Goal: Task Accomplishment & Management: Manage account settings

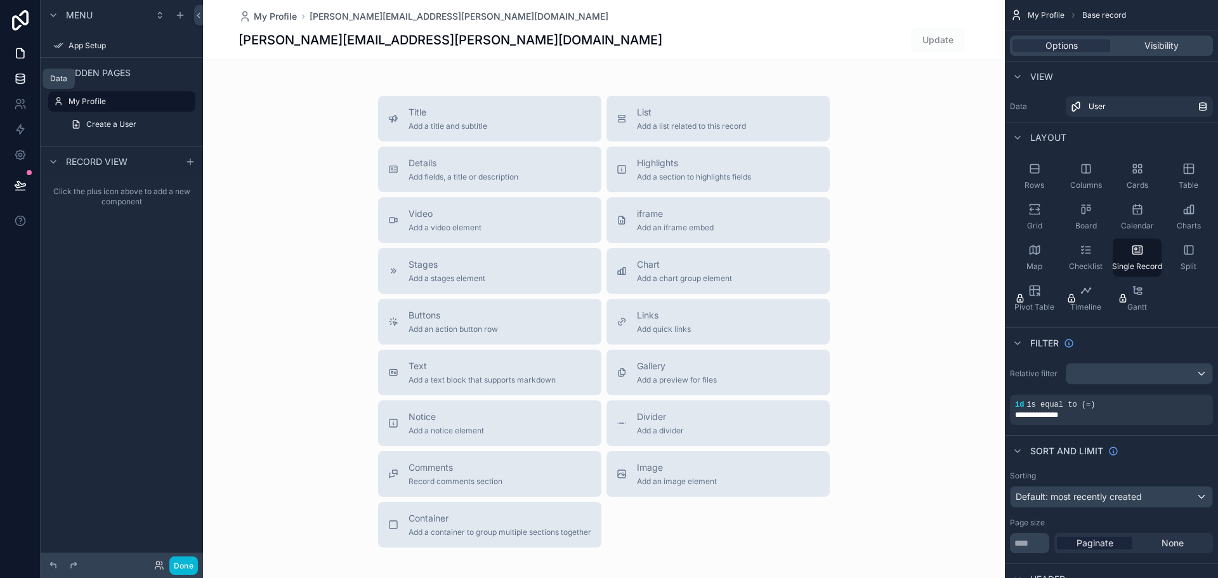
click at [18, 83] on icon at bounding box center [20, 81] width 8 height 5
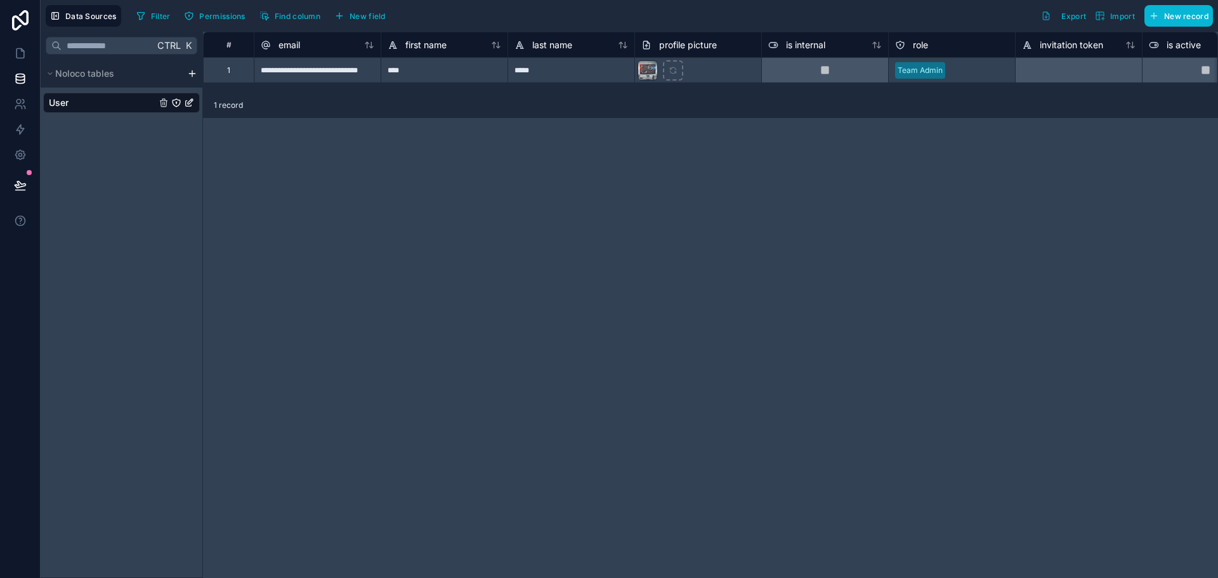
click at [191, 76] on html "**********" at bounding box center [609, 289] width 1218 height 578
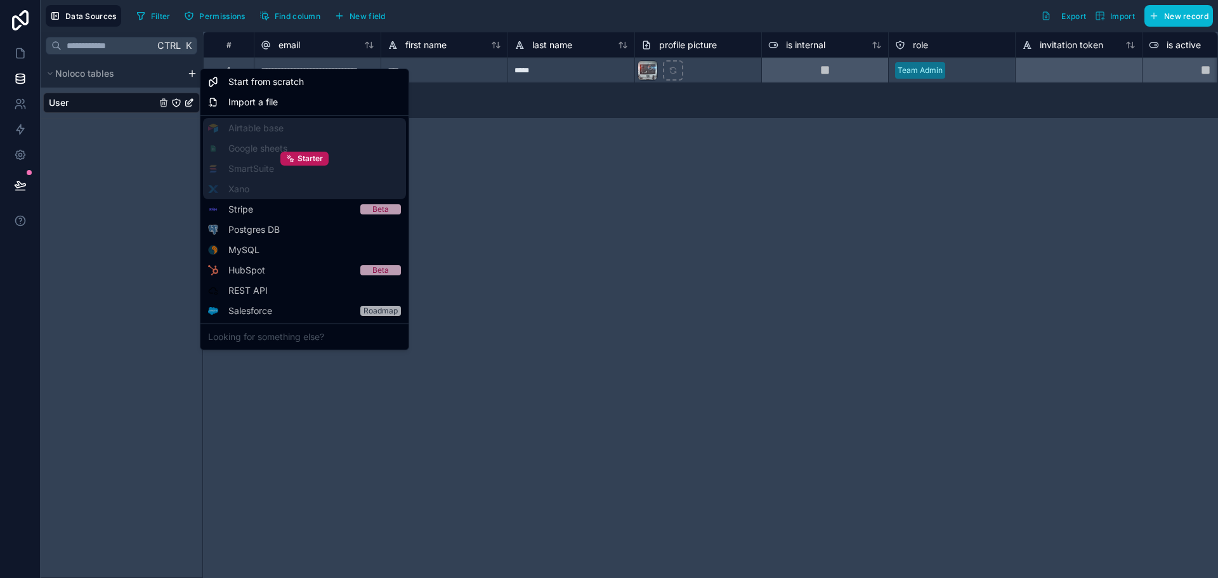
click at [254, 151] on div "Starter" at bounding box center [304, 158] width 203 height 81
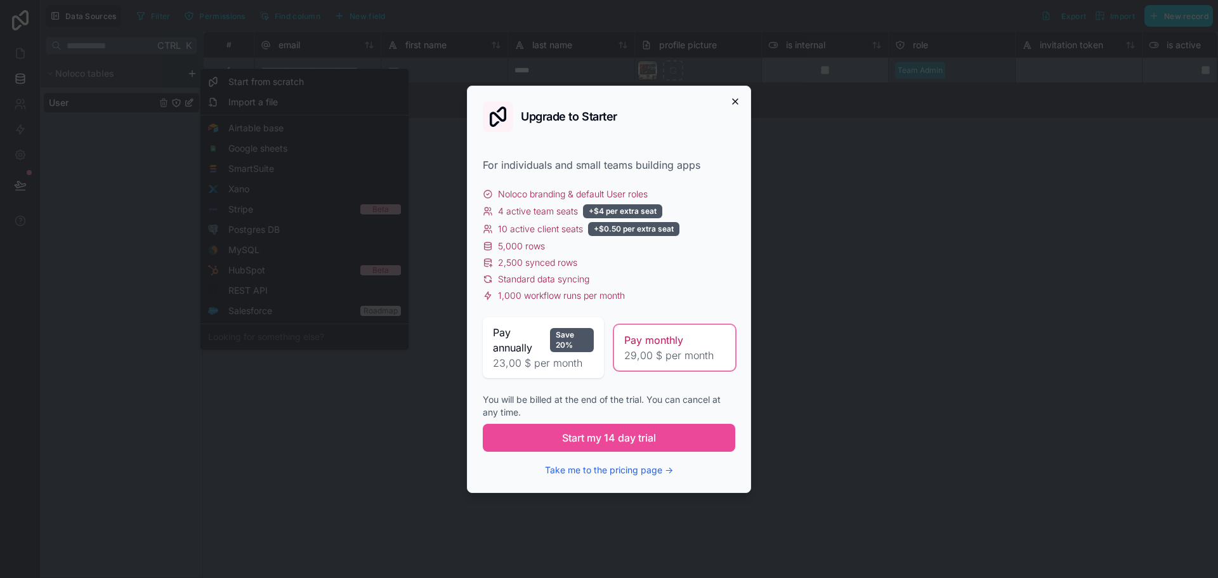
click at [734, 106] on icon "button" at bounding box center [735, 101] width 10 height 10
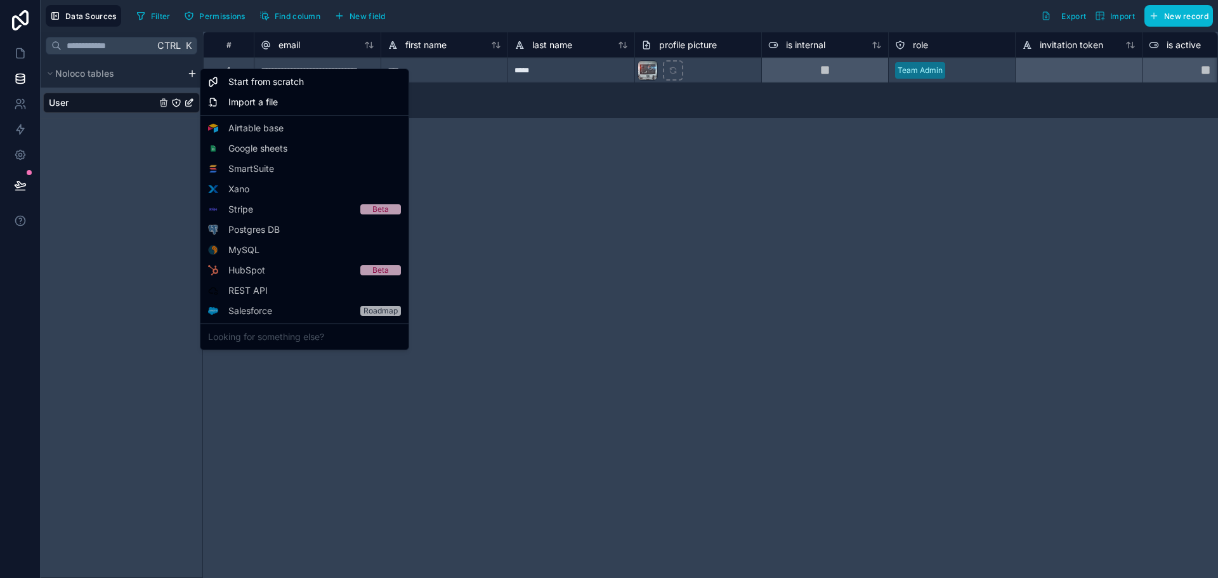
click at [689, 173] on html "**********" at bounding box center [609, 289] width 1218 height 578
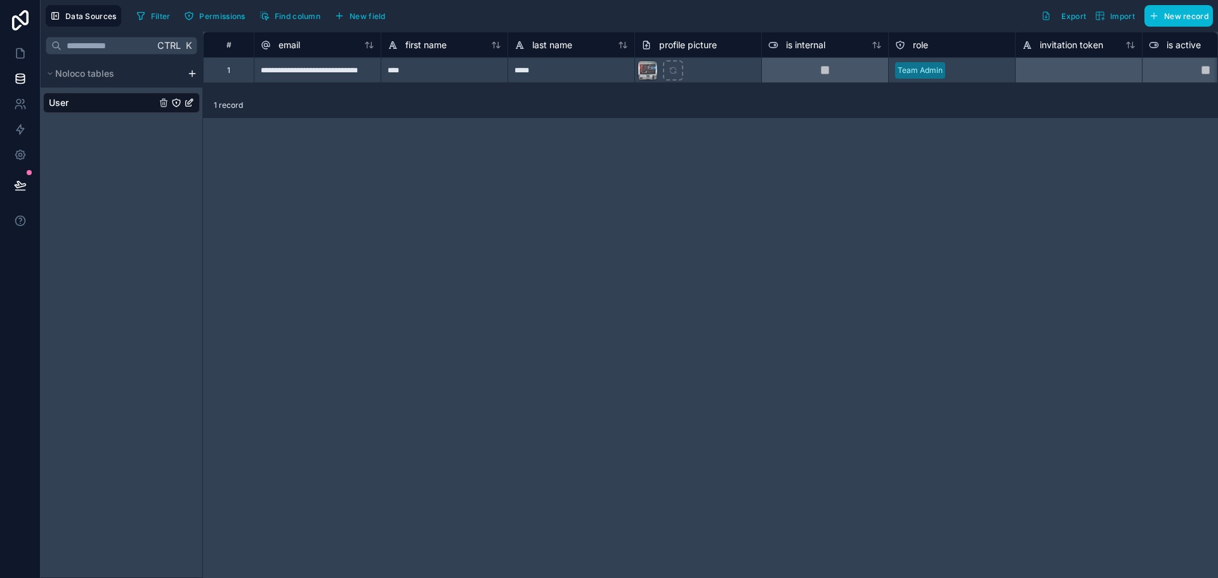
click at [190, 73] on html "**********" at bounding box center [609, 289] width 1218 height 578
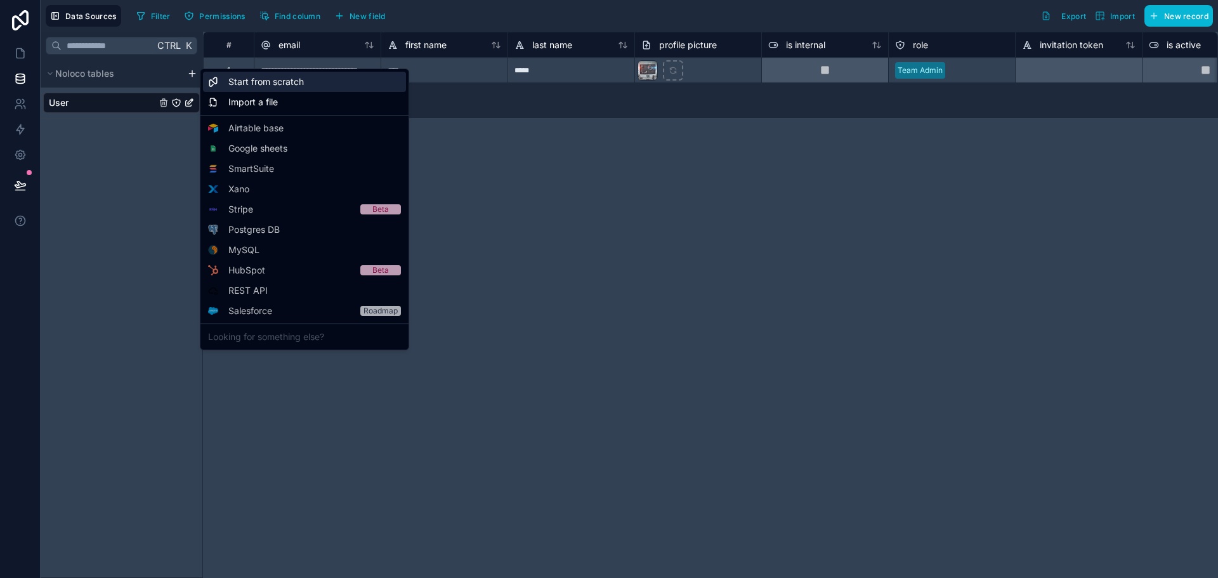
click at [237, 83] on span "Start from scratch" at bounding box center [265, 81] width 75 height 13
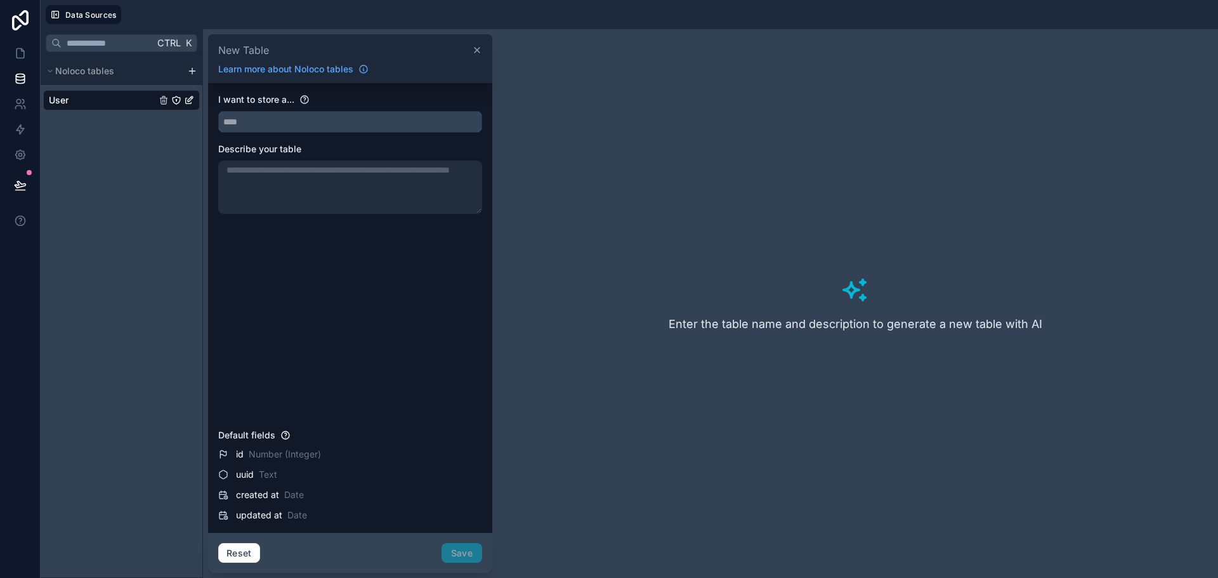
click at [270, 126] on input "text" at bounding box center [350, 122] width 263 height 20
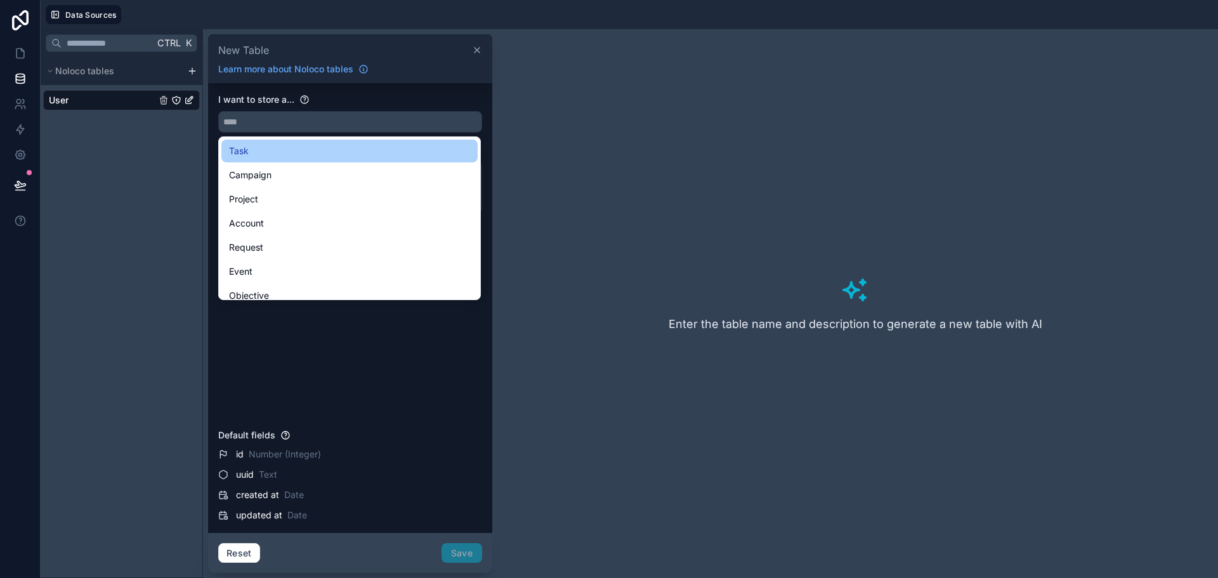
click at [252, 154] on div "Task" at bounding box center [349, 150] width 241 height 15
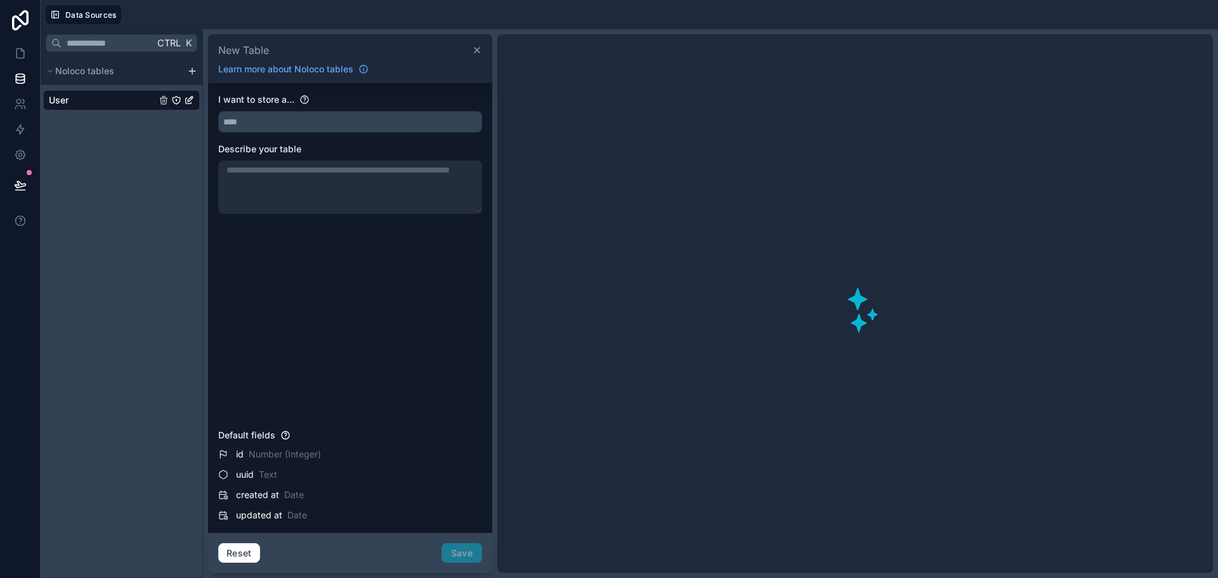
type input "****"
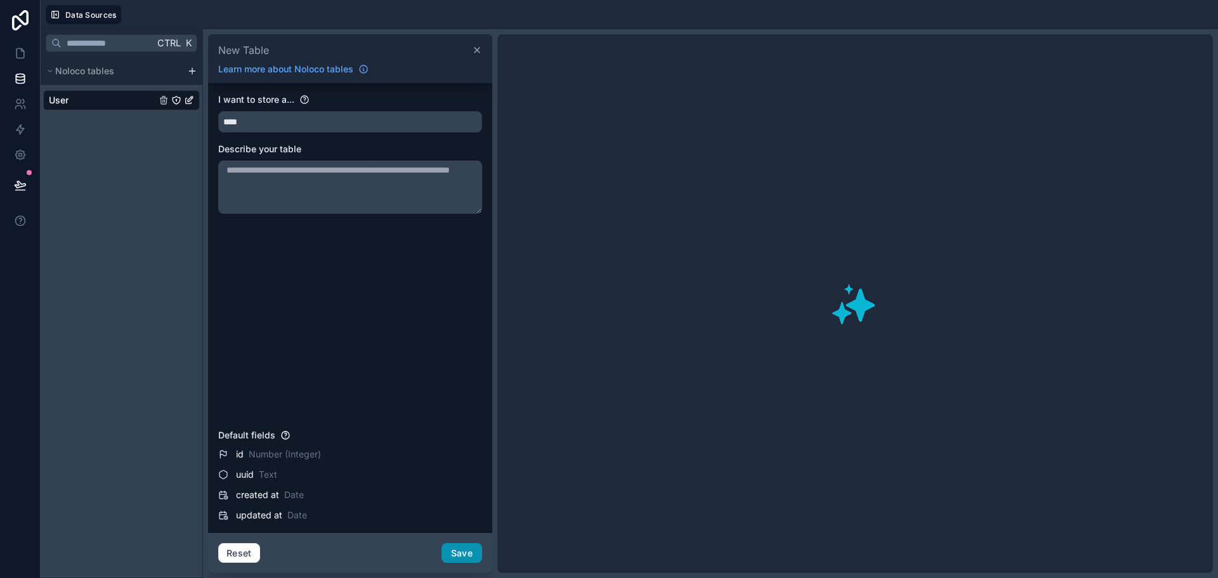
click at [461, 556] on button "Save" at bounding box center [462, 553] width 41 height 20
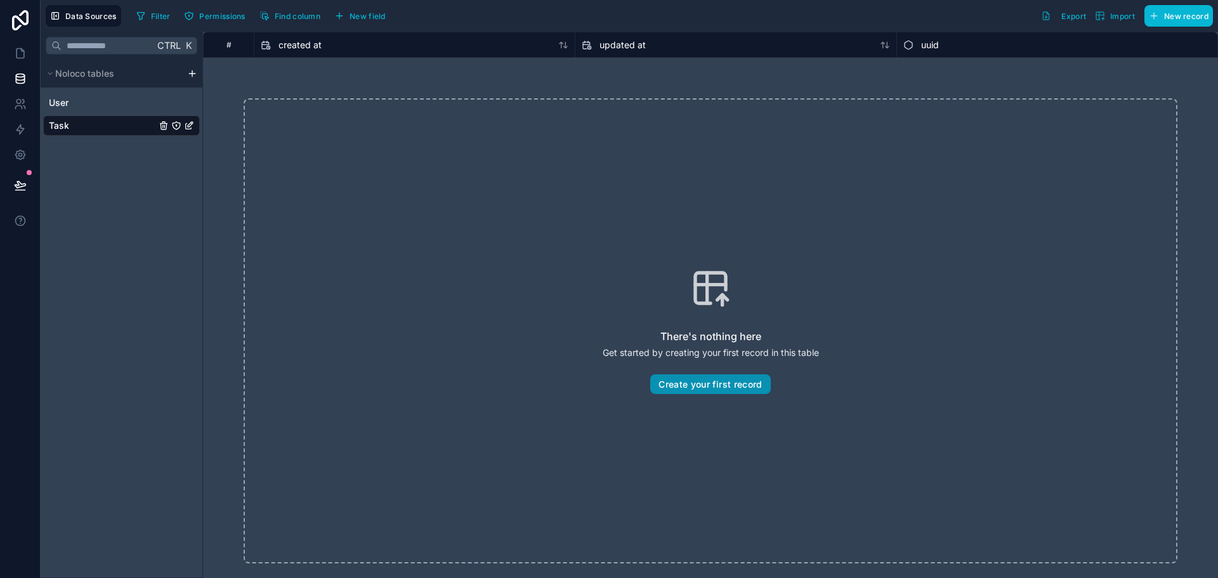
click at [725, 388] on button "Create your first record" at bounding box center [710, 384] width 120 height 20
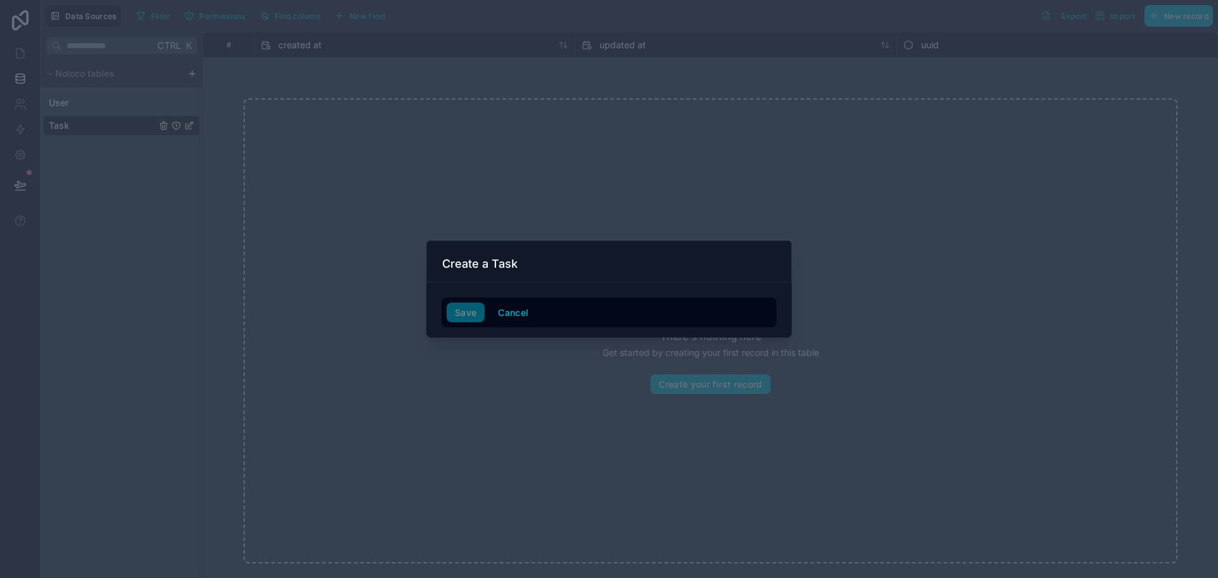
click at [445, 308] on div "Save Cancel" at bounding box center [609, 313] width 335 height 30
click at [468, 259] on h3 "Create a Task" at bounding box center [479, 263] width 75 height 15
click at [469, 308] on div "Save Cancel" at bounding box center [609, 313] width 325 height 20
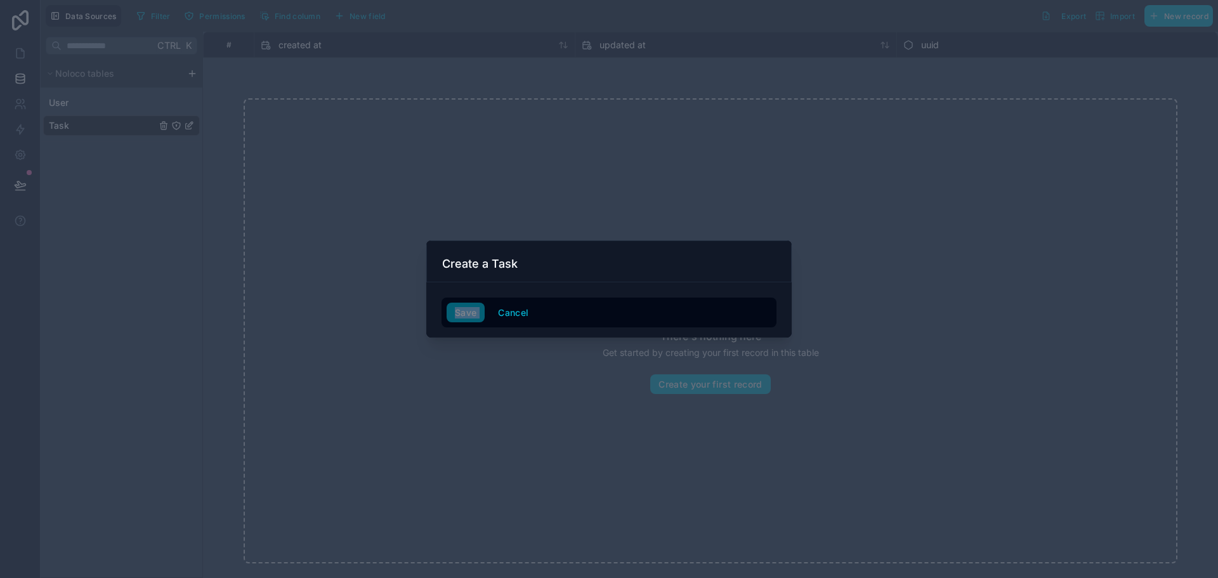
click at [469, 308] on div "Save Cancel" at bounding box center [609, 313] width 325 height 20
click at [497, 317] on button "Cancel" at bounding box center [513, 313] width 47 height 20
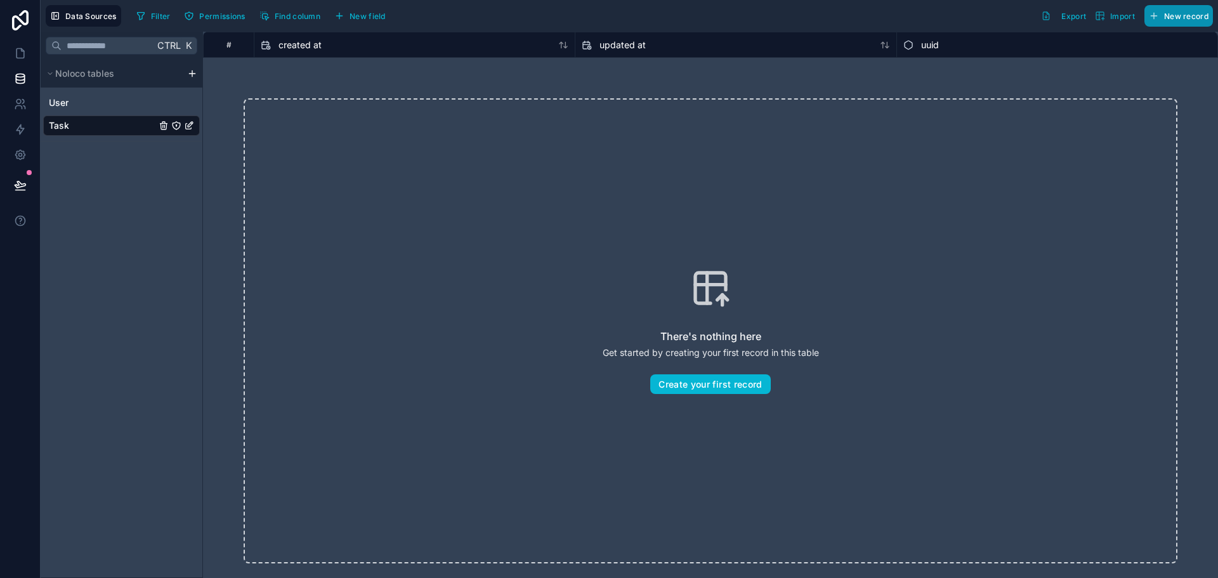
click at [1172, 19] on span "New record" at bounding box center [1186, 16] width 44 height 10
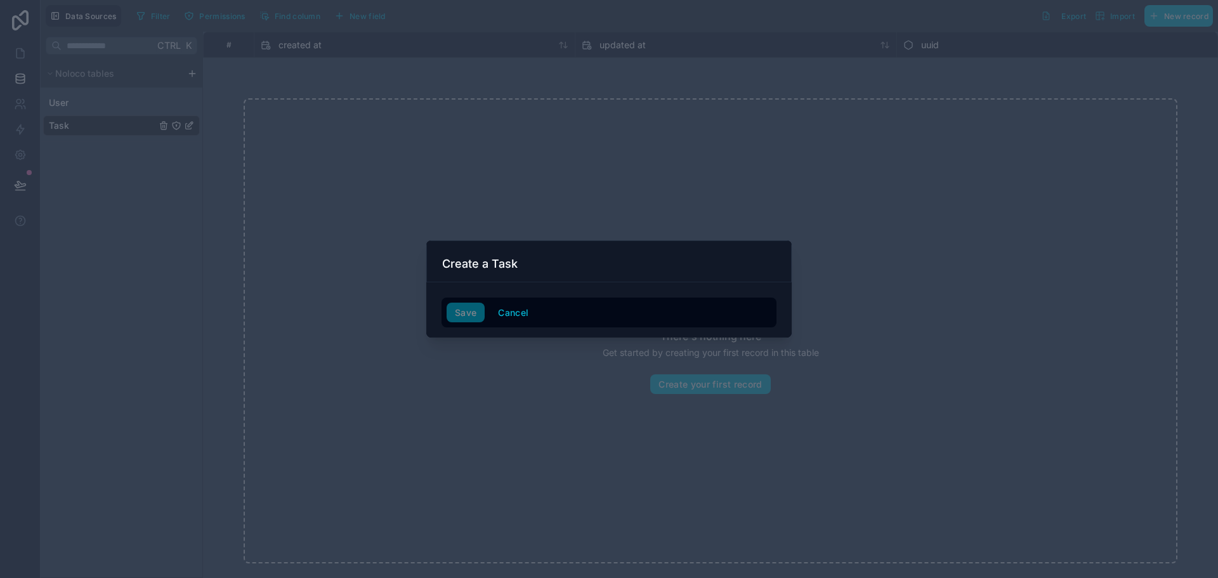
click at [497, 264] on h3 "Create a Task" at bounding box center [479, 263] width 75 height 15
click at [571, 308] on div "Save Cancel" at bounding box center [609, 313] width 325 height 20
click at [566, 311] on div "Save Cancel" at bounding box center [609, 313] width 325 height 20
click at [565, 315] on div "Save Cancel" at bounding box center [609, 313] width 325 height 20
click at [464, 251] on div "Create a Task" at bounding box center [608, 261] width 365 height 42
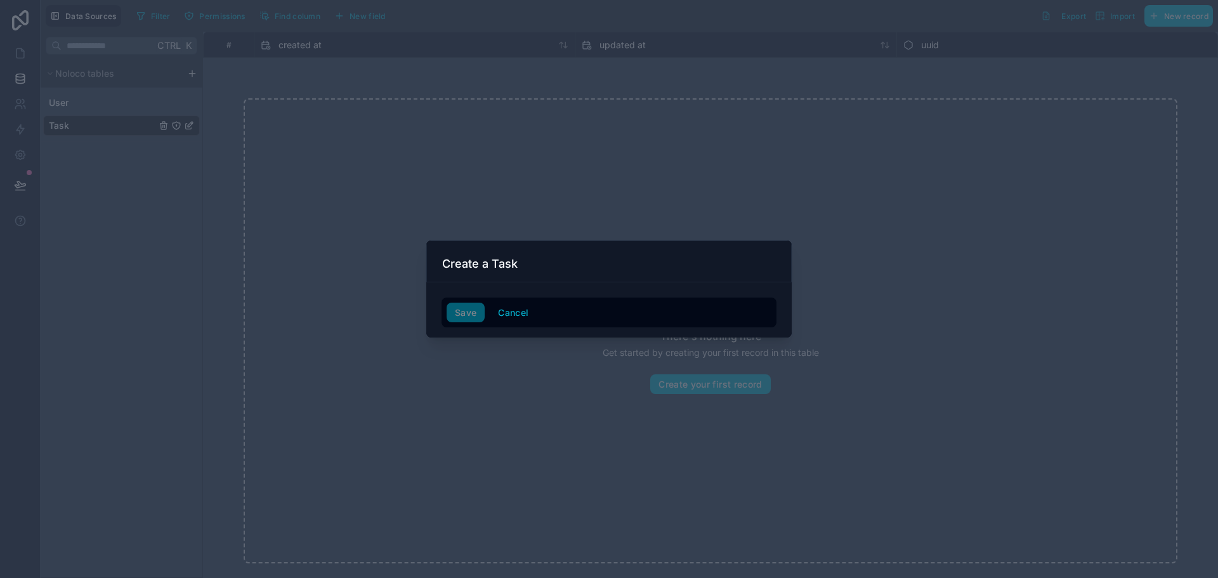
click at [490, 269] on h3 "Create a Task" at bounding box center [479, 263] width 75 height 15
click at [499, 320] on button "Cancel" at bounding box center [513, 313] width 47 height 20
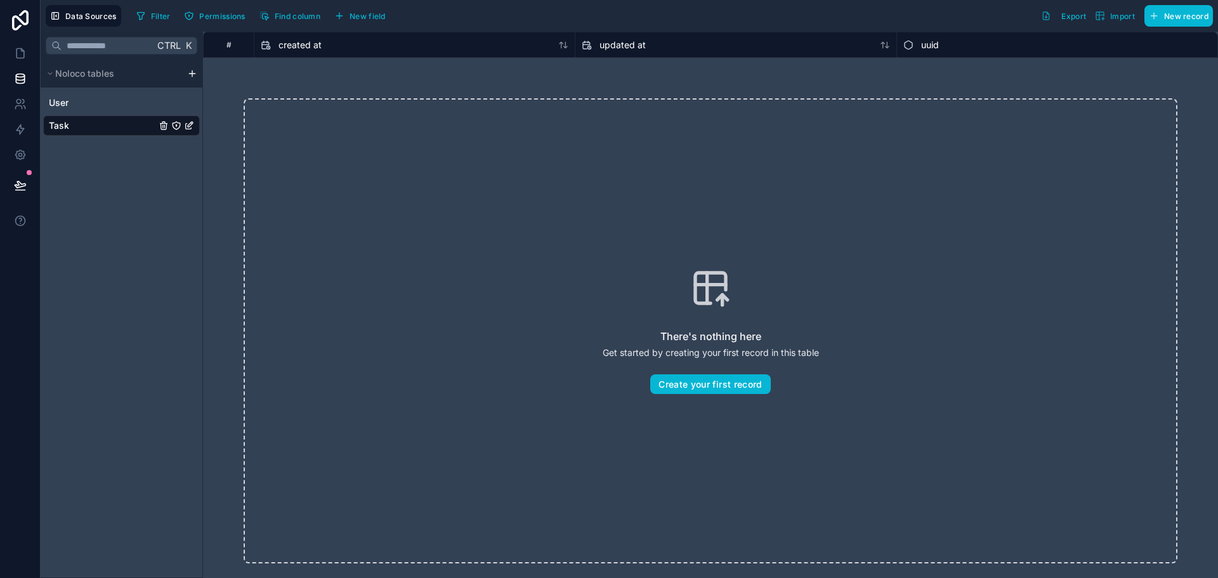
click at [193, 129] on icon "Task" at bounding box center [189, 126] width 10 height 10
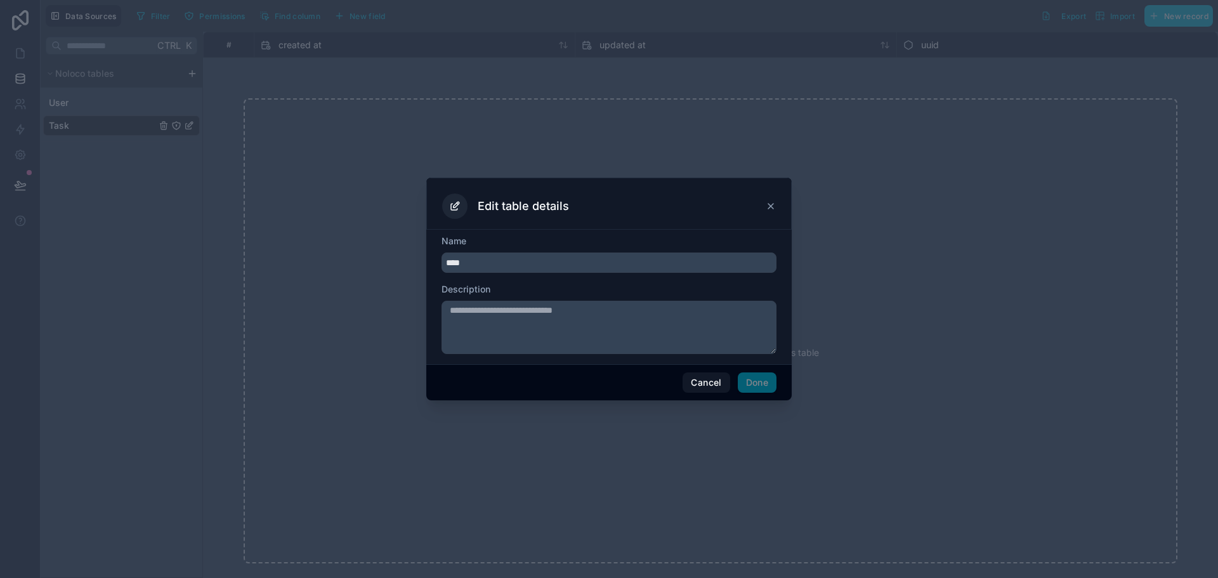
click at [762, 384] on span "Done" at bounding box center [757, 382] width 39 height 20
click at [771, 205] on icon at bounding box center [771, 206] width 10 height 10
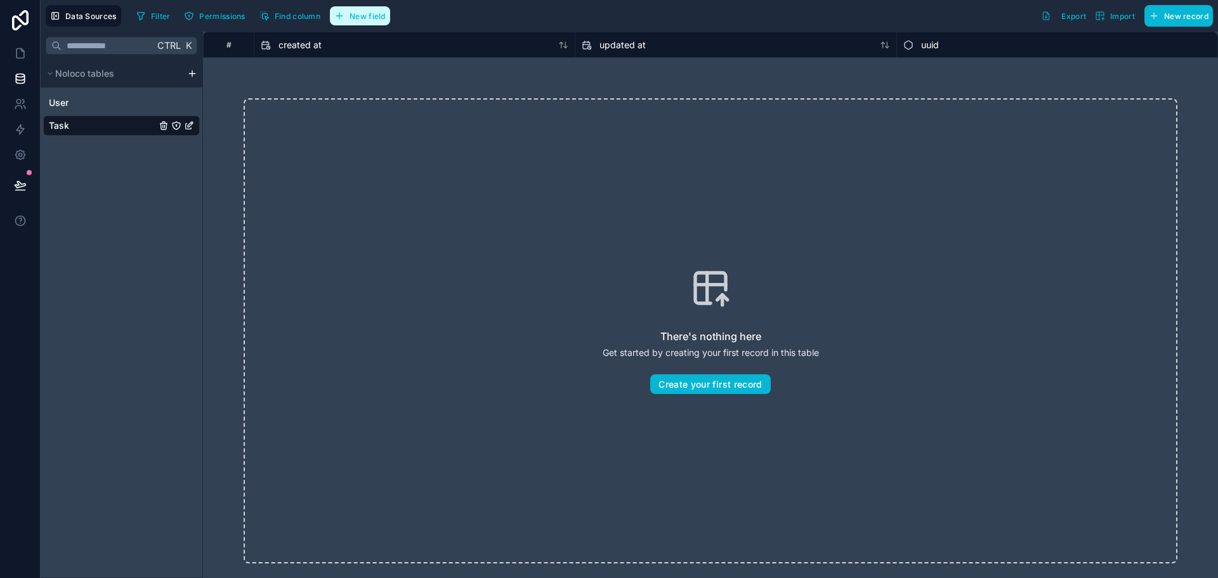
click at [359, 20] on span "New field" at bounding box center [368, 16] width 36 height 10
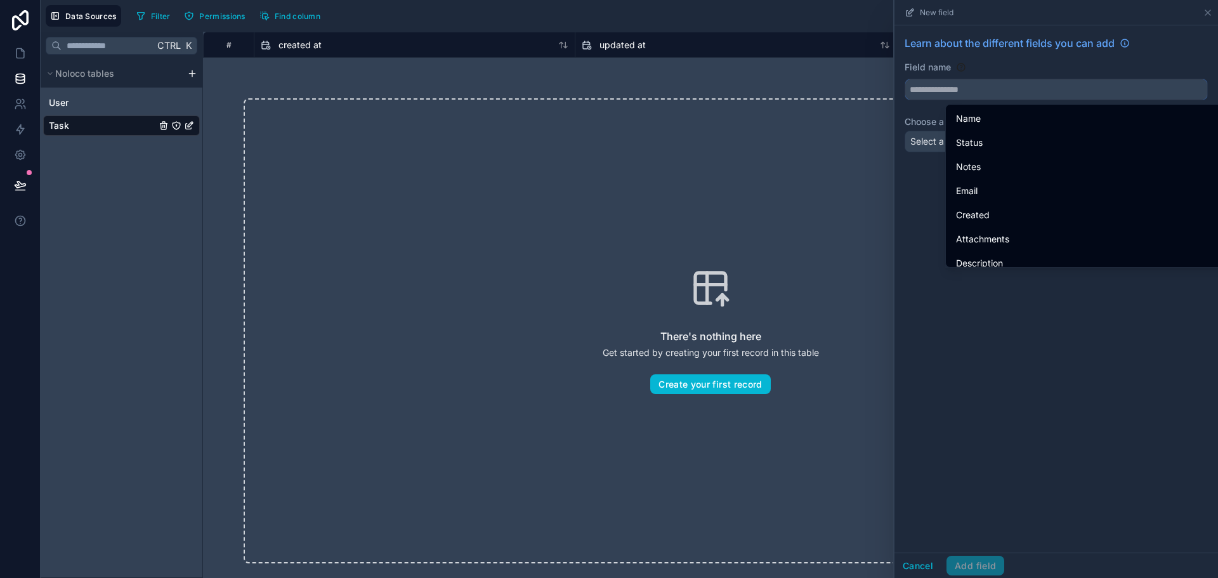
click at [957, 86] on input "text" at bounding box center [1056, 89] width 302 height 20
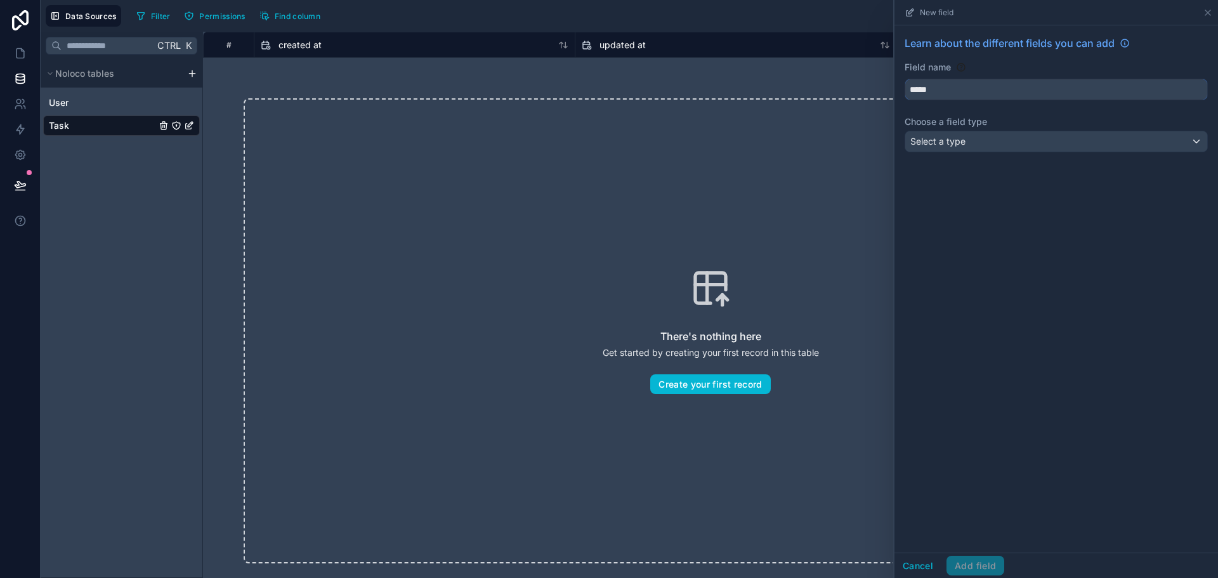
click at [905, 79] on button "*****" at bounding box center [1056, 90] width 303 height 22
type input "******"
click at [1000, 140] on div "Select a type" at bounding box center [1056, 141] width 302 height 20
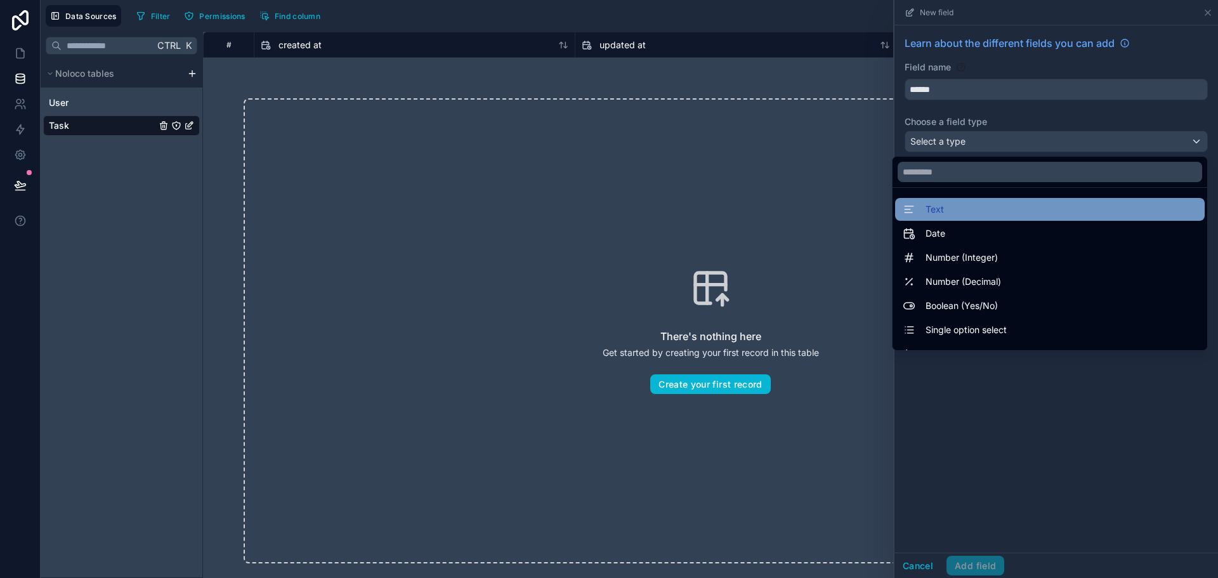
click at [927, 211] on span "Text" at bounding box center [935, 209] width 18 height 15
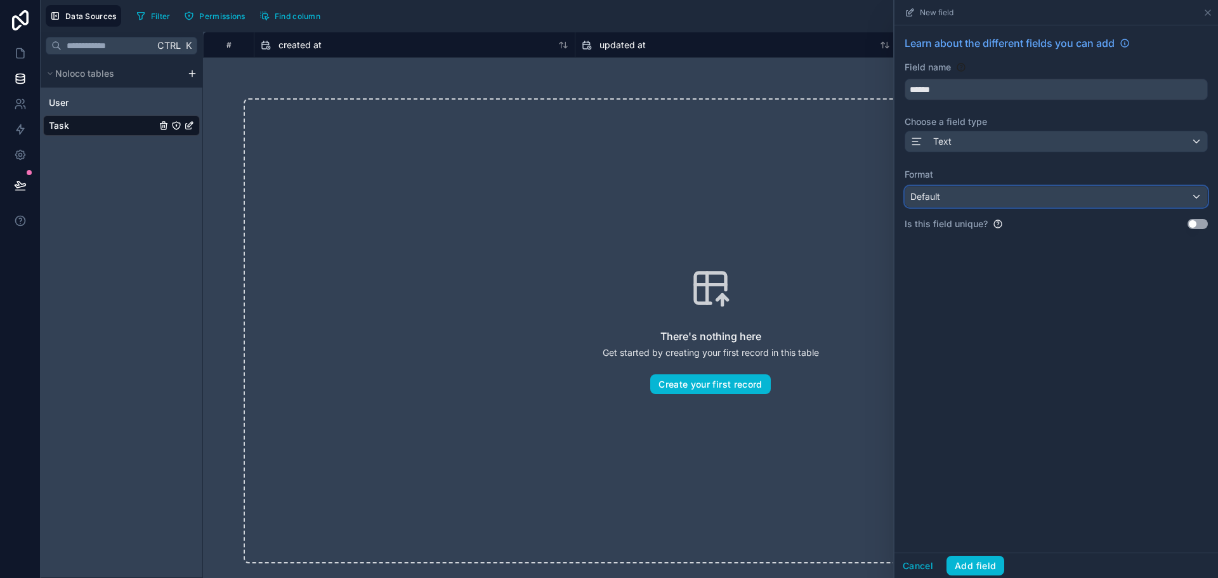
click at [955, 201] on div "Default" at bounding box center [1056, 196] width 302 height 20
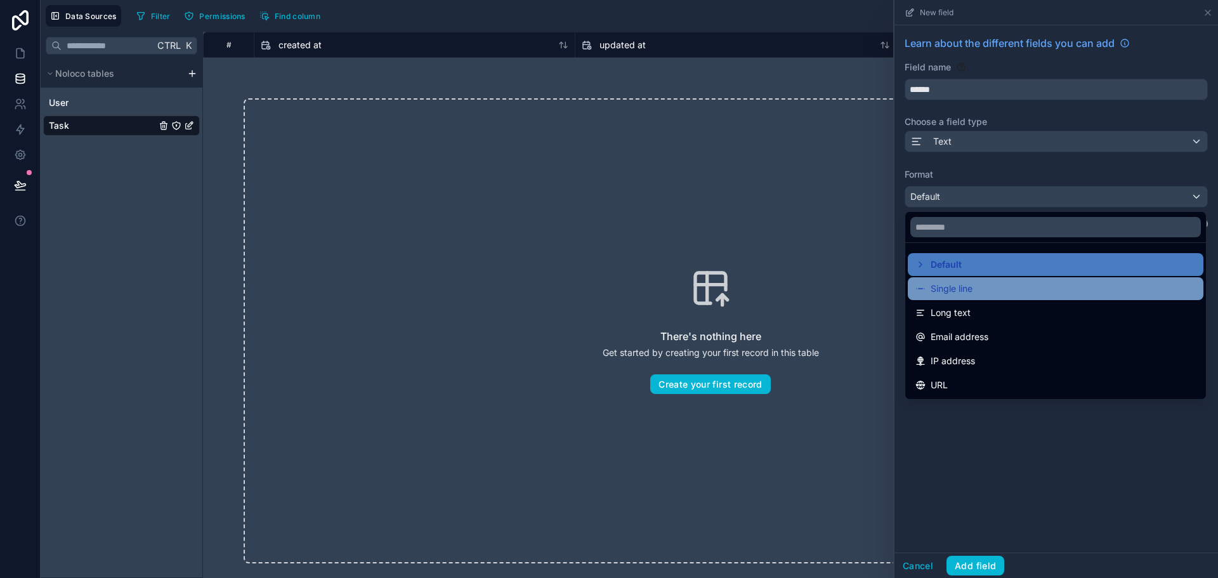
click at [955, 295] on span "Single line" at bounding box center [952, 288] width 42 height 15
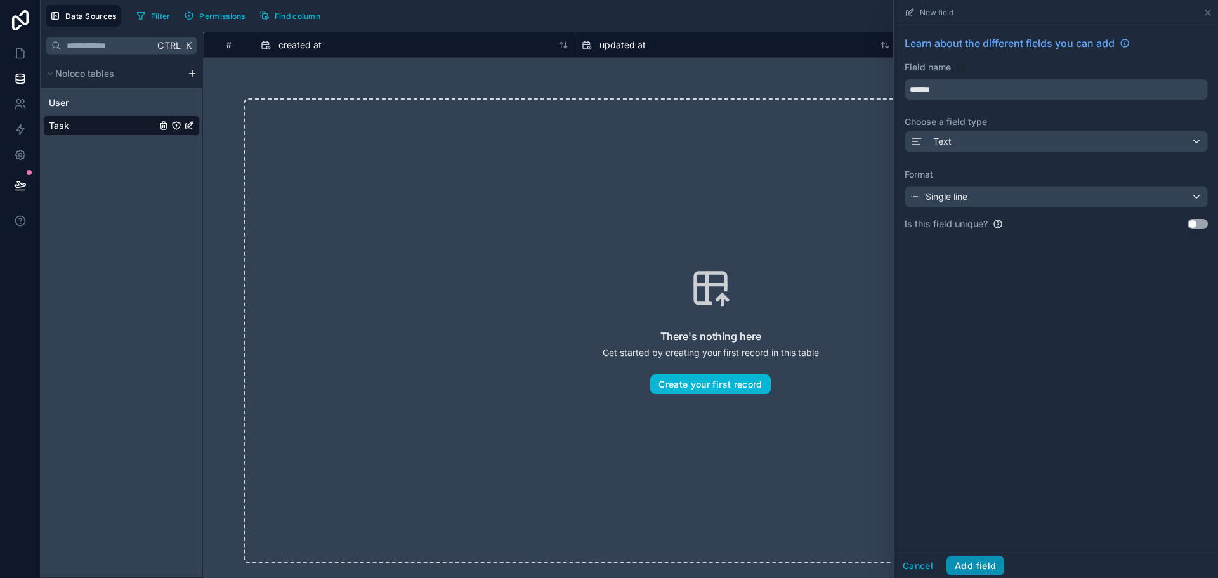
click at [971, 562] on button "Add field" at bounding box center [975, 566] width 58 height 20
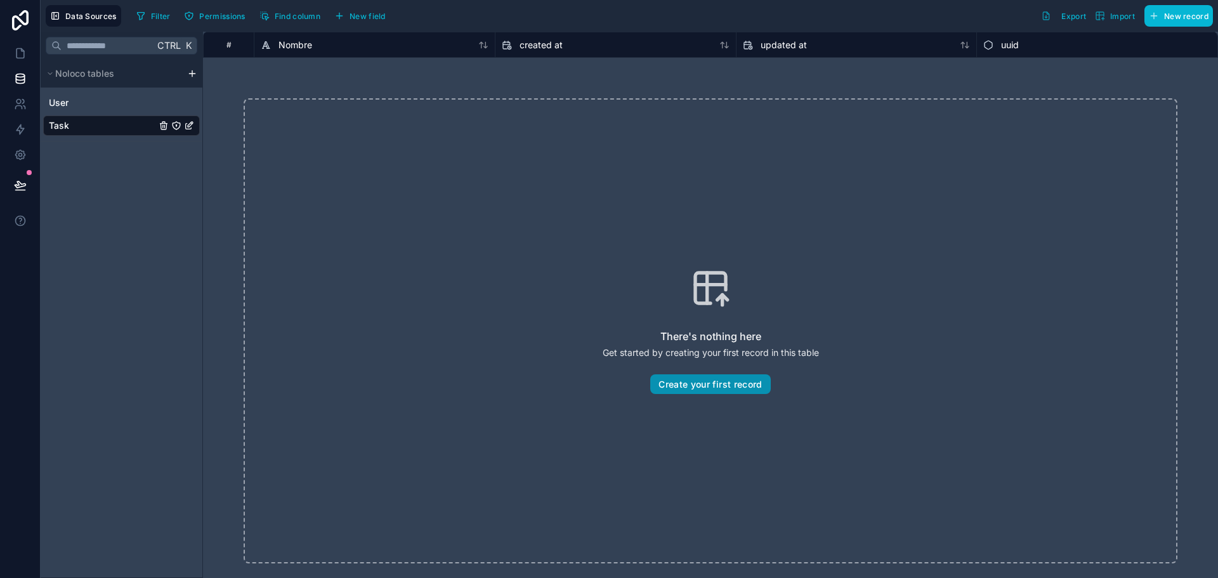
click at [676, 388] on button "Create your first record" at bounding box center [710, 384] width 120 height 20
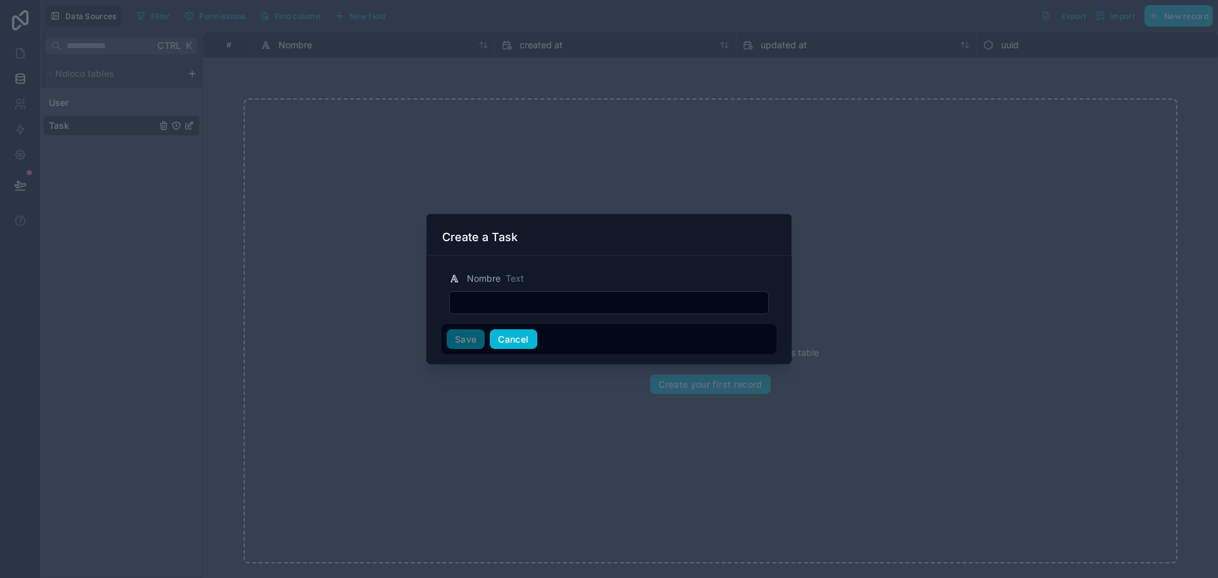
click at [507, 341] on button "Cancel" at bounding box center [513, 339] width 47 height 20
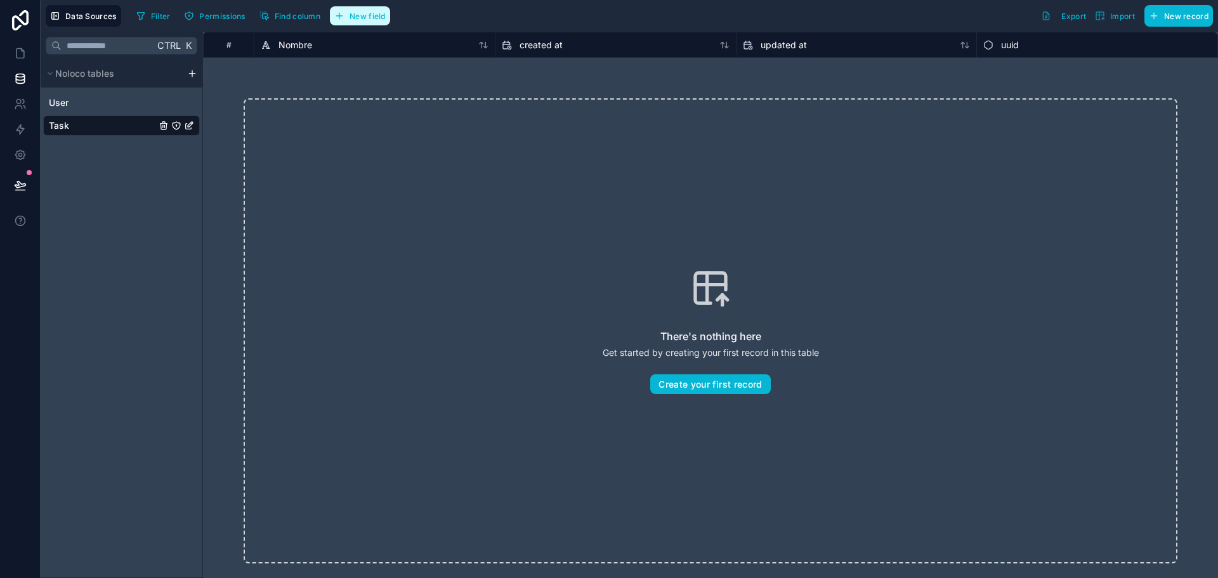
click at [358, 8] on button "New field" at bounding box center [360, 15] width 60 height 19
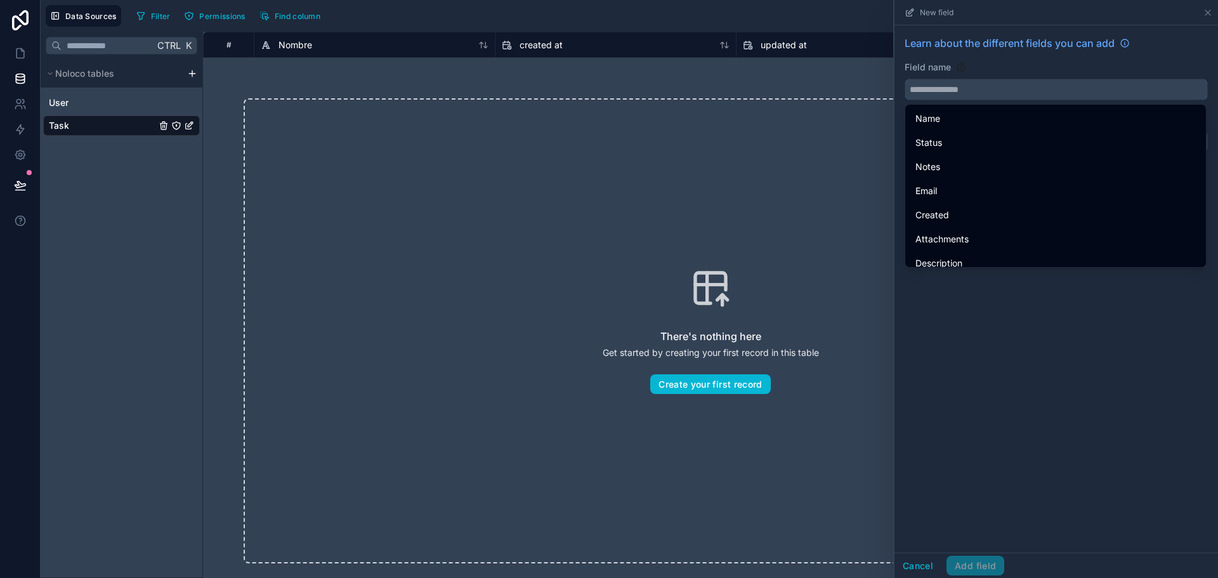
click at [961, 92] on input "text" at bounding box center [1056, 89] width 302 height 20
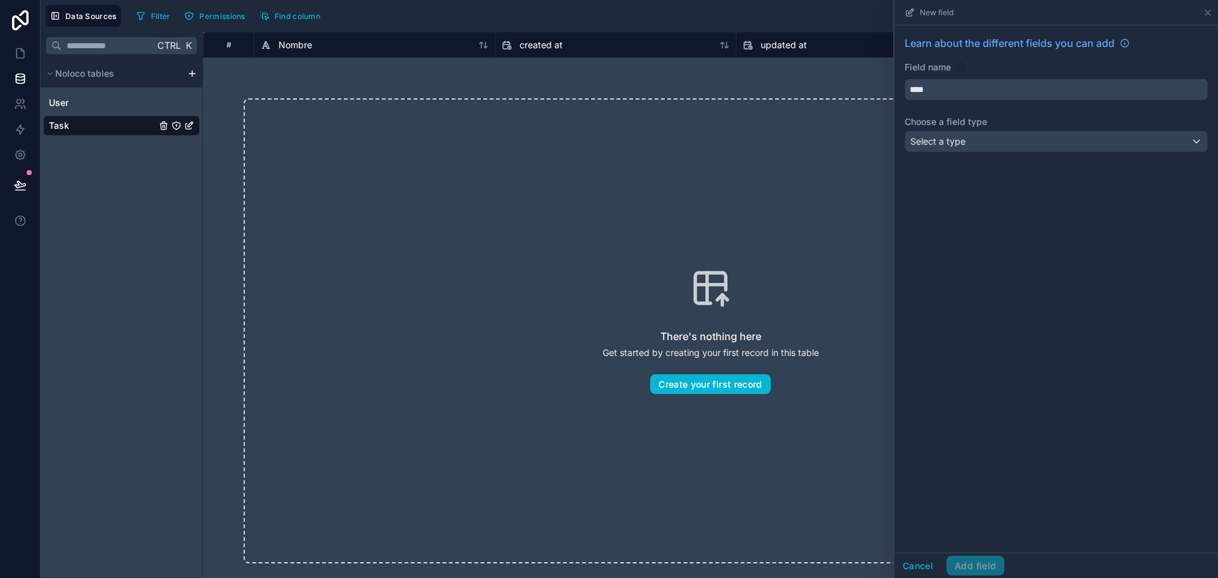
type input "****"
click at [963, 139] on span "Select a type" at bounding box center [937, 141] width 55 height 11
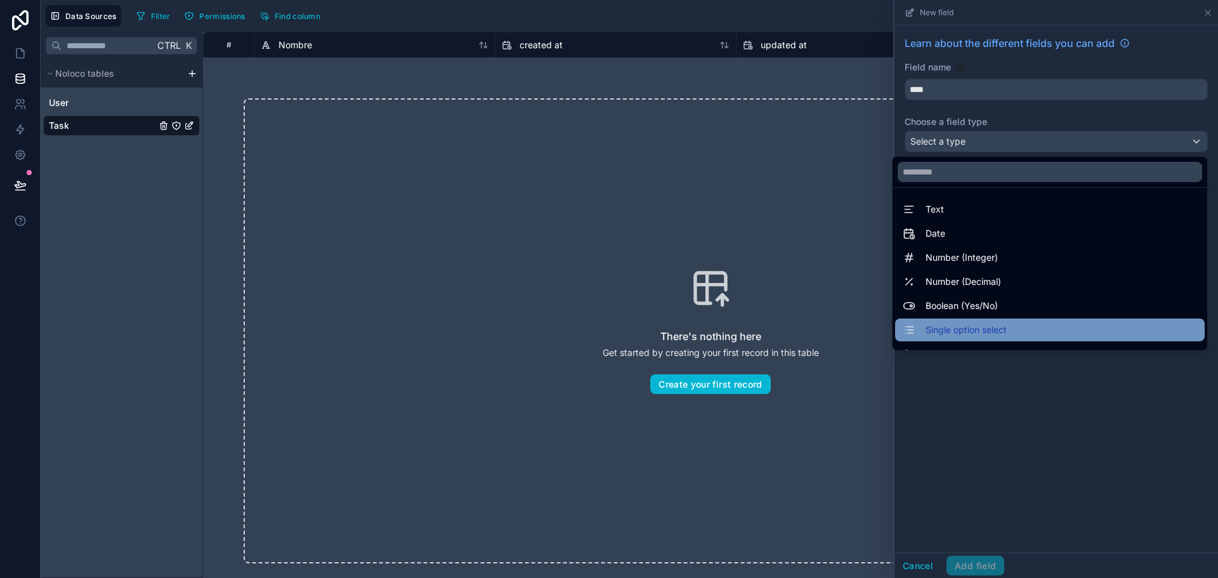
click at [962, 332] on span "Single option select" at bounding box center [966, 329] width 81 height 15
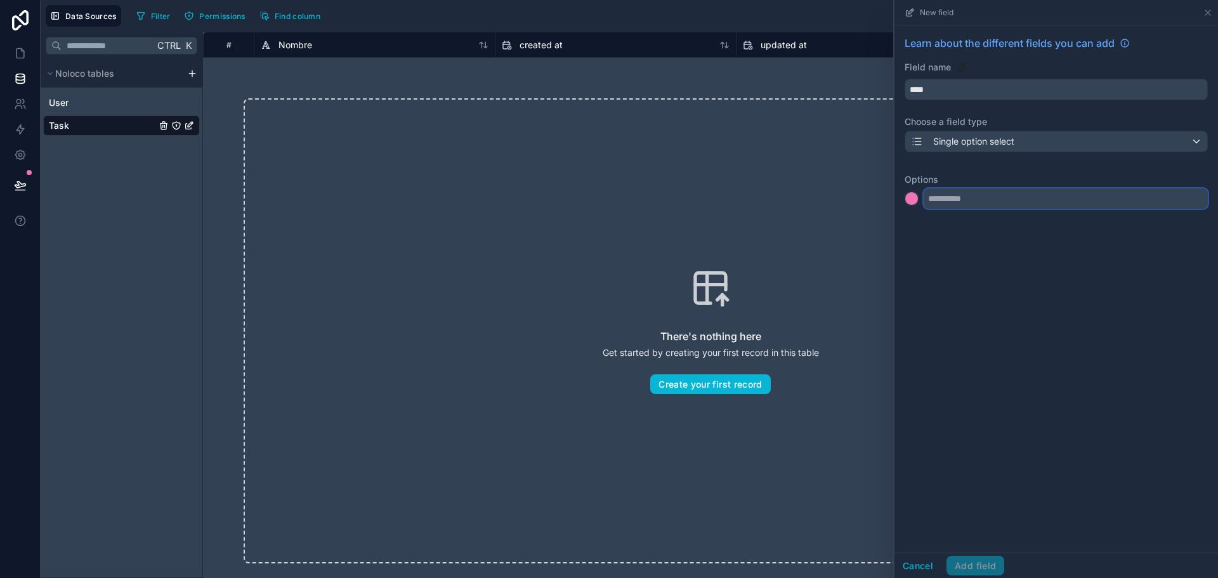
click at [959, 199] on input "text" at bounding box center [1066, 198] width 284 height 20
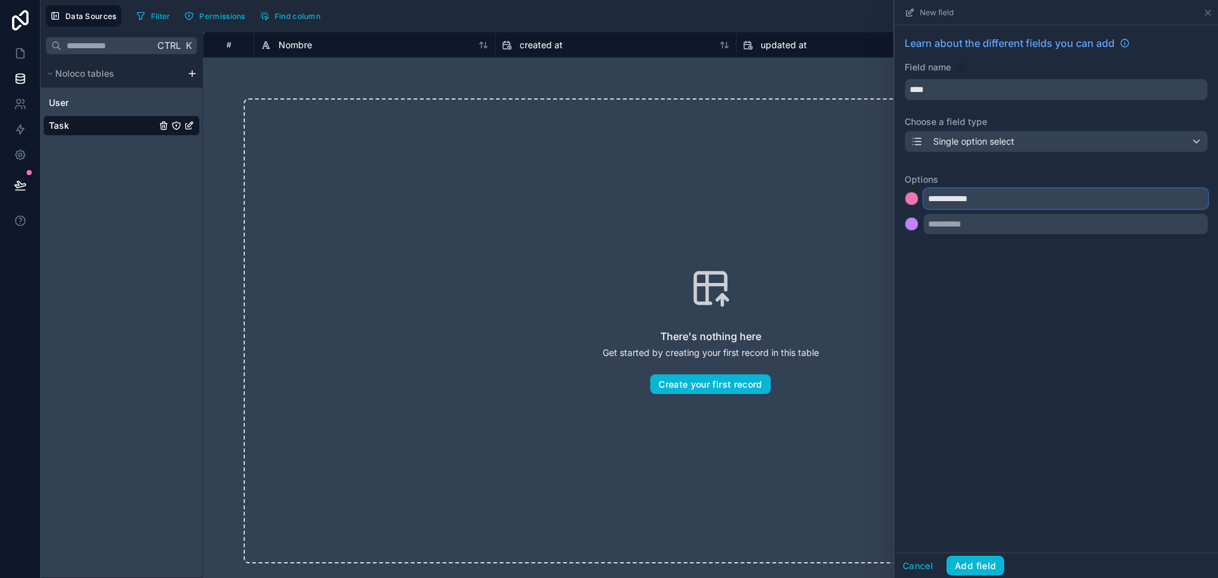
type input "**********"
click at [955, 230] on input "text" at bounding box center [1066, 224] width 284 height 20
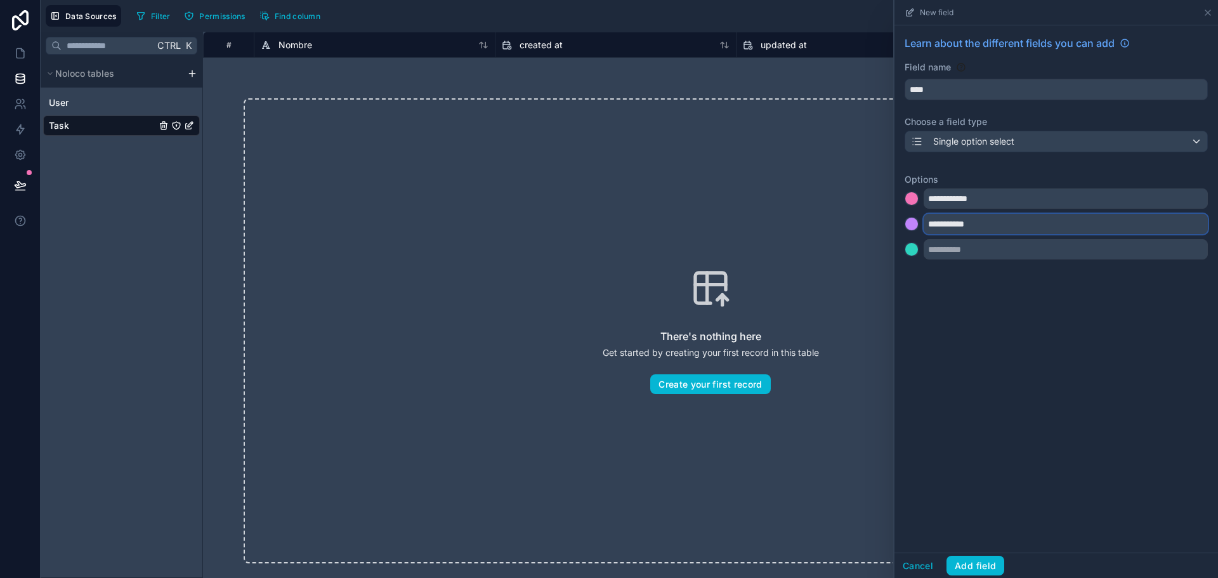
type input "**********"
click at [948, 258] on input "text" at bounding box center [1066, 249] width 284 height 20
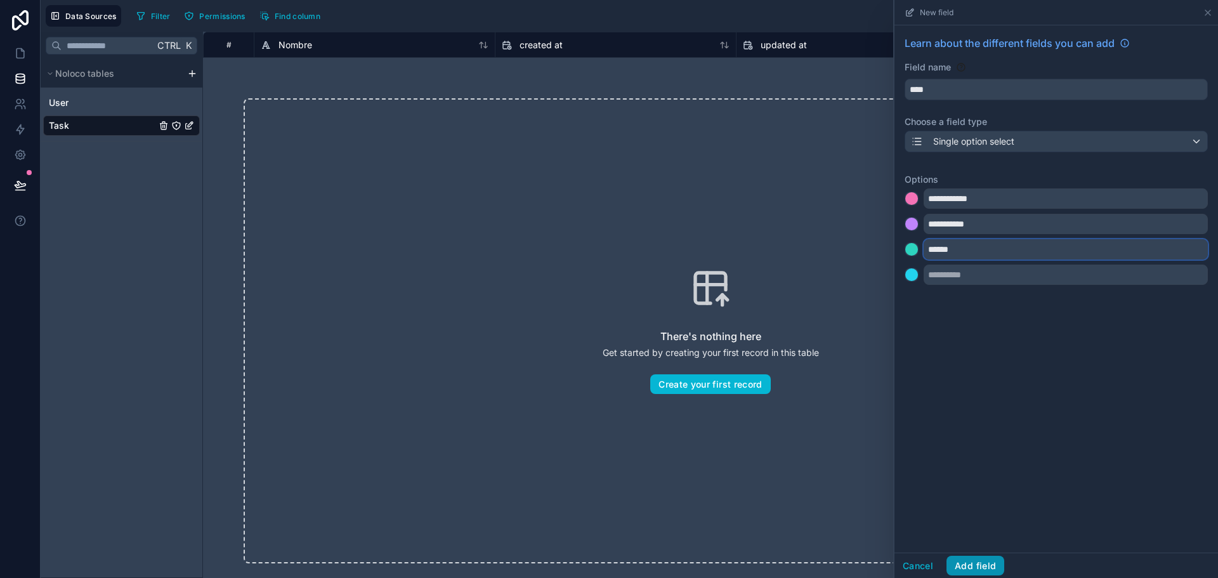
type input "******"
click at [969, 563] on button "Add field" at bounding box center [975, 566] width 58 height 20
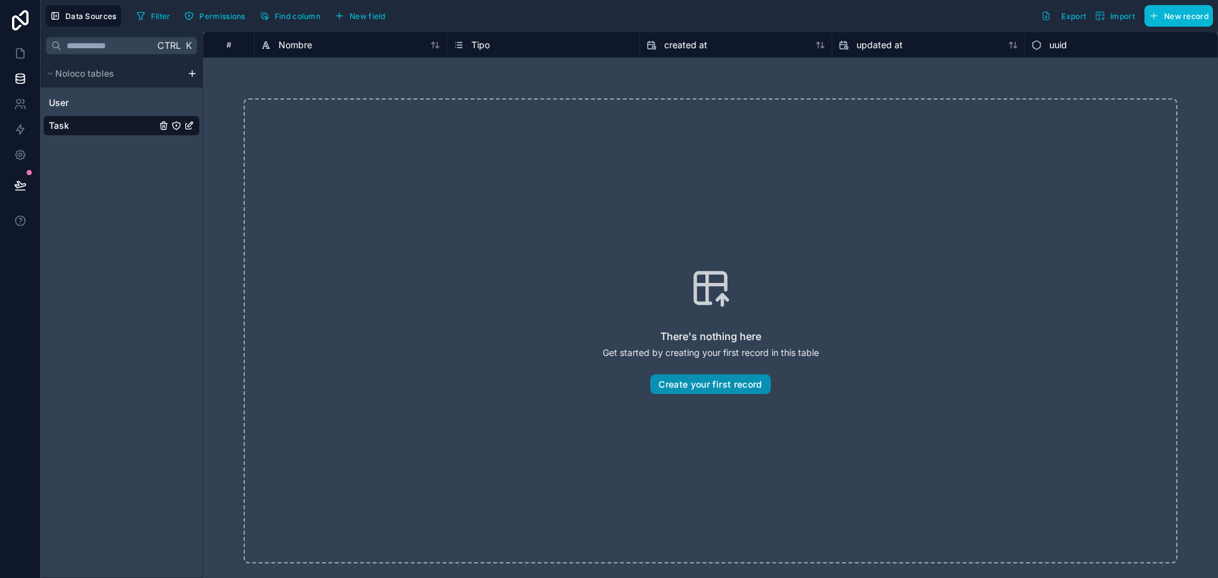
click at [695, 389] on button "Create your first record" at bounding box center [710, 384] width 120 height 20
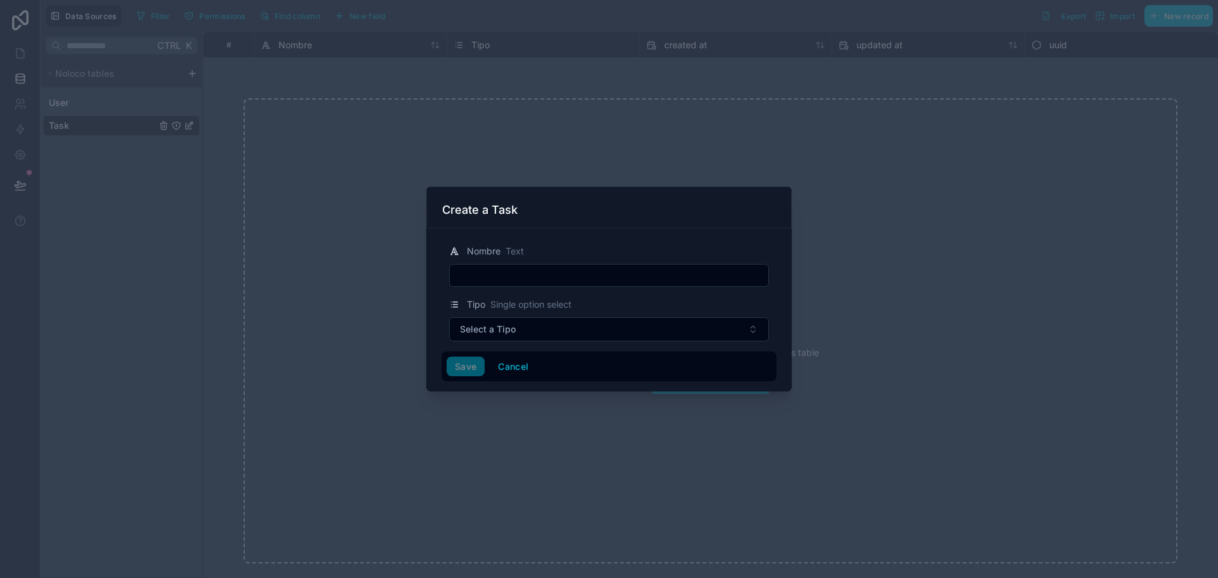
click at [475, 275] on input "text" at bounding box center [609, 275] width 318 height 18
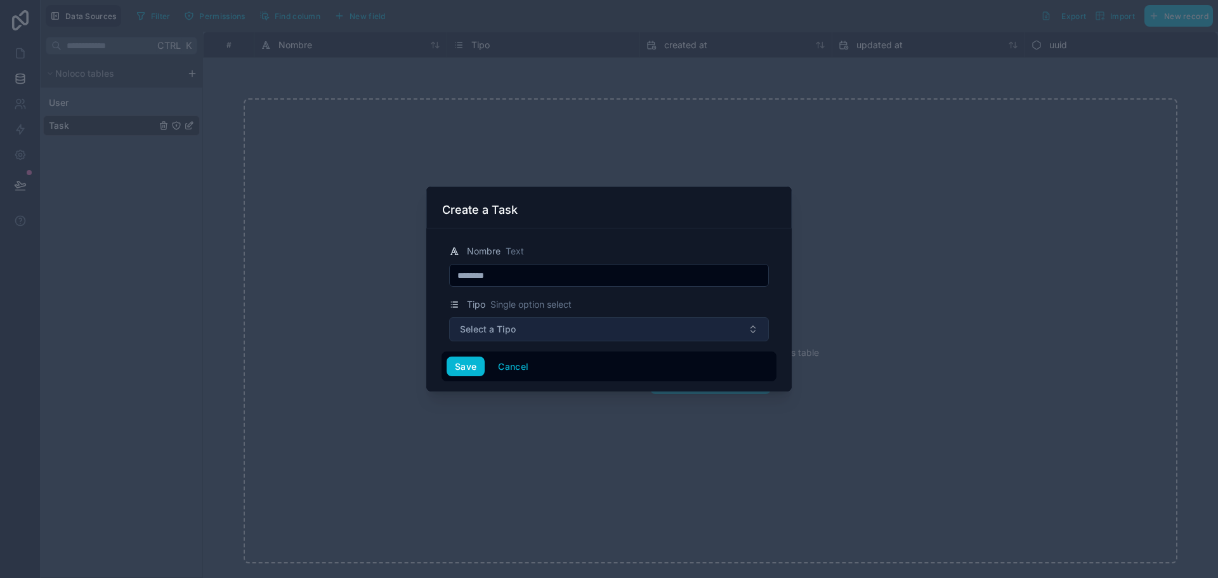
type input "********"
click at [505, 339] on button "Select a Tipo" at bounding box center [609, 329] width 320 height 24
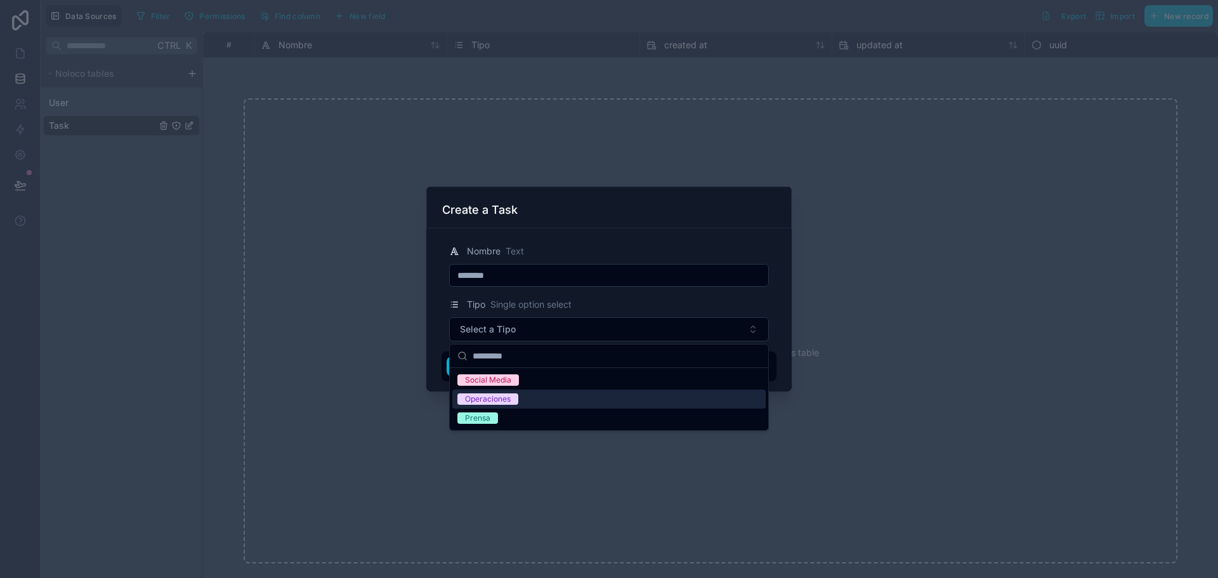
click at [490, 400] on div "Operaciones" at bounding box center [488, 398] width 46 height 11
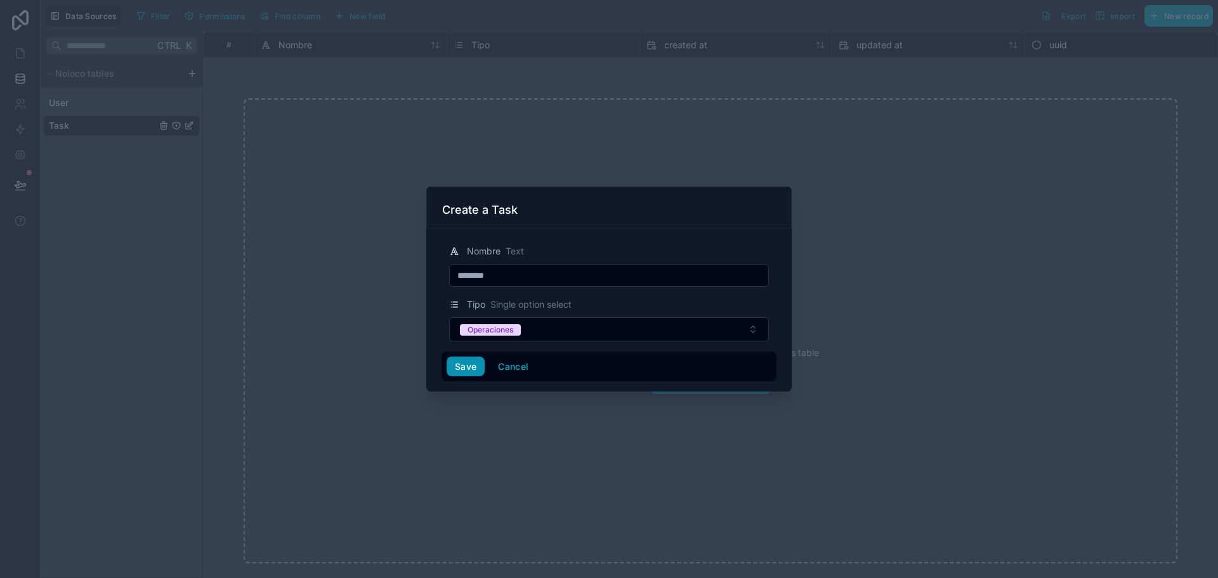
click at [462, 369] on button "Save" at bounding box center [466, 367] width 38 height 20
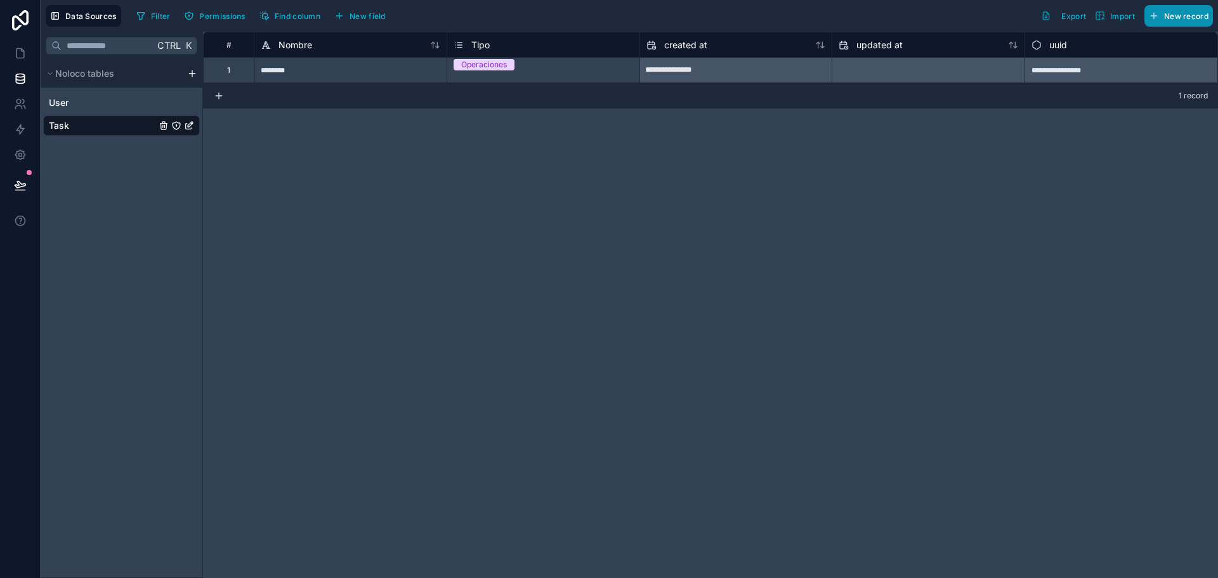
click at [1185, 15] on span "New record" at bounding box center [1186, 16] width 44 height 10
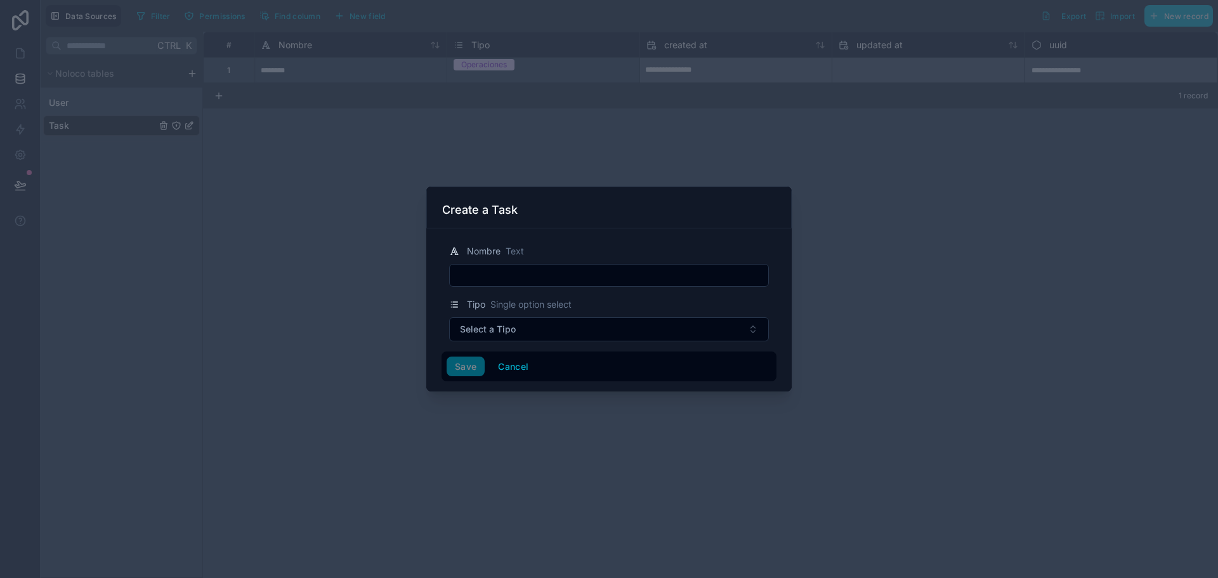
click at [574, 282] on input "text" at bounding box center [609, 275] width 318 height 18
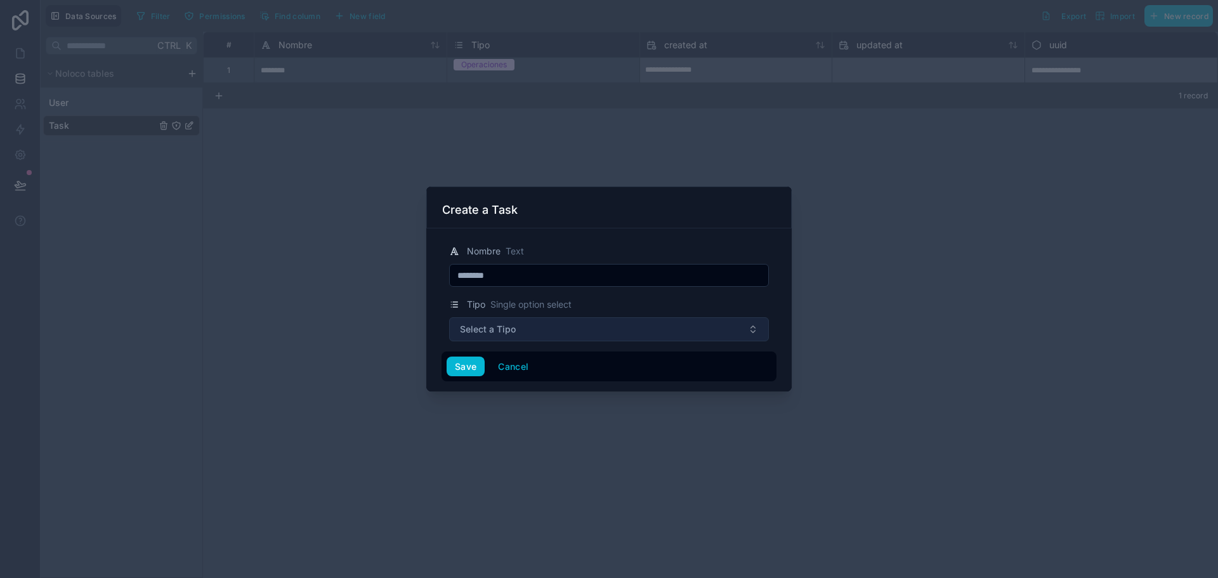
type input "********"
click at [564, 329] on button "Select a Tipo" at bounding box center [609, 329] width 320 height 24
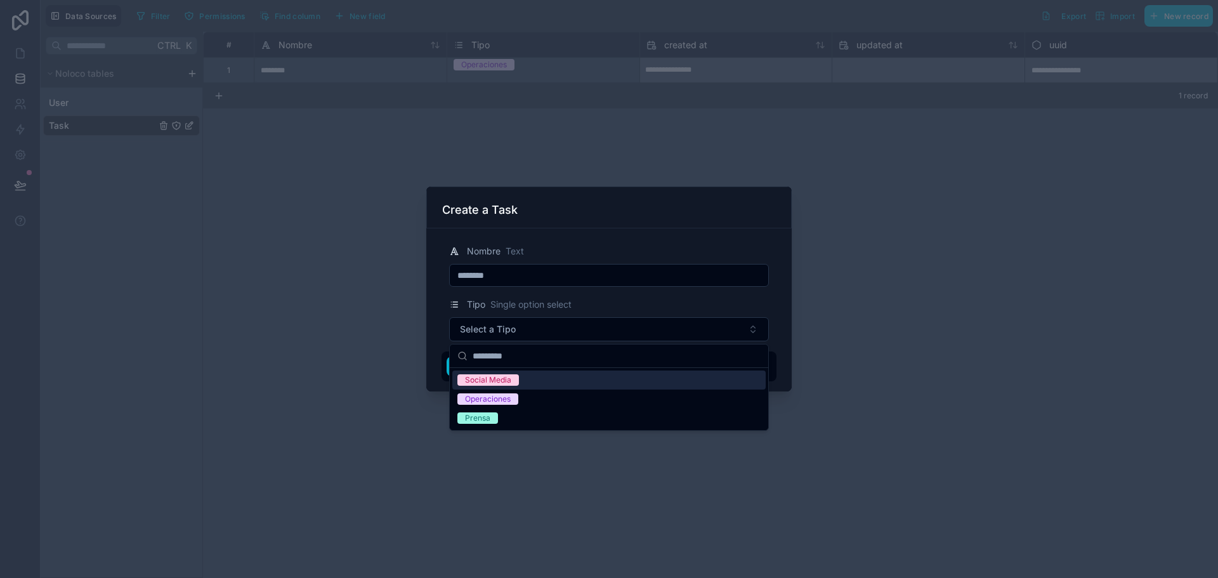
click at [480, 385] on div "Social Media" at bounding box center [488, 379] width 46 height 11
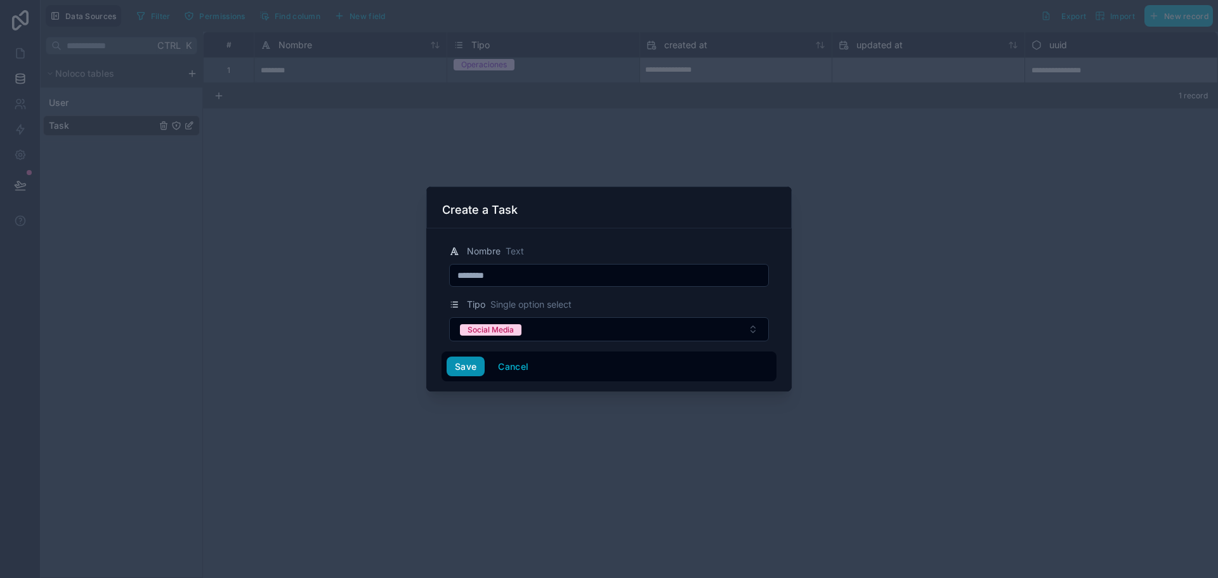
click at [462, 376] on button "Save" at bounding box center [466, 367] width 38 height 20
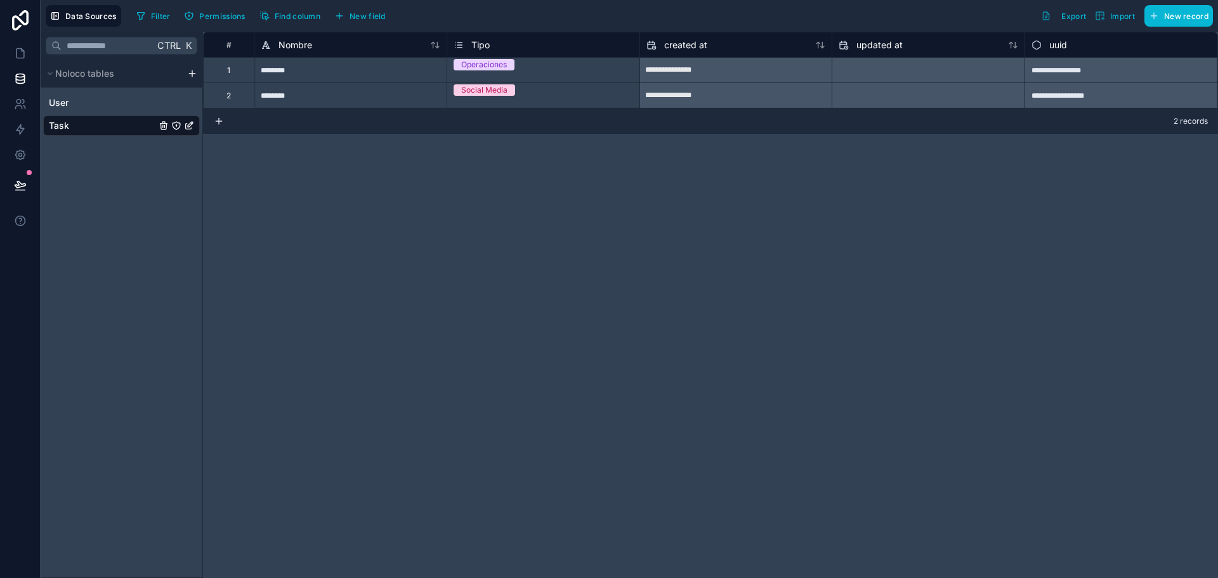
click at [1196, 29] on div "Data Sources Filter Permissions Find column New field Export Import New record" at bounding box center [629, 16] width 1177 height 32
click at [1193, 24] on button "New record" at bounding box center [1178, 16] width 69 height 22
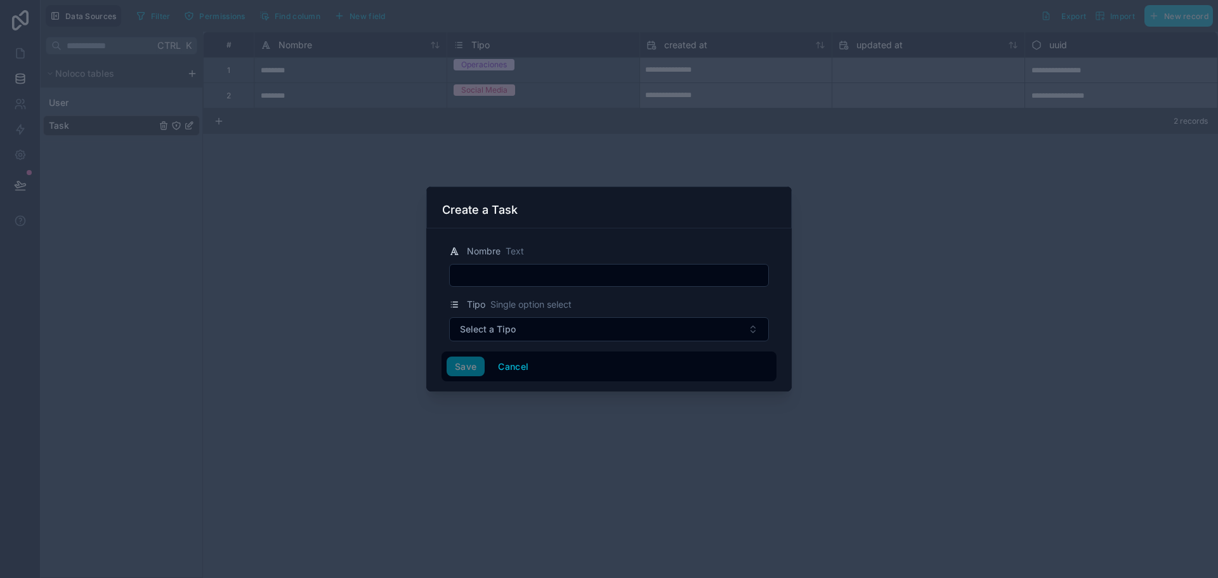
click at [613, 275] on input "text" at bounding box center [609, 275] width 318 height 18
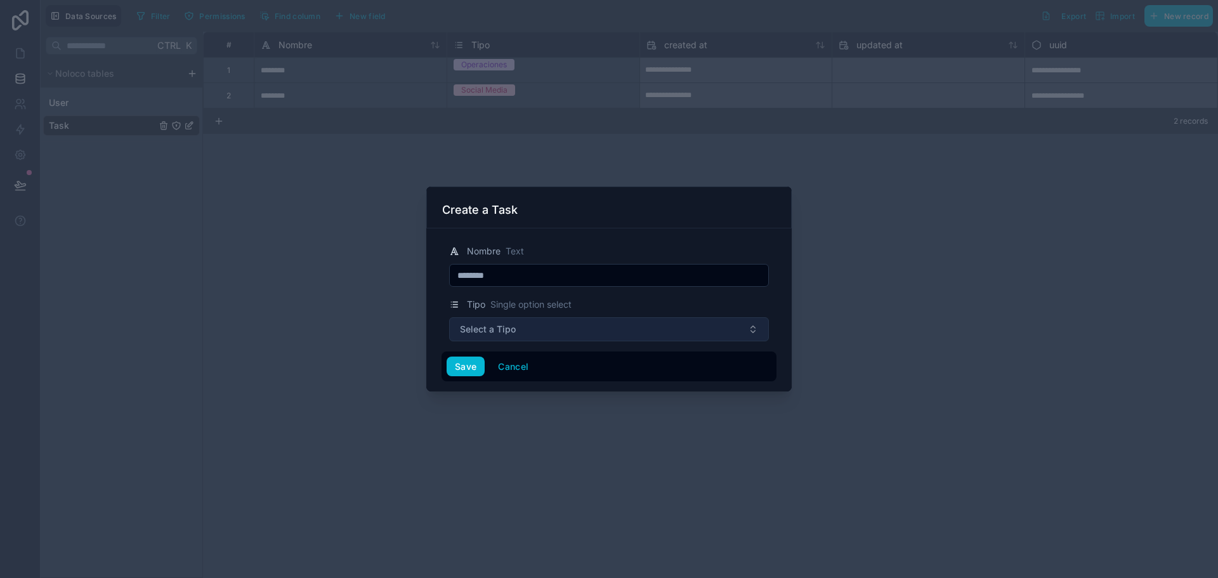
type input "********"
click at [558, 326] on button "Select a Tipo" at bounding box center [609, 329] width 320 height 24
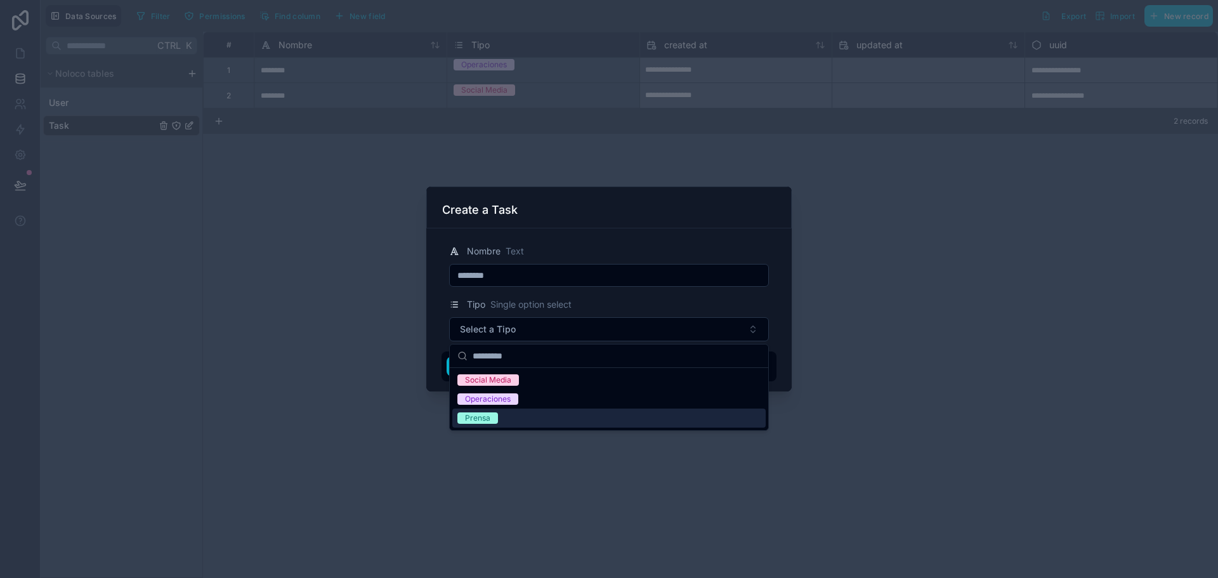
click at [498, 418] on div "Prensa" at bounding box center [608, 418] width 313 height 19
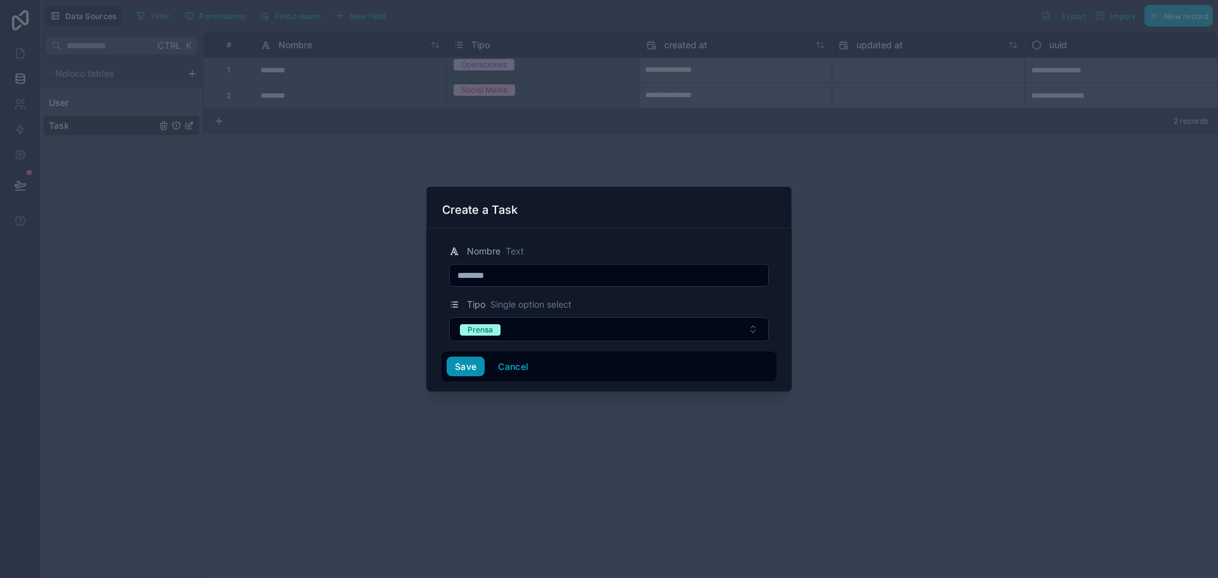
click at [458, 370] on button "Save" at bounding box center [466, 367] width 38 height 20
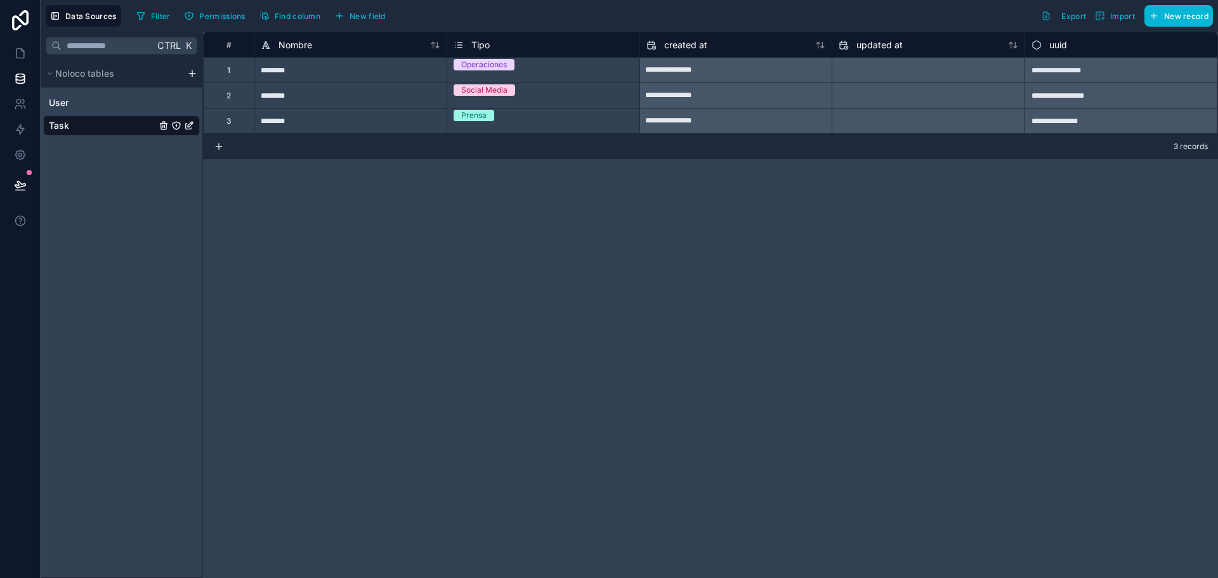
click at [193, 77] on html "**********" at bounding box center [609, 289] width 1218 height 578
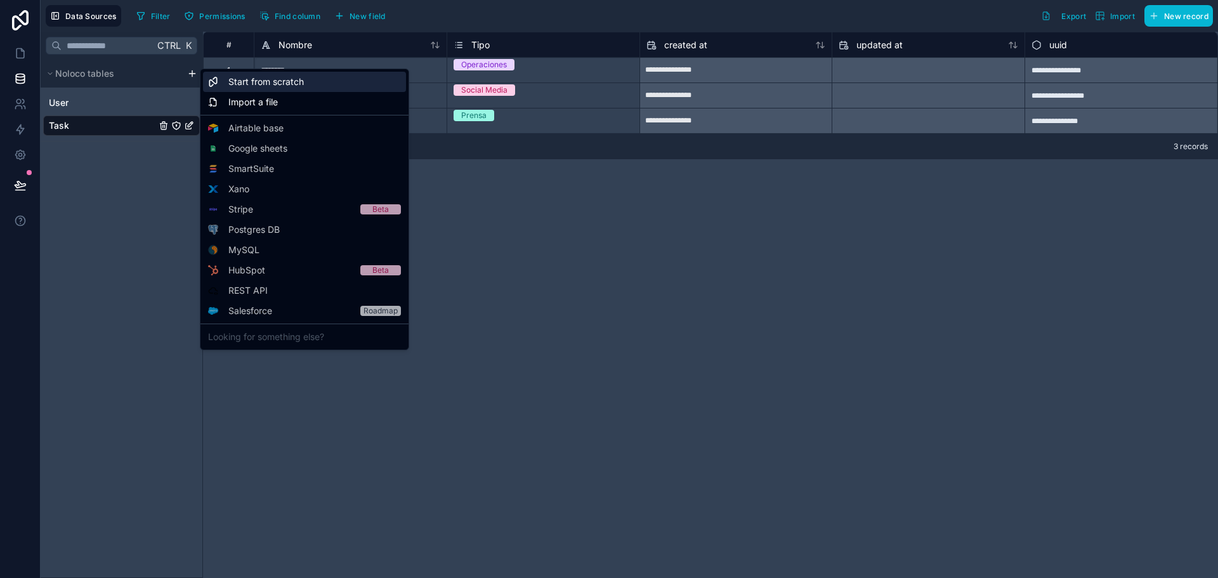
click at [248, 81] on span "Start from scratch" at bounding box center [265, 81] width 75 height 13
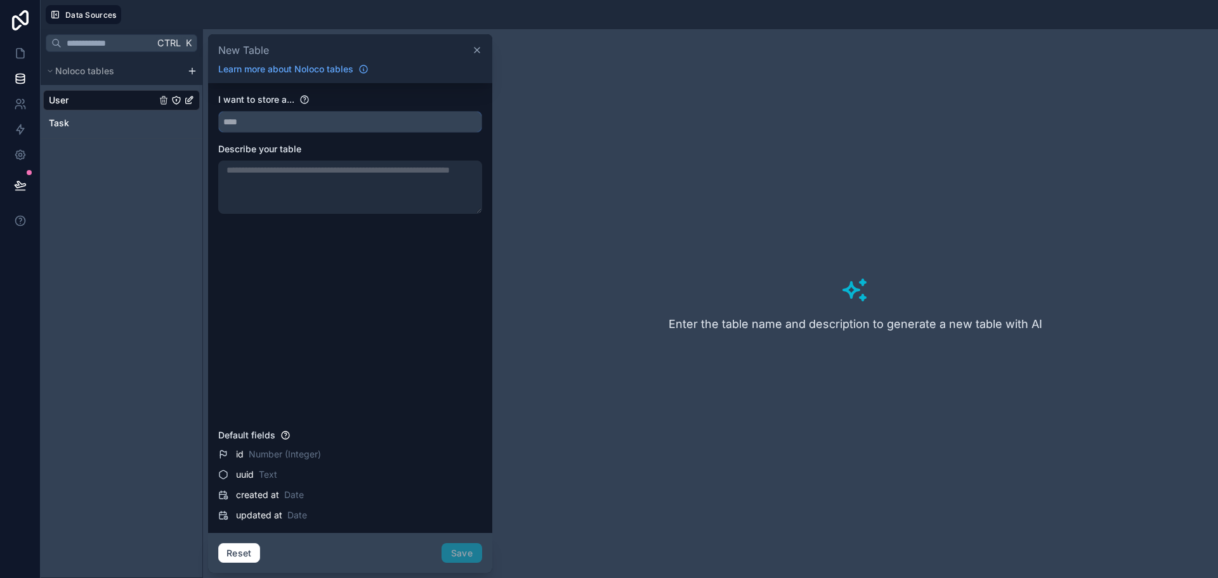
click at [280, 126] on input "text" at bounding box center [350, 122] width 263 height 20
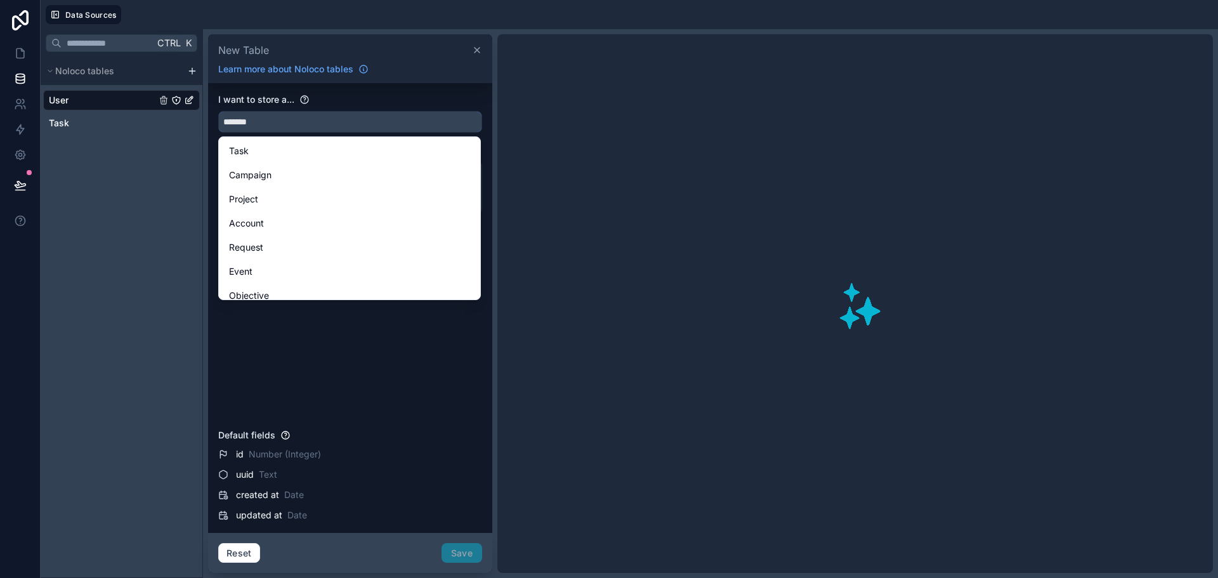
click at [218, 111] on button "******" at bounding box center [350, 122] width 264 height 22
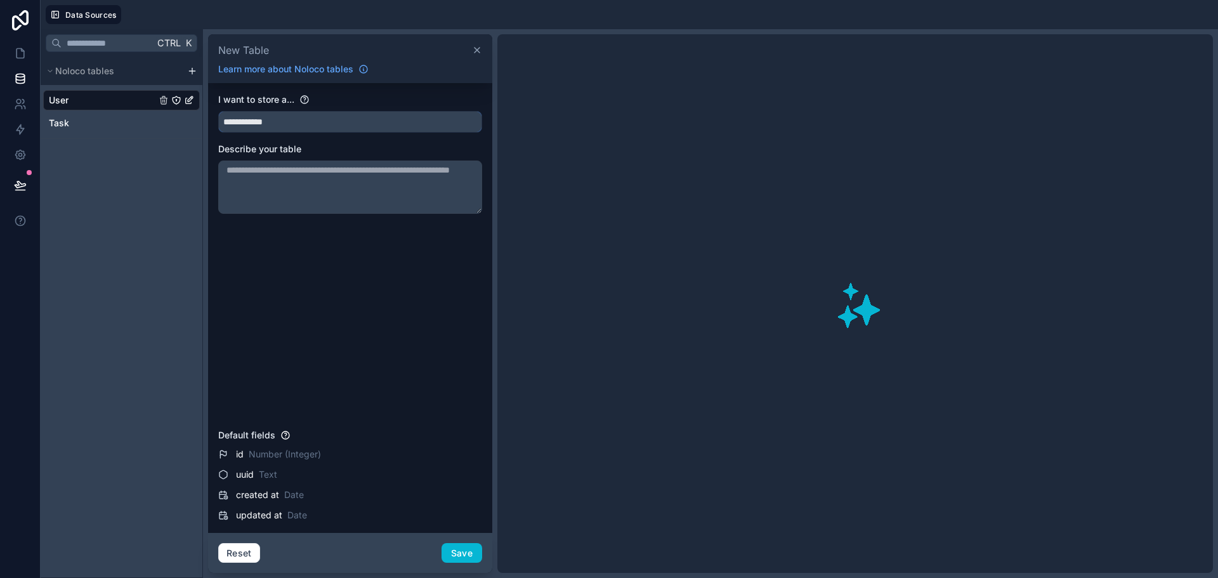
type input "**********"
click at [288, 289] on div "**********" at bounding box center [350, 258] width 264 height 330
click at [457, 553] on button "Save" at bounding box center [462, 553] width 41 height 20
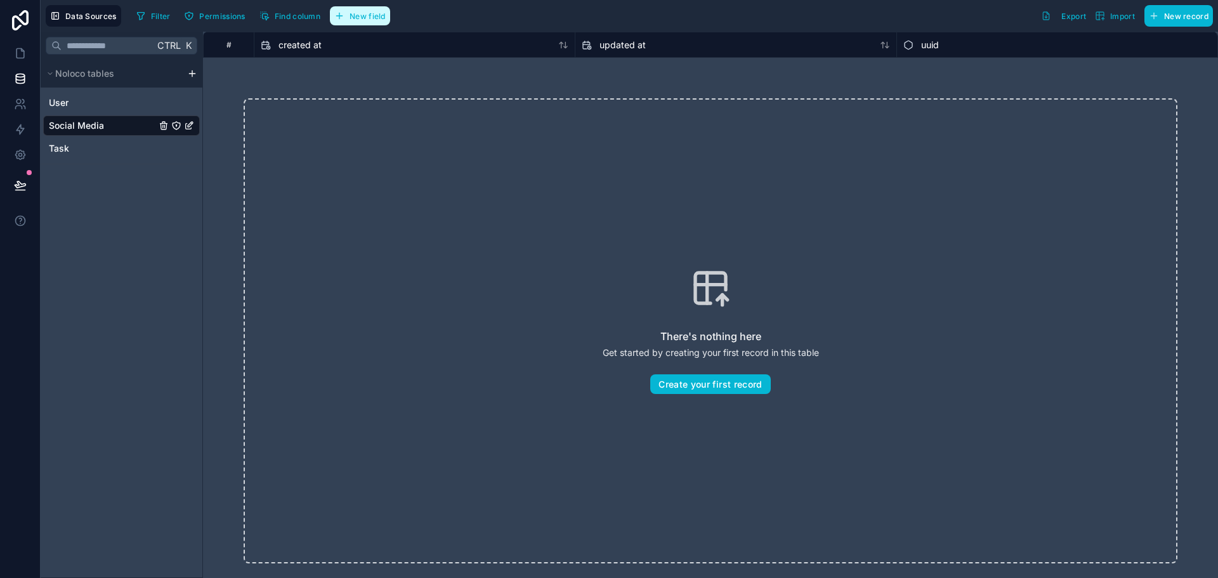
click at [363, 13] on span "New field" at bounding box center [368, 16] width 36 height 10
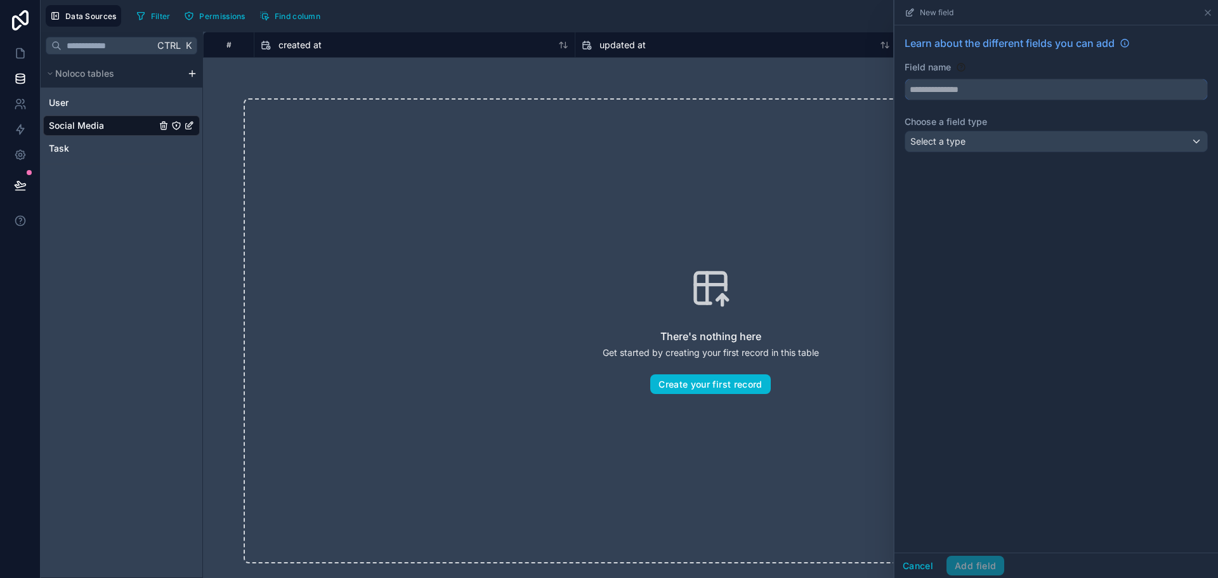
click at [956, 89] on input "text" at bounding box center [1056, 89] width 302 height 20
type input "******"
click at [997, 144] on div "Select a type" at bounding box center [1056, 141] width 302 height 20
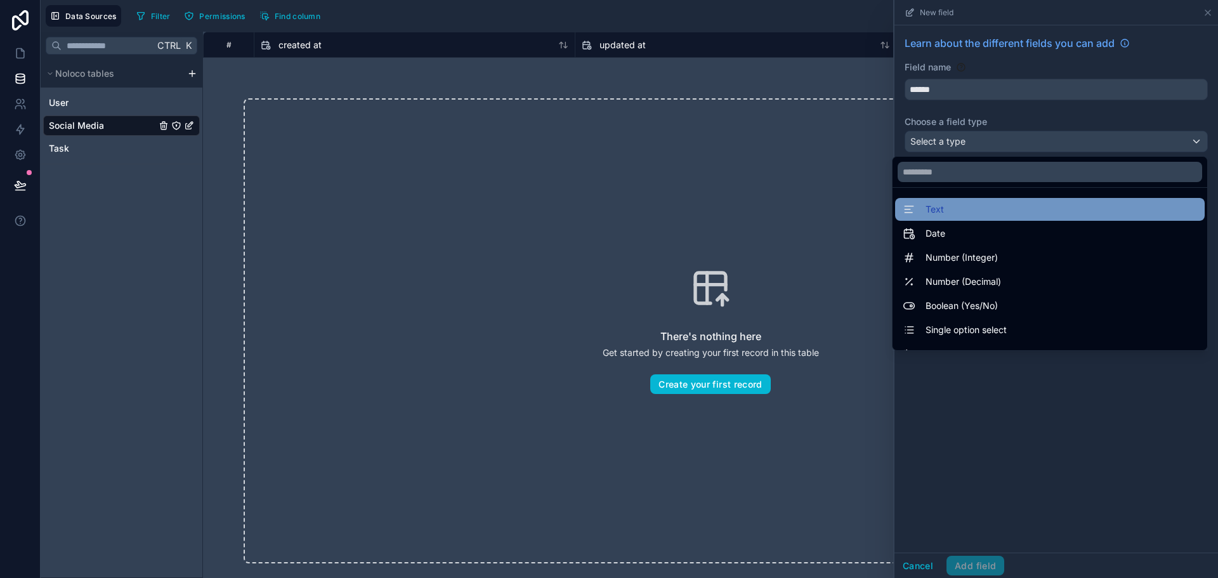
click at [927, 214] on span "Text" at bounding box center [935, 209] width 18 height 15
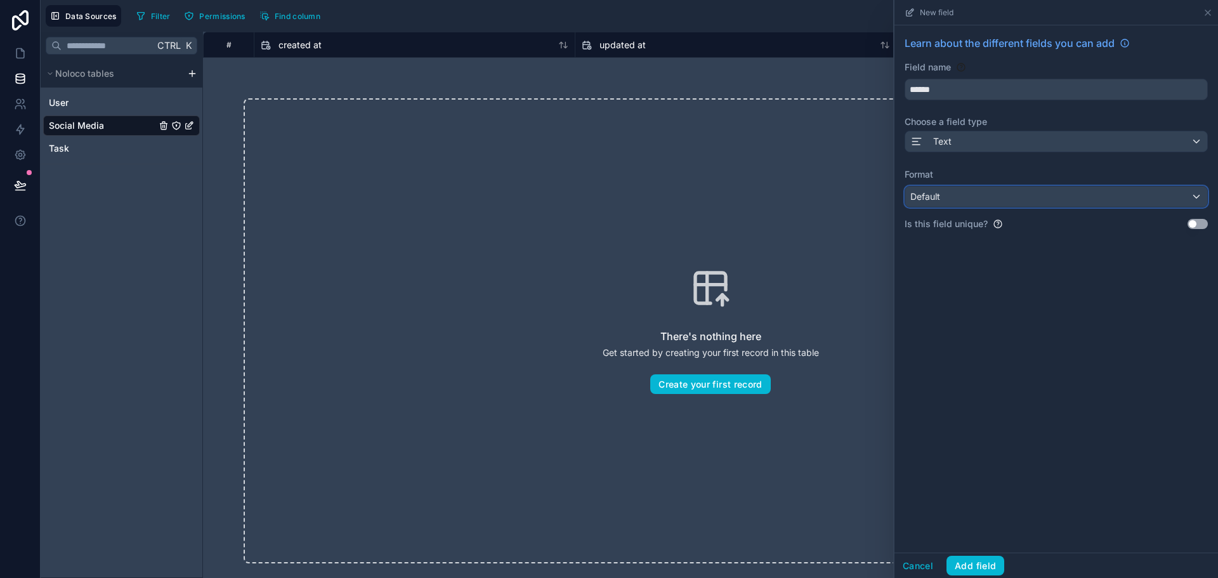
click at [939, 202] on span "Default" at bounding box center [925, 196] width 30 height 13
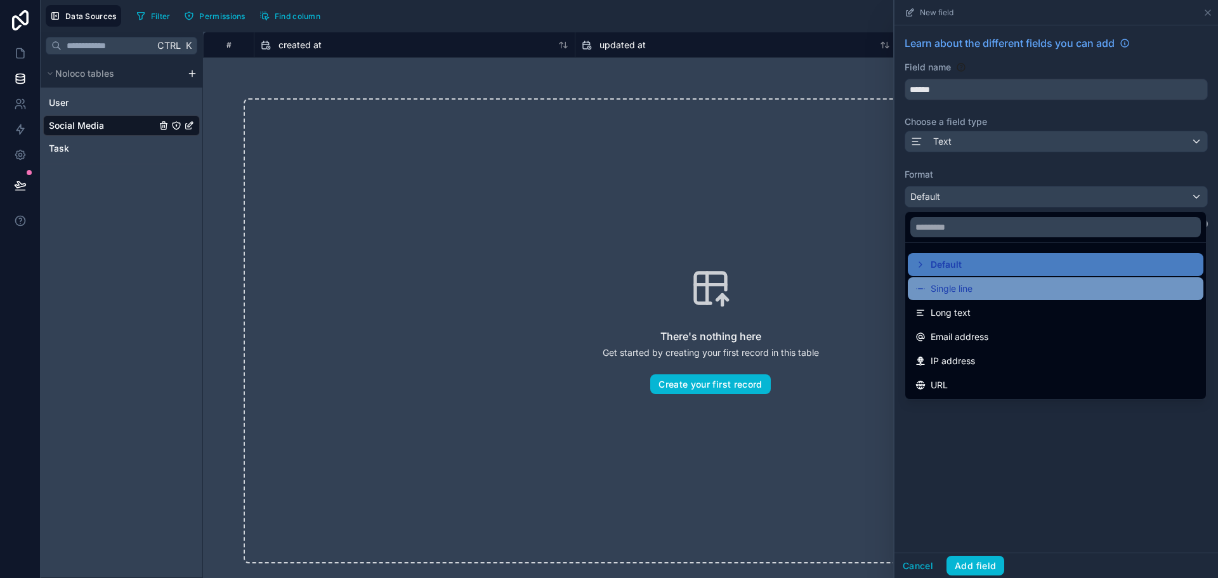
click at [936, 286] on span "Single line" at bounding box center [952, 288] width 42 height 15
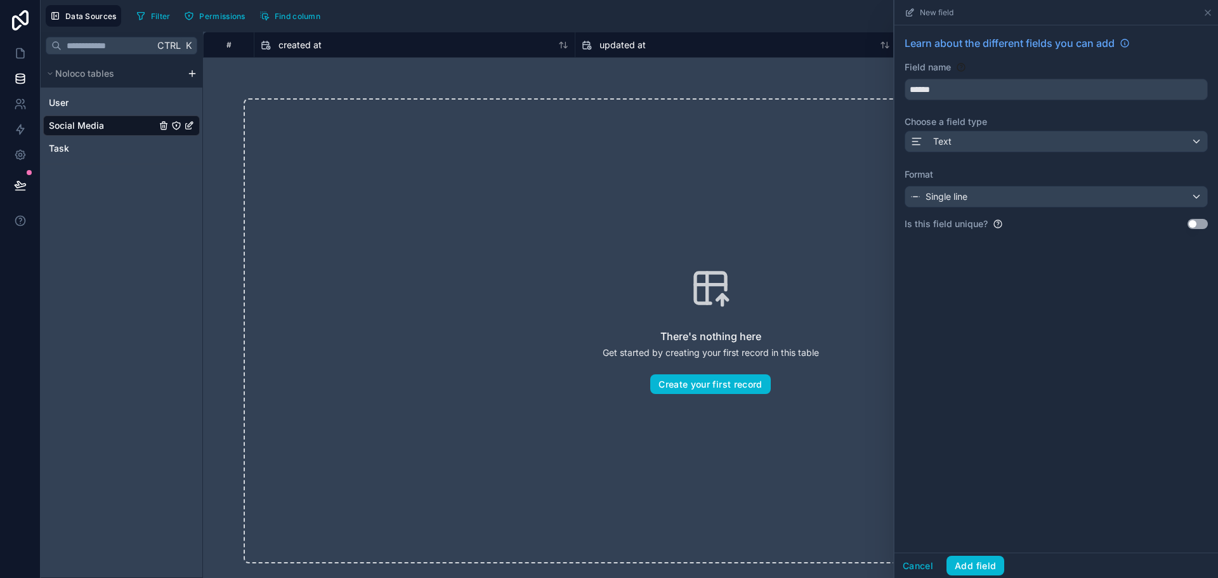
click at [969, 553] on div "Cancel Add field" at bounding box center [1056, 565] width 324 height 25
click at [979, 573] on button "Add field" at bounding box center [975, 566] width 58 height 20
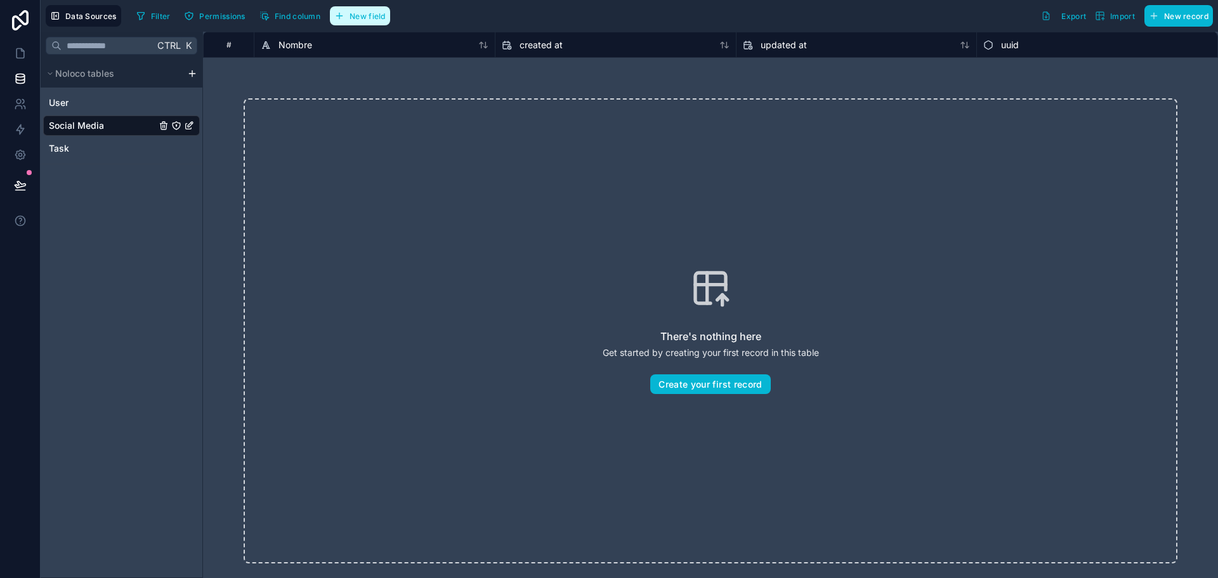
click at [355, 13] on span "New field" at bounding box center [368, 16] width 36 height 10
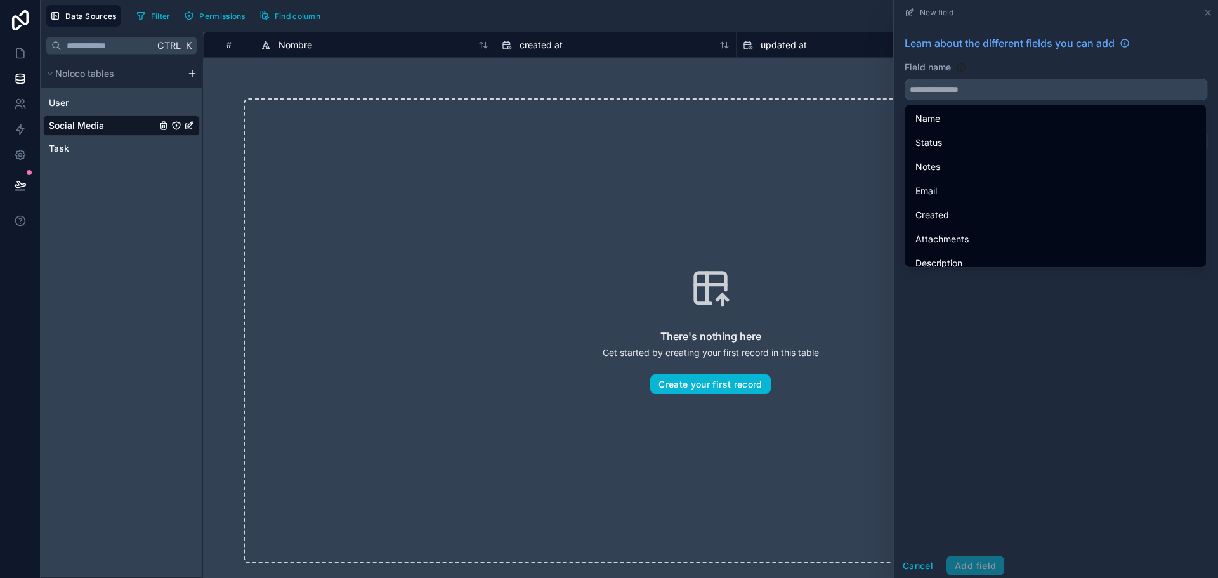
click at [971, 86] on input "text" at bounding box center [1056, 89] width 302 height 20
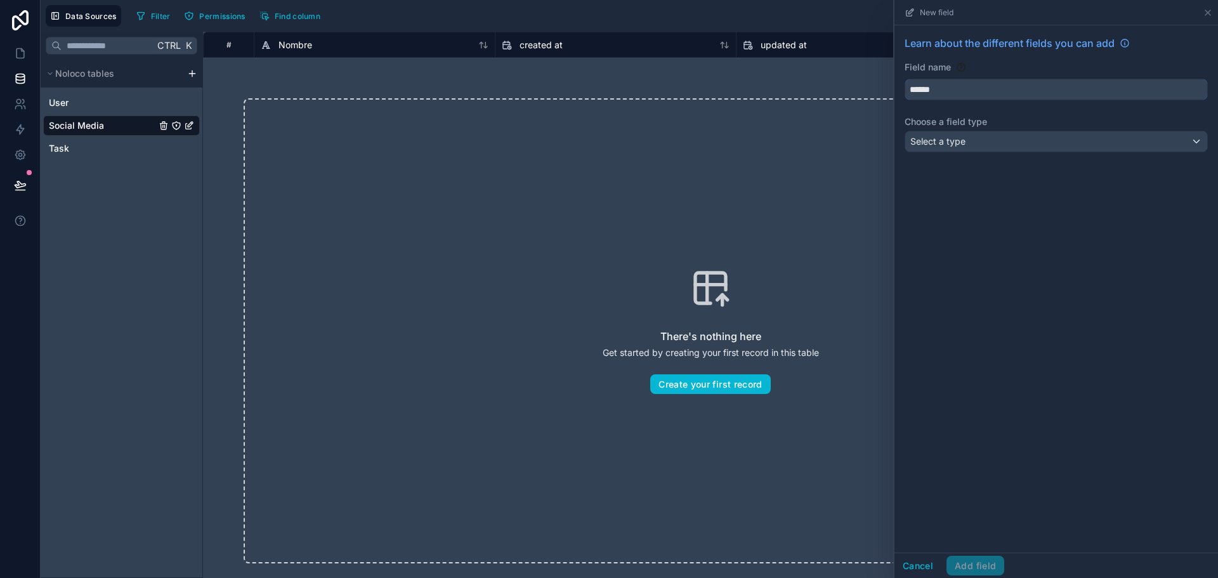
type input "******"
click at [986, 147] on div "Select a type" at bounding box center [1056, 141] width 302 height 20
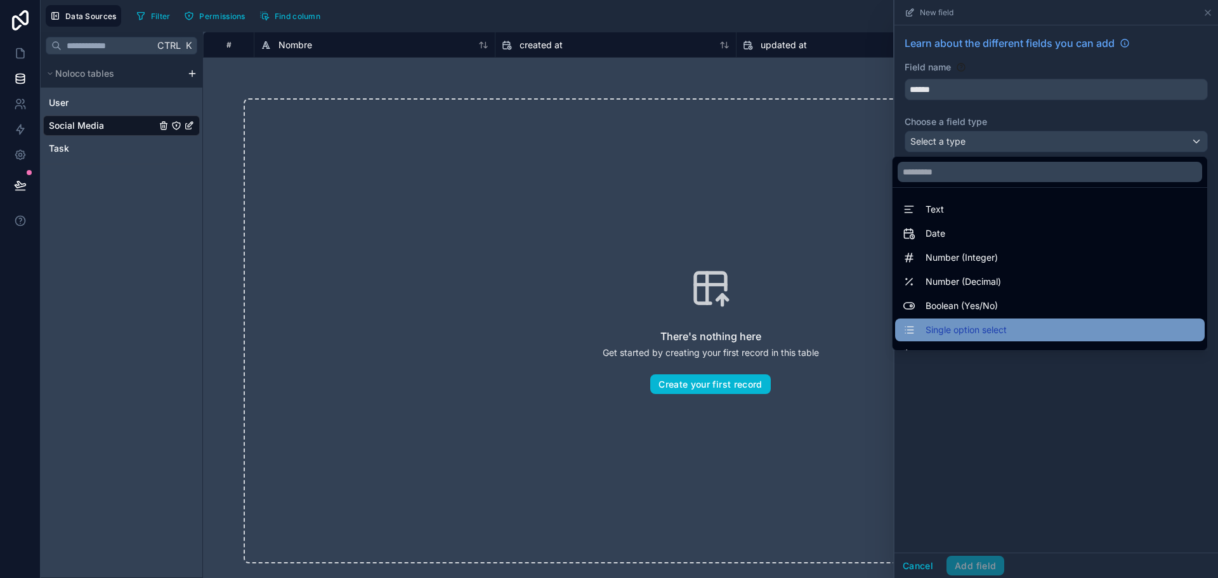
click at [943, 327] on span "Single option select" at bounding box center [966, 329] width 81 height 15
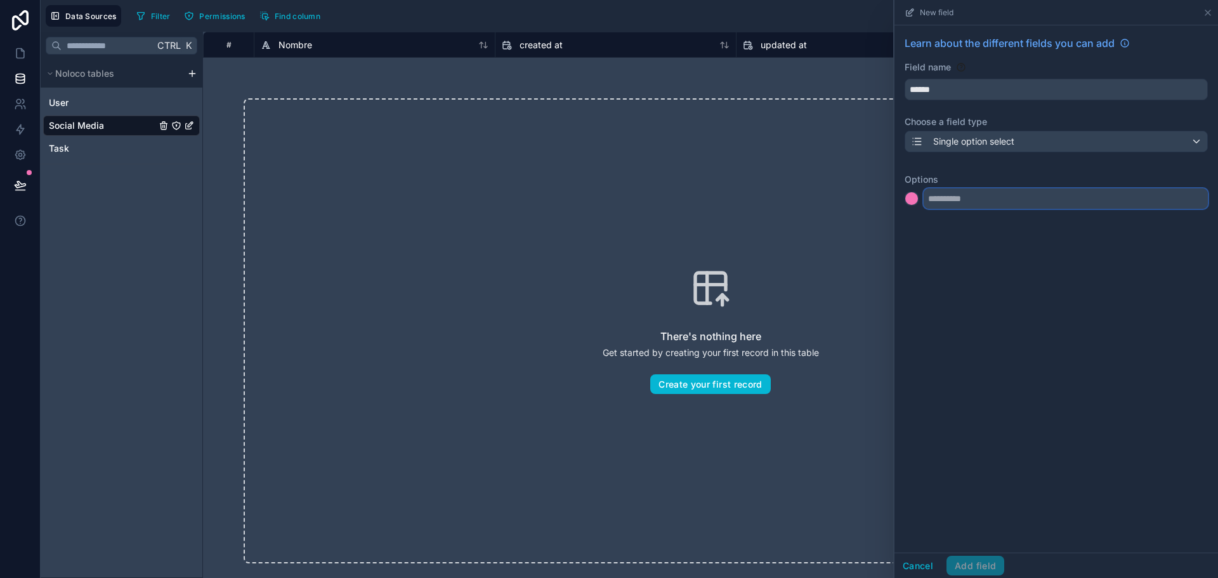
click at [951, 200] on input "text" at bounding box center [1066, 198] width 284 height 20
type input "**********"
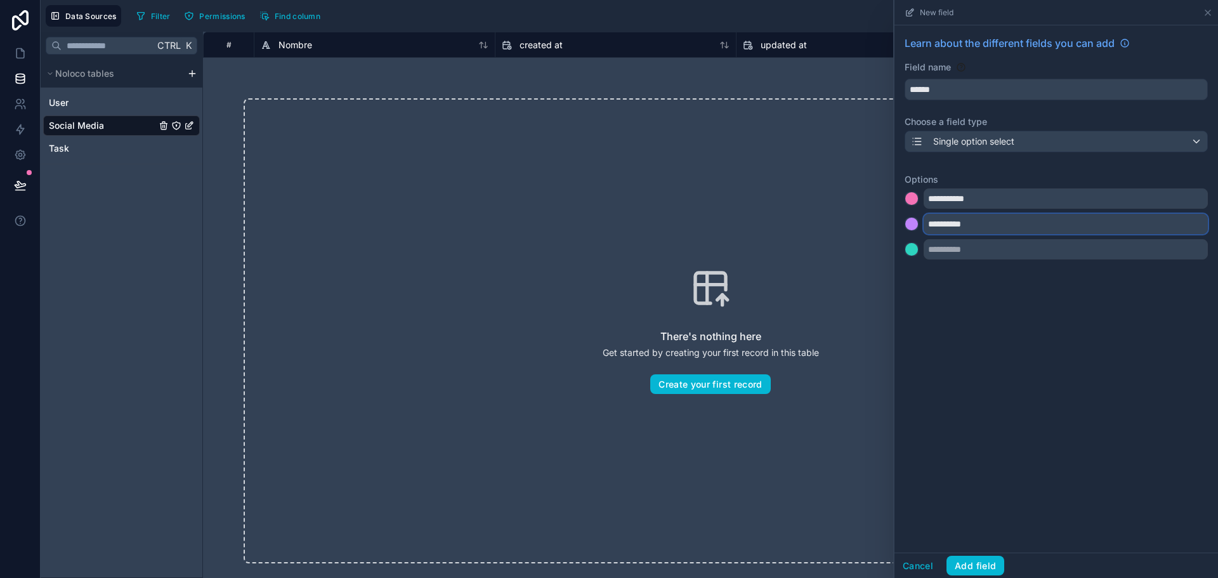
type input "**********"
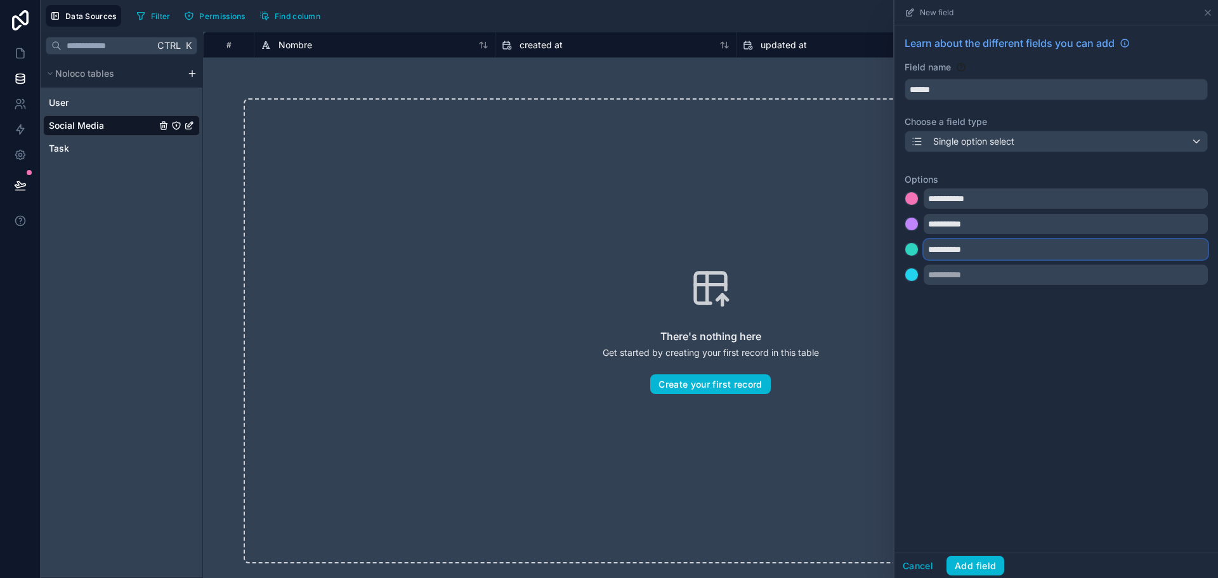
type input "**********"
click at [906, 199] on div at bounding box center [911, 198] width 13 height 13
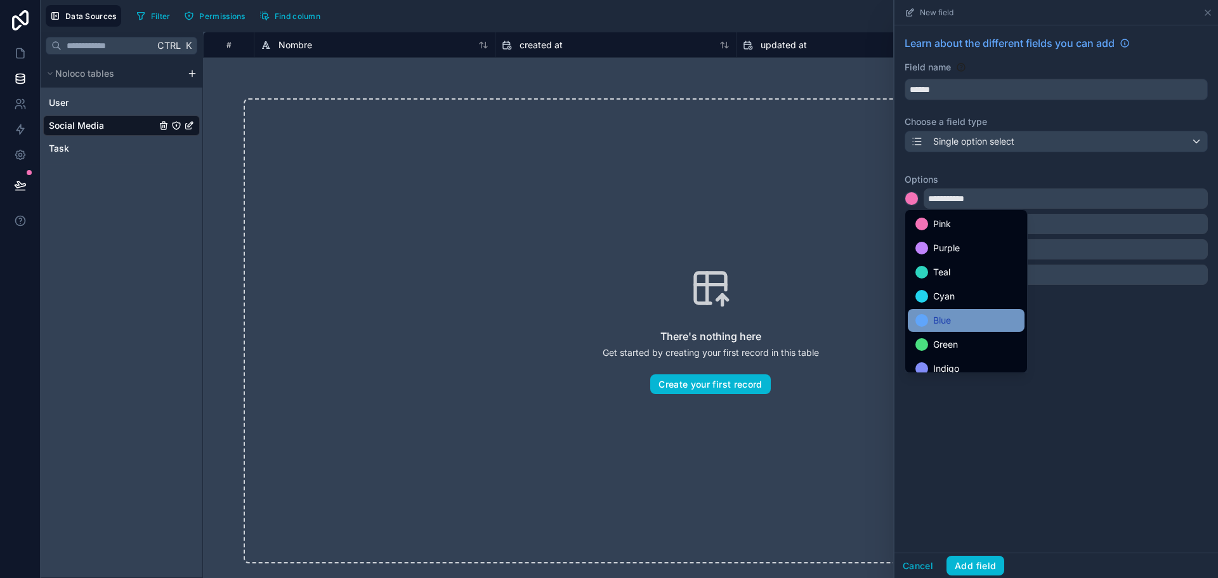
click at [926, 310] on div "Blue" at bounding box center [966, 320] width 117 height 23
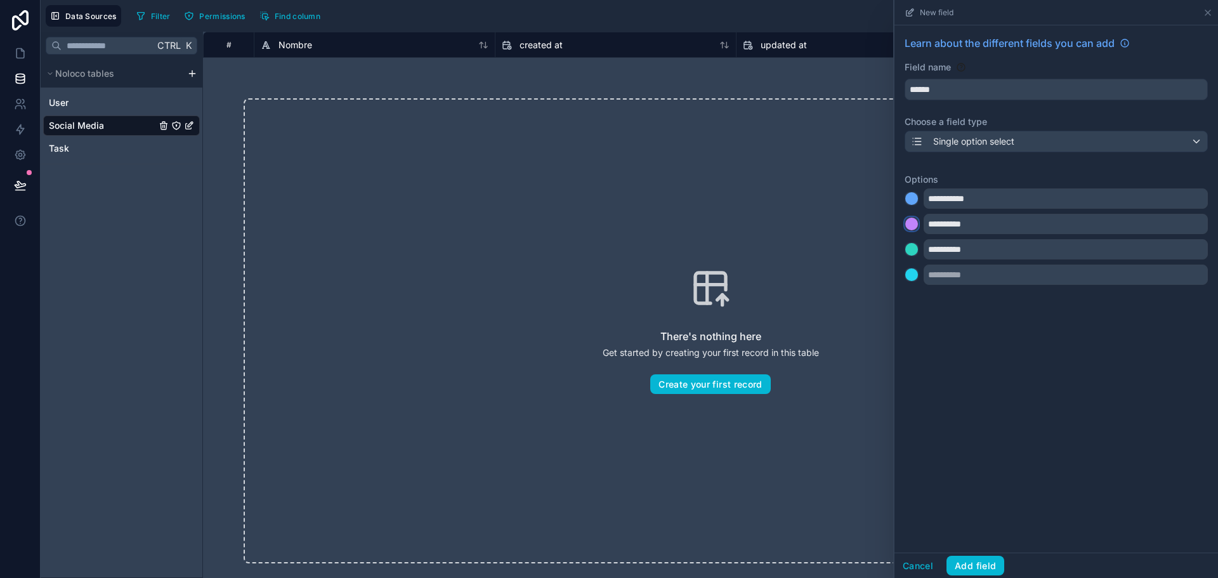
click at [911, 223] on div at bounding box center [911, 224] width 13 height 13
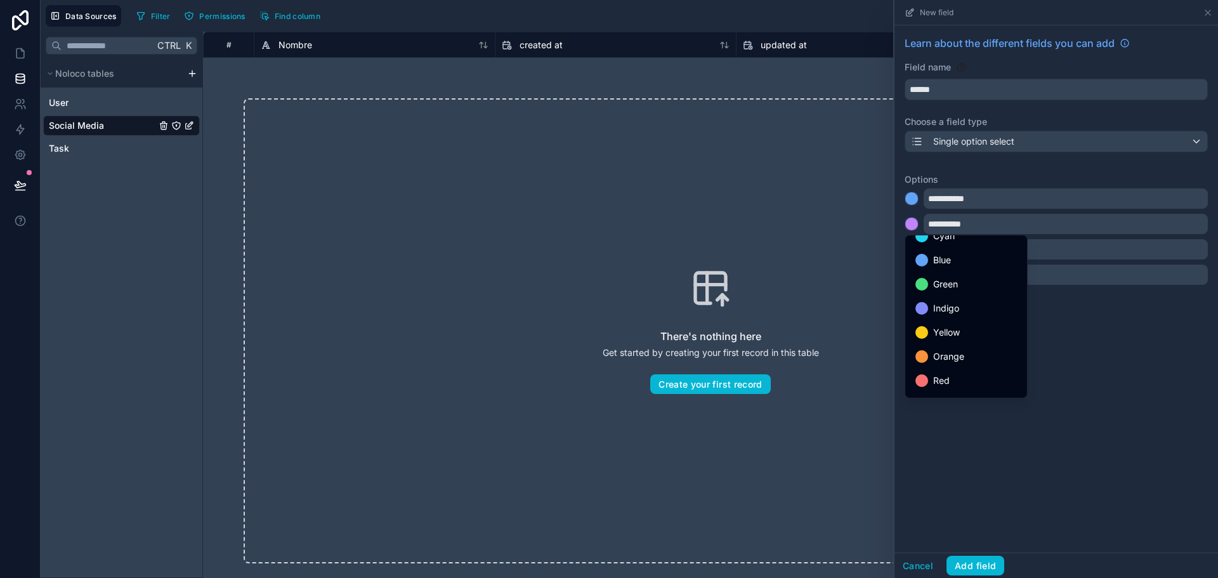
scroll to position [95, 0]
click at [975, 315] on div "Yellow" at bounding box center [966, 323] width 117 height 23
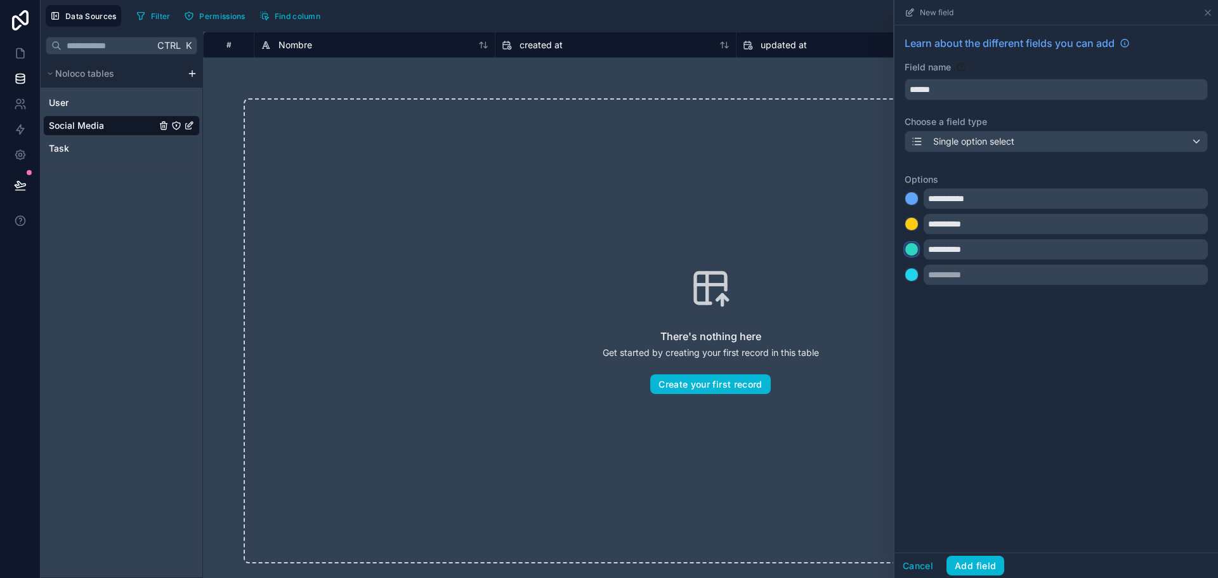
click at [908, 248] on div at bounding box center [911, 249] width 13 height 13
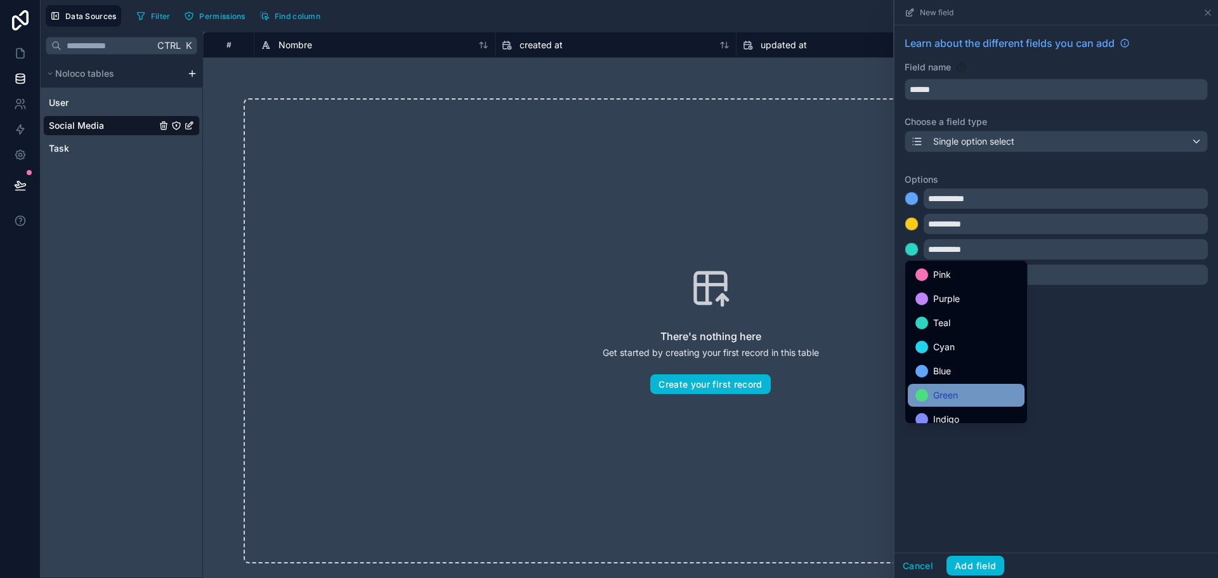
click at [948, 390] on span "Green" at bounding box center [945, 395] width 25 height 15
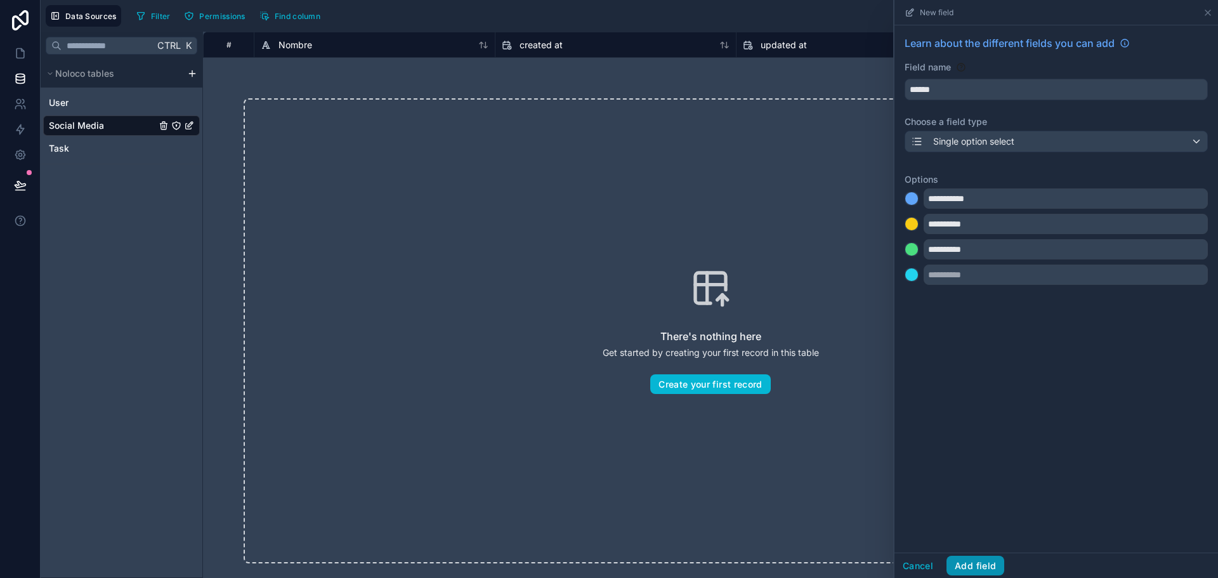
click at [967, 563] on button "Add field" at bounding box center [975, 566] width 58 height 20
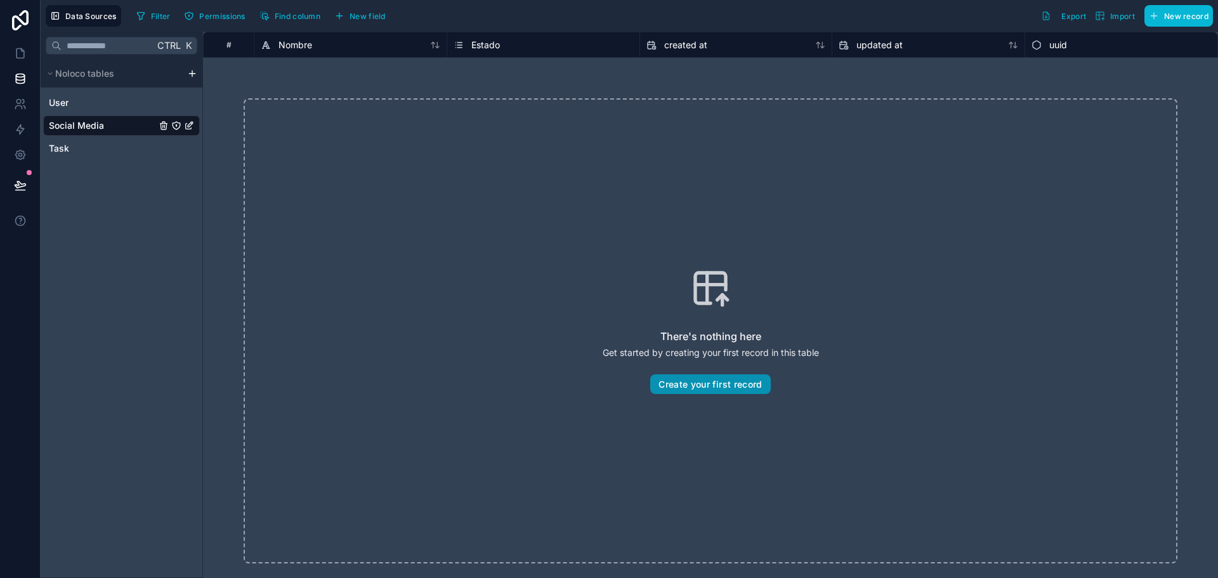
click at [711, 384] on button "Create your first record" at bounding box center [710, 384] width 120 height 20
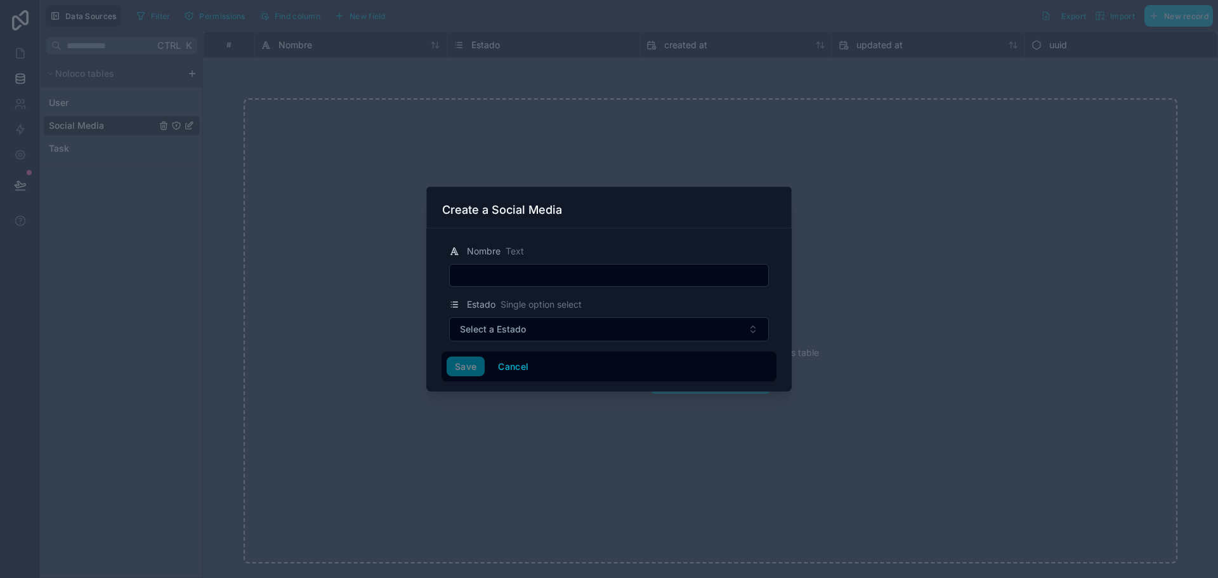
click at [509, 259] on div "Nombre Text" at bounding box center [609, 265] width 335 height 43
click at [511, 280] on input "text" at bounding box center [609, 275] width 318 height 18
type input "****"
click at [501, 320] on button "Select a Estado" at bounding box center [609, 329] width 320 height 24
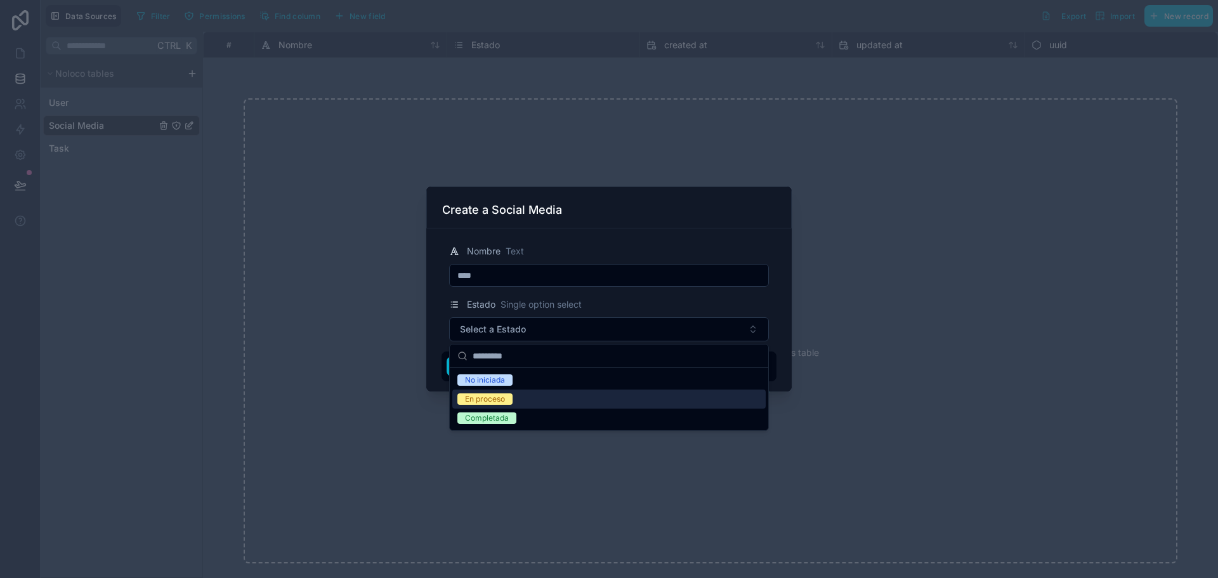
click at [505, 404] on div "En proceso" at bounding box center [485, 398] width 40 height 11
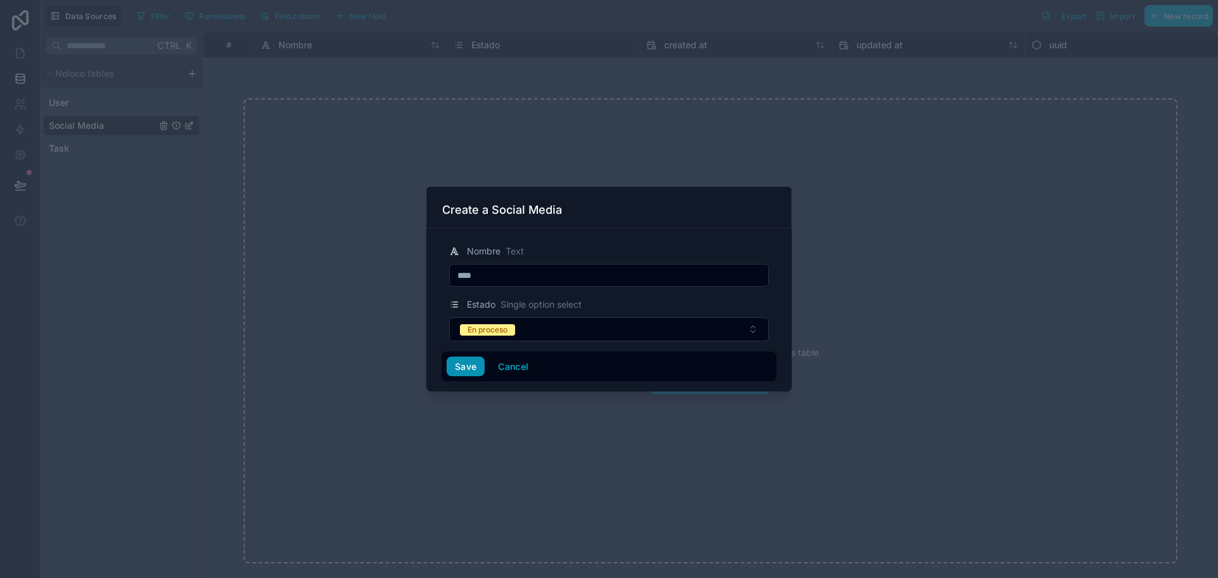
click at [461, 364] on button "Save" at bounding box center [466, 367] width 38 height 20
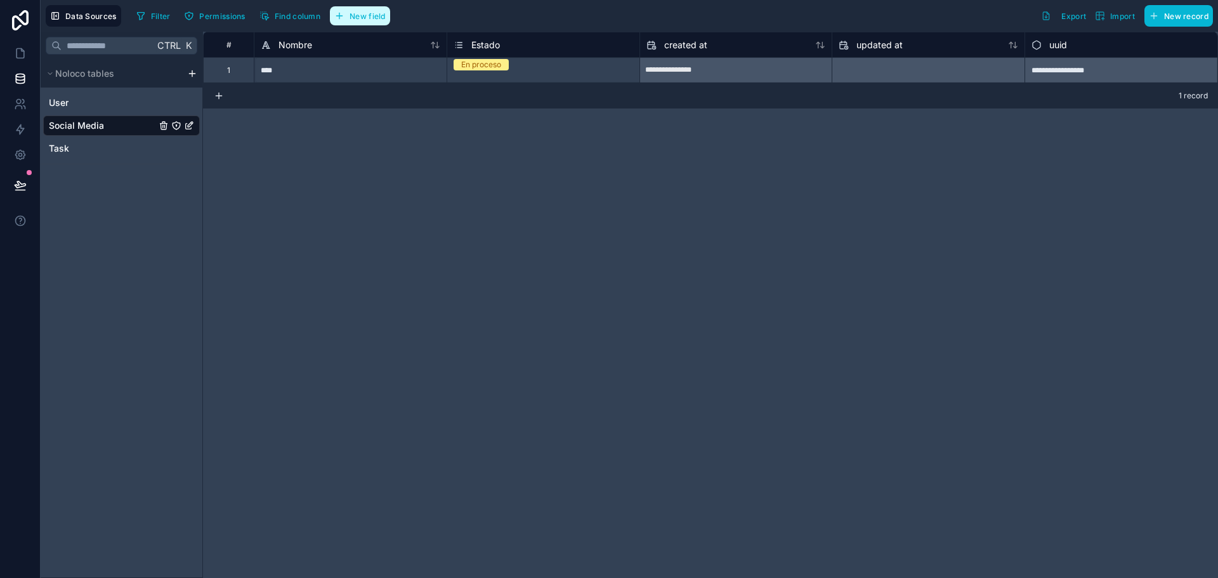
click at [365, 19] on span "New field" at bounding box center [368, 16] width 36 height 10
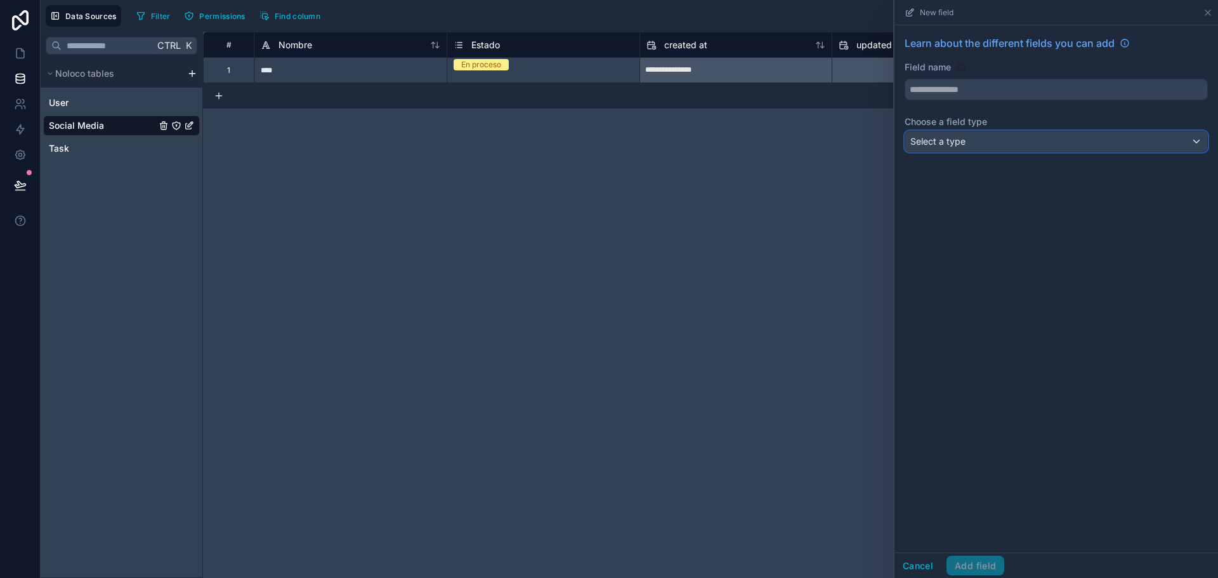
click at [966, 150] on div "Select a type" at bounding box center [1056, 141] width 302 height 20
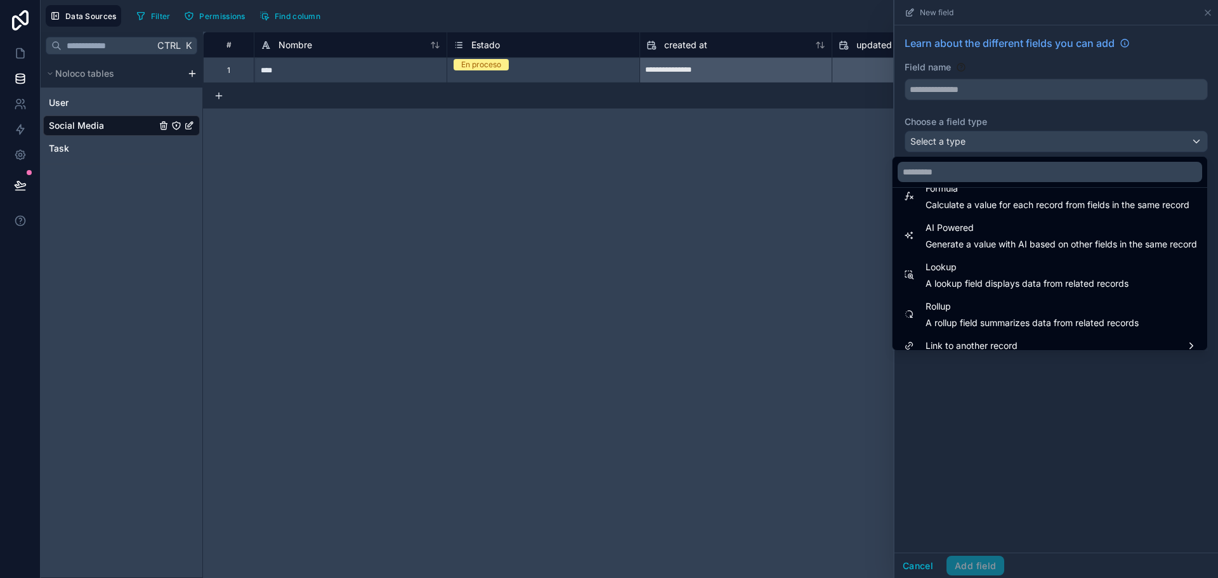
scroll to position [368, 0]
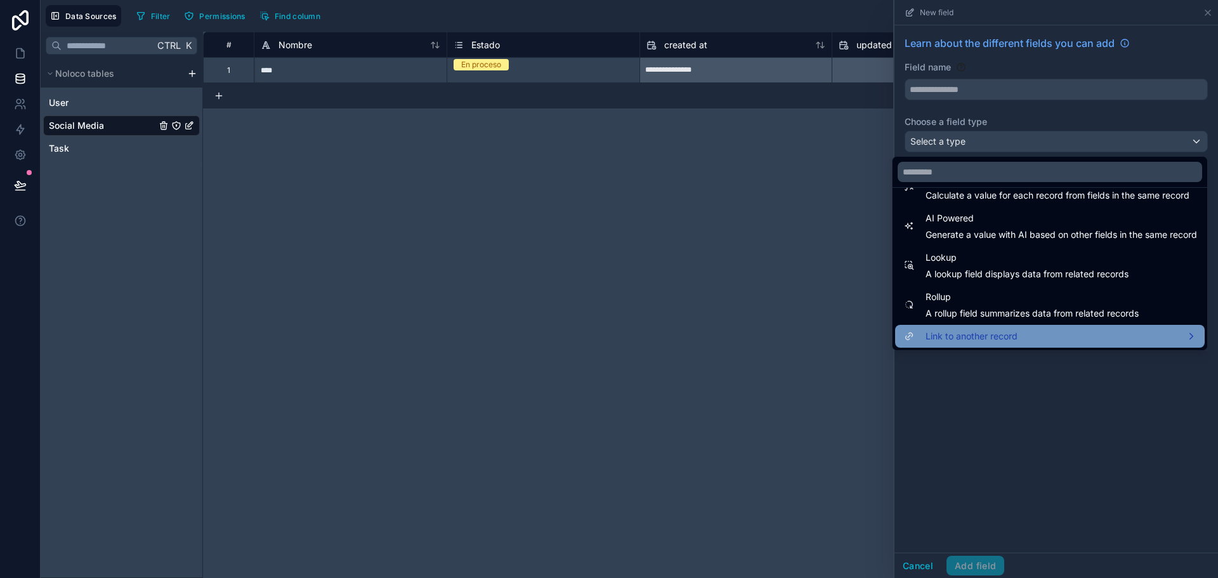
click at [1090, 341] on div "Link to another record" at bounding box center [1050, 336] width 294 height 15
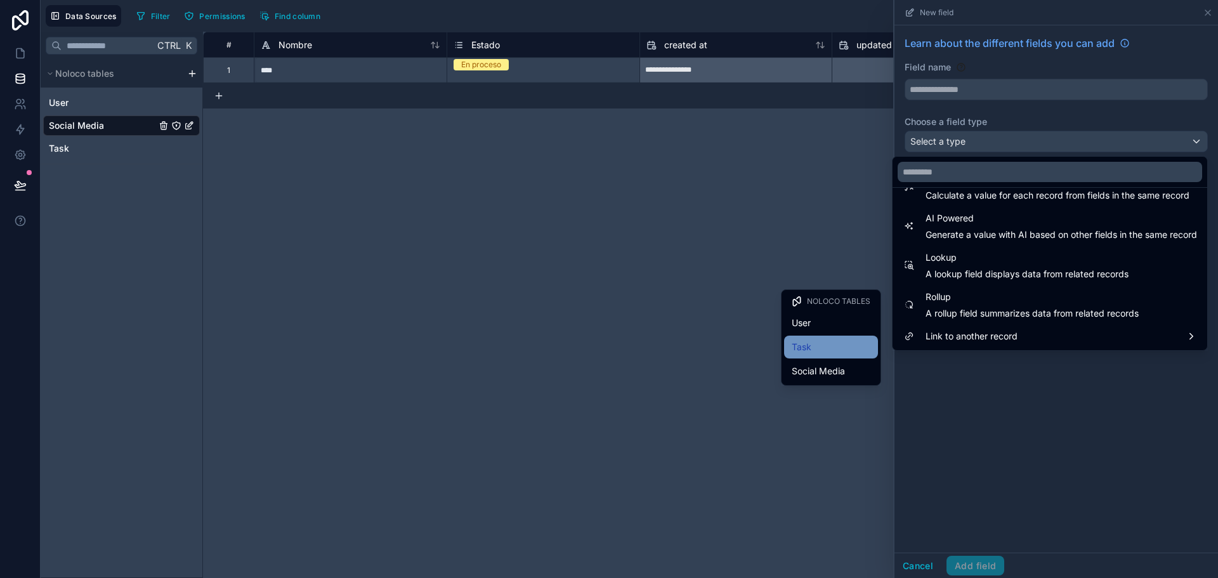
click at [838, 344] on div "Task" at bounding box center [831, 346] width 79 height 15
type input "****"
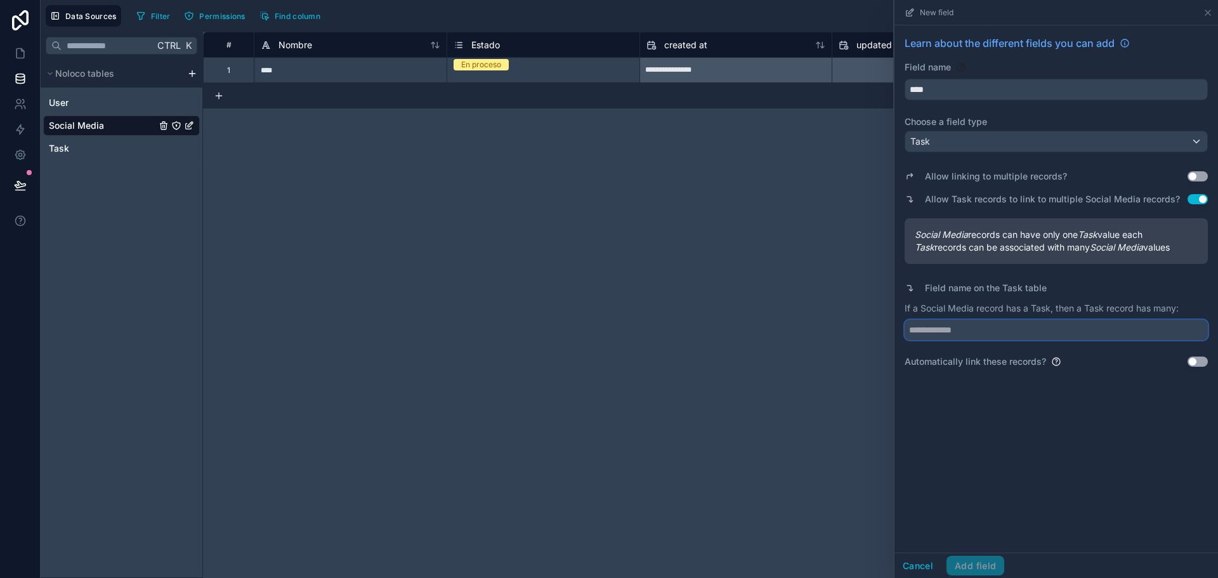
click at [934, 329] on input "text" at bounding box center [1056, 330] width 303 height 20
type input "*"
type input "**********"
click at [971, 565] on button "Add field" at bounding box center [975, 566] width 58 height 20
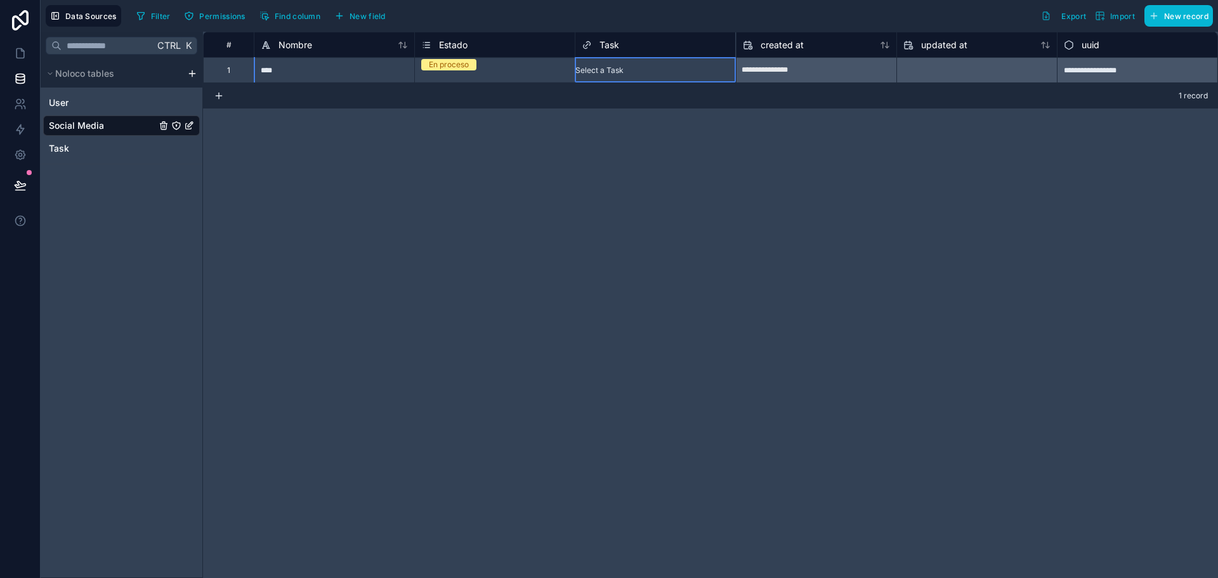
click at [624, 65] on div "Select a Task" at bounding box center [599, 70] width 48 height 10
click at [70, 142] on div "Task" at bounding box center [121, 148] width 157 height 20
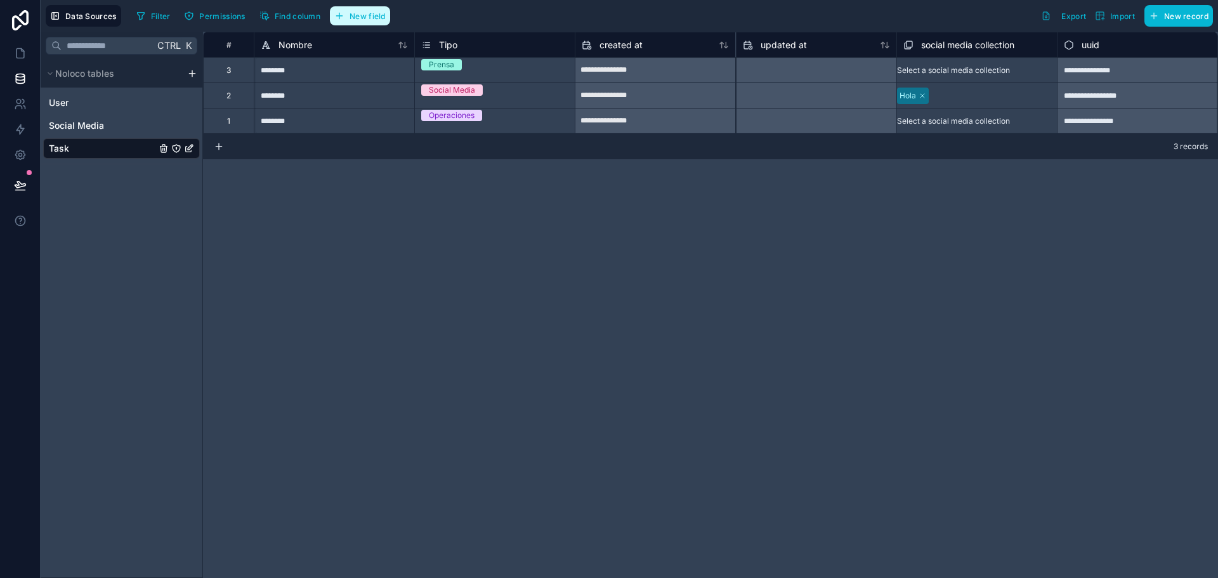
click at [361, 7] on button "New field" at bounding box center [360, 15] width 60 height 19
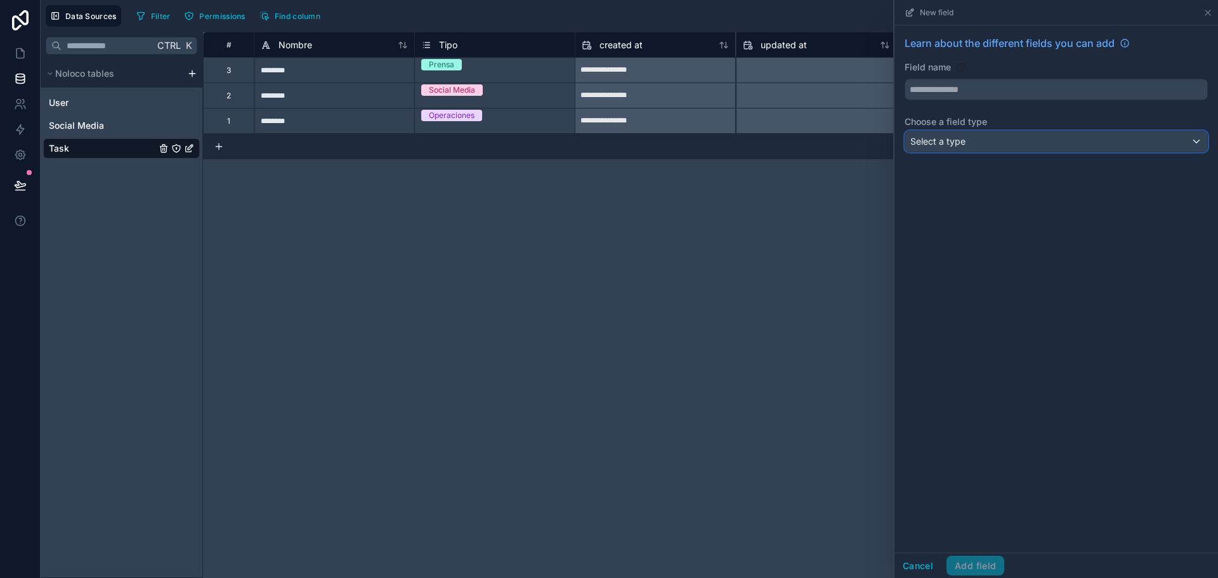
click at [983, 142] on div "Select a type" at bounding box center [1056, 141] width 302 height 20
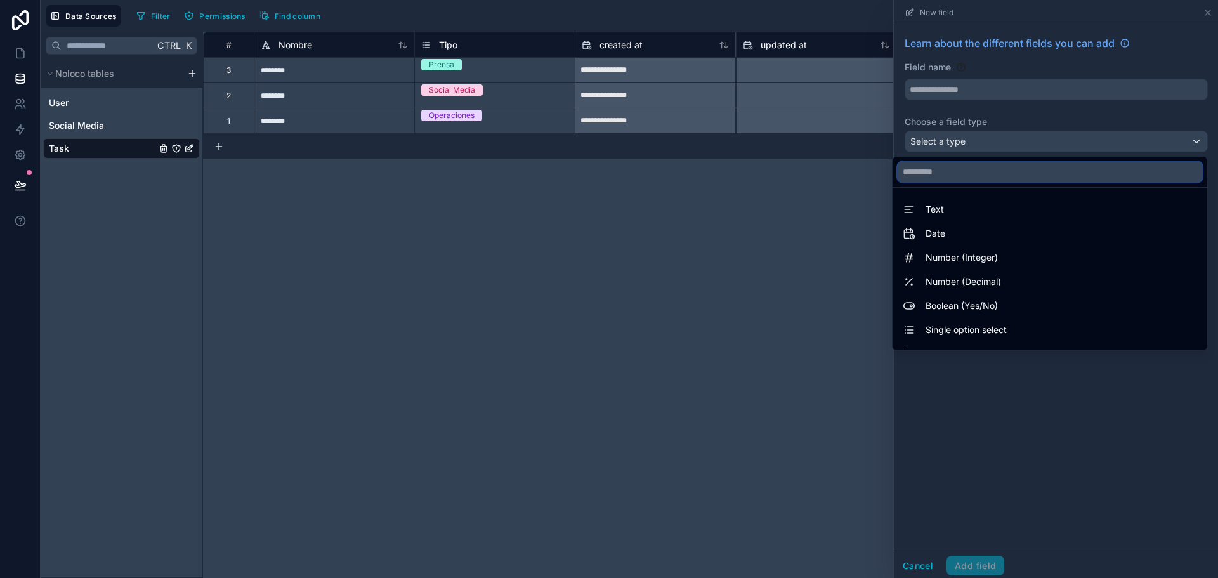
click at [965, 166] on input "text" at bounding box center [1050, 172] width 304 height 20
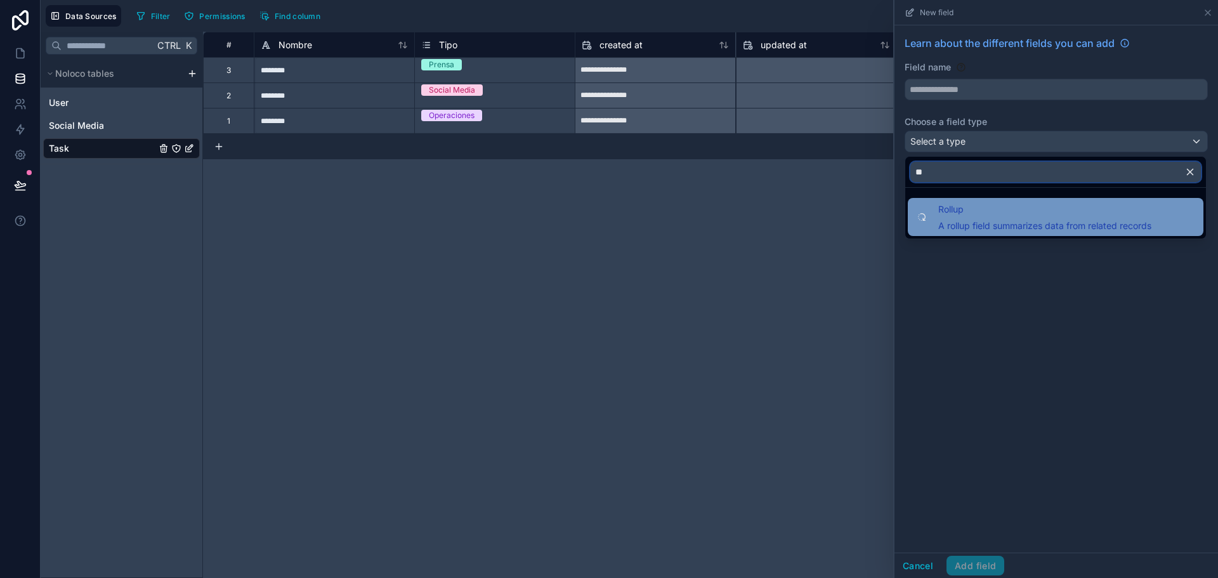
type input "**"
click at [961, 221] on span "A rollup field summarizes data from related records" at bounding box center [1044, 225] width 213 height 13
type input "******"
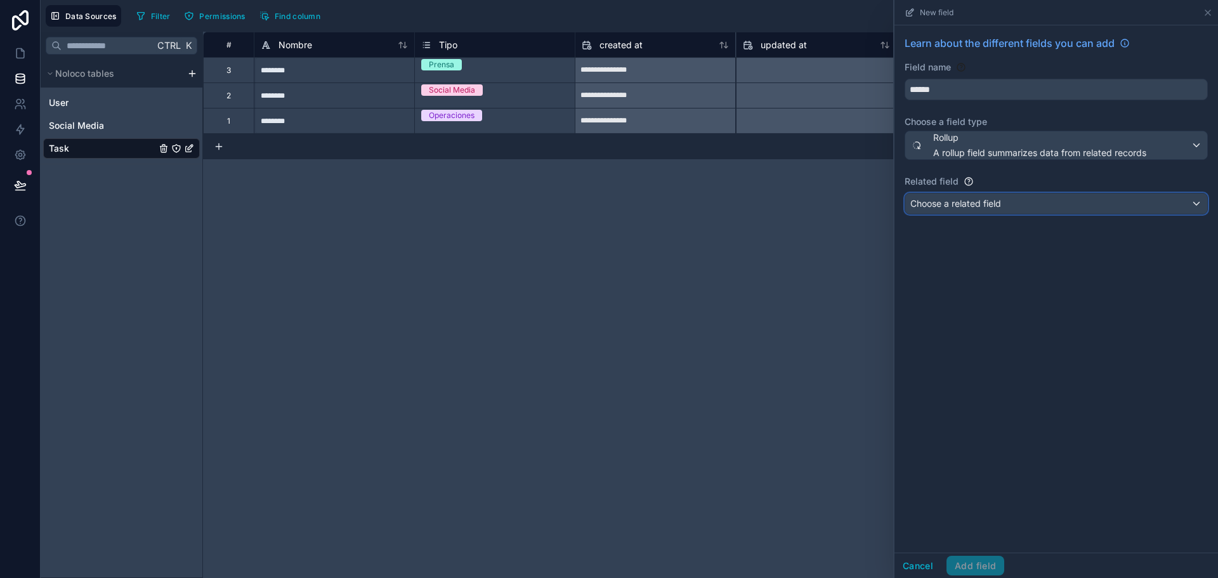
click at [1005, 209] on div "Choose a related field" at bounding box center [1056, 203] width 302 height 20
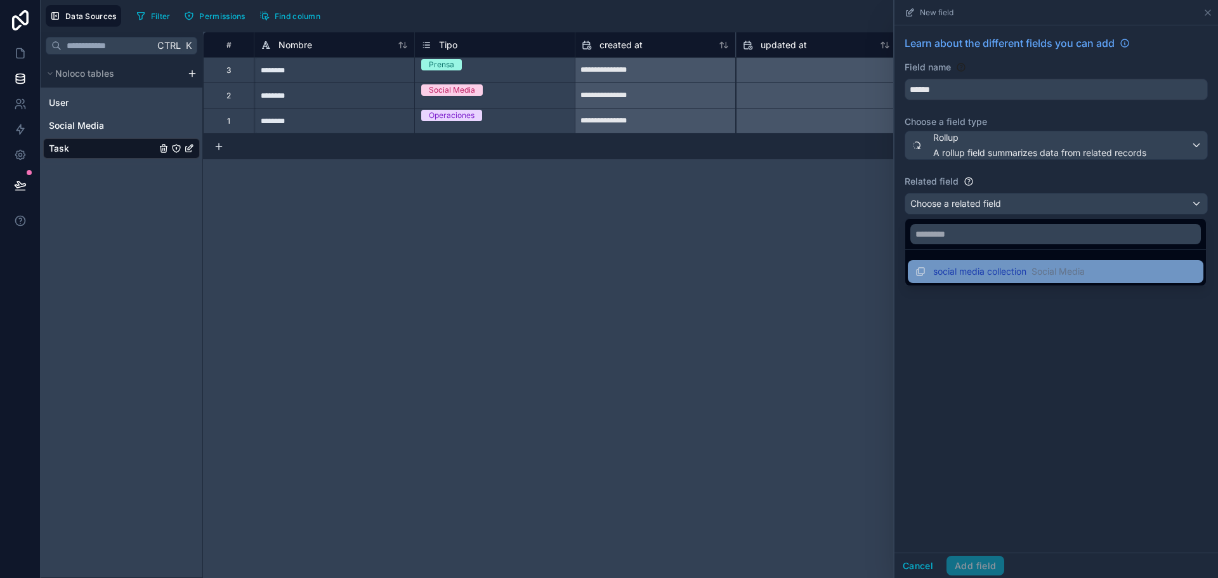
click at [965, 272] on span "social media collection" at bounding box center [979, 271] width 93 height 13
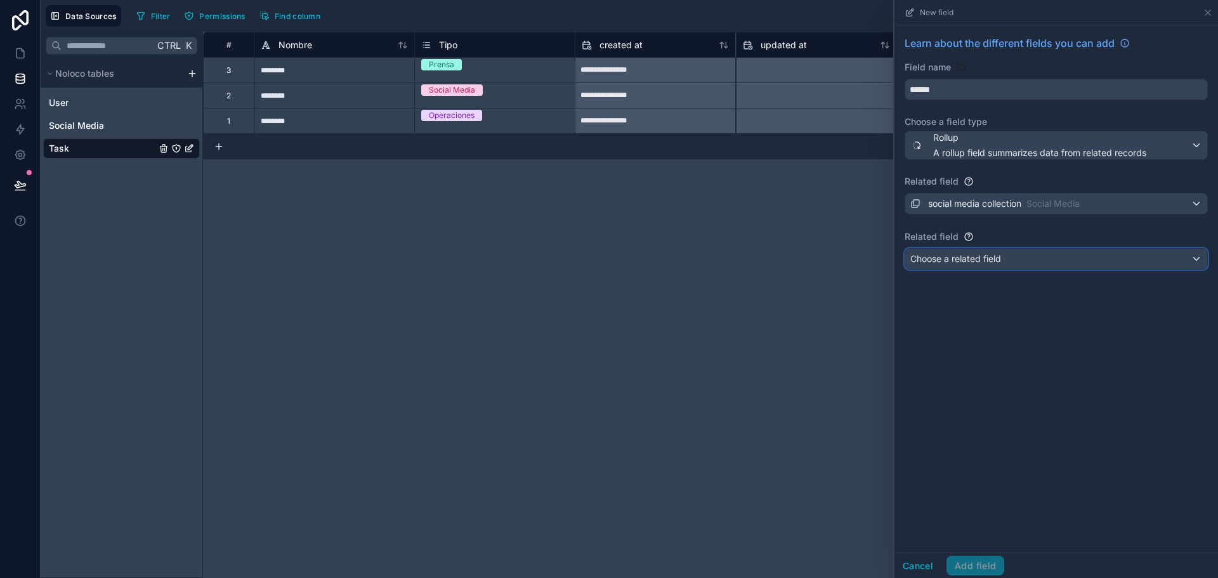
click at [981, 260] on span "Choose a related field" at bounding box center [955, 258] width 91 height 11
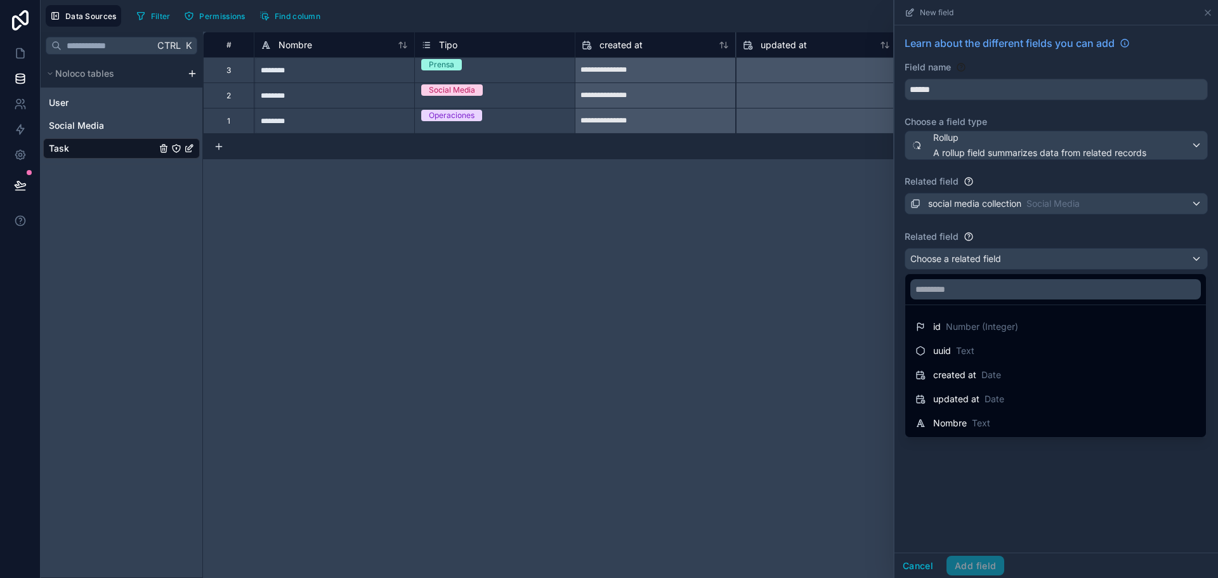
click at [1002, 469] on div at bounding box center [1056, 289] width 324 height 578
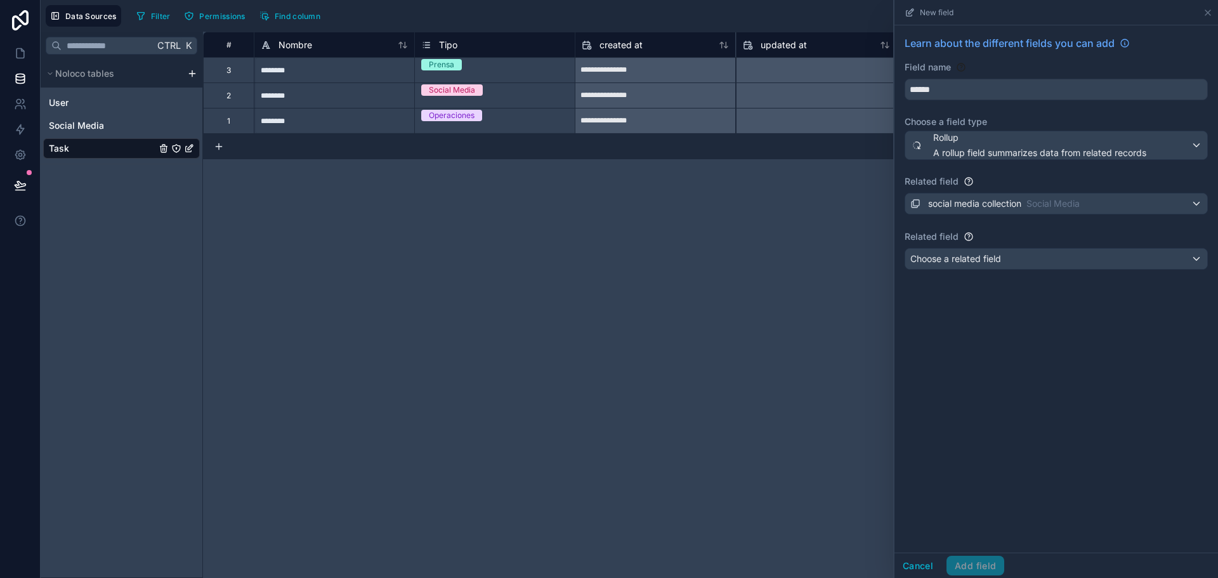
click at [645, 382] on div "**********" at bounding box center [710, 305] width 1015 height 546
click at [108, 119] on div "Social Media" at bounding box center [121, 125] width 157 height 20
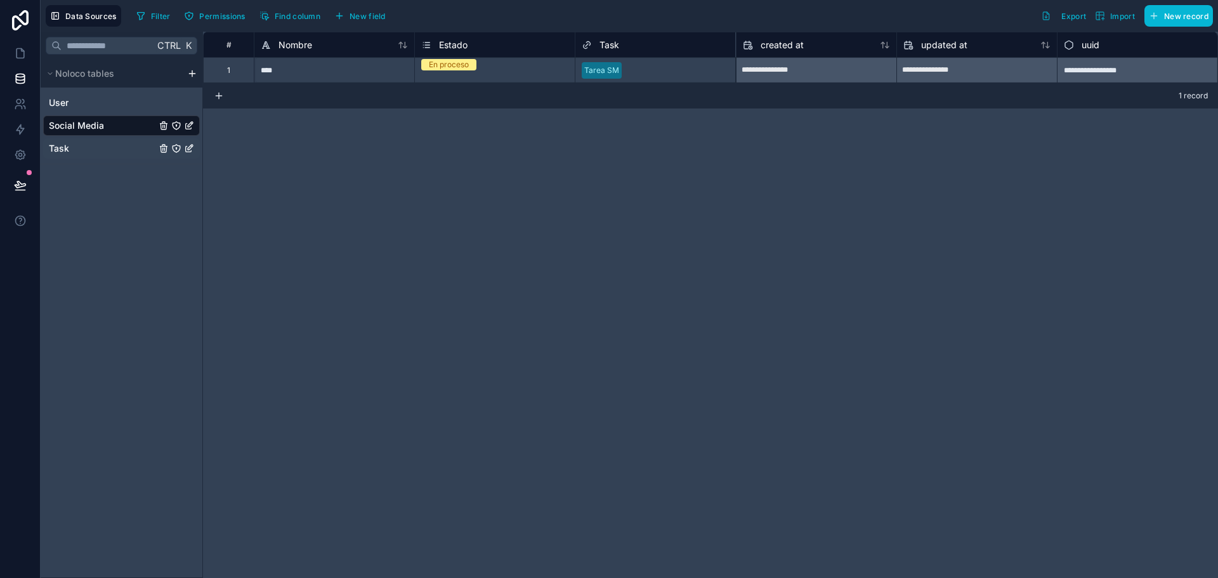
click at [100, 146] on div "Task" at bounding box center [121, 148] width 157 height 20
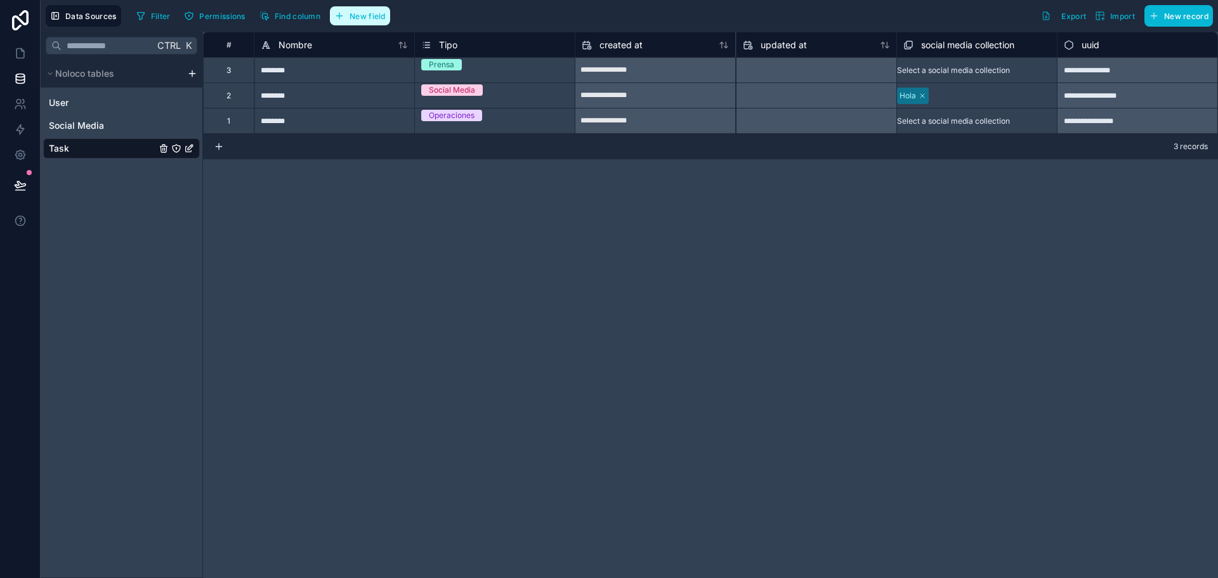
click at [379, 16] on span "New field" at bounding box center [368, 16] width 36 height 10
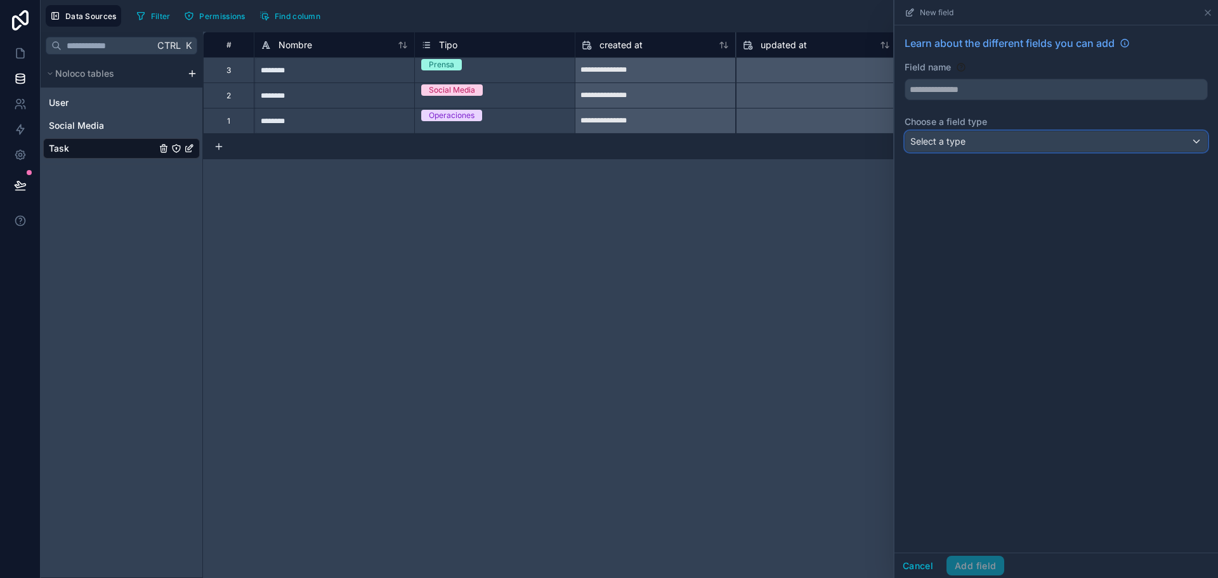
click at [1007, 138] on div "Select a type" at bounding box center [1056, 141] width 302 height 20
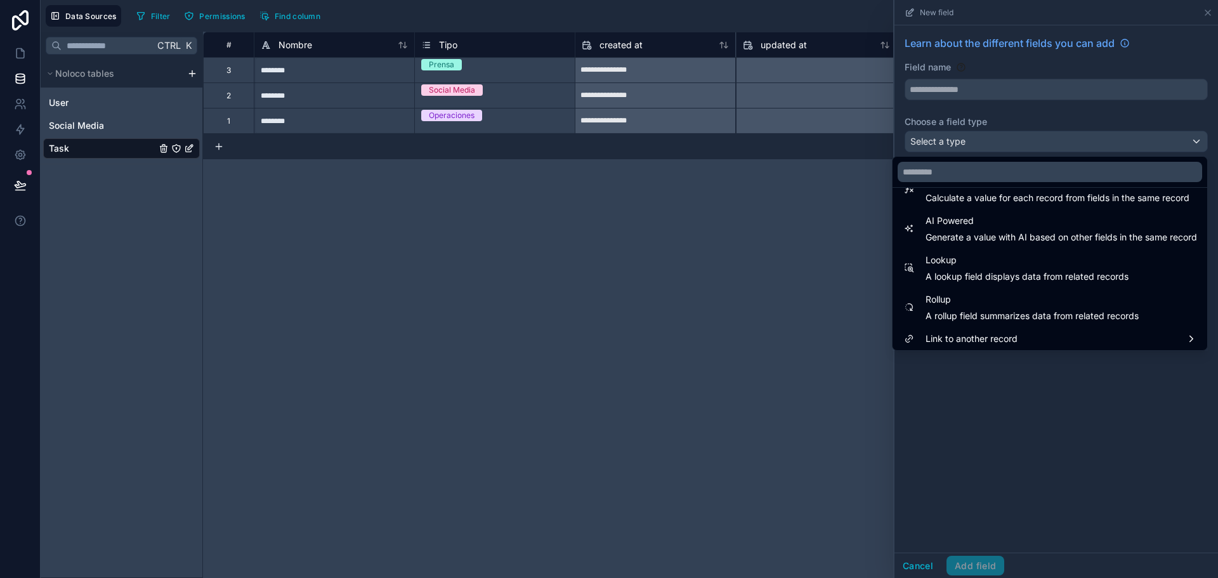
scroll to position [368, 0]
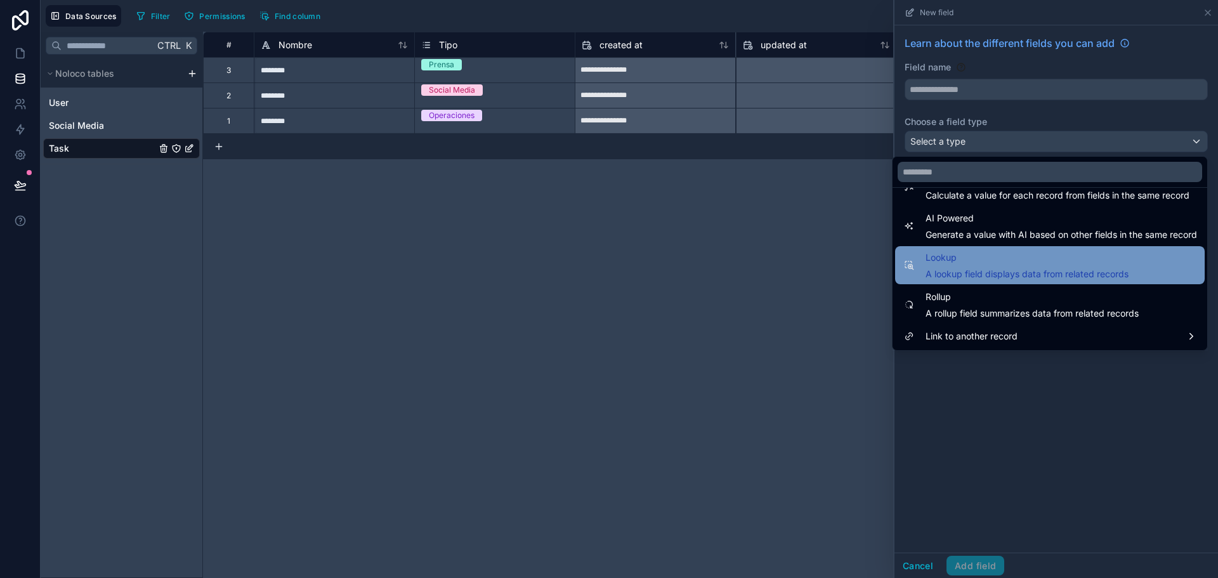
click at [965, 274] on span "A lookup field displays data from related records" at bounding box center [1027, 274] width 203 height 13
type input "******"
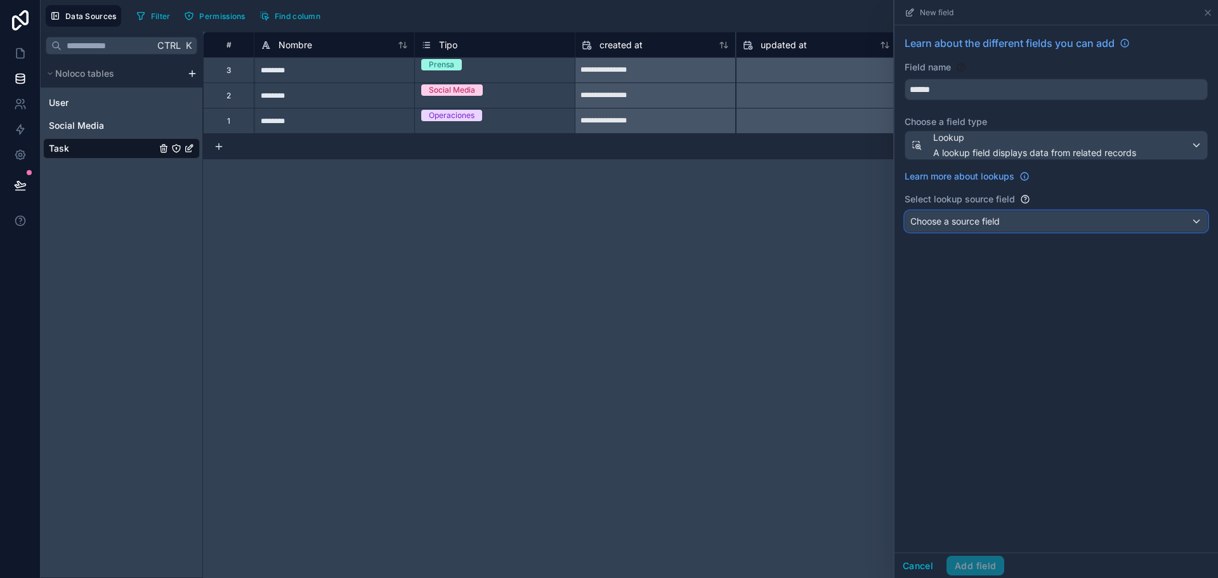
click at [990, 226] on span "Choose a source field" at bounding box center [954, 221] width 89 height 13
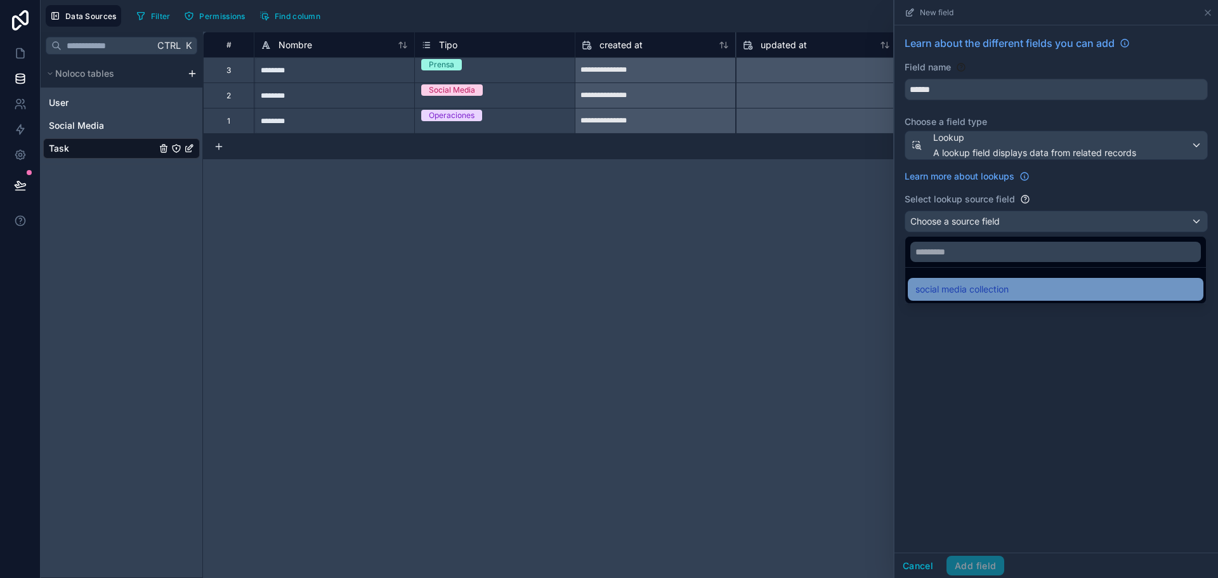
click at [947, 291] on span "social media collection" at bounding box center [961, 289] width 93 height 15
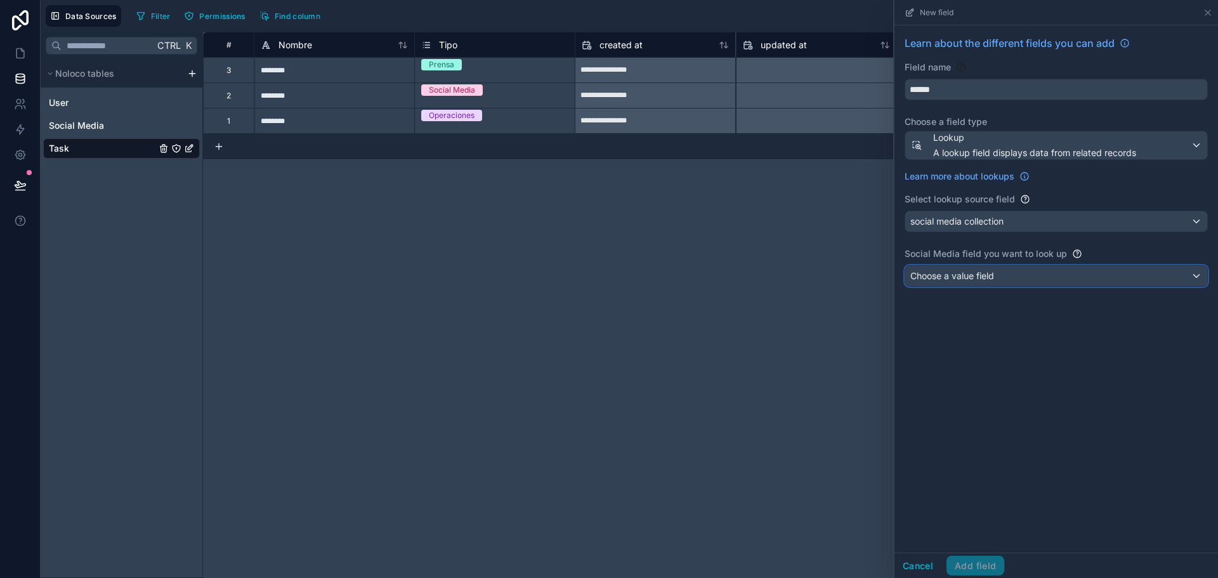
click at [980, 284] on div "Choose a value field" at bounding box center [1056, 276] width 302 height 20
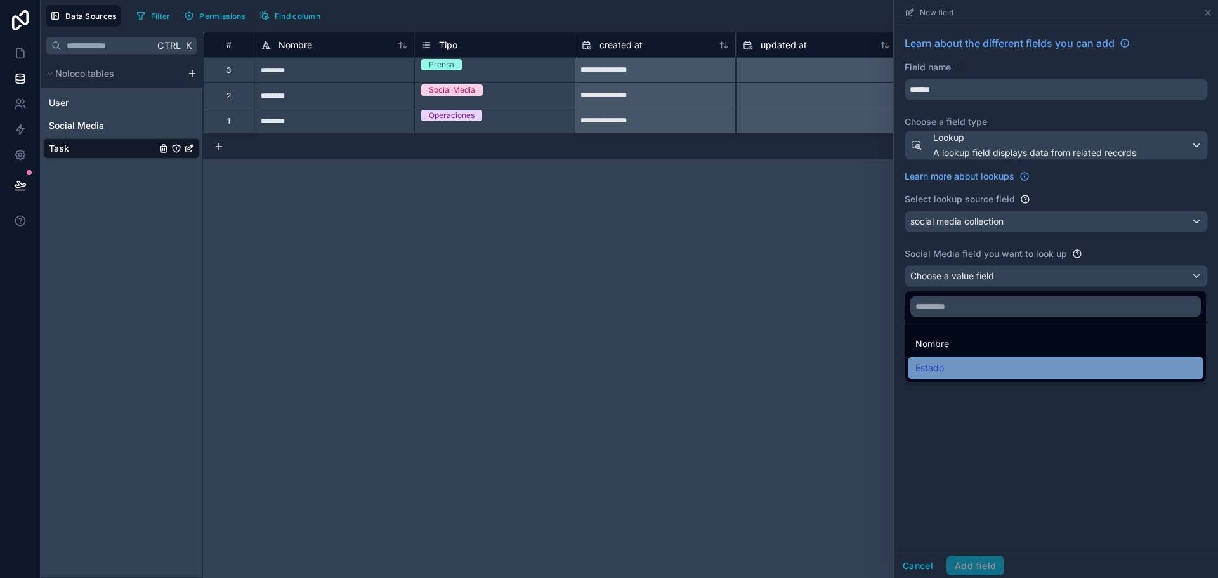
click at [953, 369] on div "Estado" at bounding box center [1055, 367] width 280 height 15
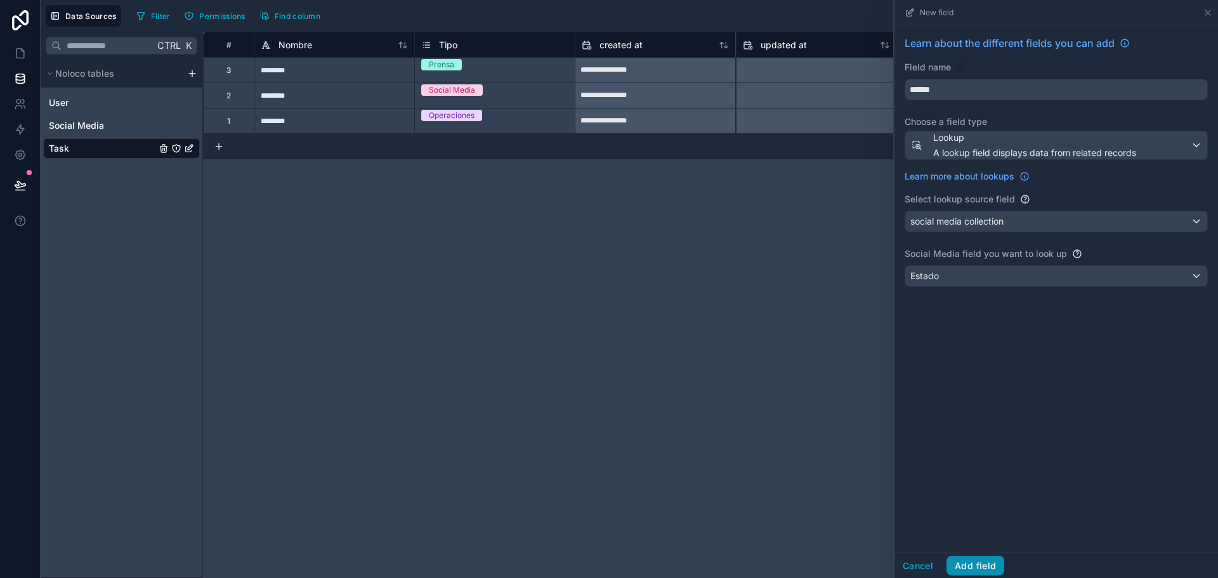
click at [979, 563] on button "Add field" at bounding box center [975, 566] width 58 height 20
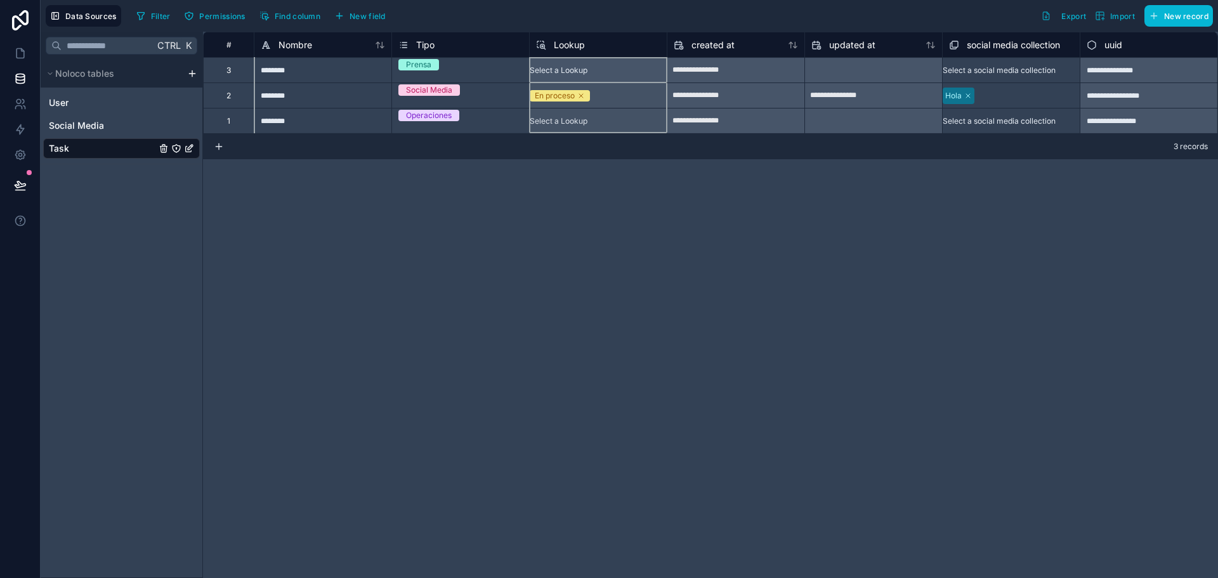
drag, startPoint x: 566, startPoint y: 46, endPoint x: 625, endPoint y: 101, distance: 80.8
click at [625, 101] on div "**********" at bounding box center [710, 82] width 1014 height 101
click at [572, 12] on div "Filter Permissions Find column New field Export Import New record" at bounding box center [672, 16] width 1082 height 22
click at [14, 48] on icon at bounding box center [20, 53] width 13 height 13
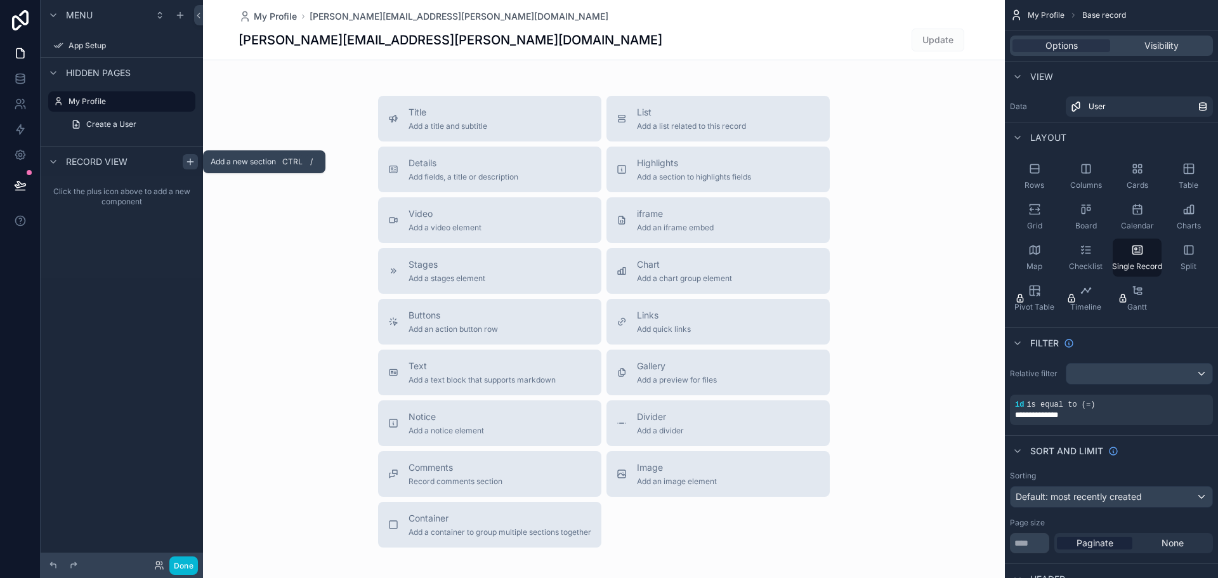
click at [188, 167] on div "scrollable content" at bounding box center [190, 161] width 15 height 15
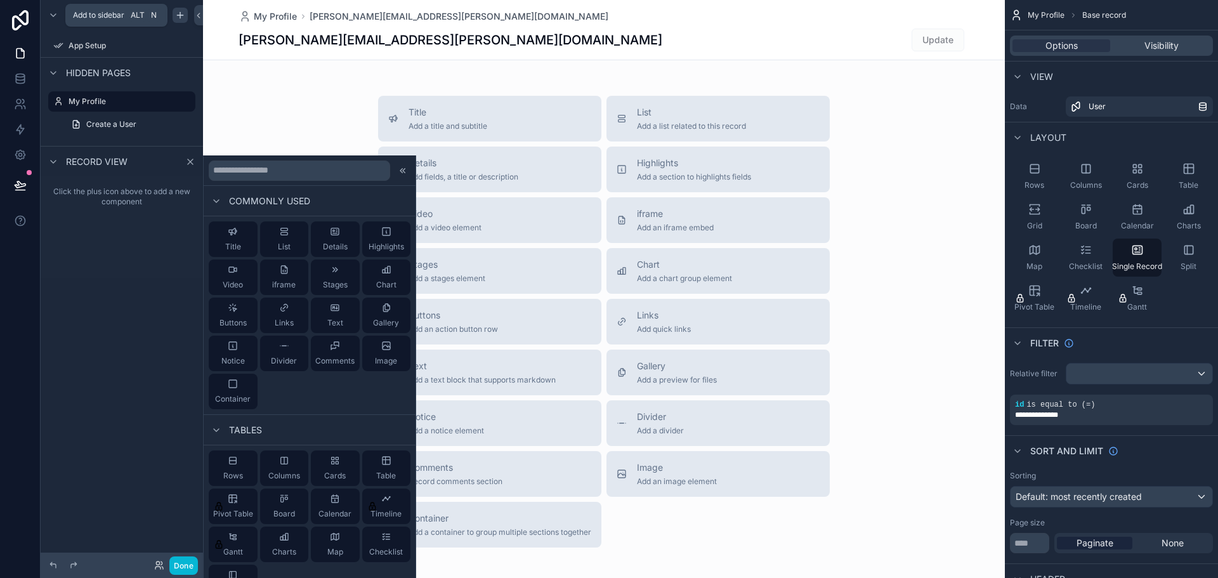
click at [184, 13] on icon "scrollable content" at bounding box center [180, 15] width 10 height 10
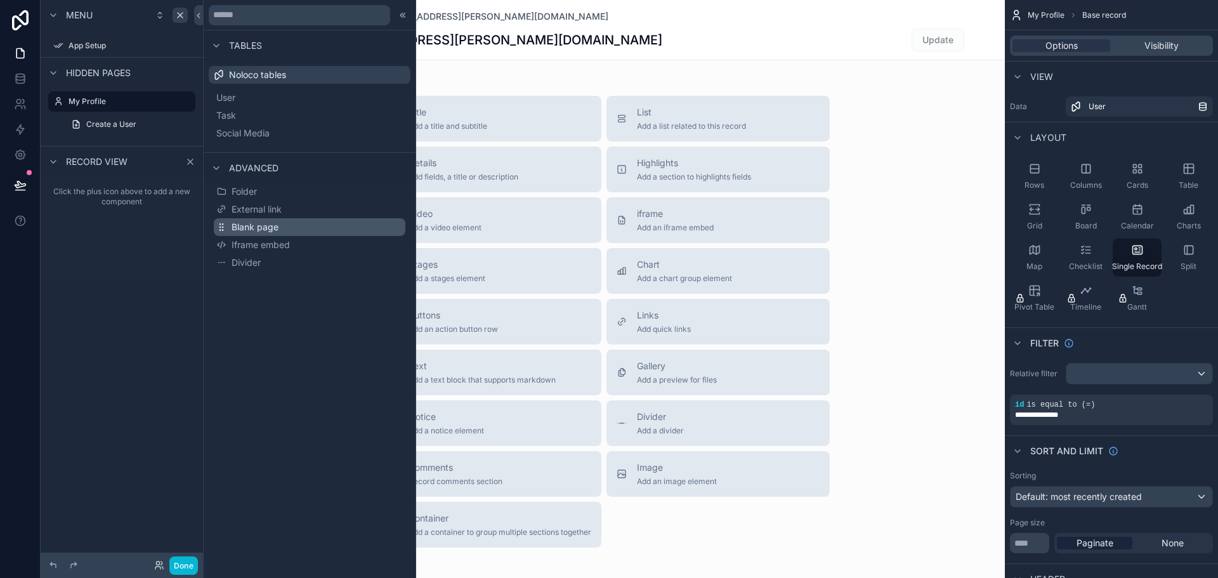
click at [247, 221] on span "Blank page" at bounding box center [255, 227] width 47 height 13
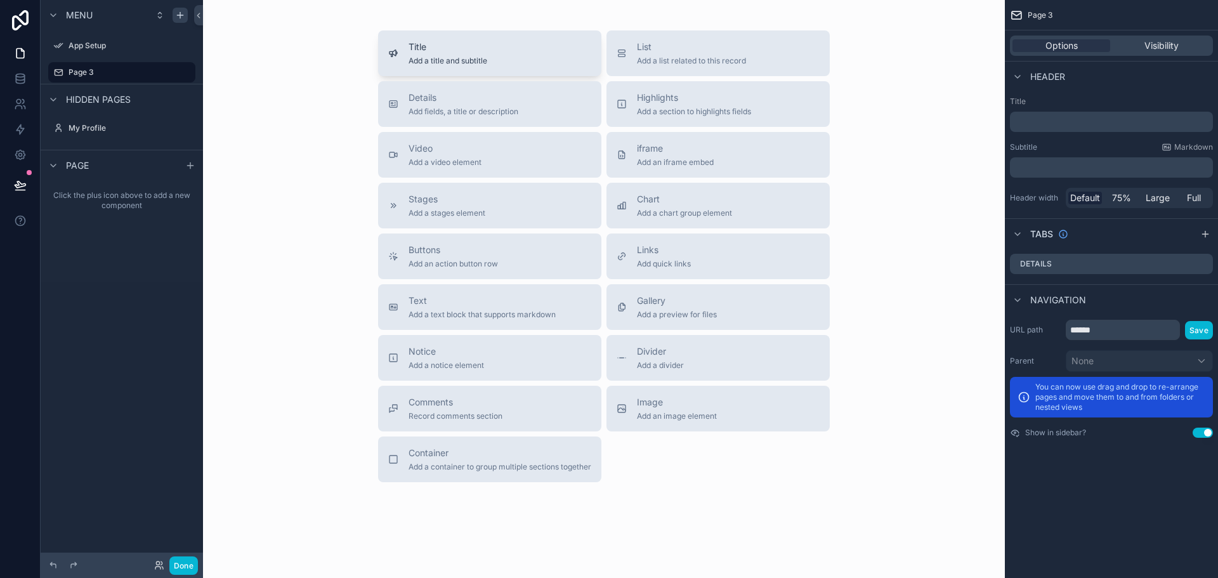
click at [525, 37] on button "Title Add a title and subtitle" at bounding box center [489, 53] width 223 height 46
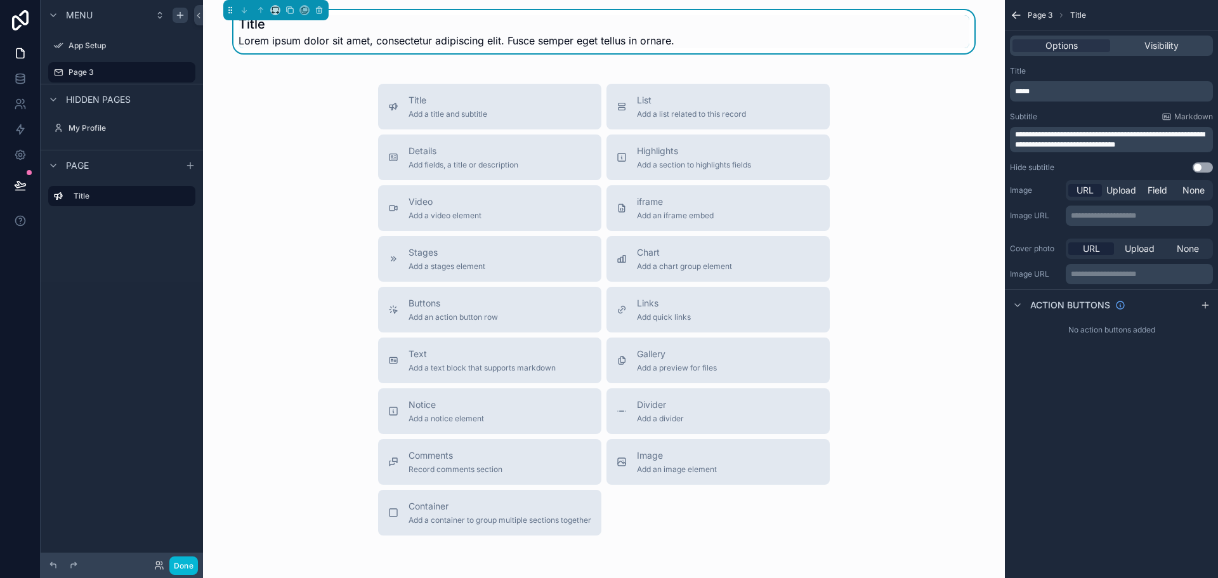
click at [537, 46] on span "Lorem ipsum dolor sit amet, consectetur adipiscing elit. Fusce semper eget tell…" at bounding box center [457, 40] width 436 height 15
click at [652, 111] on span "Add a list related to this record" at bounding box center [691, 114] width 109 height 10
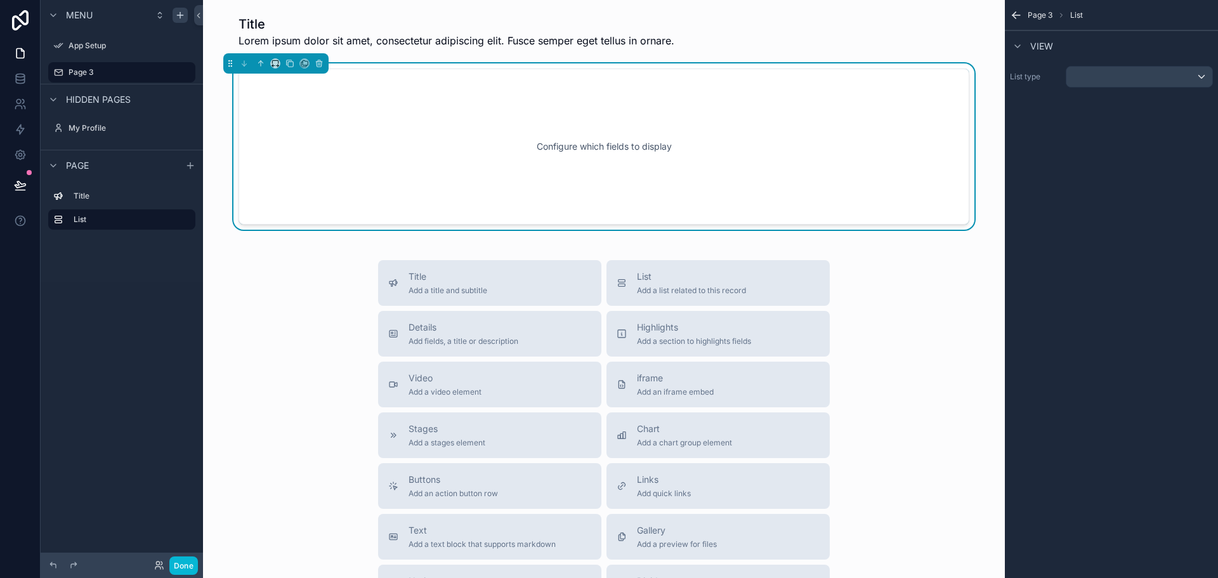
click at [539, 148] on div "Configure which fields to display" at bounding box center [603, 146] width 689 height 114
click at [1133, 84] on div "scrollable content" at bounding box center [1139, 77] width 146 height 20
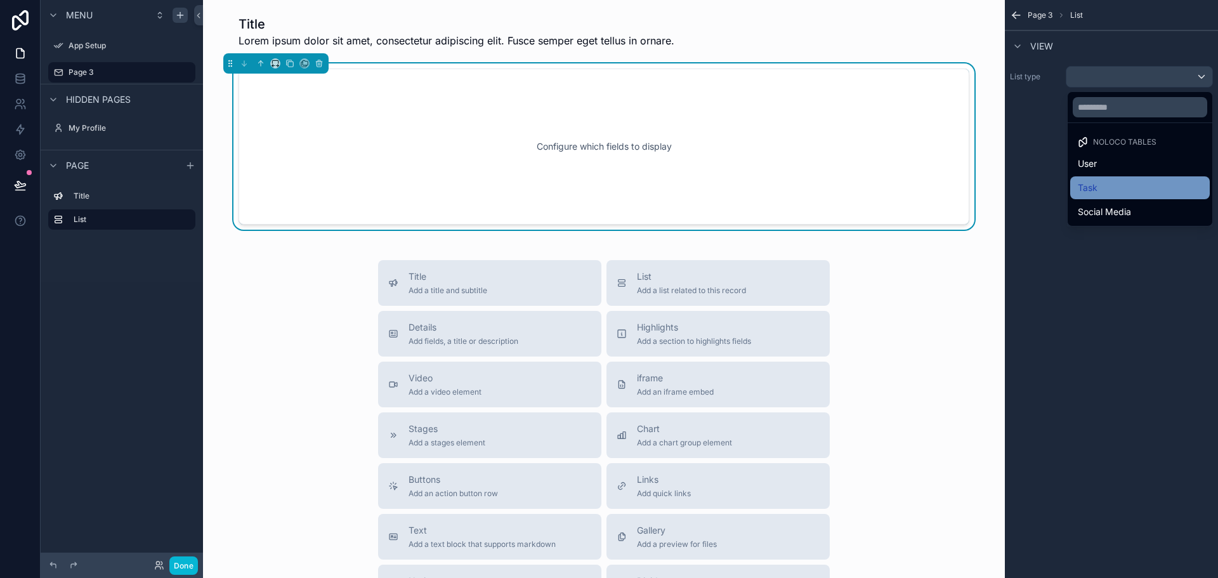
click at [1084, 196] on div "Task" at bounding box center [1140, 187] width 140 height 23
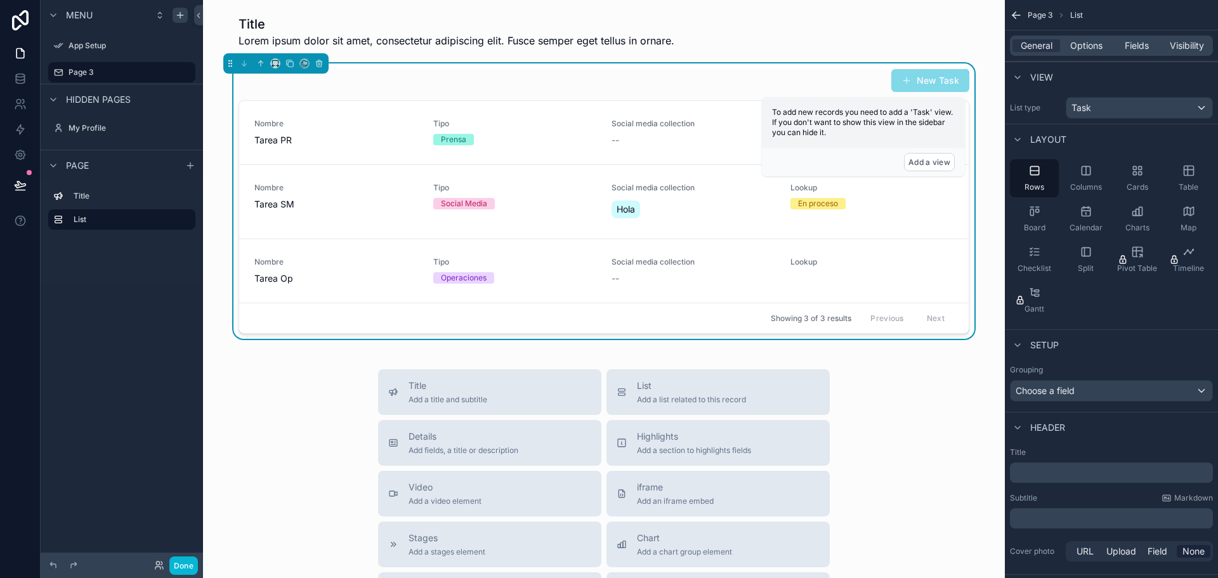
click at [976, 131] on div "New Task Nombre Tarea PR Tipo Prensa Social media collection -- Lookup Nombre T…" at bounding box center [604, 200] width 782 height 275
click at [367, 139] on span "Tarea PR" at bounding box center [336, 140] width 164 height 13
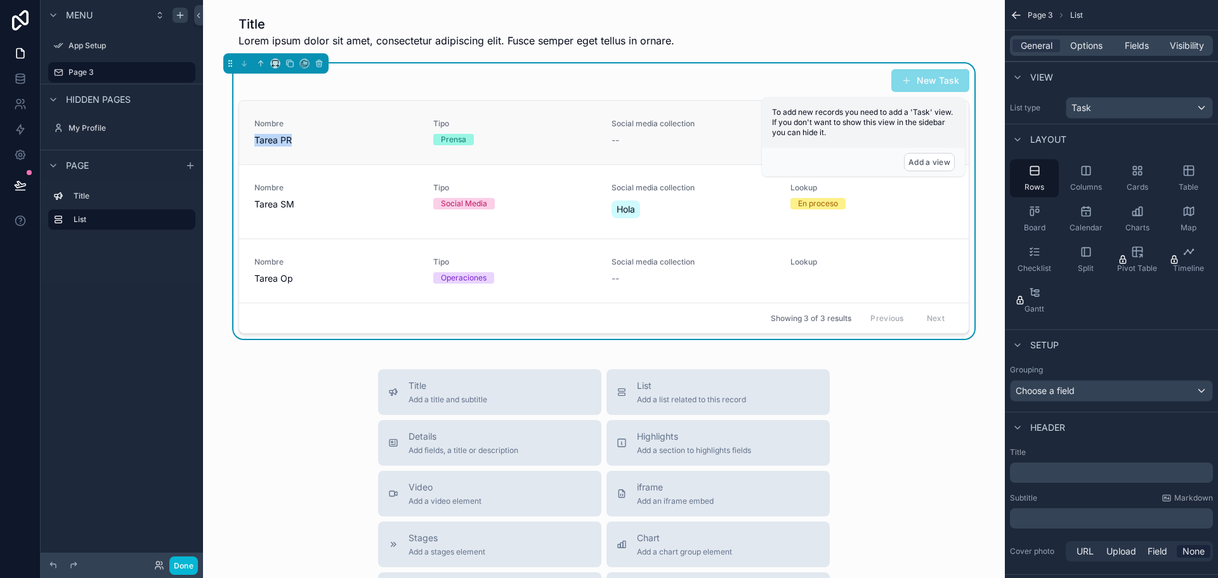
click at [367, 139] on span "Tarea PR" at bounding box center [336, 140] width 164 height 13
click at [1061, 384] on div "Choose a field" at bounding box center [1112, 391] width 202 height 20
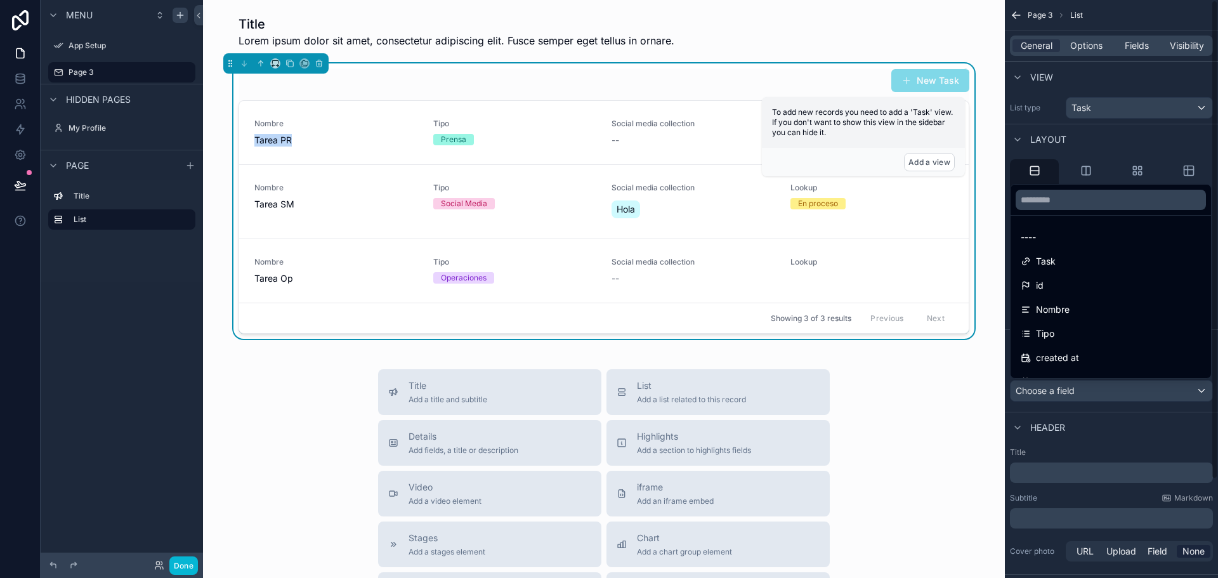
click at [1074, 387] on div "scrollable content" at bounding box center [609, 289] width 1218 height 578
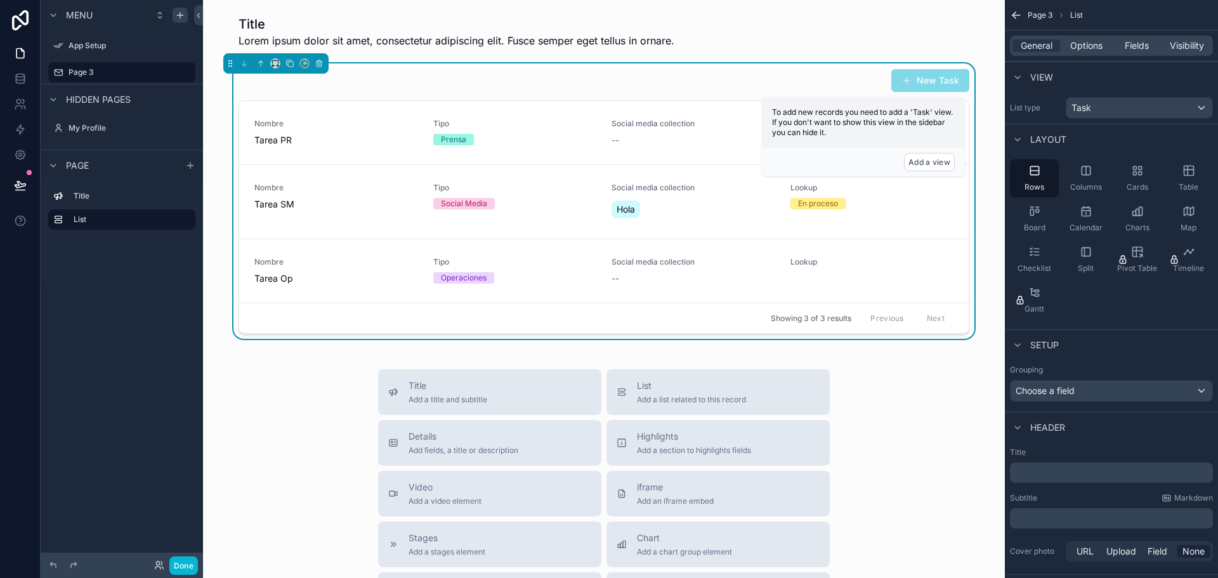
click at [1046, 469] on p "﻿" at bounding box center [1112, 472] width 195 height 13
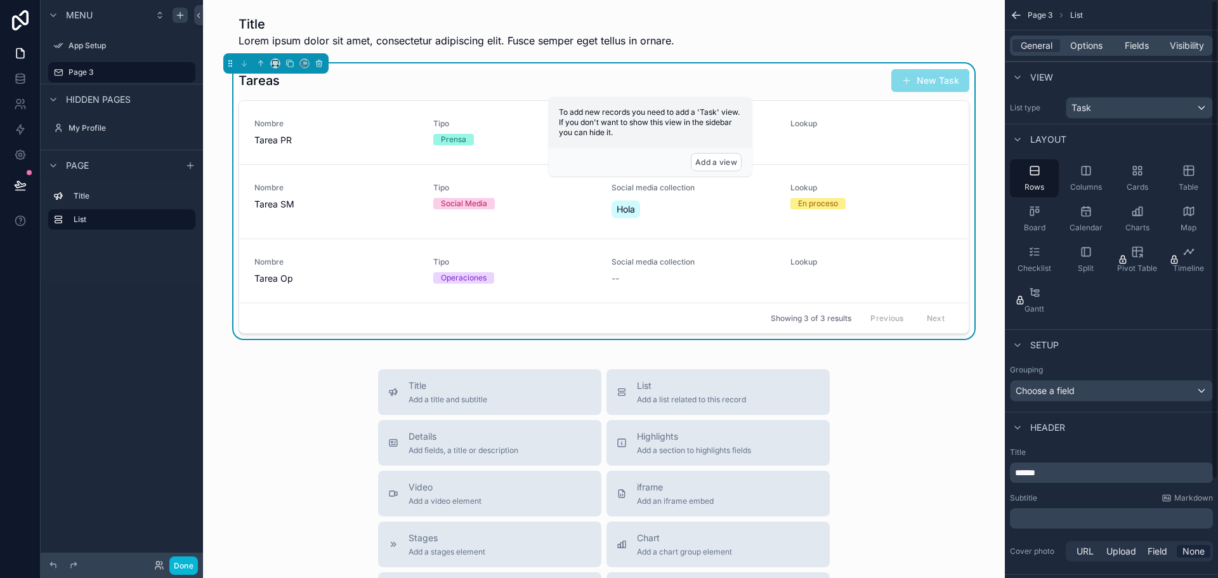
click at [1020, 566] on div "Title ****** Subtitle Markdown ﻿ Cover photo URL Upload Field None" at bounding box center [1111, 505] width 213 height 127
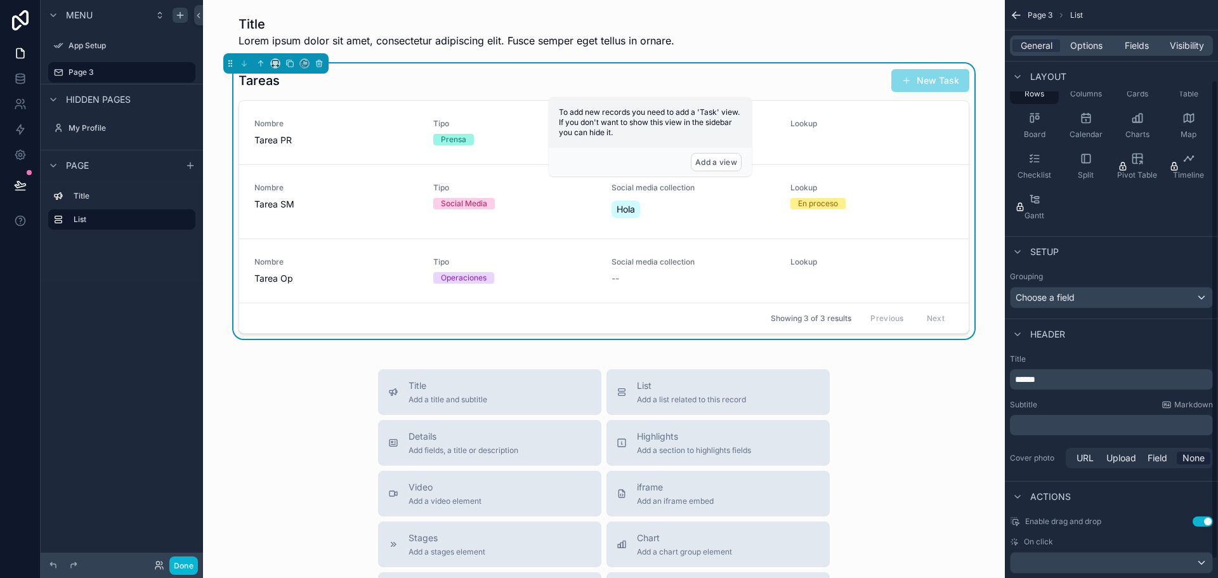
scroll to position [119, 0]
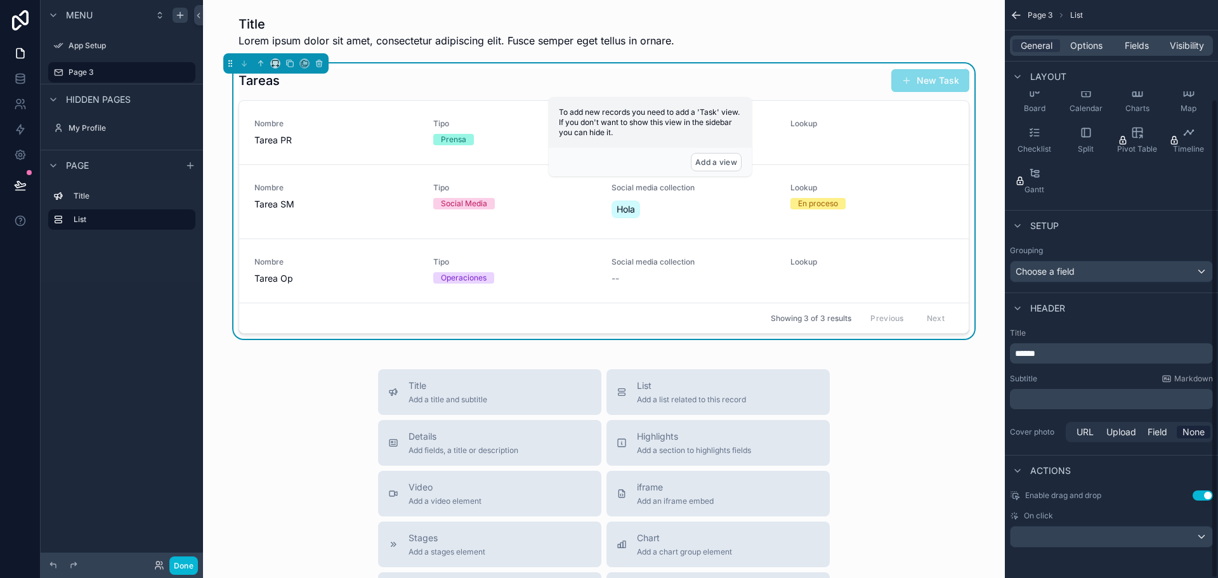
drag, startPoint x: 1215, startPoint y: 359, endPoint x: 1212, endPoint y: 508, distance: 149.1
click at [1212, 508] on div "Page 3 List General Options Fields Visibility View List type Task Layout Rows C…" at bounding box center [1111, 289] width 213 height 578
click at [1059, 535] on div "scrollable content" at bounding box center [1112, 537] width 202 height 20
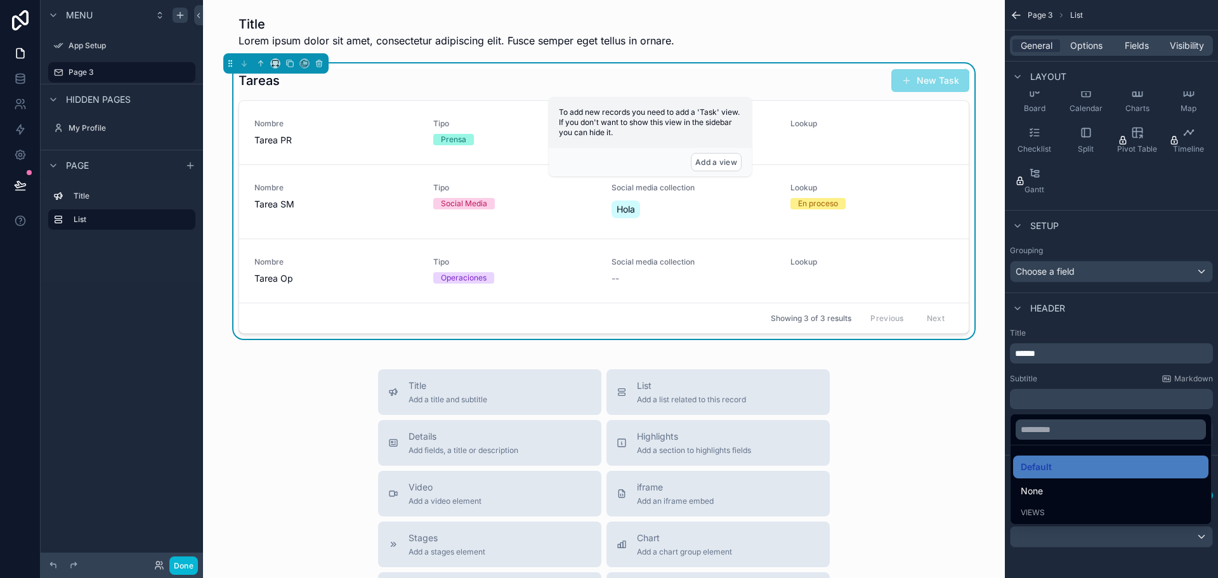
click at [1031, 516] on span "Views" at bounding box center [1033, 512] width 24 height 10
click at [1034, 487] on span "None" at bounding box center [1032, 490] width 22 height 15
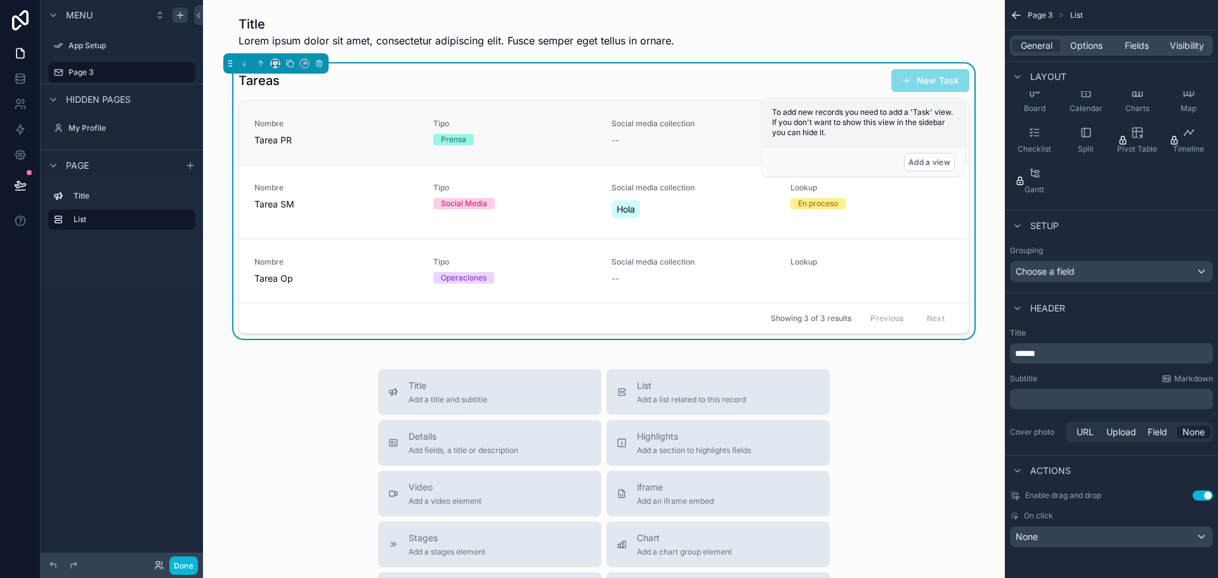
click at [624, 141] on div "--" at bounding box center [694, 140] width 164 height 13
click at [183, 566] on button "Done" at bounding box center [183, 565] width 29 height 18
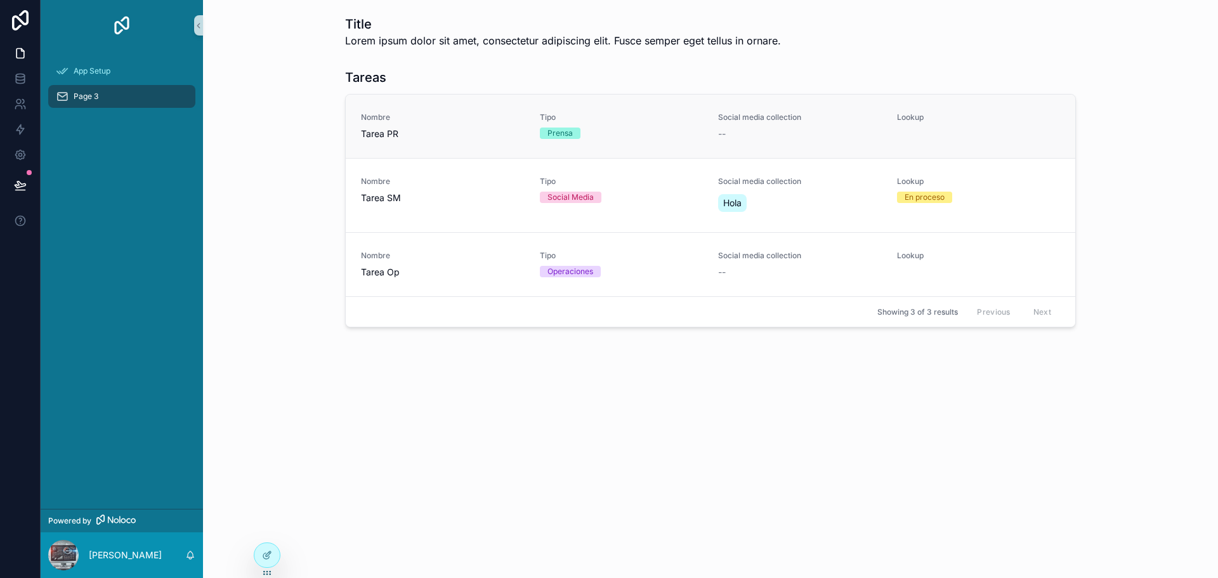
click at [579, 150] on div "Nombre Tarea PR Tipo Prensa Social media collection -- Lookup" at bounding box center [711, 126] width 730 height 63
click at [258, 559] on div at bounding box center [266, 555] width 25 height 24
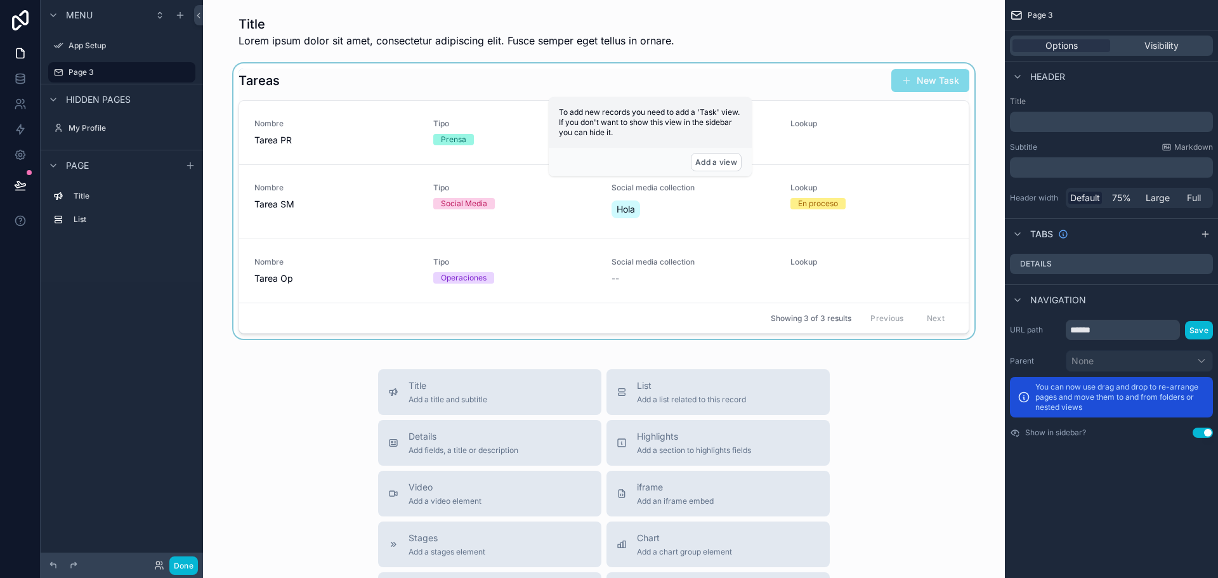
click at [781, 284] on div "scrollable content" at bounding box center [604, 200] width 782 height 275
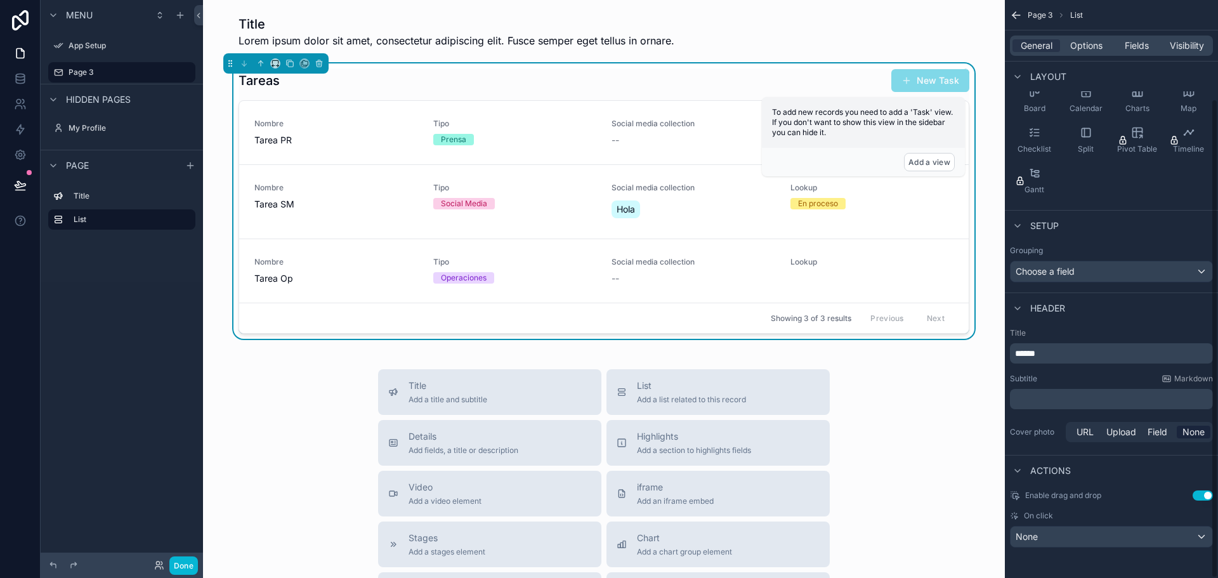
drag, startPoint x: 1215, startPoint y: 303, endPoint x: 1199, endPoint y: 461, distance: 159.4
click at [1199, 461] on div "Page 3 List General Options Fields Visibility View List type Task Layout Rows C…" at bounding box center [1111, 289] width 213 height 578
click at [1081, 535] on div "None" at bounding box center [1112, 537] width 202 height 20
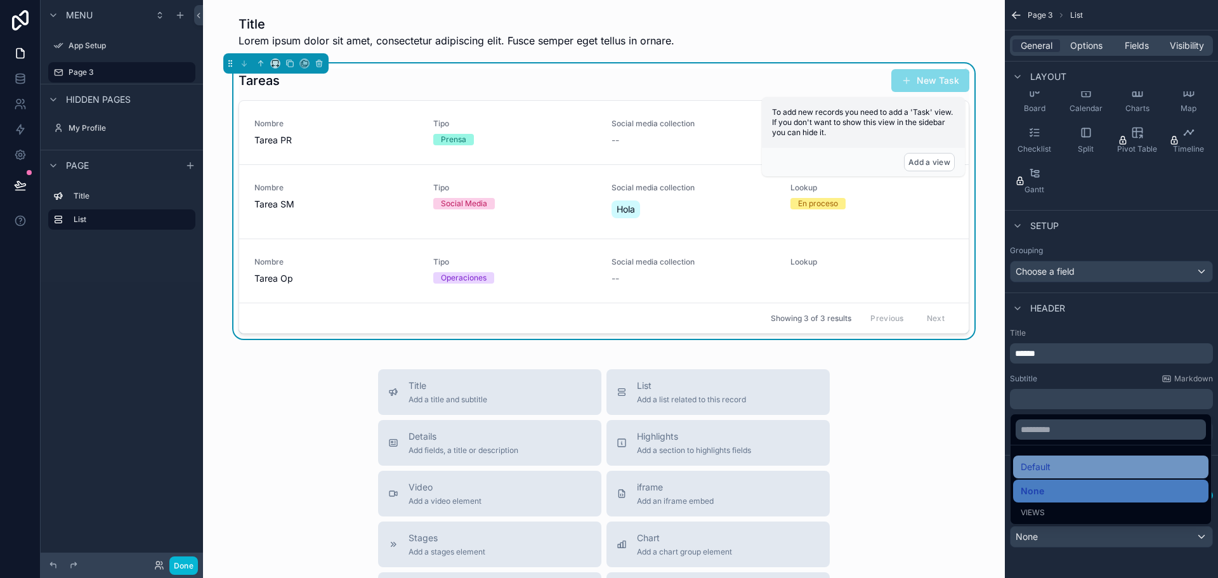
click at [1028, 466] on span "Default" at bounding box center [1036, 466] width 30 height 15
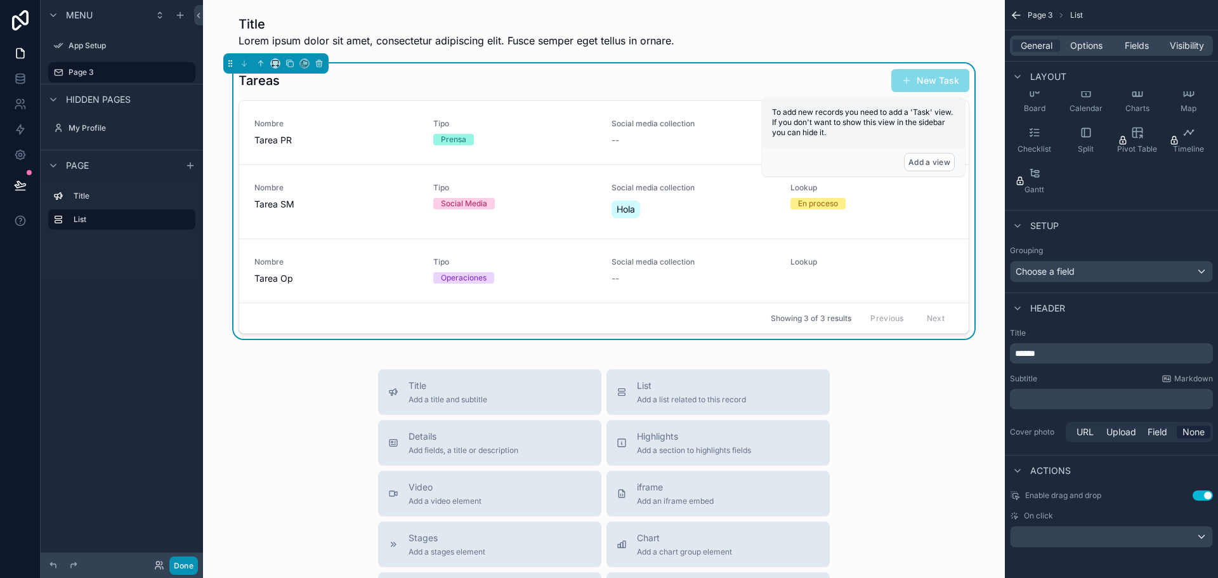
click at [178, 561] on button "Done" at bounding box center [183, 565] width 29 height 18
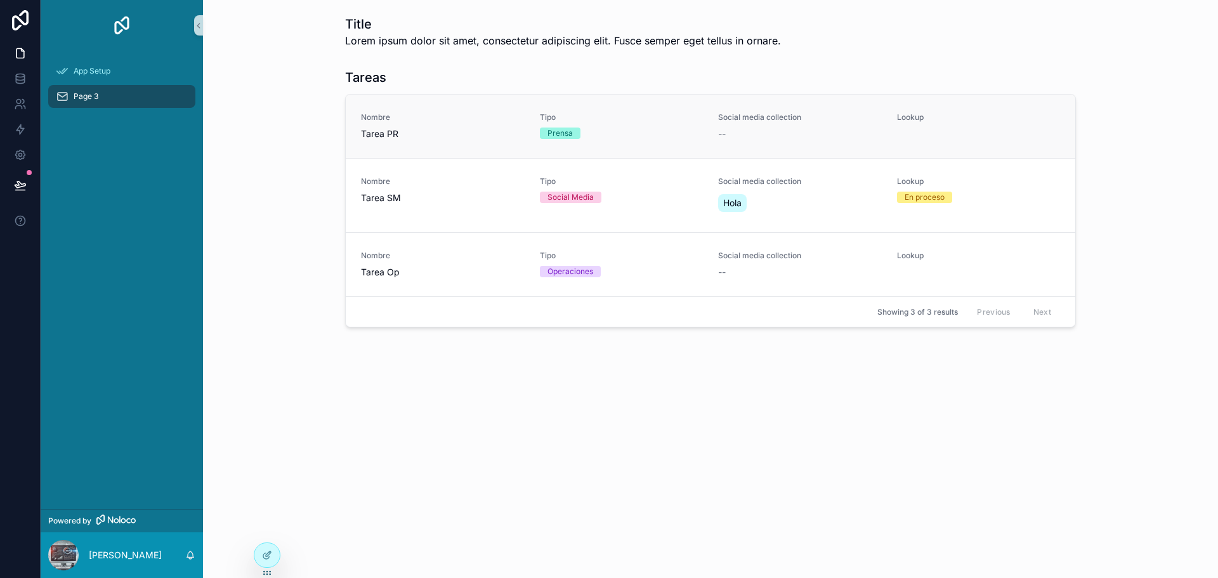
click at [424, 122] on span "Nombre" at bounding box center [443, 117] width 164 height 10
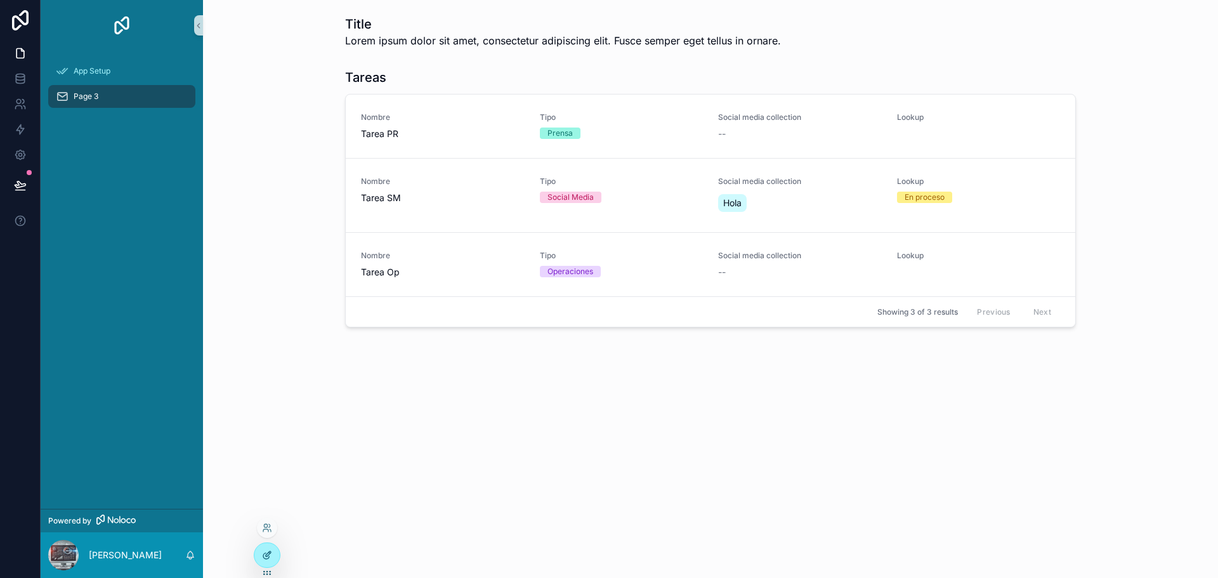
click at [258, 553] on div at bounding box center [266, 555] width 25 height 24
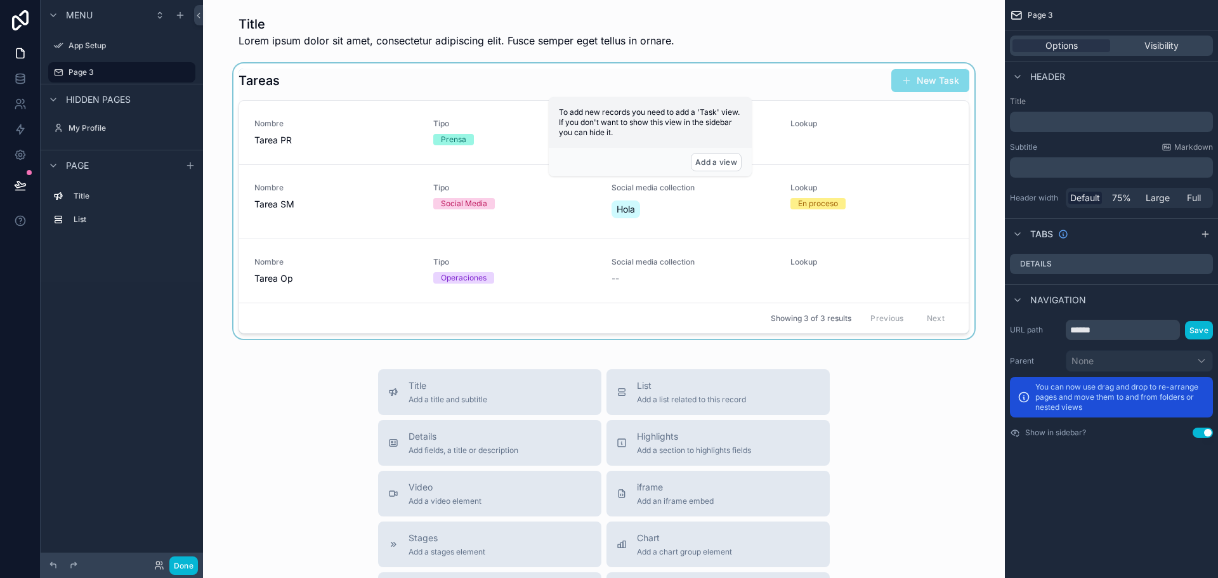
click at [812, 155] on div "scrollable content" at bounding box center [604, 200] width 782 height 275
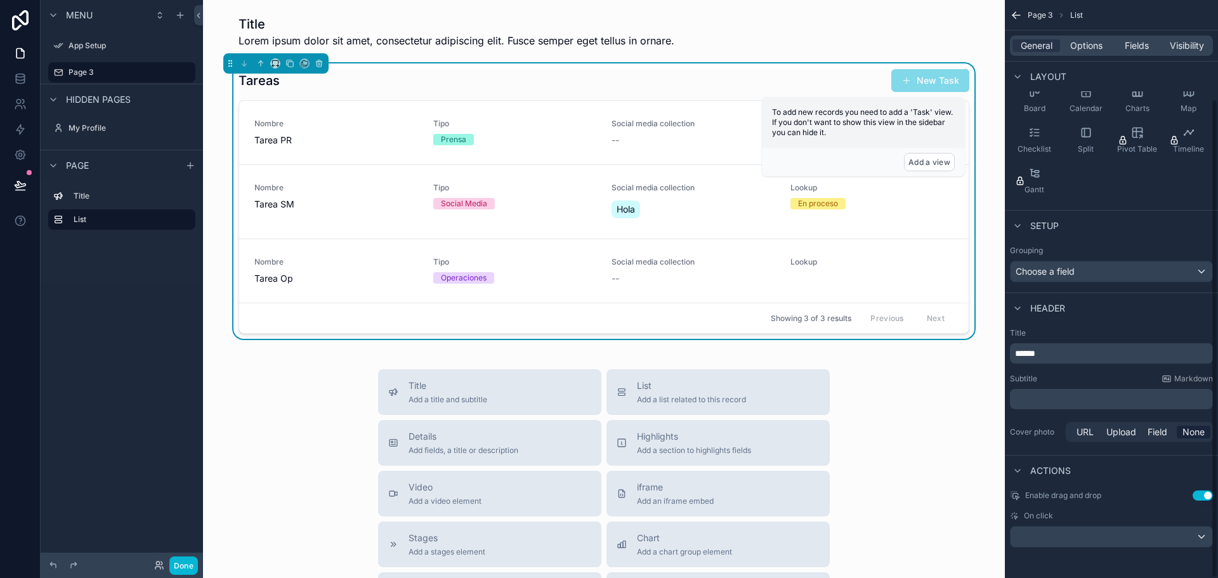
drag, startPoint x: 1215, startPoint y: 241, endPoint x: 1198, endPoint y: 401, distance: 160.8
click at [1198, 401] on div "Page 3 List General Options Fields Visibility View List type Task Layout Rows C…" at bounding box center [1111, 289] width 213 height 578
click at [1207, 494] on button "Use setting" at bounding box center [1203, 495] width 20 height 10
click at [1056, 540] on div "scrollable content" at bounding box center [1112, 537] width 202 height 20
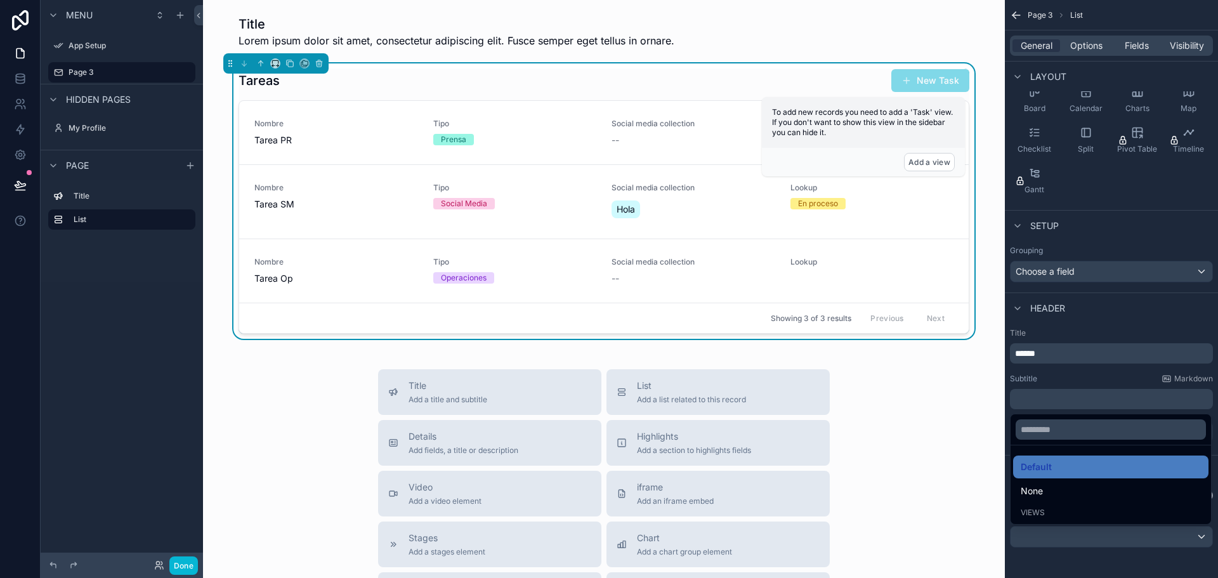
click at [1037, 516] on span "Views" at bounding box center [1033, 512] width 24 height 10
click at [1071, 542] on div "scrollable content" at bounding box center [609, 289] width 1218 height 578
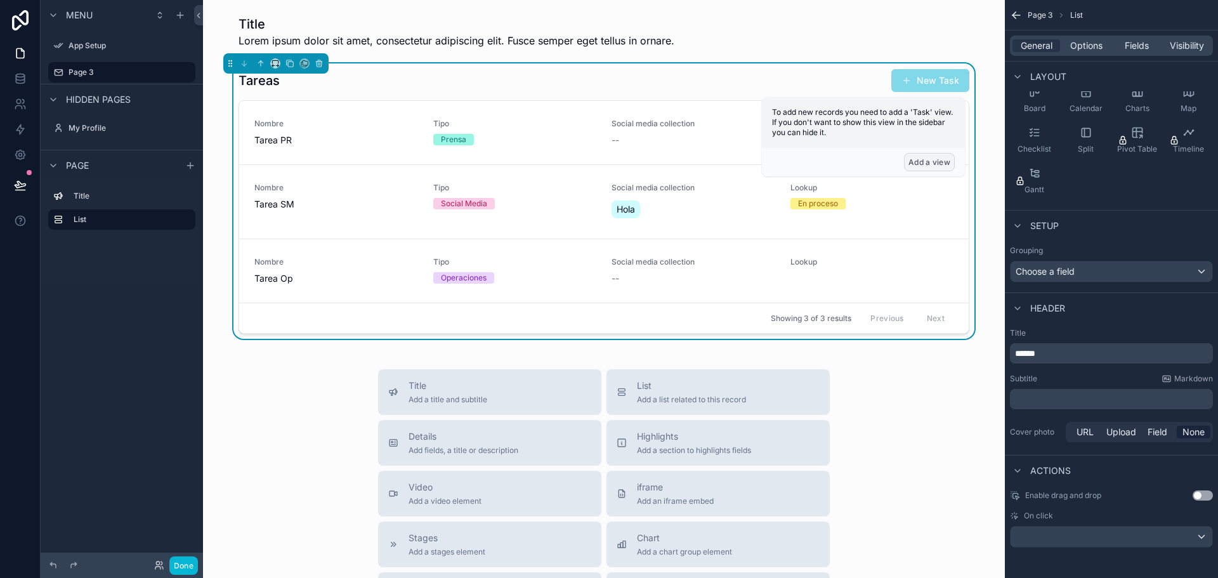
click at [923, 163] on button "Add a view" at bounding box center [929, 162] width 51 height 18
click at [920, 166] on button "Add a view" at bounding box center [929, 162] width 51 height 18
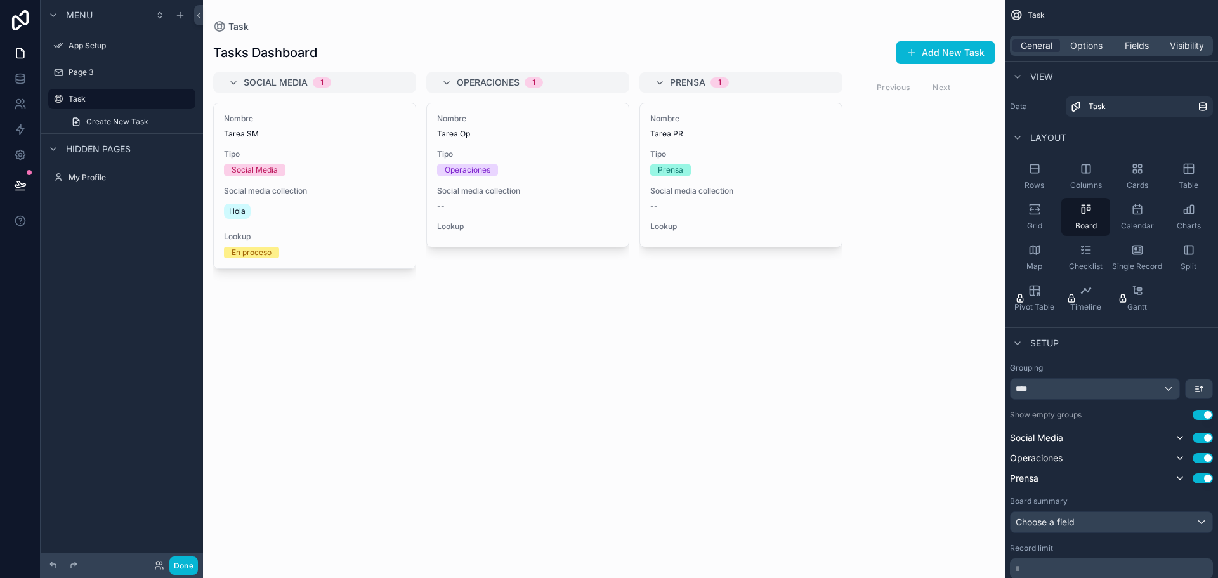
click at [332, 100] on div "**********" at bounding box center [609, 289] width 1218 height 578
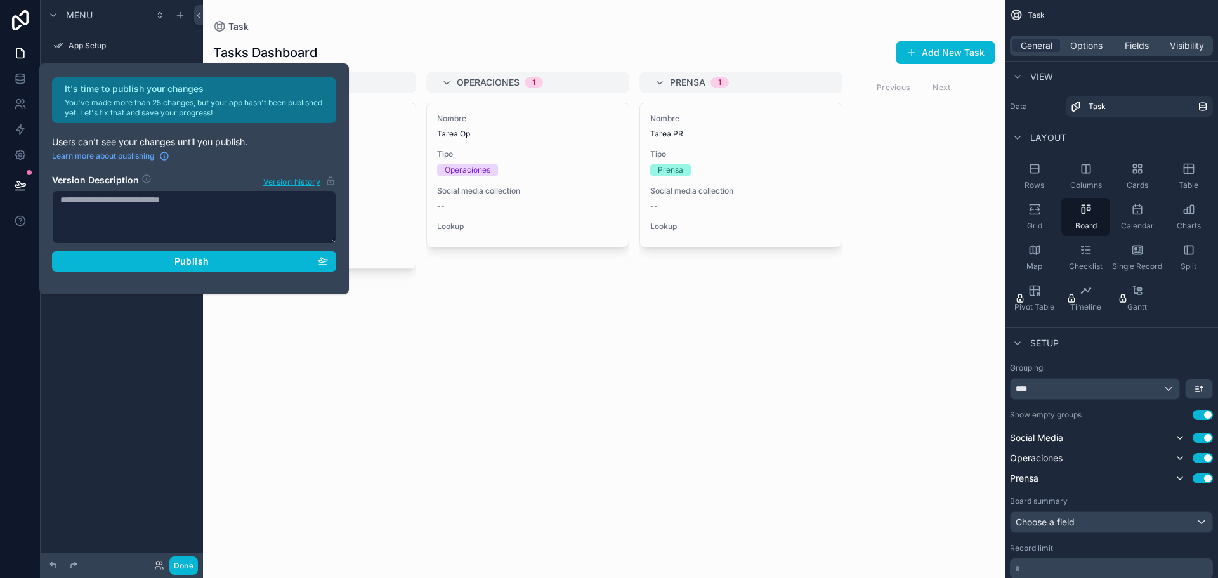
click at [419, 13] on div "scrollable content" at bounding box center [604, 289] width 802 height 578
click at [205, 251] on button "Publish" at bounding box center [194, 261] width 284 height 20
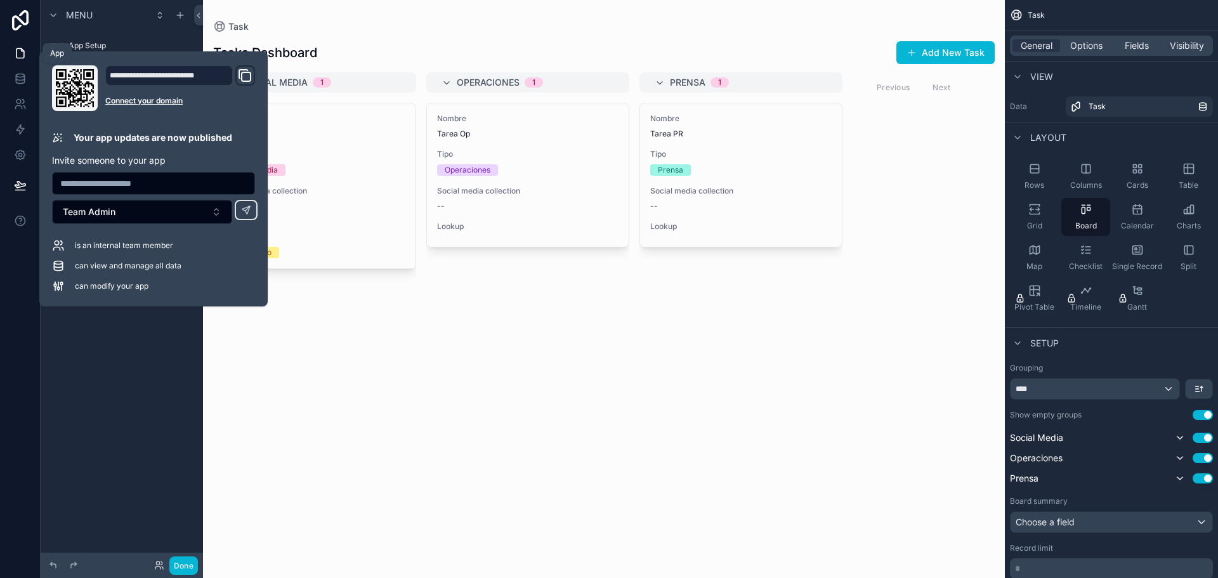
click at [14, 58] on icon at bounding box center [20, 53] width 13 height 13
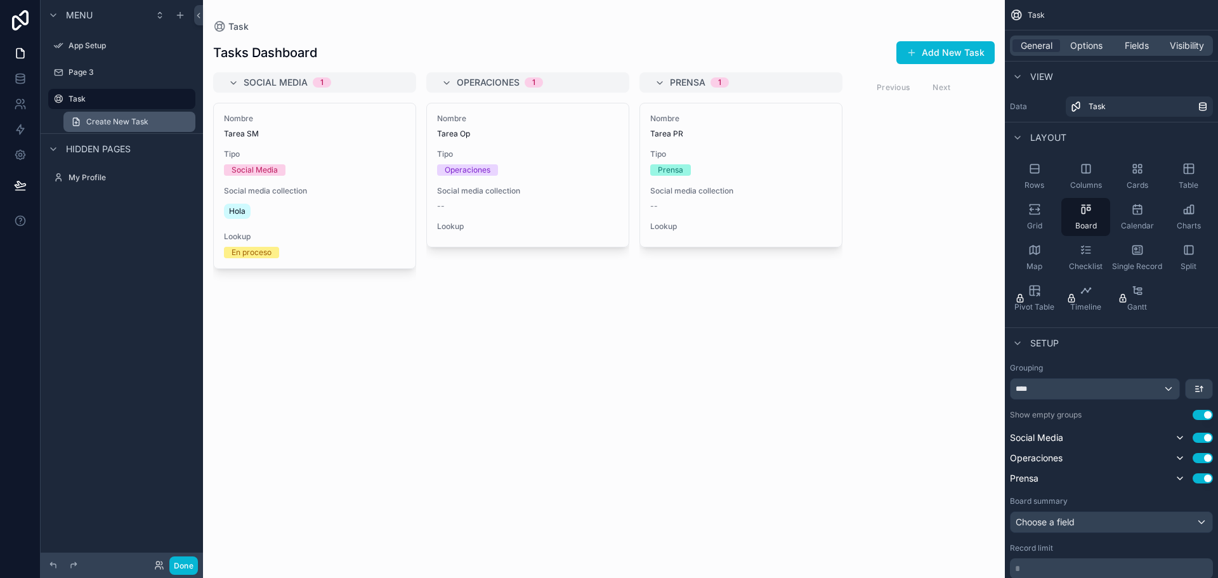
click at [106, 124] on span "Create New Task" at bounding box center [117, 122] width 62 height 10
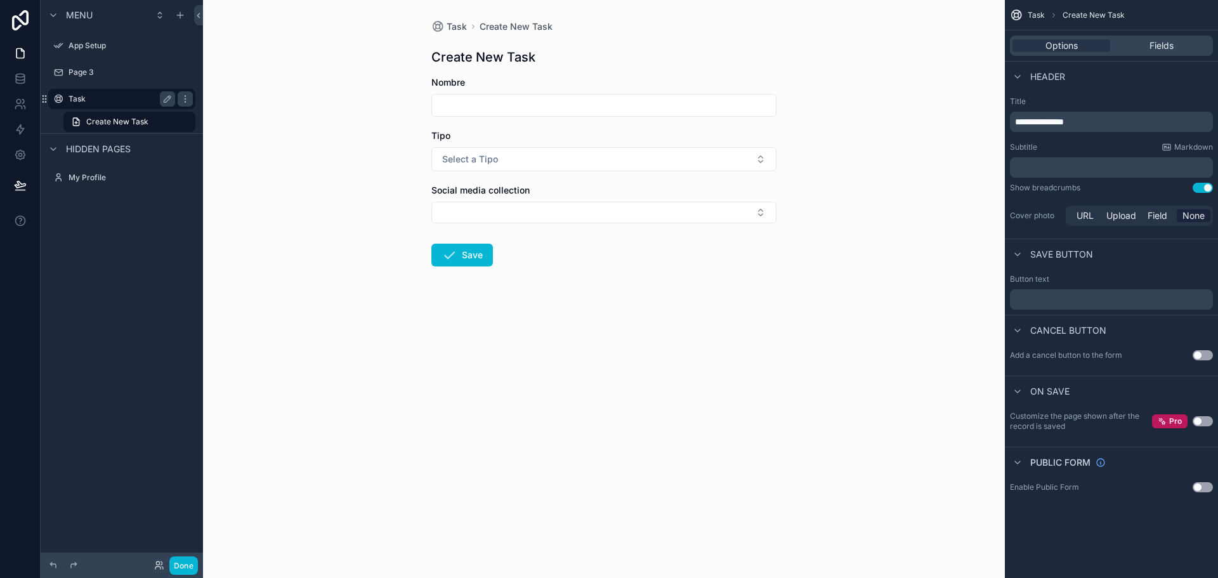
click at [70, 93] on div "Task" at bounding box center [122, 98] width 107 height 15
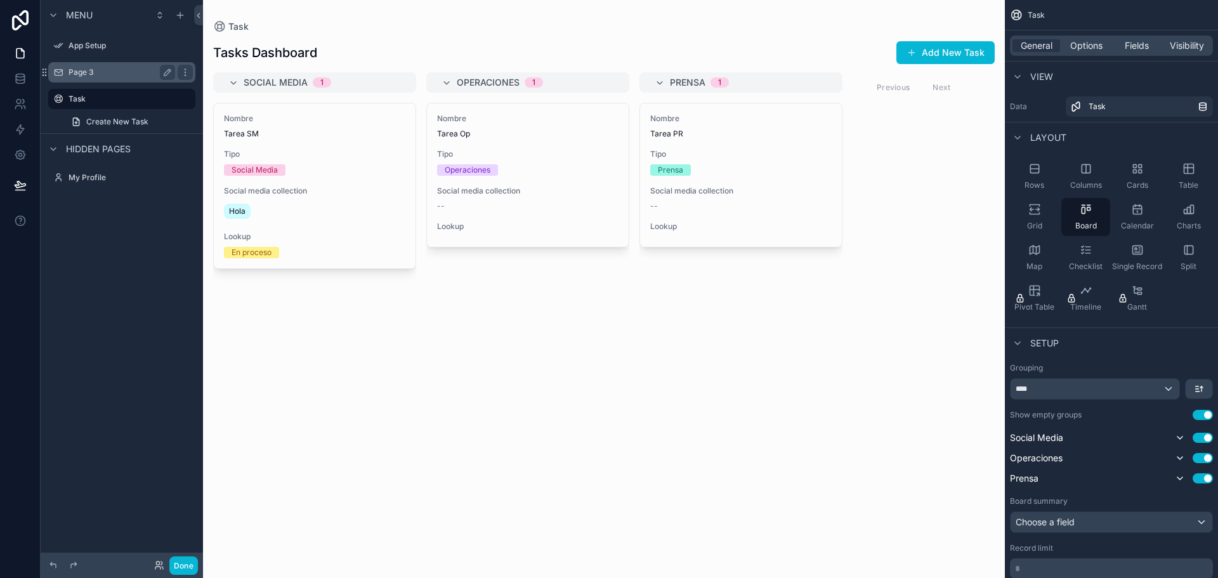
click at [103, 77] on label "Page 3" at bounding box center [119, 72] width 101 height 10
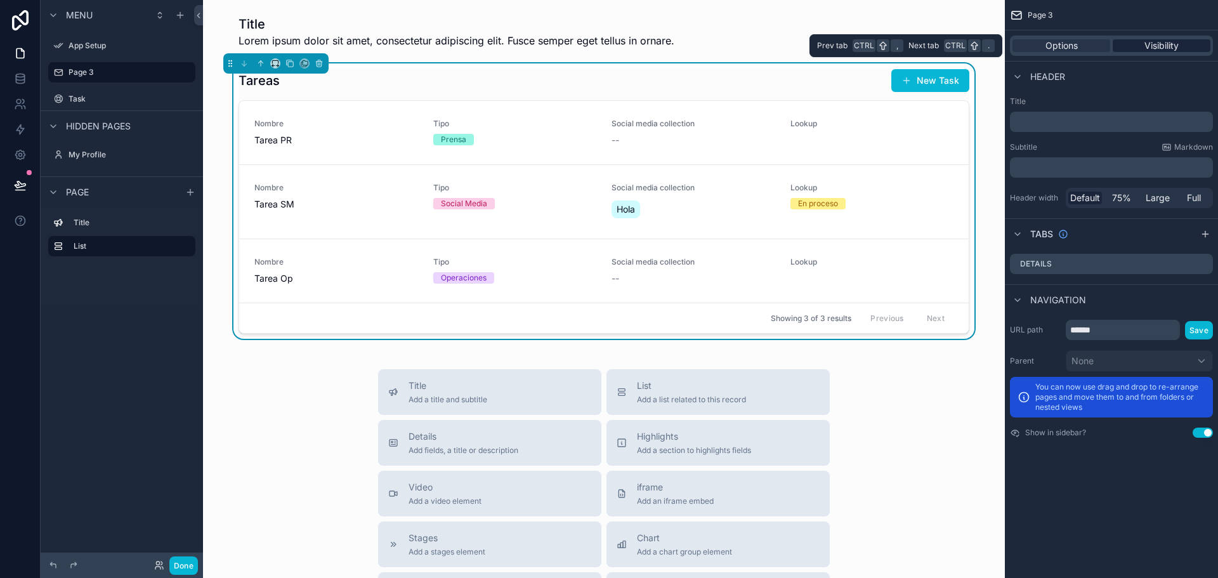
click at [1161, 49] on span "Visibility" at bounding box center [1161, 45] width 34 height 13
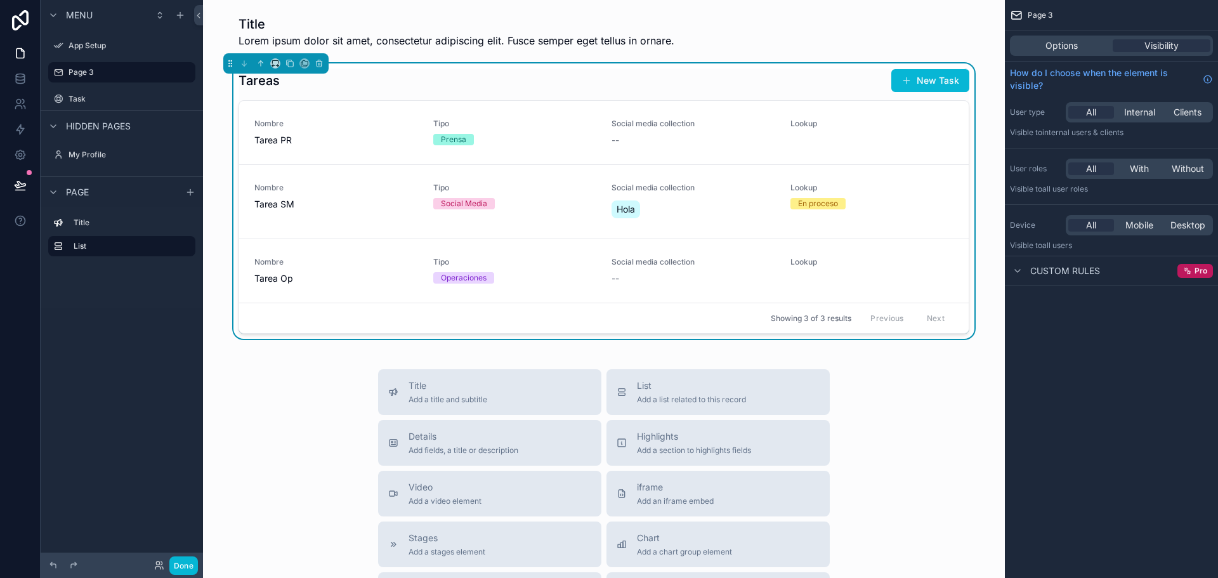
click at [1046, 267] on span "Custom rules" at bounding box center [1065, 271] width 70 height 13
click at [1060, 52] on div "Options Visibility" at bounding box center [1111, 46] width 203 height 20
click at [1050, 49] on span "Options" at bounding box center [1061, 45] width 32 height 13
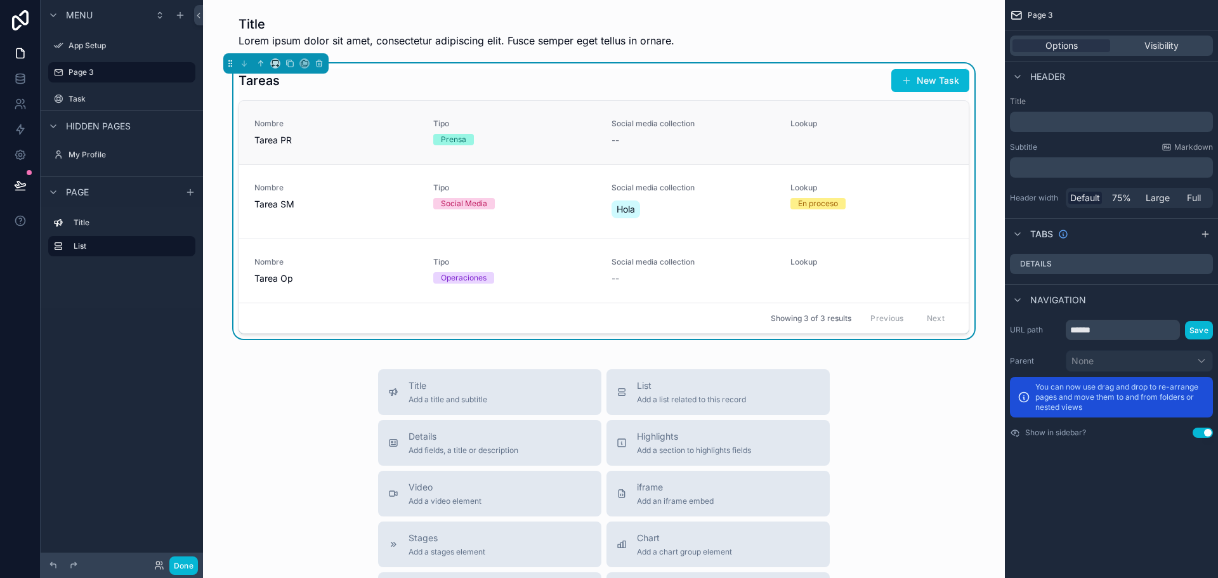
click at [762, 117] on link "Nombre Tarea PR Tipo Prensa Social media collection -- Lookup" at bounding box center [604, 132] width 730 height 63
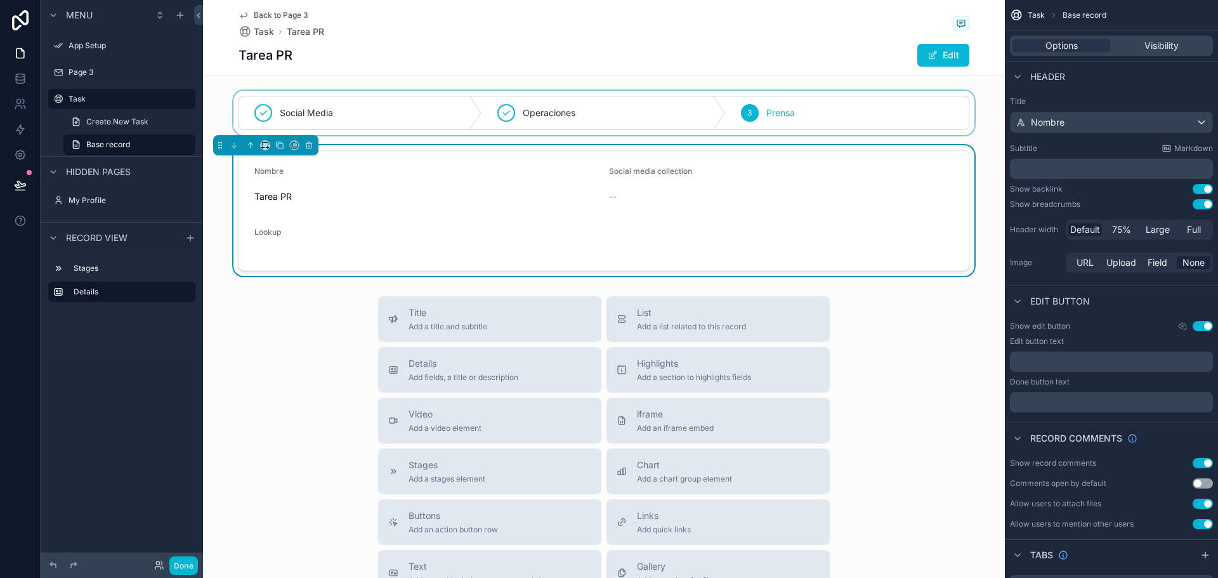
click at [752, 115] on div "scrollable content" at bounding box center [604, 113] width 802 height 44
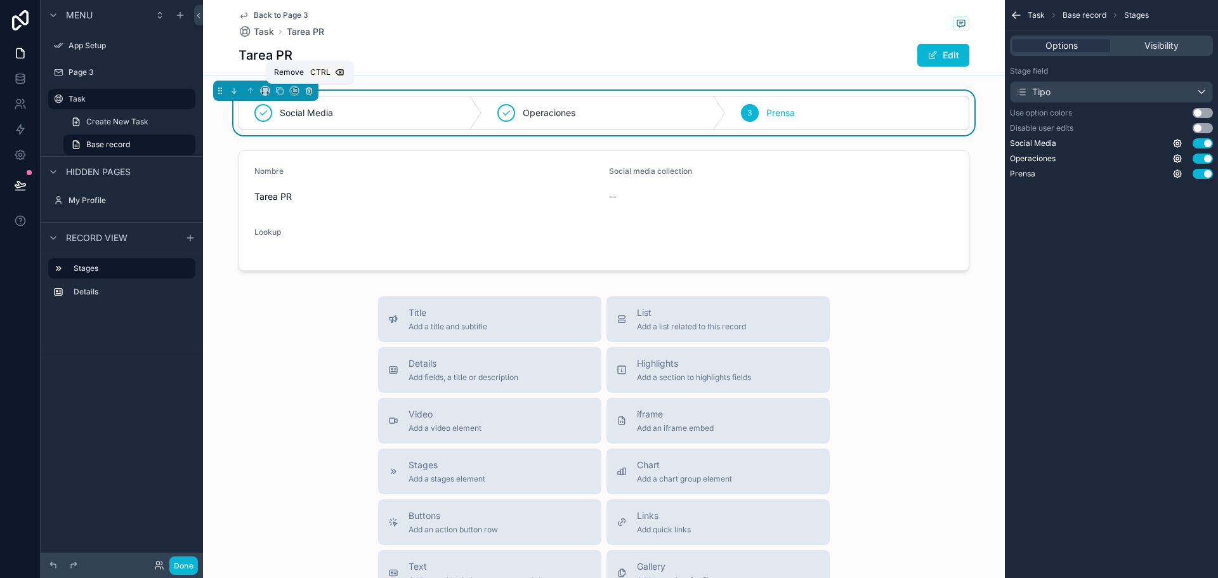
click at [307, 90] on icon "scrollable content" at bounding box center [308, 90] width 9 height 9
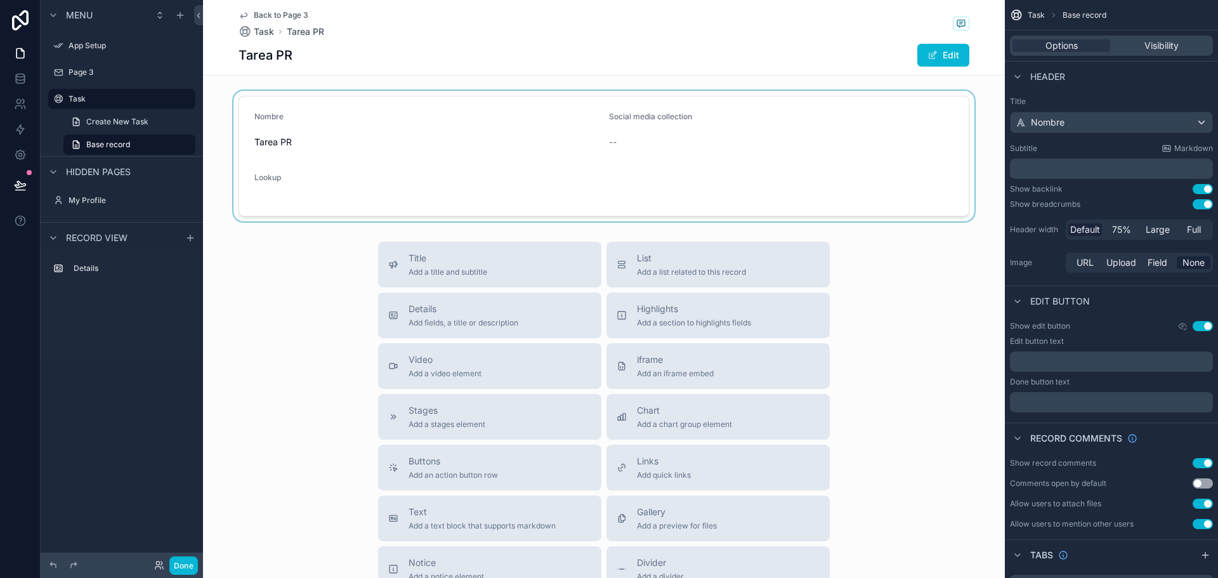
click at [397, 138] on div "scrollable content" at bounding box center [604, 156] width 802 height 131
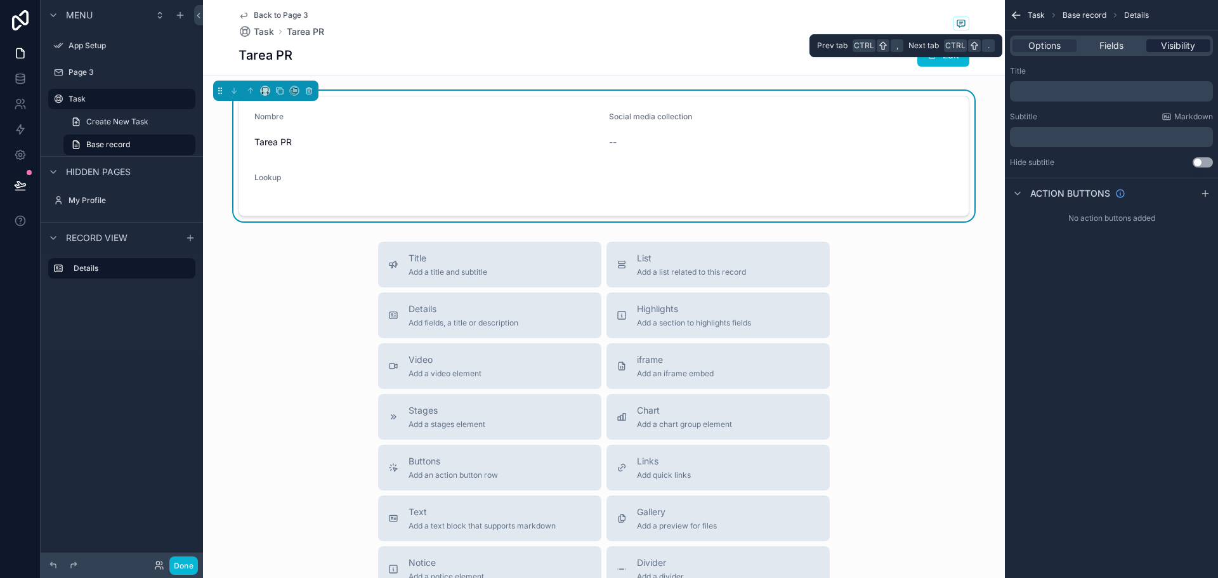
click at [1170, 43] on span "Visibility" at bounding box center [1178, 45] width 34 height 13
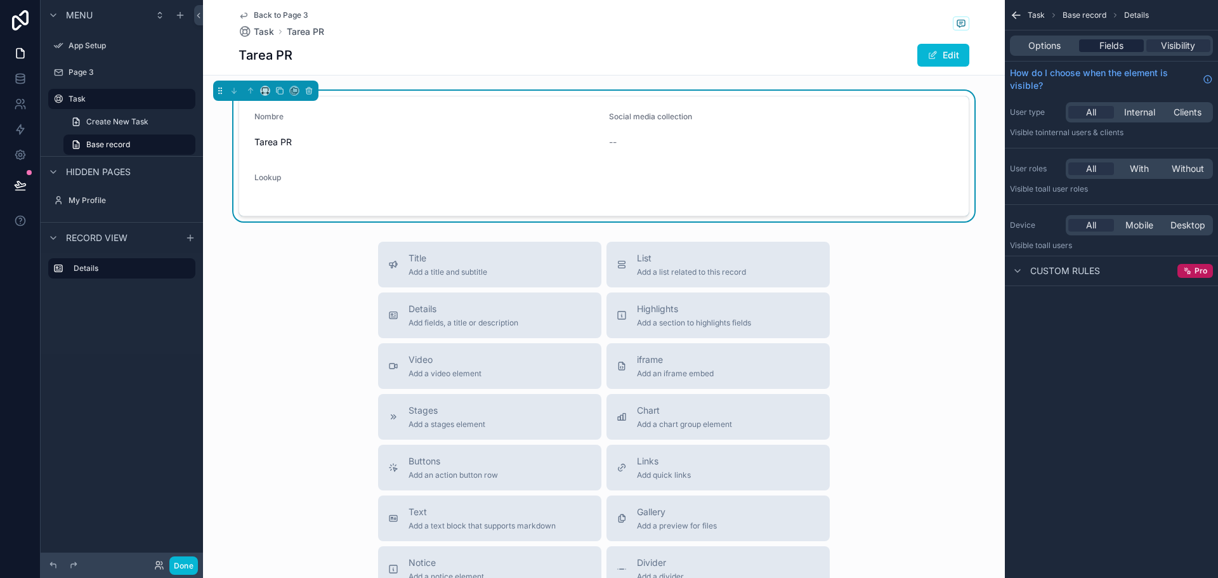
click at [1118, 51] on span "Fields" at bounding box center [1111, 45] width 24 height 13
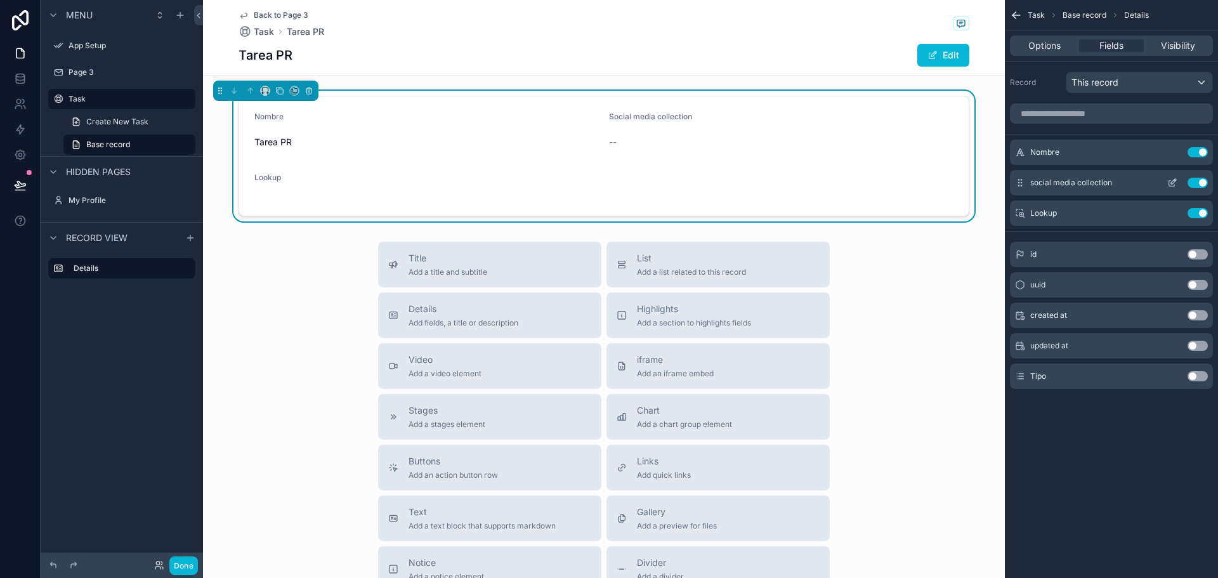
click at [1021, 184] on icon "scrollable content" at bounding box center [1020, 183] width 10 height 10
click at [1198, 181] on button "Use setting" at bounding box center [1198, 183] width 20 height 10
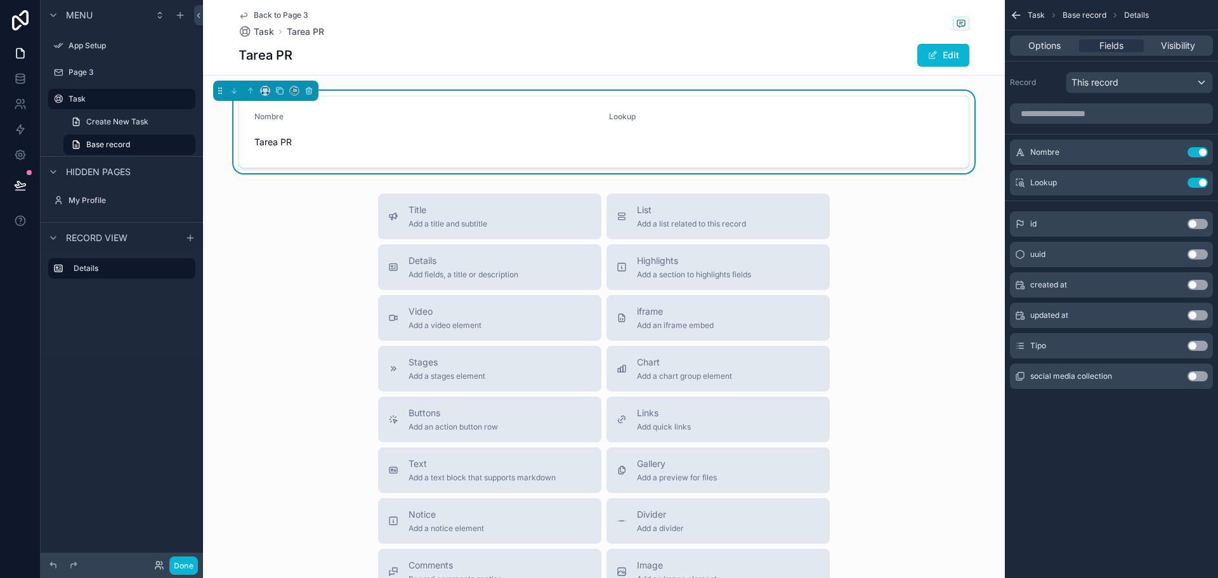
click at [1198, 181] on button "Use setting" at bounding box center [1198, 183] width 20 height 10
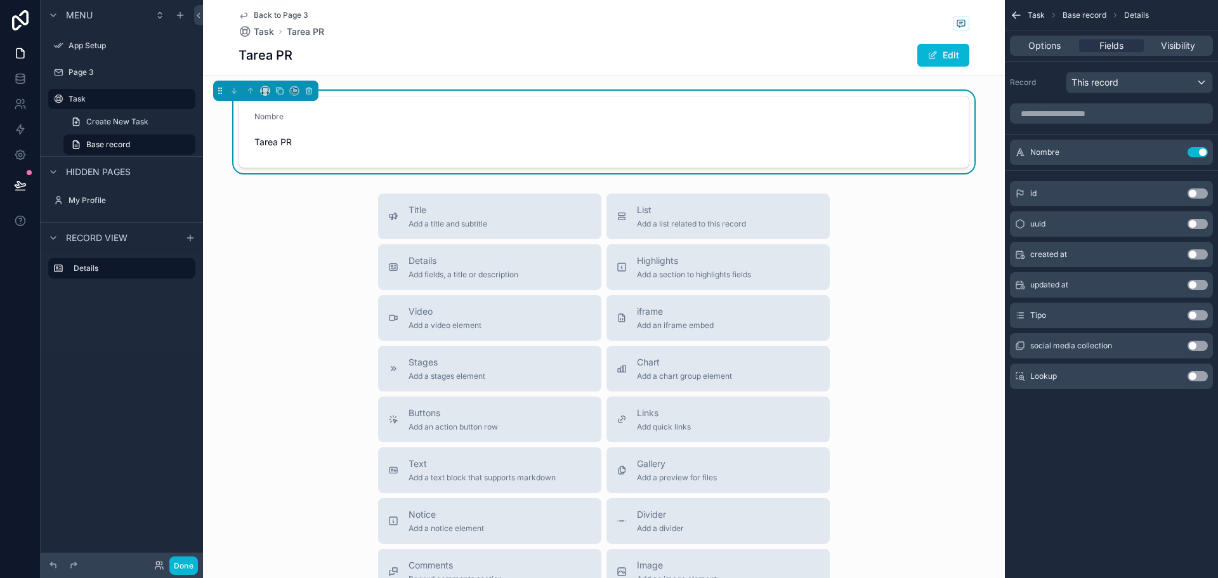
click at [412, 146] on span "Tarea PR" at bounding box center [426, 142] width 344 height 13
click at [1174, 150] on icon "scrollable content" at bounding box center [1172, 152] width 10 height 10
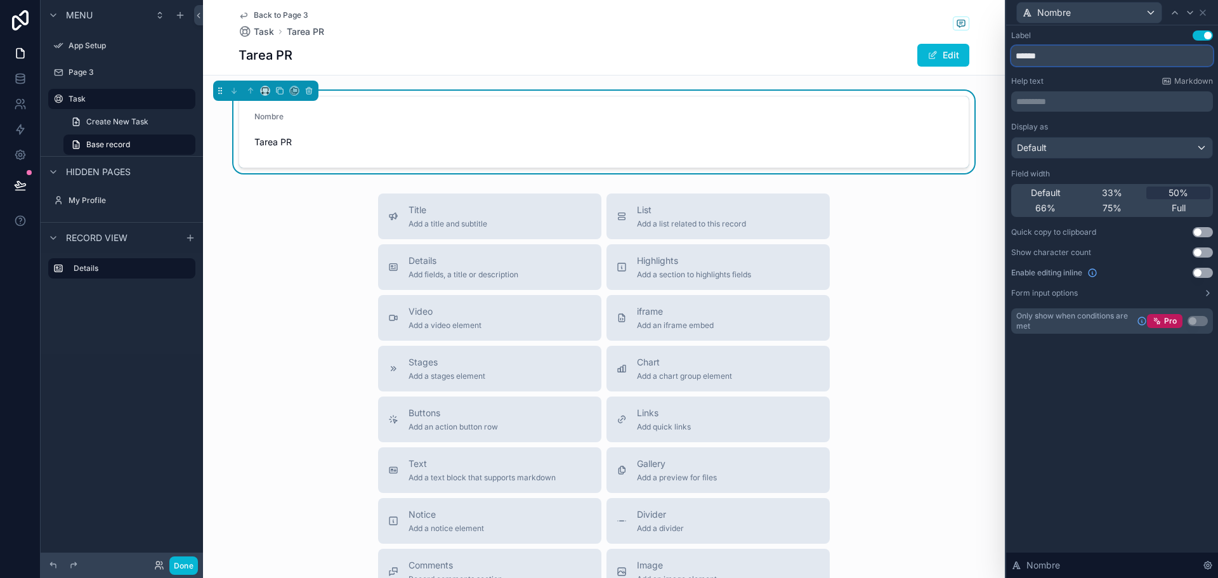
click at [1065, 56] on input "******" at bounding box center [1112, 56] width 202 height 20
type input "*"
type input "*****"
click at [1048, 143] on div "Default" at bounding box center [1112, 148] width 200 height 20
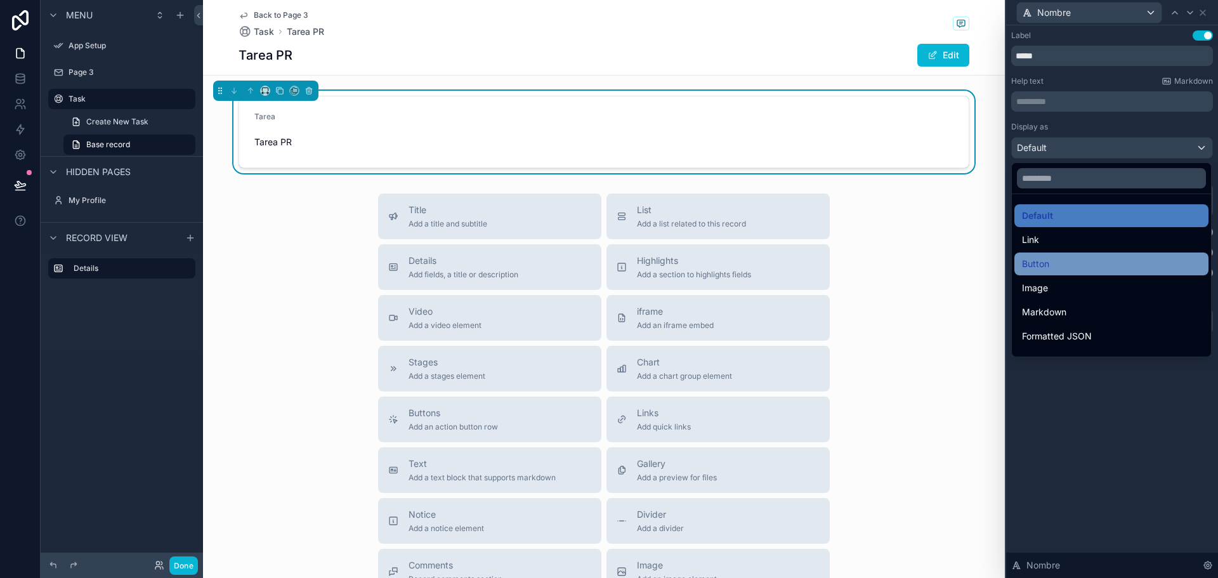
click at [1051, 263] on div "Button" at bounding box center [1111, 263] width 179 height 15
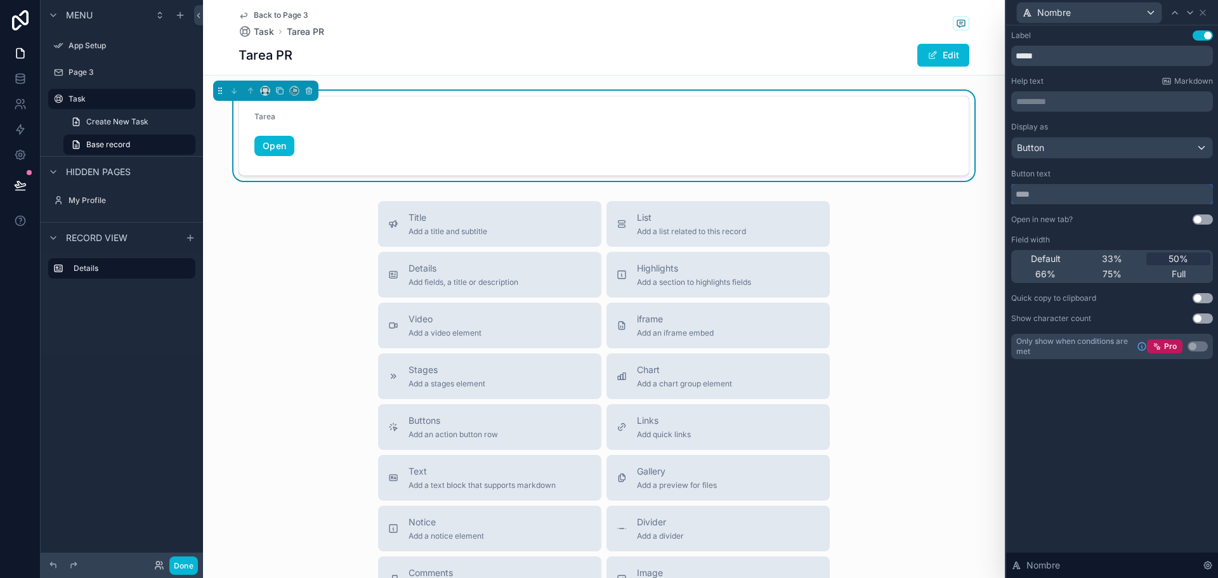
click at [1068, 191] on input "text" at bounding box center [1112, 194] width 202 height 20
click at [1076, 152] on div "Button" at bounding box center [1112, 148] width 200 height 20
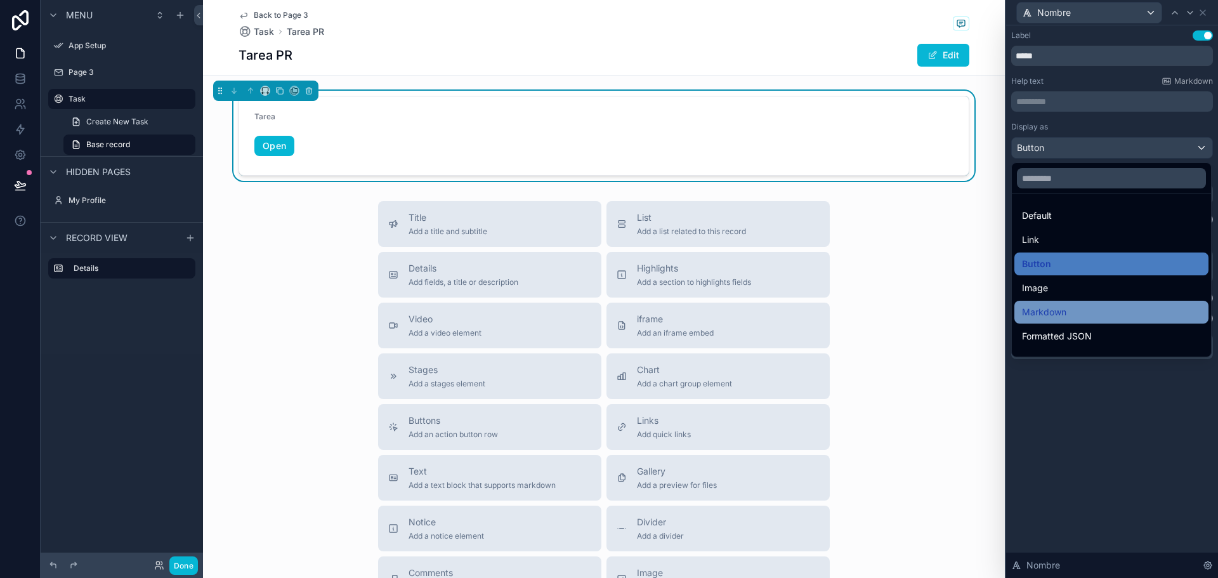
click at [1131, 306] on div "Markdown" at bounding box center [1111, 311] width 179 height 15
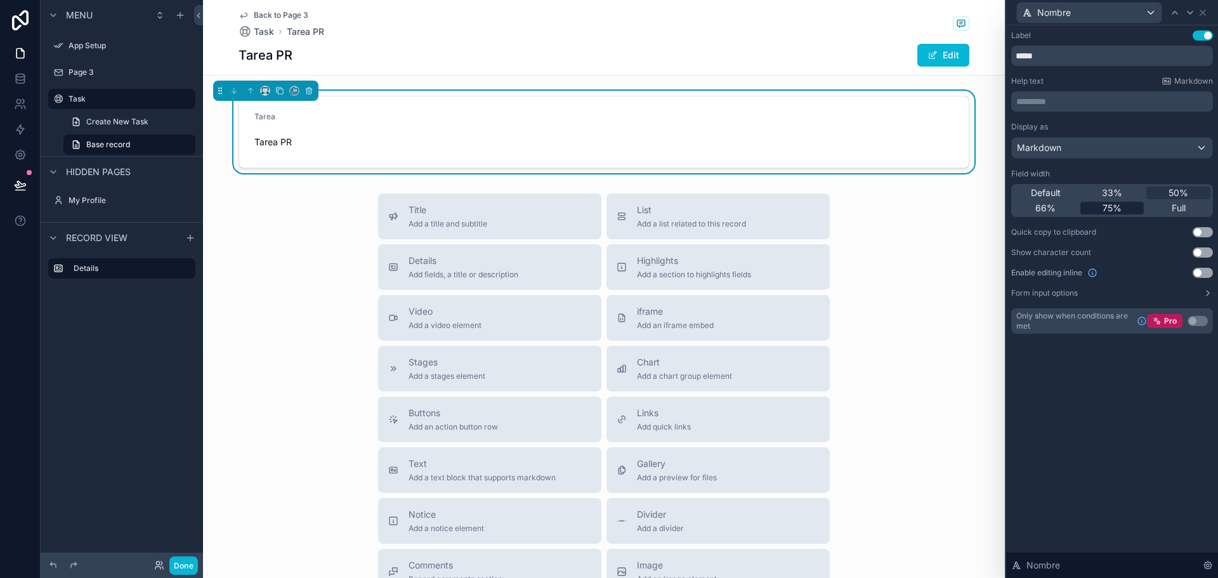
click at [1122, 206] on div "75%" at bounding box center [1112, 208] width 64 height 13
click at [1170, 206] on div "Full" at bounding box center [1178, 208] width 64 height 13
click at [1120, 188] on span "33%" at bounding box center [1112, 192] width 20 height 13
click at [1168, 193] on div "50%" at bounding box center [1178, 192] width 64 height 13
click at [1065, 293] on label "Form input options" at bounding box center [1044, 293] width 67 height 10
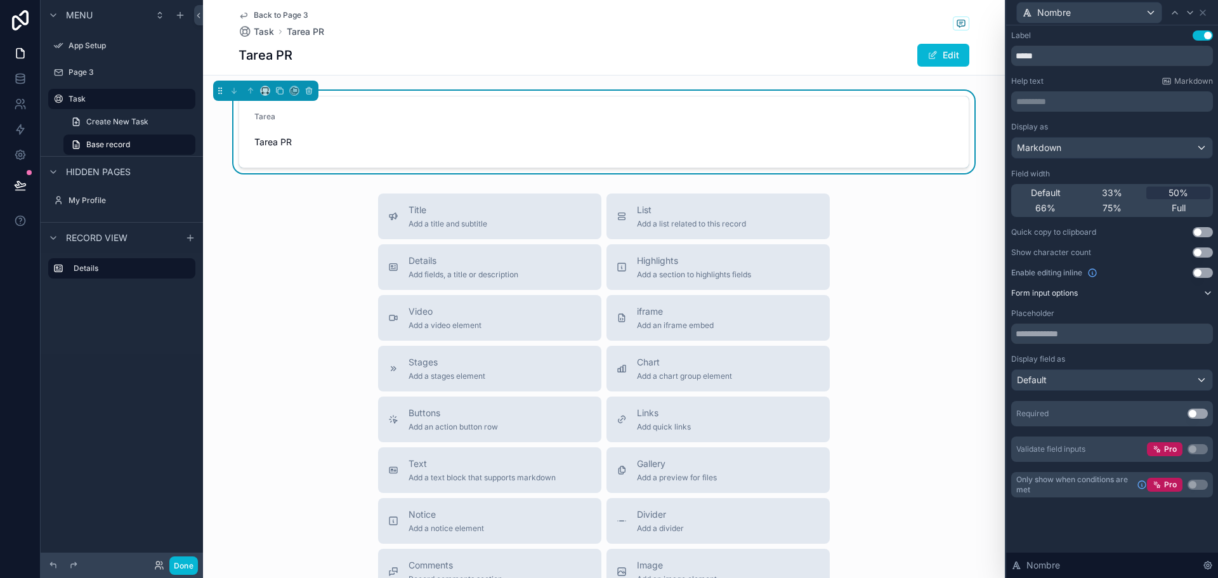
click at [1065, 293] on label "Form input options" at bounding box center [1044, 293] width 67 height 10
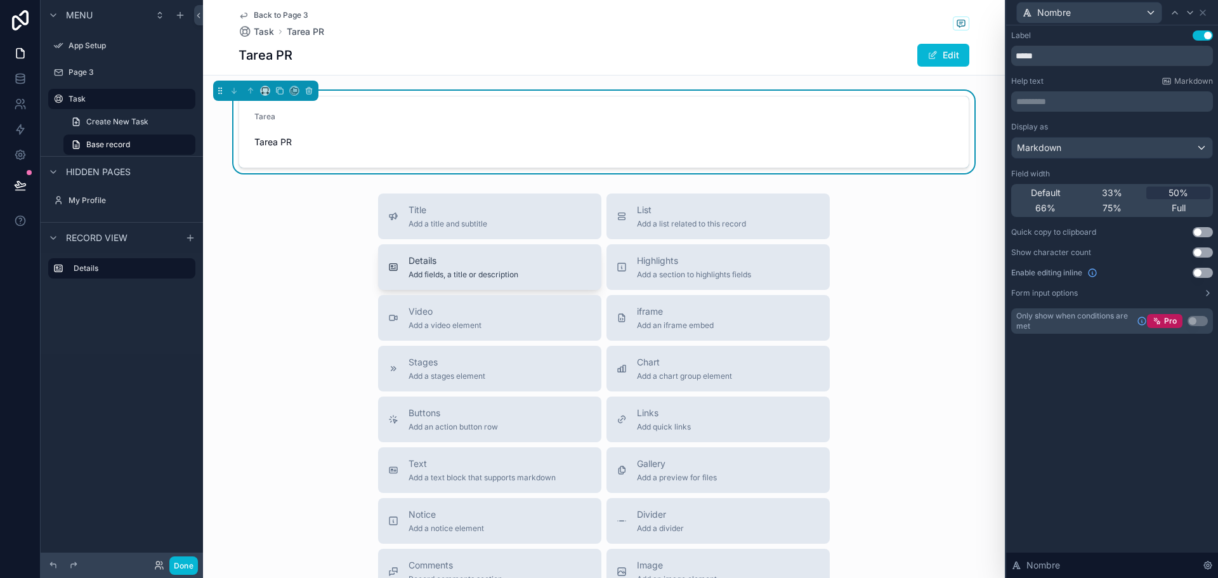
click at [461, 270] on span "Add fields, a title or description" at bounding box center [464, 275] width 110 height 10
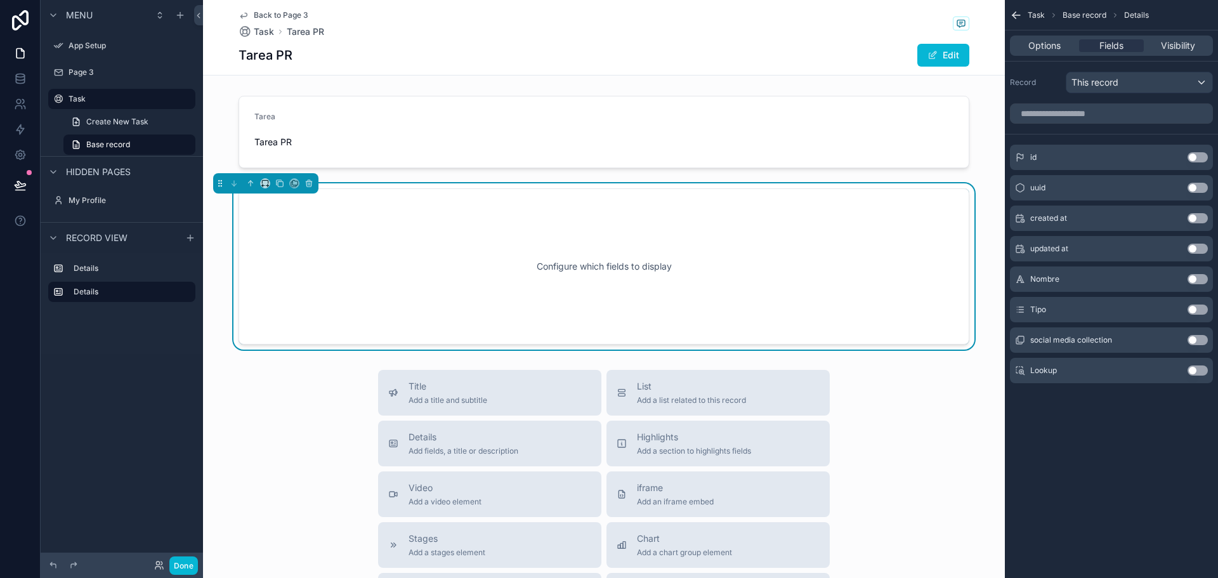
click at [508, 250] on div "Configure which fields to display" at bounding box center [603, 266] width 689 height 114
click at [1199, 306] on button "Use setting" at bounding box center [1198, 309] width 20 height 10
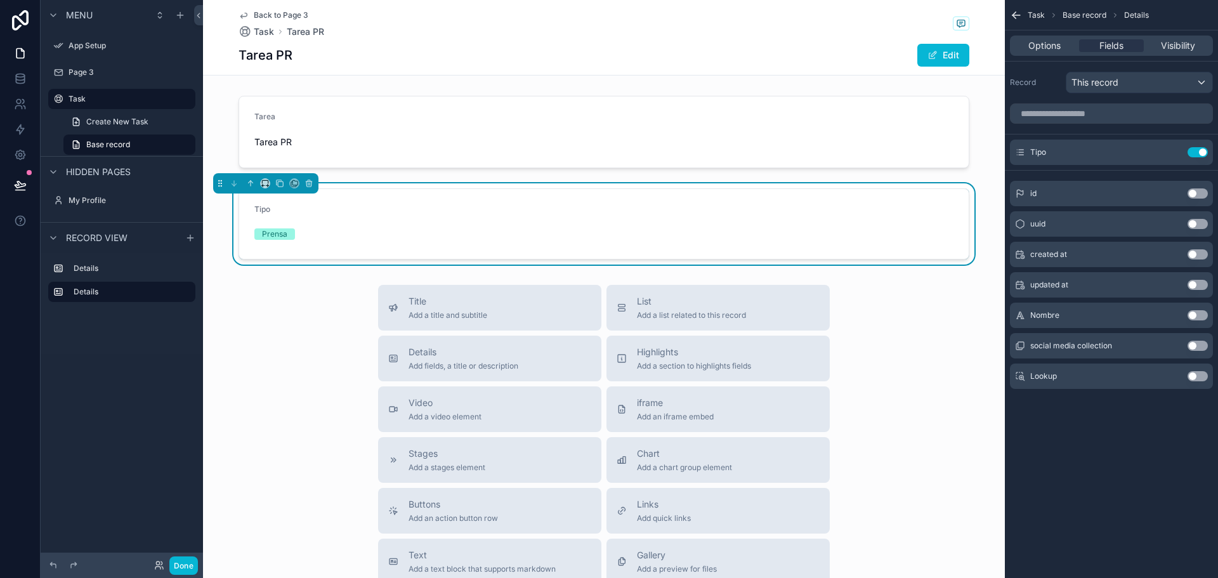
click at [1196, 344] on button "Use setting" at bounding box center [1198, 346] width 20 height 10
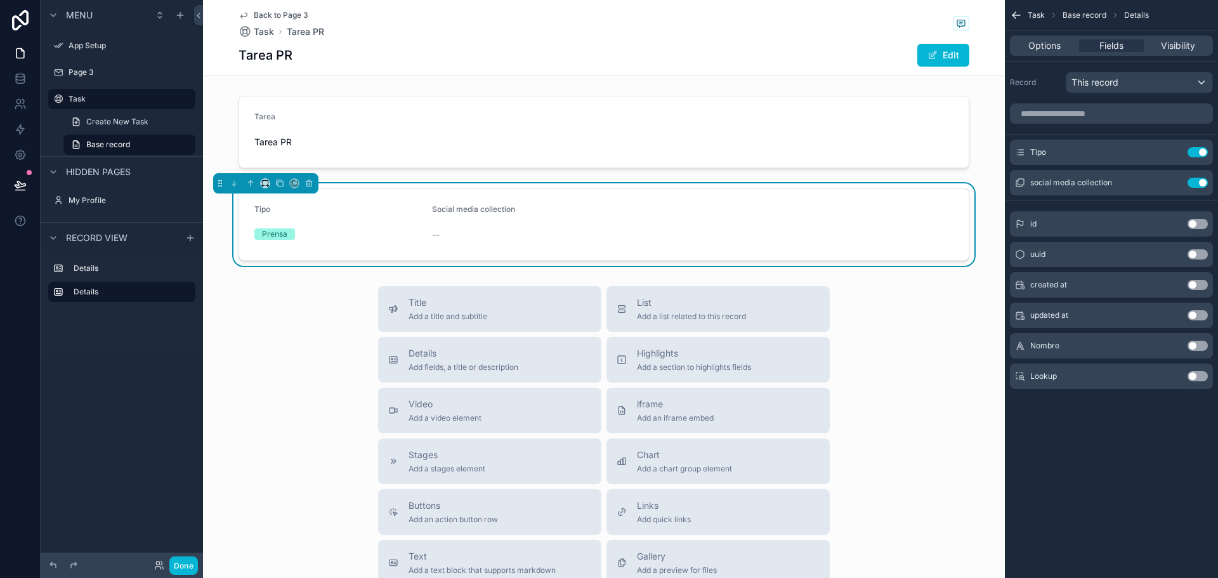
click at [1198, 378] on button "Use setting" at bounding box center [1198, 376] width 20 height 10
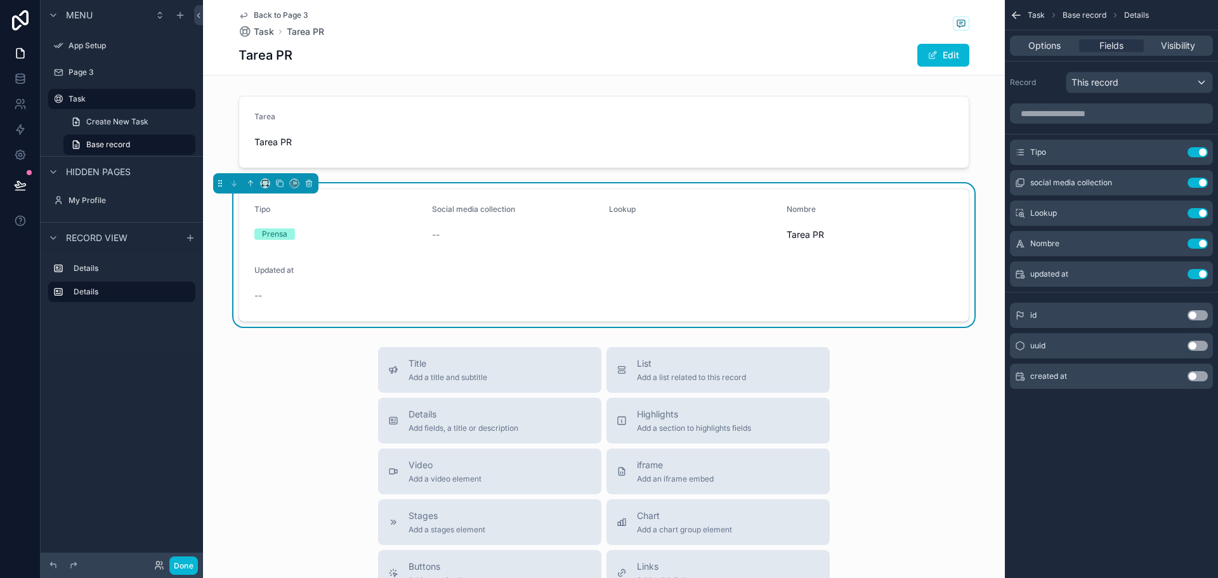
click at [1194, 349] on button "Use setting" at bounding box center [1198, 346] width 20 height 10
click at [1200, 376] on button "Use setting" at bounding box center [1198, 376] width 20 height 10
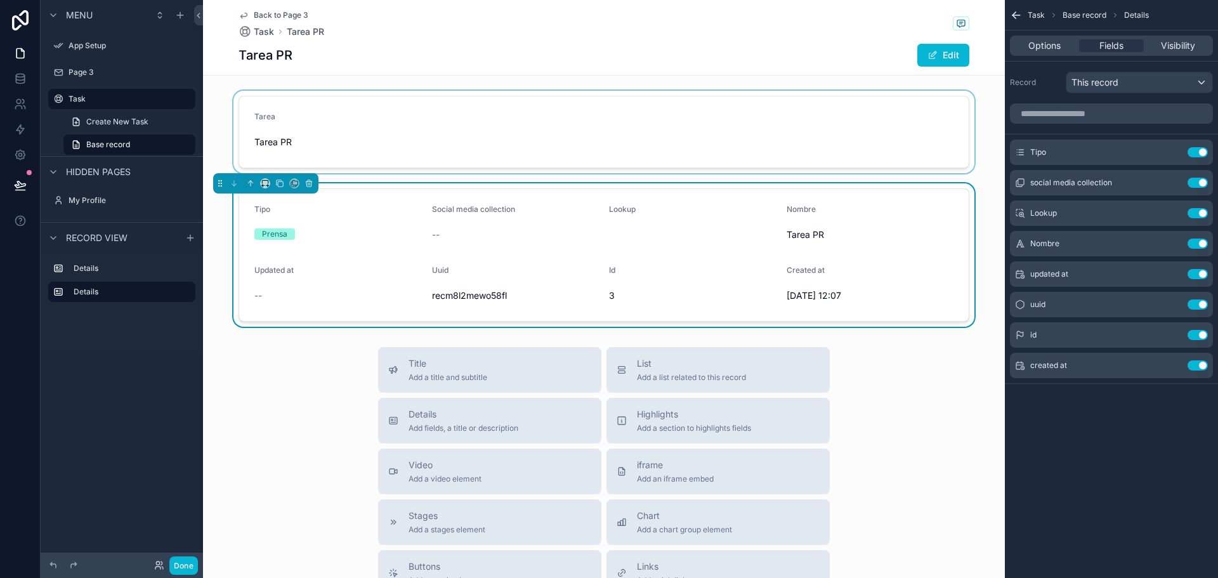
click at [625, 145] on div "scrollable content" at bounding box center [604, 132] width 802 height 82
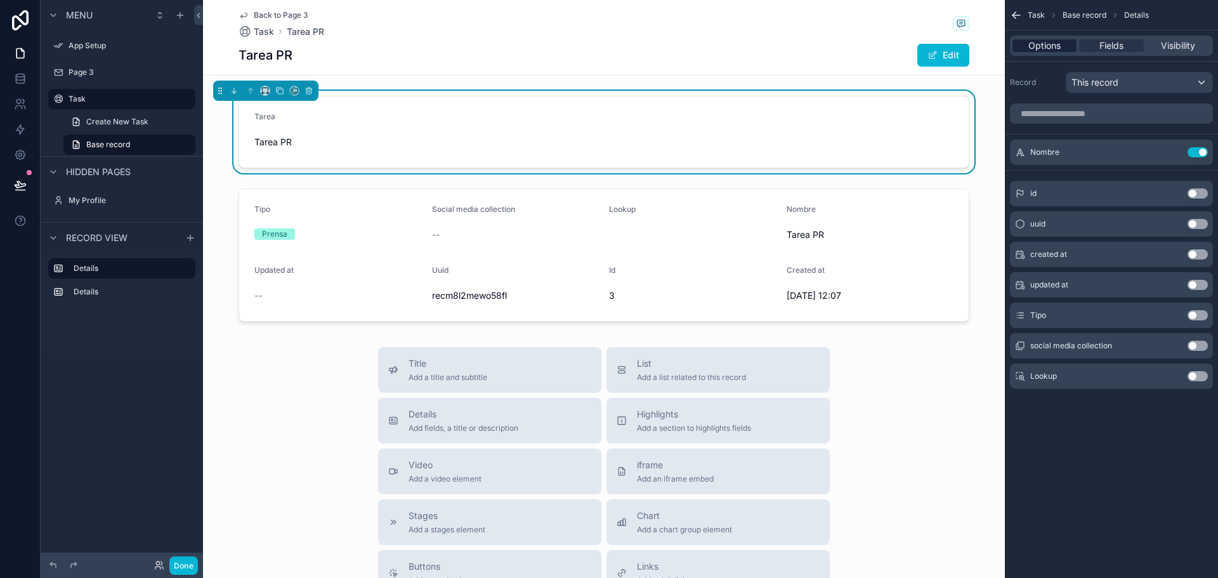
click at [1038, 43] on span "Options" at bounding box center [1044, 45] width 32 height 13
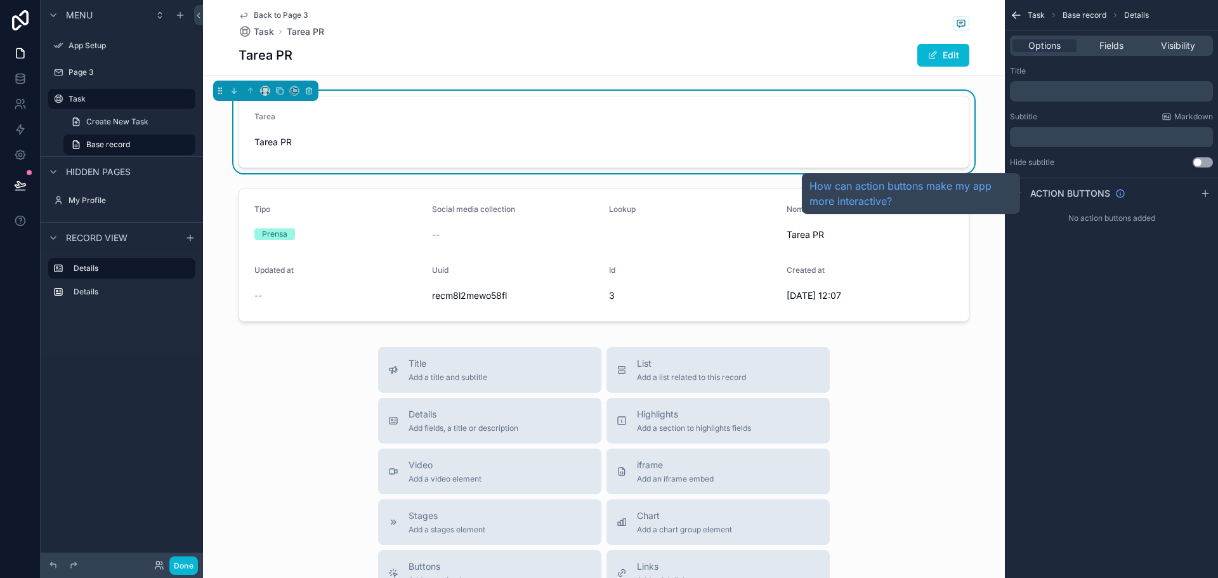
click at [1044, 195] on span "Action buttons" at bounding box center [1070, 193] width 80 height 13
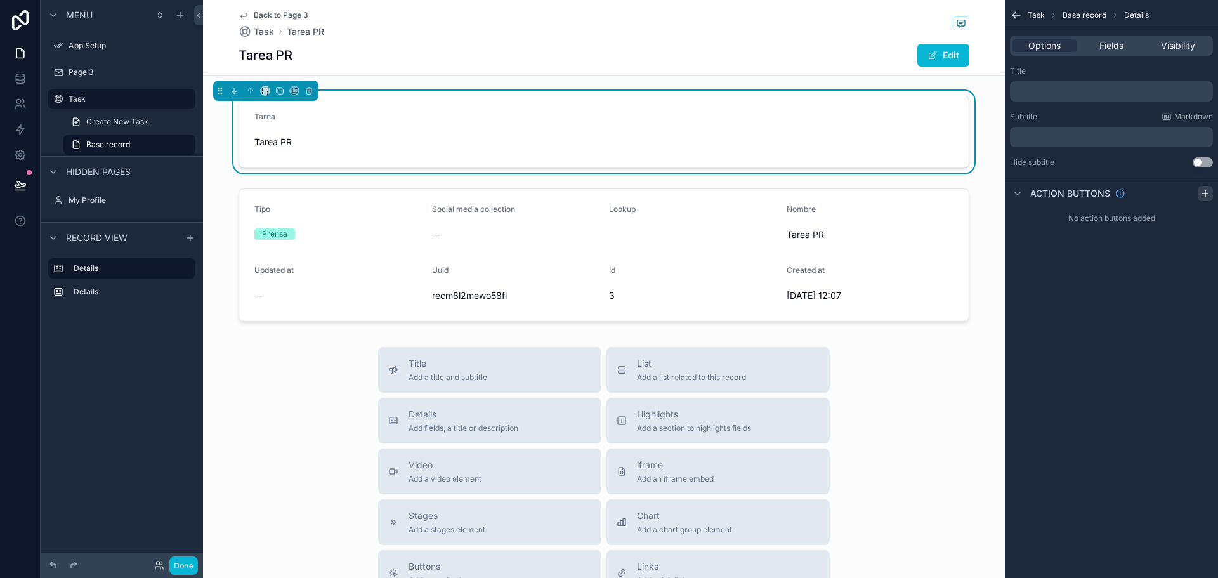
click at [1200, 197] on div "scrollable content" at bounding box center [1205, 193] width 15 height 15
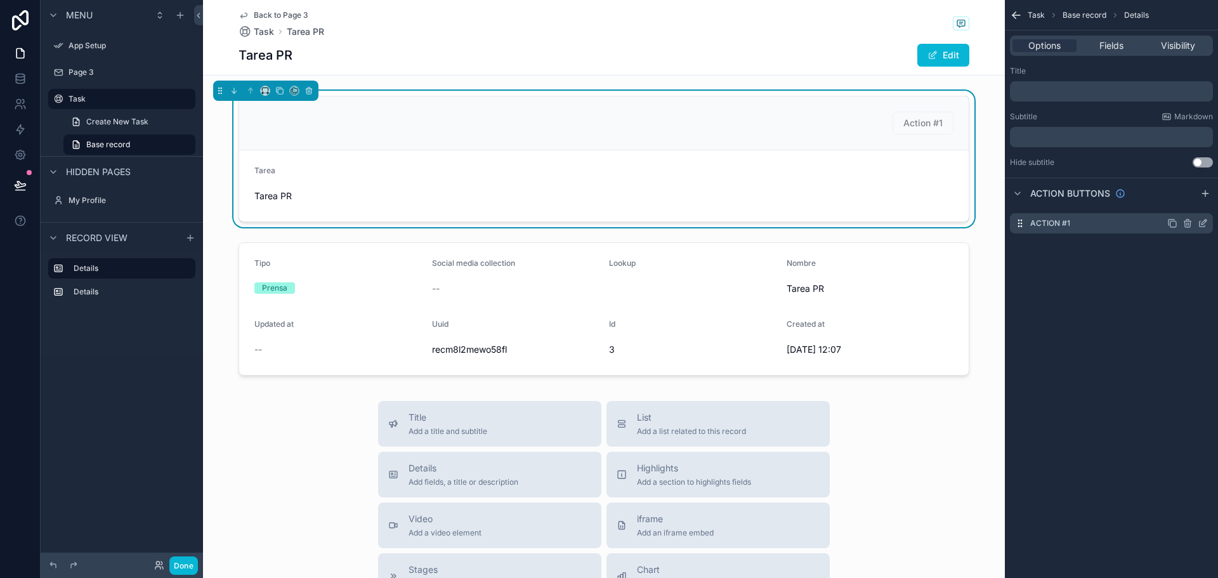
click at [1084, 217] on div "Action #1" at bounding box center [1111, 223] width 203 height 20
click at [1203, 223] on icon "scrollable content" at bounding box center [1203, 223] width 10 height 10
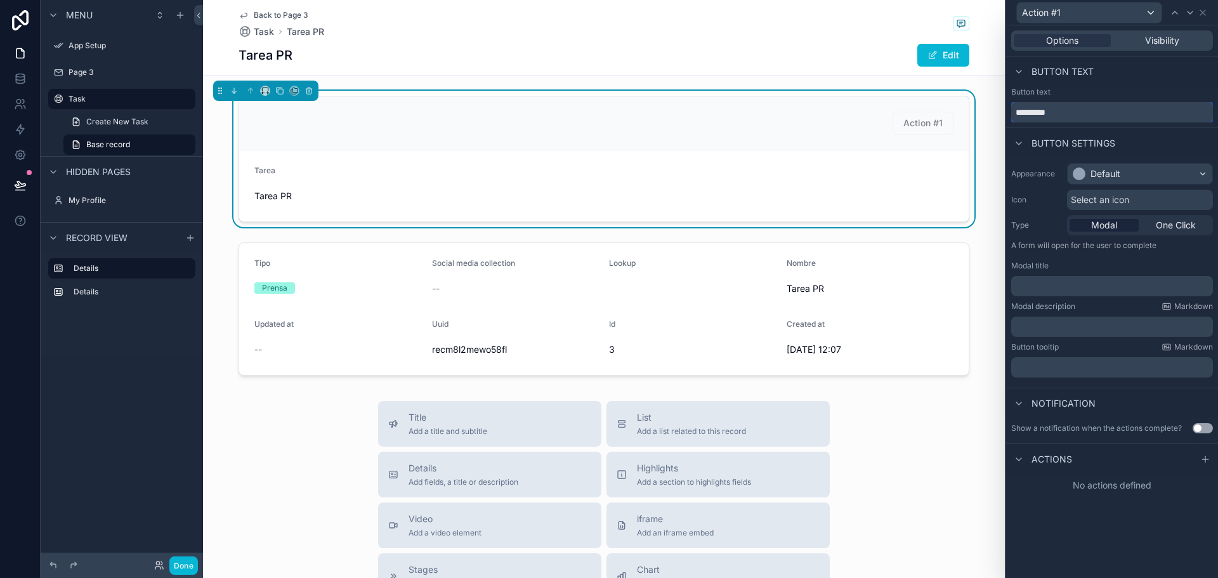
click at [1069, 116] on input "*********" at bounding box center [1112, 112] width 202 height 20
type input "*"
type input "*******"
click at [1110, 170] on div "Default" at bounding box center [1105, 173] width 30 height 13
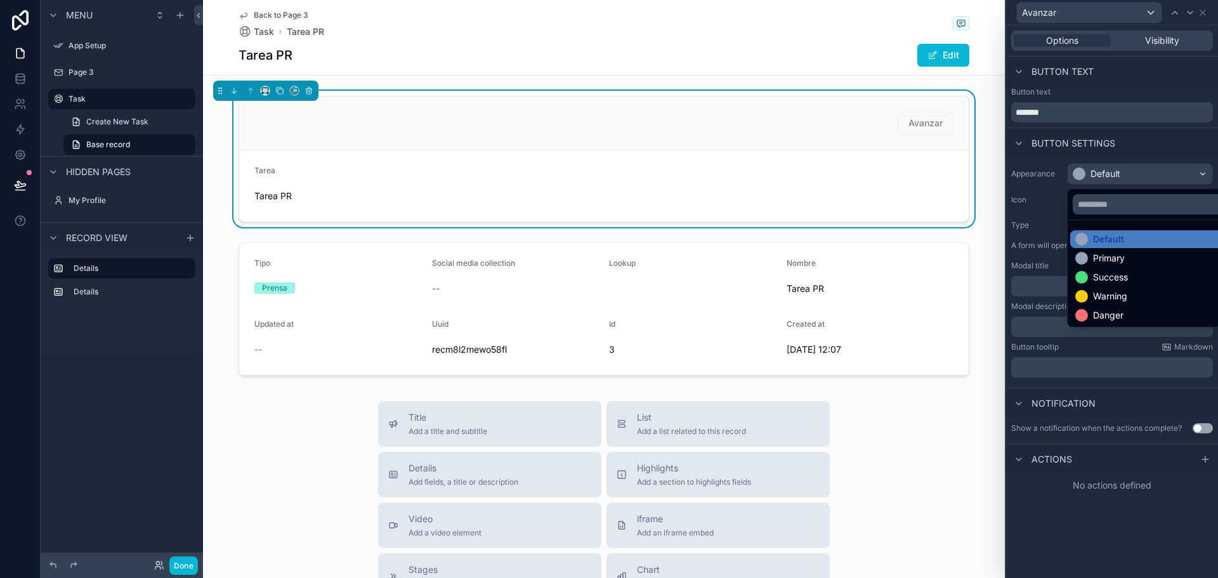
click at [1029, 503] on div at bounding box center [1112, 289] width 212 height 578
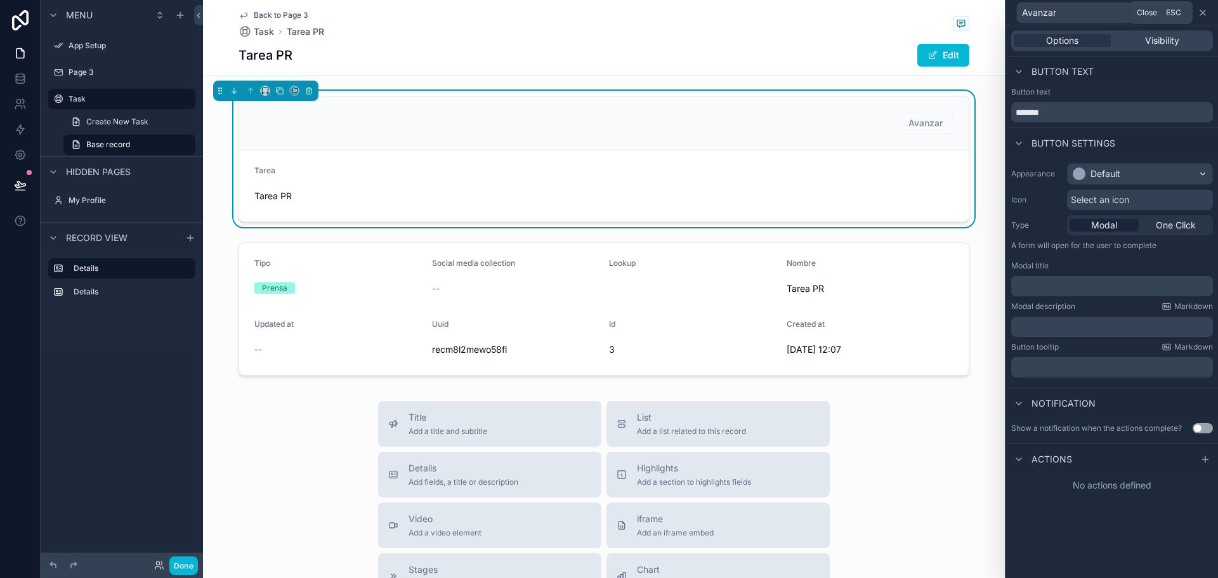
click at [1205, 12] on icon at bounding box center [1203, 13] width 10 height 10
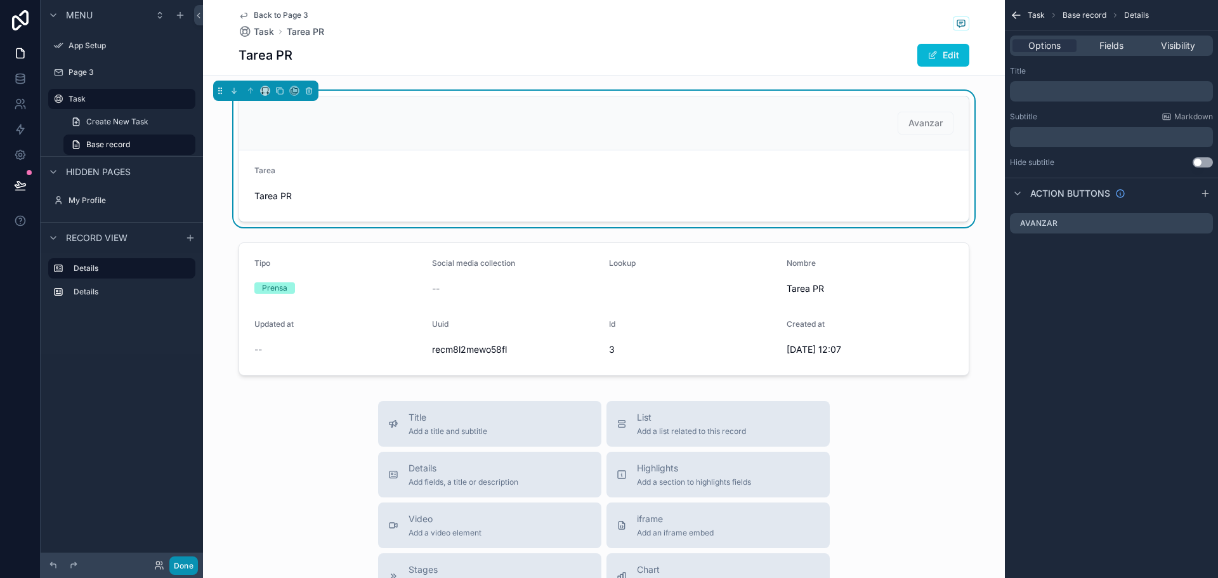
click at [181, 573] on button "Done" at bounding box center [183, 565] width 29 height 18
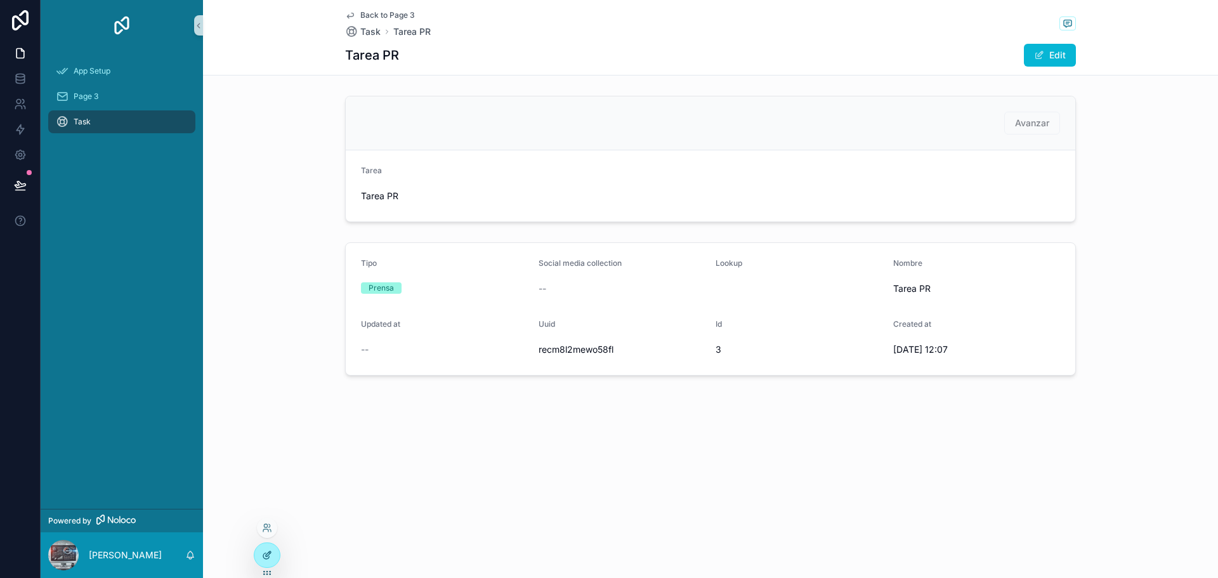
click at [263, 549] on div at bounding box center [266, 555] width 25 height 24
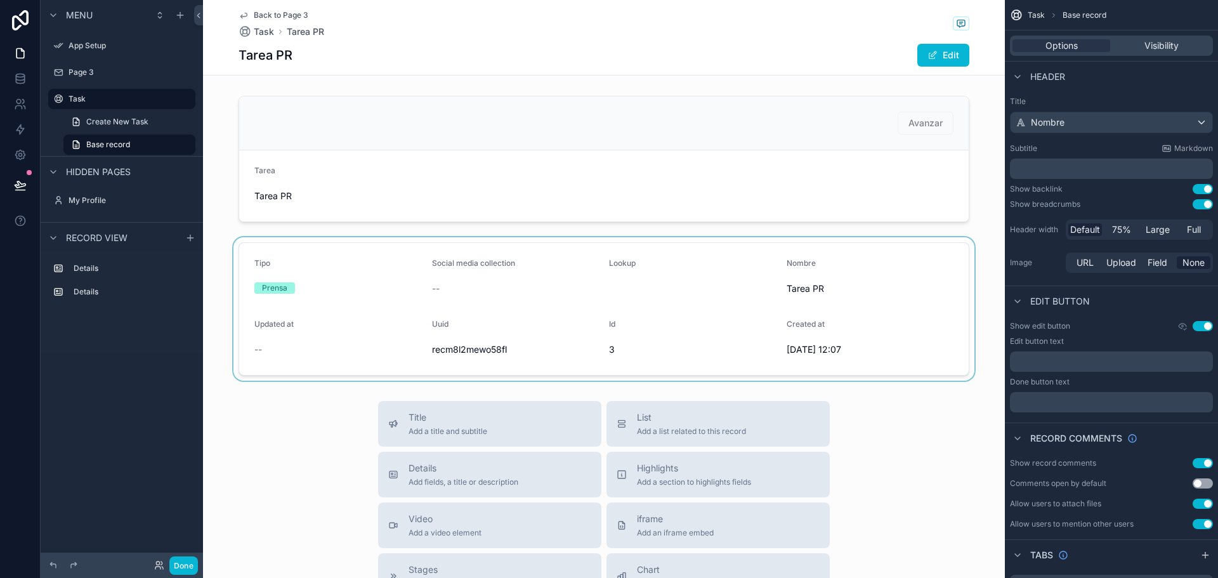
click at [459, 288] on div "scrollable content" at bounding box center [604, 308] width 802 height 143
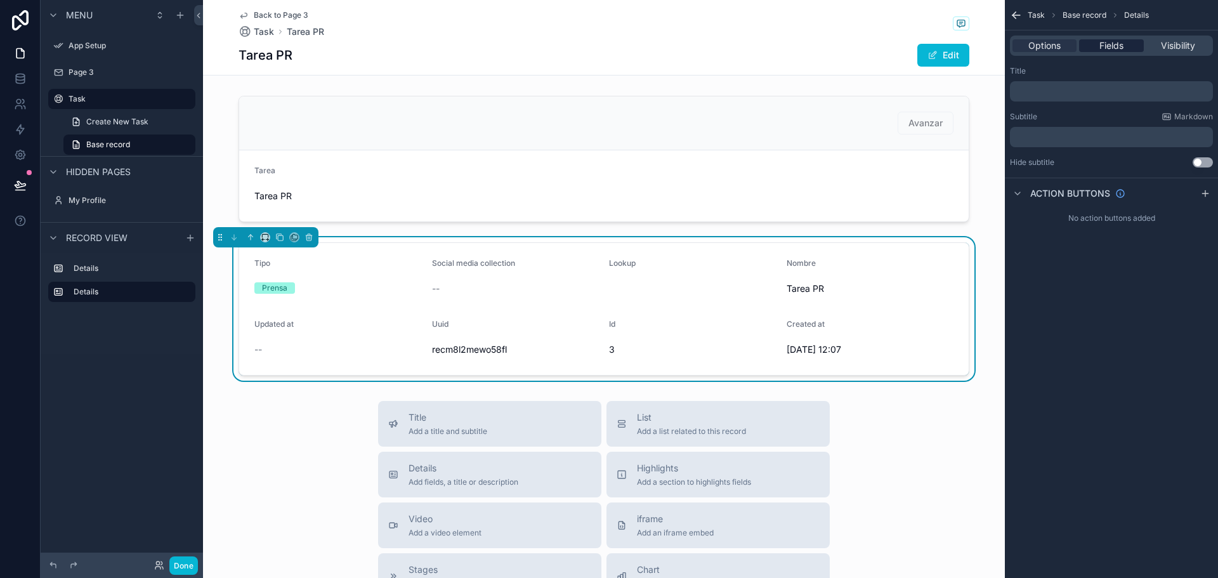
click at [1109, 49] on span "Fields" at bounding box center [1111, 45] width 24 height 13
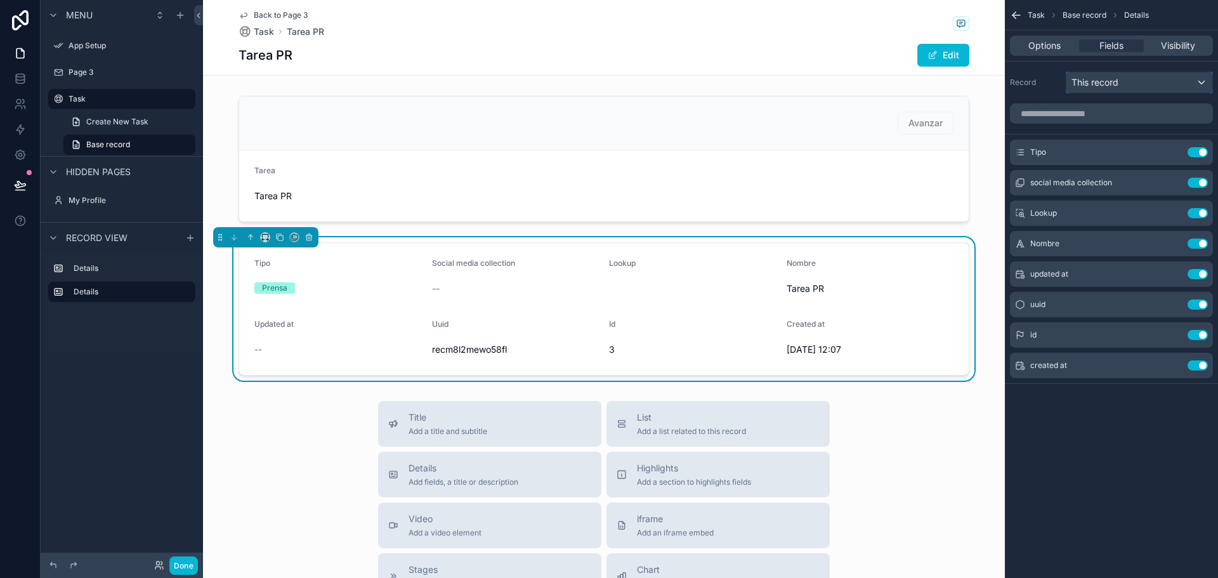
click at [1095, 87] on span "This record" at bounding box center [1094, 82] width 47 height 13
click at [1095, 87] on div "scrollable content" at bounding box center [609, 289] width 1218 height 578
click at [1165, 44] on span "Visibility" at bounding box center [1178, 45] width 34 height 13
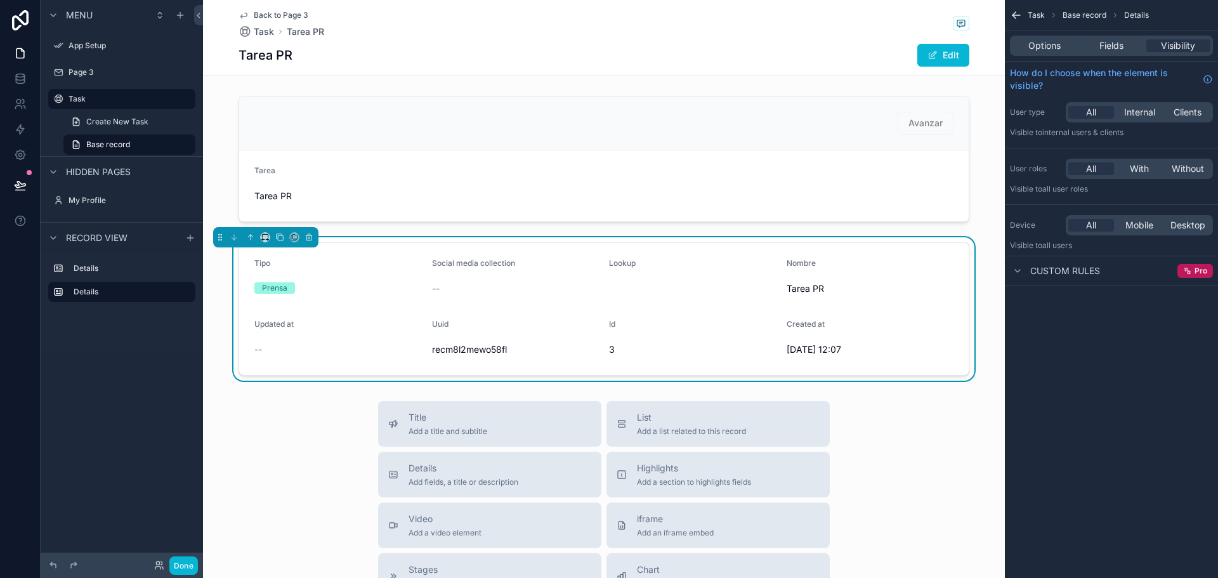
click at [1046, 274] on span "Custom rules" at bounding box center [1065, 271] width 70 height 13
click at [1147, 112] on span "Internal" at bounding box center [1139, 112] width 31 height 13
click at [76, 194] on div "My Profile" at bounding box center [122, 200] width 107 height 15
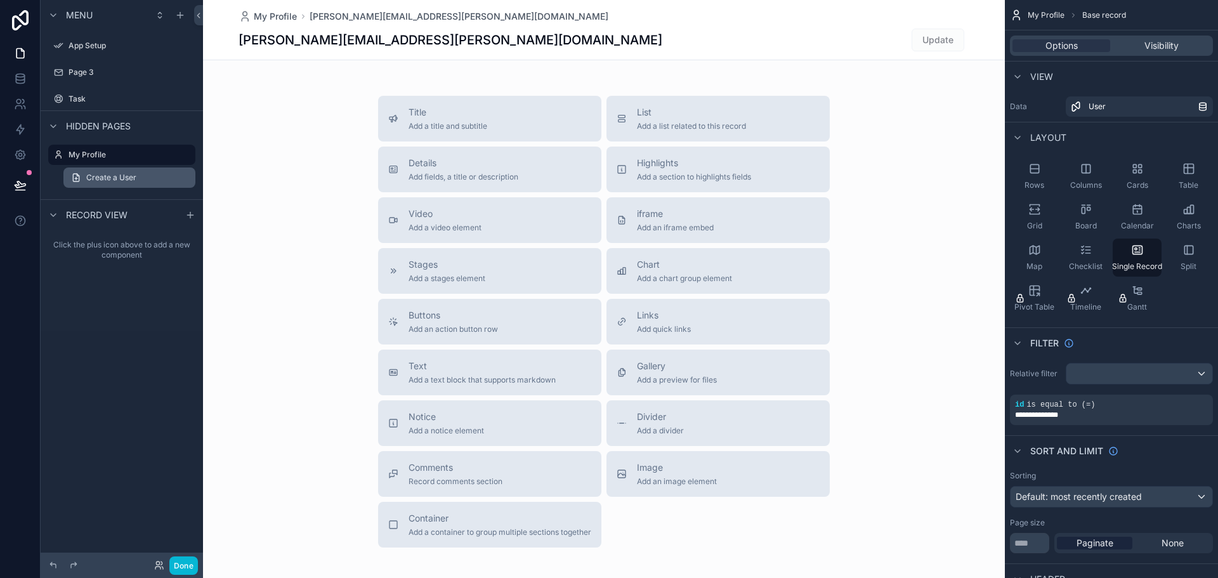
click at [93, 179] on span "Create a User" at bounding box center [111, 178] width 50 height 10
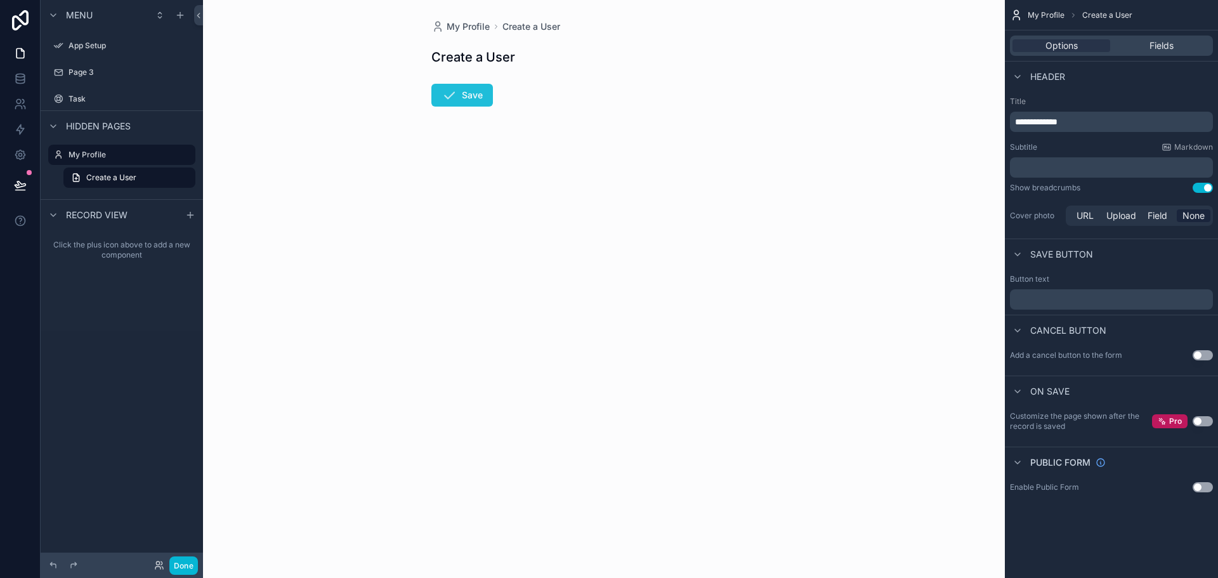
click at [448, 96] on icon "scrollable content" at bounding box center [449, 95] width 15 height 15
click at [21, 82] on icon at bounding box center [20, 78] width 13 height 13
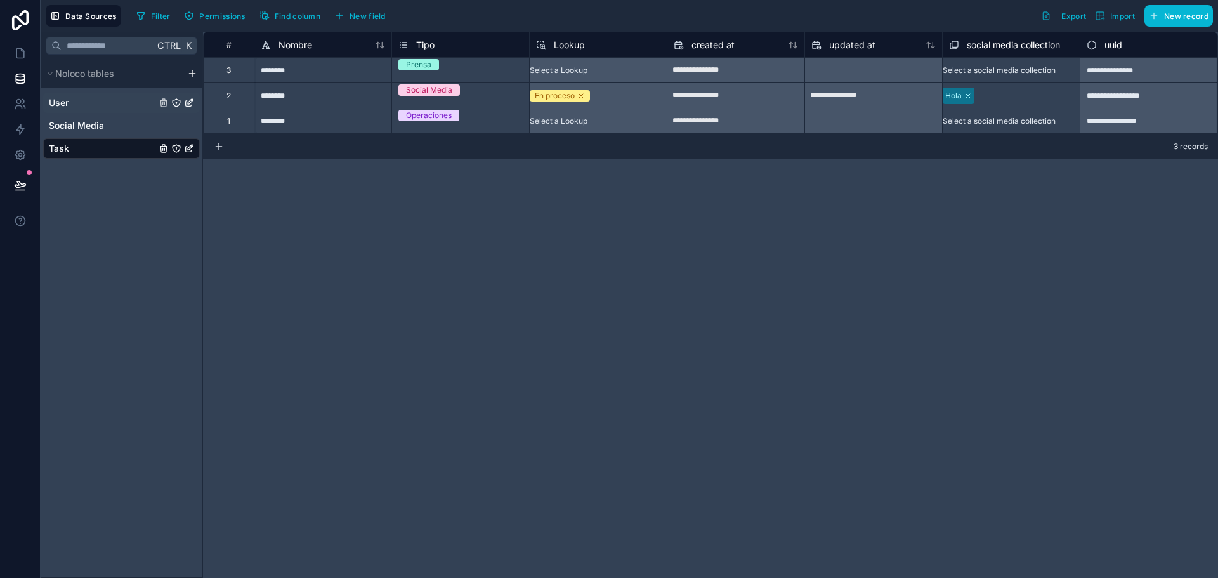
click at [61, 98] on span "User" at bounding box center [59, 102] width 20 height 13
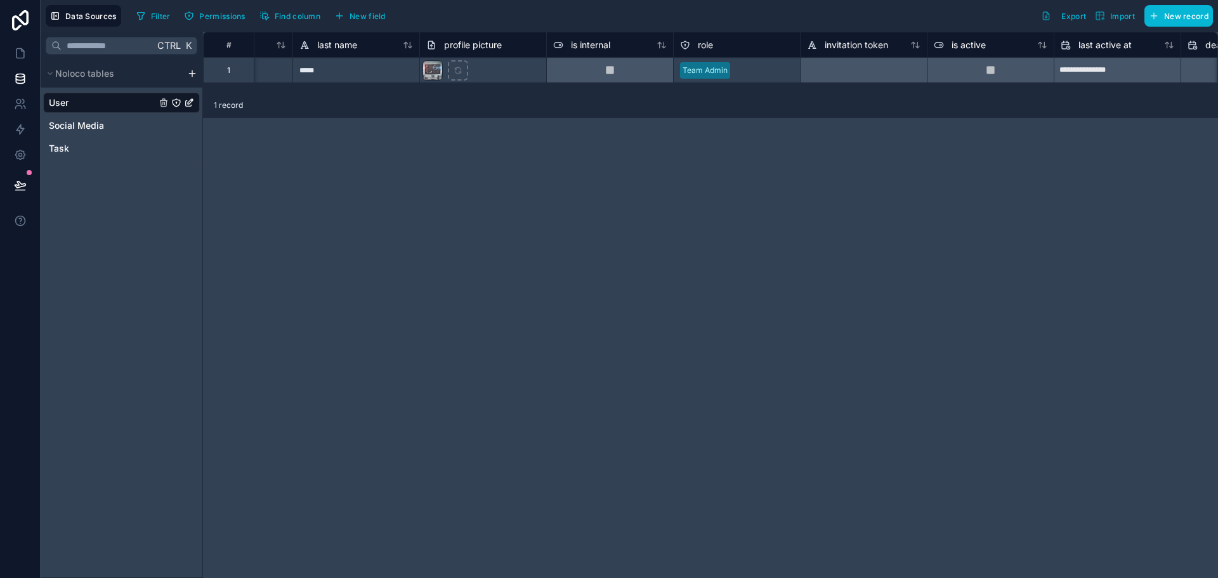
scroll to position [0, 173]
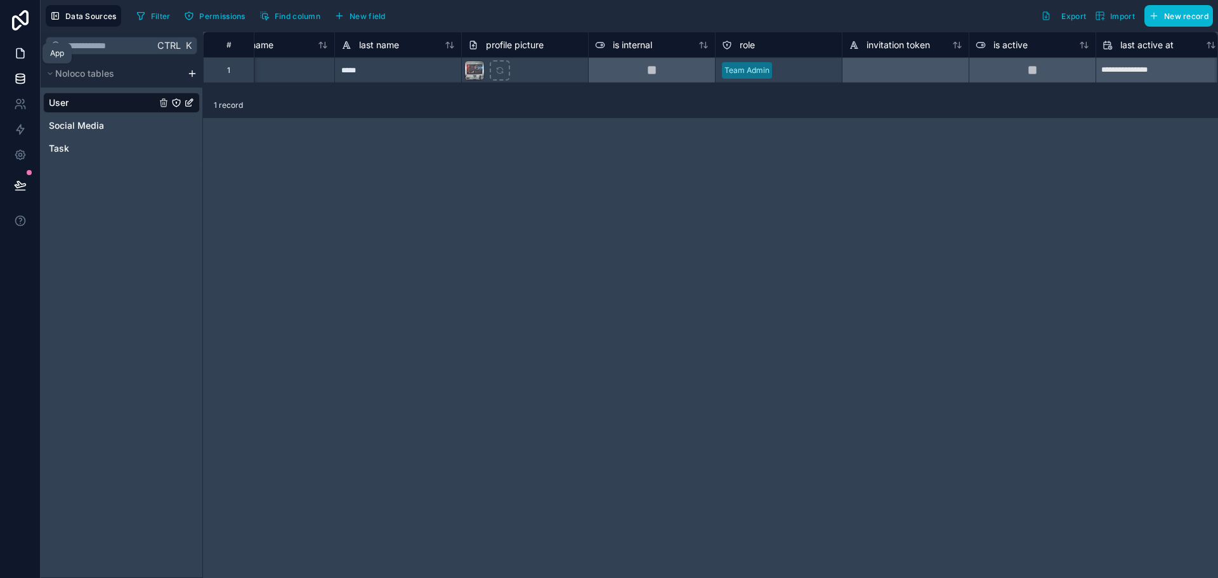
click at [15, 48] on icon at bounding box center [20, 53] width 13 height 13
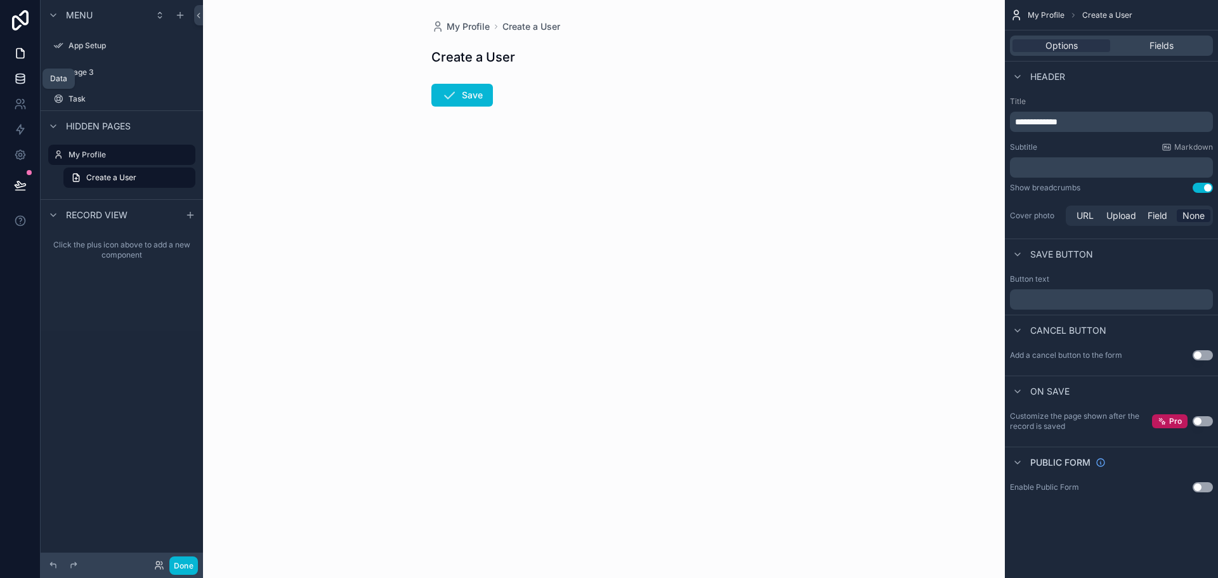
click at [19, 79] on icon at bounding box center [20, 78] width 13 height 13
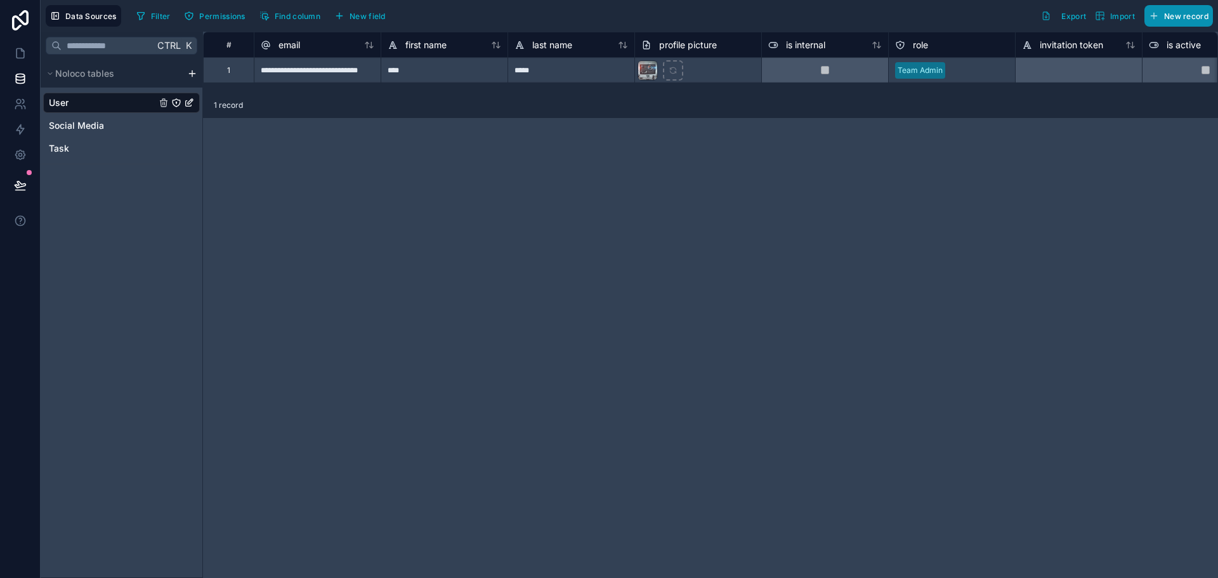
click at [1187, 19] on span "New record" at bounding box center [1186, 16] width 44 height 10
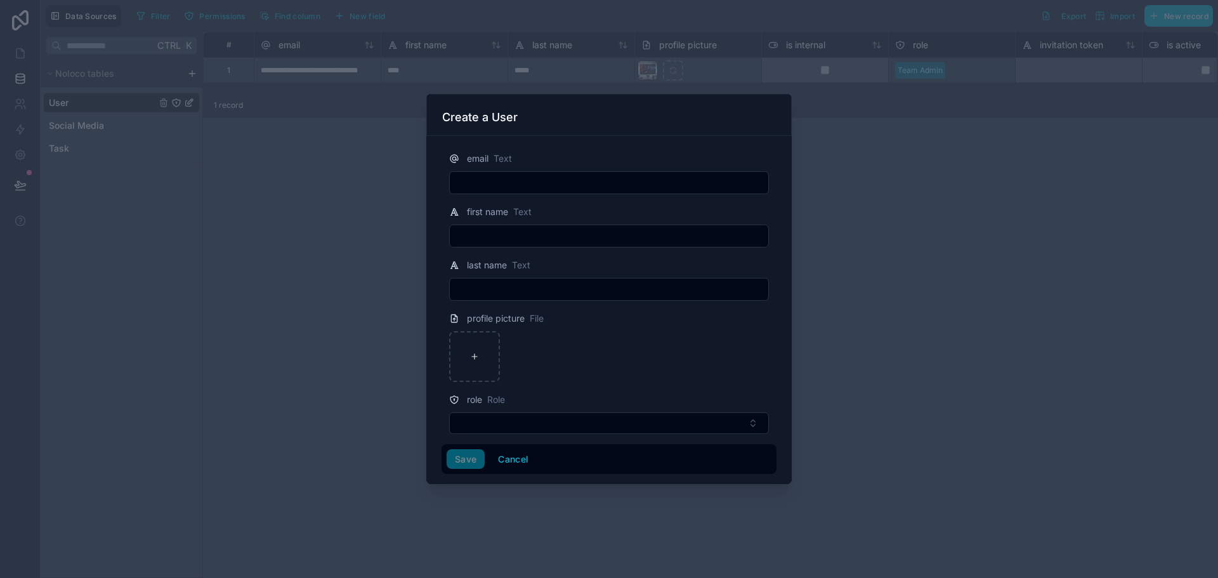
click at [550, 183] on input "text" at bounding box center [609, 183] width 318 height 18
click at [523, 484] on nordpass-autofill-portal at bounding box center [608, 484] width 365 height 0
type input "*****"
type input "****"
type input "**********"
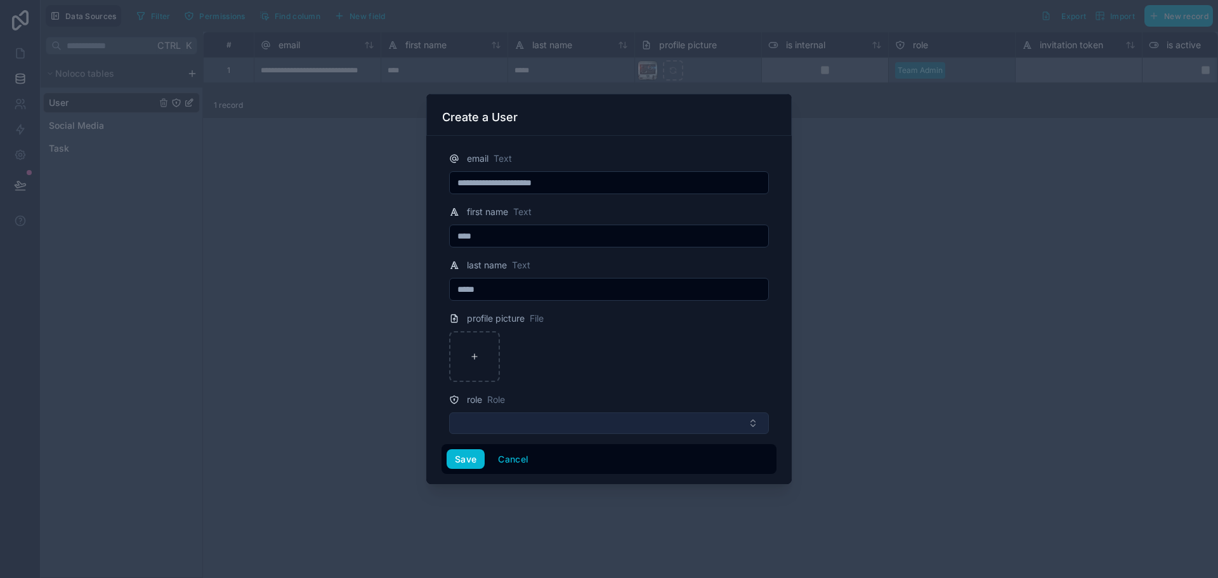
click at [648, 423] on button "Select Button" at bounding box center [609, 423] width 320 height 22
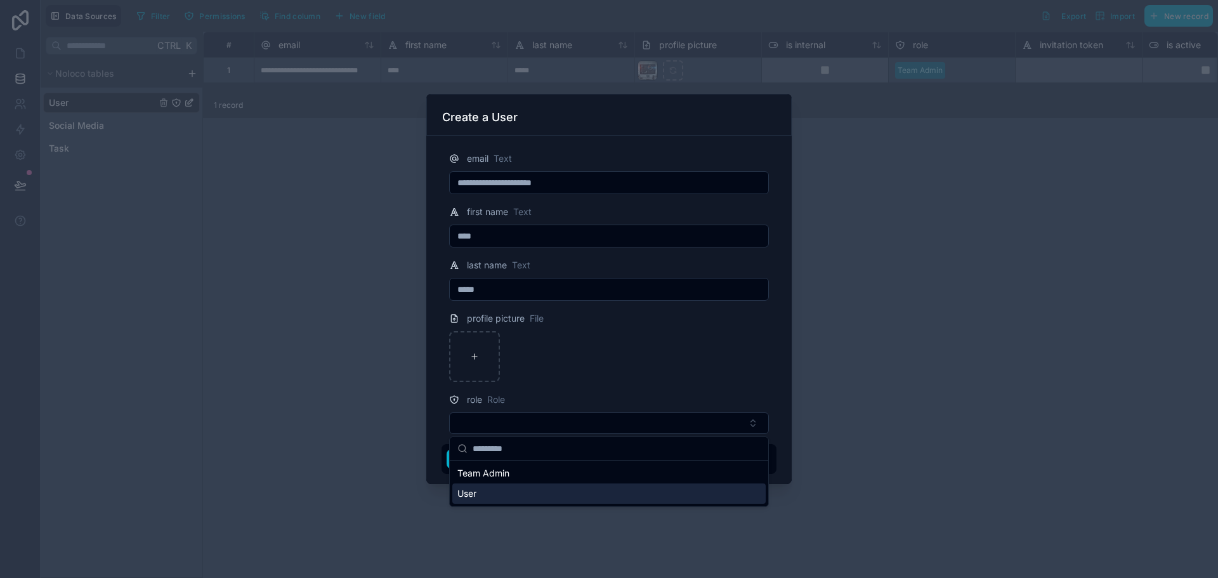
click at [513, 497] on div "User" at bounding box center [608, 493] width 313 height 20
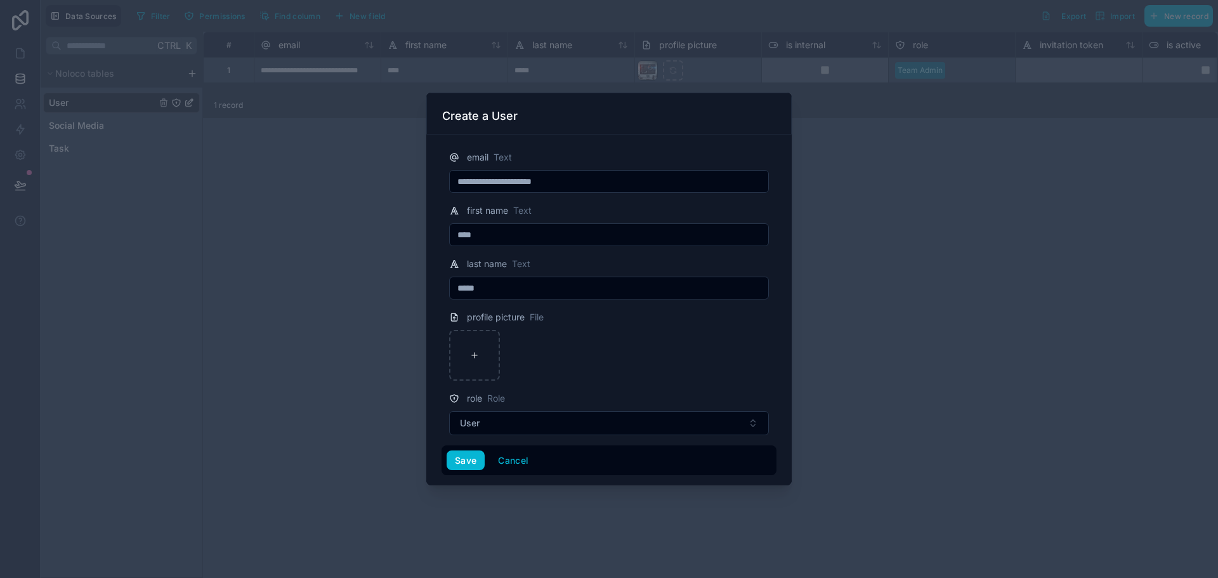
click at [655, 340] on div at bounding box center [609, 355] width 320 height 51
click at [727, 343] on div at bounding box center [609, 355] width 320 height 51
click at [457, 457] on button "Save" at bounding box center [466, 460] width 38 height 20
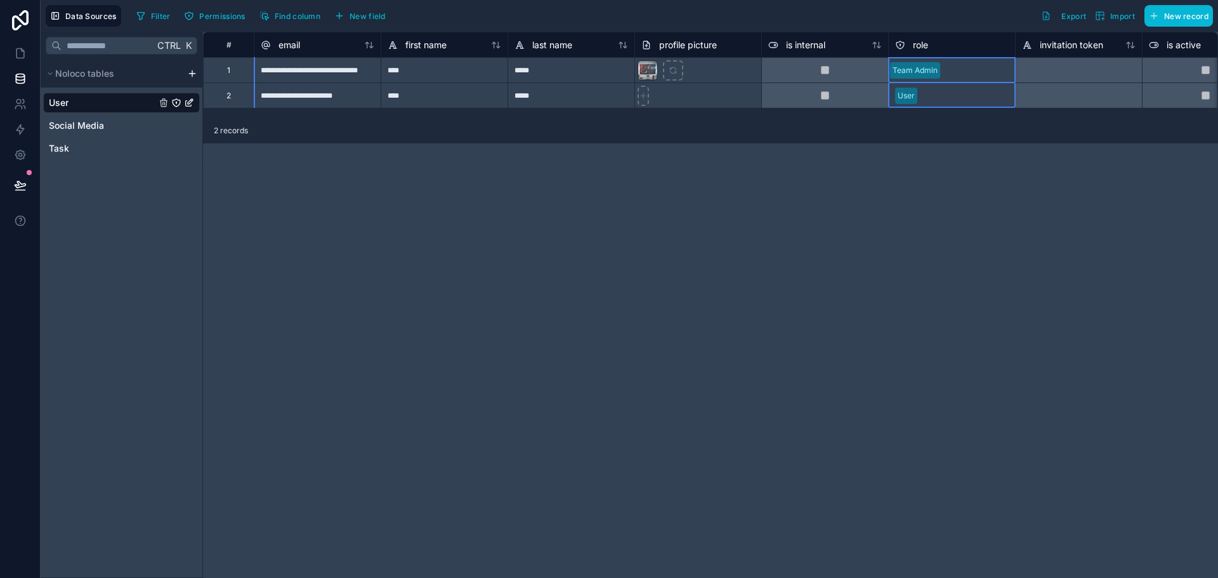
click at [929, 44] on div "role" at bounding box center [952, 44] width 114 height 15
click at [790, 265] on div "**********" at bounding box center [710, 305] width 1015 height 546
click at [21, 56] on icon at bounding box center [20, 53] width 13 height 13
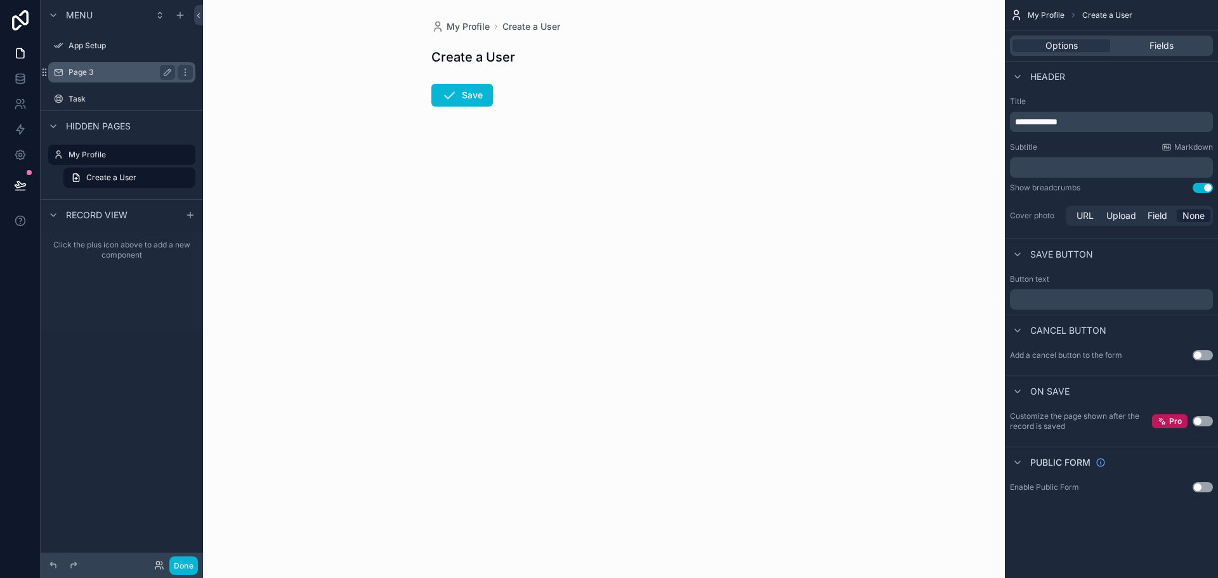
click at [86, 74] on label "Page 3" at bounding box center [119, 72] width 101 height 10
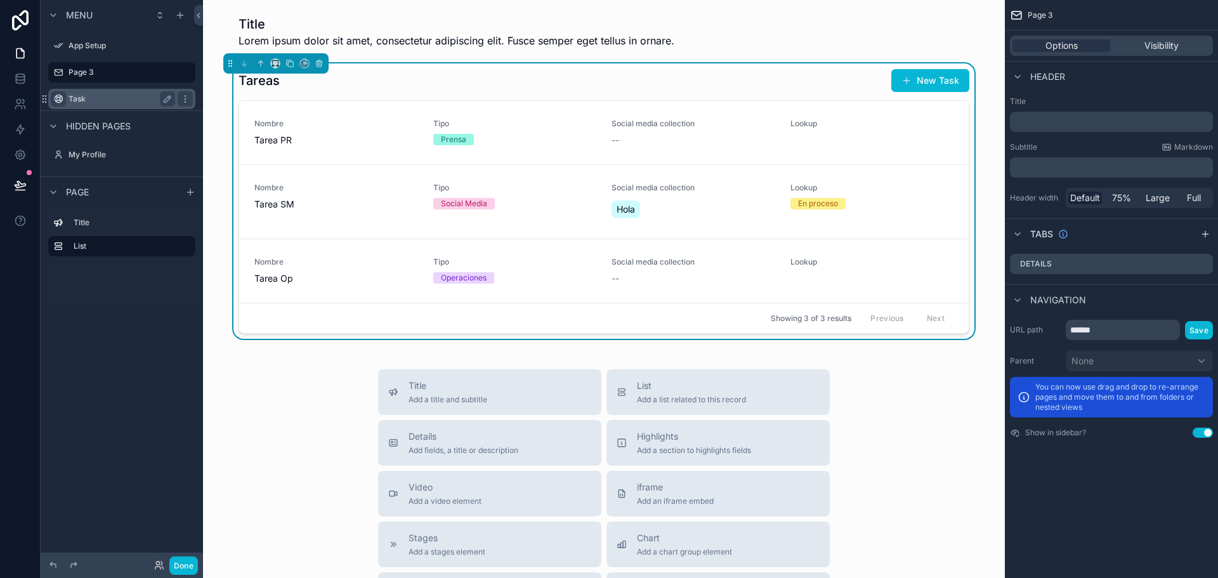
click at [56, 95] on icon "scrollable content" at bounding box center [58, 99] width 10 height 10
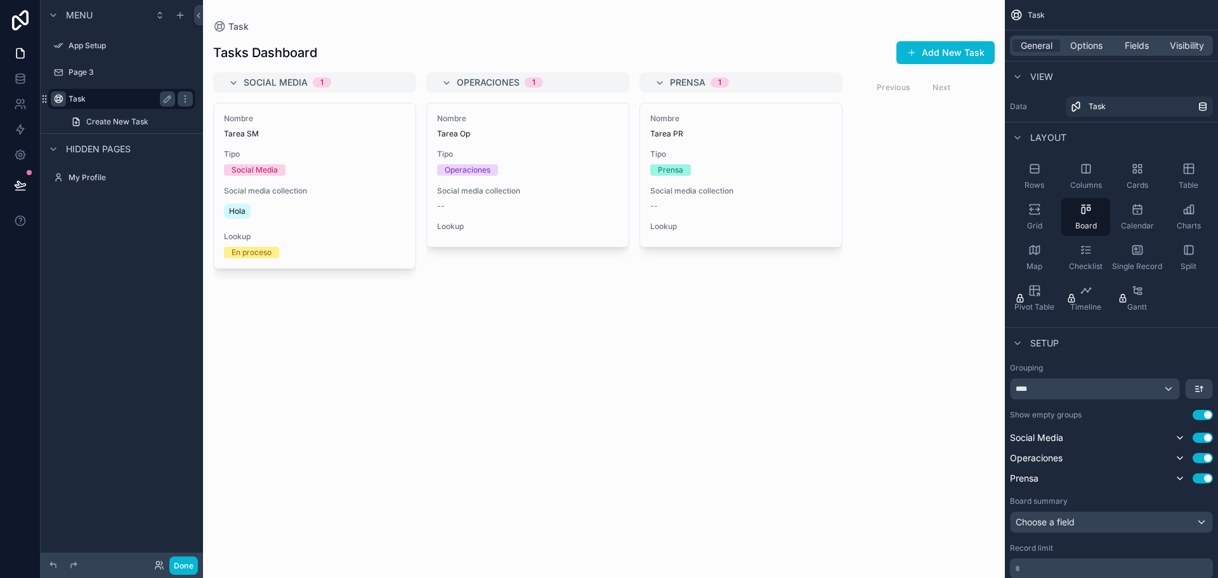
click at [688, 45] on div "scrollable content" at bounding box center [604, 289] width 802 height 578
click at [113, 69] on label "Page 3" at bounding box center [119, 72] width 101 height 10
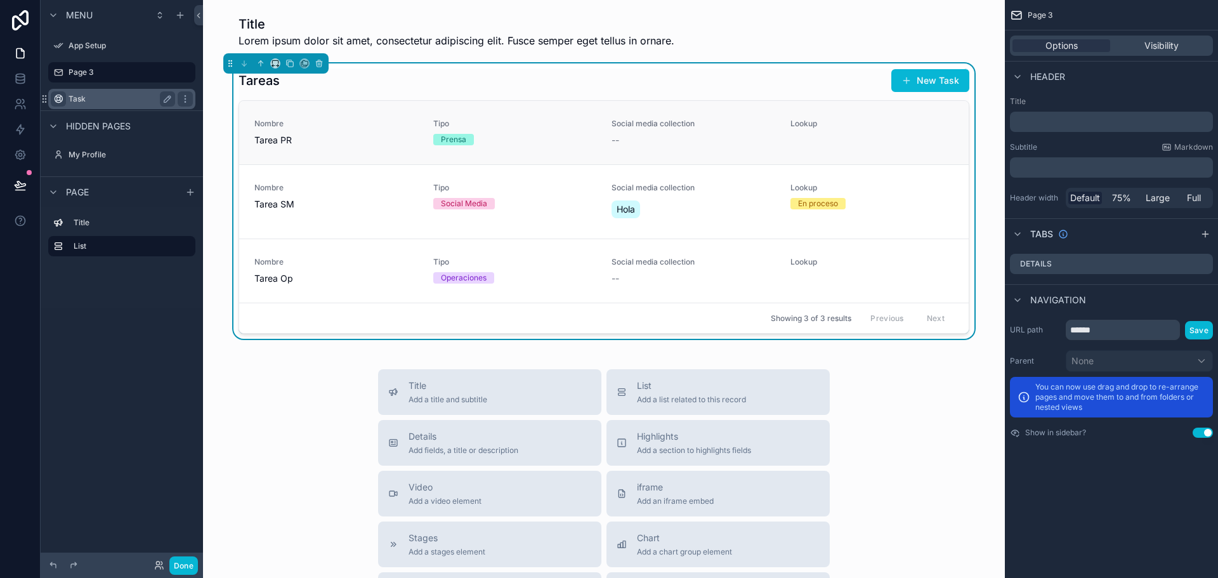
click at [523, 121] on span "Tipo" at bounding box center [515, 124] width 164 height 10
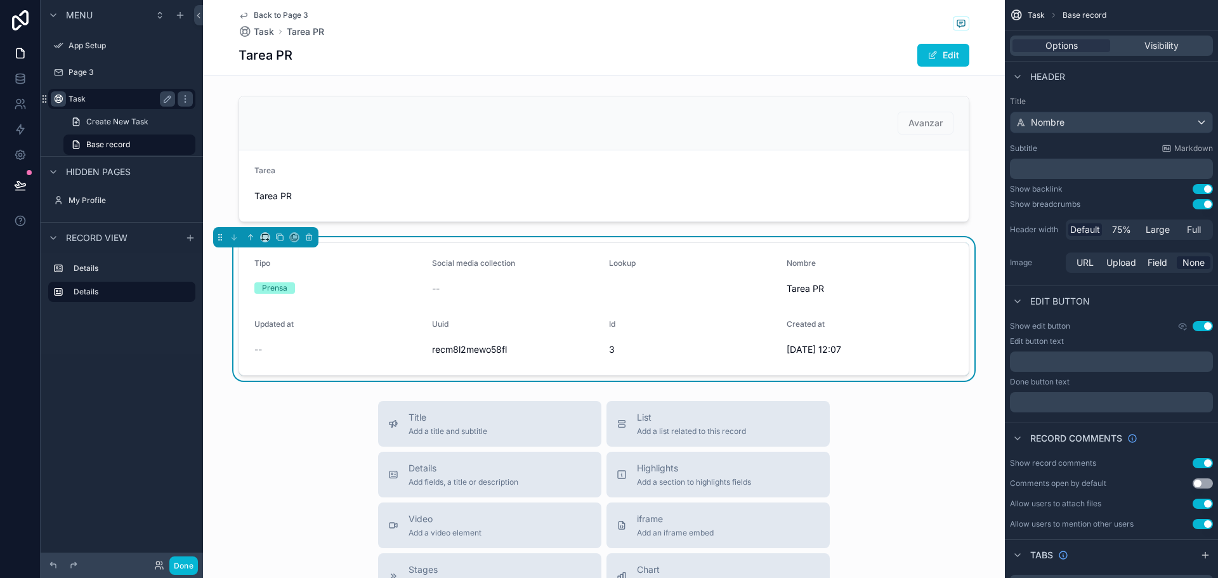
click at [920, 274] on div "Nombre Tarea PR" at bounding box center [870, 278] width 167 height 41
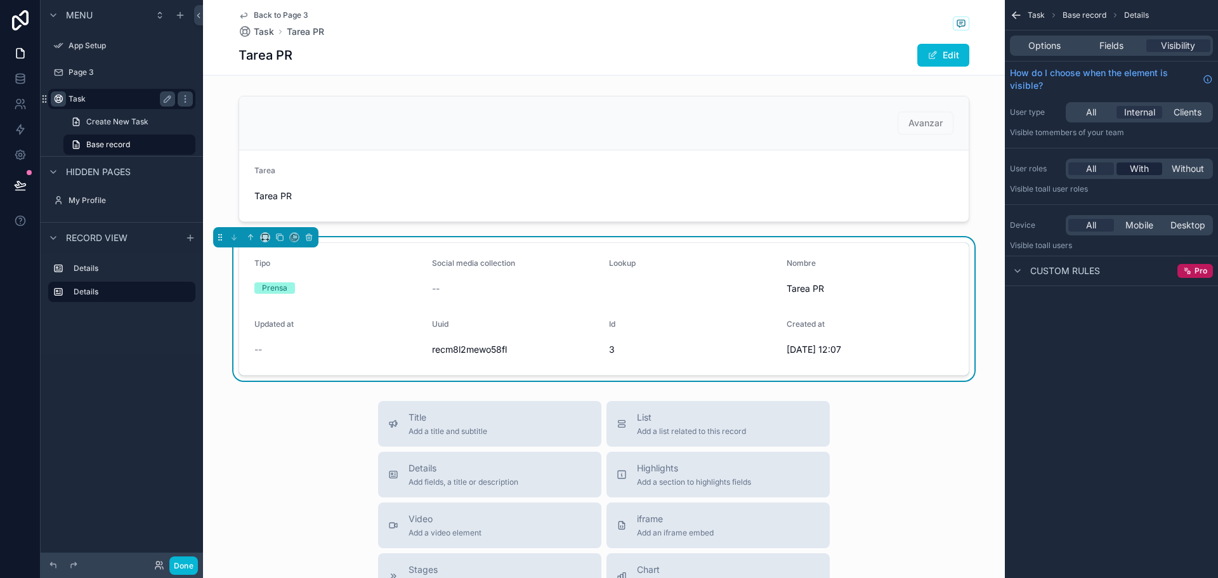
click at [1142, 171] on span "With" at bounding box center [1139, 168] width 19 height 13
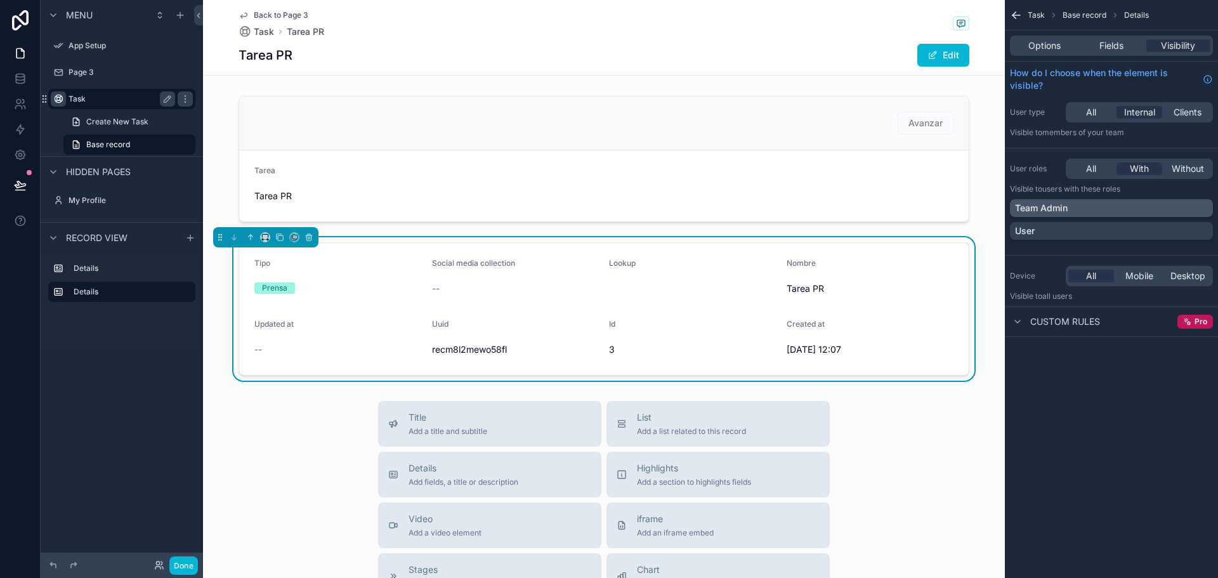
click at [1052, 204] on p "Team Admin" at bounding box center [1041, 208] width 53 height 13
click at [1086, 172] on span "All" at bounding box center [1091, 168] width 10 height 13
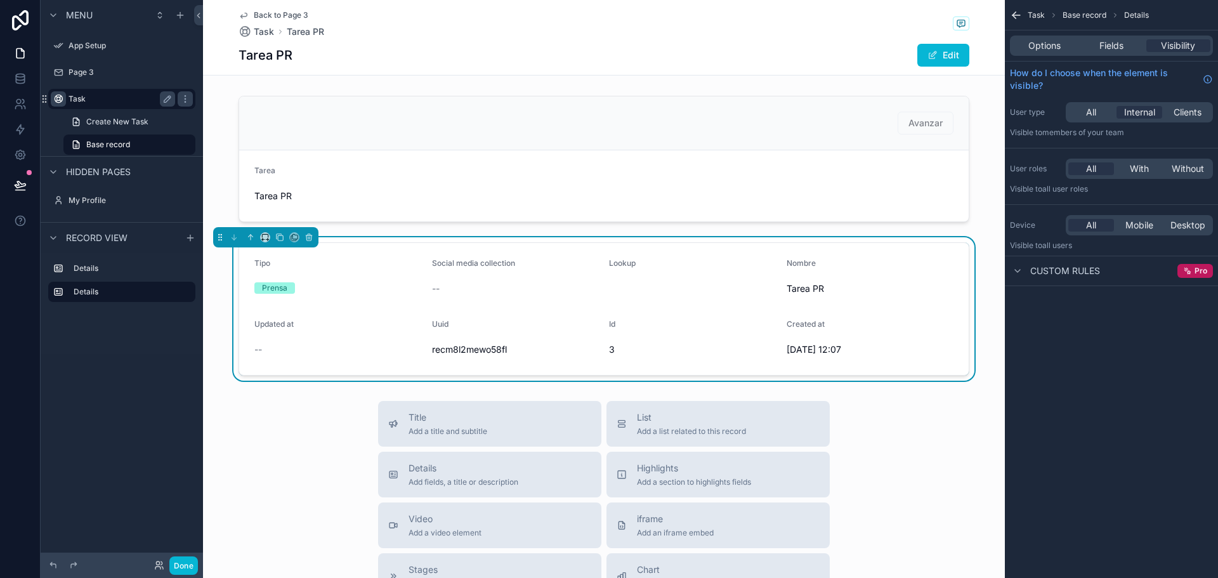
click at [920, 256] on form "Tipo Prensa Social media collection -- Lookup Nombre Tarea PR Updated at -- Uui…" at bounding box center [604, 309] width 730 height 132
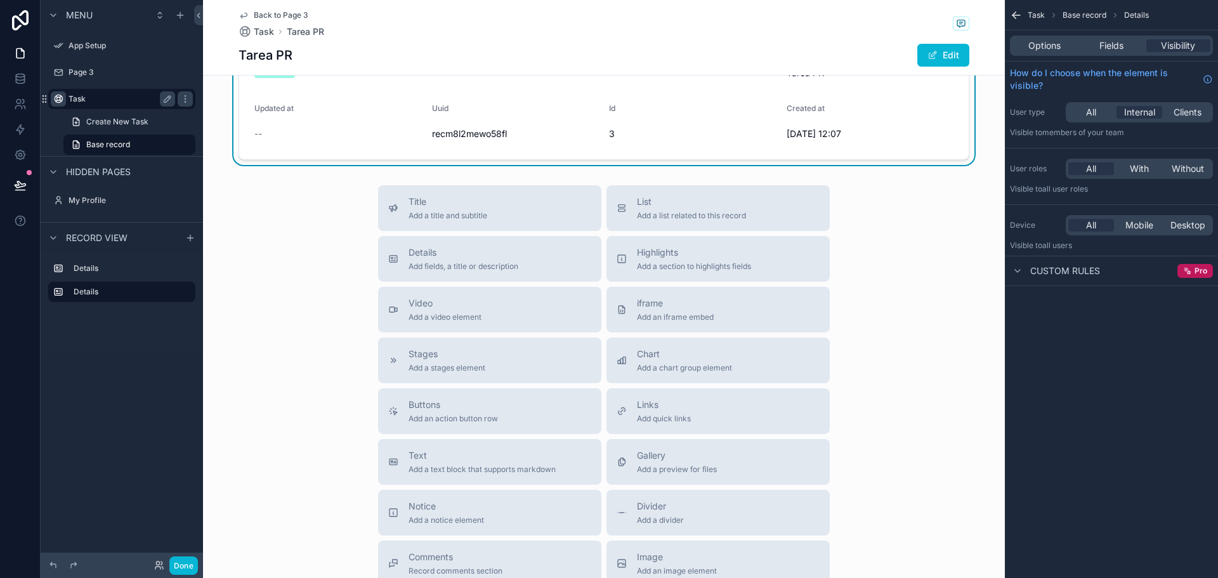
scroll to position [220, 0]
click at [444, 258] on span "Add fields, a title or description" at bounding box center [464, 262] width 110 height 10
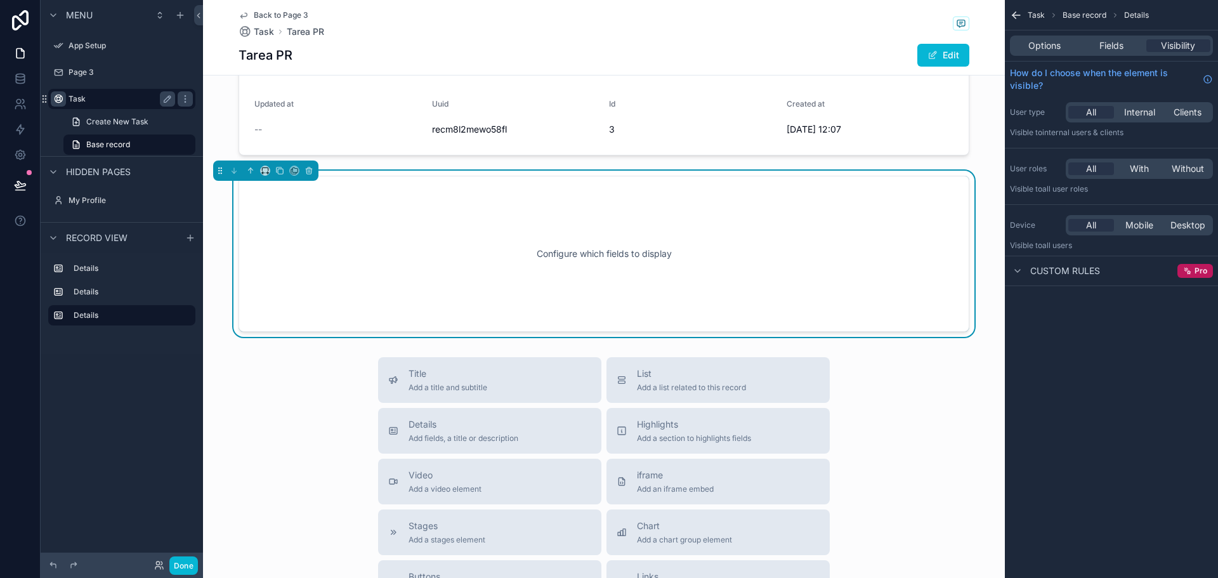
scroll to position [185, 0]
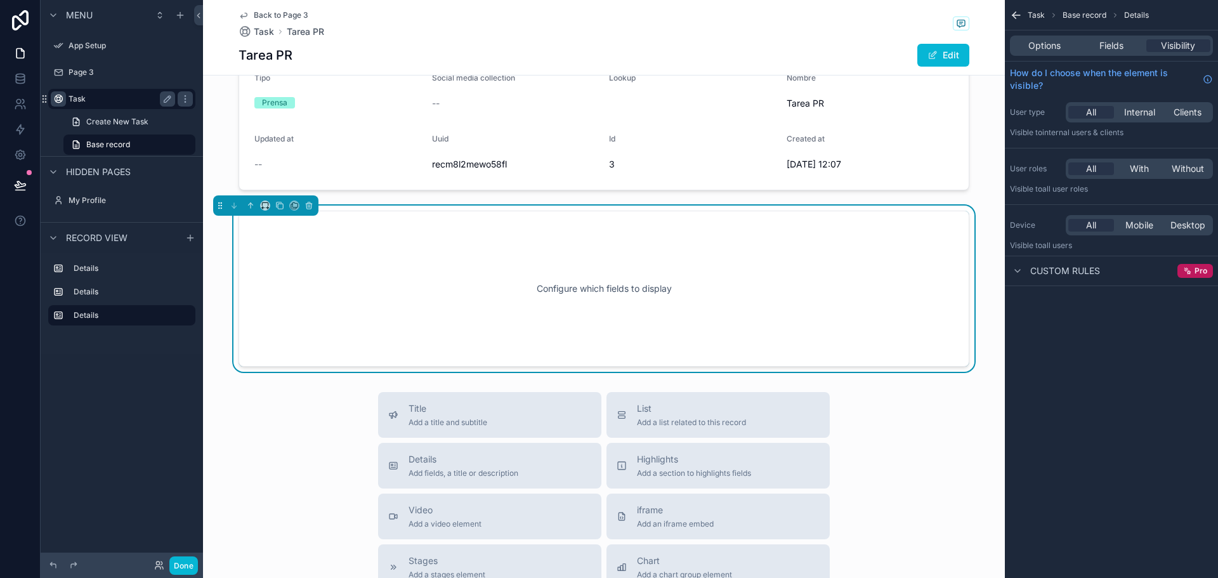
click at [555, 294] on div "Configure which fields to display" at bounding box center [603, 289] width 689 height 114
click at [1033, 9] on div "Task Base record Details" at bounding box center [1111, 15] width 213 height 30
click at [1034, 11] on span "Task" at bounding box center [1036, 15] width 17 height 10
click at [1037, 17] on span "Task" at bounding box center [1036, 15] width 17 height 10
click at [1038, 51] on span "Options" at bounding box center [1044, 45] width 32 height 13
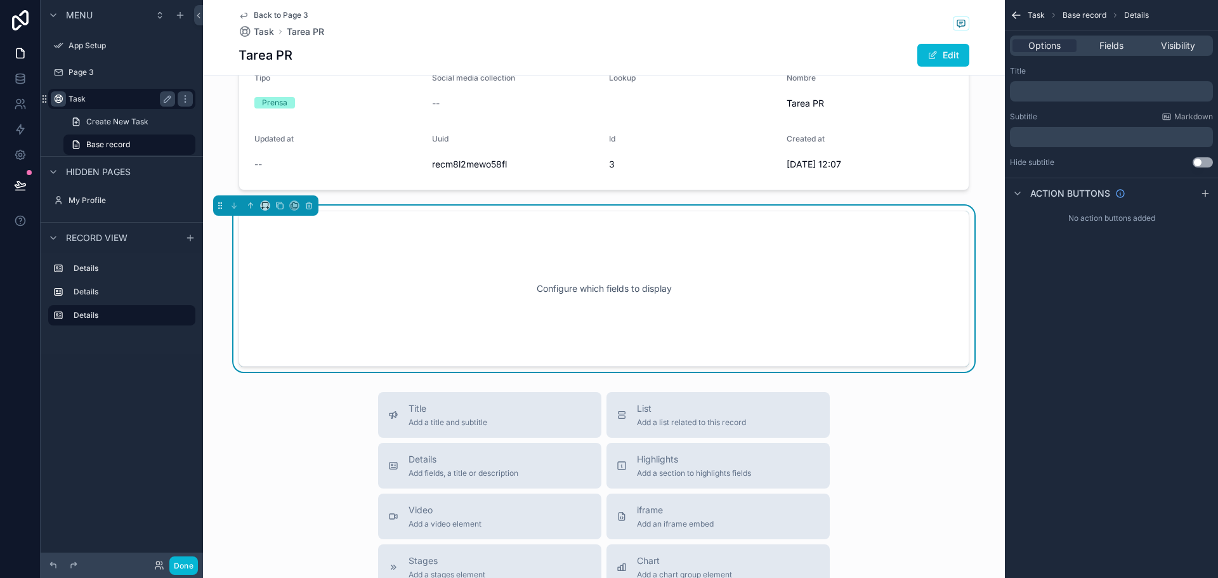
click at [809, 292] on div "Configure which fields to display" at bounding box center [603, 289] width 689 height 114
click at [1098, 46] on div "Fields" at bounding box center [1111, 45] width 64 height 13
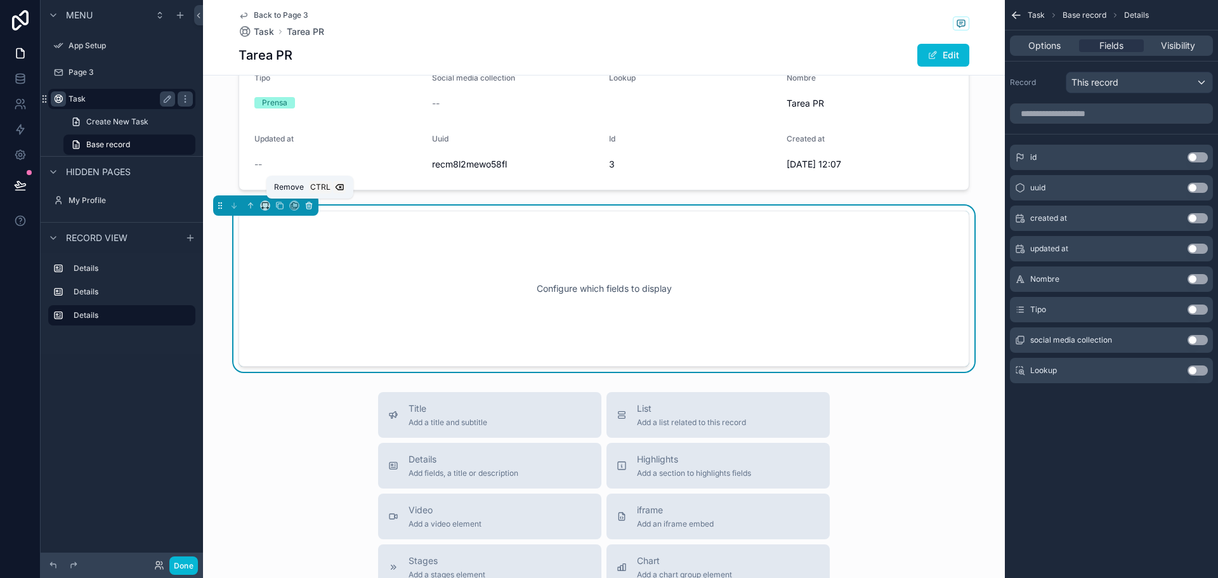
click at [311, 201] on icon "scrollable content" at bounding box center [308, 205] width 9 height 9
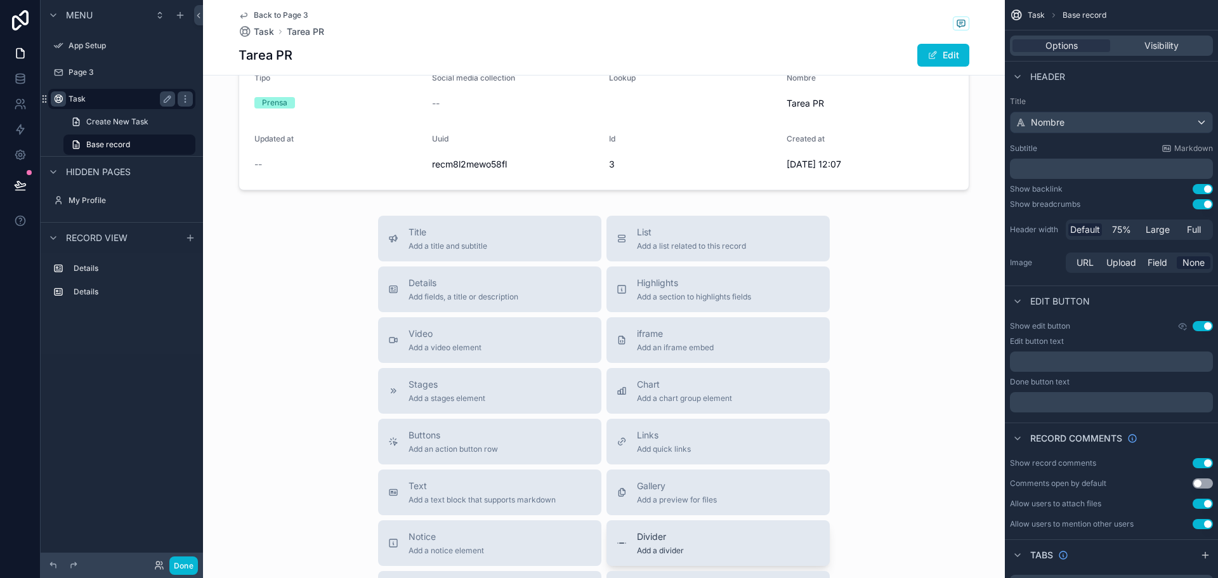
click at [672, 532] on span "Divider" at bounding box center [660, 536] width 47 height 13
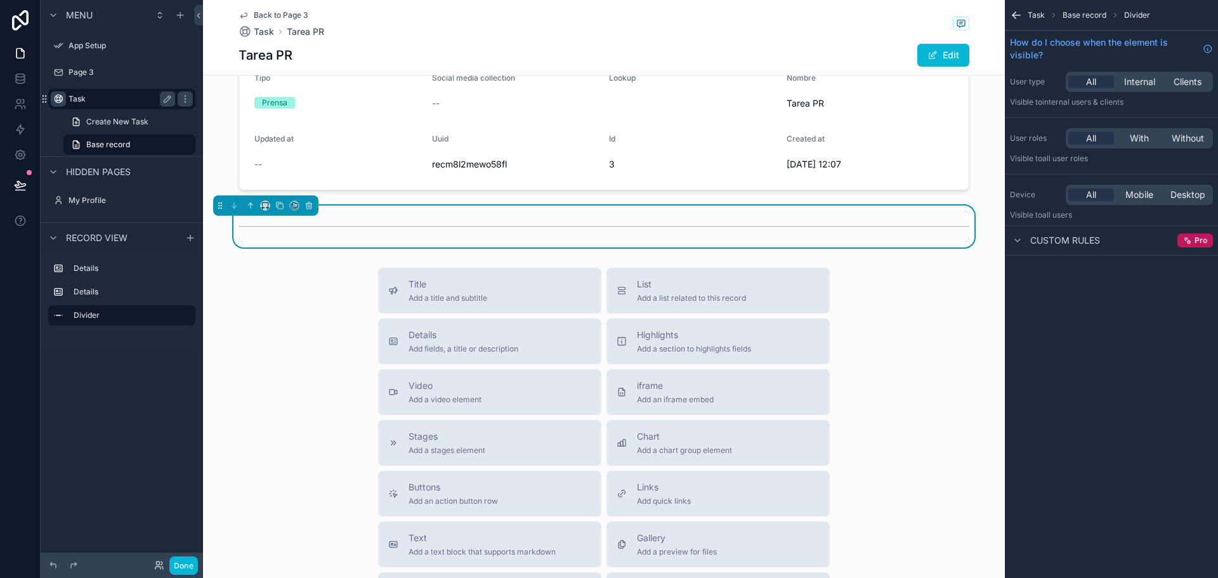
scroll to position [123, 0]
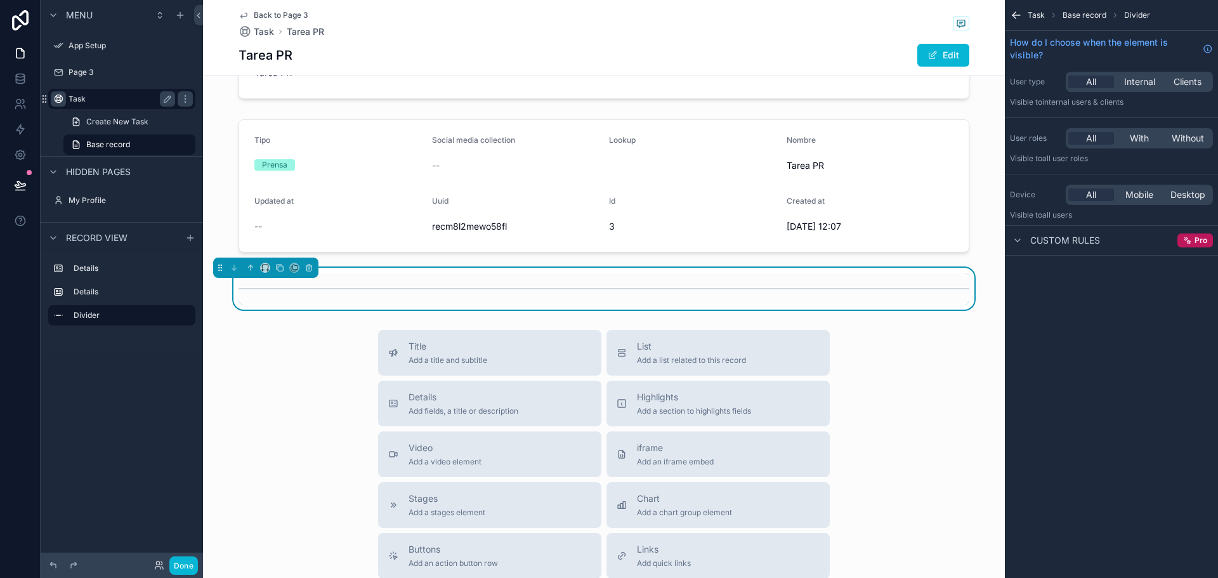
click at [887, 366] on div "Title Add a title and subtitle List Add a list related to this record Details A…" at bounding box center [604, 556] width 802 height 452
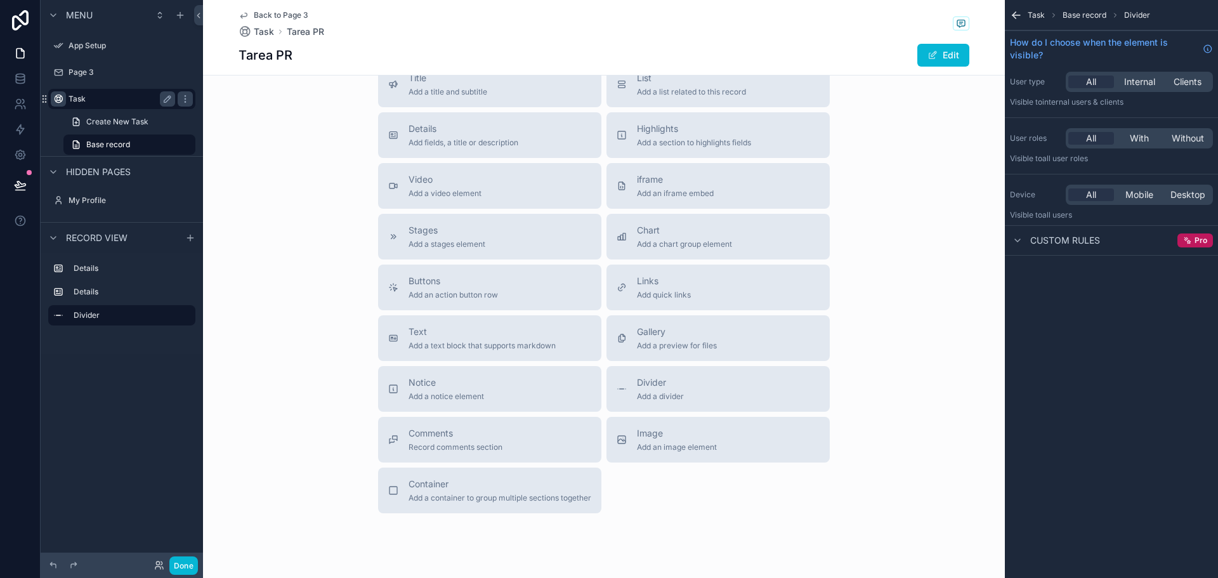
scroll to position [428, 0]
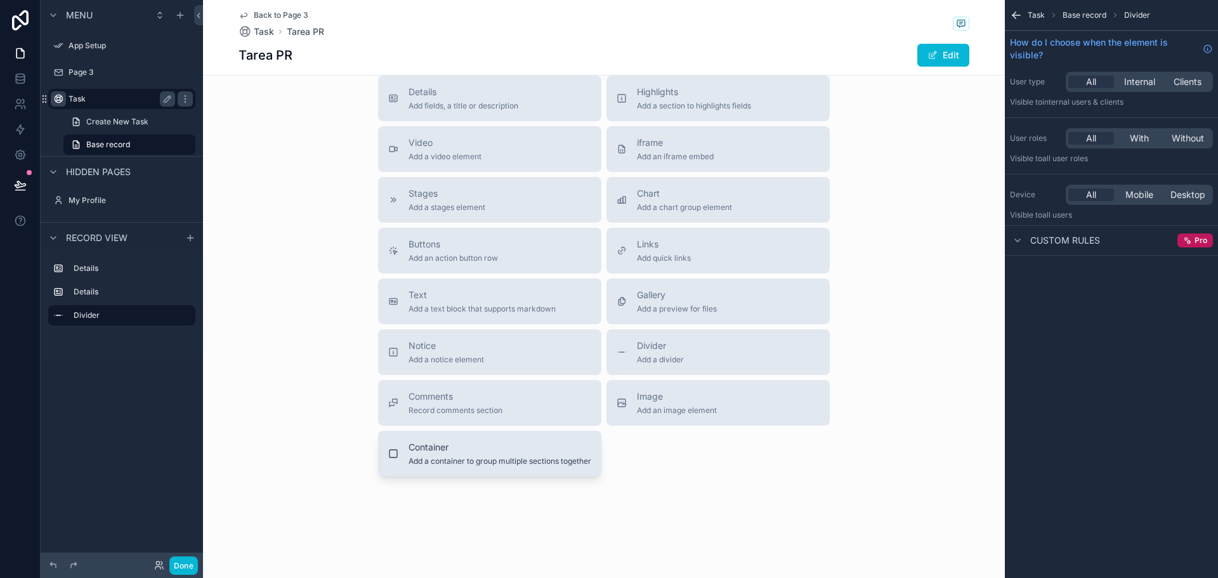
click at [468, 458] on span "Add a container to group multiple sections together" at bounding box center [500, 461] width 183 height 10
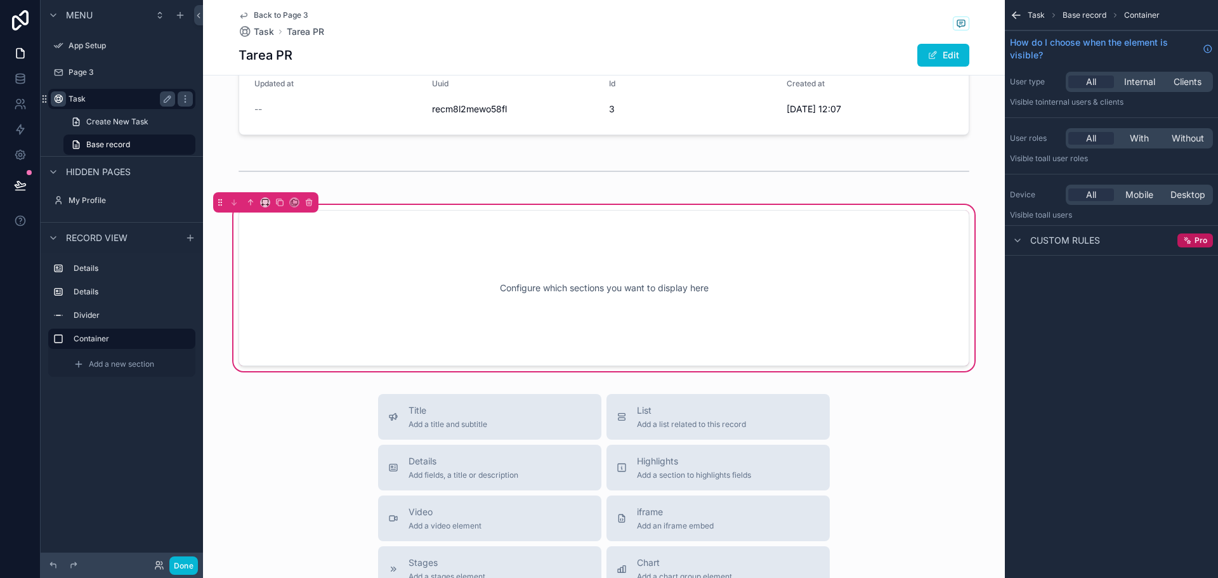
scroll to position [240, 0]
click at [624, 285] on div "Configure which sections you want to display here" at bounding box center [603, 289] width 689 height 114
click at [756, 274] on div "Configure which sections you want to display here" at bounding box center [603, 289] width 689 height 114
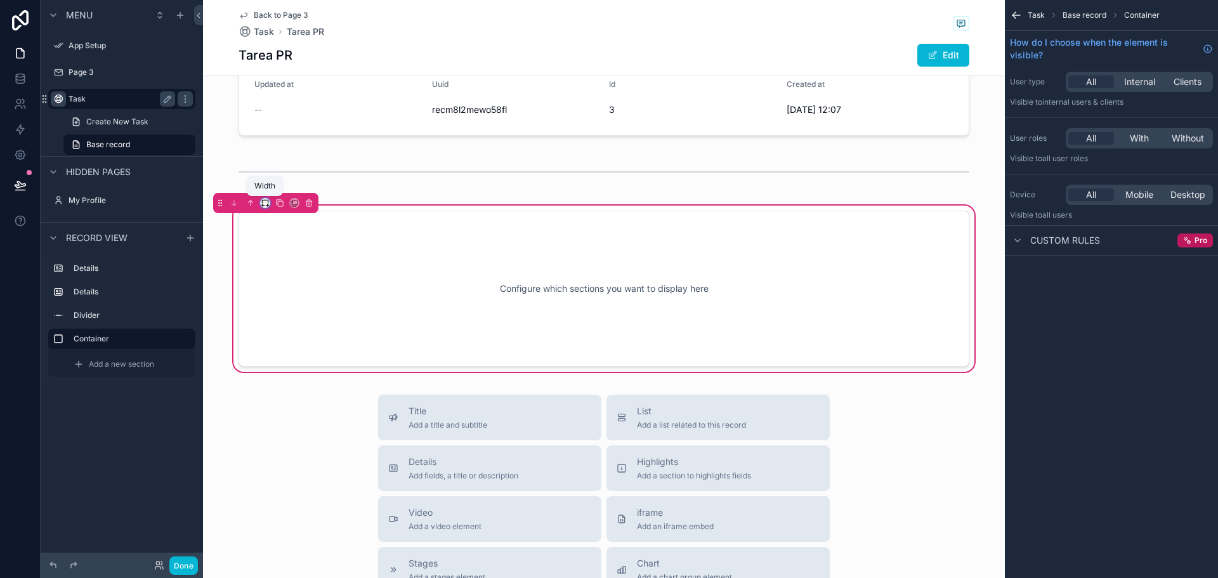
click at [266, 201] on icon "scrollable content" at bounding box center [265, 203] width 9 height 9
click at [282, 369] on span "Full width" at bounding box center [290, 370] width 39 height 15
click at [867, 247] on div "Configure which sections you want to display here" at bounding box center [604, 289] width 745 height 114
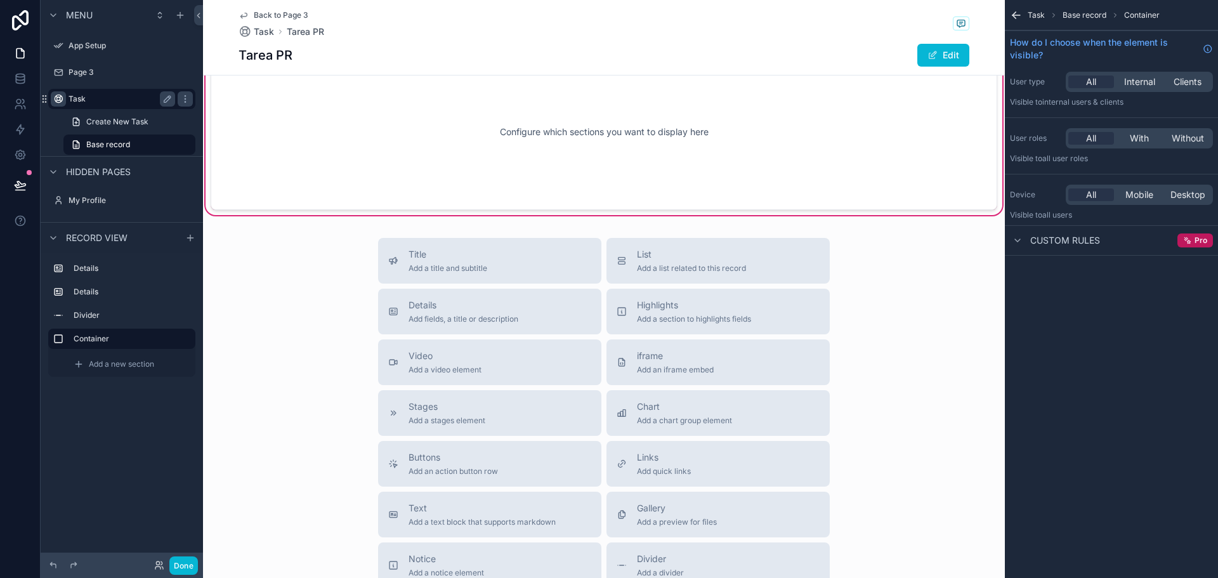
scroll to position [398, 0]
drag, startPoint x: 482, startPoint y: 308, endPoint x: 513, endPoint y: 113, distance: 197.7
click at [513, 113] on div "Back to Page 3 Task Tarea PR Tarea PR Edit Avanzar Tarea Tarea PR Tipo Prensa S…" at bounding box center [604, 196] width 802 height 1188
click at [443, 299] on span "Details" at bounding box center [464, 304] width 110 height 13
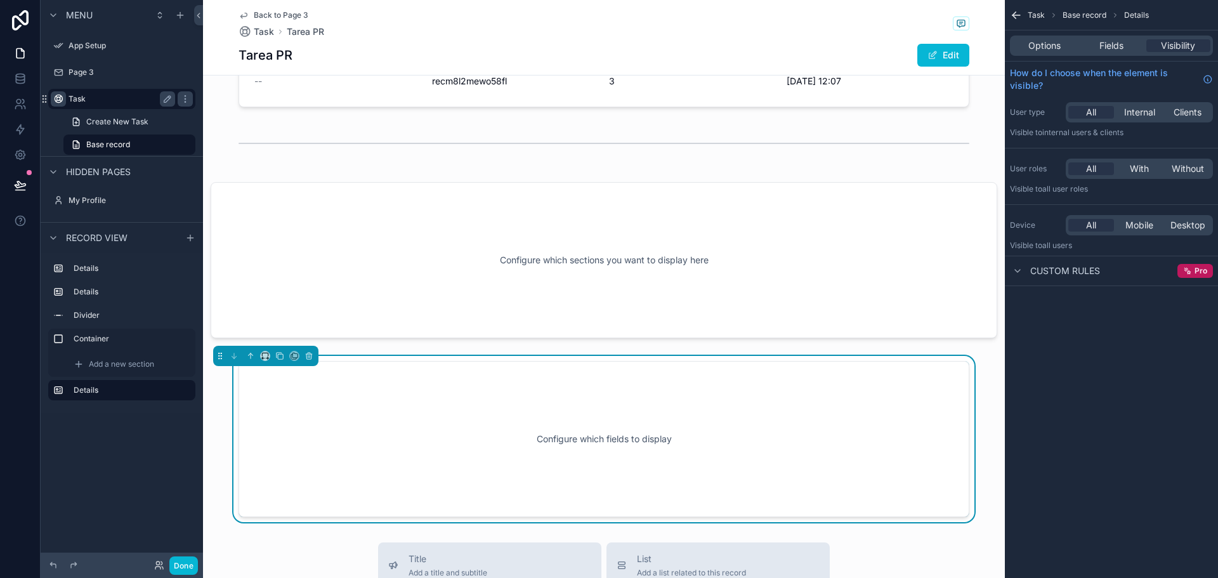
scroll to position [265, 0]
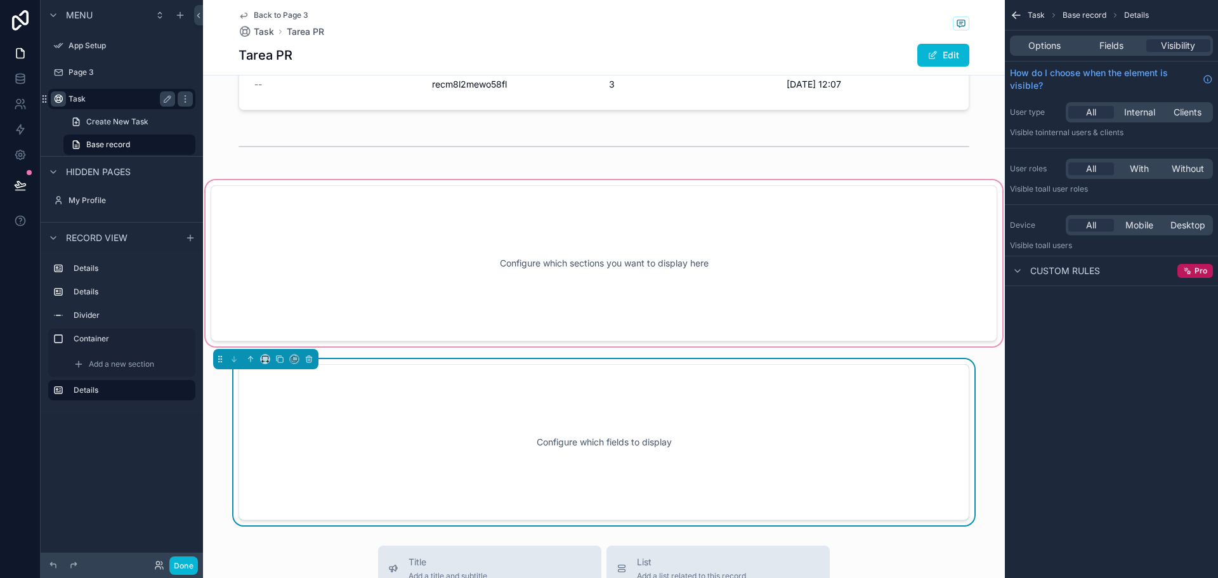
click at [531, 255] on div "scrollable content" at bounding box center [604, 263] width 802 height 171
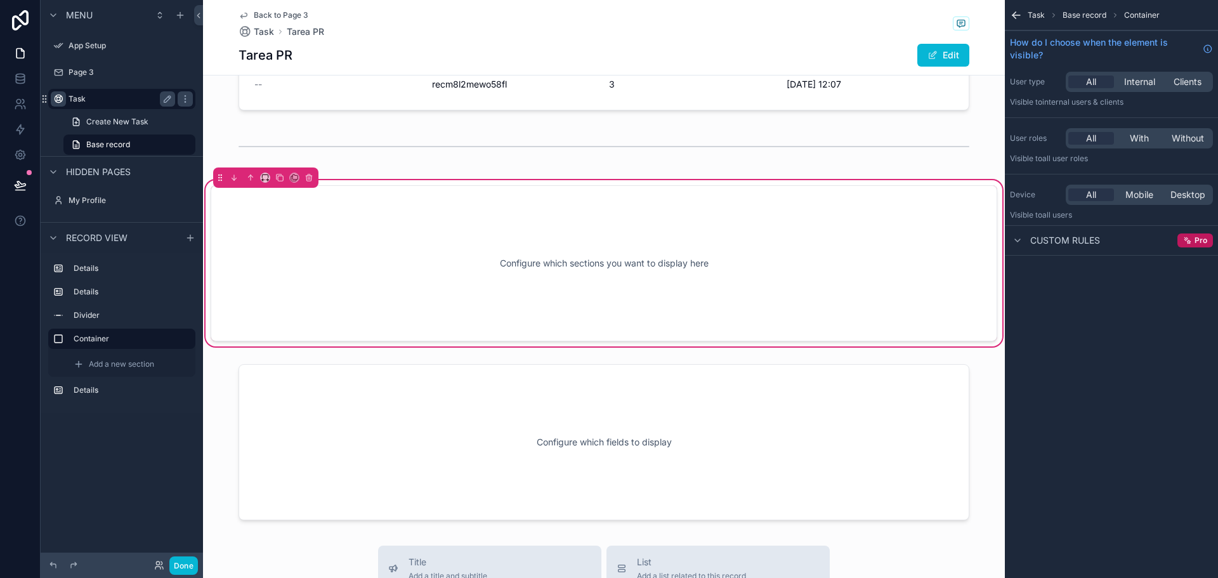
click at [732, 244] on div "Configure which sections you want to display here" at bounding box center [604, 263] width 745 height 114
drag, startPoint x: 606, startPoint y: 417, endPoint x: 597, endPoint y: 276, distance: 141.8
click at [597, 276] on div "Avanzar Tarea Tarea PR Tipo Prensa Social media collection -- Lookup Nombre Tar…" at bounding box center [604, 176] width 802 height 700
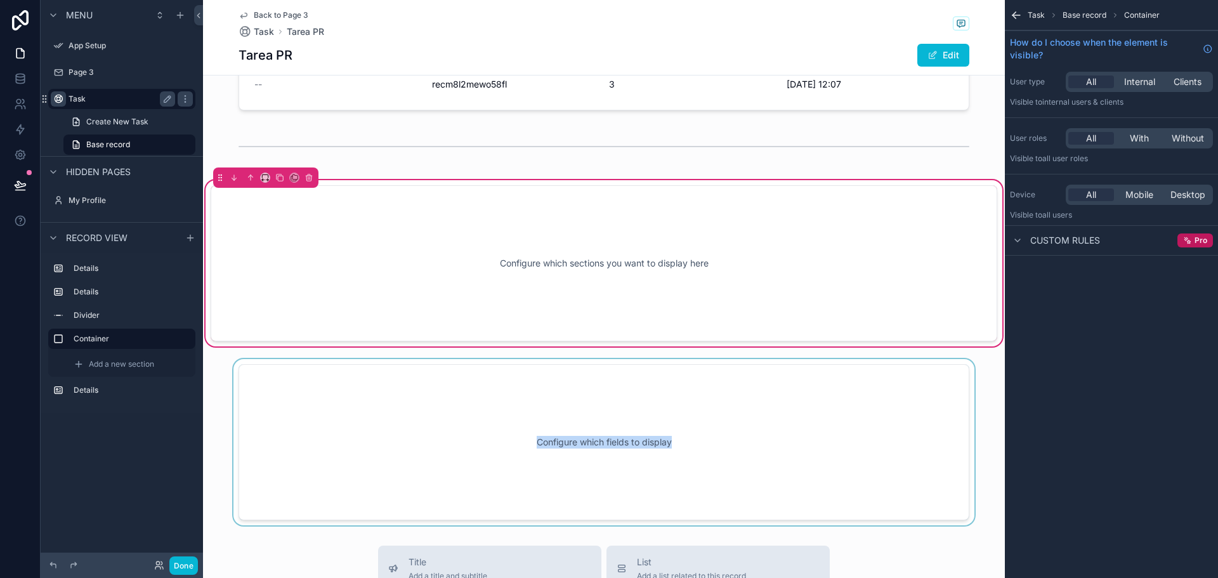
click at [431, 370] on div "scrollable content" at bounding box center [604, 442] width 802 height 166
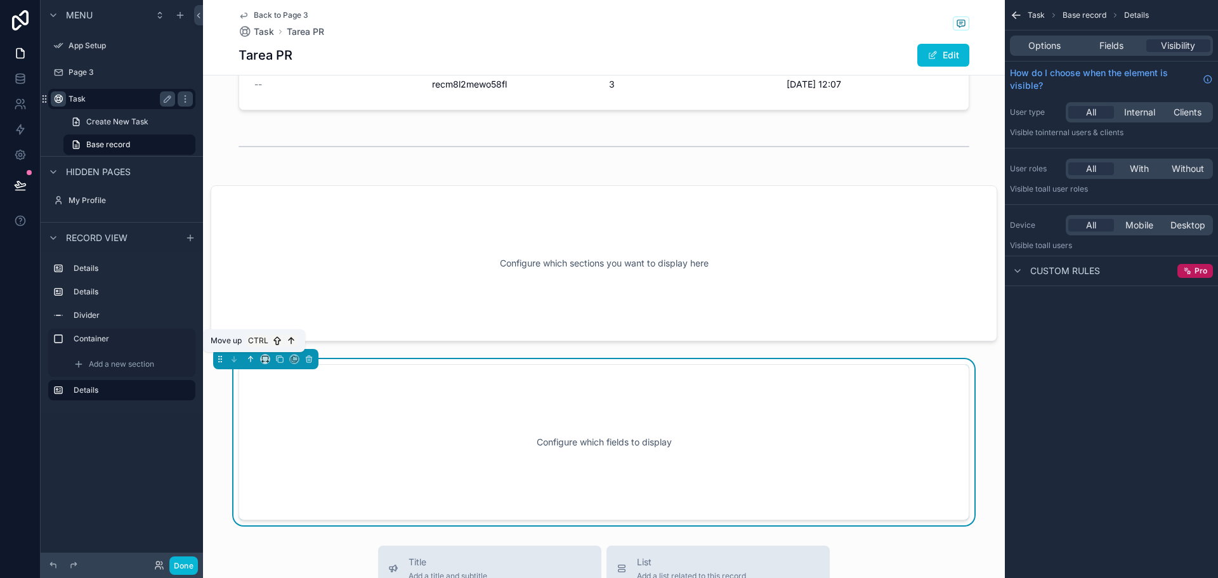
click at [251, 358] on icon "scrollable content" at bounding box center [251, 359] width 0 height 5
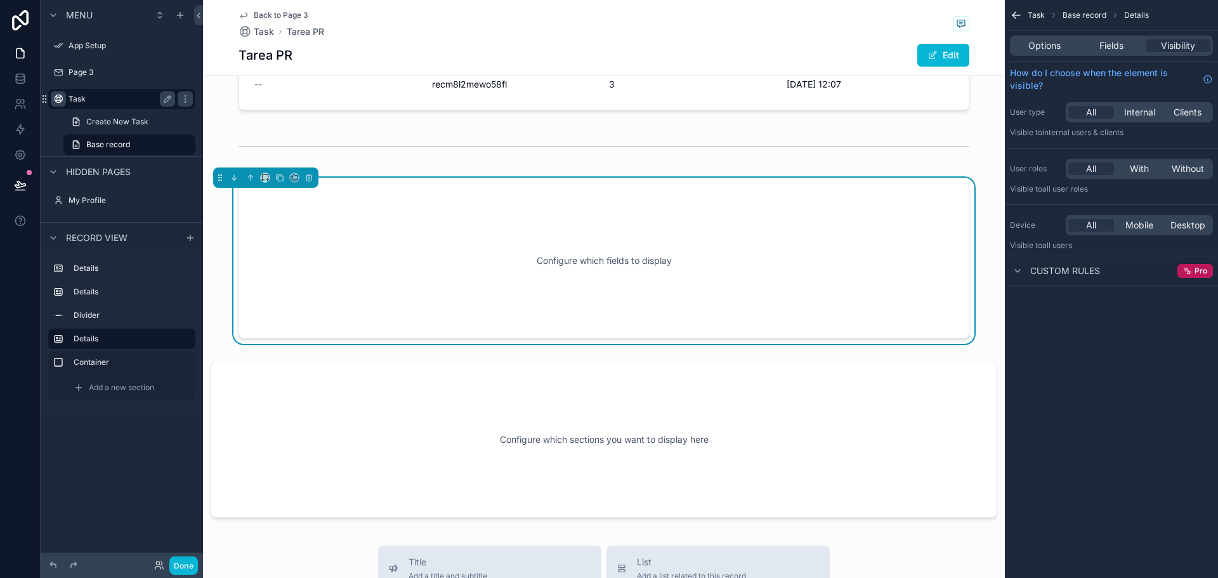
click at [579, 245] on div "Configure which fields to display" at bounding box center [603, 261] width 689 height 114
click at [1115, 49] on span "Fields" at bounding box center [1111, 45] width 24 height 13
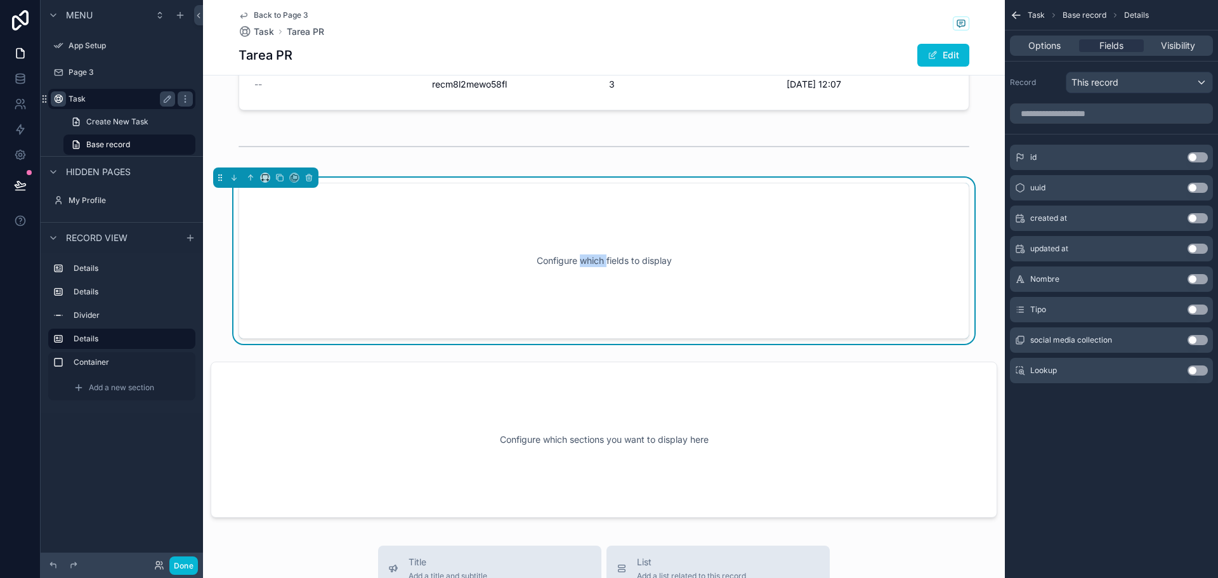
click at [1203, 336] on button "Use setting" at bounding box center [1198, 340] width 20 height 10
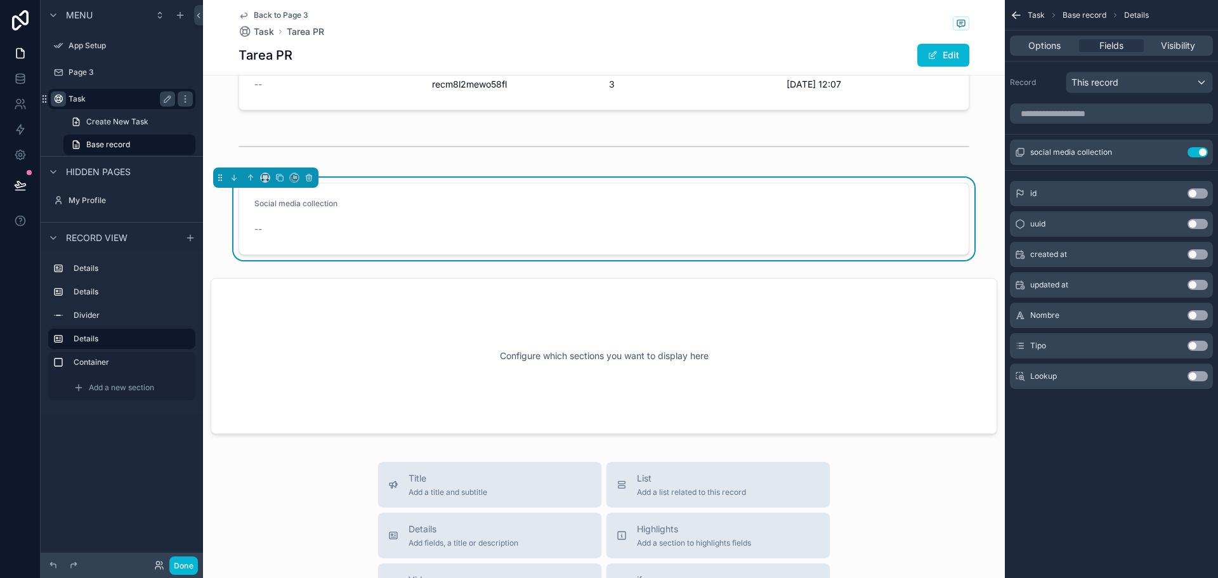
click at [1192, 379] on button "Use setting" at bounding box center [1198, 376] width 20 height 10
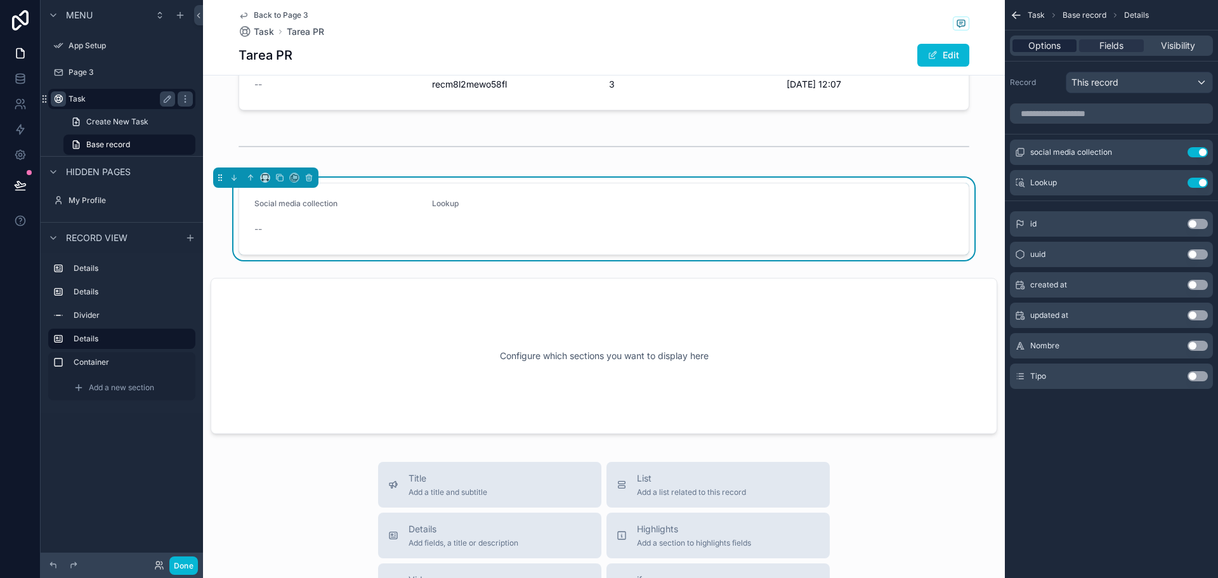
click at [1048, 44] on span "Options" at bounding box center [1044, 45] width 32 height 13
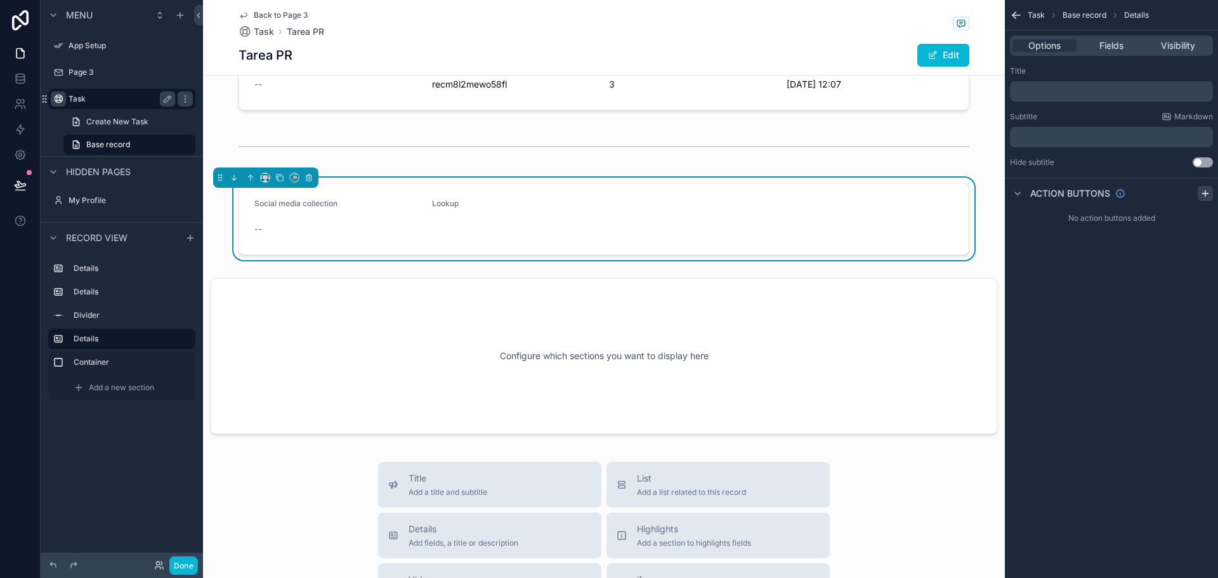
click at [1202, 191] on icon "scrollable content" at bounding box center [1205, 193] width 10 height 10
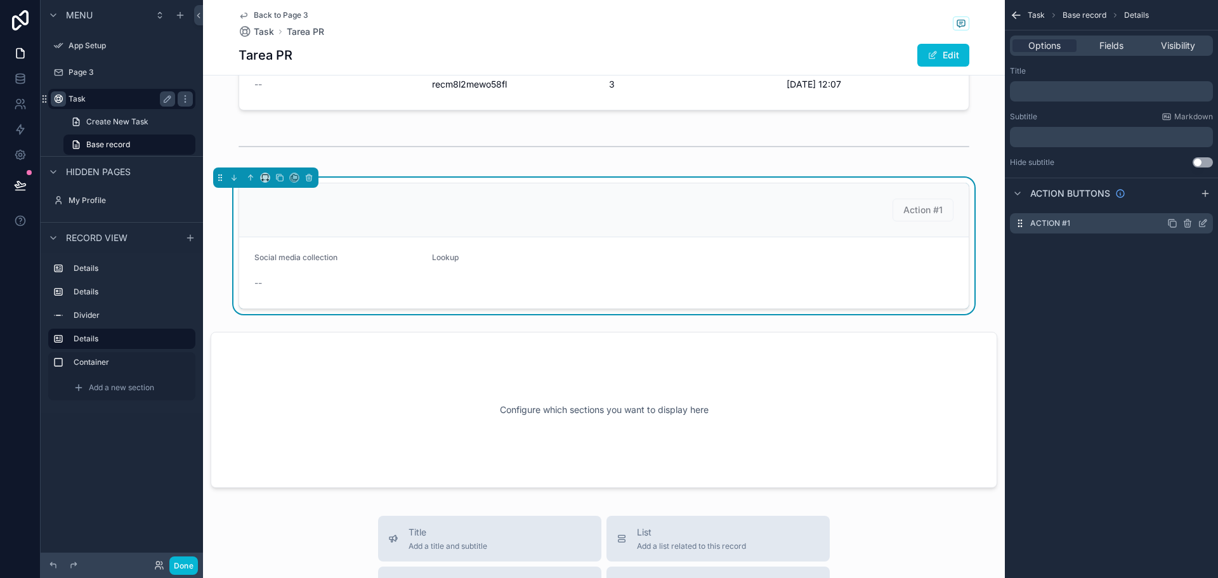
click at [1086, 226] on div "Action #1" at bounding box center [1111, 223] width 203 height 20
click at [1199, 221] on icon "scrollable content" at bounding box center [1203, 223] width 10 height 10
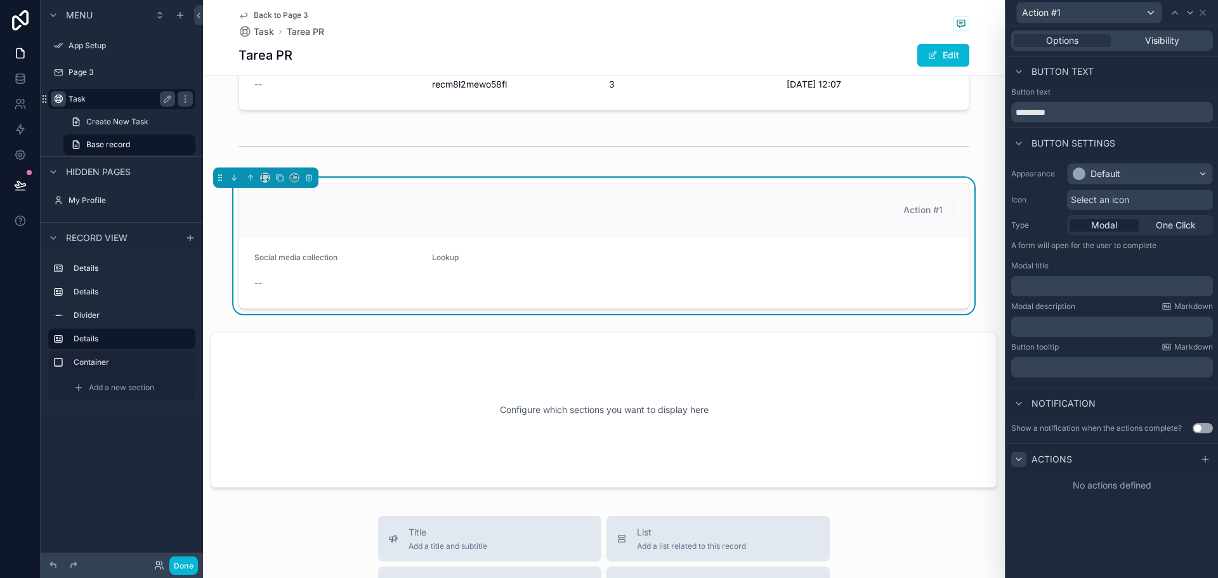
click at [1018, 457] on icon at bounding box center [1019, 459] width 10 height 10
click at [1208, 460] on icon at bounding box center [1205, 459] width 10 height 10
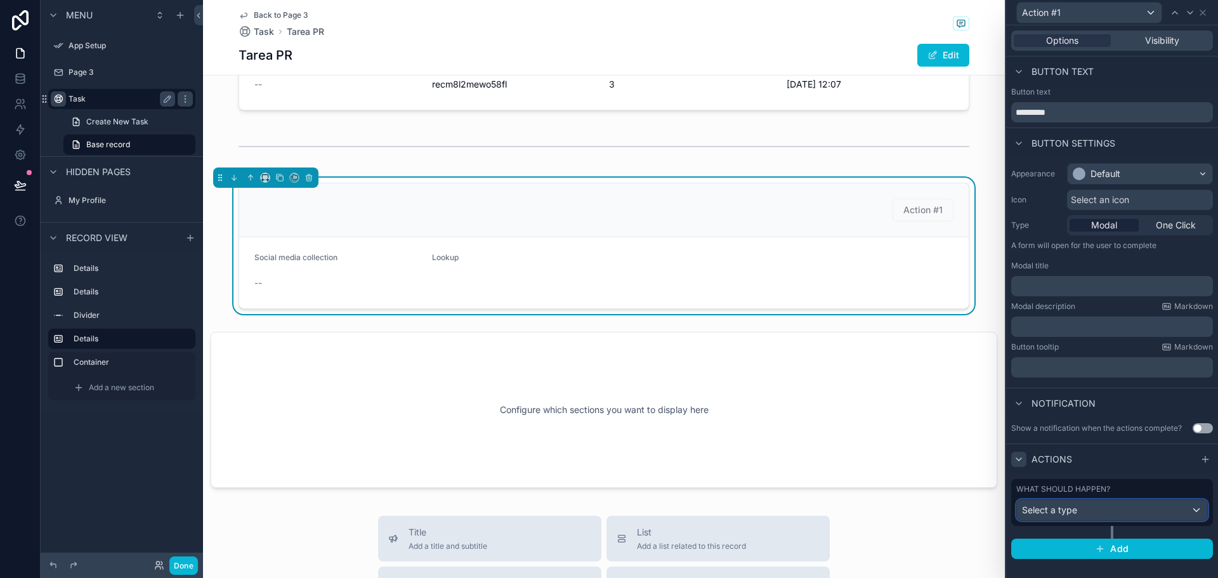
click at [1057, 512] on span "Select a type" at bounding box center [1049, 509] width 55 height 11
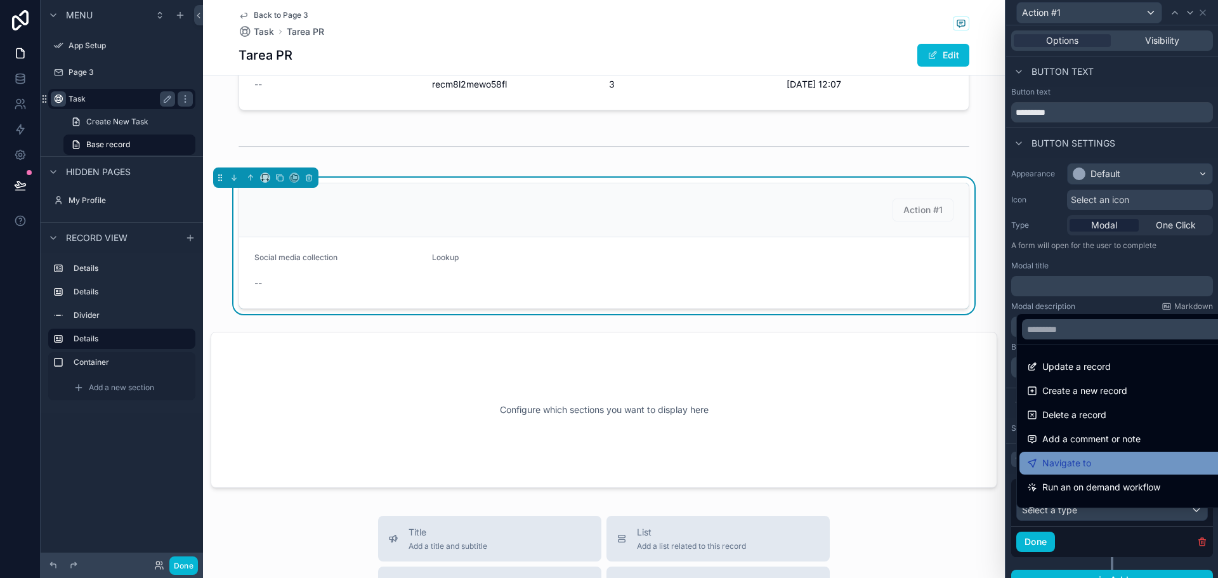
click at [1078, 457] on span "Navigate to" at bounding box center [1066, 462] width 49 height 15
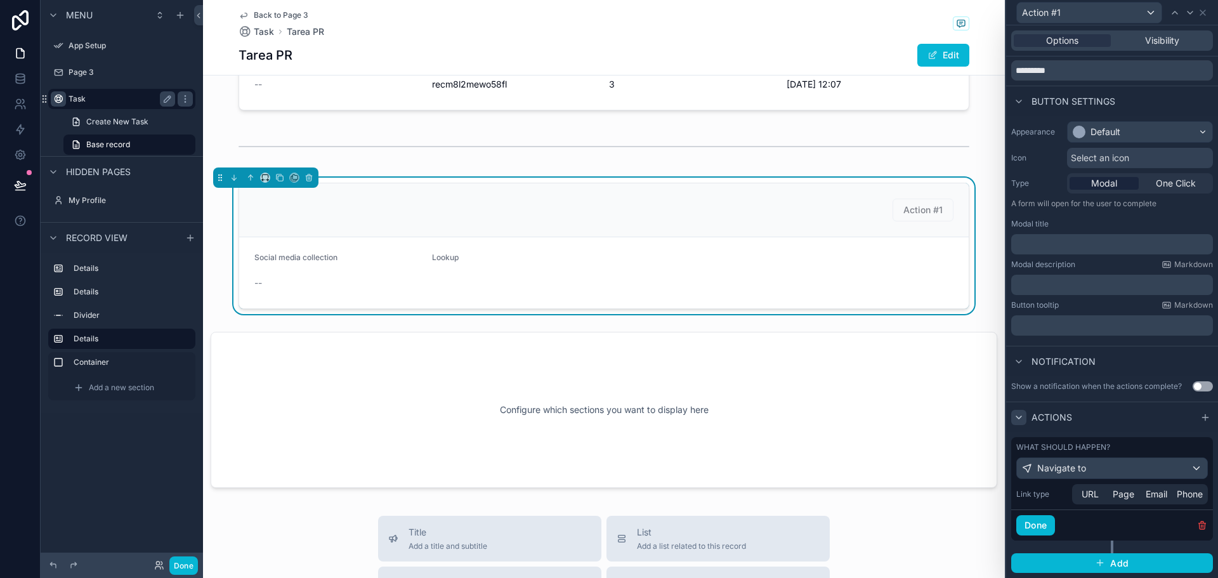
scroll to position [52, 0]
click at [1115, 497] on span "Page" at bounding box center [1124, 494] width 22 height 13
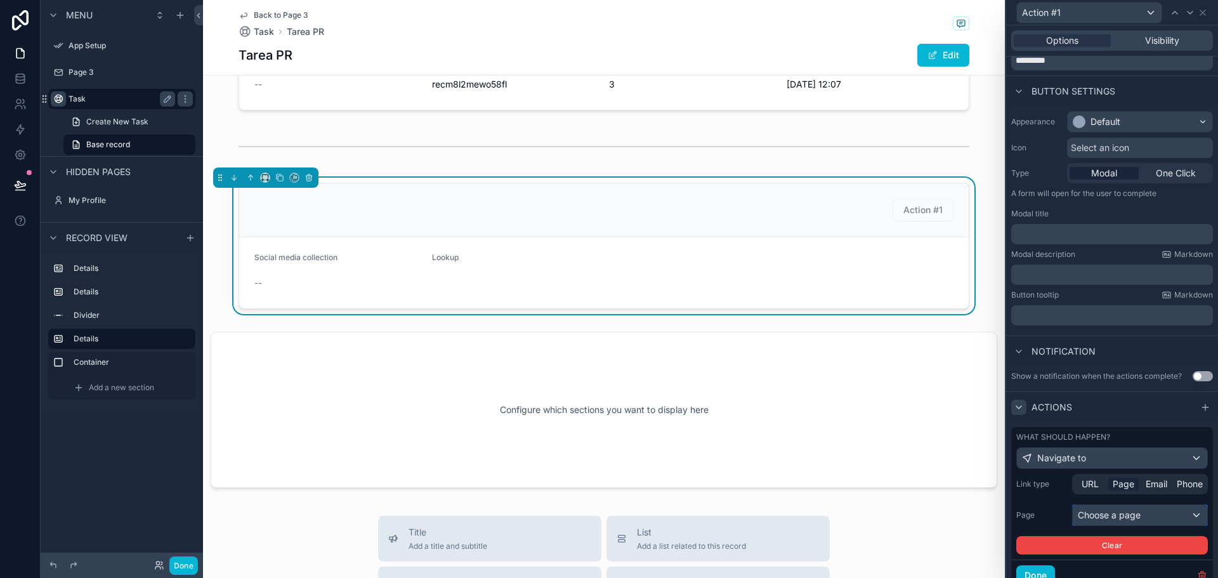
click at [1111, 525] on div "Choose a page" at bounding box center [1140, 515] width 134 height 20
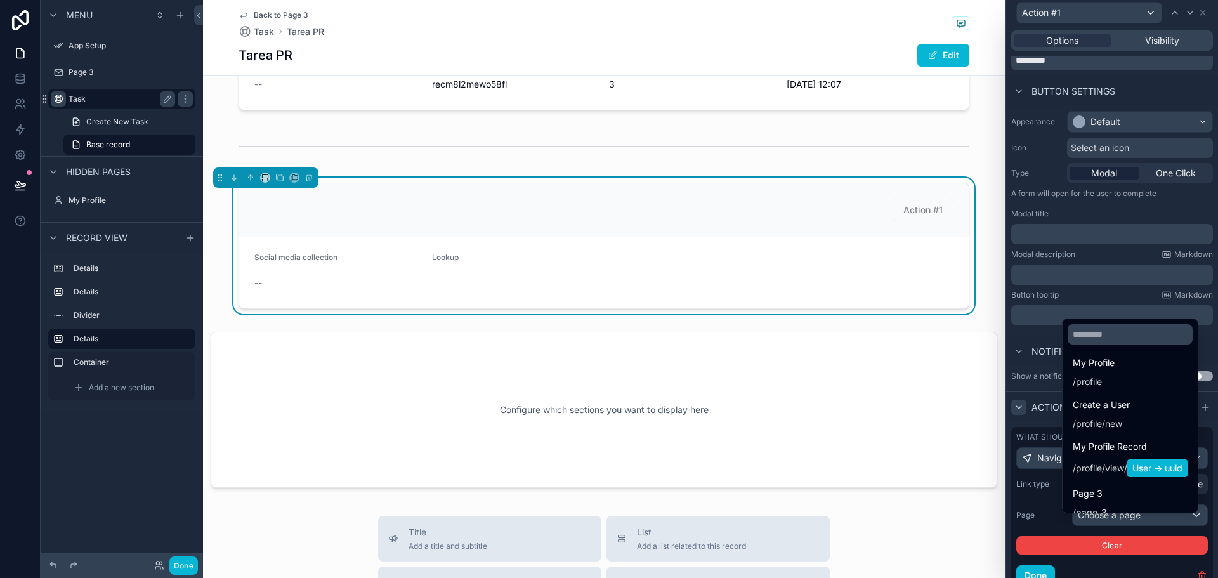
scroll to position [0, 0]
click at [1025, 440] on div at bounding box center [1112, 289] width 212 height 578
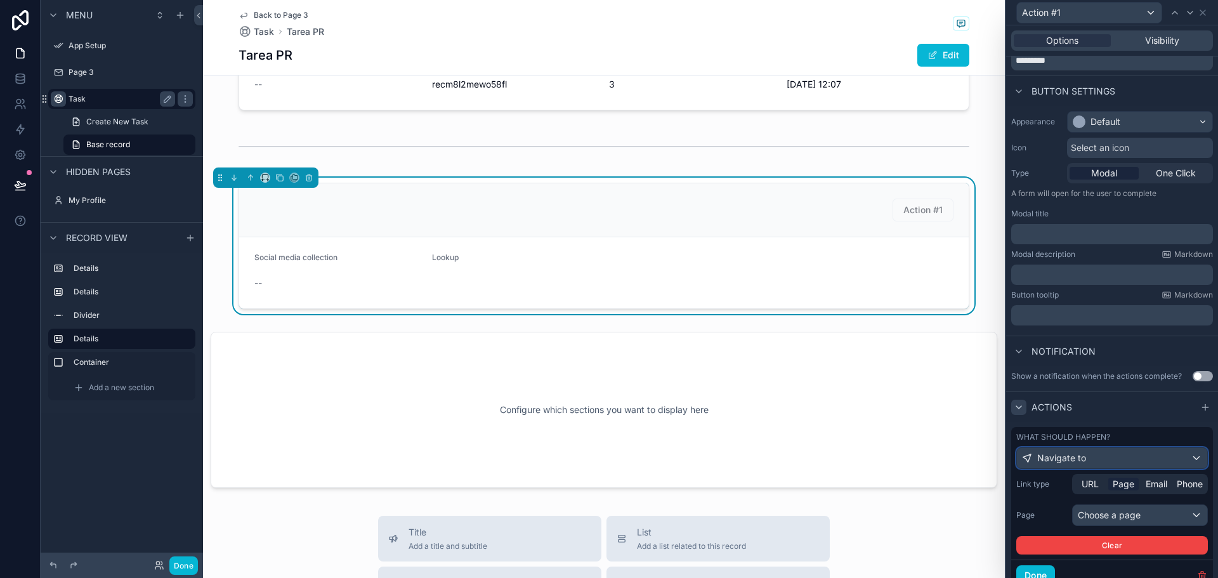
click at [1070, 464] on span "Navigate to" at bounding box center [1061, 458] width 49 height 13
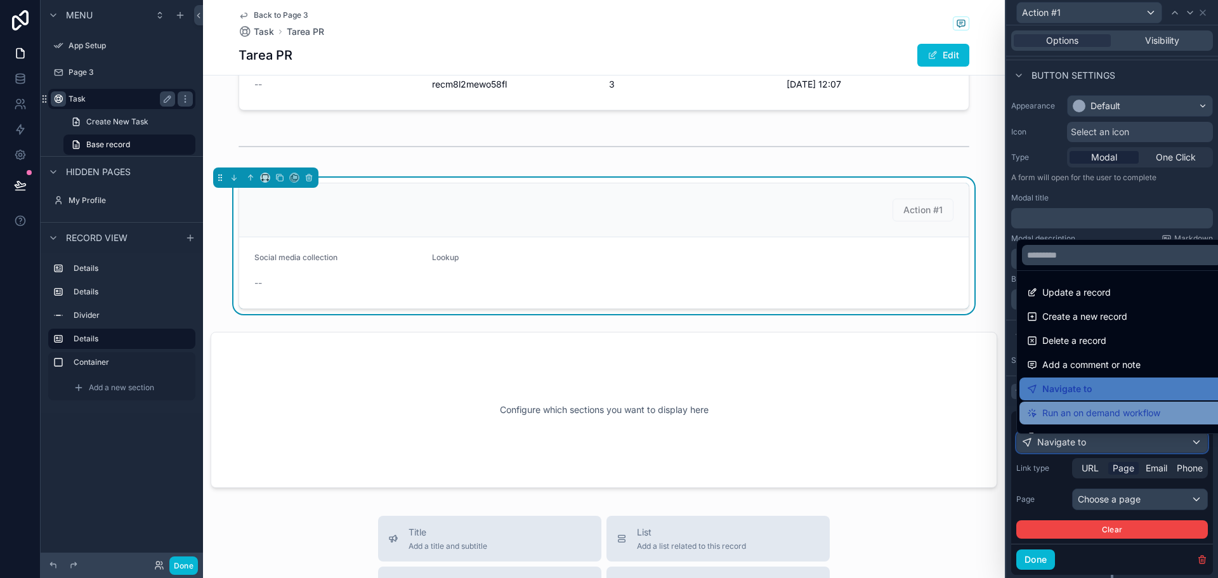
scroll to position [77, 0]
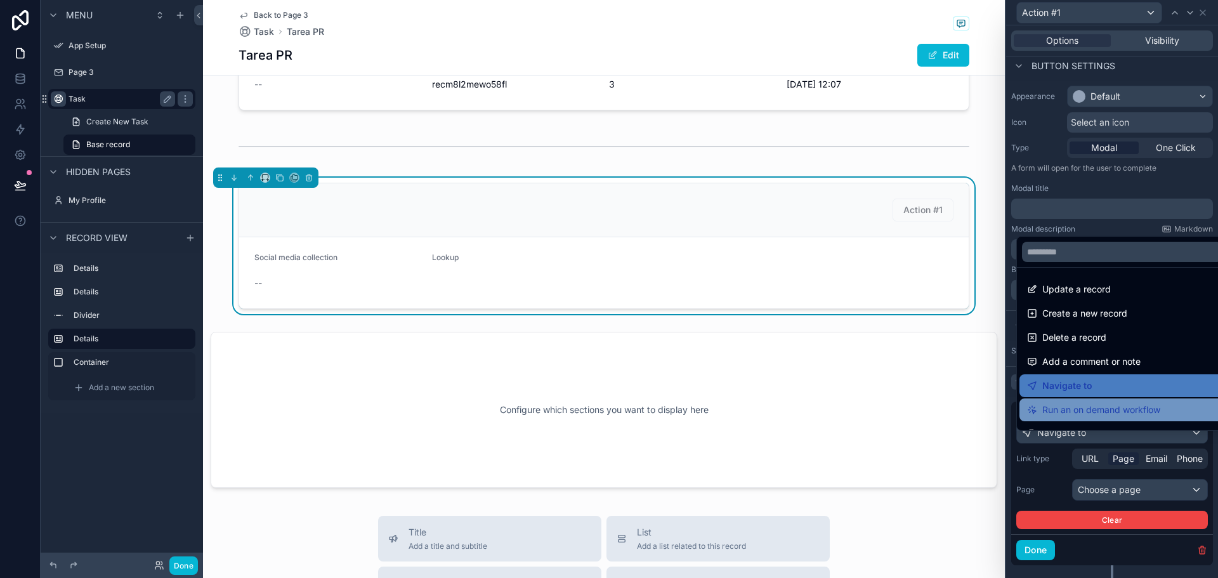
click at [1092, 407] on span "Run an on demand workflow" at bounding box center [1101, 409] width 118 height 15
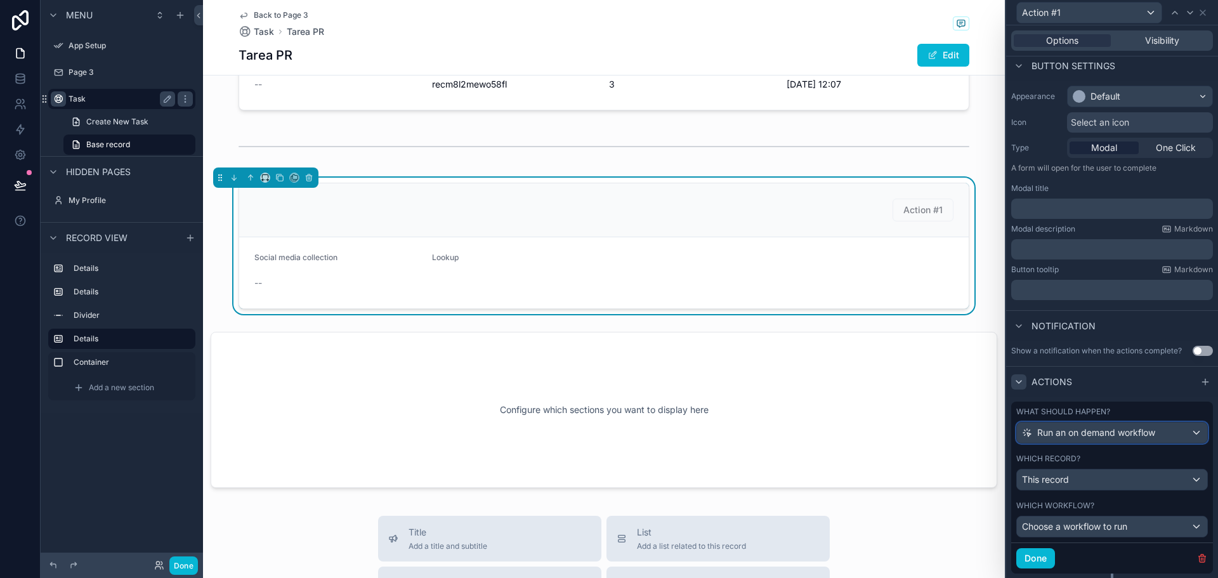
click at [1054, 439] on span "Run an on demand workflow" at bounding box center [1096, 432] width 118 height 13
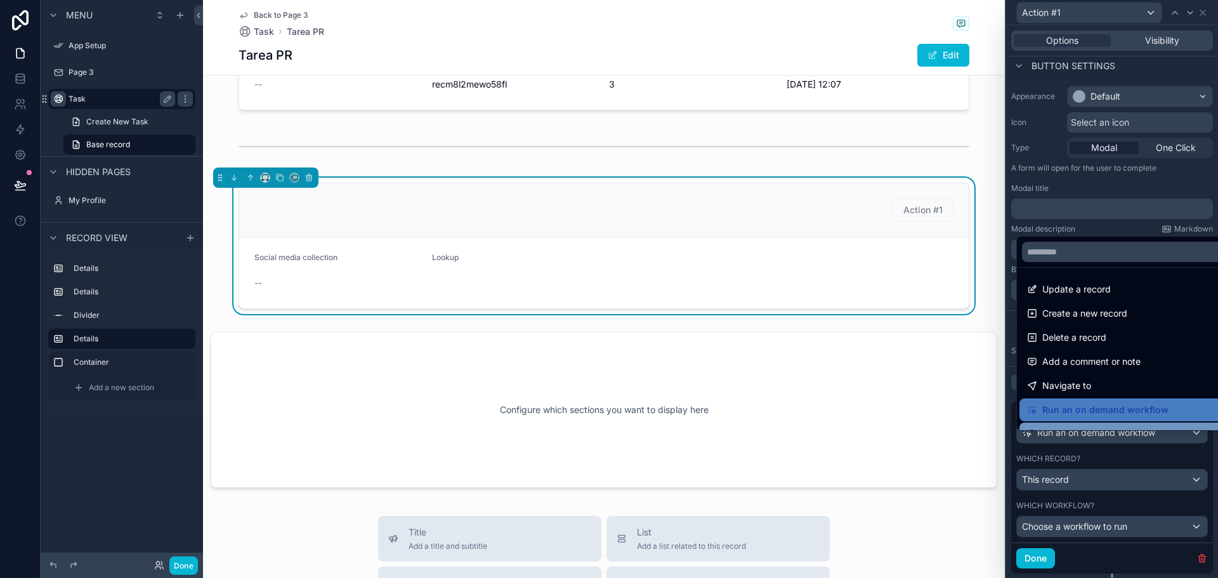
click at [1145, 424] on div "Show an Iframe" at bounding box center [1121, 433] width 205 height 23
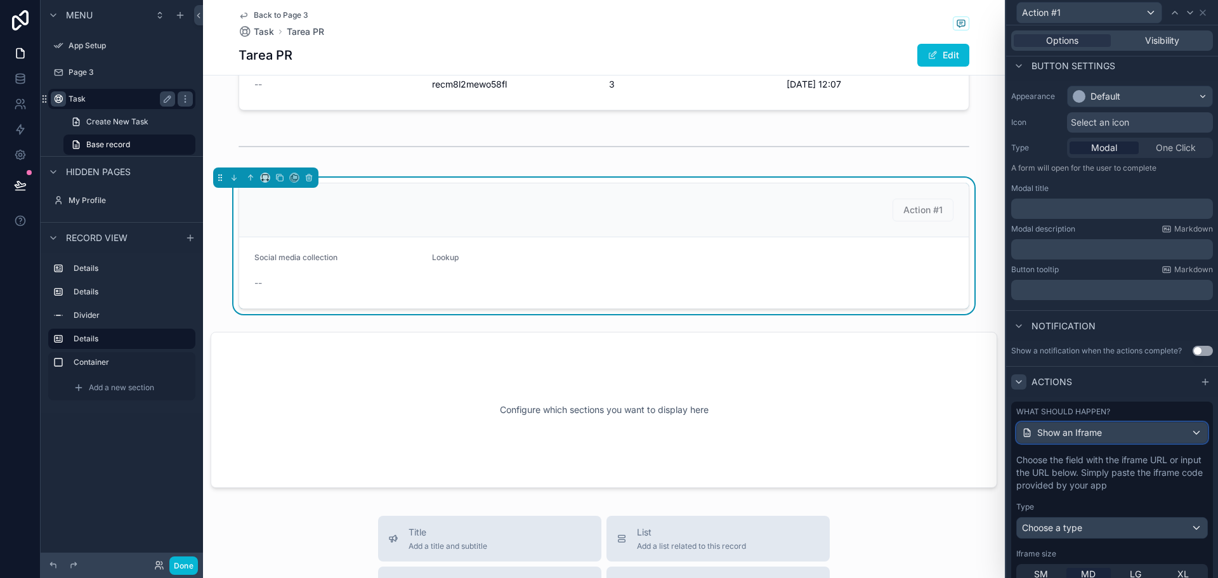
click at [1117, 443] on div "Show an Iframe" at bounding box center [1112, 432] width 190 height 20
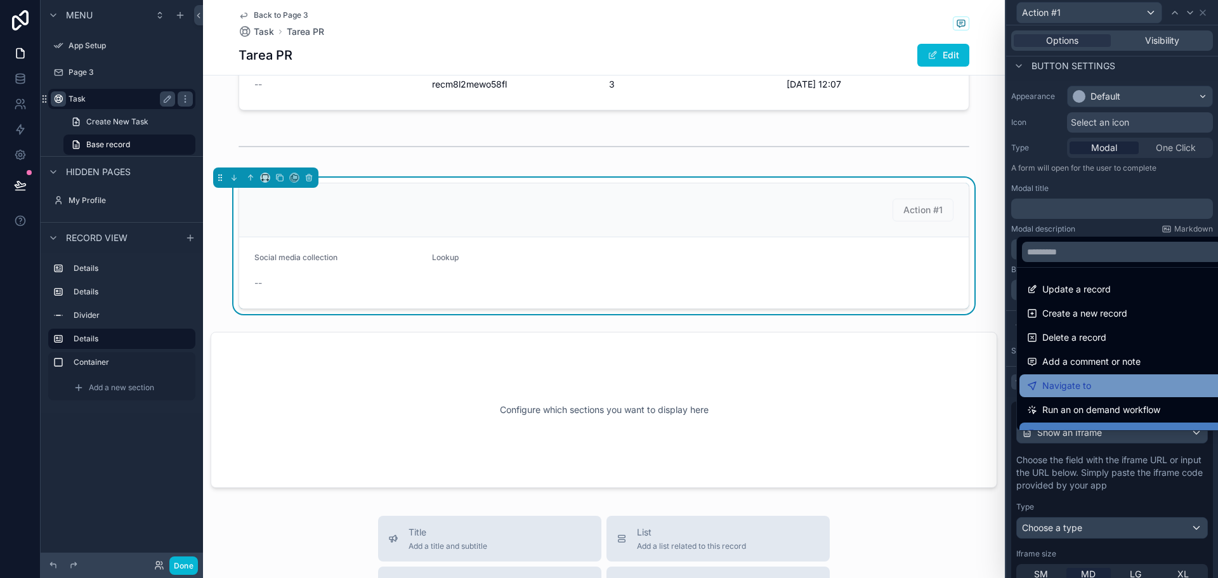
click at [1056, 388] on span "Navigate to" at bounding box center [1066, 385] width 49 height 15
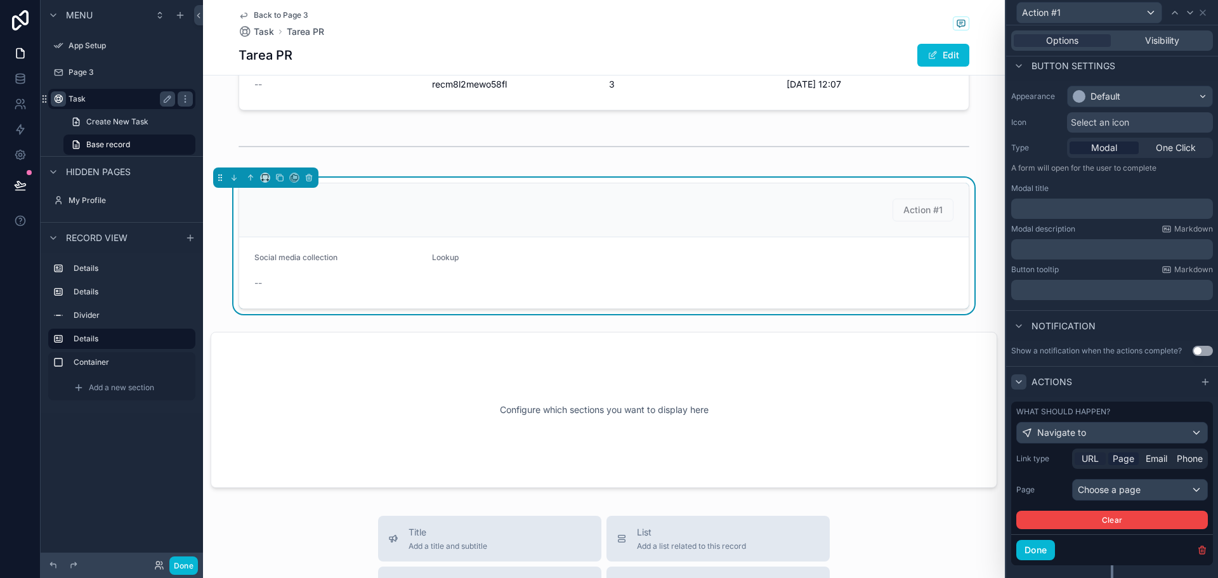
click at [1083, 465] on span "URL" at bounding box center [1090, 458] width 17 height 13
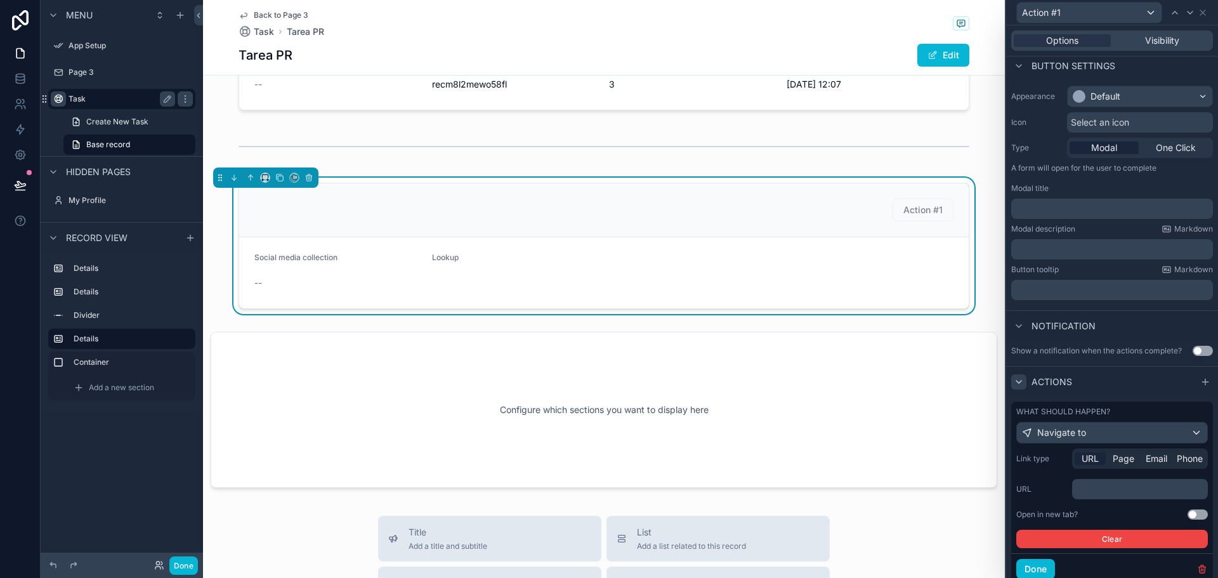
click at [1111, 495] on p "﻿" at bounding box center [1141, 489] width 128 height 13
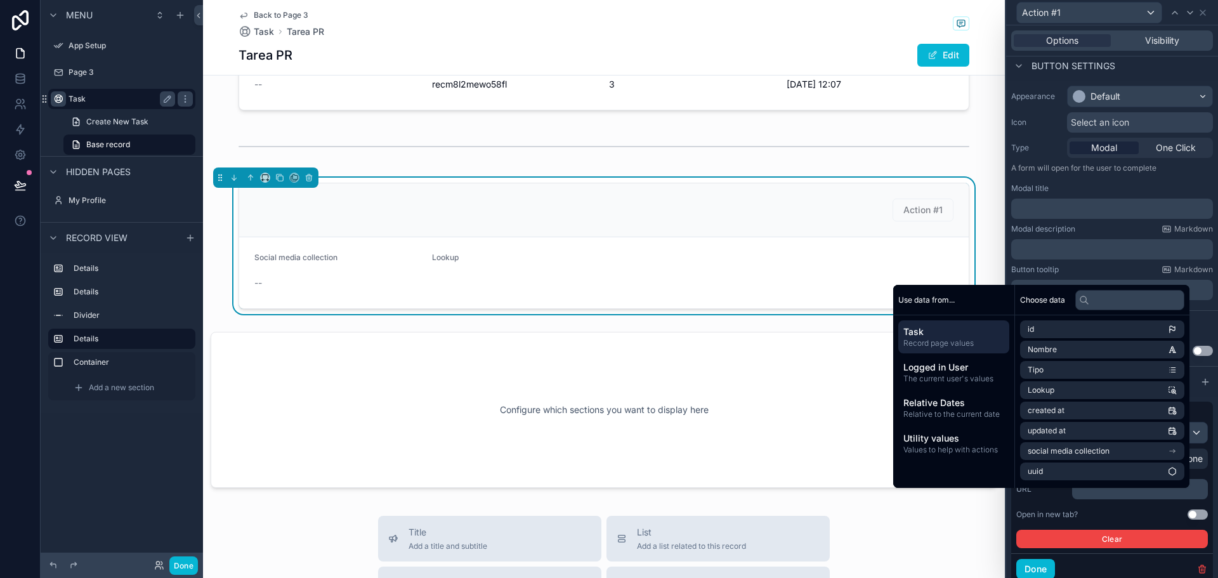
click at [983, 238] on div "Action #1 Social media collection -- Lookup" at bounding box center [604, 246] width 802 height 136
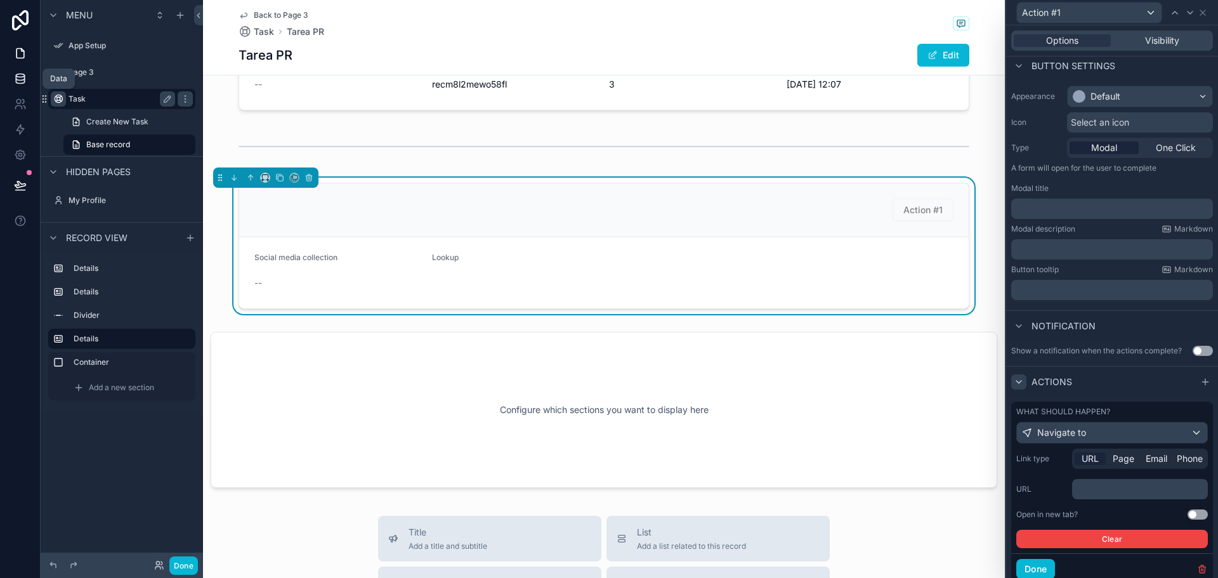
click at [24, 85] on link at bounding box center [20, 78] width 40 height 25
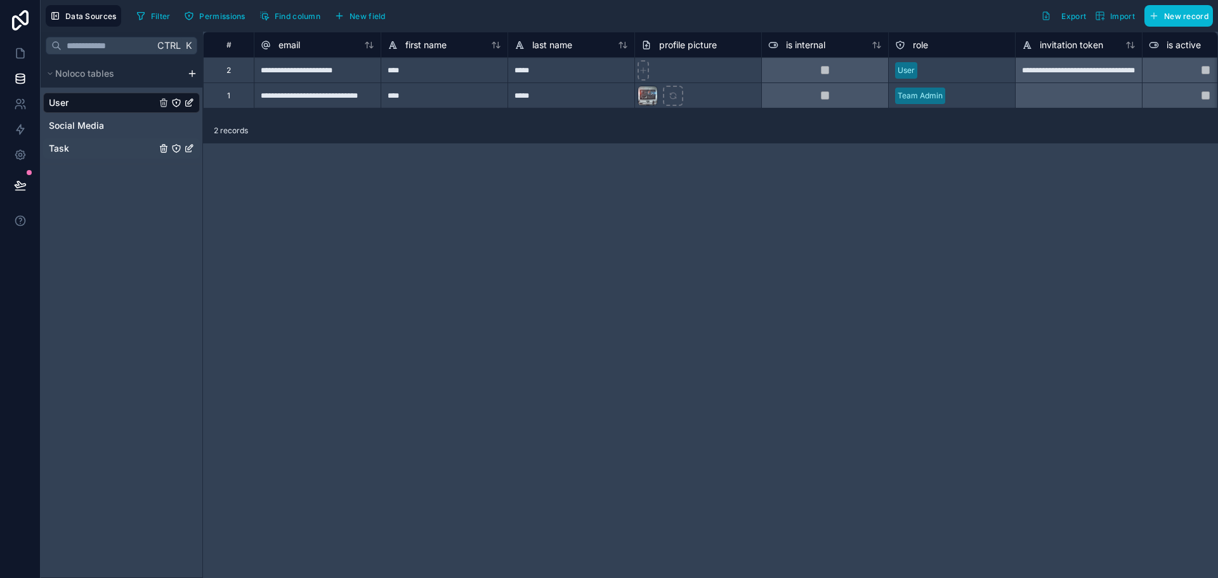
click at [84, 150] on div "Task" at bounding box center [121, 148] width 157 height 20
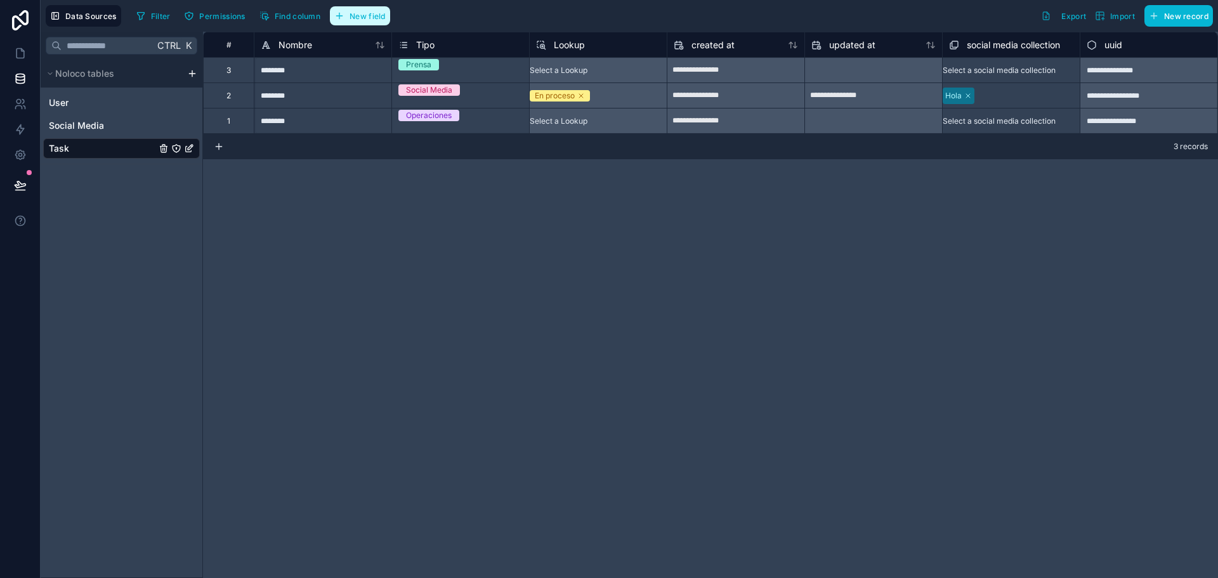
click at [357, 21] on button "New field" at bounding box center [360, 15] width 60 height 19
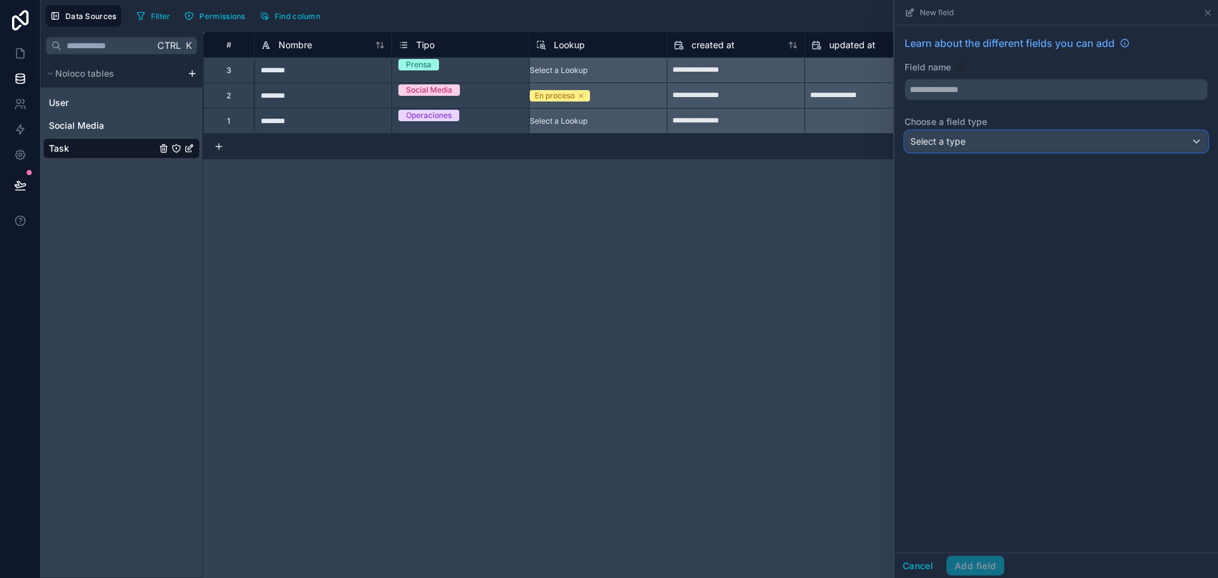
click at [1007, 138] on div "Select a type" at bounding box center [1056, 141] width 302 height 20
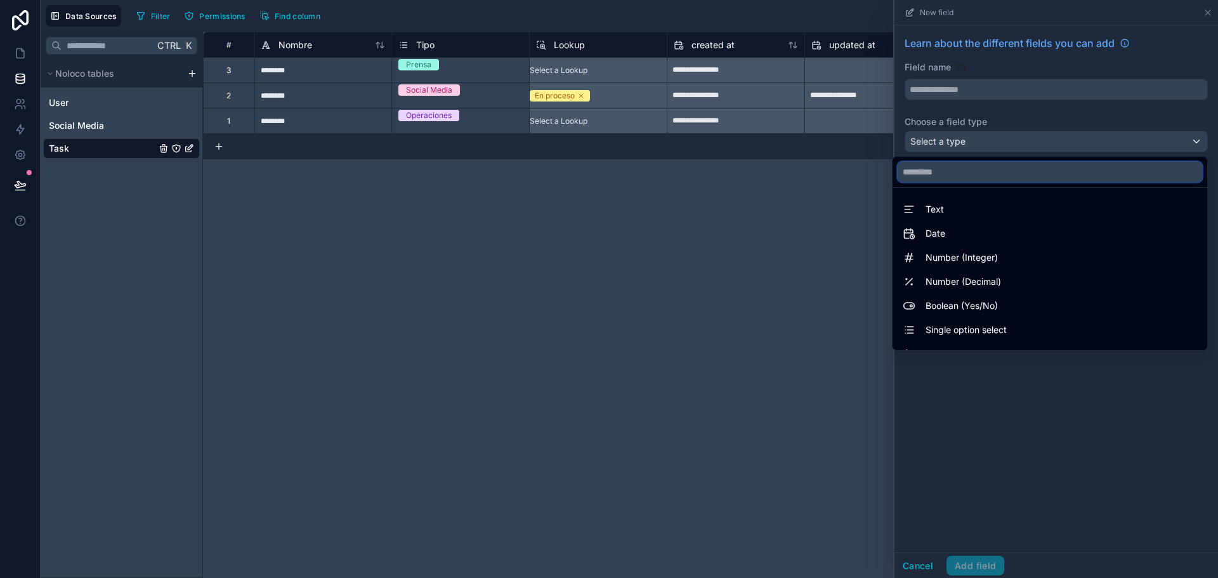
click at [981, 171] on input "text" at bounding box center [1050, 172] width 304 height 20
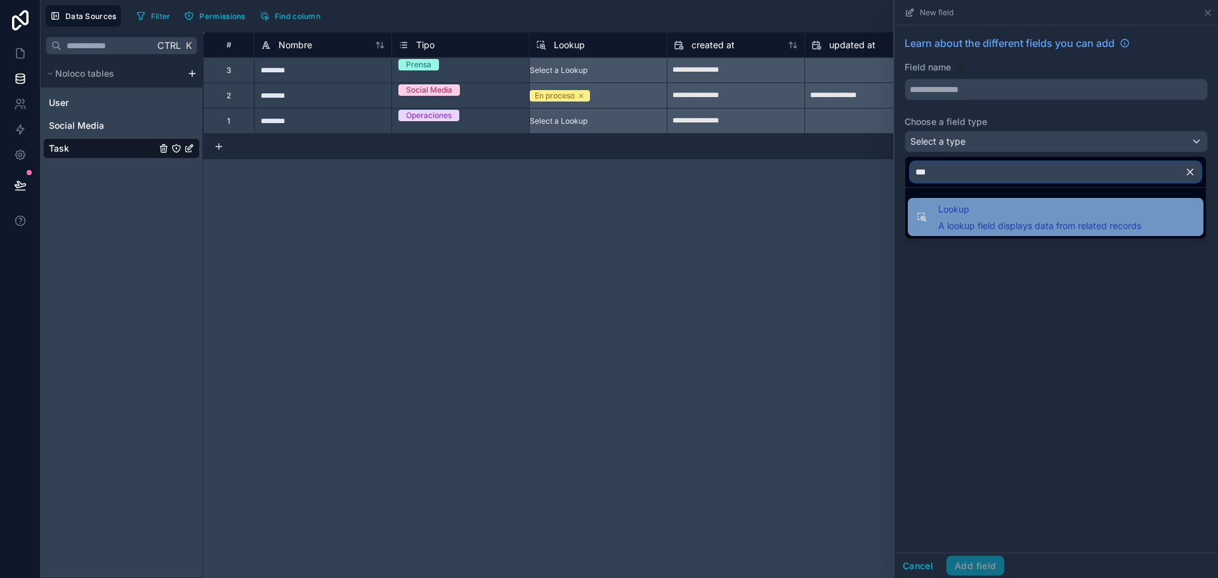
type input "***"
click at [971, 226] on span "A lookup field displays data from related records" at bounding box center [1039, 225] width 203 height 13
type input "******"
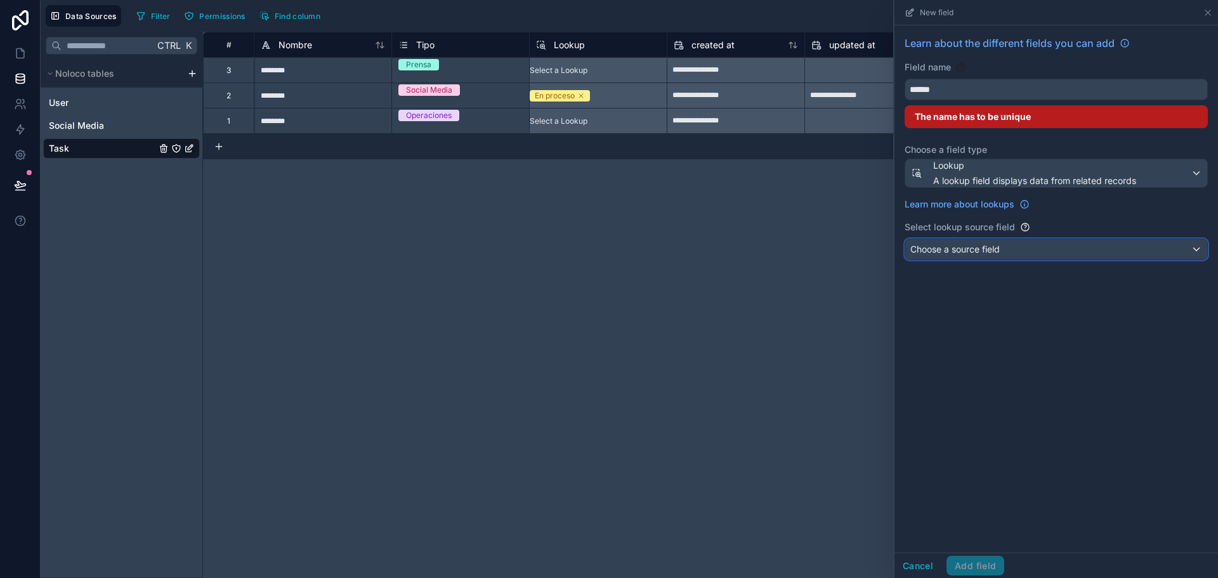
click at [985, 240] on div "Choose a source field" at bounding box center [1056, 249] width 302 height 20
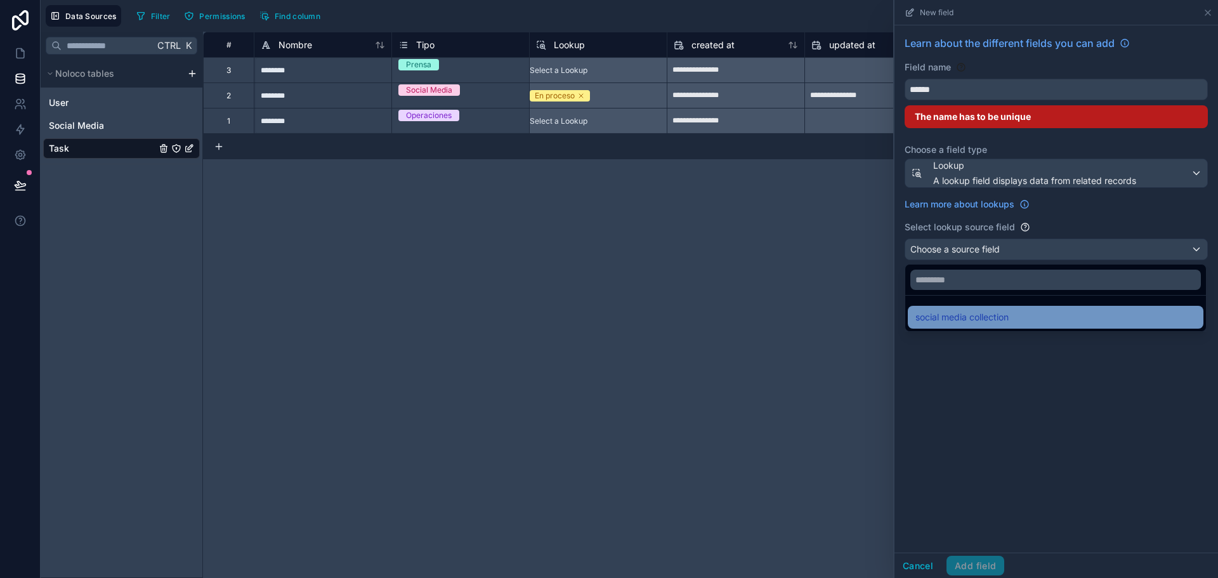
click at [976, 327] on div "social media collection" at bounding box center [1056, 317] width 296 height 23
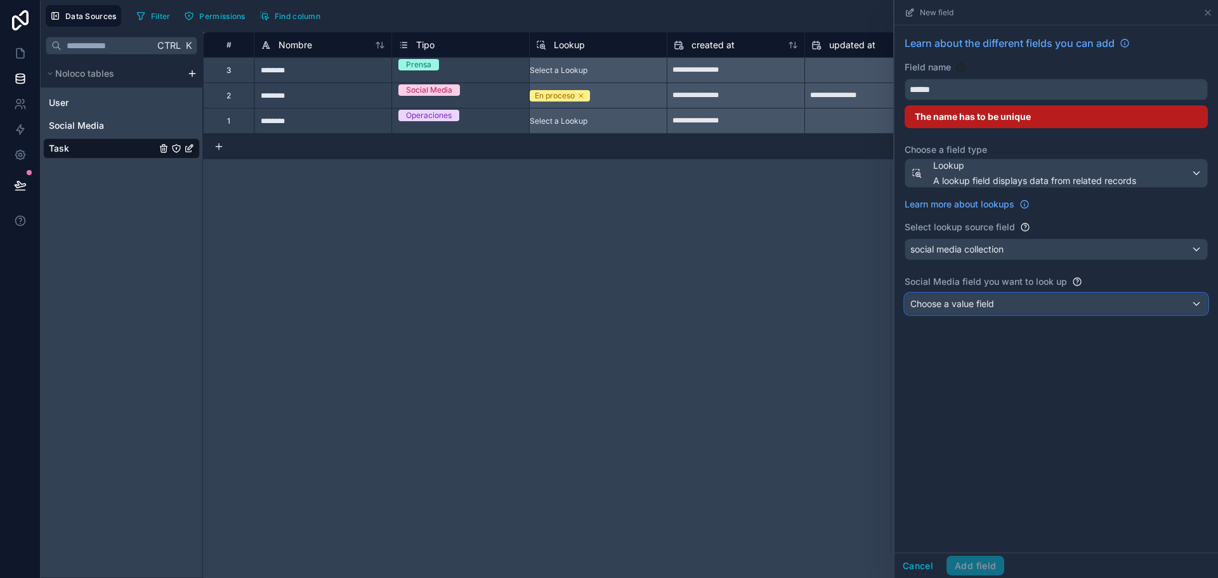
click at [996, 299] on div "Choose a value field" at bounding box center [1056, 304] width 302 height 20
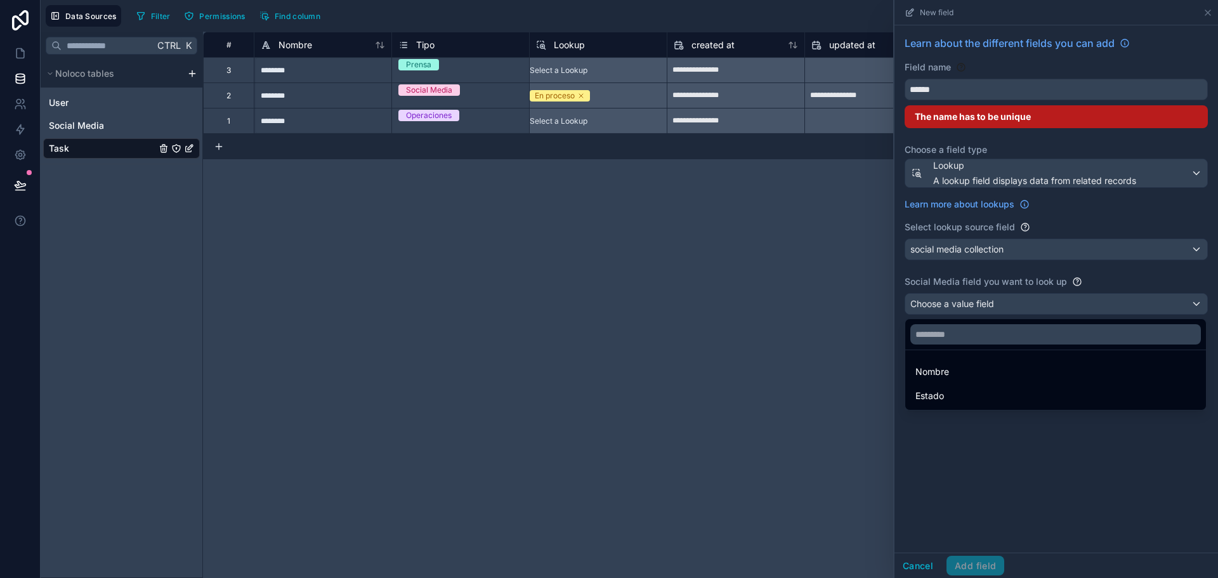
click at [972, 440] on div at bounding box center [1056, 289] width 324 height 578
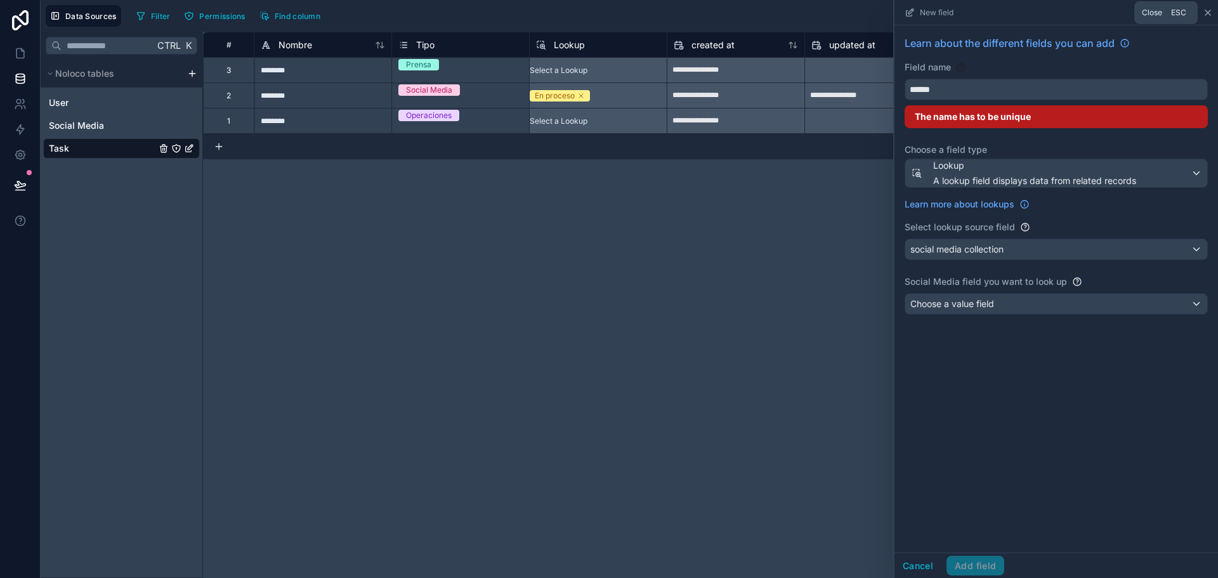
click at [1204, 10] on icon at bounding box center [1208, 13] width 10 height 10
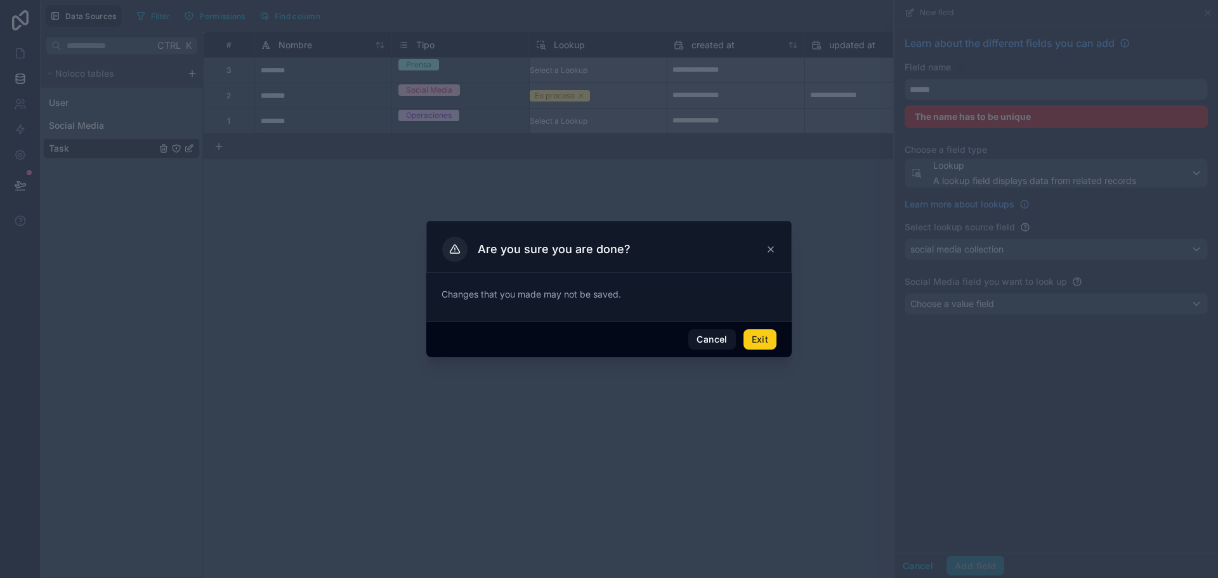
click at [751, 348] on button "Exit" at bounding box center [759, 339] width 33 height 20
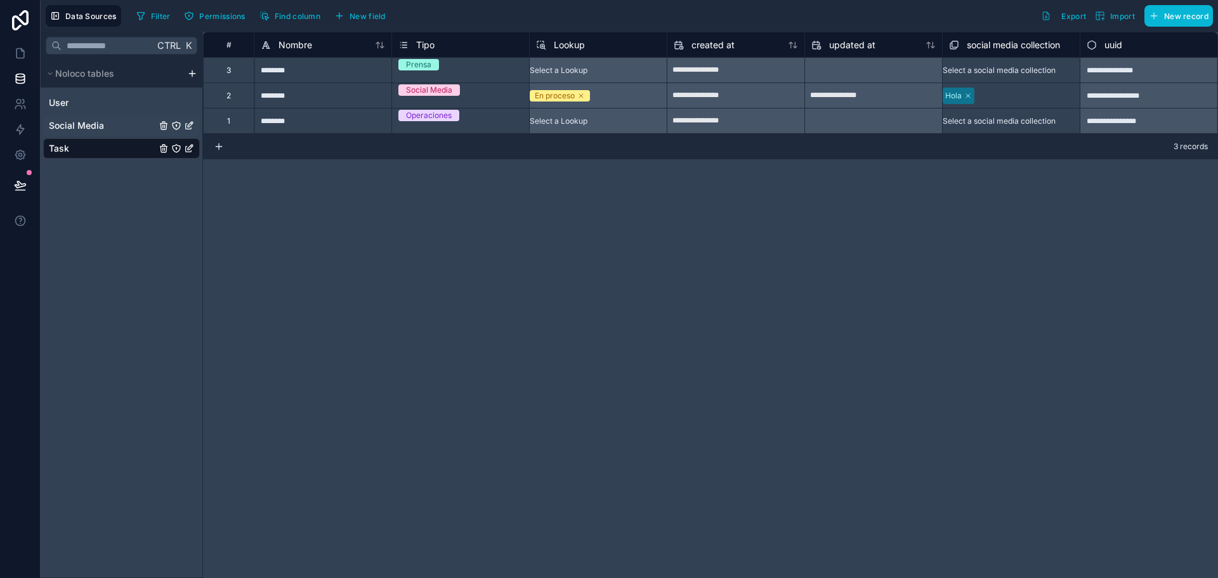
click at [105, 127] on div "Social Media" at bounding box center [121, 125] width 157 height 20
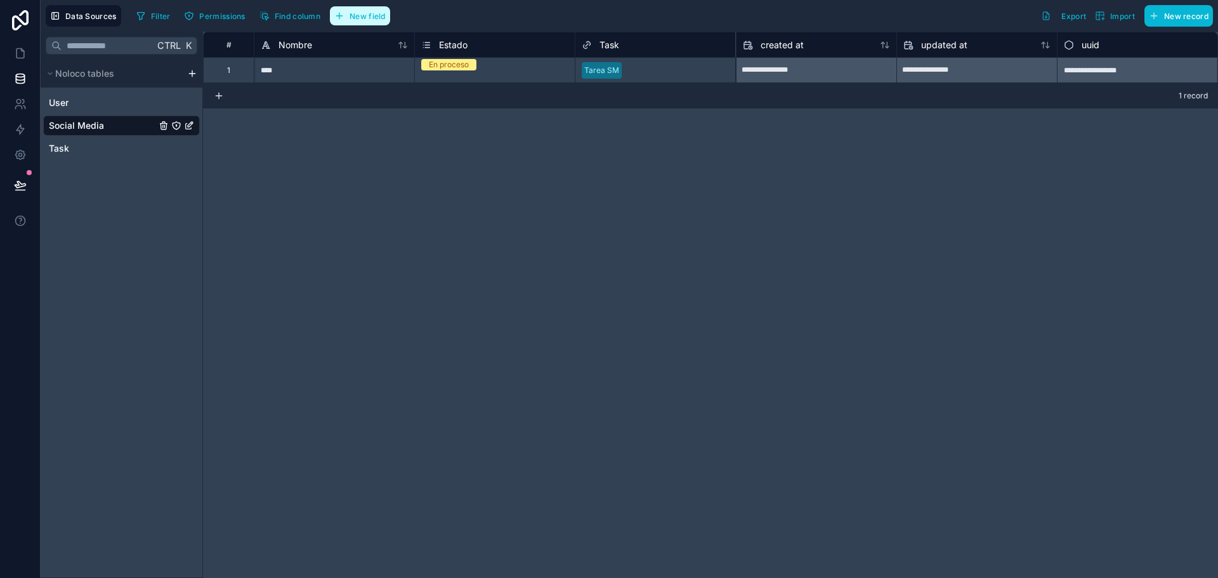
click at [365, 18] on span "New field" at bounding box center [368, 16] width 36 height 10
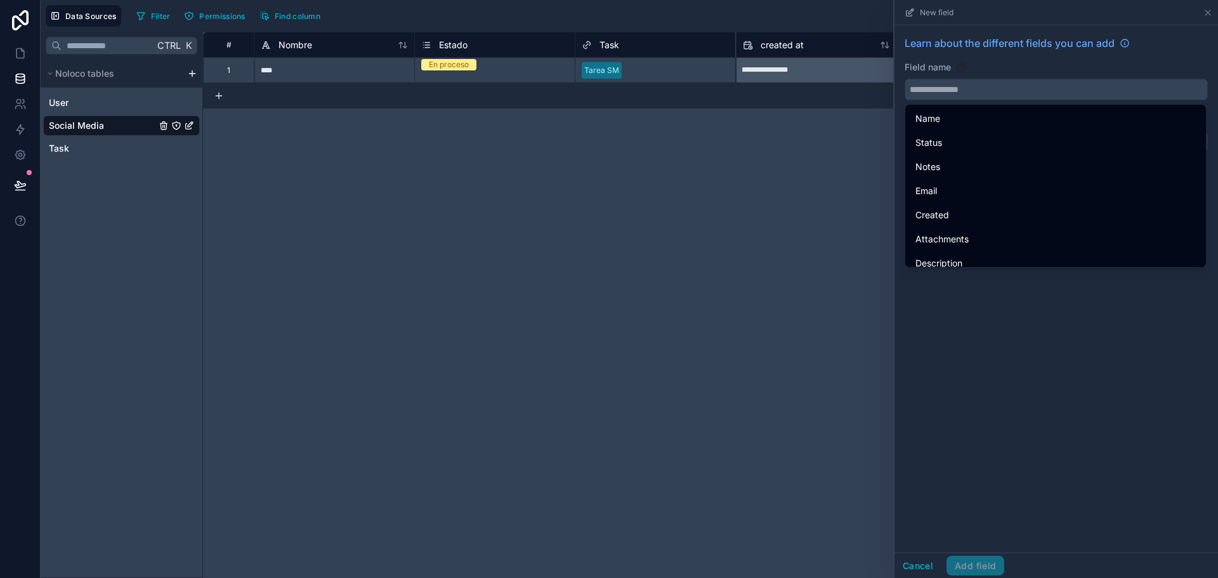
click at [975, 93] on input "text" at bounding box center [1056, 89] width 302 height 20
type input "*"
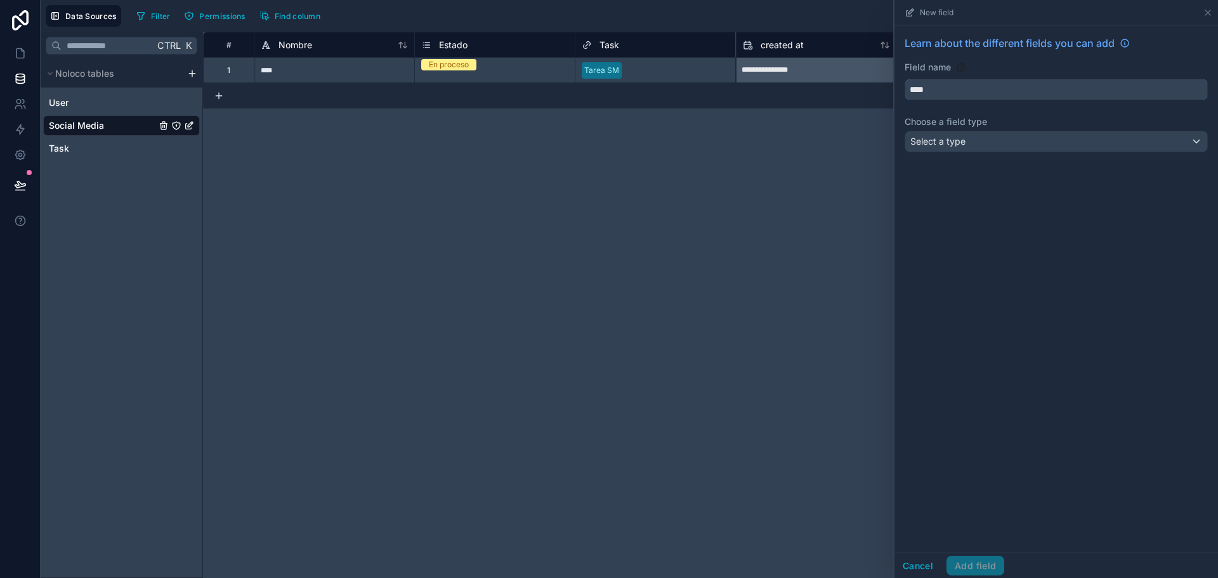
type input "****"
click at [985, 144] on div "Select a type" at bounding box center [1056, 141] width 302 height 20
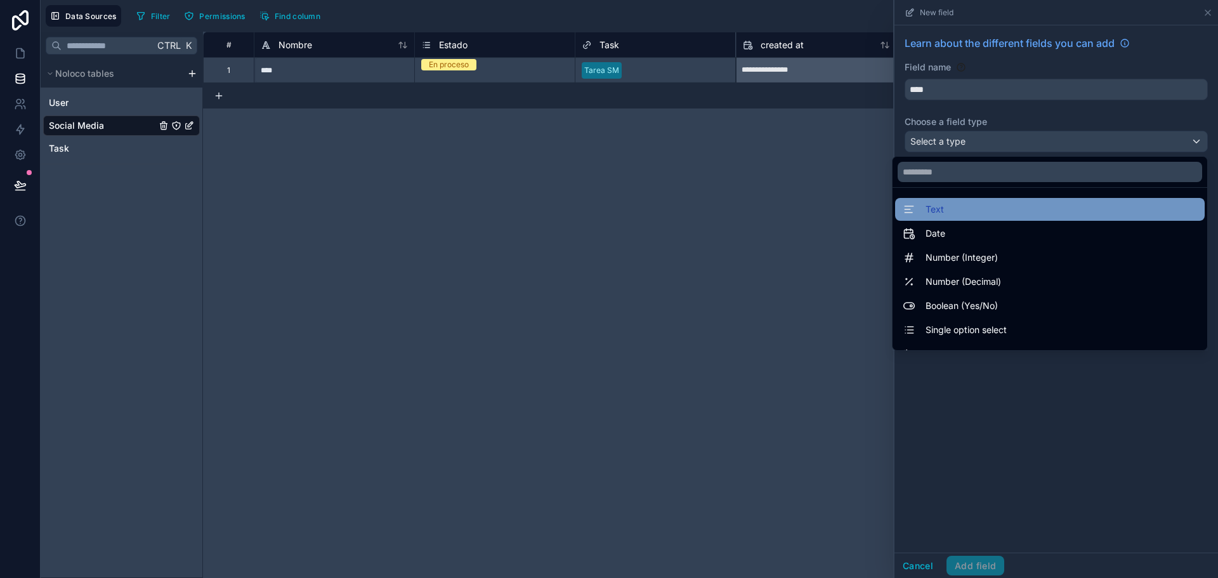
click at [931, 209] on span "Text" at bounding box center [935, 209] width 18 height 15
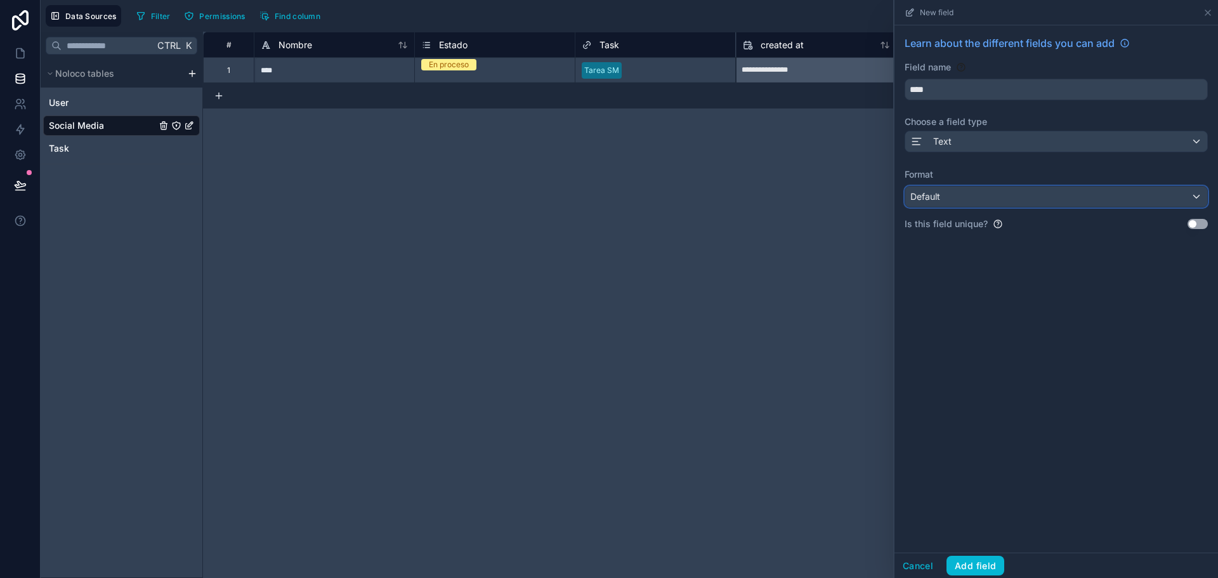
click at [970, 196] on div "Default" at bounding box center [1056, 196] width 302 height 20
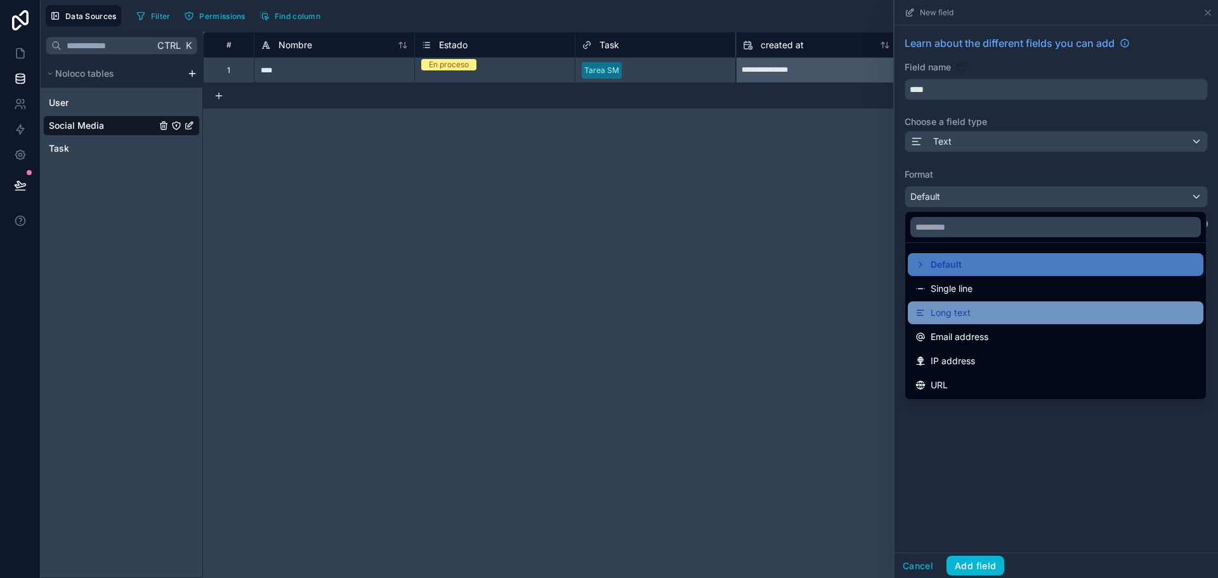
click at [948, 318] on span "Long text" at bounding box center [951, 312] width 40 height 15
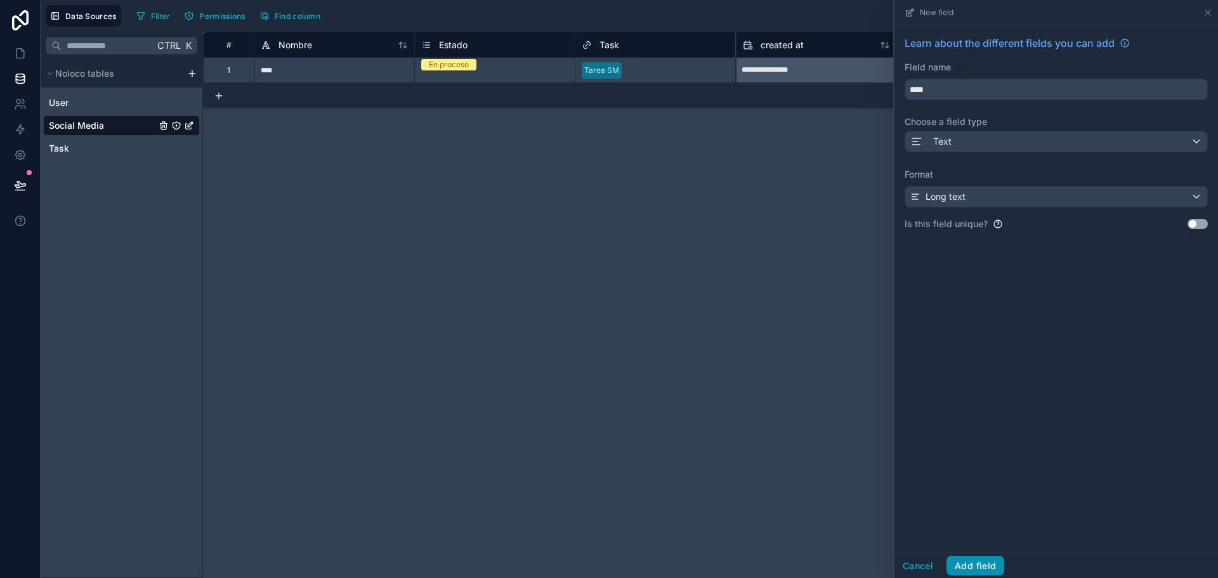
click at [971, 561] on button "Add field" at bounding box center [975, 566] width 58 height 20
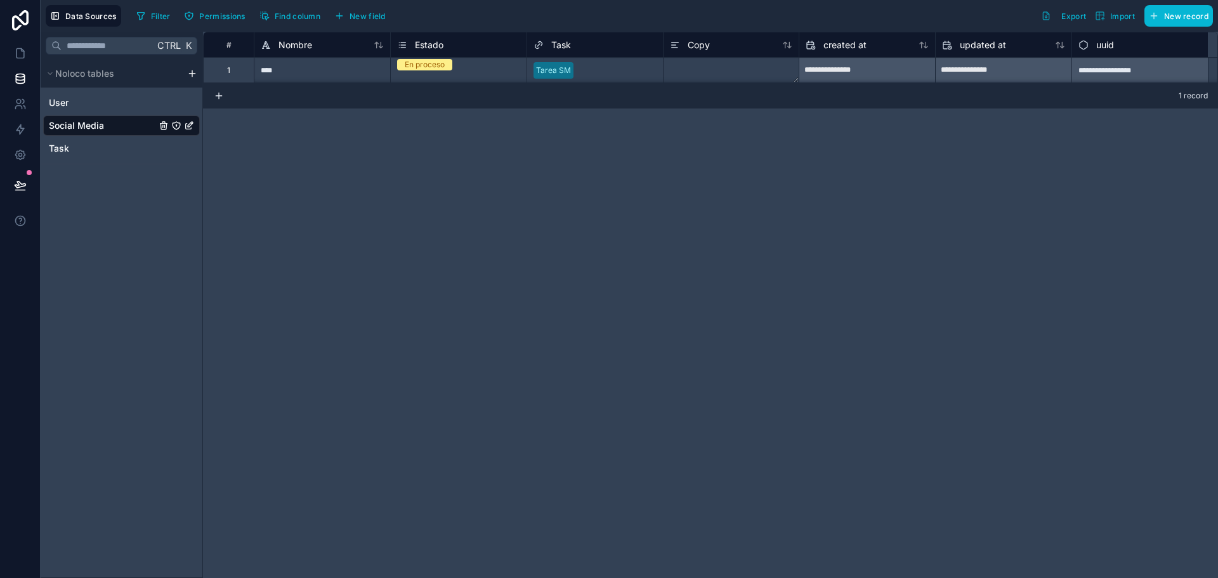
click at [707, 70] on textarea at bounding box center [732, 70] width 136 height 25
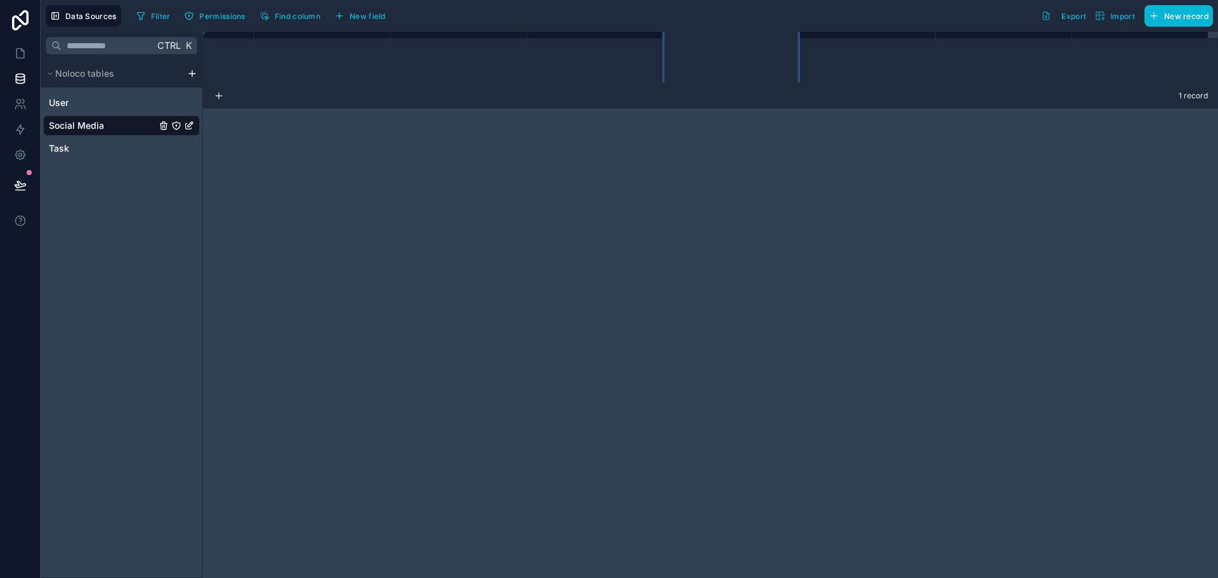
scroll to position [79, 0]
click at [707, 70] on textarea at bounding box center [732, 28] width 136 height 101
click at [991, 220] on div "**********" at bounding box center [710, 305] width 1015 height 546
click at [391, 154] on div "**********" at bounding box center [710, 305] width 1015 height 546
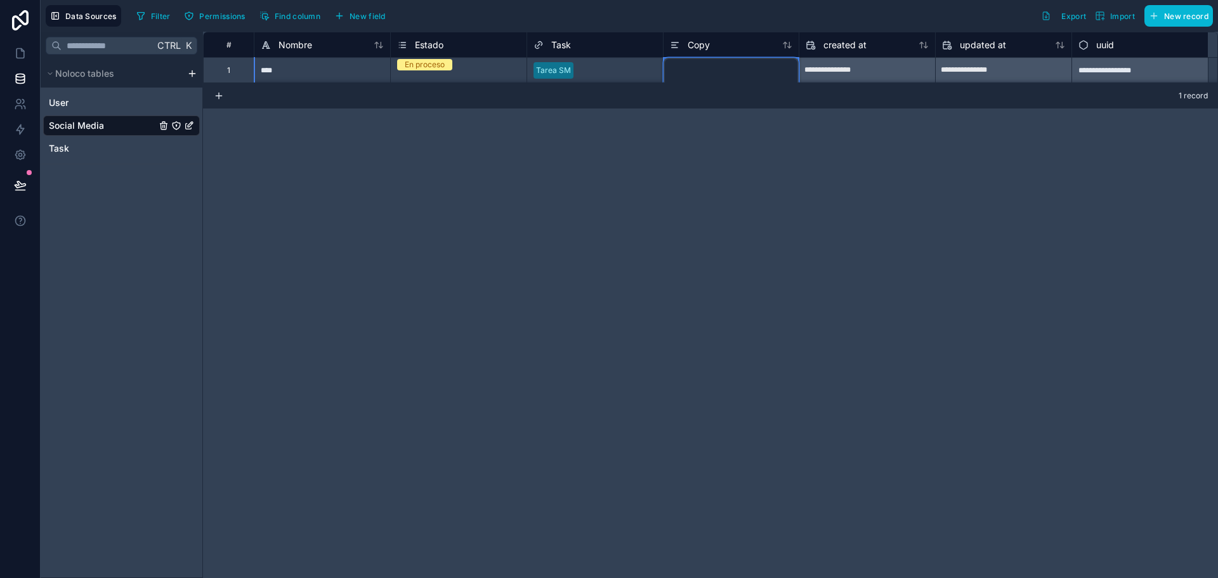
click at [759, 67] on textarea at bounding box center [732, 108] width 136 height 101
type textarea "**********"
click at [879, 171] on div "**********" at bounding box center [710, 305] width 1015 height 546
click at [85, 94] on div "User" at bounding box center [121, 103] width 157 height 20
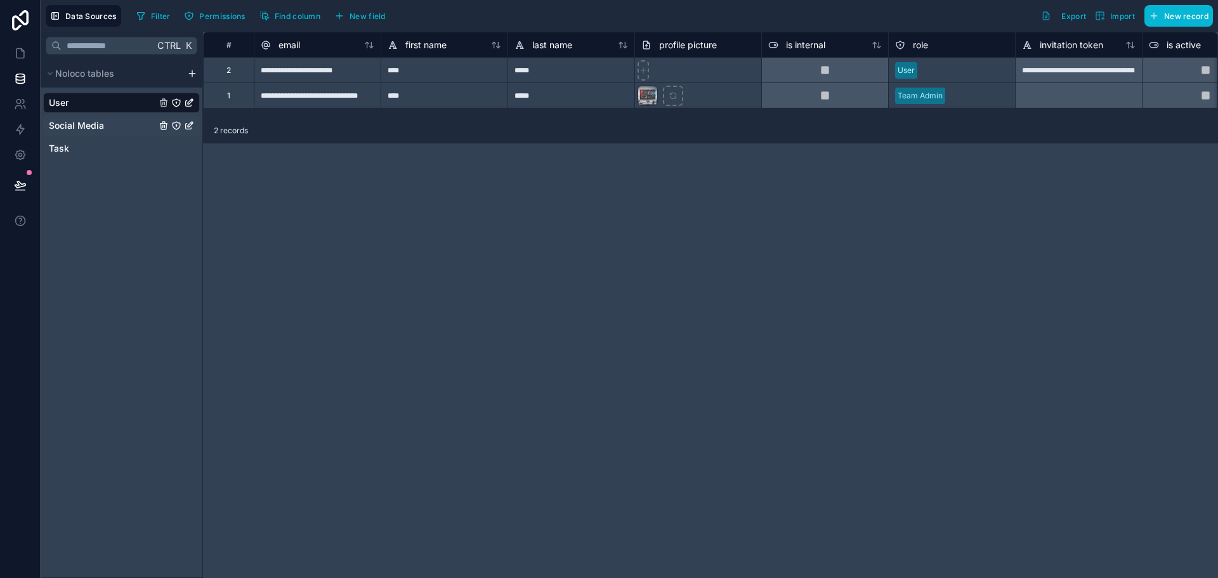
click at [108, 124] on div "Social Media" at bounding box center [121, 125] width 157 height 20
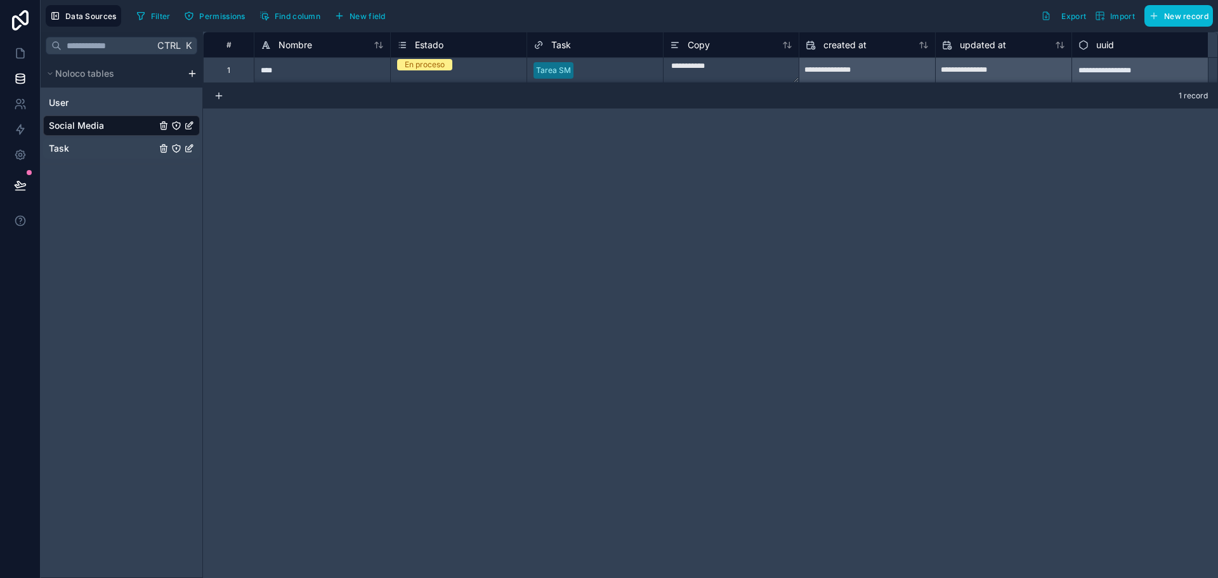
click at [89, 143] on div "Task" at bounding box center [121, 148] width 157 height 20
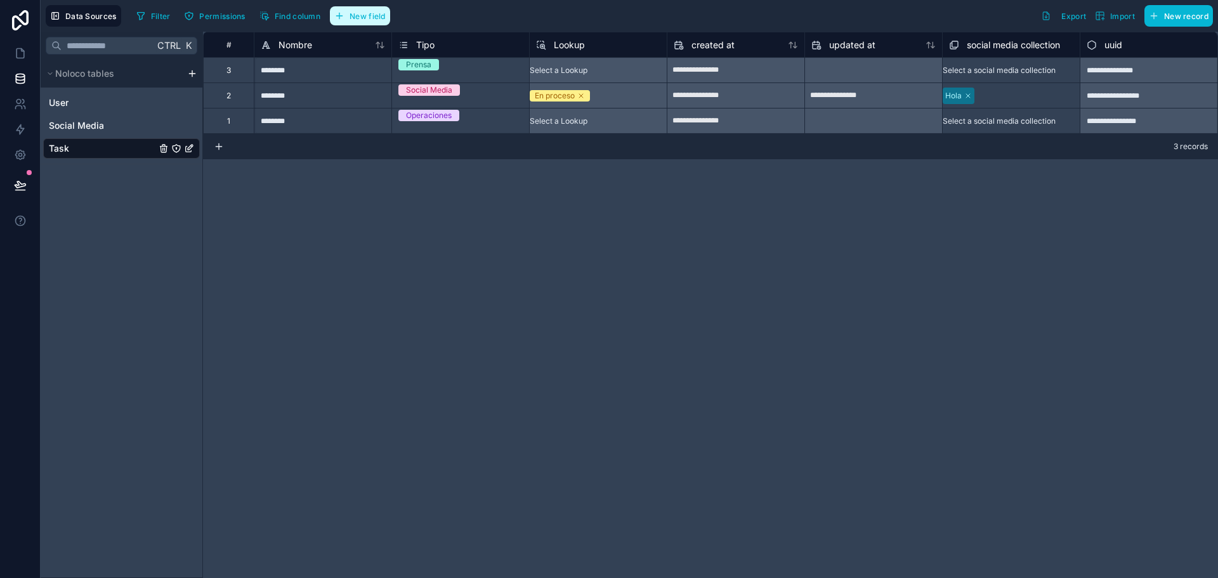
click at [365, 10] on button "New field" at bounding box center [360, 15] width 60 height 19
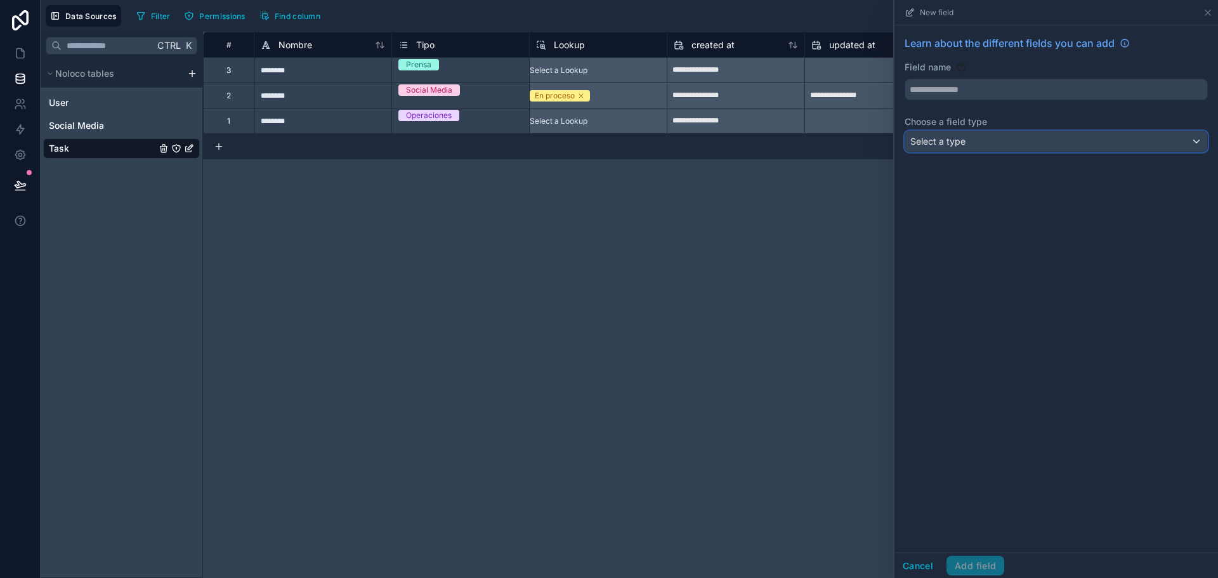
click at [958, 141] on span "Select a type" at bounding box center [937, 141] width 55 height 11
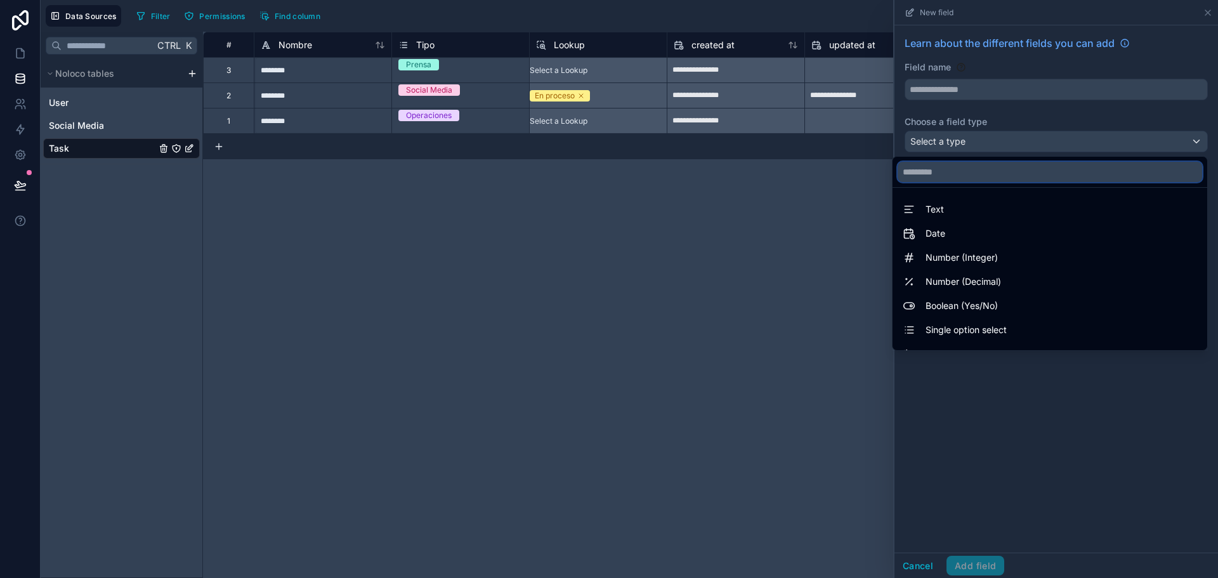
click at [932, 164] on input "text" at bounding box center [1050, 172] width 304 height 20
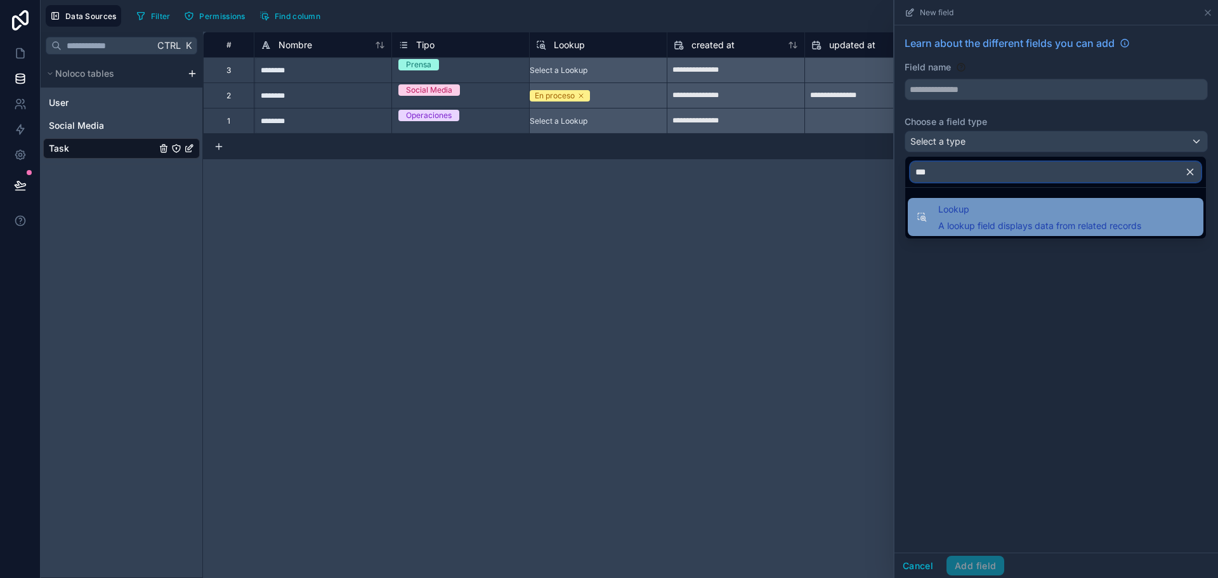
type input "***"
click at [977, 214] on span "Lookup" at bounding box center [1039, 209] width 203 height 15
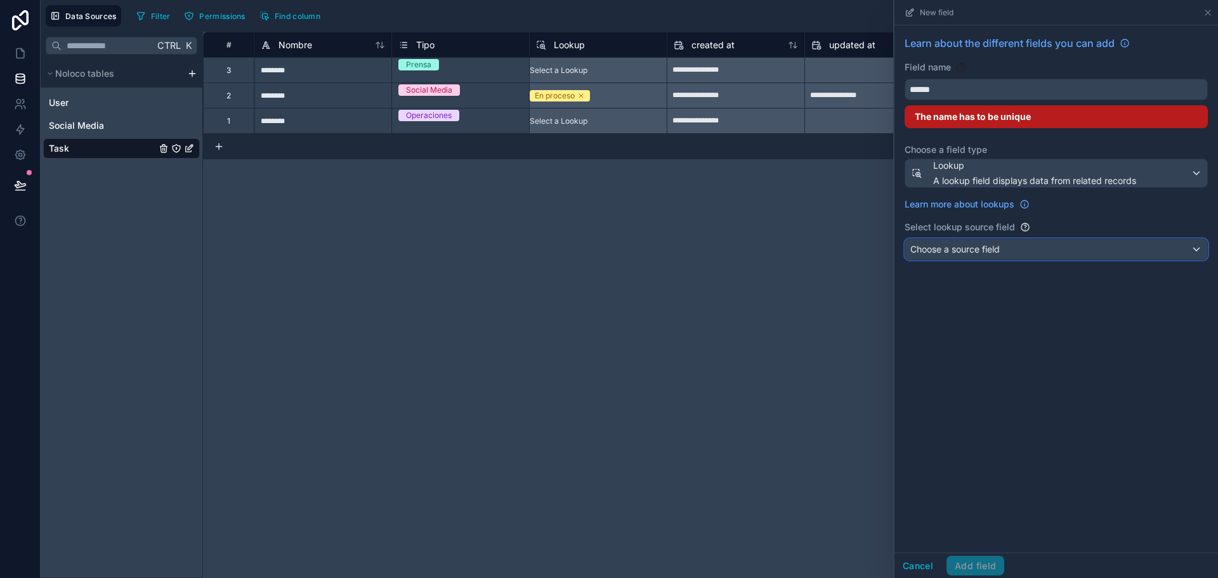
click at [1005, 247] on div "Choose a source field" at bounding box center [1056, 249] width 302 height 20
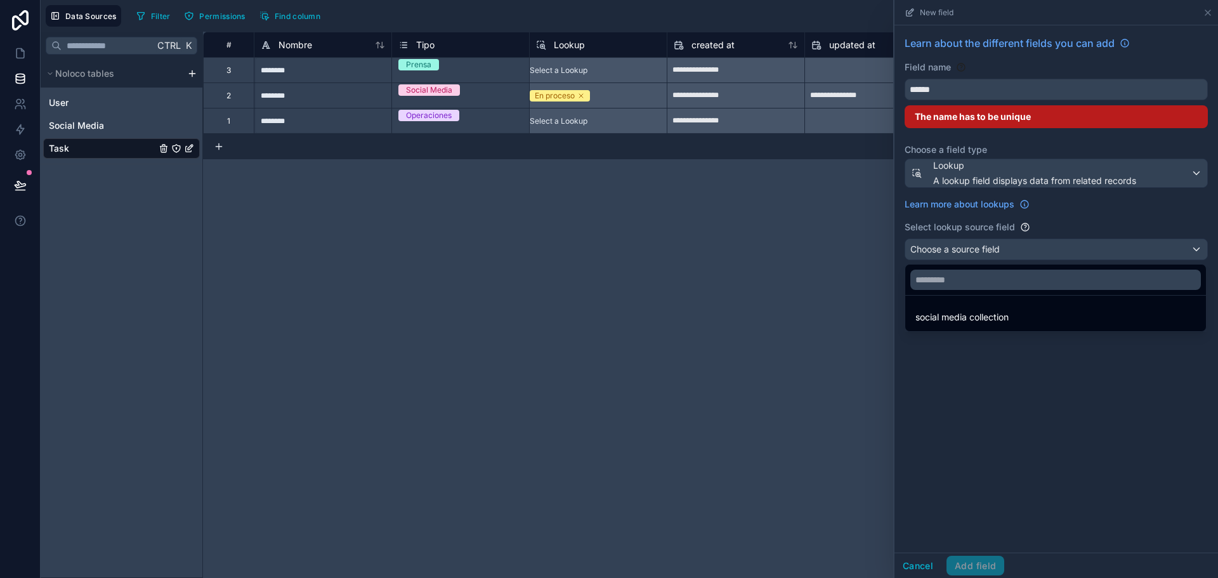
click at [970, 334] on div at bounding box center [1056, 289] width 324 height 578
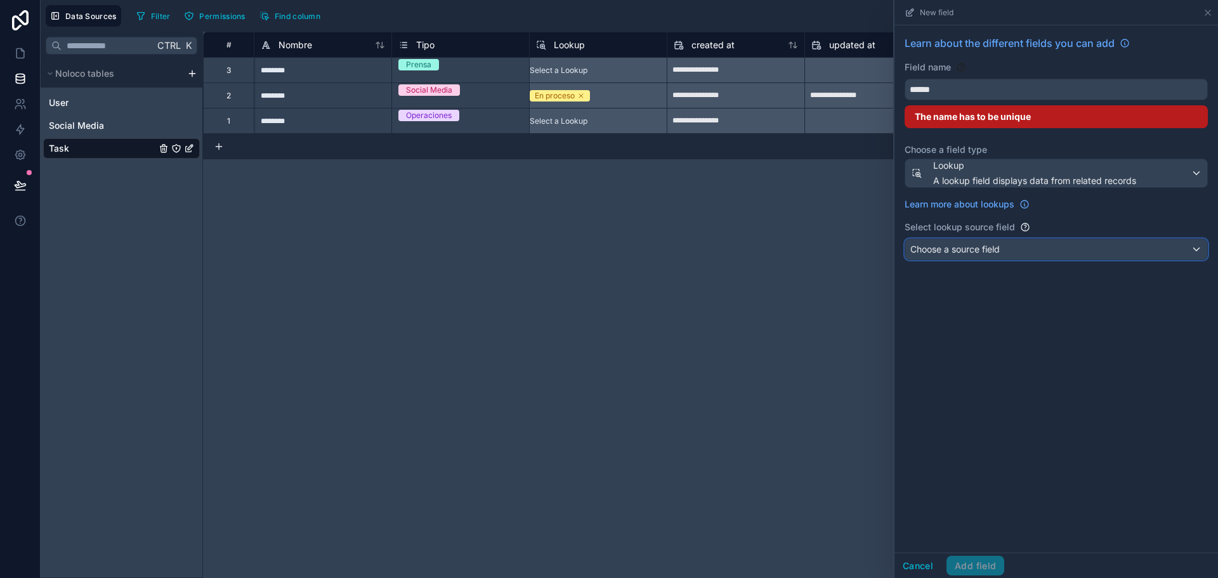
click at [938, 254] on span "Choose a source field" at bounding box center [954, 249] width 89 height 13
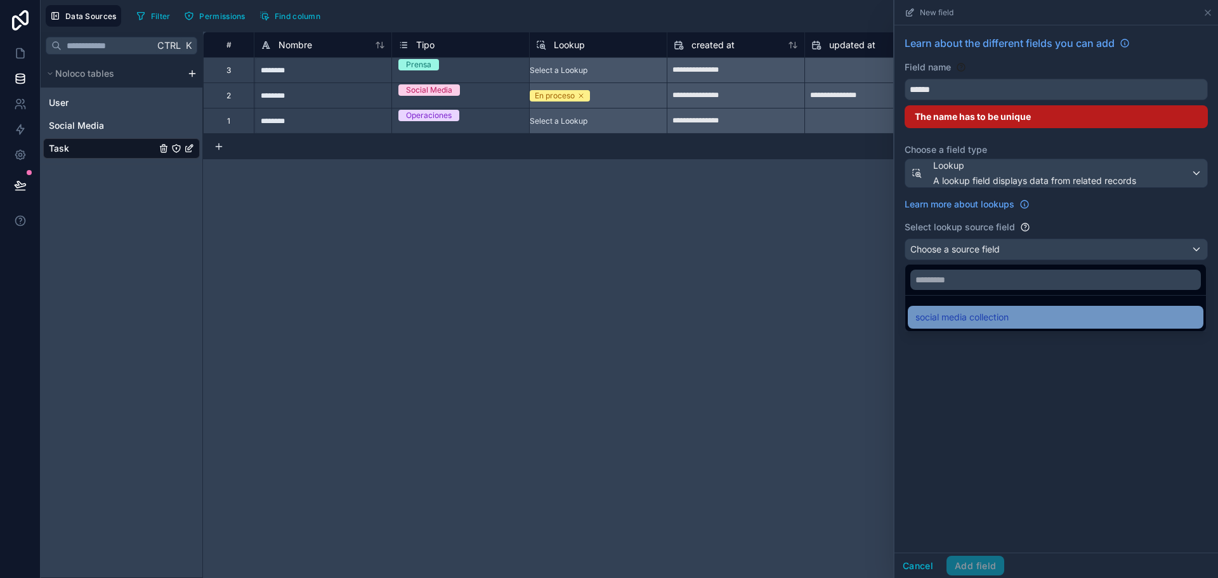
click at [952, 308] on div "social media collection" at bounding box center [1056, 317] width 296 height 23
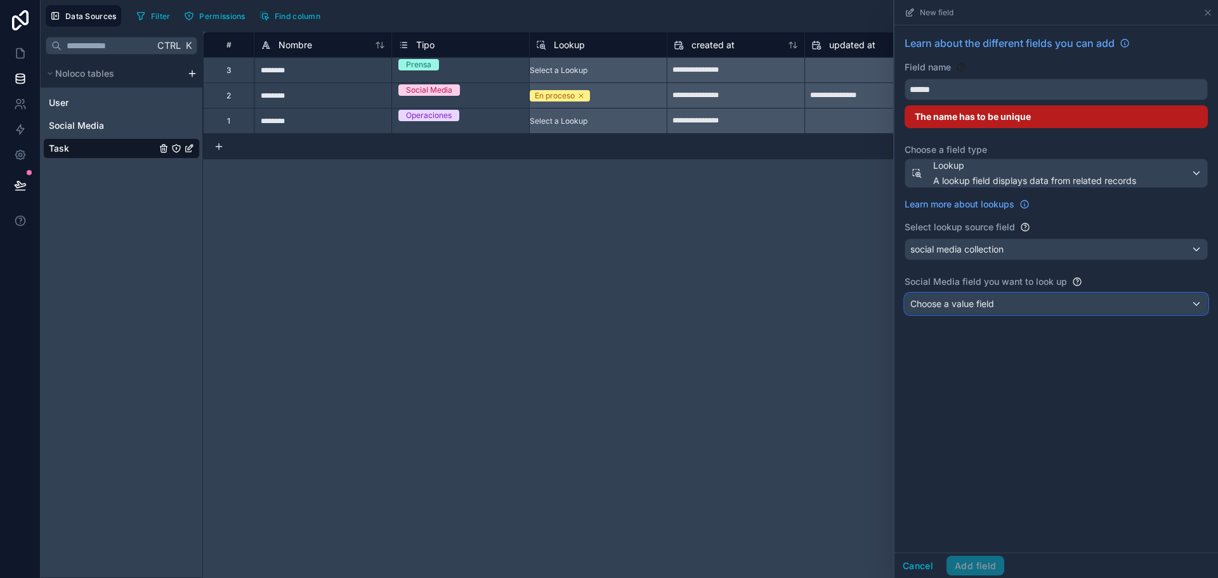
click at [960, 306] on span "Choose a value field" at bounding box center [952, 303] width 84 height 11
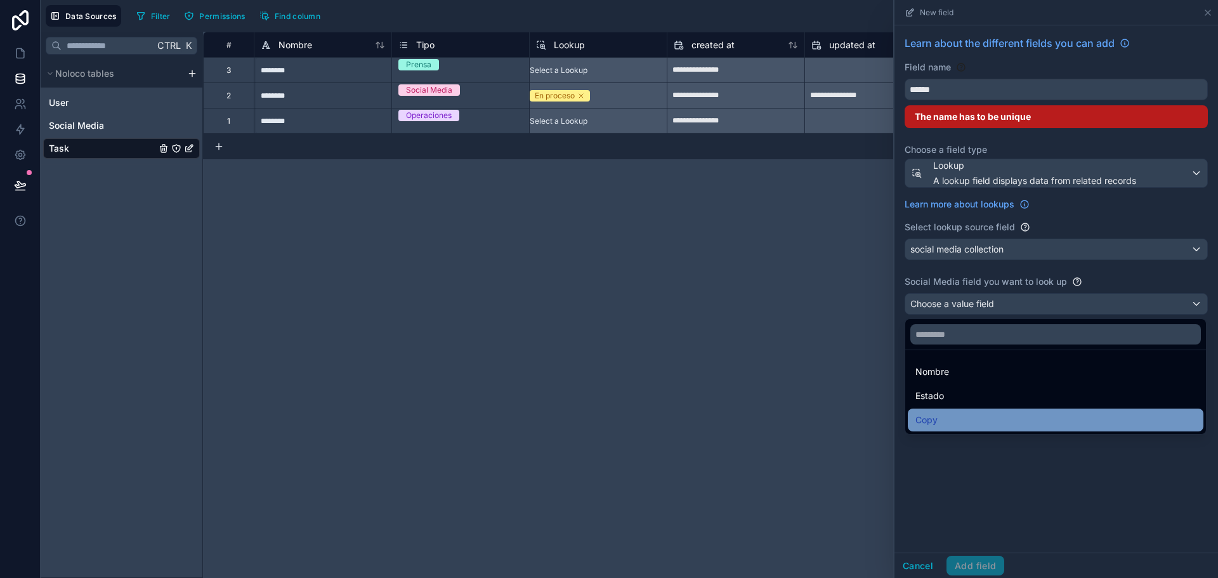
click at [944, 427] on div "Copy" at bounding box center [1055, 419] width 280 height 15
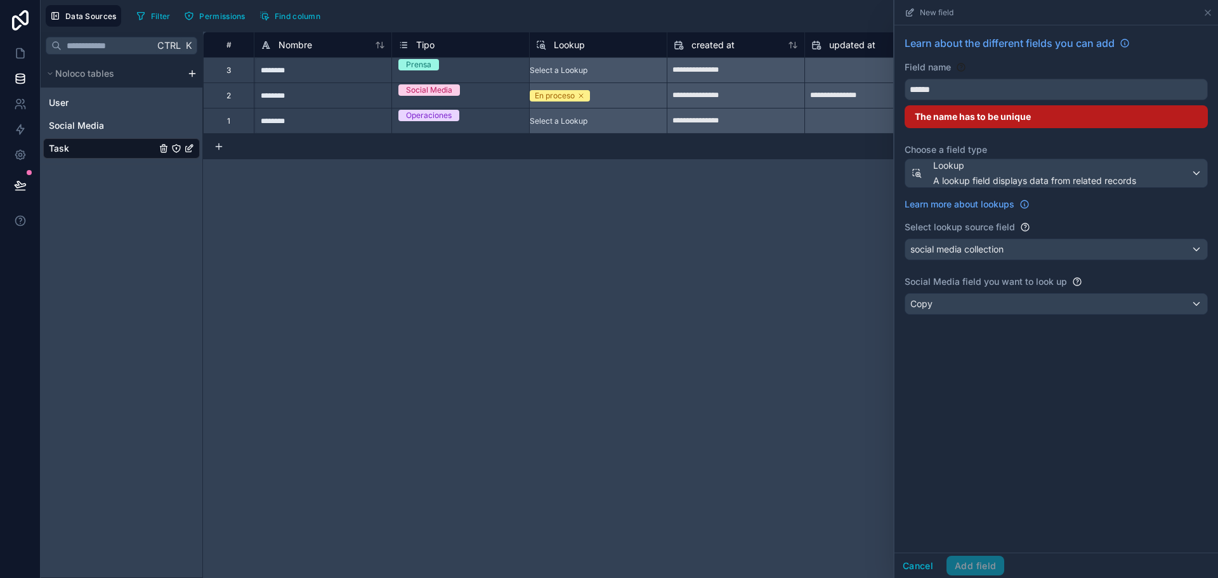
click at [949, 506] on div "Learn about the different fields you can add Field name ****** The name has to …" at bounding box center [1056, 288] width 324 height 527
click at [956, 81] on input "******" at bounding box center [1056, 89] width 302 height 20
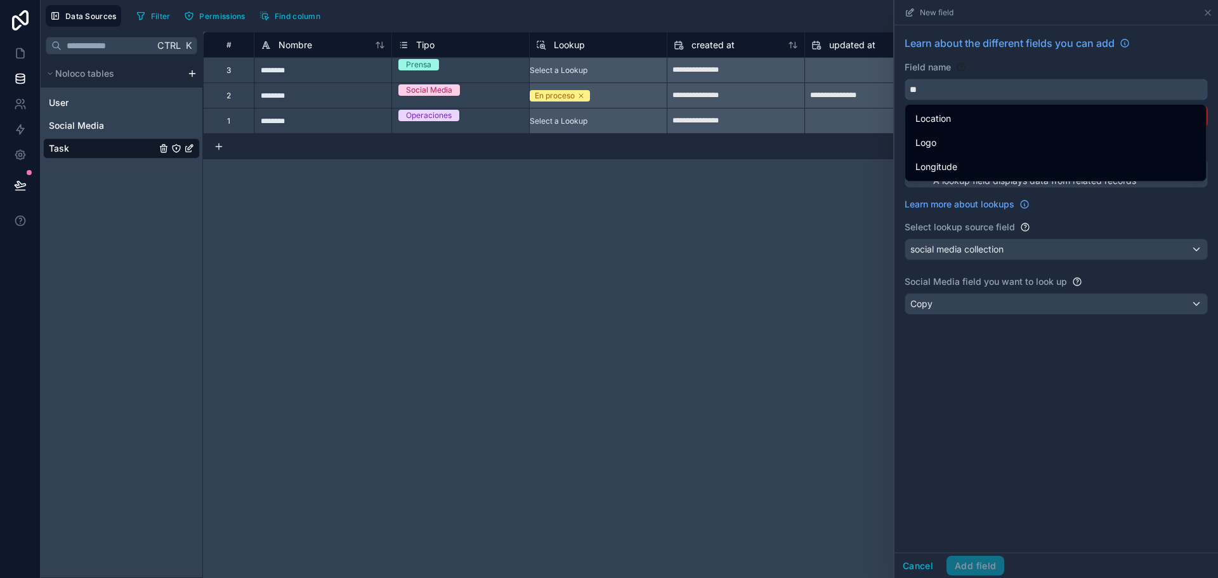
type input "*"
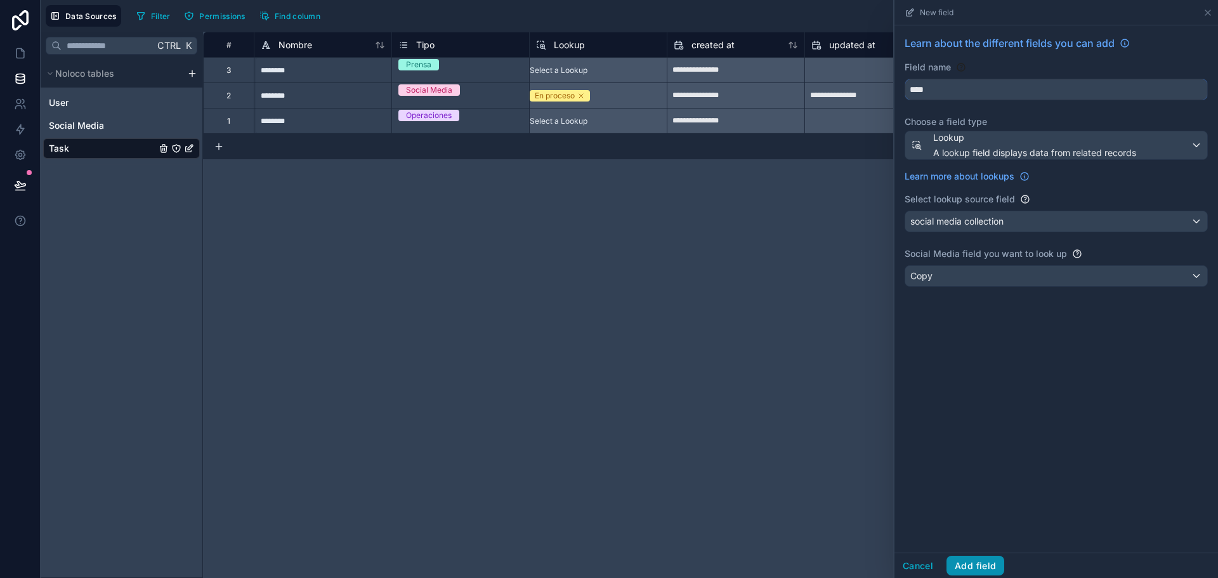
type input "****"
click at [978, 572] on button "Add field" at bounding box center [975, 566] width 58 height 20
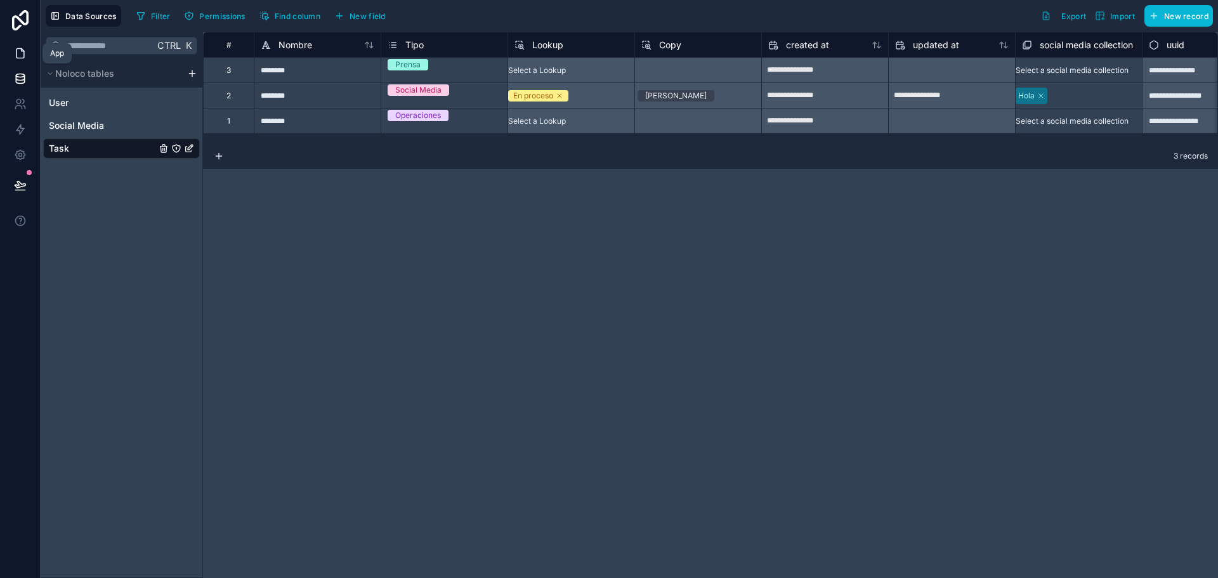
click at [26, 46] on link at bounding box center [20, 53] width 40 height 25
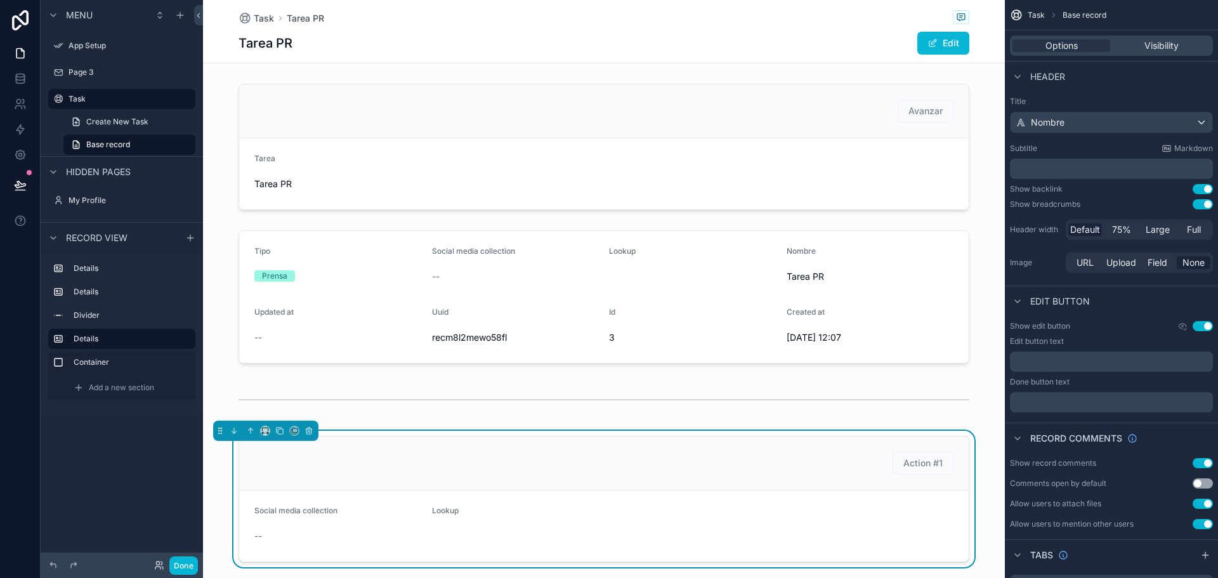
click at [679, 469] on div "Action #1" at bounding box center [603, 463] width 699 height 23
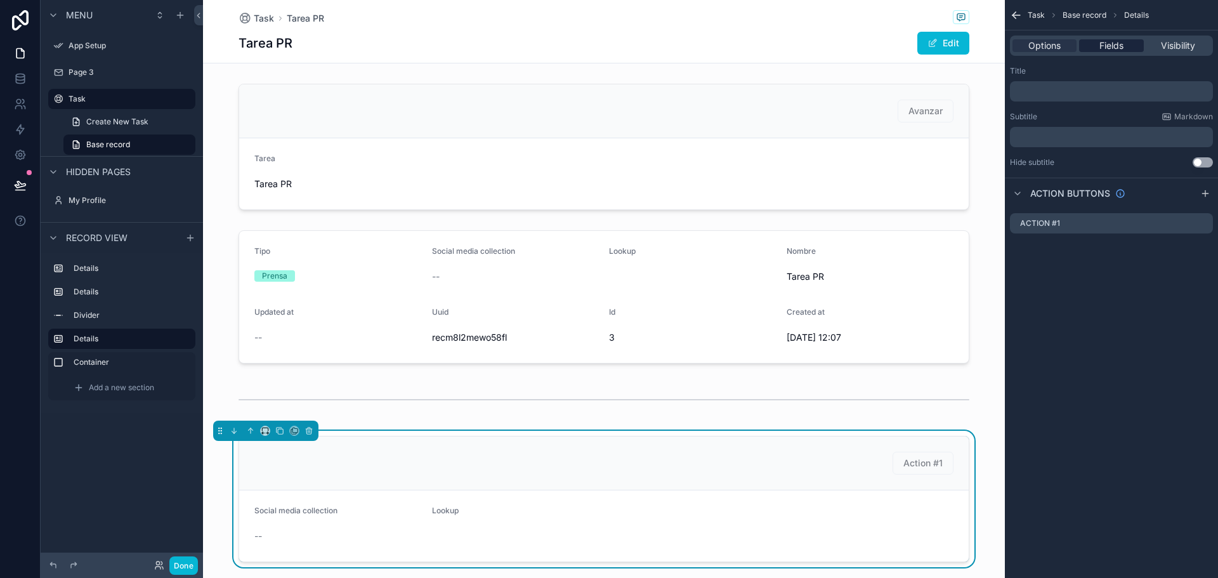
click at [1101, 48] on span "Fields" at bounding box center [1111, 45] width 24 height 13
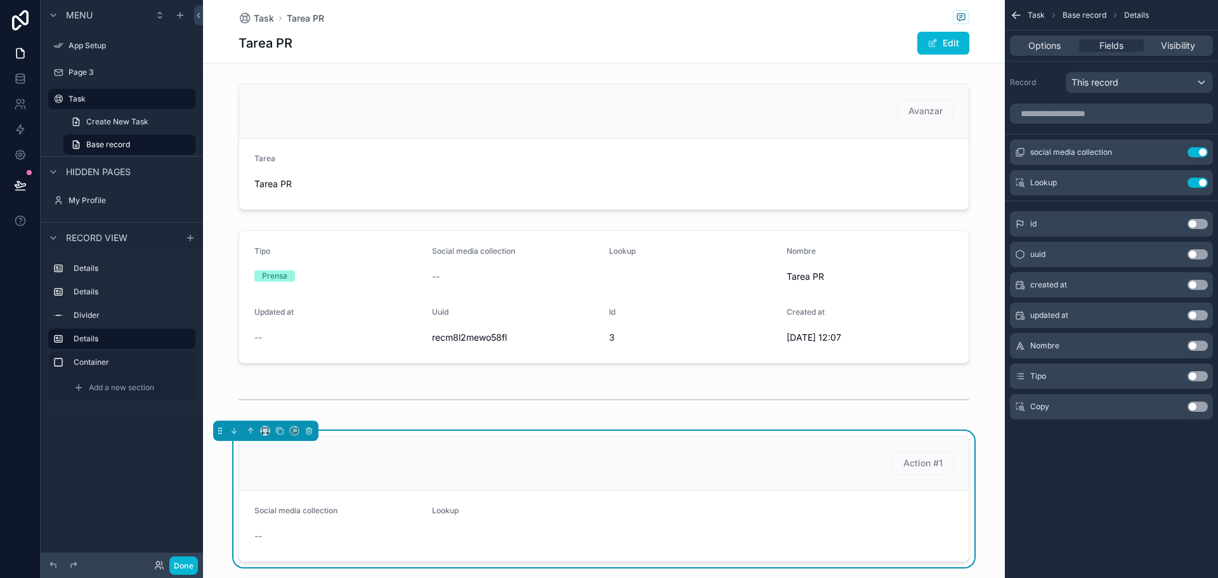
click at [1196, 407] on button "Use setting" at bounding box center [1198, 407] width 20 height 10
click at [187, 561] on button "Done" at bounding box center [183, 565] width 29 height 18
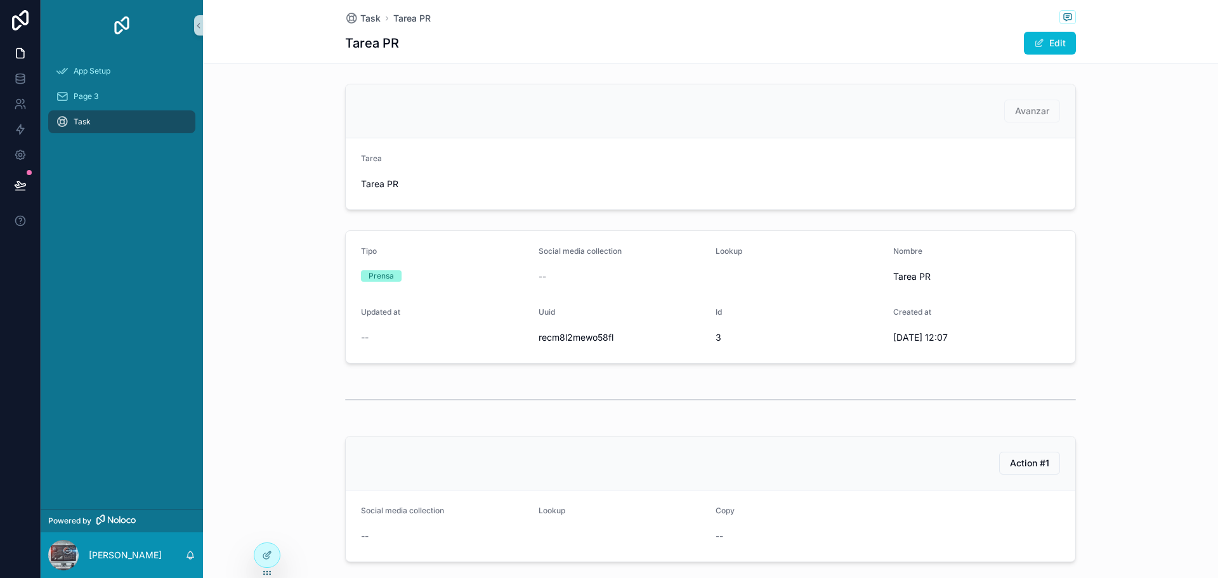
click at [147, 128] on div "Task" at bounding box center [122, 122] width 132 height 20
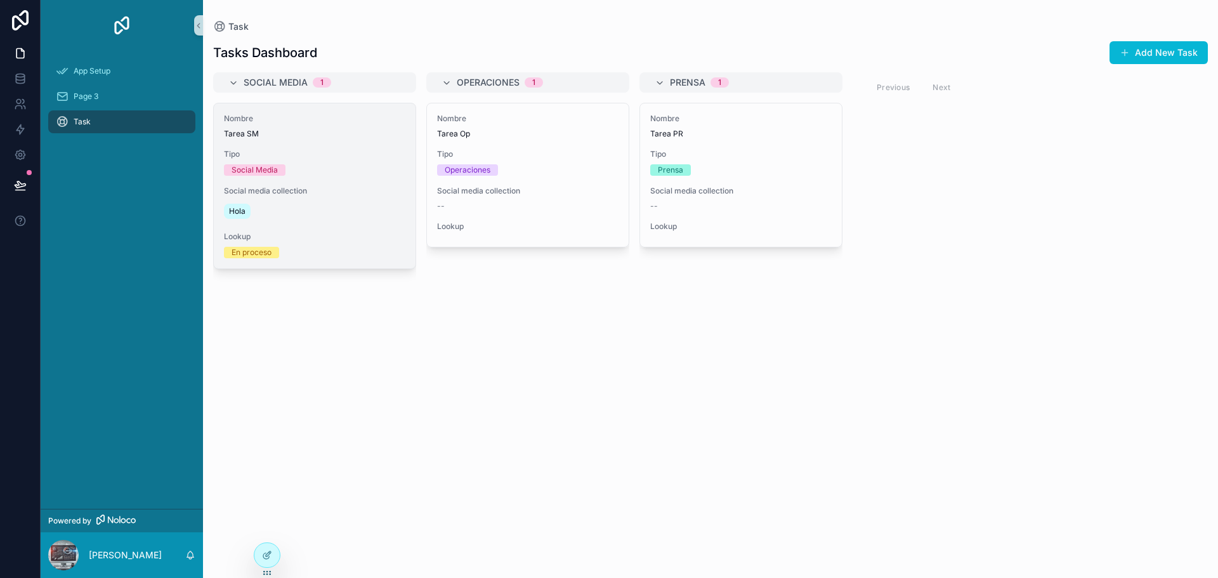
click at [372, 146] on div "Nombre Tarea SM Tipo Social Media Social media collection Hola Lookup En proceso" at bounding box center [315, 185] width 202 height 165
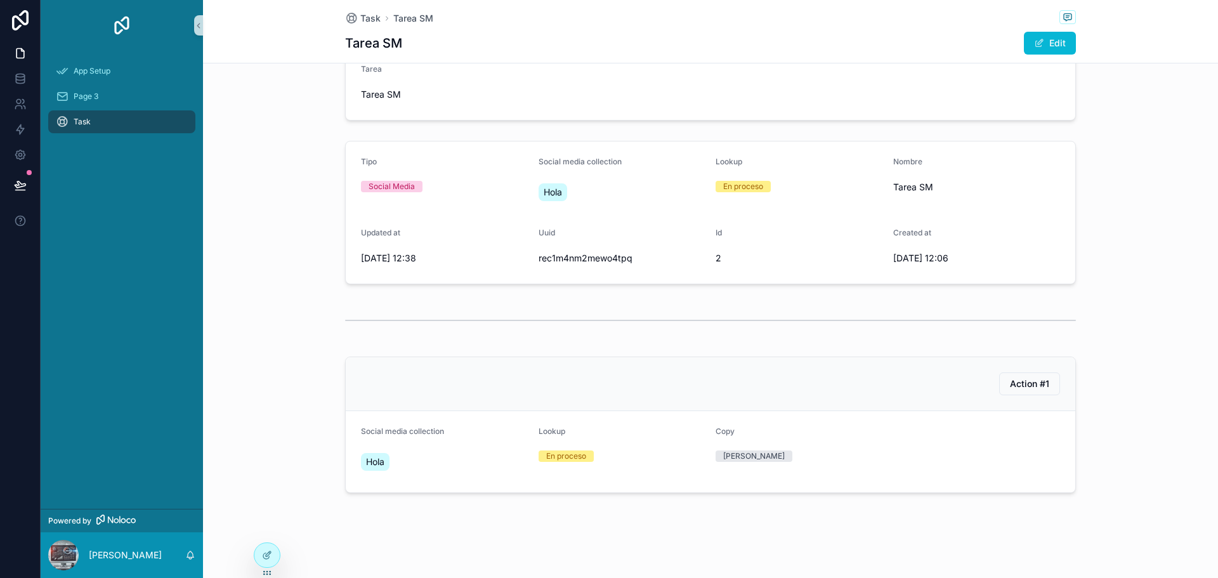
scroll to position [101, 0]
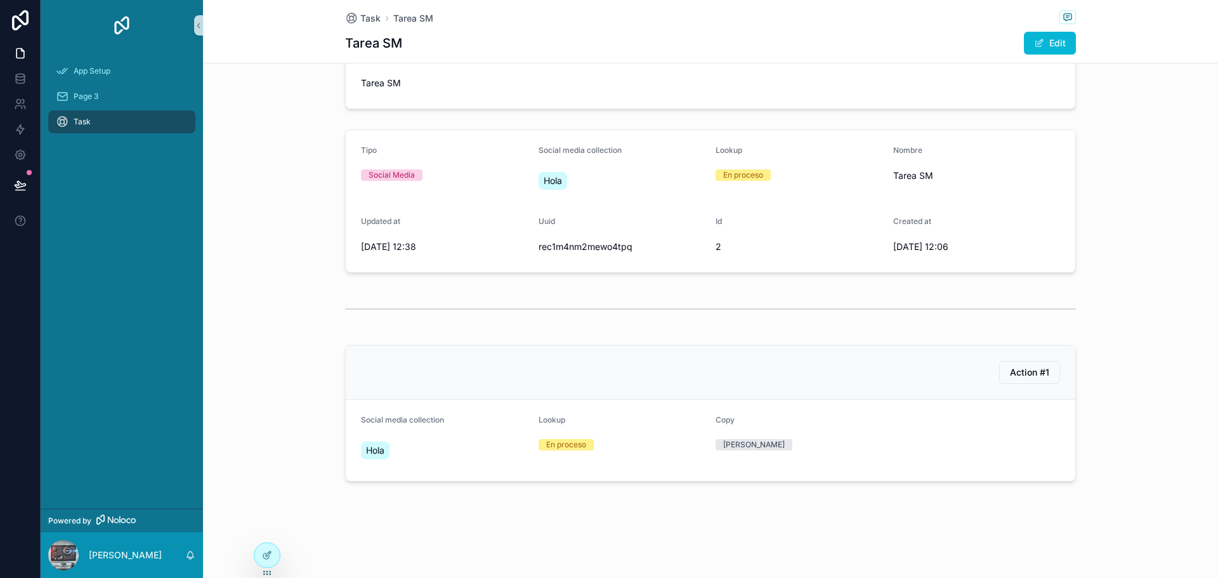
click at [808, 454] on div "[PERSON_NAME]" at bounding box center [799, 444] width 167 height 19
click at [260, 557] on div at bounding box center [266, 555] width 25 height 24
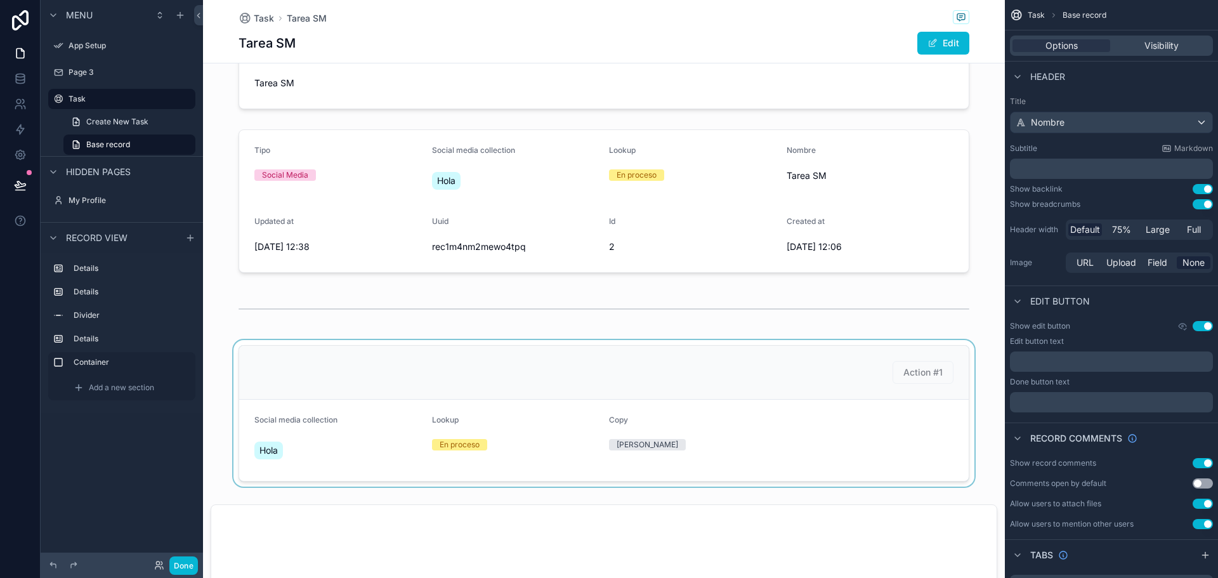
click at [697, 377] on div "scrollable content" at bounding box center [604, 413] width 802 height 147
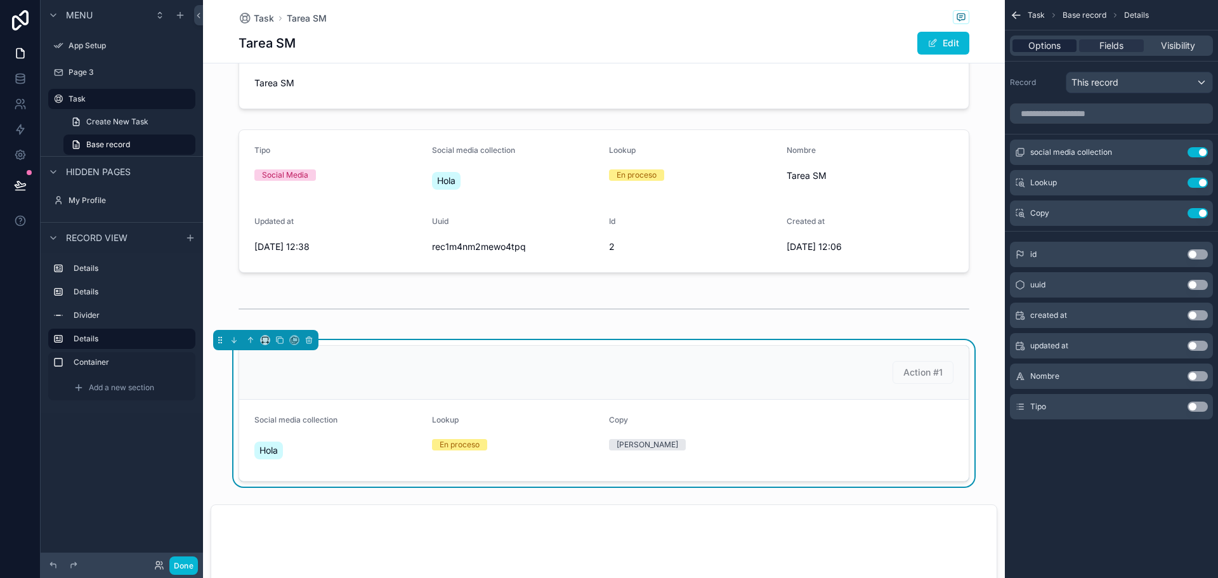
click at [1039, 39] on span "Options" at bounding box center [1044, 45] width 32 height 13
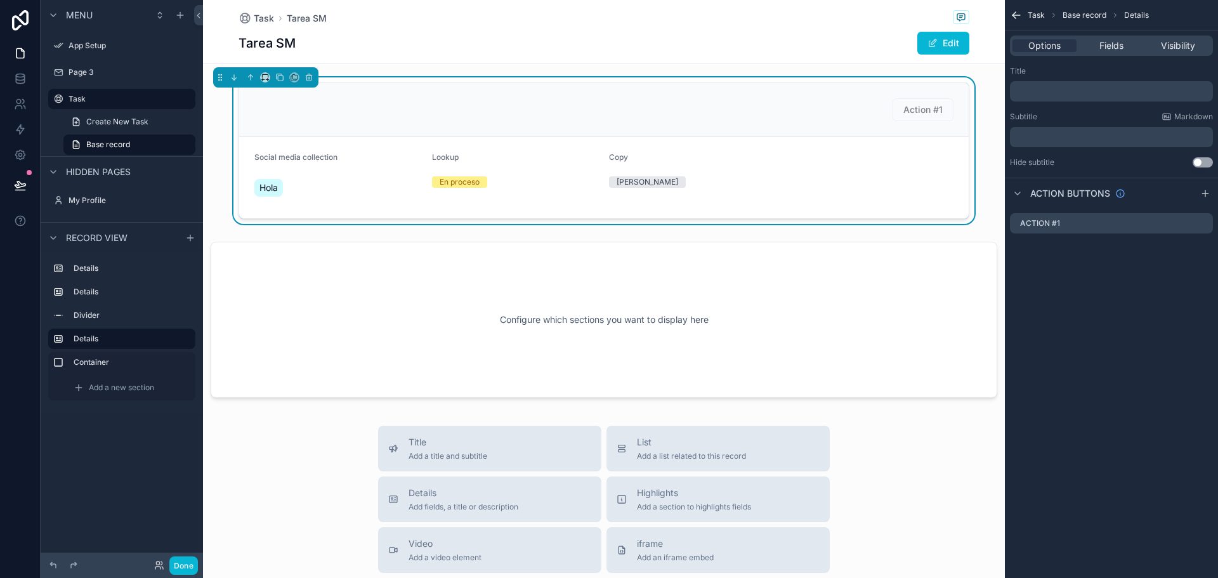
scroll to position [337, 0]
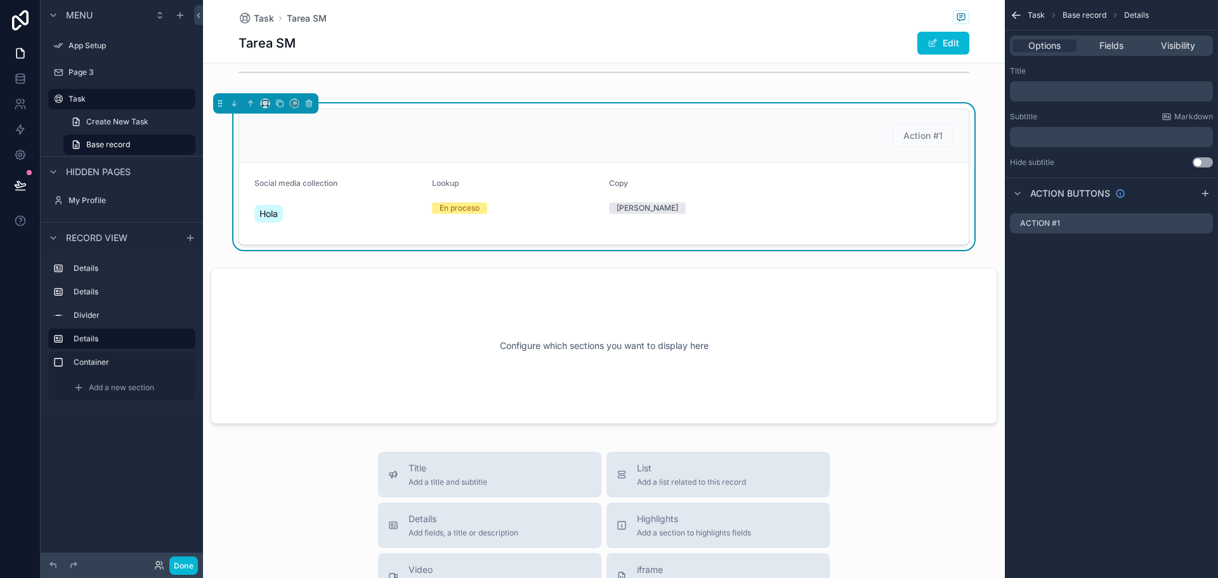
click at [609, 210] on span "[PERSON_NAME]" at bounding box center [647, 207] width 77 height 11
click at [636, 207] on div "[PERSON_NAME]" at bounding box center [648, 207] width 62 height 11
click at [1106, 39] on div "Options Fields Visibility" at bounding box center [1111, 46] width 203 height 20
click at [1107, 41] on span "Fields" at bounding box center [1111, 45] width 24 height 13
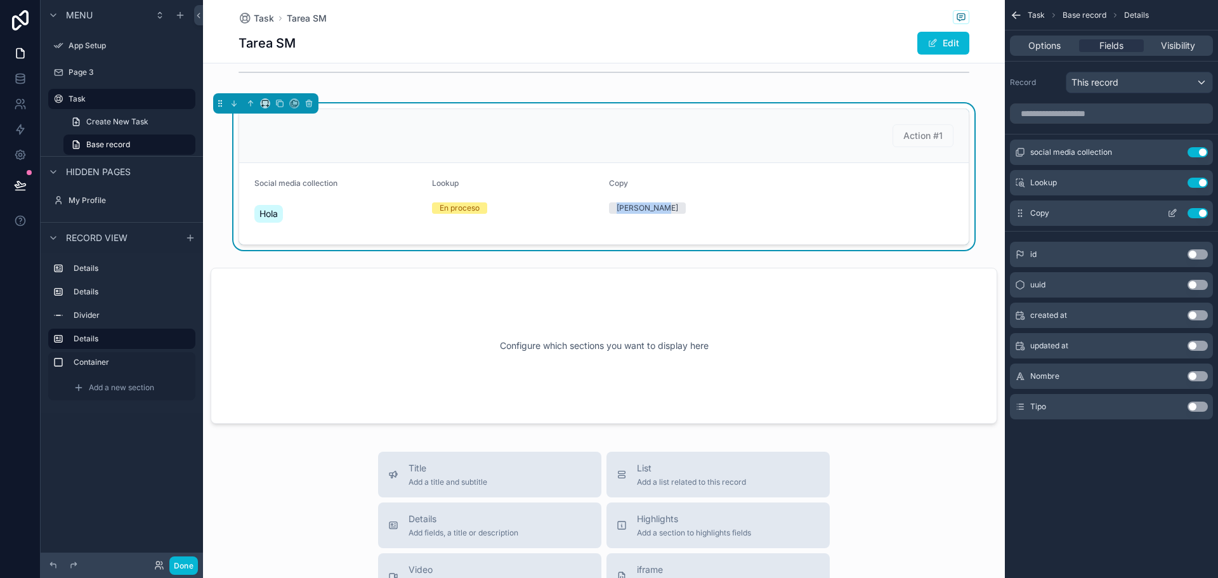
click at [1170, 213] on icon "scrollable content" at bounding box center [1172, 213] width 10 height 10
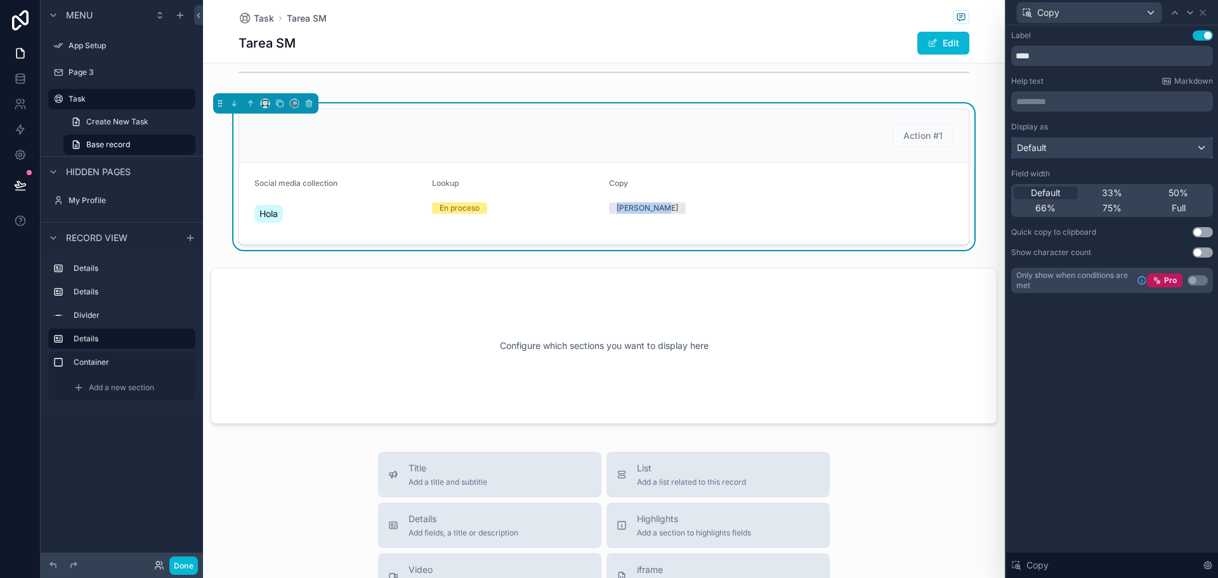
click at [1074, 142] on div "Default" at bounding box center [1112, 148] width 200 height 20
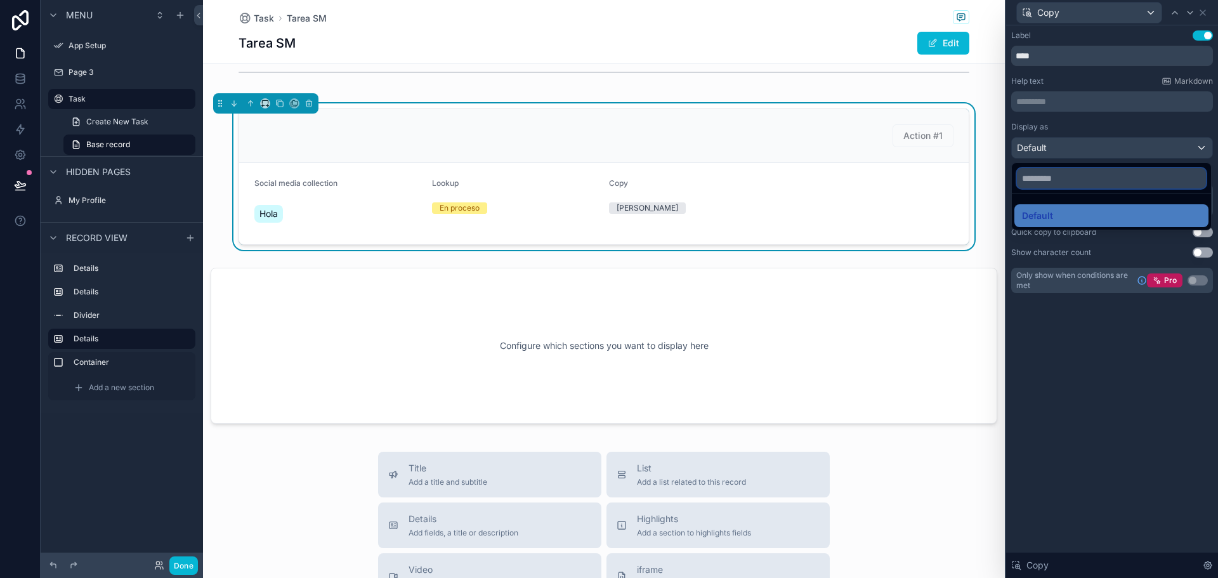
click at [1052, 176] on input "text" at bounding box center [1111, 178] width 189 height 20
click at [1079, 388] on div at bounding box center [1112, 289] width 212 height 578
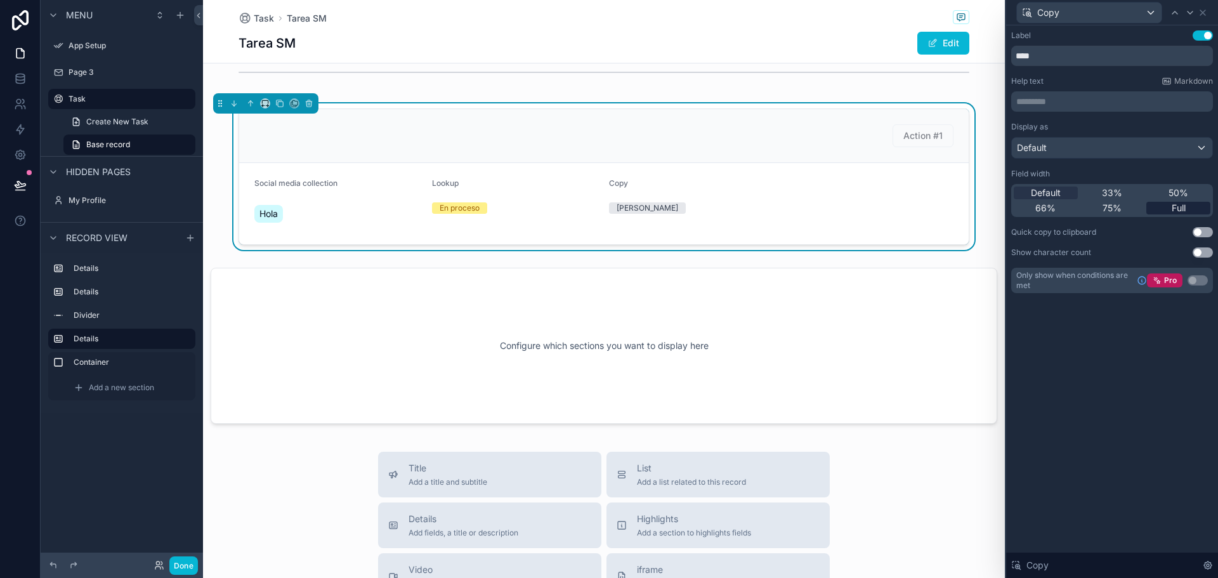
click at [1184, 206] on span "Full" at bounding box center [1179, 208] width 14 height 13
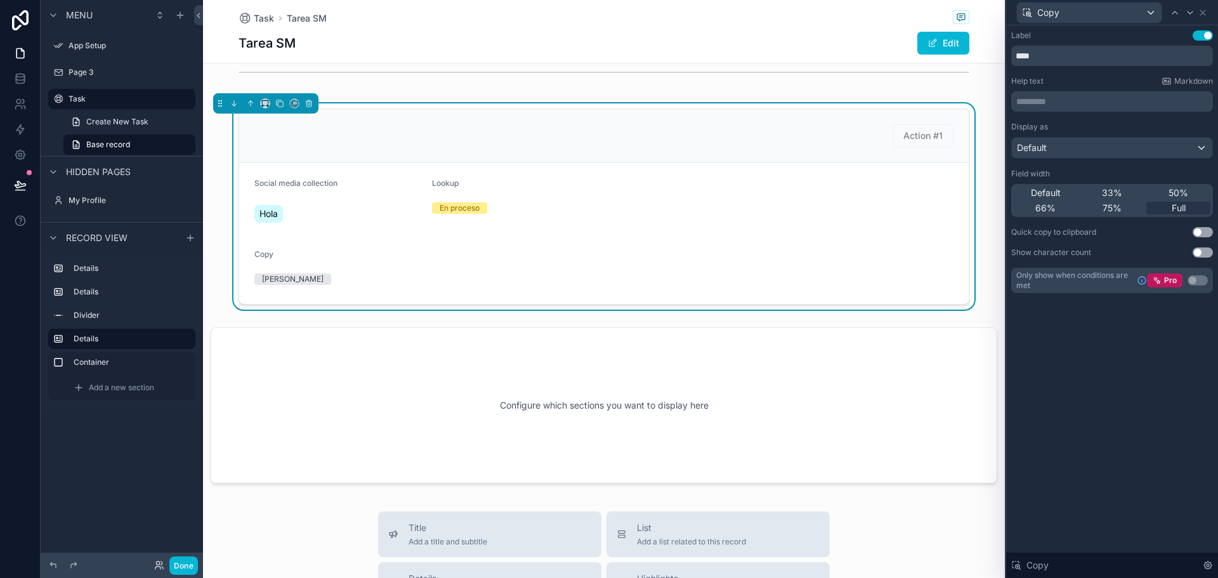
click at [1201, 249] on button "Use setting" at bounding box center [1203, 252] width 20 height 10
click at [1101, 334] on div "Label Use setting **** Help text Markdown ********* ﻿ Display as Default Field …" at bounding box center [1112, 301] width 212 height 553
click at [1201, 33] on button "Use setting" at bounding box center [1203, 35] width 20 height 10
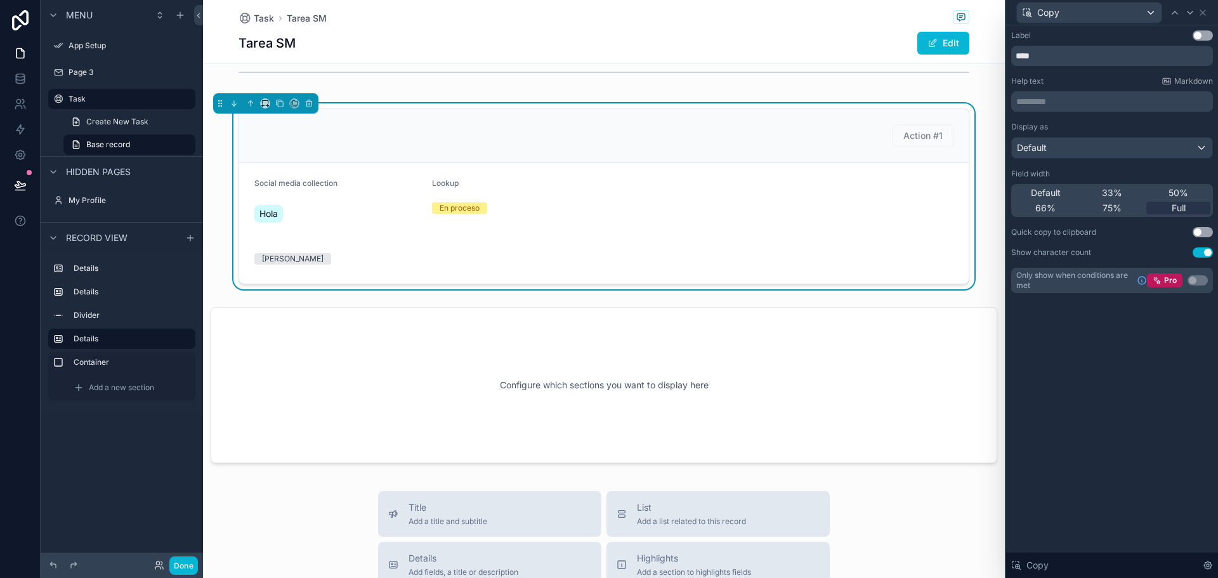
click at [1201, 33] on button "Use setting" at bounding box center [1203, 35] width 20 height 10
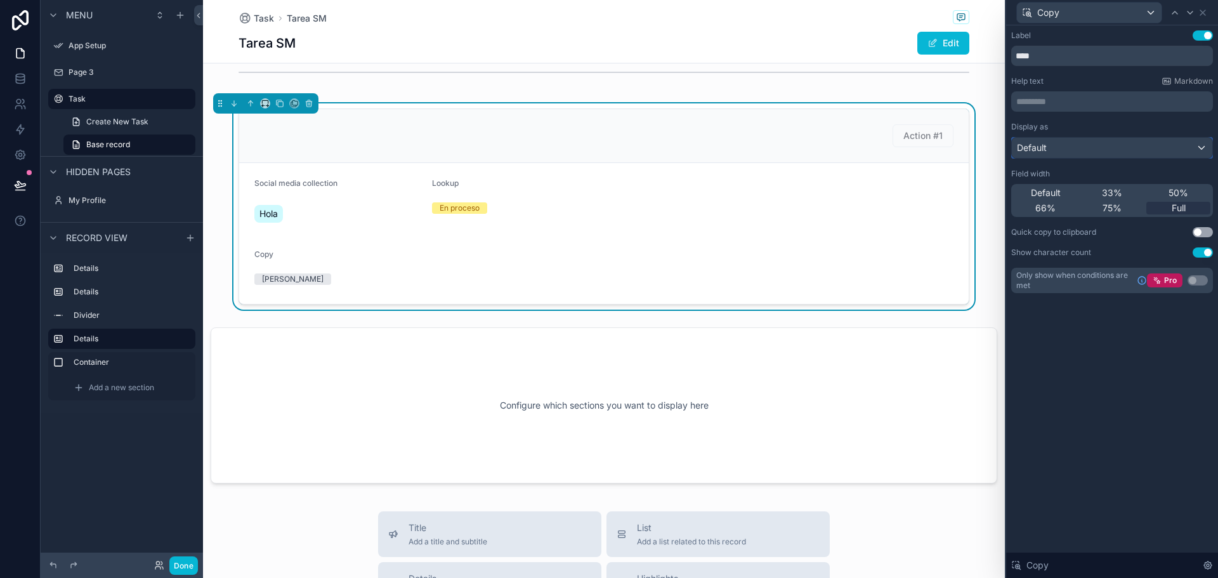
click at [1045, 152] on span "Default" at bounding box center [1032, 147] width 30 height 13
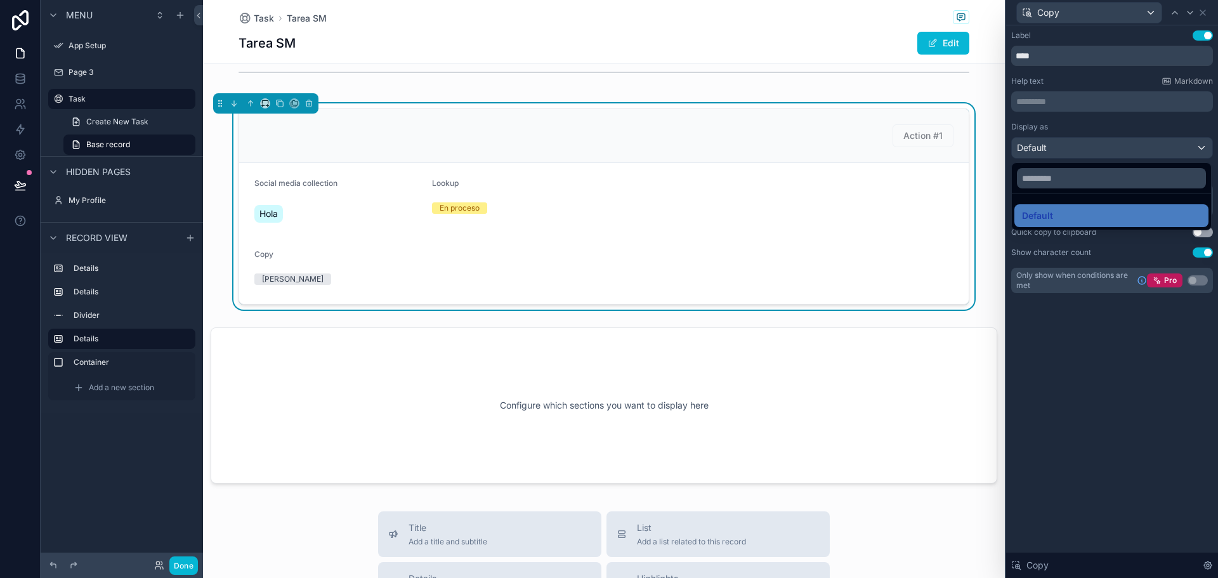
click at [1045, 152] on div at bounding box center [1112, 289] width 212 height 578
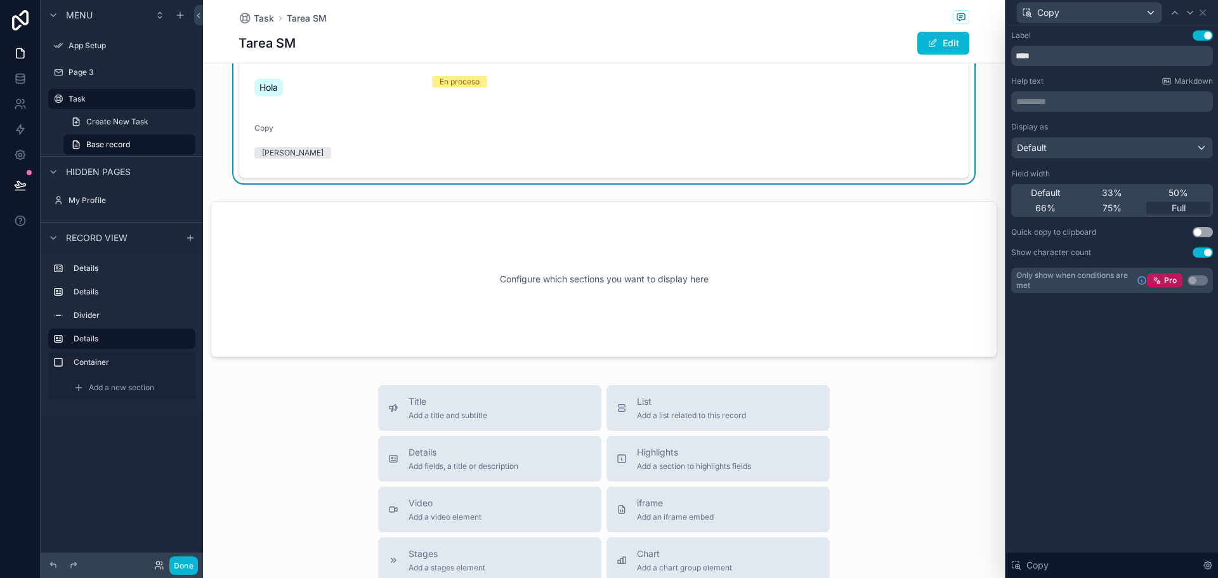
scroll to position [461, 0]
click at [672, 422] on span "Add a list related to this record" at bounding box center [691, 418] width 109 height 10
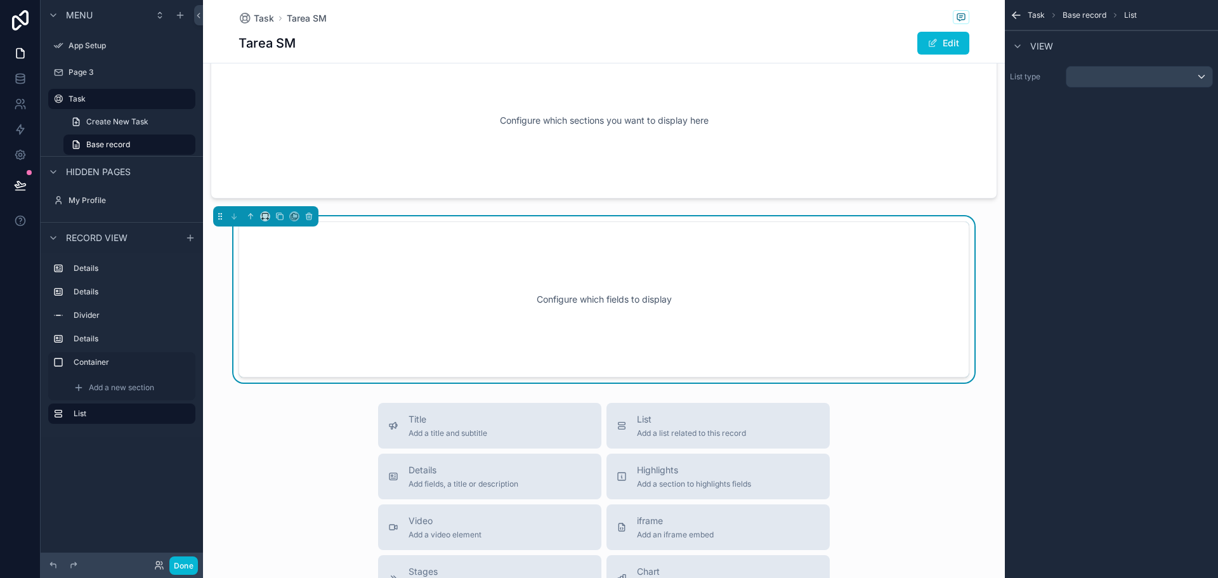
scroll to position [633, 0]
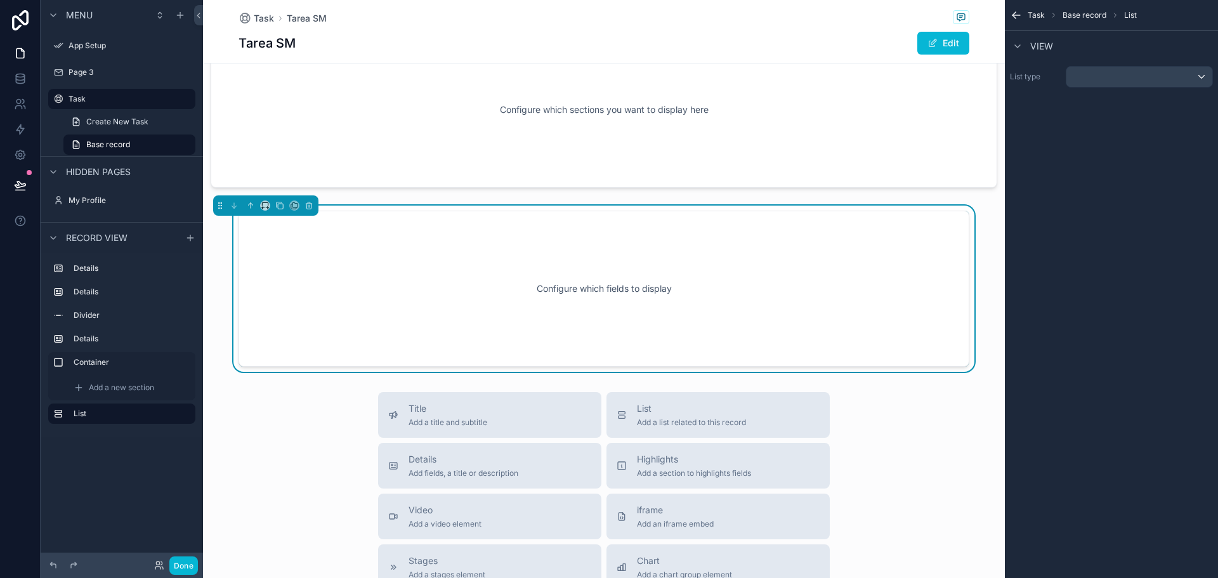
click at [655, 315] on div "Configure which fields to display" at bounding box center [603, 289] width 689 height 114
click at [1164, 76] on div "scrollable content" at bounding box center [1139, 77] width 146 height 20
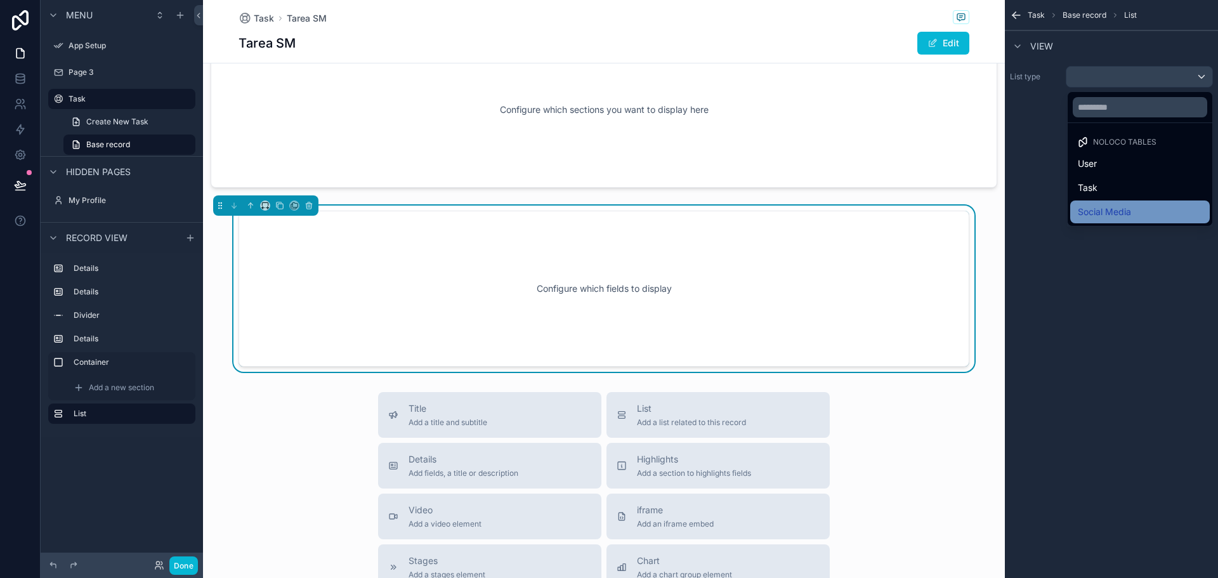
click at [1087, 209] on span "Social Media" at bounding box center [1104, 211] width 53 height 15
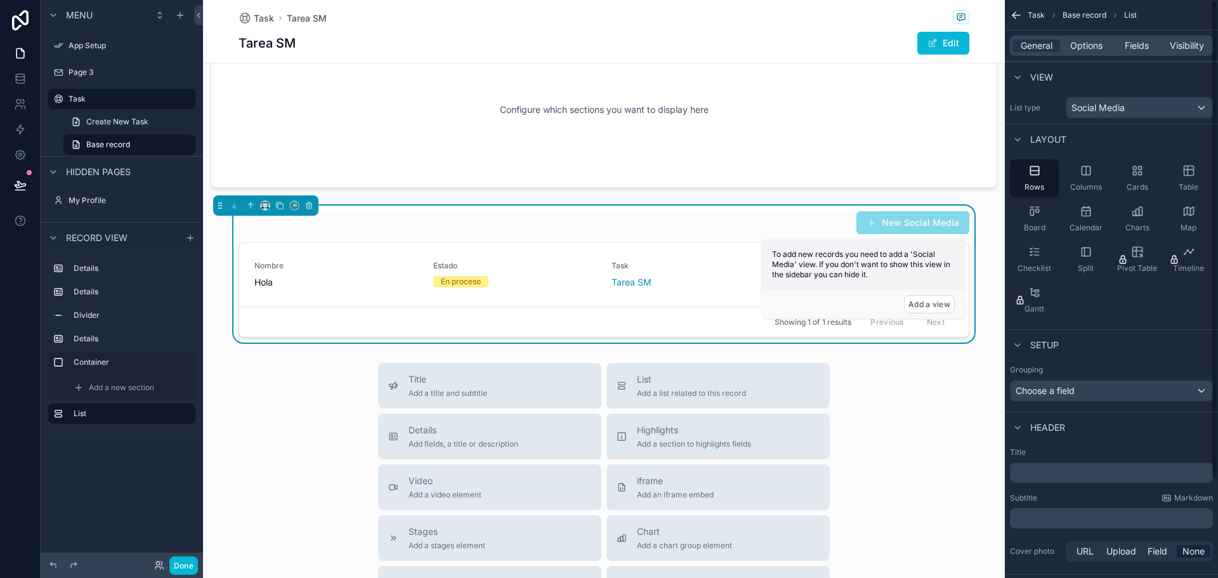
click at [932, 400] on div "Title Add a title and subtitle List Add a list related to this record Details A…" at bounding box center [604, 589] width 802 height 452
click at [606, 226] on div "New Social Media" at bounding box center [604, 223] width 731 height 24
click at [957, 436] on div "Title Add a title and subtitle List Add a list related to this record Details A…" at bounding box center [604, 589] width 802 height 452
click at [188, 567] on button "Done" at bounding box center [183, 565] width 29 height 18
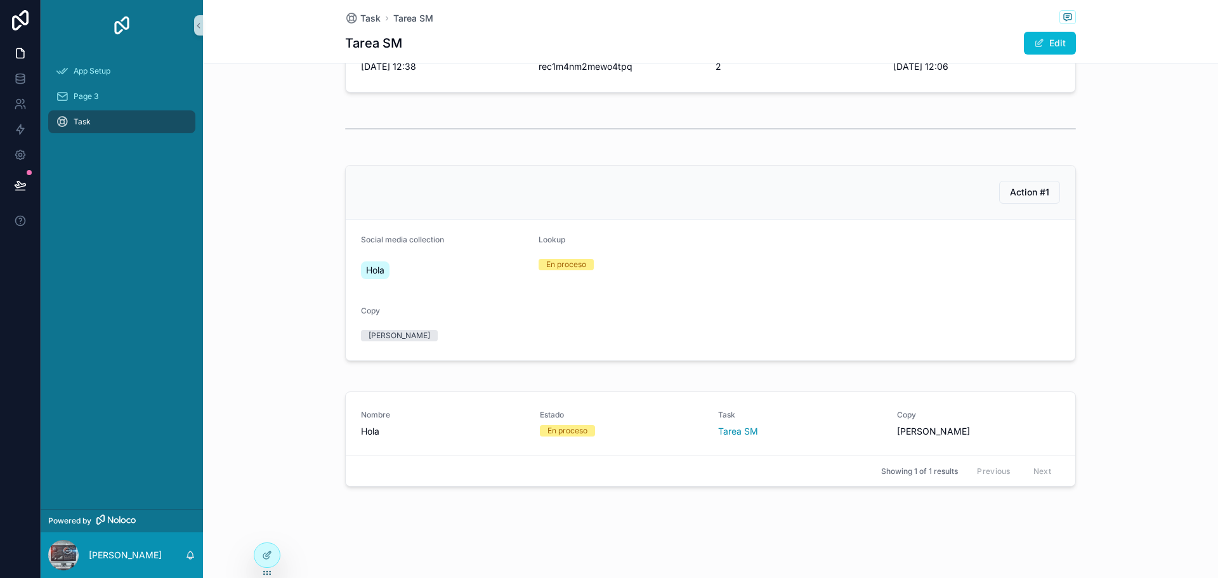
scroll to position [281, 0]
click at [266, 553] on icon at bounding box center [267, 555] width 10 height 10
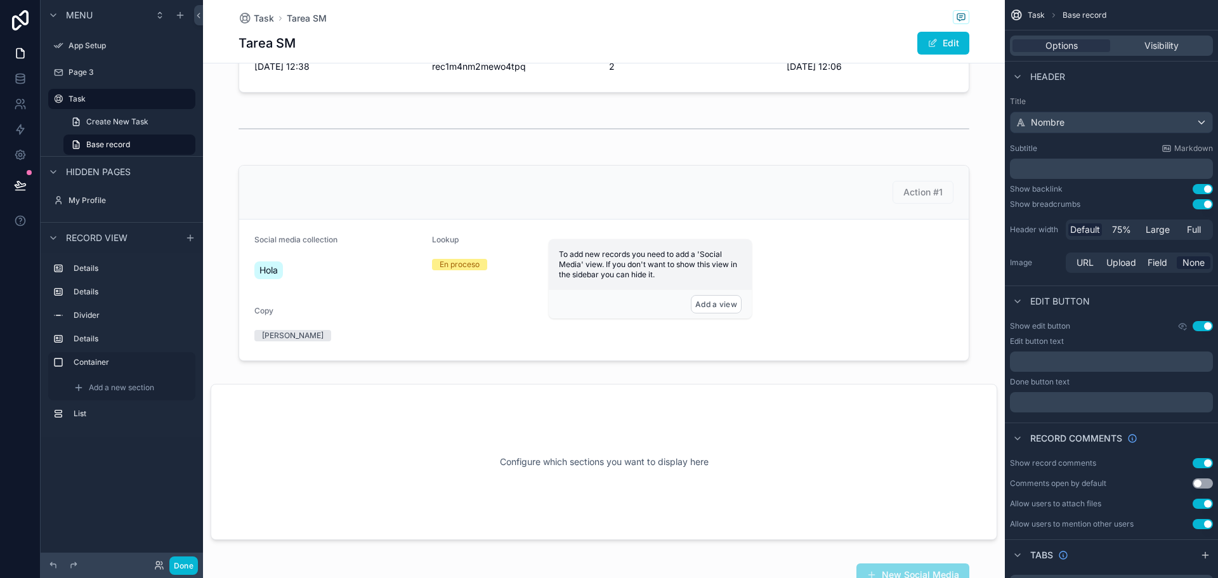
scroll to position [633, 0]
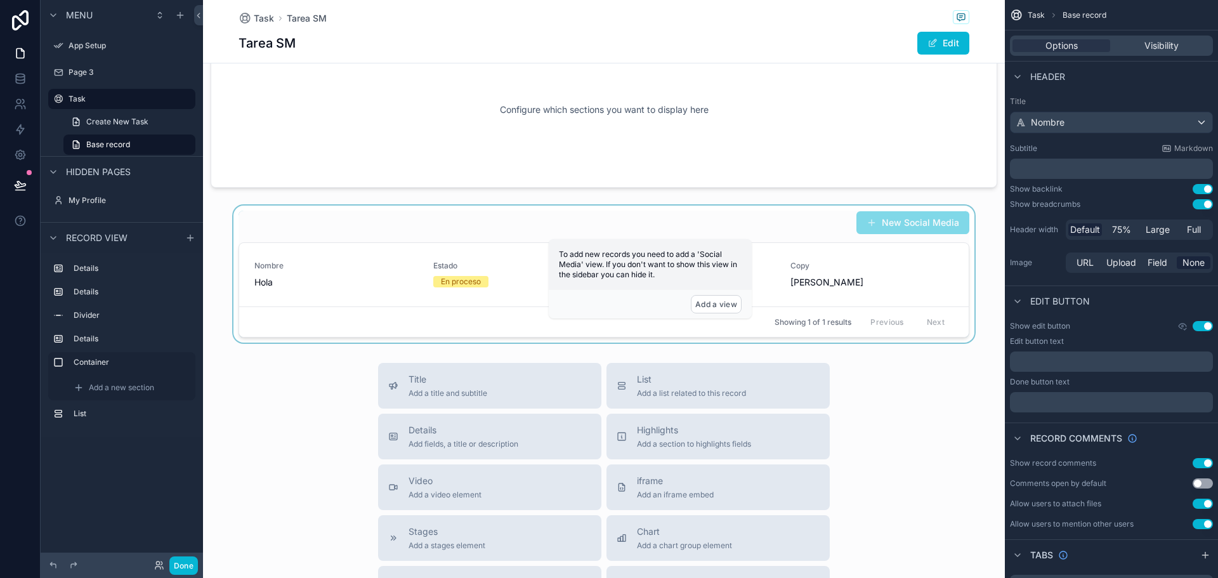
click at [455, 247] on div "scrollable content" at bounding box center [604, 274] width 802 height 137
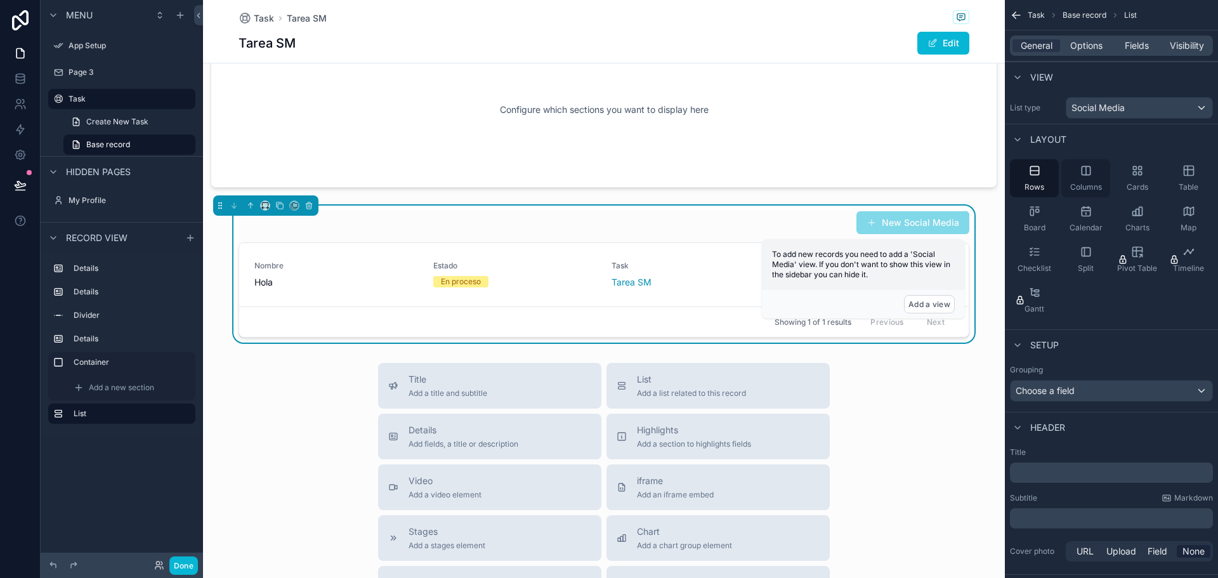
click at [1084, 176] on icon "scrollable content" at bounding box center [1086, 170] width 13 height 13
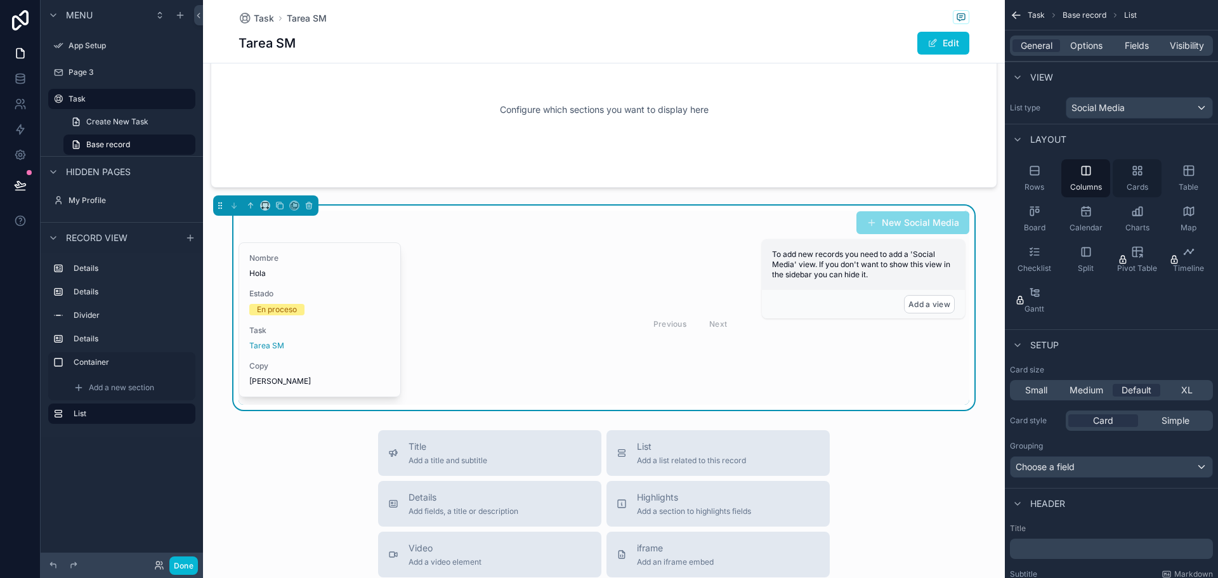
click at [1145, 175] on div "Cards" at bounding box center [1137, 178] width 49 height 38
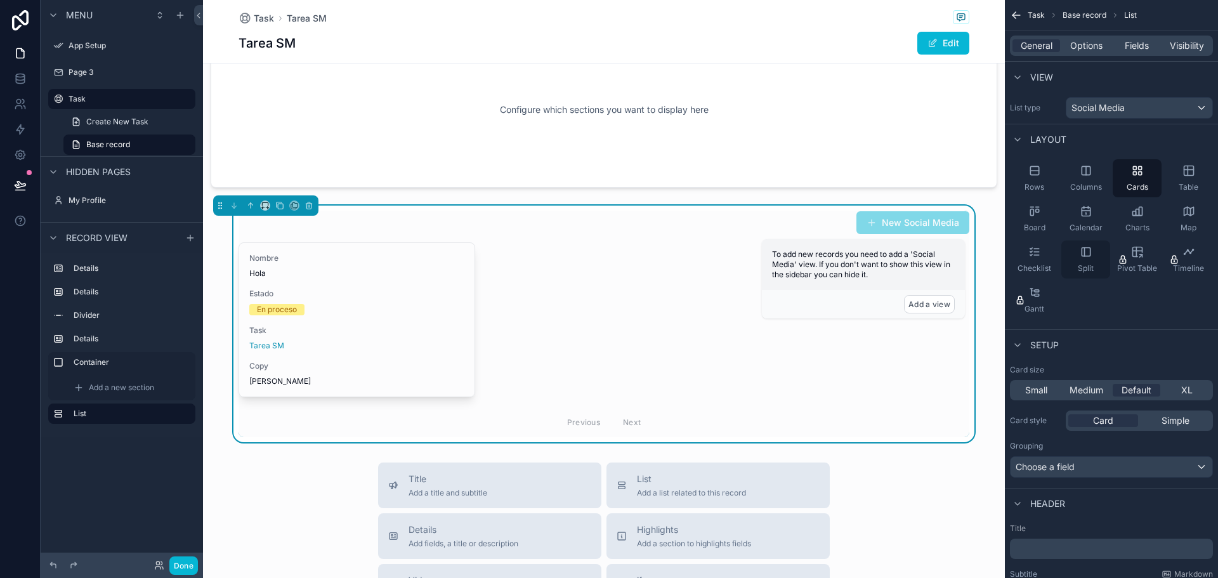
click at [1080, 252] on icon "scrollable content" at bounding box center [1086, 251] width 13 height 13
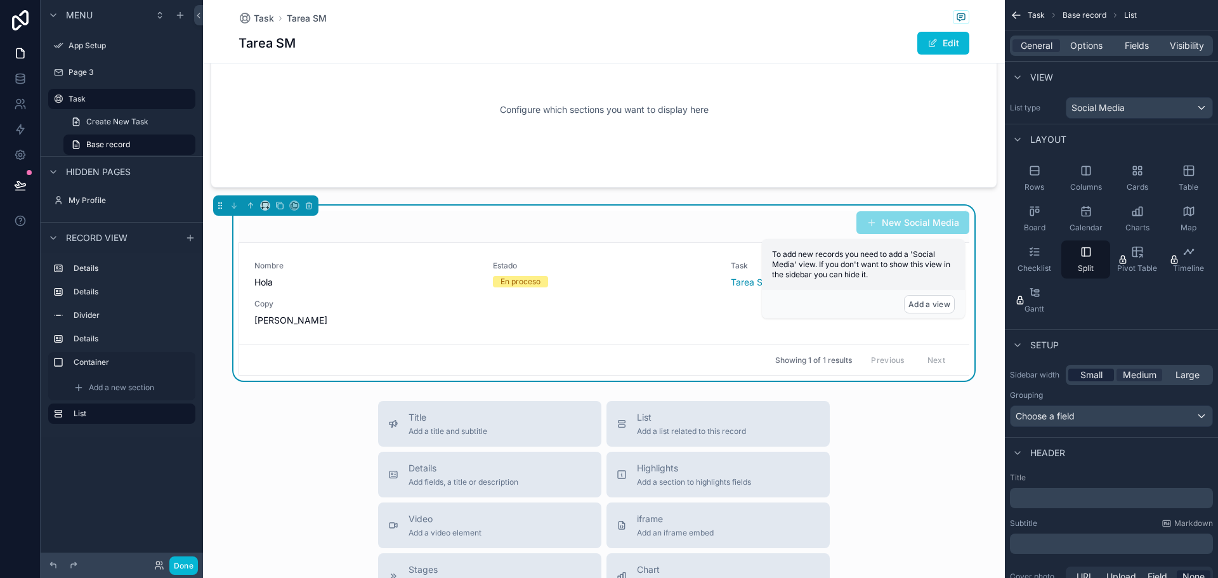
click at [1090, 379] on span "Small" at bounding box center [1091, 375] width 22 height 13
click at [1129, 376] on span "Medium" at bounding box center [1140, 375] width 34 height 13
click at [1191, 374] on span "Large" at bounding box center [1187, 375] width 24 height 13
click at [176, 570] on button "Done" at bounding box center [183, 565] width 29 height 18
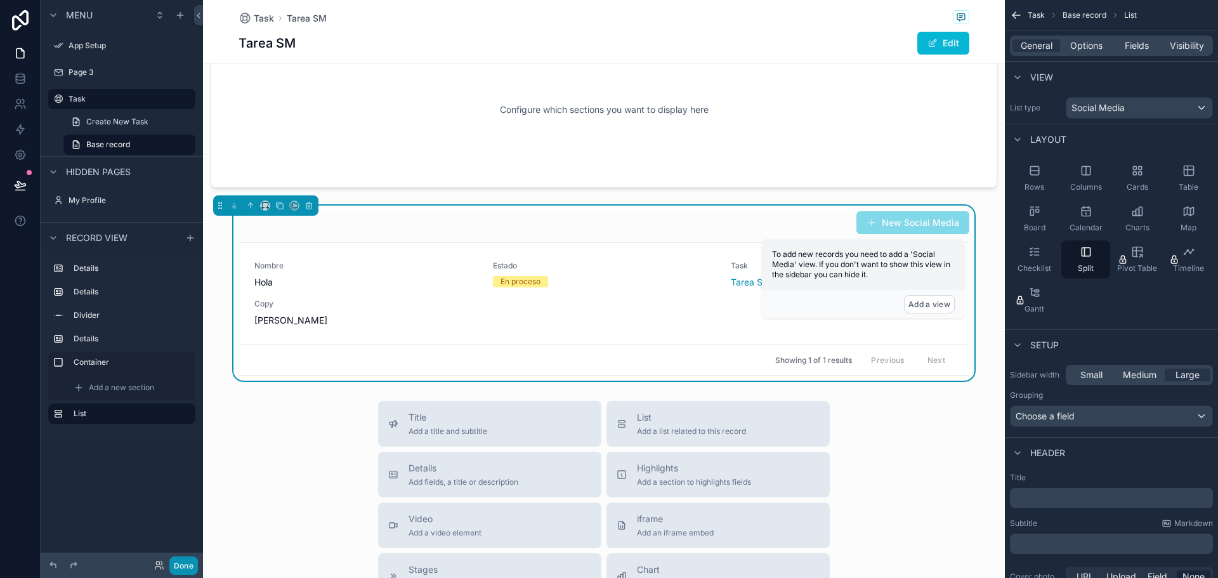
scroll to position [314, 0]
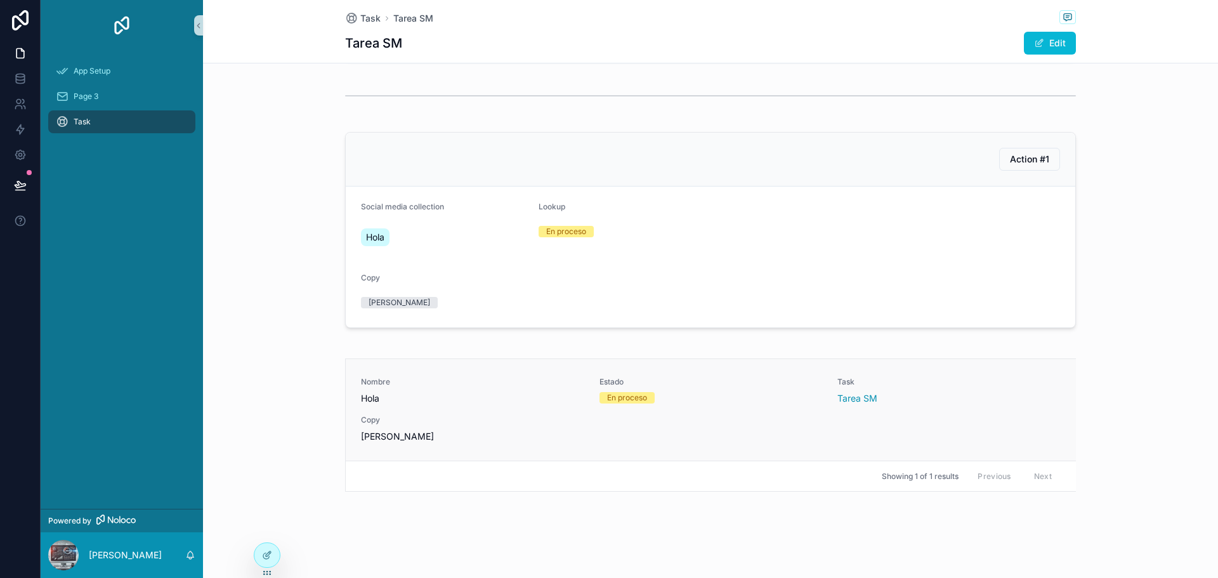
click at [415, 394] on span "Hola" at bounding box center [472, 398] width 223 height 13
click at [267, 558] on icon at bounding box center [267, 555] width 10 height 10
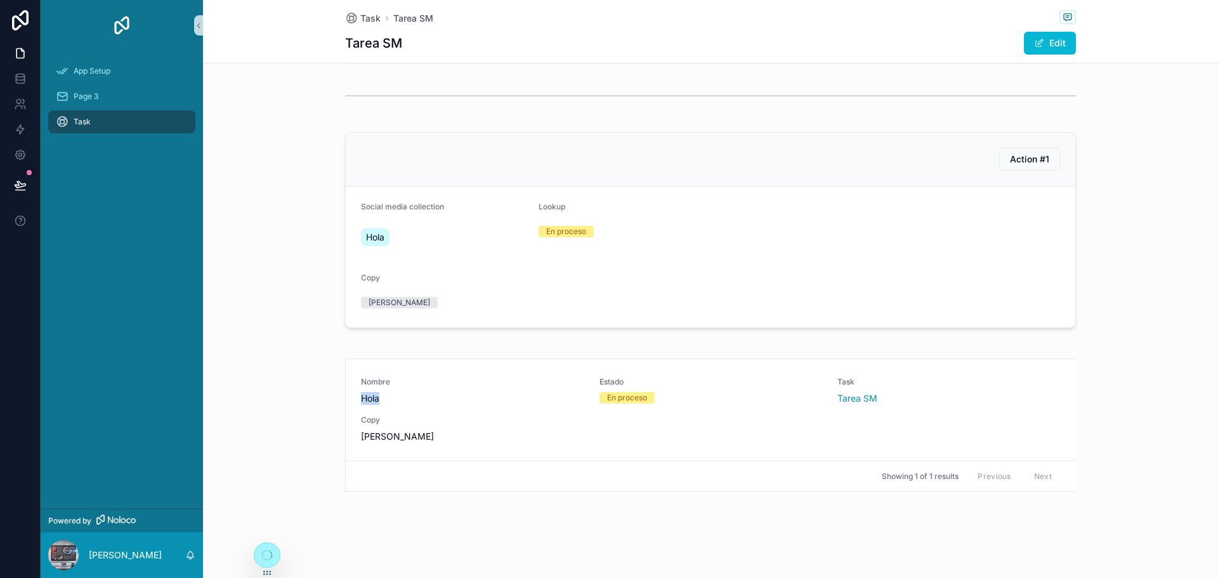
scroll to position [633, 0]
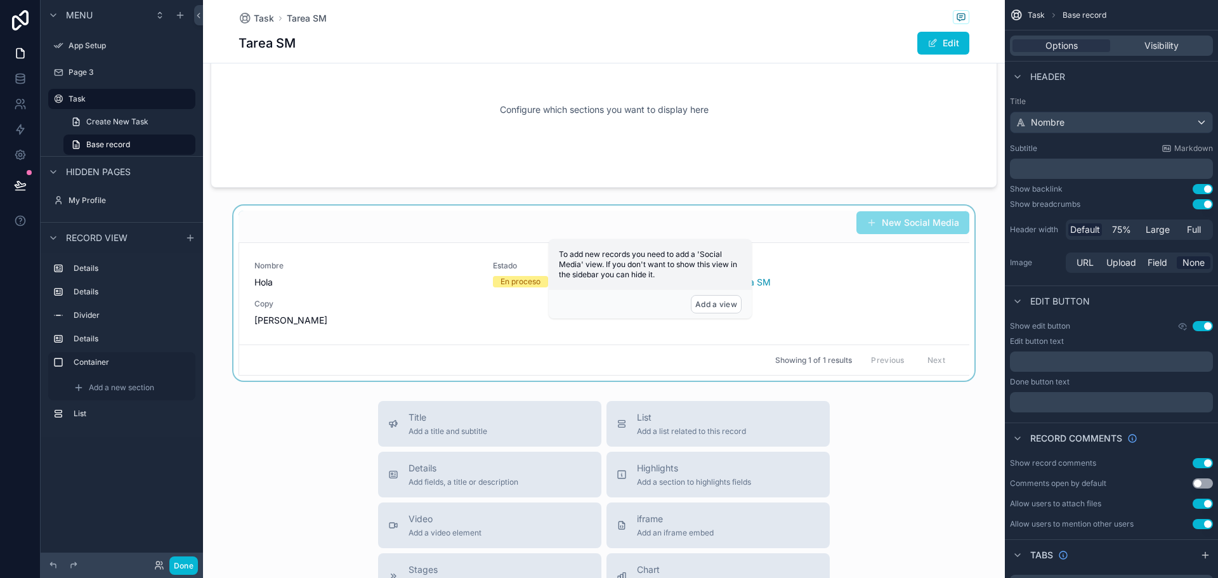
click at [499, 358] on div "Showing 1 of 1 results Previous Next" at bounding box center [604, 359] width 730 height 30
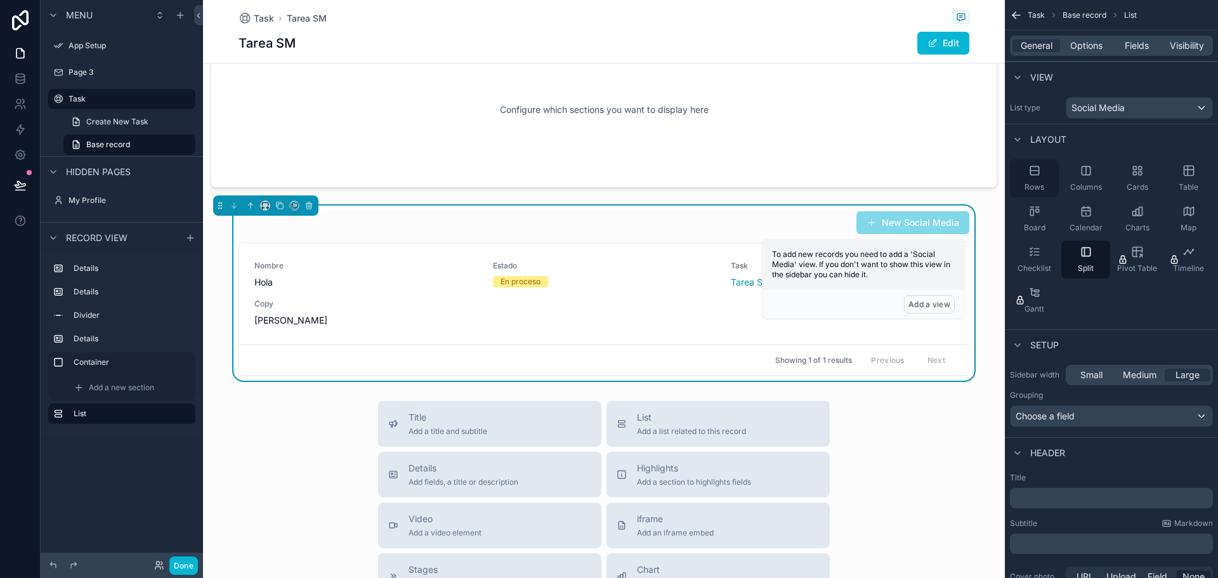
click at [1027, 169] on div "Rows" at bounding box center [1034, 178] width 49 height 38
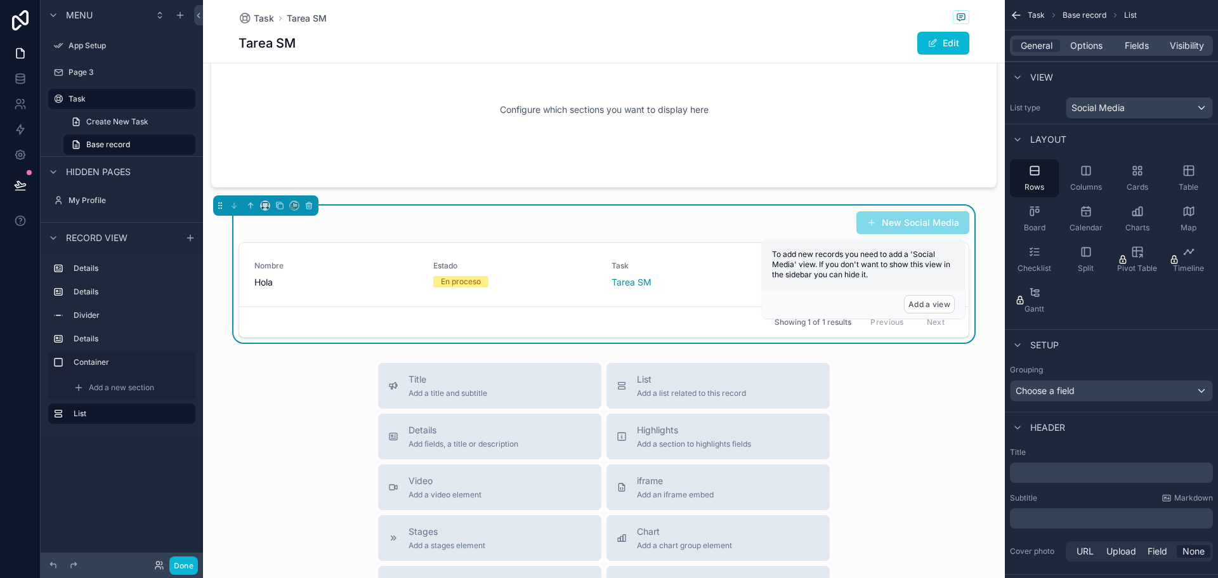
click at [929, 376] on div "Title Add a title and subtitle List Add a list related to this record Details A…" at bounding box center [604, 589] width 802 height 452
click at [1083, 49] on span "Options" at bounding box center [1086, 45] width 32 height 13
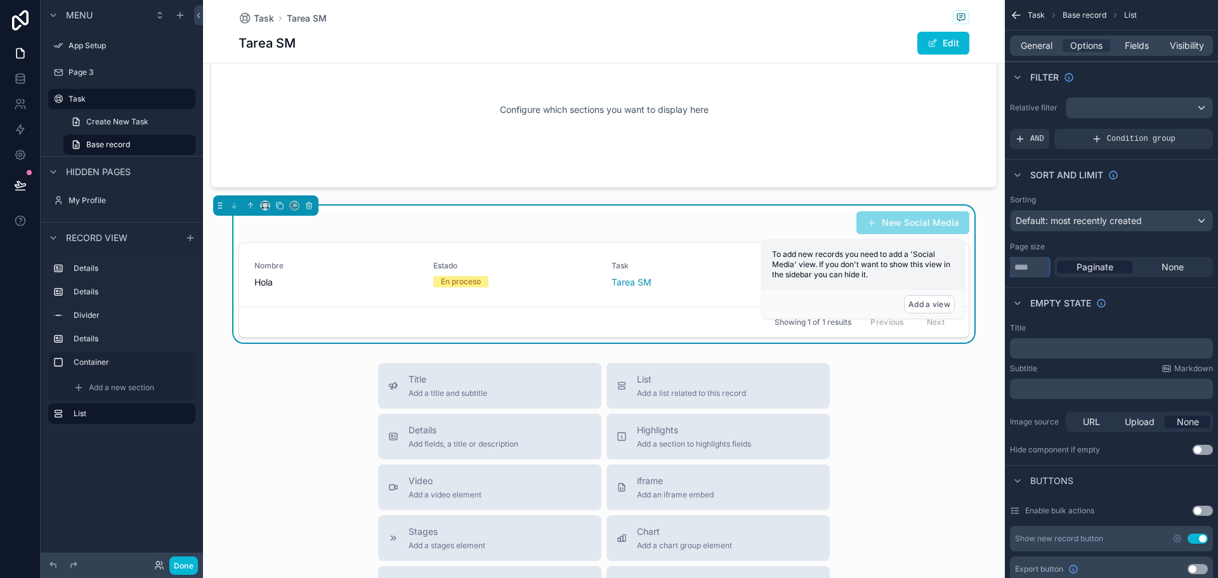
click at [1024, 275] on input "**" at bounding box center [1029, 267] width 39 height 20
click at [1066, 351] on p "﻿" at bounding box center [1112, 348] width 195 height 10
click at [1018, 410] on div "Image source URL Upload None" at bounding box center [1111, 421] width 203 height 25
click at [1099, 104] on div "scrollable content" at bounding box center [1139, 108] width 146 height 20
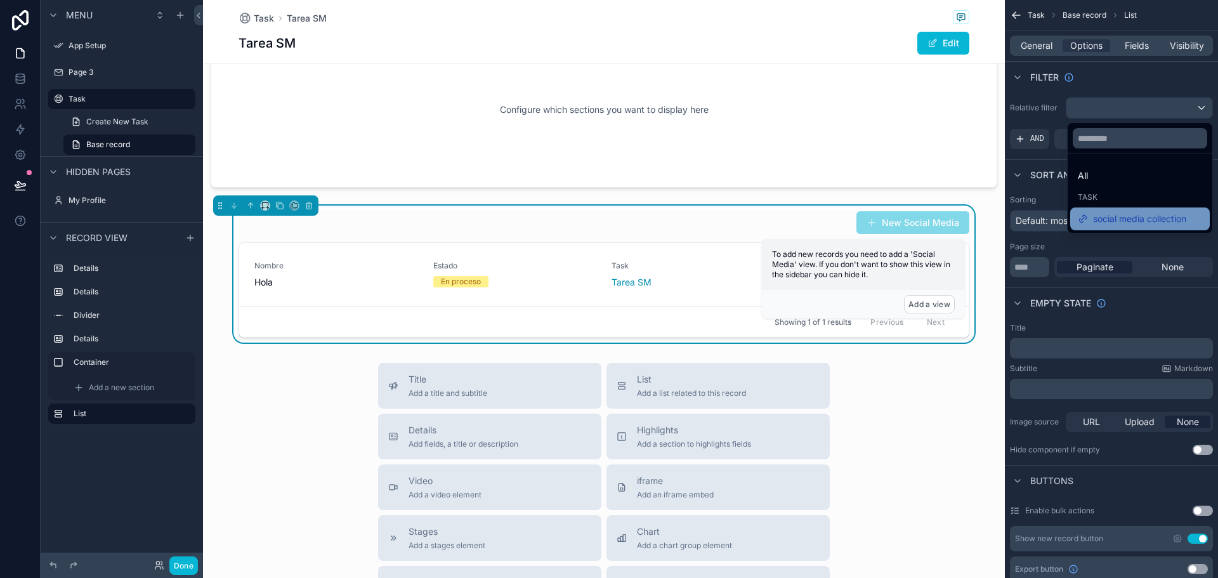
click at [1096, 213] on span "social media collection" at bounding box center [1139, 218] width 93 height 15
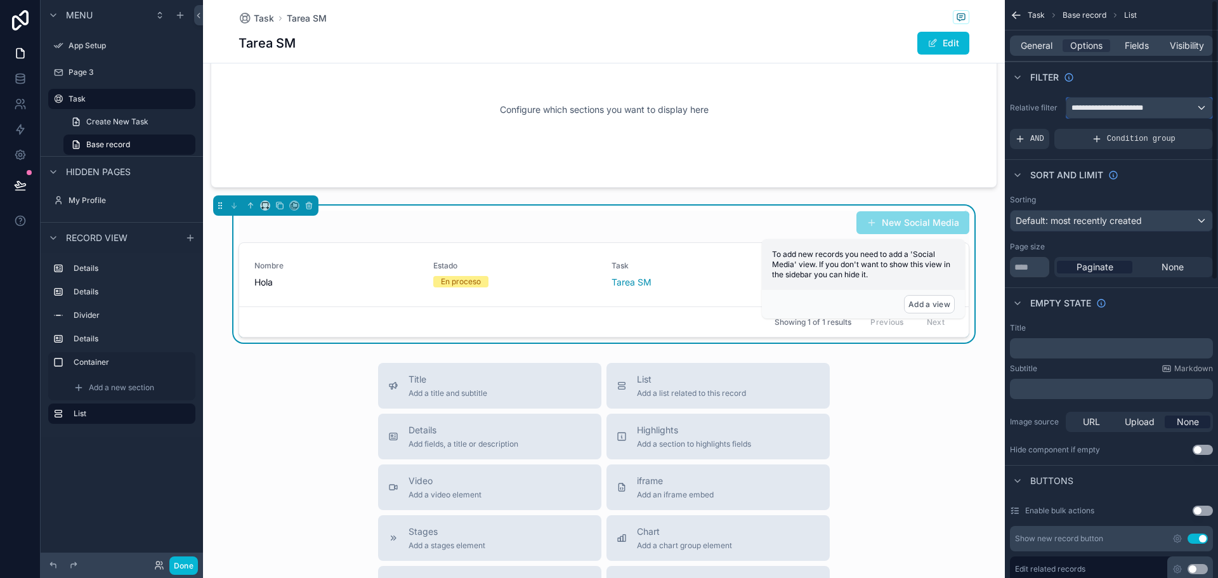
click at [1204, 108] on div "**********" at bounding box center [1139, 108] width 146 height 20
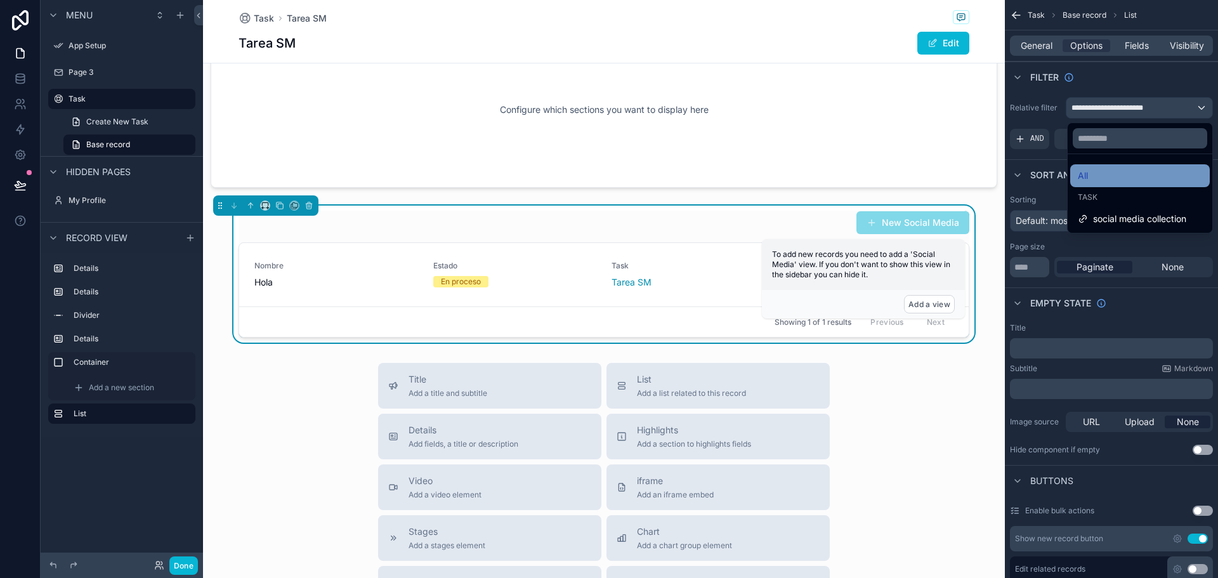
click at [1078, 172] on span "All" at bounding box center [1083, 175] width 10 height 15
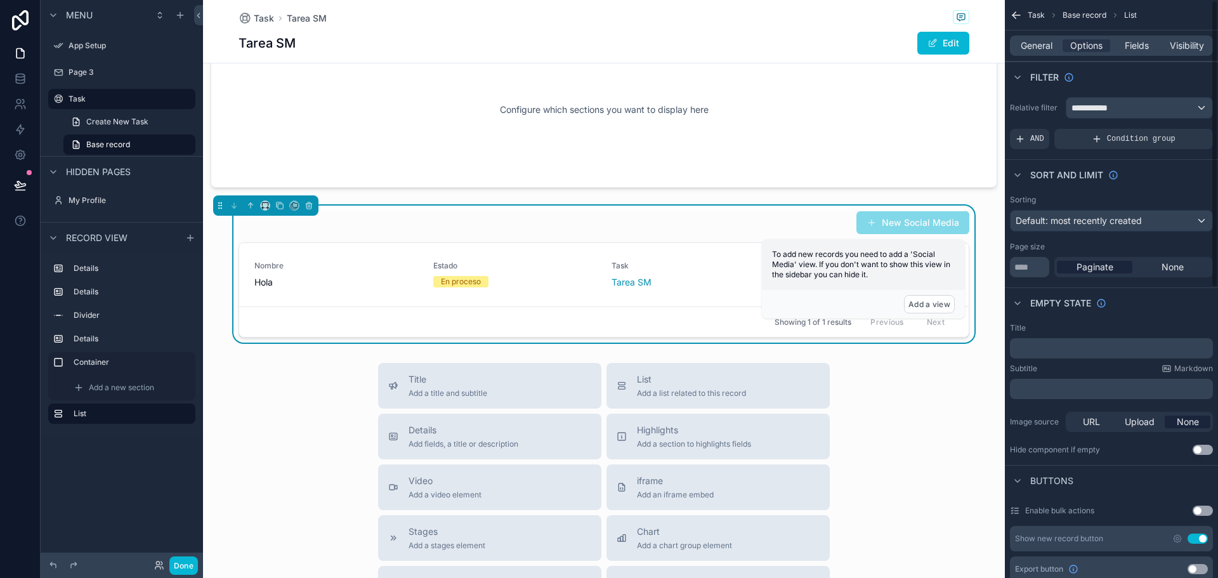
click at [1109, 84] on div "Filter" at bounding box center [1111, 77] width 213 height 30
click at [1174, 270] on span "None" at bounding box center [1172, 267] width 22 height 13
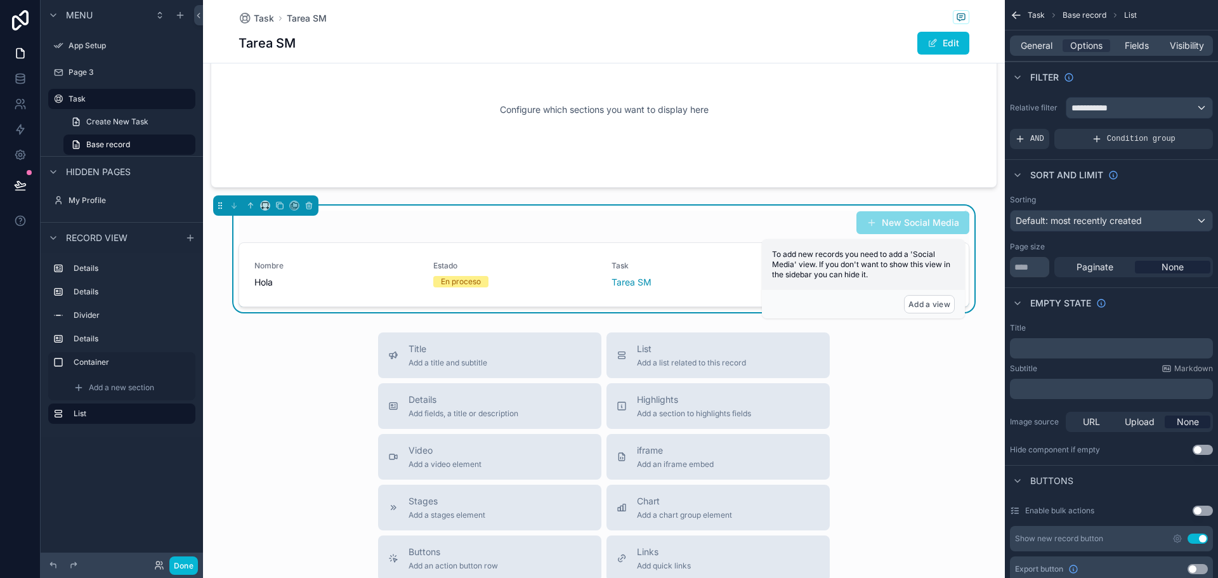
click at [1198, 537] on button "Use setting" at bounding box center [1198, 538] width 20 height 10
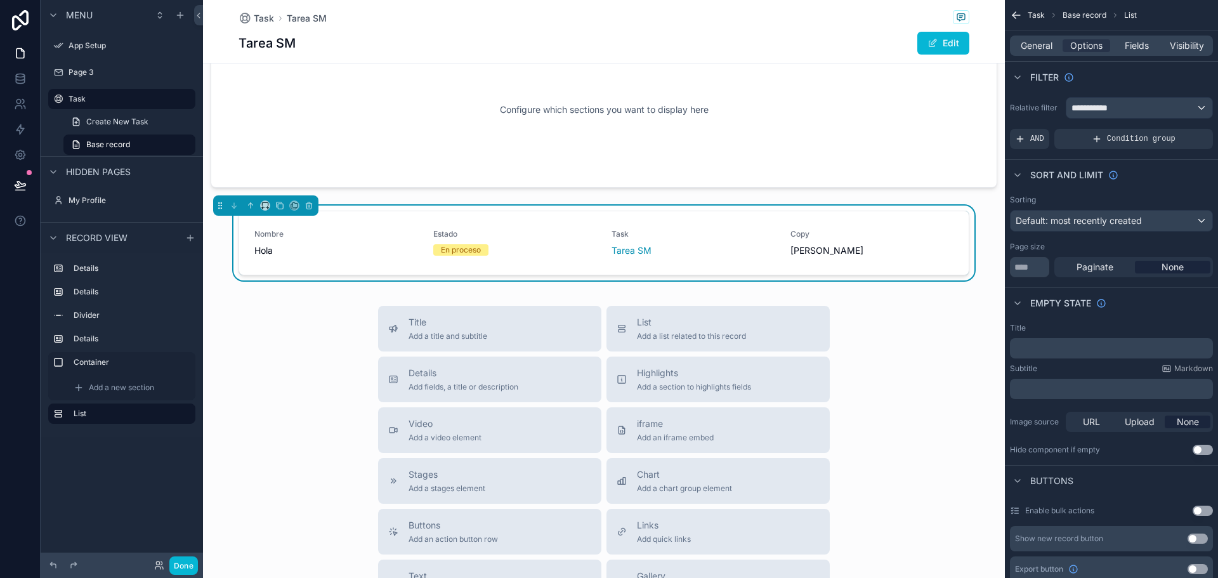
click at [1198, 537] on button "Use setting" at bounding box center [1198, 538] width 20 height 10
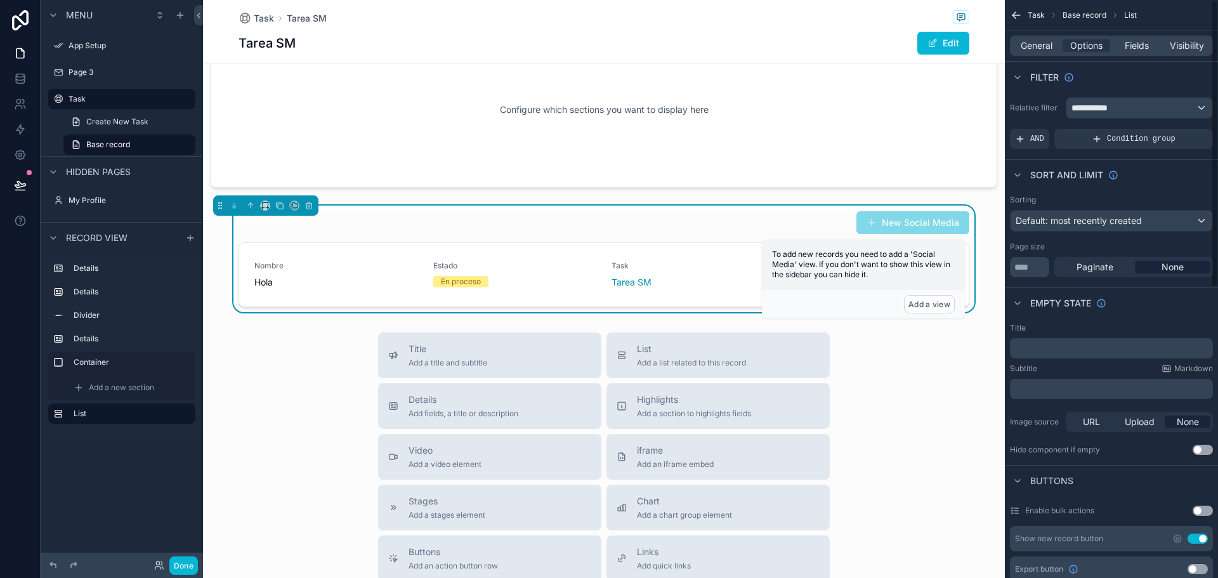
click at [1117, 565] on div "Export button Use setting" at bounding box center [1111, 568] width 203 height 25
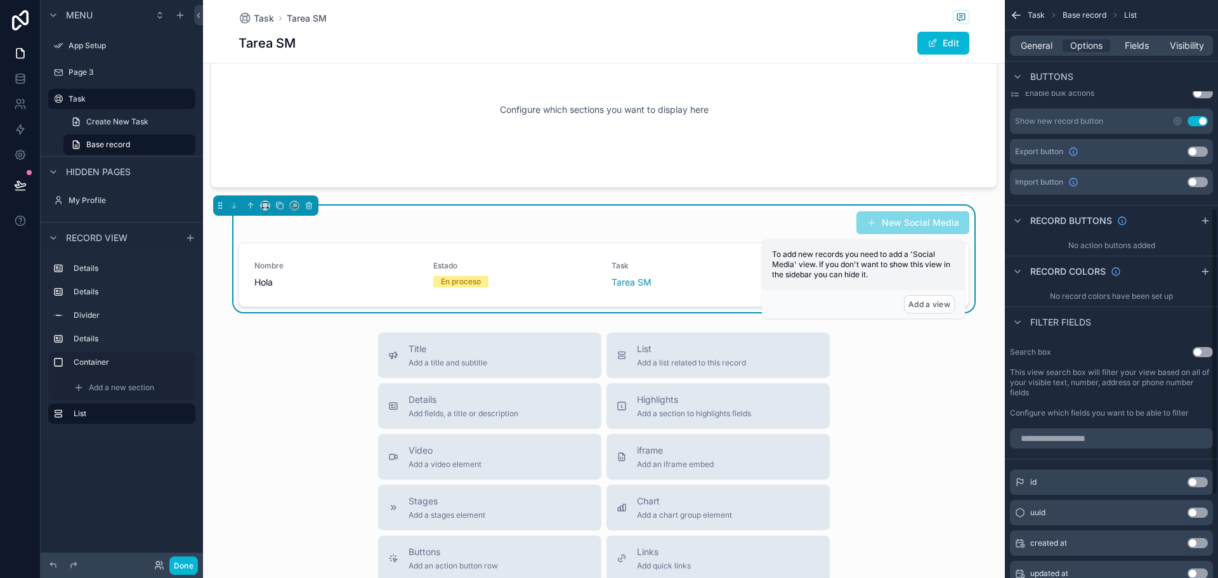
drag, startPoint x: 1216, startPoint y: 193, endPoint x: 1214, endPoint y: 402, distance: 208.7
click at [1214, 402] on div "**********" at bounding box center [1111, 289] width 213 height 578
click at [674, 284] on div "Tarea SM" at bounding box center [694, 282] width 164 height 13
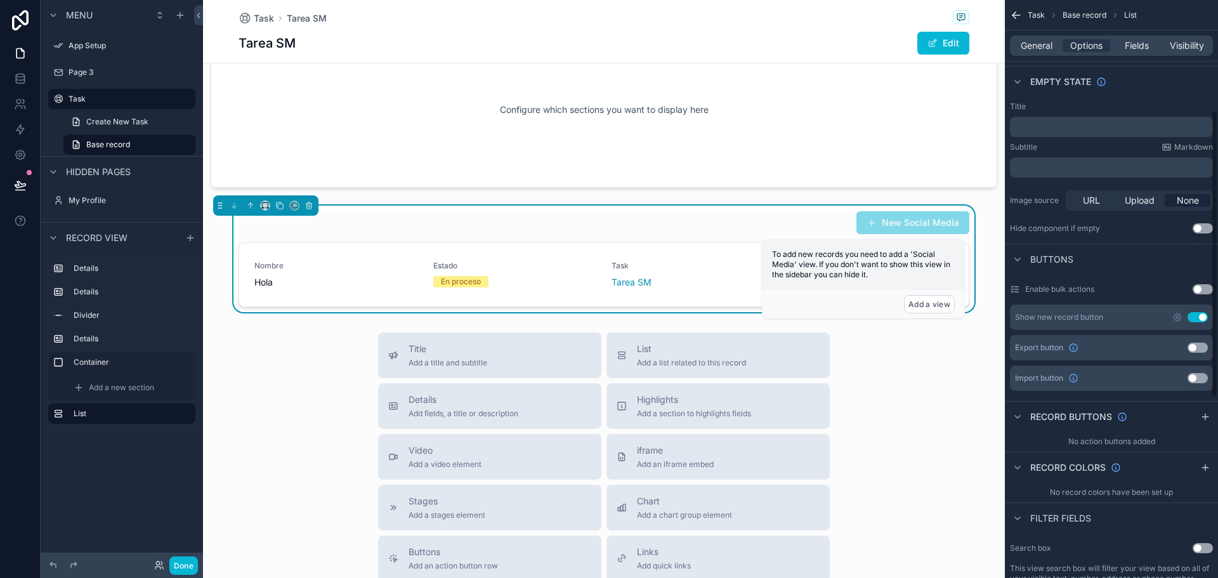
scroll to position [218, 0]
drag, startPoint x: 1217, startPoint y: 426, endPoint x: 1206, endPoint y: 326, distance: 100.2
click at [1206, 326] on div "**********" at bounding box center [1111, 289] width 213 height 578
click at [1122, 48] on div "Fields" at bounding box center [1137, 45] width 48 height 13
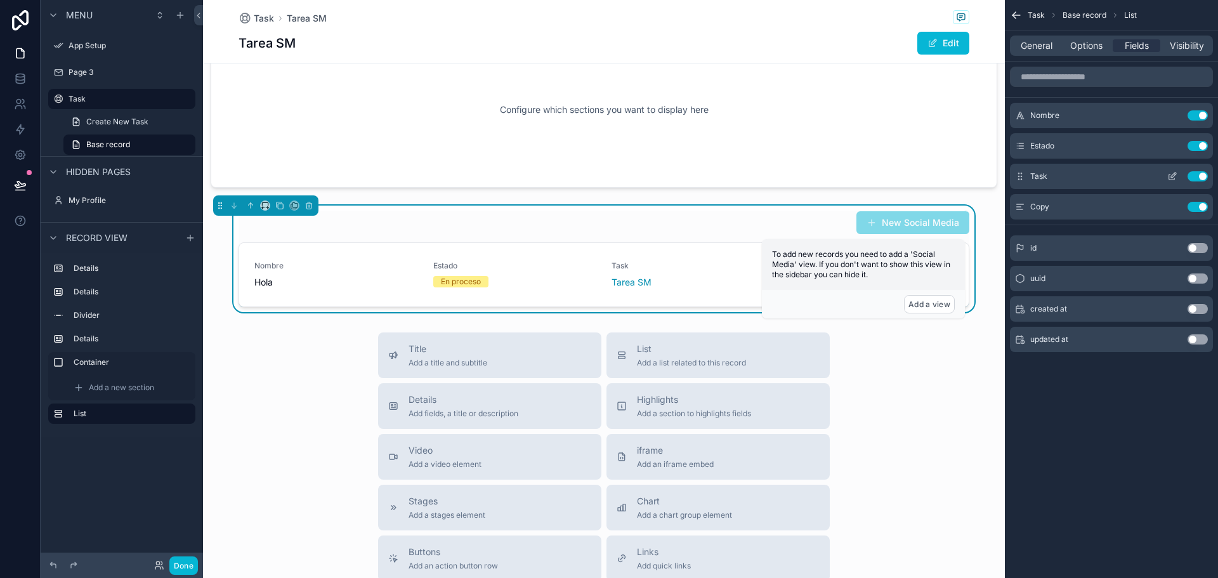
click at [1203, 178] on button "Use setting" at bounding box center [1198, 176] width 20 height 10
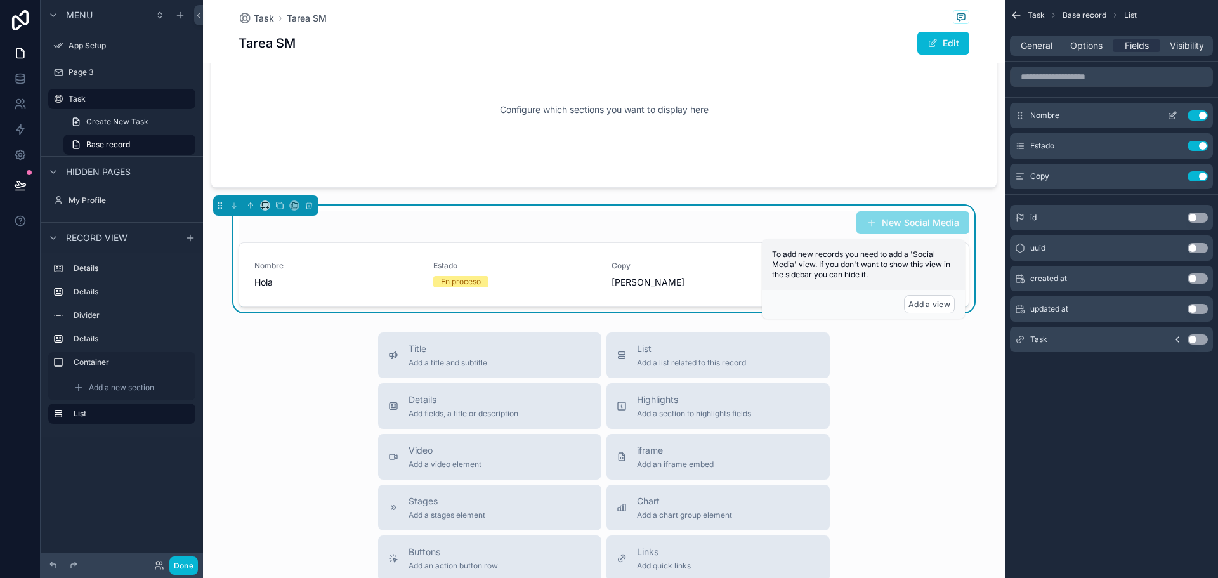
click at [1170, 116] on icon "scrollable content" at bounding box center [1172, 115] width 10 height 10
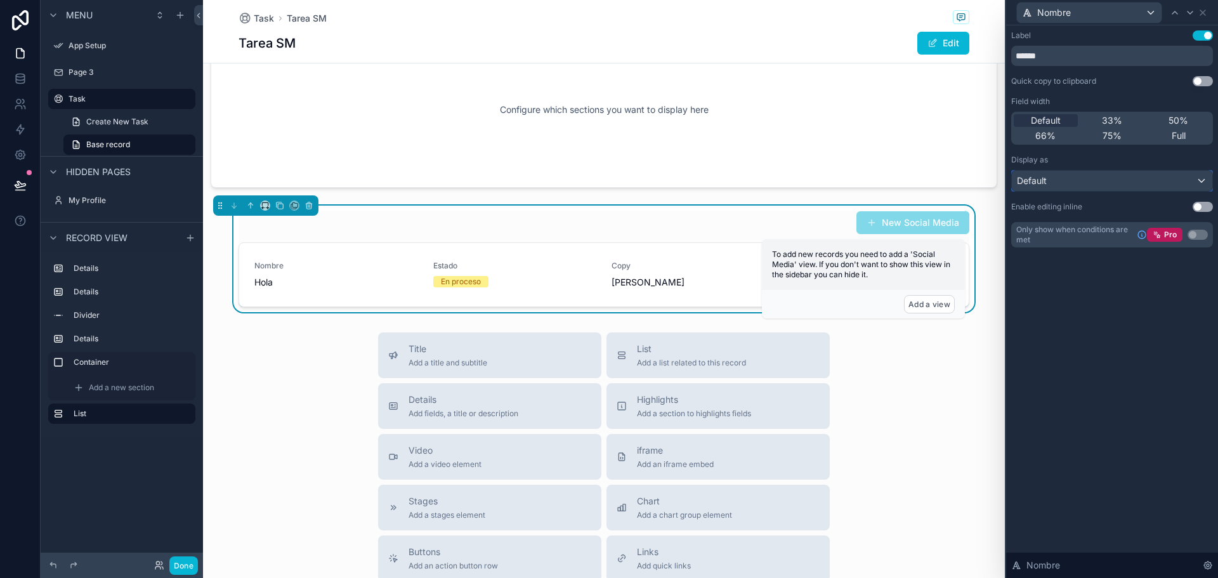
click at [1071, 182] on div "Default" at bounding box center [1112, 181] width 200 height 20
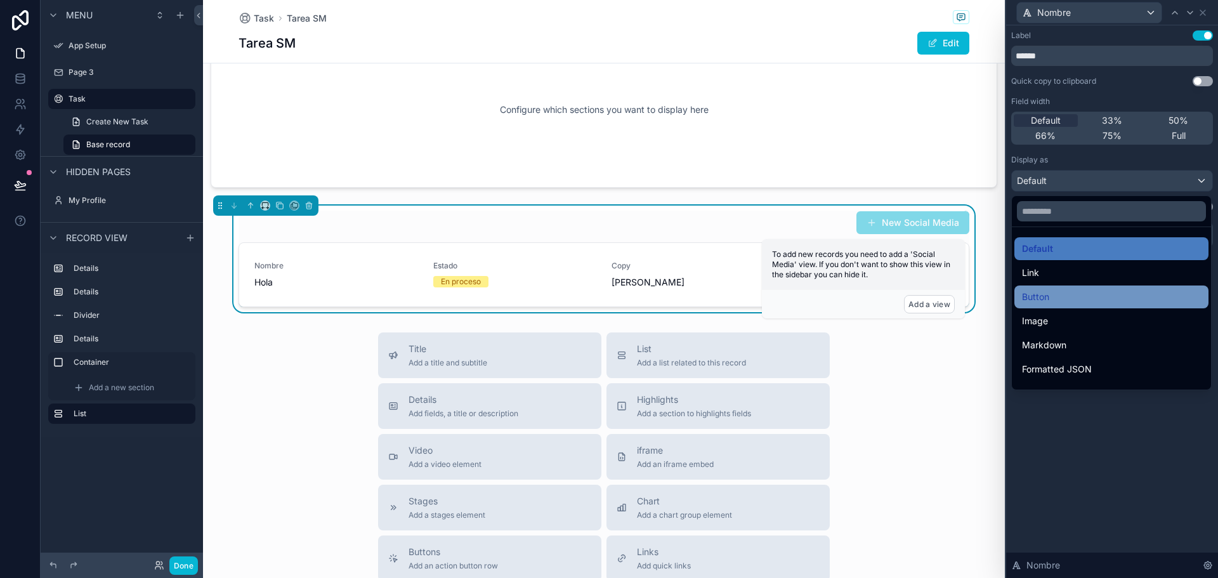
click at [1051, 292] on div "Button" at bounding box center [1111, 296] width 179 height 15
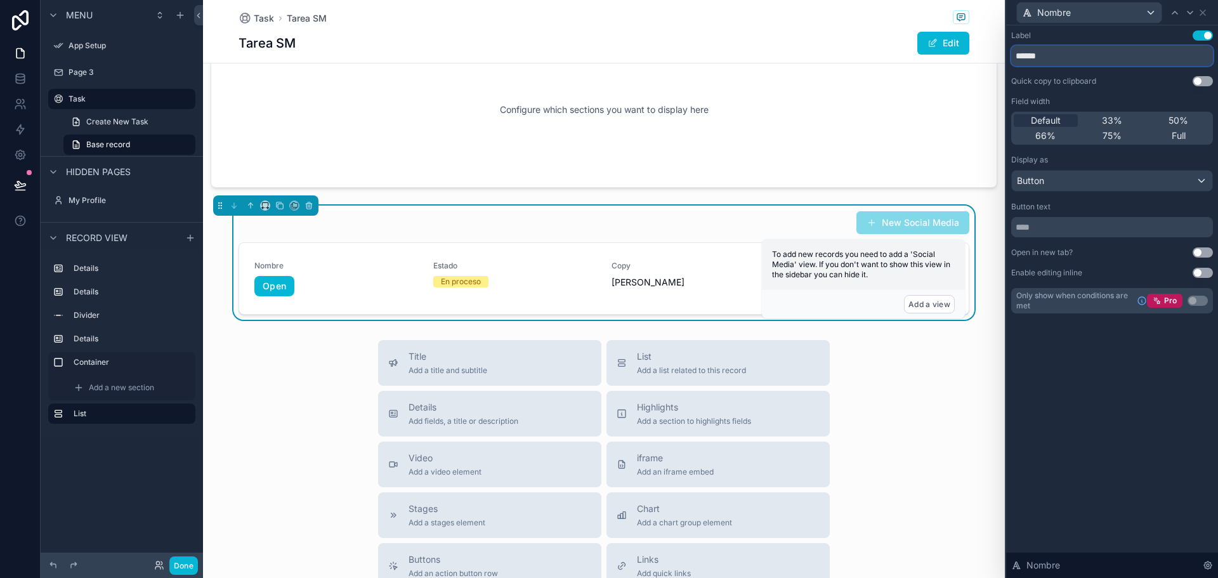
click at [1070, 55] on input "******" at bounding box center [1112, 56] width 202 height 20
click at [1071, 185] on div "Button" at bounding box center [1112, 181] width 200 height 20
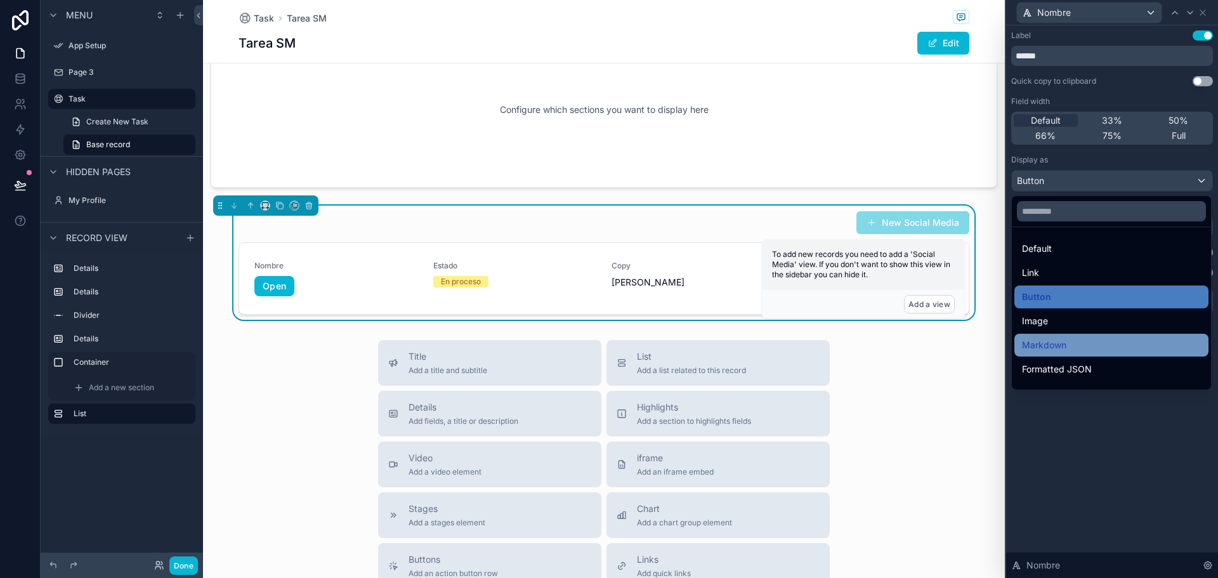
click at [1089, 339] on div "Markdown" at bounding box center [1111, 344] width 179 height 15
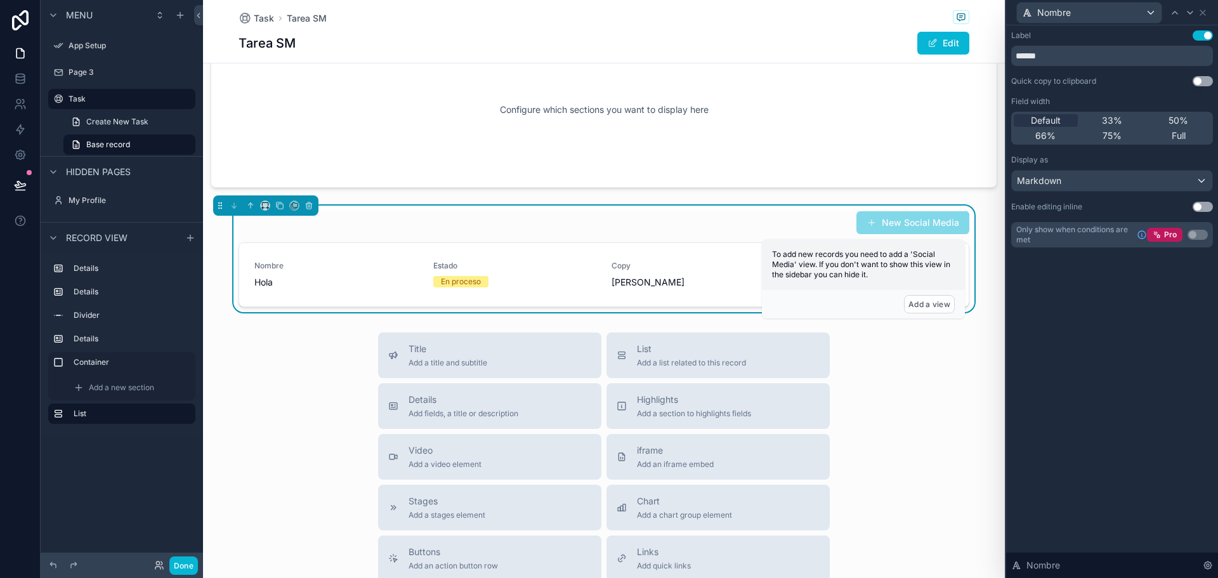
click at [1205, 208] on button "Use setting" at bounding box center [1203, 207] width 20 height 10
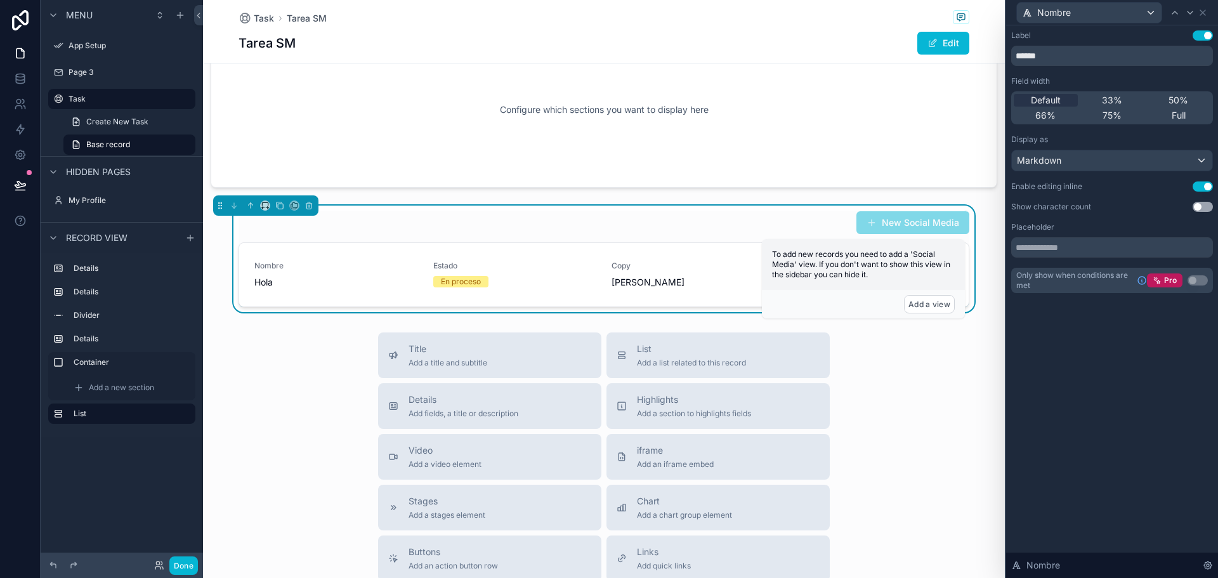
click at [962, 372] on div "Title Add a title and subtitle List Add a list related to this record Details A…" at bounding box center [604, 558] width 802 height 452
click at [1207, 10] on icon at bounding box center [1203, 13] width 10 height 10
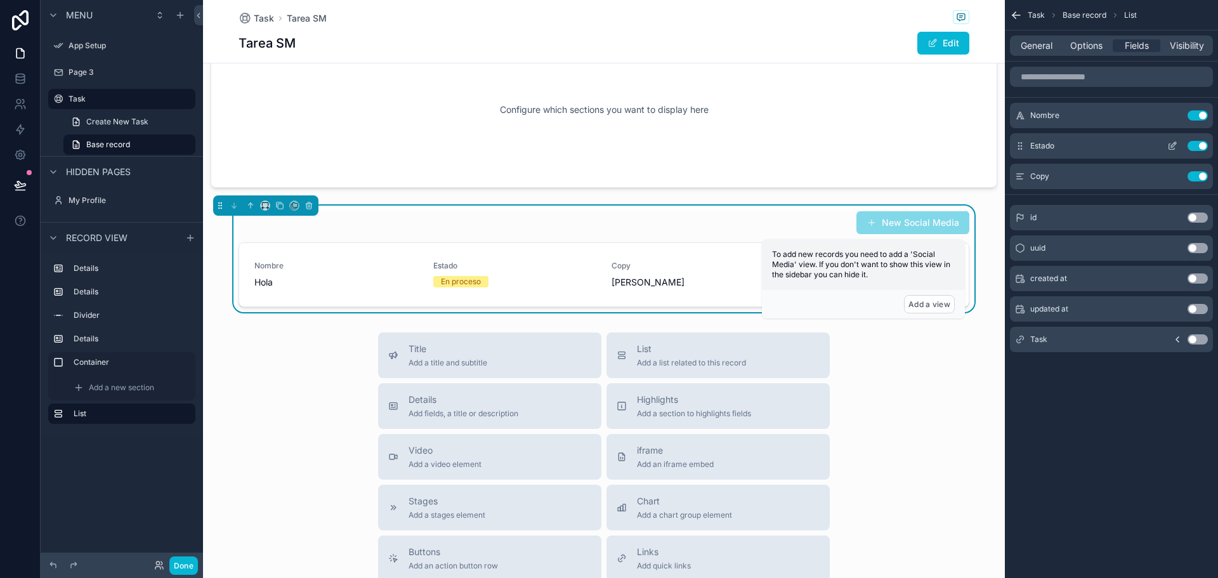
click at [1169, 147] on icon "scrollable content" at bounding box center [1172, 147] width 6 height 6
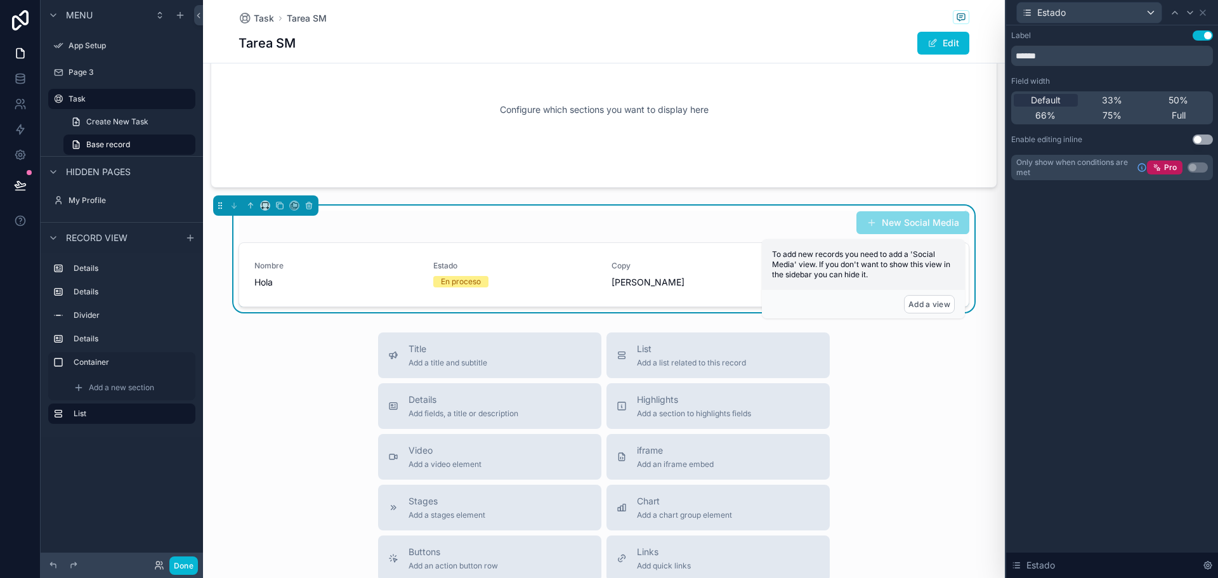
click at [1209, 138] on button "Use setting" at bounding box center [1203, 139] width 20 height 10
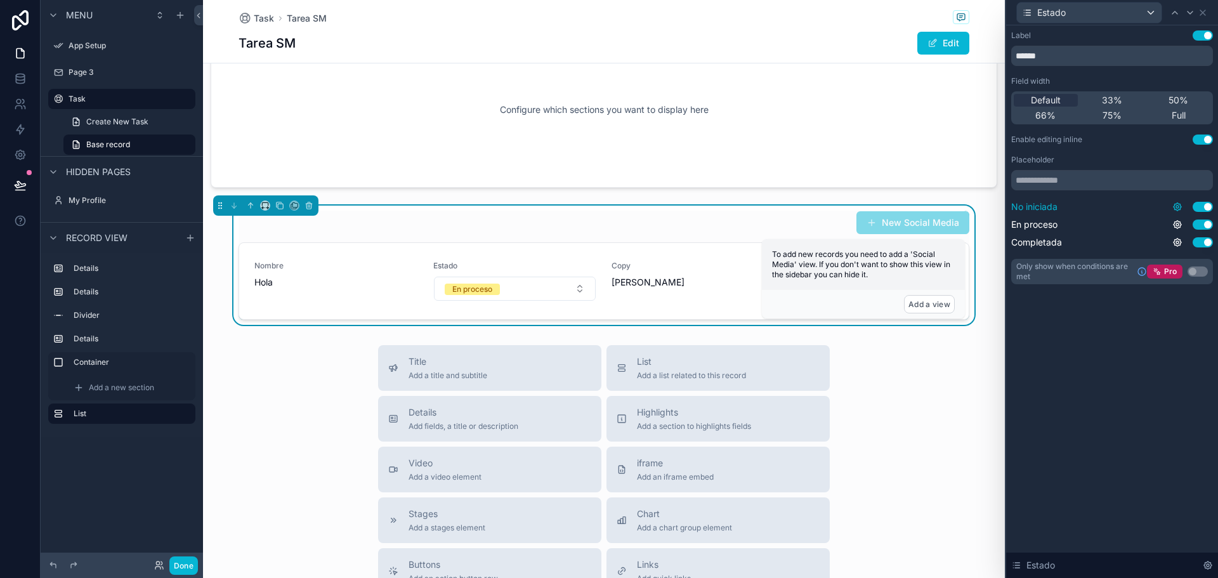
click at [1179, 206] on icon at bounding box center [1177, 207] width 10 height 10
click at [1116, 351] on div "Label Use setting ****** Field width Default 33% 50% 66% 75% Full Enable editin…" at bounding box center [1112, 301] width 212 height 553
click at [1200, 13] on icon at bounding box center [1203, 13] width 10 height 10
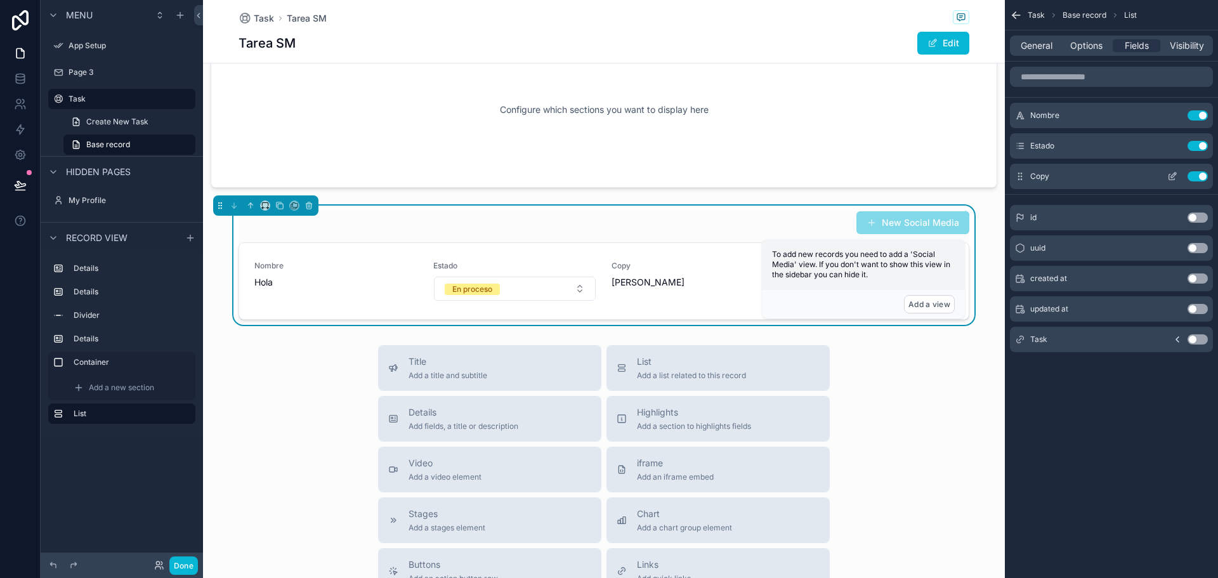
click at [1172, 181] on icon "scrollable content" at bounding box center [1172, 176] width 10 height 10
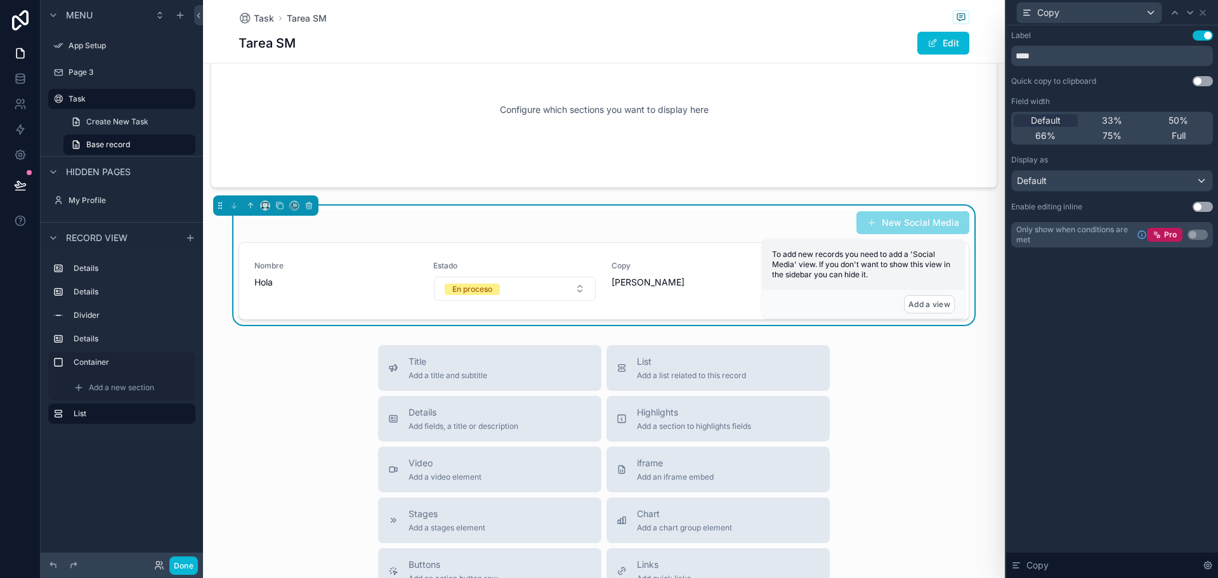
click at [1201, 206] on button "Use setting" at bounding box center [1203, 207] width 20 height 10
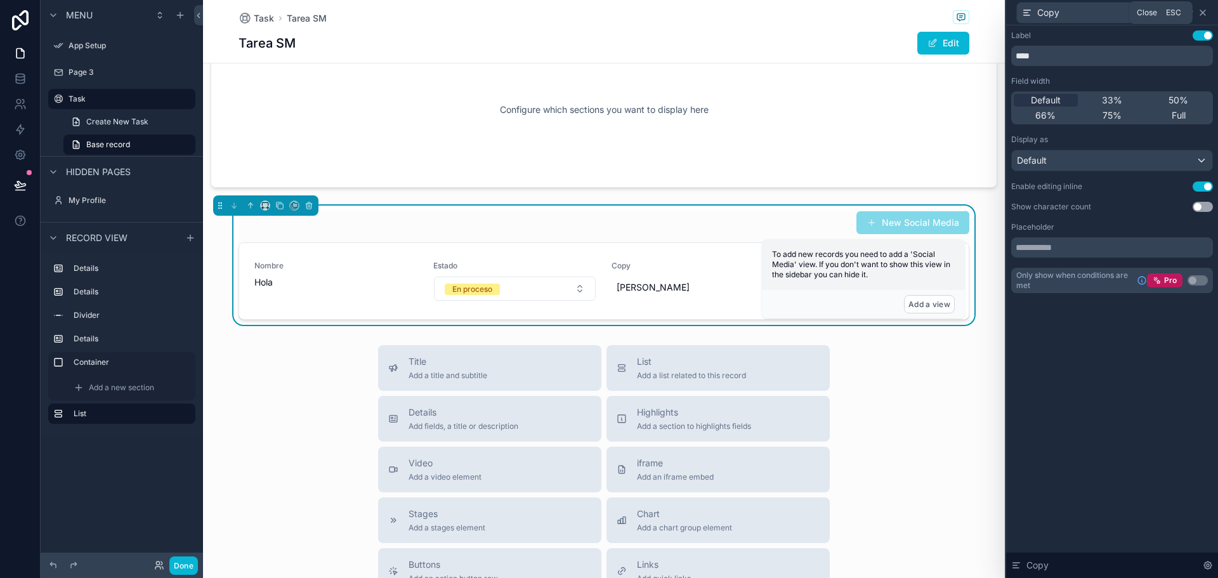
click at [1202, 10] on icon at bounding box center [1203, 13] width 10 height 10
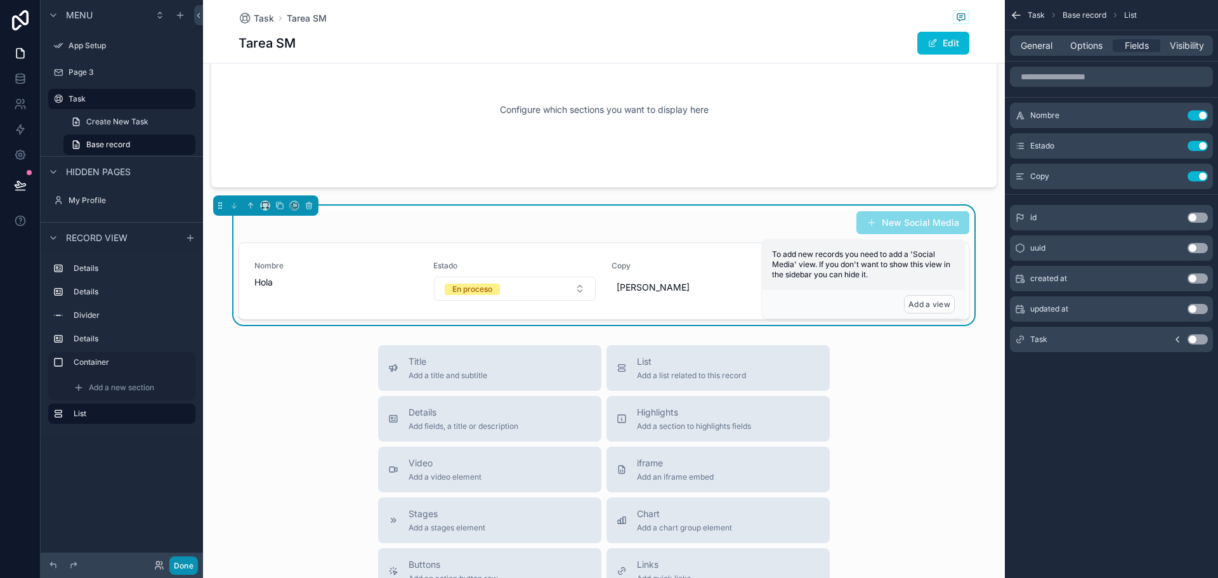
click at [173, 565] on button "Done" at bounding box center [183, 565] width 29 height 18
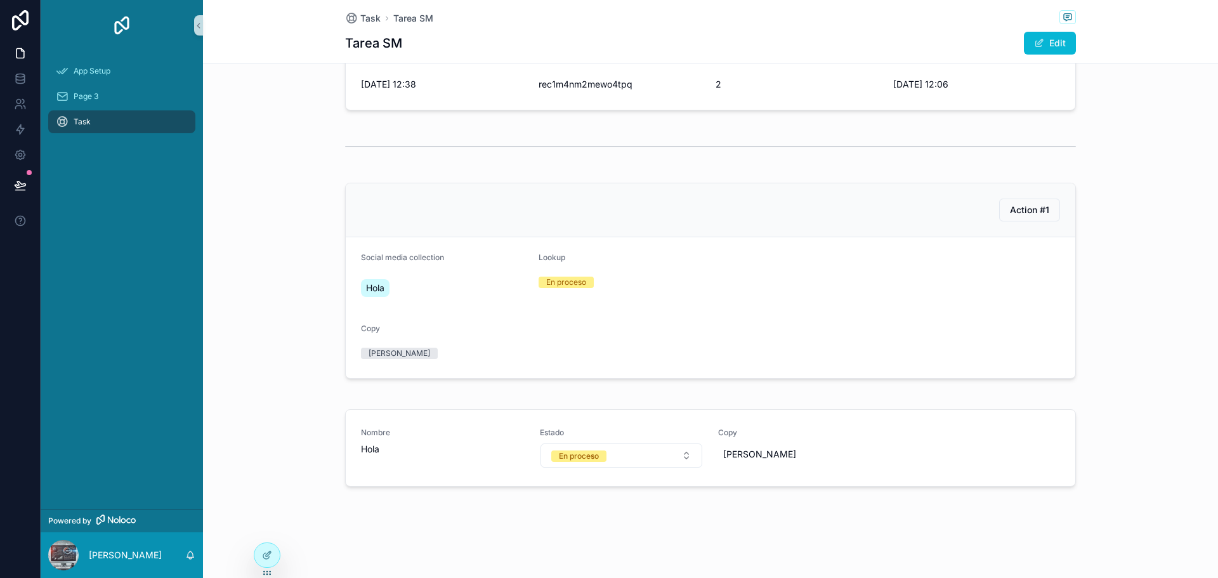
scroll to position [263, 0]
click at [780, 452] on span "[PERSON_NAME]" at bounding box center [800, 454] width 154 height 13
click at [615, 459] on button "En proceso" at bounding box center [621, 455] width 162 height 24
click at [771, 526] on div "Task Tarea SM Tarea SM Edit Avanzar Tarea Tarea SM Tipo Social Media Social med…" at bounding box center [710, 157] width 1015 height 841
click at [415, 443] on span "Hola" at bounding box center [443, 449] width 164 height 13
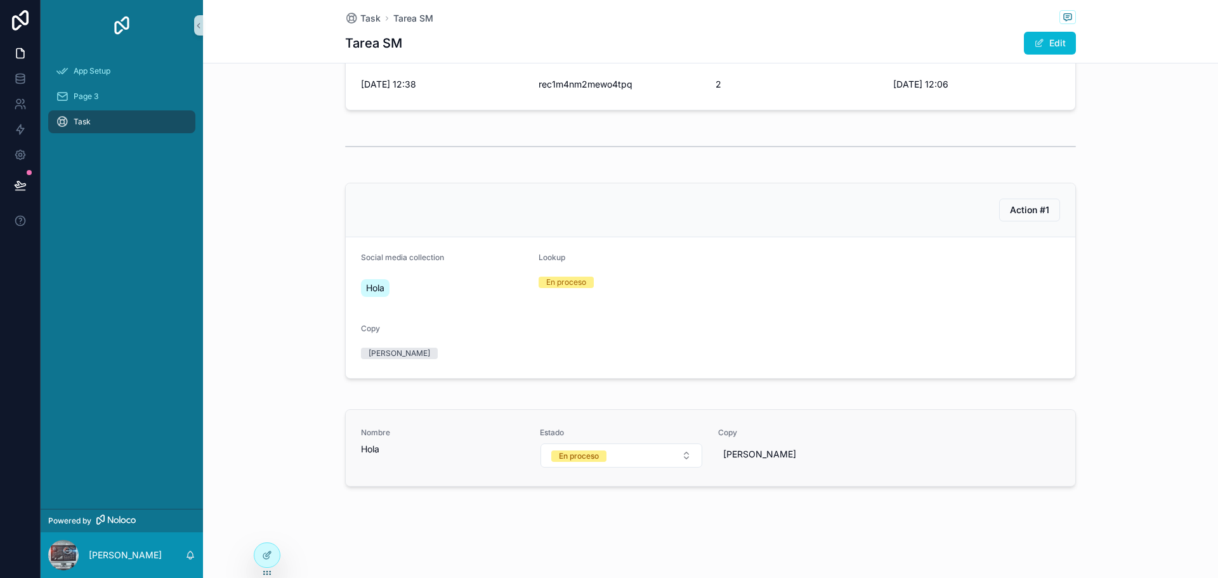
click at [411, 451] on span "Hola" at bounding box center [443, 449] width 164 height 13
click at [362, 448] on span "Hola" at bounding box center [370, 448] width 18 height 11
click at [377, 448] on span "Hola" at bounding box center [443, 449] width 164 height 13
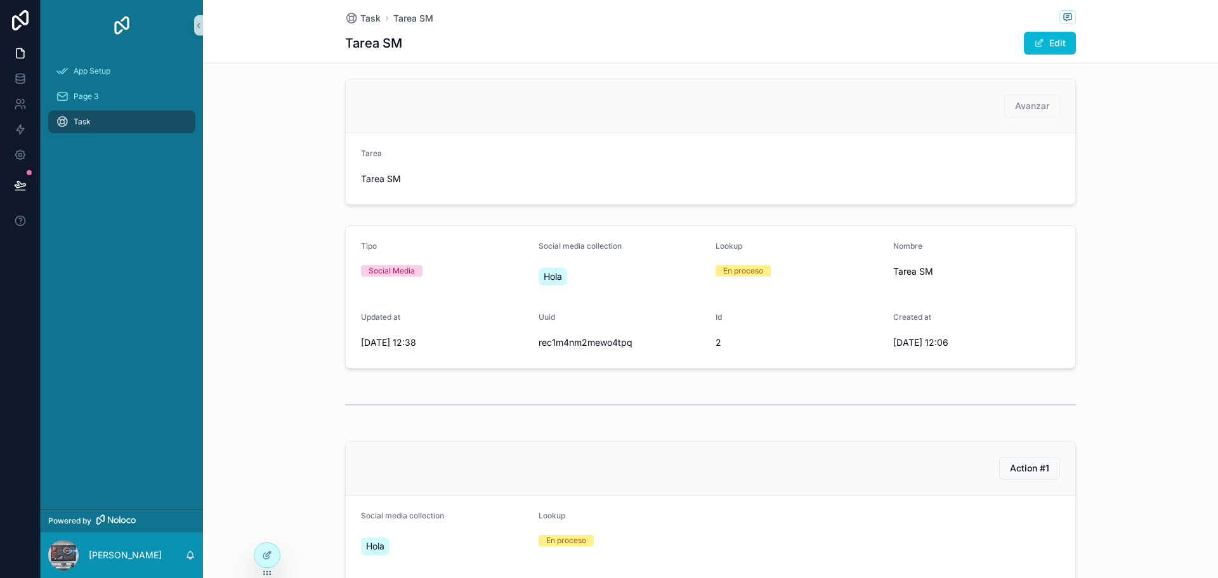
scroll to position [27, 0]
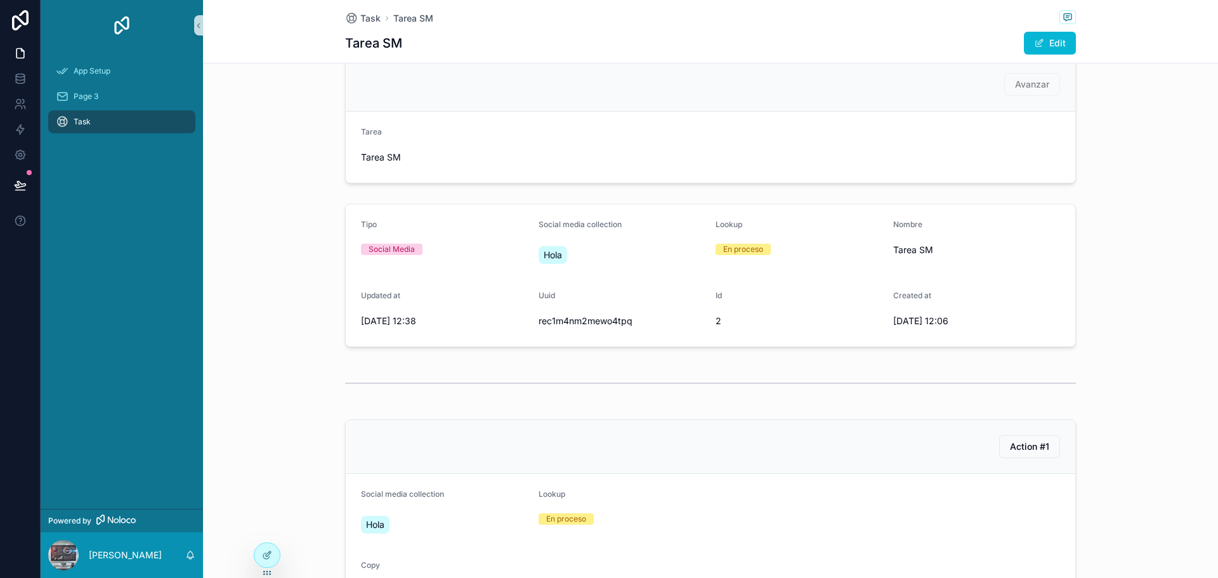
click at [386, 251] on div "Social Media" at bounding box center [392, 249] width 46 height 11
click at [1034, 46] on span "scrollable content" at bounding box center [1039, 43] width 10 height 10
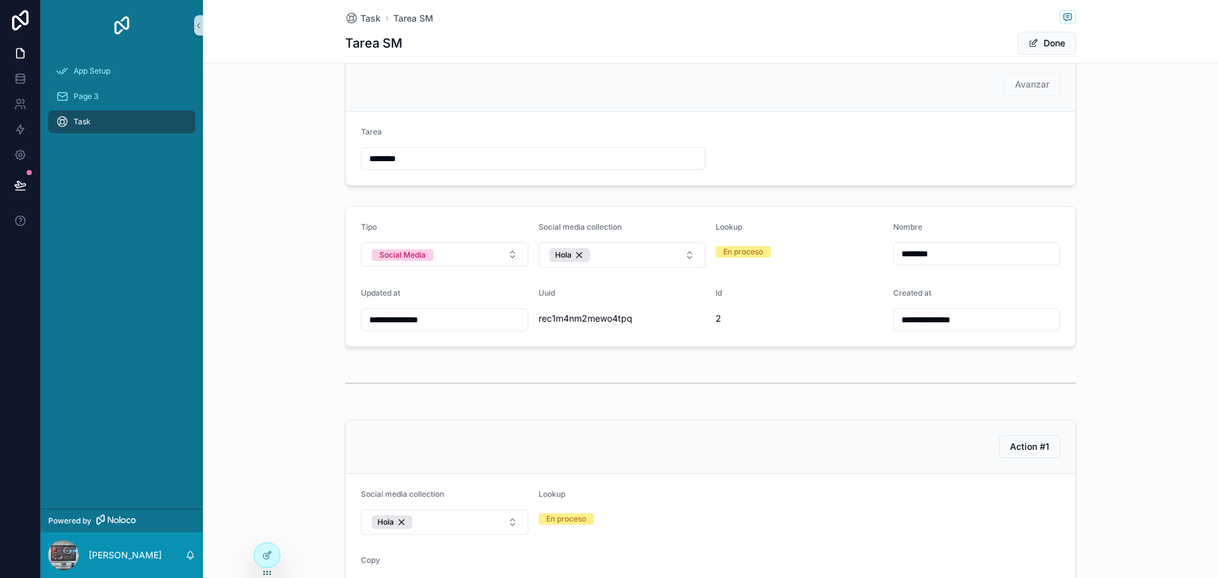
click at [761, 256] on span "En proceso" at bounding box center [743, 251] width 55 height 11
click at [789, 257] on div "En proceso" at bounding box center [799, 251] width 167 height 11
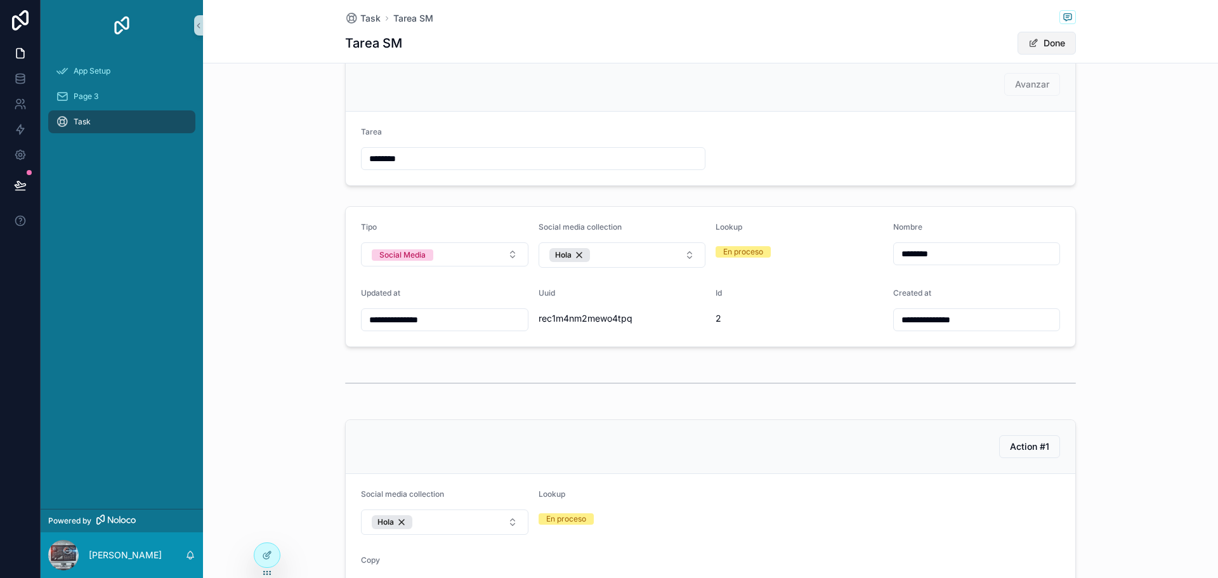
click at [1038, 35] on button "Done" at bounding box center [1047, 43] width 58 height 23
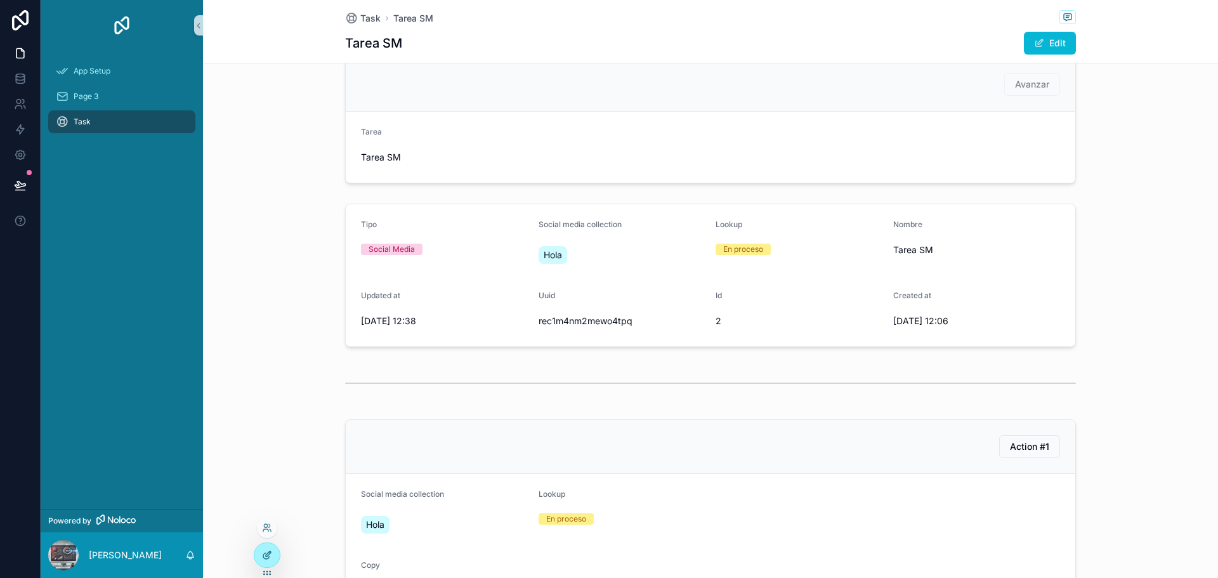
click at [264, 551] on icon at bounding box center [267, 555] width 10 height 10
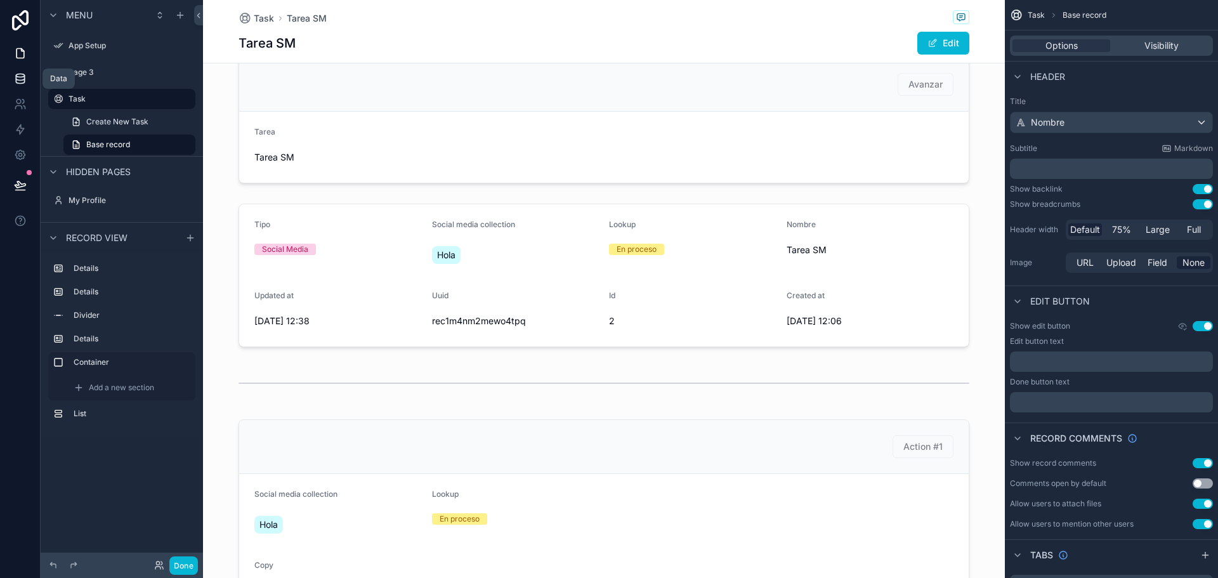
click at [23, 81] on icon at bounding box center [20, 78] width 13 height 13
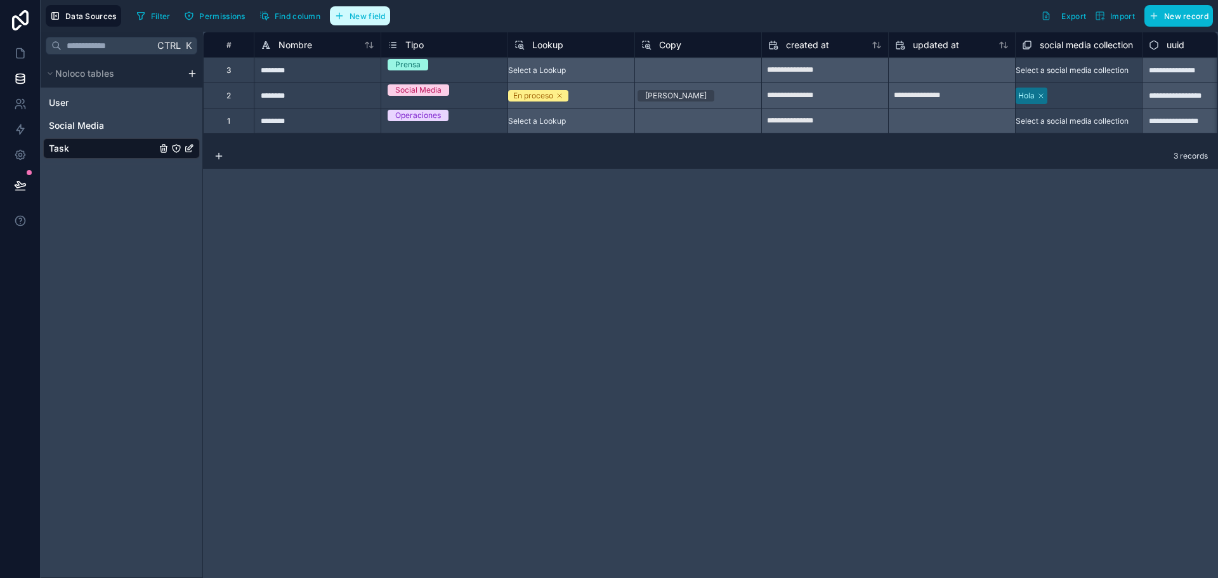
click at [338, 16] on icon "button" at bounding box center [339, 16] width 10 height 10
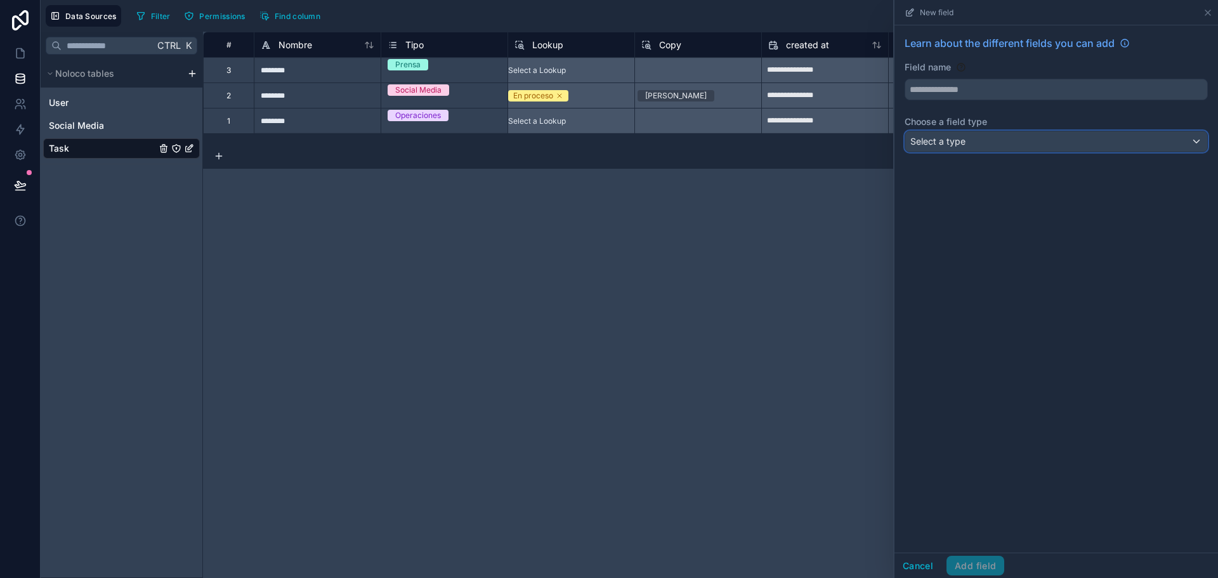
click at [995, 144] on div "Select a type" at bounding box center [1056, 141] width 302 height 20
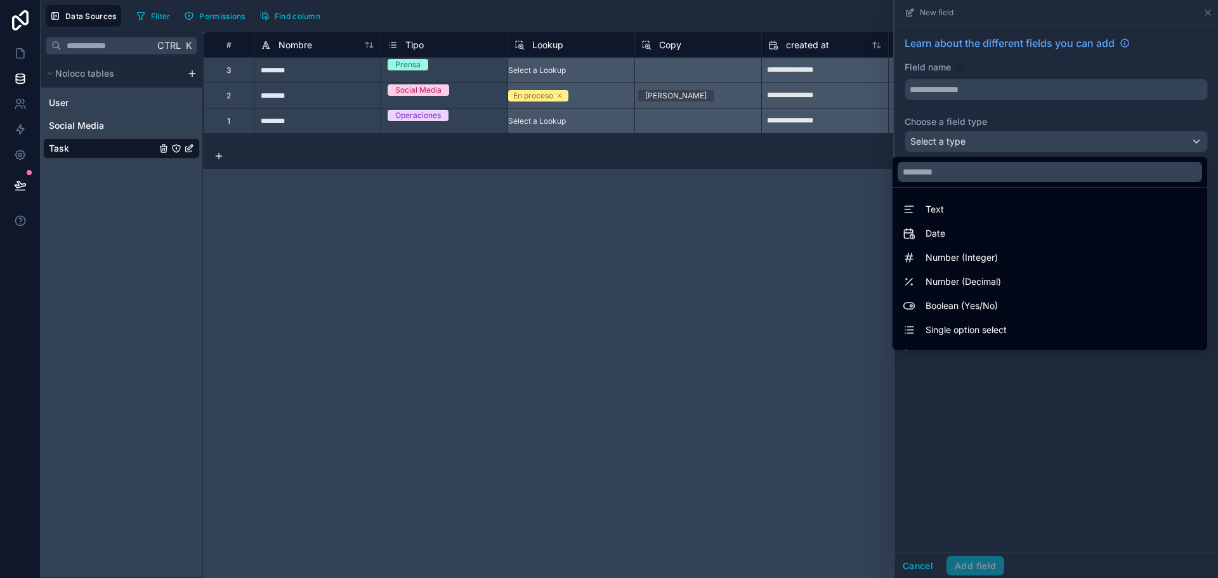
click at [1129, 445] on div at bounding box center [1056, 289] width 324 height 578
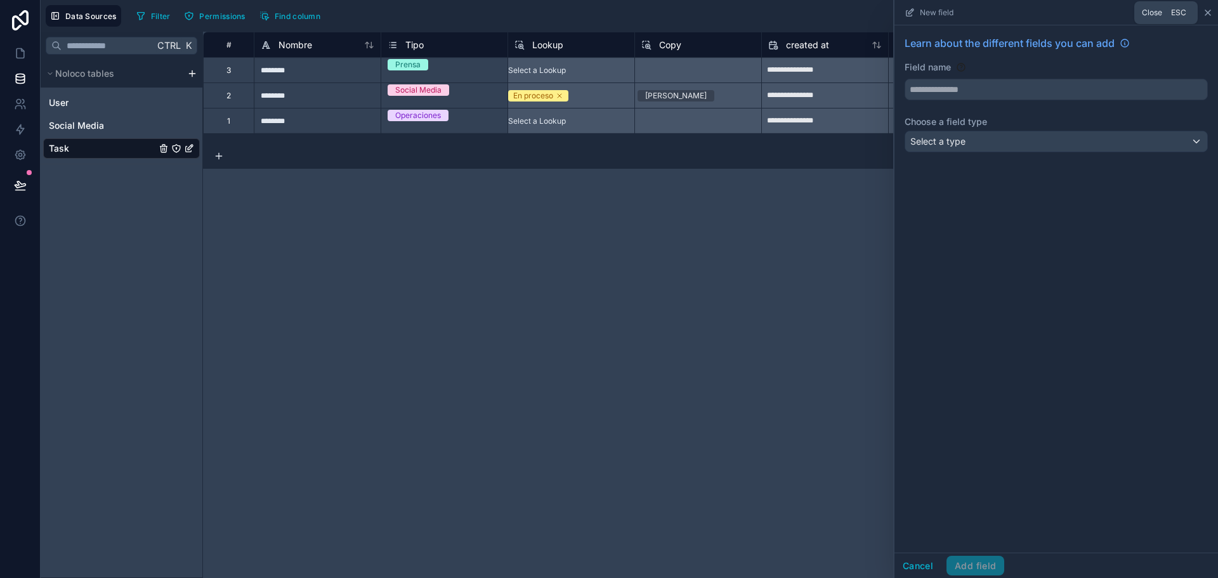
click at [1203, 12] on icon at bounding box center [1208, 13] width 10 height 10
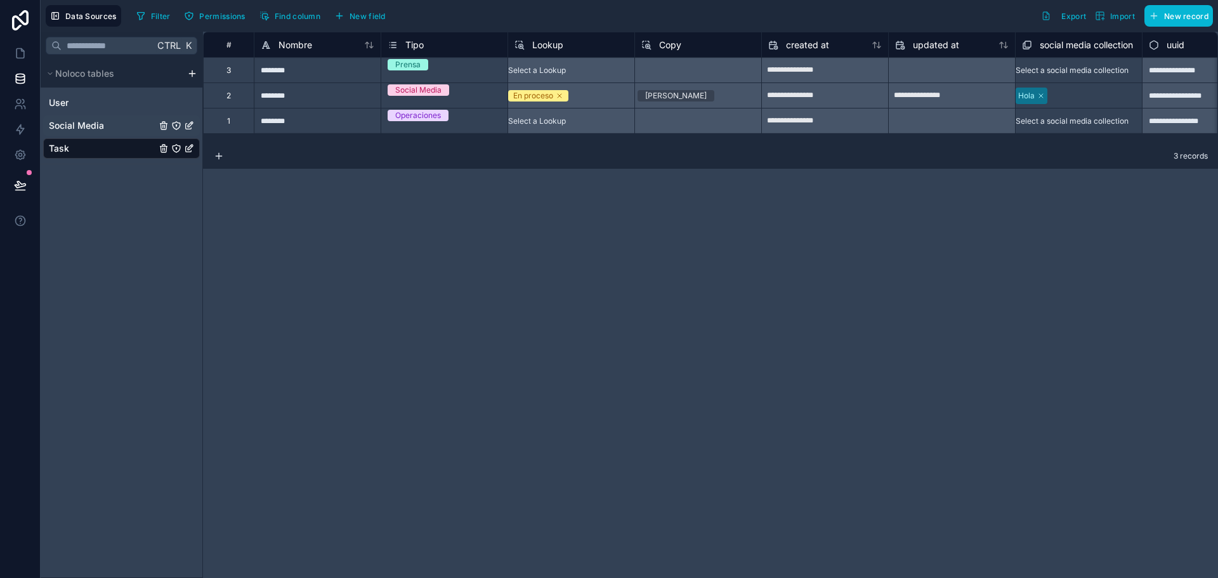
click at [115, 126] on div "Social Media" at bounding box center [121, 125] width 157 height 20
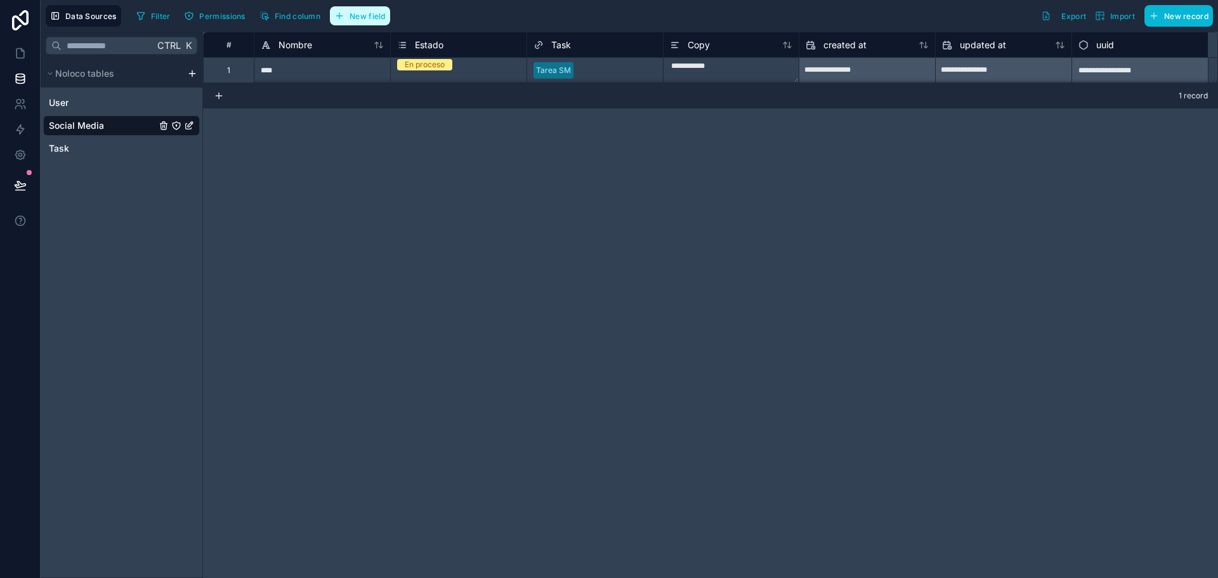
click at [371, 18] on span "New field" at bounding box center [368, 16] width 36 height 10
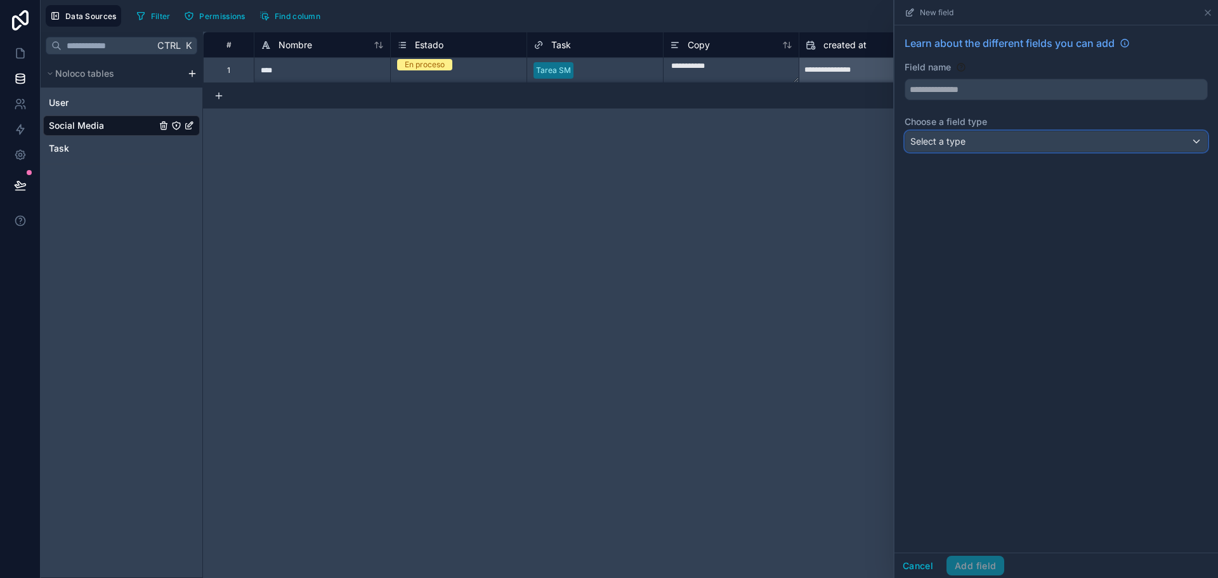
click at [980, 141] on div "Select a type" at bounding box center [1056, 141] width 302 height 20
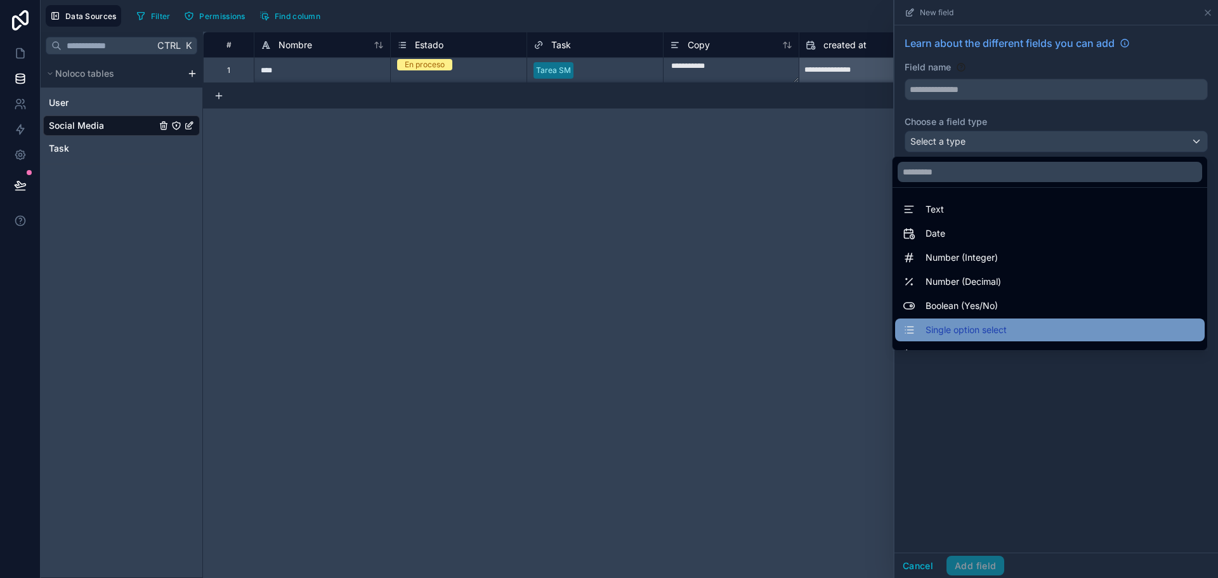
click at [938, 332] on span "Single option select" at bounding box center [966, 329] width 81 height 15
type input "**********"
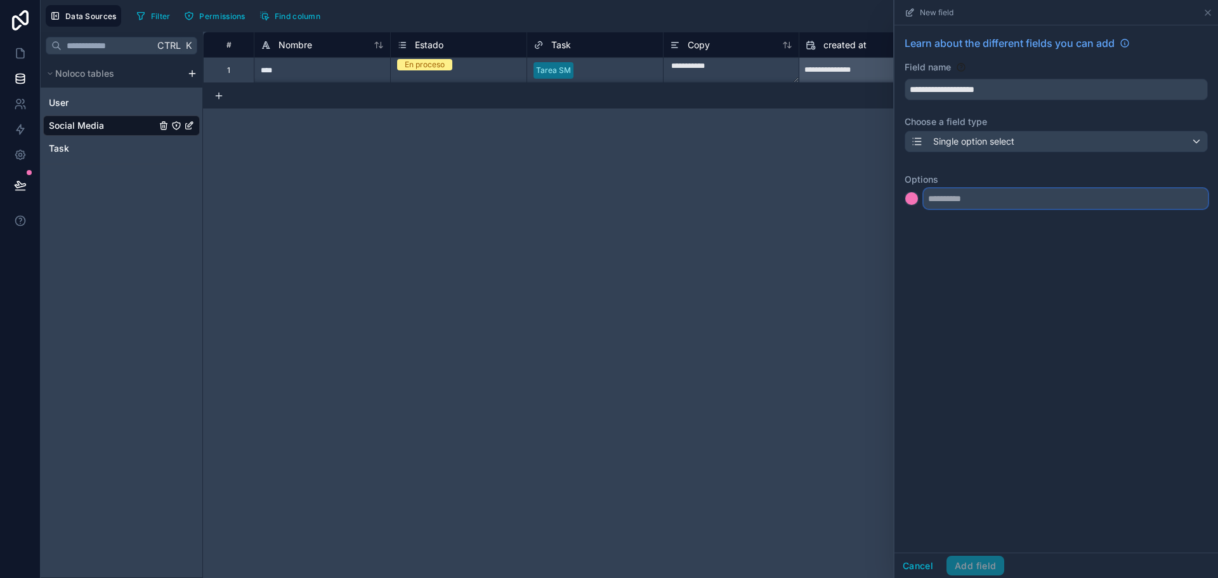
click at [984, 206] on input "text" at bounding box center [1066, 198] width 284 height 20
type input "********"
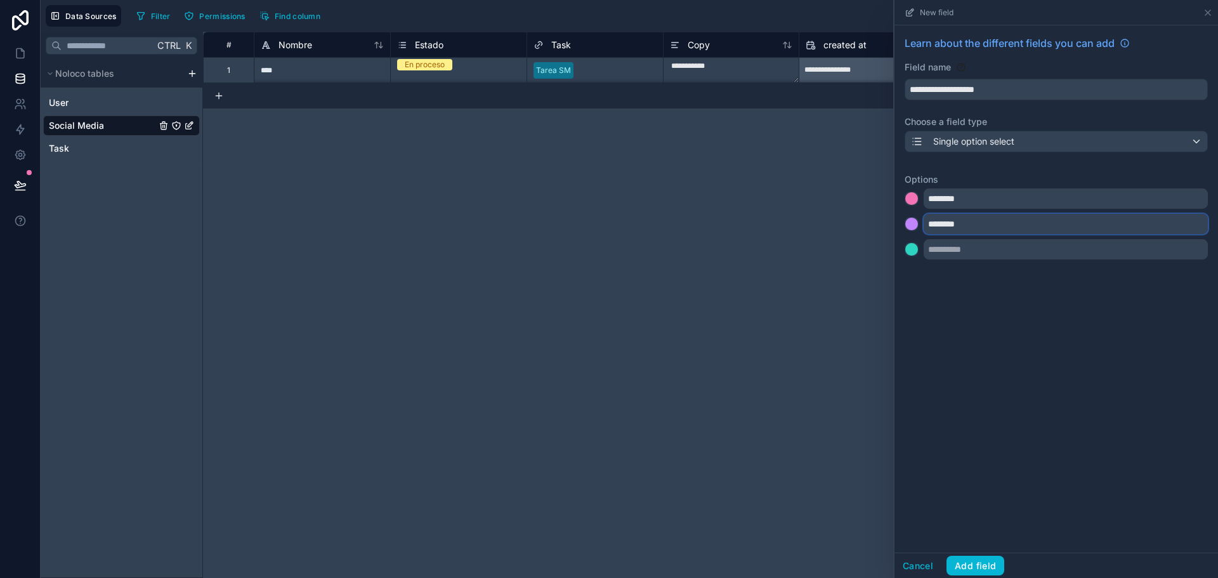
type input "********"
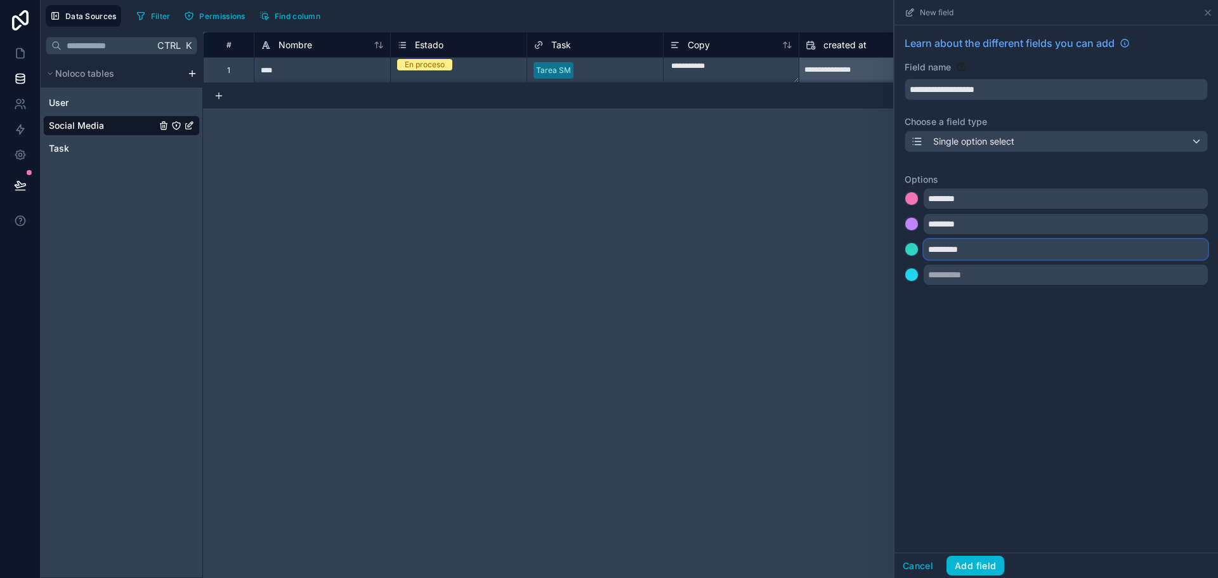
type input "*********"
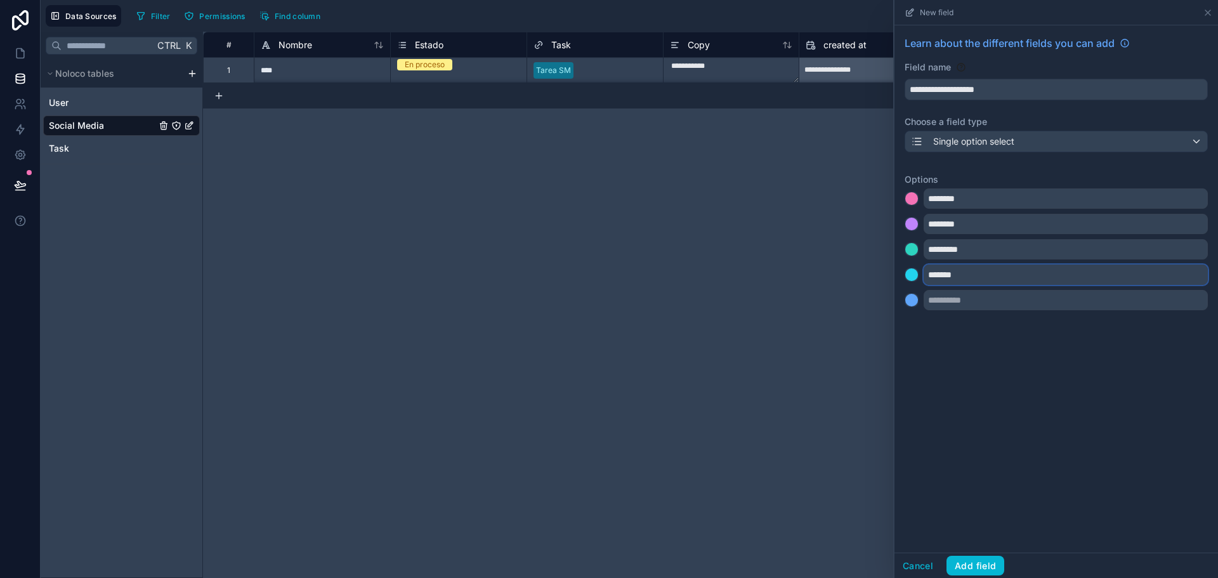
type input "*******"
click at [1007, 397] on div "**********" at bounding box center [1056, 288] width 324 height 527
click at [978, 561] on button "Add field" at bounding box center [975, 566] width 58 height 20
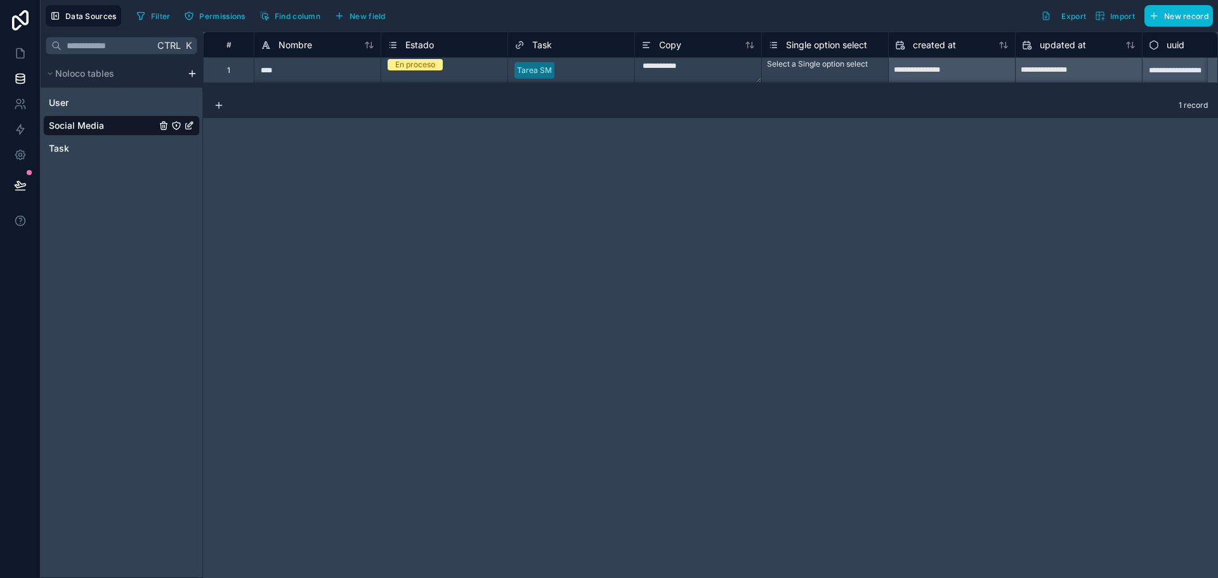
click at [846, 67] on div "Select a Single option select" at bounding box center [817, 64] width 101 height 10
click at [818, 43] on span "Single option select" at bounding box center [826, 45] width 81 height 13
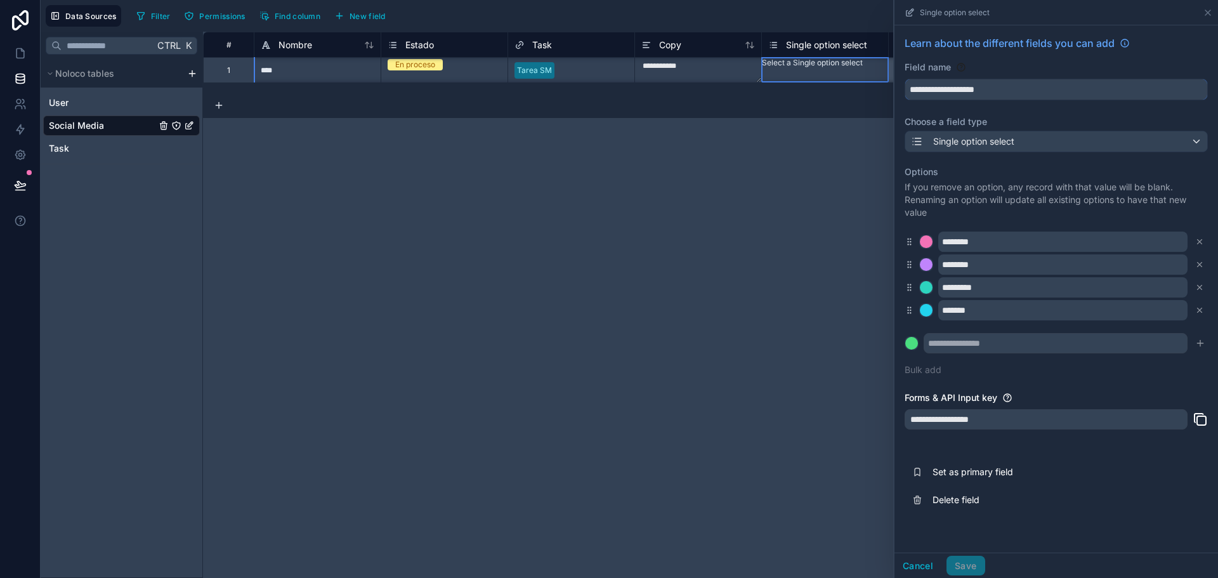
click at [941, 84] on input "**********" at bounding box center [1056, 89] width 302 height 20
type input "*****"
click at [961, 561] on button "Save" at bounding box center [965, 566] width 38 height 20
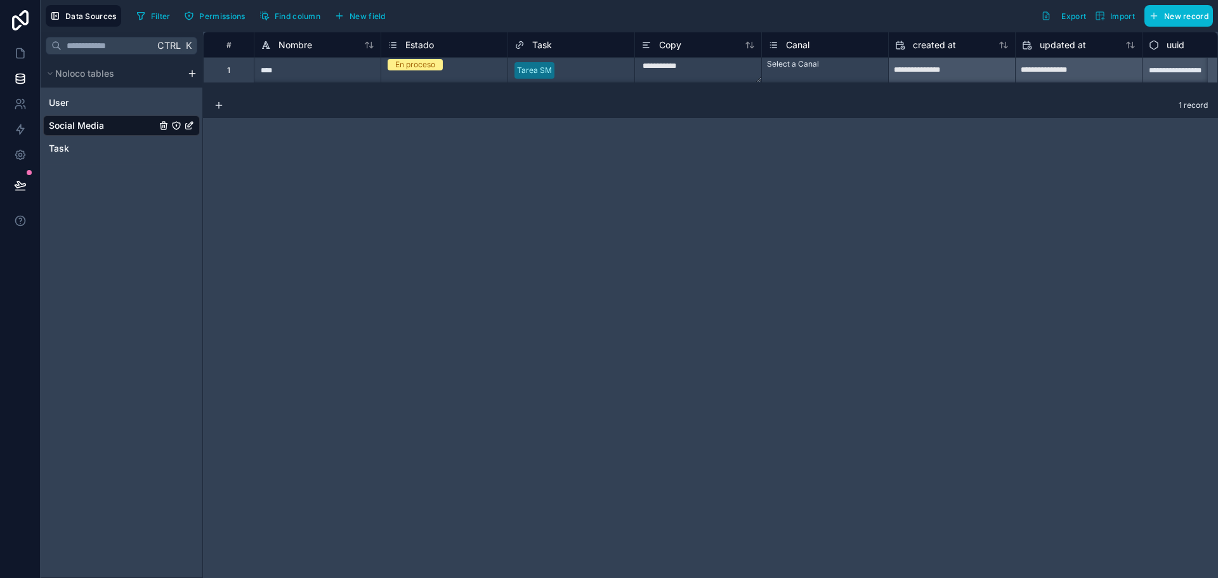
click at [811, 41] on div "Canal" at bounding box center [825, 44] width 114 height 15
click at [865, 46] on div "Canal" at bounding box center [825, 44] width 114 height 15
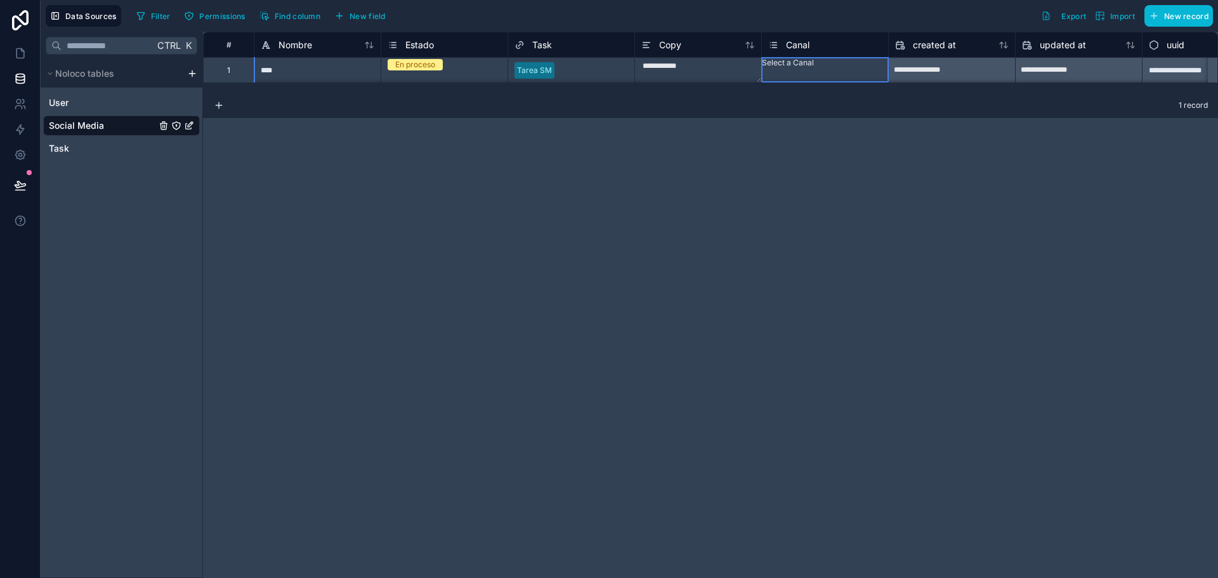
click at [776, 45] on icon at bounding box center [774, 45] width 4 height 0
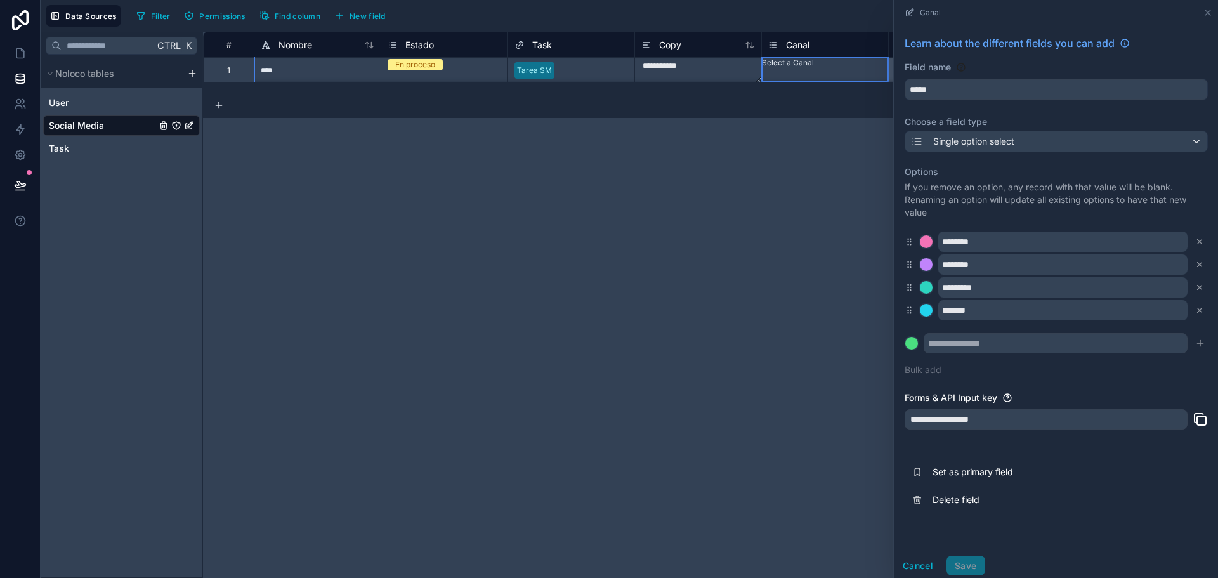
click at [776, 45] on icon at bounding box center [774, 45] width 4 height 0
click at [1015, 415] on div "**********" at bounding box center [1046, 419] width 283 height 20
click at [988, 418] on div "**********" at bounding box center [1046, 419] width 283 height 20
click at [739, 330] on div "**********" at bounding box center [710, 305] width 1015 height 546
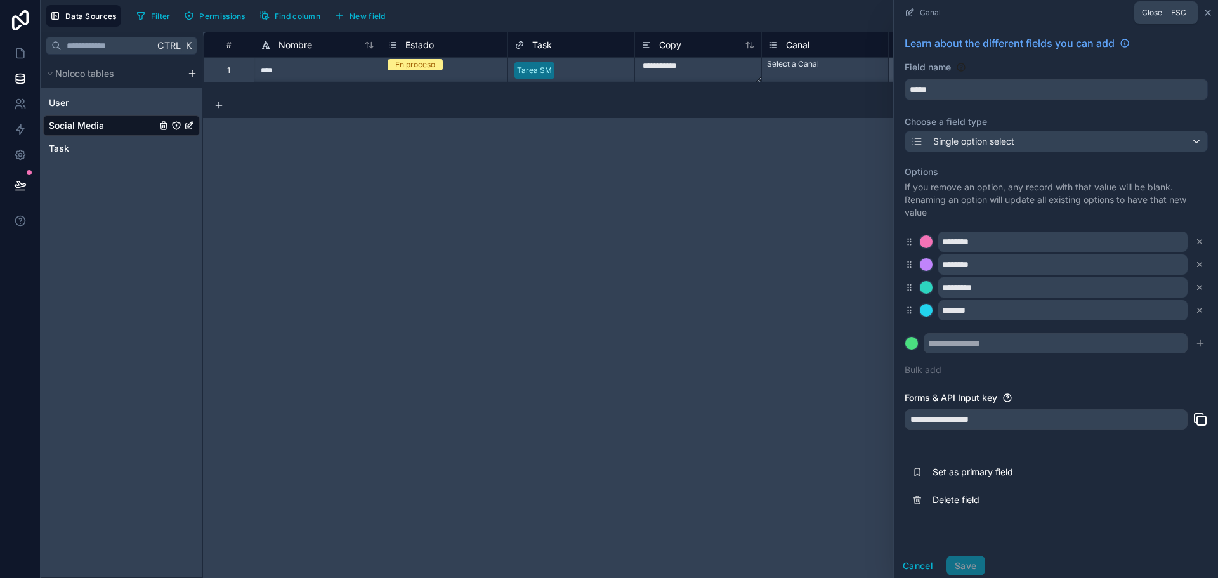
click at [1207, 11] on icon at bounding box center [1207, 12] width 5 height 5
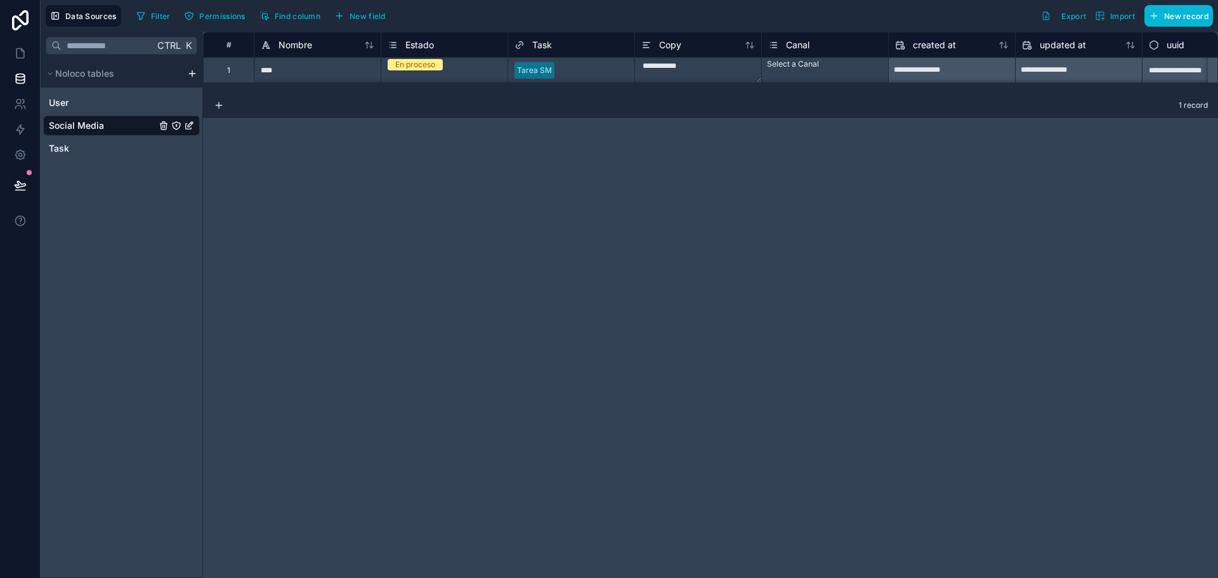
click at [806, 70] on div "Select a Canal" at bounding box center [825, 64] width 126 height 13
click at [806, 68] on div "Select a Canal" at bounding box center [825, 63] width 126 height 10
click at [800, 577] on div "Instagram" at bounding box center [609, 585] width 1218 height 15
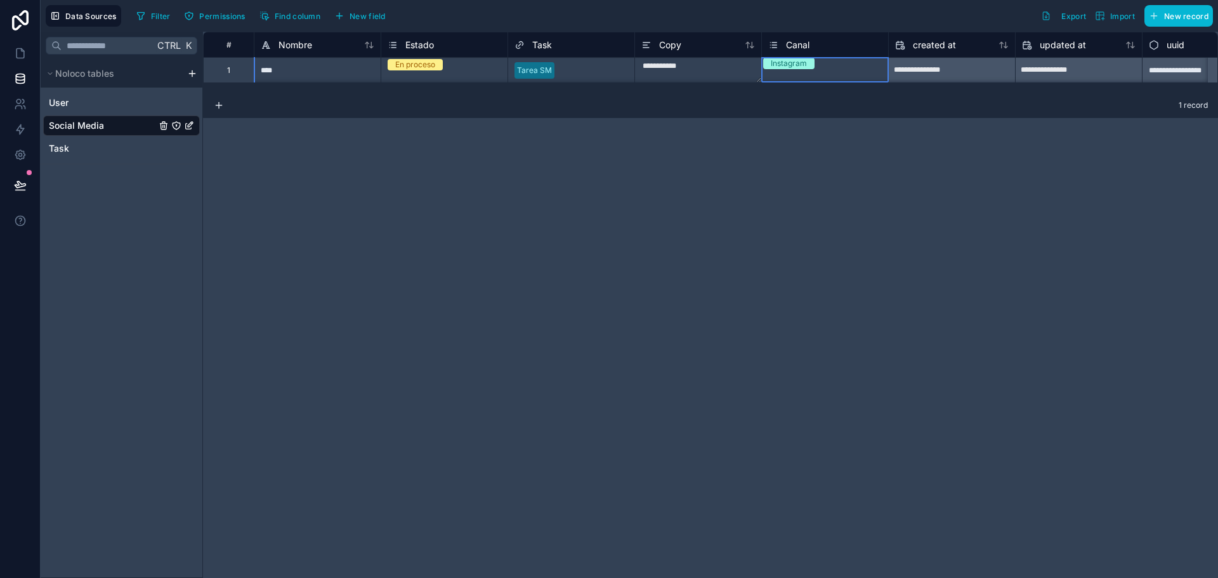
click at [650, 218] on div "**********" at bounding box center [710, 305] width 1015 height 546
click at [16, 53] on icon at bounding box center [20, 54] width 8 height 10
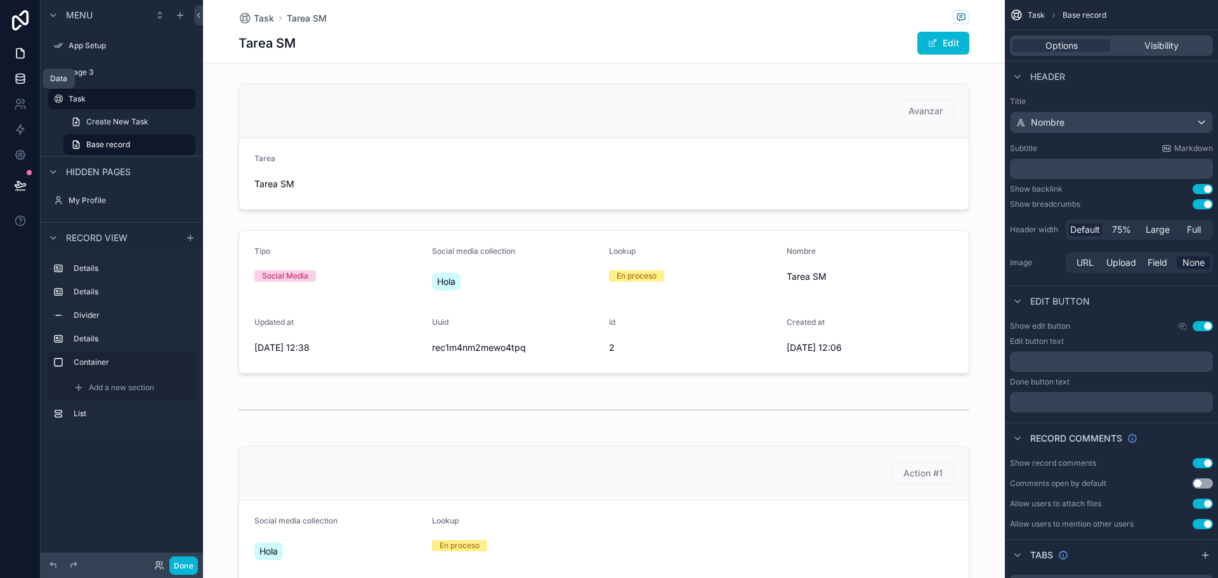
click at [25, 77] on icon at bounding box center [20, 78] width 13 height 13
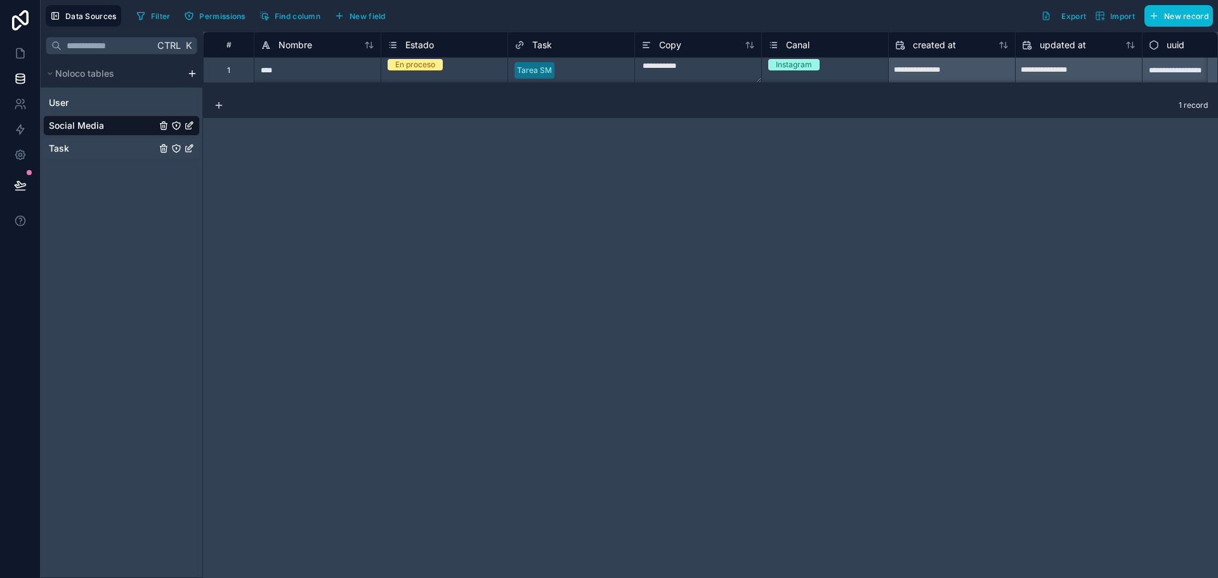
click at [63, 154] on span "Task" at bounding box center [59, 148] width 20 height 13
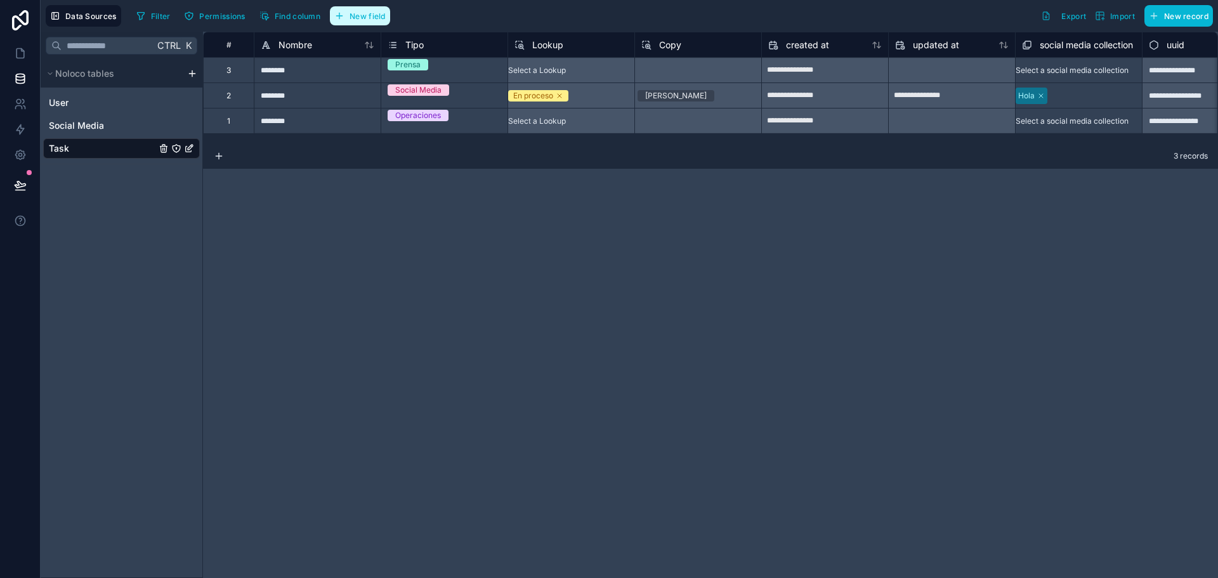
click at [356, 10] on button "New field" at bounding box center [360, 15] width 60 height 19
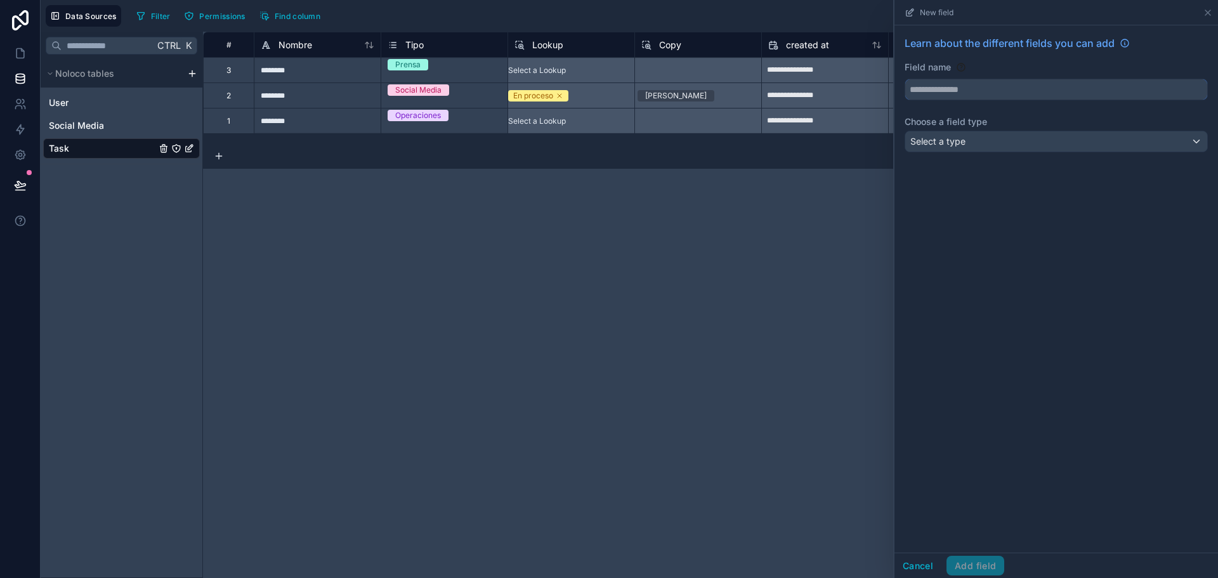
click at [1078, 98] on input "text" at bounding box center [1056, 89] width 302 height 20
type input "******"
click at [1053, 143] on div "Select a type" at bounding box center [1056, 141] width 302 height 20
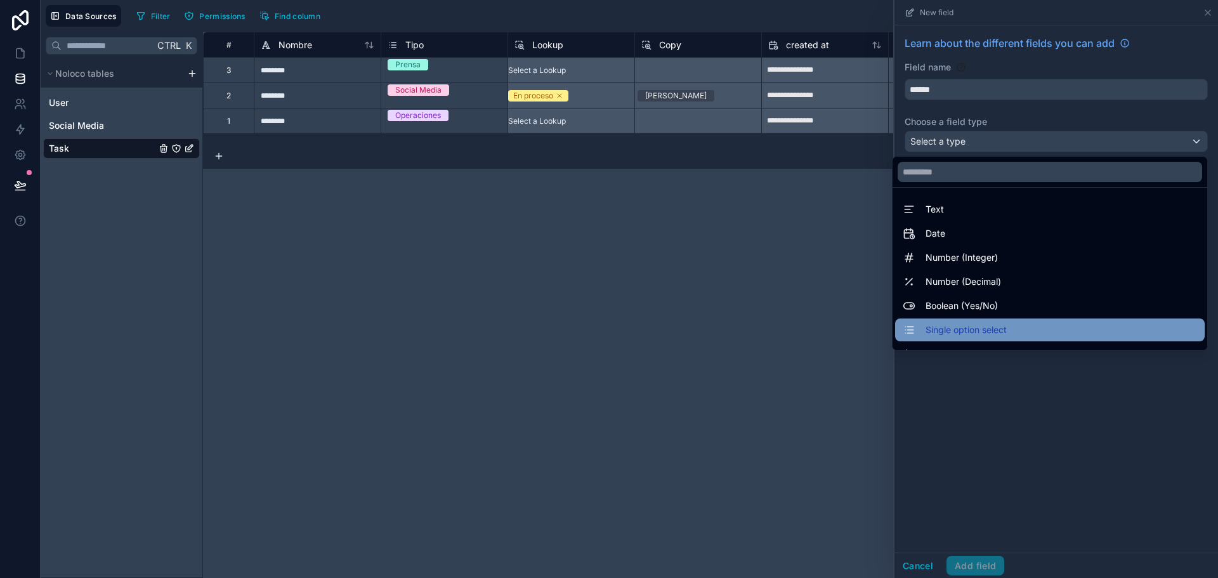
click at [951, 327] on span "Single option select" at bounding box center [966, 329] width 81 height 15
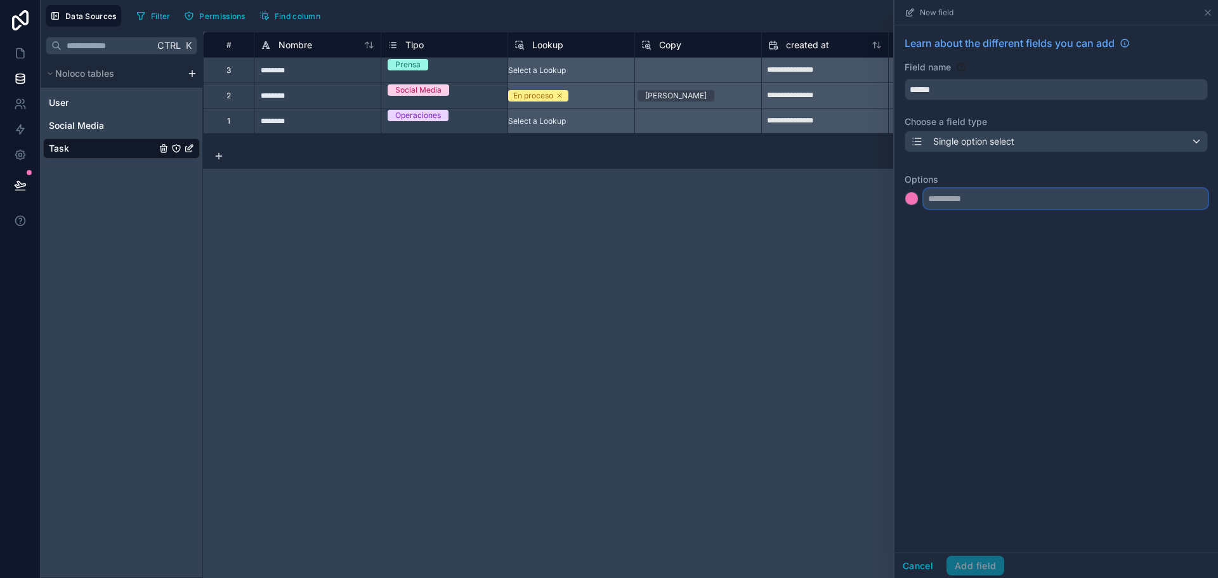
click at [956, 204] on input "text" at bounding box center [1066, 198] width 284 height 20
type input "**********"
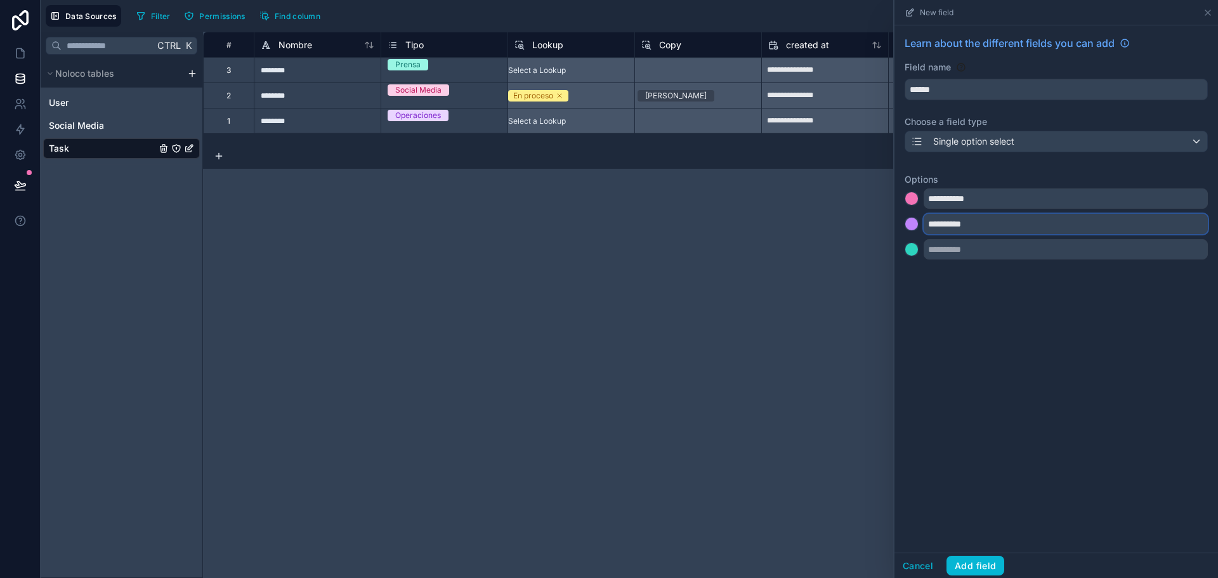
type input "**********"
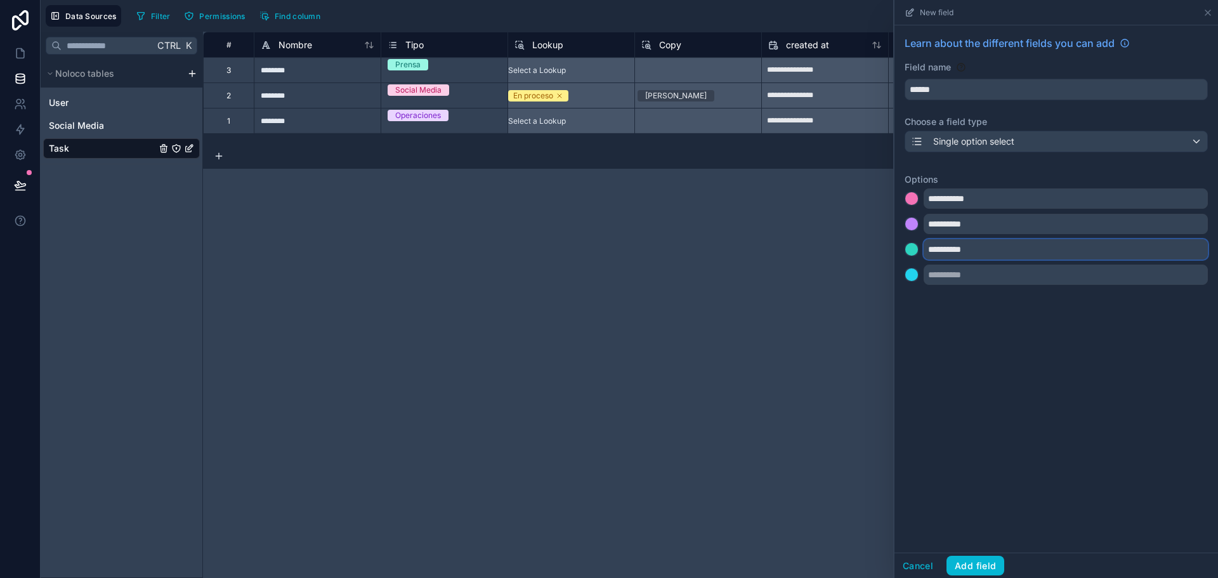
type input "**********"
click at [957, 386] on div "**********" at bounding box center [1056, 288] width 324 height 527
click at [971, 556] on button "Add field" at bounding box center [975, 566] width 58 height 20
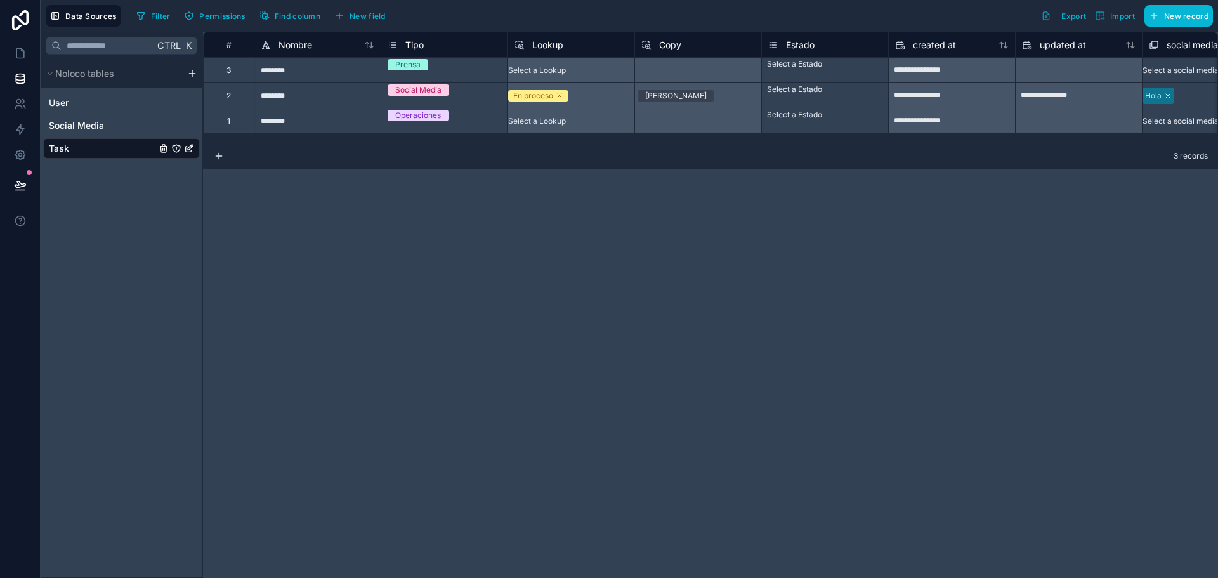
click at [784, 69] on div "Select a Estado" at bounding box center [794, 64] width 55 height 10
click at [784, 68] on div "Select a Estado" at bounding box center [825, 63] width 126 height 10
click at [786, 577] on div "Completado" at bounding box center [609, 585] width 1218 height 15
click at [789, 96] on div "Select a Estado" at bounding box center [825, 89] width 126 height 13
click at [789, 93] on div "Select a Estado" at bounding box center [825, 88] width 126 height 10
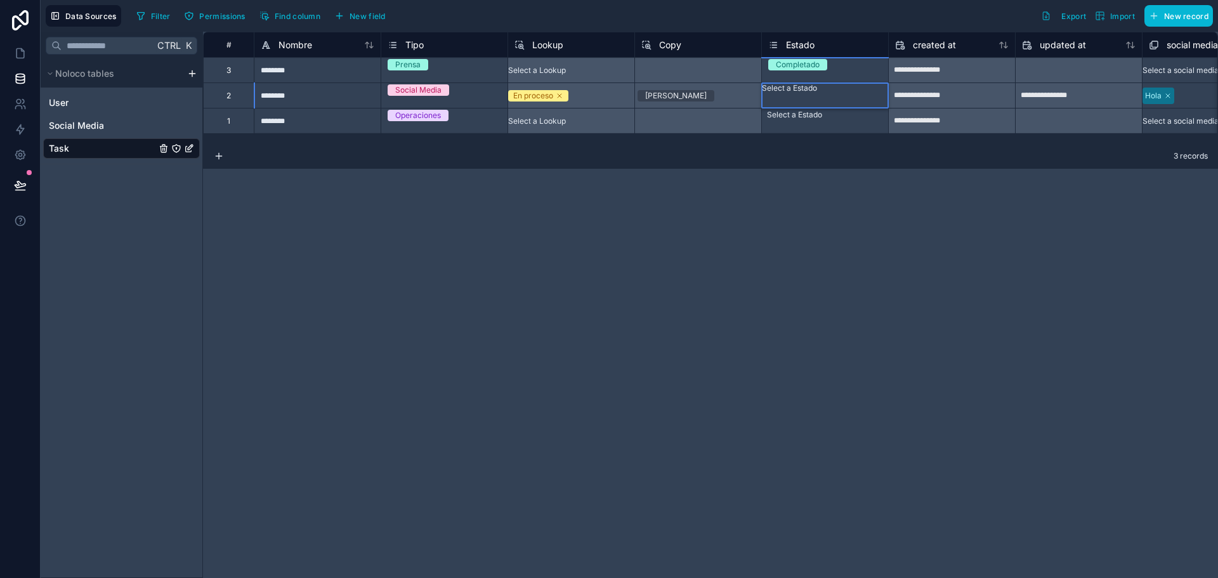
click at [796, 121] on div "Select a Estado" at bounding box center [825, 114] width 126 height 13
click at [796, 119] on div "Select a Estado" at bounding box center [825, 113] width 126 height 10
click at [22, 63] on link at bounding box center [20, 53] width 40 height 25
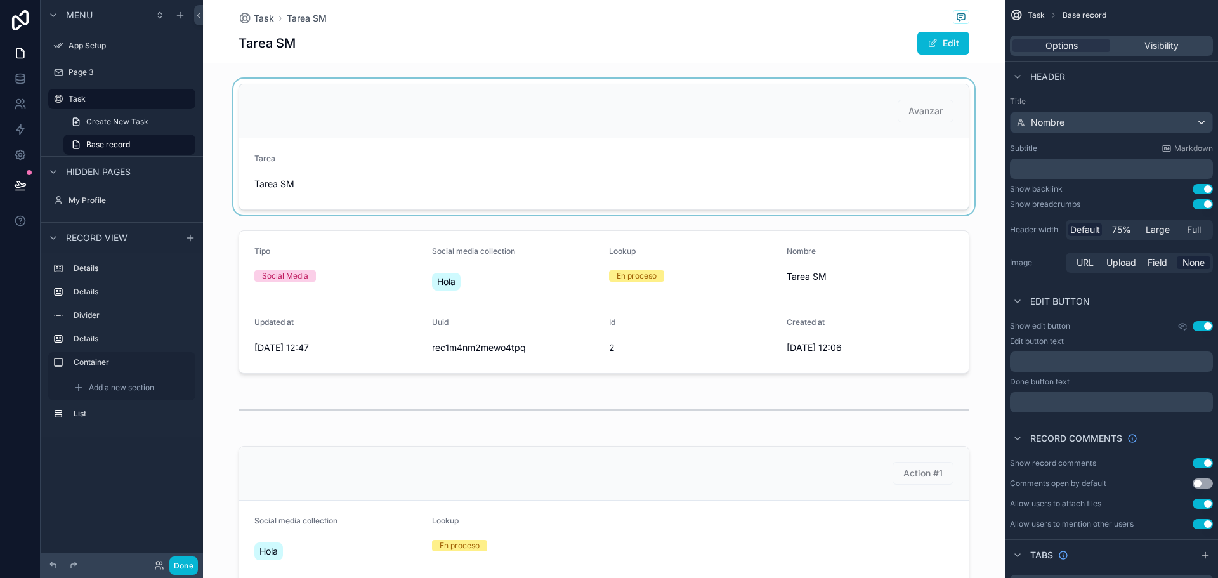
click at [431, 173] on div "scrollable content" at bounding box center [604, 147] width 802 height 136
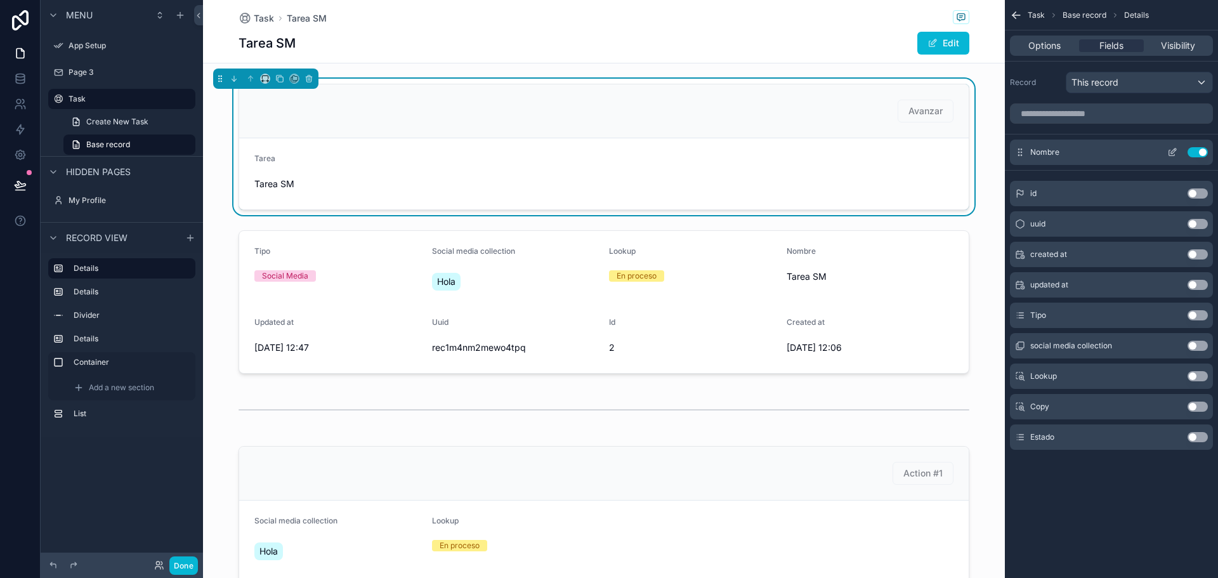
click at [1172, 153] on icon "scrollable content" at bounding box center [1172, 152] width 10 height 10
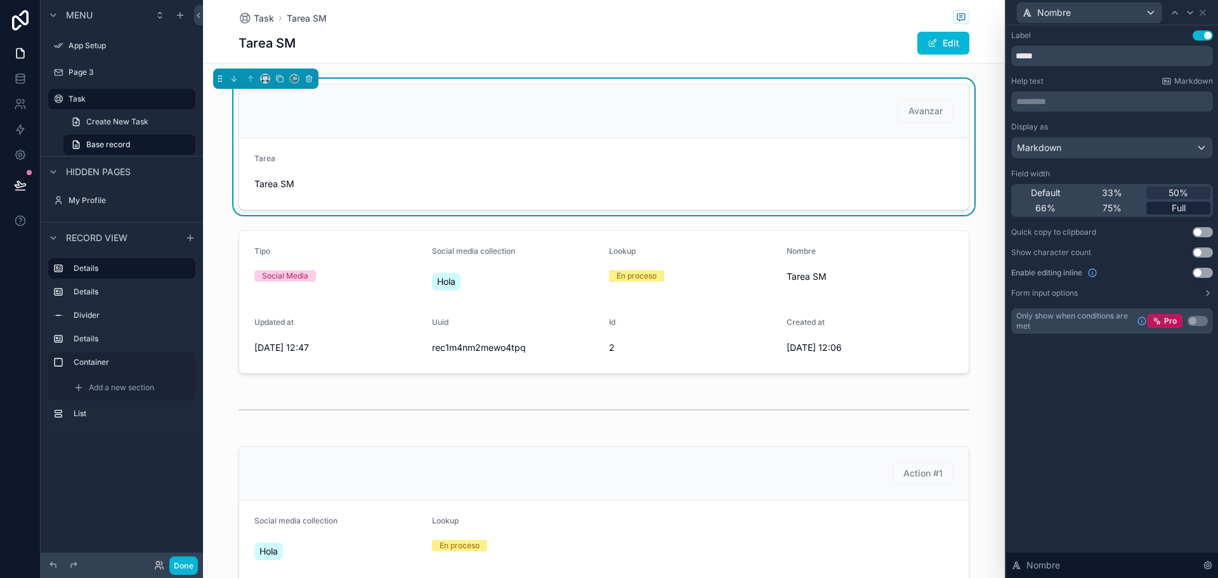
click at [1182, 209] on span "Full" at bounding box center [1179, 208] width 14 height 13
click at [1202, 271] on button "Use setting" at bounding box center [1203, 273] width 20 height 10
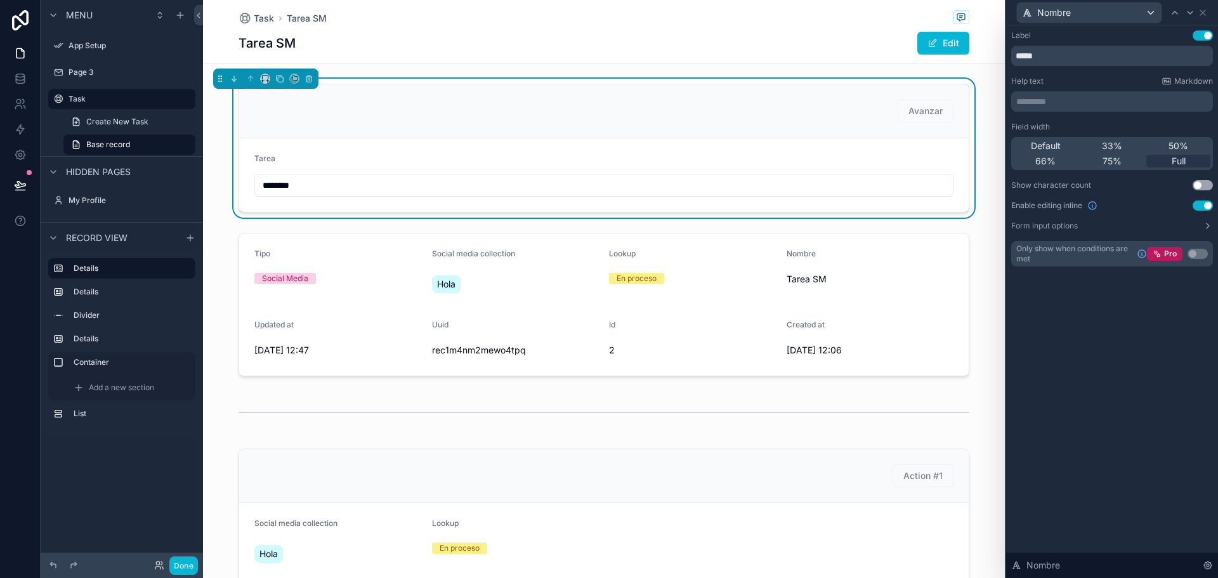
click at [1137, 349] on div "Label Use setting ***** Help text Markdown ********* ﻿ Field width Default 33% …" at bounding box center [1112, 301] width 212 height 553
click at [1186, 79] on span "Markdown" at bounding box center [1193, 81] width 39 height 10
click at [1063, 63] on input "*****" at bounding box center [1112, 56] width 202 height 20
click at [1202, 32] on button "Use setting" at bounding box center [1203, 35] width 20 height 10
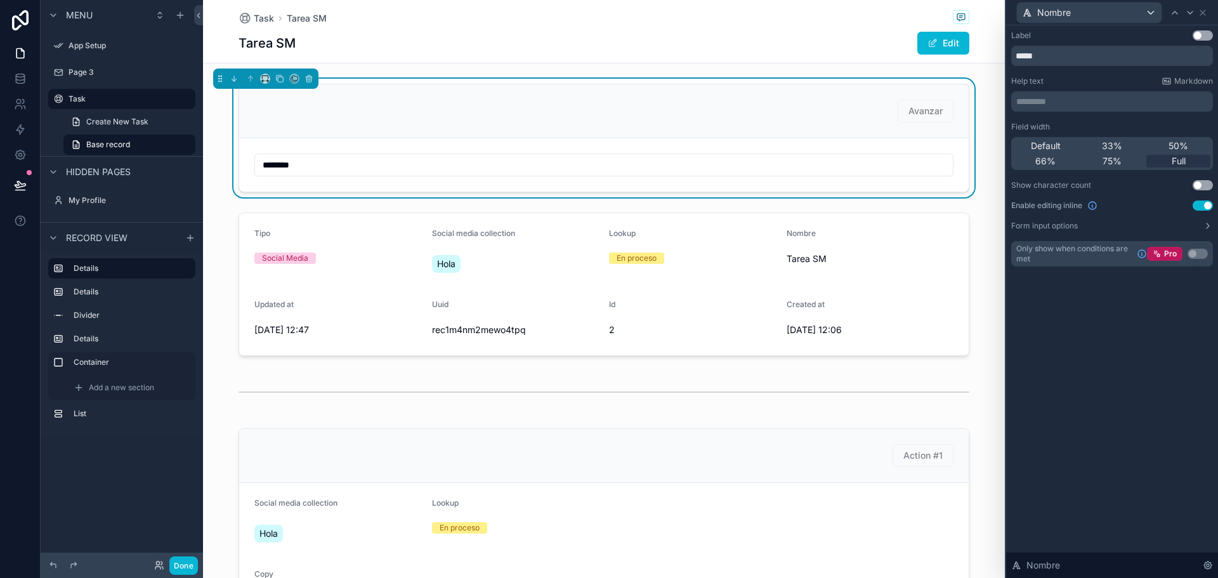
click at [1103, 332] on div "Label Use setting ***** Help text Markdown ********* ﻿ Field width Default 33% …" at bounding box center [1112, 301] width 212 height 553
click at [265, 79] on icon "scrollable content" at bounding box center [265, 78] width 9 height 9
click at [277, 240] on span "Full width" at bounding box center [290, 246] width 39 height 15
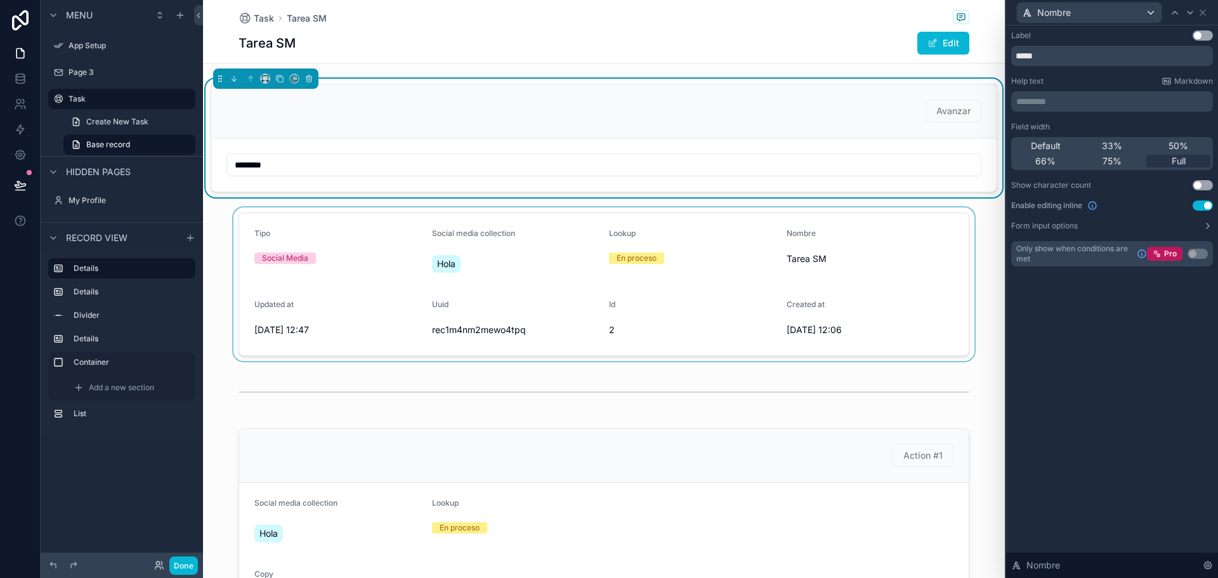
click at [554, 240] on div "scrollable content" at bounding box center [604, 284] width 802 height 154
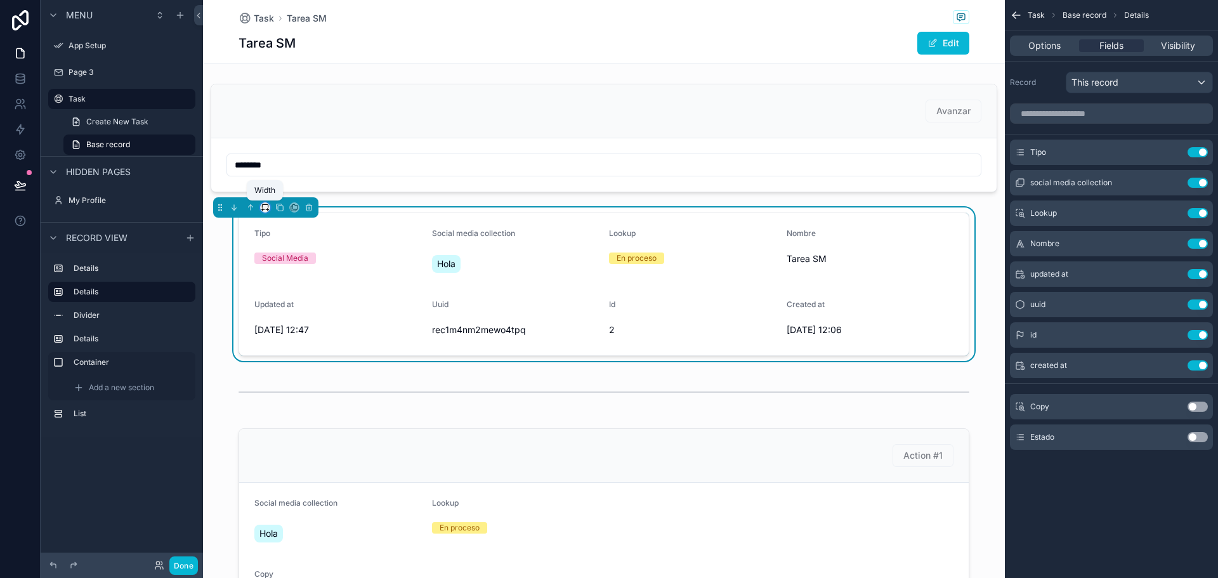
click at [266, 208] on icon "scrollable content" at bounding box center [265, 207] width 9 height 9
click at [277, 370] on span "Full width" at bounding box center [290, 375] width 39 height 15
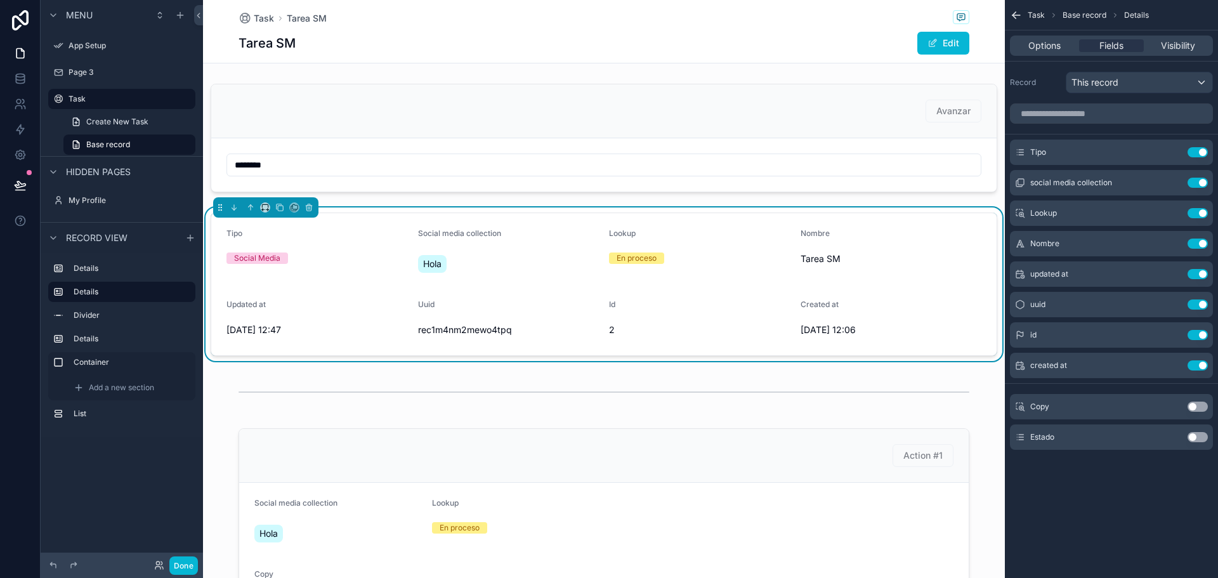
click at [548, 258] on div "Hola" at bounding box center [508, 263] width 181 height 23
click at [1195, 183] on button "Use setting" at bounding box center [1198, 183] width 20 height 10
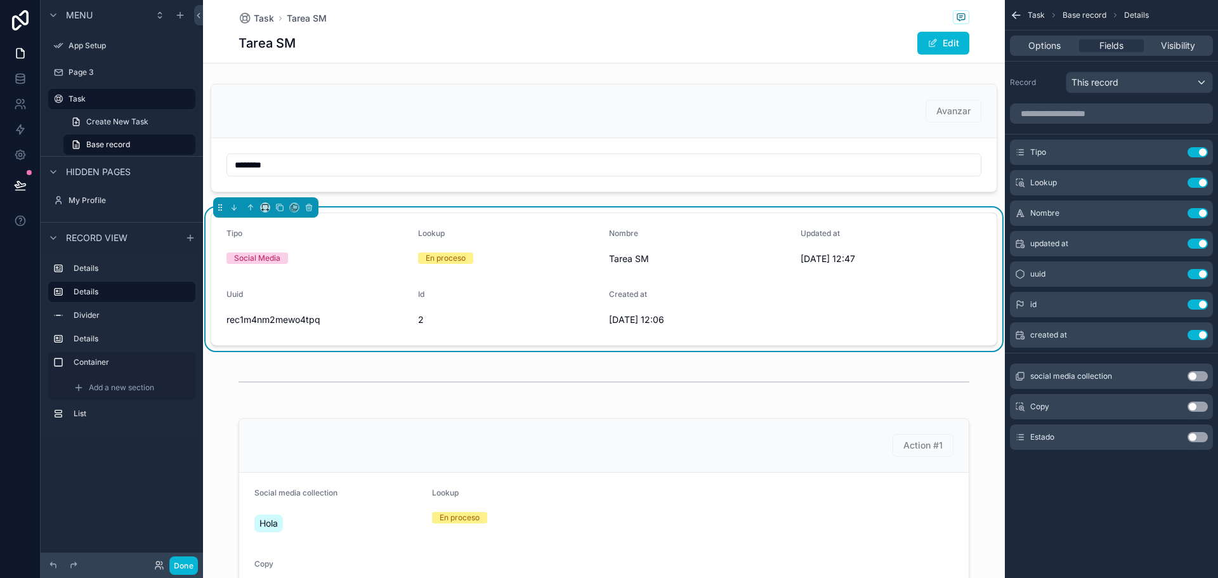
click at [1195, 183] on button "Use setting" at bounding box center [1198, 183] width 20 height 10
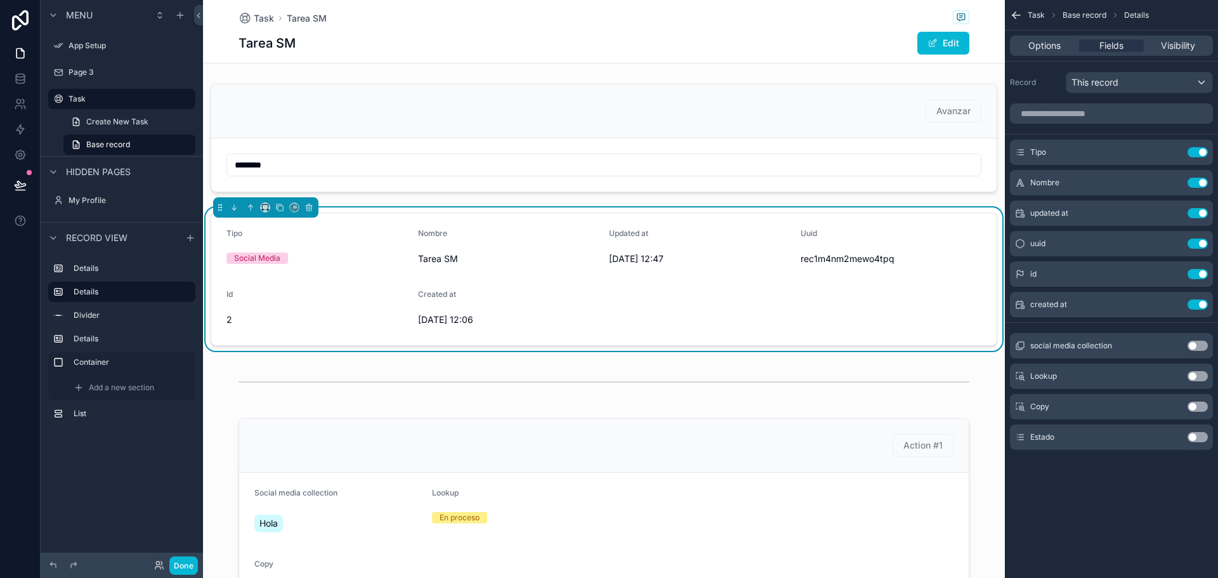
click at [1195, 183] on button "Use setting" at bounding box center [1198, 183] width 20 height 10
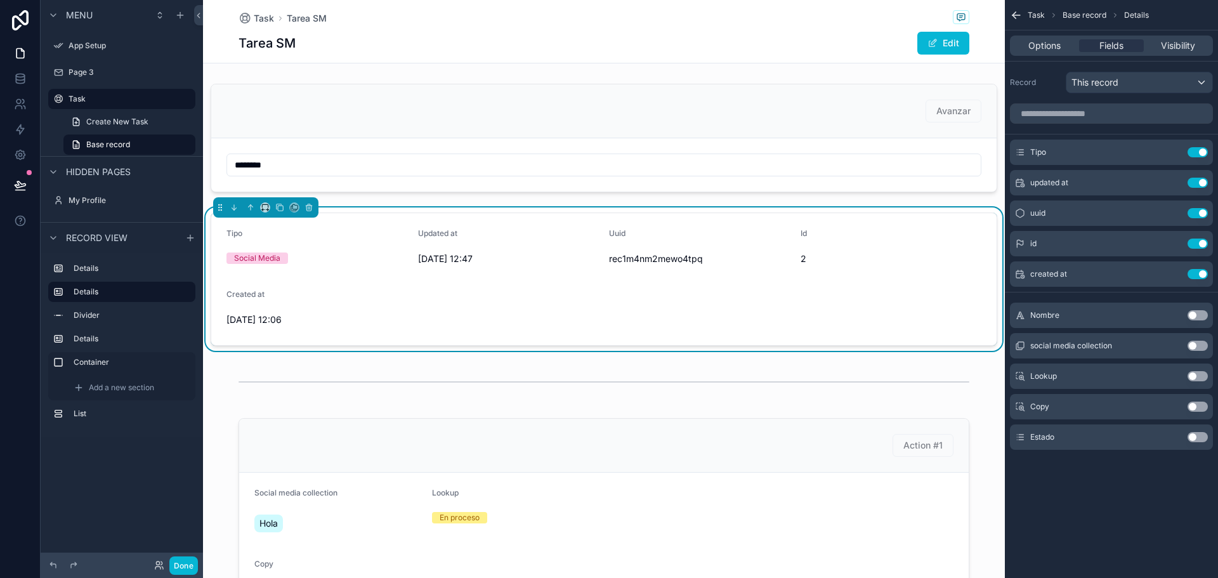
click at [1195, 183] on button "Use setting" at bounding box center [1198, 183] width 20 height 10
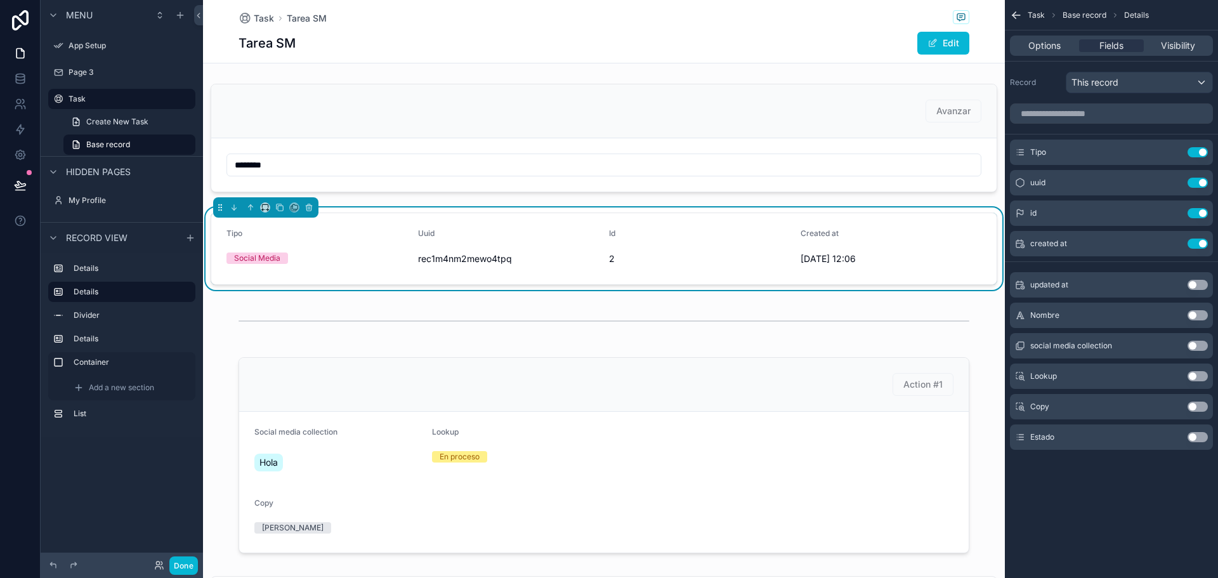
click at [1195, 183] on button "Use setting" at bounding box center [1198, 183] width 20 height 10
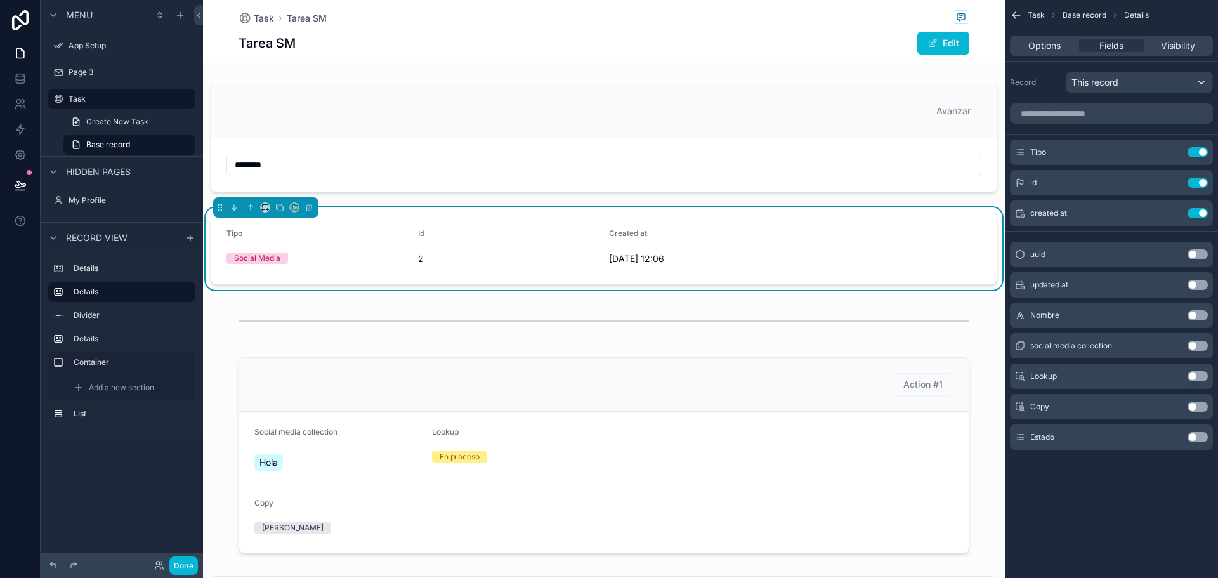
click at [1195, 183] on button "Use setting" at bounding box center [1198, 183] width 20 height 10
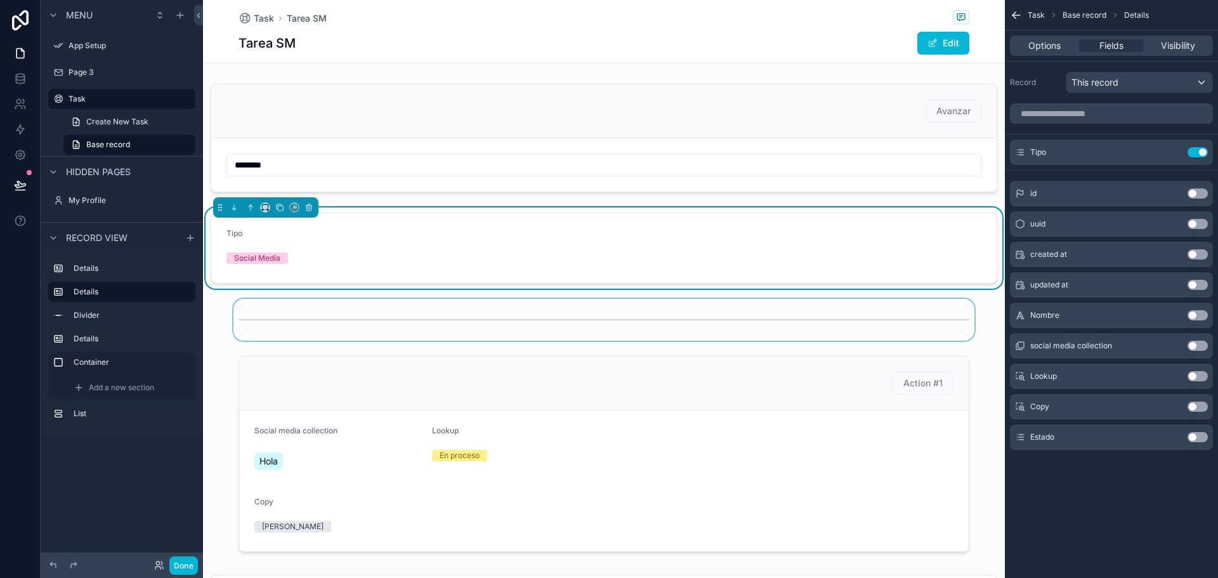
click at [296, 321] on div "scrollable content" at bounding box center [604, 320] width 802 height 42
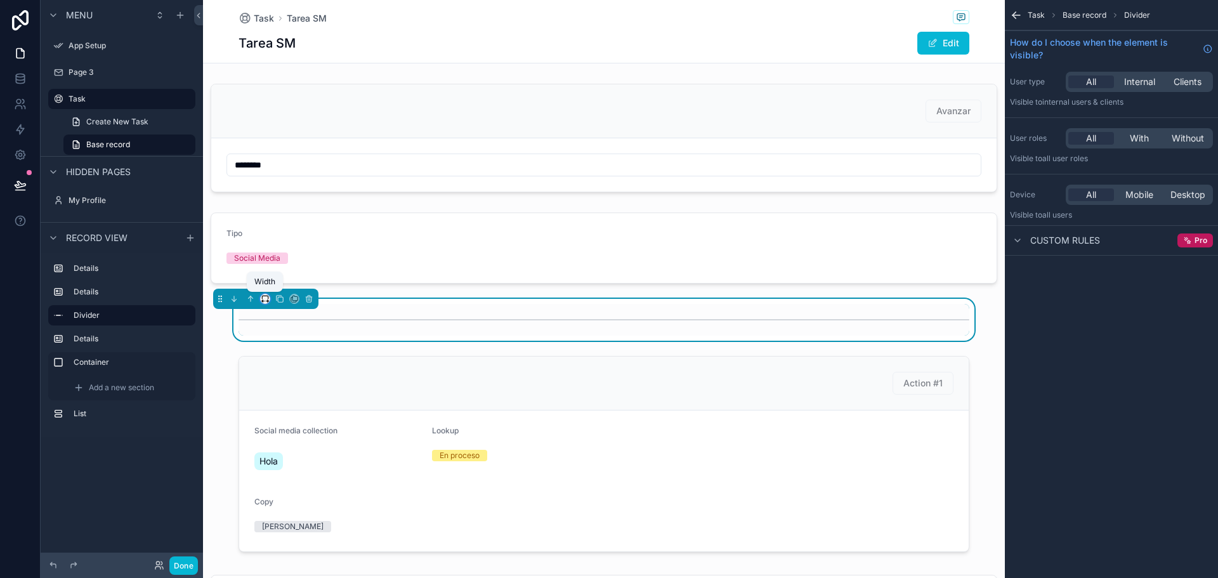
click at [263, 301] on icon "scrollable content" at bounding box center [263, 301] width 3 height 0
click at [273, 472] on div "scrollable content" at bounding box center [609, 289] width 1218 height 578
click at [265, 299] on icon "scrollable content" at bounding box center [265, 298] width 9 height 9
click at [295, 455] on div "Full width" at bounding box center [290, 466] width 55 height 23
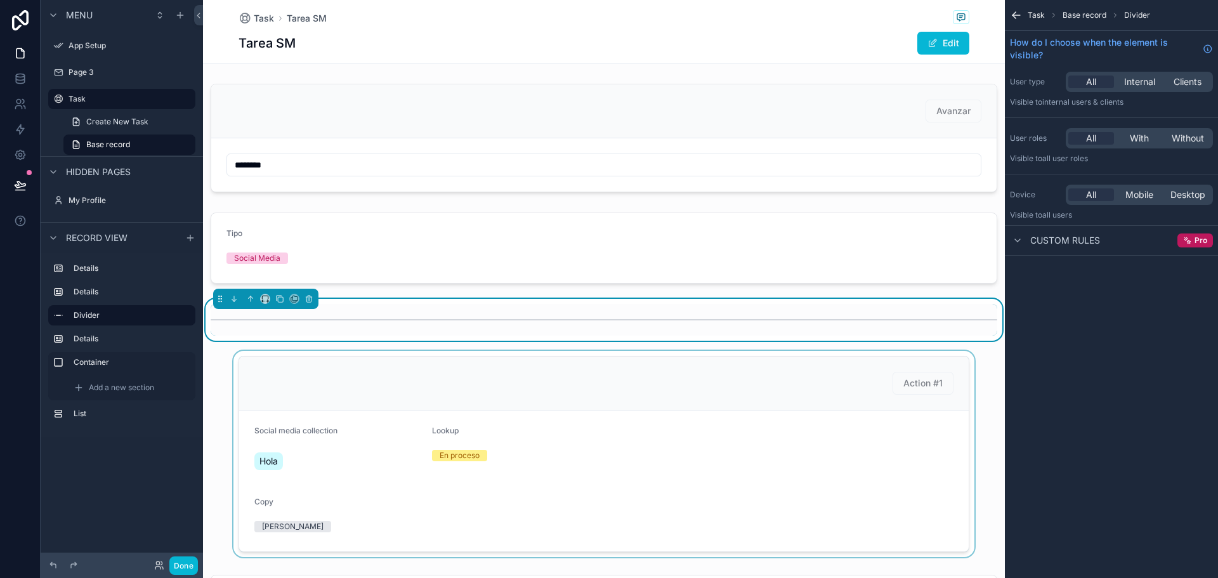
click at [324, 404] on div "scrollable content" at bounding box center [604, 454] width 802 height 206
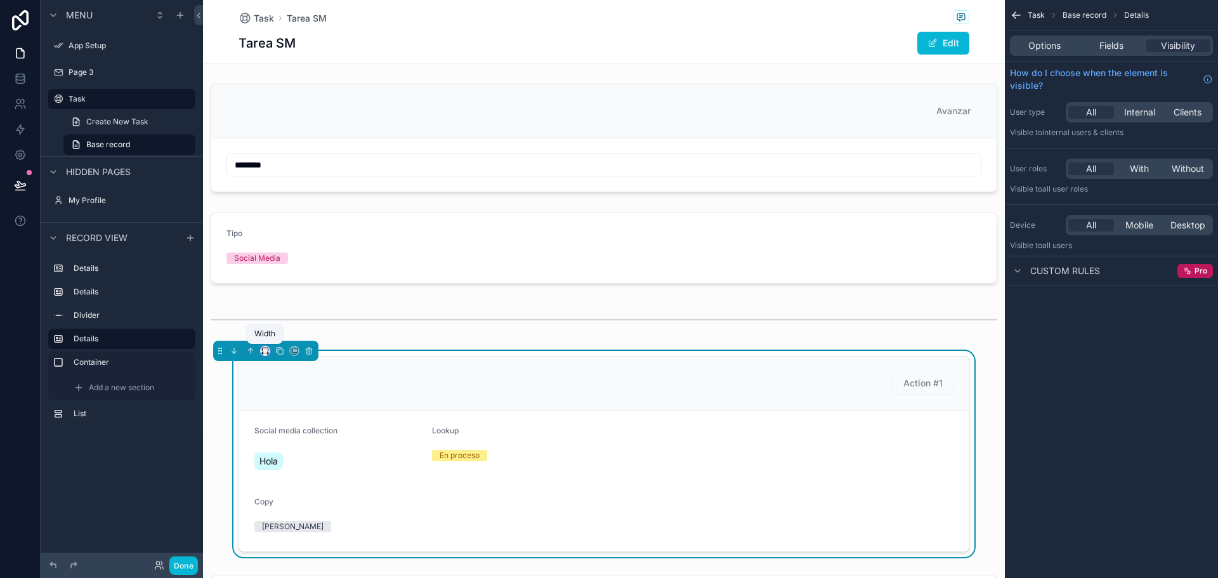
click at [265, 348] on icon "scrollable content" at bounding box center [265, 349] width 6 height 3
click at [284, 518] on span "Full width" at bounding box center [290, 518] width 39 height 15
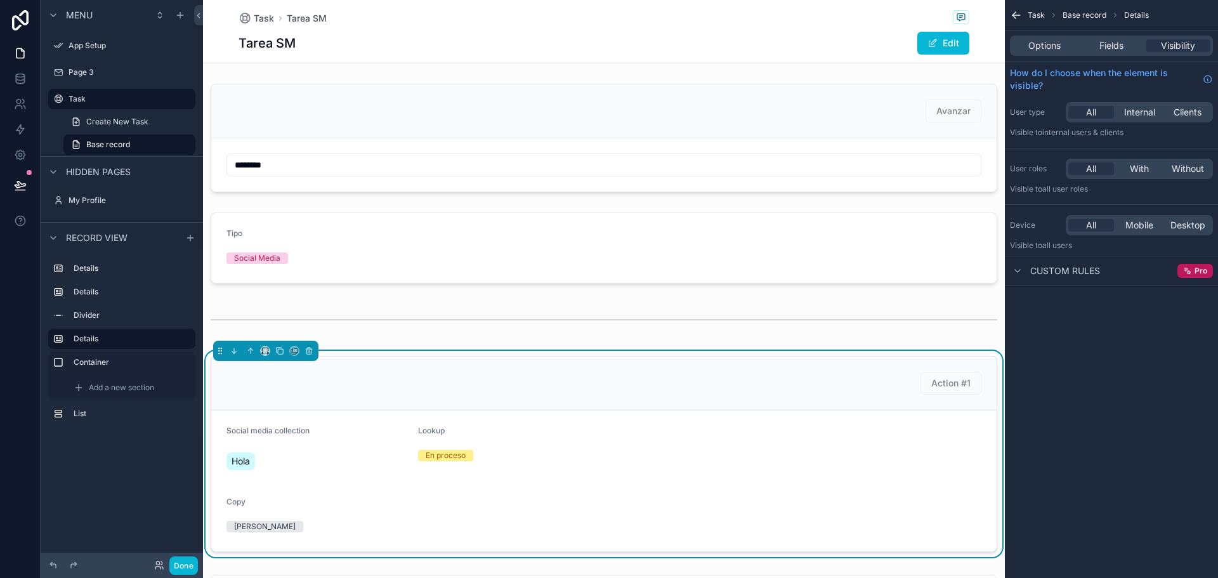
click at [527, 438] on div "Lookup" at bounding box center [508, 433] width 181 height 15
click at [1102, 48] on span "Fields" at bounding box center [1111, 45] width 24 height 13
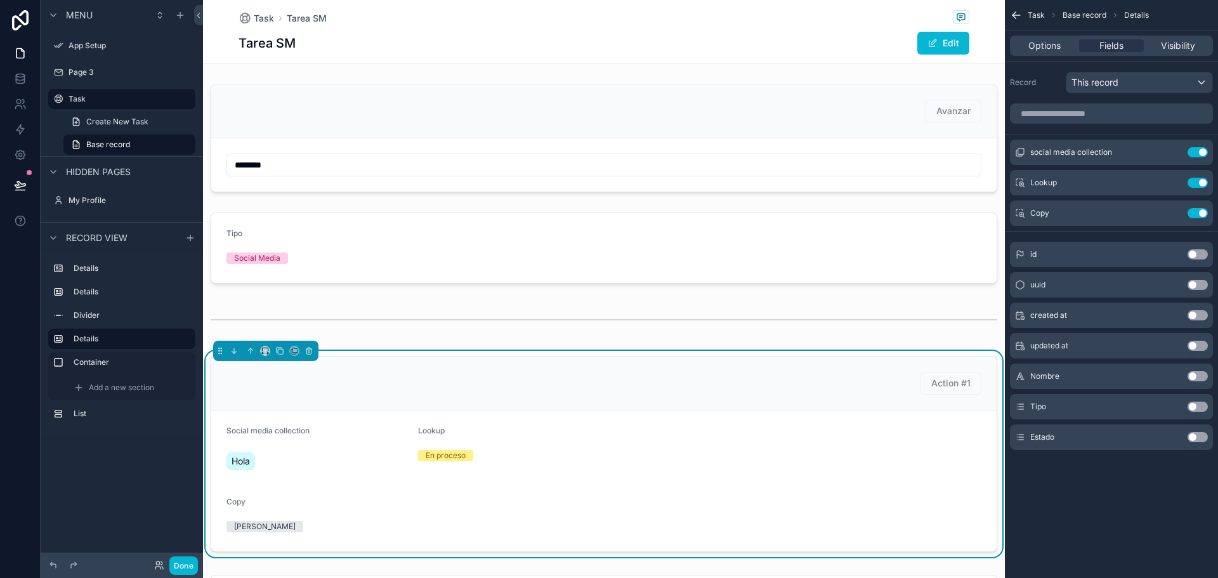
click at [1198, 403] on button "Use setting" at bounding box center [1198, 407] width 20 height 10
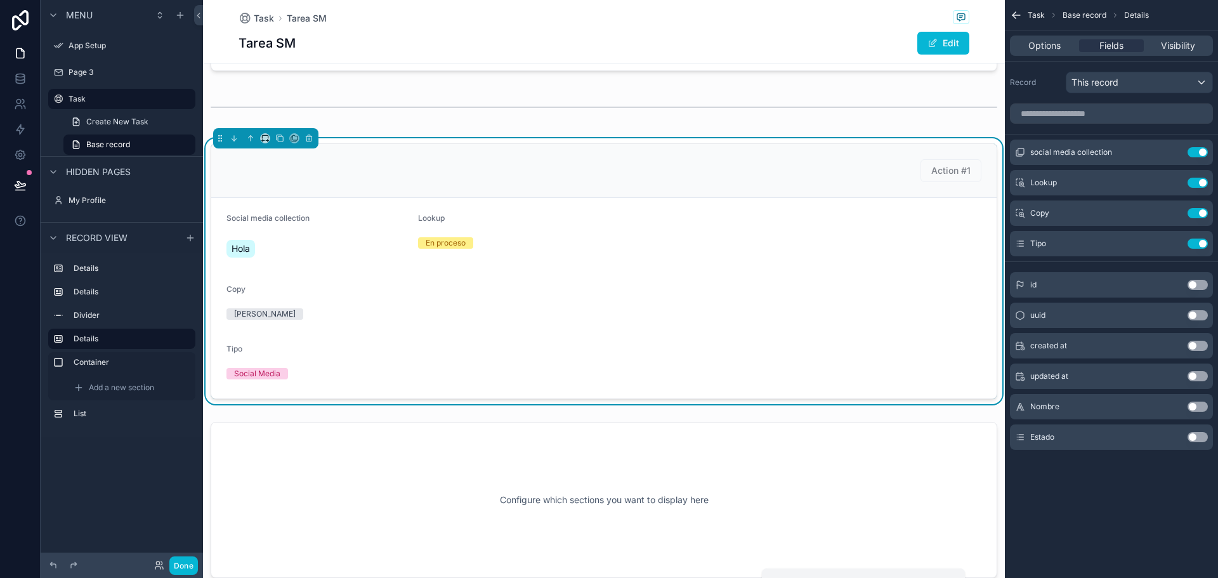
scroll to position [158, 0]
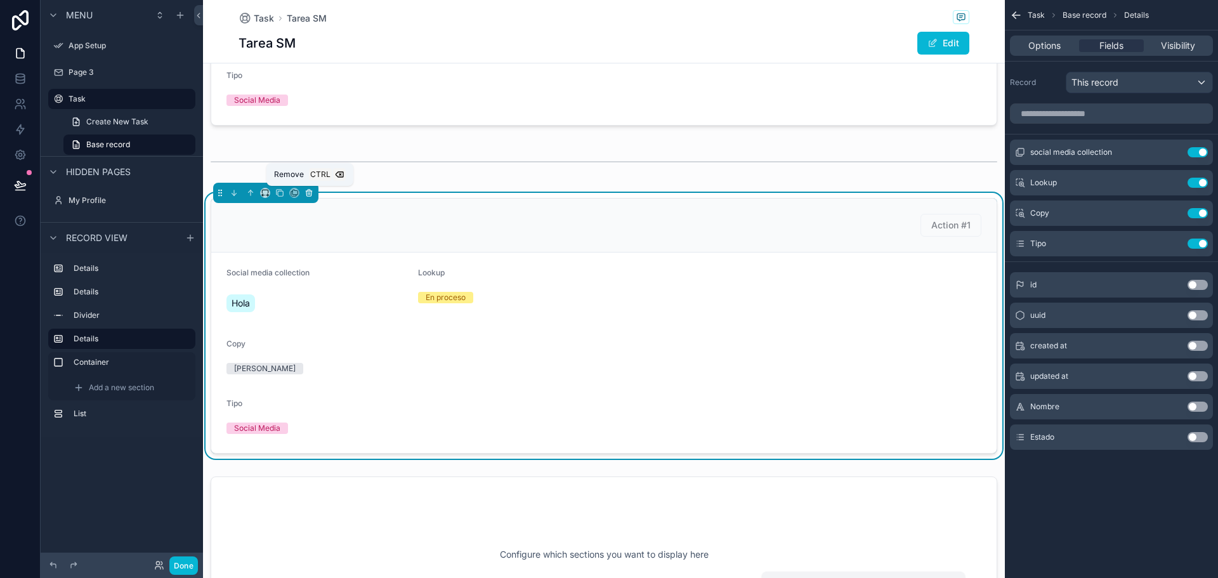
click at [309, 188] on button "scrollable content" at bounding box center [309, 193] width 14 height 14
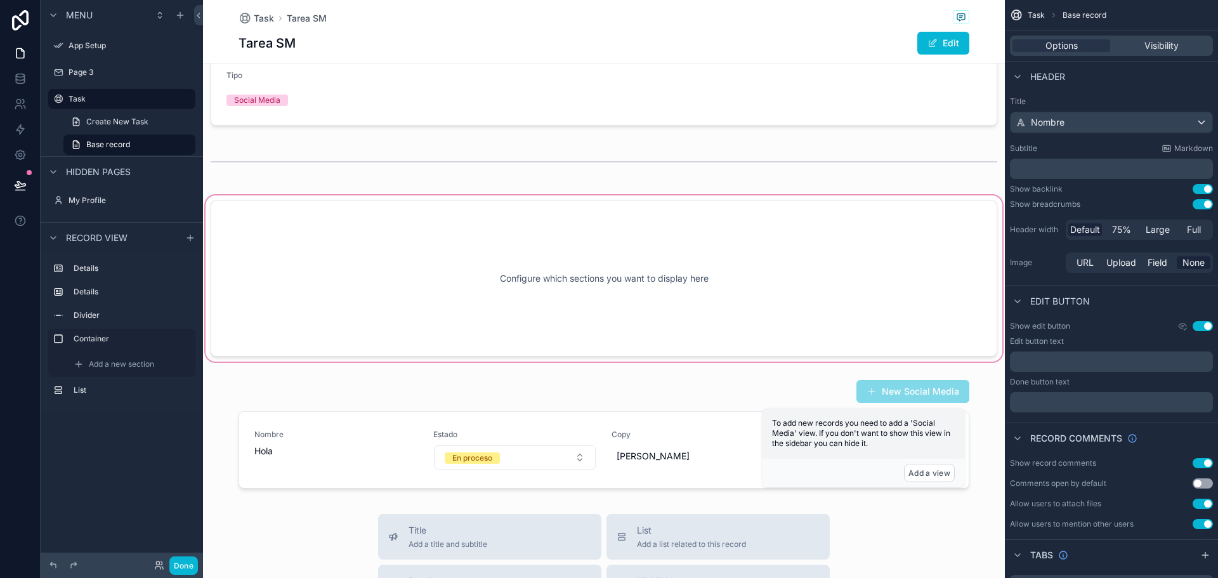
click at [470, 310] on div "scrollable content" at bounding box center [604, 278] width 802 height 171
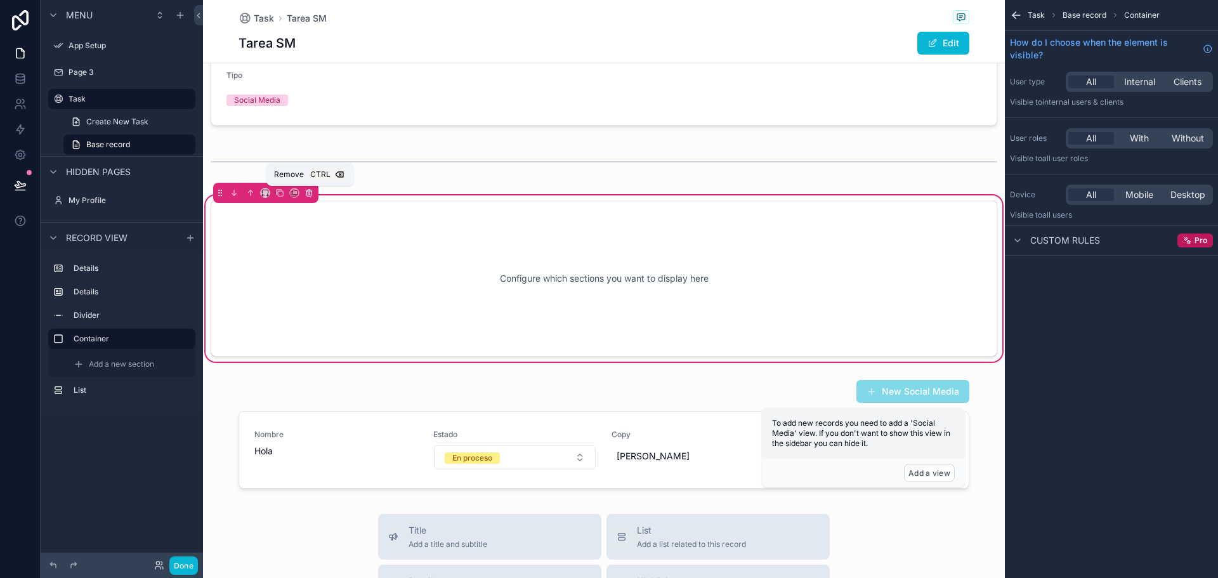
click at [308, 194] on icon "scrollable content" at bounding box center [308, 193] width 0 height 3
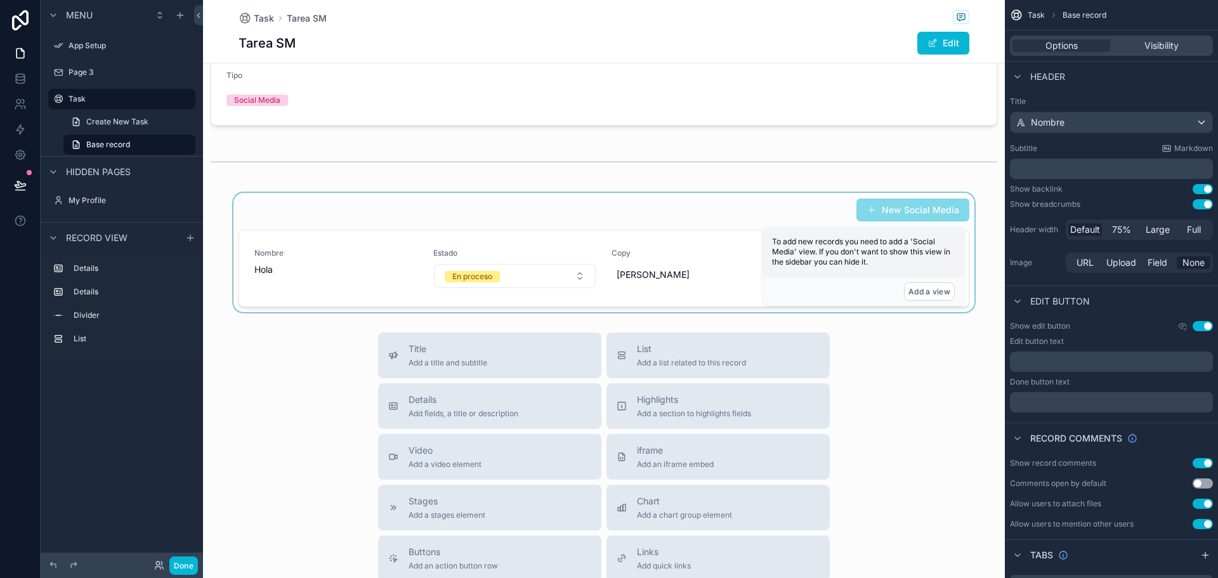
click at [754, 204] on div "scrollable content" at bounding box center [604, 252] width 802 height 119
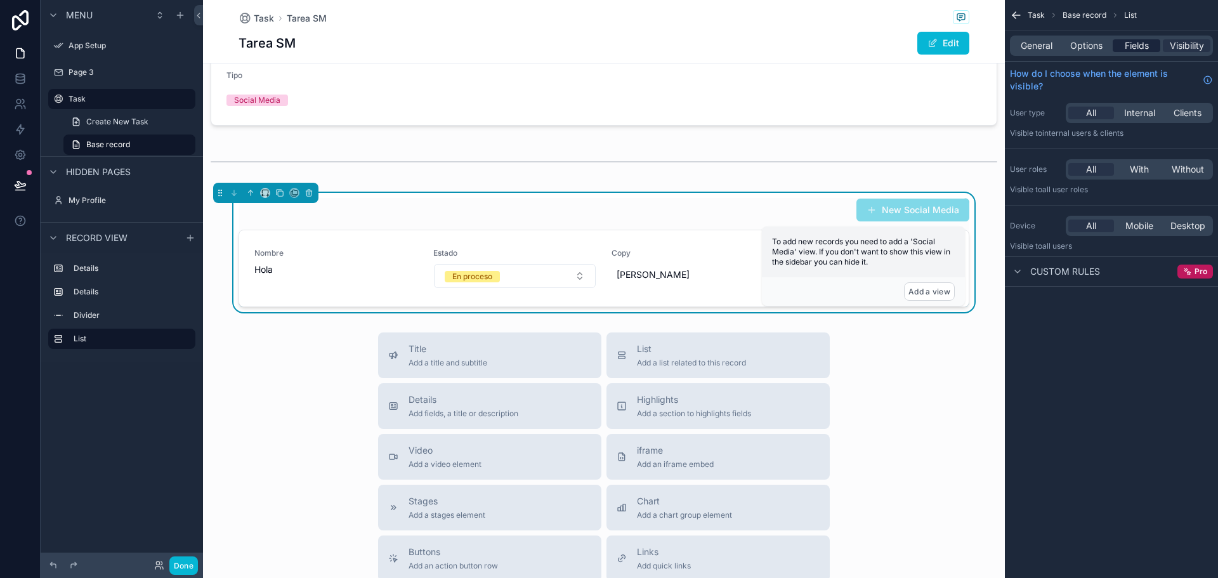
click at [1149, 46] on span "Fields" at bounding box center [1137, 45] width 24 height 13
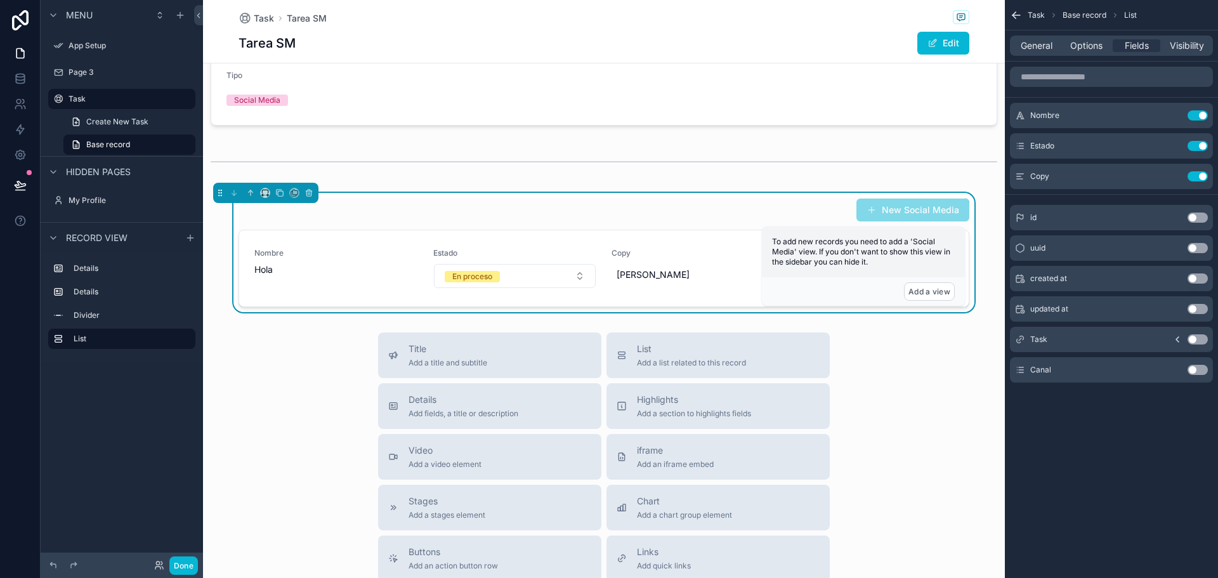
click at [1199, 369] on button "Use setting" at bounding box center [1198, 370] width 20 height 10
click at [923, 403] on div "Title Add a title and subtitle List Add a list related to this record Details A…" at bounding box center [604, 558] width 802 height 452
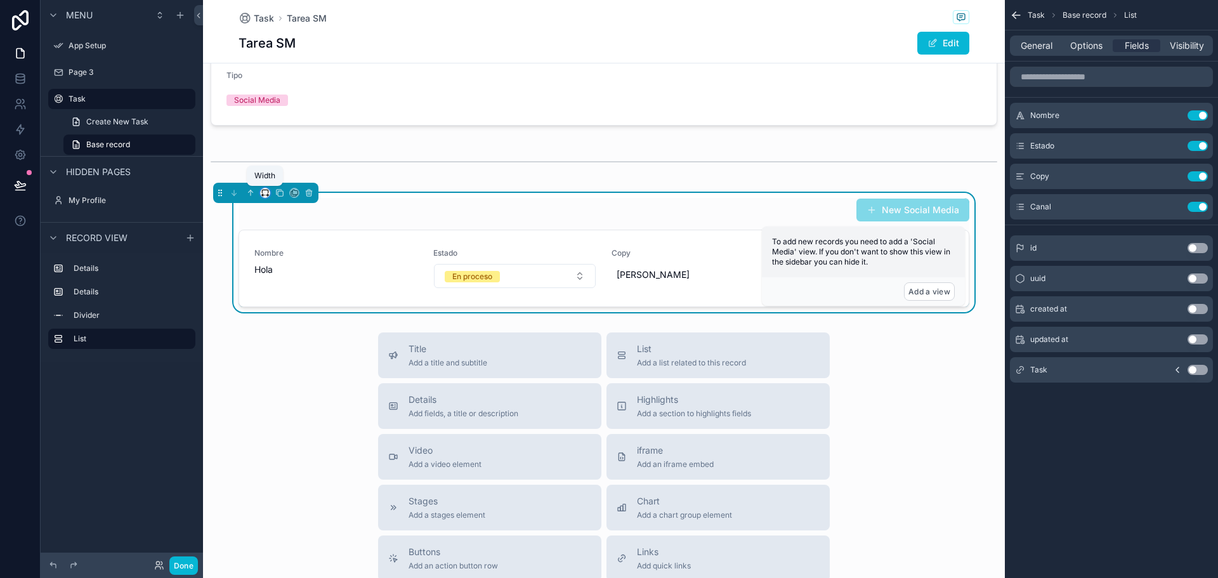
click at [262, 192] on icon "scrollable content" at bounding box center [265, 191] width 6 height 3
click at [273, 358] on span "Full width" at bounding box center [290, 360] width 39 height 15
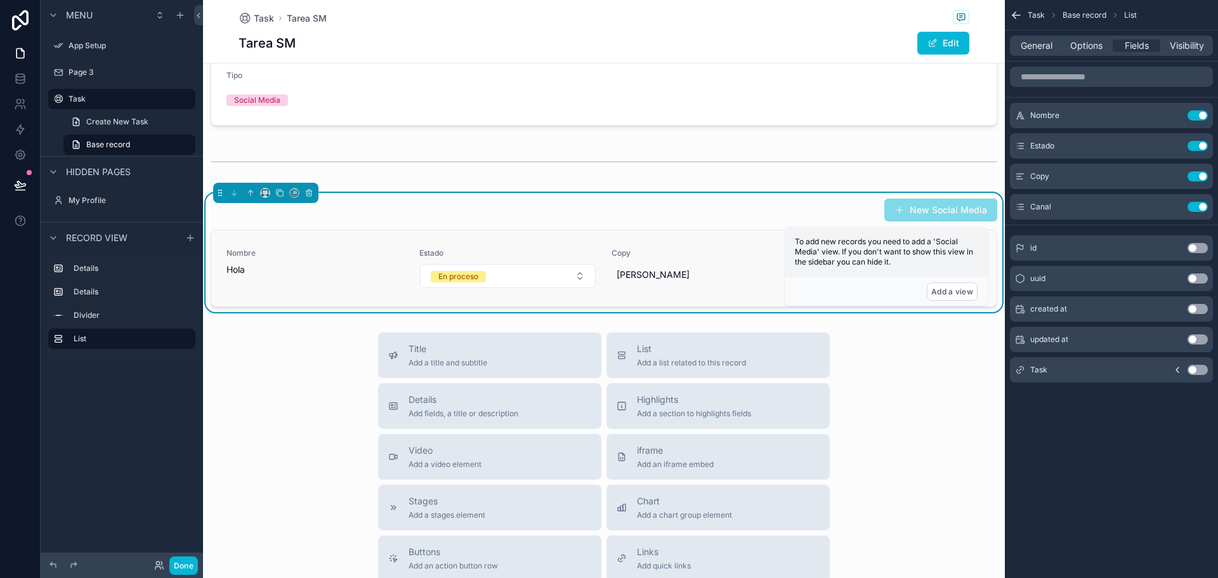
click at [392, 238] on div "Nombre Hola Estado En proceso Copy hooalllllll Canal Instagram" at bounding box center [603, 268] width 785 height 76
click at [1035, 43] on span "General" at bounding box center [1037, 45] width 32 height 13
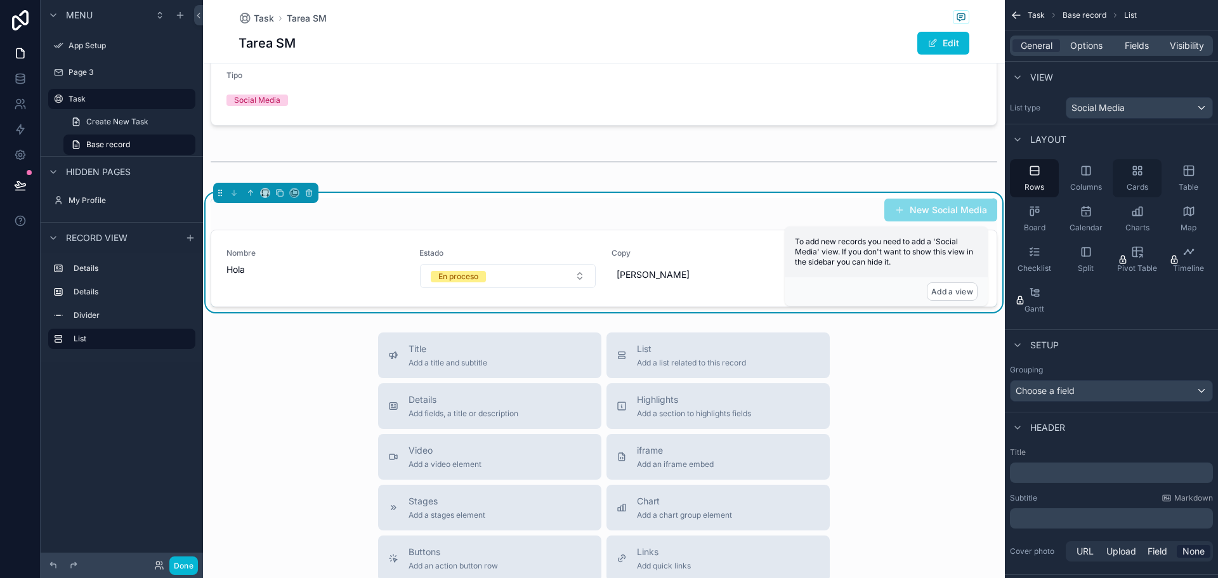
click at [1135, 174] on icon "scrollable content" at bounding box center [1134, 173] width 3 height 3
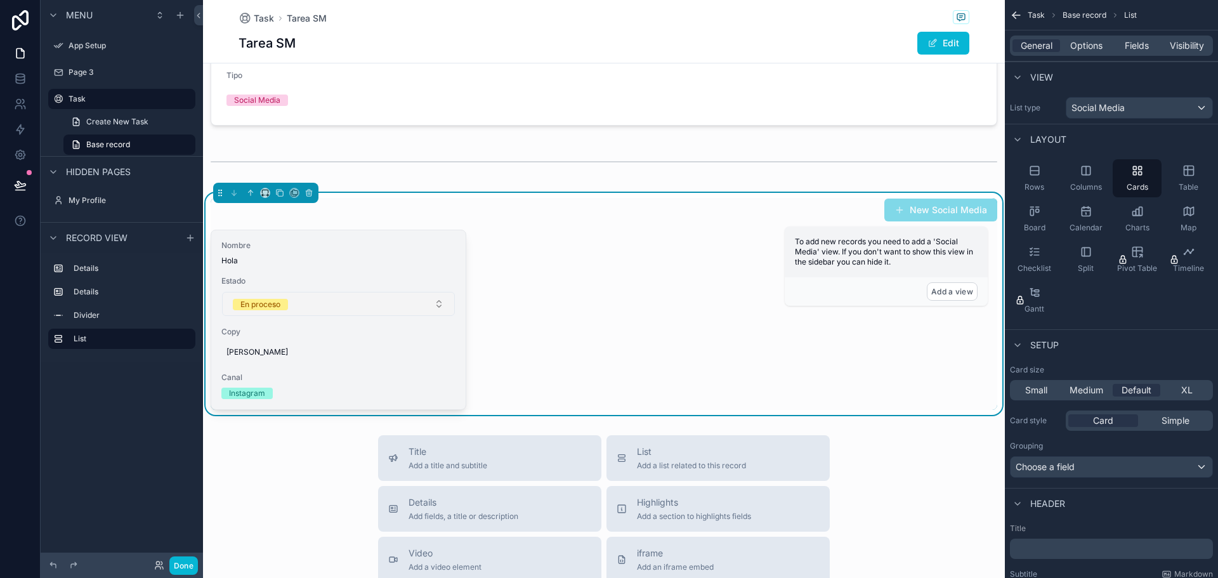
click at [363, 310] on button "En proceso" at bounding box center [338, 304] width 233 height 24
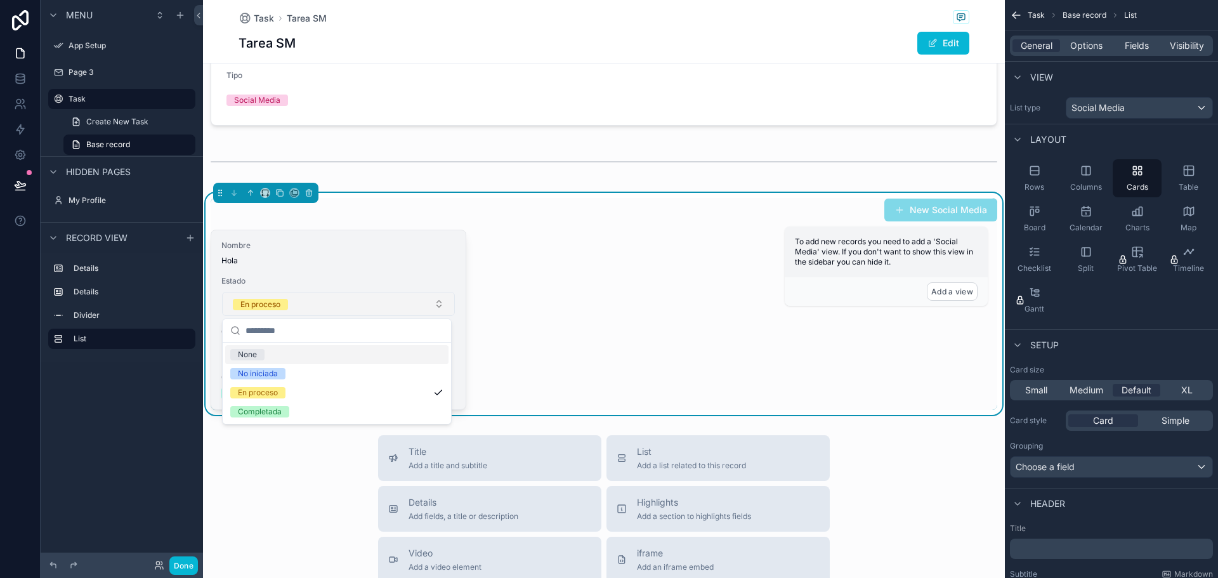
click at [363, 310] on button "En proceso" at bounding box center [338, 304] width 233 height 24
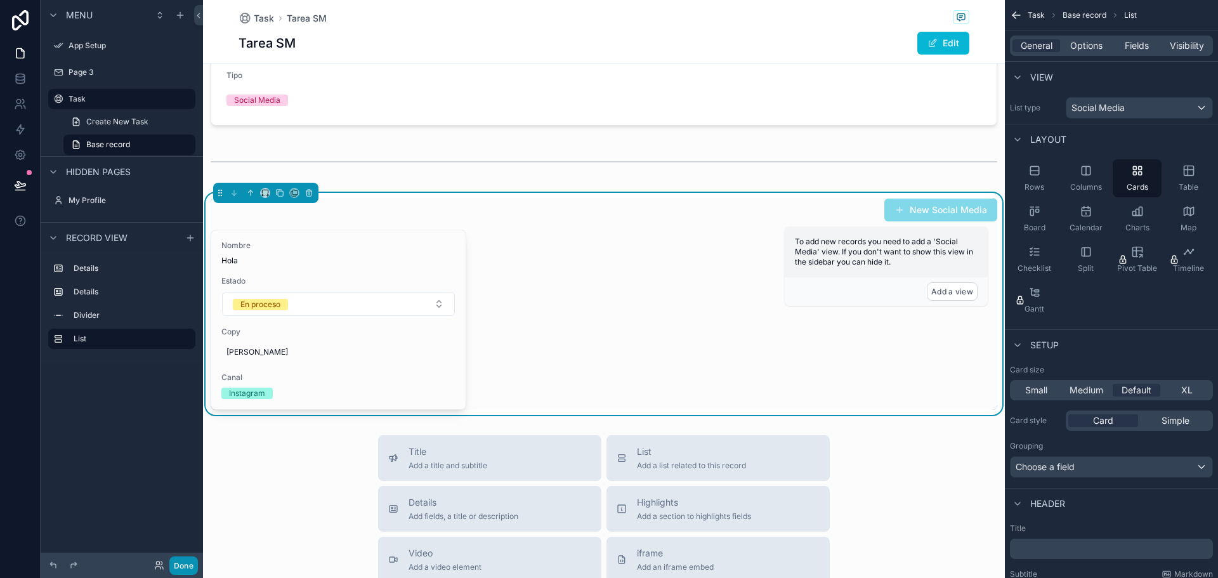
click at [184, 565] on button "Done" at bounding box center [183, 565] width 29 height 18
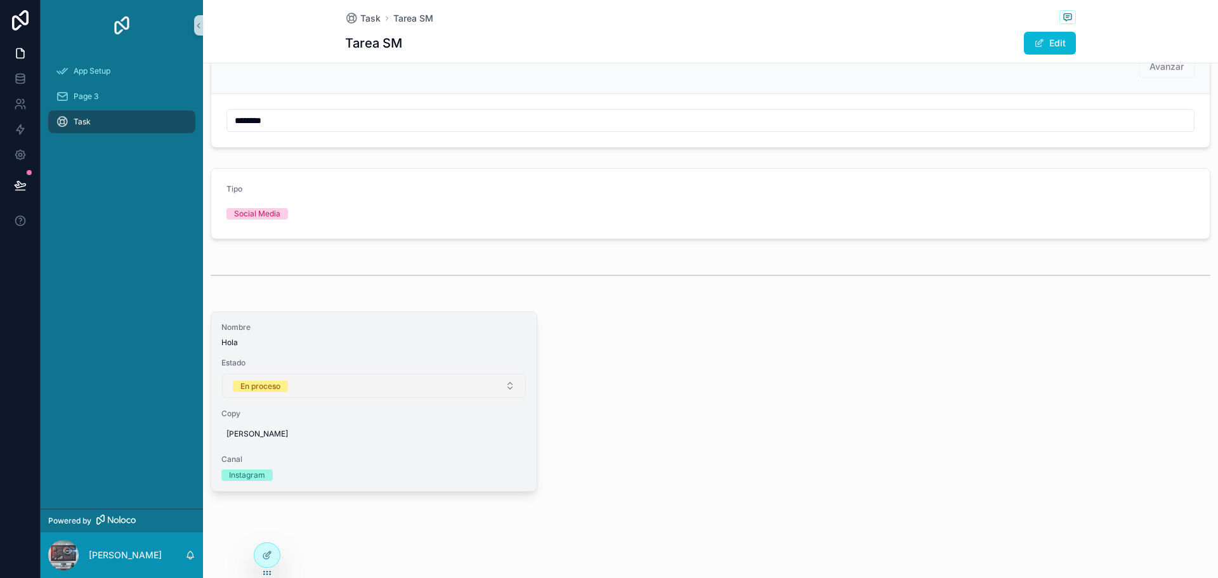
click at [294, 385] on button "En proceso" at bounding box center [374, 386] width 304 height 24
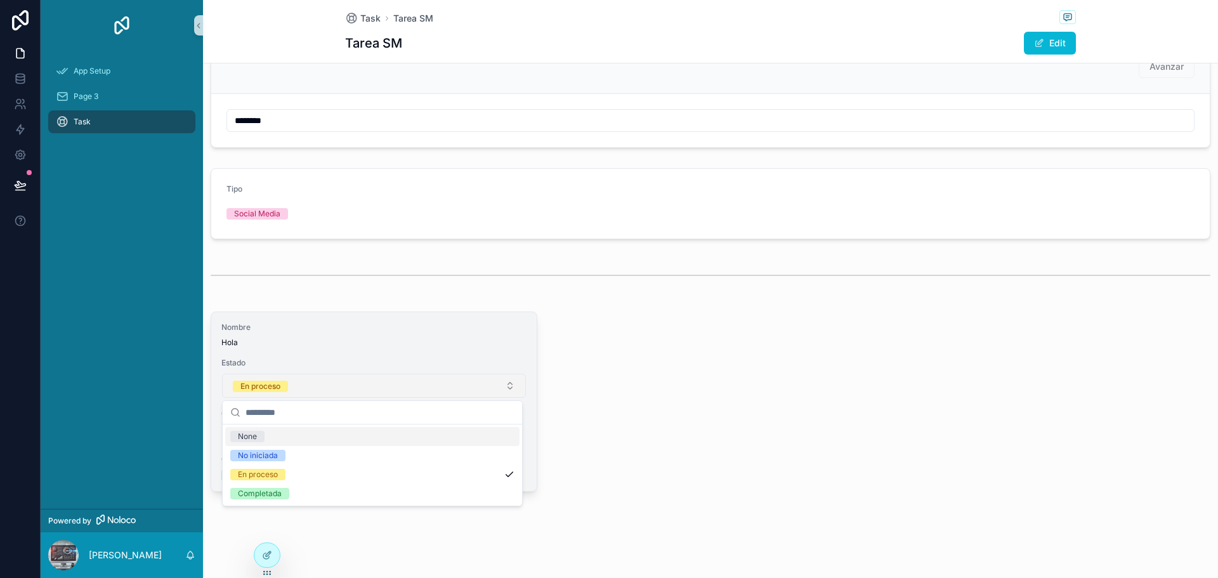
click at [294, 385] on button "En proceso" at bounding box center [374, 386] width 304 height 24
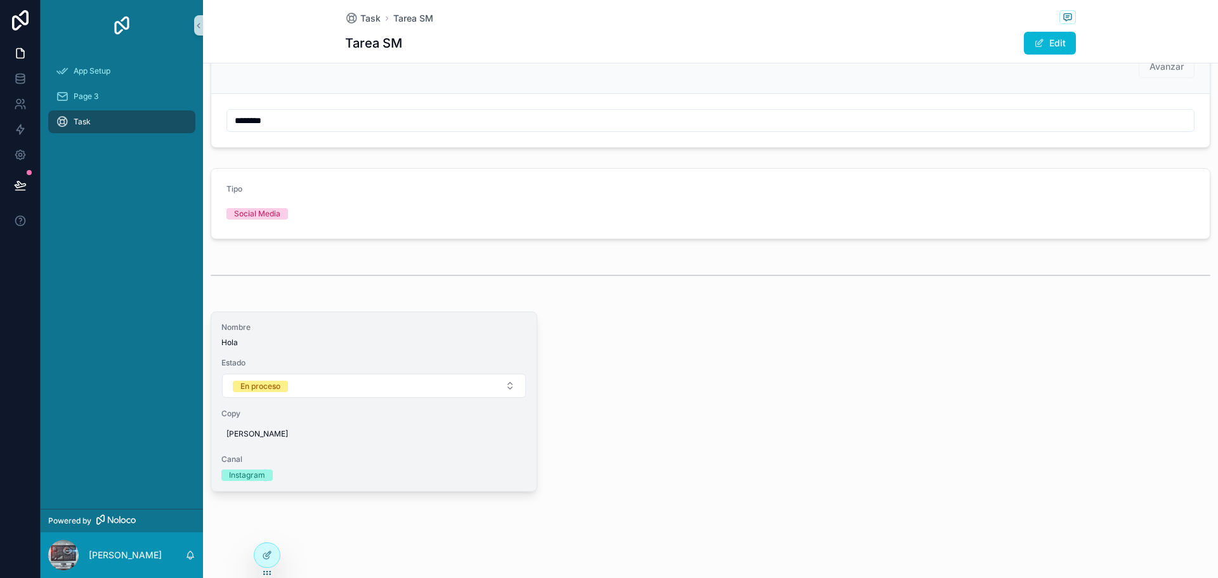
click at [310, 427] on div "[PERSON_NAME]" at bounding box center [373, 434] width 305 height 20
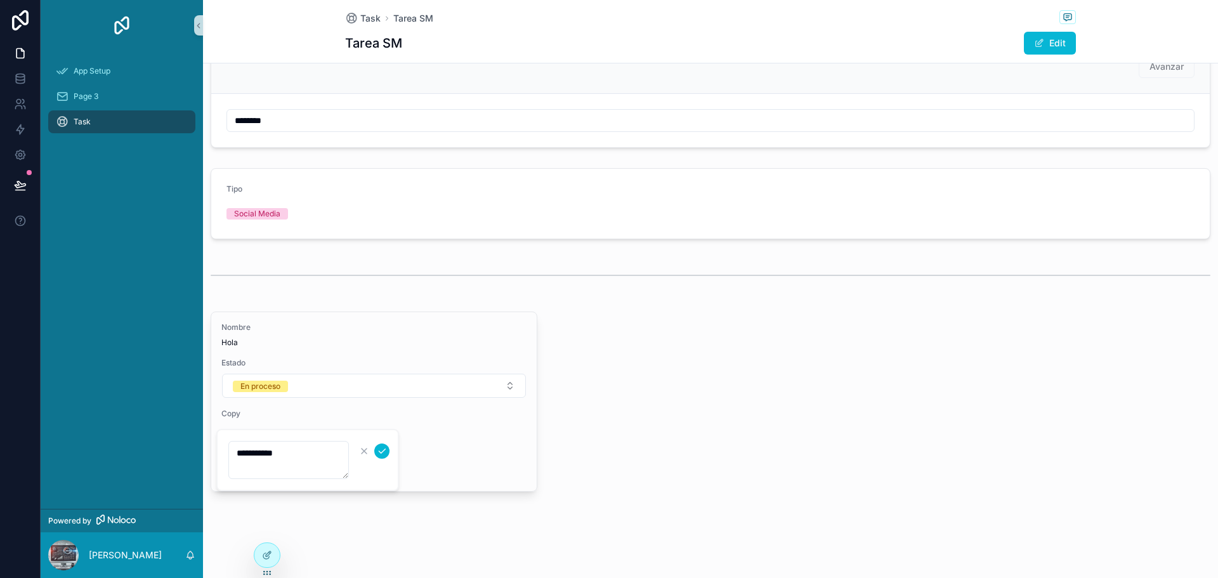
click at [635, 458] on div "Nombre Hola Estado En proceso Copy hooalllllll Canal Instagram" at bounding box center [711, 401] width 1000 height 180
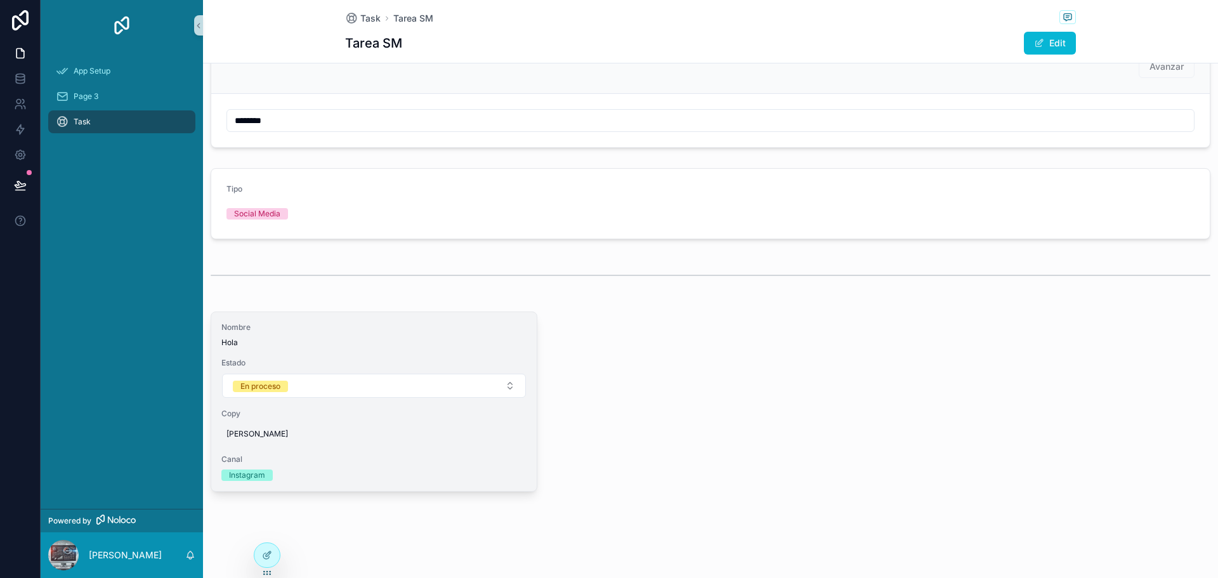
click at [258, 473] on div "Instagram" at bounding box center [247, 474] width 36 height 11
click at [242, 338] on span "Hola" at bounding box center [373, 342] width 305 height 10
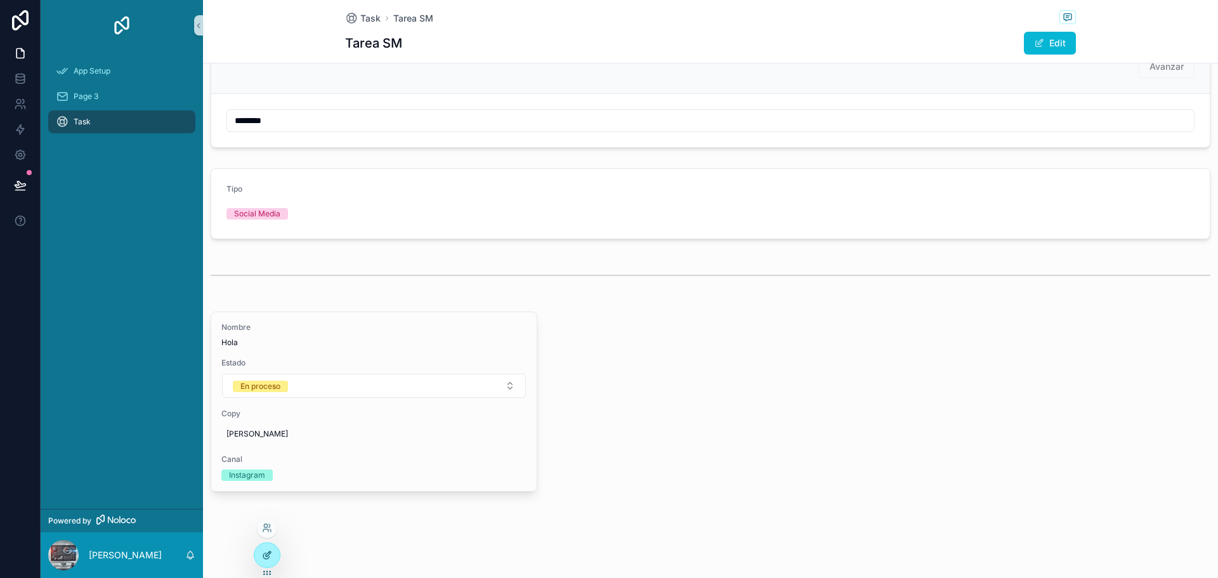
click at [272, 556] on icon at bounding box center [267, 555] width 10 height 10
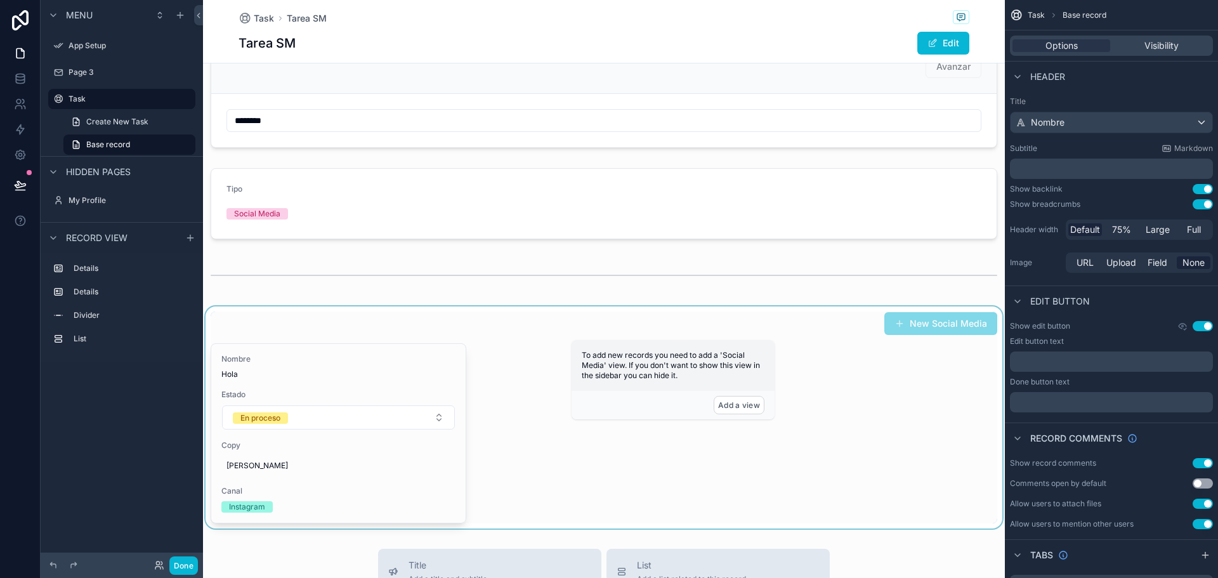
click at [339, 369] on div "scrollable content" at bounding box center [604, 417] width 802 height 222
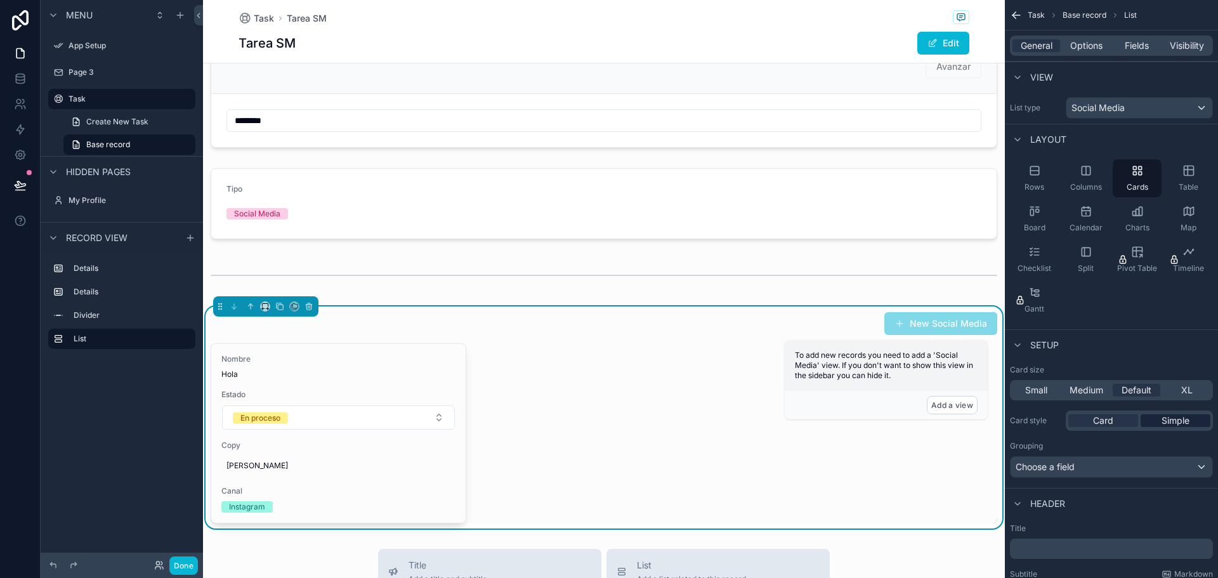
click at [1172, 417] on span "Simple" at bounding box center [1175, 420] width 28 height 13
click at [1101, 417] on span "Card" at bounding box center [1103, 420] width 20 height 13
click at [1048, 468] on span "Choose a field" at bounding box center [1045, 466] width 59 height 11
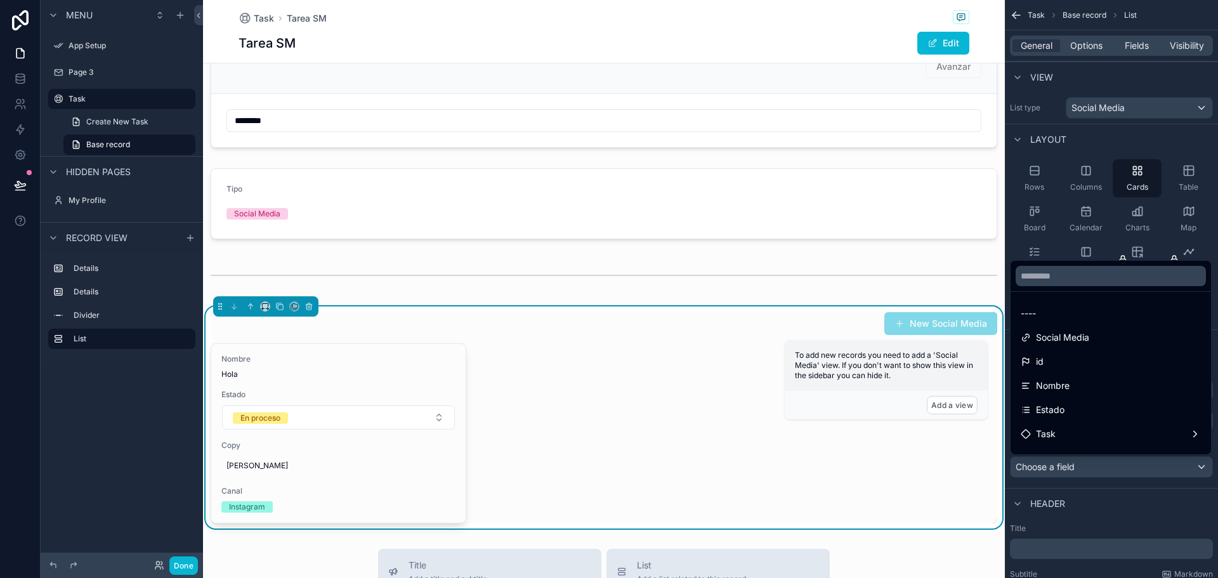
click at [1048, 468] on div "scrollable content" at bounding box center [609, 289] width 1218 height 578
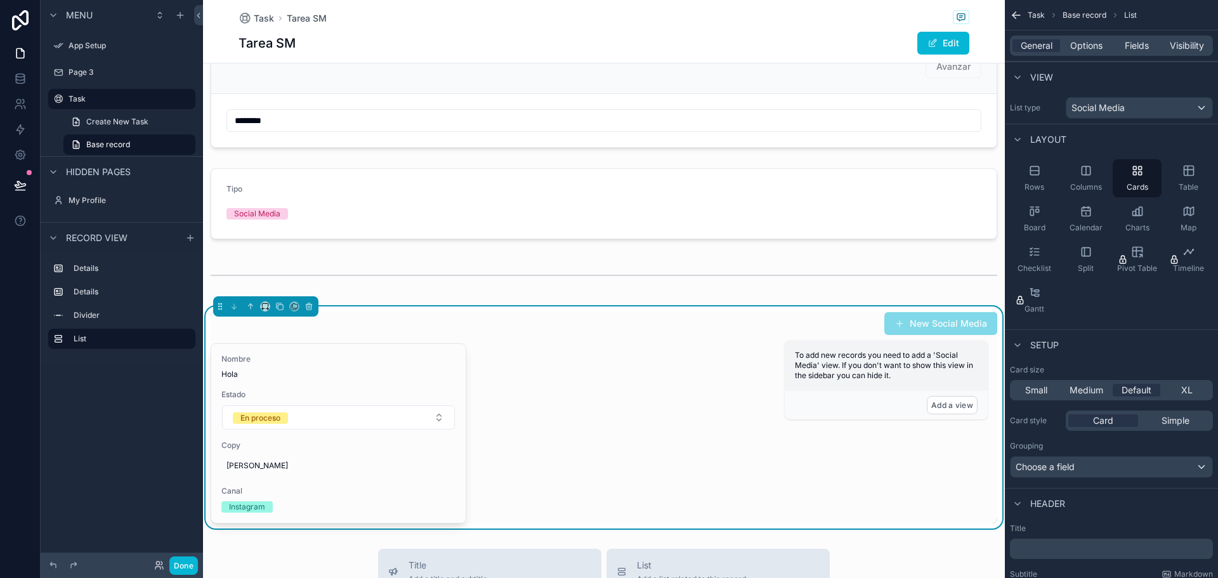
click at [1031, 542] on p "﻿" at bounding box center [1112, 548] width 195 height 13
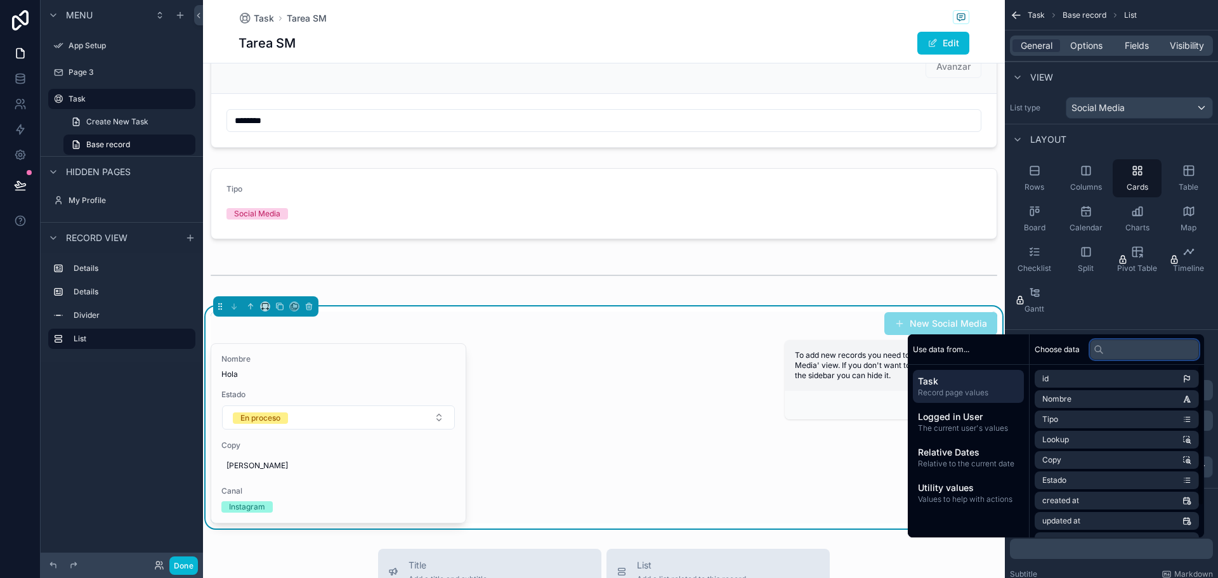
click at [1119, 350] on input "text" at bounding box center [1144, 349] width 109 height 20
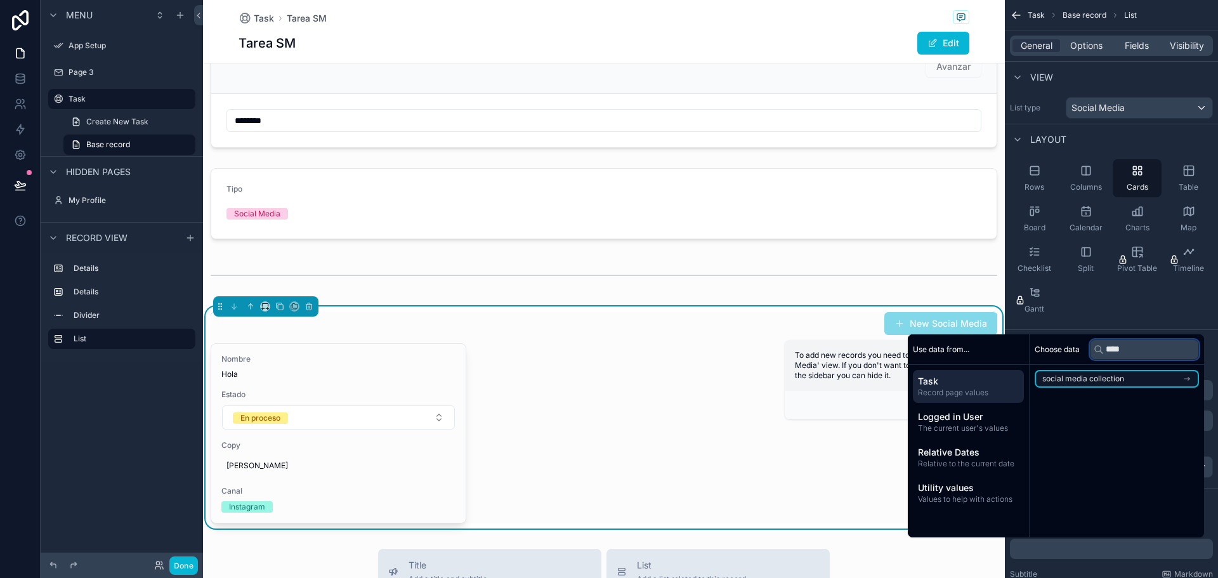
type input "****"
click at [1096, 376] on span "social media collection" at bounding box center [1083, 379] width 82 height 10
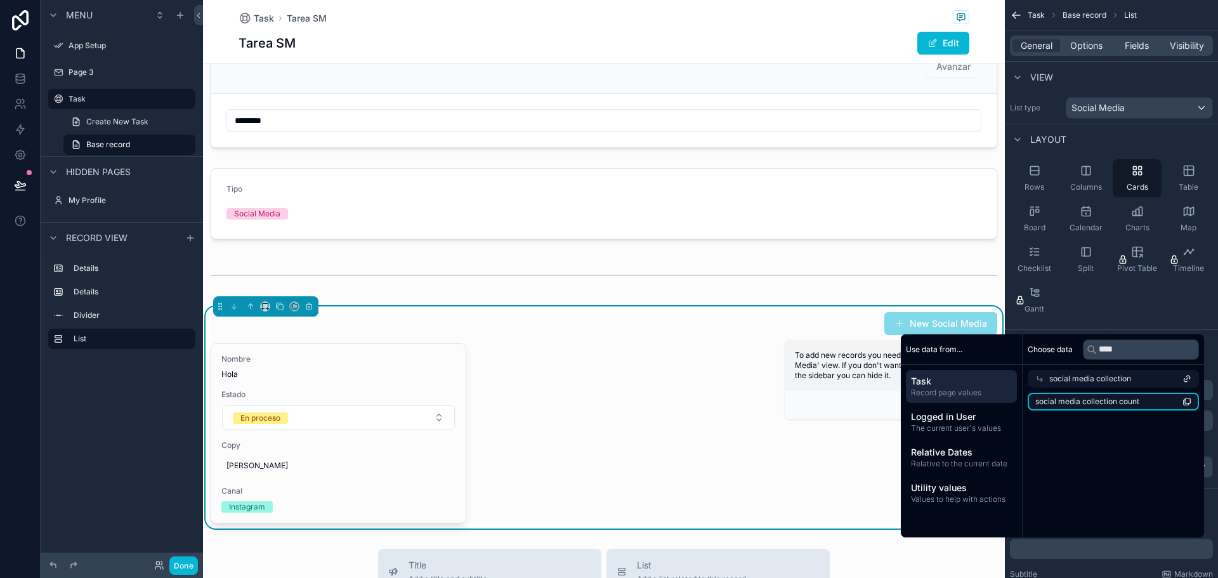
click at [1088, 399] on span "social media collection count" at bounding box center [1087, 401] width 104 height 10
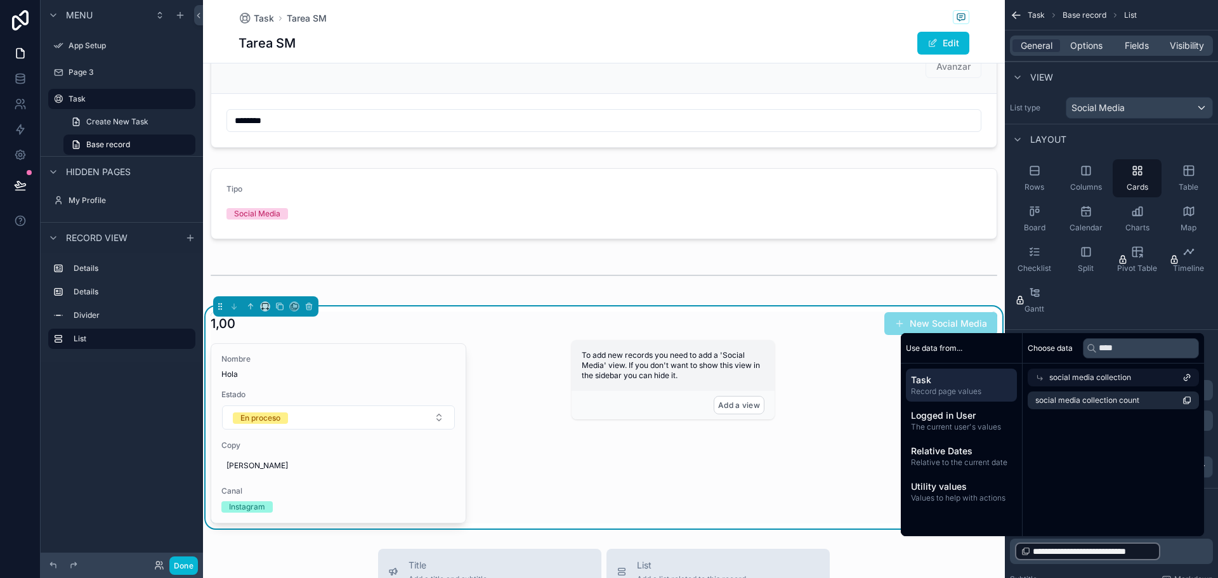
click at [1104, 374] on span "social media collection" at bounding box center [1090, 377] width 82 height 10
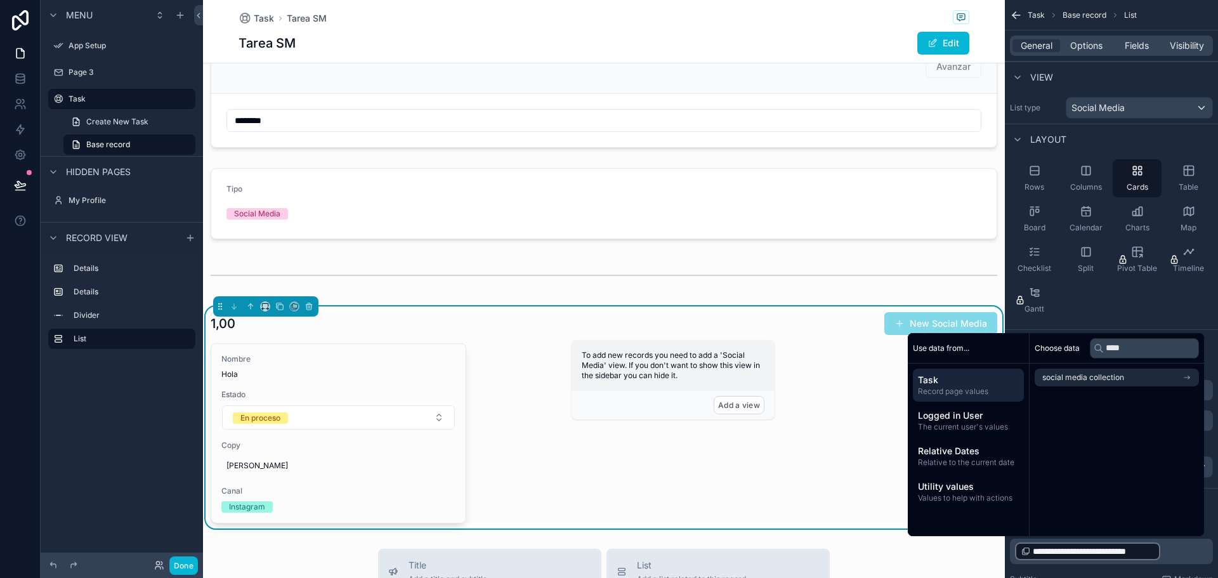
click at [948, 374] on span "Task" at bounding box center [968, 380] width 101 height 13
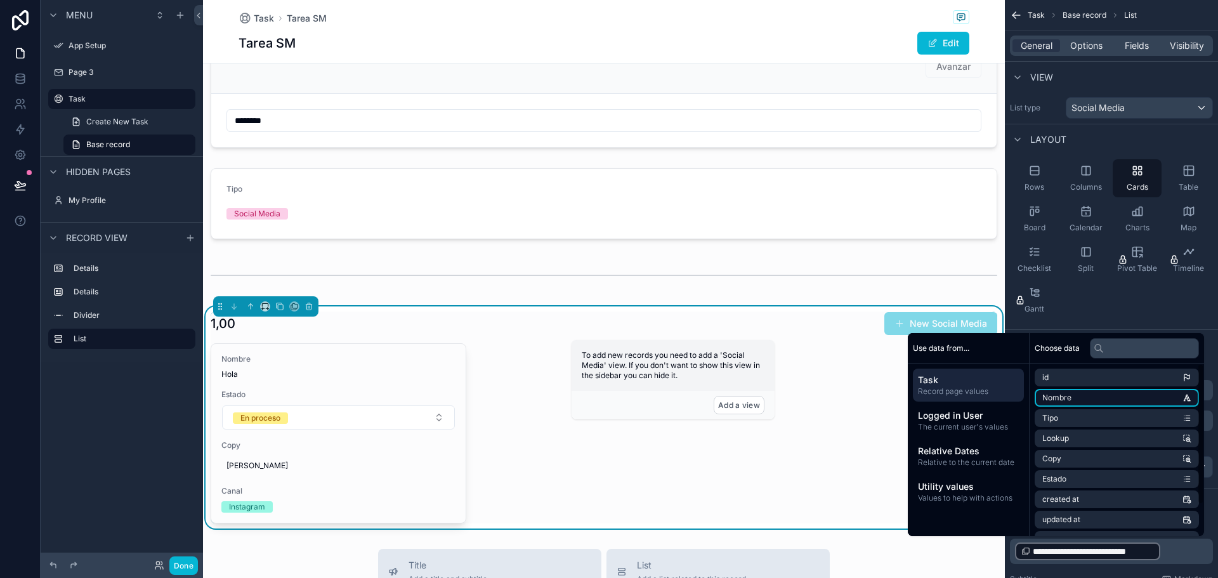
click at [1058, 402] on span "Nombre" at bounding box center [1056, 398] width 29 height 10
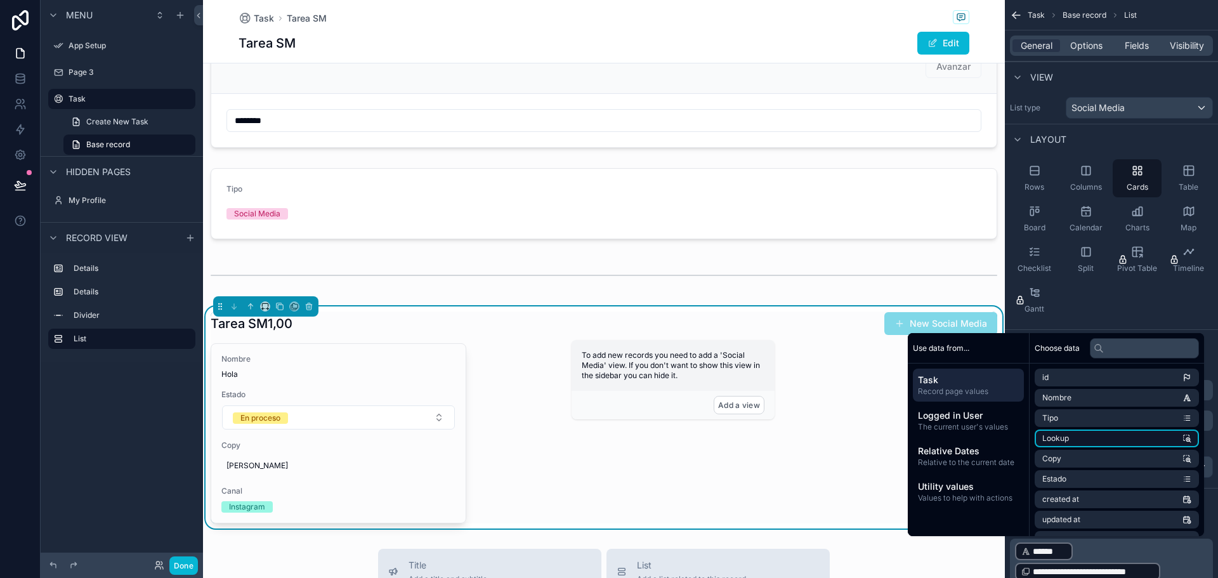
click at [1054, 440] on span "Lookup" at bounding box center [1055, 438] width 27 height 10
click at [1061, 462] on li "Copy" at bounding box center [1117, 459] width 164 height 18
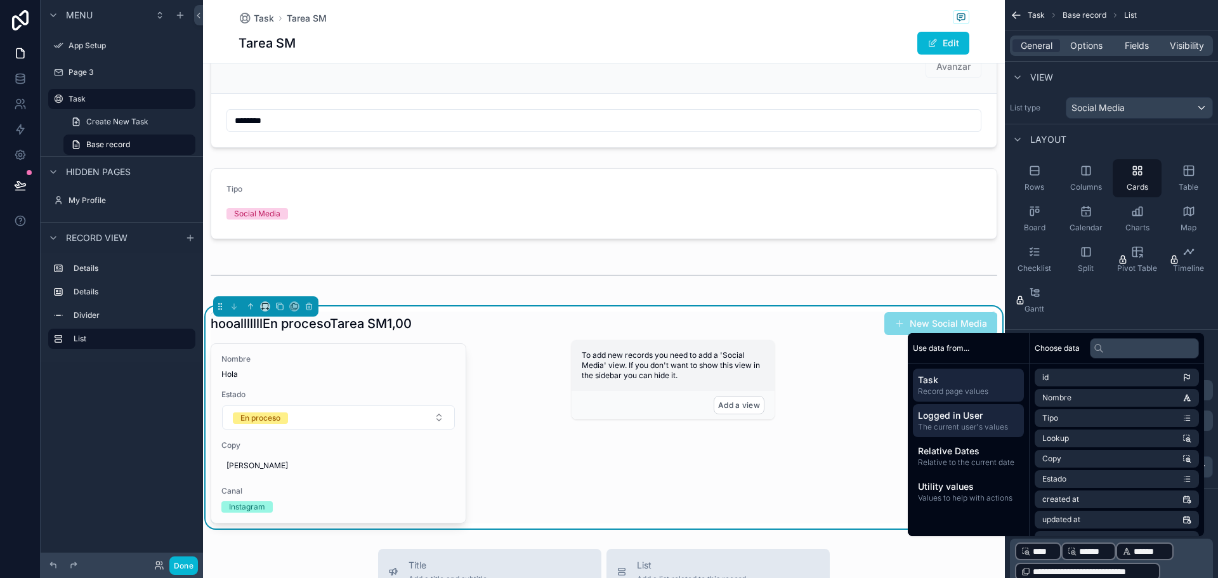
click at [957, 418] on span "Logged in User" at bounding box center [968, 415] width 101 height 13
click at [1080, 282] on div "Rows Columns Cards Table Board Calendar Charts Map Checklist Split Pivot Table …" at bounding box center [1111, 239] width 213 height 170
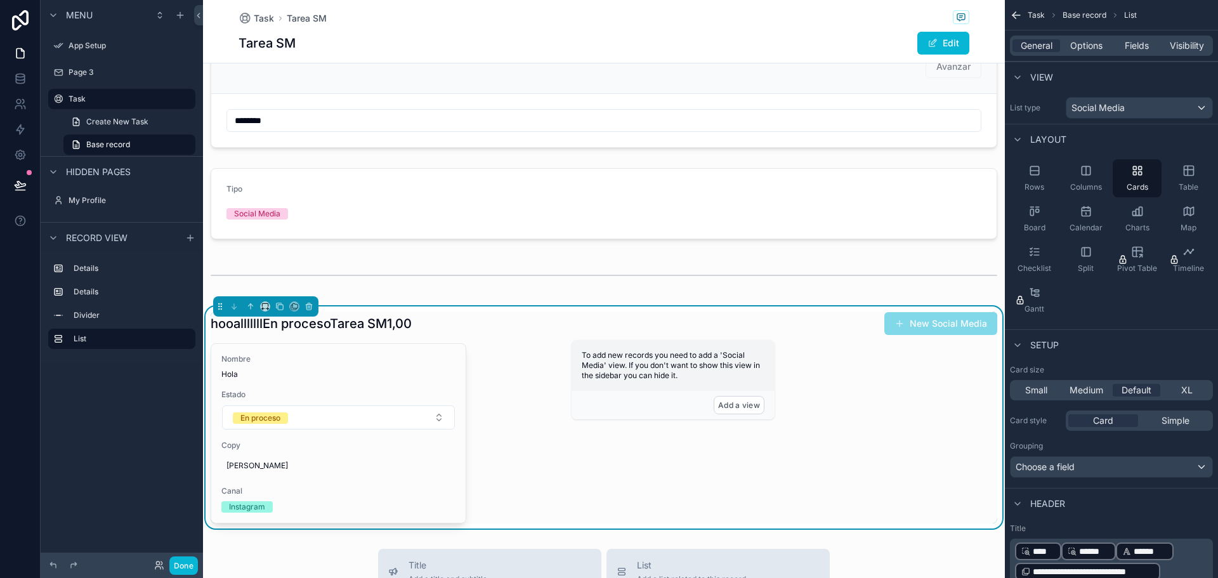
click at [1203, 549] on p "**********" at bounding box center [1112, 561] width 195 height 41
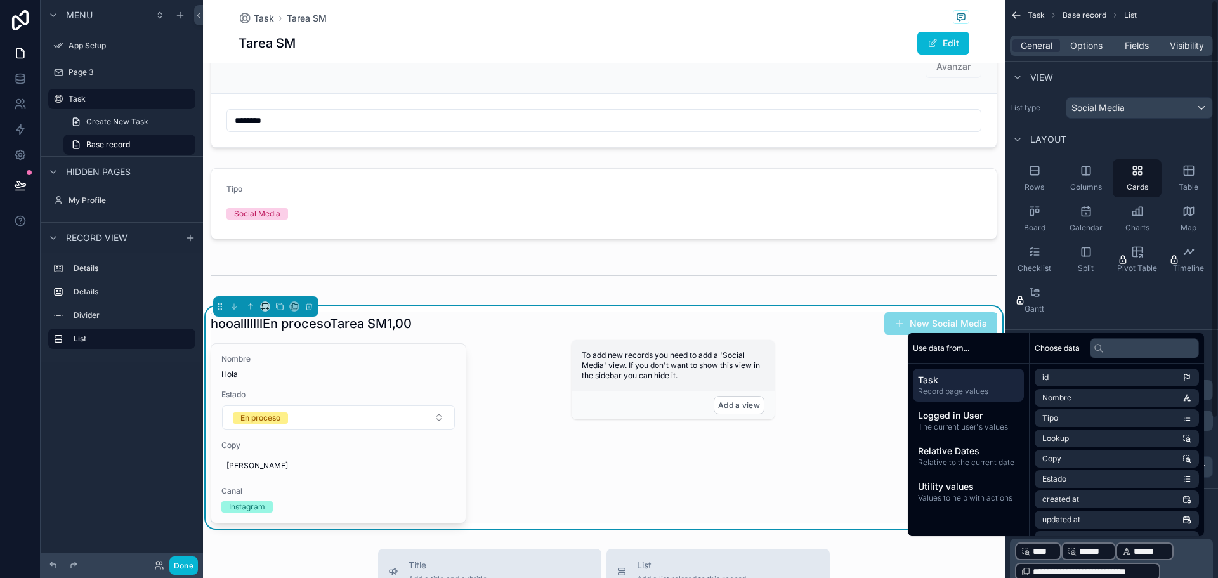
click at [1212, 333] on div "**********" at bounding box center [1111, 289] width 213 height 578
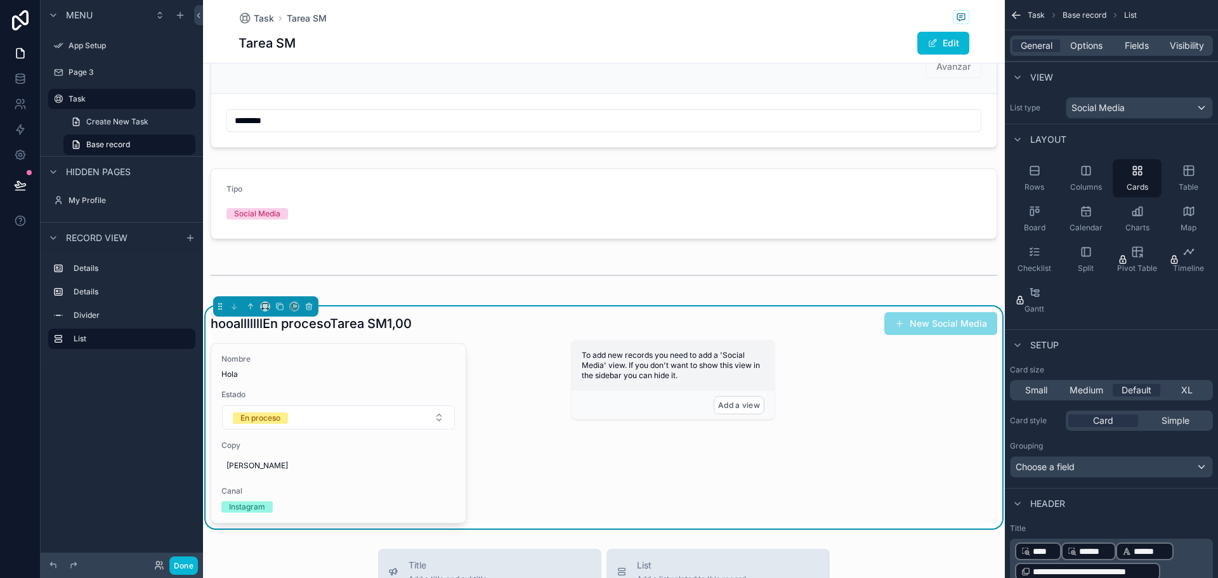
click at [1182, 302] on div "Rows Columns Cards Table Board Calendar Charts Map Checklist Split Pivot Table …" at bounding box center [1111, 239] width 213 height 170
click at [1050, 553] on span "****" at bounding box center [1044, 551] width 22 height 13
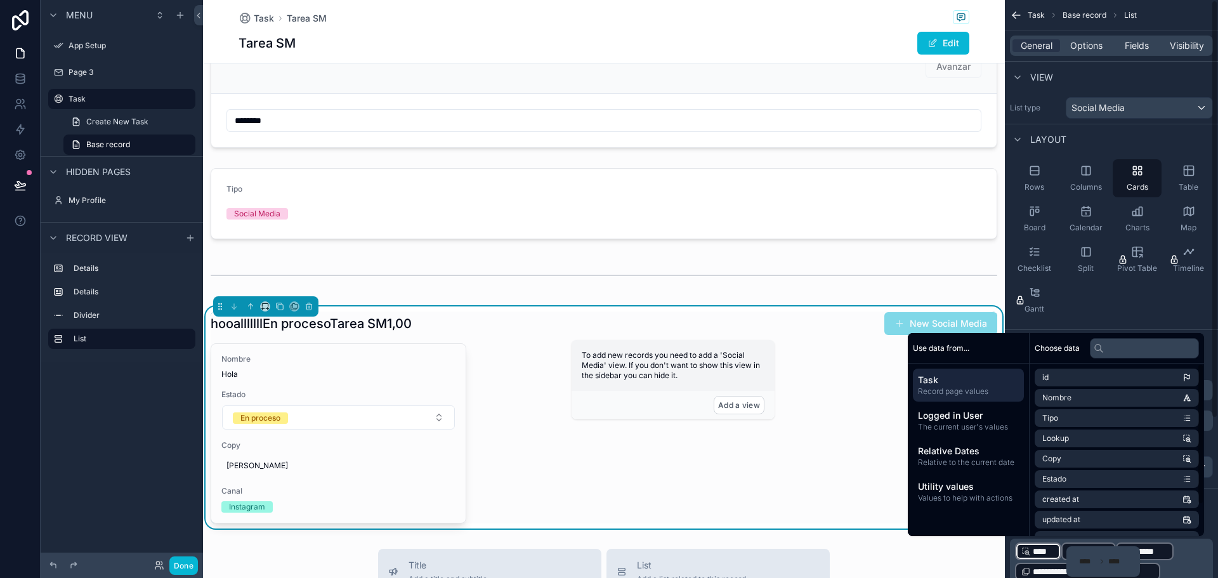
click at [1181, 568] on p "**********" at bounding box center [1112, 561] width 195 height 41
click at [1165, 550] on p "**********" at bounding box center [1112, 551] width 195 height 20
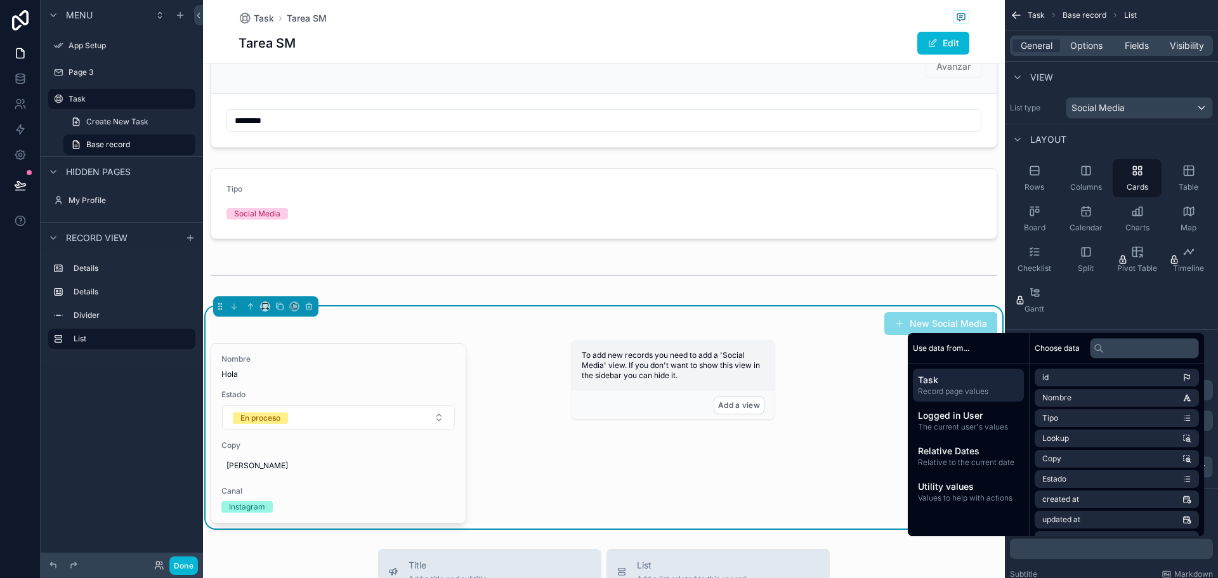
click at [823, 367] on div "Nombre Hola Estado En proceso Copy hooalllllll Canal Instagram" at bounding box center [604, 433] width 787 height 180
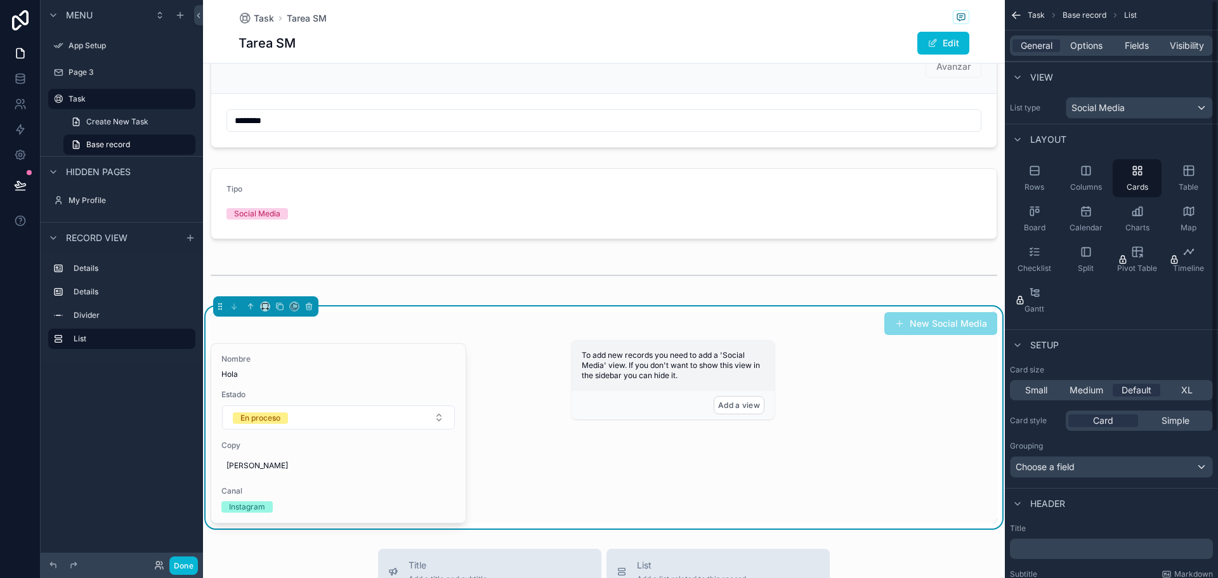
click at [1082, 554] on p "﻿" at bounding box center [1112, 548] width 195 height 13
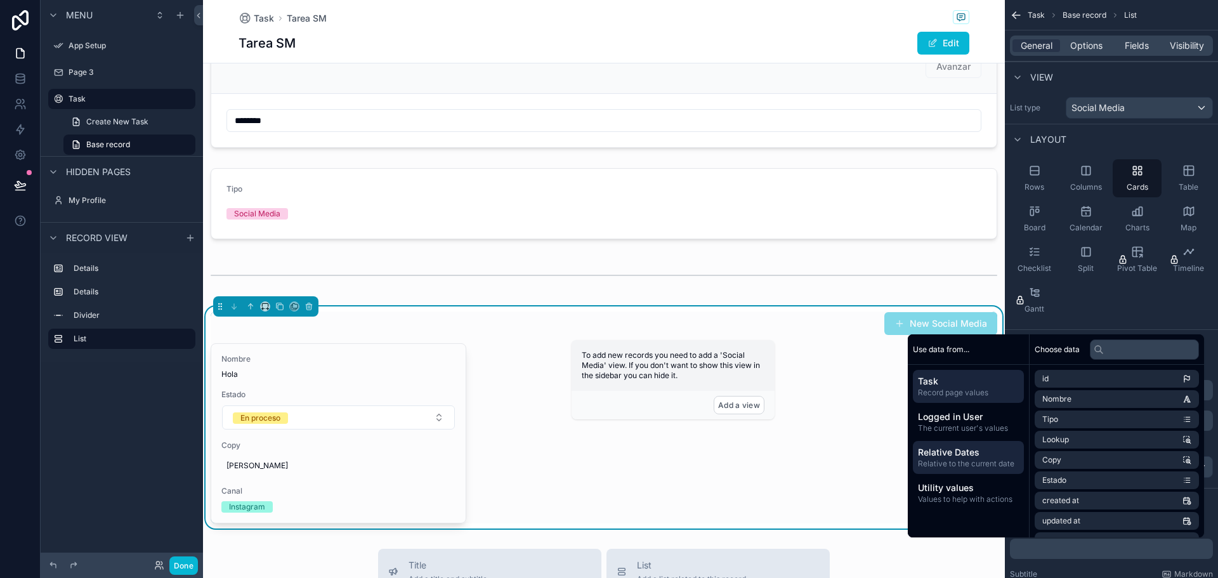
click at [927, 459] on span "Relative to the current date" at bounding box center [968, 464] width 101 height 10
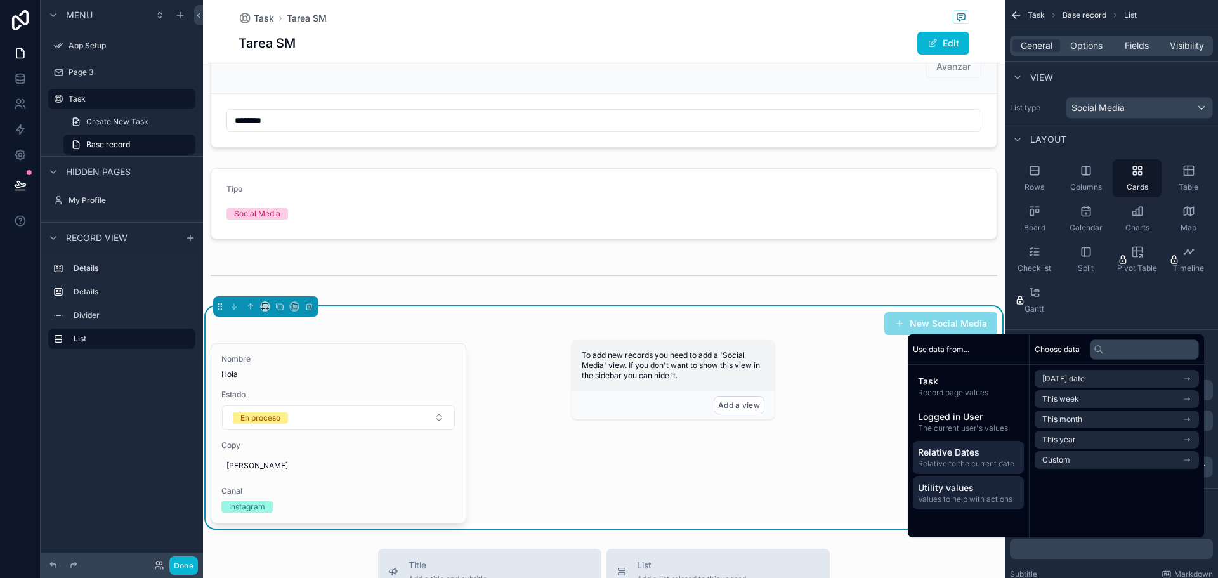
click at [932, 487] on span "Utility values" at bounding box center [968, 487] width 101 height 13
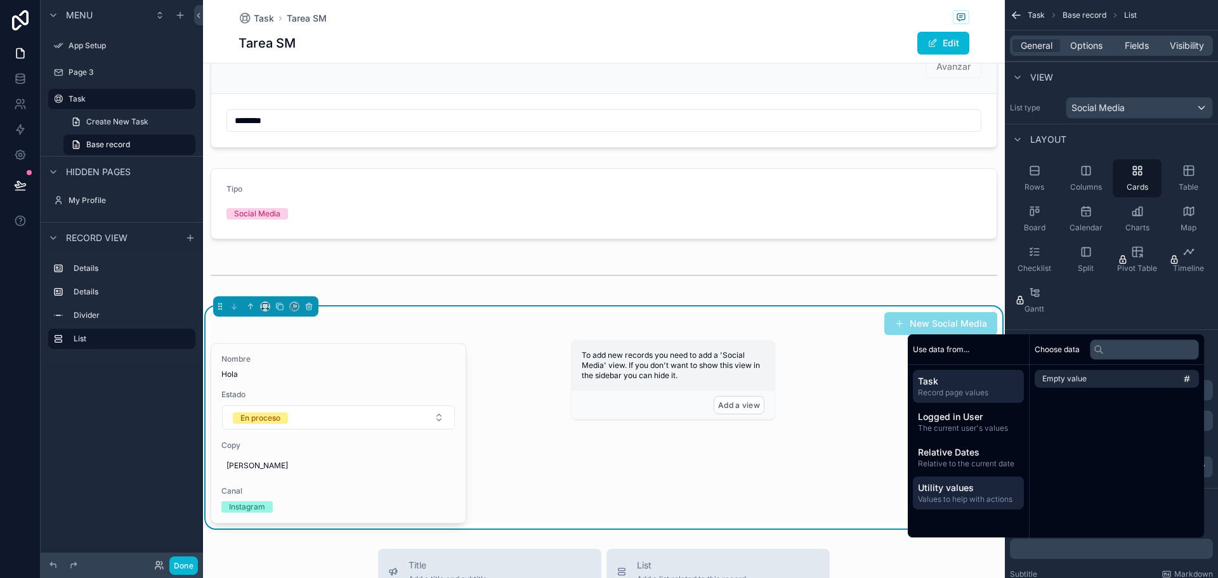
click at [932, 390] on span "Record page values" at bounding box center [968, 393] width 101 height 10
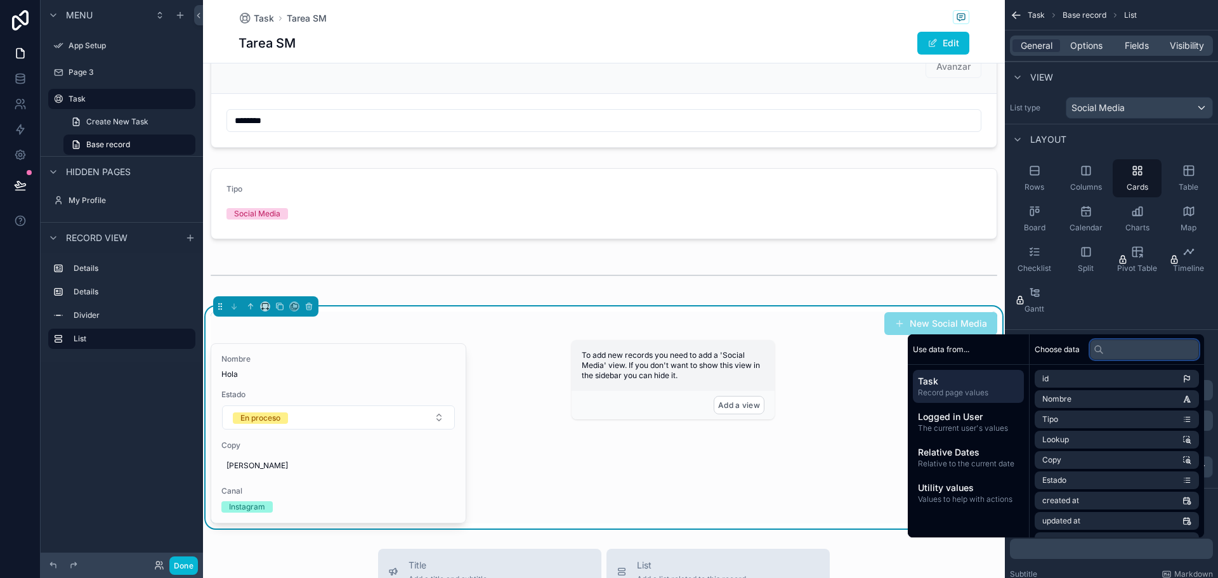
click at [1132, 344] on input "text" at bounding box center [1144, 349] width 109 height 20
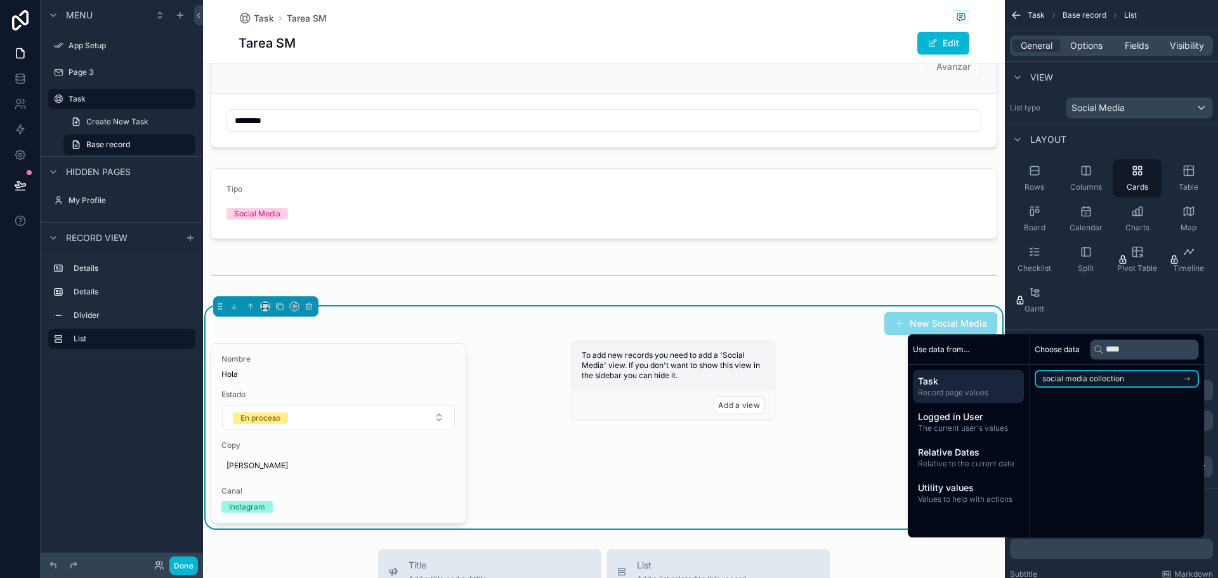
click at [1192, 379] on li "social media collection" at bounding box center [1117, 379] width 164 height 18
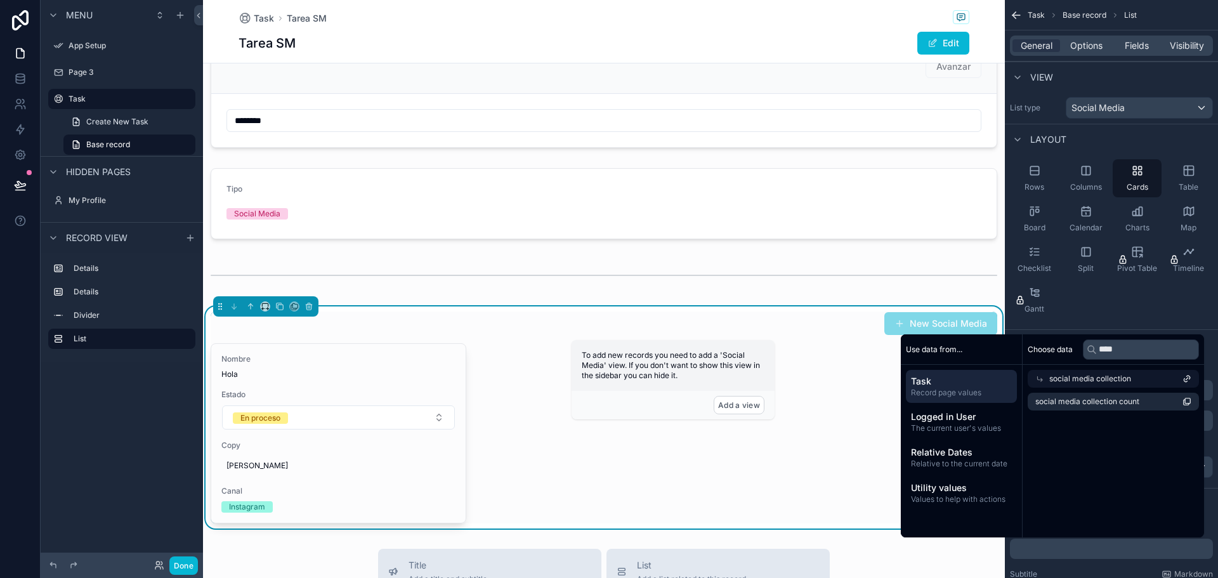
click at [1156, 383] on div "social media collection" at bounding box center [1113, 379] width 171 height 18
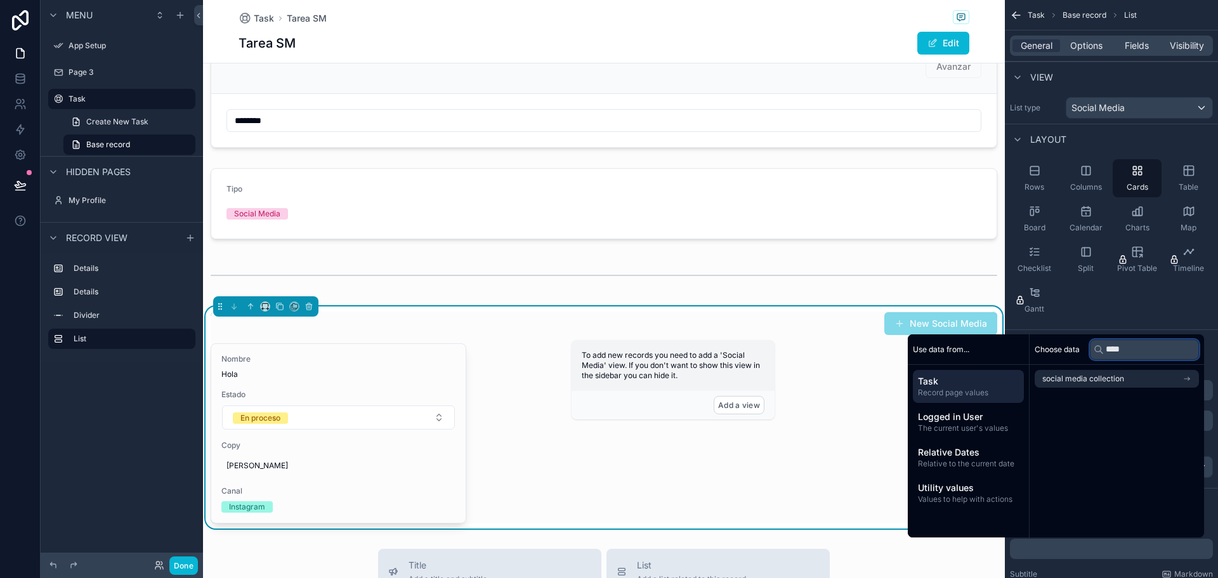
click at [1128, 348] on input "****" at bounding box center [1144, 349] width 109 height 20
type input "*"
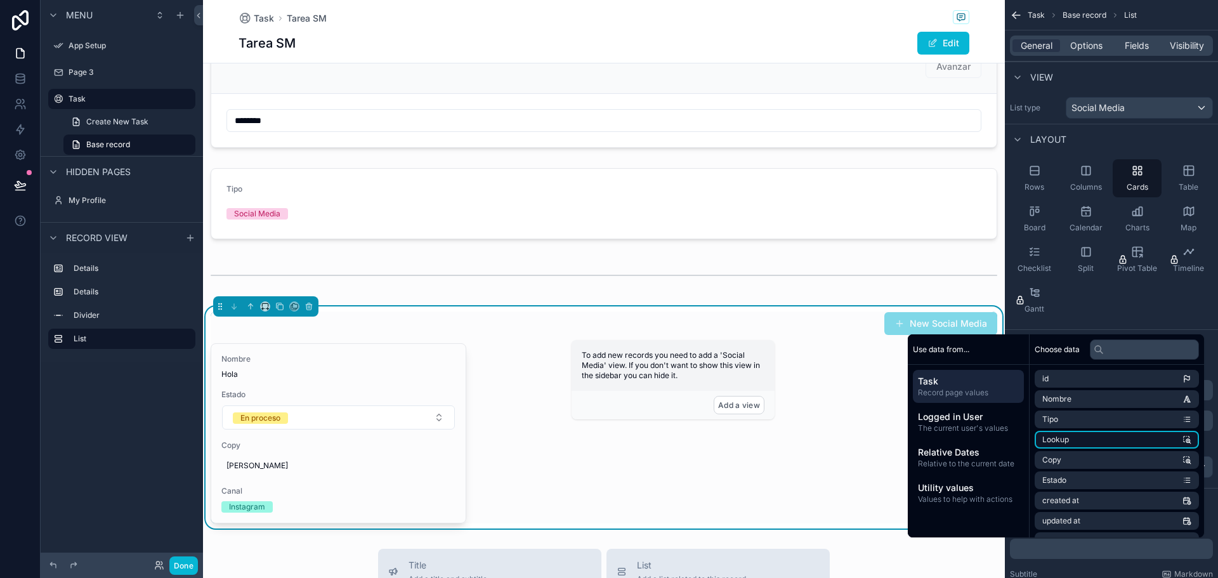
click at [1047, 442] on span "Lookup" at bounding box center [1055, 440] width 27 height 10
click at [14, 79] on icon at bounding box center [20, 78] width 13 height 13
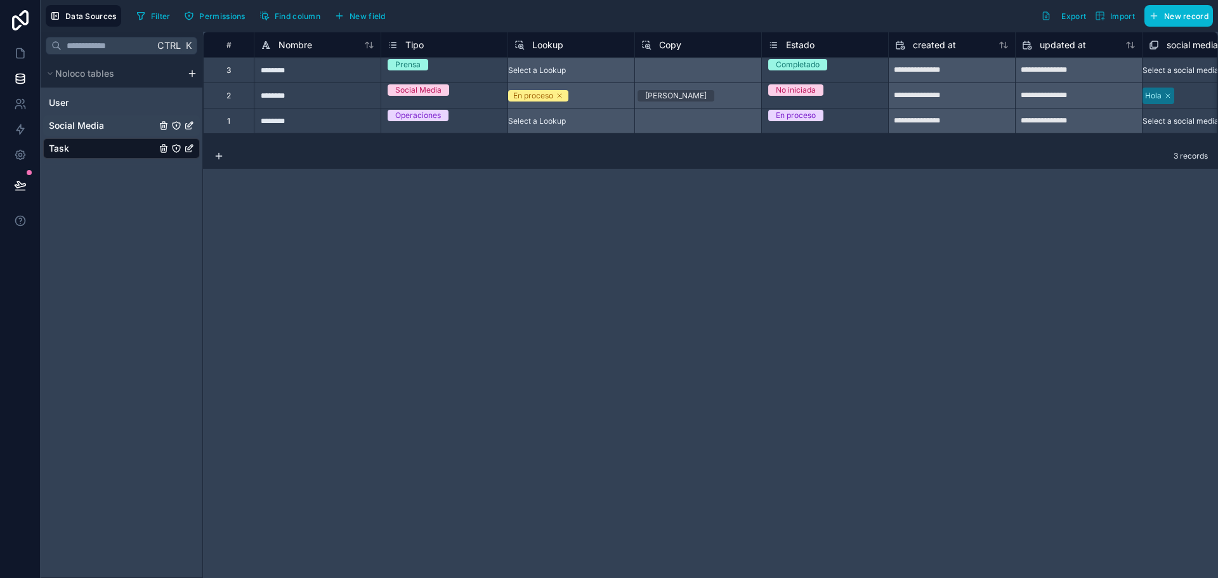
click at [81, 124] on span "Social Media" at bounding box center [76, 125] width 55 height 13
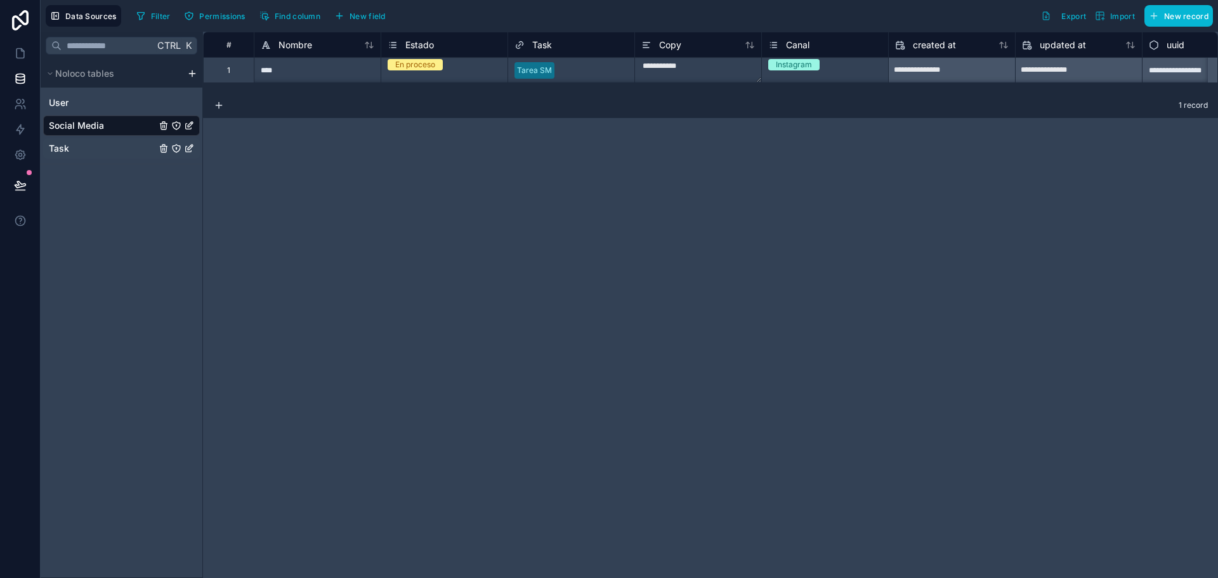
click at [69, 152] on div "Task" at bounding box center [121, 148] width 157 height 20
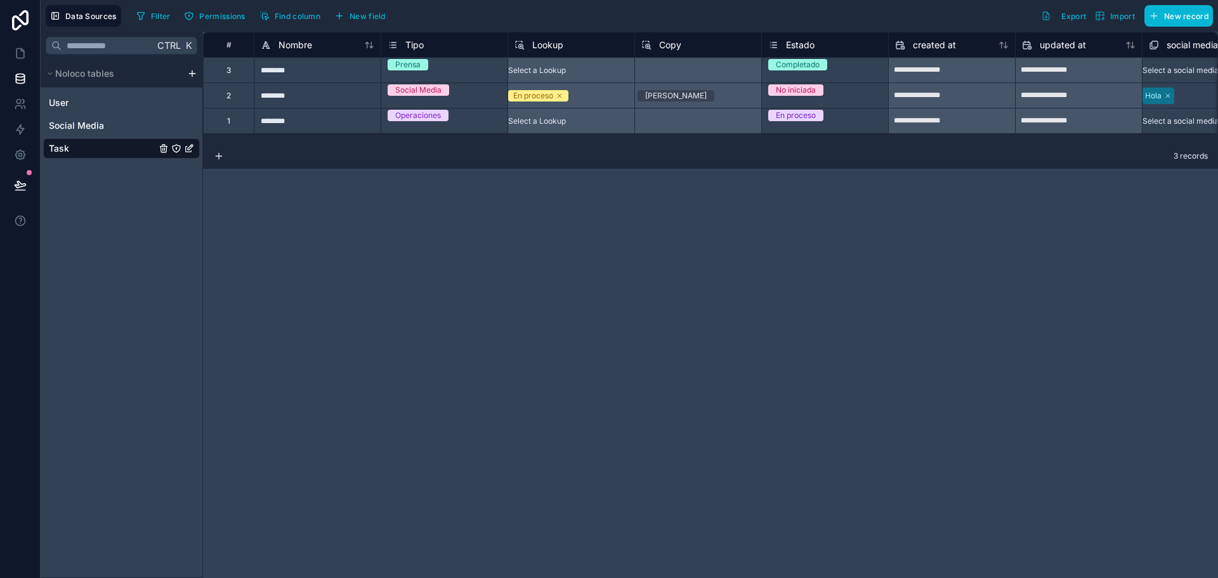
click at [1198, 46] on span "social media collection" at bounding box center [1213, 45] width 93 height 13
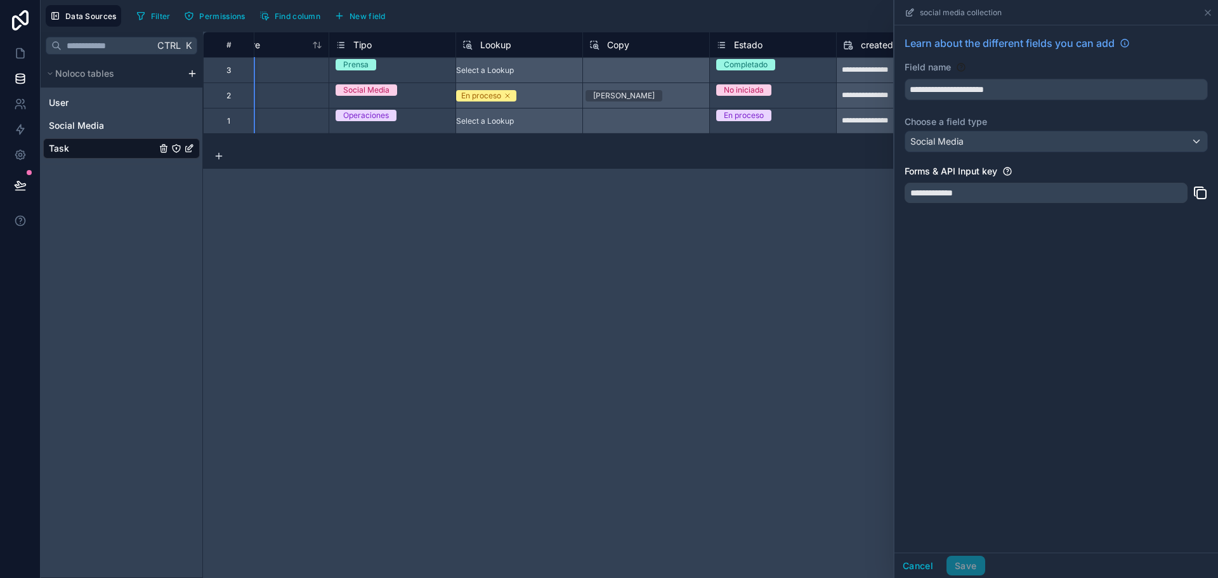
click at [1198, 46] on div "**********" at bounding box center [710, 305] width 1015 height 546
click at [788, 288] on div "**********" at bounding box center [710, 305] width 1015 height 546
click at [1210, 10] on icon at bounding box center [1207, 12] width 5 height 5
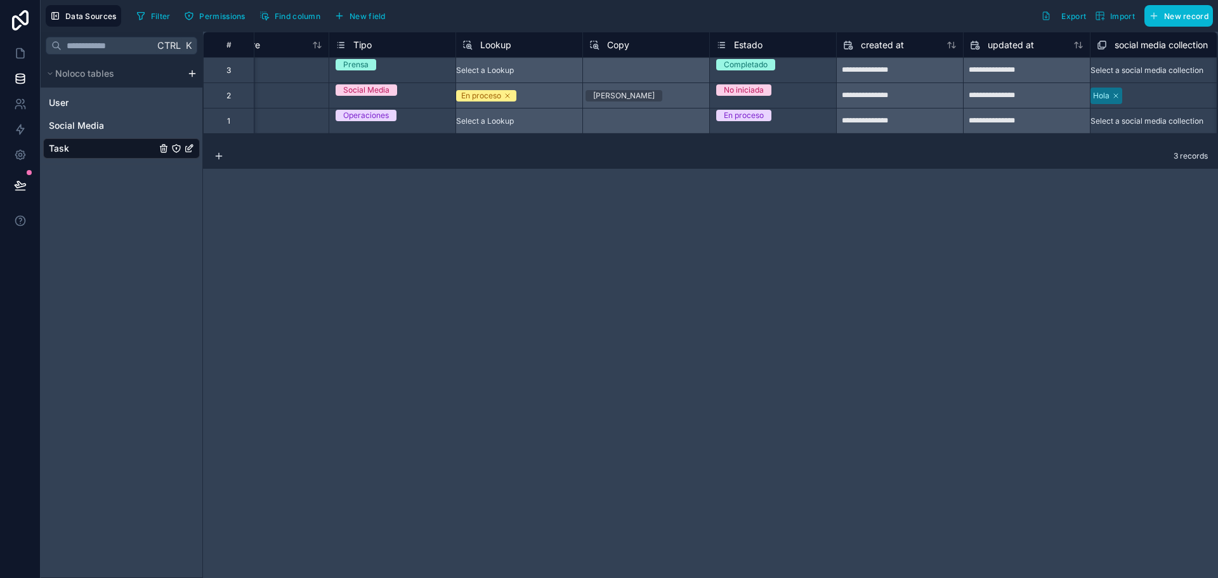
click at [1111, 43] on div "social media collection" at bounding box center [1152, 44] width 111 height 15
click at [1111, 43] on div "**********" at bounding box center [710, 305] width 1015 height 546
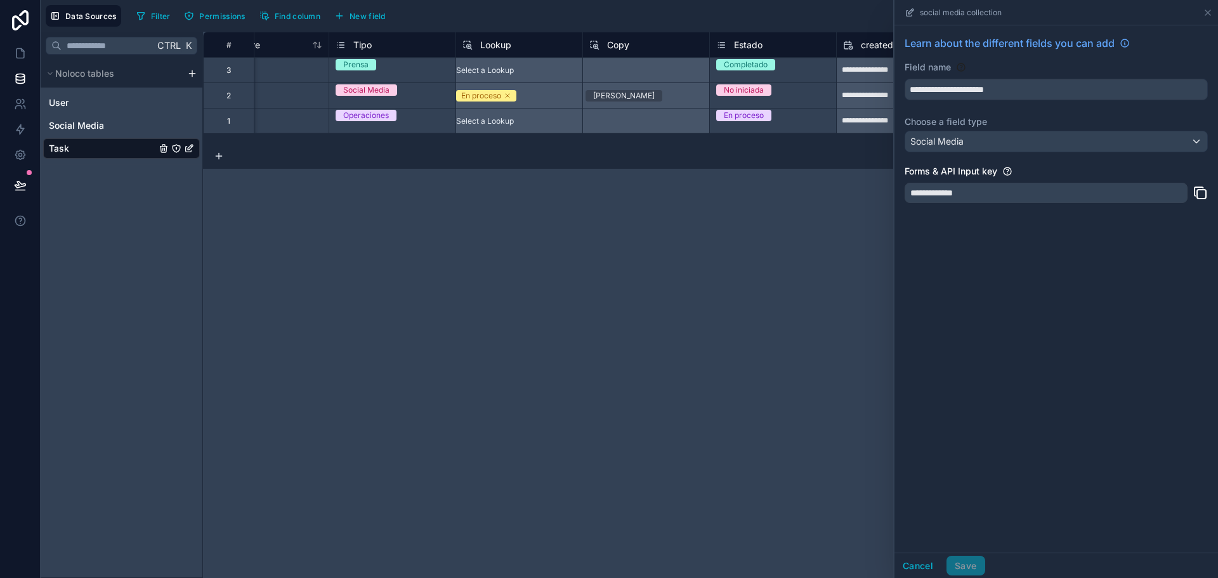
click at [791, 275] on div "**********" at bounding box center [710, 305] width 1015 height 546
click at [1210, 13] on icon at bounding box center [1208, 13] width 10 height 10
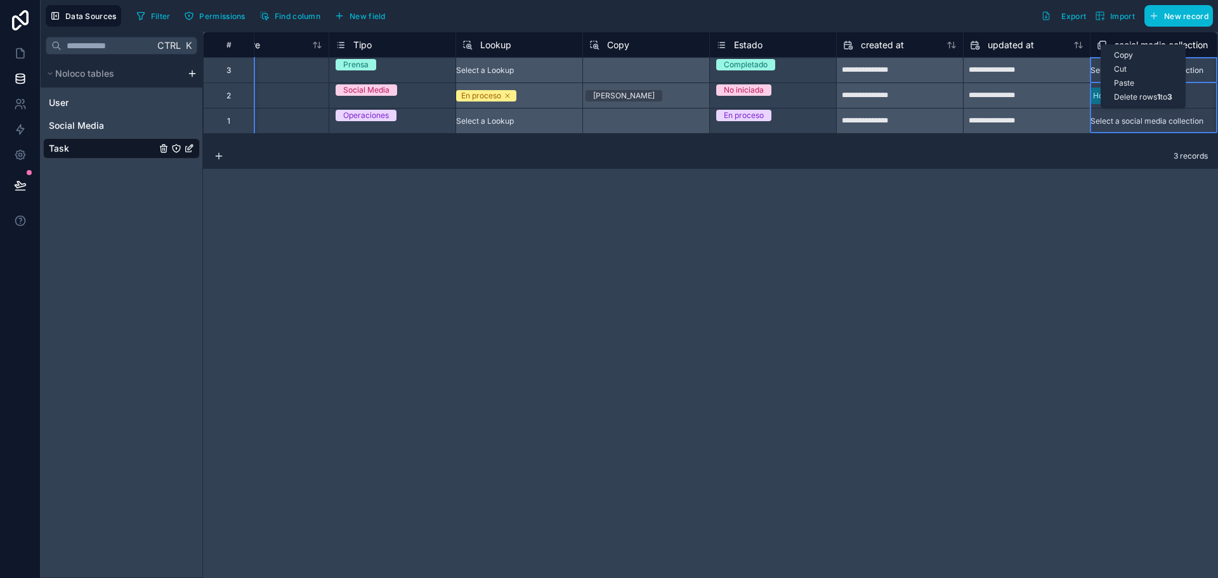
click at [1099, 171] on div "**********" at bounding box center [710, 305] width 1015 height 546
click at [1029, 189] on div "**********" at bounding box center [710, 305] width 1015 height 546
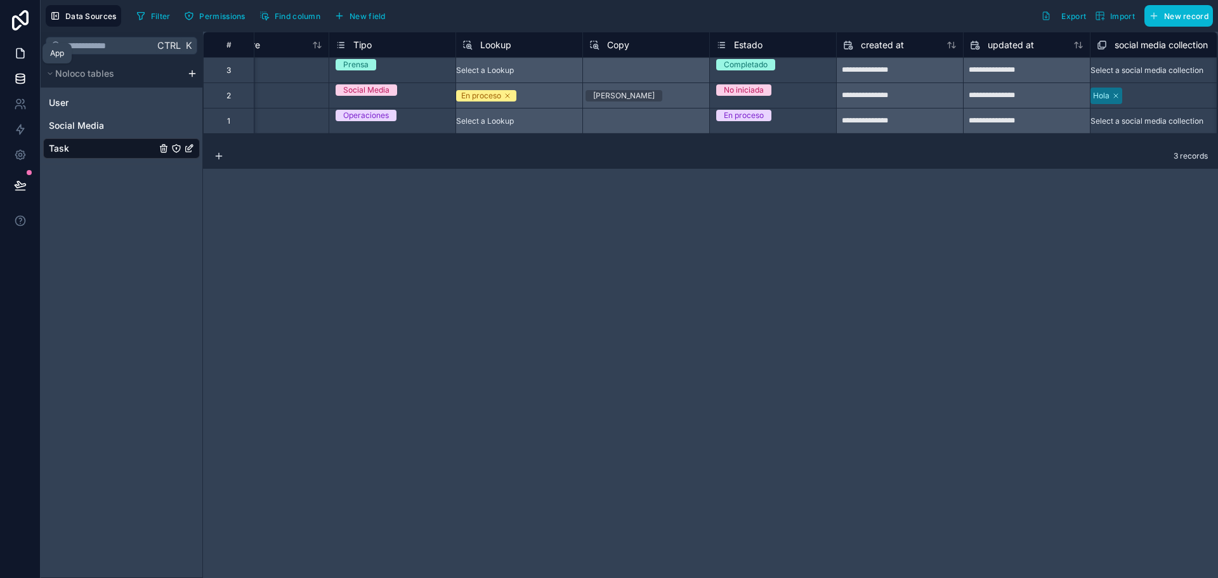
click at [20, 51] on icon at bounding box center [20, 53] width 13 height 13
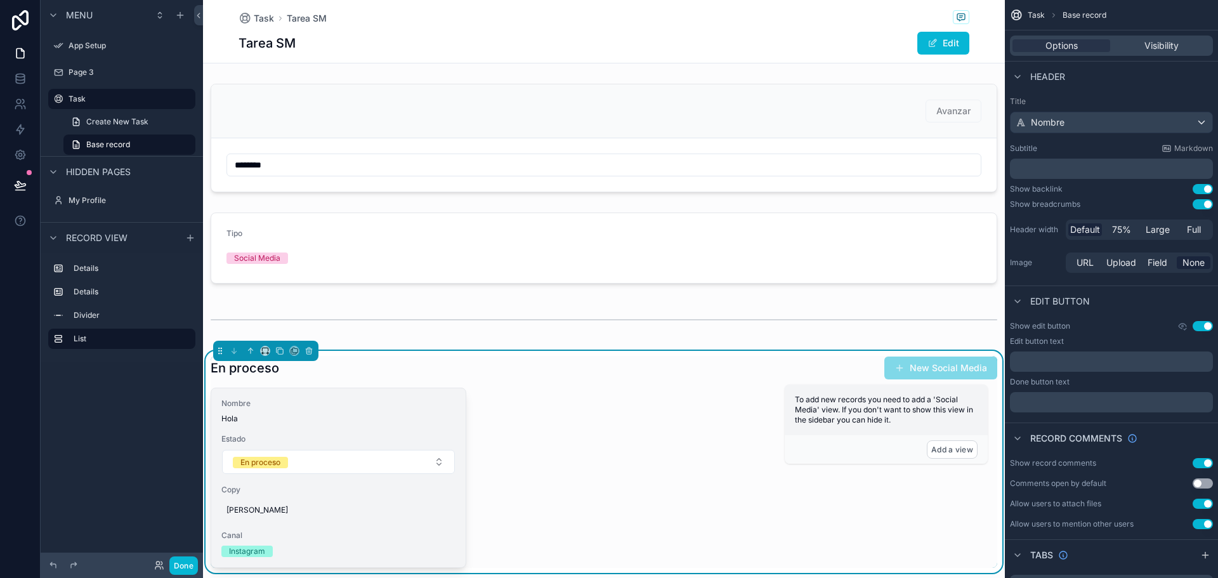
click at [383, 395] on div "Nombre Hola Estado En proceso Copy hooalllllll Canal Instagram" at bounding box center [338, 477] width 254 height 179
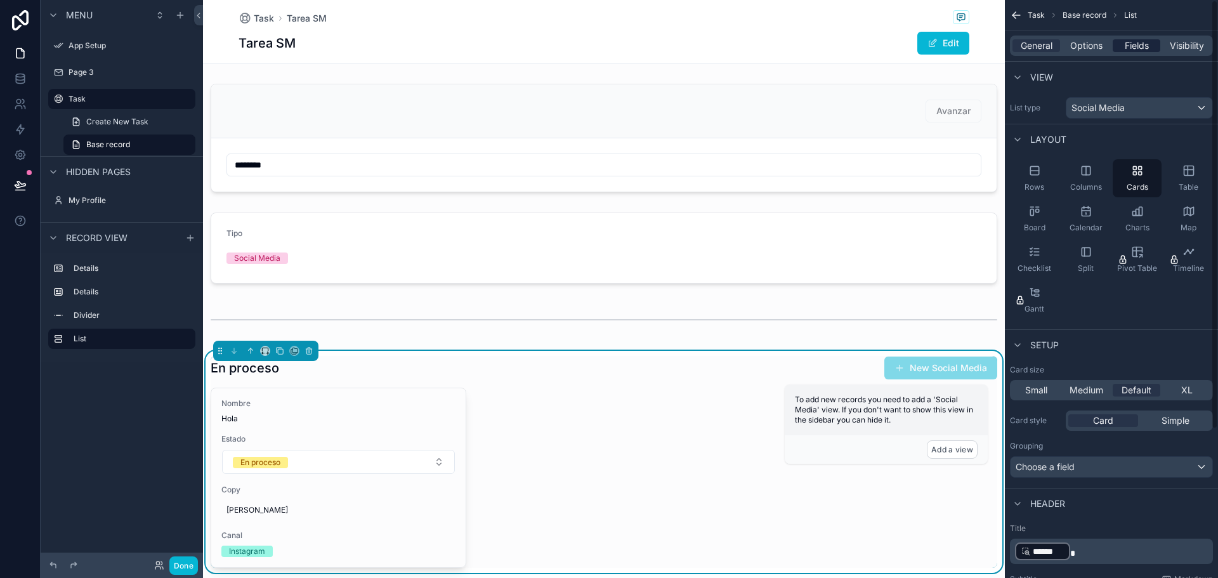
click at [1125, 47] on span "Fields" at bounding box center [1137, 45] width 24 height 13
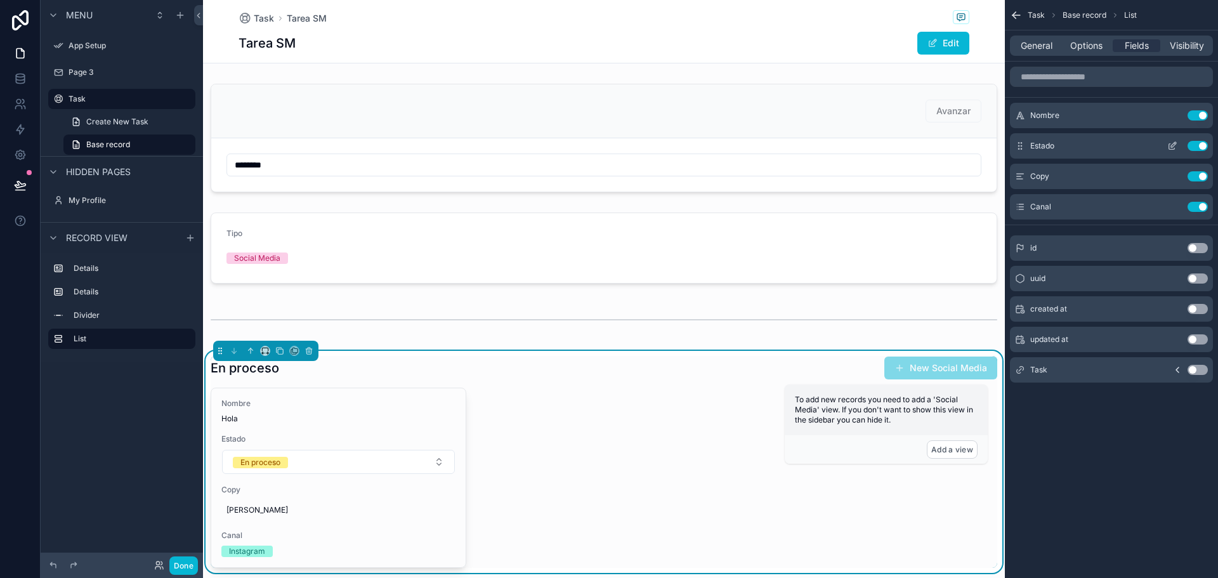
click at [1169, 142] on icon "scrollable content" at bounding box center [1172, 146] width 10 height 10
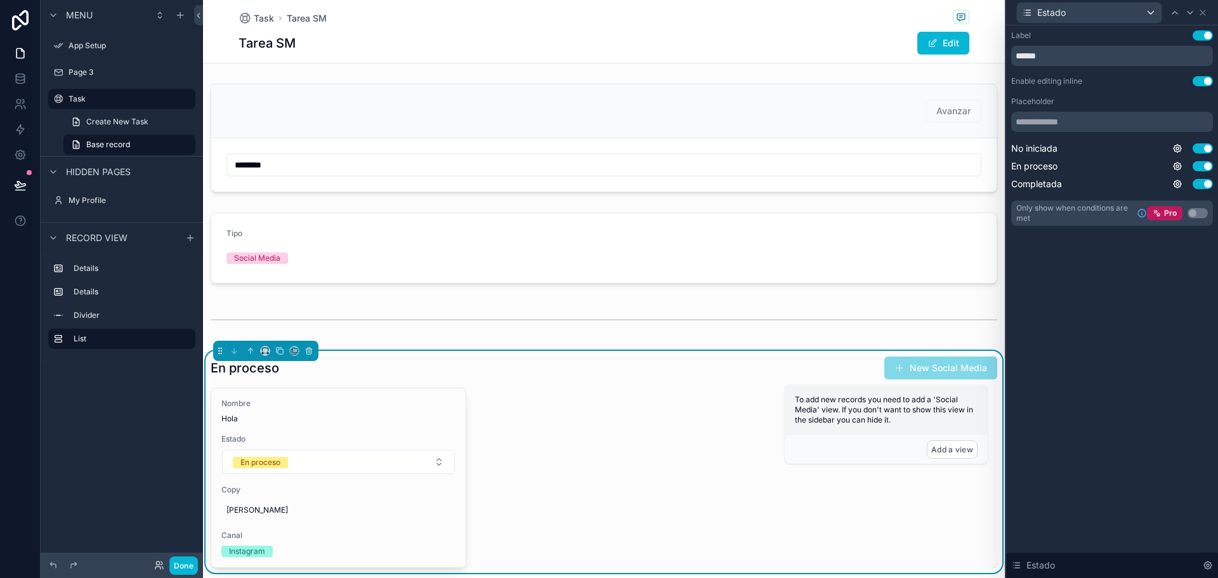
click at [1203, 76] on button "Use setting" at bounding box center [1203, 81] width 20 height 10
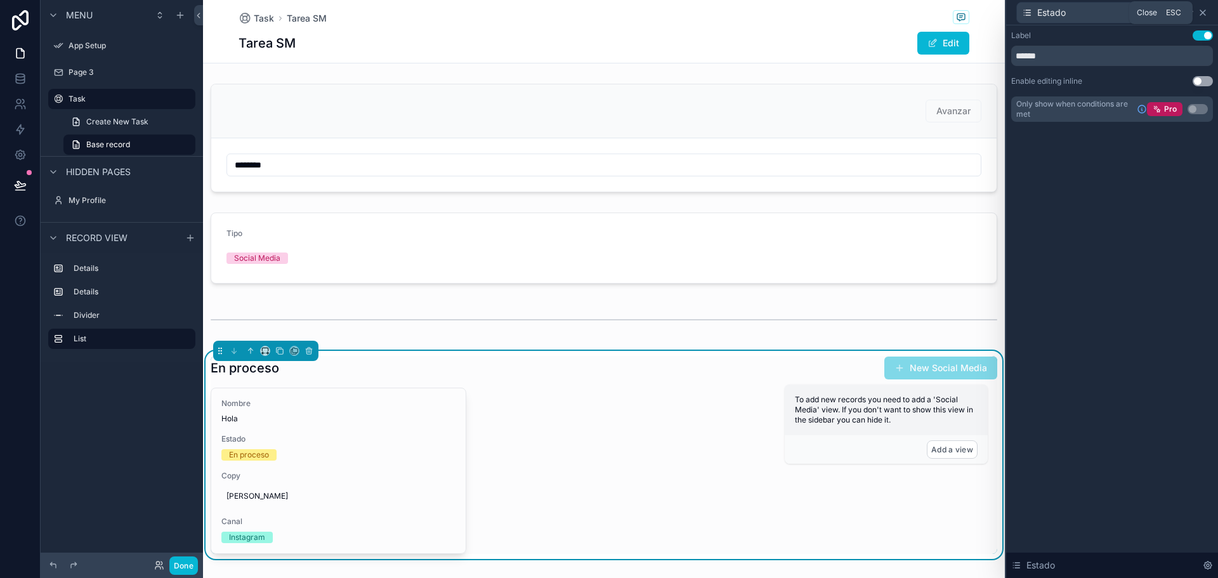
click at [1203, 13] on icon at bounding box center [1202, 12] width 5 height 5
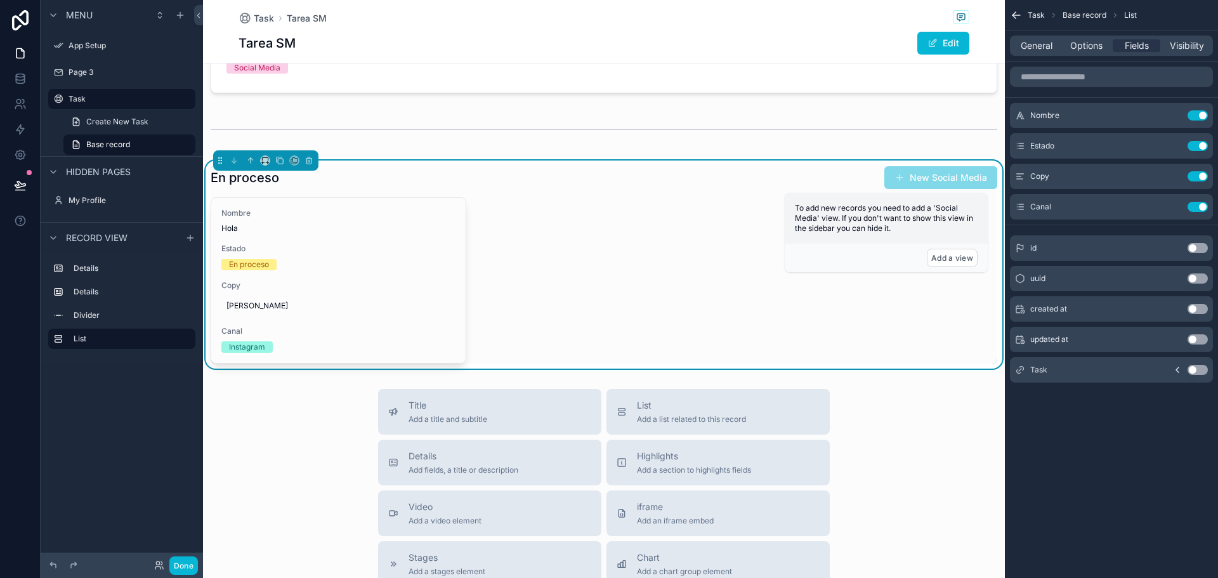
scroll to position [195, 0]
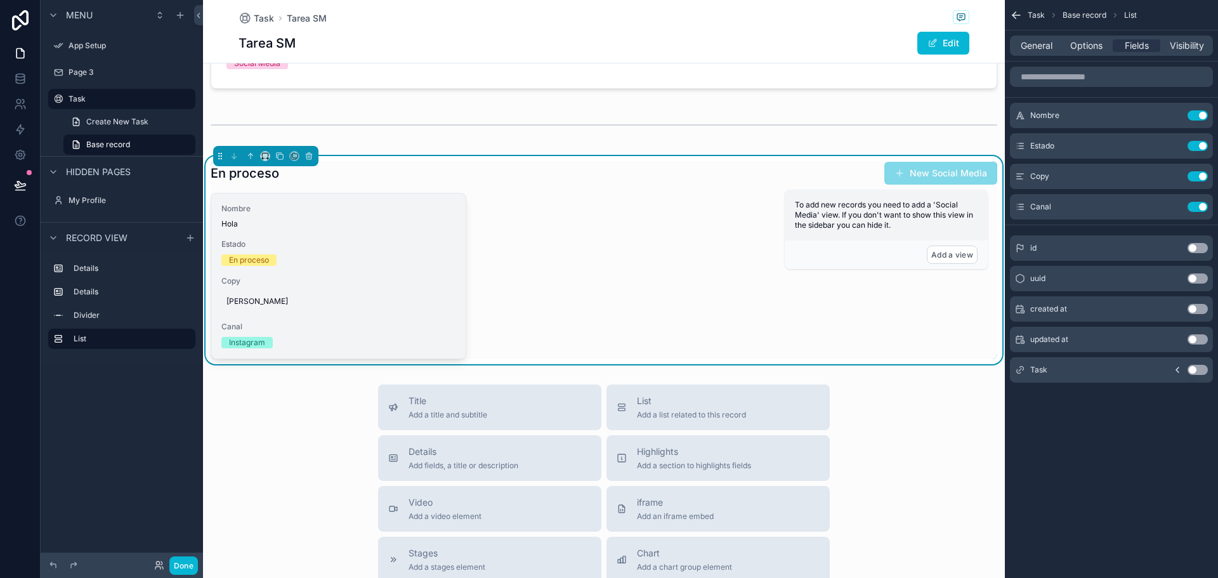
click at [409, 233] on div "Nombre Hola Estado En proceso Copy hooalllllll Canal Instagram" at bounding box center [338, 275] width 254 height 165
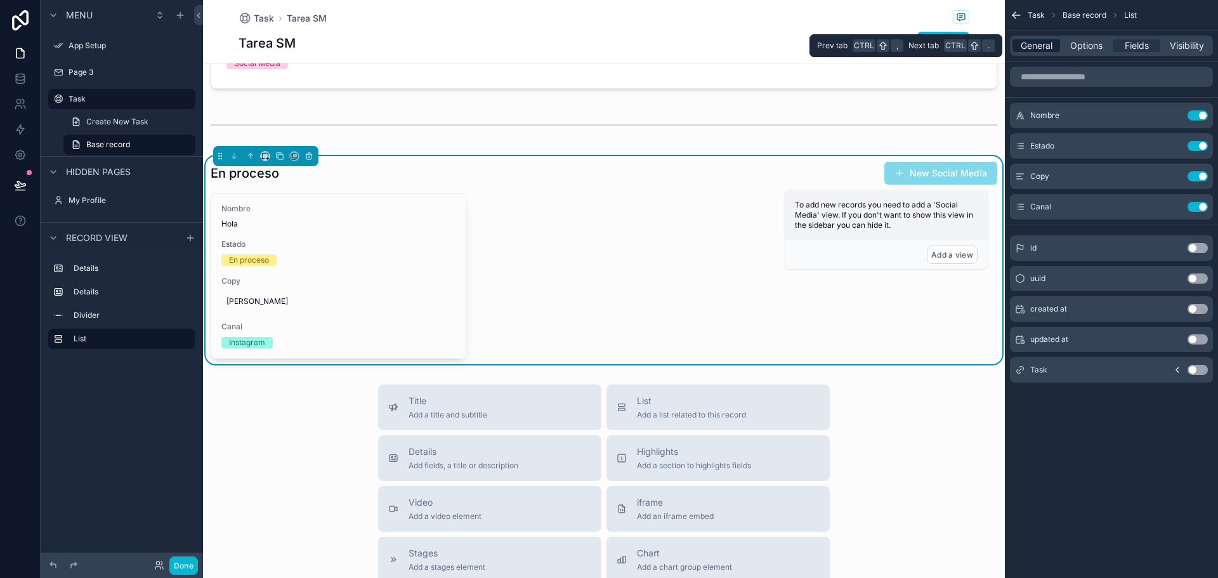
click at [1030, 48] on span "General" at bounding box center [1037, 45] width 32 height 13
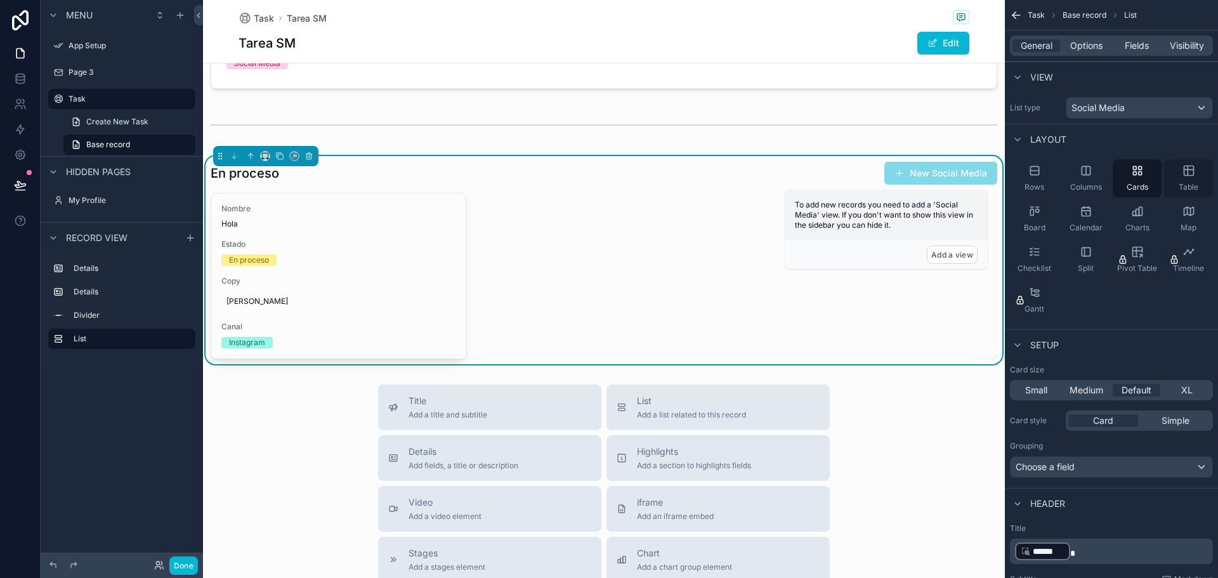
click at [1186, 169] on icon "scrollable content" at bounding box center [1189, 169] width 10 height 0
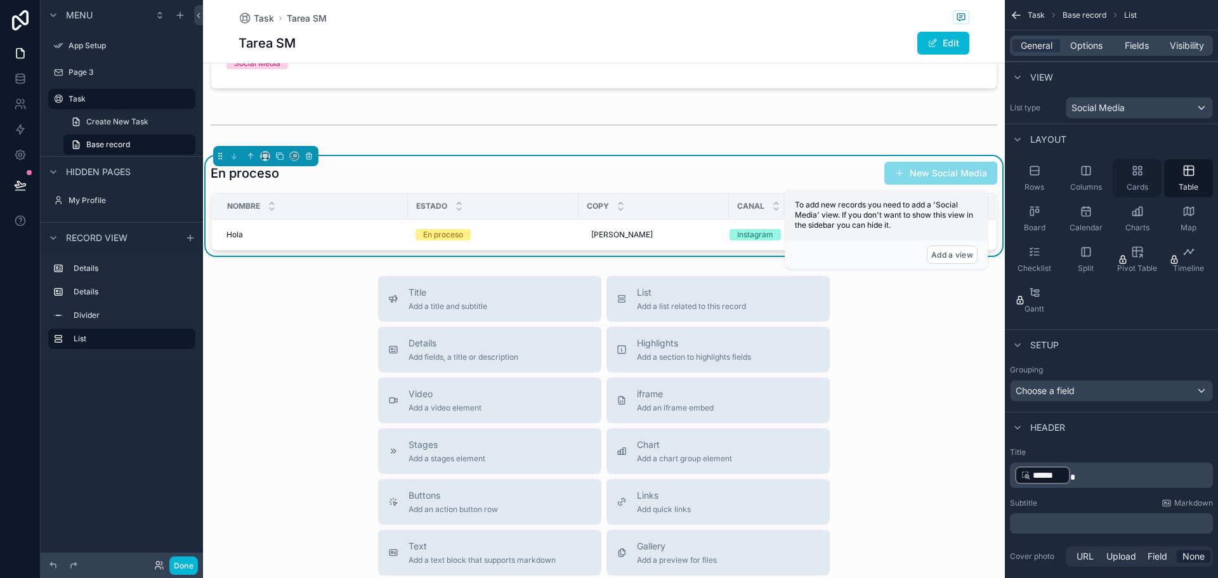
click at [1132, 171] on icon "scrollable content" at bounding box center [1137, 170] width 13 height 13
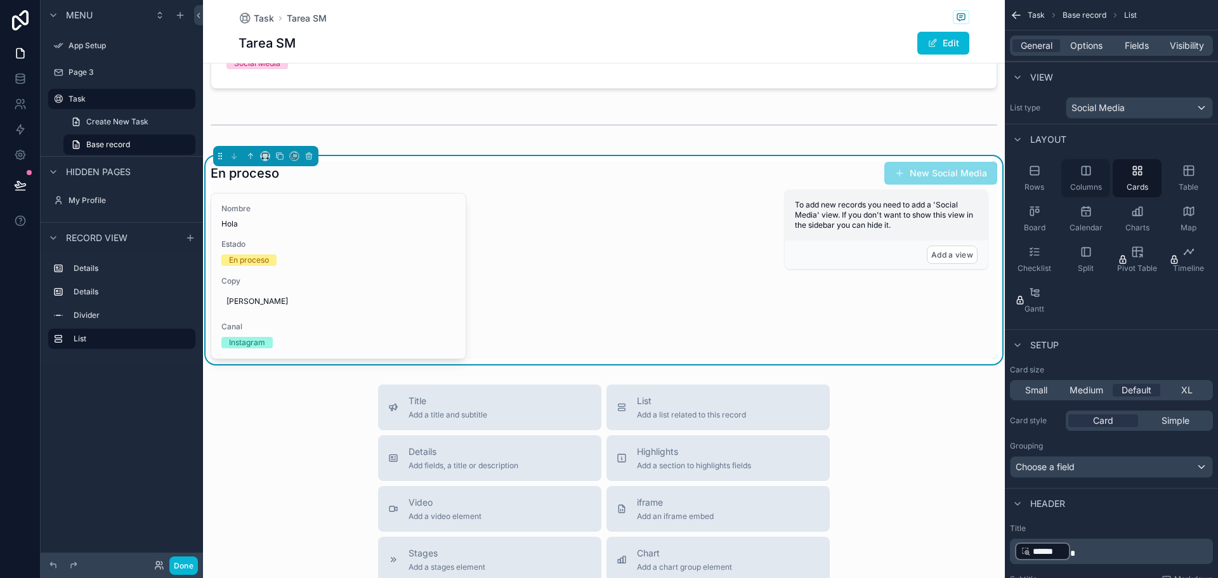
click at [1084, 172] on icon "scrollable content" at bounding box center [1086, 170] width 13 height 13
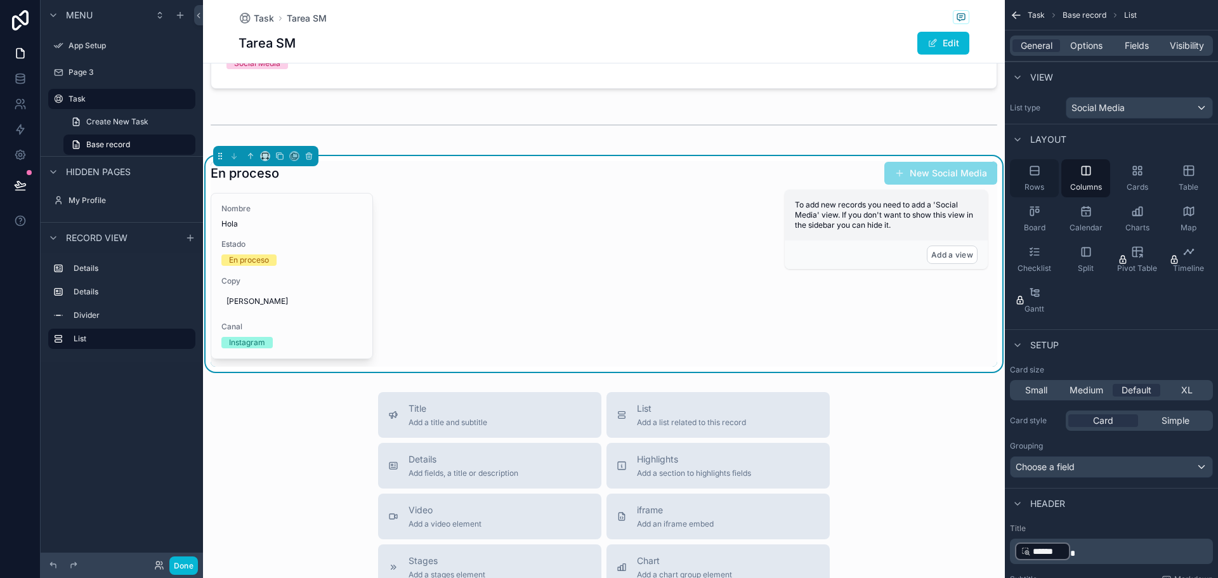
click at [1024, 168] on div "Rows" at bounding box center [1034, 178] width 49 height 38
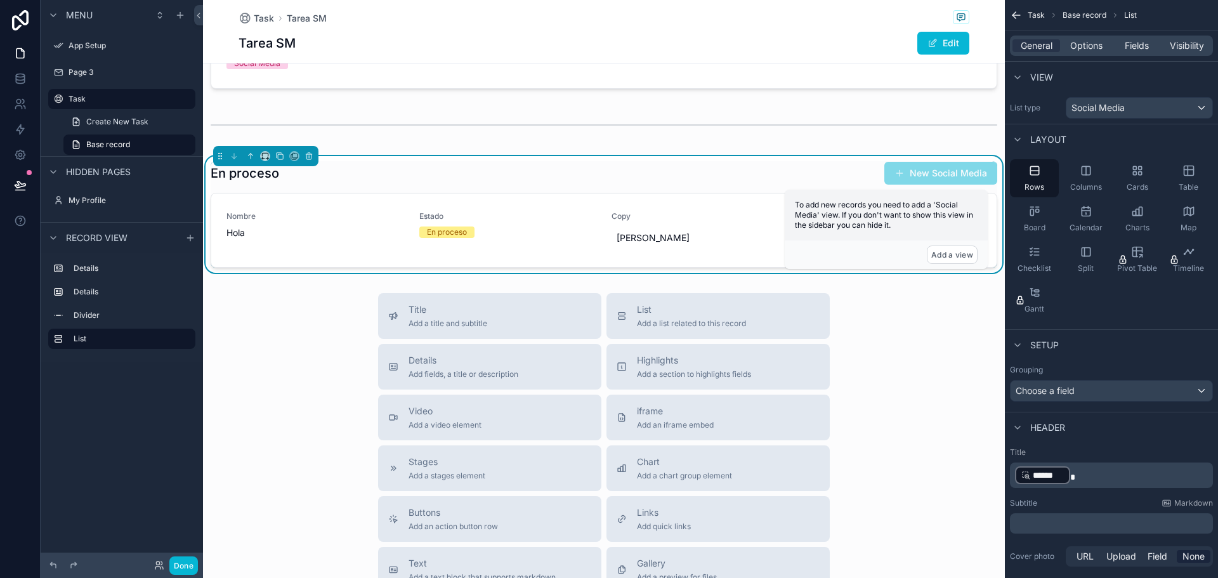
click at [1075, 477] on p "﻿ ****** ﻿" at bounding box center [1112, 475] width 195 height 20
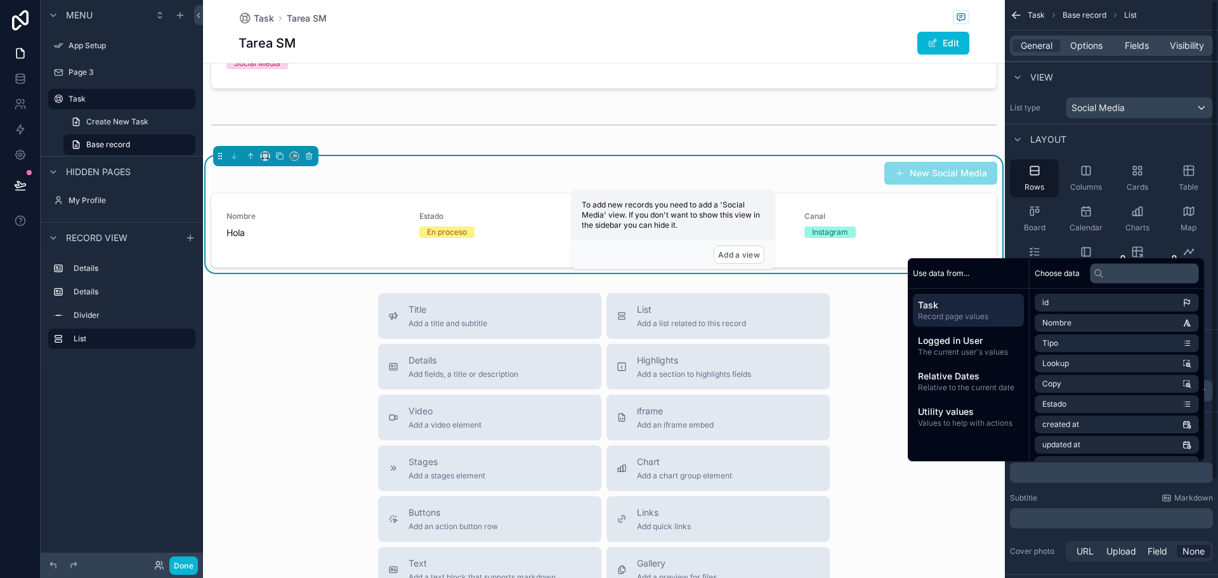
click at [968, 518] on div "Title Add a title and subtitle List Add a list related to this record Details A…" at bounding box center [604, 519] width 802 height 452
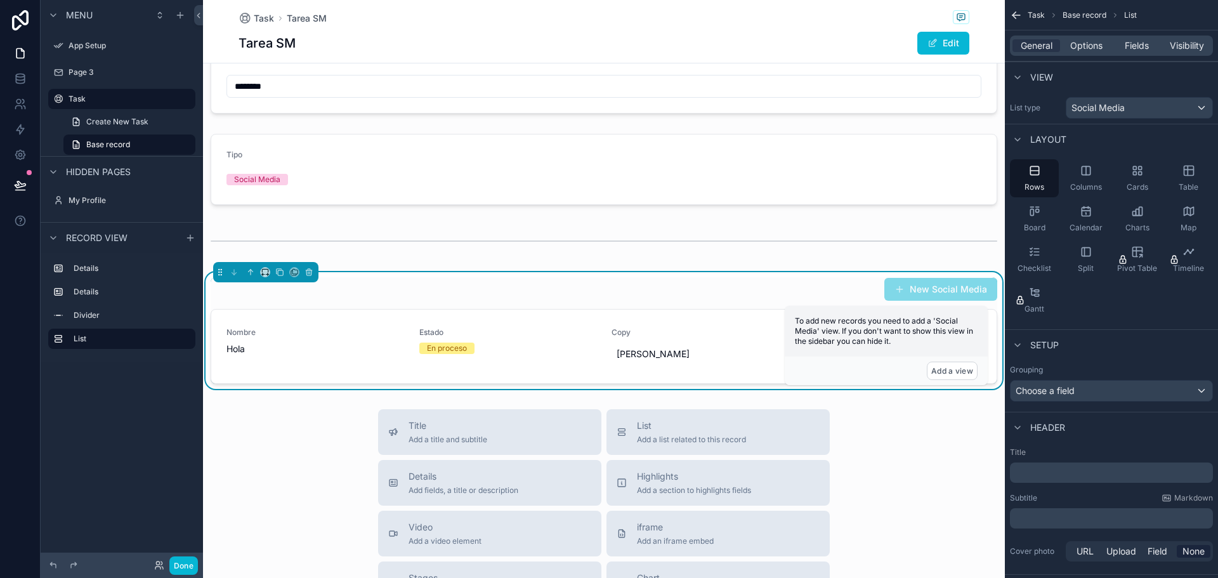
scroll to position [77, 0]
click at [1175, 53] on div "General Options Fields Visibility" at bounding box center [1111, 46] width 203 height 20
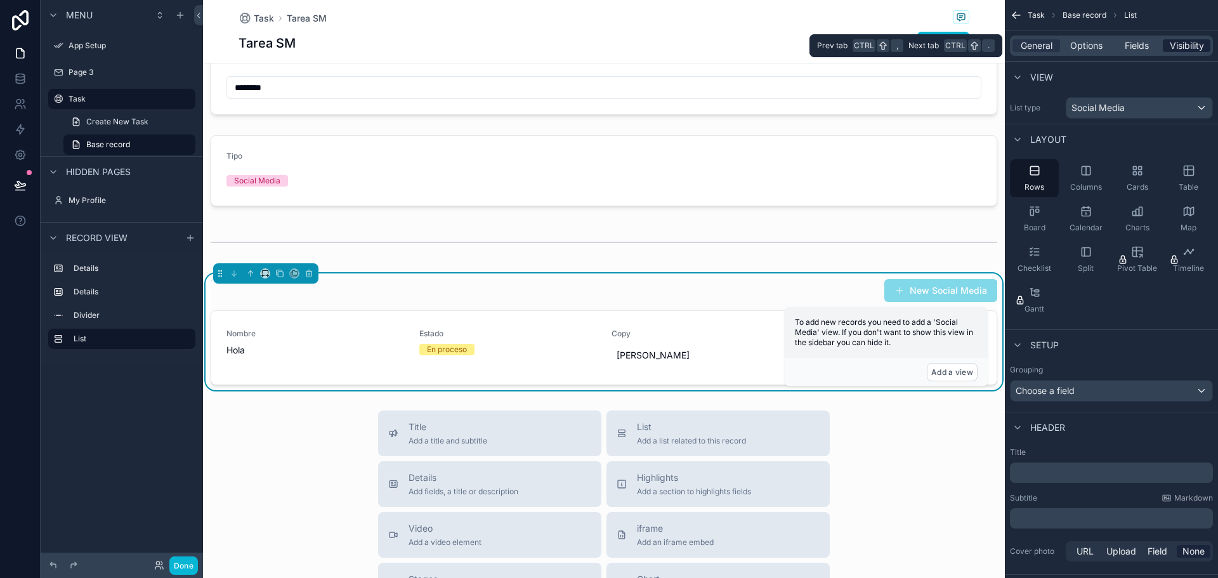
click at [1175, 51] on span "Visibility" at bounding box center [1187, 45] width 34 height 13
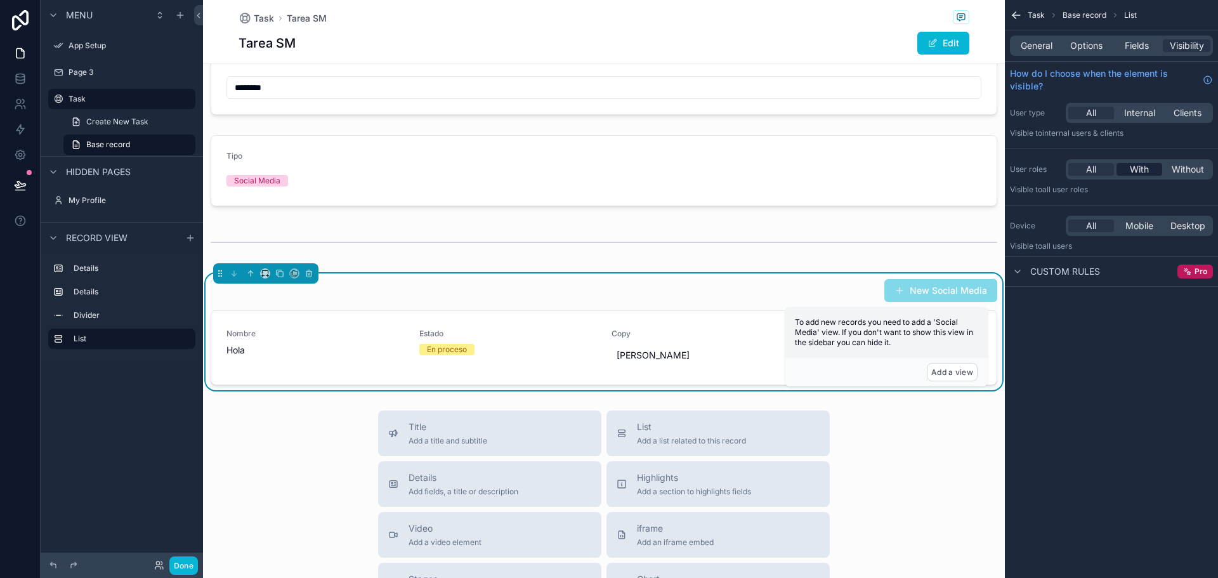
click at [1137, 169] on span "With" at bounding box center [1139, 169] width 19 height 13
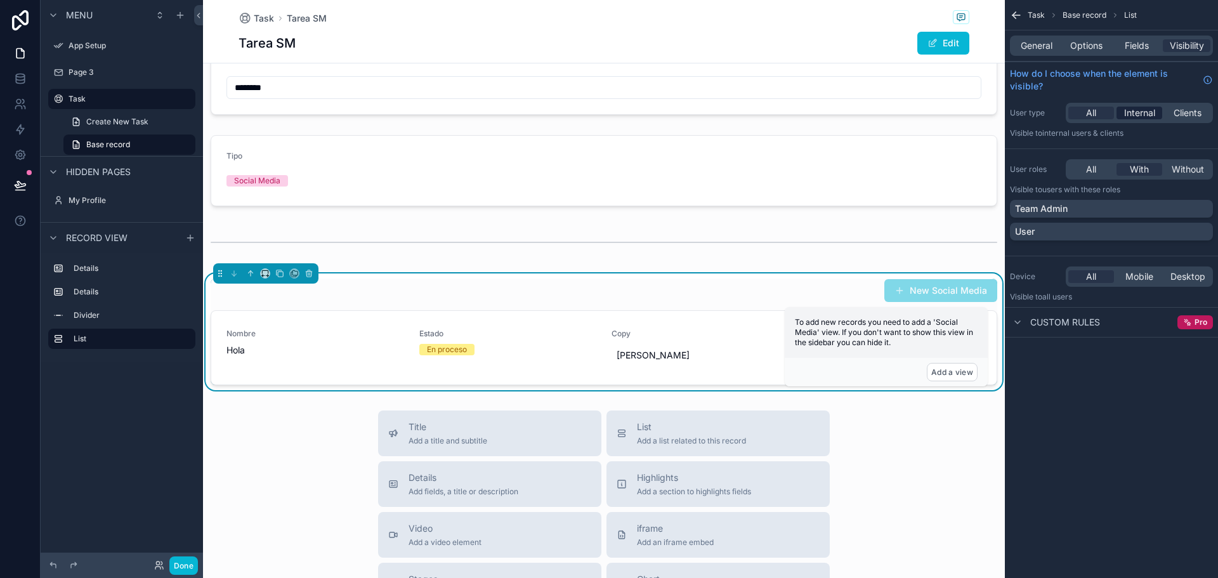
click at [1134, 116] on span "Internal" at bounding box center [1139, 113] width 31 height 13
click at [779, 292] on div "New Social Media" at bounding box center [604, 290] width 787 height 24
click at [1031, 41] on span "General" at bounding box center [1037, 45] width 32 height 13
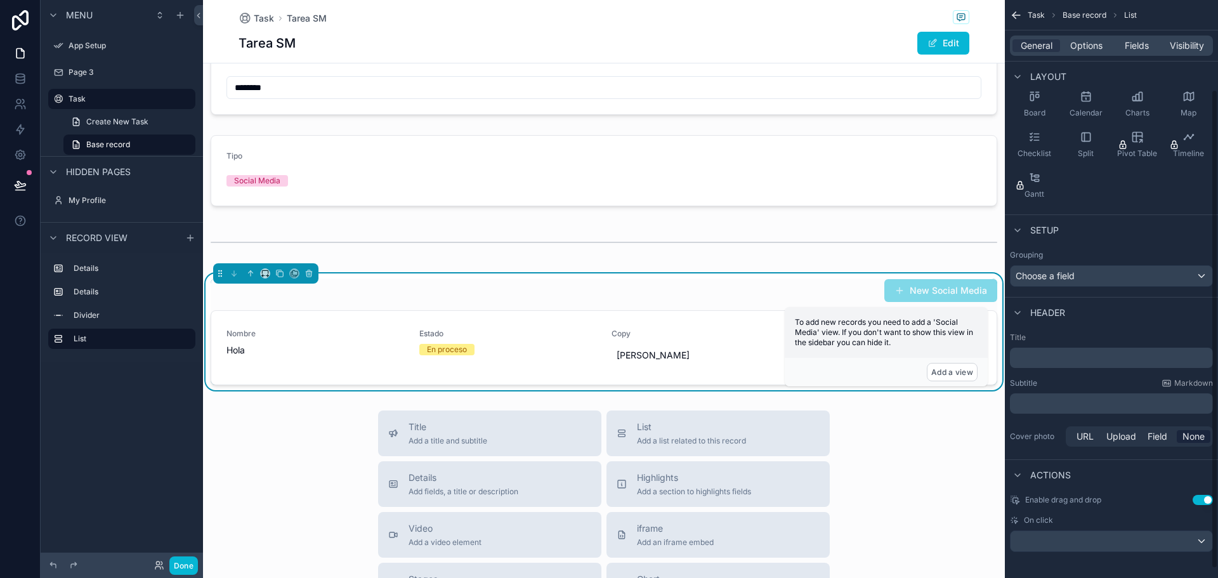
scroll to position [119, 0]
drag, startPoint x: 1217, startPoint y: 322, endPoint x: 1200, endPoint y: 453, distance: 132.5
click at [1200, 453] on div "Task Base record List General Options Fields Visibility View List type Social M…" at bounding box center [1111, 289] width 213 height 578
click at [1204, 492] on button "Use setting" at bounding box center [1203, 495] width 20 height 10
click at [1096, 533] on div "scrollable content" at bounding box center [1112, 537] width 202 height 20
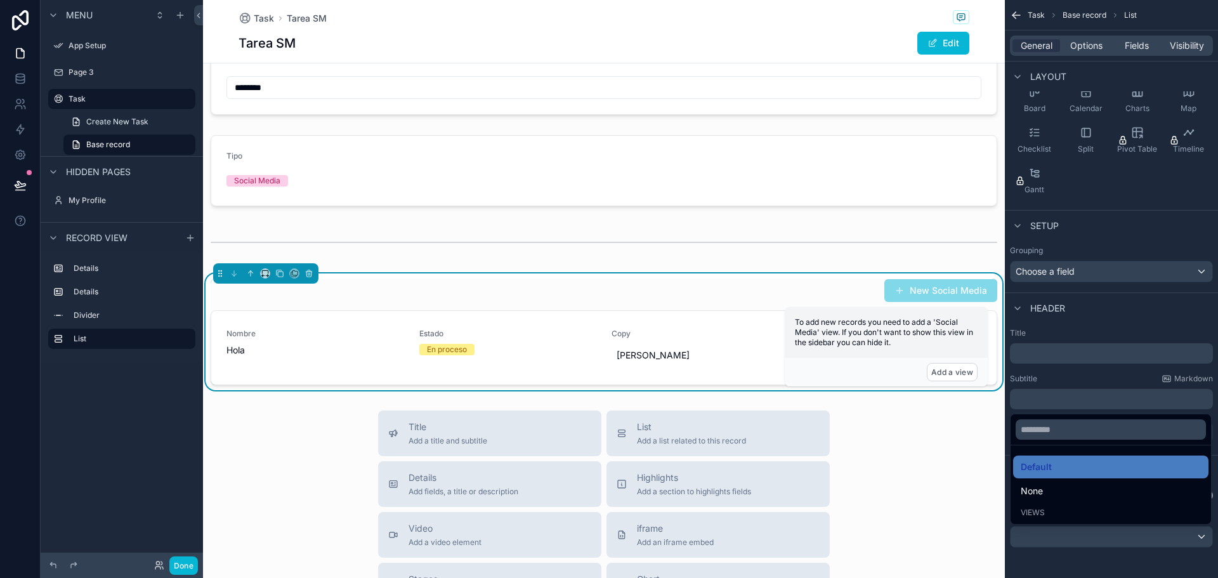
click at [1063, 559] on div "scrollable content" at bounding box center [609, 289] width 1218 height 578
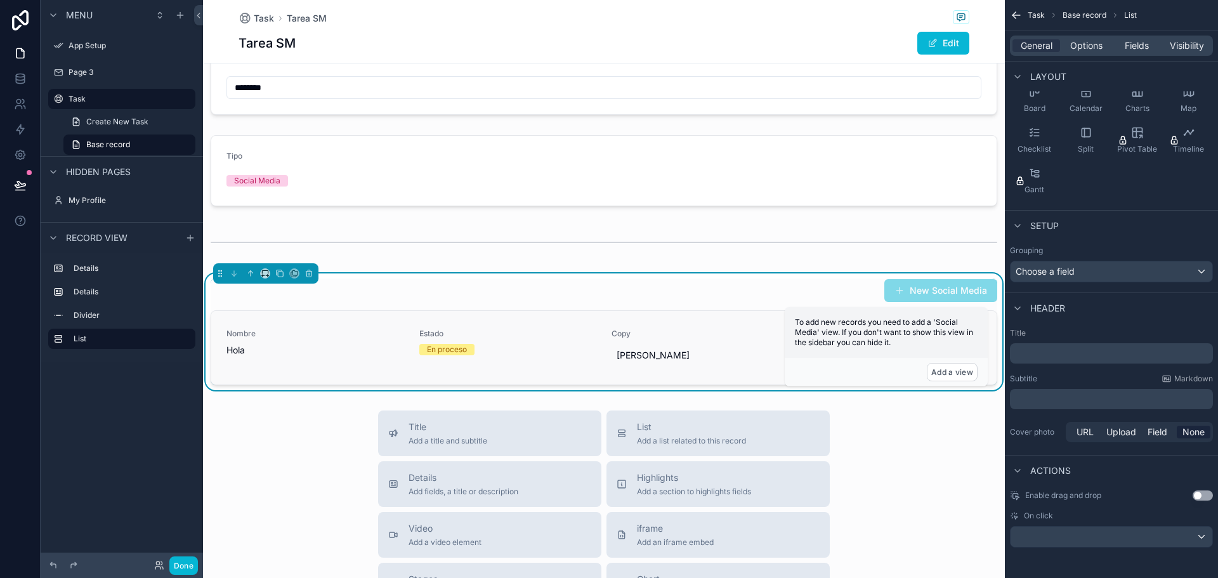
click at [509, 325] on div "Nombre Hola Estado En proceso Copy hooalllllll Canal Instagram" at bounding box center [603, 348] width 785 height 74
click at [610, 326] on div "Nombre Hola Estado En proceso Copy hooalllllll Canal Instagram" at bounding box center [603, 348] width 785 height 74
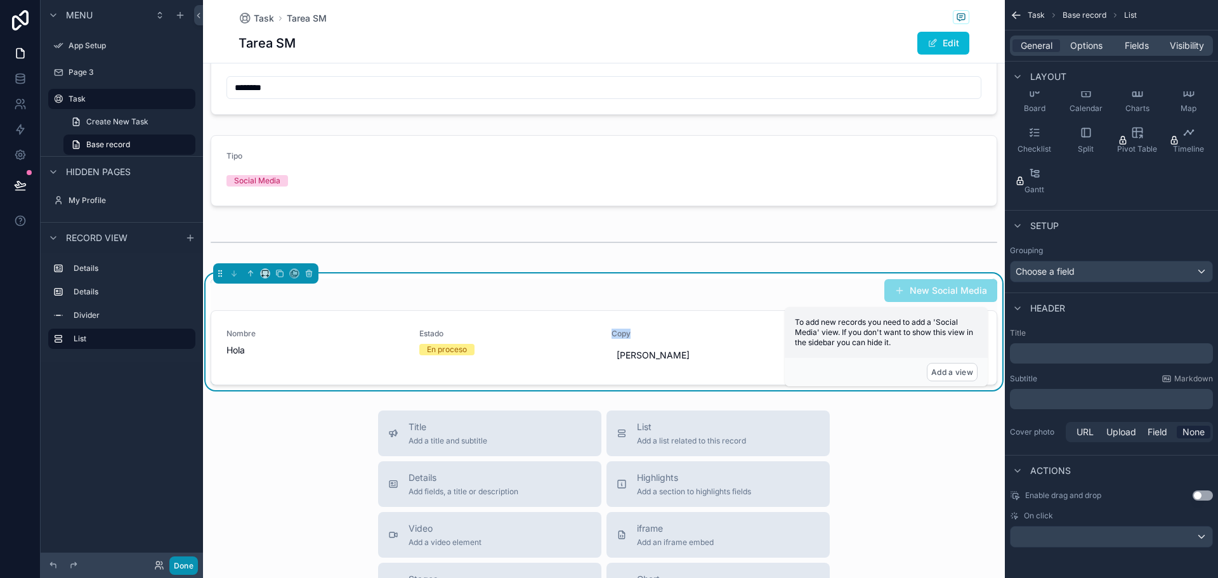
click at [188, 568] on button "Done" at bounding box center [183, 565] width 29 height 18
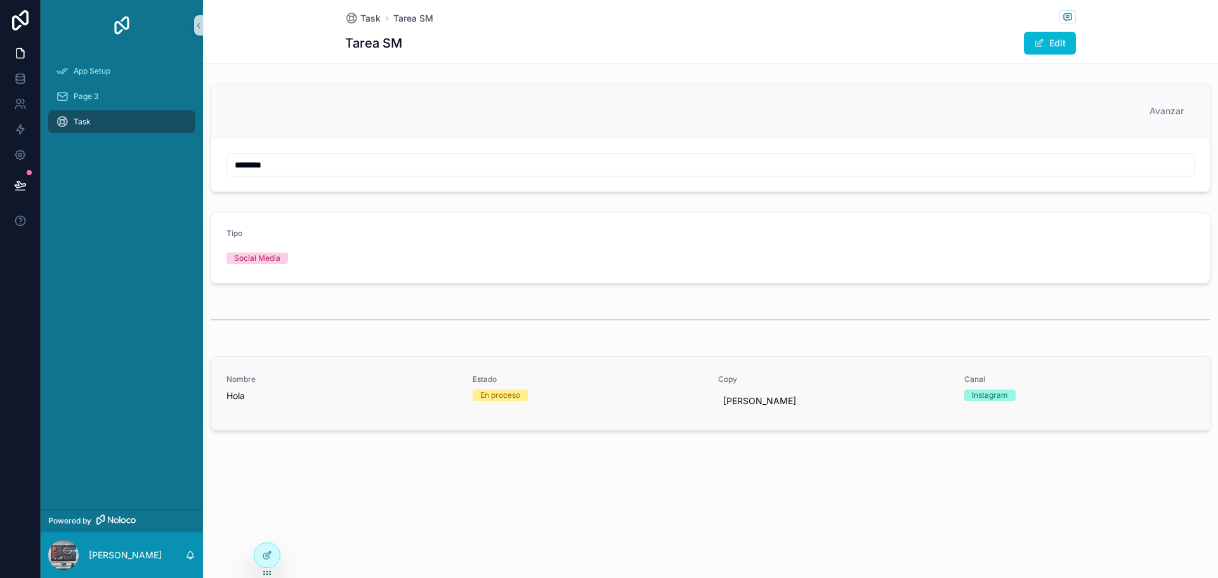
click at [386, 410] on div "Nombre Hola" at bounding box center [341, 393] width 231 height 38
click at [474, 401] on div "Estado En proceso" at bounding box center [588, 393] width 231 height 38
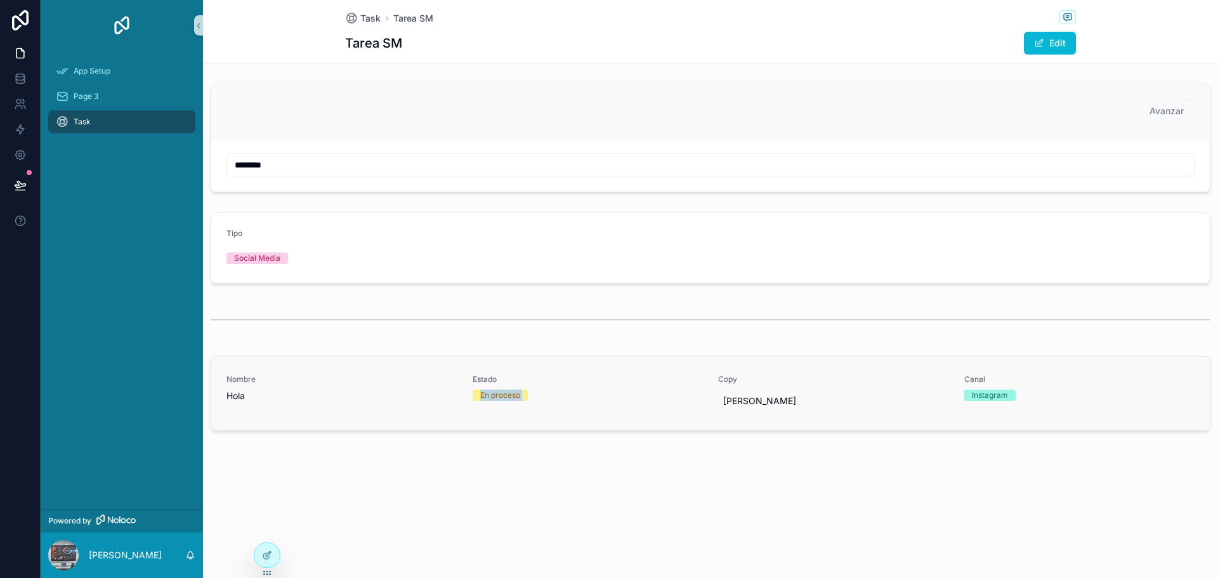
click at [474, 401] on div "Estado En proceso" at bounding box center [588, 393] width 231 height 38
click at [261, 555] on div at bounding box center [266, 555] width 25 height 24
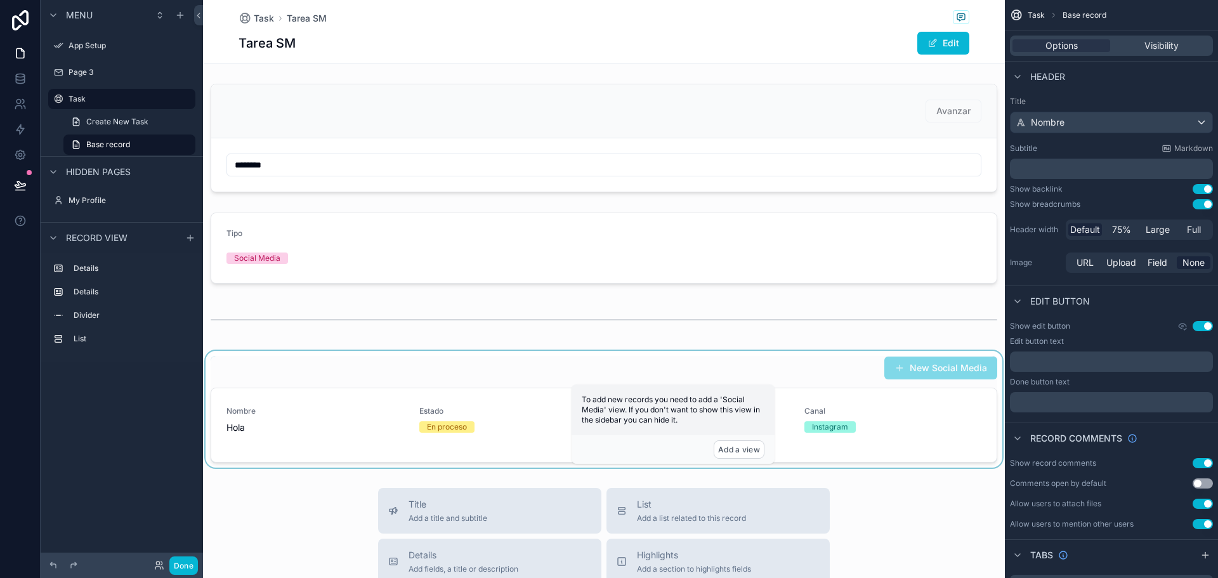
click at [518, 414] on div "scrollable content" at bounding box center [604, 409] width 802 height 117
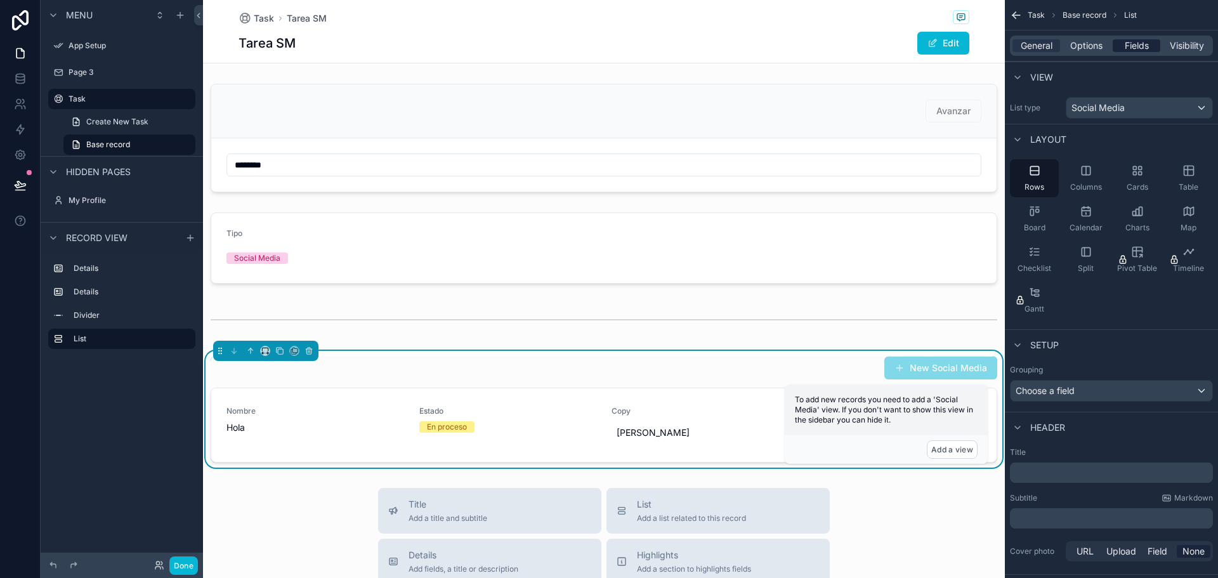
click at [1134, 44] on span "Fields" at bounding box center [1137, 45] width 24 height 13
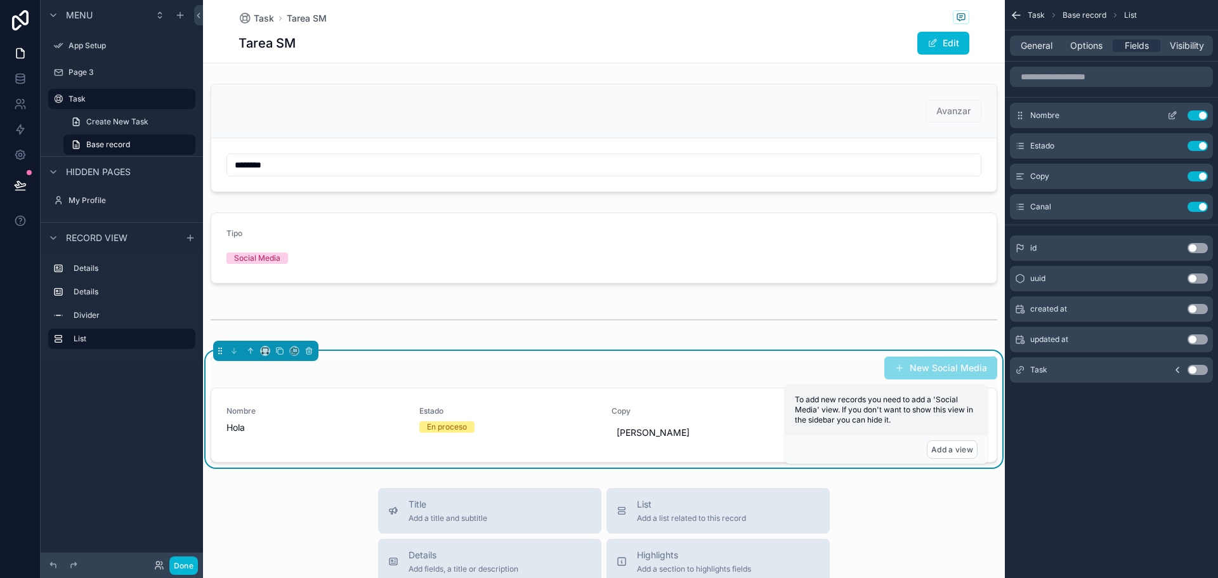
click at [1169, 115] on icon "scrollable content" at bounding box center [1172, 117] width 6 height 6
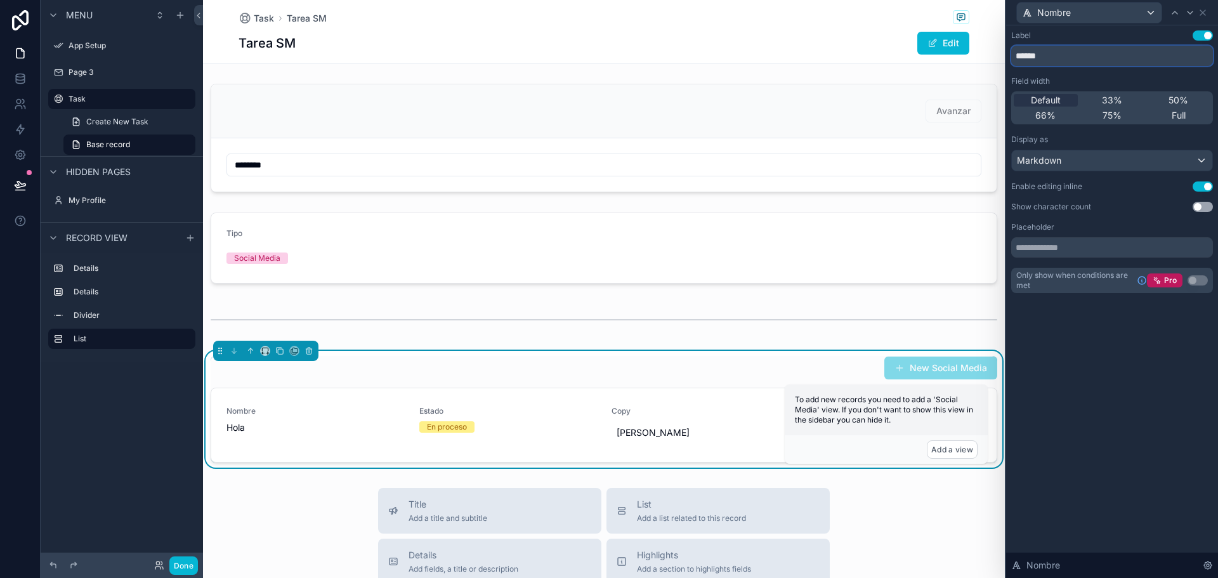
click at [1066, 62] on input "******" at bounding box center [1112, 56] width 202 height 20
click at [1061, 51] on input "******" at bounding box center [1112, 56] width 202 height 20
click at [1038, 242] on input "text" at bounding box center [1112, 247] width 202 height 20
click at [1110, 102] on span "33%" at bounding box center [1112, 100] width 20 height 13
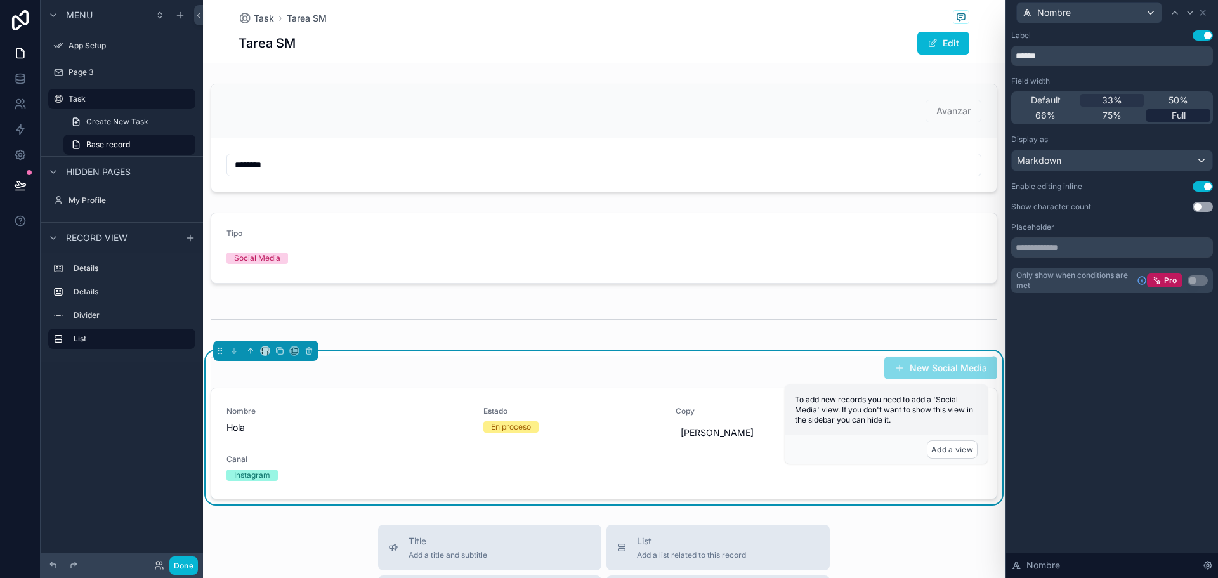
click at [1174, 115] on span "Full" at bounding box center [1179, 115] width 14 height 13
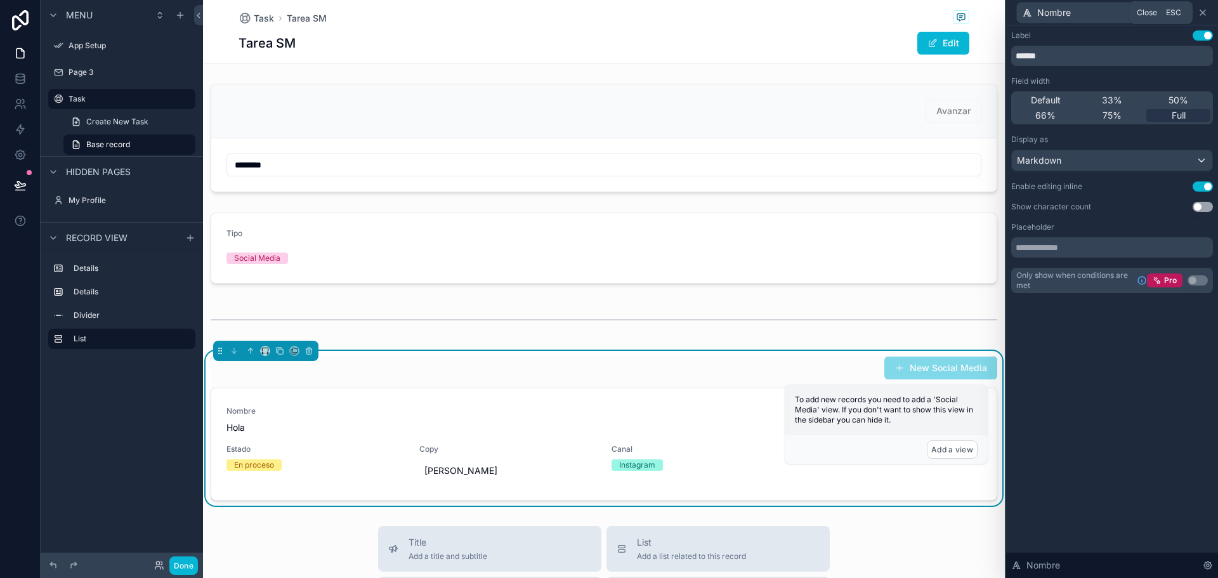
click at [1204, 15] on icon at bounding box center [1203, 13] width 10 height 10
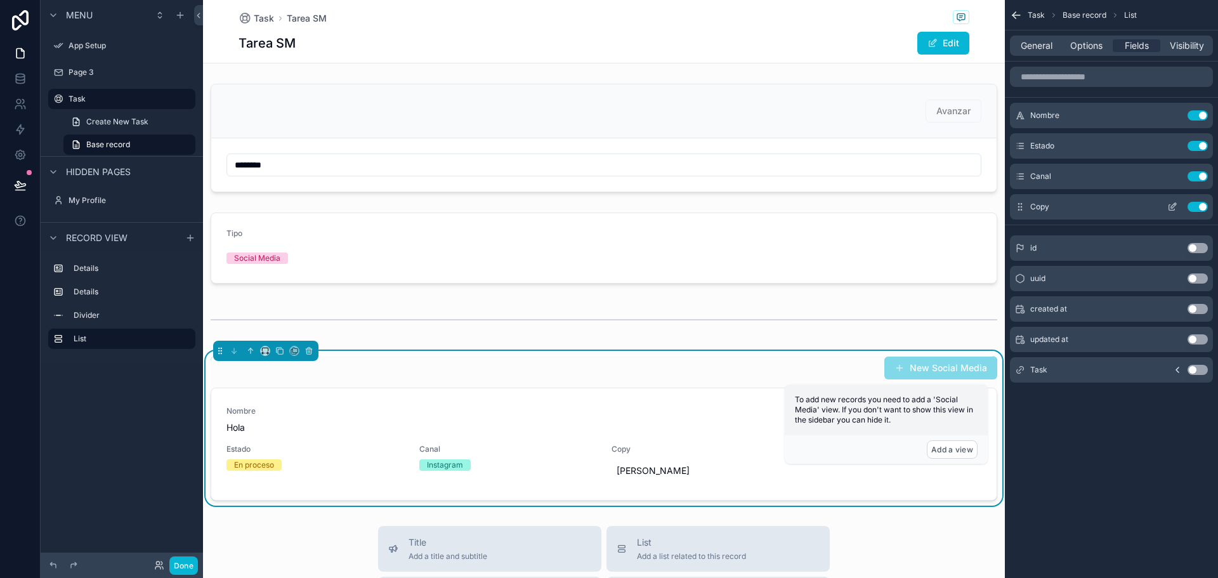
click at [1174, 203] on icon "scrollable content" at bounding box center [1172, 207] width 10 height 10
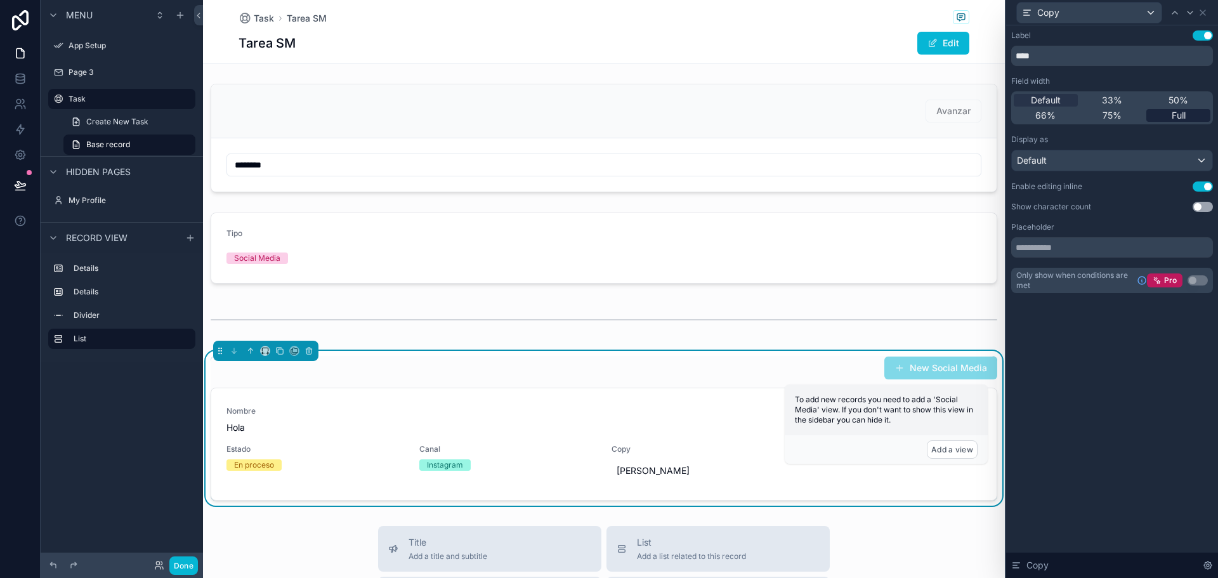
click at [1179, 117] on span "Full" at bounding box center [1179, 115] width 14 height 13
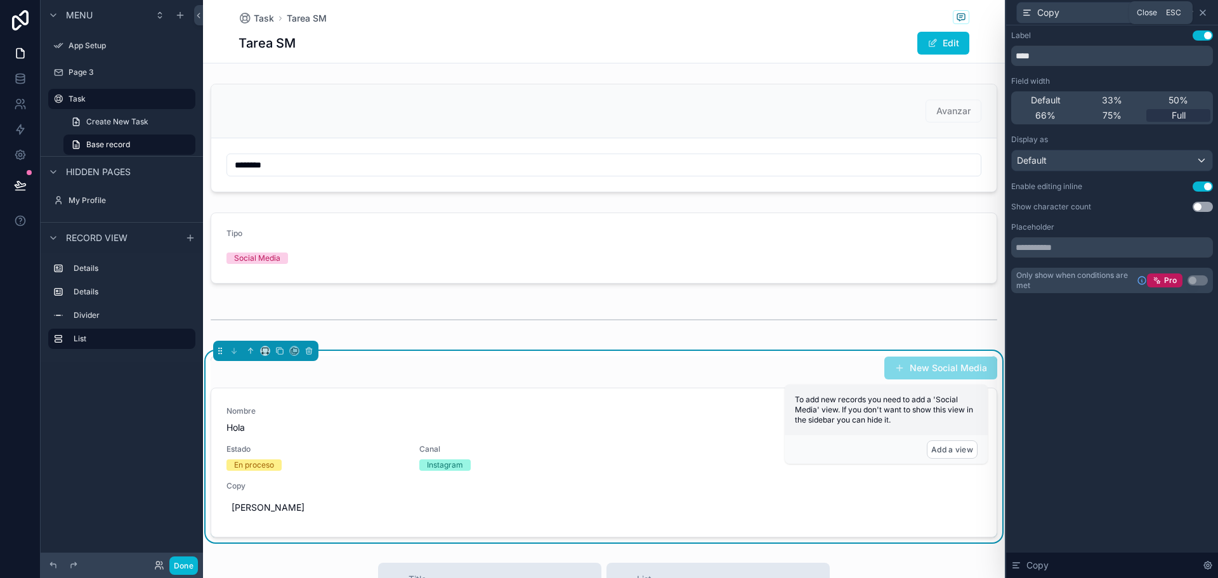
click at [1205, 14] on icon at bounding box center [1203, 13] width 10 height 10
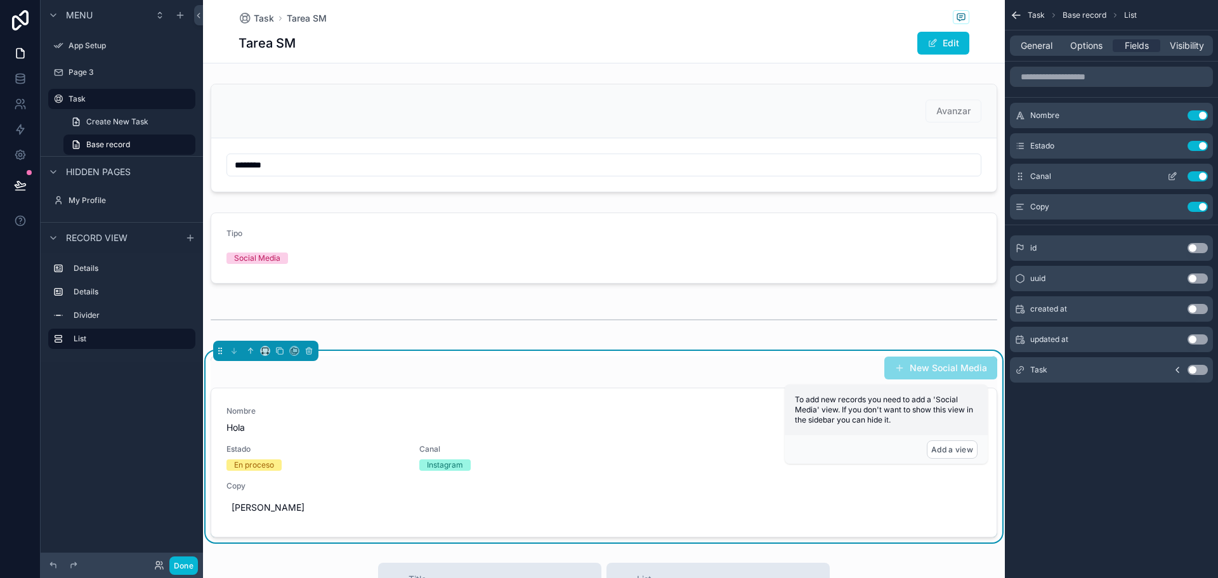
click at [1172, 176] on icon "scrollable content" at bounding box center [1172, 176] width 10 height 10
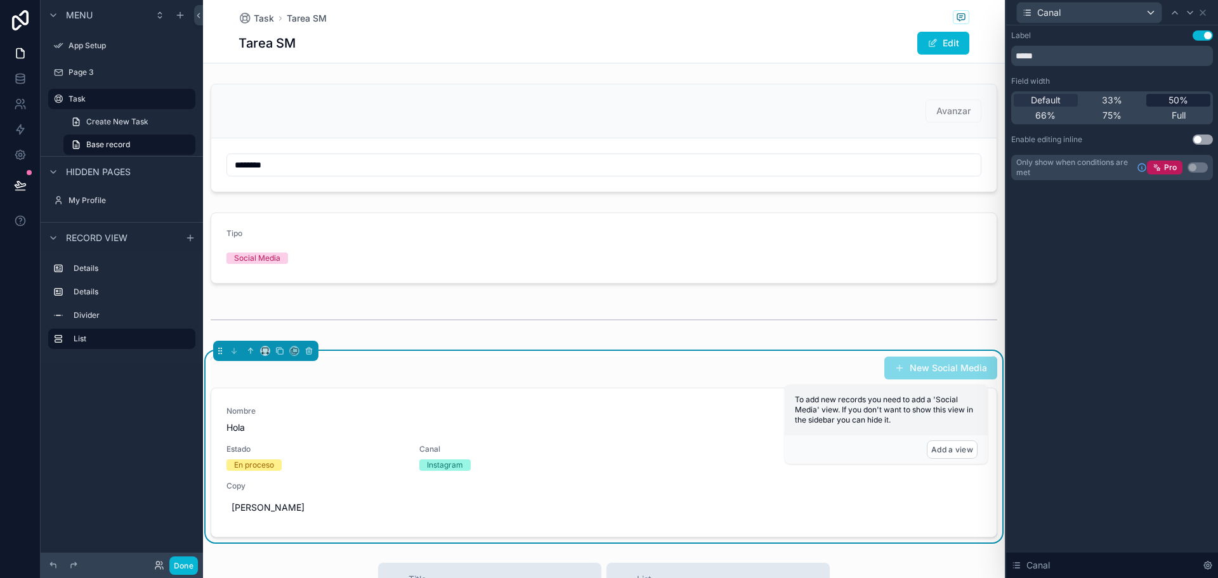
click at [1175, 100] on span "50%" at bounding box center [1178, 100] width 20 height 13
click at [1202, 15] on icon at bounding box center [1203, 13] width 10 height 10
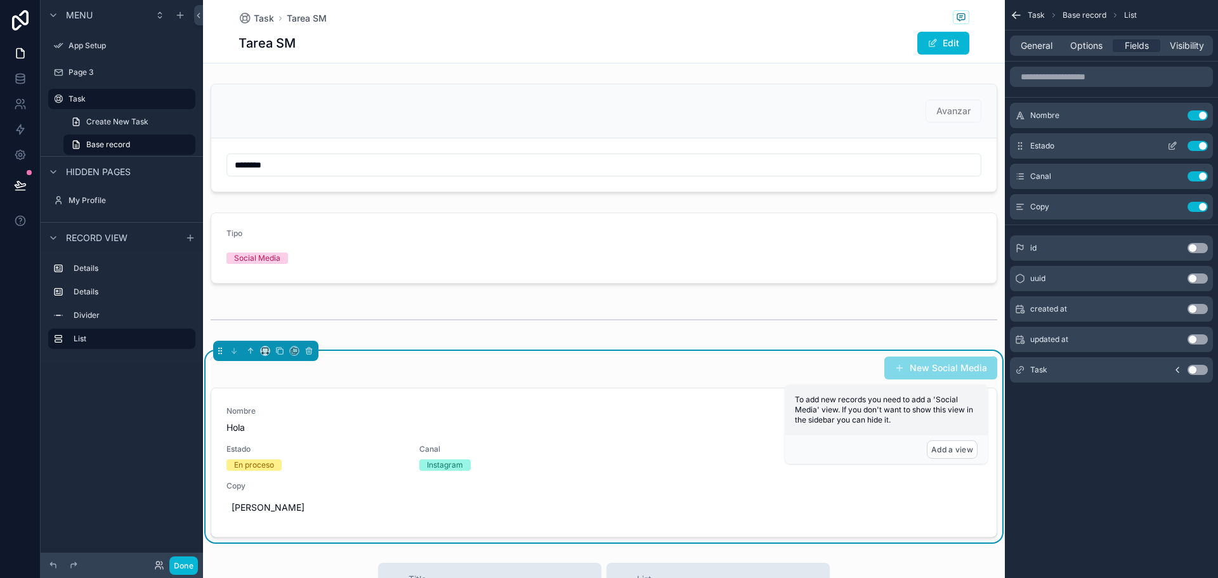
click at [1172, 143] on icon "scrollable content" at bounding box center [1172, 146] width 10 height 10
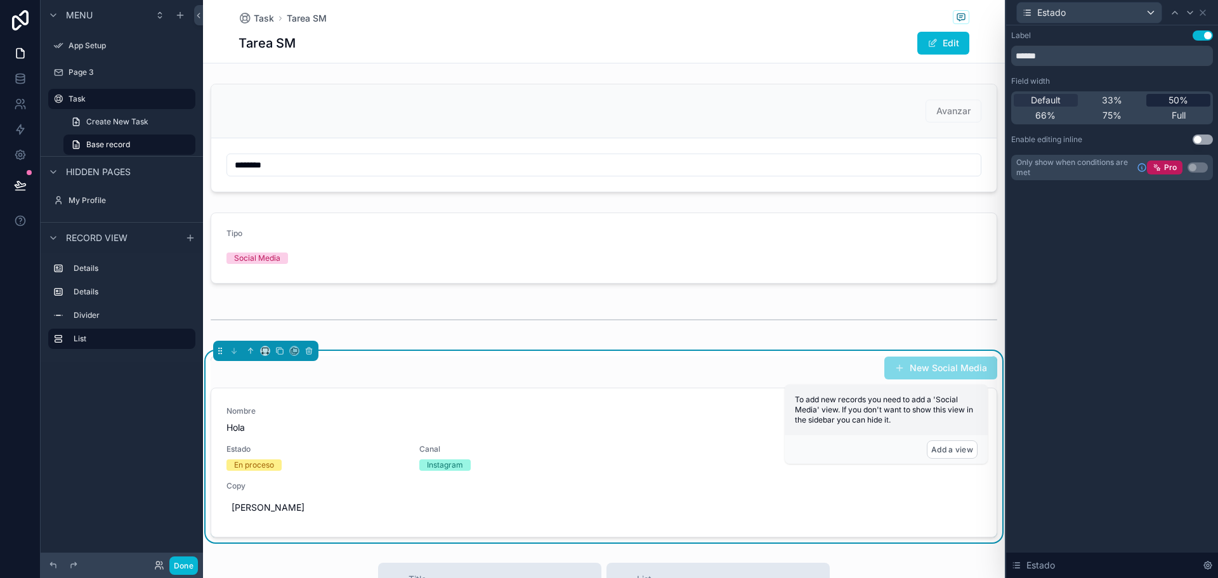
click at [1181, 105] on span "50%" at bounding box center [1178, 100] width 20 height 13
click at [1069, 98] on div "Default" at bounding box center [1046, 100] width 64 height 13
click at [1105, 95] on span "33%" at bounding box center [1112, 100] width 20 height 13
click at [1044, 115] on span "66%" at bounding box center [1045, 115] width 20 height 13
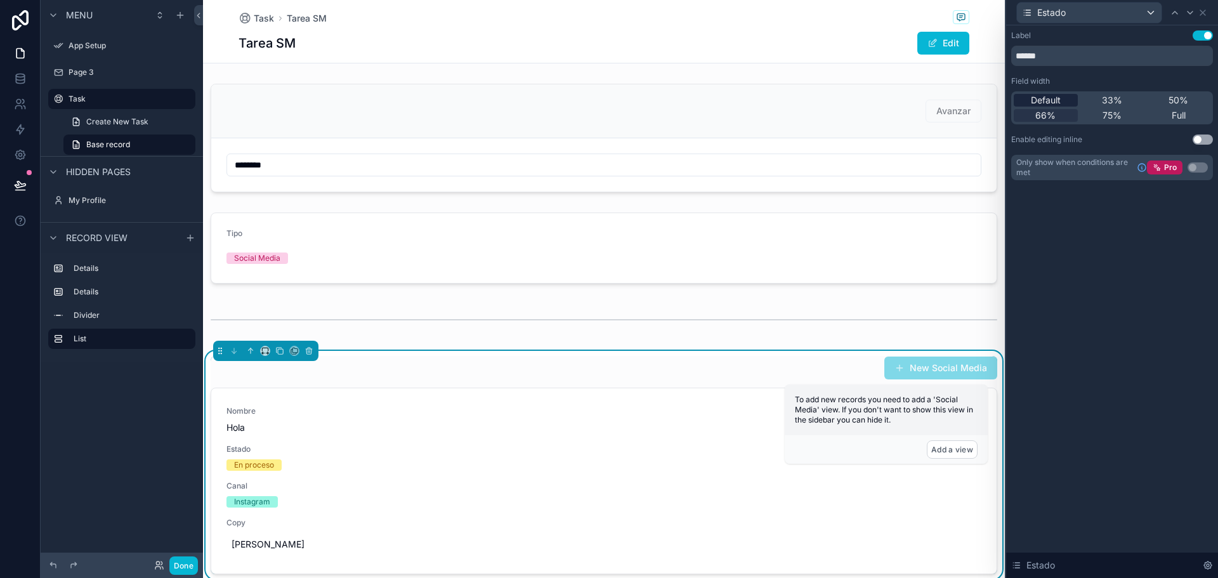
click at [1052, 103] on span "Default" at bounding box center [1046, 100] width 30 height 13
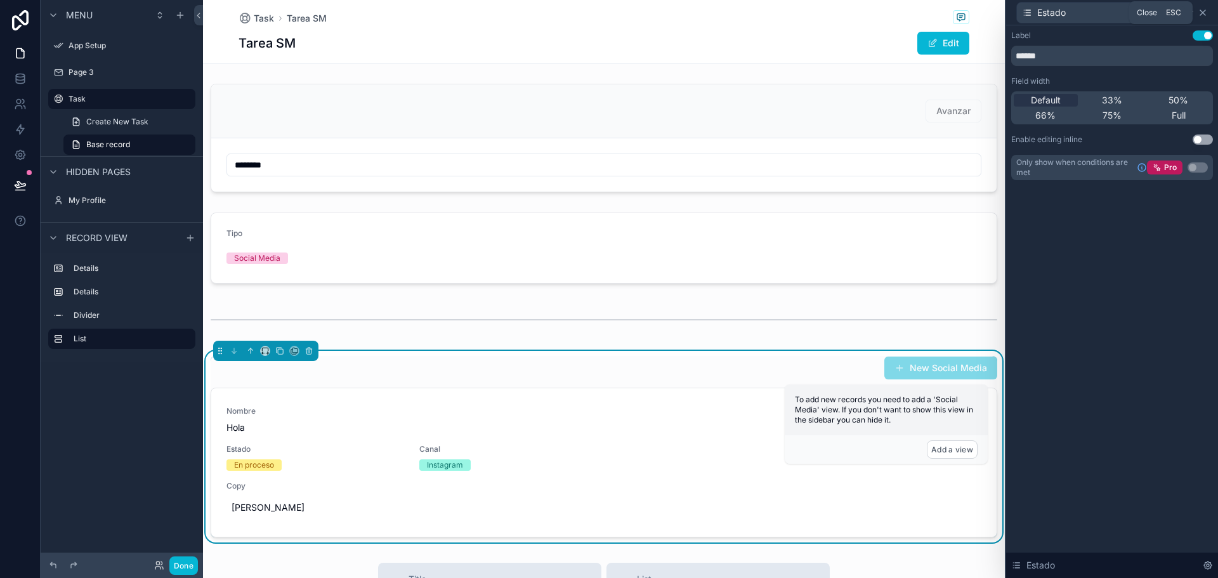
click at [1203, 11] on icon at bounding box center [1203, 13] width 10 height 10
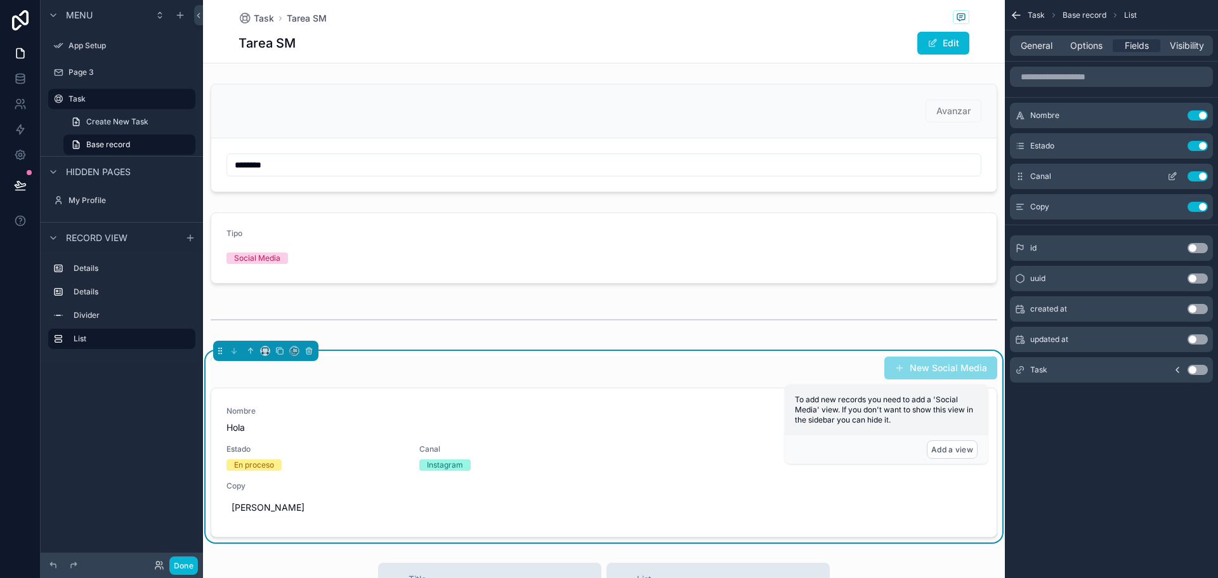
click at [1170, 178] on icon "scrollable content" at bounding box center [1172, 176] width 10 height 10
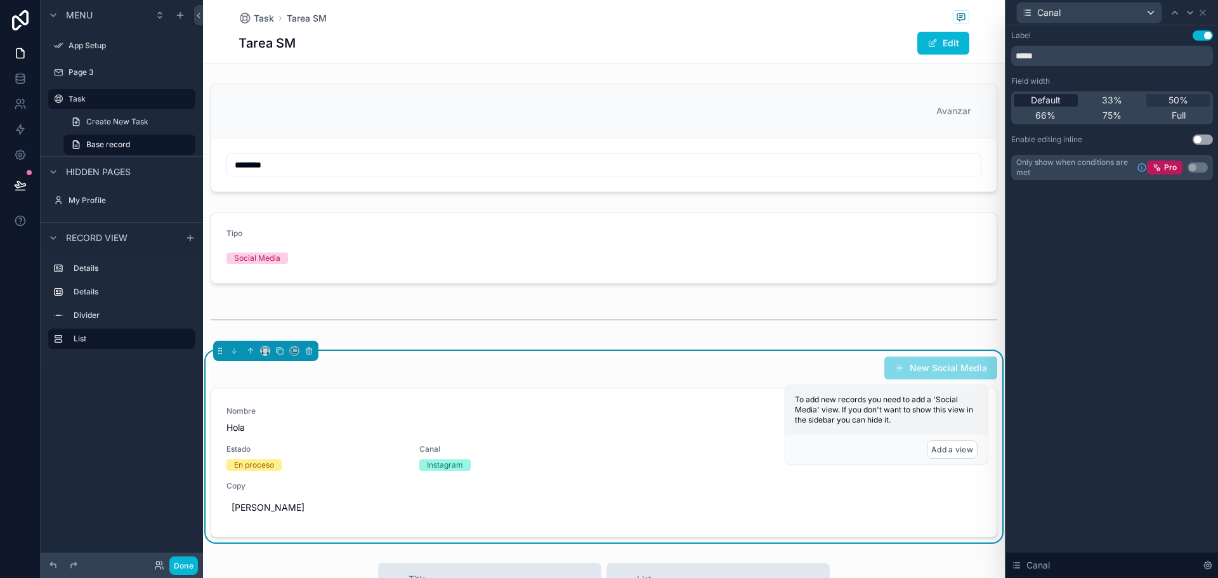
click at [1052, 104] on span "Default" at bounding box center [1046, 100] width 30 height 13
click at [1205, 16] on icon at bounding box center [1203, 13] width 10 height 10
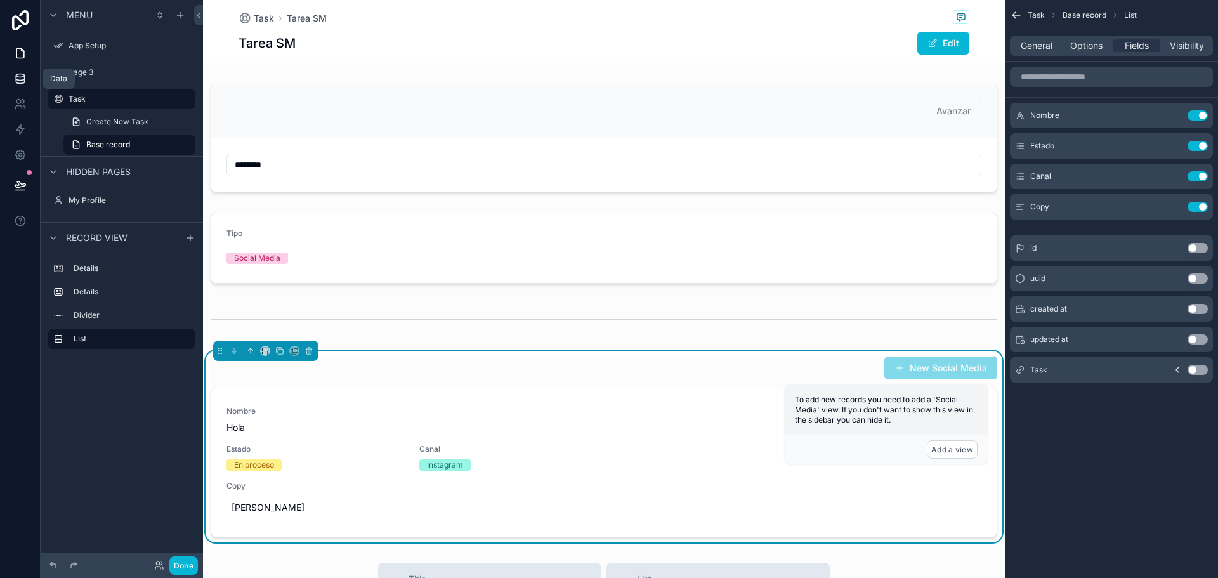
click at [30, 72] on link at bounding box center [20, 78] width 40 height 25
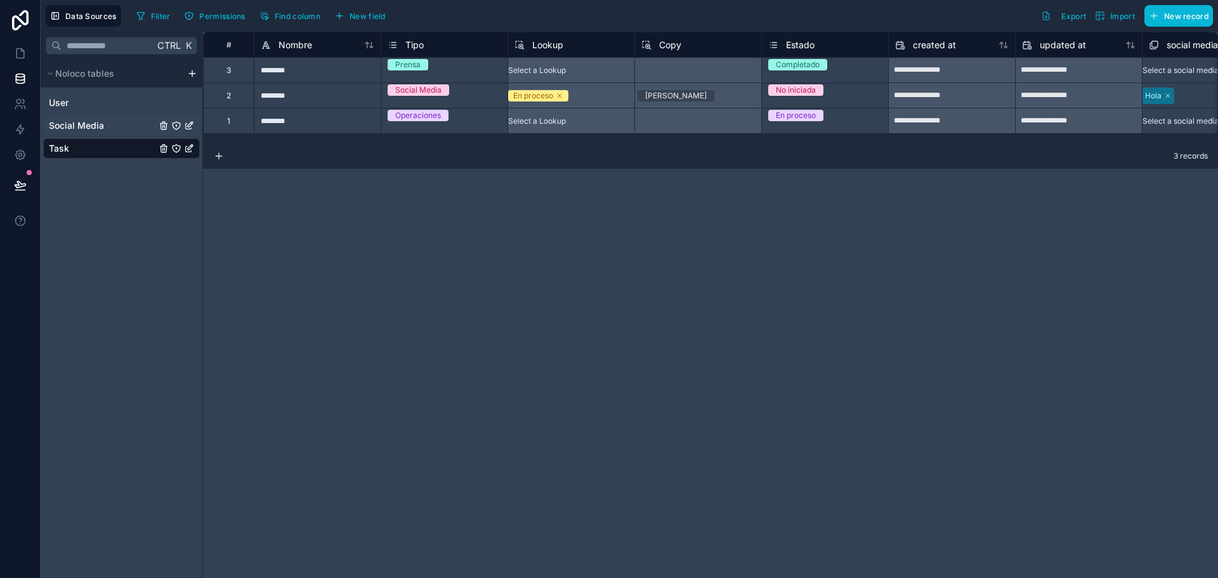
click at [110, 128] on div "Social Media" at bounding box center [121, 125] width 157 height 20
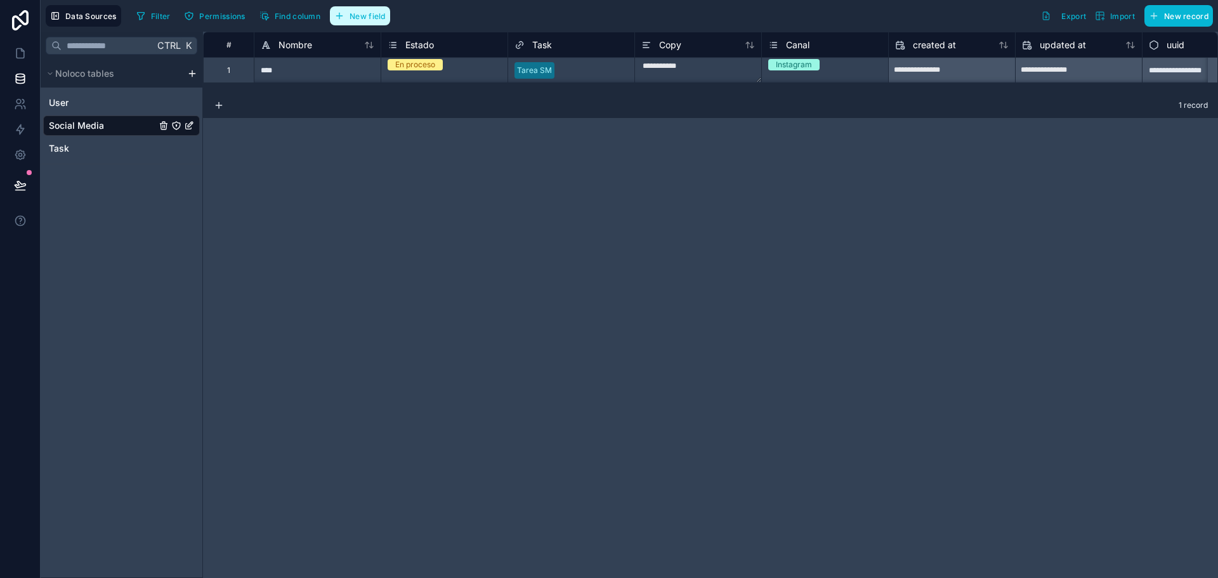
click at [380, 23] on button "New field" at bounding box center [360, 15] width 60 height 19
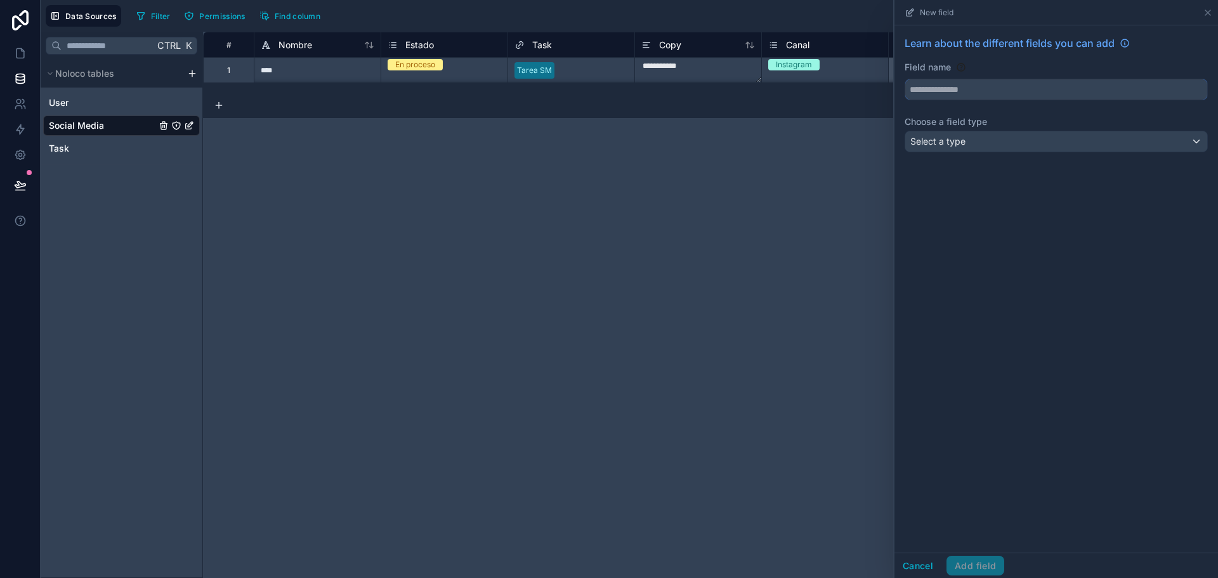
click at [958, 94] on input "text" at bounding box center [1056, 89] width 302 height 20
type input "********"
click at [971, 152] on button "Select a type" at bounding box center [1056, 142] width 303 height 22
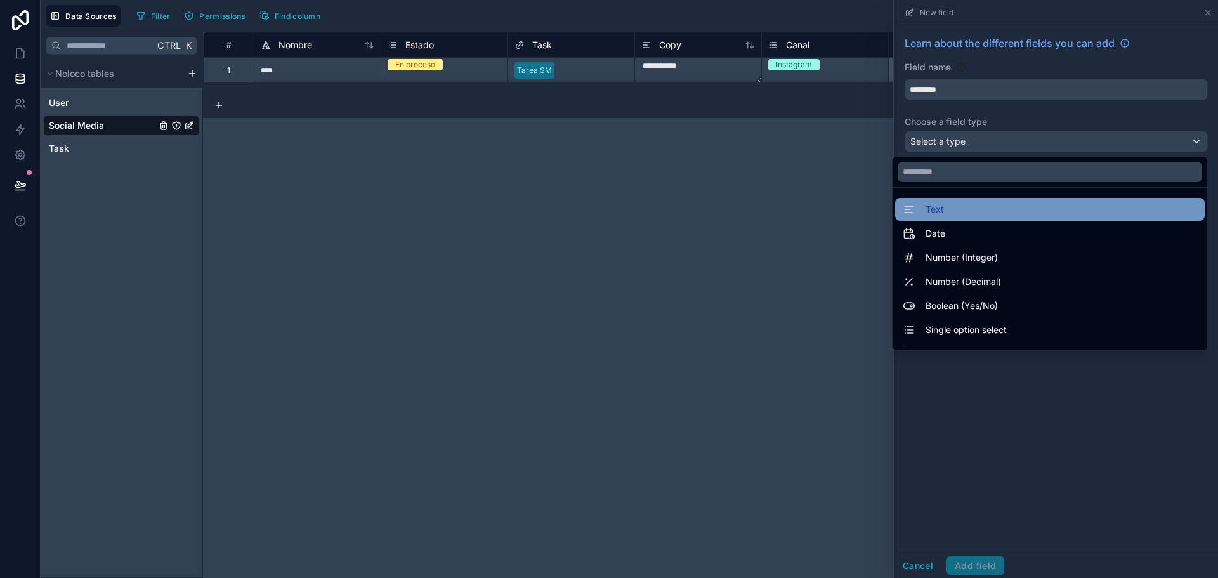
click at [938, 207] on div "Text" at bounding box center [1050, 209] width 294 height 15
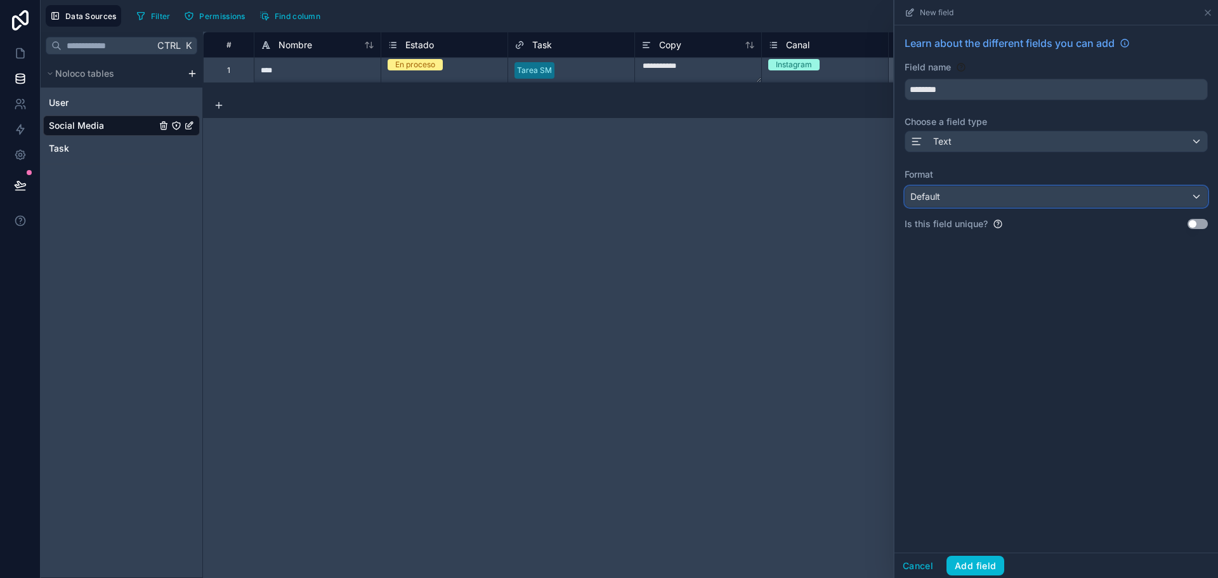
click at [955, 193] on div "Default" at bounding box center [1056, 196] width 302 height 20
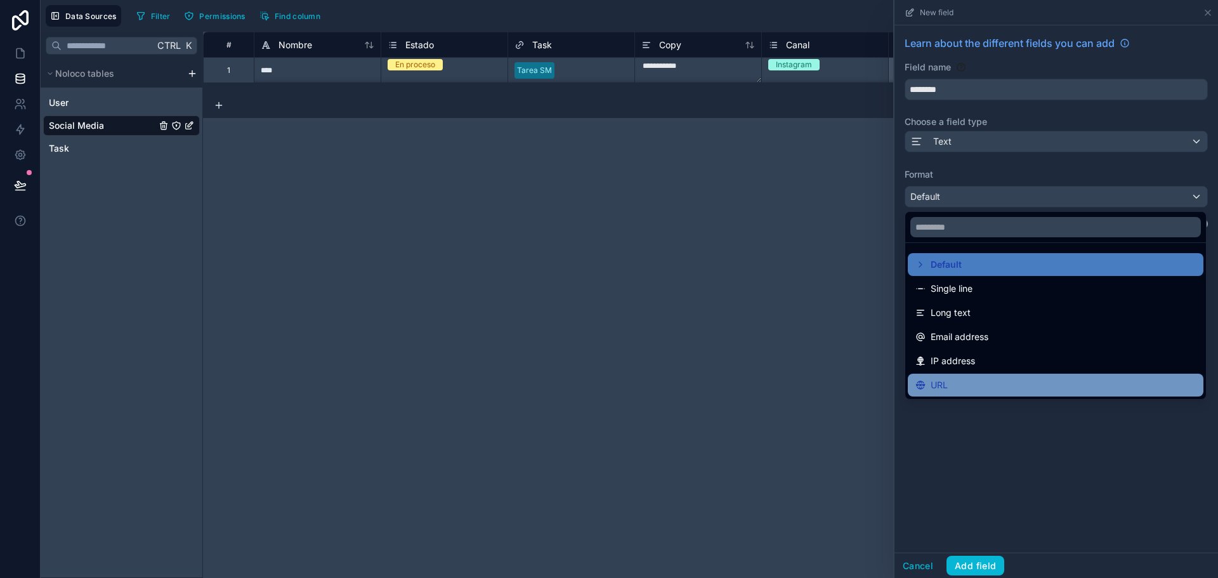
click at [953, 383] on div "URL" at bounding box center [1055, 384] width 280 height 15
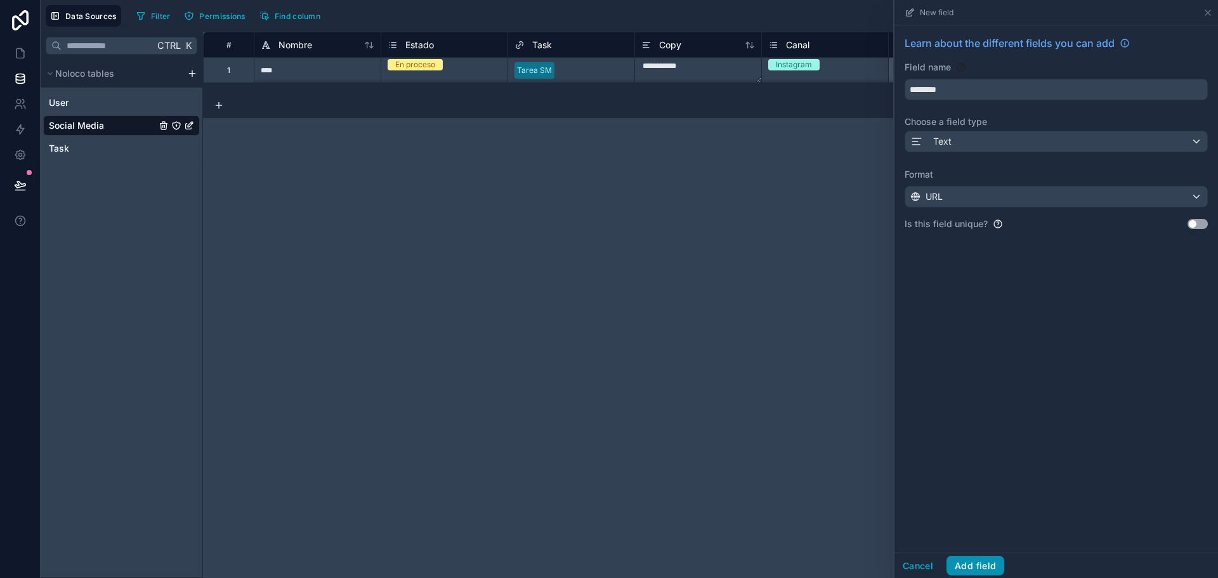
click at [969, 565] on button "Add field" at bounding box center [975, 566] width 58 height 20
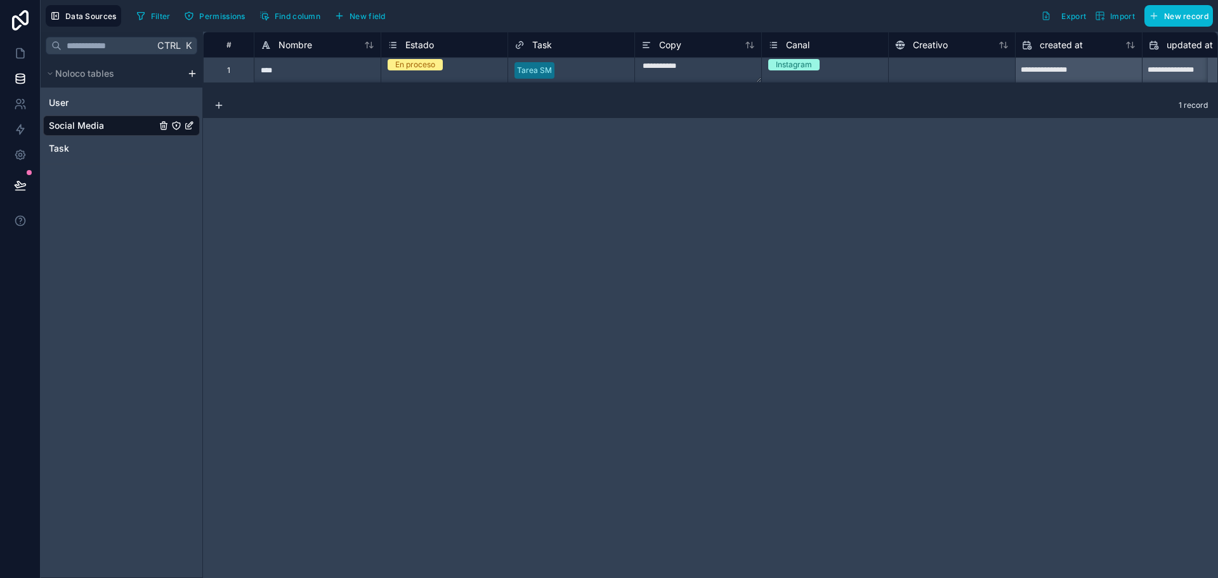
click at [941, 71] on div at bounding box center [951, 69] width 127 height 25
type input "**********"
click at [917, 163] on div "**********" at bounding box center [710, 305] width 1015 height 546
click at [18, 58] on icon at bounding box center [20, 54] width 8 height 10
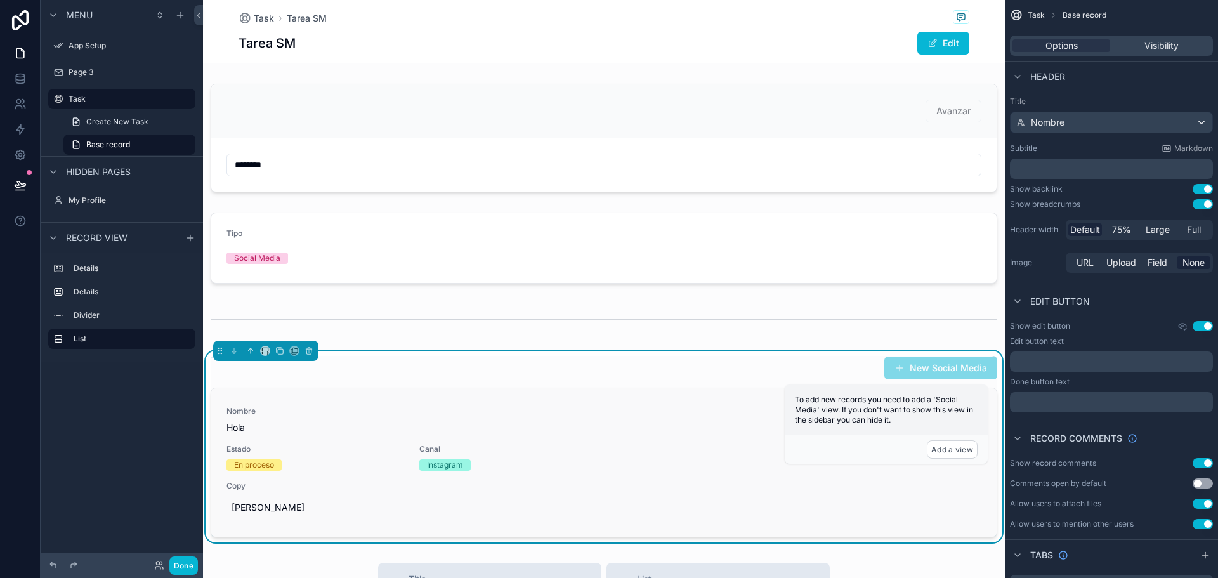
click at [667, 454] on div "Nombre Hola Estado En proceso Canal Instagram Copy hooalllllll" at bounding box center [603, 462] width 755 height 113
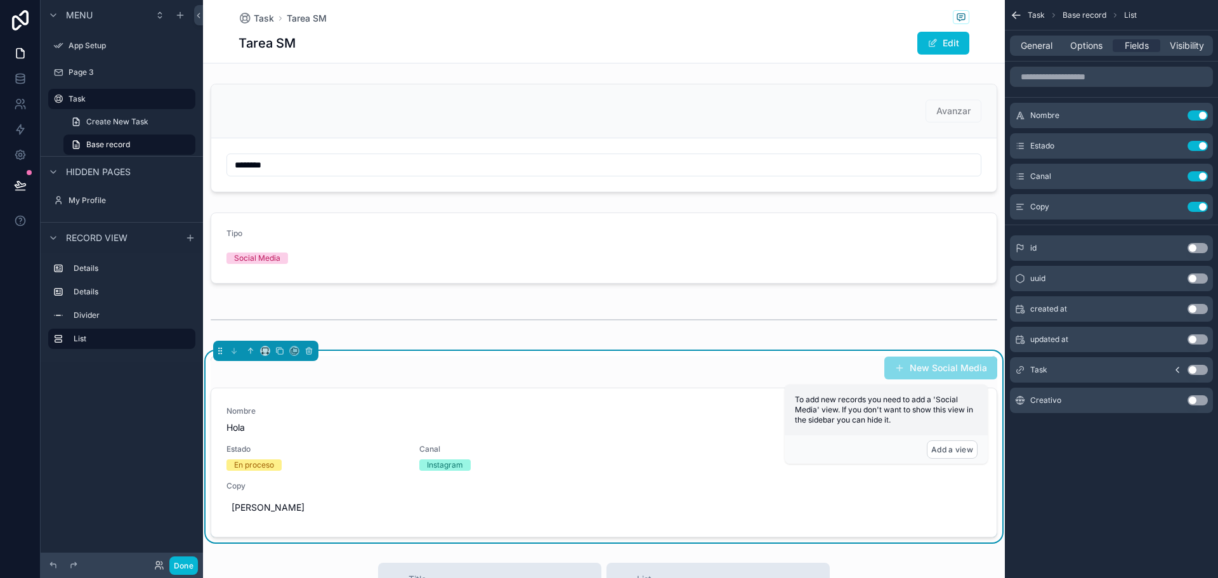
click at [1199, 403] on button "Use setting" at bounding box center [1198, 400] width 20 height 10
click at [1171, 206] on icon "scrollable content" at bounding box center [1172, 207] width 10 height 10
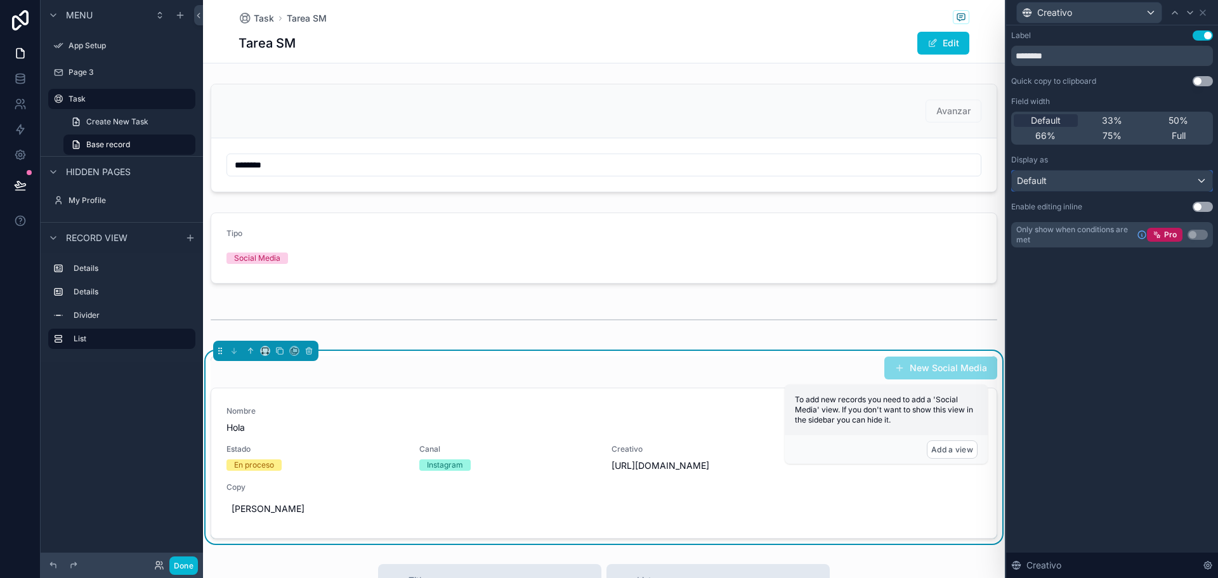
click at [1050, 176] on div "Default" at bounding box center [1112, 181] width 200 height 20
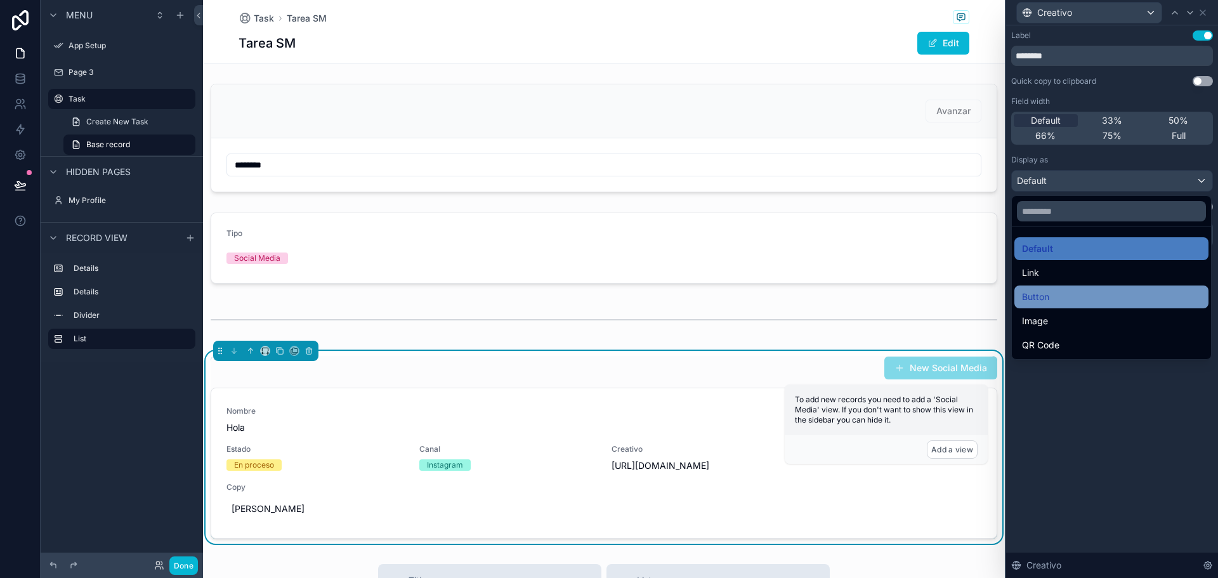
click at [1054, 292] on div "Button" at bounding box center [1111, 296] width 179 height 15
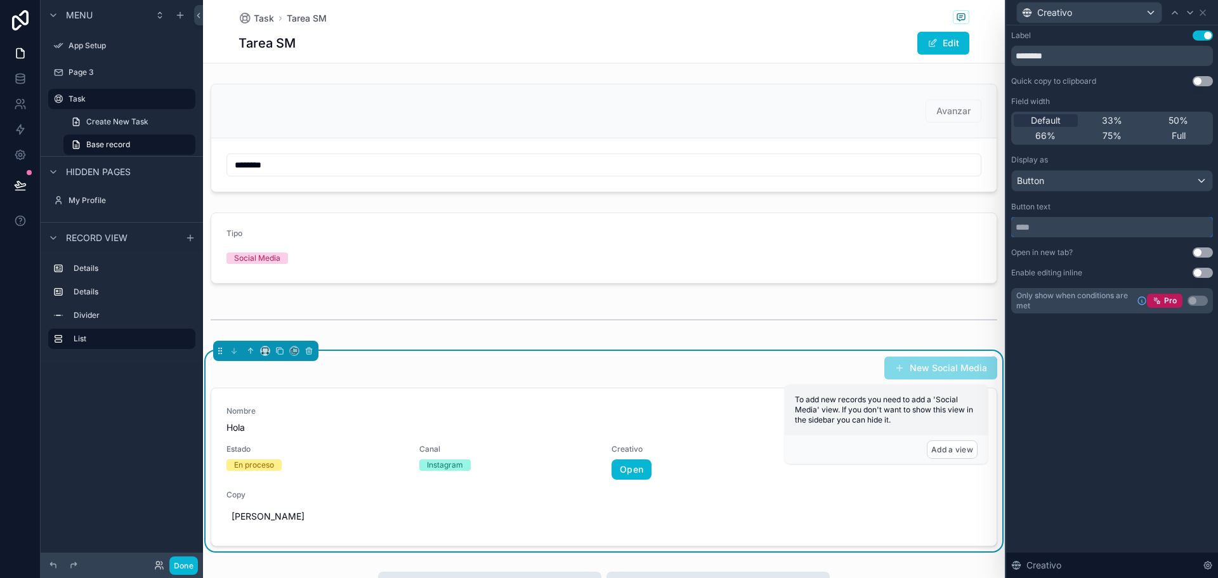
click at [1056, 222] on input "text" at bounding box center [1112, 227] width 202 height 20
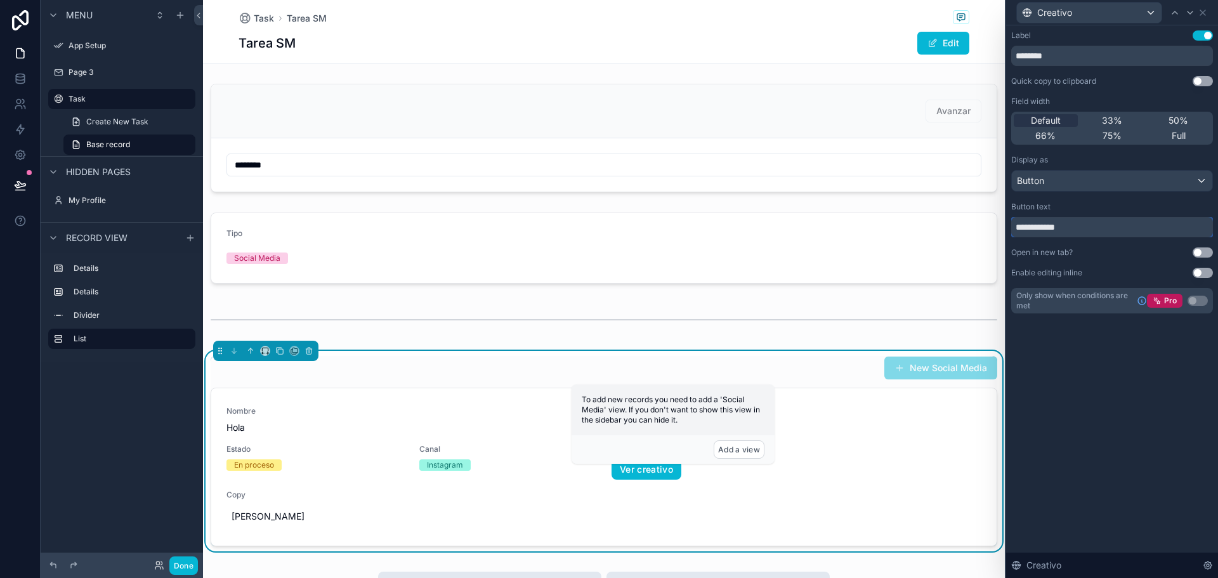
type input "**********"
click at [1205, 247] on div "**********" at bounding box center [1112, 171] width 202 height 283
click at [1198, 255] on button "Use setting" at bounding box center [1203, 252] width 20 height 10
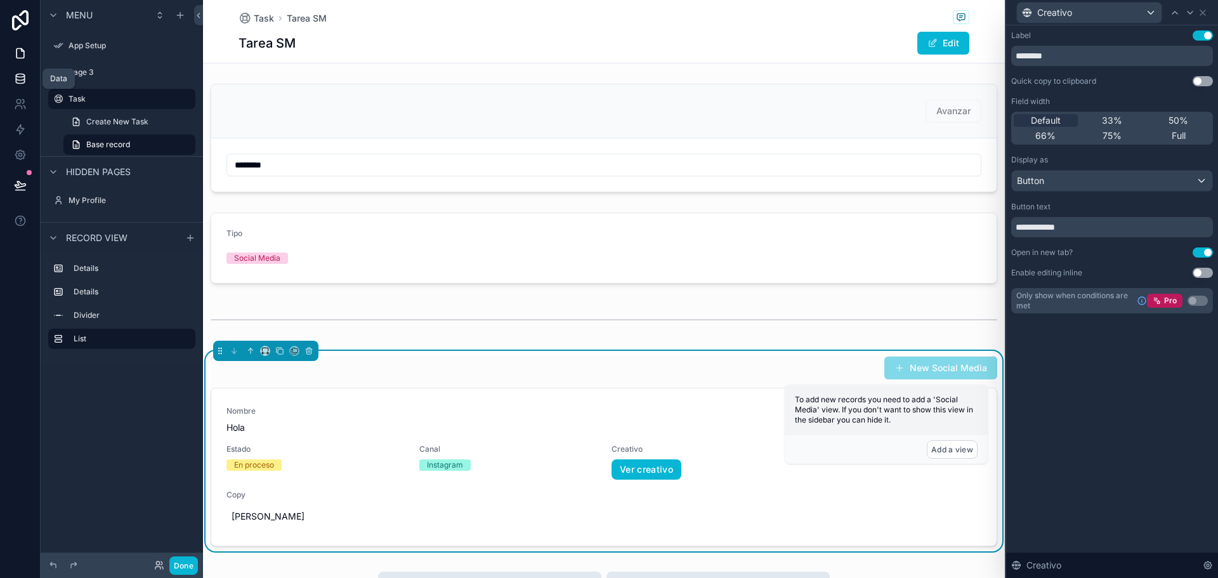
click at [20, 84] on icon at bounding box center [20, 81] width 8 height 5
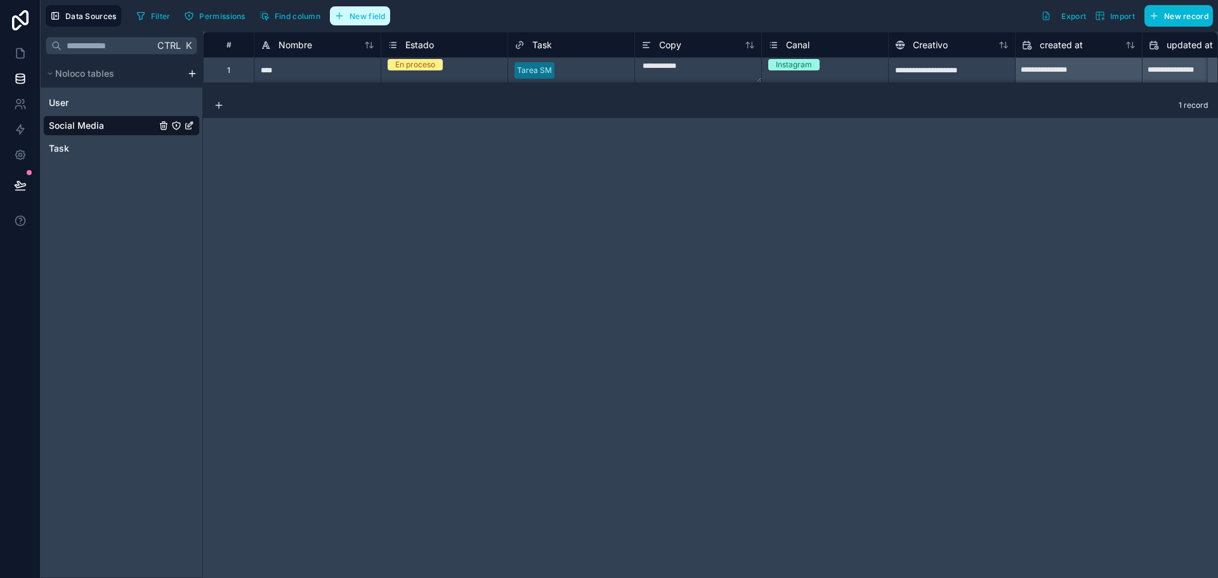
click at [358, 10] on button "New field" at bounding box center [360, 15] width 60 height 19
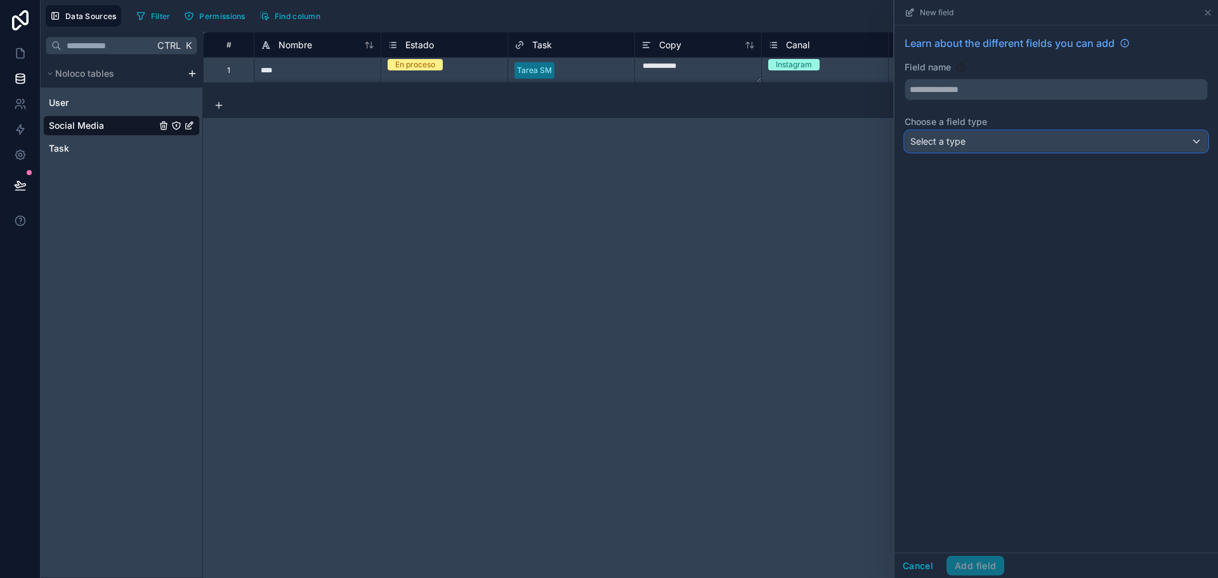
click at [963, 144] on span "Select a type" at bounding box center [937, 141] width 55 height 11
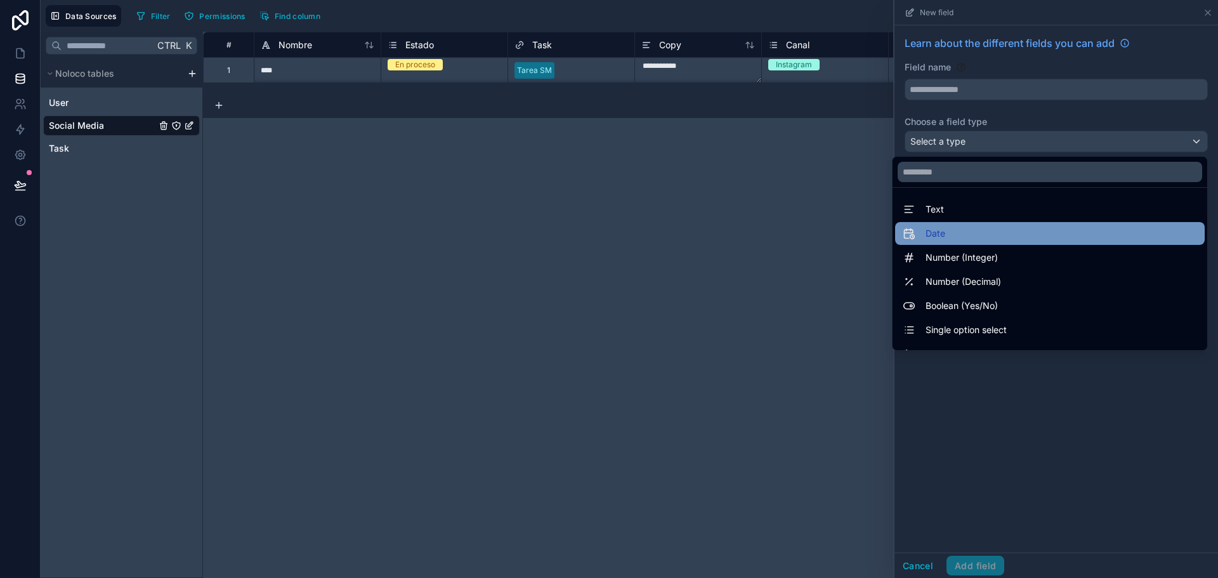
click at [908, 237] on span at bounding box center [912, 233] width 18 height 15
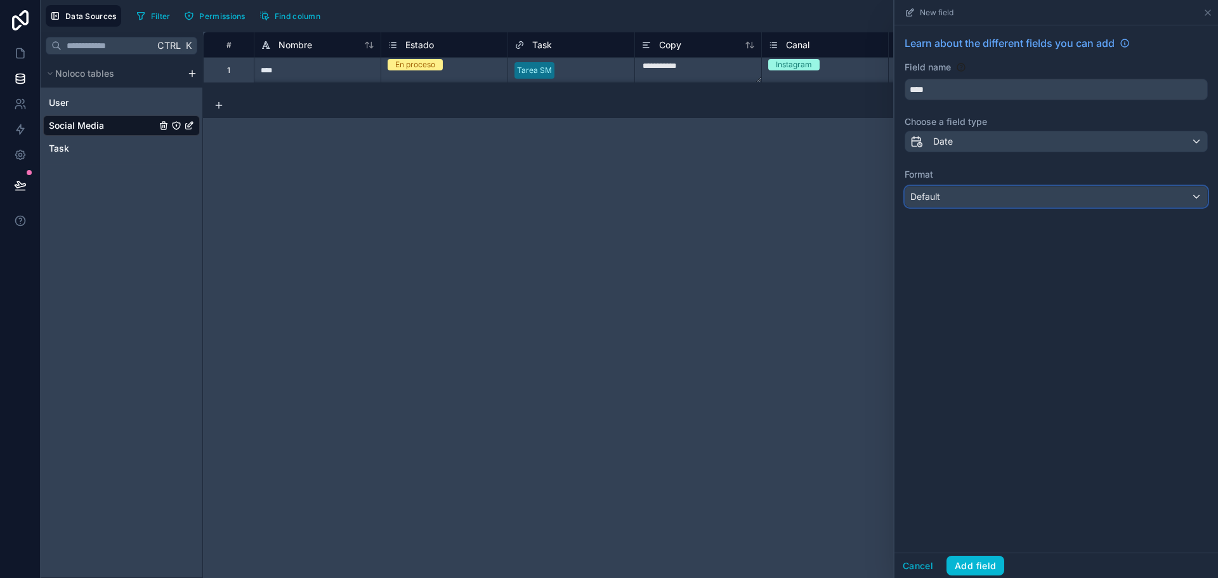
click at [974, 195] on div "Default" at bounding box center [1056, 196] width 302 height 20
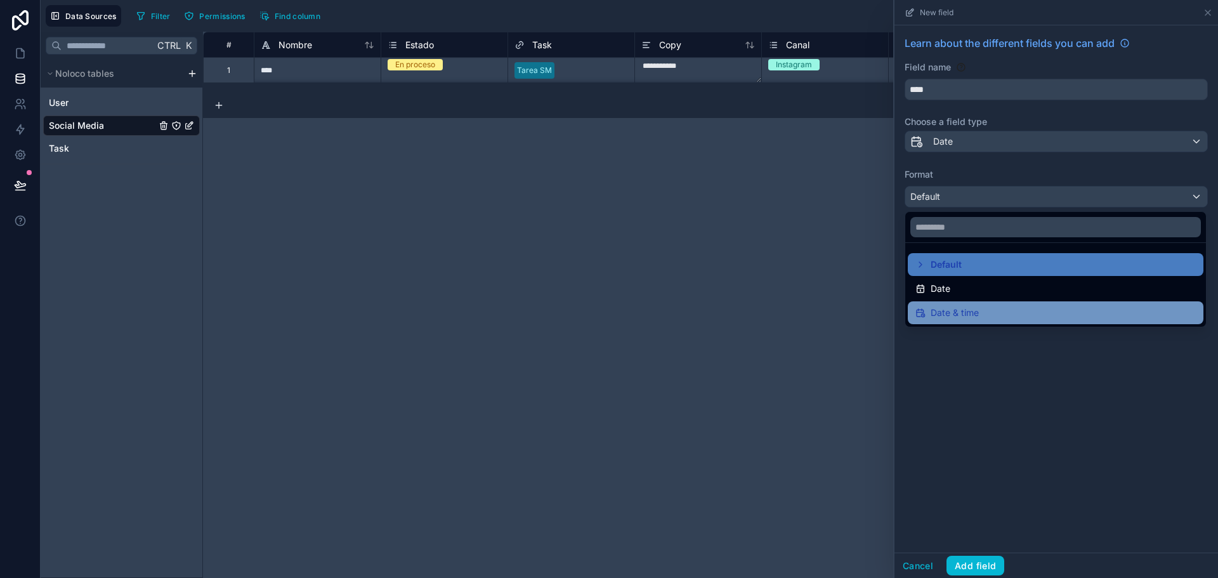
click at [955, 313] on span "Date & time" at bounding box center [955, 312] width 48 height 15
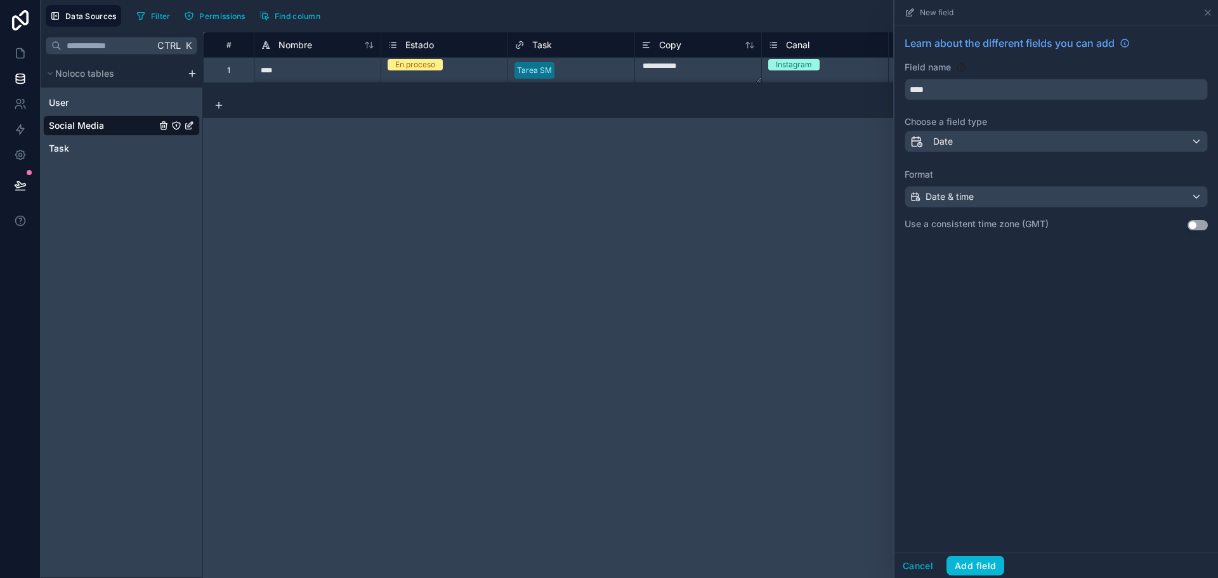
click at [1211, 226] on div "Learn about the different fields you can add Field name **** Choose a field typ…" at bounding box center [1056, 134] width 324 height 218
click at [1200, 226] on button "Use setting" at bounding box center [1198, 225] width 20 height 10
click at [956, 95] on input "****" at bounding box center [1056, 89] width 302 height 20
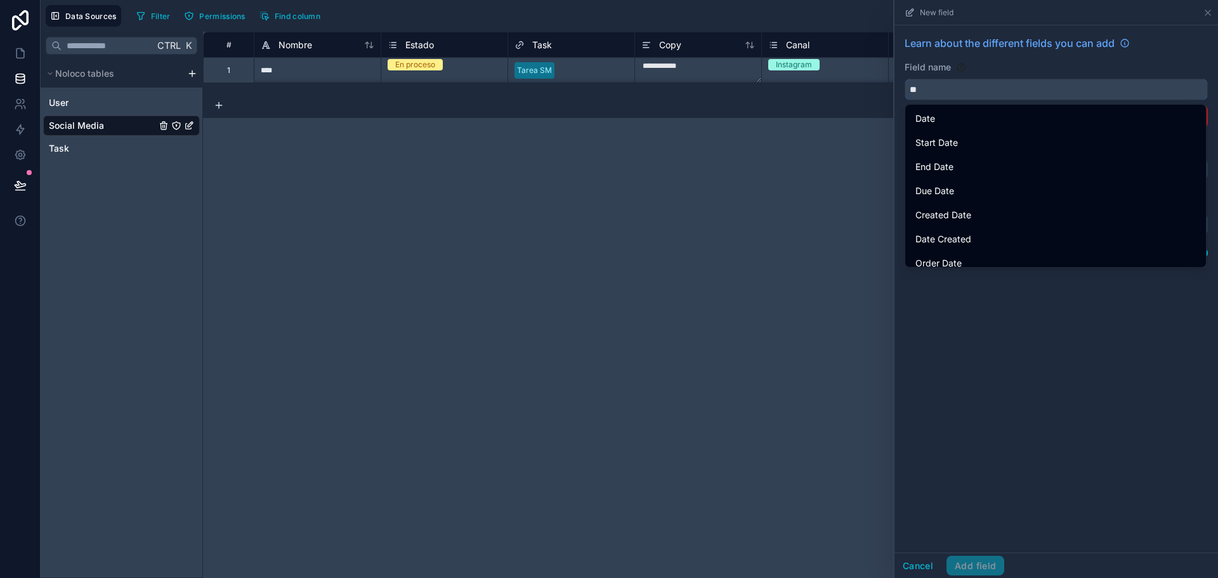
type input "*"
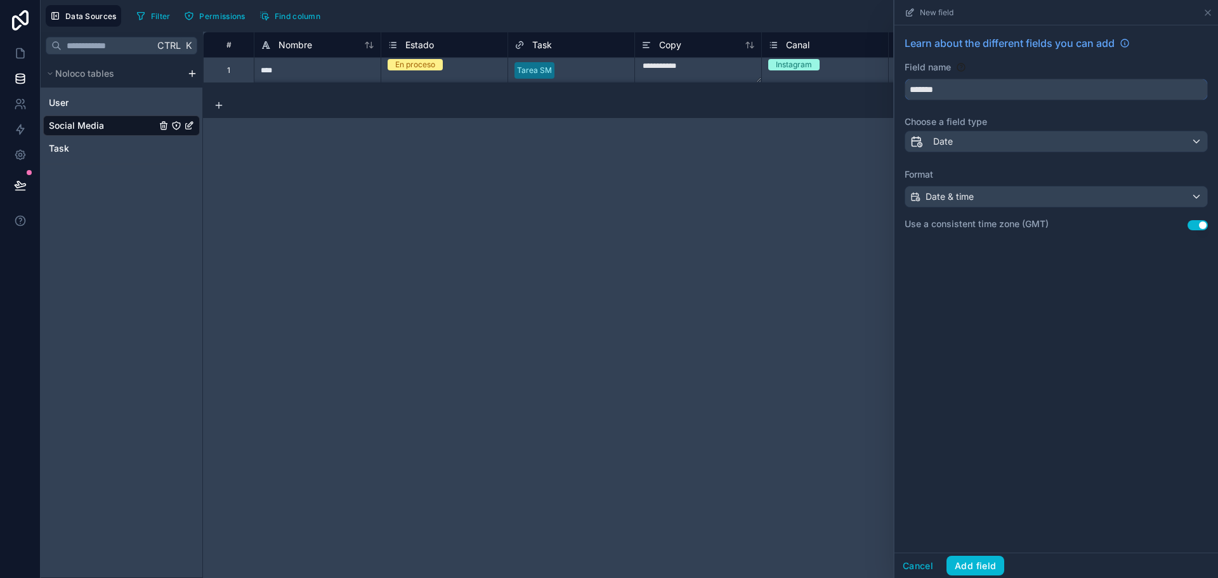
click at [905, 79] on button "*******" at bounding box center [1056, 90] width 303 height 22
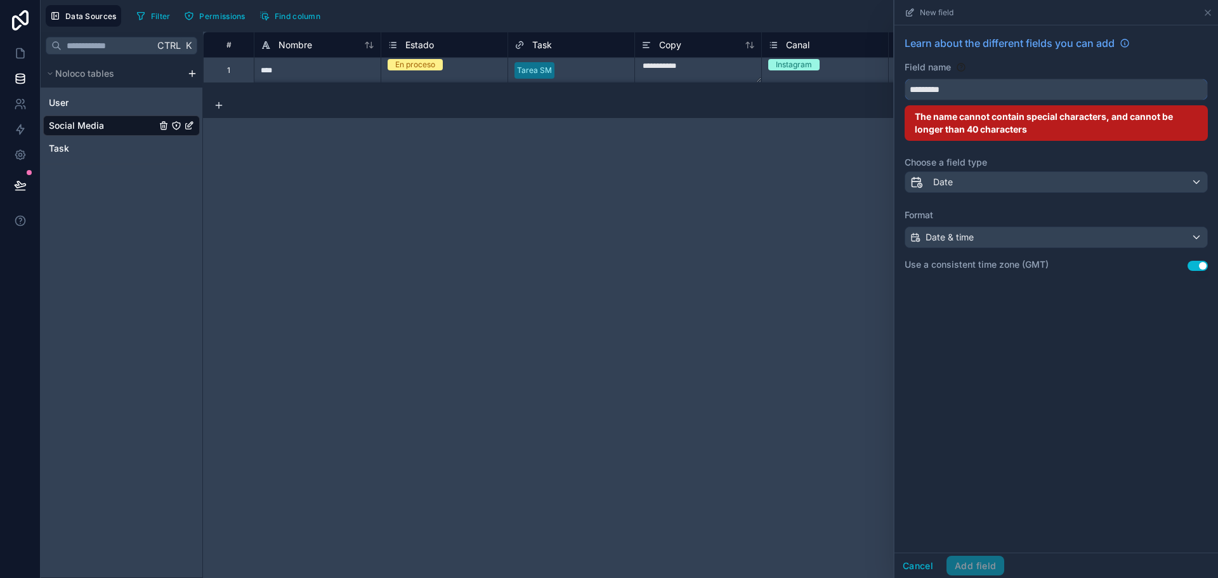
click at [905, 79] on button "********" at bounding box center [1056, 90] width 303 height 22
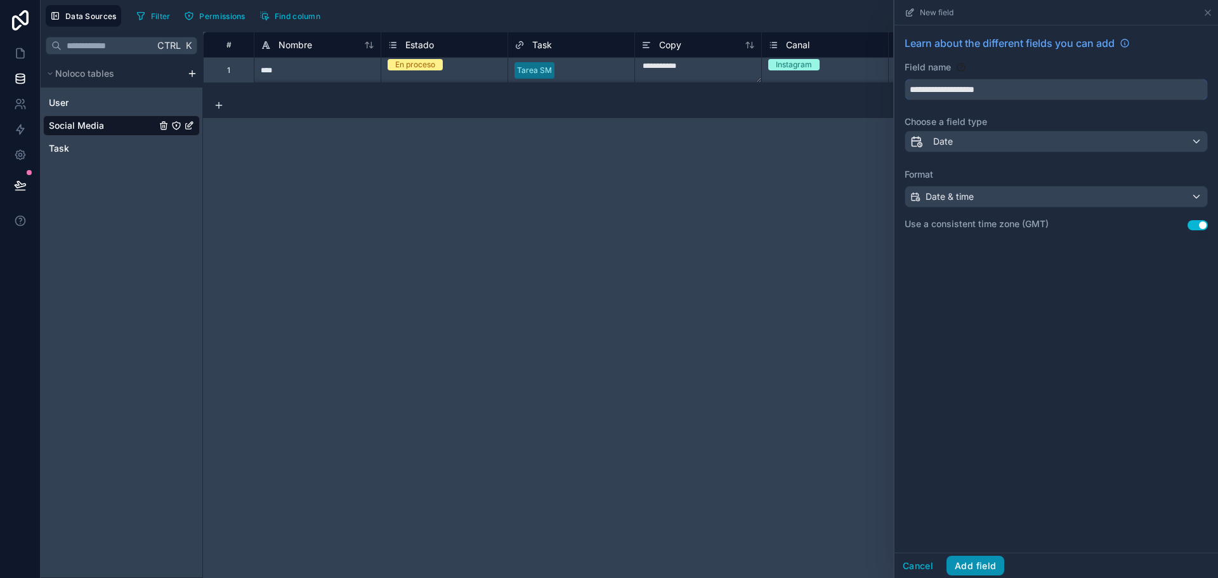
type input "**********"
click at [975, 562] on button "Add field" at bounding box center [975, 566] width 58 height 20
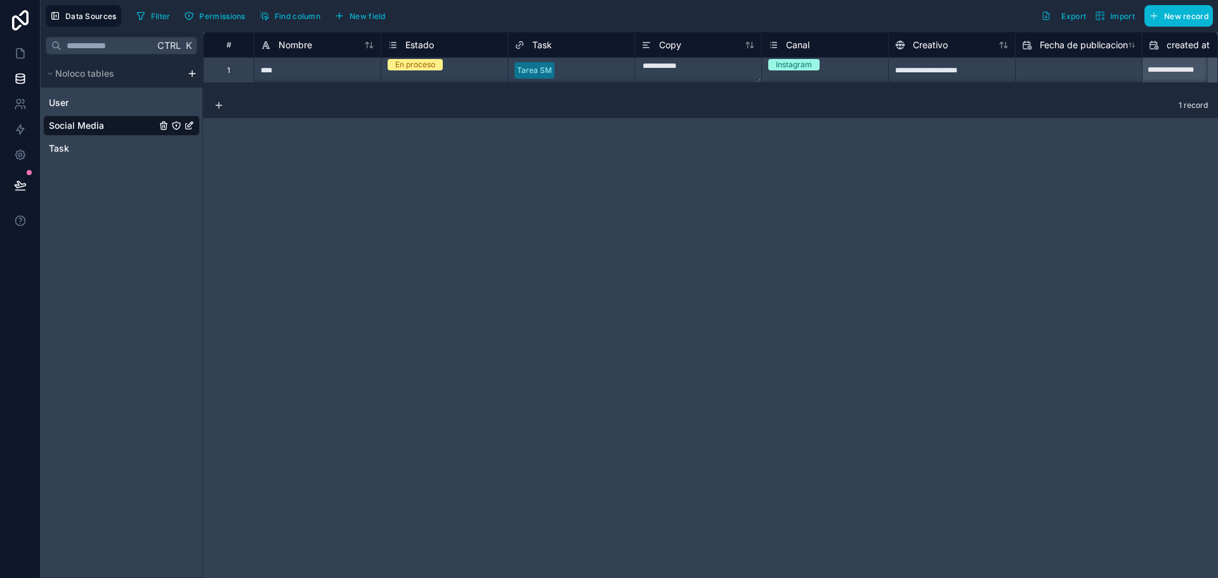
click at [1047, 72] on input "text" at bounding box center [1079, 70] width 126 height 20
select select "****"
select select "*"
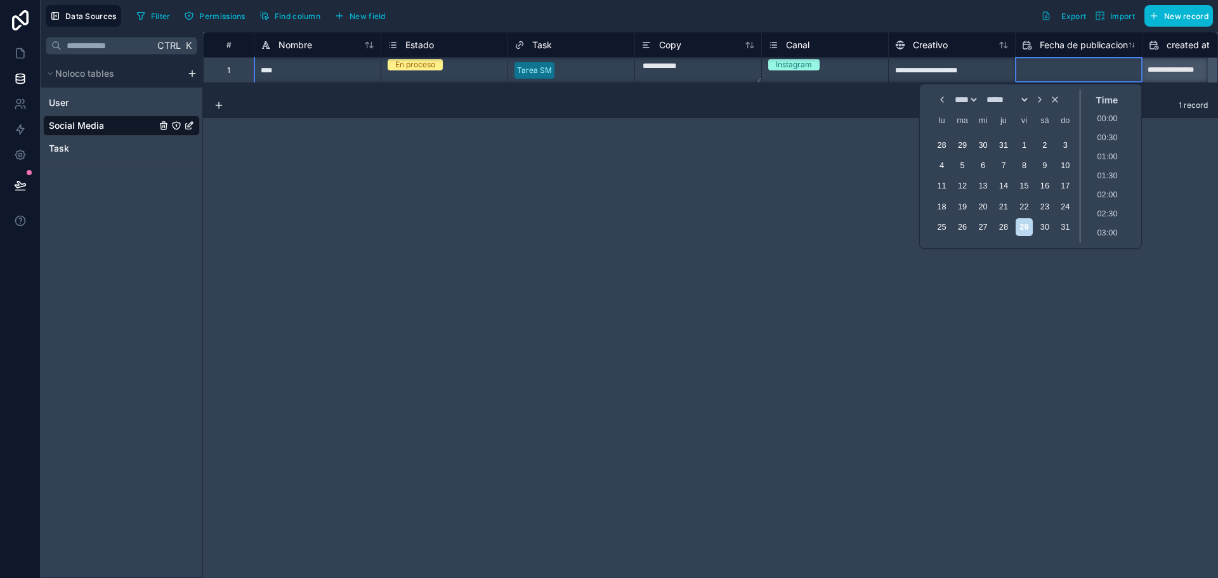
click at [1047, 72] on input "text" at bounding box center [1079, 70] width 126 height 20
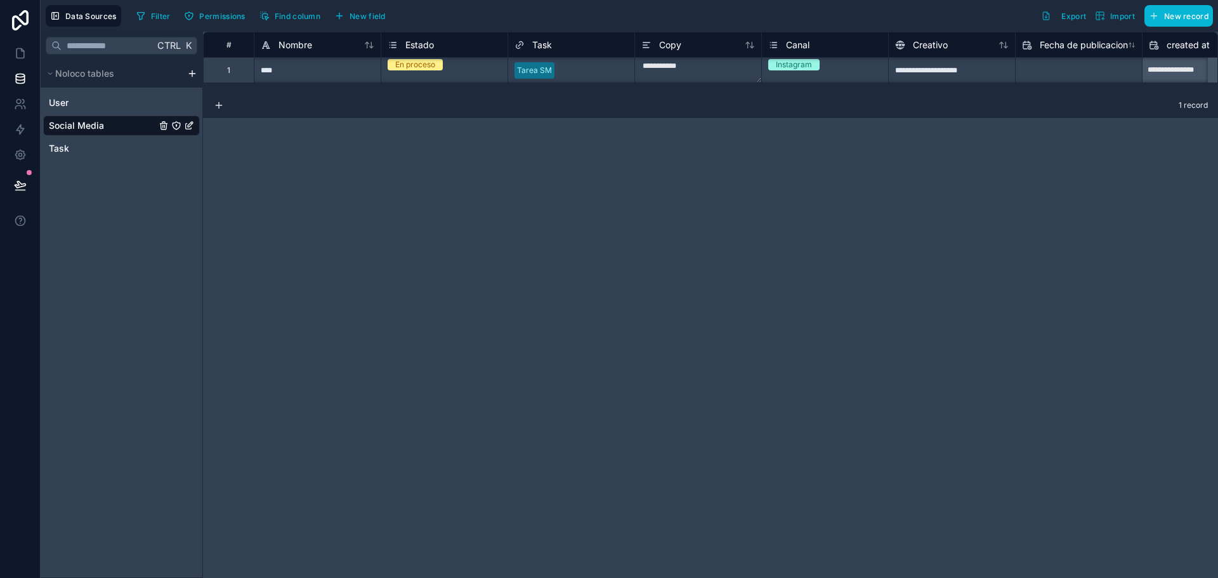
click at [1056, 74] on input "text" at bounding box center [1079, 70] width 126 height 20
select select "****"
select select "*"
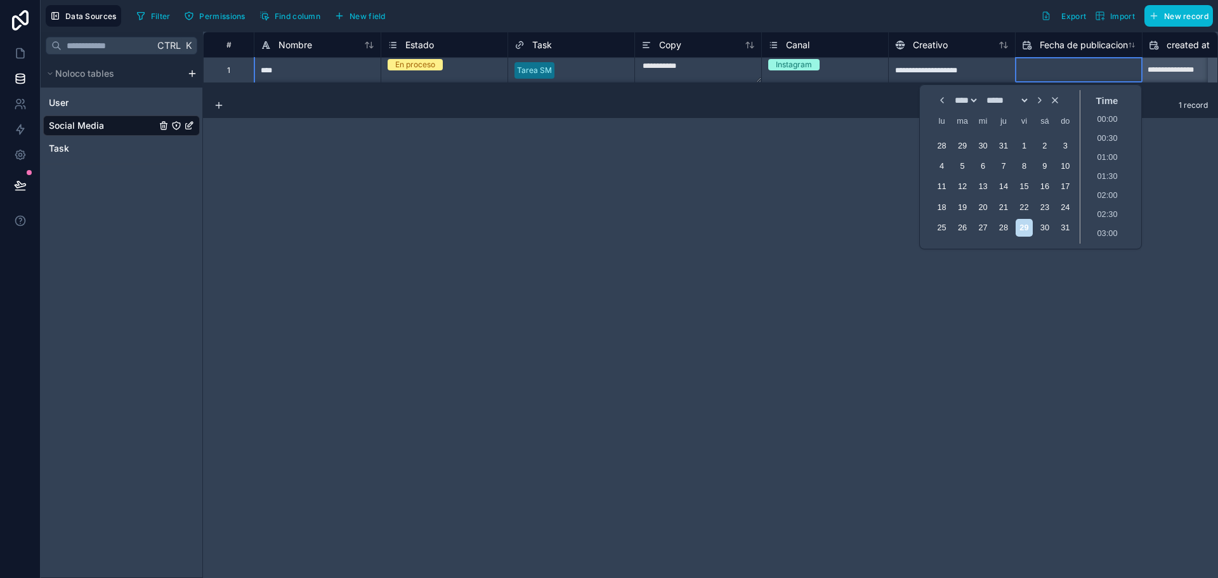
click at [1056, 74] on input "text" at bounding box center [1079, 70] width 126 height 20
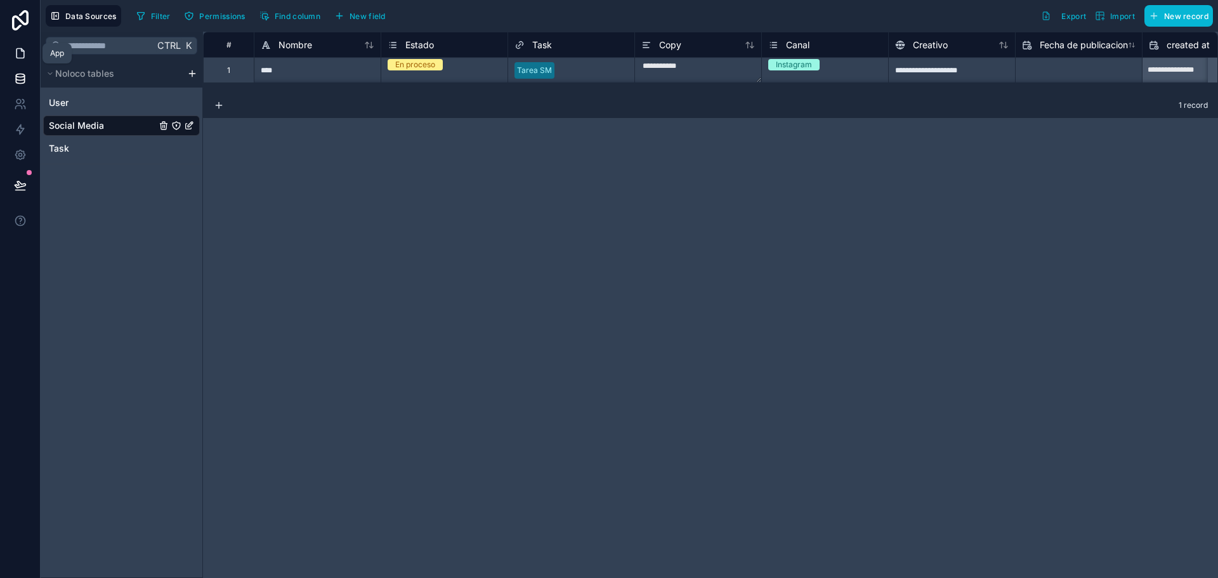
click at [14, 62] on link at bounding box center [20, 53] width 40 height 25
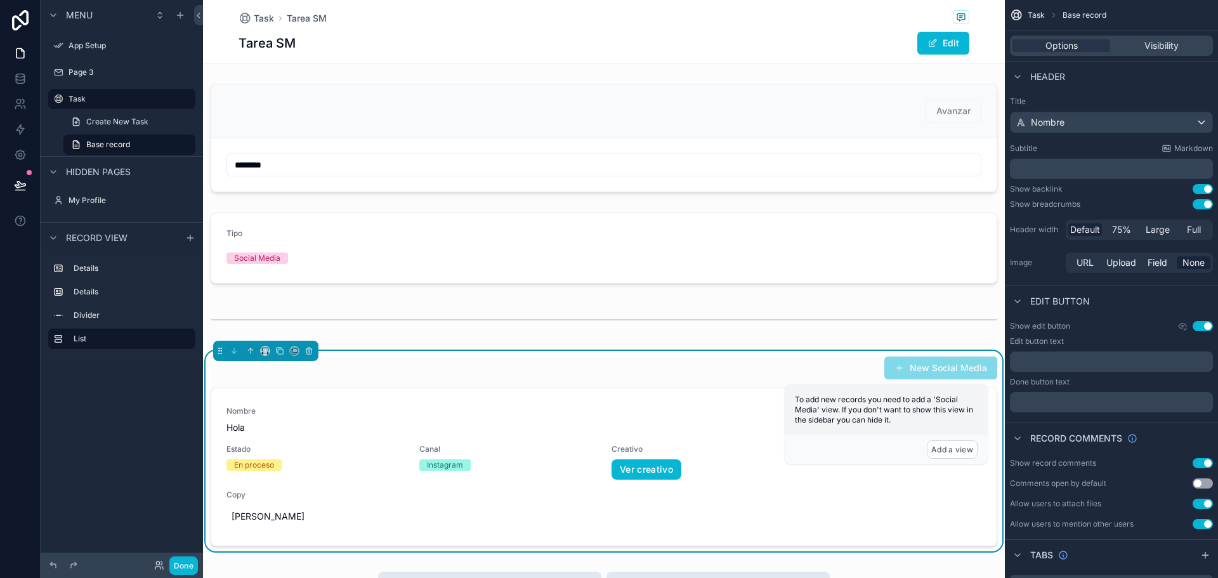
click at [796, 383] on div "New Social Media Nombre Hola Estado En proceso Canal Instagram Creativo Ver cre…" at bounding box center [604, 451] width 787 height 190
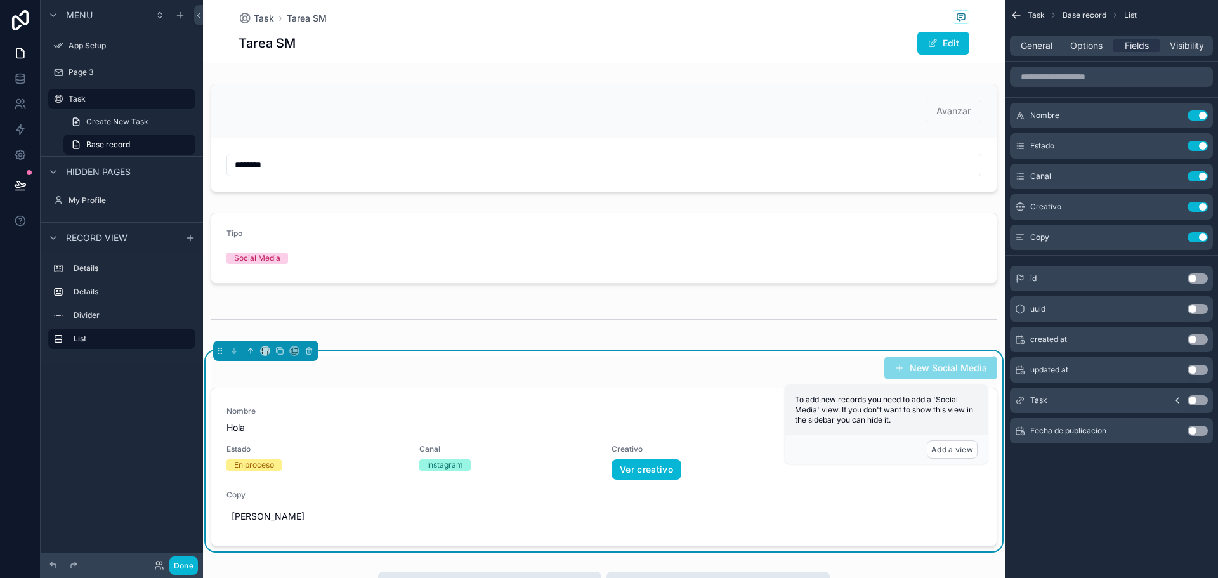
click at [1201, 426] on button "Use setting" at bounding box center [1198, 431] width 20 height 10
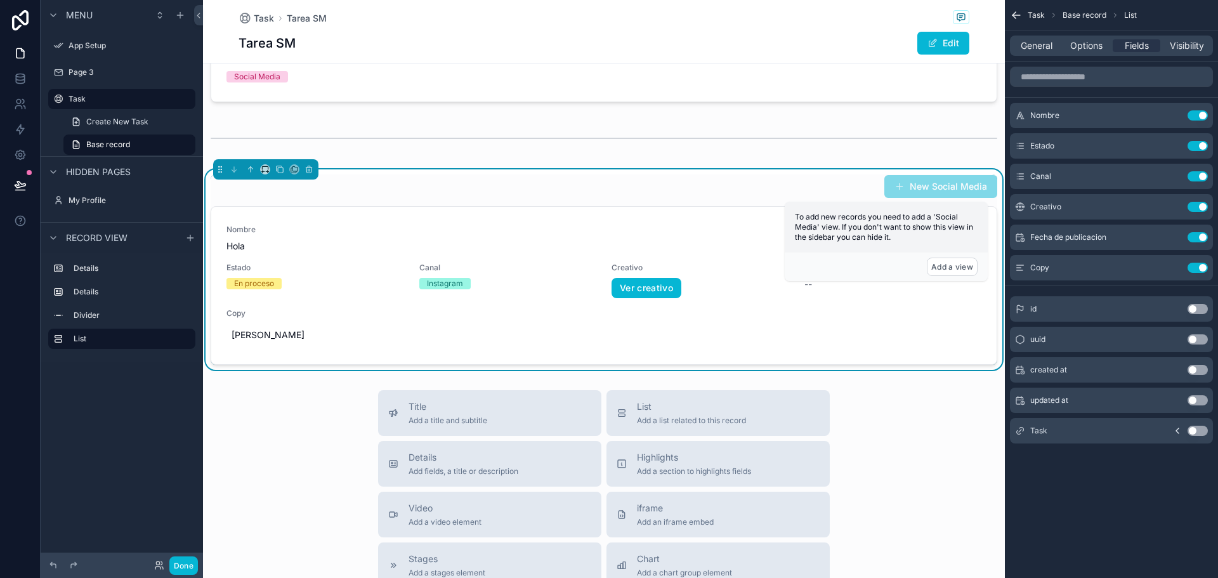
scroll to position [183, 0]
click at [1168, 237] on icon "scrollable content" at bounding box center [1172, 237] width 10 height 10
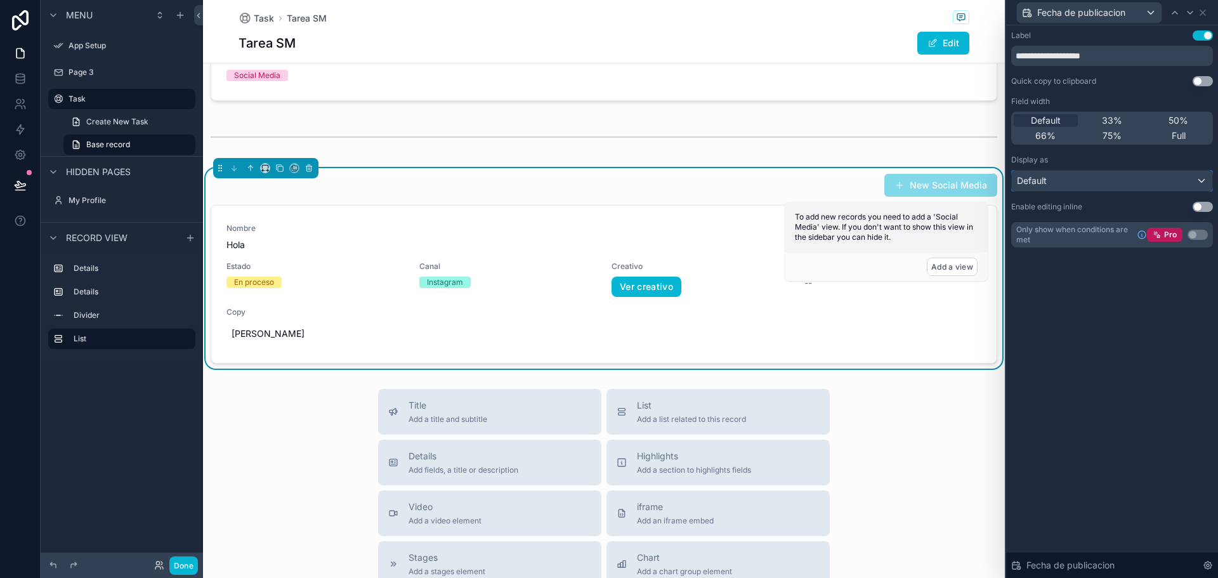
click at [1046, 183] on span "Default" at bounding box center [1032, 180] width 30 height 13
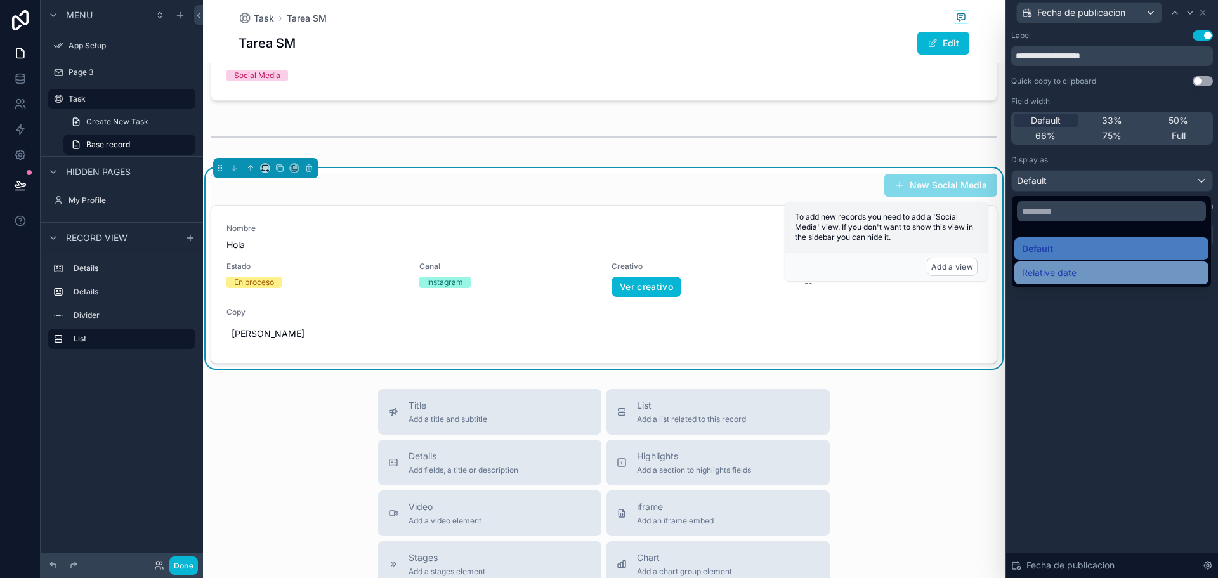
click at [1063, 271] on span "Relative date" at bounding box center [1049, 272] width 55 height 15
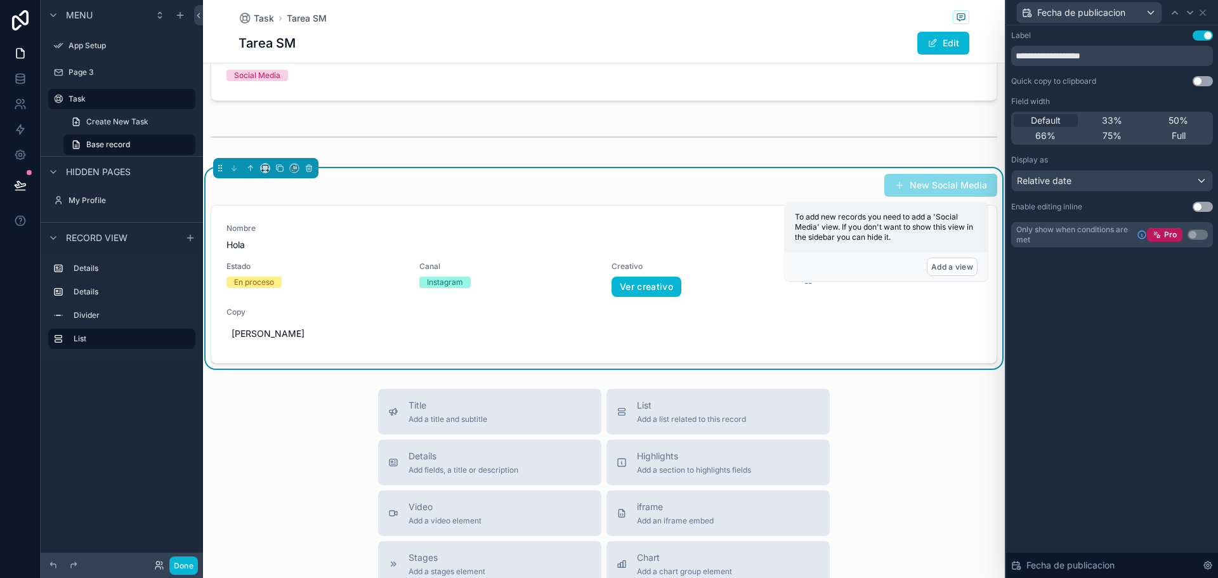
click at [1198, 207] on button "Use setting" at bounding box center [1203, 207] width 20 height 10
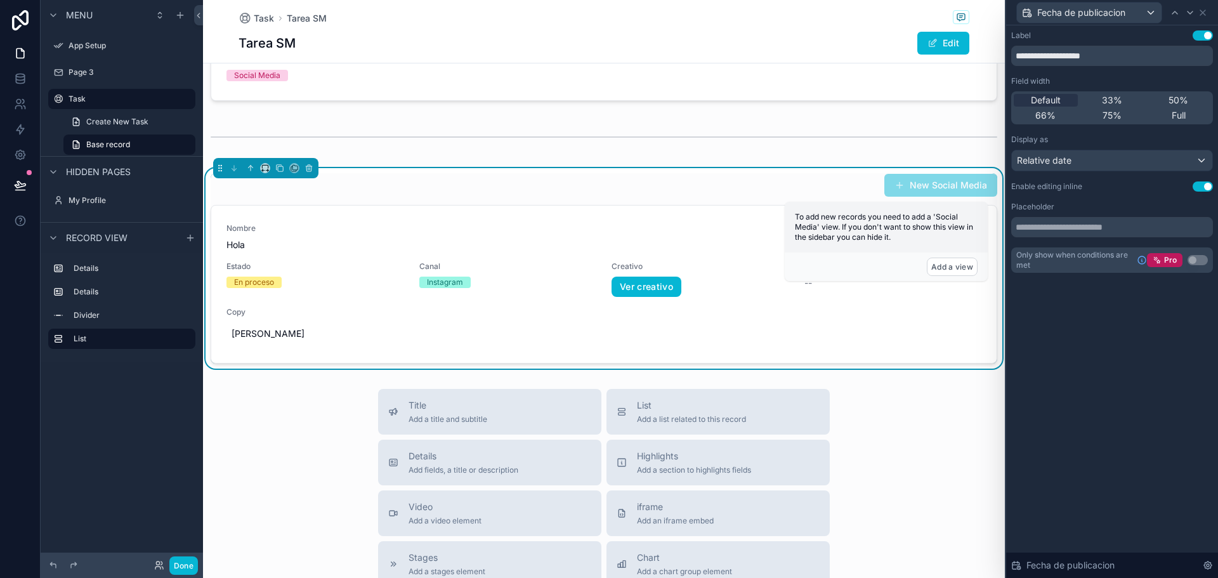
click at [1028, 192] on div "**********" at bounding box center [1112, 151] width 202 height 242
click at [187, 564] on button "Done" at bounding box center [183, 565] width 29 height 18
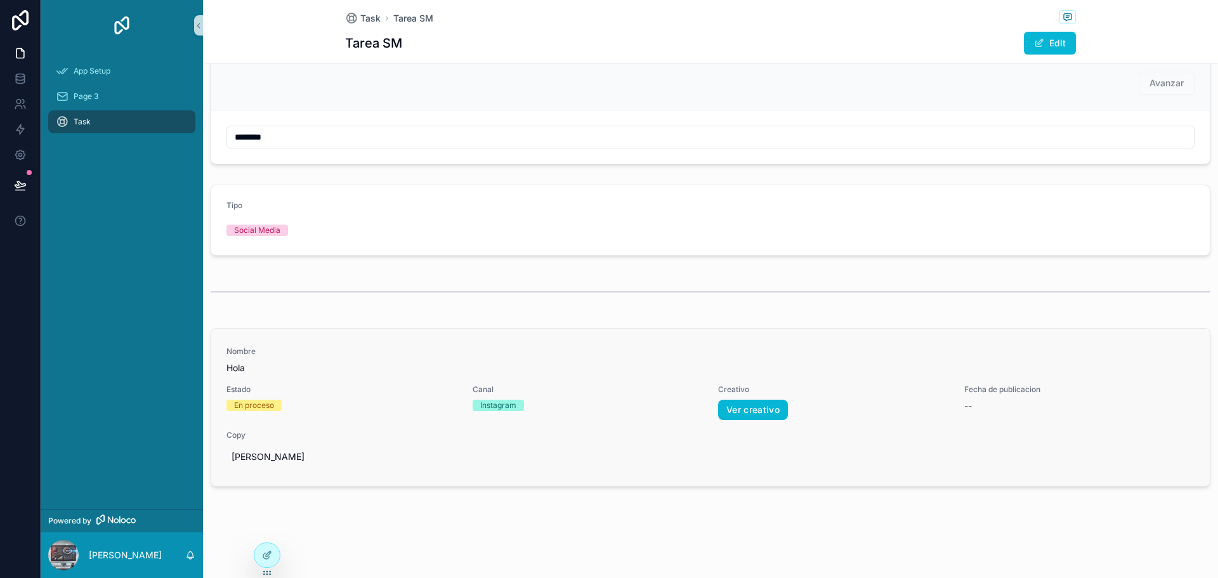
click at [988, 409] on div "--" at bounding box center [1079, 406] width 231 height 13
click at [950, 405] on div "Nombre Hola Estado En proceso Canal Instagram Creativo Ver creativo Fecha de pu…" at bounding box center [710, 407] width 968 height 122
click at [971, 407] on div "--" at bounding box center [1079, 406] width 231 height 13
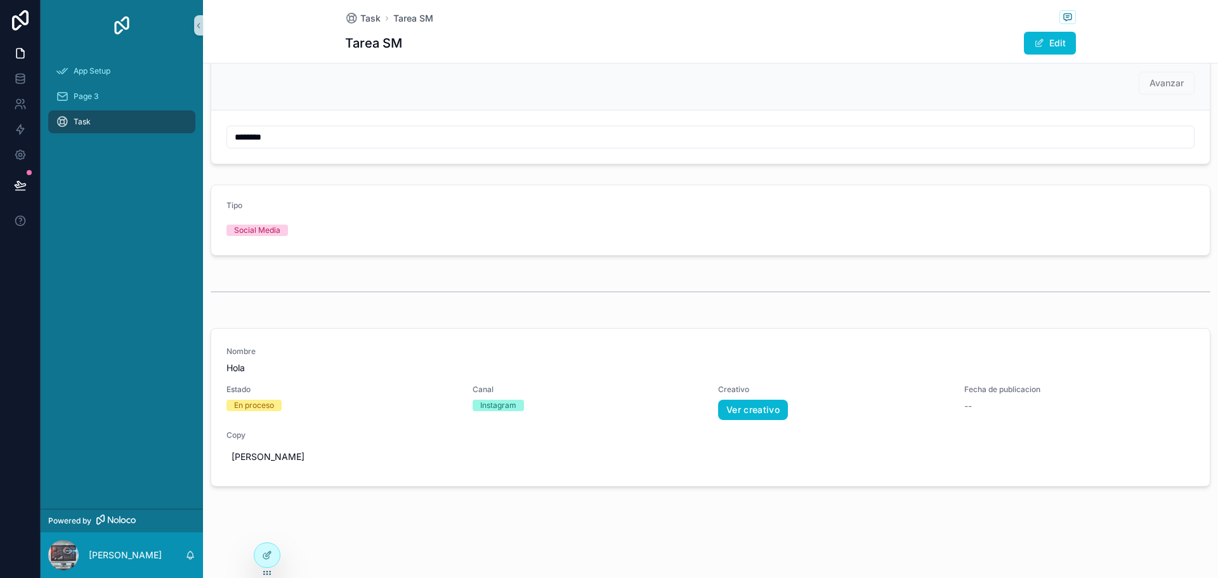
click at [63, 546] on div "scrollable content" at bounding box center [63, 555] width 30 height 30
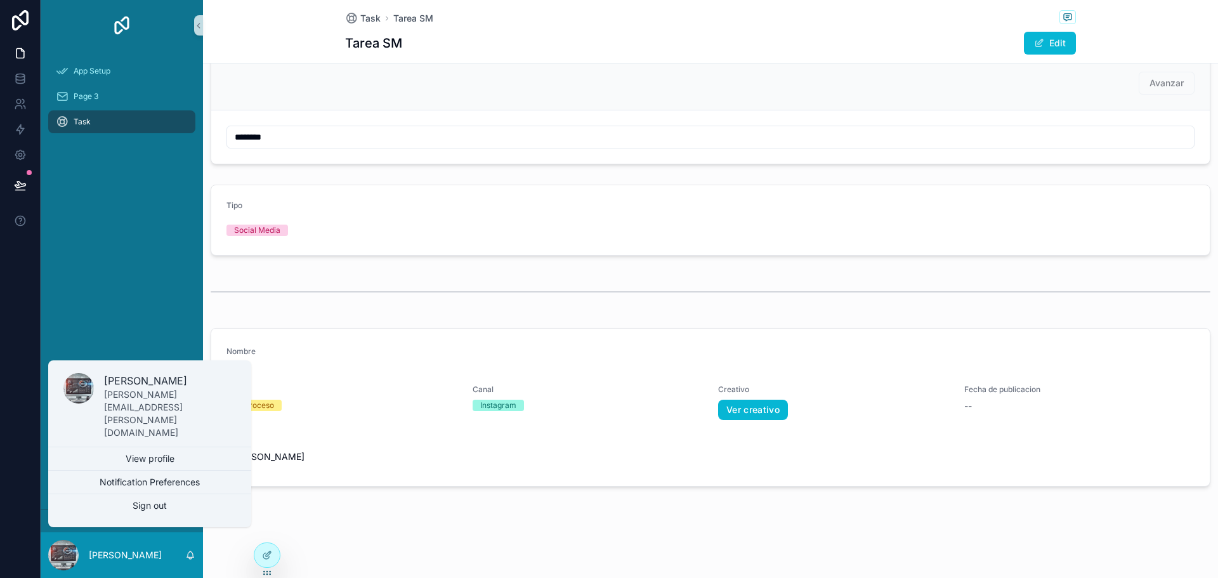
click at [351, 530] on div "Task Tarea SM Tarea SM Edit Avanzar ******** Tipo Social Media Nombre Hola Esta…" at bounding box center [710, 275] width 1015 height 606
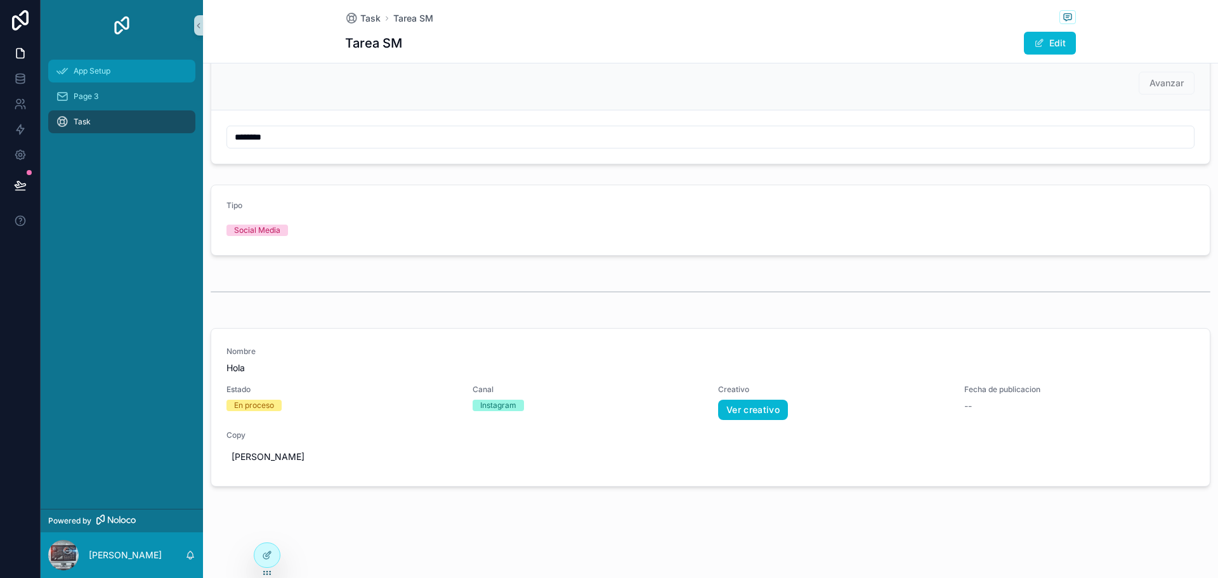
click at [93, 68] on span "App Setup" at bounding box center [92, 71] width 37 height 10
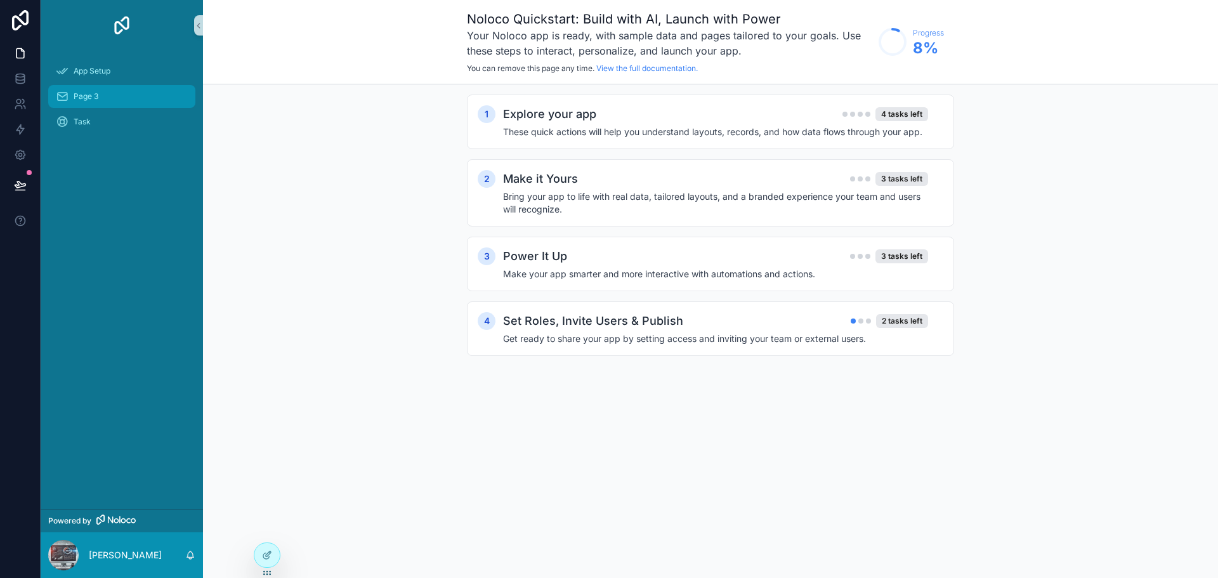
click at [100, 91] on div "Page 3" at bounding box center [122, 96] width 132 height 20
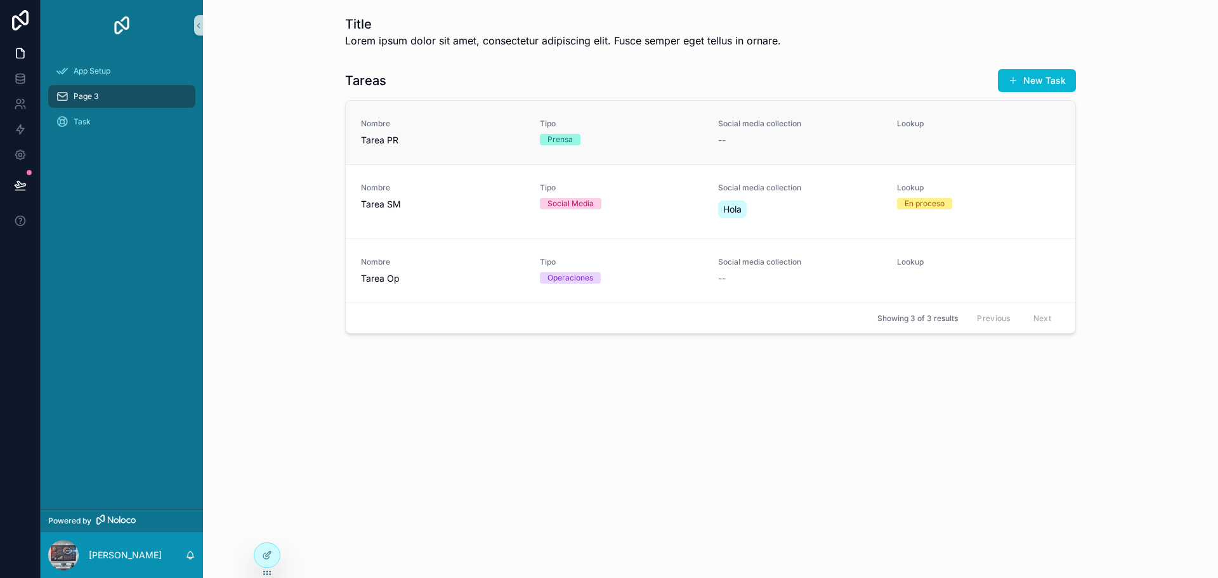
click at [429, 143] on span "Tarea PR" at bounding box center [443, 140] width 164 height 13
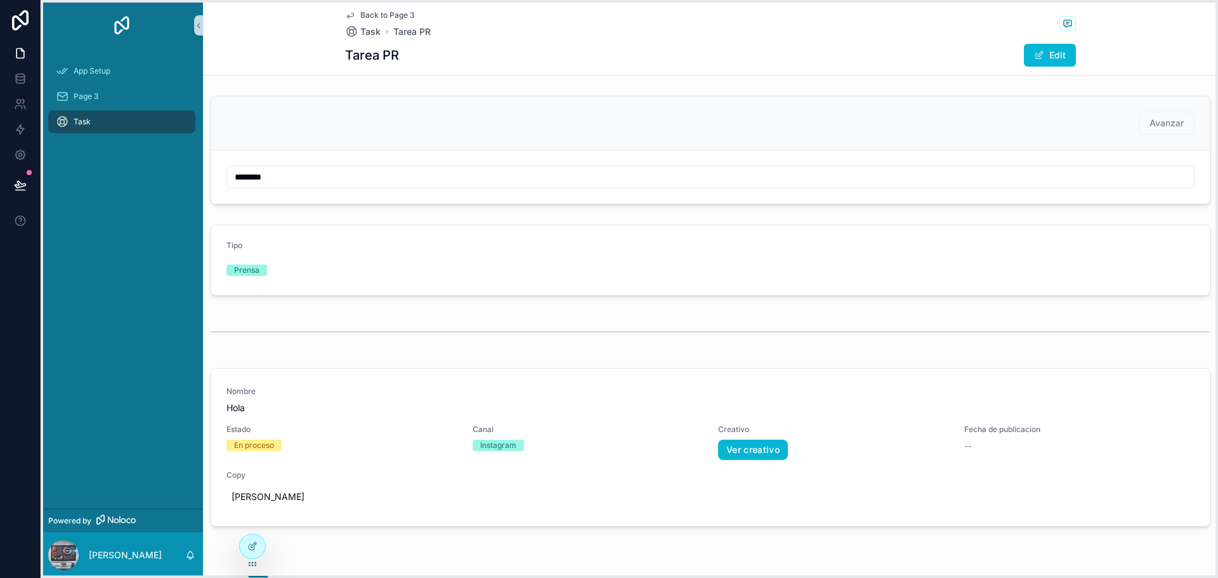
drag, startPoint x: 265, startPoint y: 570, endPoint x: 251, endPoint y: 561, distance: 17.1
click at [251, 561] on icon at bounding box center [252, 564] width 10 height 10
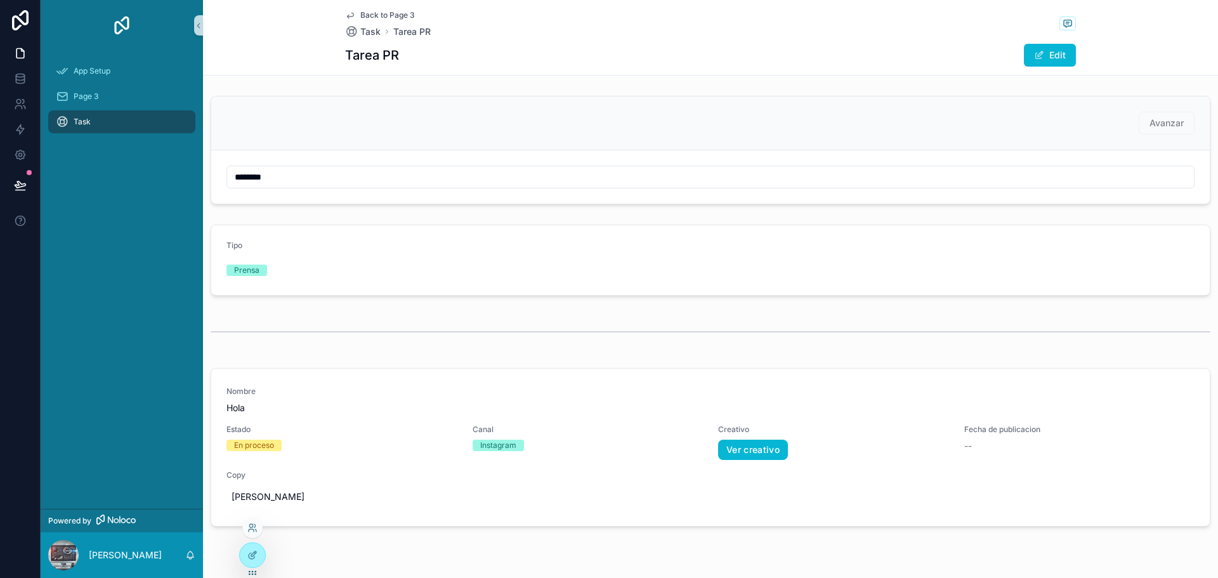
click at [253, 533] on div at bounding box center [252, 528] width 20 height 20
click at [251, 523] on icon at bounding box center [252, 528] width 10 height 10
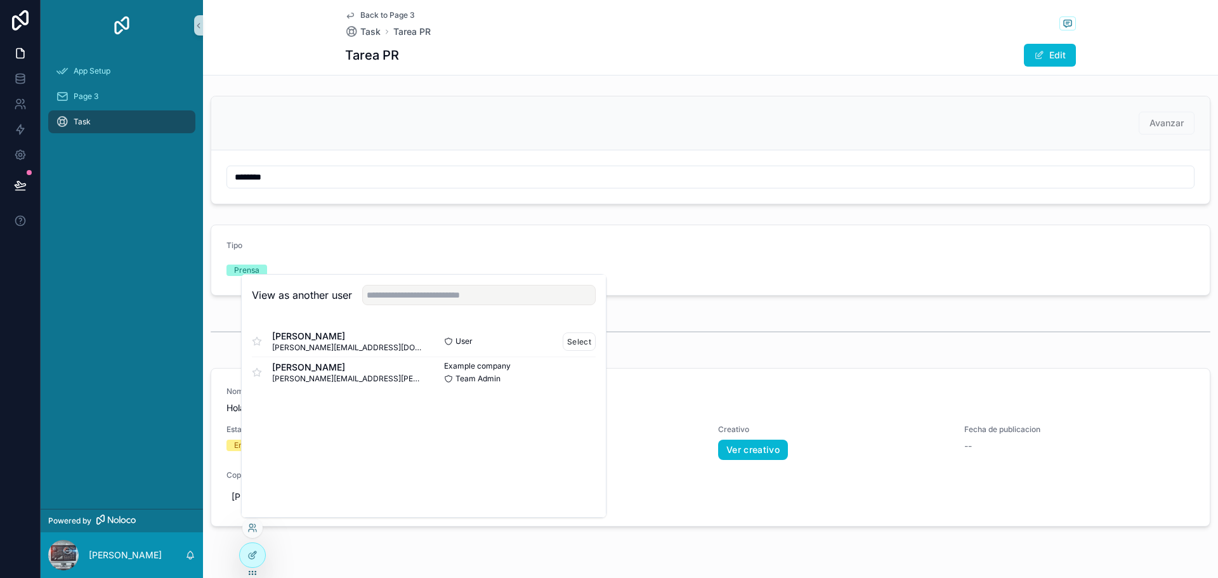
click at [307, 346] on span "[PERSON_NAME][EMAIL_ADDRESS][DOMAIN_NAME]" at bounding box center [348, 348] width 152 height 10
click at [575, 344] on button "Select" at bounding box center [579, 341] width 33 height 18
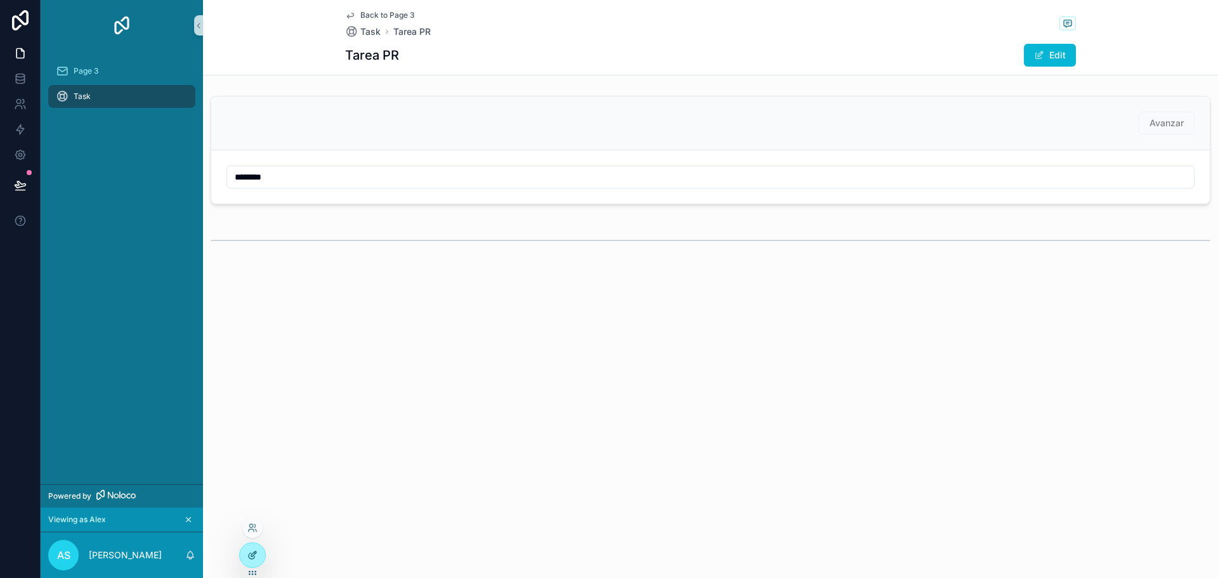
click at [252, 557] on icon at bounding box center [252, 555] width 10 height 10
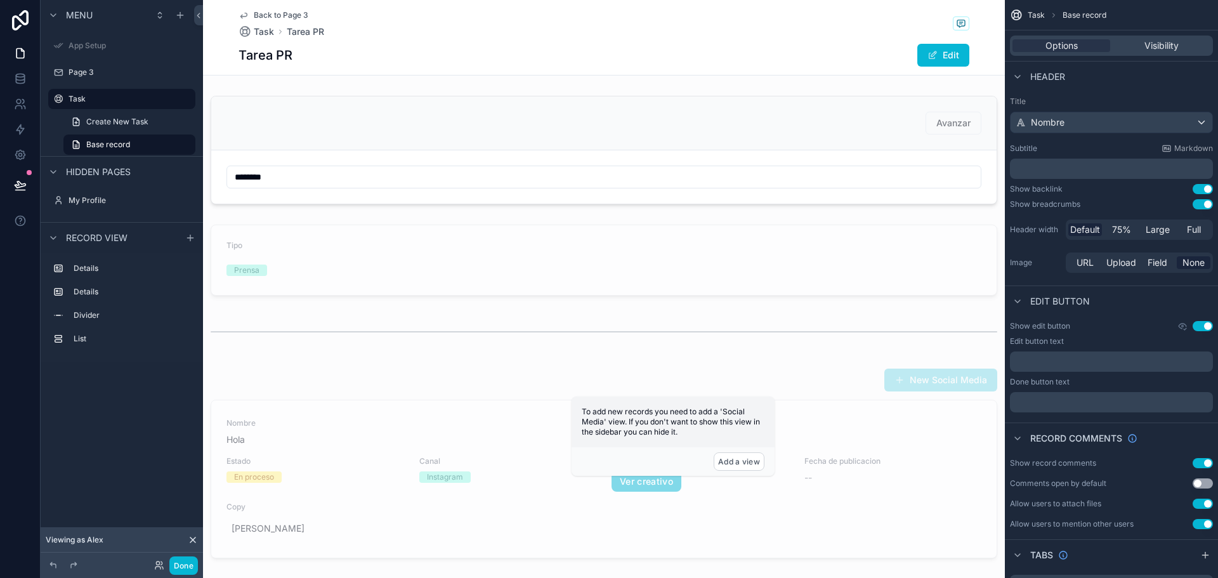
click at [151, 567] on div "Done" at bounding box center [172, 565] width 51 height 18
click at [155, 567] on icon at bounding box center [159, 565] width 10 height 10
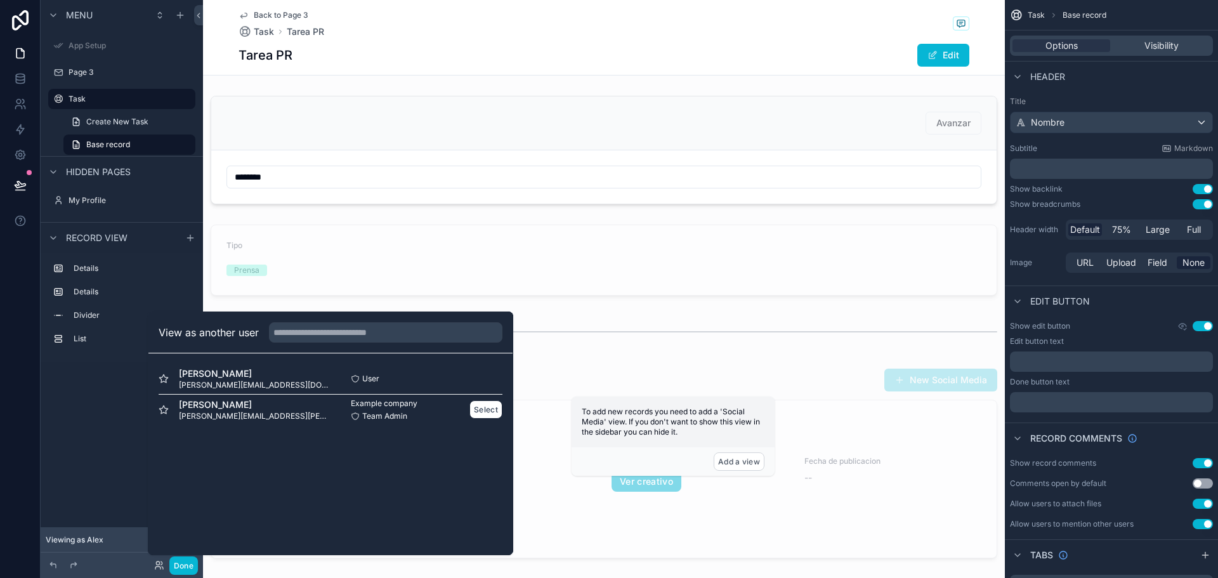
click at [221, 414] on span "[PERSON_NAME][EMAIL_ADDRESS][PERSON_NAME][DOMAIN_NAME]" at bounding box center [255, 416] width 152 height 10
click at [487, 414] on button "Select" at bounding box center [485, 409] width 33 height 18
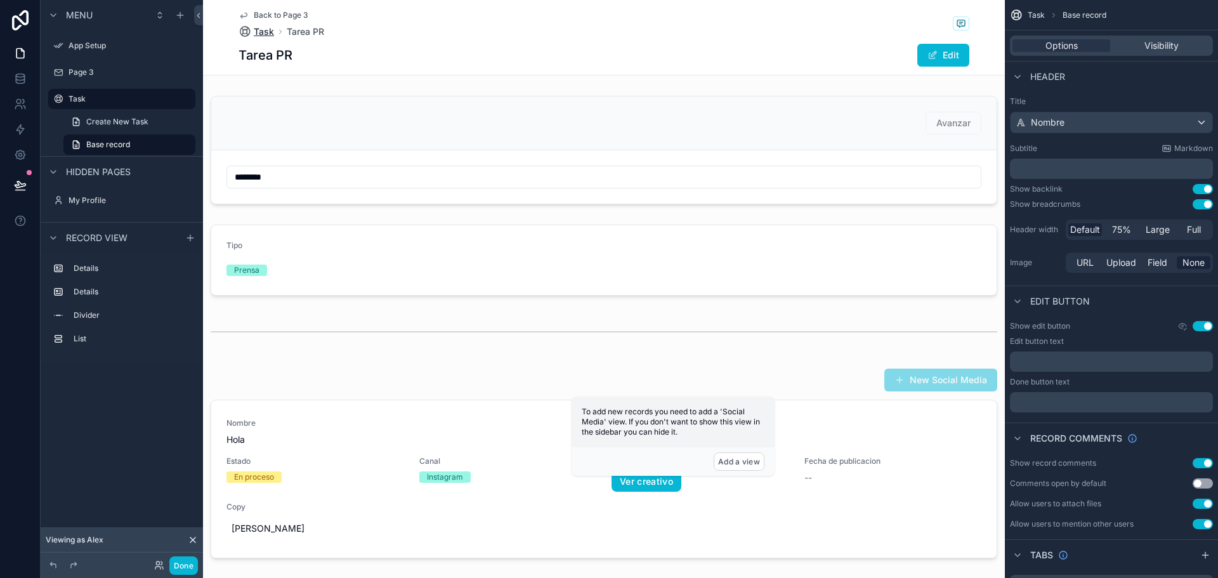
click at [256, 32] on span "Task" at bounding box center [264, 31] width 20 height 13
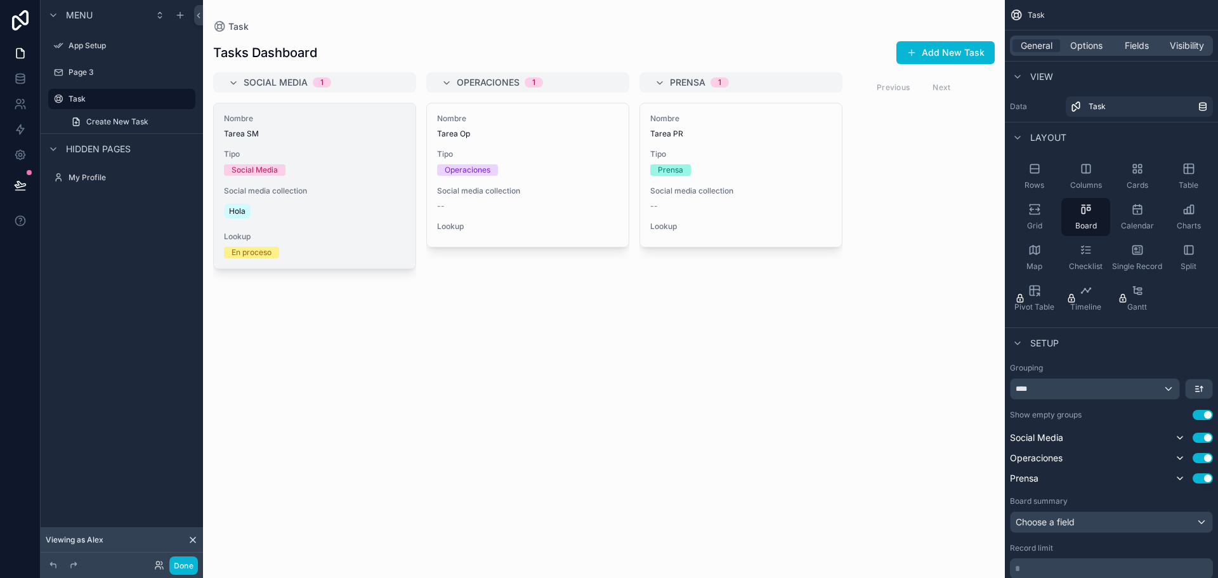
click at [336, 164] on div "Social Media" at bounding box center [314, 169] width 181 height 11
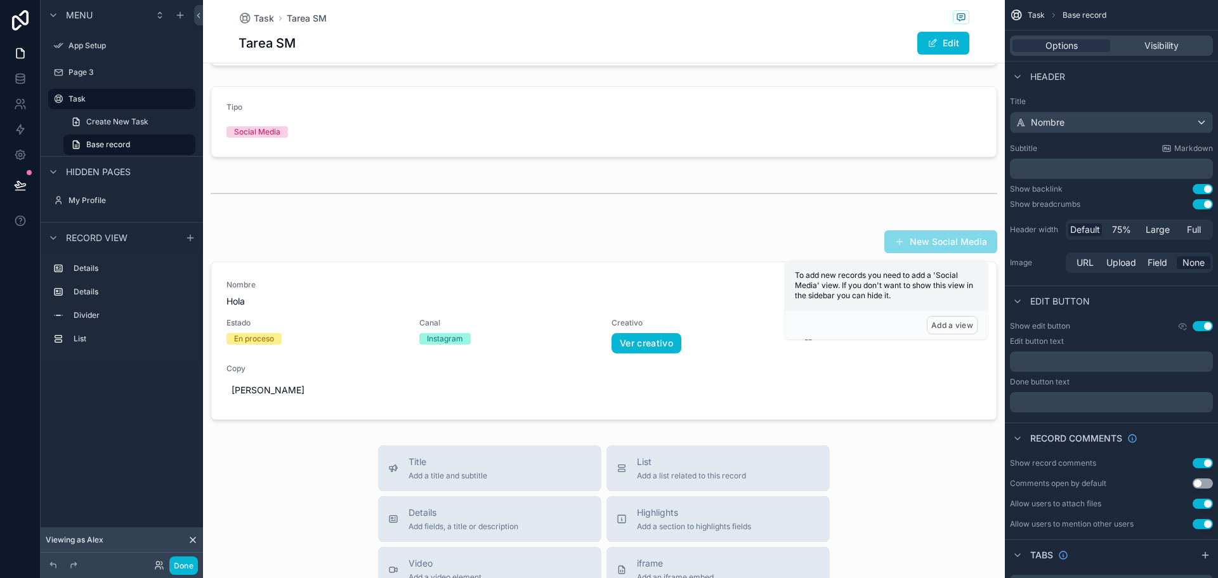
scroll to position [124, 0]
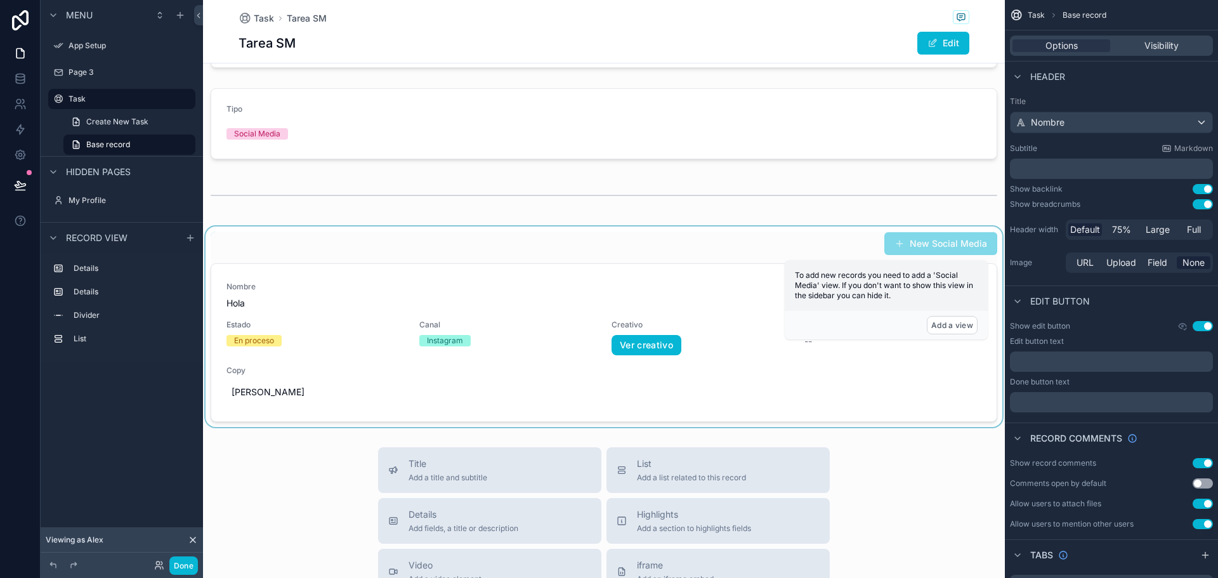
click at [781, 232] on div "scrollable content" at bounding box center [604, 326] width 802 height 200
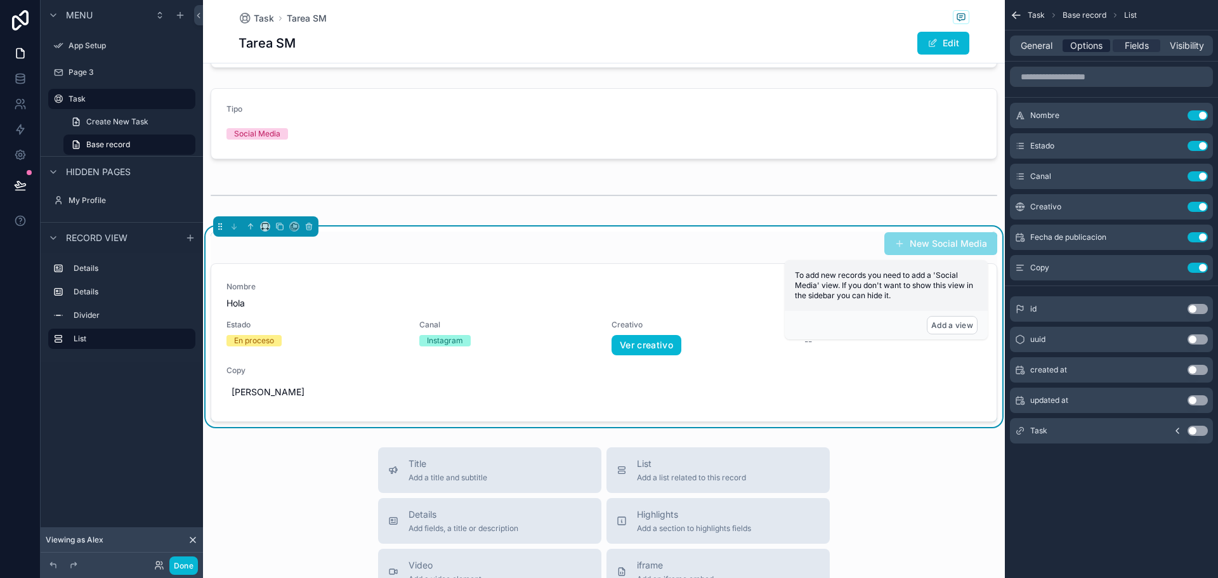
click at [1082, 43] on span "Options" at bounding box center [1086, 45] width 32 height 13
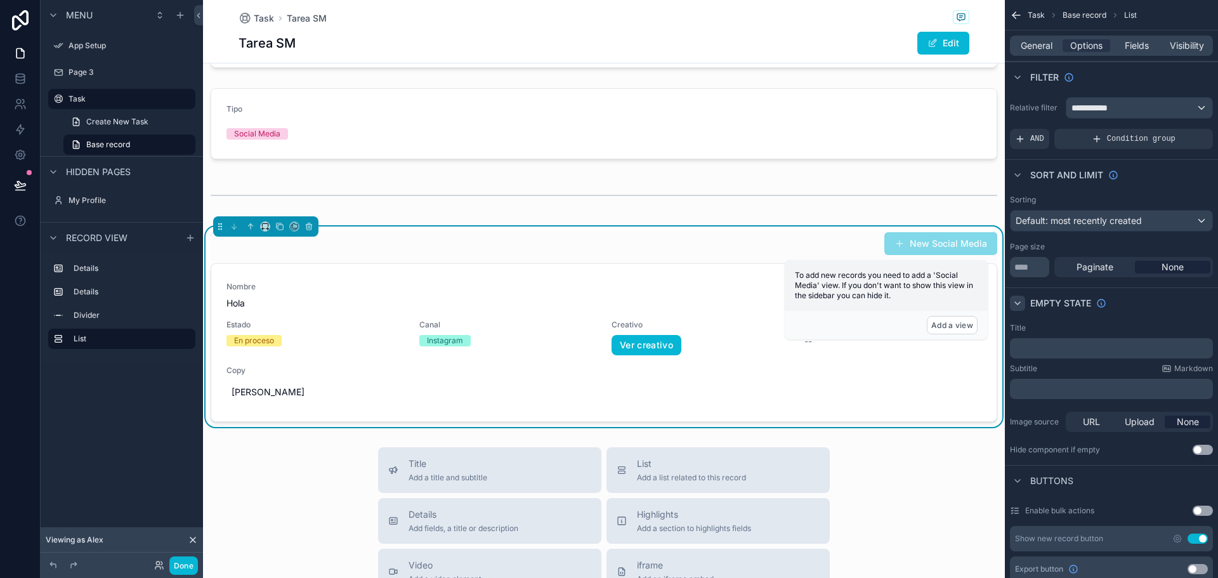
click at [1018, 304] on icon "scrollable content" at bounding box center [1017, 303] width 5 height 3
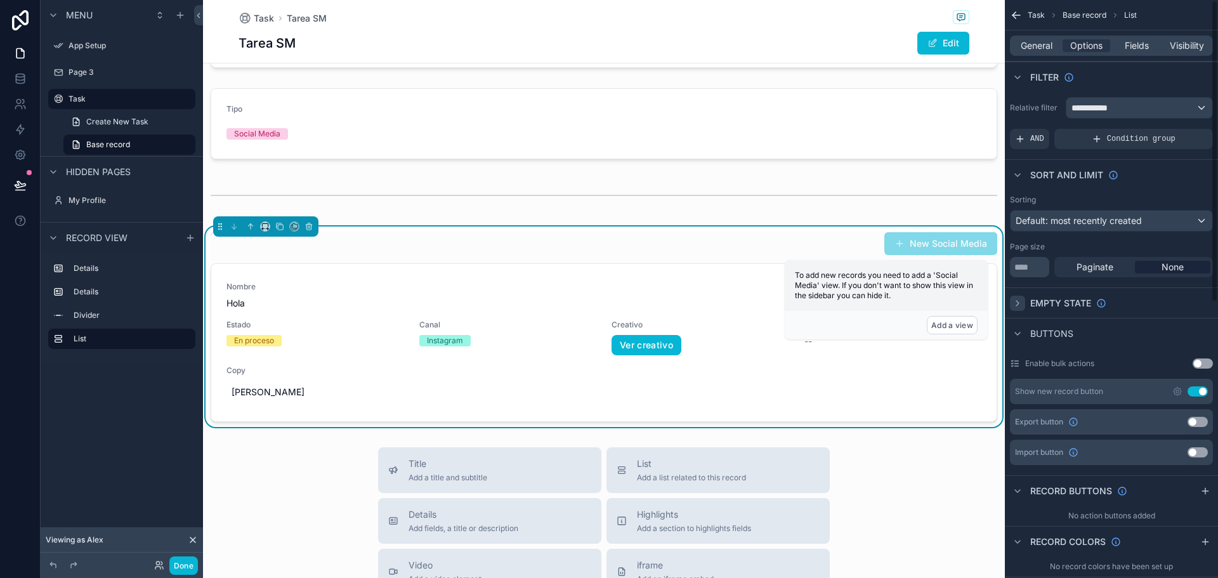
click at [1018, 304] on icon "scrollable content" at bounding box center [1017, 303] width 3 height 5
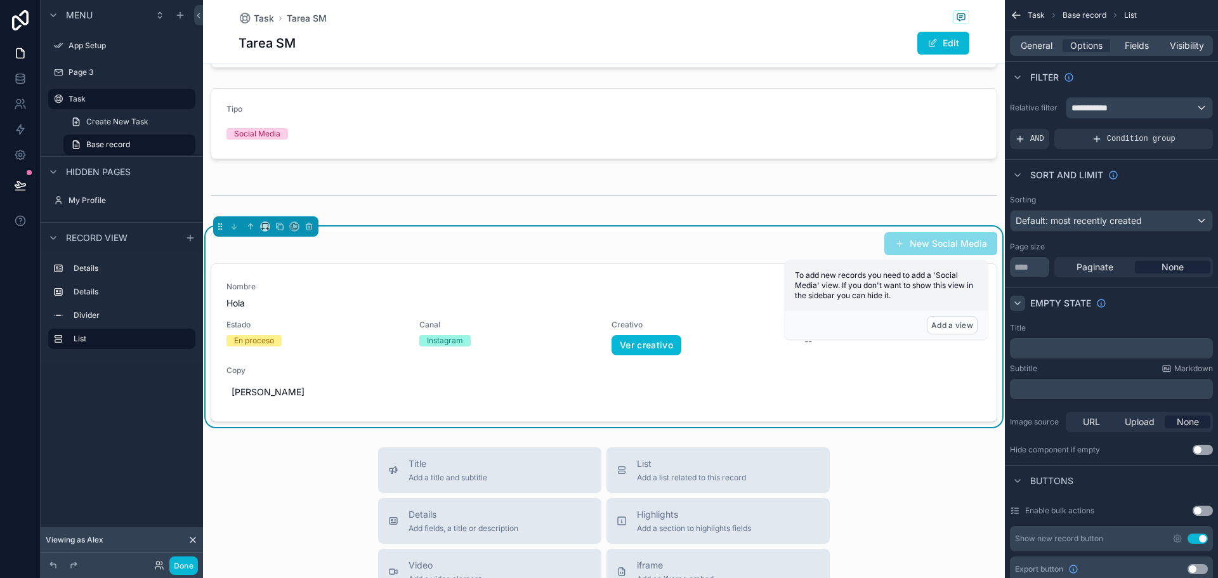
click at [1202, 446] on button "Use setting" at bounding box center [1203, 450] width 20 height 10
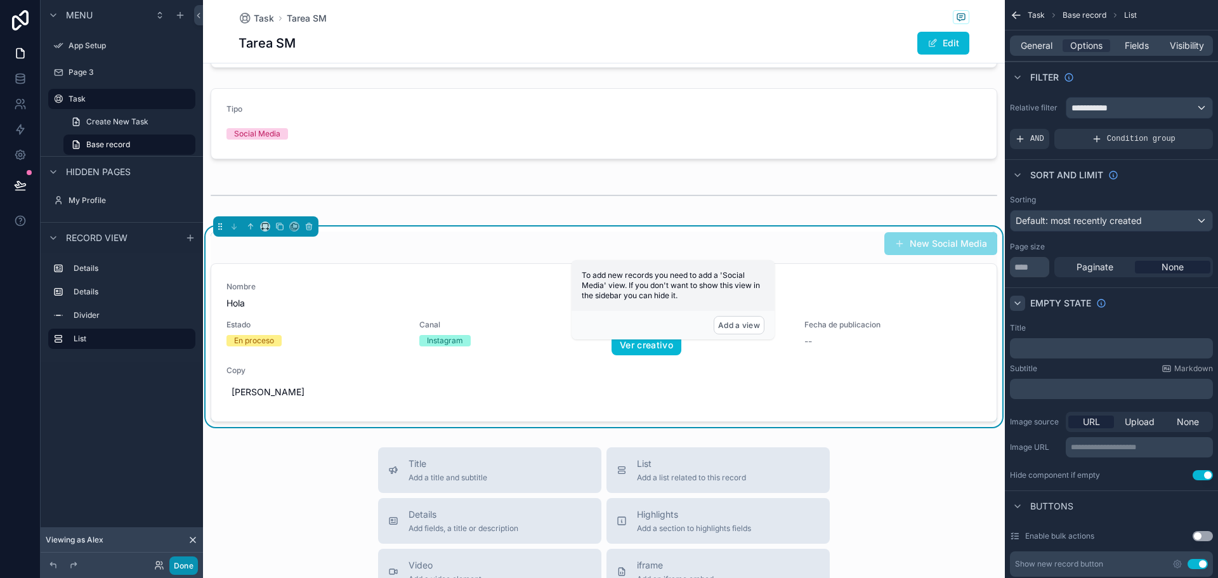
click at [174, 559] on button "Done" at bounding box center [183, 565] width 29 height 18
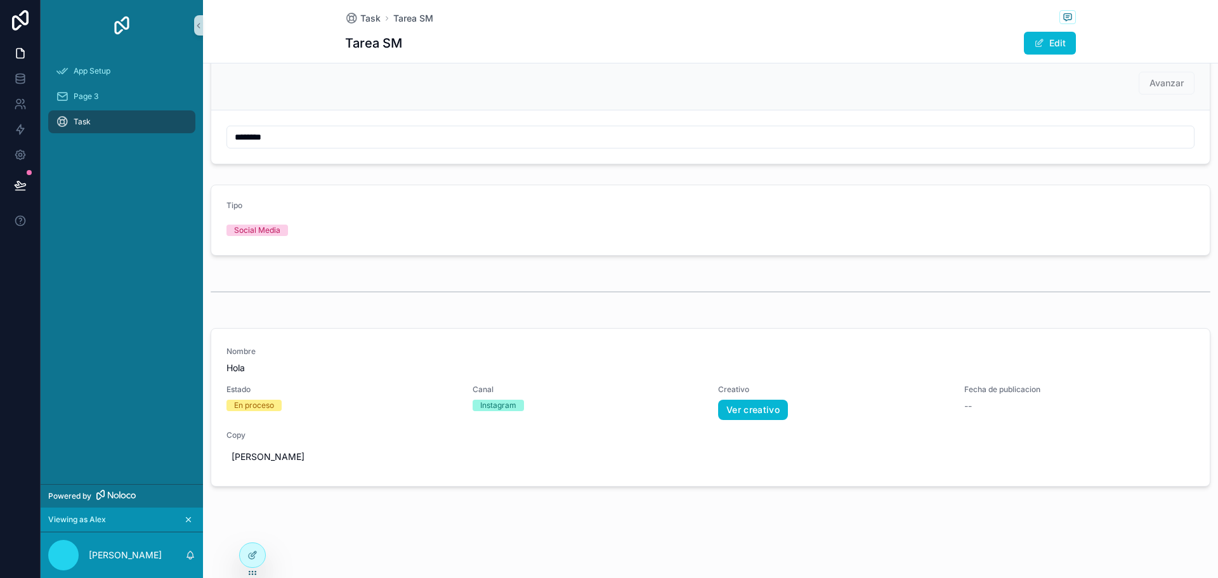
scroll to position [28, 0]
click at [109, 91] on div "Page 3" at bounding box center [122, 96] width 132 height 20
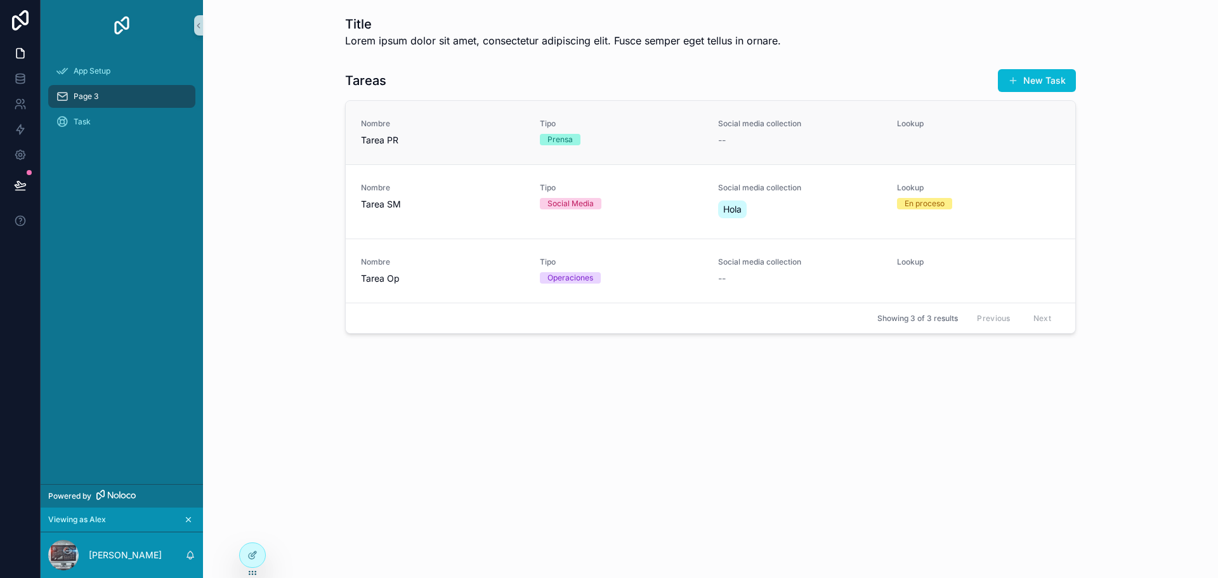
click at [455, 143] on span "Tarea PR" at bounding box center [443, 140] width 164 height 13
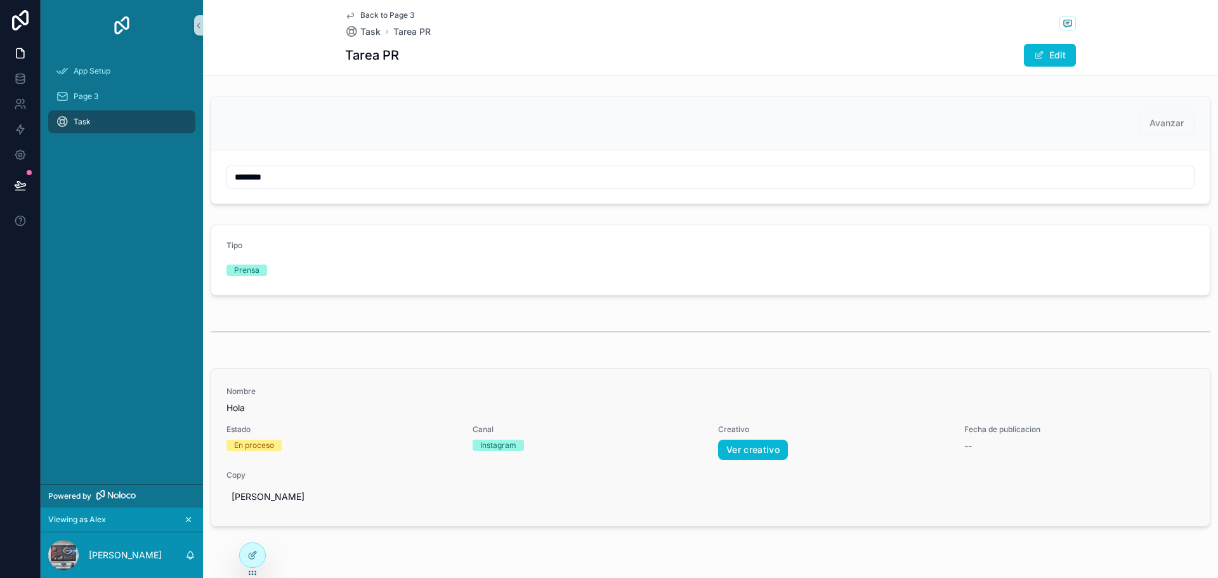
click at [406, 405] on span "Hola" at bounding box center [710, 408] width 968 height 13
click at [339, 404] on span "Hola" at bounding box center [710, 408] width 968 height 13
click at [243, 557] on div at bounding box center [252, 555] width 25 height 24
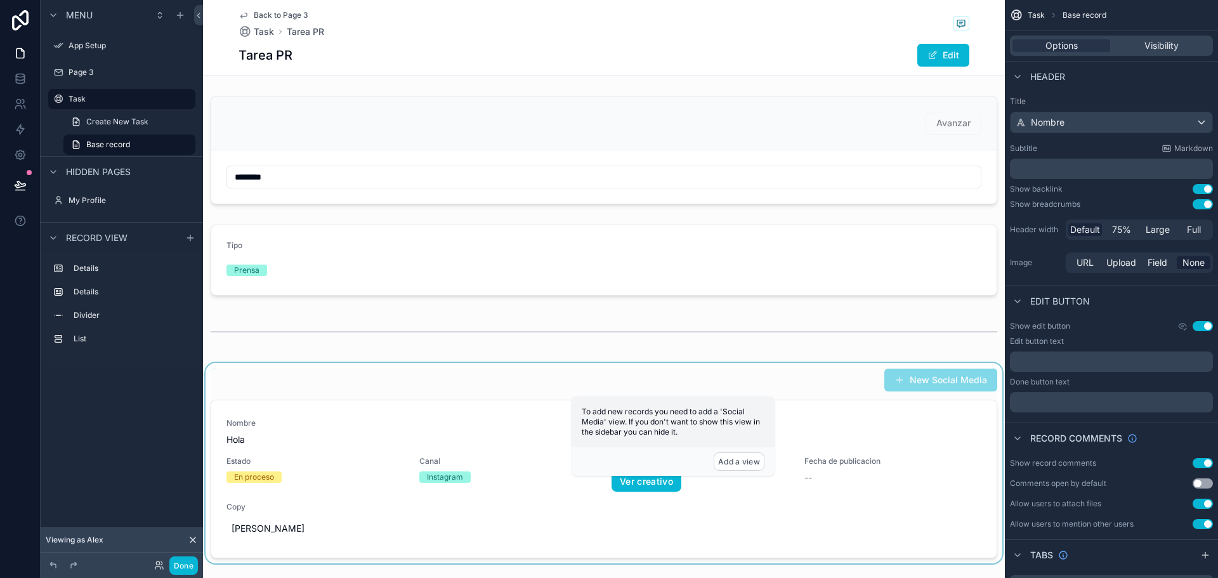
click at [356, 410] on div "scrollable content" at bounding box center [604, 463] width 802 height 200
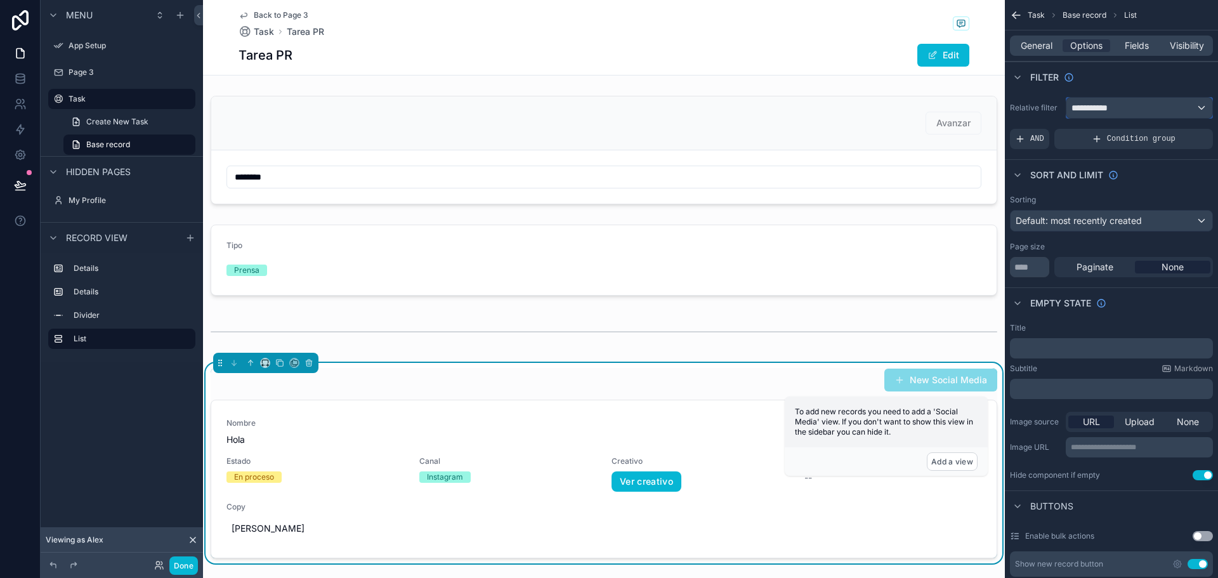
click at [1111, 110] on span "**********" at bounding box center [1095, 107] width 48 height 13
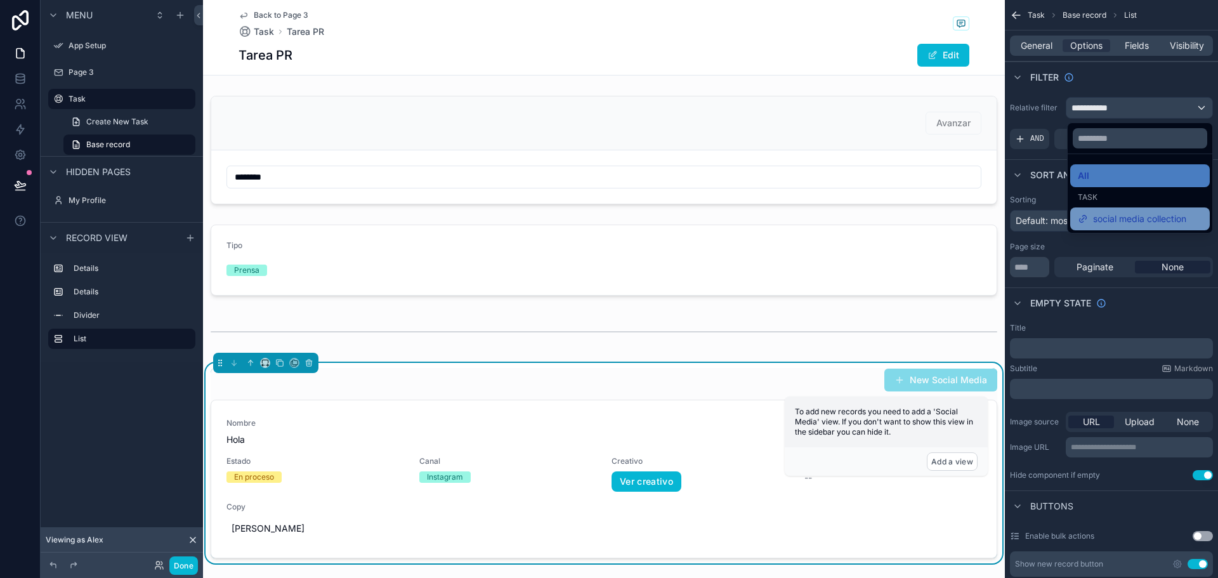
click at [1101, 213] on span "social media collection" at bounding box center [1139, 218] width 93 height 15
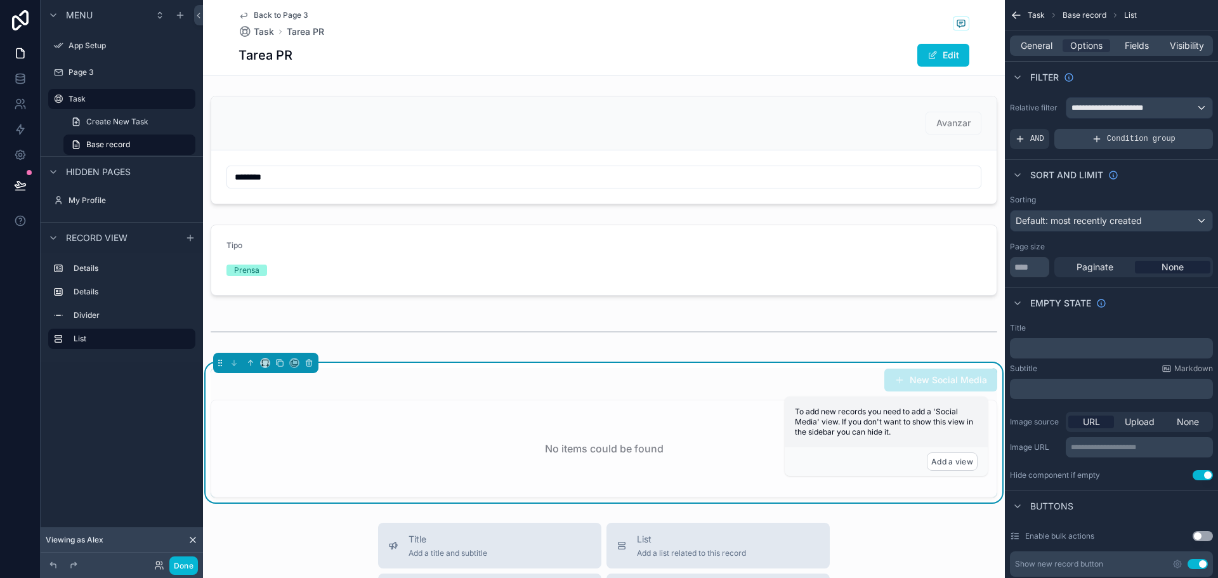
click at [1112, 148] on div "Condition group" at bounding box center [1133, 139] width 159 height 20
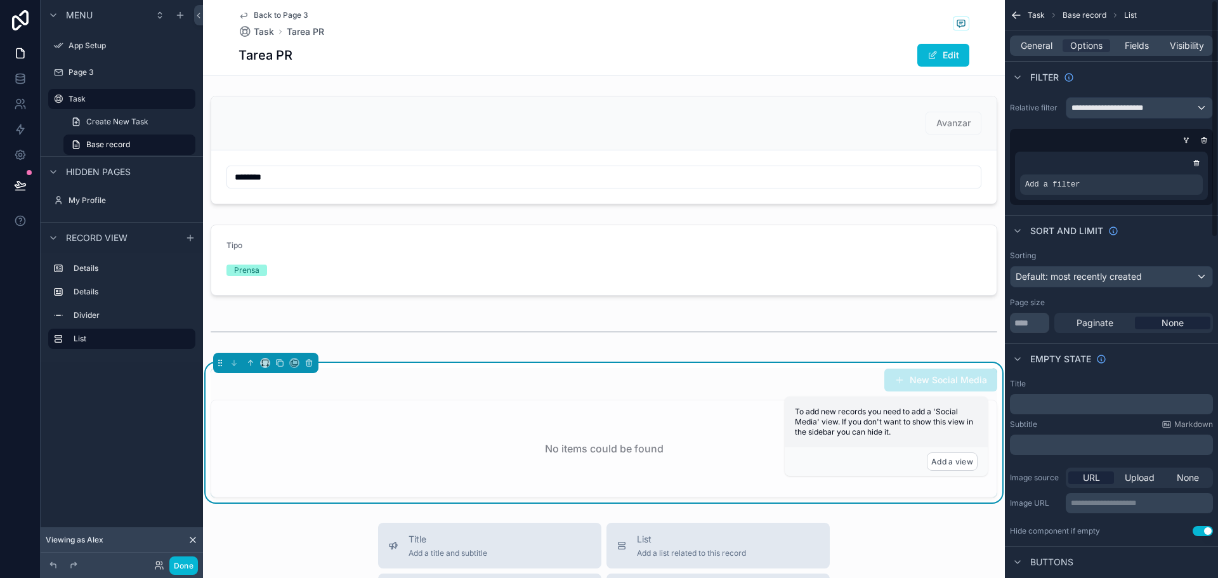
click at [1115, 195] on div "Add a filter" at bounding box center [1111, 176] width 193 height 48
click at [1102, 185] on div "Add a filter" at bounding box center [1111, 184] width 183 height 20
click at [1172, 175] on icon "scrollable content" at bounding box center [1171, 176] width 8 height 8
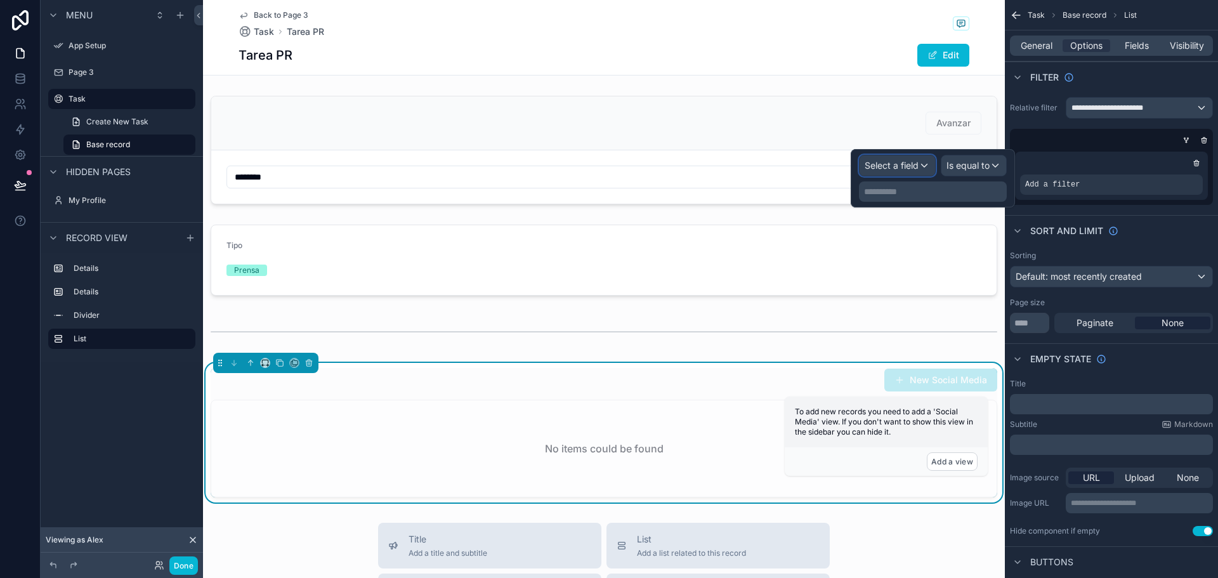
click at [918, 166] on span "Select a field" at bounding box center [892, 165] width 54 height 11
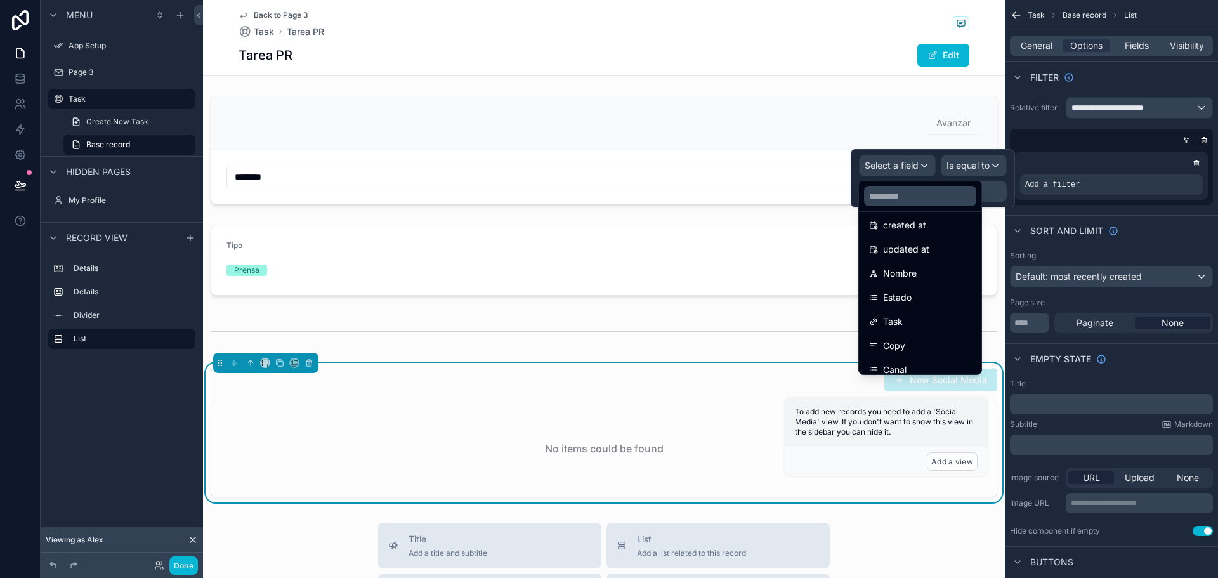
scroll to position [58, 0]
click at [905, 316] on div "Task" at bounding box center [920, 320] width 102 height 15
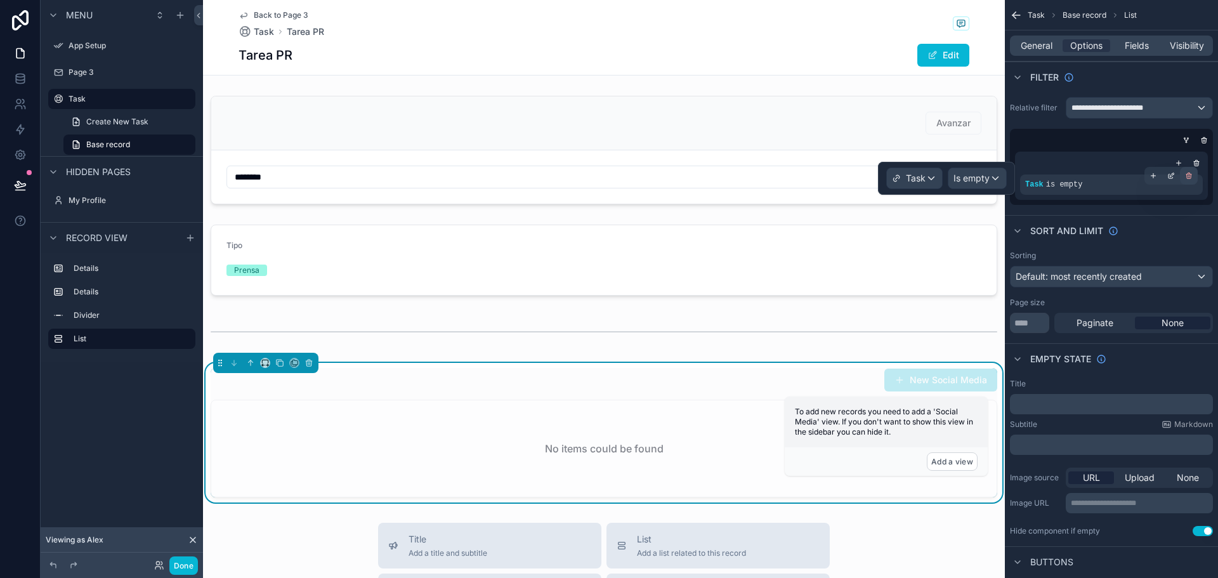
click at [1193, 177] on div "scrollable content" at bounding box center [1189, 176] width 18 height 18
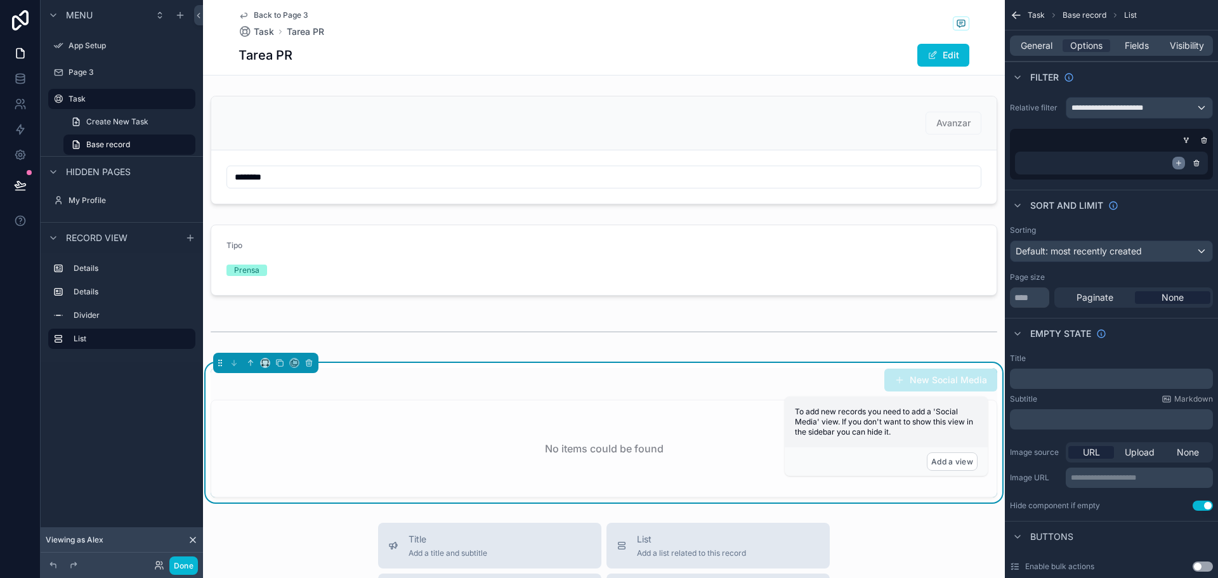
click at [1178, 161] on icon "scrollable content" at bounding box center [1179, 163] width 8 height 8
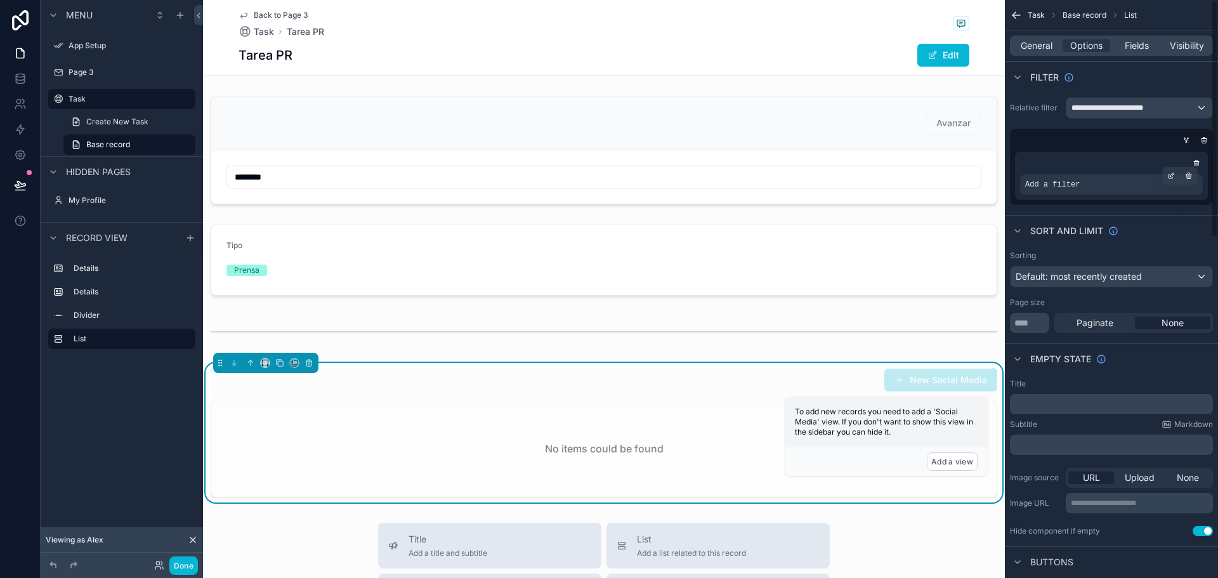
click at [1069, 180] on span "Add a filter" at bounding box center [1052, 185] width 55 height 10
click at [1168, 173] on icon "scrollable content" at bounding box center [1171, 176] width 8 height 8
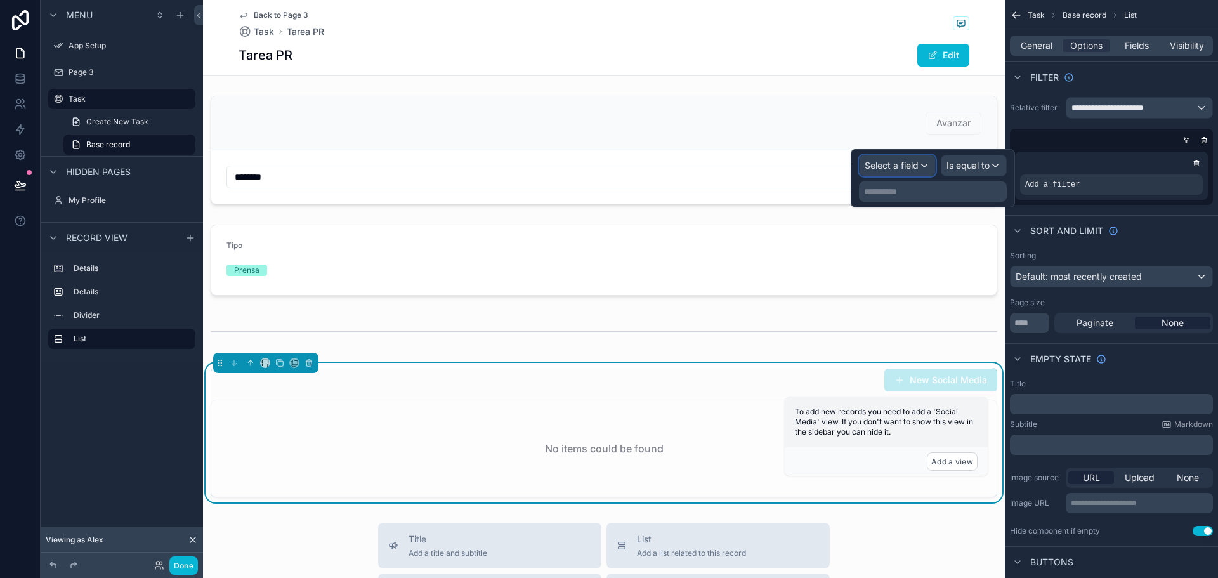
click at [896, 167] on span "Select a field" at bounding box center [892, 165] width 54 height 11
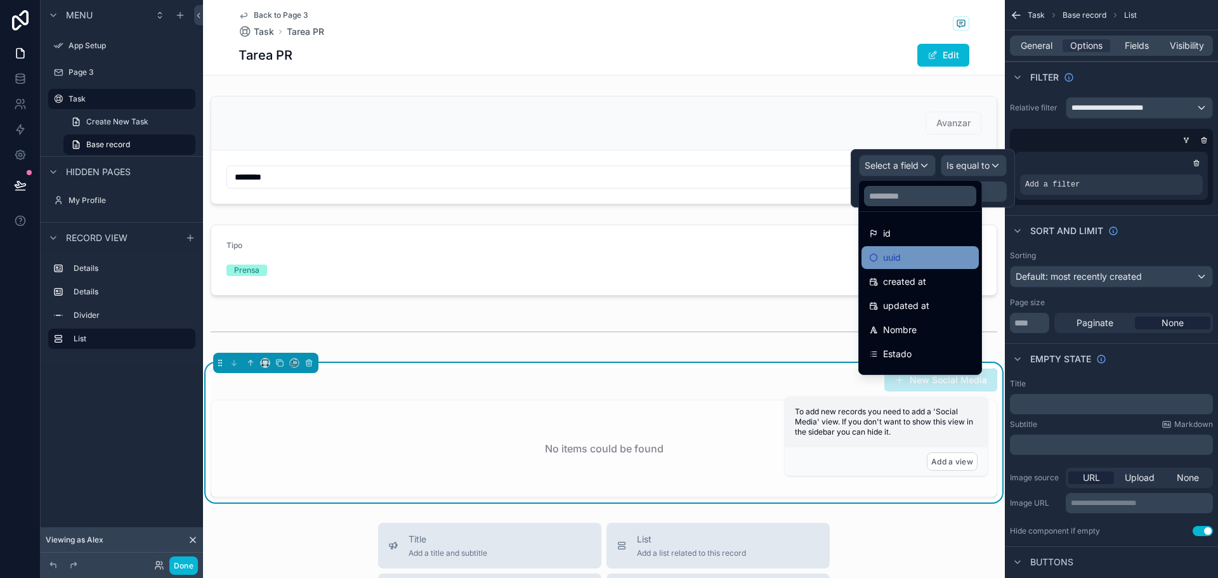
click at [926, 251] on div "uuid" at bounding box center [920, 257] width 102 height 15
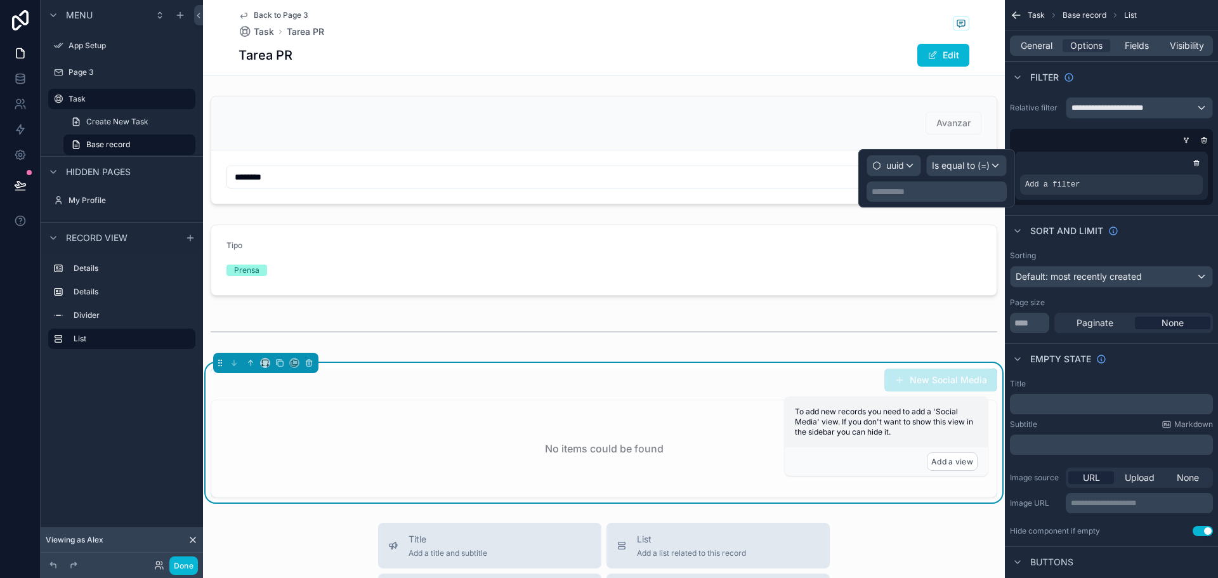
click at [934, 190] on p "**********" at bounding box center [938, 191] width 133 height 13
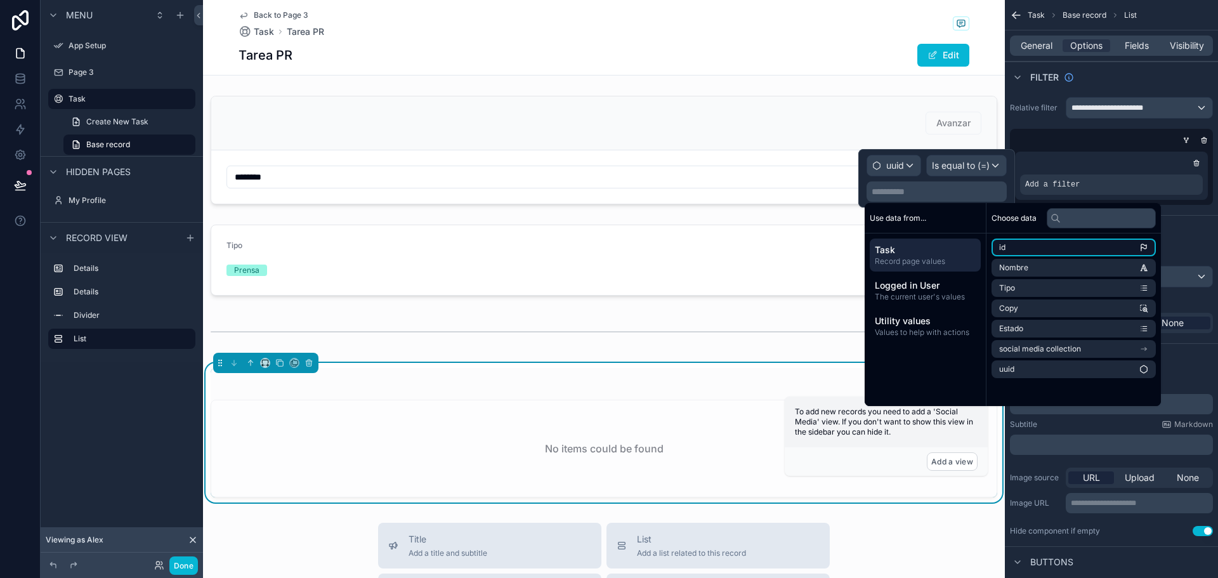
click at [1019, 244] on li "id" at bounding box center [1073, 248] width 164 height 18
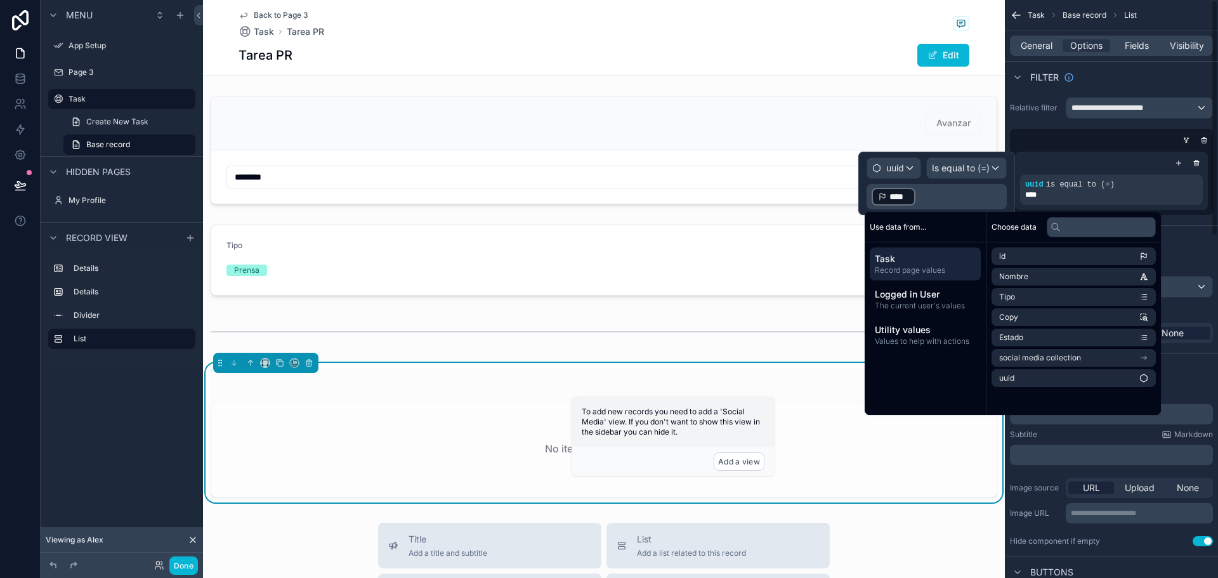
click at [1057, 157] on div "scrollable content" at bounding box center [1111, 163] width 183 height 13
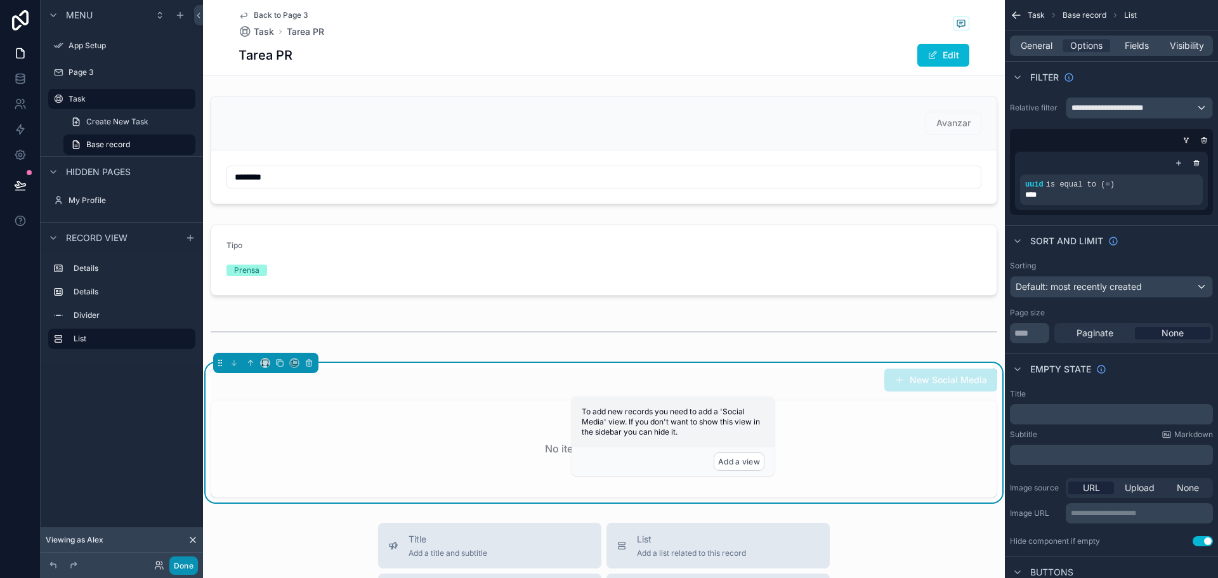
click at [183, 569] on button "Done" at bounding box center [183, 565] width 29 height 18
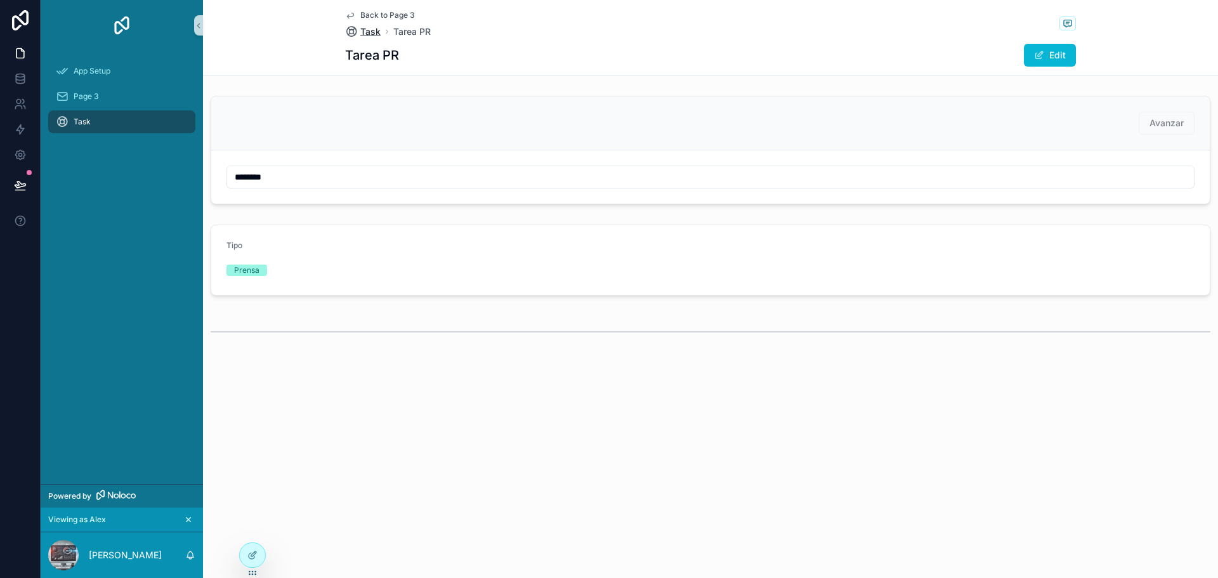
click at [373, 28] on span "Task" at bounding box center [370, 31] width 20 height 13
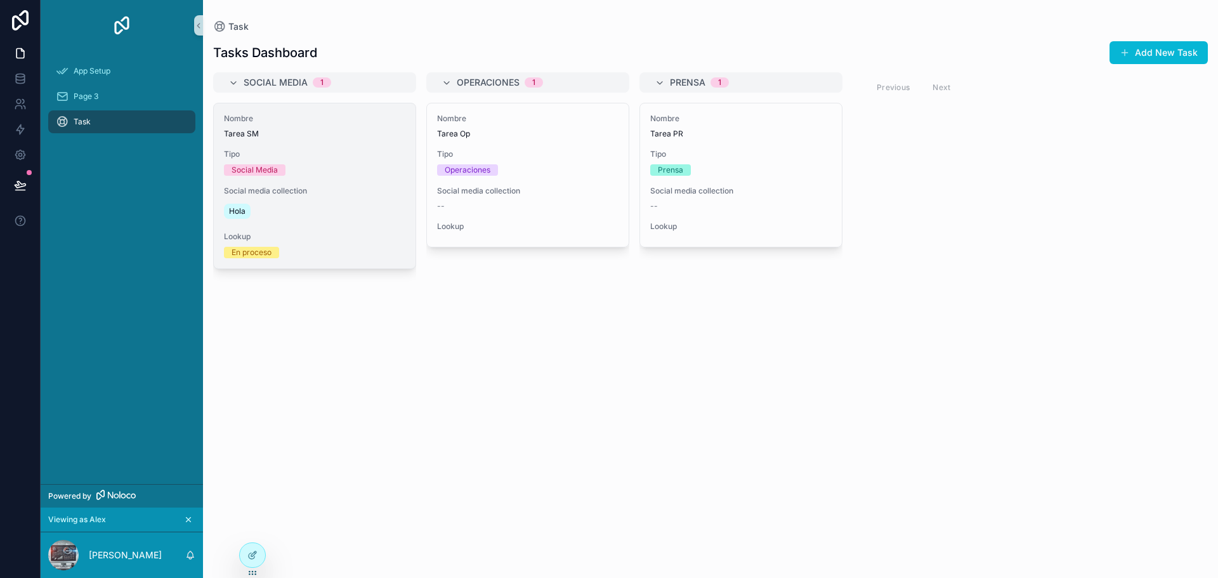
click at [280, 181] on div "Nombre Tarea SM Tipo Social Media Social media collection Hola Lookup En proceso" at bounding box center [315, 185] width 202 height 165
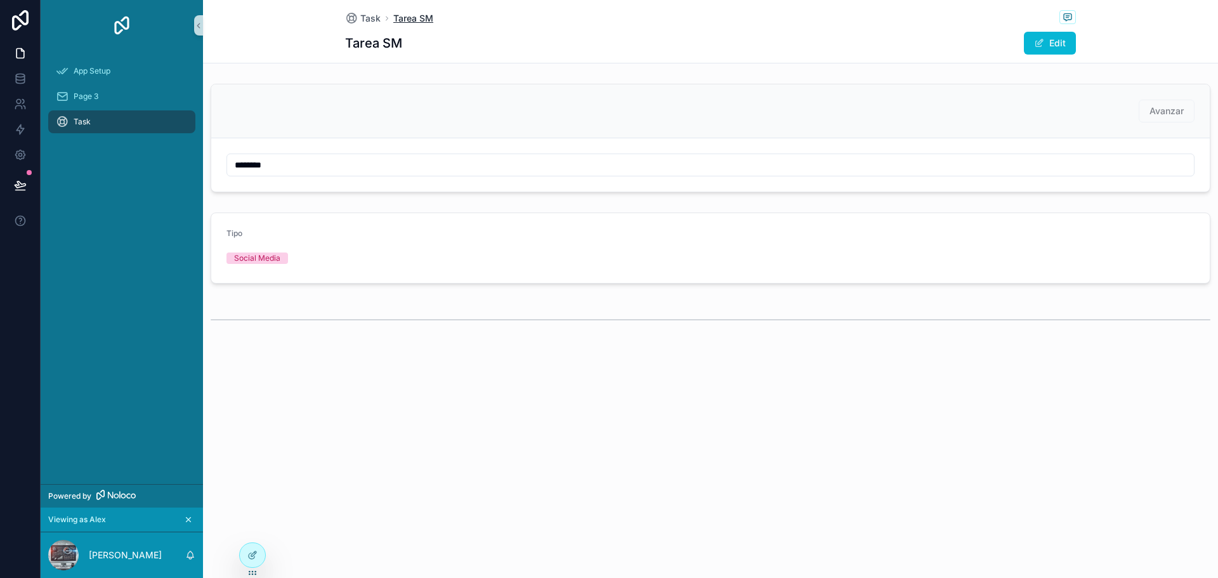
click at [420, 15] on span "Tarea SM" at bounding box center [413, 18] width 40 height 13
click at [361, 16] on span "Task" at bounding box center [370, 18] width 20 height 13
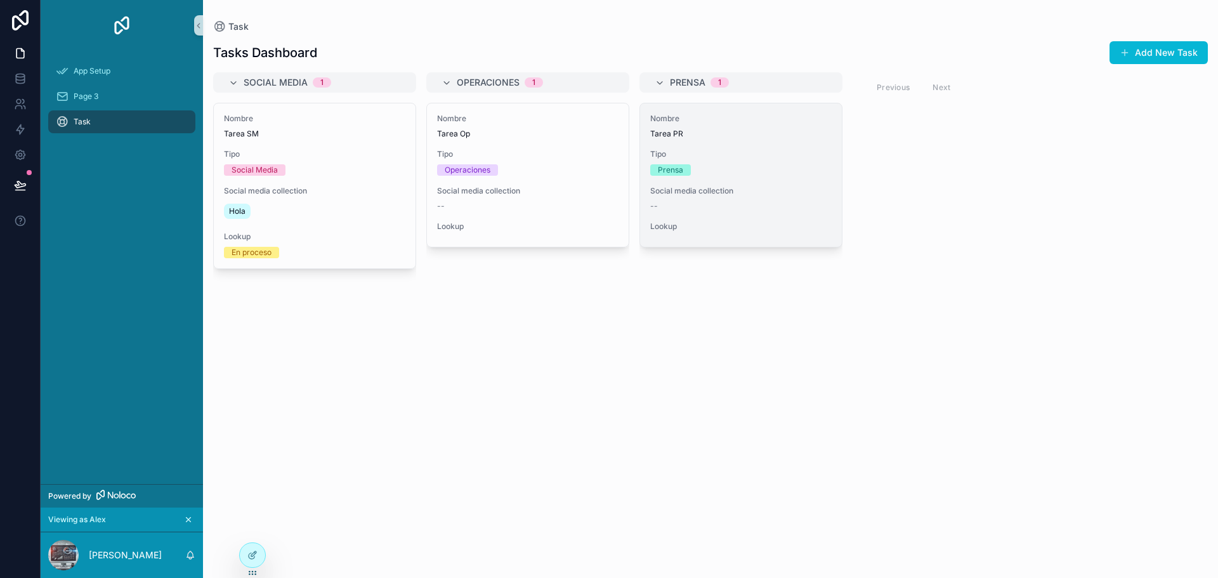
click at [709, 115] on span "Nombre" at bounding box center [740, 119] width 181 height 10
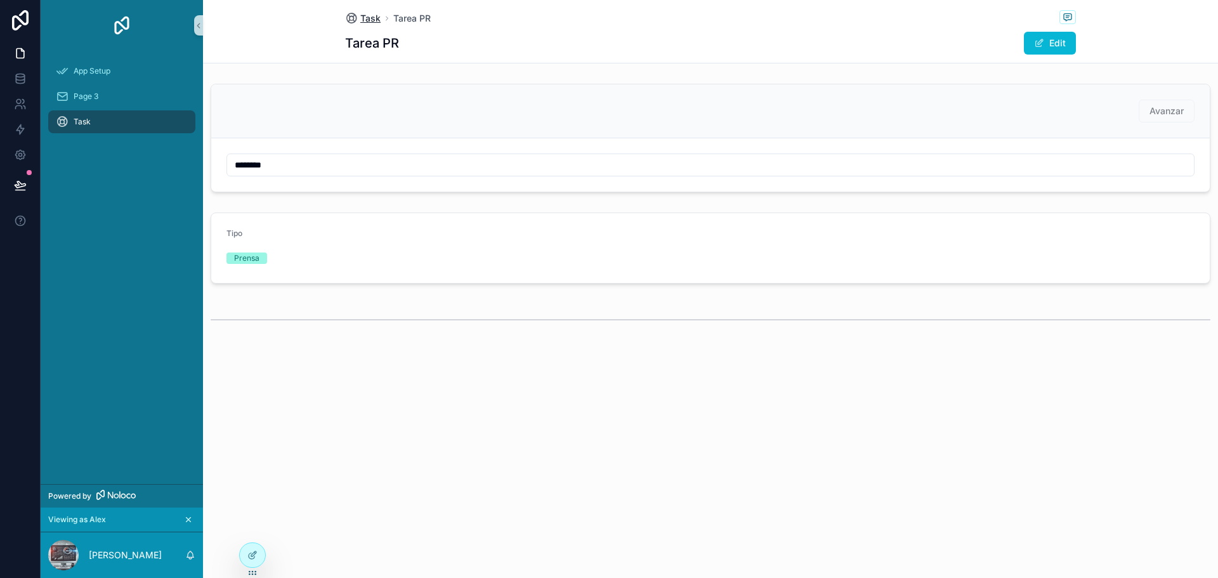
click at [367, 18] on span "Task" at bounding box center [370, 18] width 20 height 13
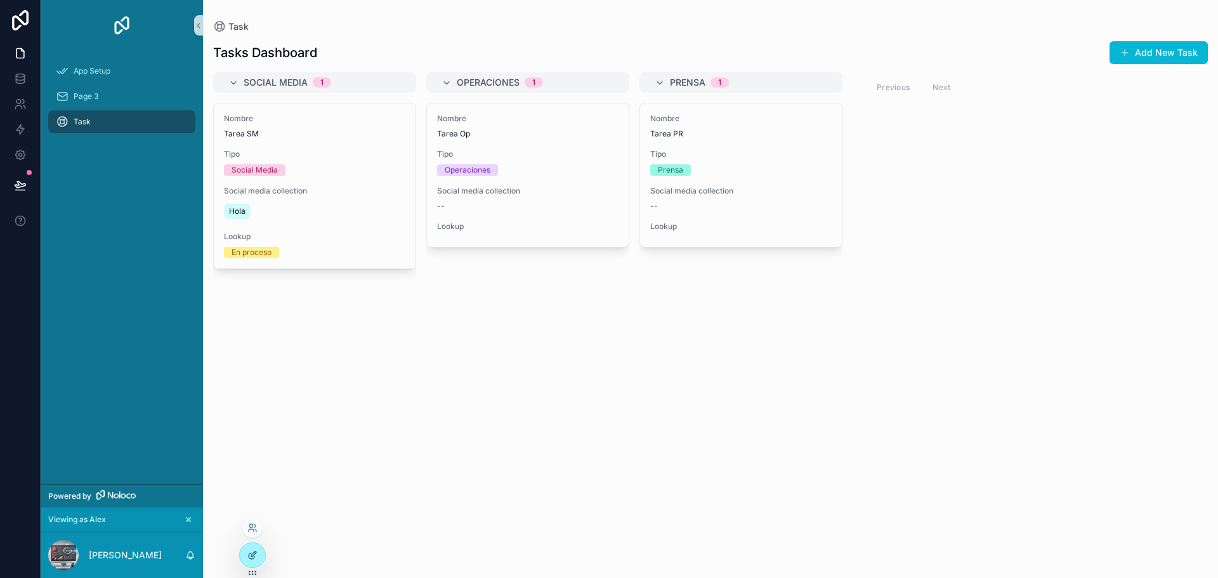
click at [248, 554] on icon at bounding box center [252, 555] width 10 height 10
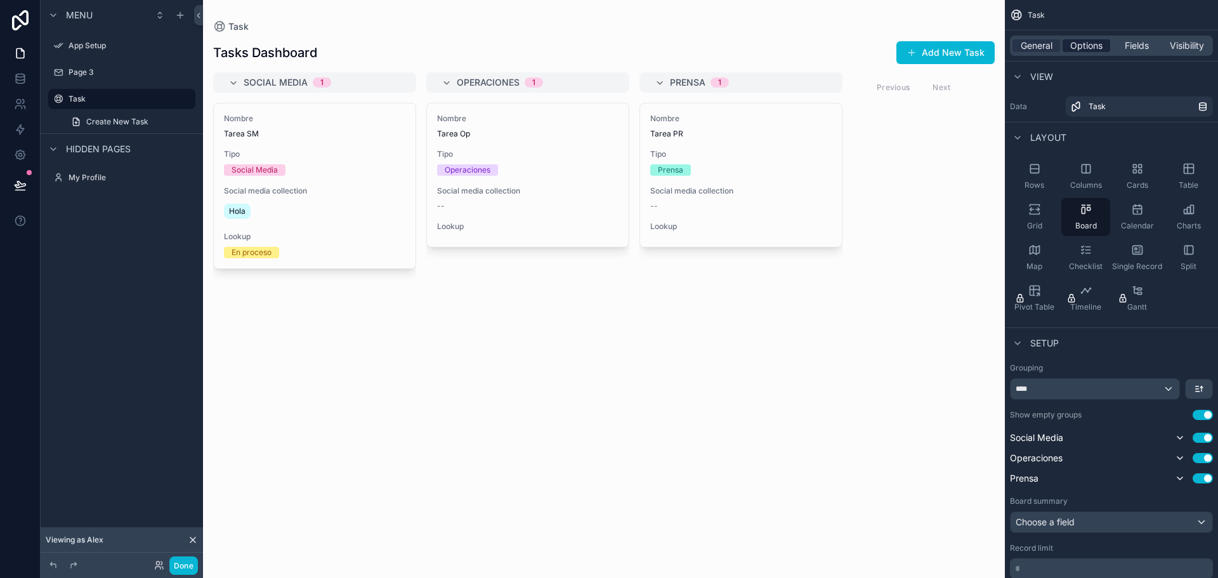
click at [1084, 48] on span "Options" at bounding box center [1086, 45] width 32 height 13
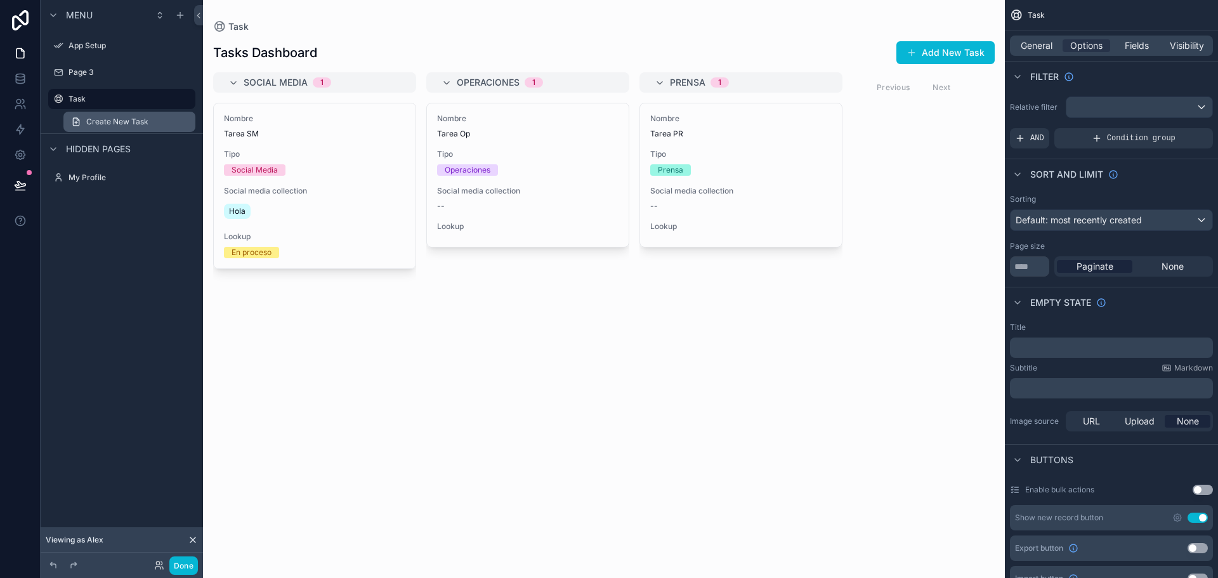
click at [143, 114] on link "Create New Task" at bounding box center [129, 122] width 132 height 20
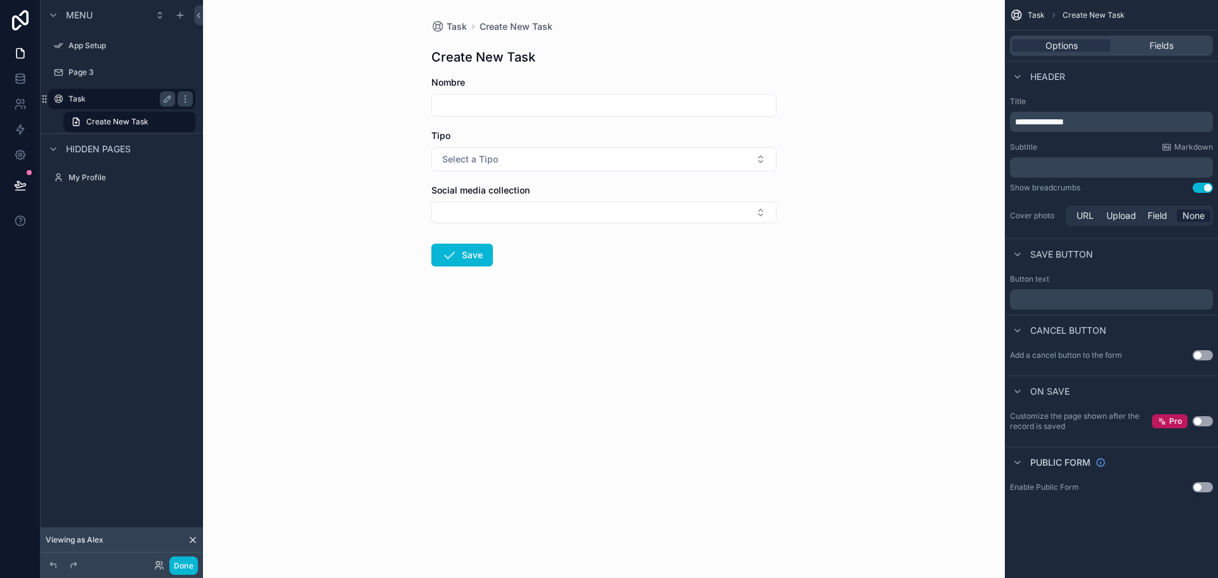
click at [70, 96] on label "Task" at bounding box center [119, 99] width 101 height 10
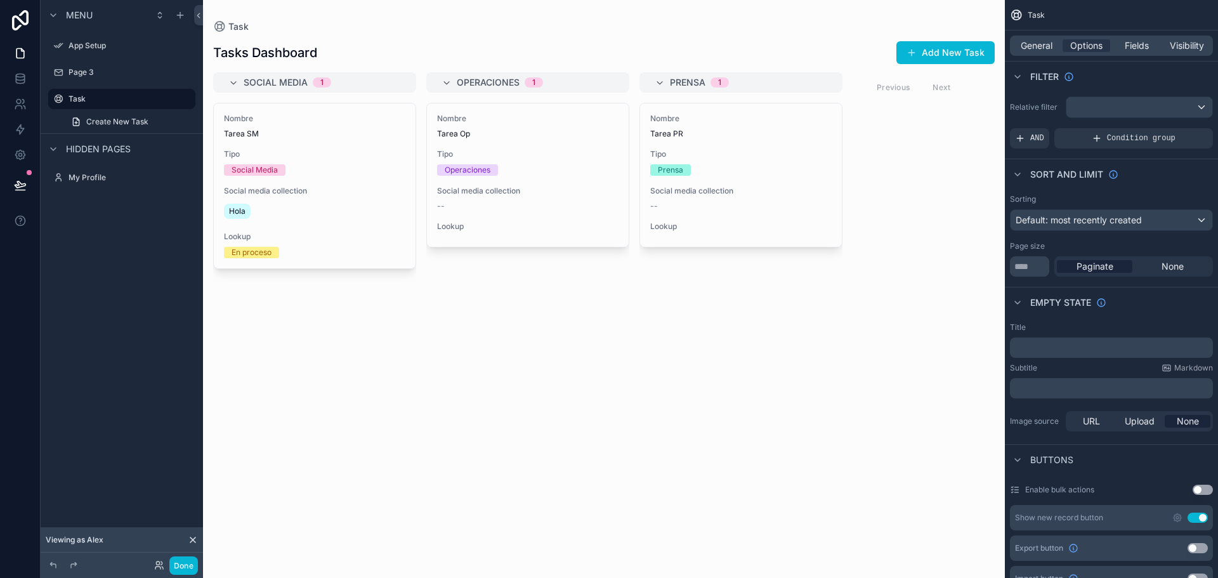
click at [336, 147] on div "scrollable content" at bounding box center [604, 289] width 802 height 578
click at [336, 147] on div "Nombre Tarea SM Tipo Social Media Social media collection Hola Lookup En proceso" at bounding box center [315, 185] width 202 height 165
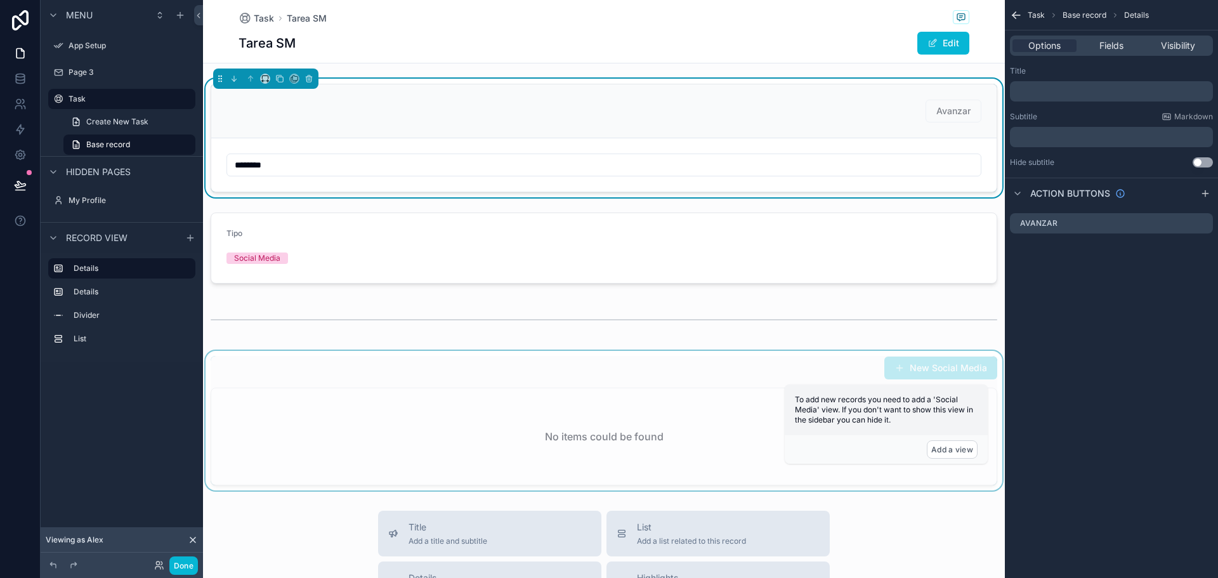
click at [686, 376] on div "scrollable content" at bounding box center [604, 421] width 802 height 140
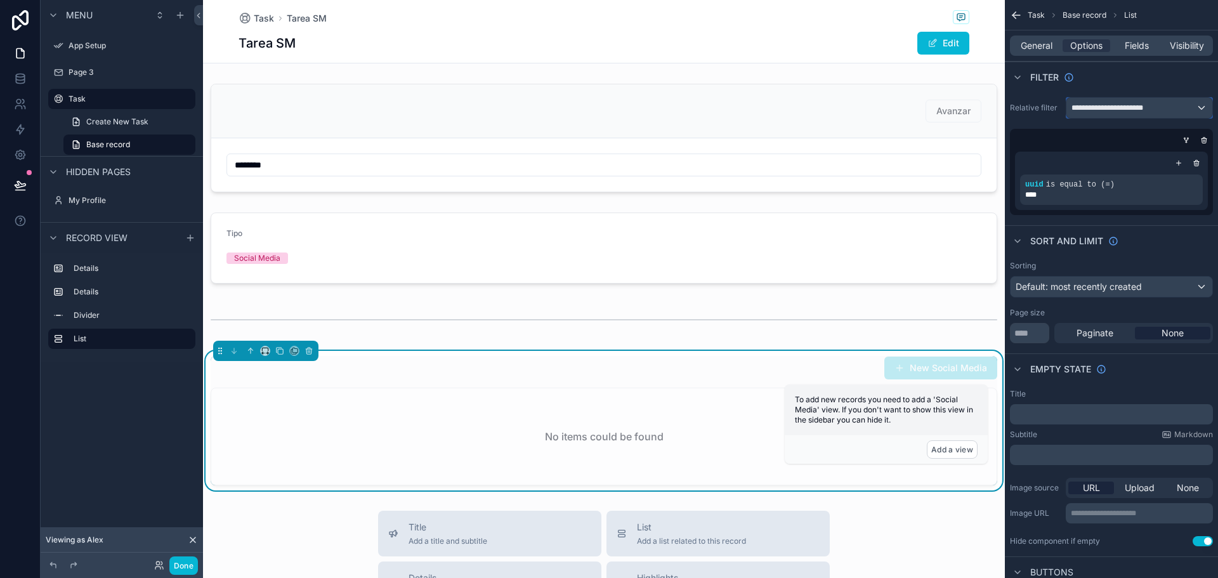
click at [1123, 109] on span "**********" at bounding box center [1111, 108] width 81 height 10
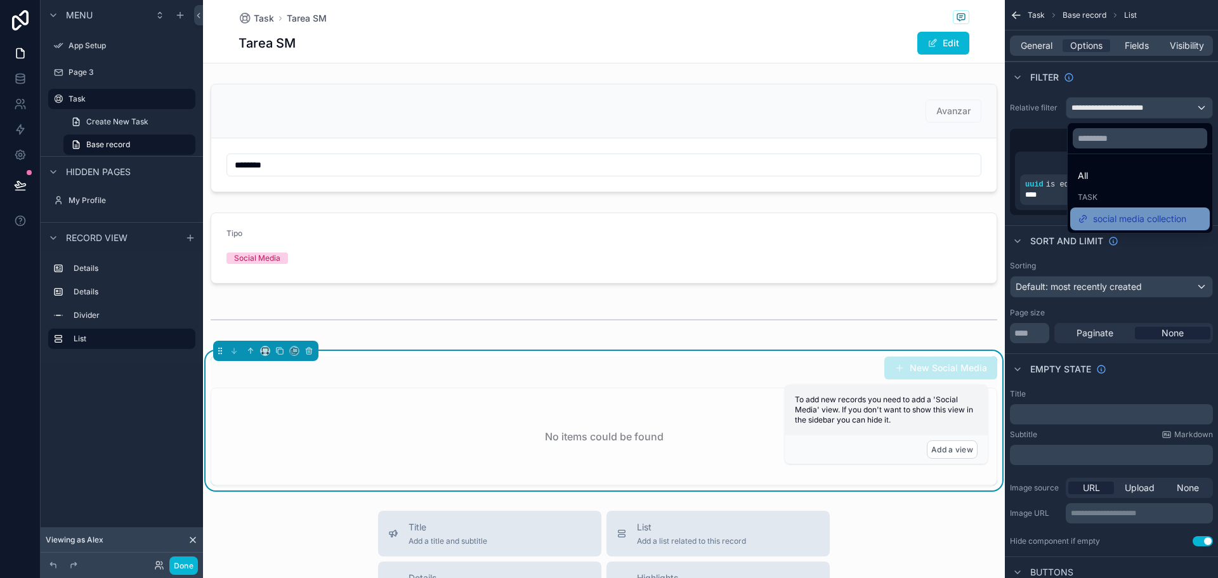
click at [1094, 217] on span "social media collection" at bounding box center [1139, 218] width 93 height 15
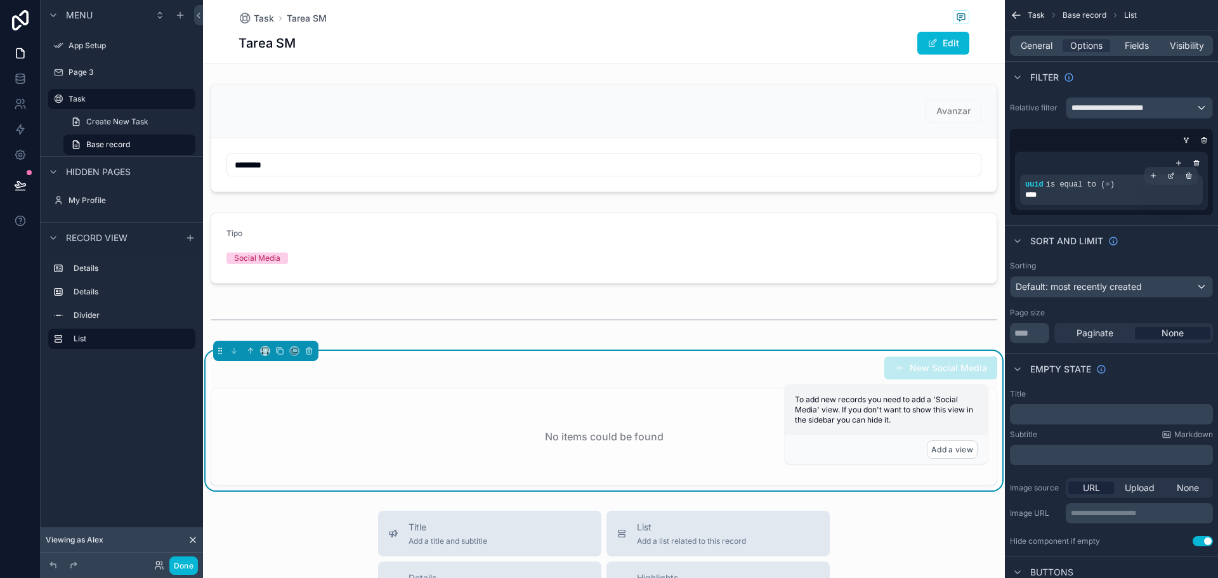
click at [1075, 190] on div "****" at bounding box center [1111, 195] width 173 height 10
click at [1168, 178] on icon "scrollable content" at bounding box center [1171, 176] width 8 height 8
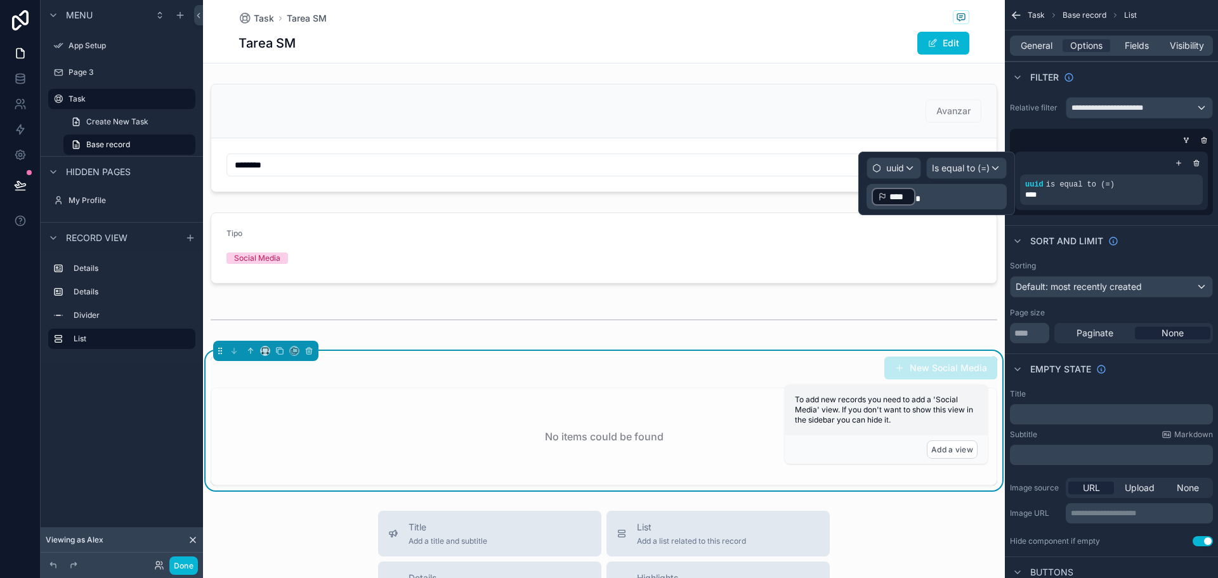
click at [937, 201] on p "﻿ **** ﻿" at bounding box center [938, 196] width 133 height 20
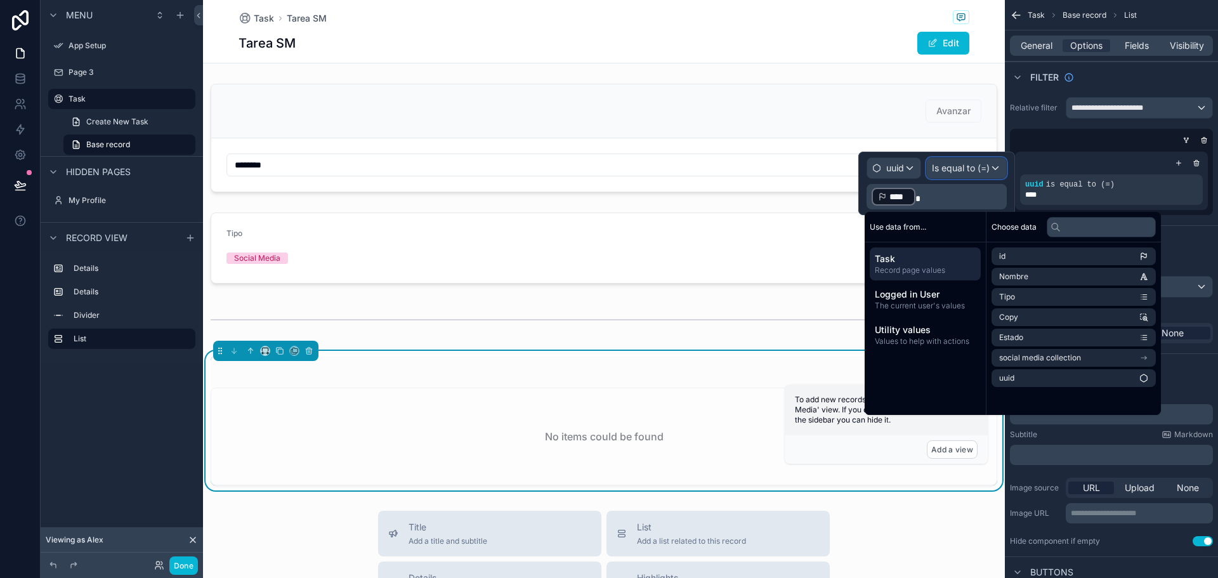
click at [971, 171] on span "Is equal to (=)" at bounding box center [961, 168] width 58 height 13
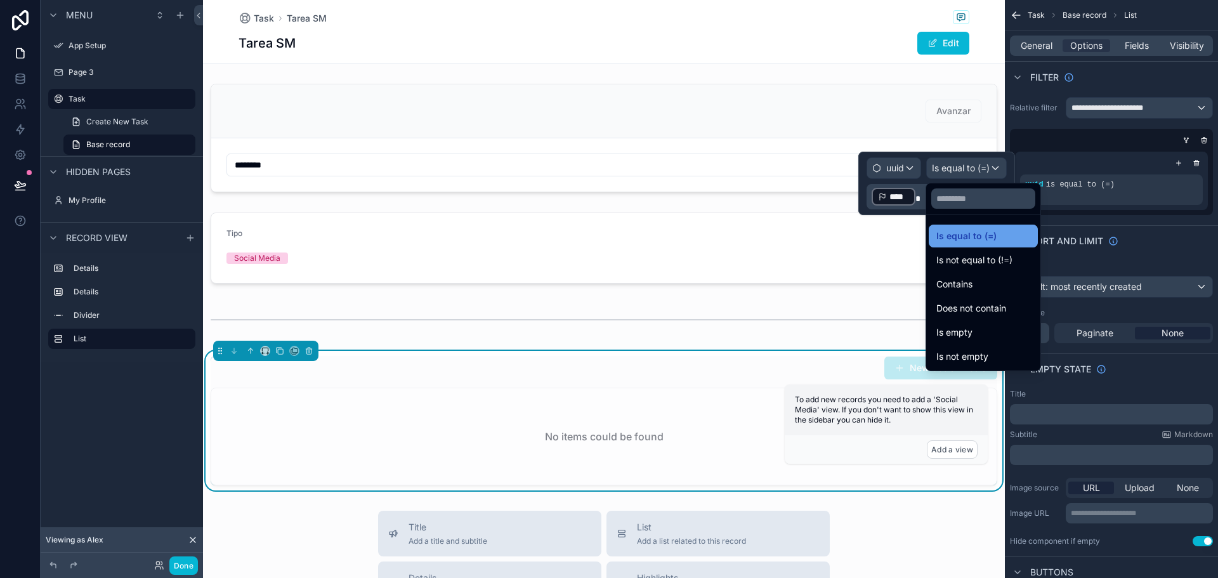
click at [958, 236] on span "Is equal to (=)" at bounding box center [966, 235] width 60 height 15
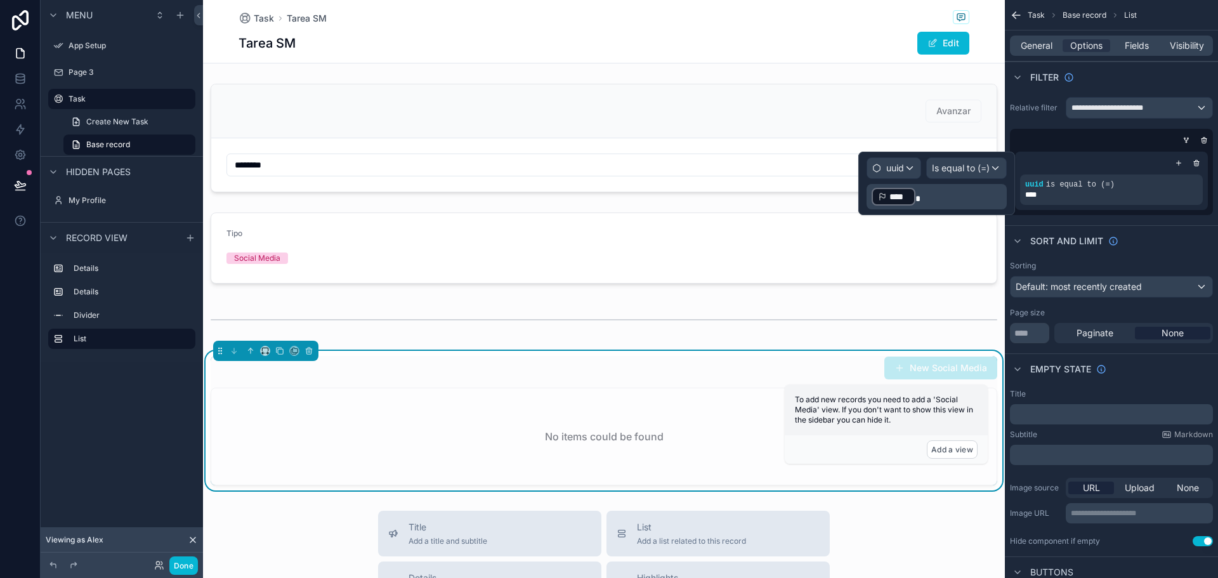
click at [934, 192] on p "﻿ **** ﻿" at bounding box center [938, 196] width 133 height 20
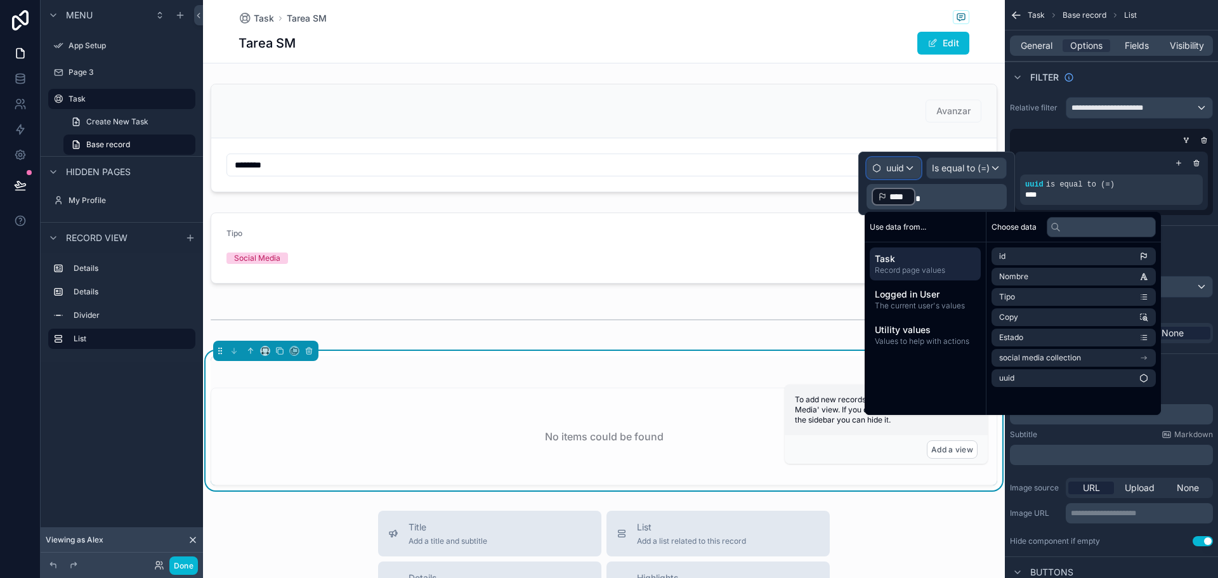
click at [902, 169] on span "uuid" at bounding box center [895, 168] width 18 height 13
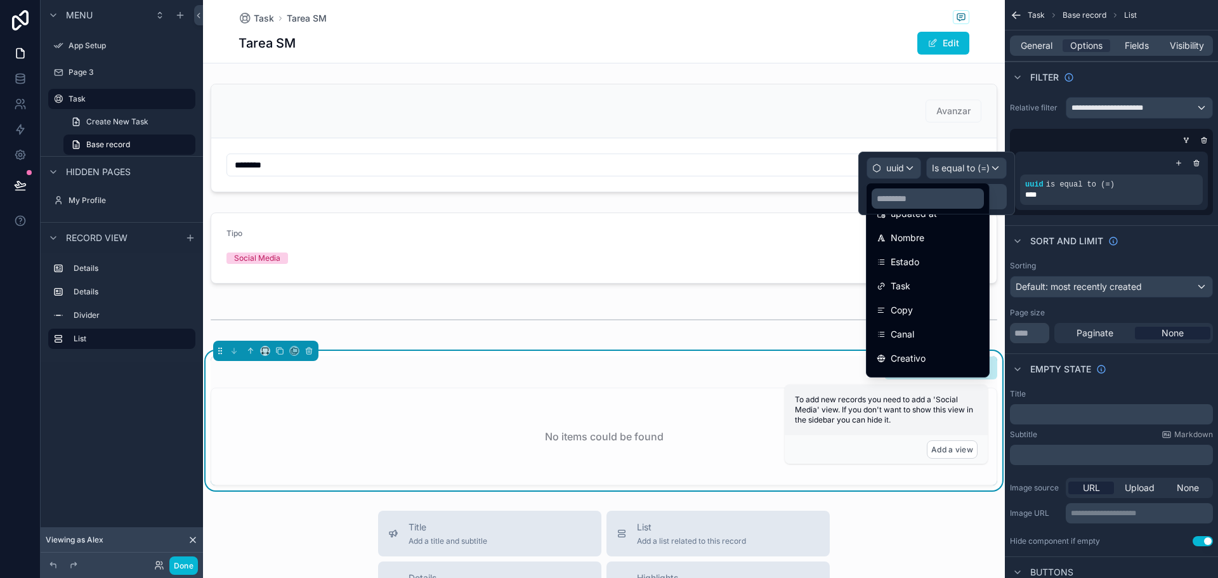
scroll to position [95, 0]
click at [916, 289] on div "Task" at bounding box center [928, 285] width 102 height 15
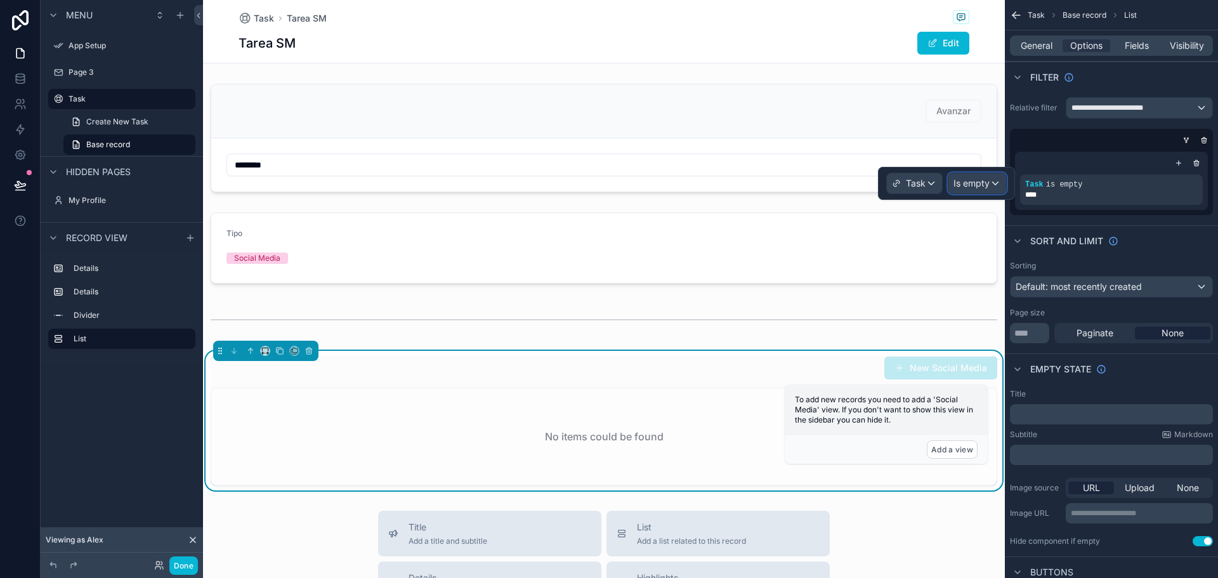
click at [998, 186] on div "Is empty" at bounding box center [977, 183] width 58 height 20
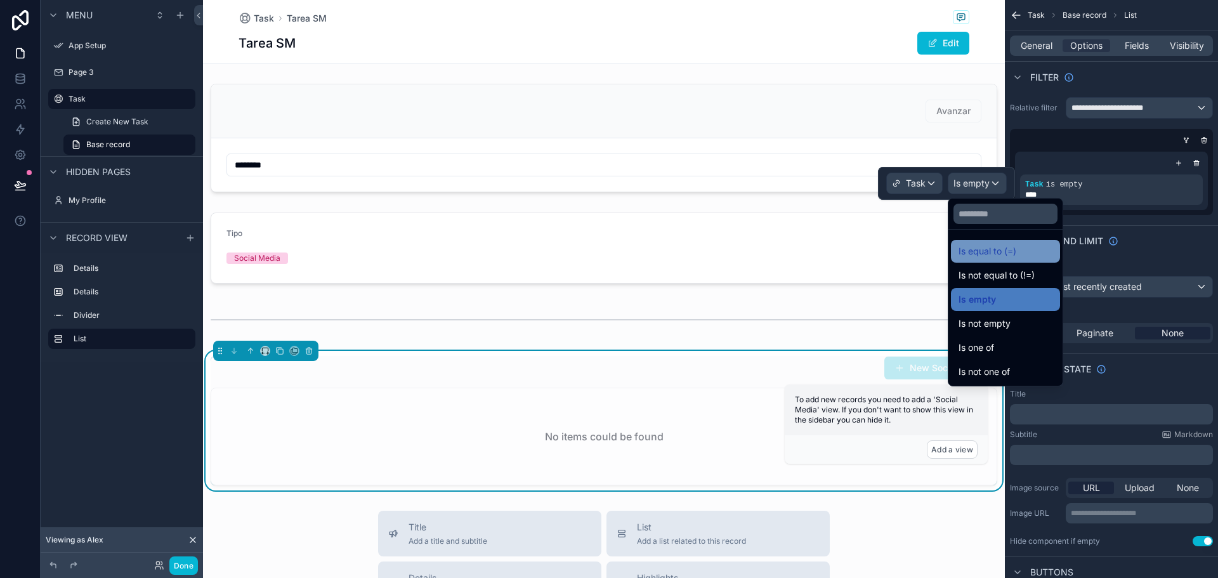
click at [985, 256] on span "Is equal to (=)" at bounding box center [988, 251] width 58 height 15
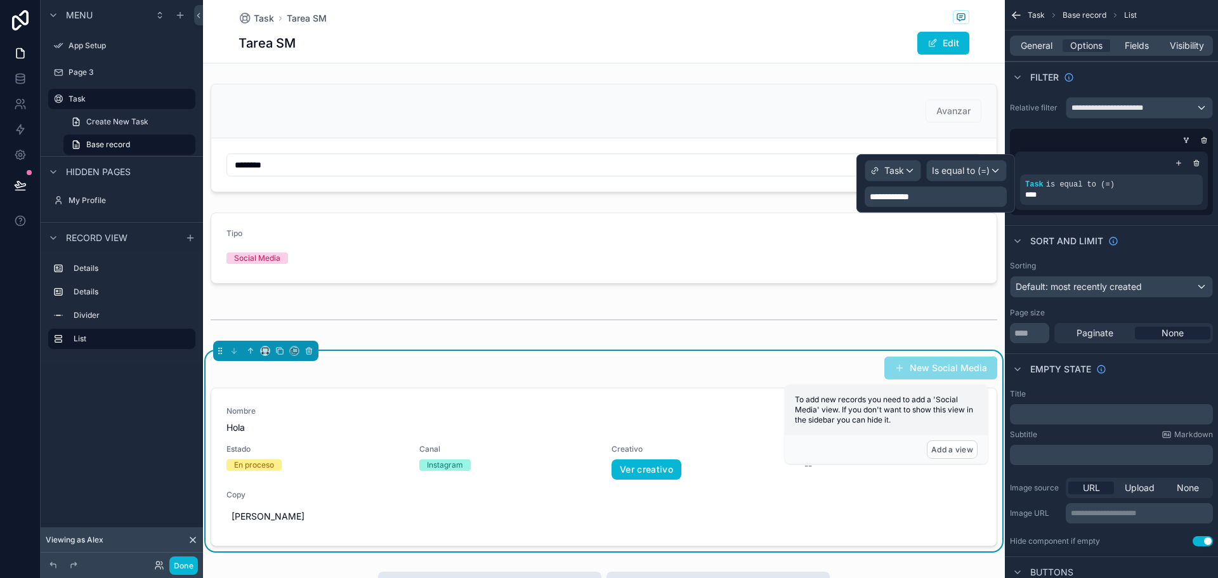
click at [926, 193] on div "**********" at bounding box center [936, 196] width 142 height 20
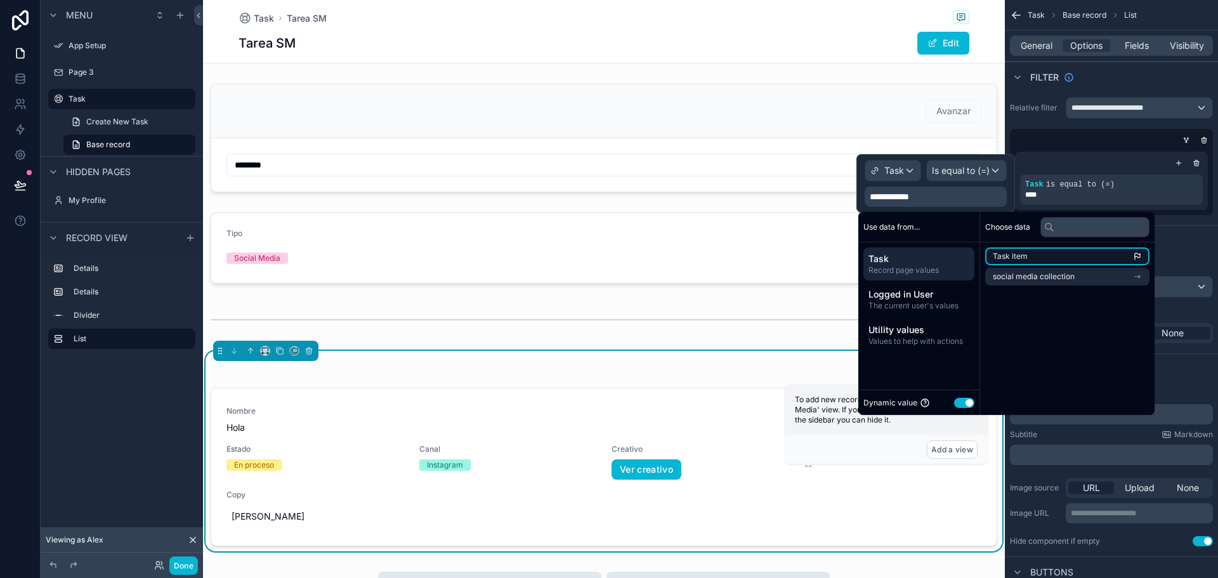
click at [1007, 254] on span "Task item" at bounding box center [1010, 256] width 35 height 10
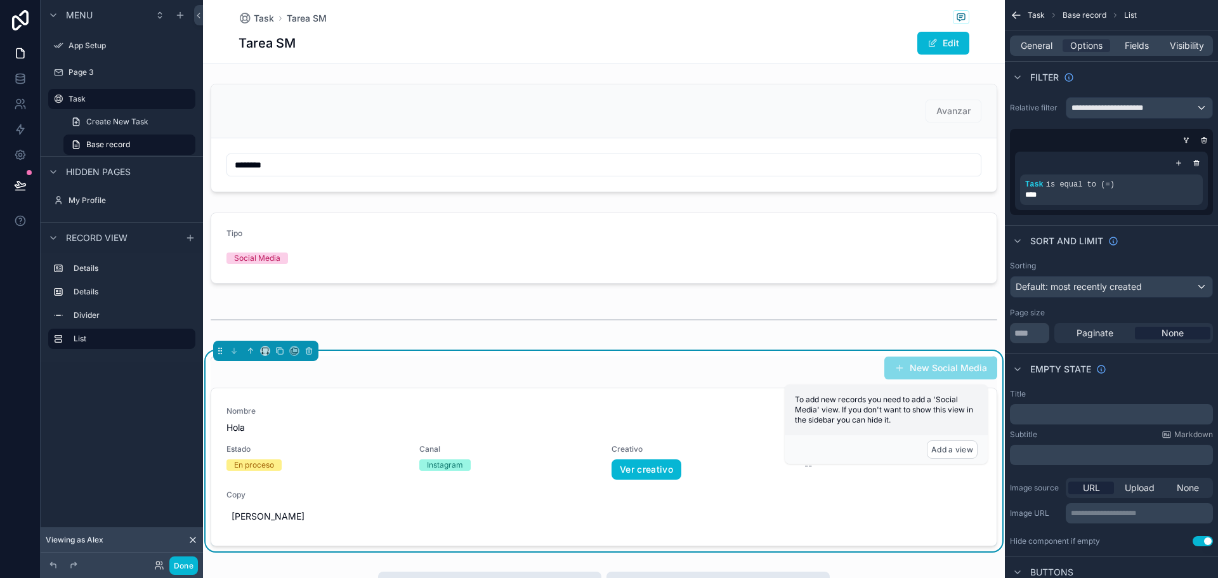
click at [1063, 151] on div "Task is equal to (=) ****" at bounding box center [1111, 181] width 203 height 69
click at [185, 563] on button "Done" at bounding box center [183, 565] width 29 height 18
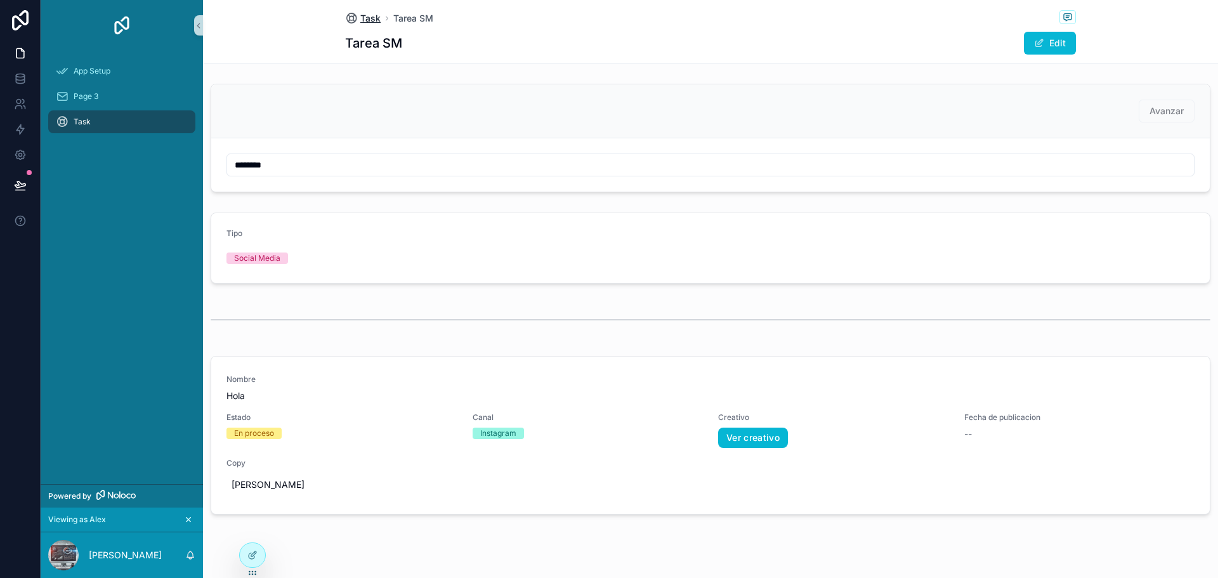
click at [364, 16] on span "Task" at bounding box center [370, 18] width 20 height 13
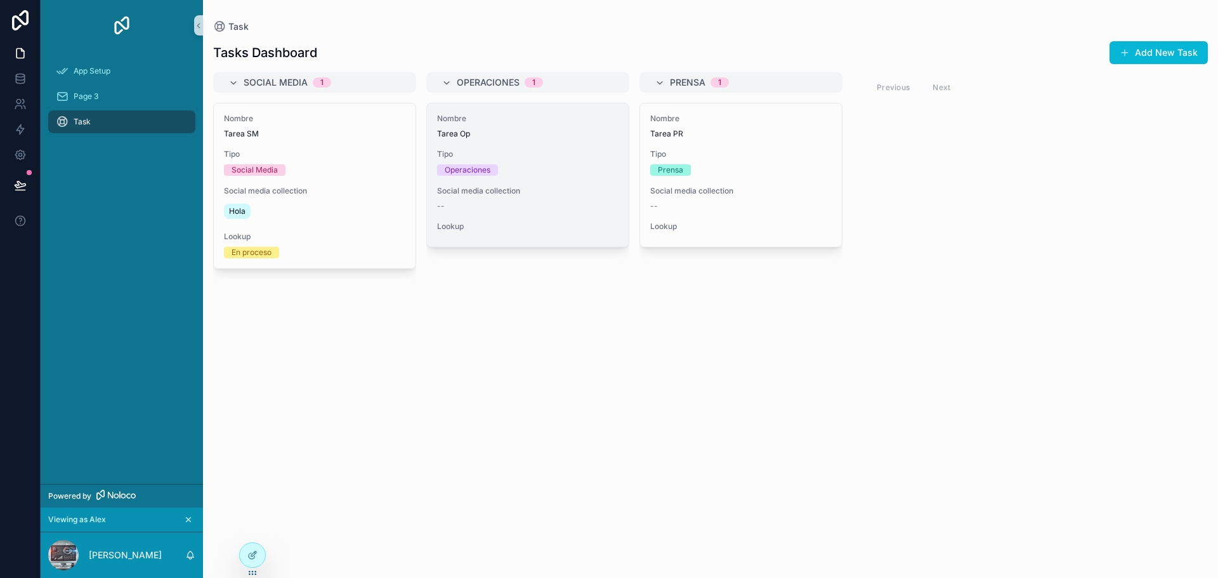
click at [492, 117] on span "Nombre" at bounding box center [527, 119] width 181 height 10
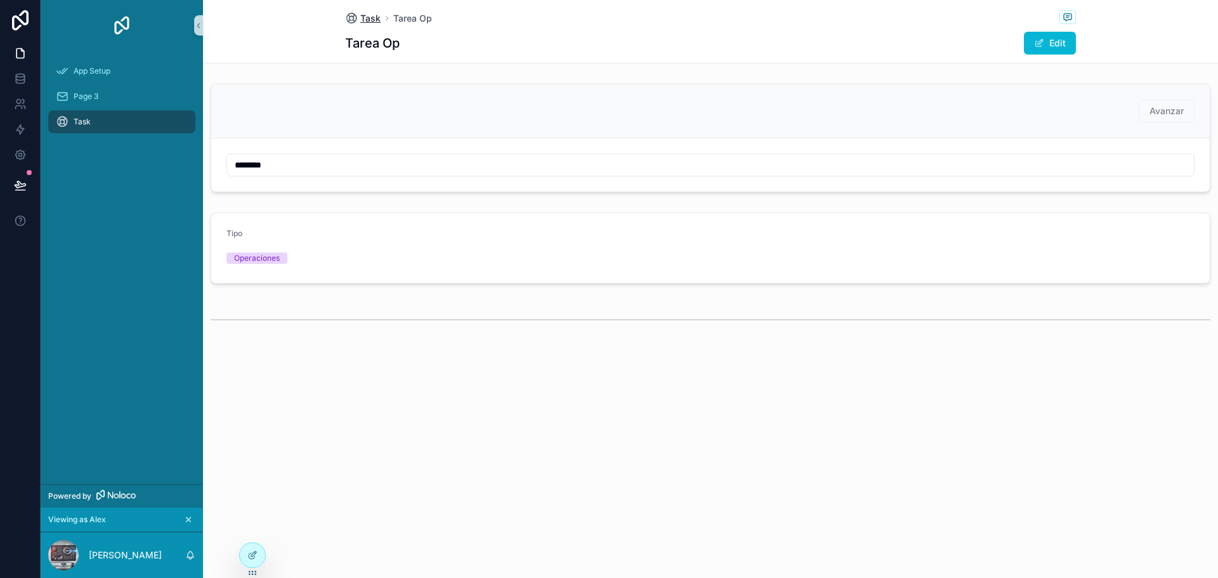
click at [366, 20] on span "Task" at bounding box center [370, 18] width 20 height 13
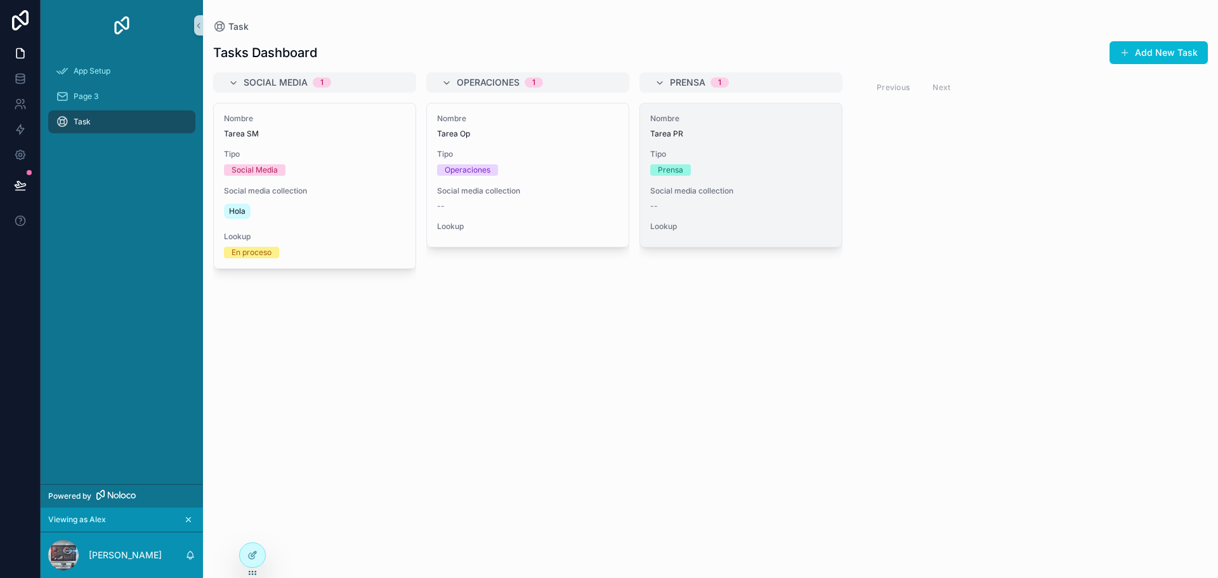
click at [790, 134] on span "Tarea PR" at bounding box center [740, 134] width 181 height 10
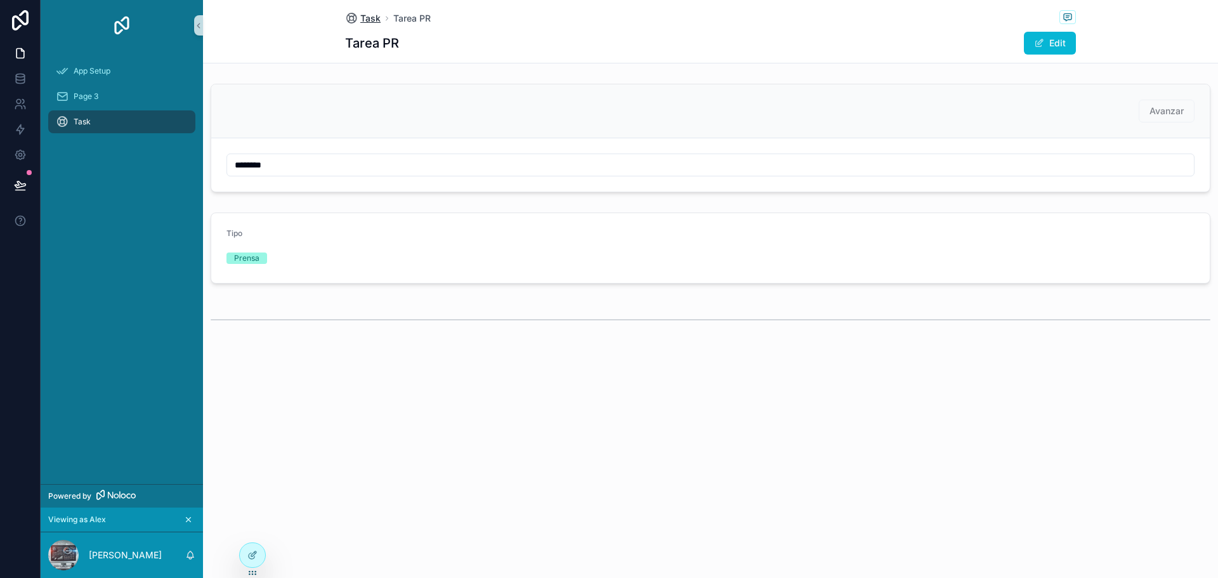
click at [370, 19] on span "Task" at bounding box center [370, 18] width 20 height 13
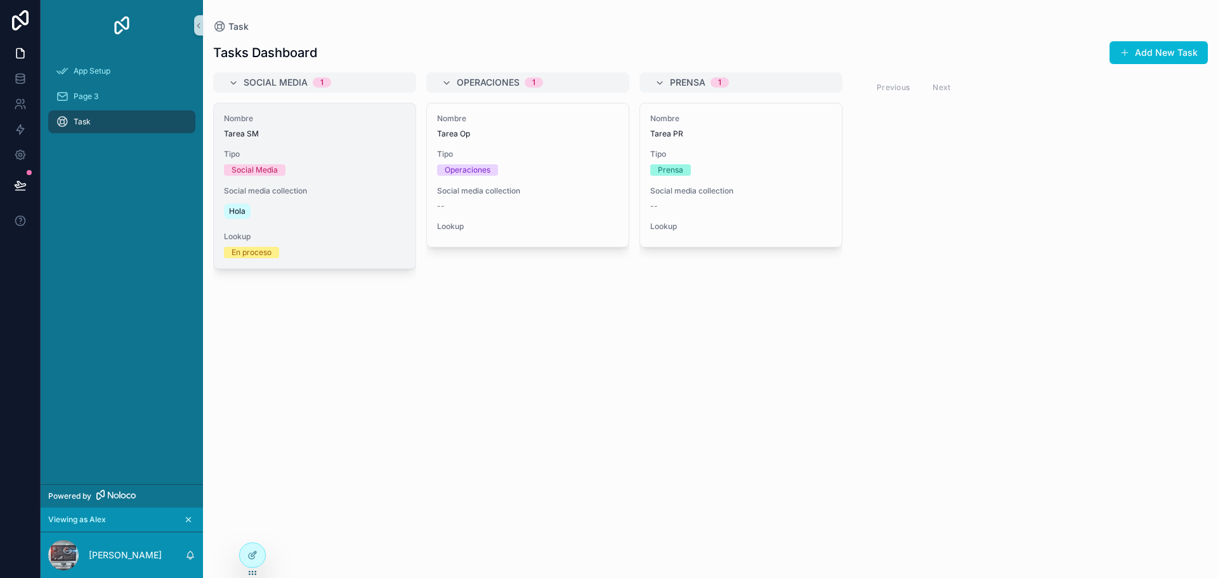
click at [319, 158] on span "Tipo" at bounding box center [314, 154] width 181 height 10
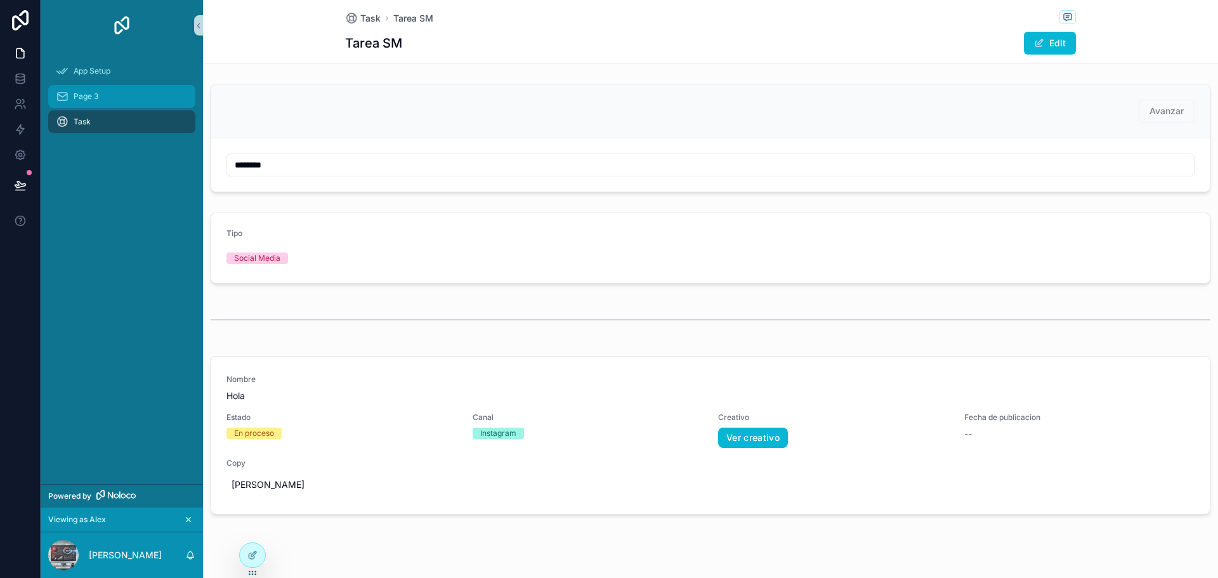
click at [104, 106] on div "Page 3" at bounding box center [122, 96] width 132 height 20
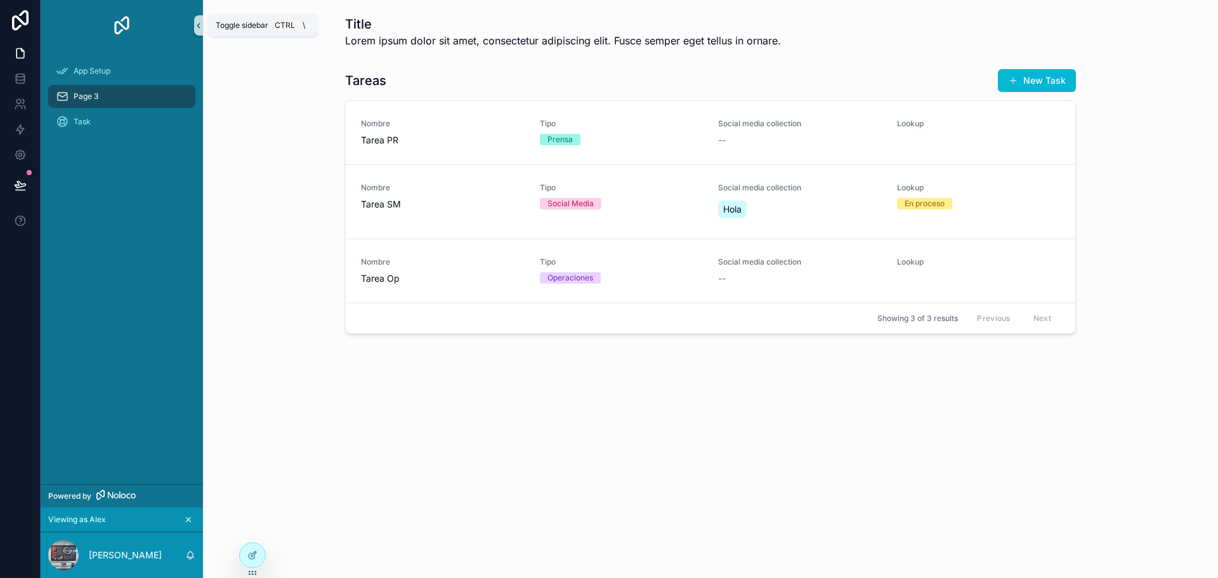
click at [197, 28] on icon "scrollable content" at bounding box center [198, 26] width 9 height 10
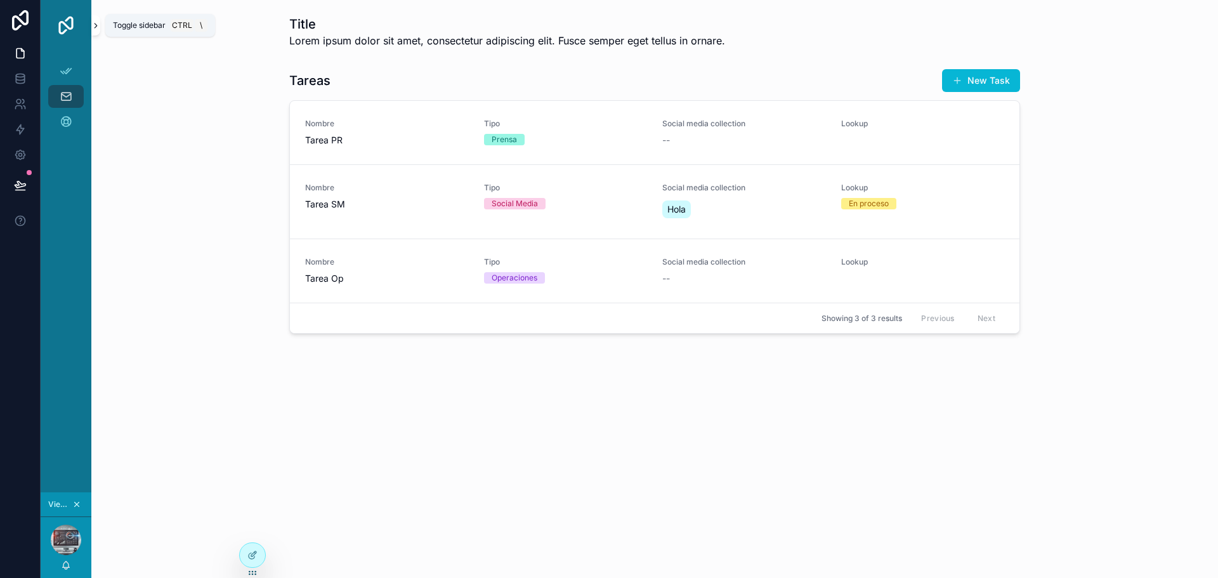
click at [95, 24] on icon "scrollable content" at bounding box center [96, 25] width 3 height 4
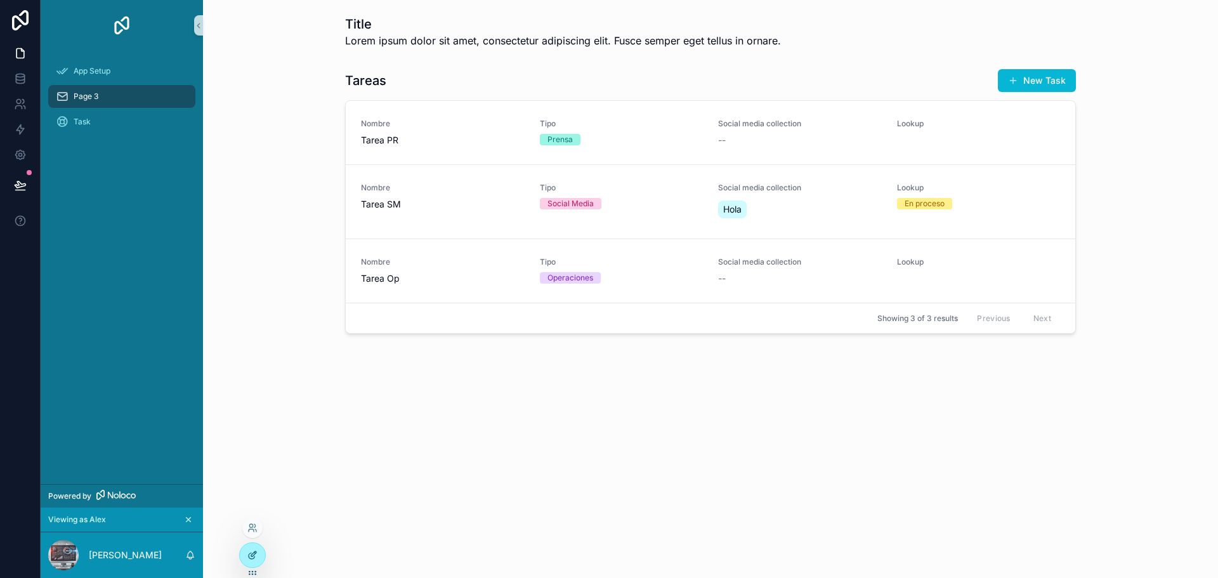
click at [249, 556] on icon at bounding box center [252, 556] width 6 height 6
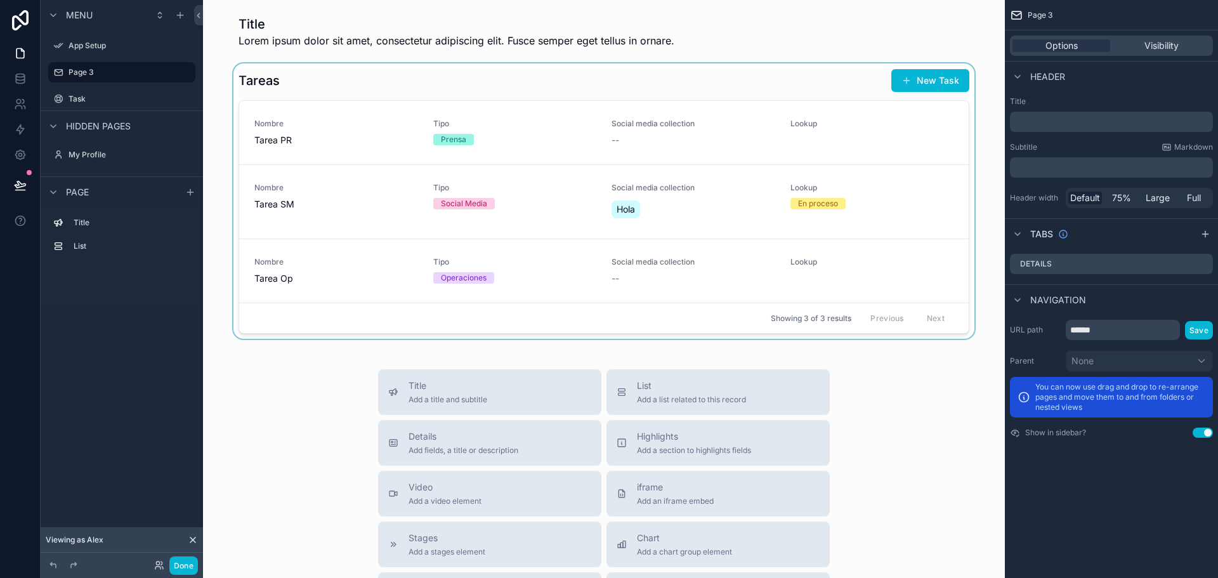
click at [486, 118] on div "scrollable content" at bounding box center [604, 200] width 782 height 275
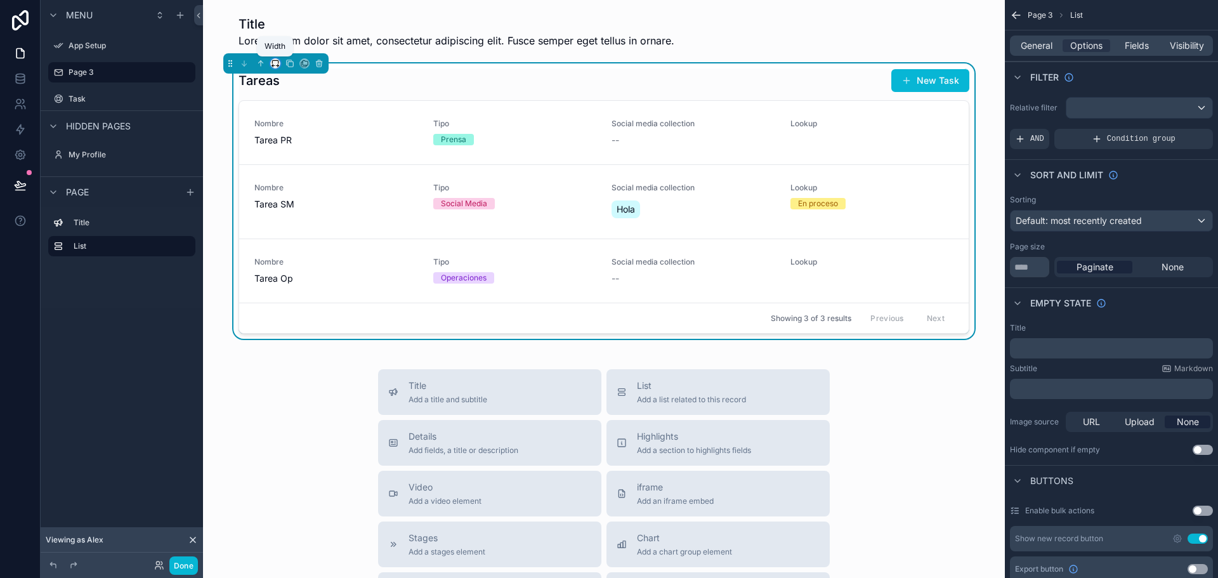
click at [277, 63] on icon "scrollable content" at bounding box center [275, 63] width 9 height 9
click at [282, 223] on div "Full width" at bounding box center [300, 231] width 55 height 23
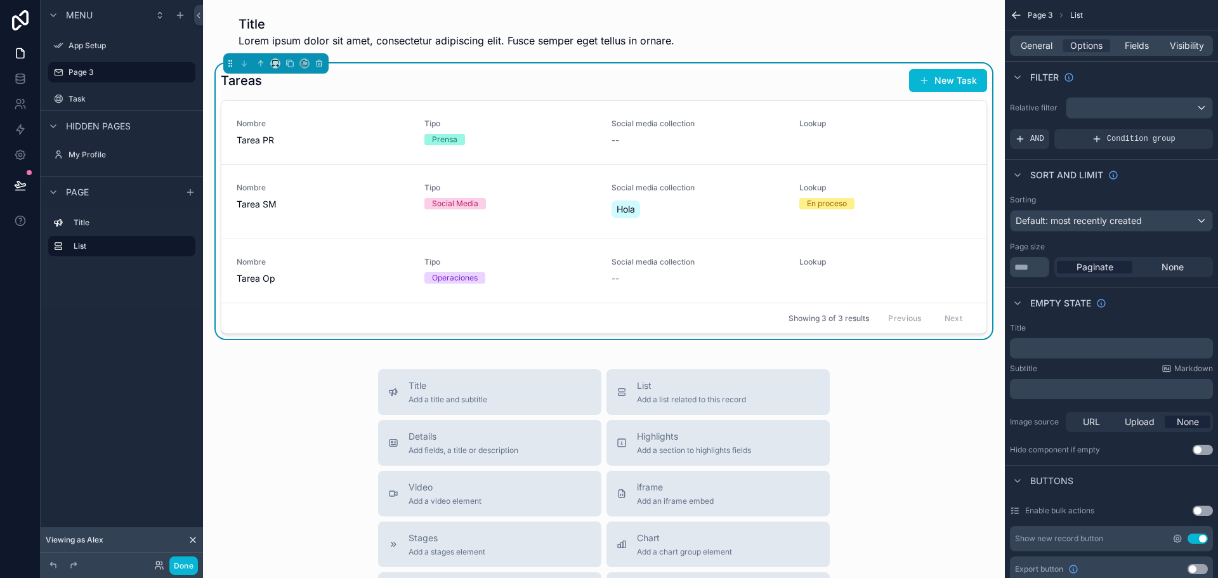
click at [1177, 542] on icon "scrollable content" at bounding box center [1178, 539] width 8 height 8
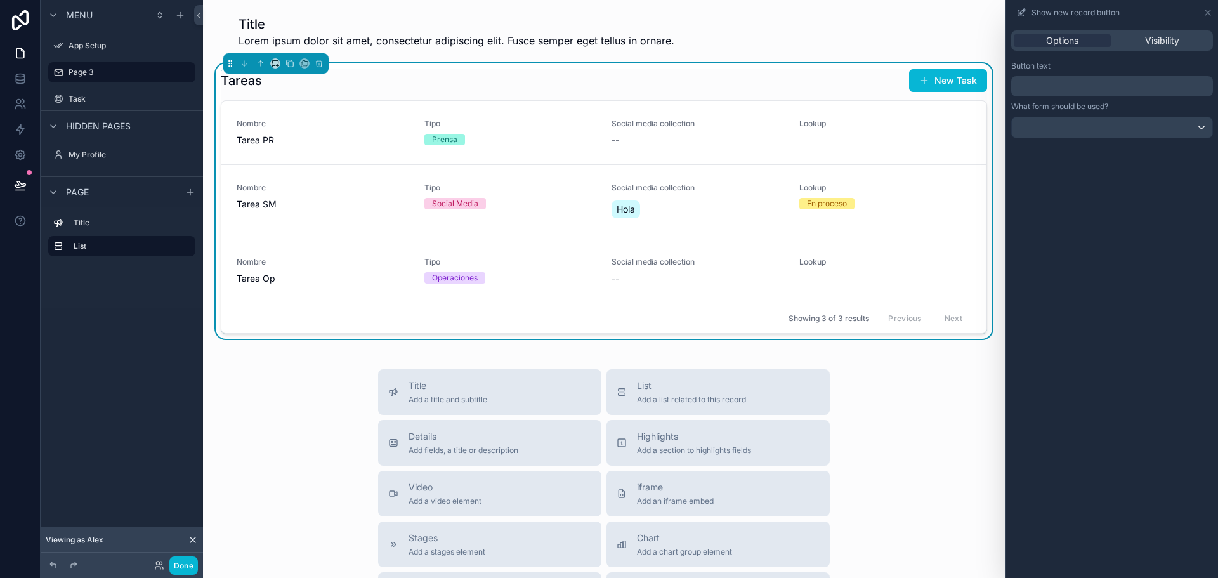
click at [1033, 88] on p "﻿" at bounding box center [1113, 86] width 194 height 15
click at [1160, 433] on div "**********" at bounding box center [1112, 301] width 212 height 553
click at [1073, 130] on div at bounding box center [1112, 127] width 200 height 20
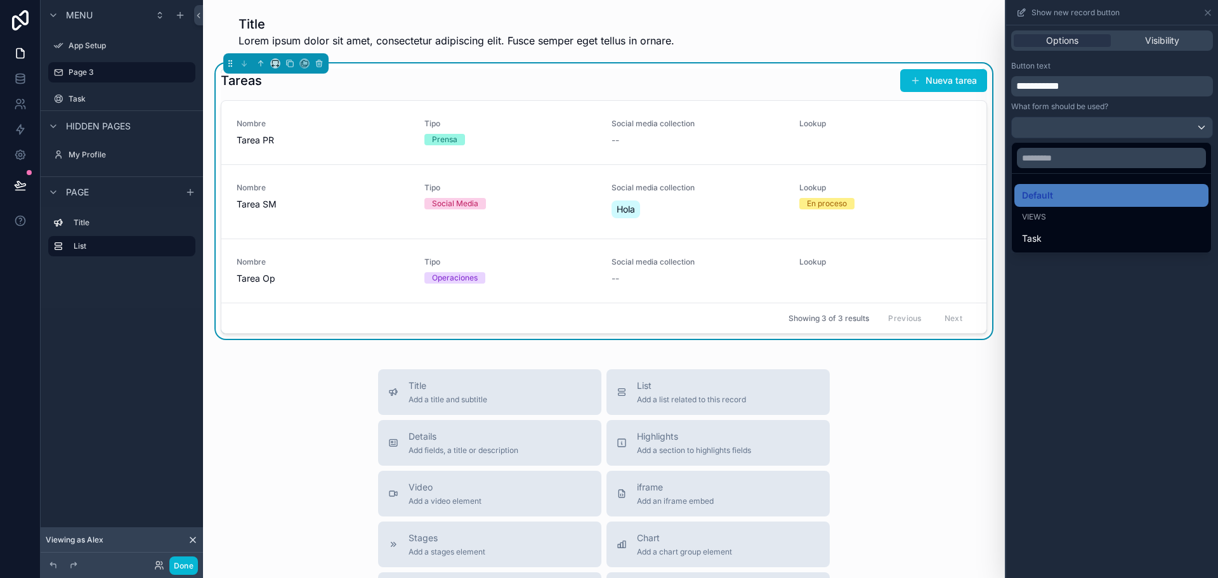
click at [1107, 277] on div at bounding box center [1112, 289] width 212 height 578
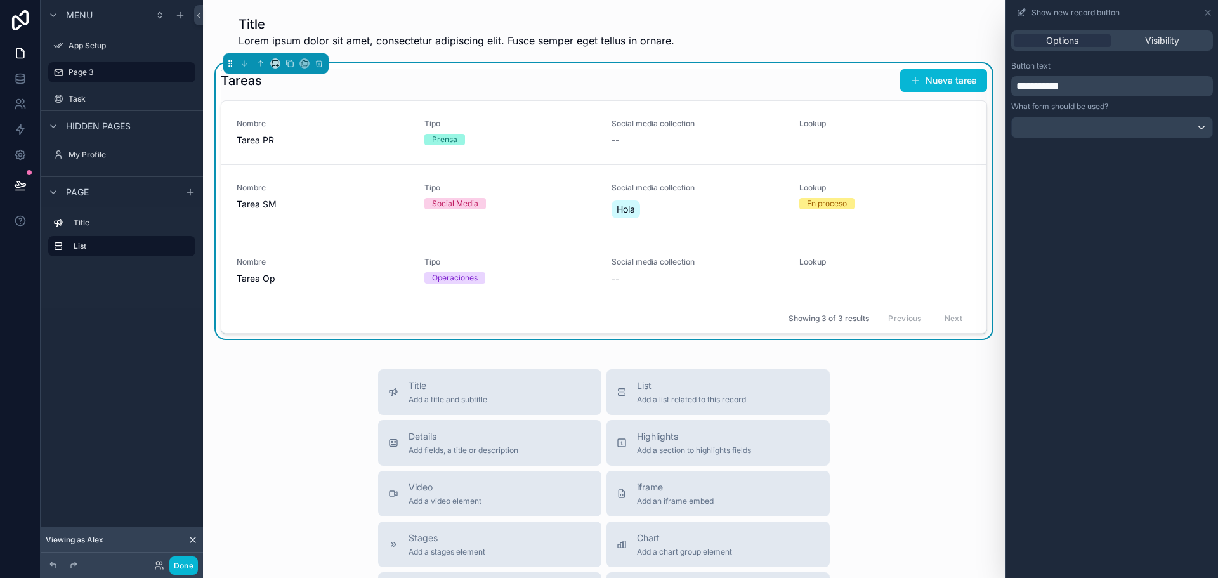
click at [1161, 48] on div "Options Visibility" at bounding box center [1112, 40] width 202 height 20
click at [1161, 44] on span "Visibility" at bounding box center [1162, 40] width 34 height 13
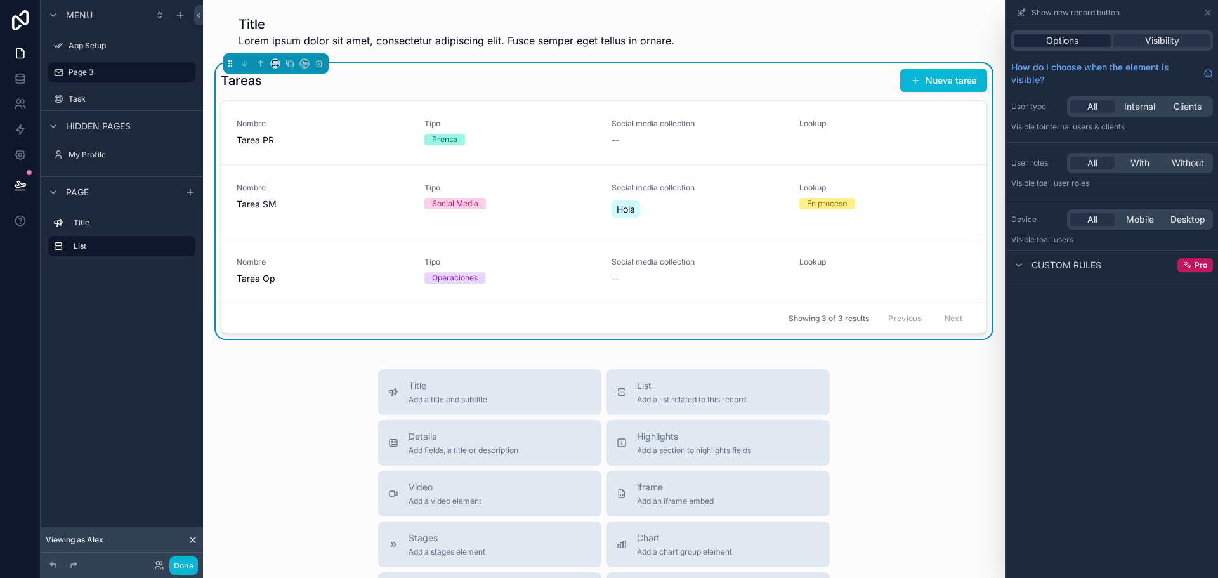
click at [1056, 41] on span "Options" at bounding box center [1062, 40] width 32 height 13
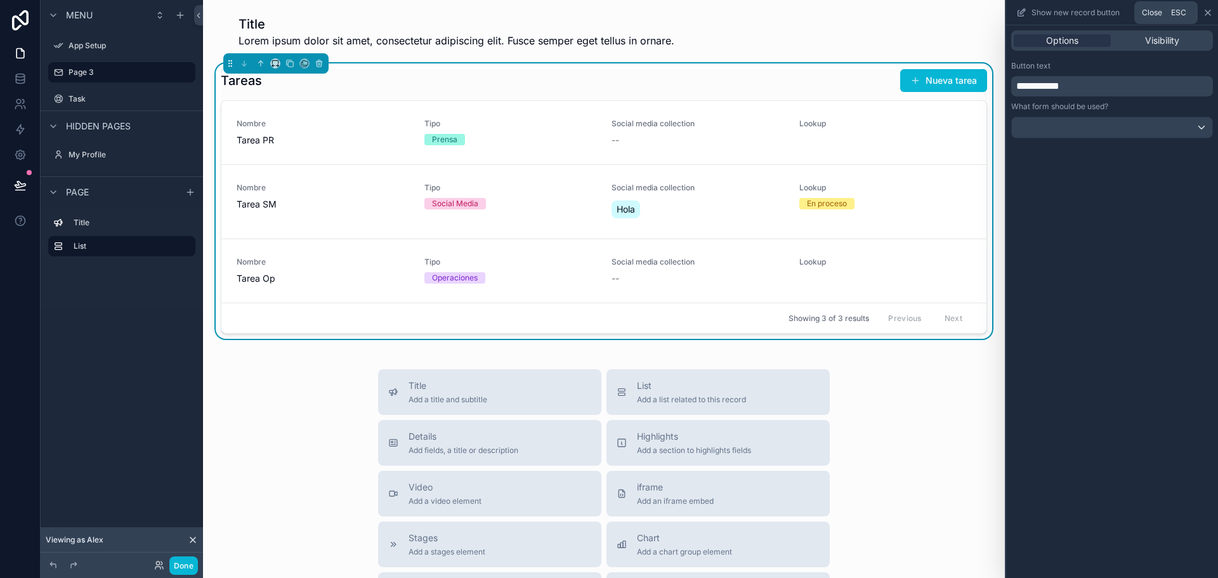
click at [1211, 13] on icon at bounding box center [1208, 13] width 10 height 10
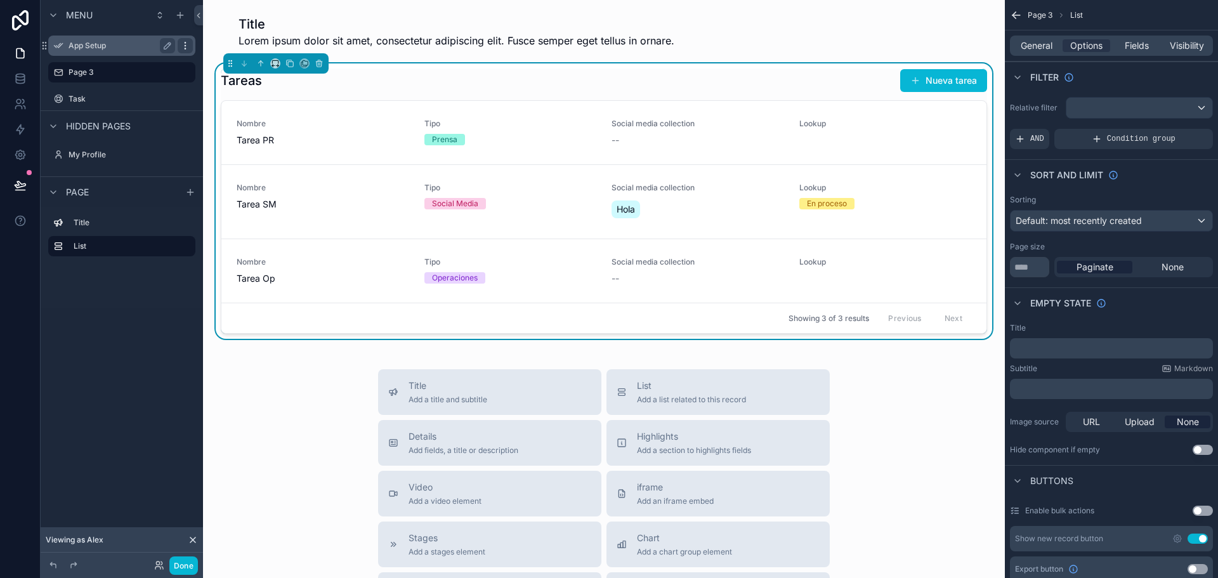
click at [185, 46] on icon "scrollable content" at bounding box center [185, 45] width 1 height 1
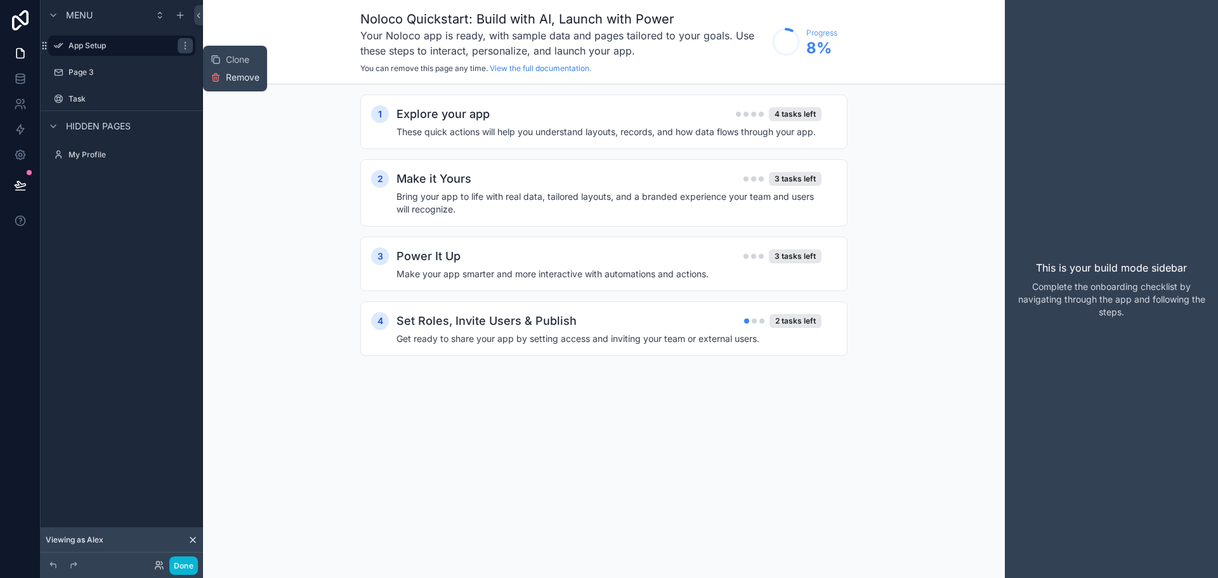
click at [214, 73] on icon at bounding box center [216, 77] width 10 height 10
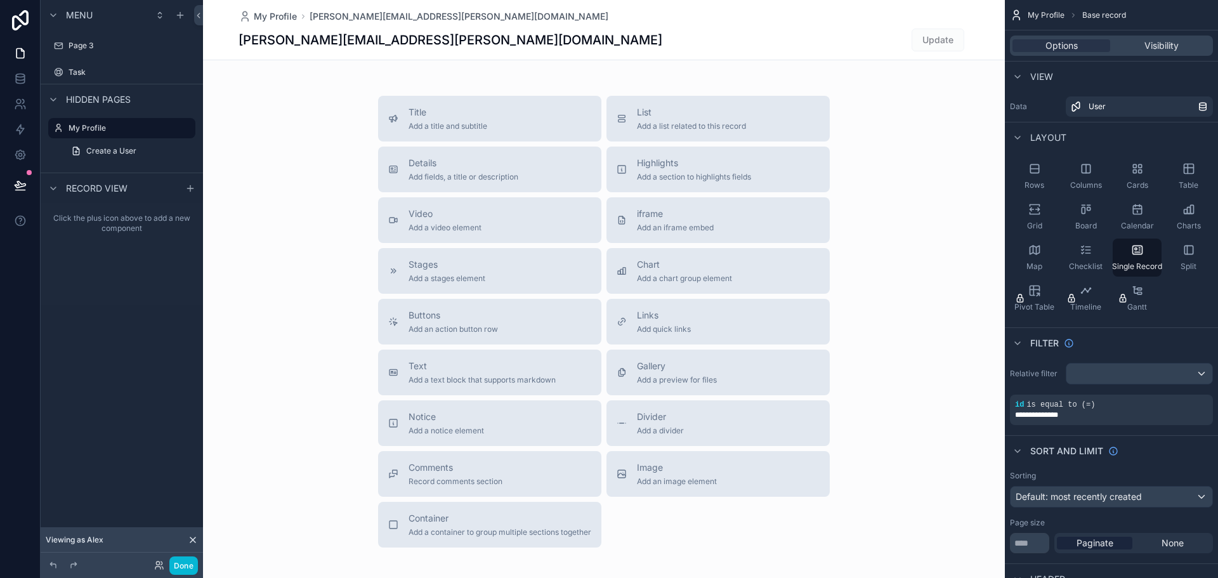
click at [84, 185] on span "Record view" at bounding box center [97, 188] width 62 height 13
click at [188, 17] on div "Menu" at bounding box center [122, 15] width 162 height 30
click at [181, 16] on icon "scrollable content" at bounding box center [180, 15] width 10 height 10
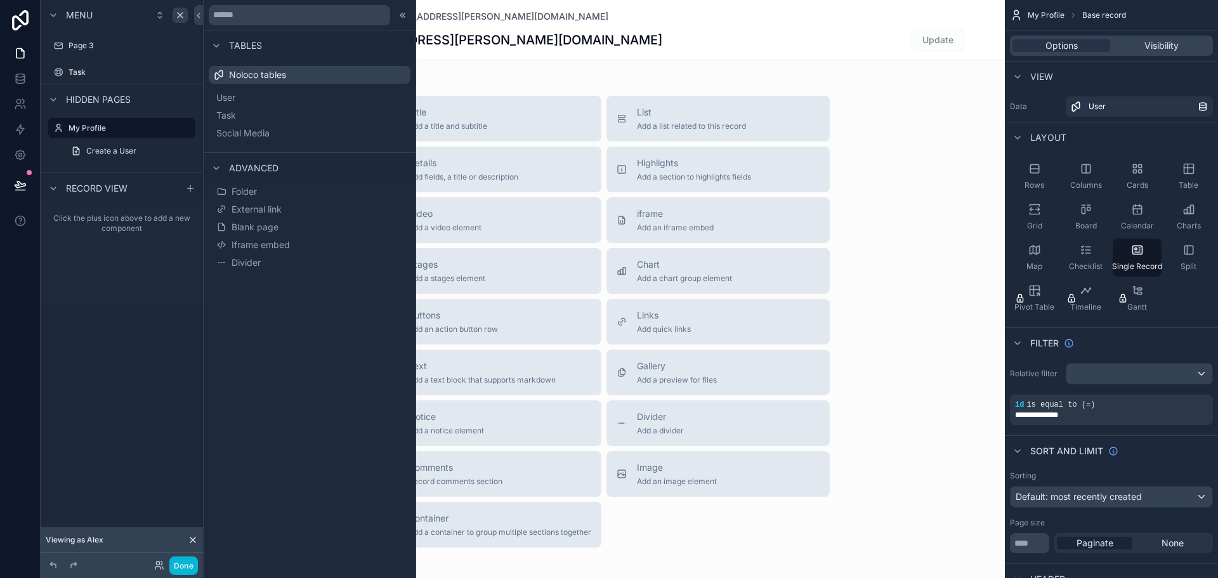
click at [471, 41] on div "alejandro.martinez@urbincasa.es Update" at bounding box center [604, 40] width 731 height 24
click at [461, 70] on div "My Profile alejandro.martinez@urbincasa.es alejandro.martinez@urbincasa.es Upda…" at bounding box center [604, 324] width 802 height 649
click at [202, 22] on button at bounding box center [198, 15] width 9 height 20
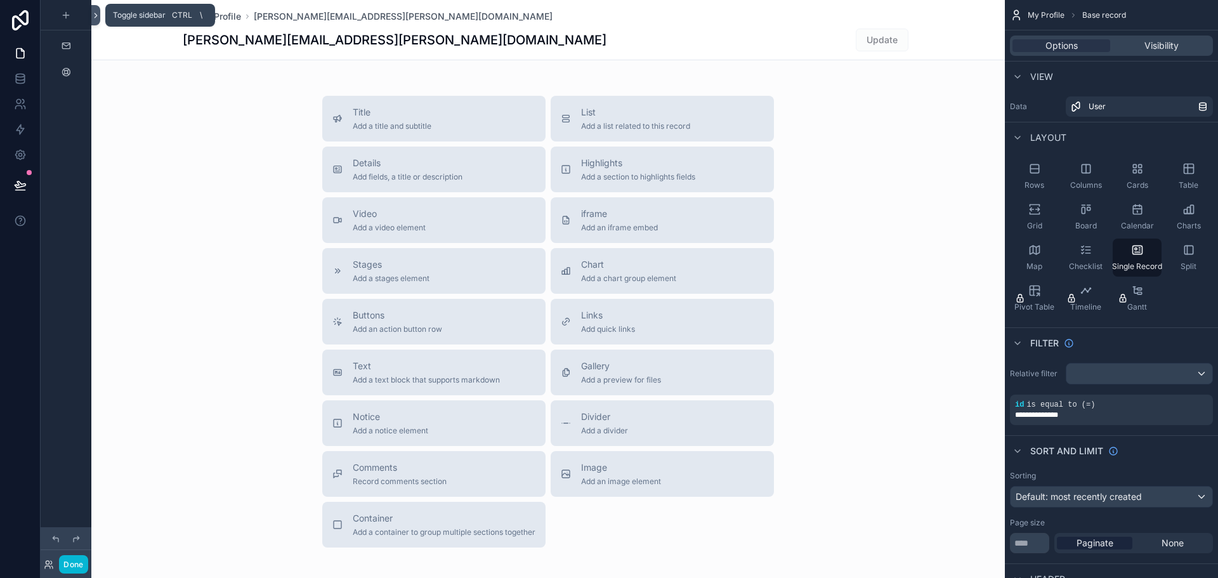
click at [95, 16] on icon at bounding box center [95, 16] width 9 height 10
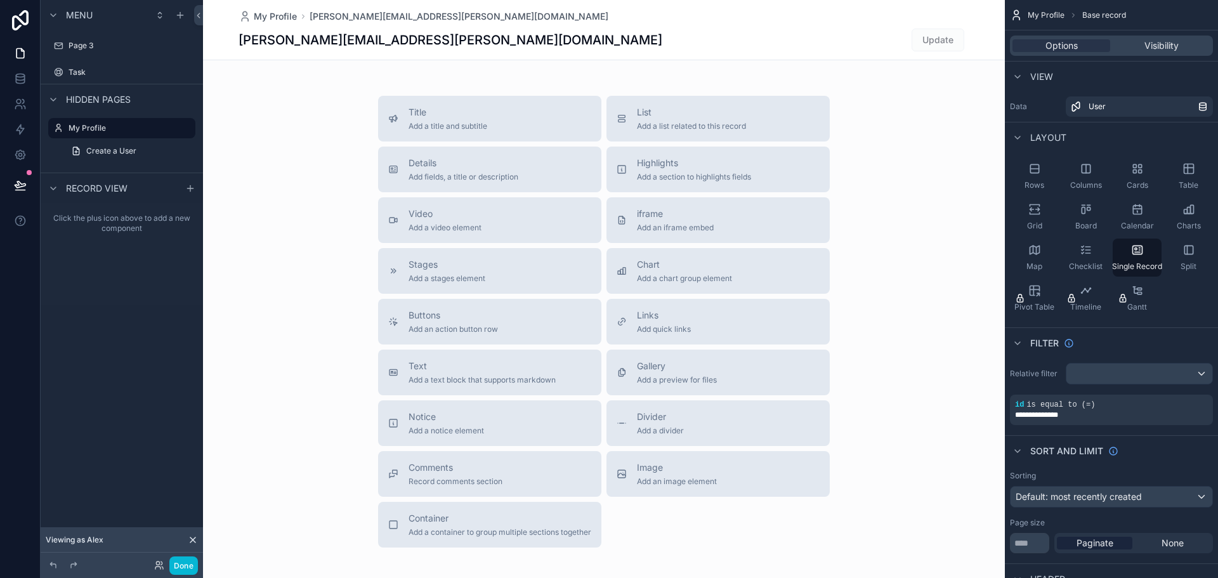
click at [93, 56] on div "Page 3" at bounding box center [122, 45] width 162 height 23
click at [181, 565] on button "Done" at bounding box center [183, 565] width 29 height 18
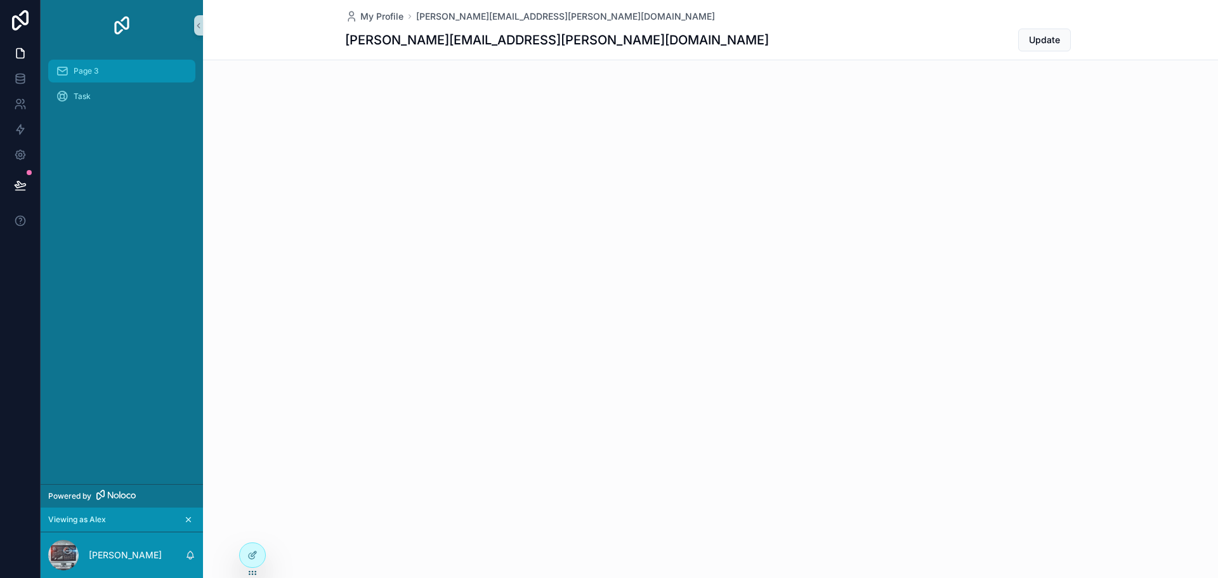
click at [110, 74] on div "Page 3" at bounding box center [122, 71] width 132 height 20
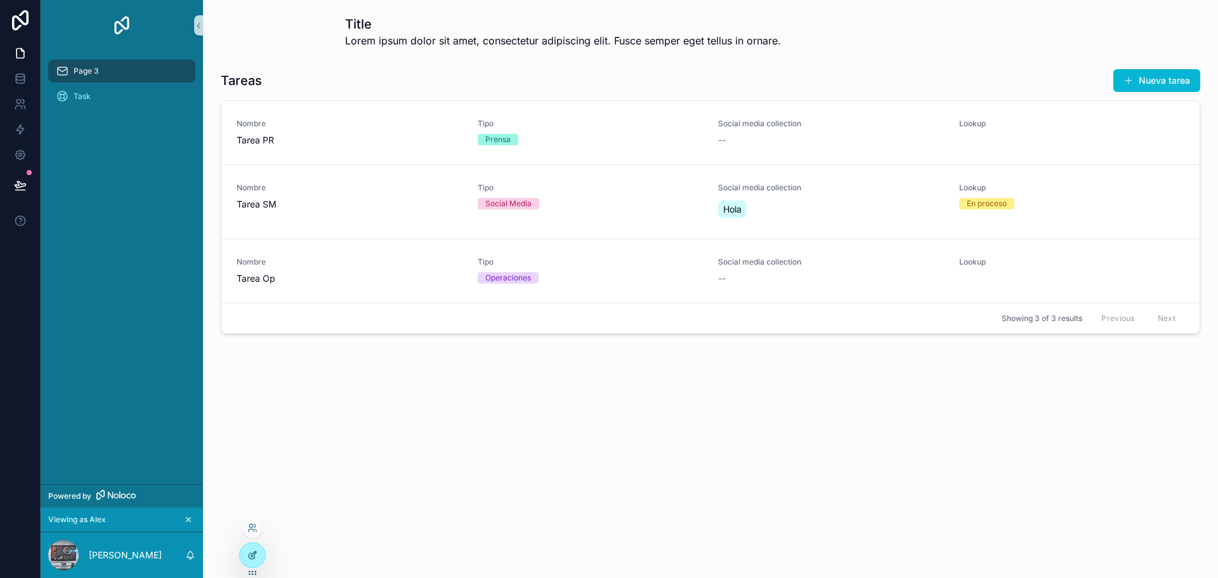
click at [251, 556] on icon at bounding box center [253, 553] width 5 height 5
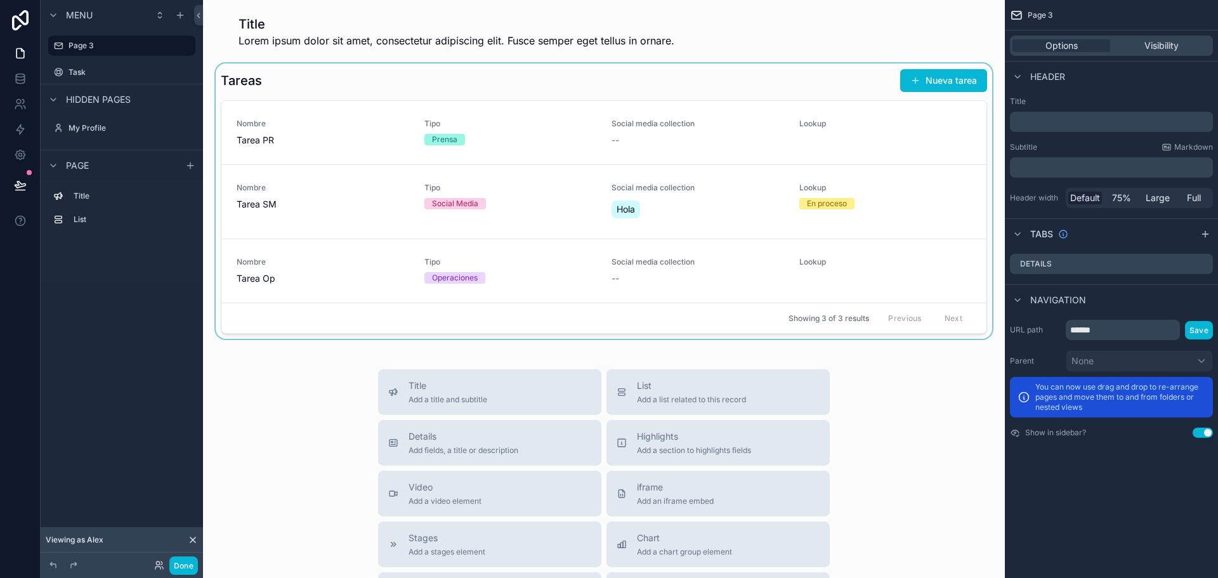
click at [391, 124] on div "scrollable content" at bounding box center [604, 200] width 782 height 275
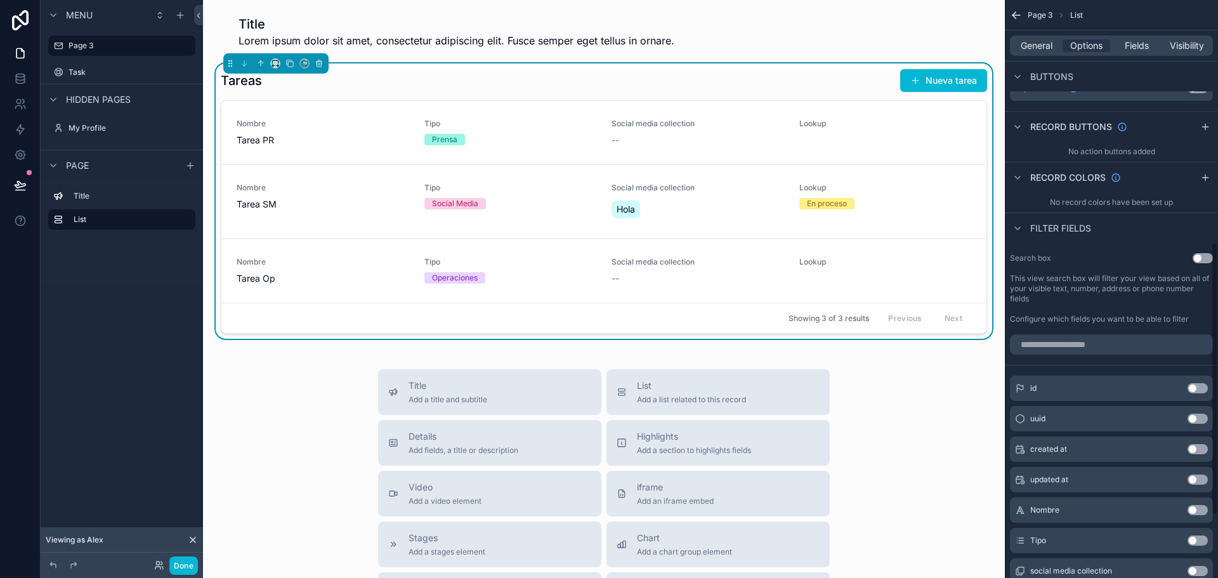
scroll to position [501, 0]
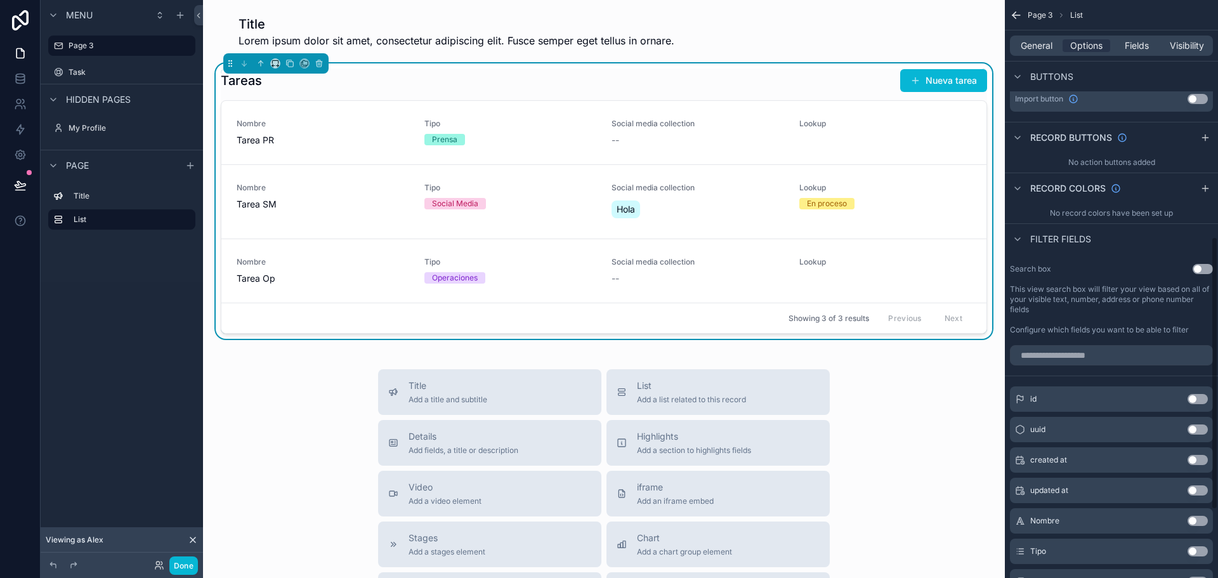
drag, startPoint x: 1214, startPoint y: 111, endPoint x: 1217, endPoint y: 348, distance: 237.3
click at [1217, 348] on div "Page 3 List General Options Fields Visibility Filter Relative filter AND Condit…" at bounding box center [1111, 289] width 213 height 578
click at [1017, 240] on icon "scrollable content" at bounding box center [1017, 239] width 10 height 10
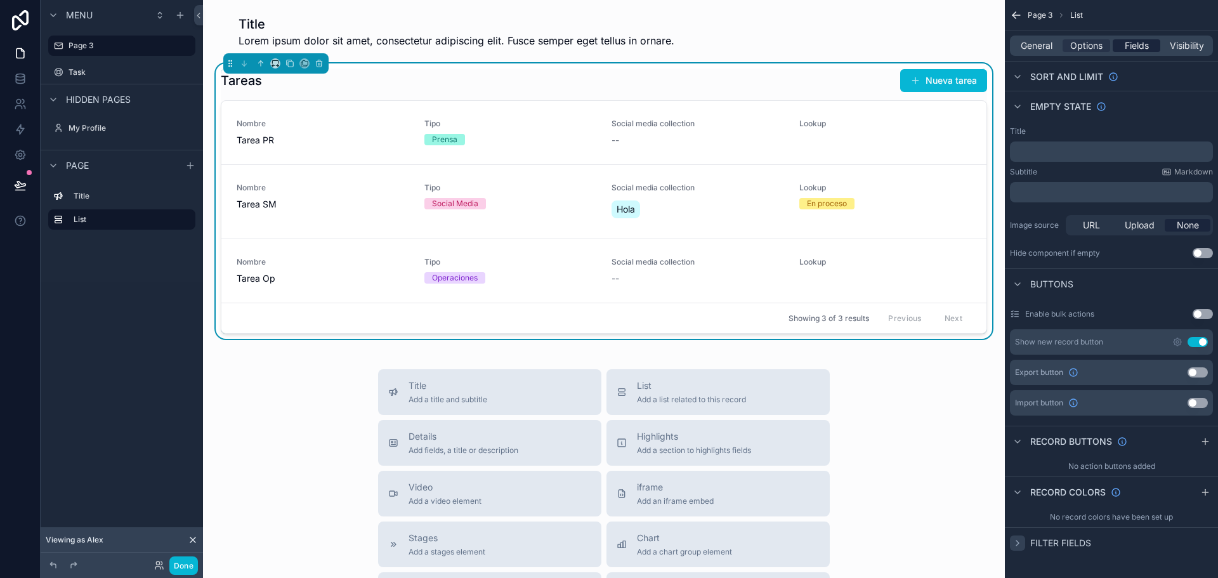
click at [1130, 46] on span "Fields" at bounding box center [1137, 45] width 24 height 13
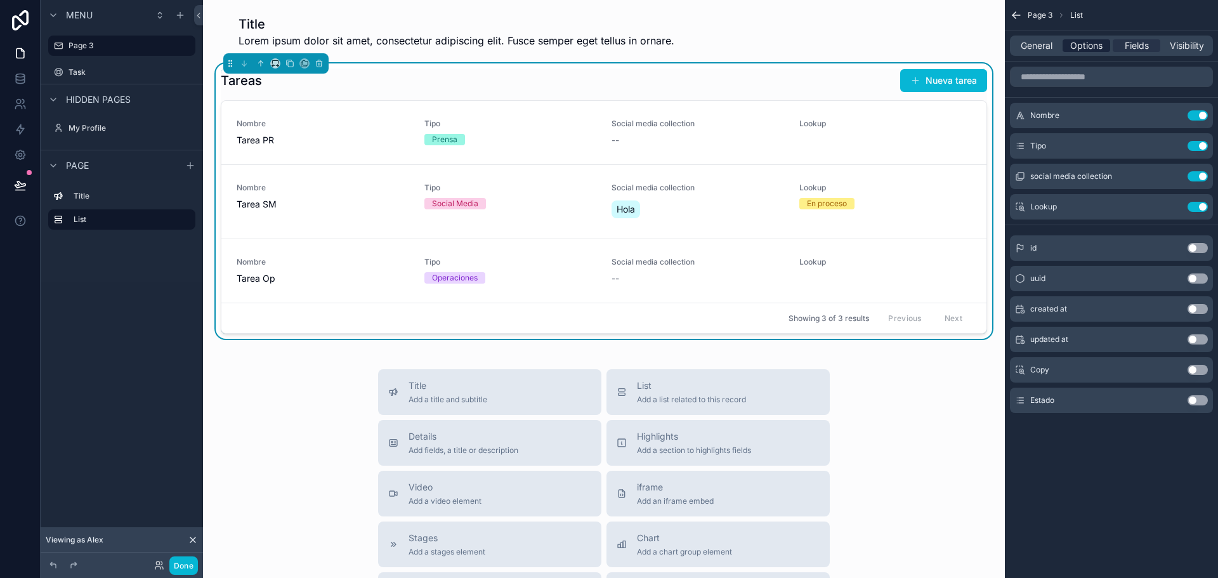
click at [1075, 51] on span "Options" at bounding box center [1086, 45] width 32 height 13
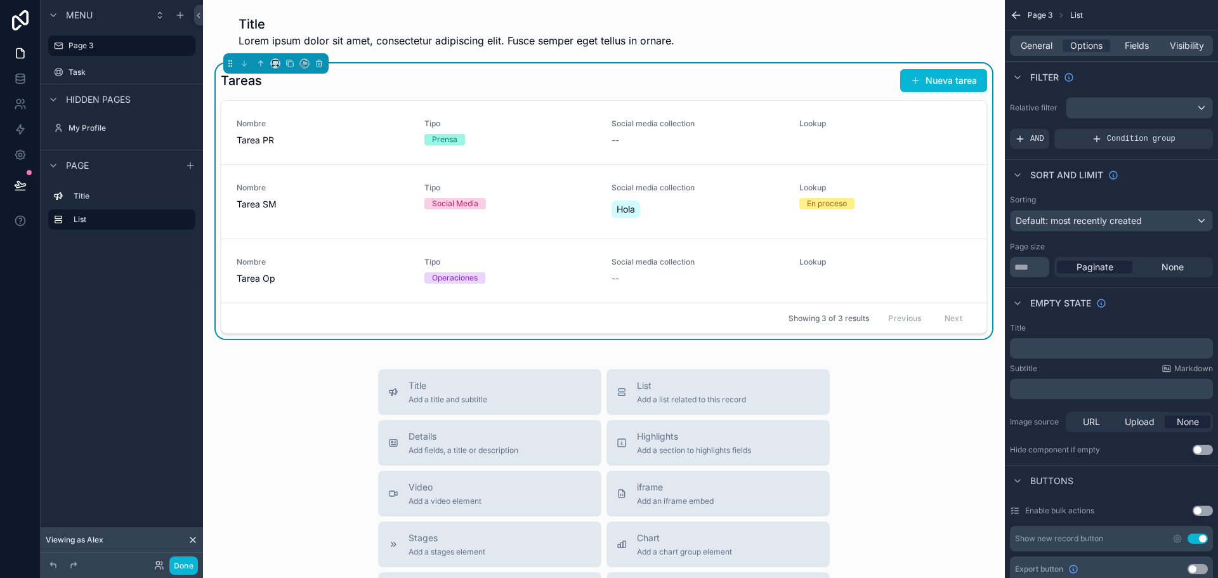
click at [1022, 53] on div "General Options Fields Visibility" at bounding box center [1111, 46] width 203 height 20
click at [1035, 49] on span "General" at bounding box center [1037, 45] width 32 height 13
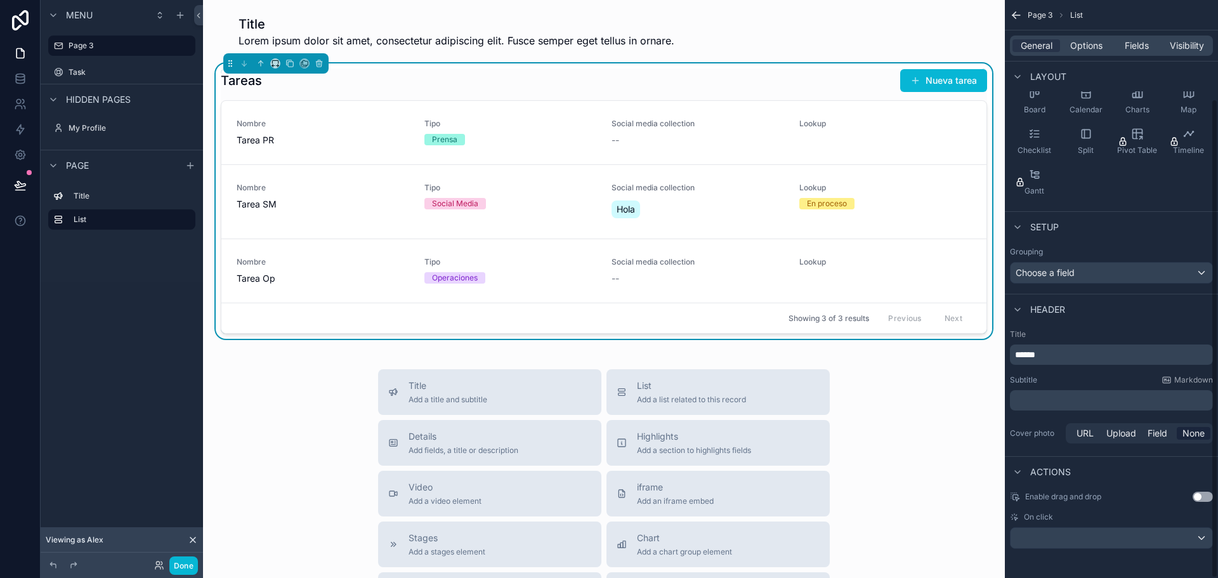
scroll to position [119, 0]
drag, startPoint x: 1217, startPoint y: 160, endPoint x: 1214, endPoint y: 344, distance: 184.0
click at [1214, 344] on div "Page 3 List General Options Fields Visibility View List type Task Layout Rows C…" at bounding box center [1111, 289] width 213 height 578
click at [1079, 538] on div "scrollable content" at bounding box center [1112, 537] width 202 height 20
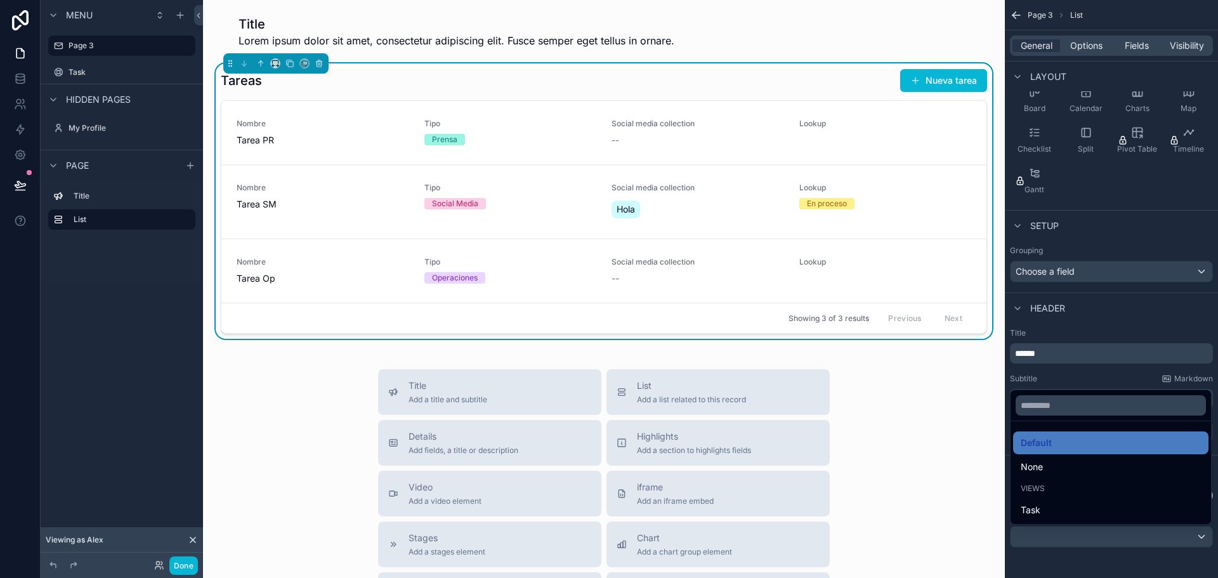
click at [1079, 538] on div "scrollable content" at bounding box center [609, 289] width 1218 height 578
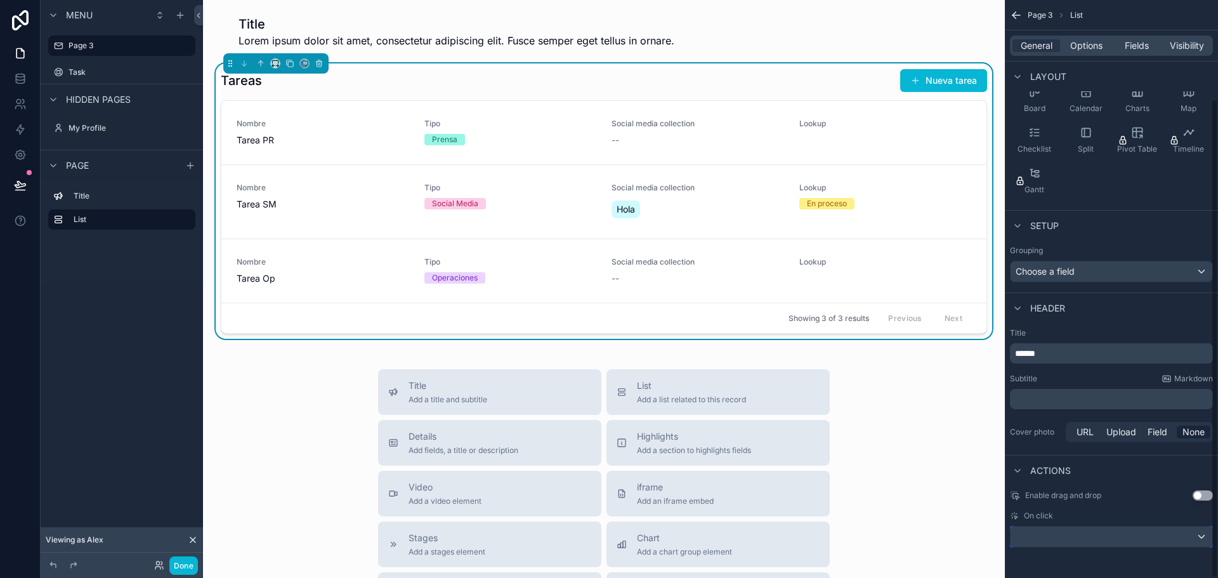
click at [1118, 544] on div "scrollable content" at bounding box center [1112, 537] width 202 height 20
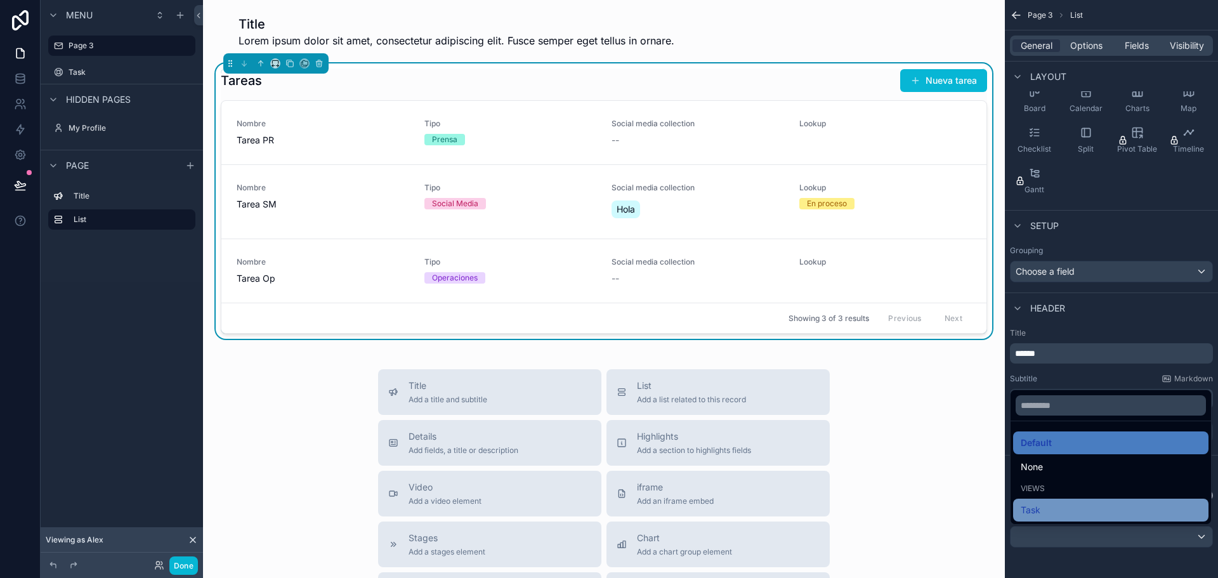
click at [1073, 515] on div "Task" at bounding box center [1111, 509] width 180 height 15
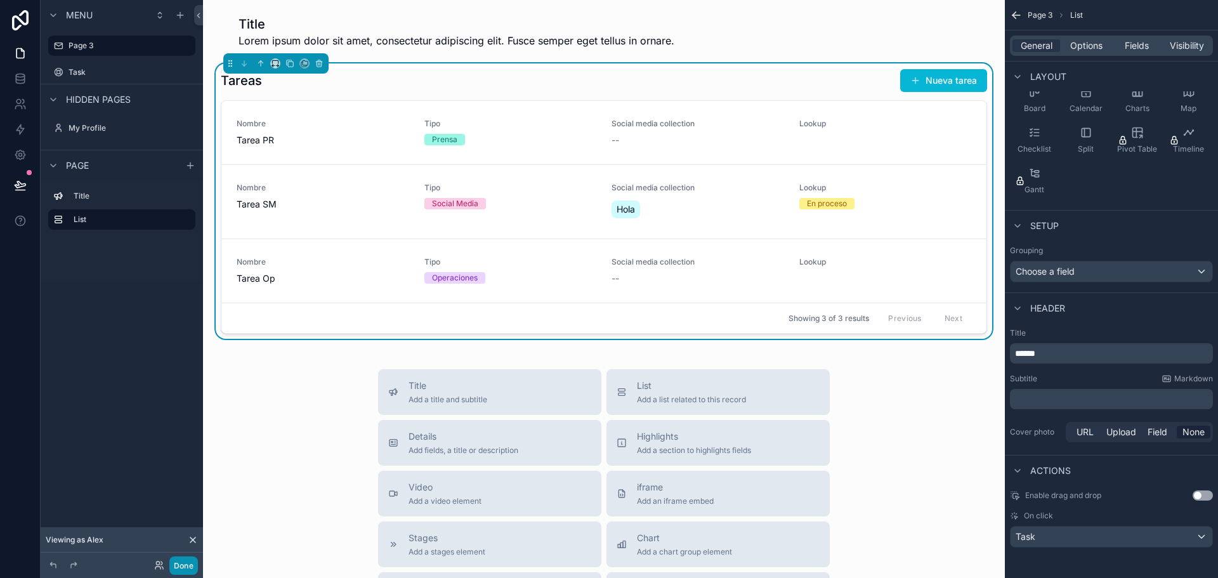
click at [178, 565] on button "Done" at bounding box center [183, 565] width 29 height 18
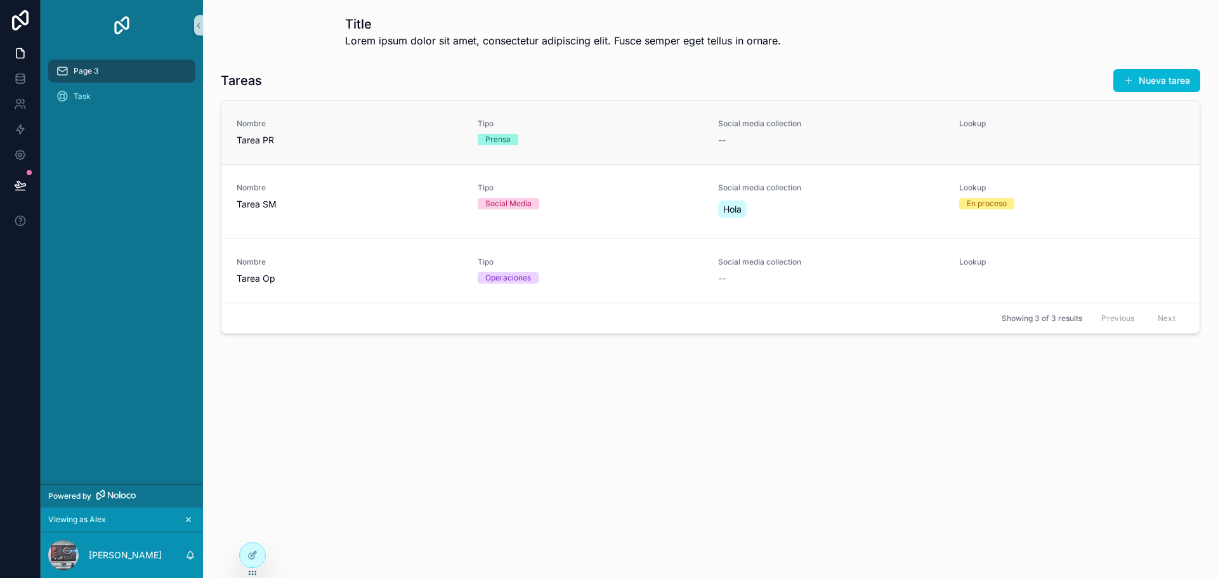
click at [591, 146] on div "Tipo Prensa" at bounding box center [591, 133] width 226 height 28
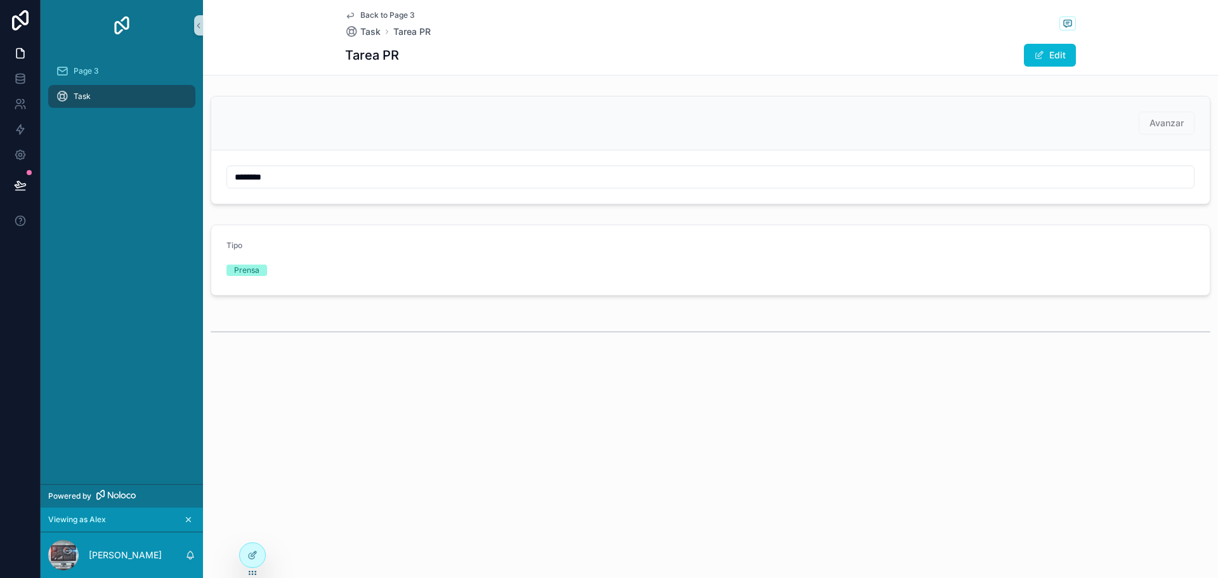
click at [380, 125] on div "Avanzar" at bounding box center [710, 123] width 968 height 23
click at [255, 556] on icon at bounding box center [252, 555] width 10 height 10
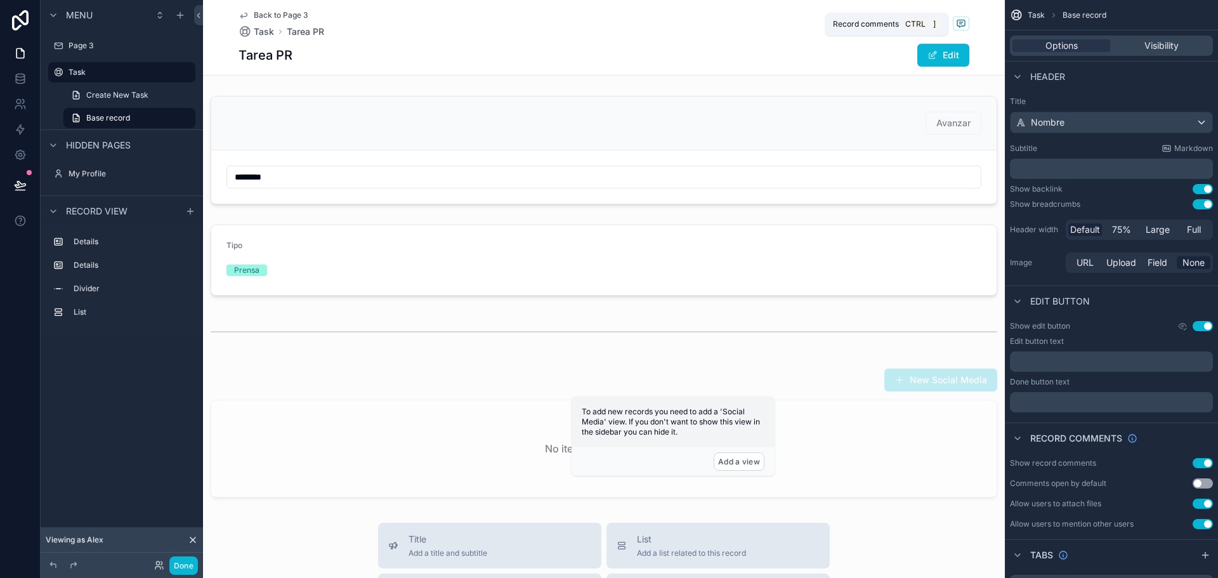
click at [958, 24] on icon "scrollable content" at bounding box center [961, 23] width 10 height 10
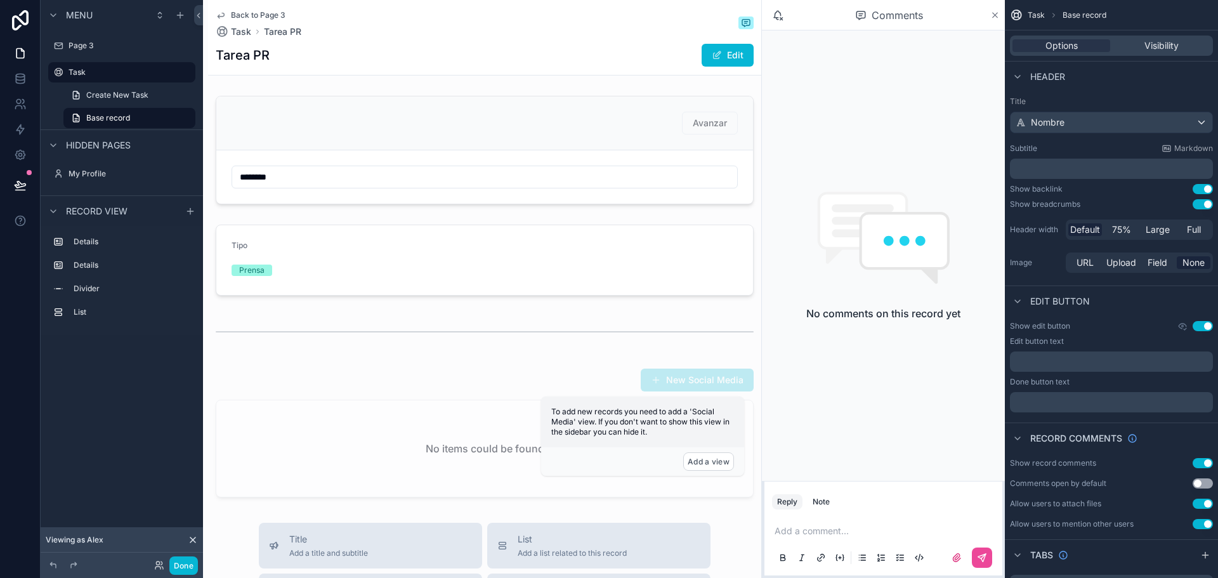
click at [992, 15] on icon "scrollable content" at bounding box center [995, 15] width 10 height 10
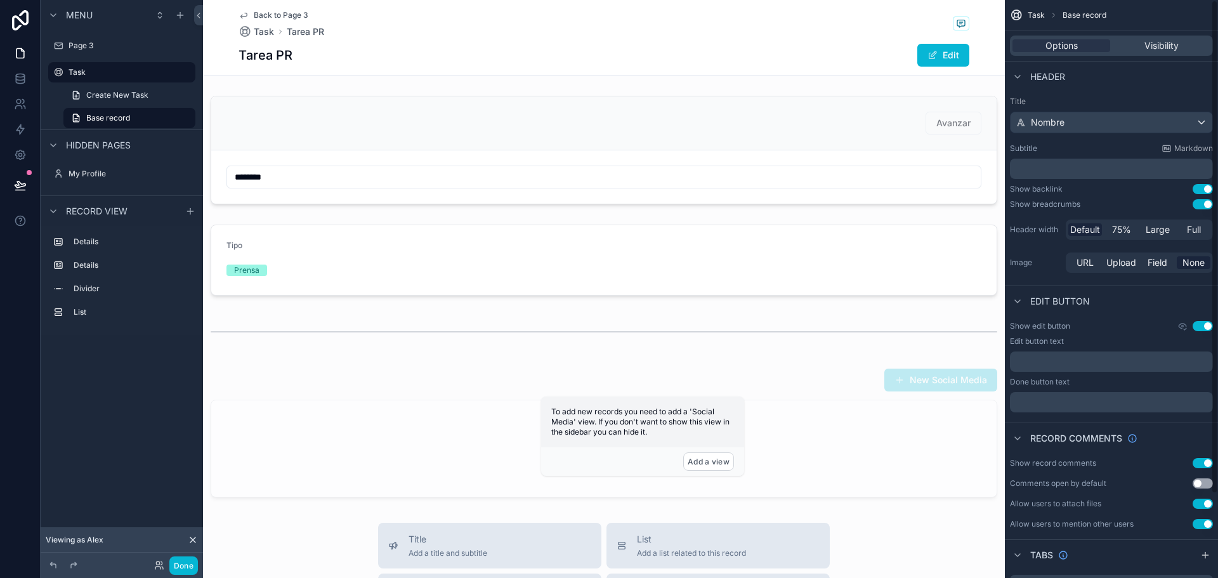
click at [908, 30] on div "Back to Page 3 Task Tarea PR" at bounding box center [604, 24] width 731 height 28
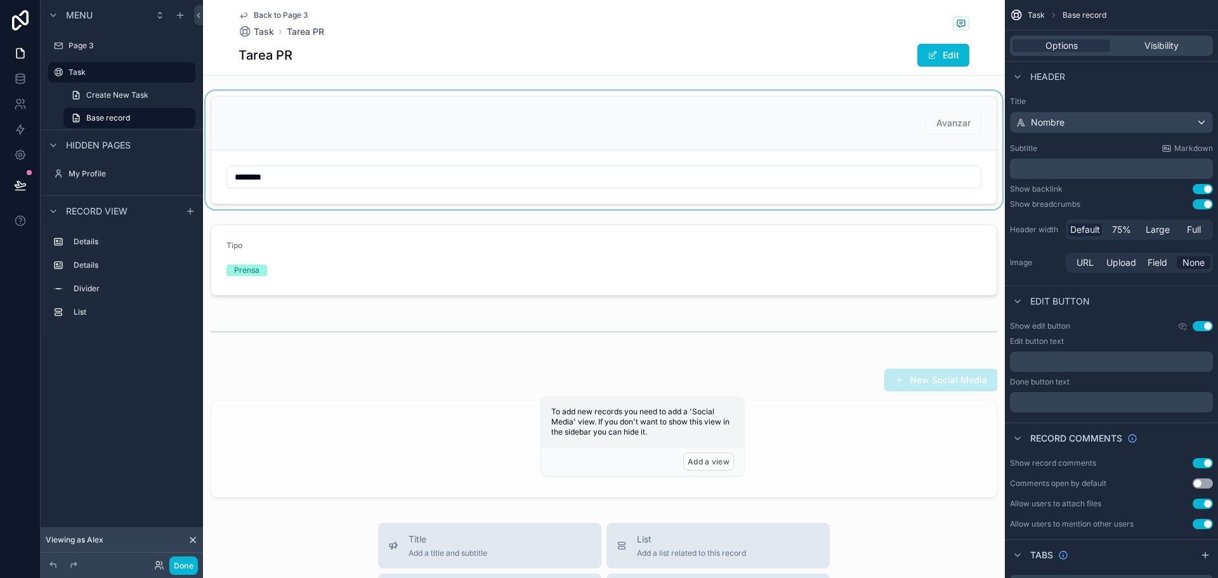
click at [752, 110] on div "scrollable content" at bounding box center [604, 150] width 802 height 119
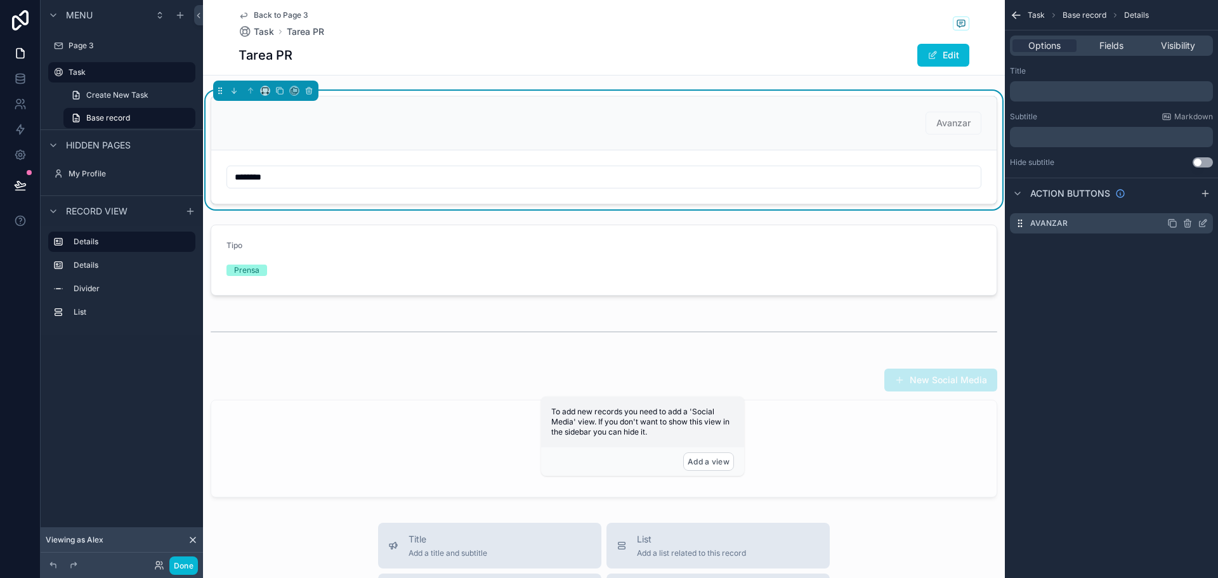
click at [1186, 223] on icon "scrollable content" at bounding box center [1187, 223] width 10 height 10
click at [1183, 223] on icon "scrollable content" at bounding box center [1187, 223] width 10 height 10
click at [1182, 204] on icon at bounding box center [1182, 203] width 10 height 10
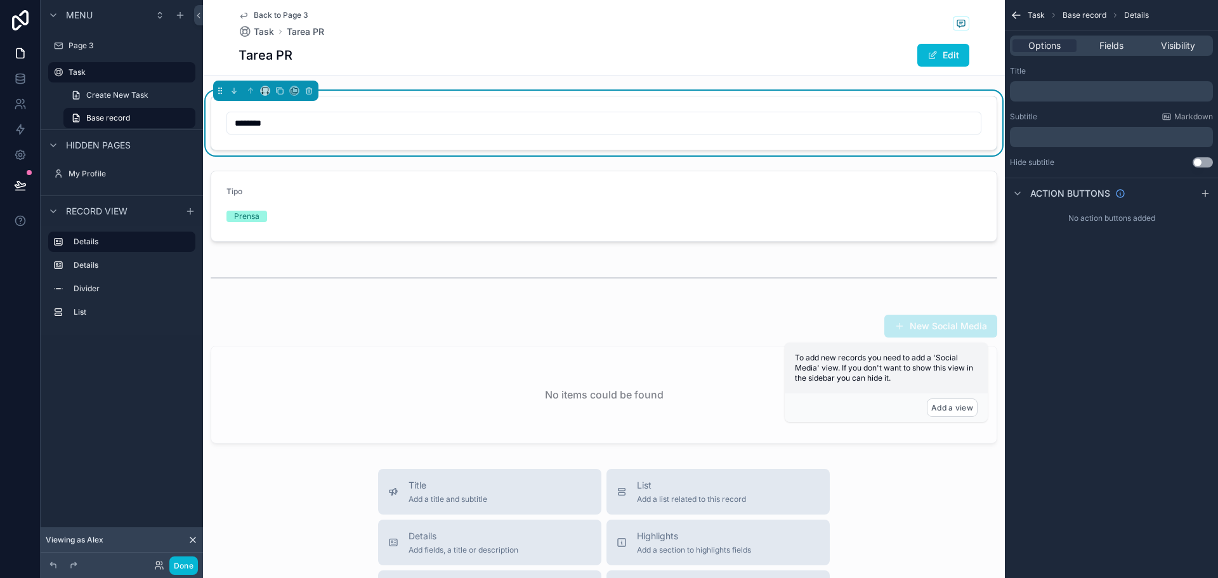
click at [770, 56] on div "Tarea PR Edit" at bounding box center [604, 55] width 731 height 24
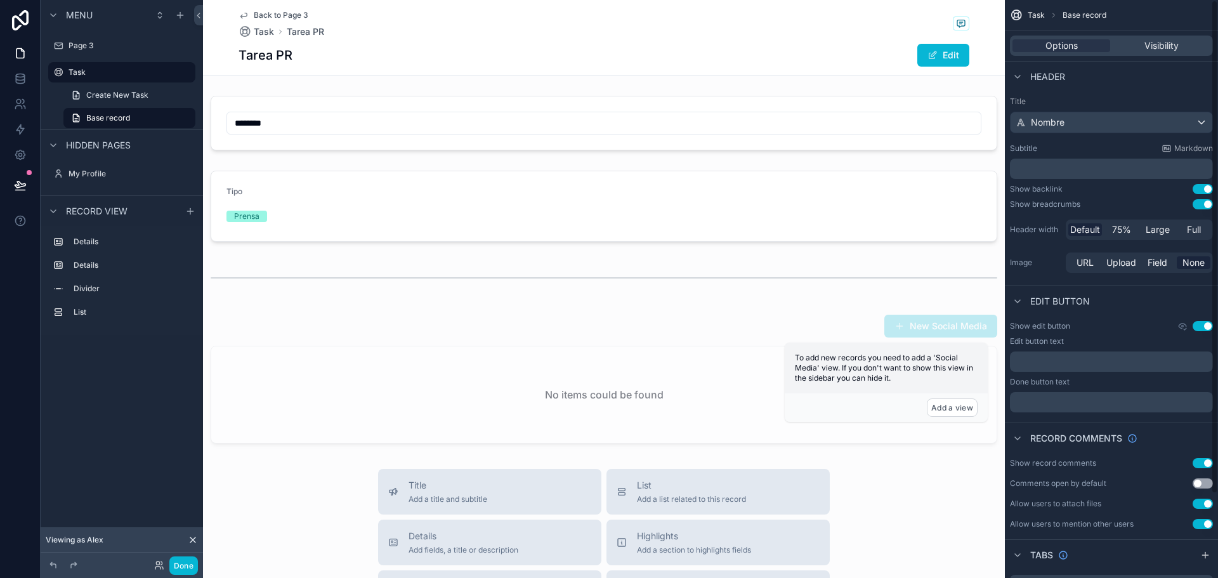
click at [1210, 461] on button "Use setting" at bounding box center [1203, 463] width 20 height 10
click at [1064, 524] on div "Details" at bounding box center [1111, 524] width 203 height 20
click at [1016, 495] on icon "scrollable content" at bounding box center [1017, 494] width 10 height 10
click at [1025, 524] on div "Action buttons" at bounding box center [1067, 524] width 115 height 15
click at [1021, 526] on icon "scrollable content" at bounding box center [1017, 525] width 10 height 10
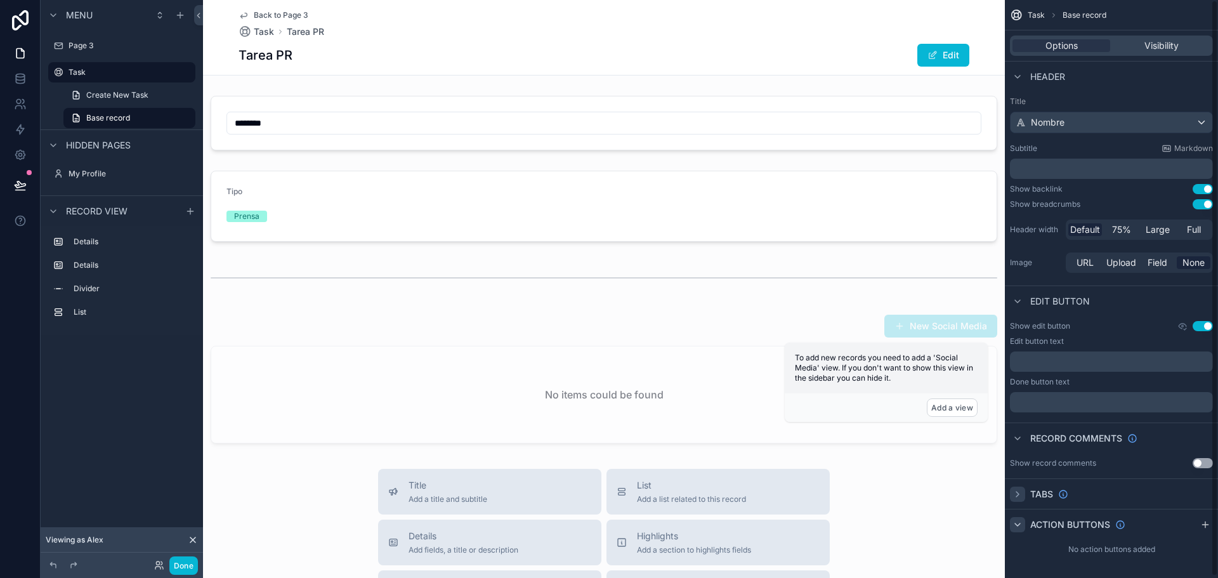
click at [1021, 526] on icon "scrollable content" at bounding box center [1017, 525] width 10 height 10
click at [1047, 362] on p "﻿" at bounding box center [1112, 362] width 195 height 10
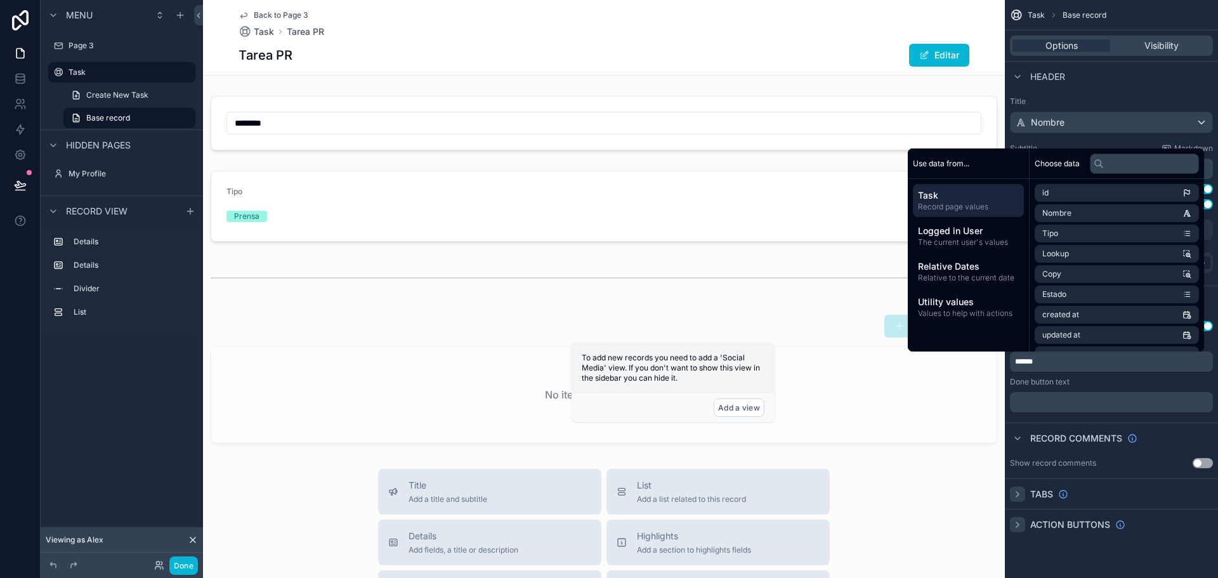
click at [1047, 396] on div "﻿" at bounding box center [1111, 402] width 203 height 20
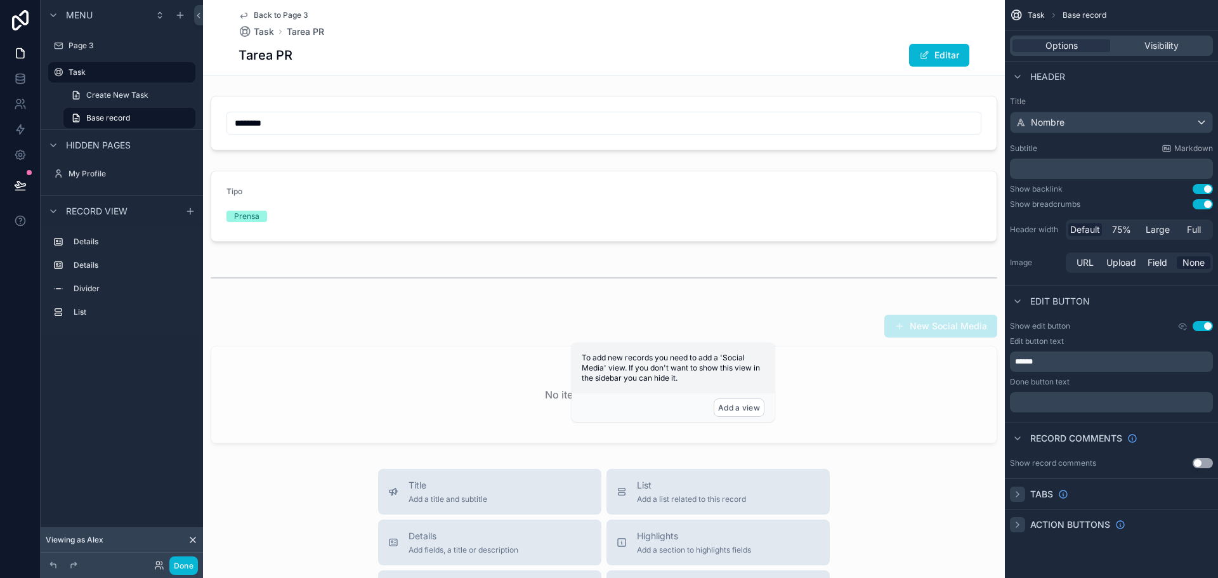
click at [1043, 403] on p "﻿" at bounding box center [1112, 402] width 195 height 10
click at [1022, 424] on div "Record comments" at bounding box center [1111, 437] width 213 height 30
click at [1159, 44] on span "Visibility" at bounding box center [1161, 45] width 34 height 13
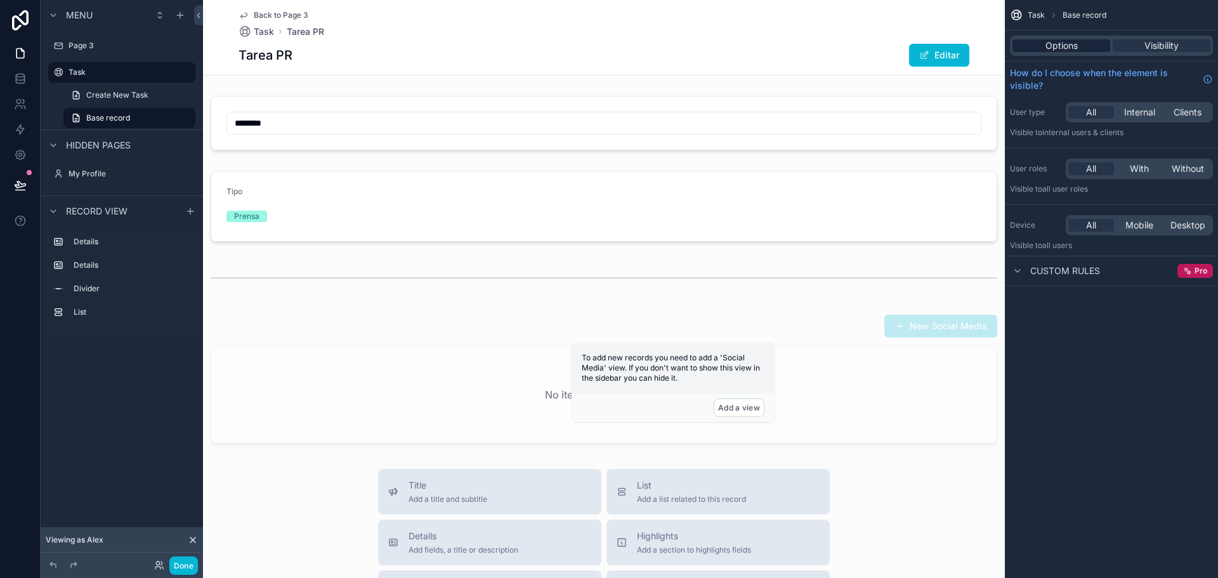
click at [1080, 47] on div "Options" at bounding box center [1061, 45] width 98 height 13
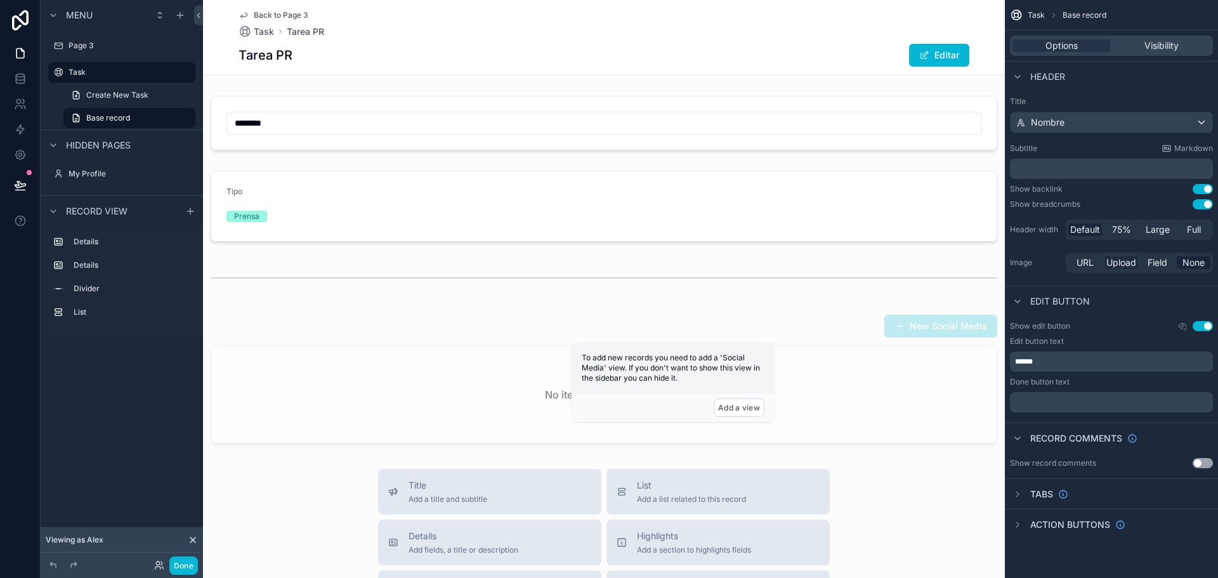
click at [1113, 263] on span "Upload" at bounding box center [1121, 262] width 30 height 13
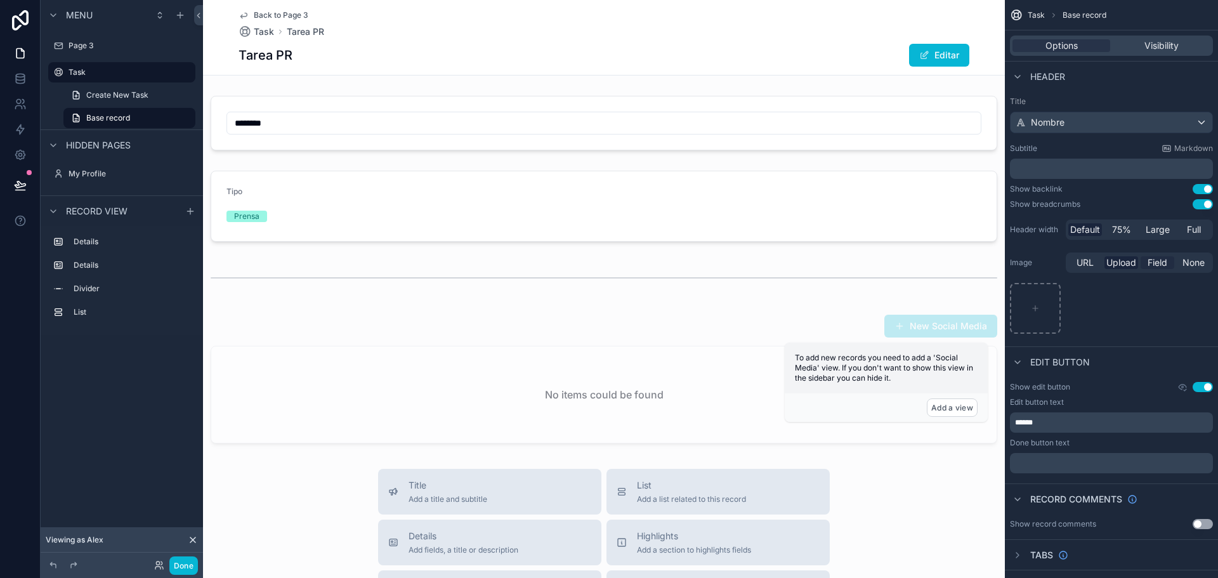
click at [1155, 261] on span "Field" at bounding box center [1158, 262] width 20 height 13
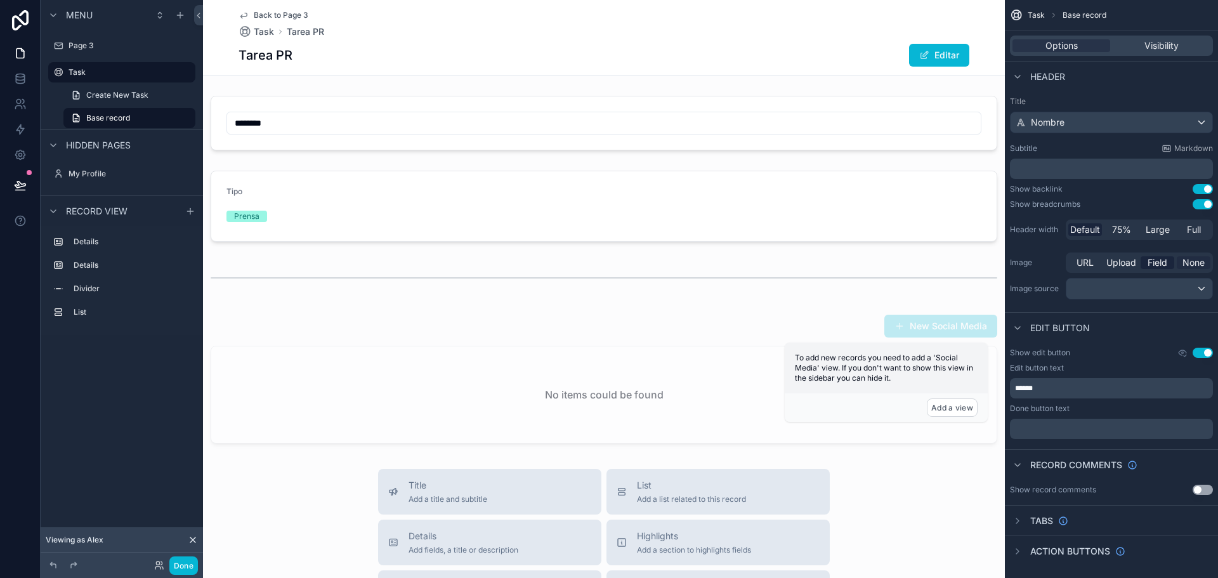
click at [1199, 259] on span "None" at bounding box center [1193, 262] width 22 height 13
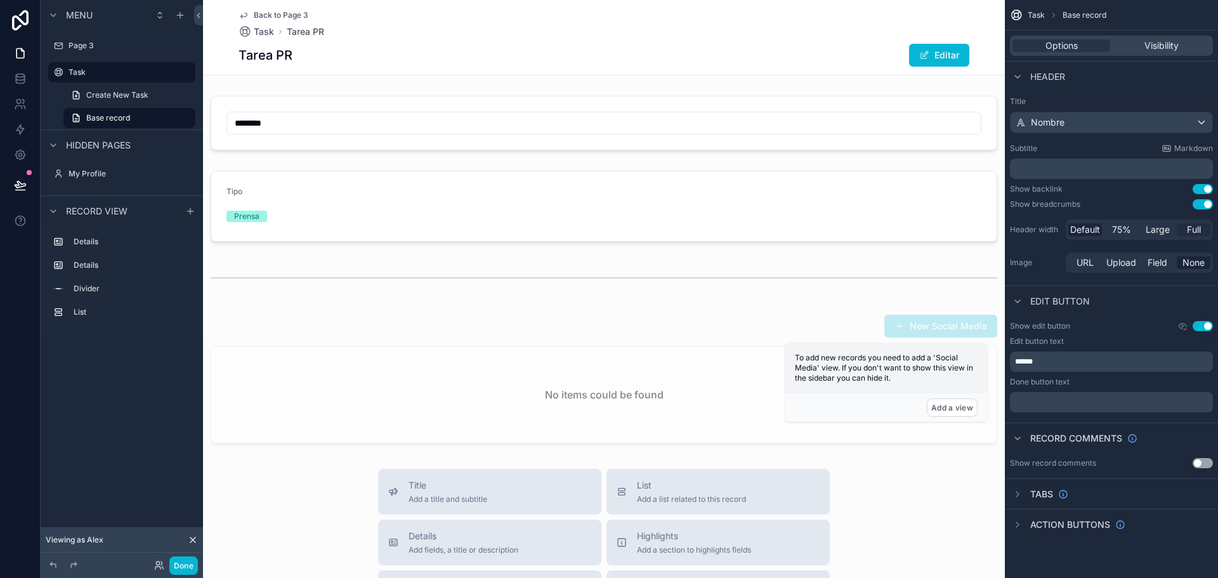
click at [1193, 228] on span "Full" at bounding box center [1194, 229] width 14 height 13
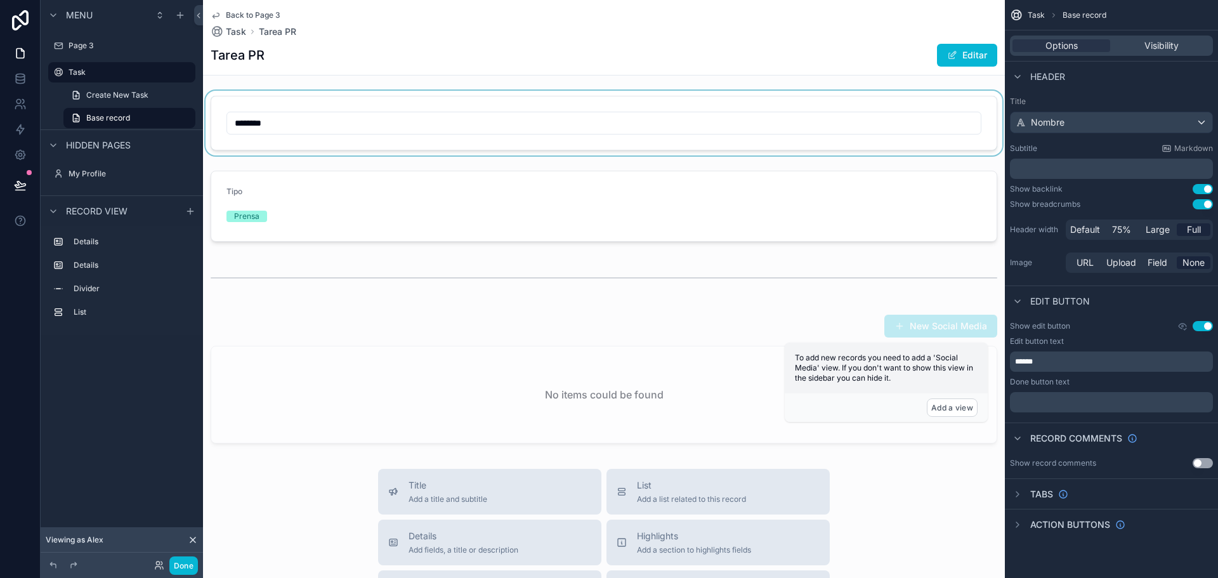
click at [837, 126] on div "scrollable content" at bounding box center [604, 123] width 802 height 65
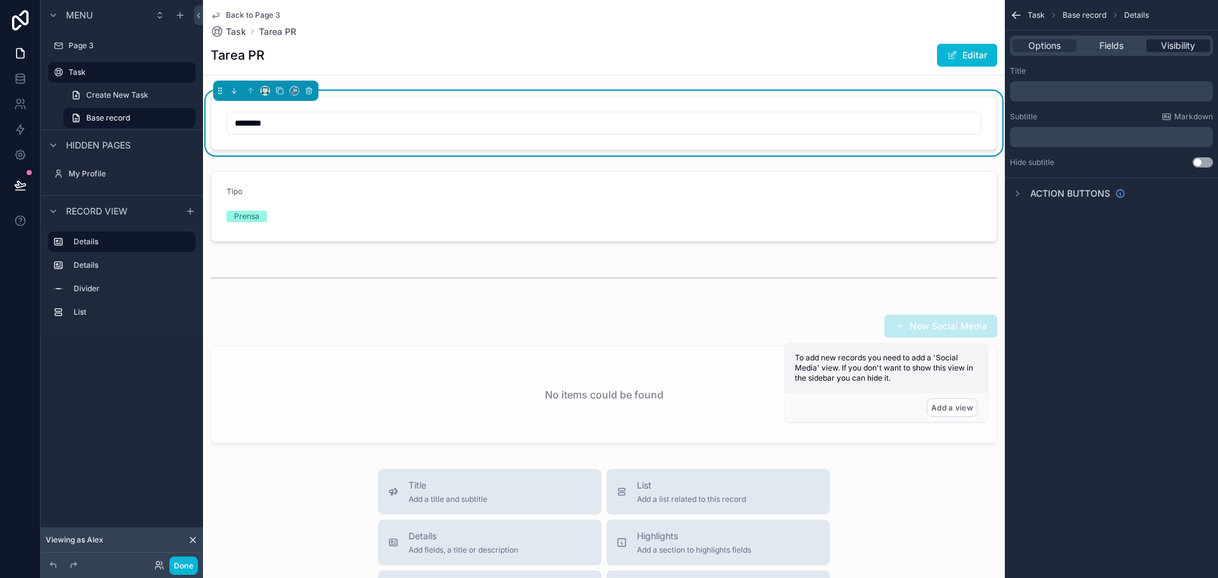
click at [1178, 46] on span "Visibility" at bounding box center [1178, 45] width 34 height 13
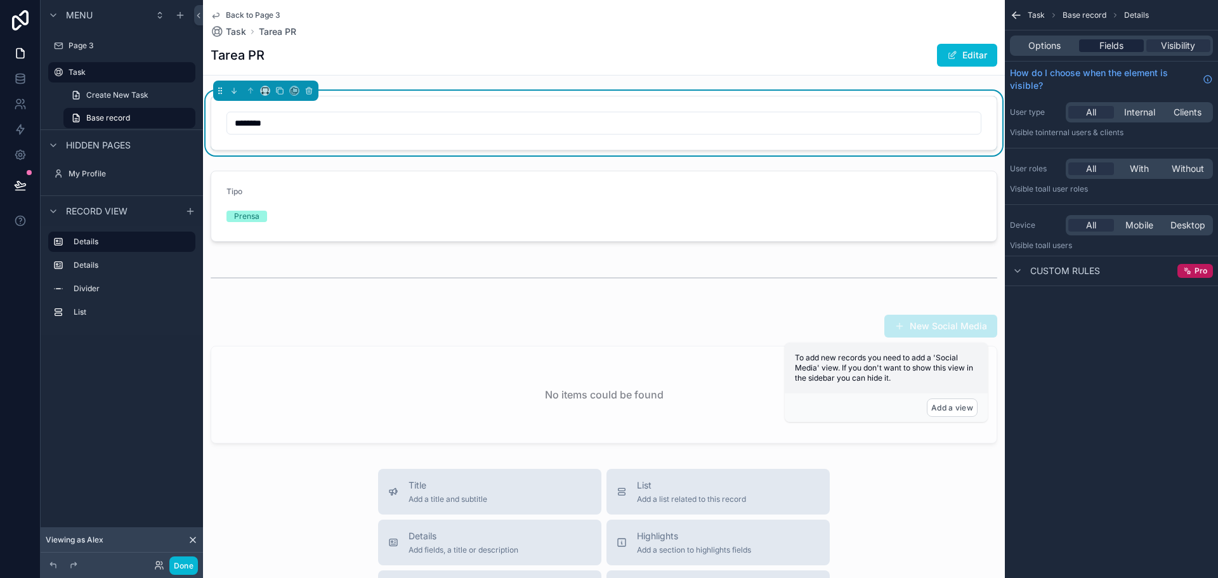
click at [1115, 47] on span "Fields" at bounding box center [1111, 45] width 24 height 13
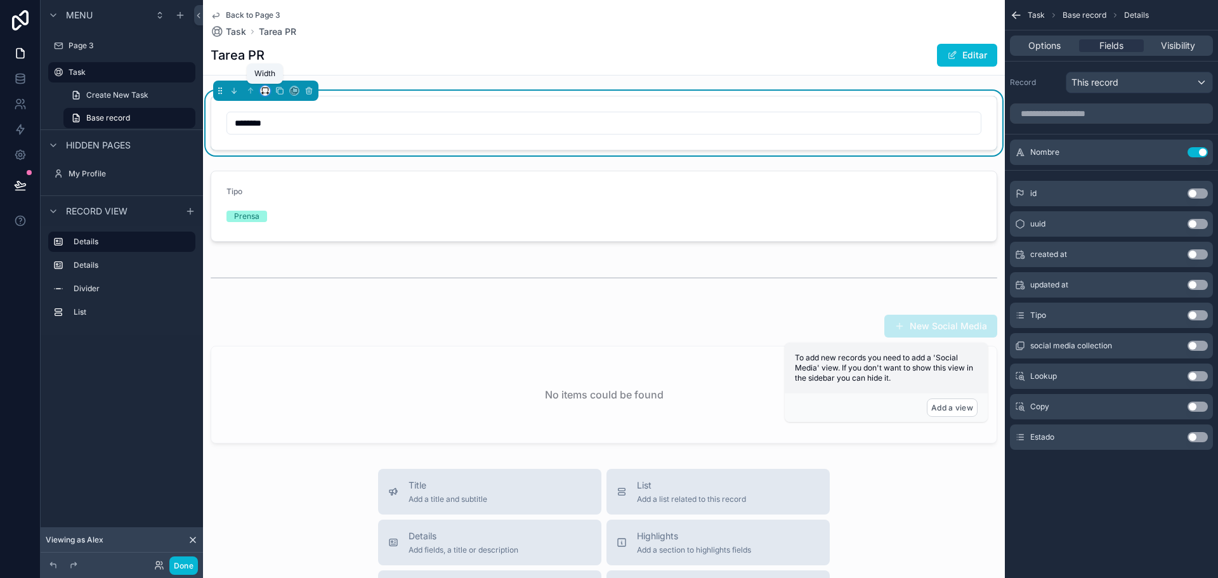
click at [263, 89] on icon "scrollable content" at bounding box center [265, 90] width 9 height 9
click at [288, 250] on div "Full width" at bounding box center [292, 258] width 58 height 23
click at [485, 22] on div "Back to Page 3 Task Tarea PR" at bounding box center [604, 24] width 787 height 28
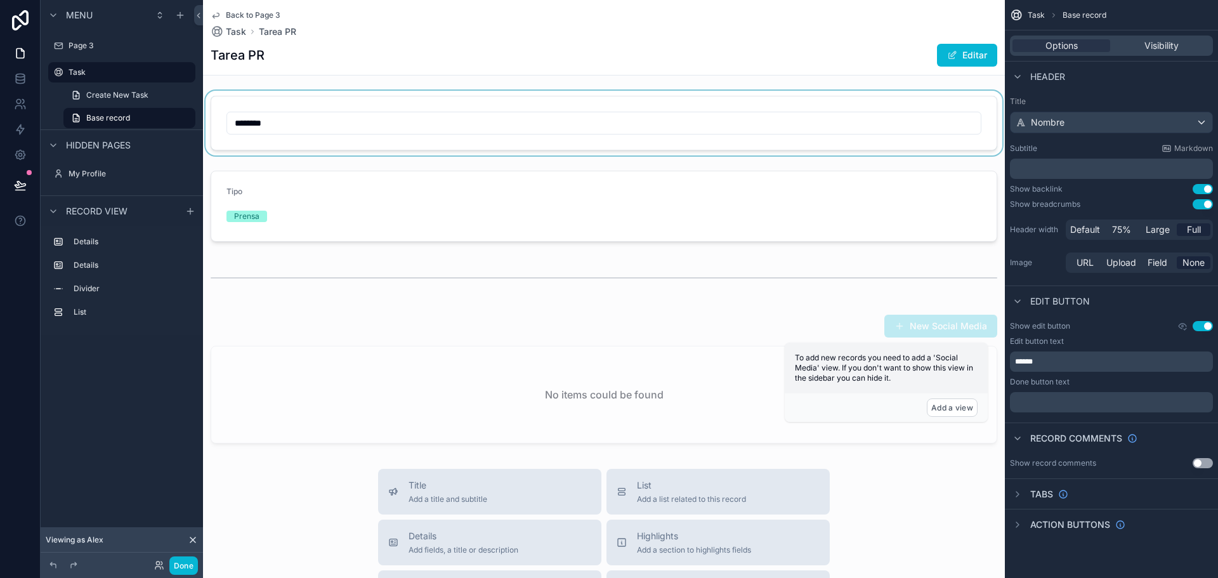
click at [427, 120] on div "scrollable content" at bounding box center [604, 123] width 802 height 65
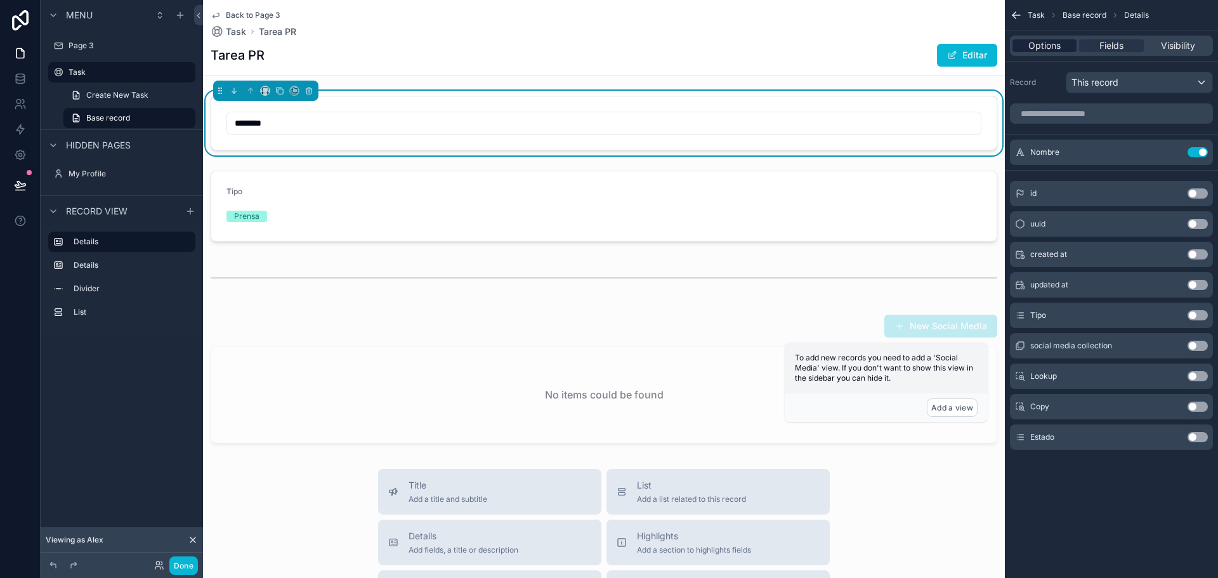
click at [1036, 43] on span "Options" at bounding box center [1044, 45] width 32 height 13
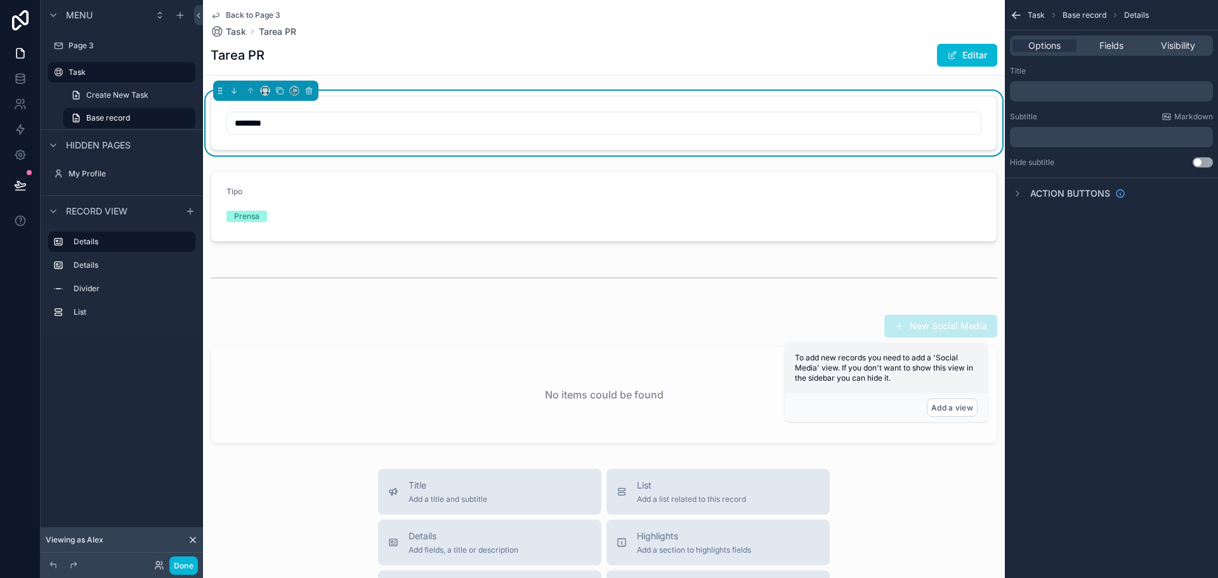
click at [1049, 95] on p "﻿" at bounding box center [1112, 91] width 195 height 10
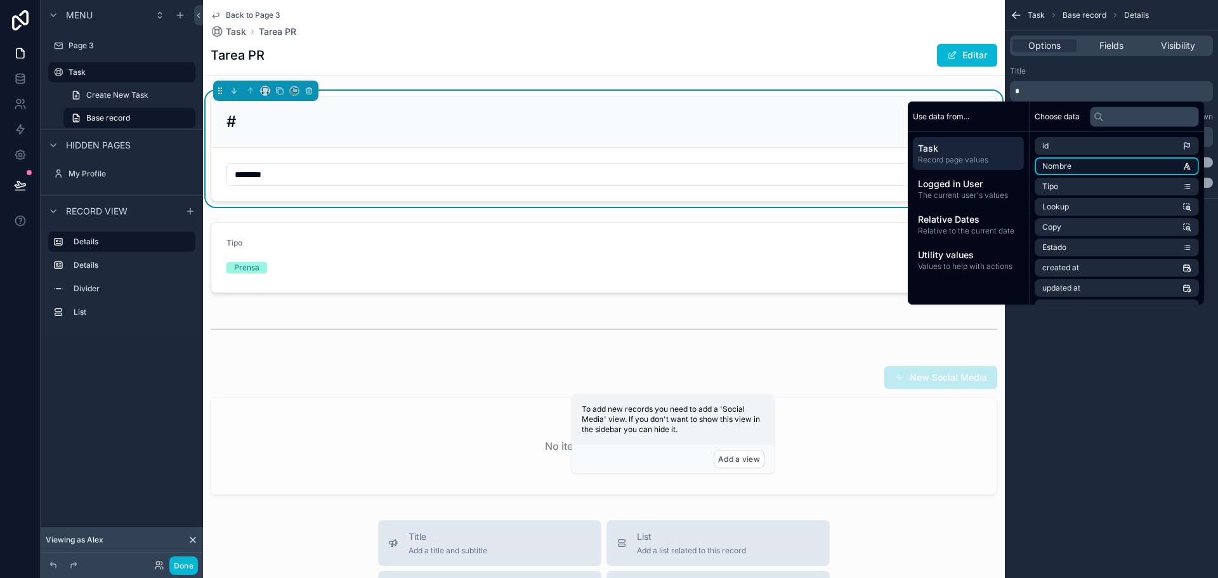
click at [1052, 160] on li "Nombre" at bounding box center [1117, 166] width 164 height 18
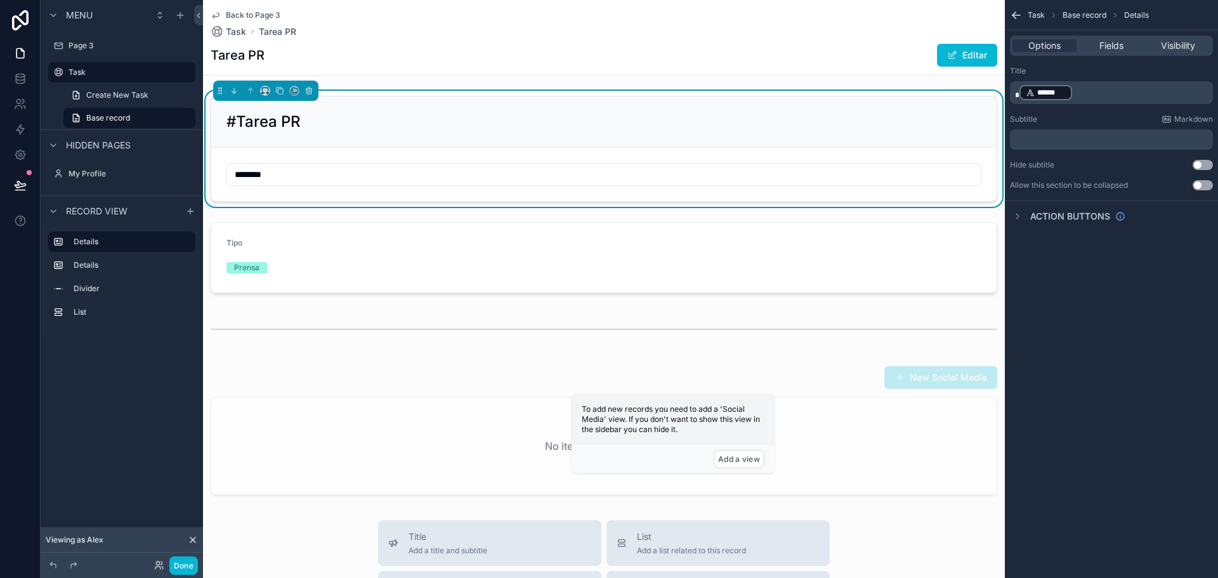
click at [1018, 91] on span "*" at bounding box center [1017, 95] width 4 height 8
click at [1101, 336] on div "Task Base record Details Options Fields Visibility Title ﻿ ****** ﻿ ﻿ Subtitle …" at bounding box center [1111, 289] width 213 height 578
click at [547, 164] on div "********" at bounding box center [603, 174] width 755 height 23
click at [618, 166] on input "********" at bounding box center [604, 175] width 754 height 18
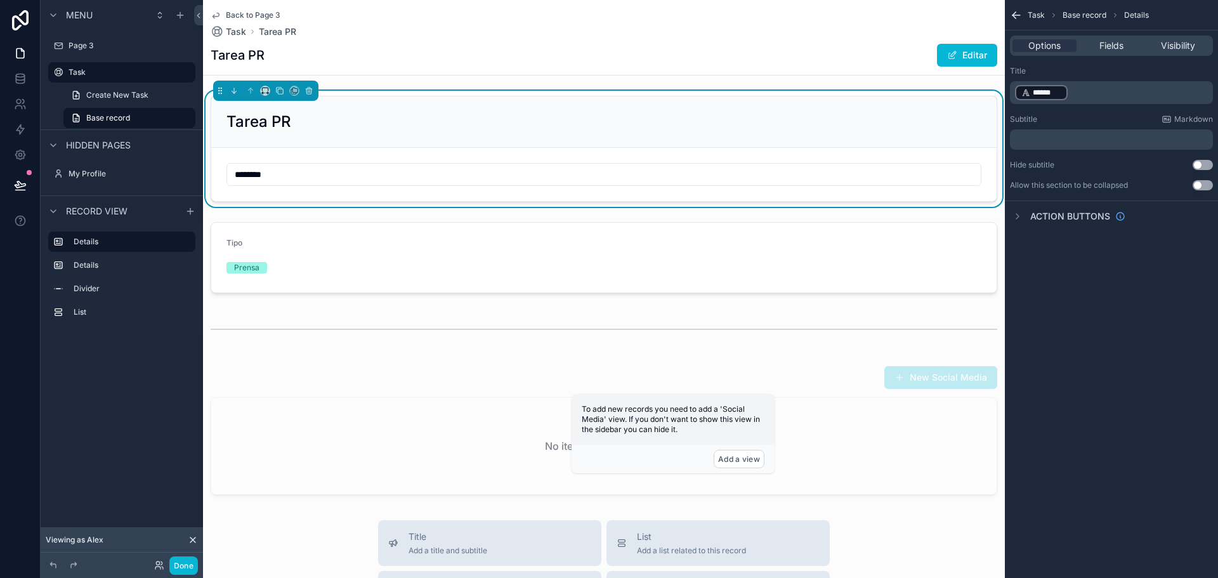
click at [1073, 96] on p "﻿ ****** ﻿ ﻿" at bounding box center [1112, 93] width 195 height 18
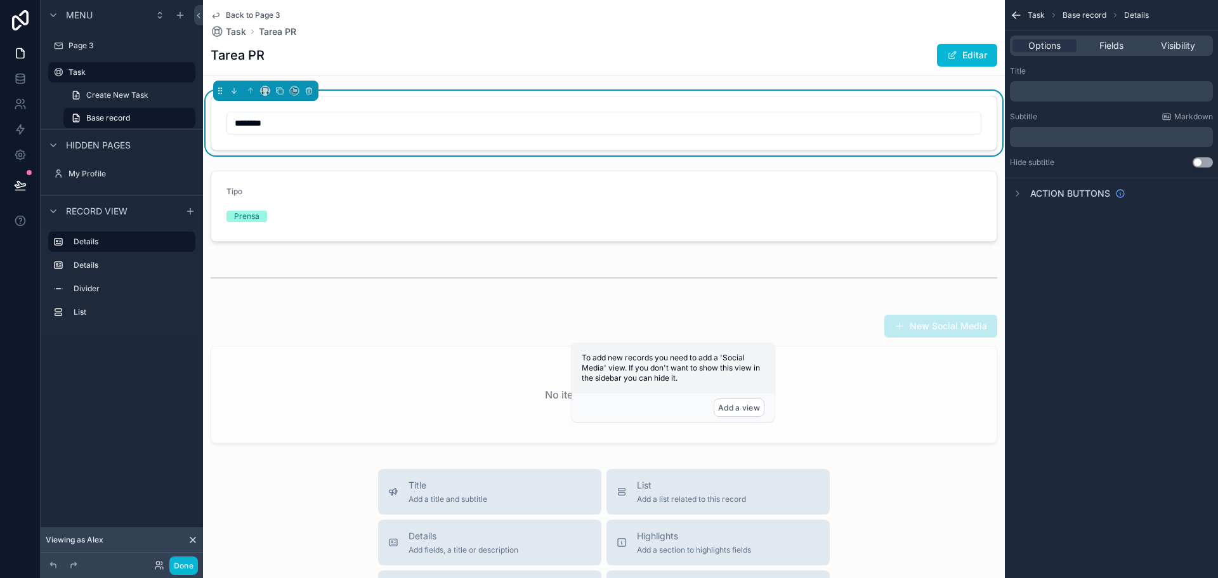
click at [1151, 360] on div "Task Base record Details Options Fields Visibility Title ﻿ Subtitle Markdown ﻿ …" at bounding box center [1111, 289] width 213 height 578
click at [311, 95] on icon "scrollable content" at bounding box center [308, 90] width 9 height 9
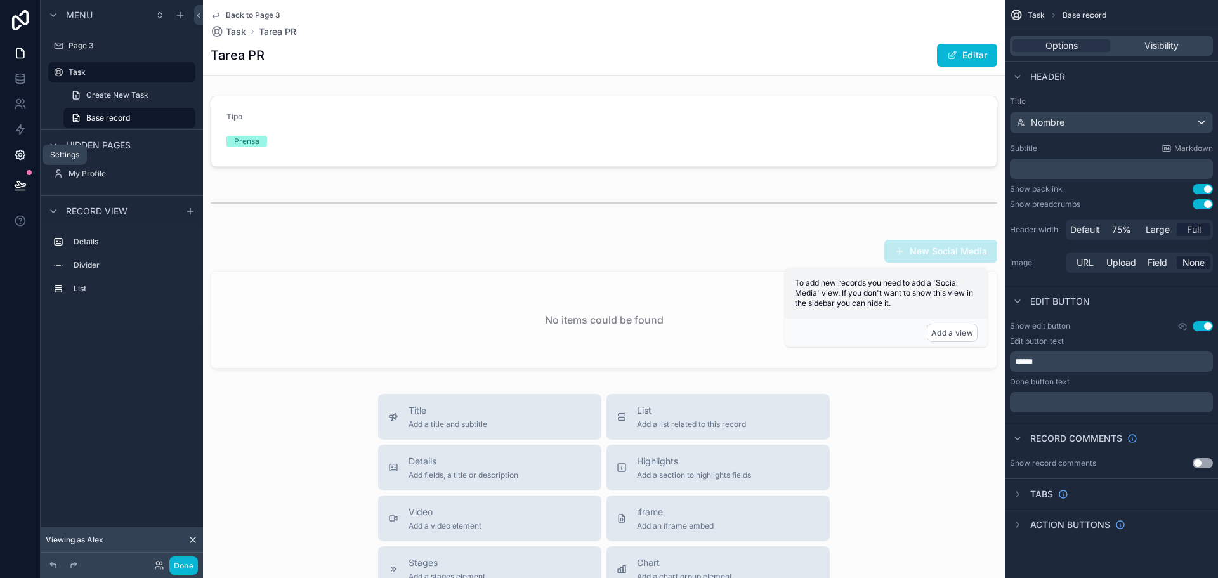
click at [19, 152] on icon at bounding box center [20, 155] width 10 height 10
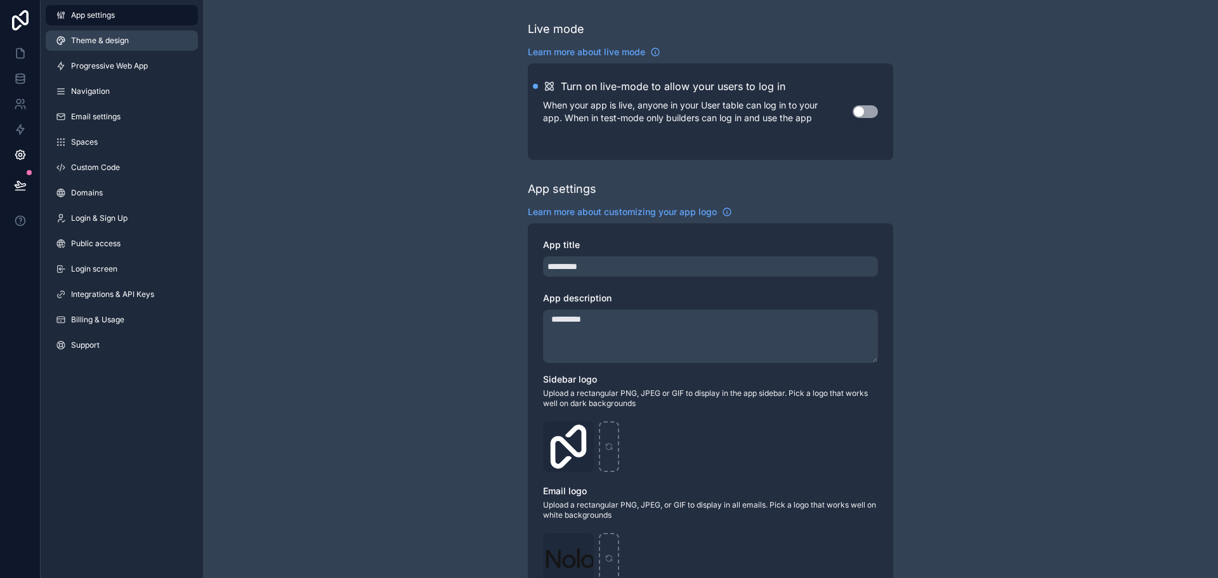
click at [109, 46] on link "Theme & design" at bounding box center [122, 40] width 152 height 20
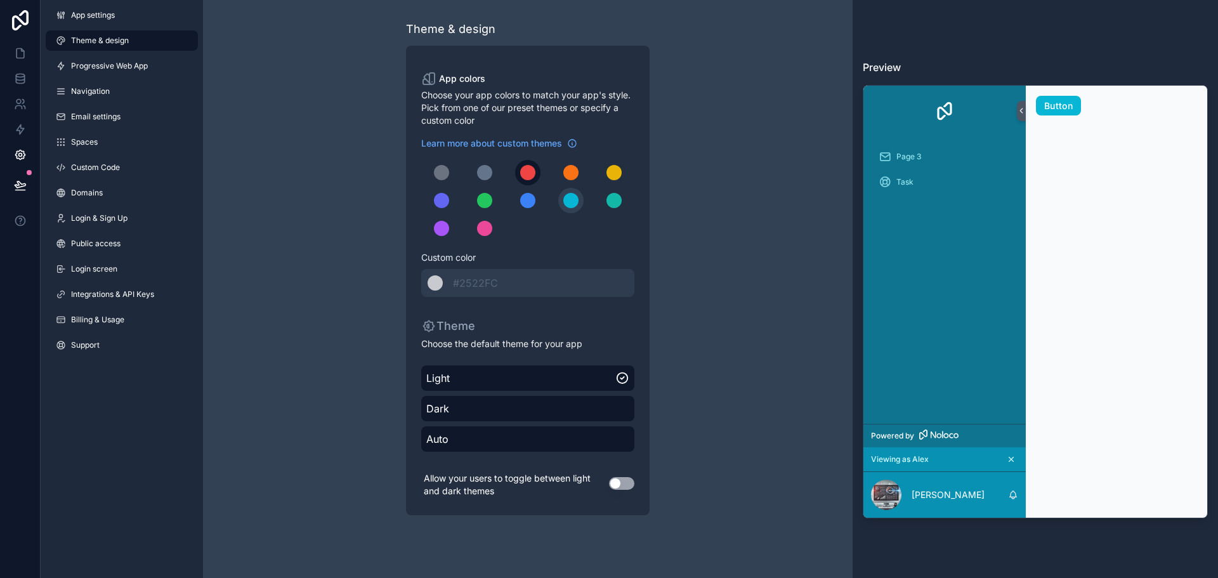
click at [530, 173] on div "scrollable content" at bounding box center [527, 172] width 15 height 15
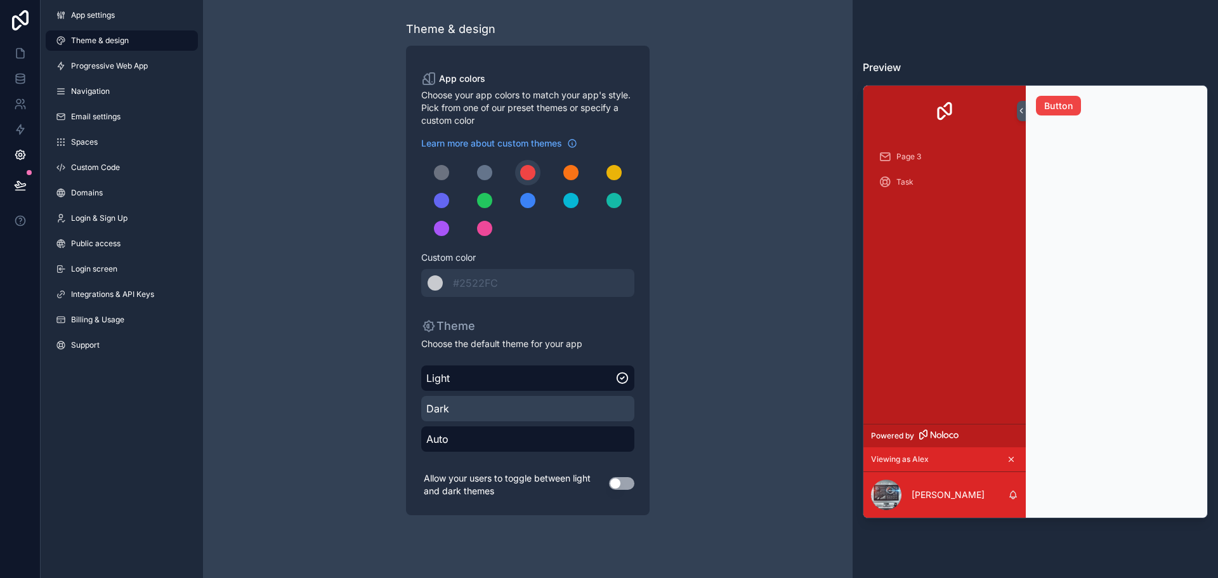
click at [446, 416] on div "Dark" at bounding box center [527, 408] width 213 height 25
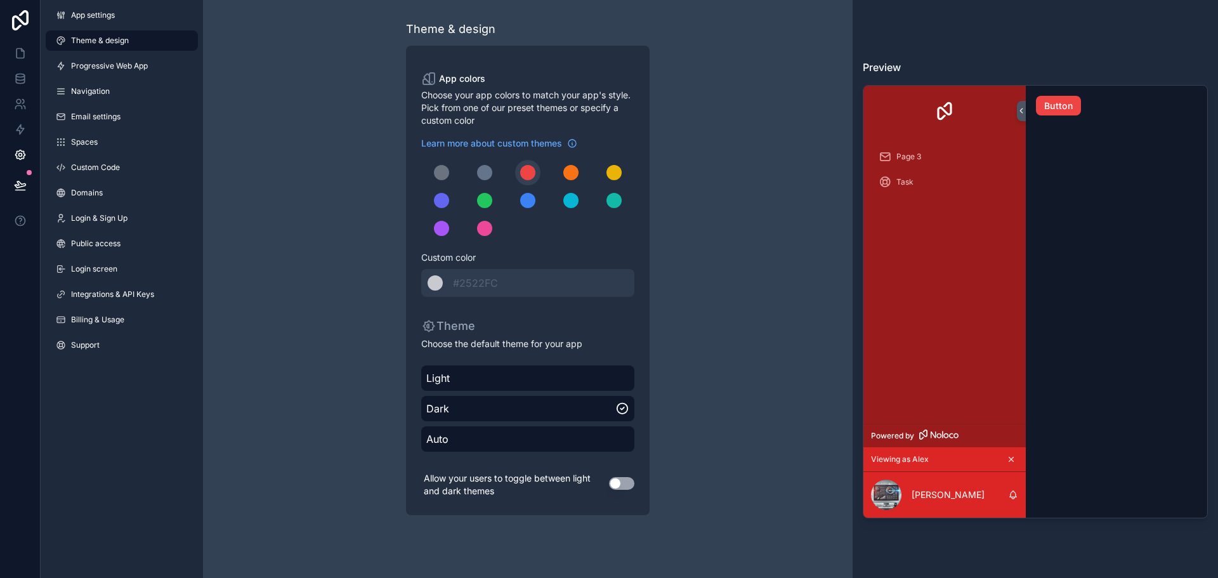
click at [618, 489] on button "Use setting" at bounding box center [621, 483] width 25 height 13
click at [102, 62] on span "Progressive Web App" at bounding box center [109, 66] width 77 height 10
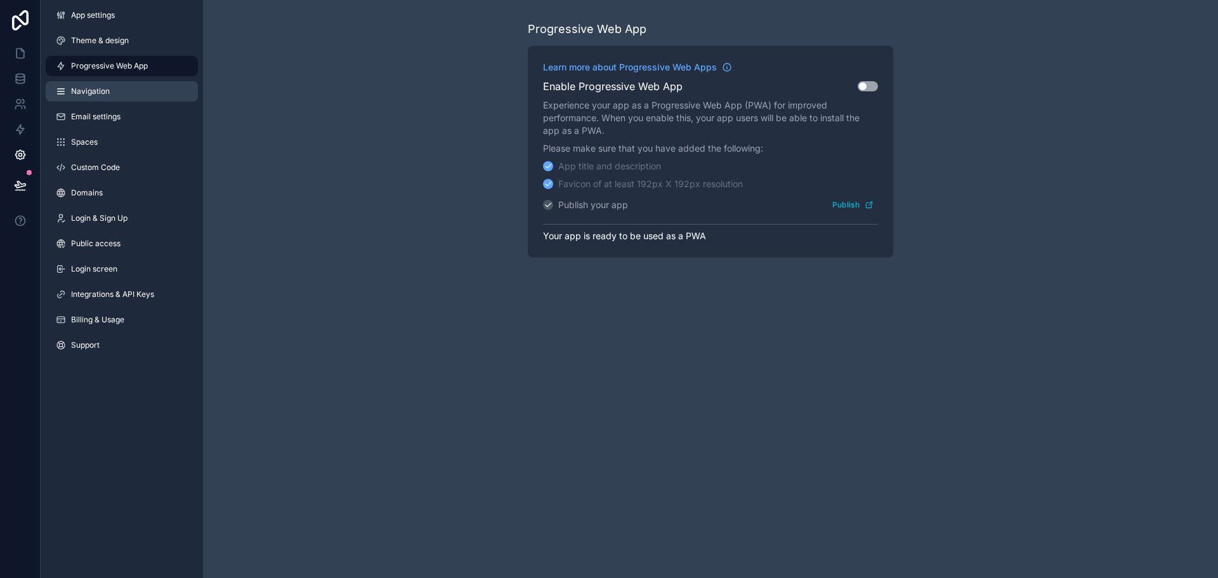
click at [91, 92] on span "Navigation" at bounding box center [90, 91] width 39 height 10
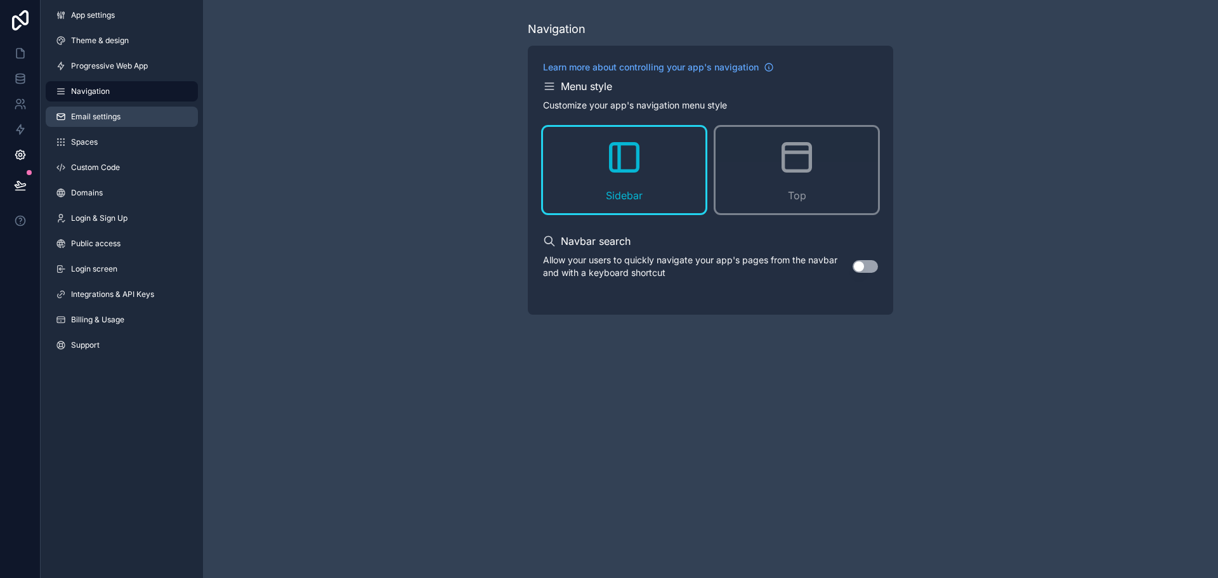
click at [92, 110] on link "Email settings" at bounding box center [122, 117] width 152 height 20
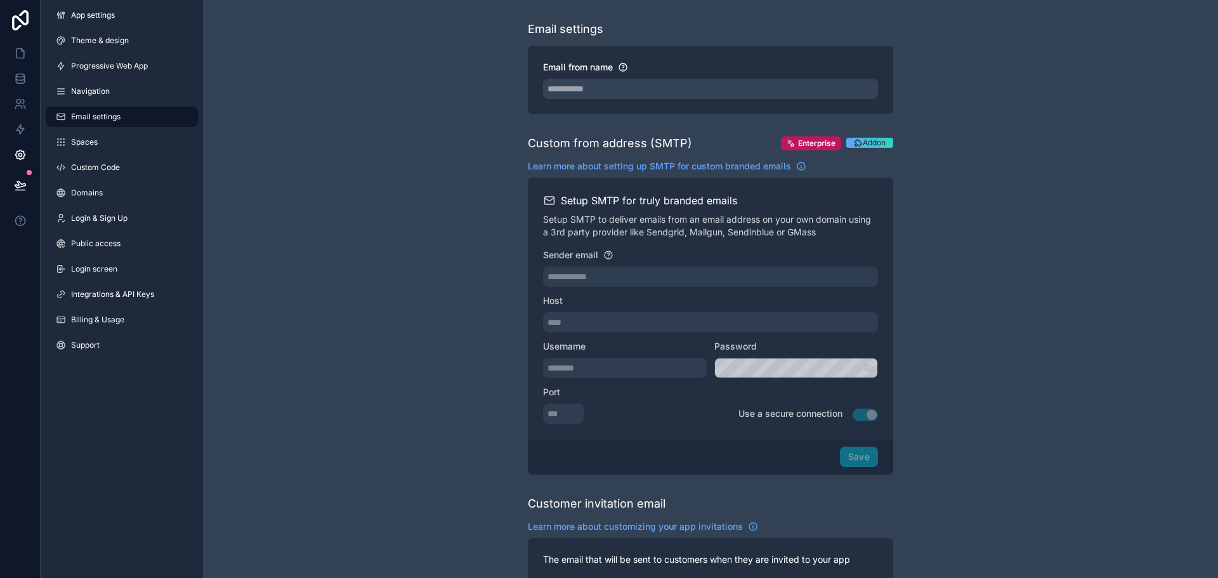
click at [83, 129] on div "App settings Theme & design Progressive Web App Navigation Email settings Space…" at bounding box center [122, 182] width 162 height 365
click at [83, 136] on link "Spaces" at bounding box center [122, 142] width 152 height 20
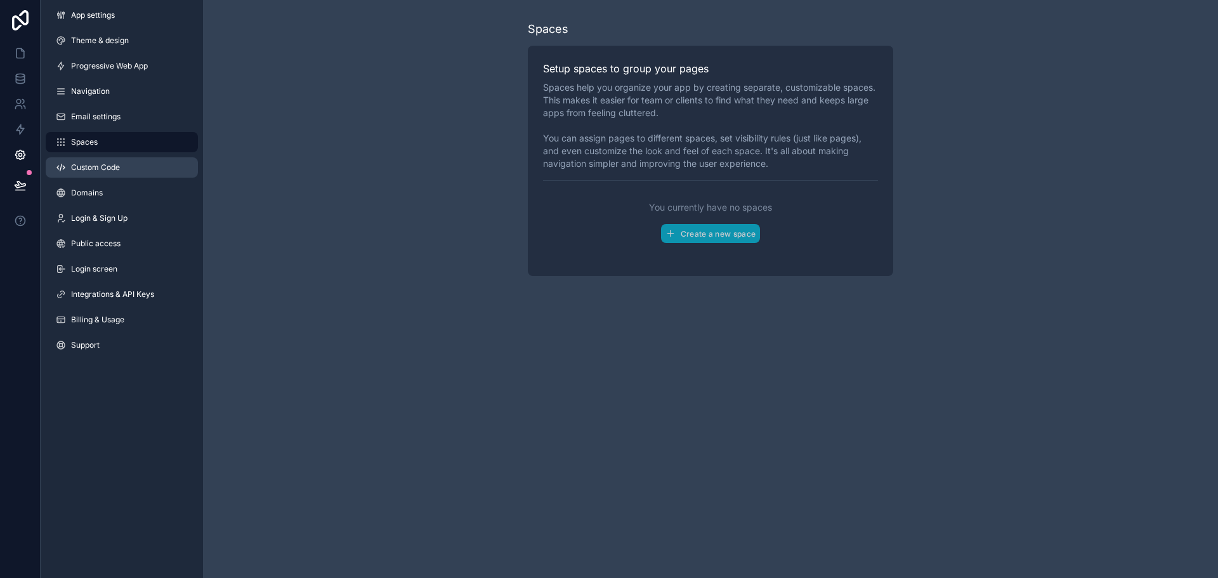
click at [83, 164] on span "Custom Code" at bounding box center [95, 167] width 49 height 10
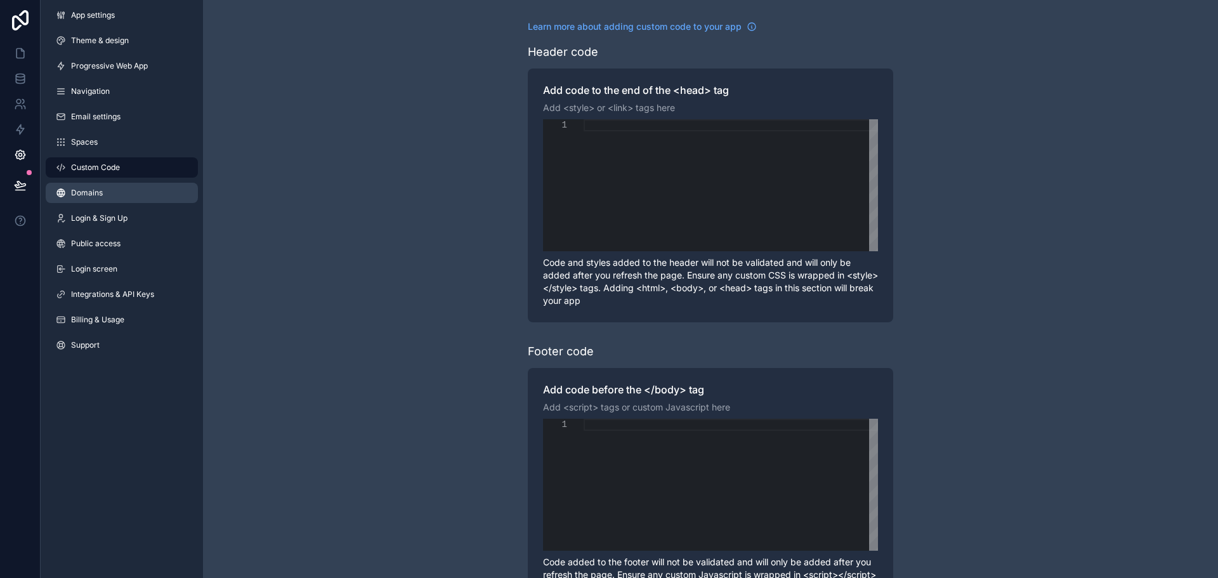
click at [86, 188] on span "Domains" at bounding box center [87, 193] width 32 height 10
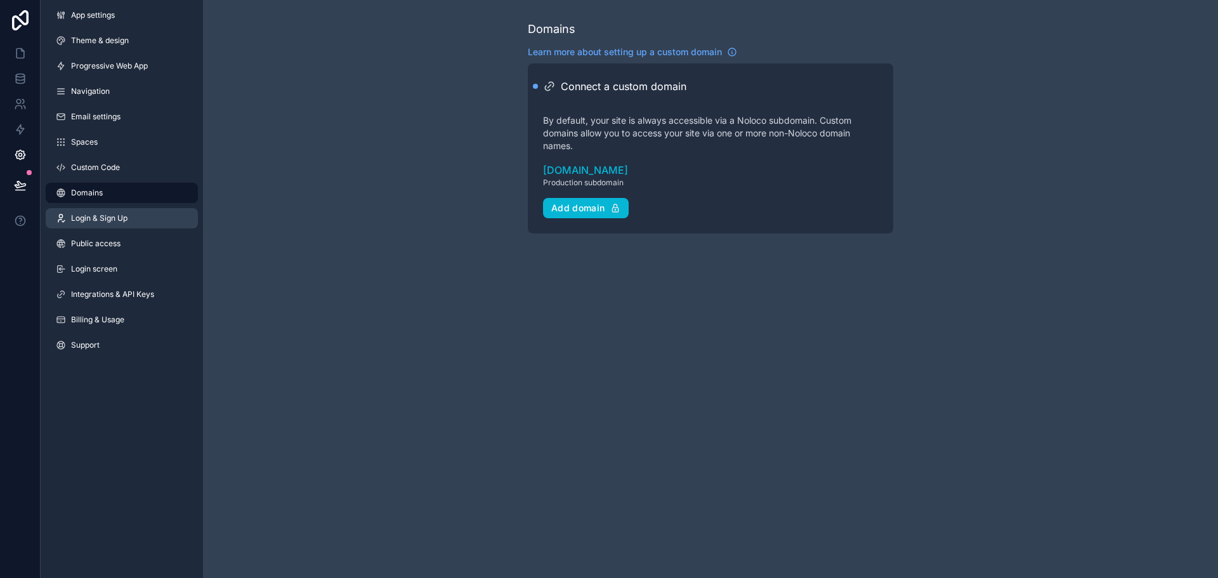
click at [86, 217] on span "Login & Sign Up" at bounding box center [99, 218] width 56 height 10
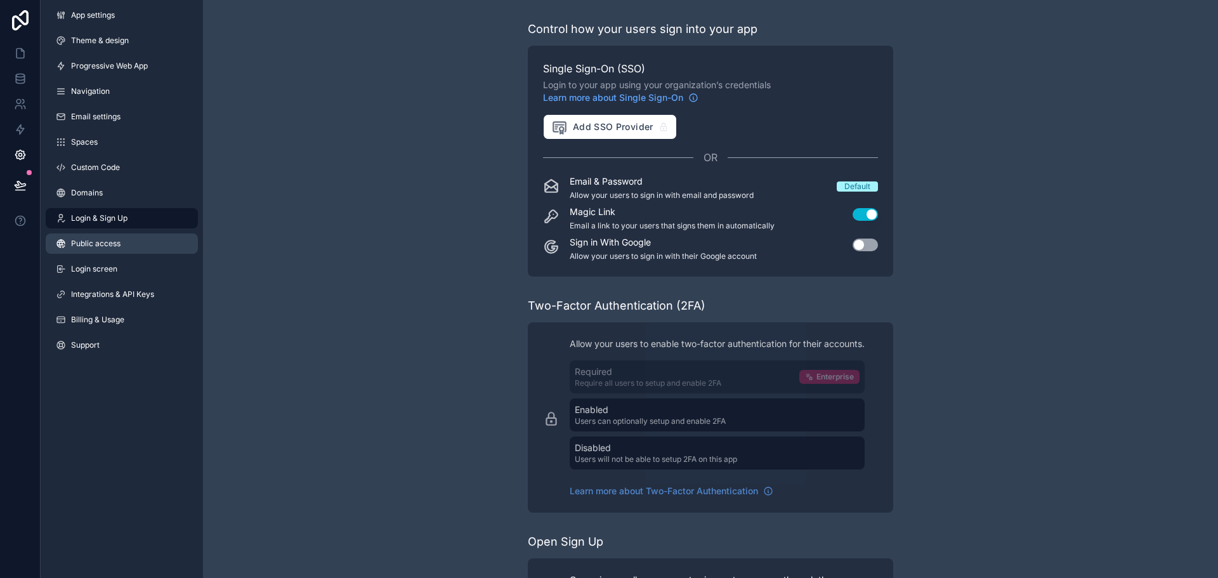
click at [121, 249] on link "Public access" at bounding box center [122, 243] width 152 height 20
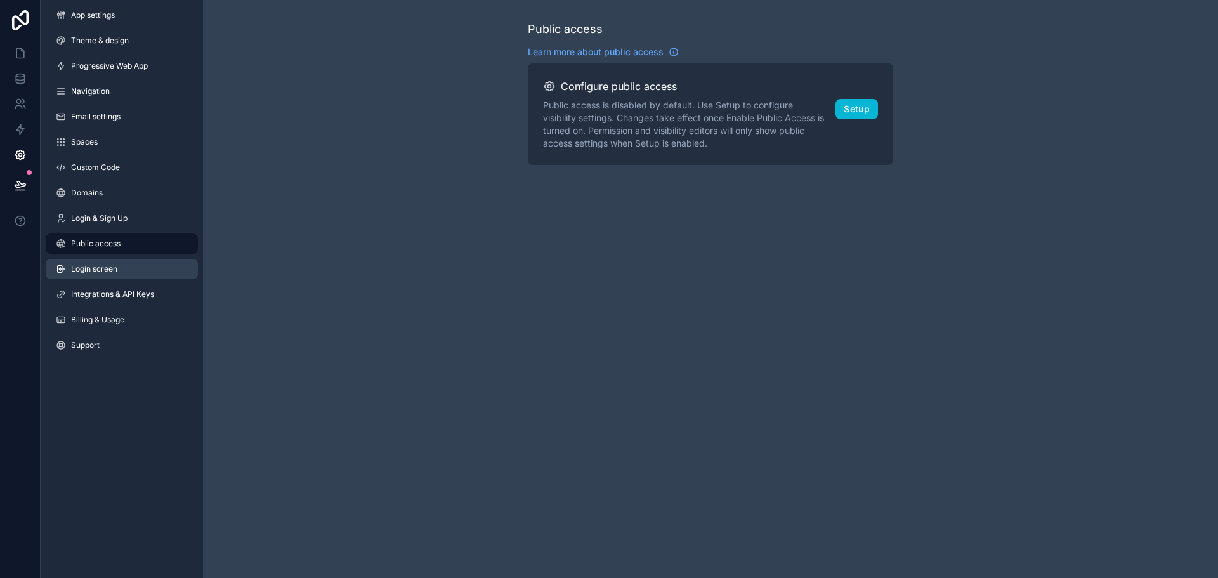
click at [110, 264] on span "Login screen" at bounding box center [94, 269] width 46 height 10
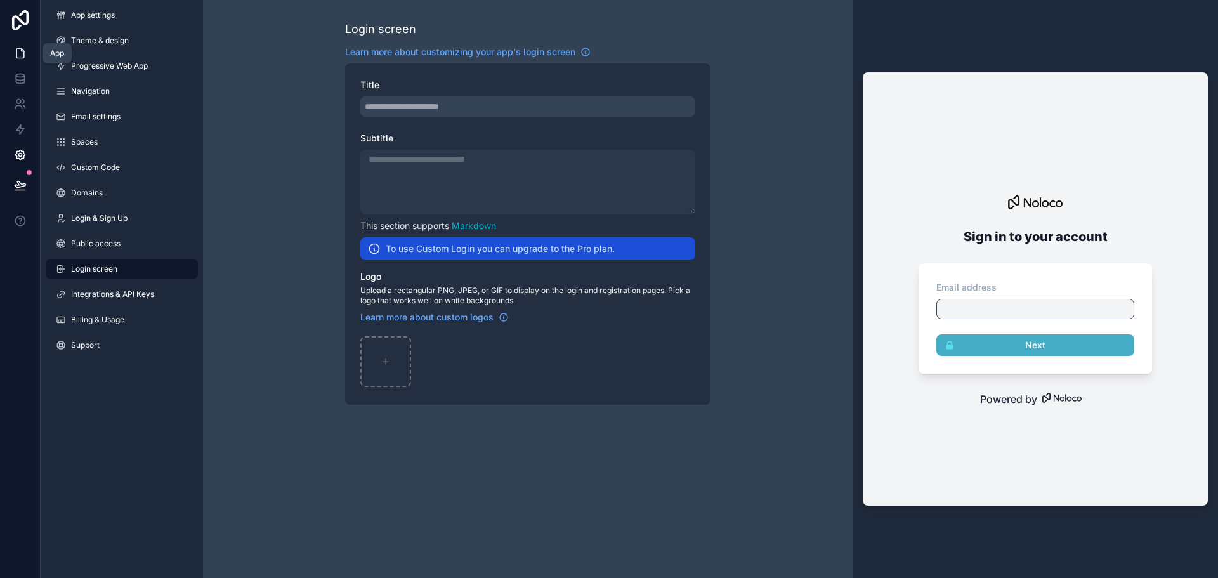
click at [19, 43] on link at bounding box center [20, 53] width 40 height 25
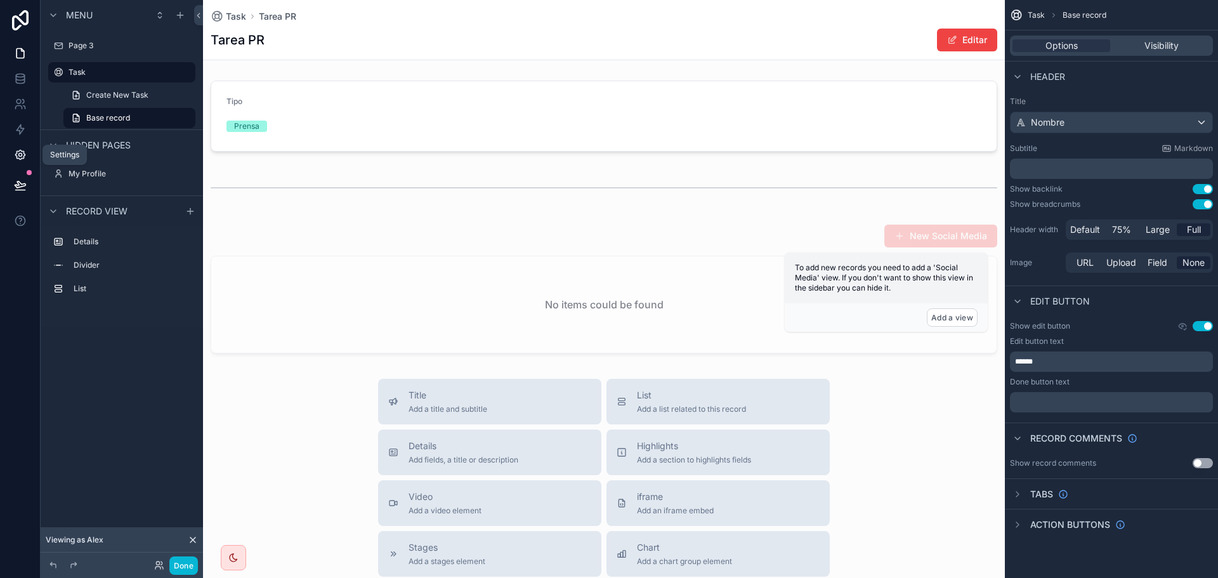
click at [18, 152] on icon at bounding box center [20, 154] width 13 height 13
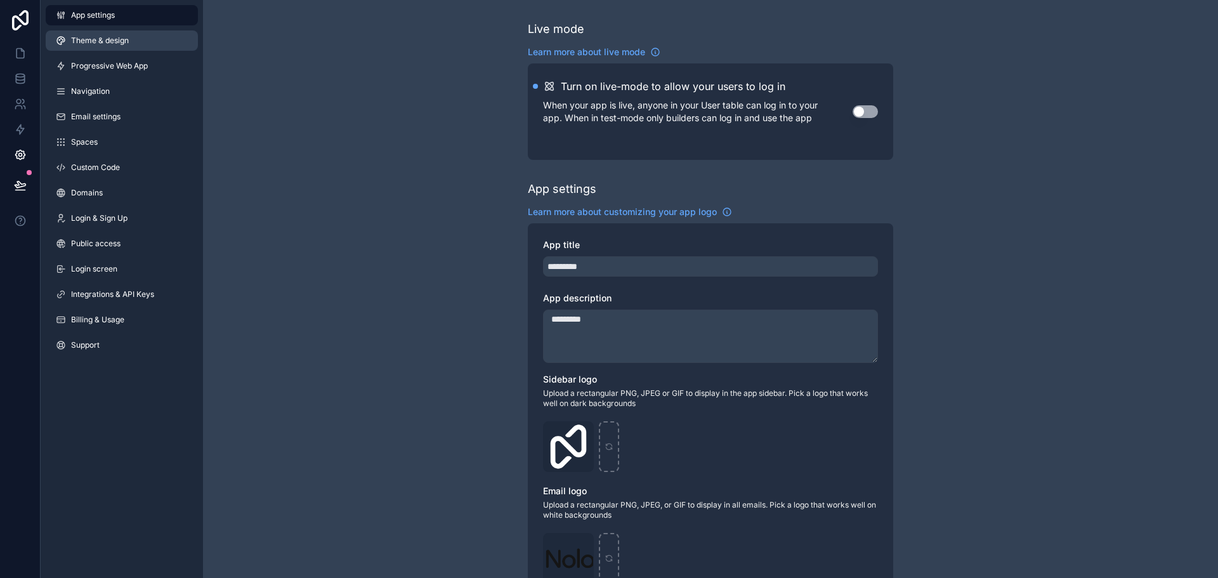
click at [106, 36] on span "Theme & design" at bounding box center [100, 41] width 58 height 10
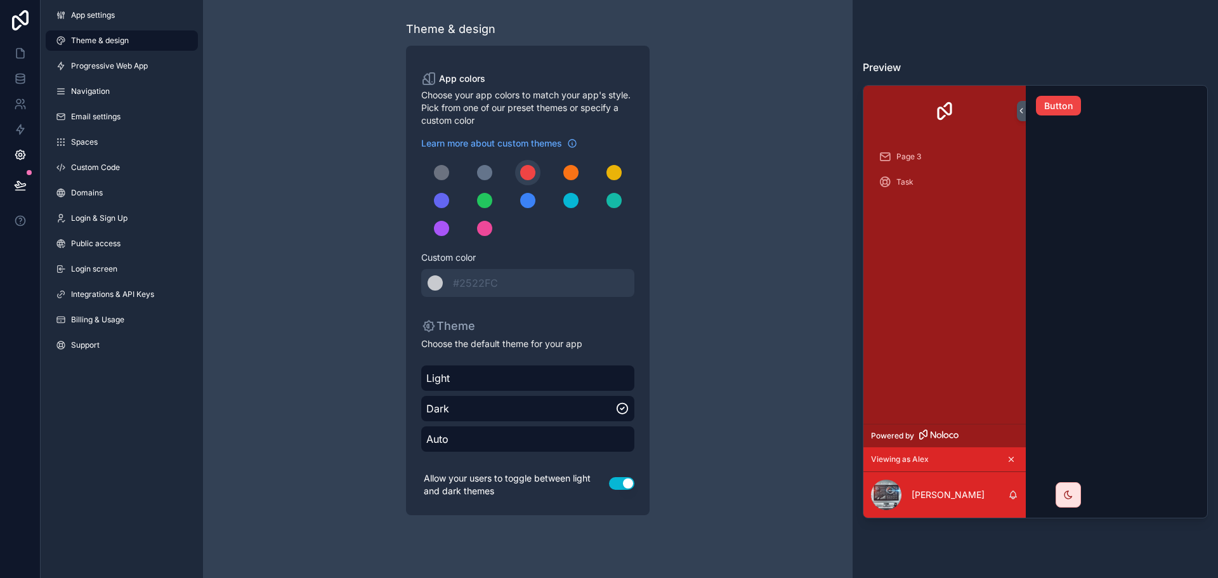
click at [758, 301] on div "Theme & design App colors Choose your app colors to match your app's style. Pic…" at bounding box center [528, 267] width 650 height 535
click at [22, 62] on link at bounding box center [20, 53] width 40 height 25
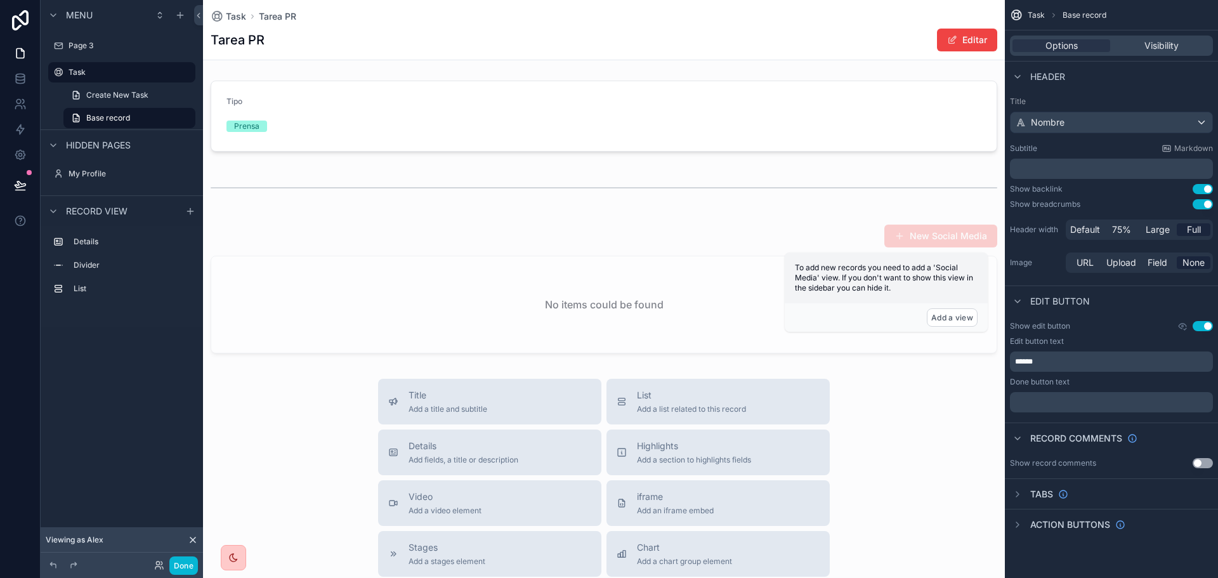
click at [241, 551] on div "scrollable content" at bounding box center [233, 557] width 25 height 25
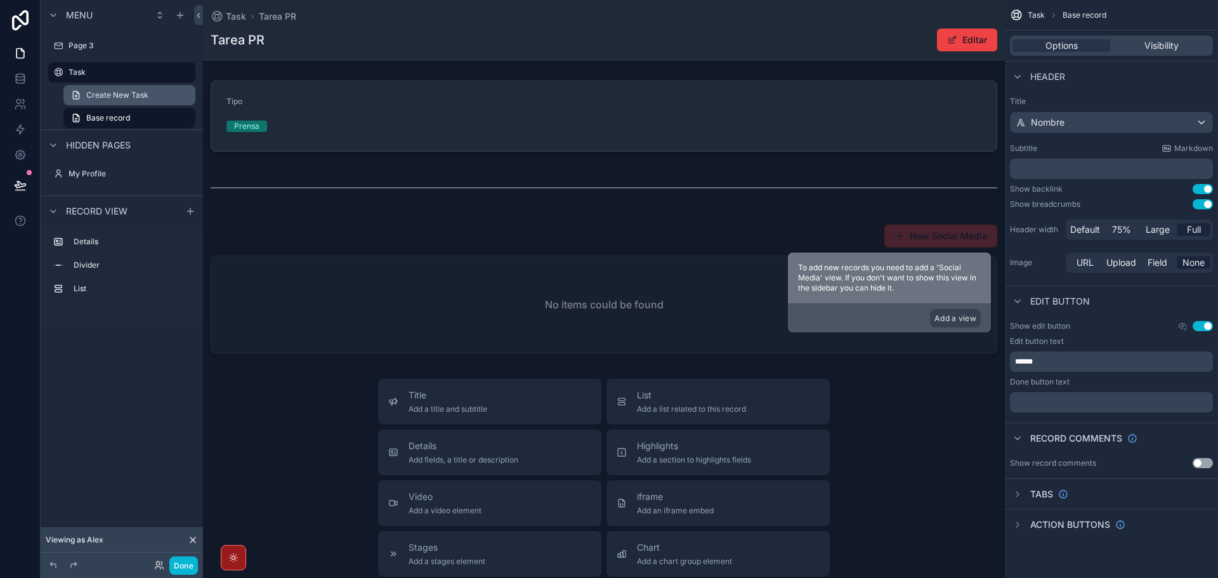
click at [124, 91] on span "Create New Task" at bounding box center [117, 95] width 62 height 10
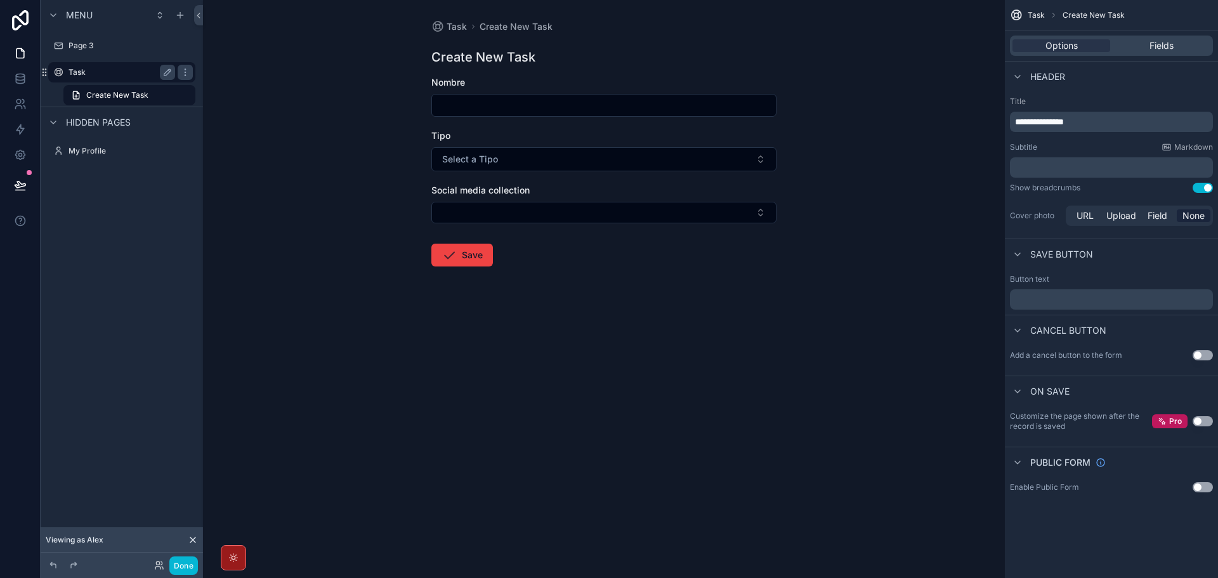
click at [107, 78] on div "Task" at bounding box center [122, 72] width 107 height 15
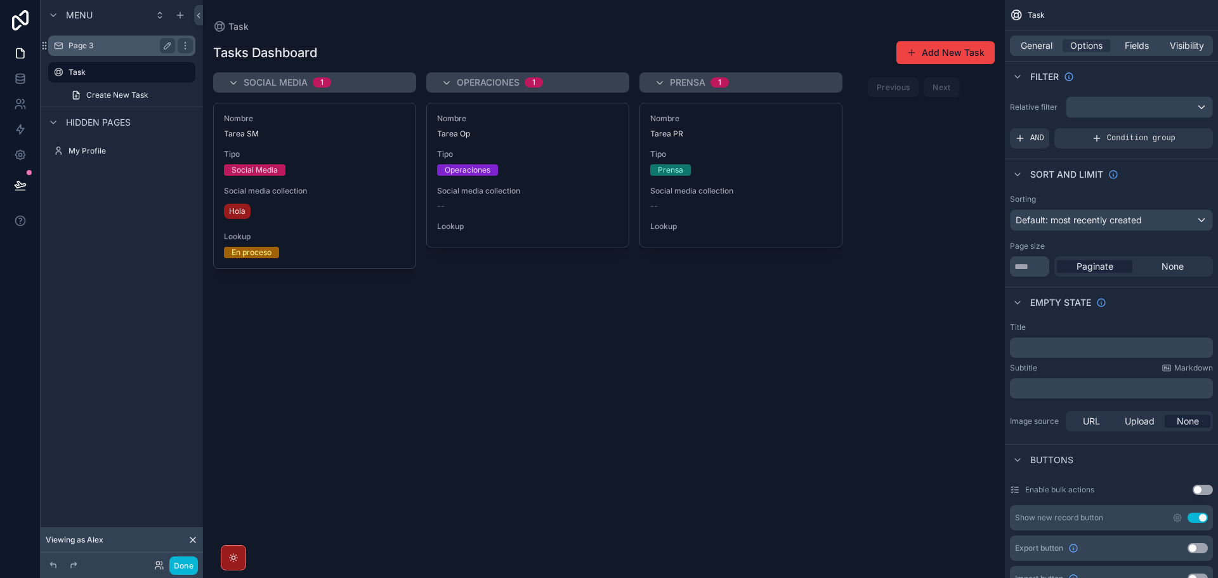
click at [86, 49] on label "Page 3" at bounding box center [119, 46] width 101 height 10
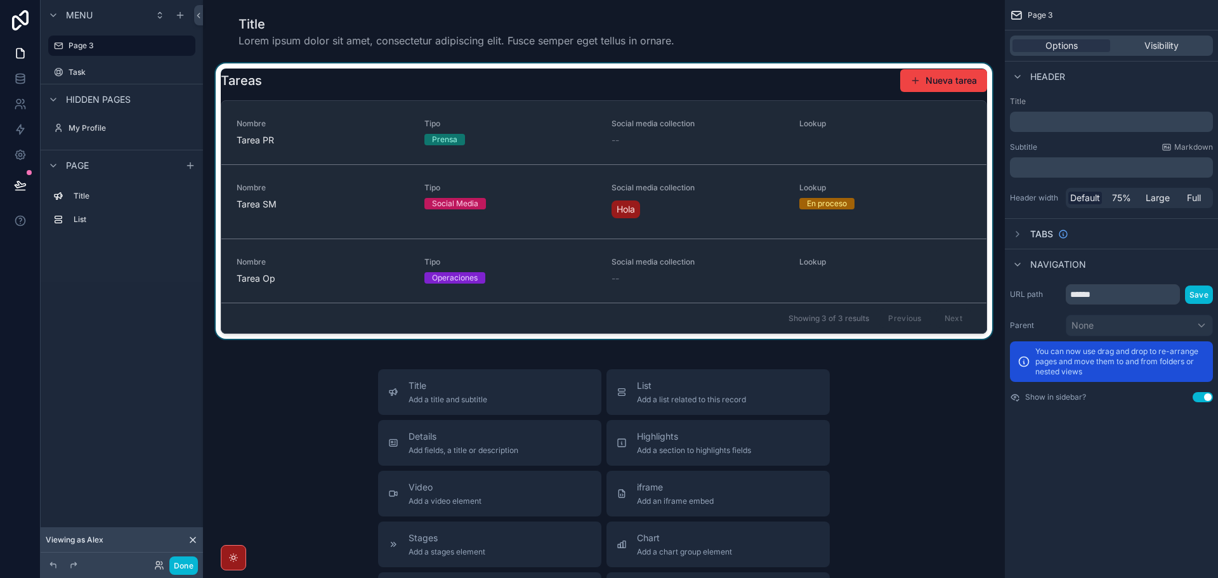
click at [403, 145] on div "scrollable content" at bounding box center [604, 200] width 782 height 275
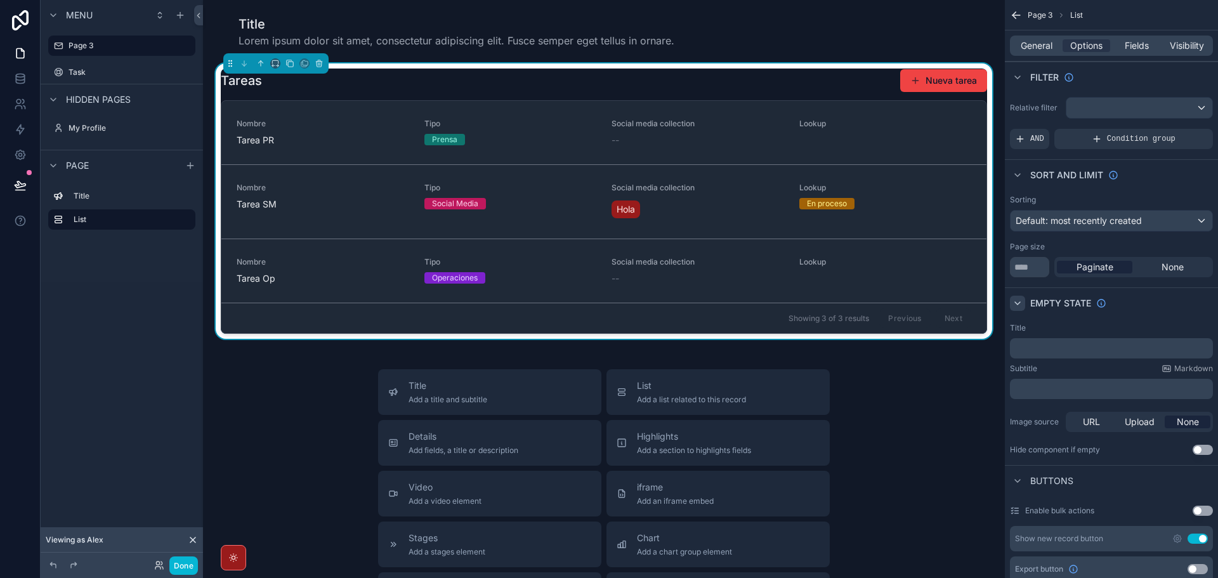
click at [1016, 303] on icon "scrollable content" at bounding box center [1017, 303] width 5 height 3
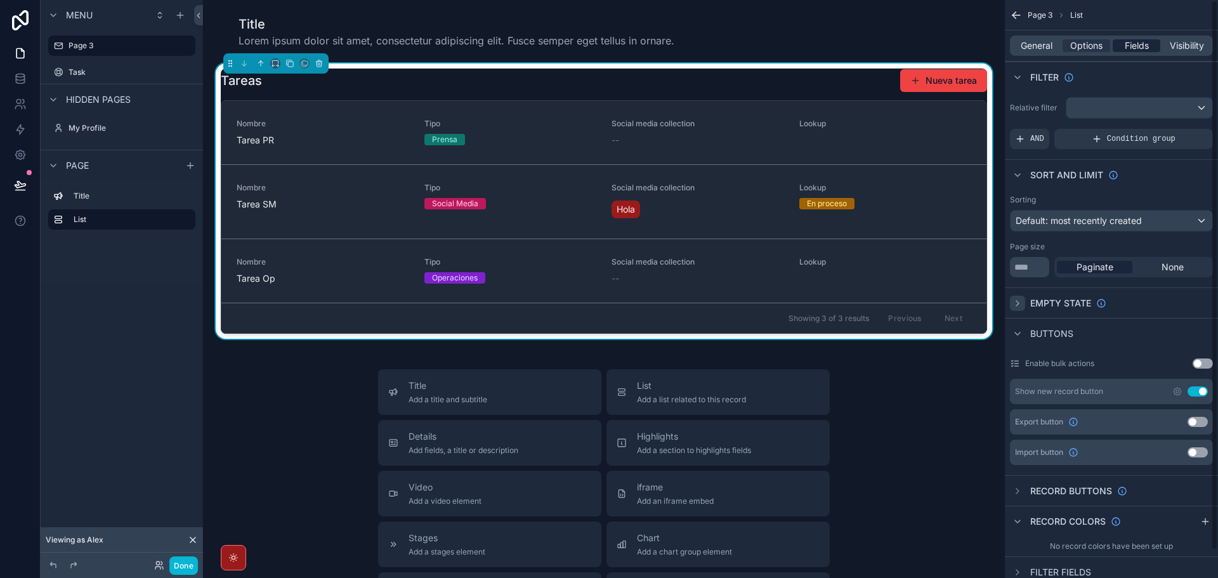
click at [1125, 46] on span "Fields" at bounding box center [1137, 45] width 24 height 13
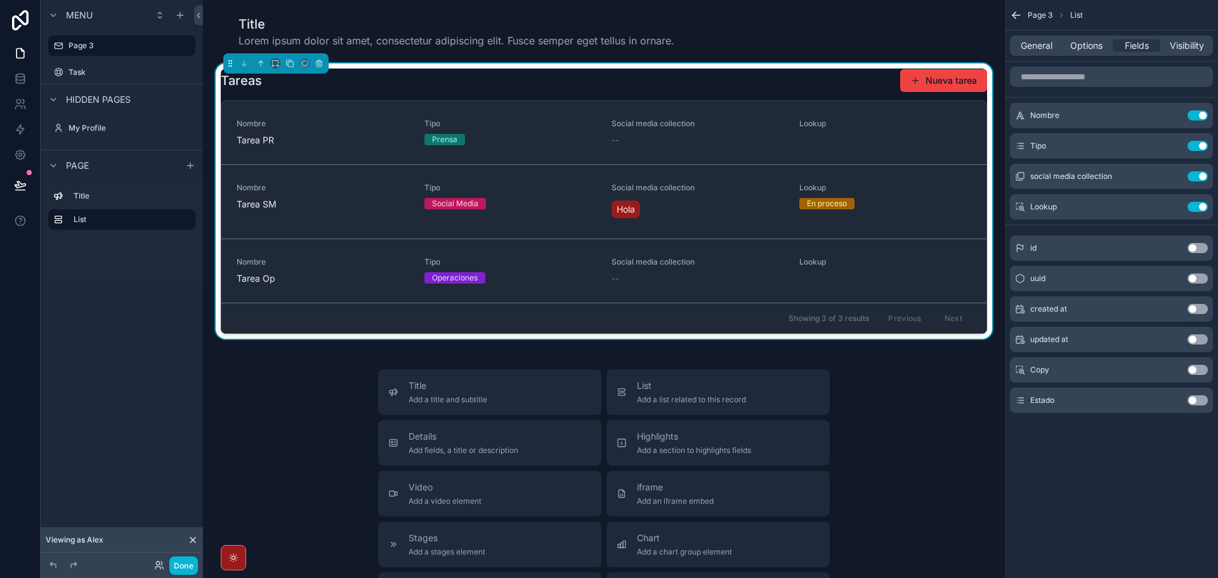
click at [1196, 400] on button "Use setting" at bounding box center [1198, 400] width 20 height 10
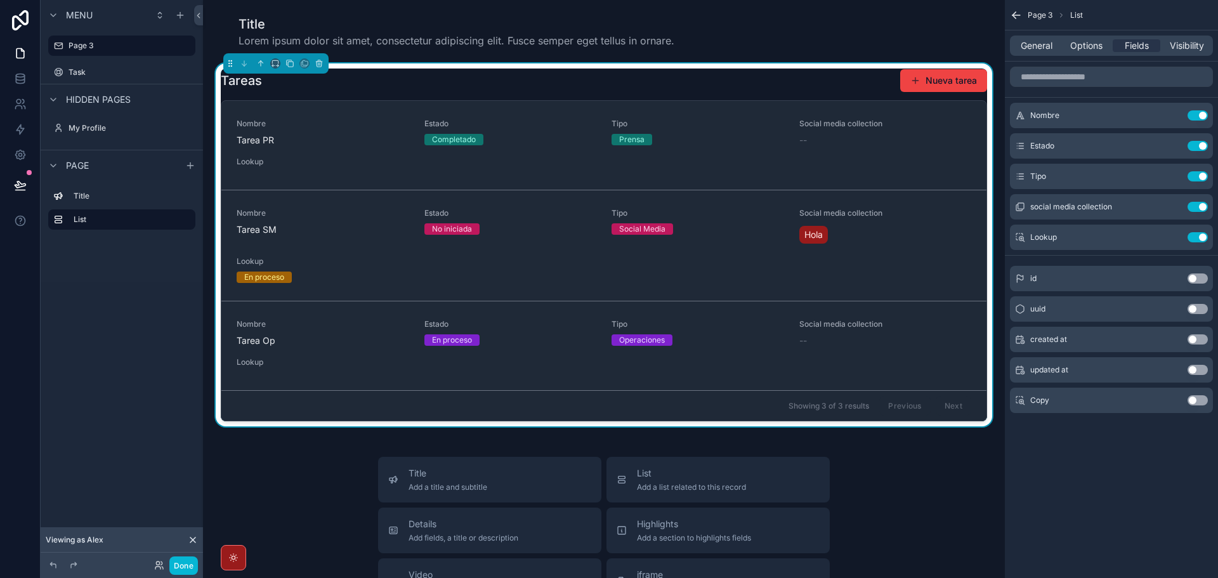
click at [1197, 273] on button "Use setting" at bounding box center [1198, 278] width 20 height 10
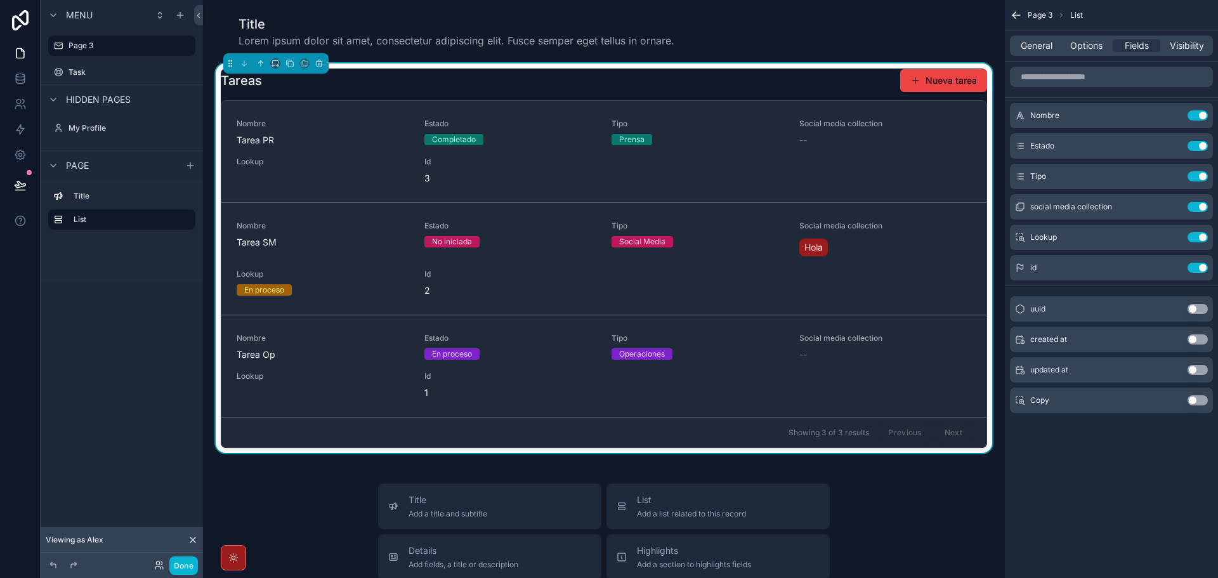
click at [1197, 273] on div "id Use setting" at bounding box center [1111, 267] width 203 height 25
click at [1200, 269] on button "Use setting" at bounding box center [1198, 268] width 20 height 10
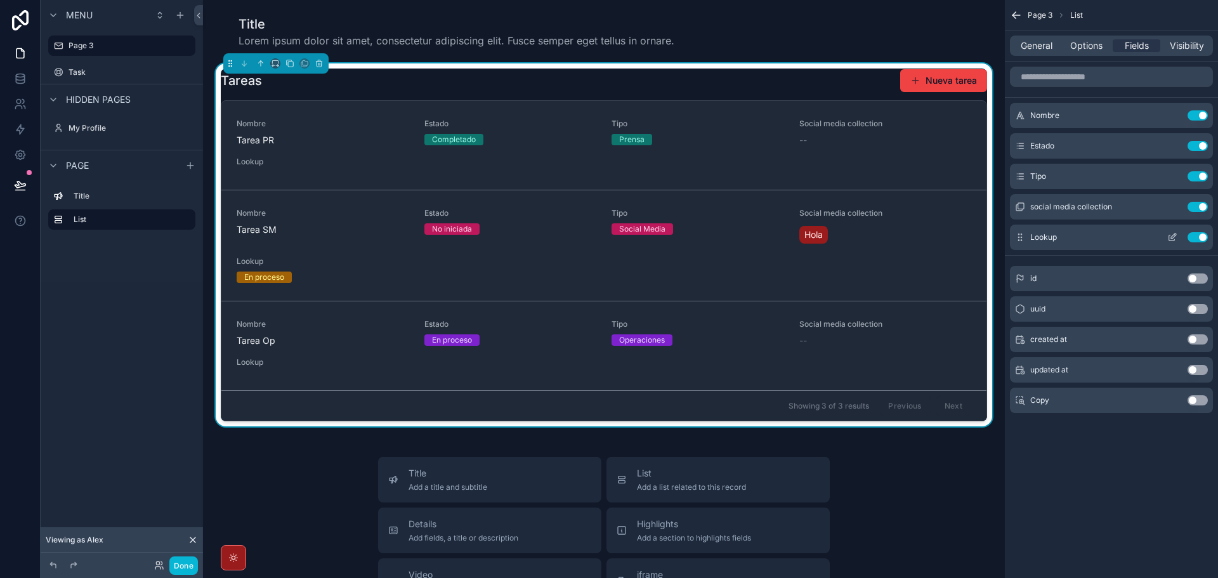
click at [1196, 237] on button "Use setting" at bounding box center [1198, 237] width 20 height 10
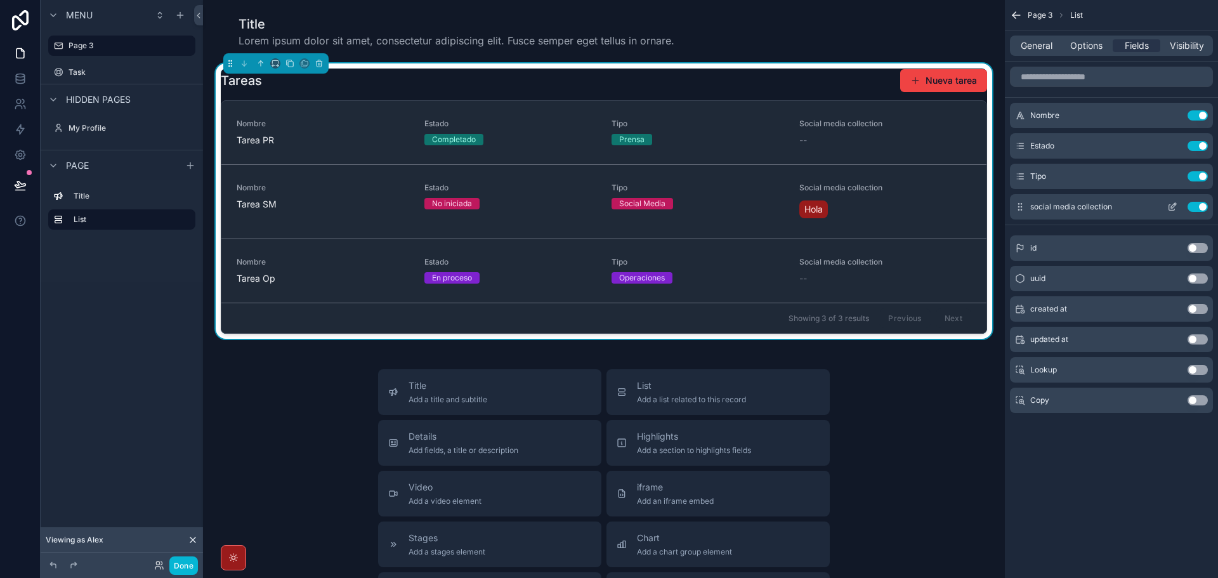
click at [1197, 203] on button "Use setting" at bounding box center [1198, 207] width 20 height 10
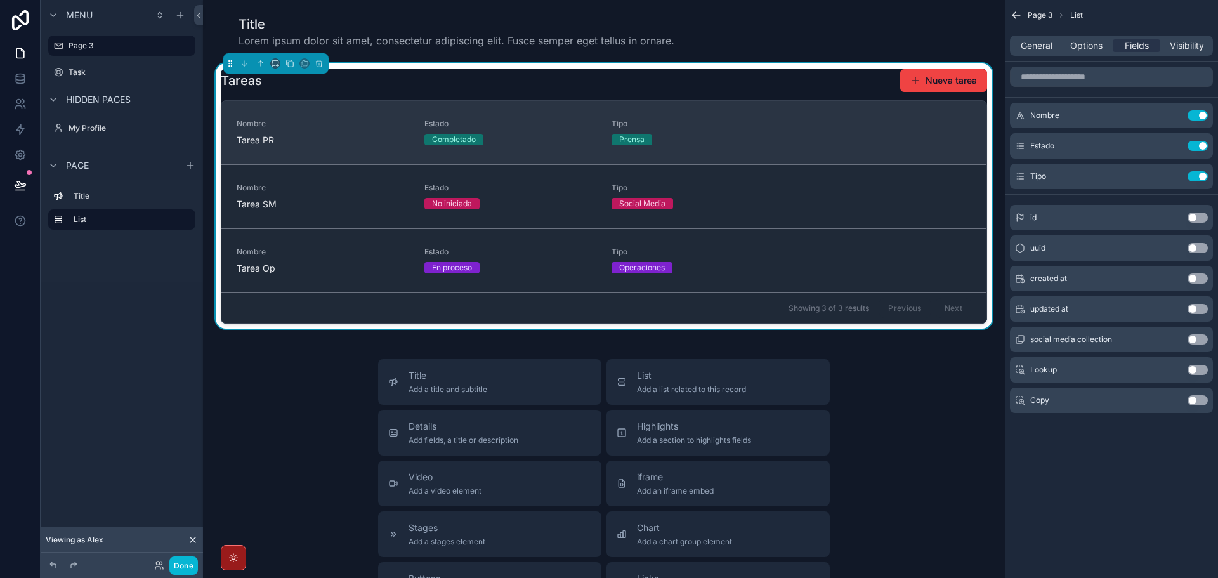
click at [311, 133] on div "Nombre Tarea PR" at bounding box center [323, 133] width 173 height 28
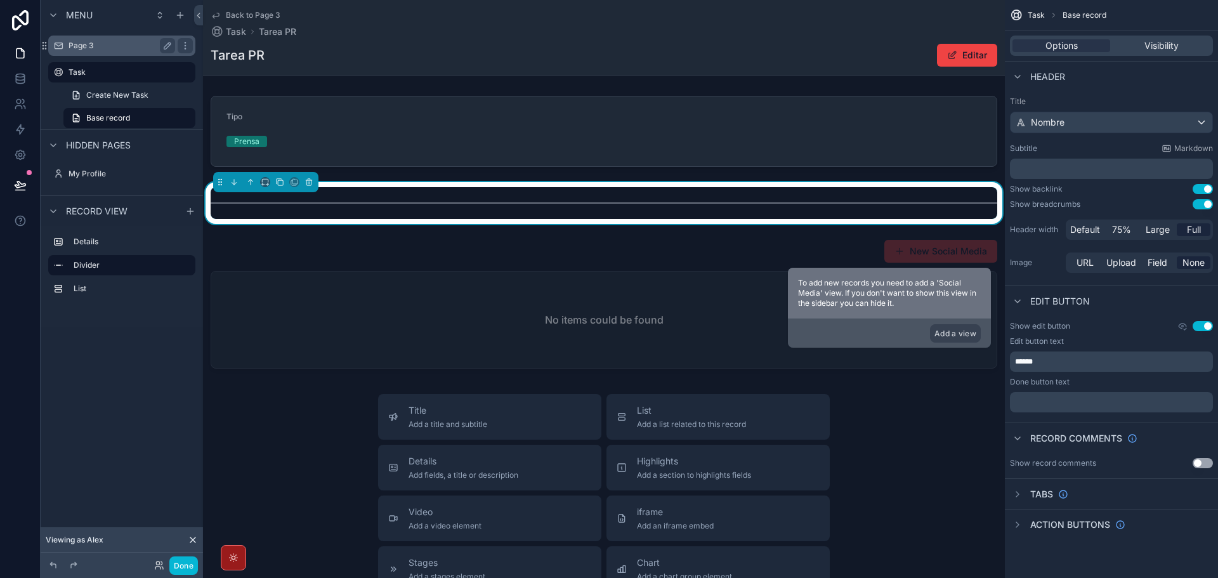
click at [84, 51] on div "Page 3" at bounding box center [122, 45] width 107 height 15
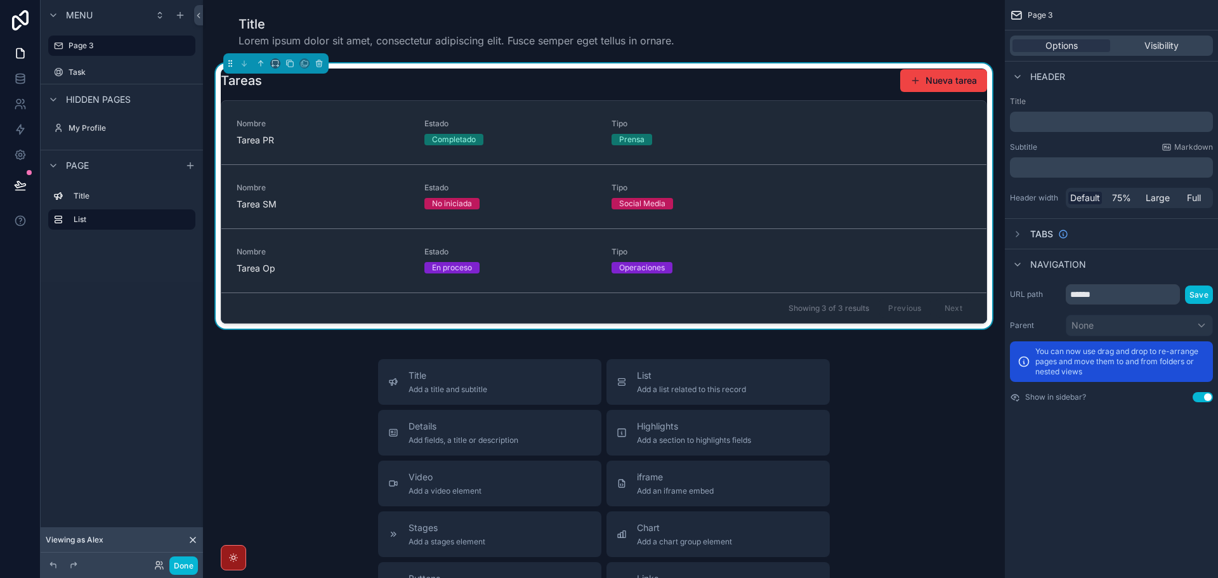
click at [745, 71] on div "Tareas Nueva tarea" at bounding box center [604, 81] width 766 height 24
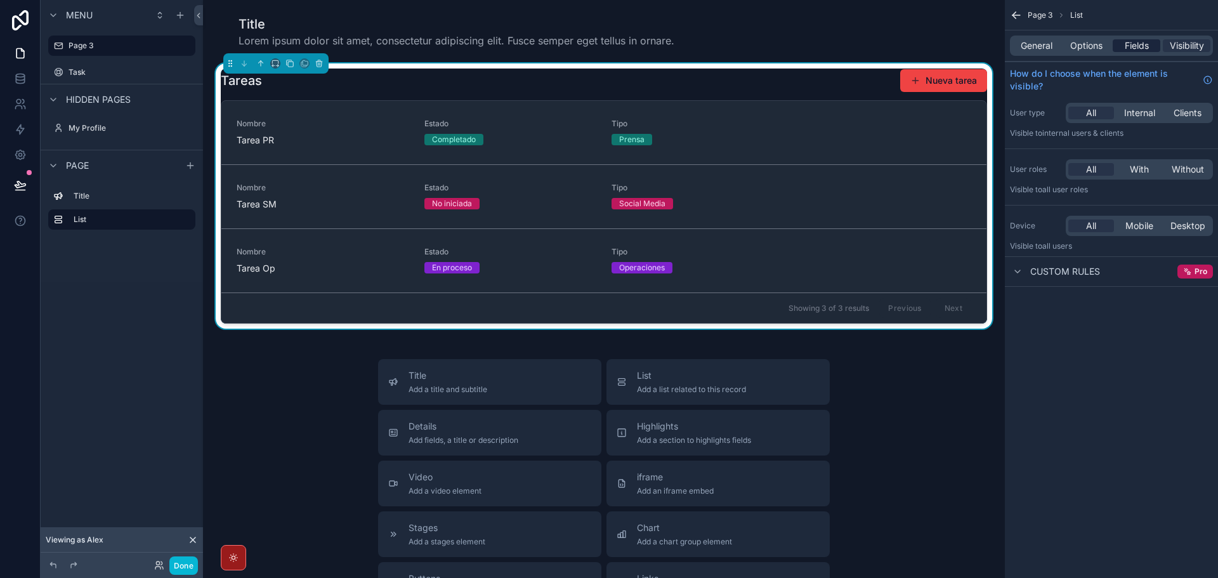
click at [1134, 47] on span "Fields" at bounding box center [1137, 45] width 24 height 13
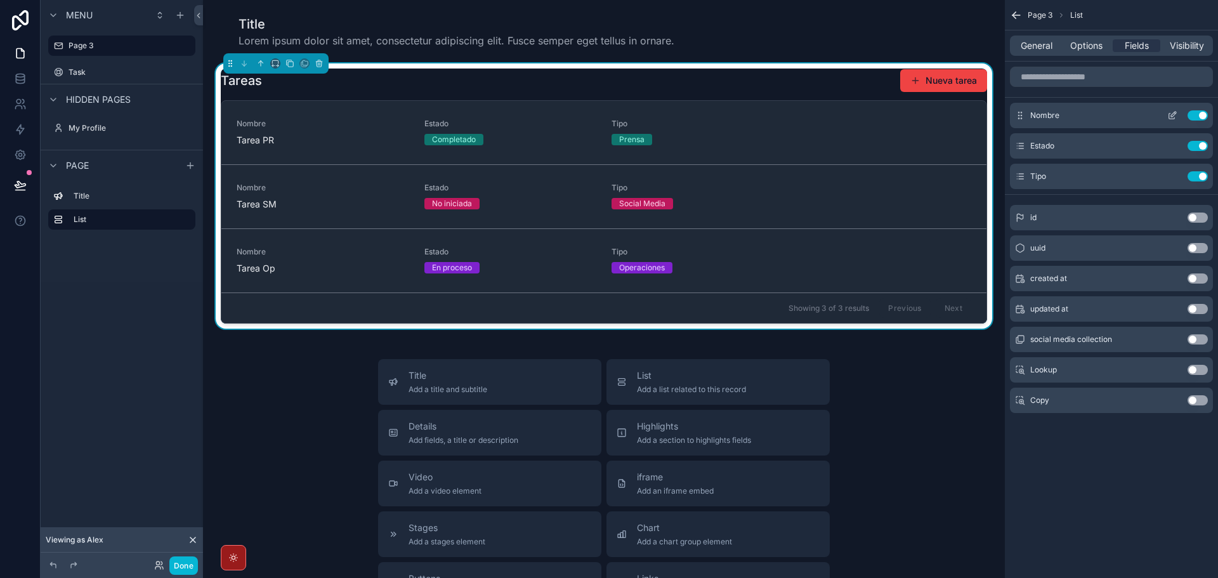
click at [1168, 114] on icon "scrollable content" at bounding box center [1172, 115] width 10 height 10
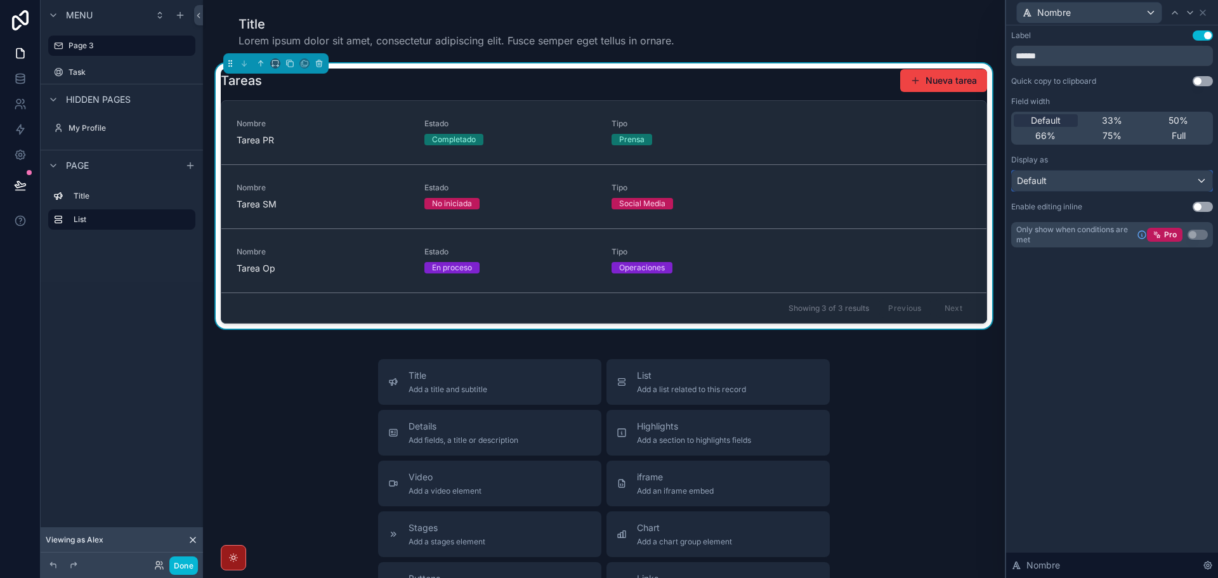
click at [1068, 177] on div "Default" at bounding box center [1112, 181] width 200 height 20
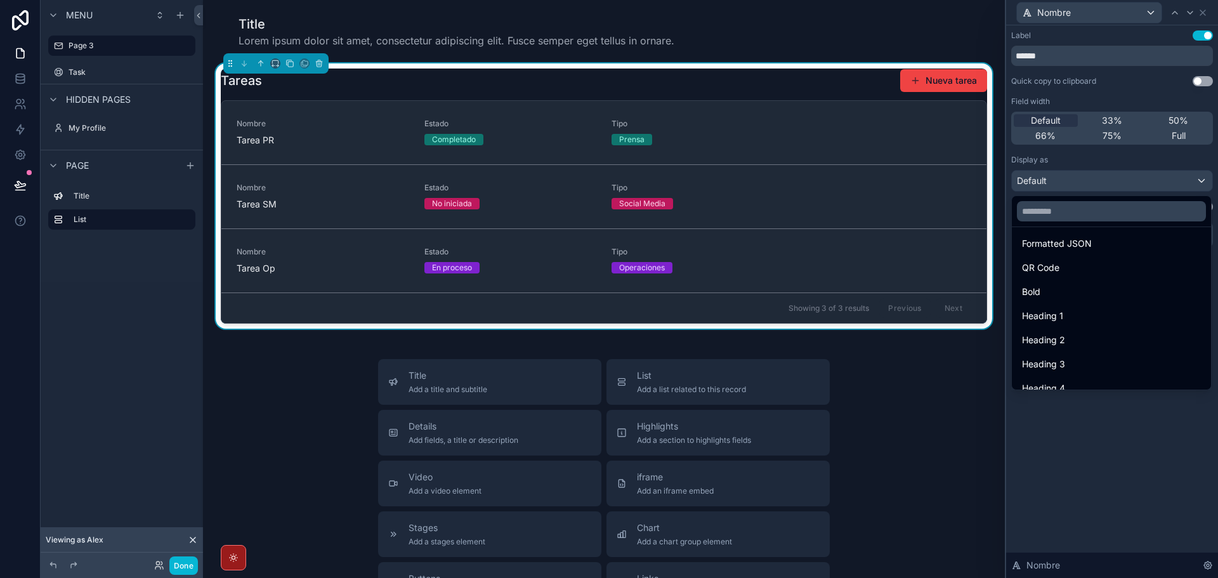
scroll to position [138, 0]
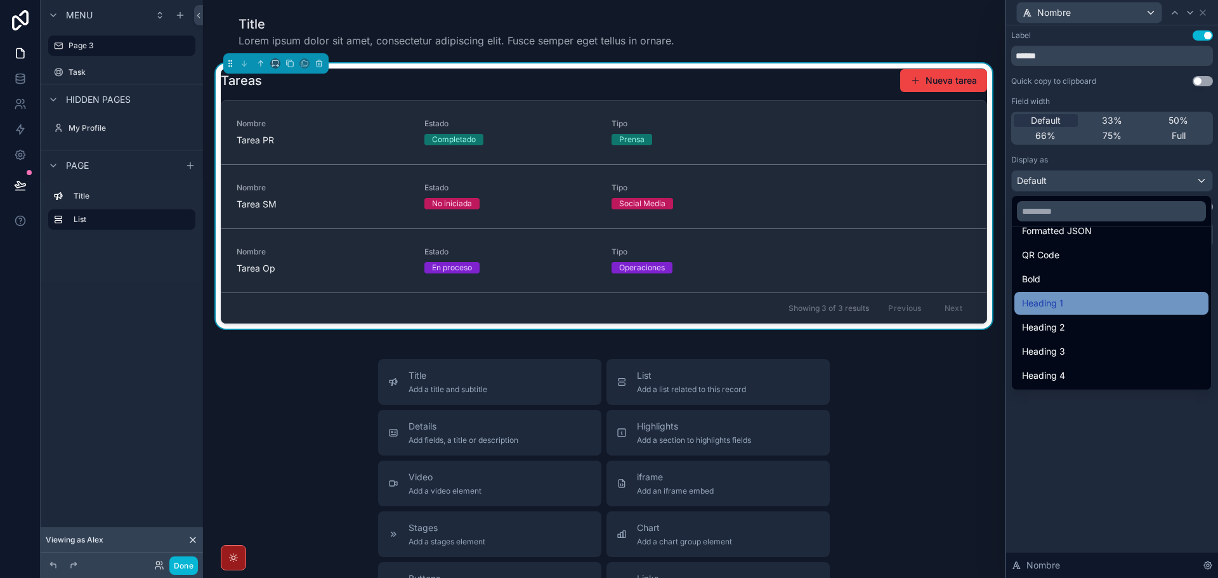
click at [1068, 303] on div "Heading 1" at bounding box center [1111, 303] width 179 height 15
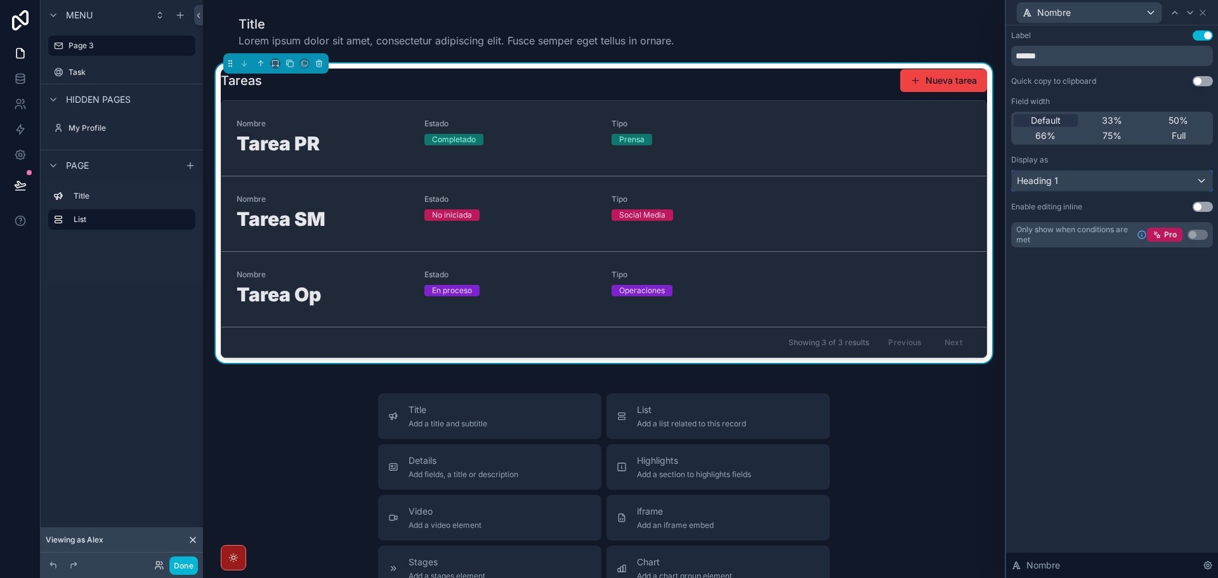
click at [1116, 181] on div "Heading 1" at bounding box center [1112, 181] width 200 height 20
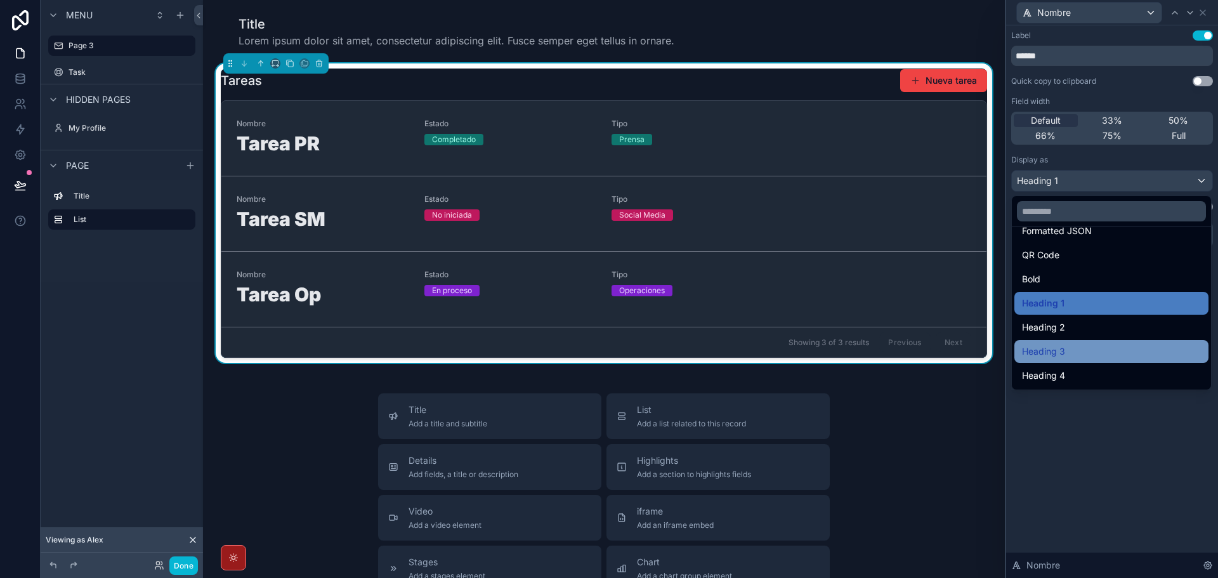
click at [1073, 351] on div "Heading 3" at bounding box center [1111, 351] width 179 height 15
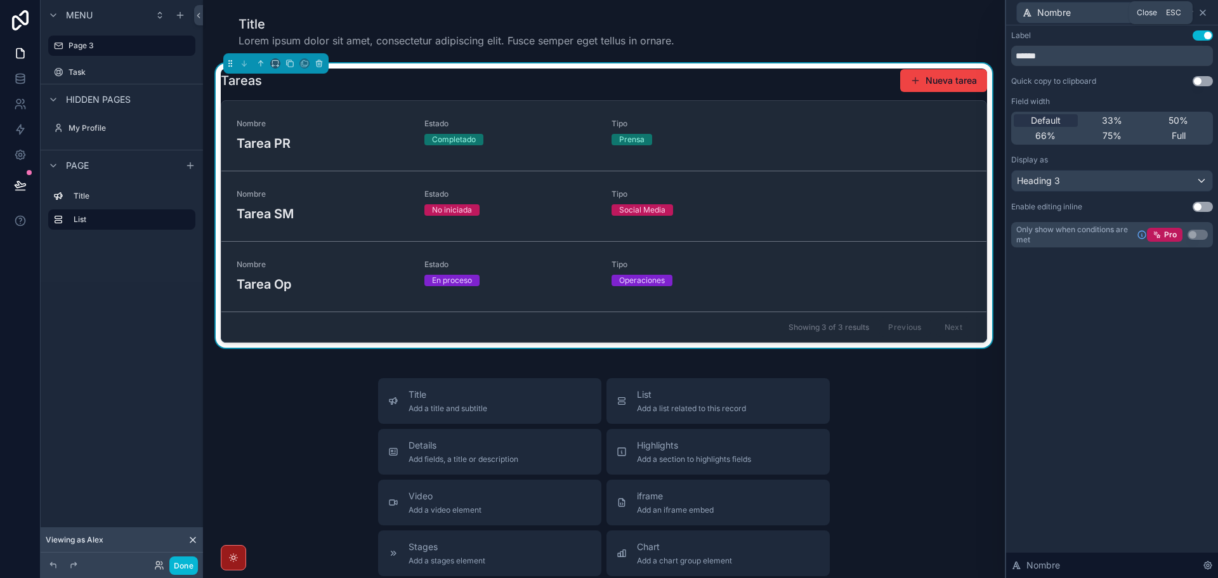
click at [1207, 15] on icon at bounding box center [1203, 13] width 10 height 10
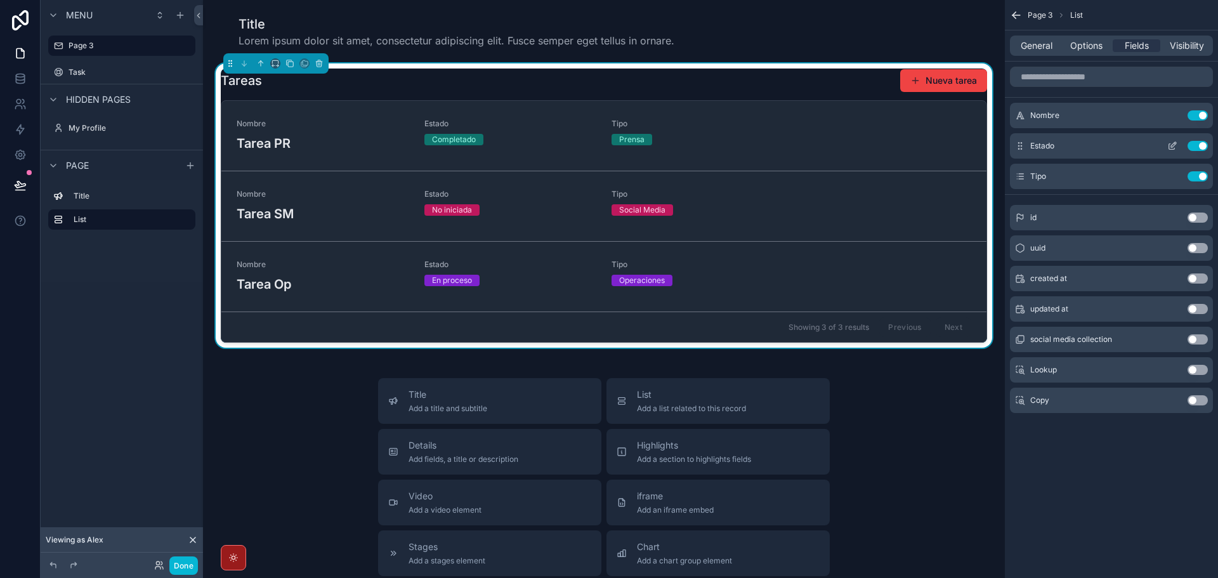
click at [1169, 144] on icon "scrollable content" at bounding box center [1172, 147] width 6 height 6
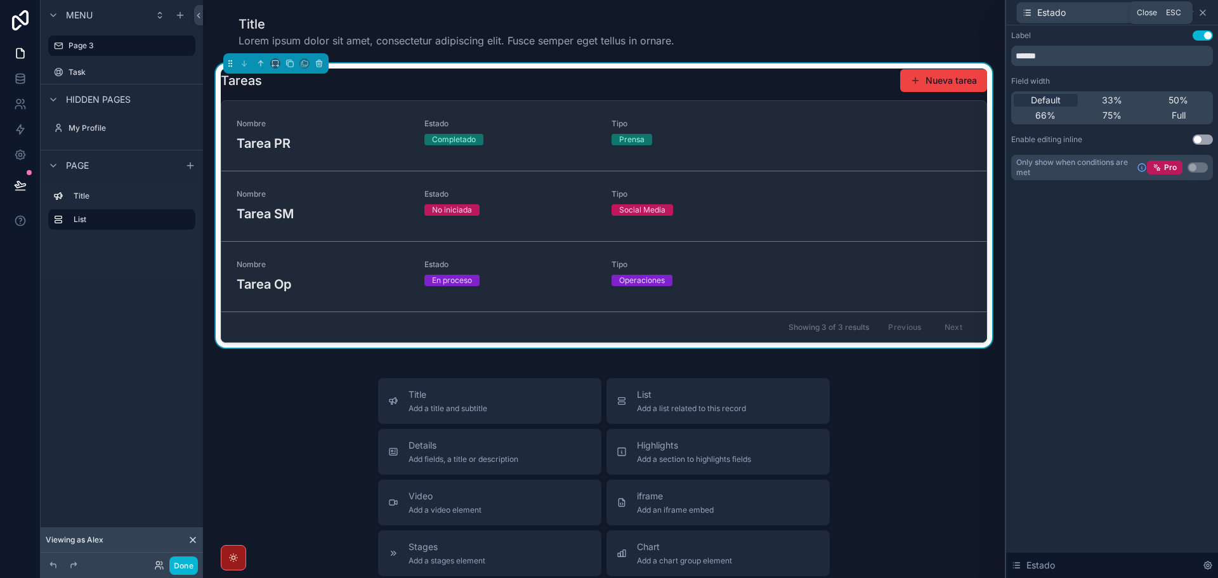
click at [1200, 11] on icon at bounding box center [1203, 13] width 10 height 10
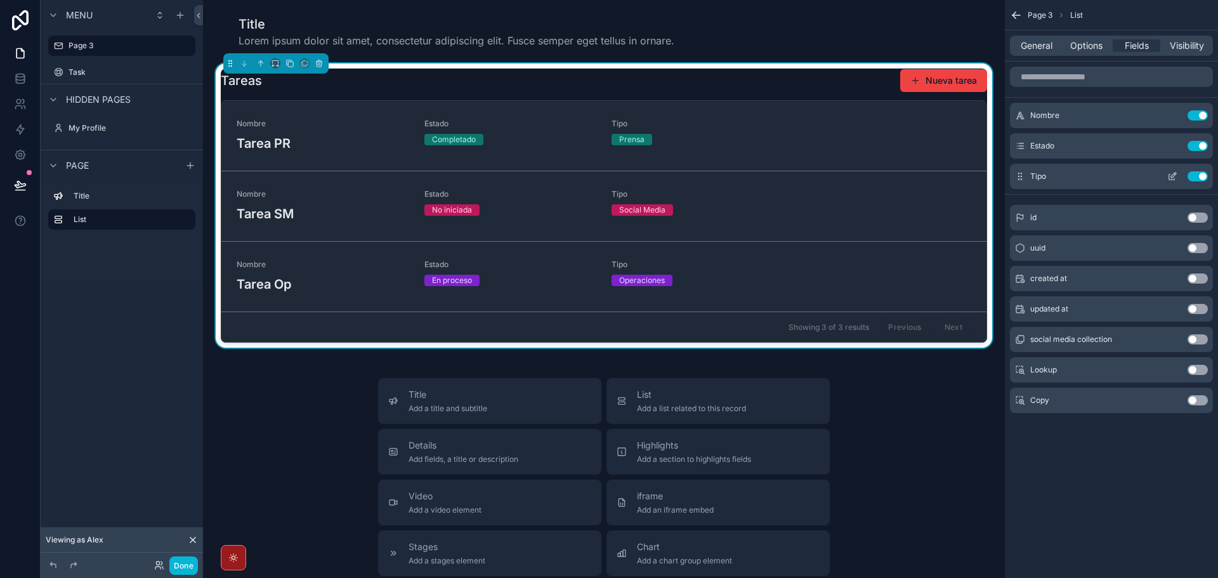
click at [1174, 179] on icon "scrollable content" at bounding box center [1172, 176] width 10 height 10
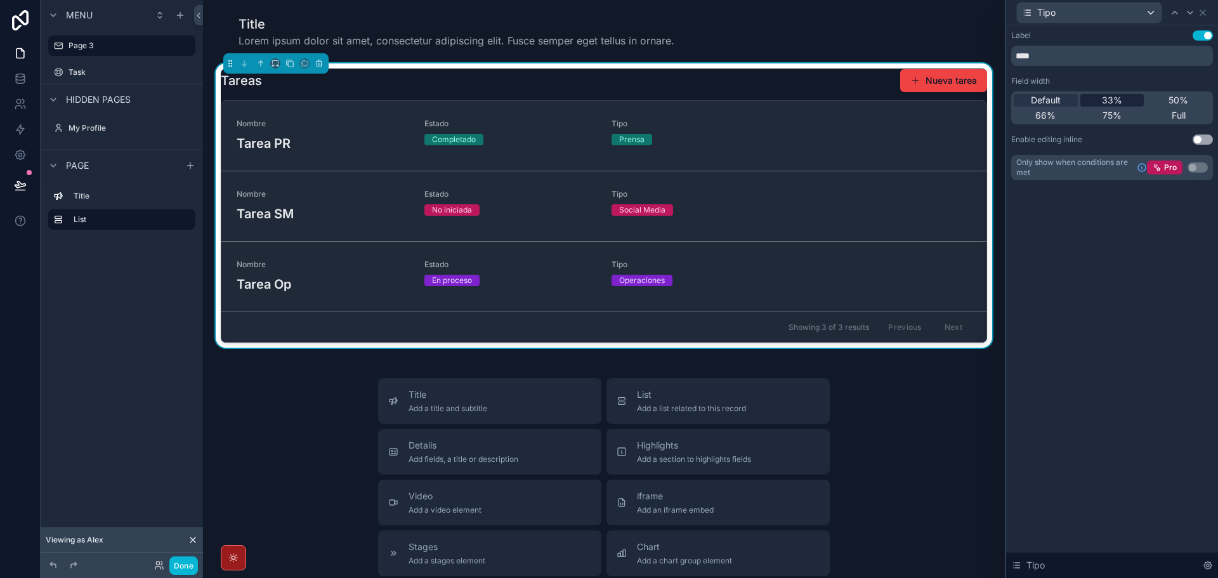
click at [1107, 97] on span "33%" at bounding box center [1112, 100] width 20 height 13
click at [1176, 103] on span "50%" at bounding box center [1178, 100] width 20 height 13
click at [1179, 116] on span "Full" at bounding box center [1179, 115] width 14 height 13
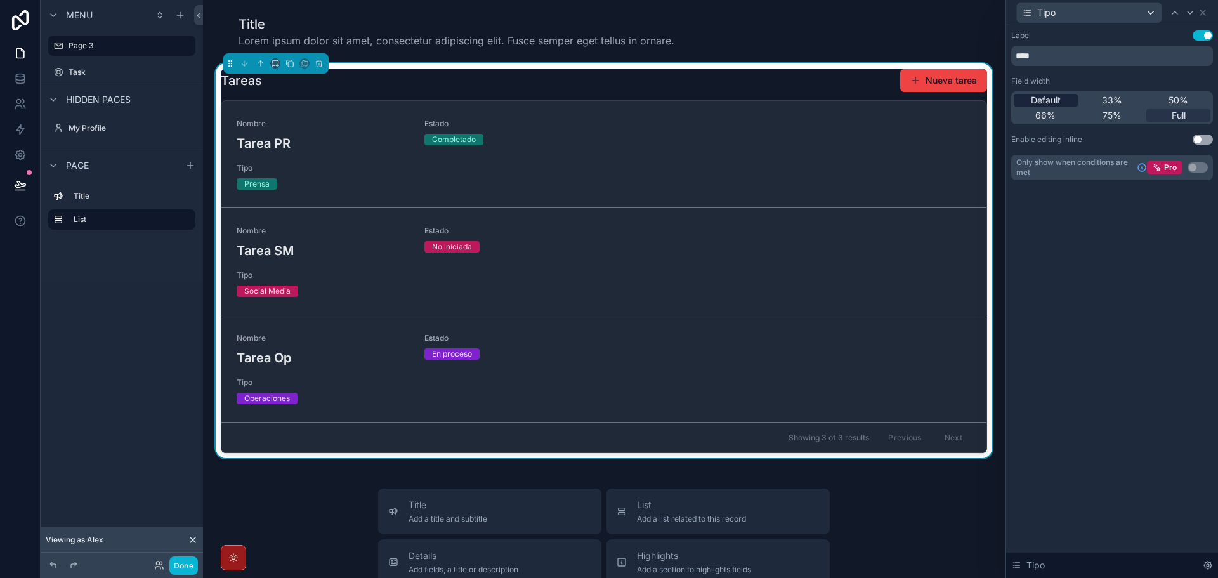
click at [1053, 98] on span "Default" at bounding box center [1046, 100] width 30 height 13
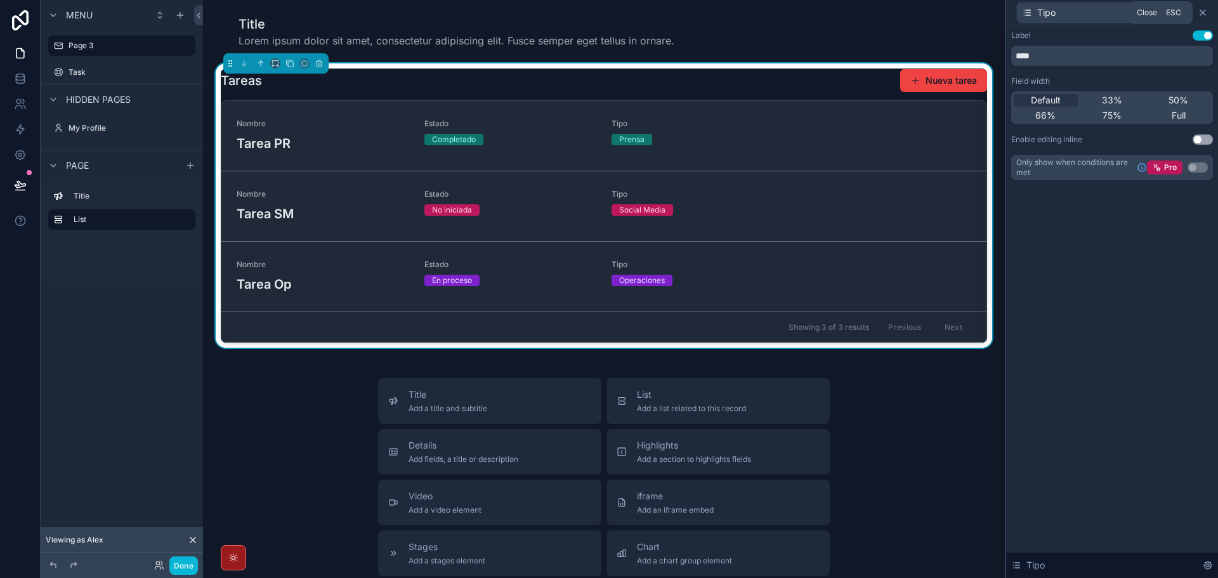
click at [1203, 13] on icon at bounding box center [1202, 12] width 5 height 5
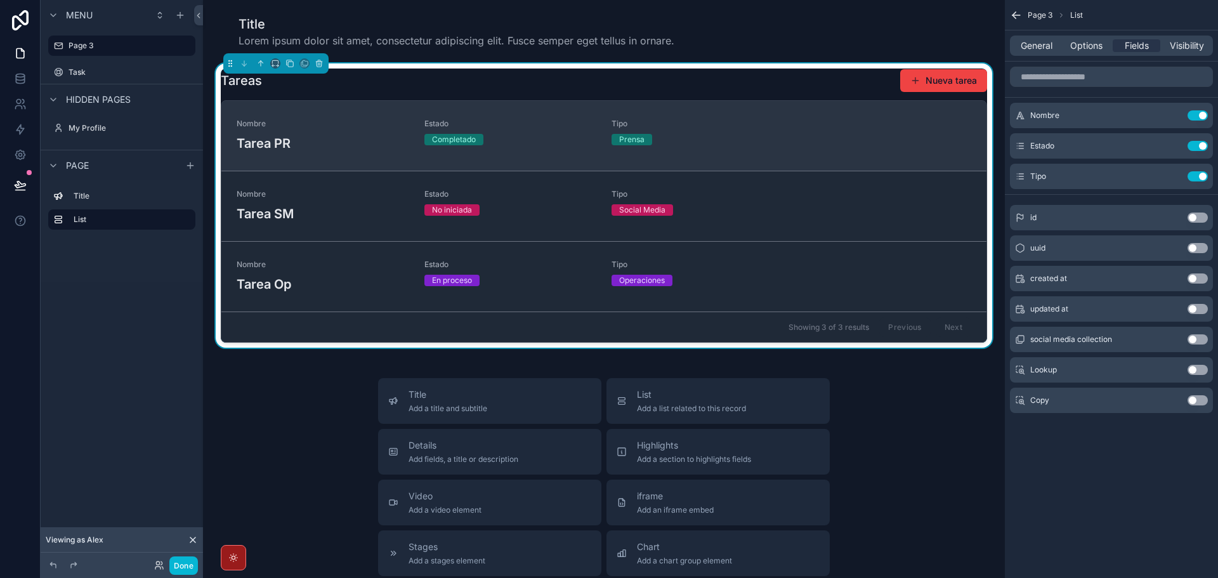
click at [523, 138] on div "Completado" at bounding box center [510, 139] width 173 height 11
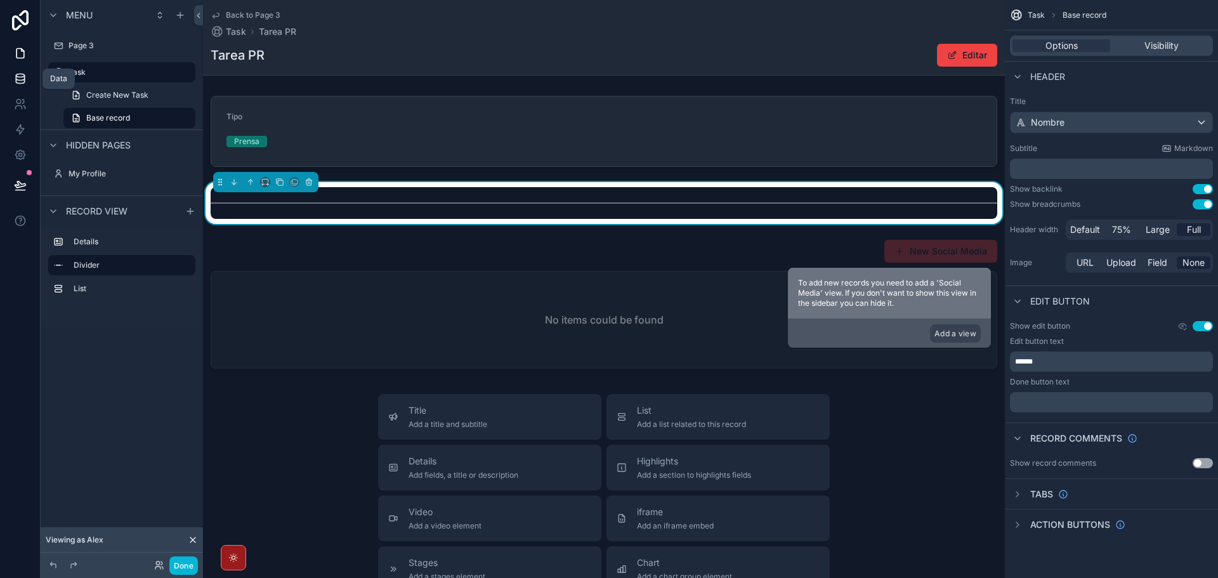
click at [12, 81] on link at bounding box center [20, 78] width 40 height 25
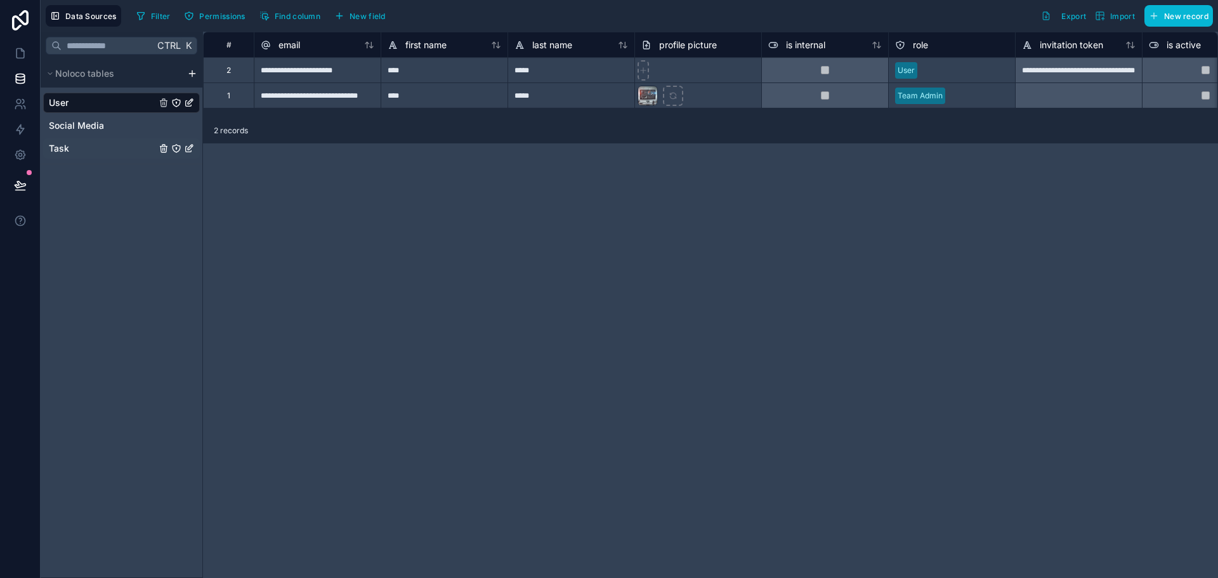
click at [106, 148] on div "Task" at bounding box center [121, 148] width 157 height 20
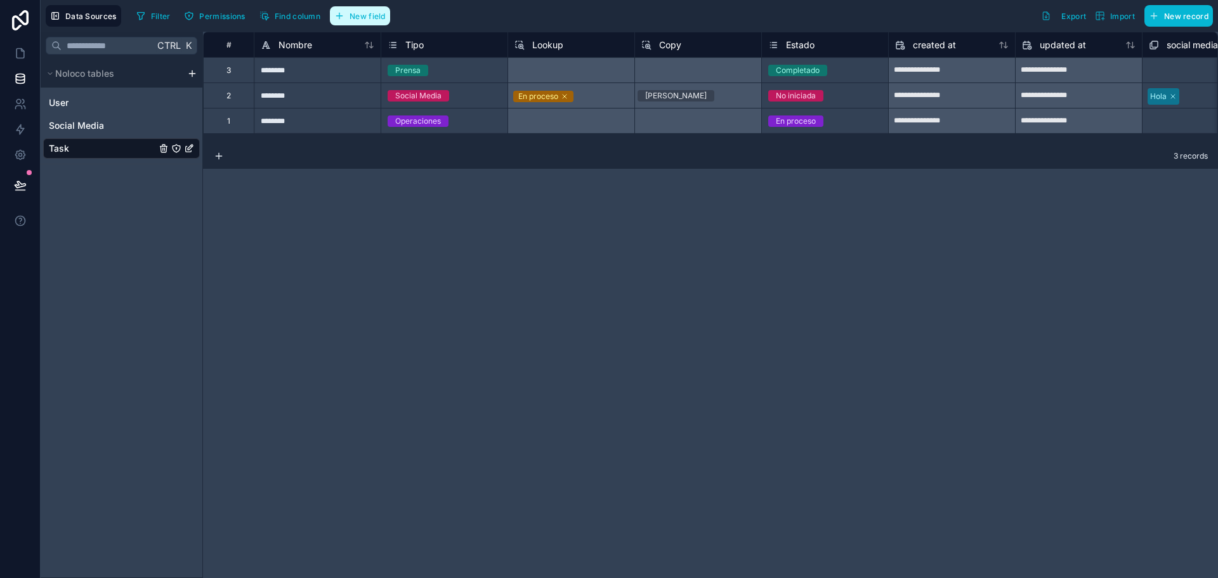
click at [365, 17] on span "New field" at bounding box center [368, 16] width 36 height 10
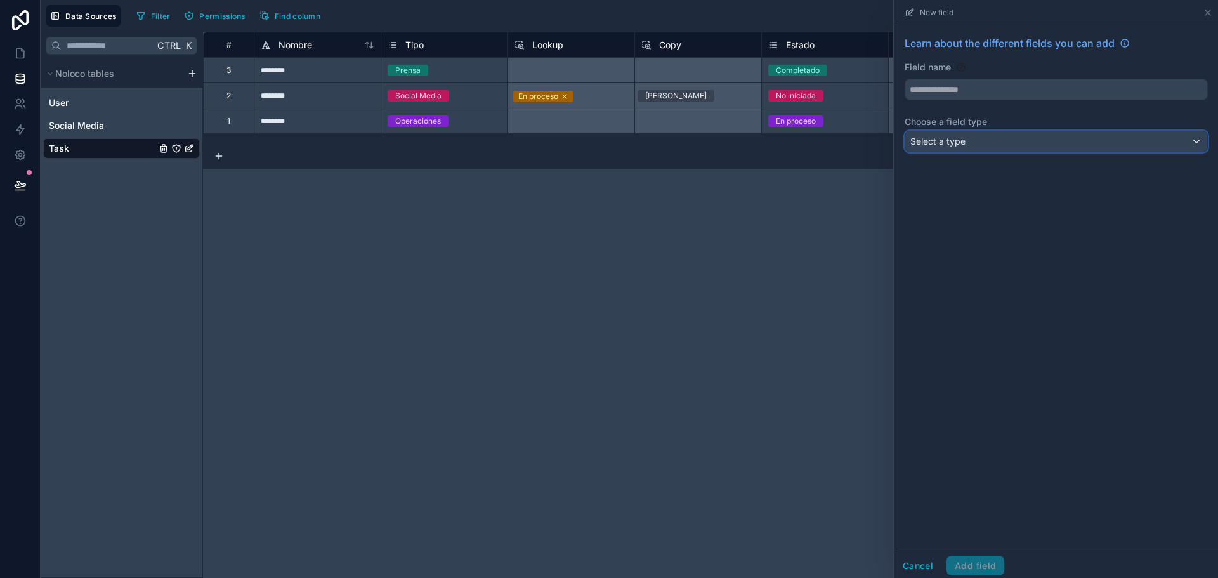
click at [953, 143] on span "Select a type" at bounding box center [937, 141] width 55 height 11
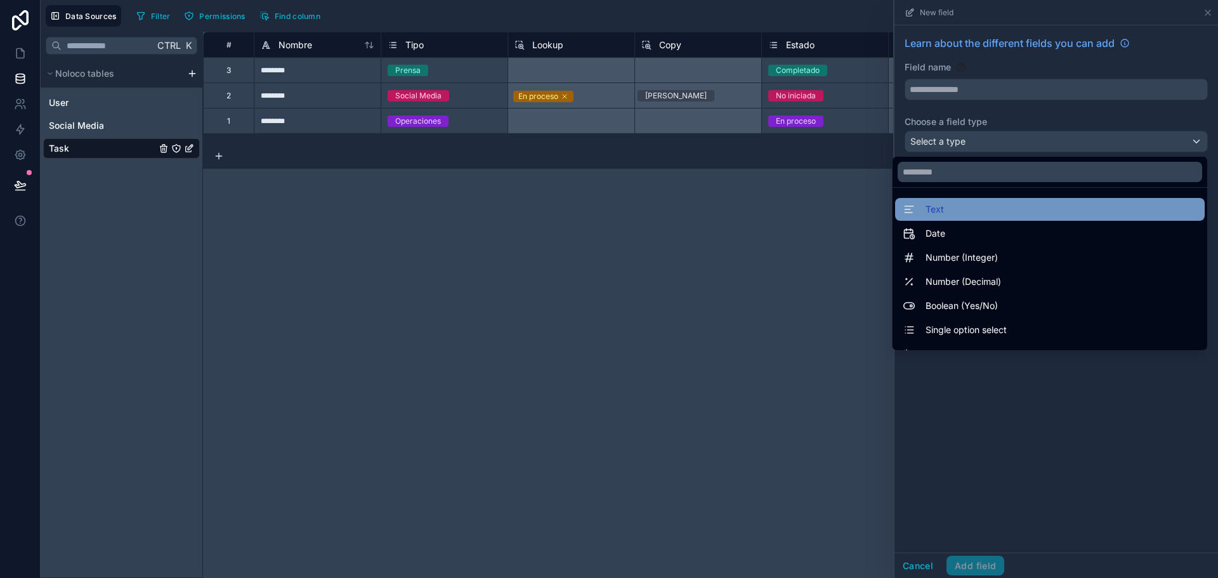
click at [938, 210] on div "Text" at bounding box center [1050, 209] width 294 height 15
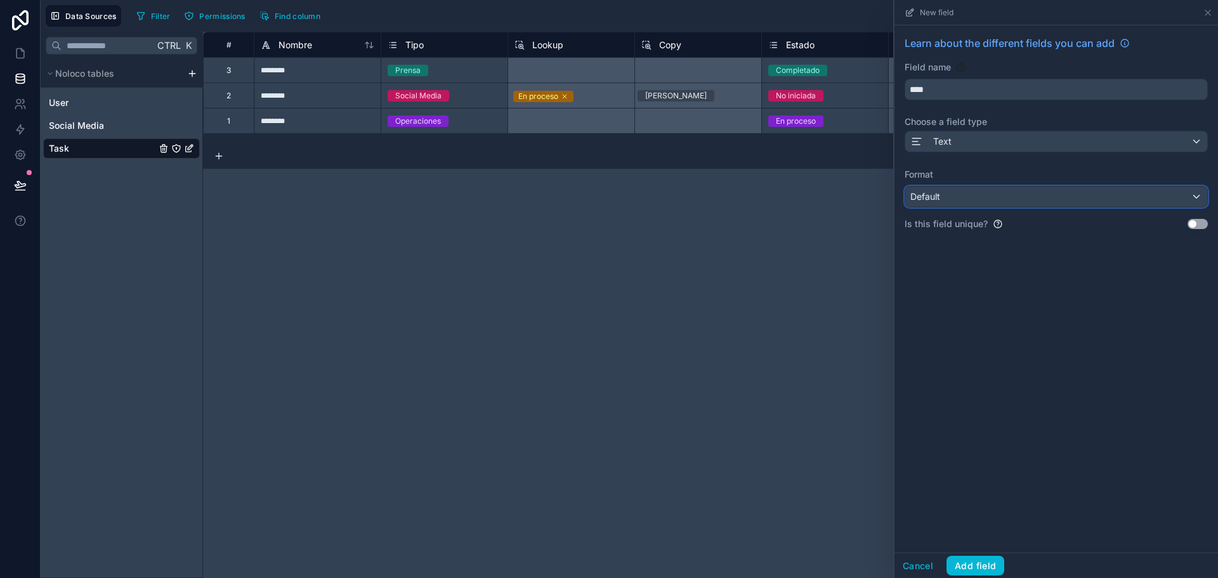
click at [962, 196] on div "Default" at bounding box center [1056, 196] width 302 height 20
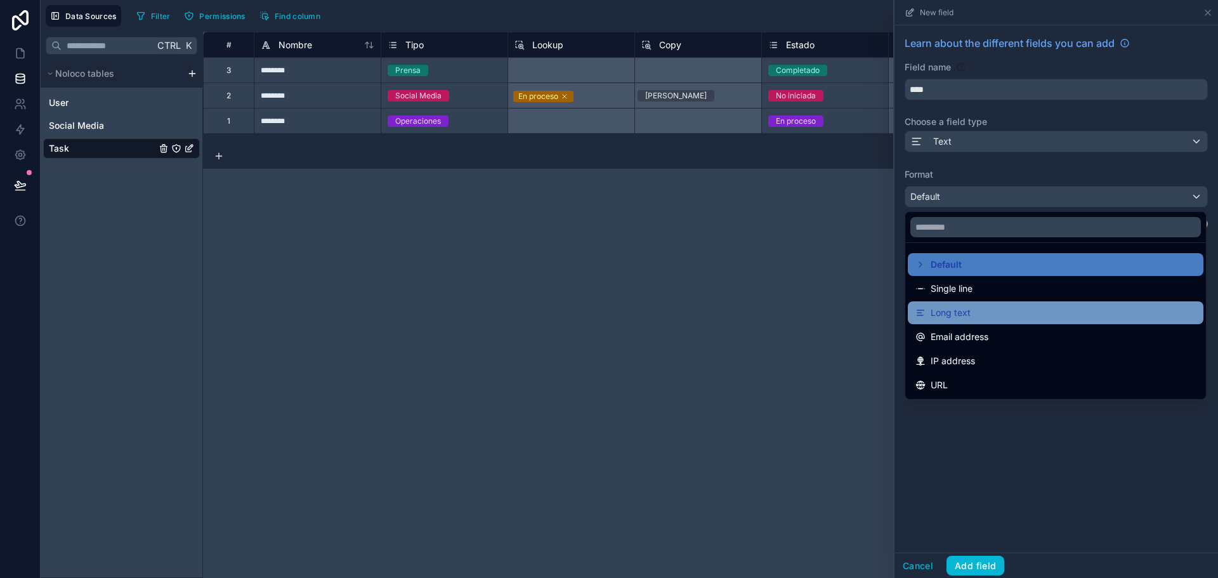
click at [968, 311] on span "Long text" at bounding box center [951, 312] width 40 height 15
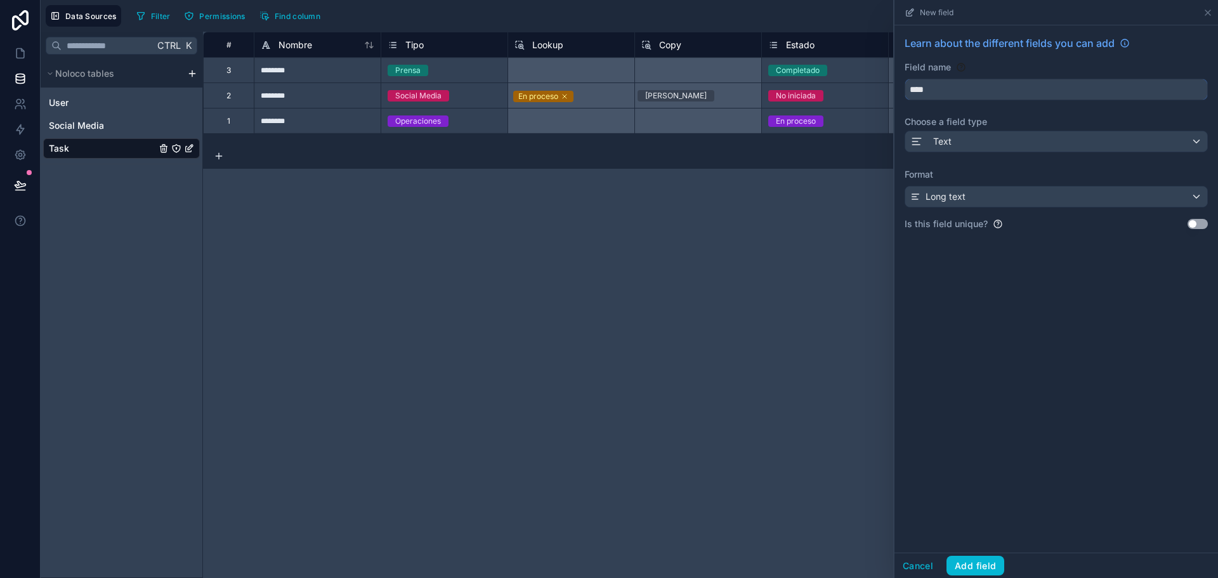
click at [961, 95] on input "****" at bounding box center [1056, 89] width 302 height 20
type input "**********"
click at [985, 563] on button "Add field" at bounding box center [975, 566] width 58 height 20
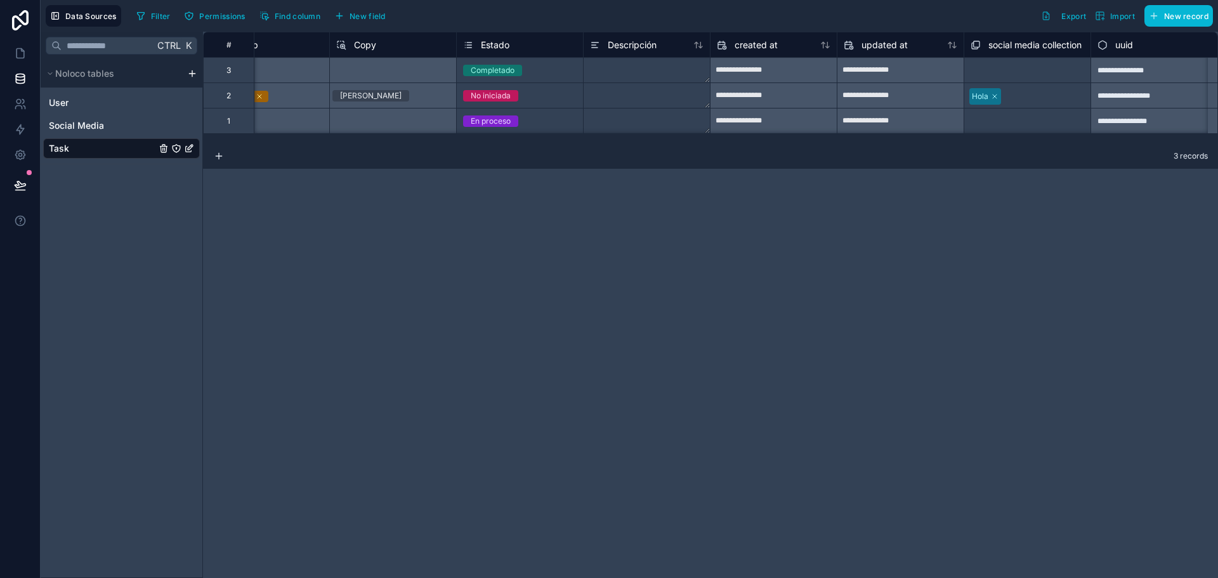
scroll to position [0, 315]
drag, startPoint x: 646, startPoint y: 46, endPoint x: 611, endPoint y: 34, distance: 37.5
click at [611, 34] on div "Descripción" at bounding box center [646, 44] width 127 height 25
click at [615, 48] on span "Descripción" at bounding box center [632, 45] width 49 height 13
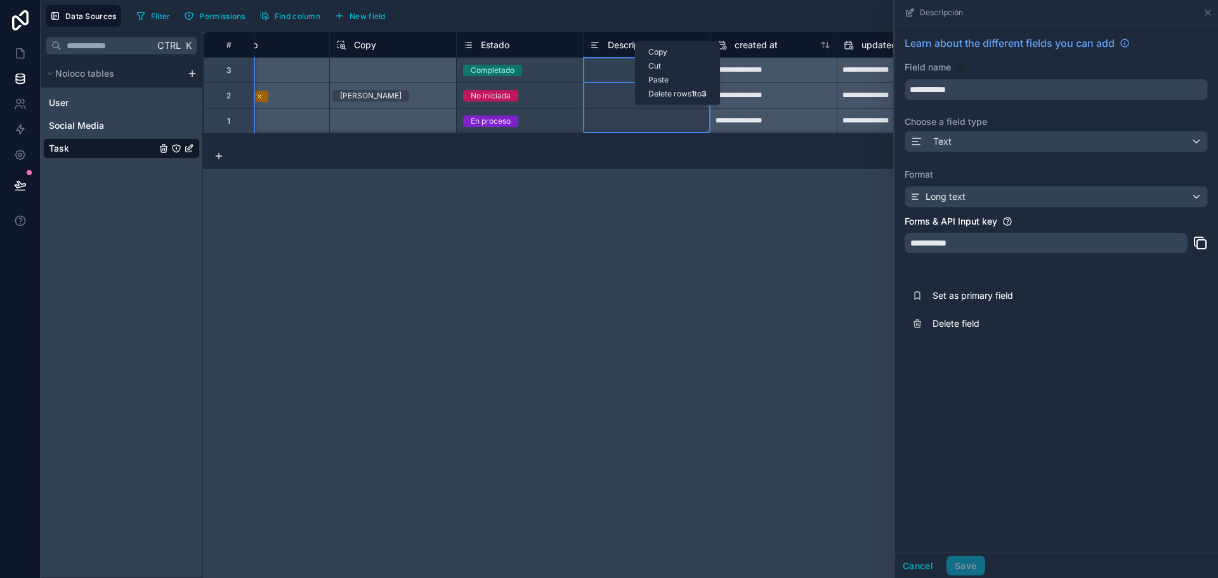
click at [641, 209] on div "**********" at bounding box center [710, 305] width 1015 height 546
click at [1212, 13] on icon at bounding box center [1208, 13] width 10 height 10
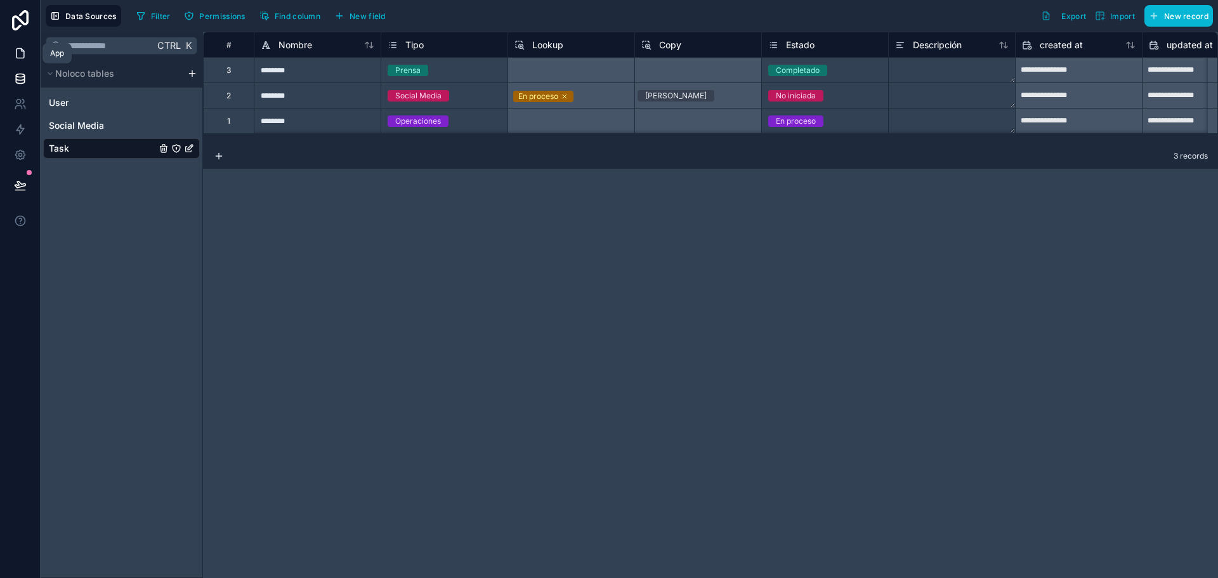
click at [21, 60] on link at bounding box center [20, 53] width 40 height 25
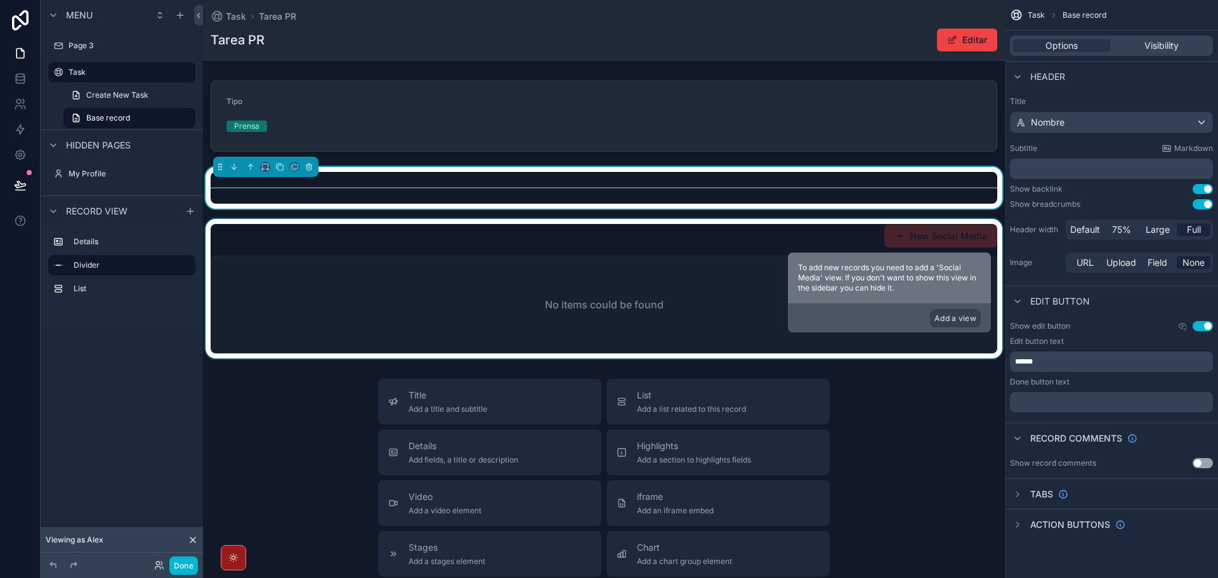
click at [549, 292] on div "scrollable content" at bounding box center [604, 289] width 802 height 140
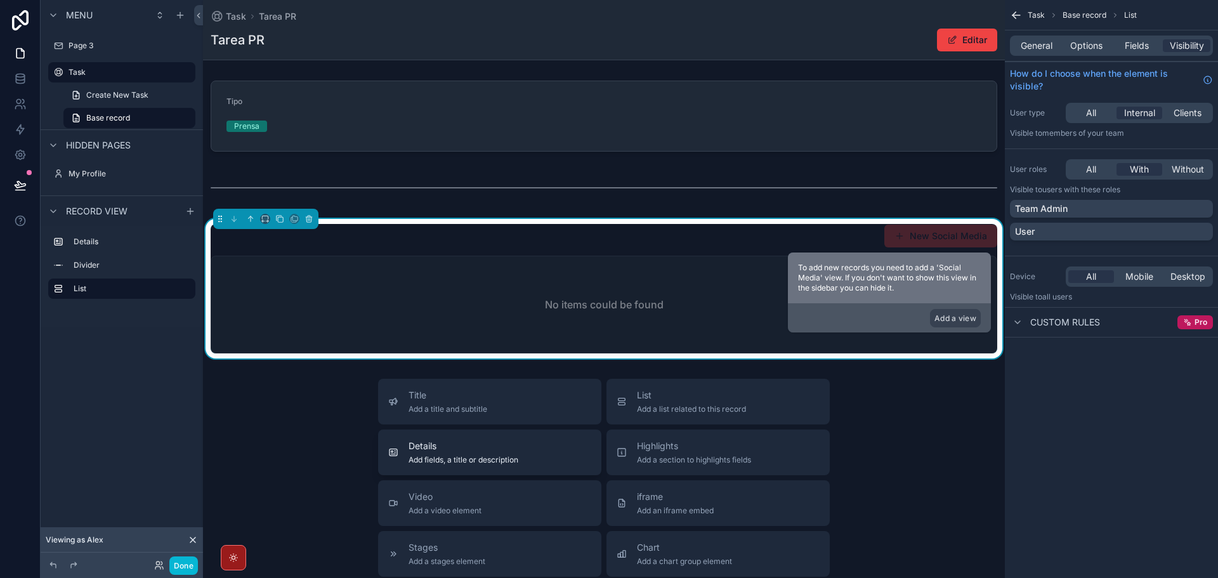
click at [467, 443] on span "Details" at bounding box center [464, 446] width 110 height 13
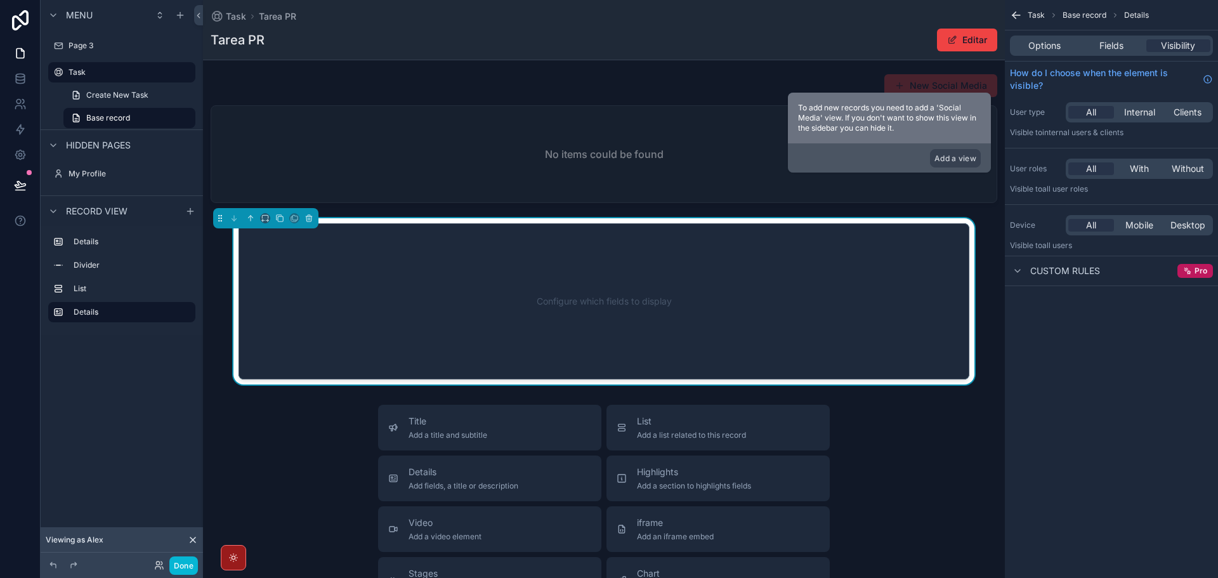
scroll to position [163, 0]
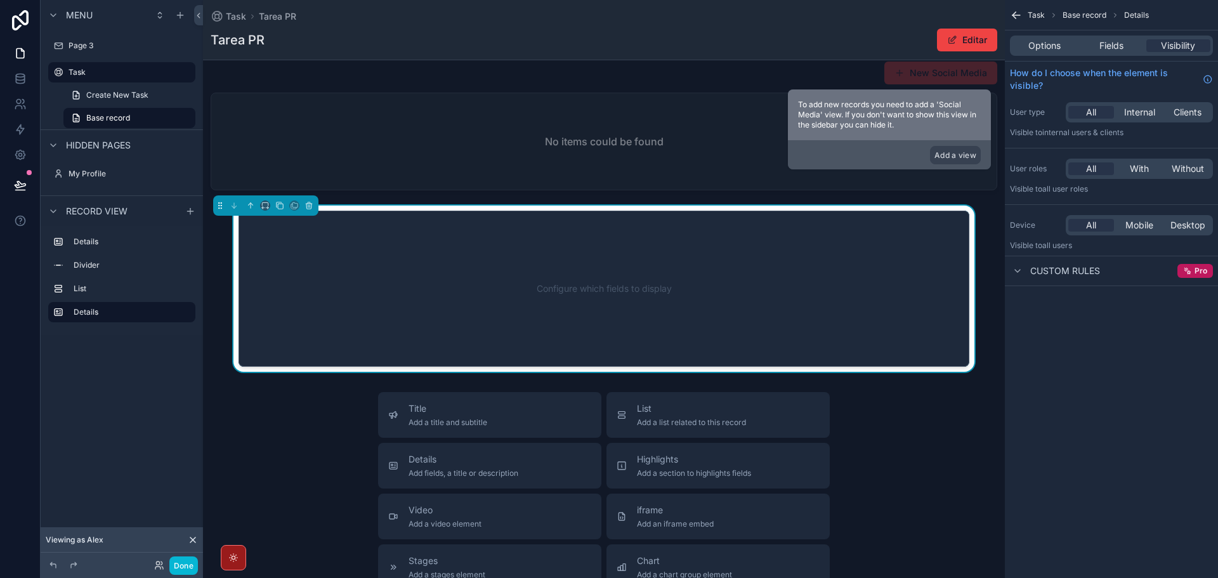
click at [462, 317] on div "Configure which fields to display" at bounding box center [603, 289] width 689 height 114
click at [1122, 54] on div "Options Fields Visibility" at bounding box center [1111, 46] width 203 height 20
click at [1115, 49] on span "Fields" at bounding box center [1111, 45] width 24 height 13
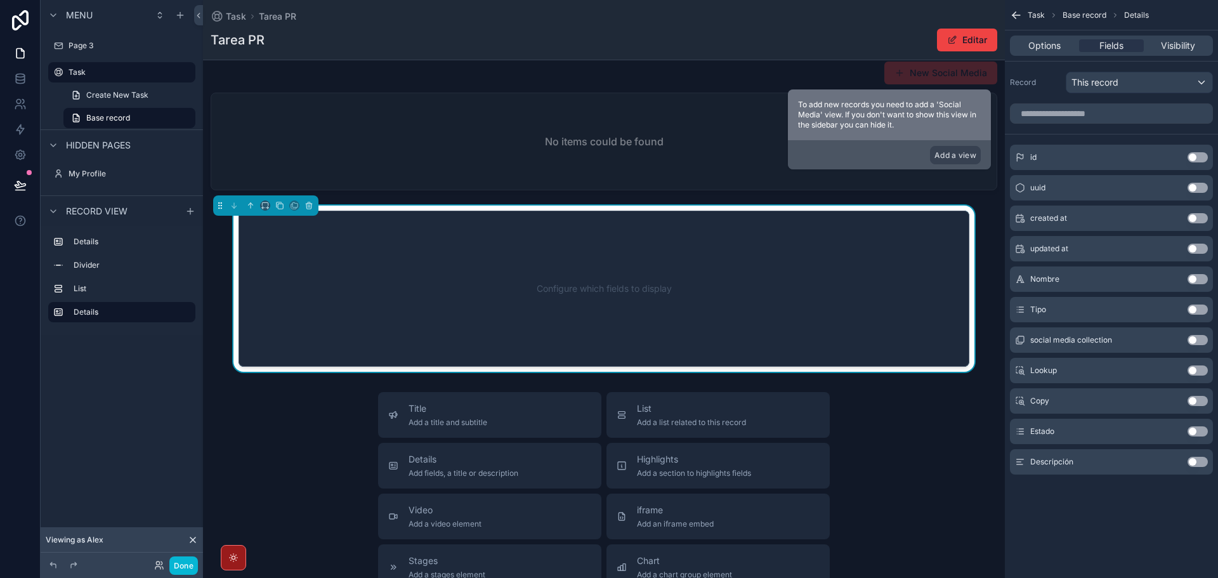
click at [1193, 465] on button "Use setting" at bounding box center [1198, 462] width 20 height 10
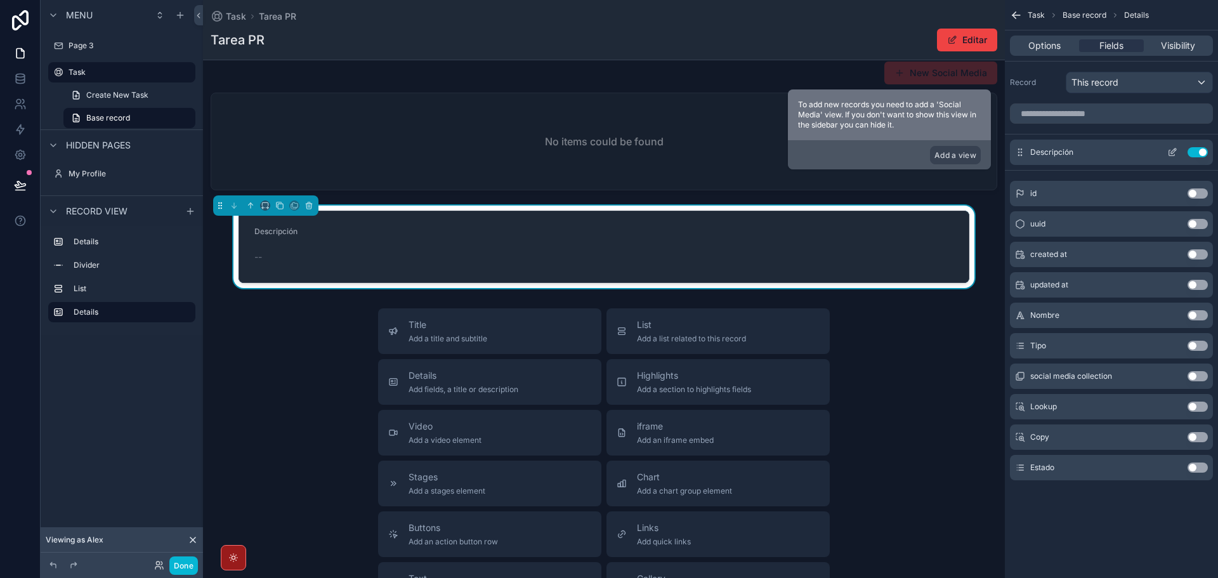
click at [1170, 148] on icon "scrollable content" at bounding box center [1172, 152] width 10 height 10
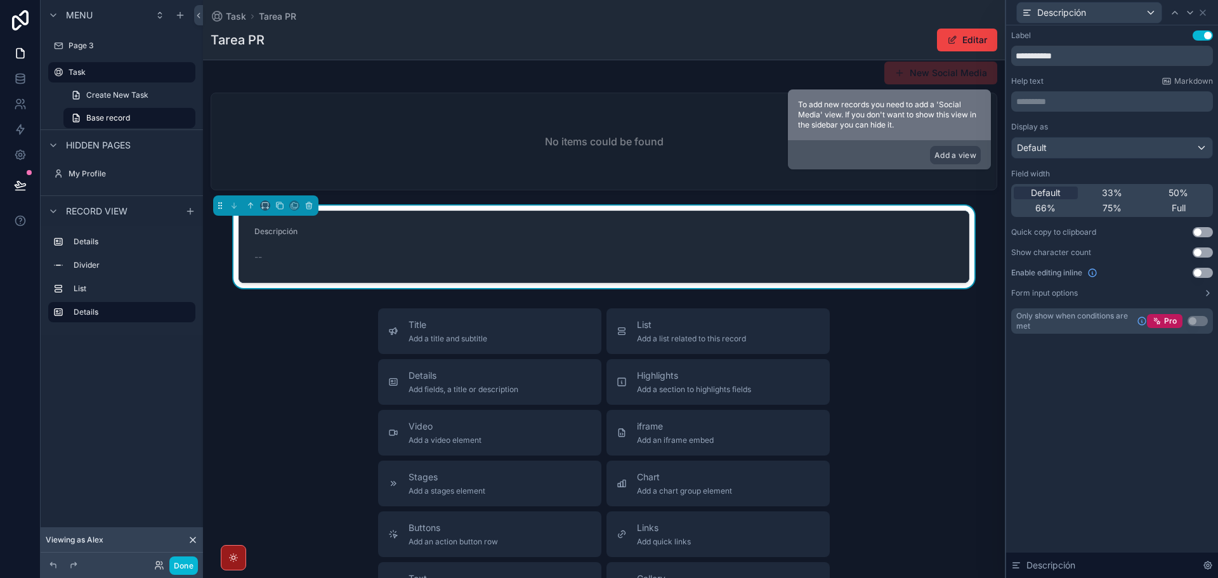
click at [1201, 232] on button "Use setting" at bounding box center [1203, 232] width 20 height 10
click at [1203, 274] on button "Use setting" at bounding box center [1203, 273] width 20 height 10
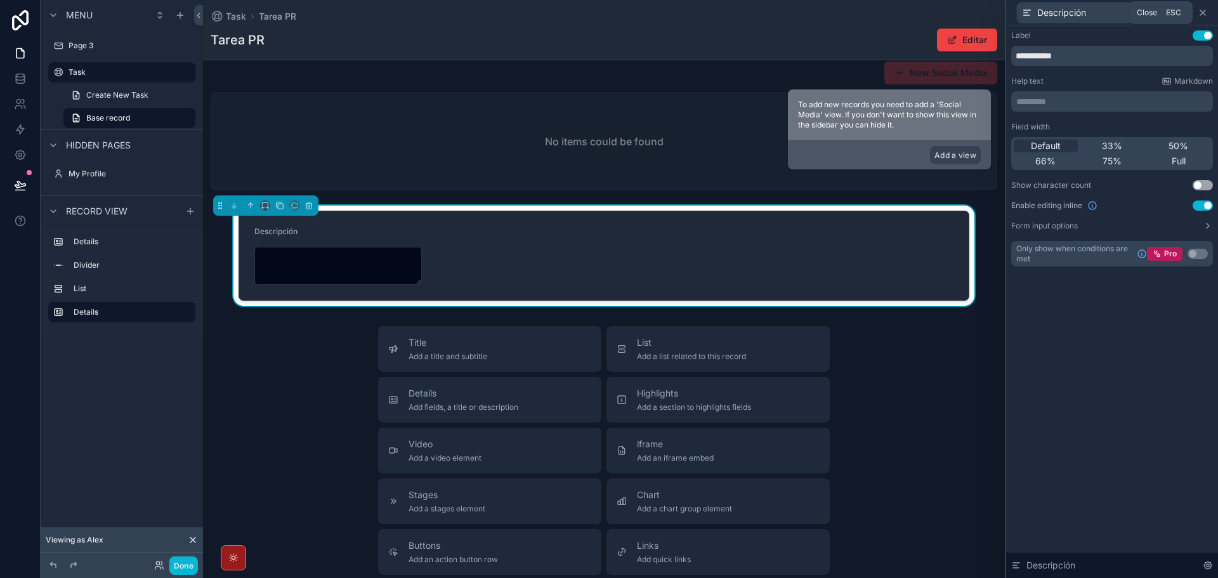
click at [1201, 13] on icon at bounding box center [1203, 13] width 10 height 10
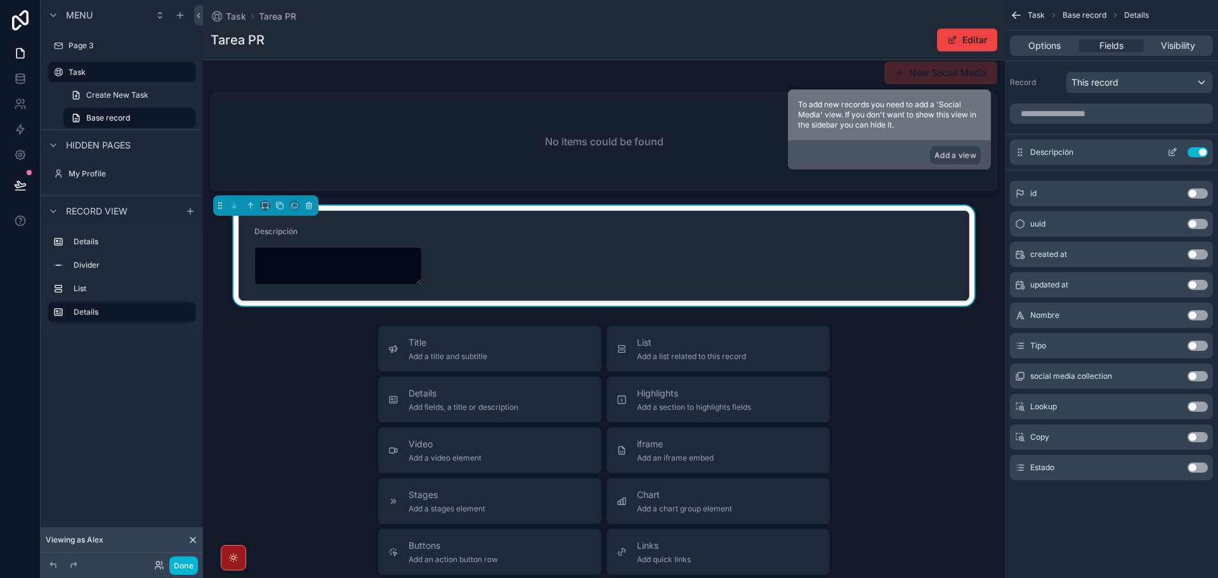
click at [1174, 152] on icon "scrollable content" at bounding box center [1173, 150] width 5 height 5
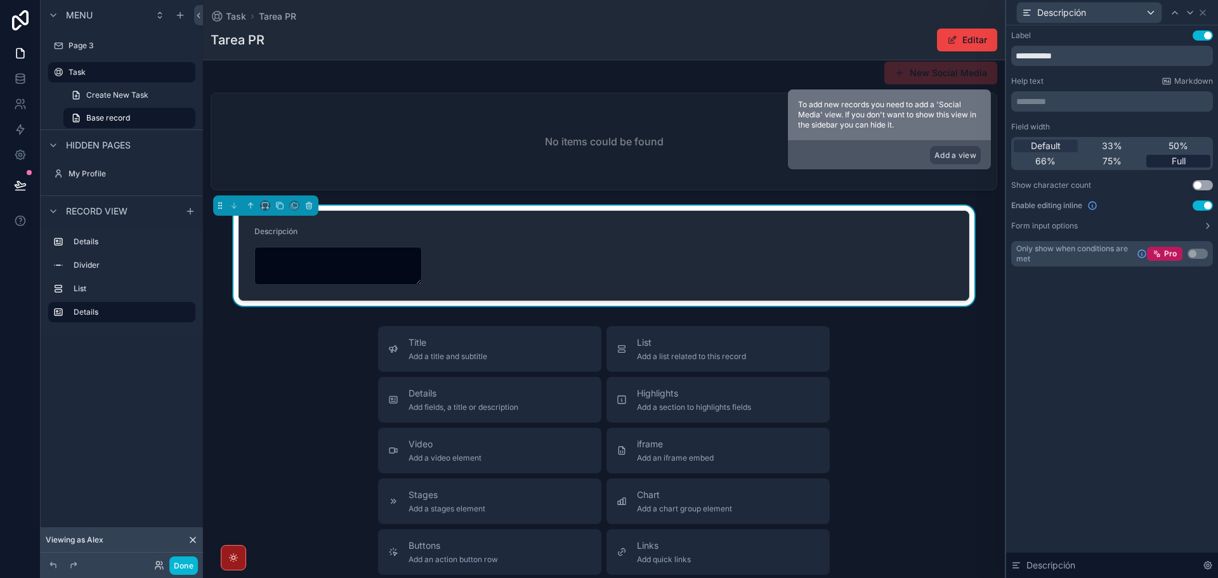
click at [1174, 160] on span "Full" at bounding box center [1179, 161] width 14 height 13
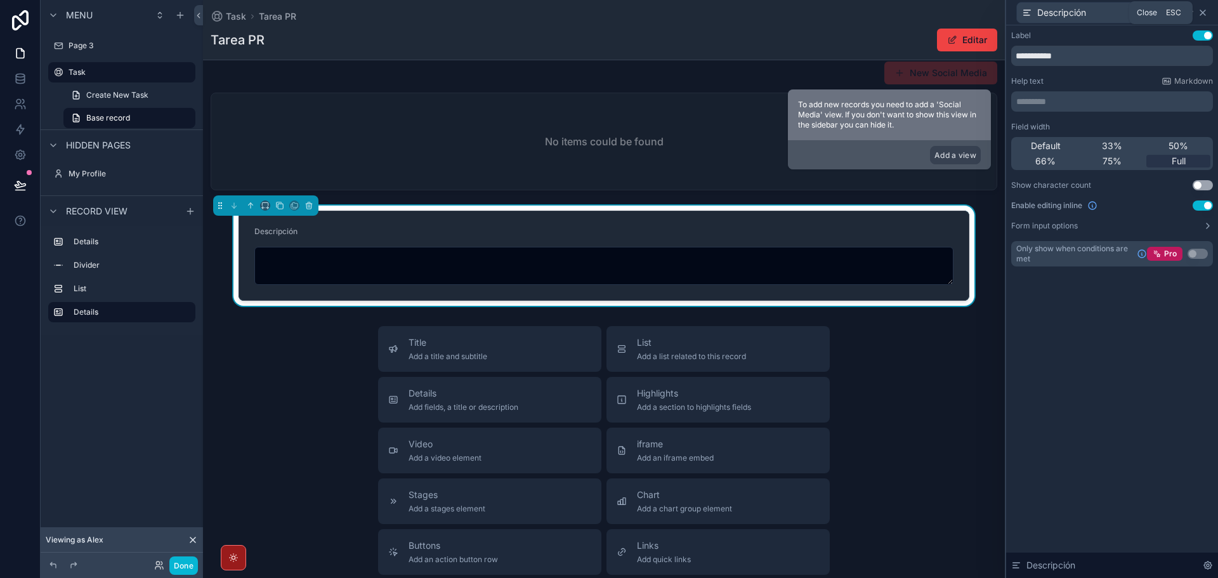
click at [1204, 11] on icon at bounding box center [1202, 12] width 5 height 5
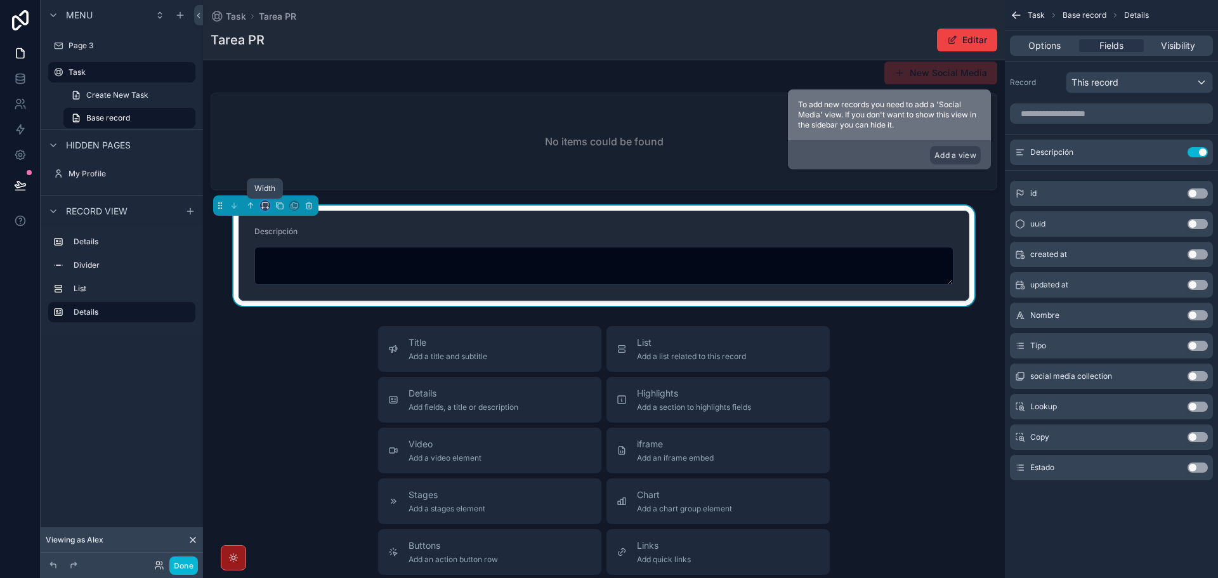
click at [265, 203] on icon "scrollable content" at bounding box center [265, 205] width 9 height 9
click at [268, 364] on div "Full width" at bounding box center [290, 373] width 55 height 23
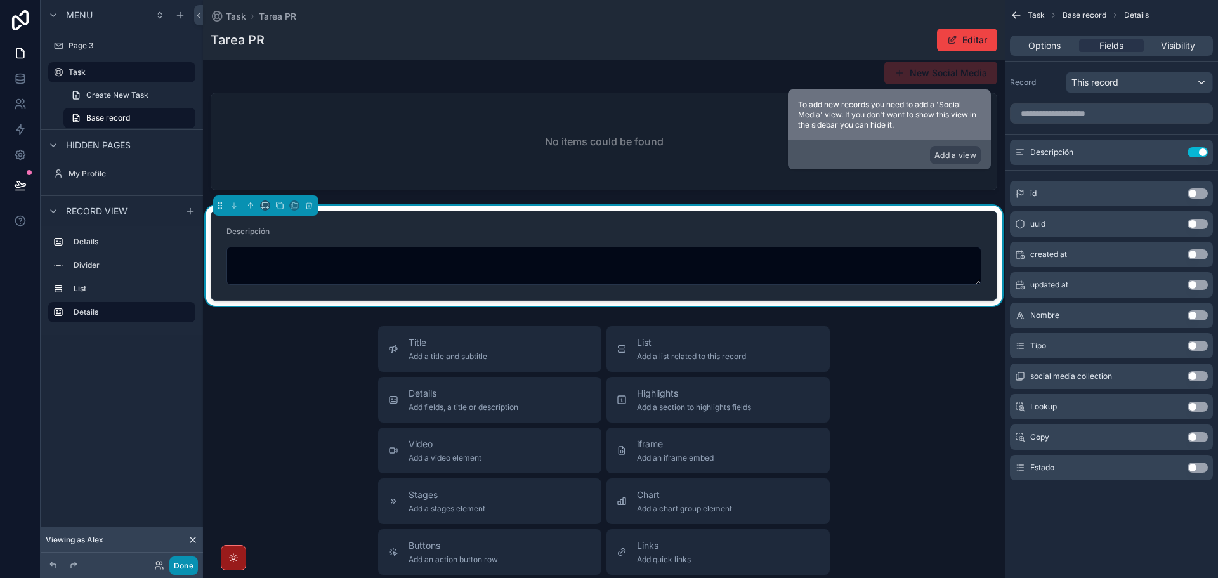
click at [185, 568] on button "Done" at bounding box center [183, 565] width 29 height 18
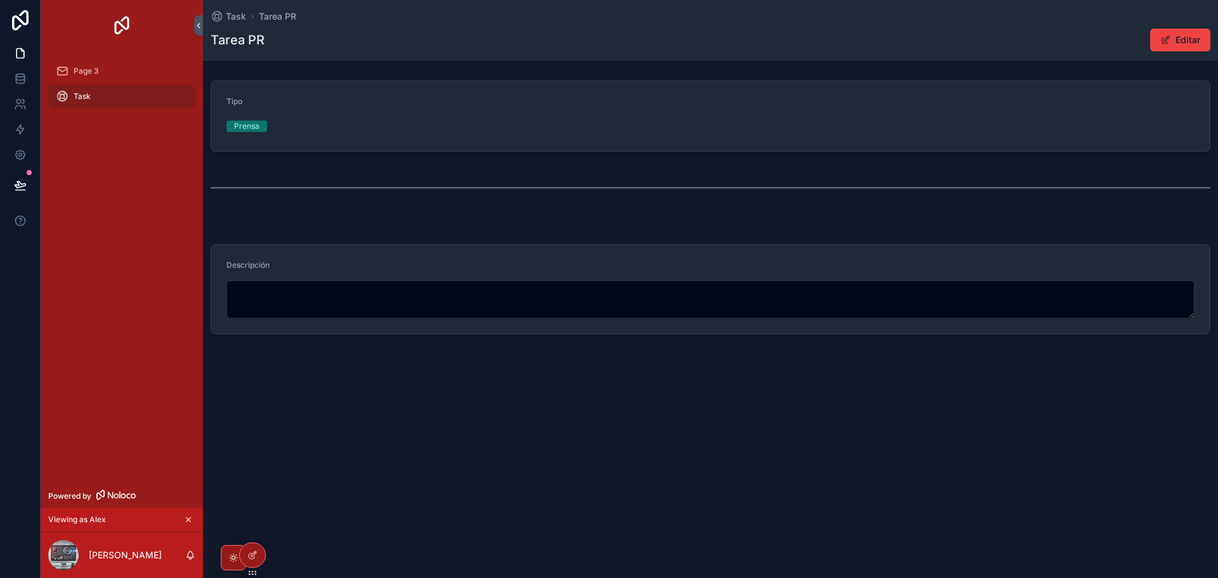
scroll to position [0, 0]
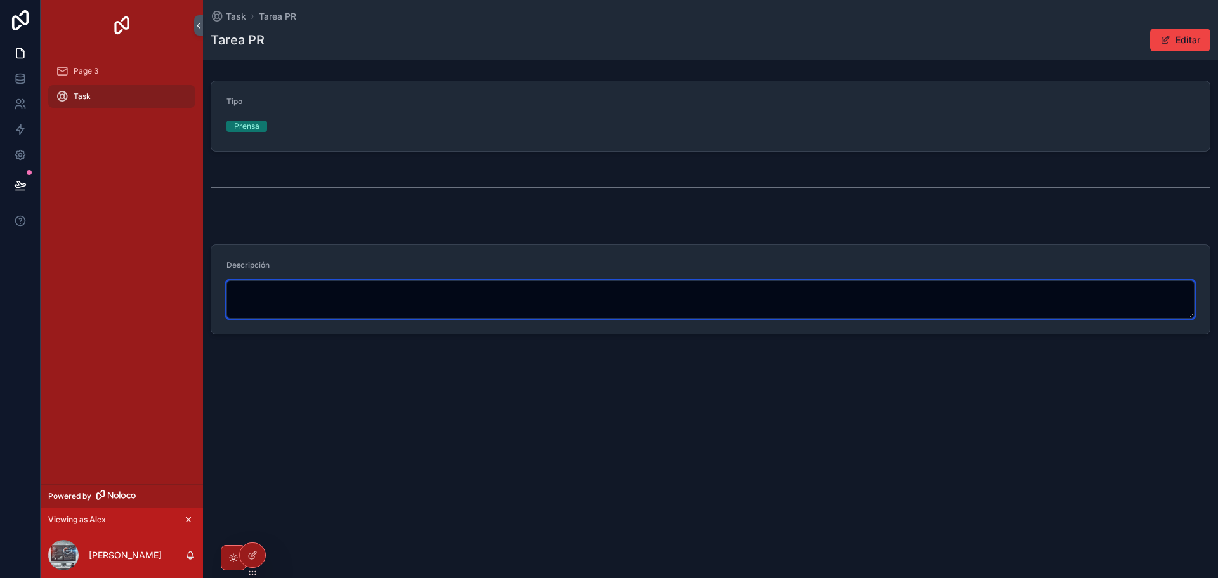
click at [265, 297] on textarea "scrollable content" at bounding box center [710, 299] width 968 height 38
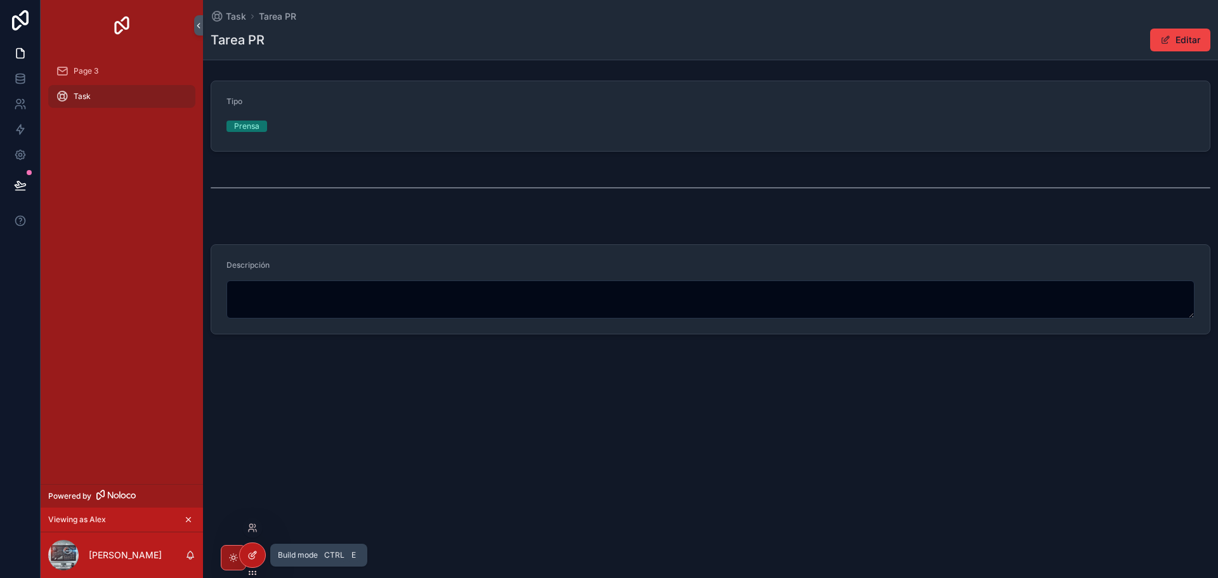
click at [246, 554] on div at bounding box center [252, 555] width 25 height 24
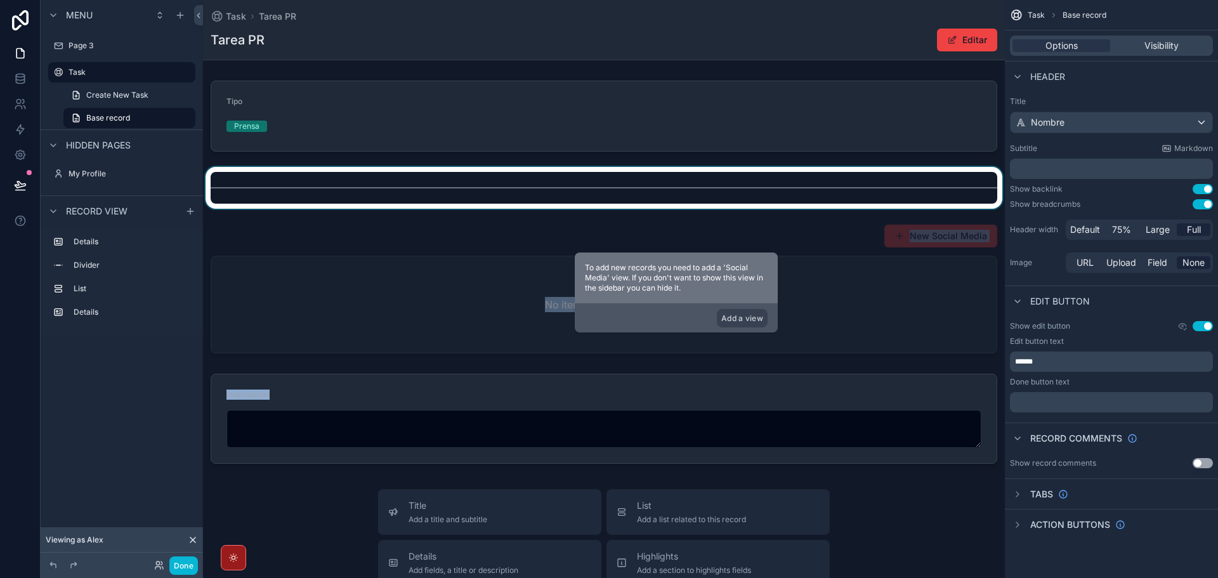
drag, startPoint x: 264, startPoint y: 383, endPoint x: 271, endPoint y: 199, distance: 183.5
click at [271, 199] on div "Tipo Prensa New Social Media No items could be found Descripción" at bounding box center [604, 271] width 802 height 393
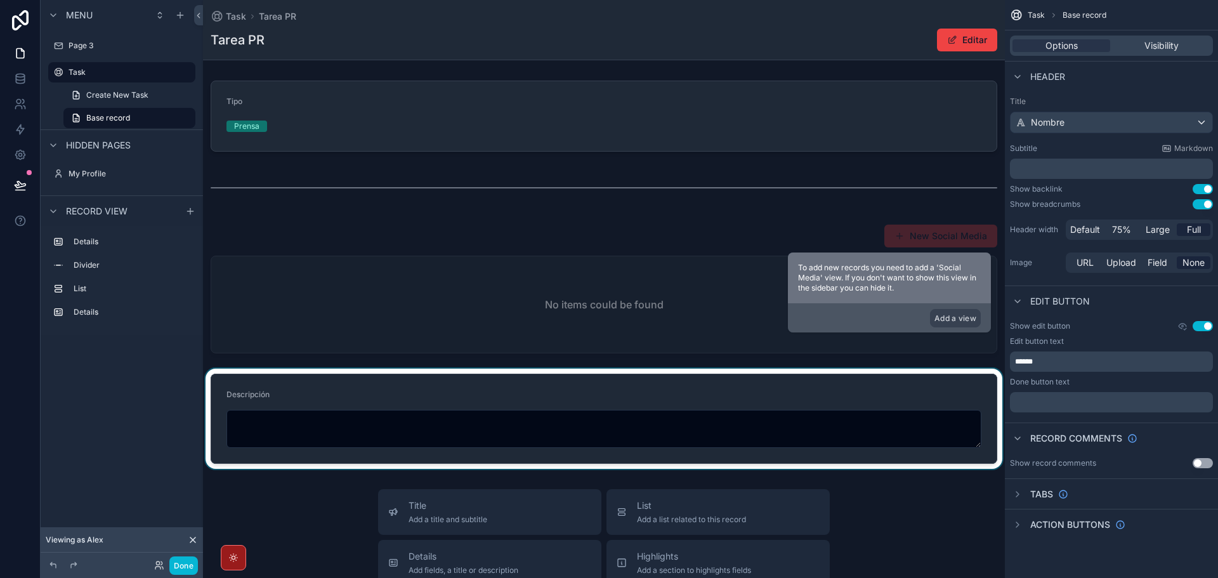
click at [355, 398] on div "scrollable content" at bounding box center [604, 419] width 802 height 100
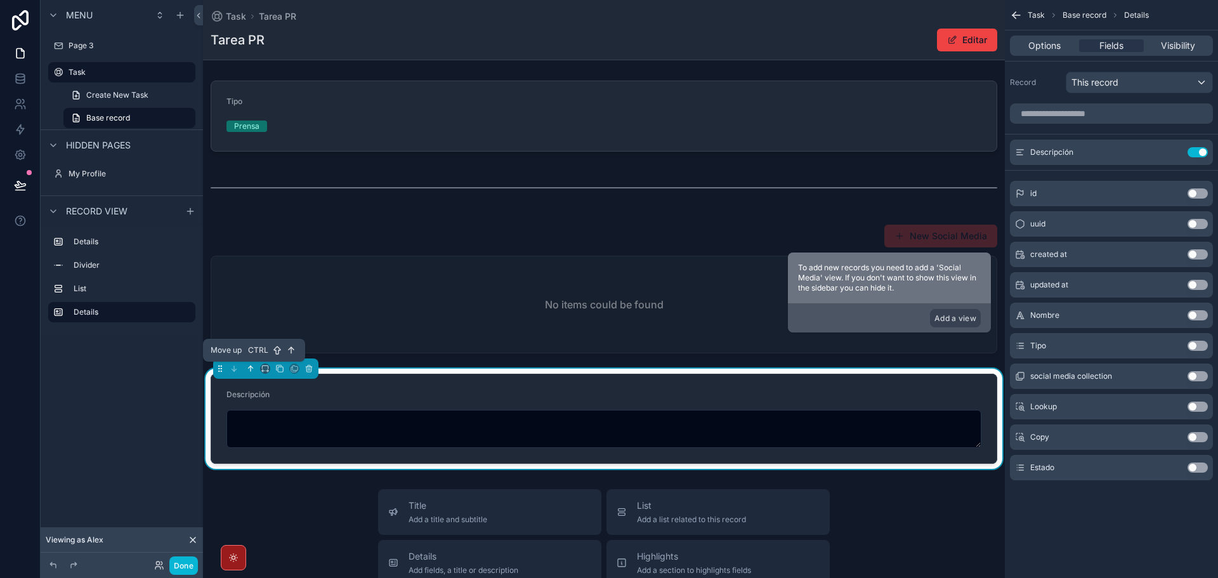
click at [249, 364] on icon "scrollable content" at bounding box center [250, 368] width 9 height 9
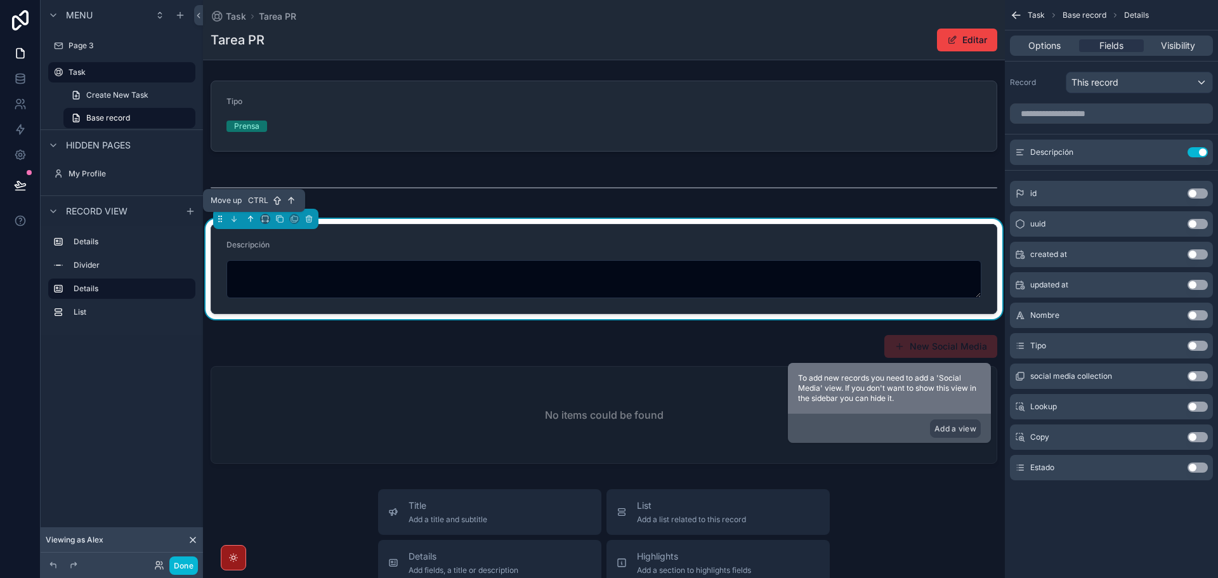
click at [247, 217] on icon "scrollable content" at bounding box center [250, 218] width 9 height 9
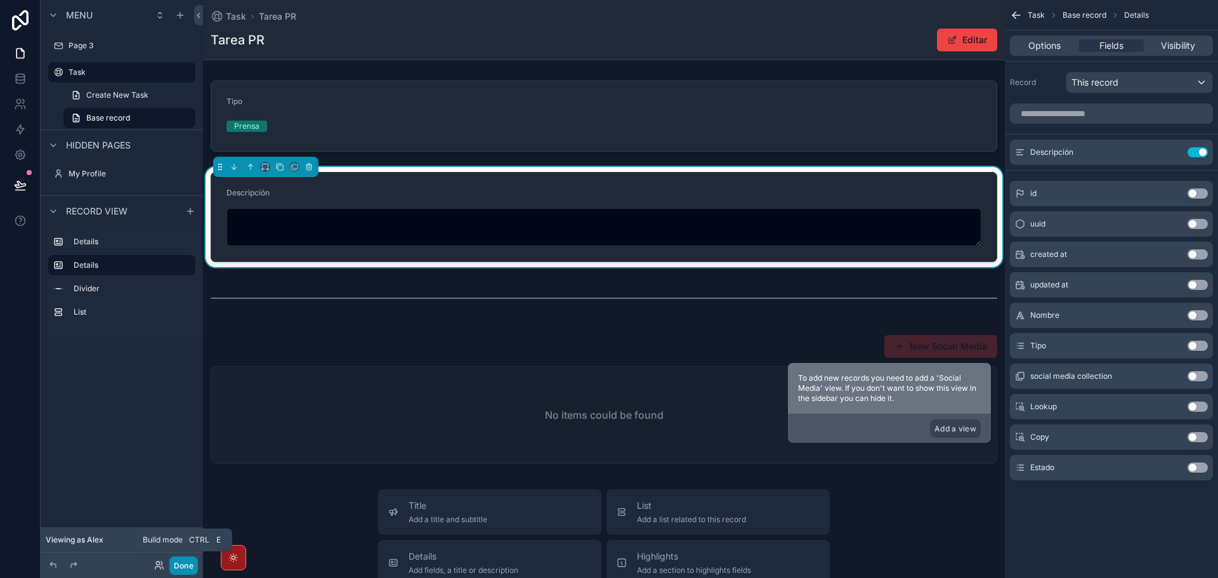
click at [185, 558] on button "Done" at bounding box center [183, 565] width 29 height 18
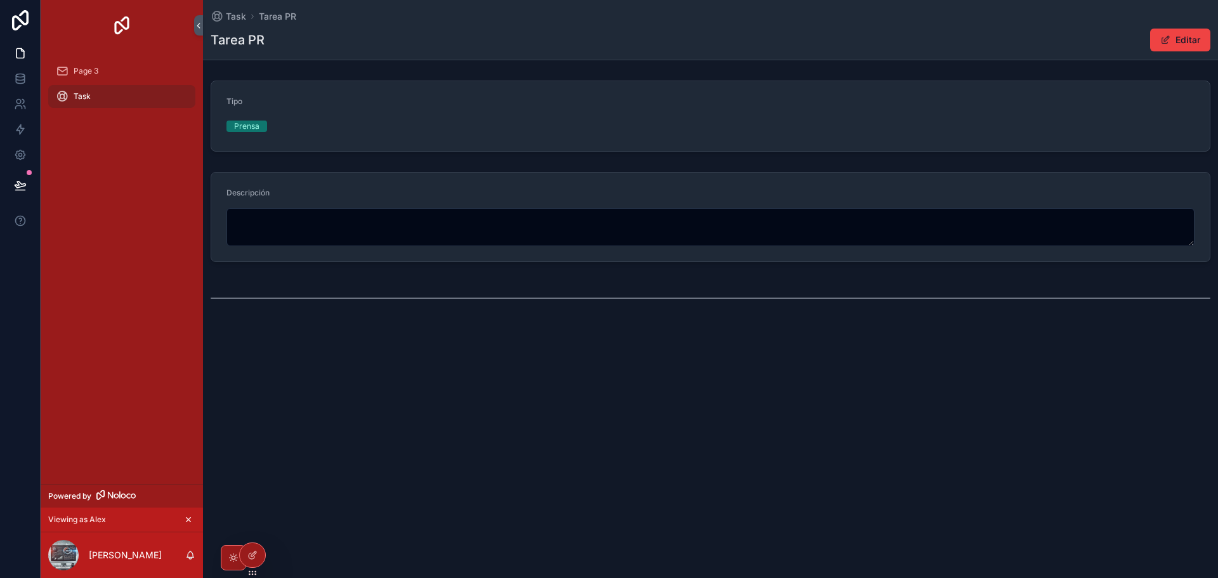
click at [367, 118] on div "Prensa" at bounding box center [343, 126] width 235 height 19
click at [225, 565] on div "scrollable content" at bounding box center [233, 557] width 25 height 25
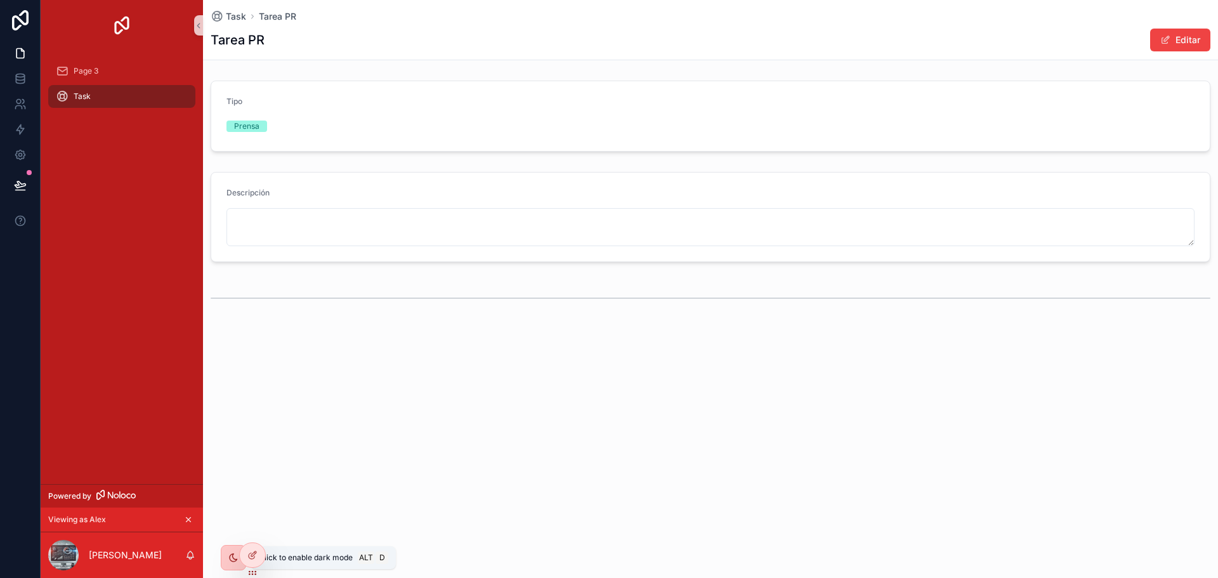
click at [225, 565] on div "scrollable content" at bounding box center [233, 557] width 25 height 25
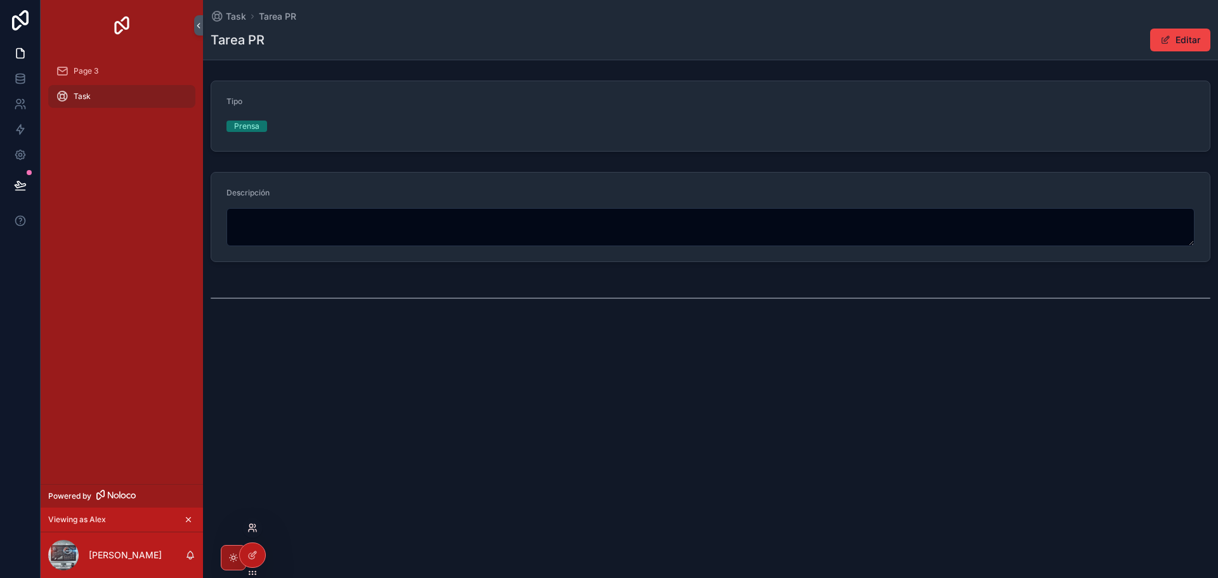
click at [252, 527] on icon at bounding box center [250, 525] width 3 height 3
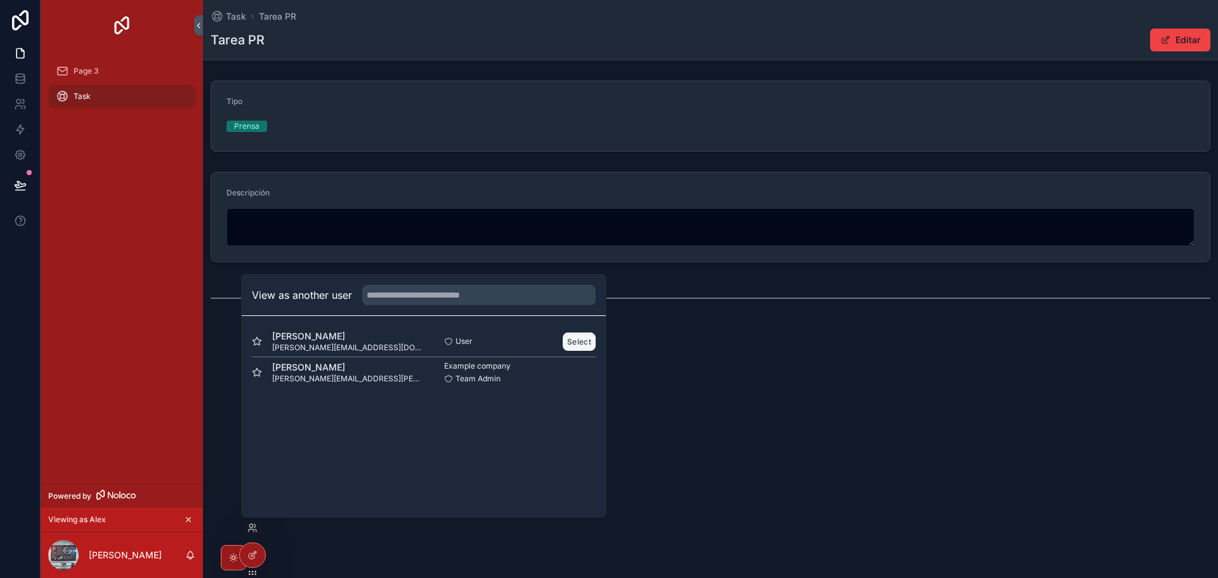
click at [575, 343] on button "Select" at bounding box center [579, 341] width 33 height 18
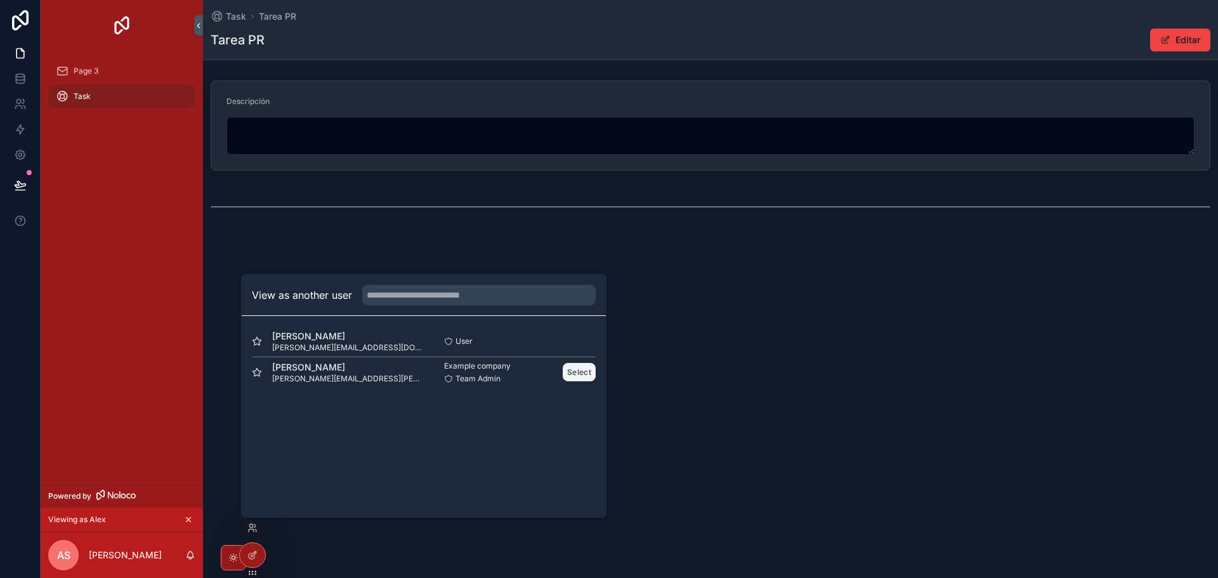
click at [579, 377] on button "Select" at bounding box center [579, 372] width 33 height 18
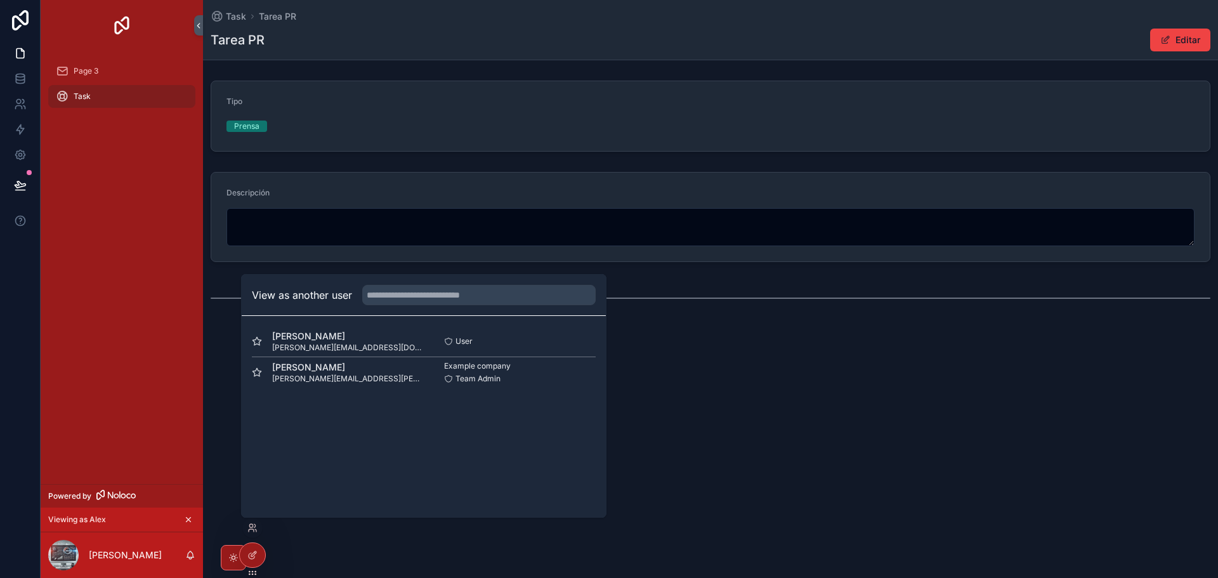
click at [786, 363] on div "Task Tarea PR Tarea PR Editar Tipo Prensa Descripción" at bounding box center [710, 210] width 1015 height 421
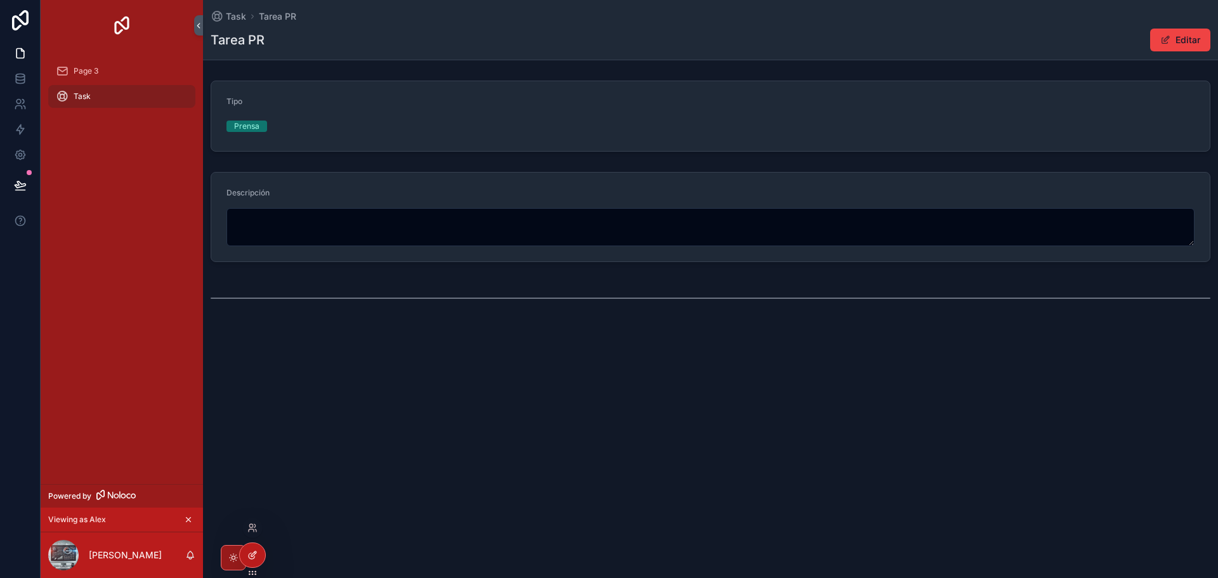
click at [252, 554] on icon at bounding box center [252, 555] width 10 height 10
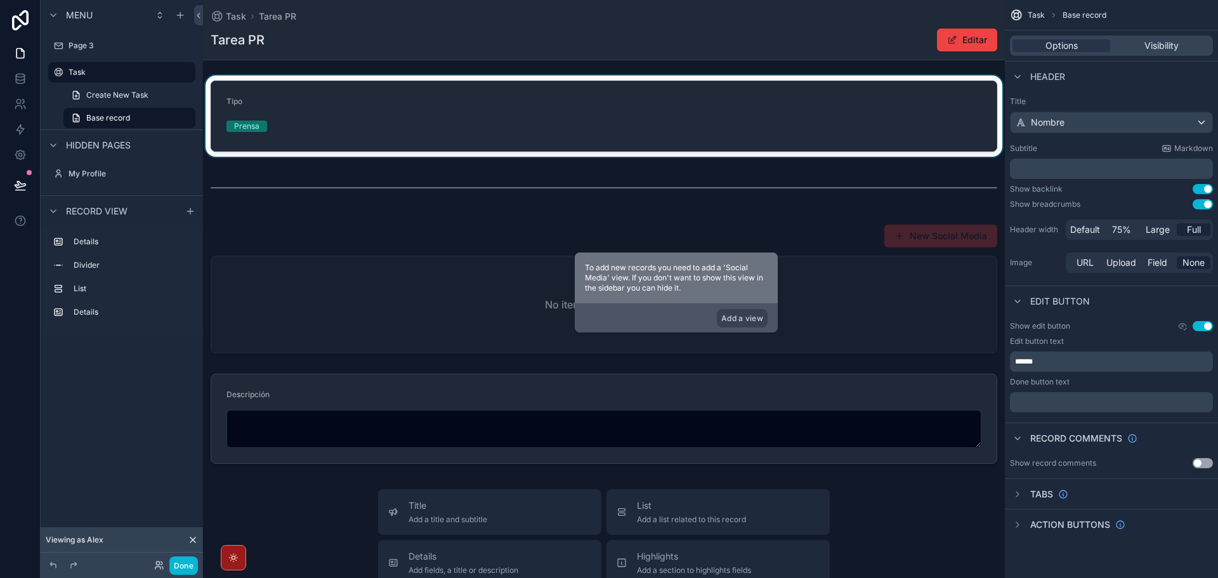
click at [690, 86] on div "scrollable content" at bounding box center [604, 115] width 802 height 81
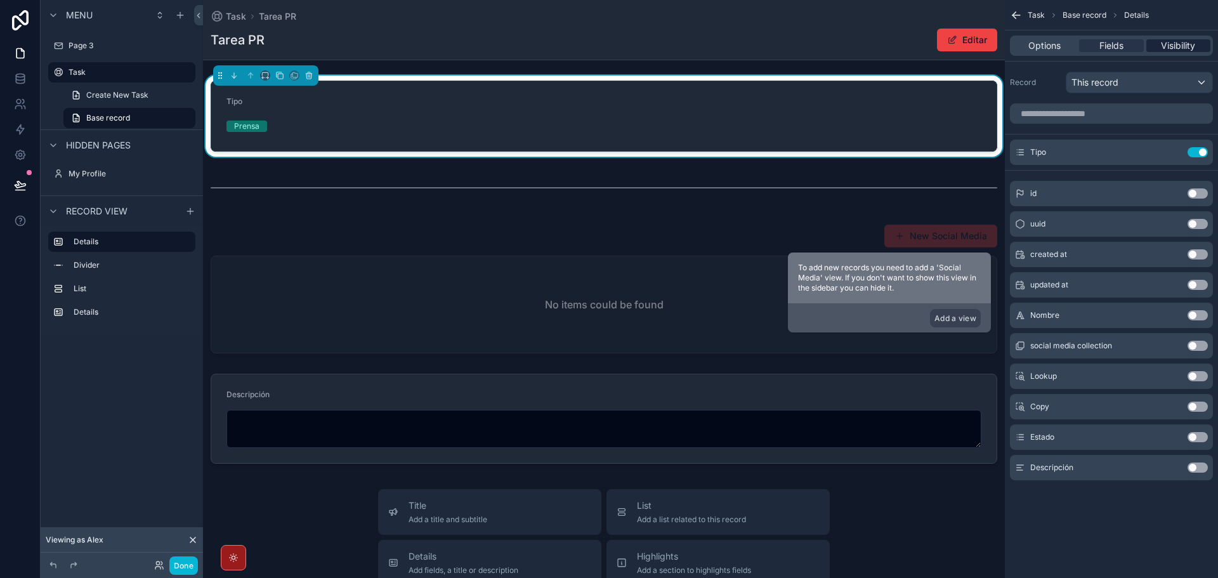
click at [1184, 42] on span "Visibility" at bounding box center [1178, 45] width 34 height 13
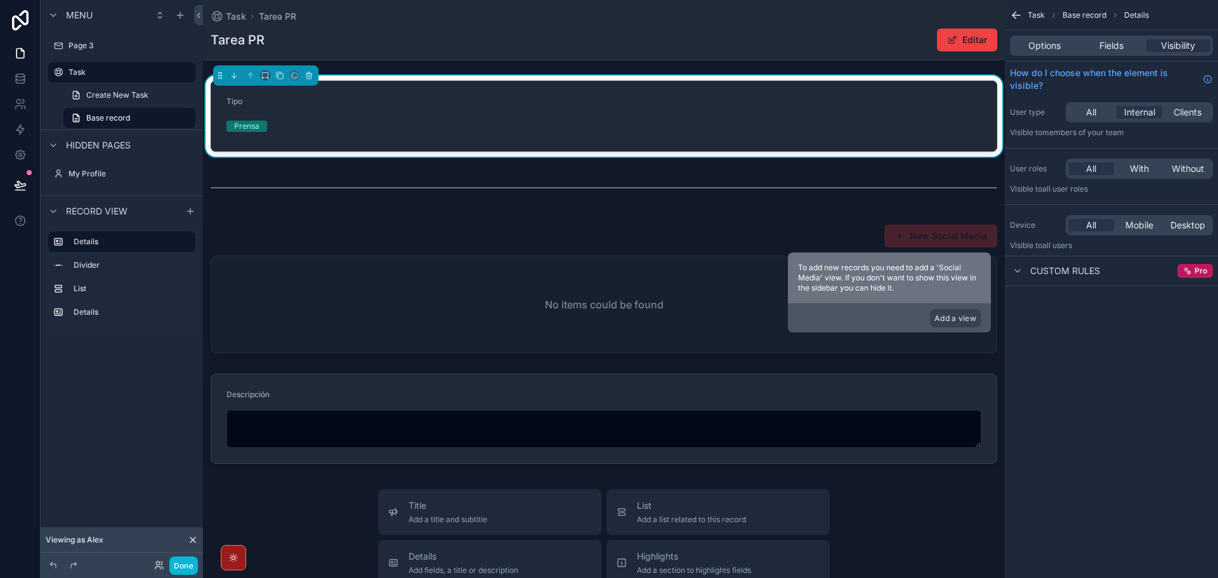
click at [1087, 104] on div "All Internal Clients" at bounding box center [1139, 112] width 147 height 20
click at [1092, 111] on span "All" at bounding box center [1091, 112] width 10 height 13
click at [20, 82] on icon at bounding box center [20, 78] width 13 height 13
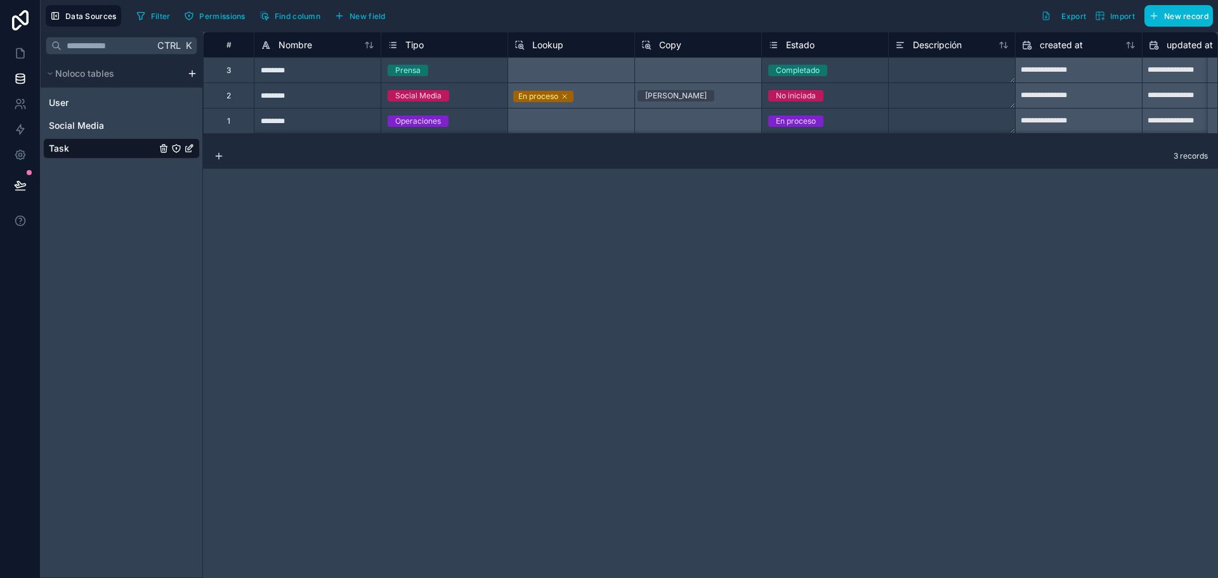
click at [190, 72] on html "**********" at bounding box center [609, 289] width 1218 height 578
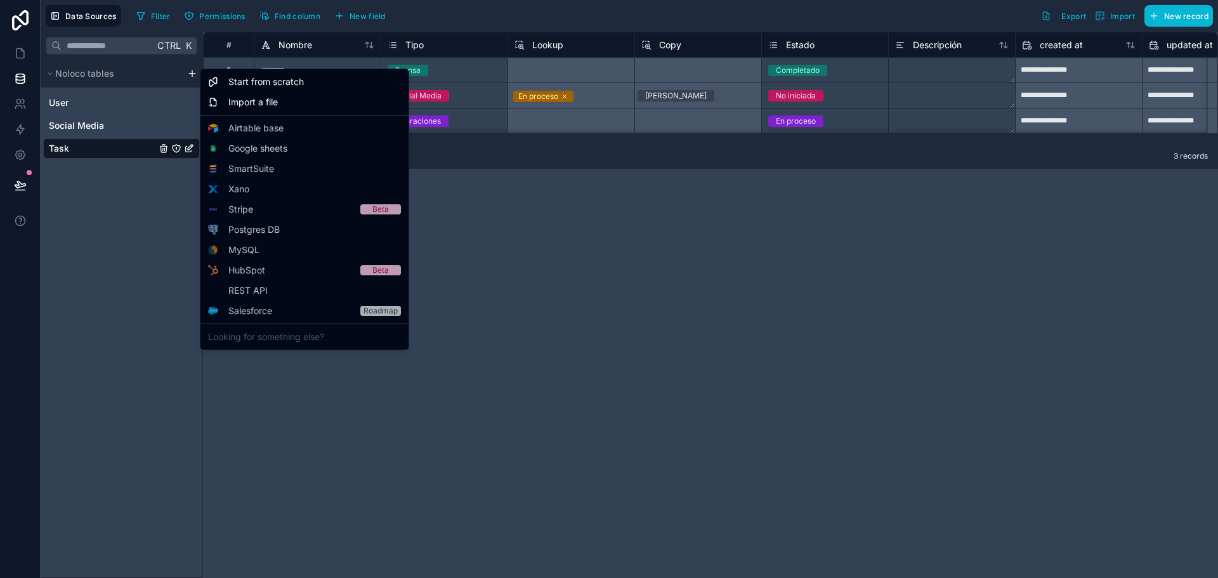
click at [553, 230] on html "**********" at bounding box center [609, 289] width 1218 height 578
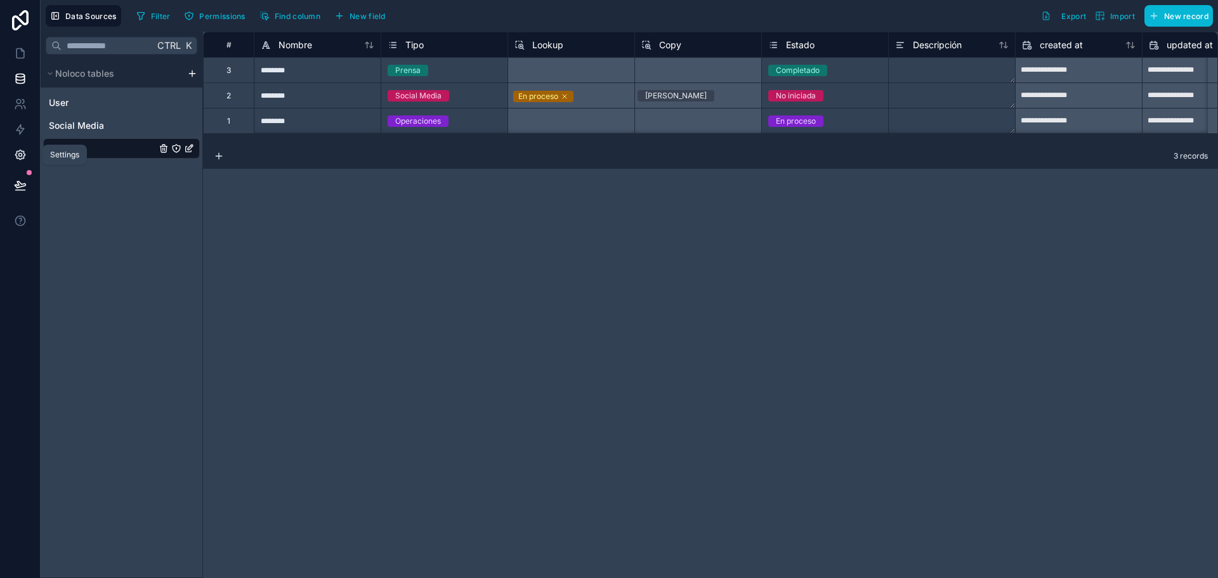
click at [20, 151] on icon at bounding box center [20, 154] width 13 height 13
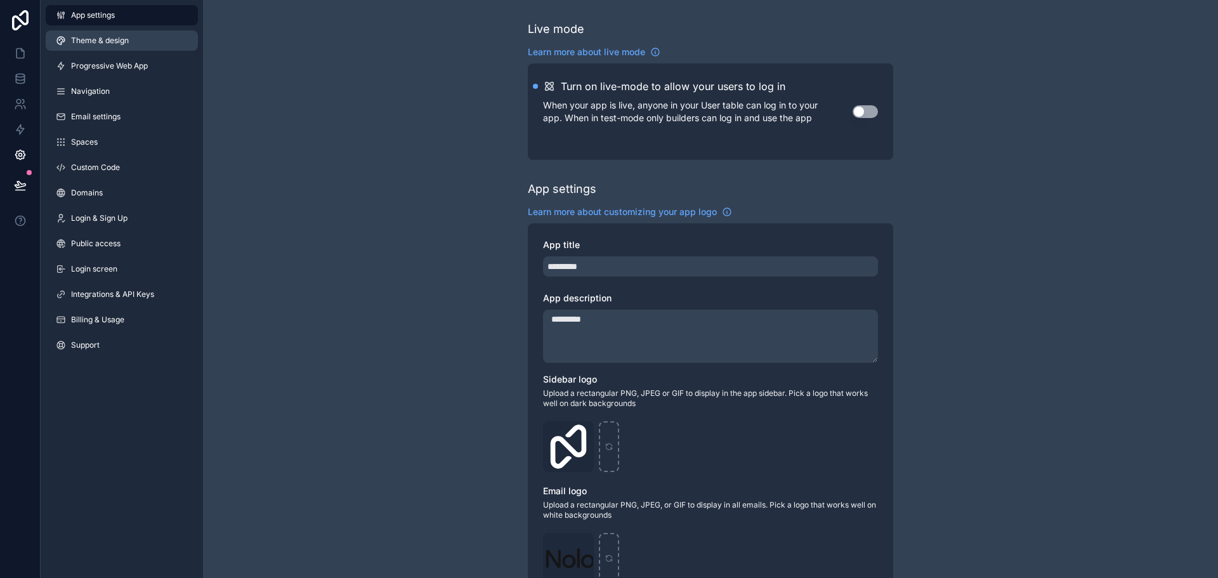
click at [119, 41] on span "Theme & design" at bounding box center [100, 41] width 58 height 10
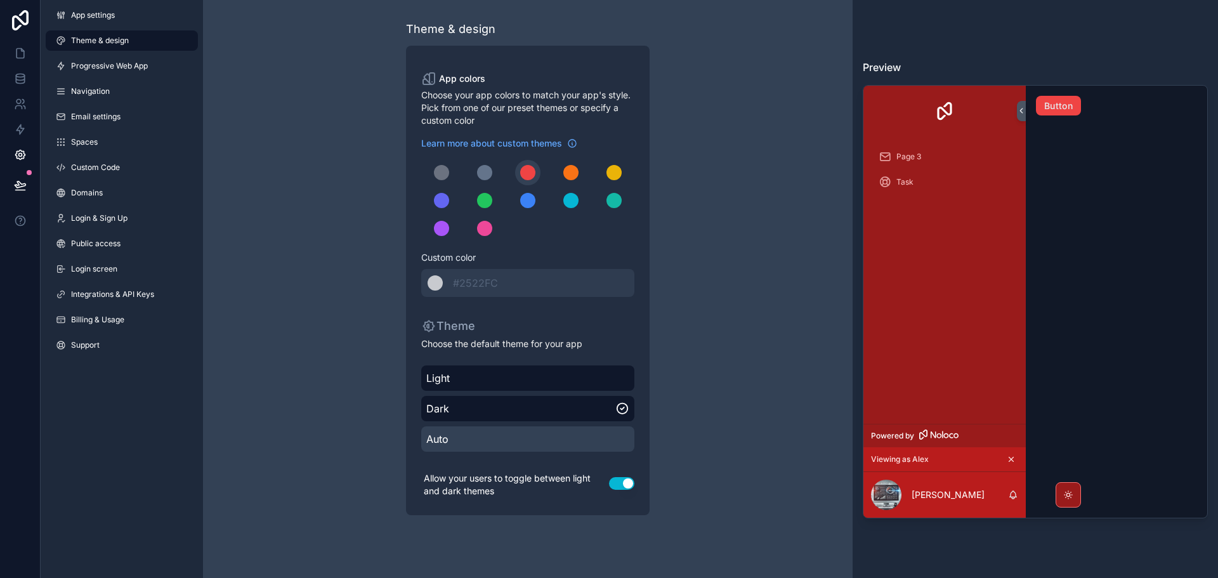
click at [441, 436] on span "Auto" at bounding box center [527, 438] width 203 height 15
click at [620, 483] on button "Use setting" at bounding box center [621, 483] width 25 height 13
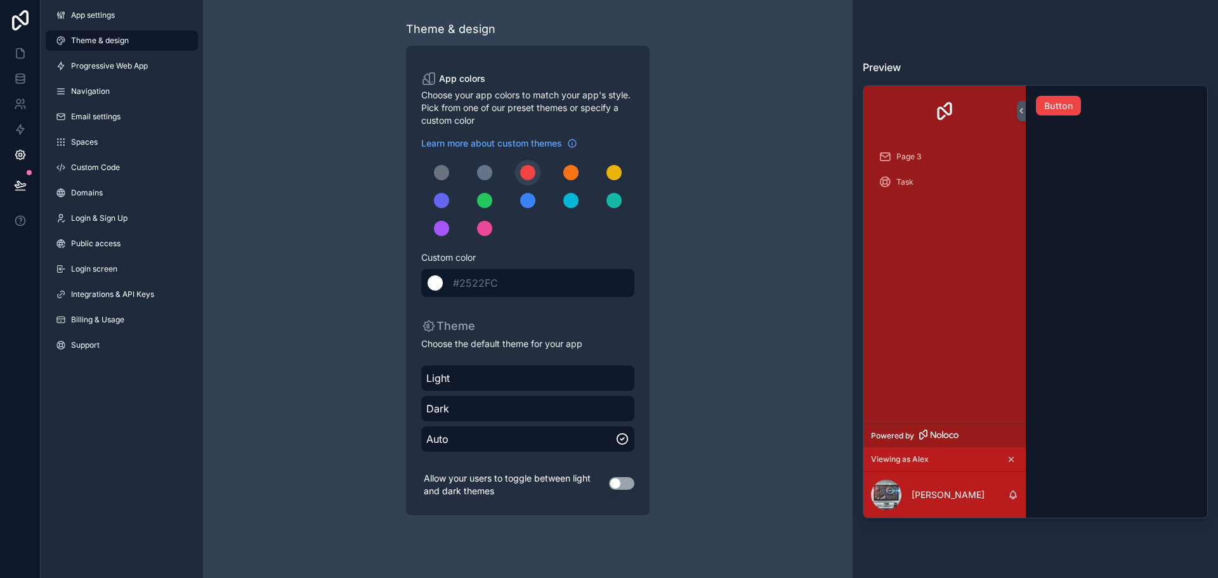
click at [500, 295] on div "******* #2522FC" at bounding box center [527, 283] width 213 height 28
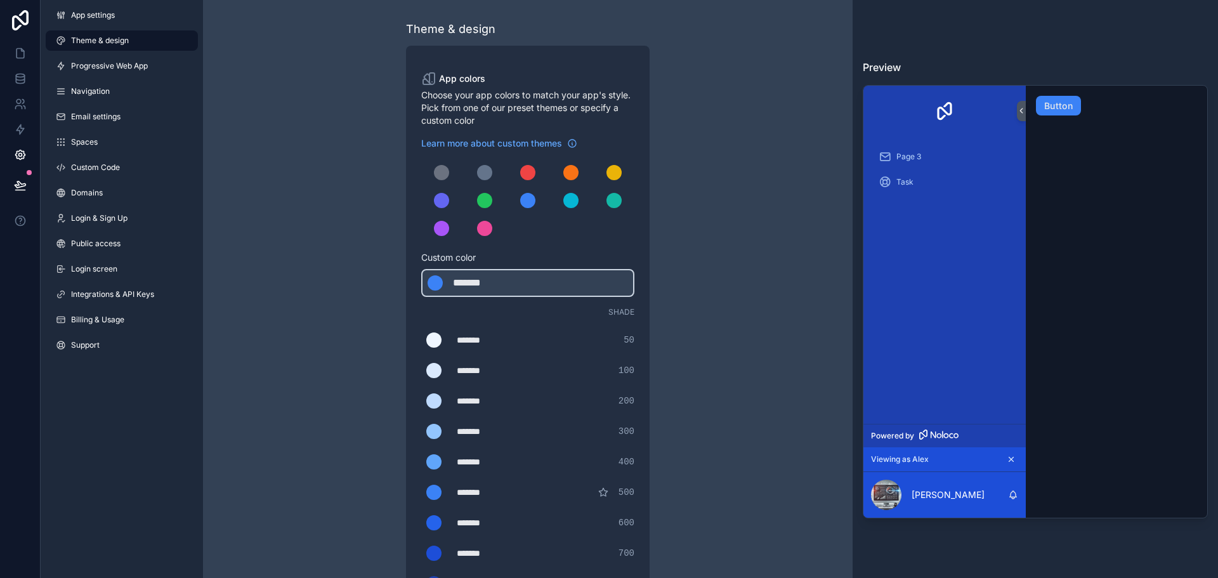
click at [476, 553] on div "*******" at bounding box center [488, 553] width 63 height 13
click at [494, 494] on div "*******" at bounding box center [488, 492] width 63 height 13
click at [604, 492] on icon "scrollable content" at bounding box center [603, 492] width 10 height 10
click at [606, 453] on div "******* ******* #60a5fa 400" at bounding box center [527, 461] width 213 height 25
click at [608, 462] on div "******* ******* #60a5fa 400" at bounding box center [527, 461] width 213 height 25
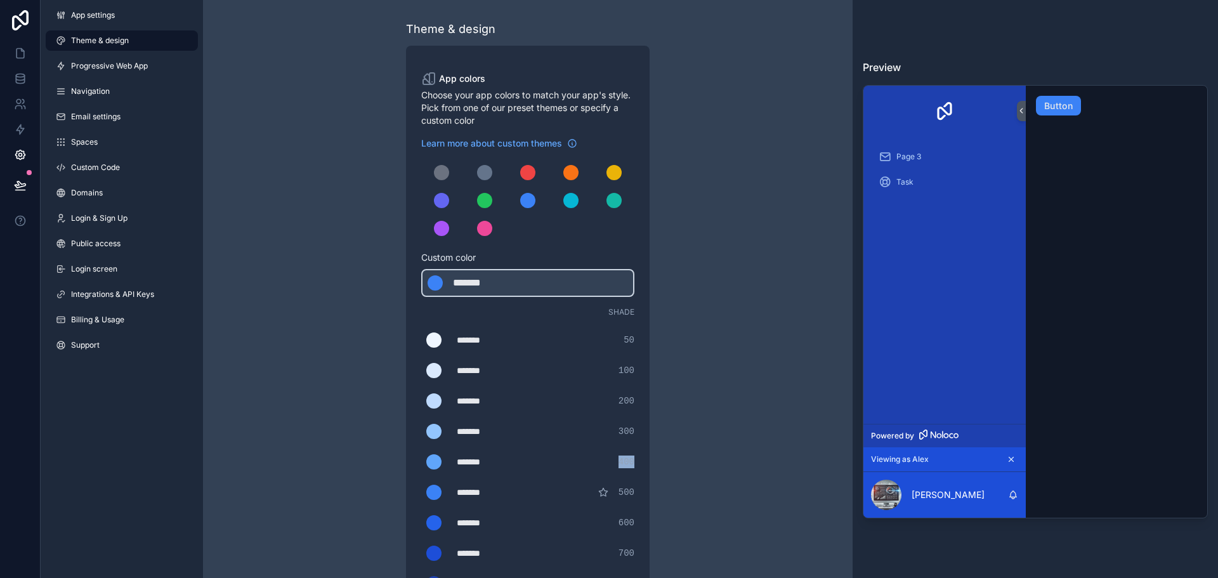
click at [608, 462] on div "******* ******* #60a5fa 400" at bounding box center [527, 461] width 213 height 25
click at [776, 318] on div "Theme & design App colors Choose your app colors to match your app's style. Pic…" at bounding box center [528, 432] width 650 height 865
click at [523, 280] on div "******* ******* #3b82f6" at bounding box center [527, 283] width 213 height 28
click at [464, 525] on div "*******" at bounding box center [488, 522] width 63 height 13
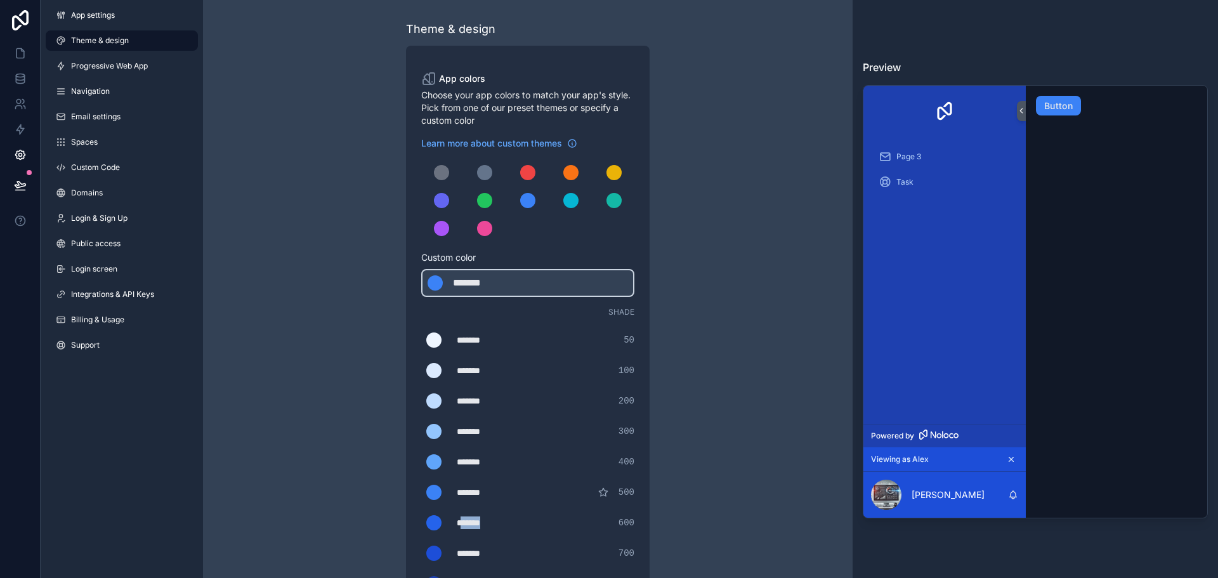
click at [464, 525] on div "*******" at bounding box center [488, 522] width 63 height 13
type div "*******"
copy div "*******"
click at [478, 286] on div "*******" at bounding box center [484, 282] width 63 height 15
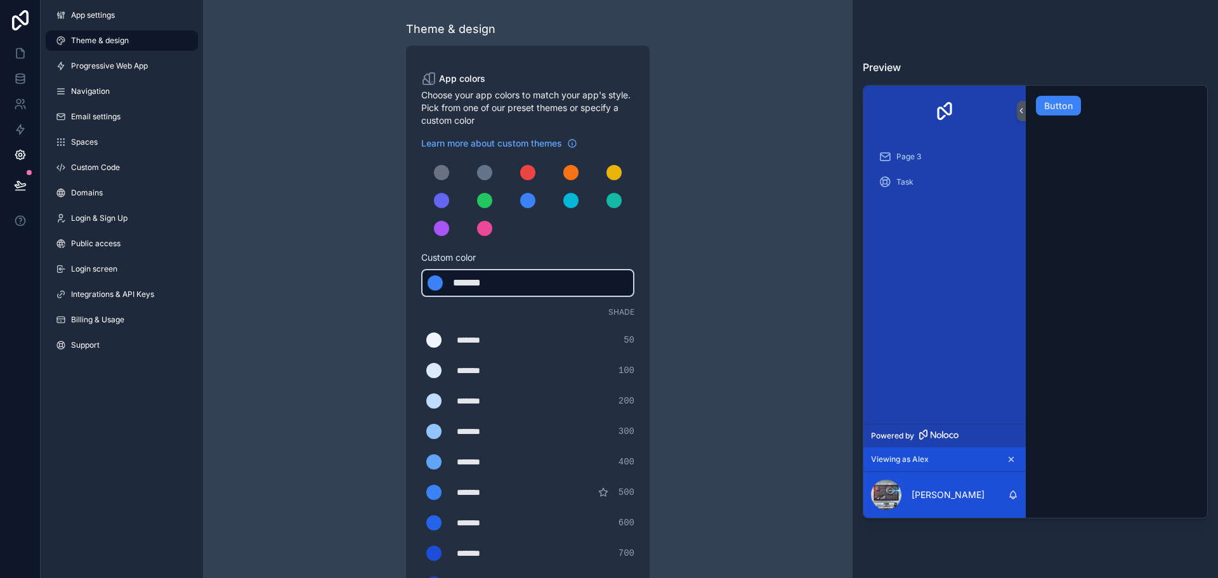
type div "*******"
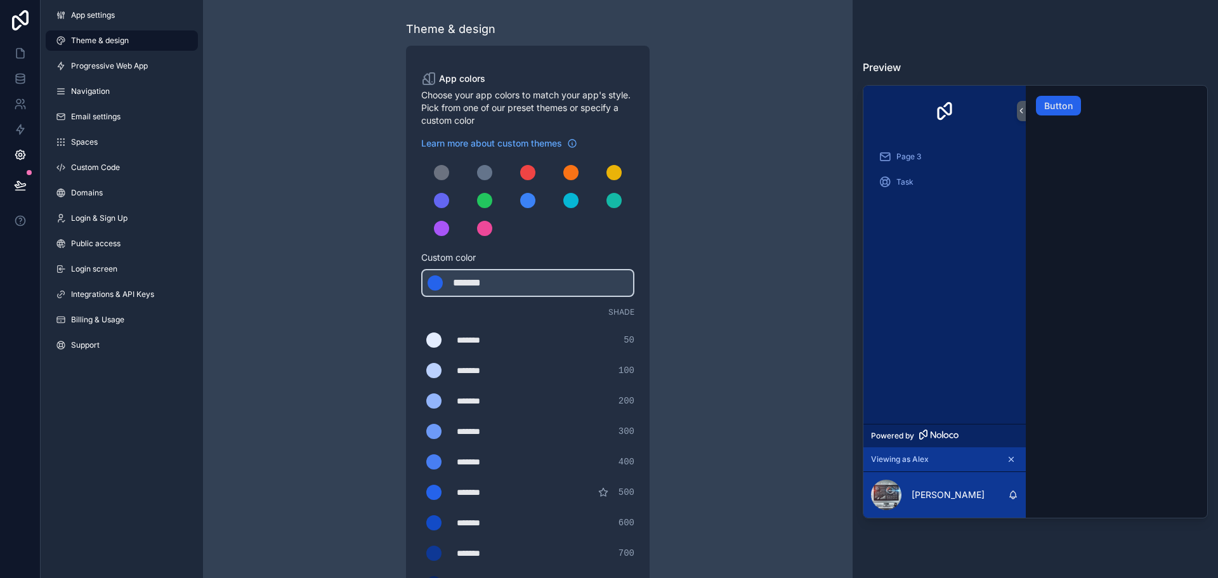
click at [773, 280] on div "Theme & design App colors Choose your app colors to match your app's style. Pic…" at bounding box center [528, 432] width 650 height 865
click at [664, 195] on div "Theme & design App colors Choose your app colors to match your app's style. Pic…" at bounding box center [527, 432] width 365 height 865
click at [617, 312] on span "Shade" at bounding box center [621, 312] width 26 height 10
click at [433, 282] on div "scrollable content" at bounding box center [435, 282] width 15 height 15
click at [613, 308] on span "Shade" at bounding box center [621, 312] width 26 height 10
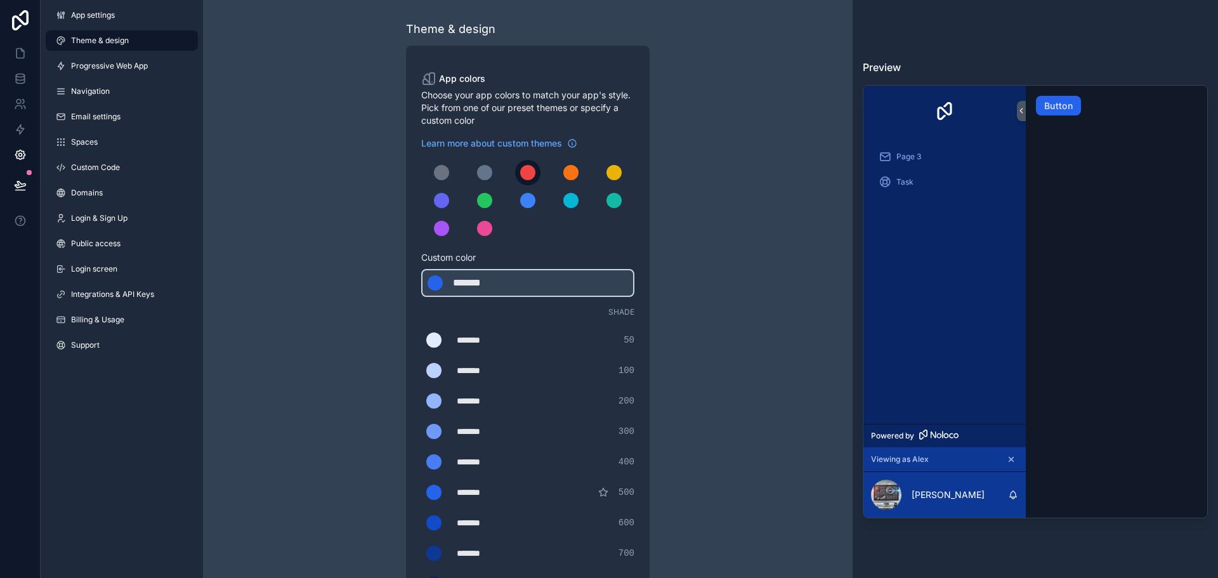
click at [527, 168] on div "scrollable content" at bounding box center [527, 172] width 15 height 15
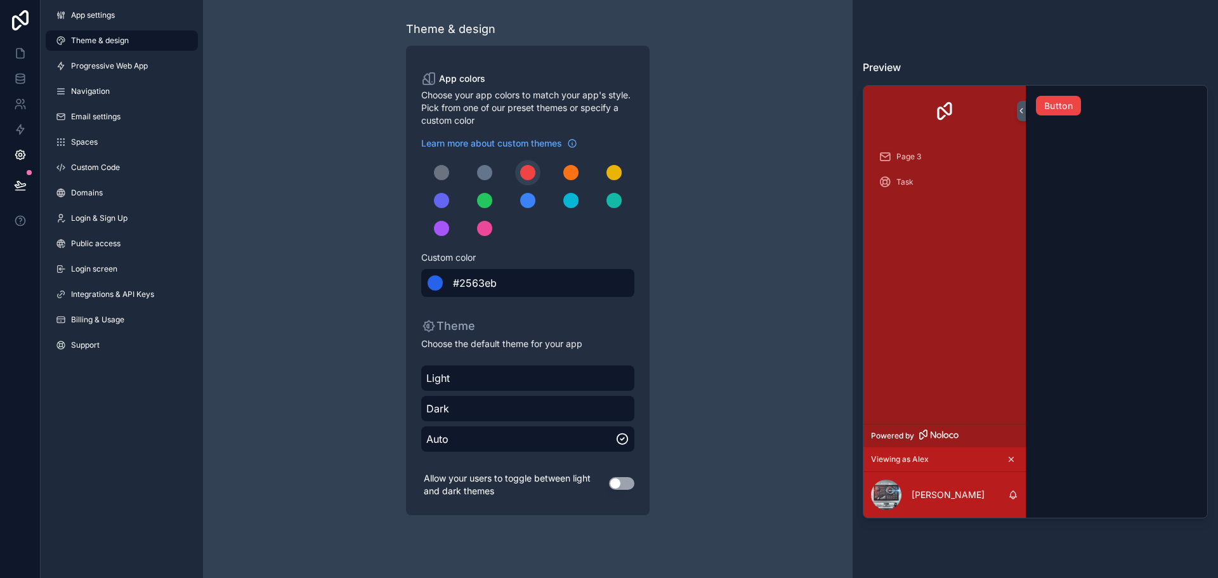
click at [528, 278] on div "******* #2563eb" at bounding box center [527, 283] width 213 height 28
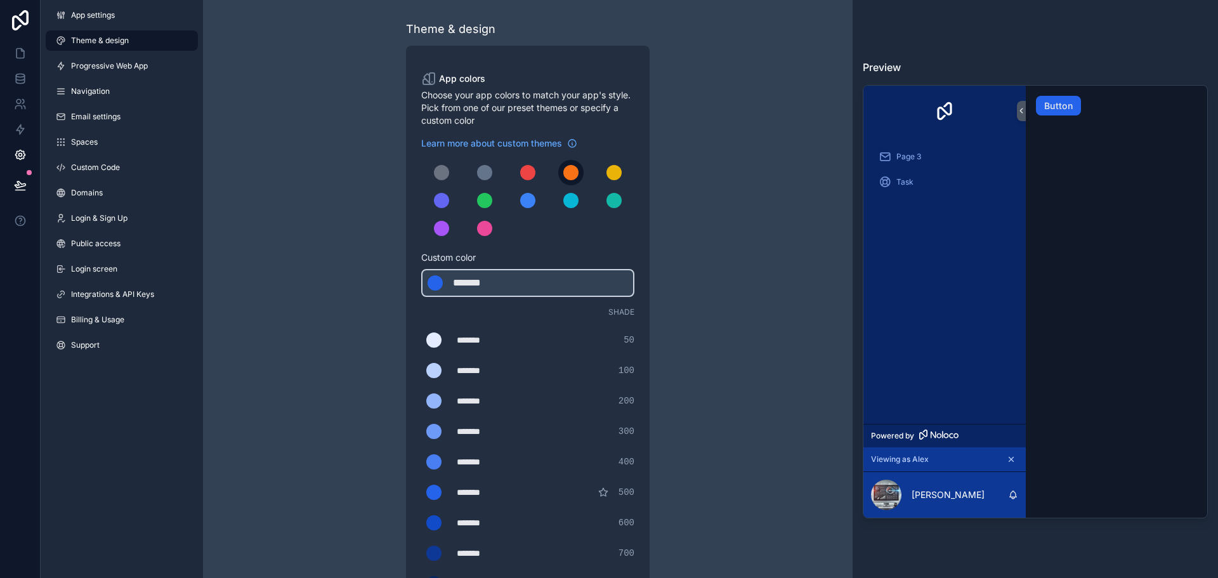
click at [570, 173] on div "scrollable content" at bounding box center [570, 172] width 15 height 15
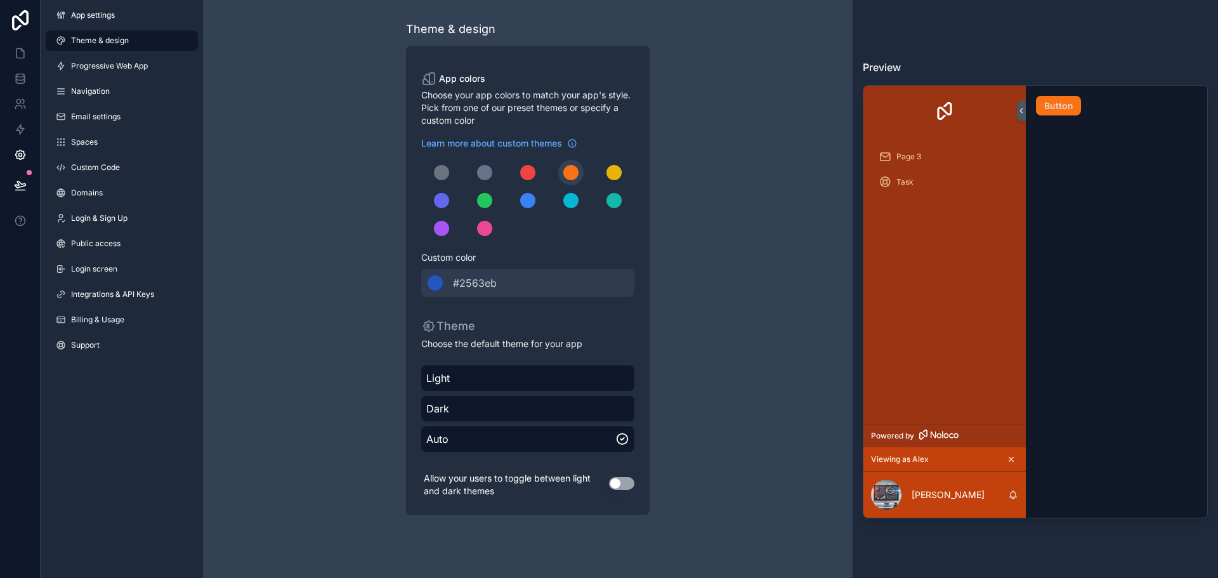
click at [727, 210] on div "Theme & design App colors Choose your app colors to match your app's style. Pic…" at bounding box center [528, 267] width 650 height 535
click at [622, 173] on button "scrollable content" at bounding box center [613, 172] width 25 height 25
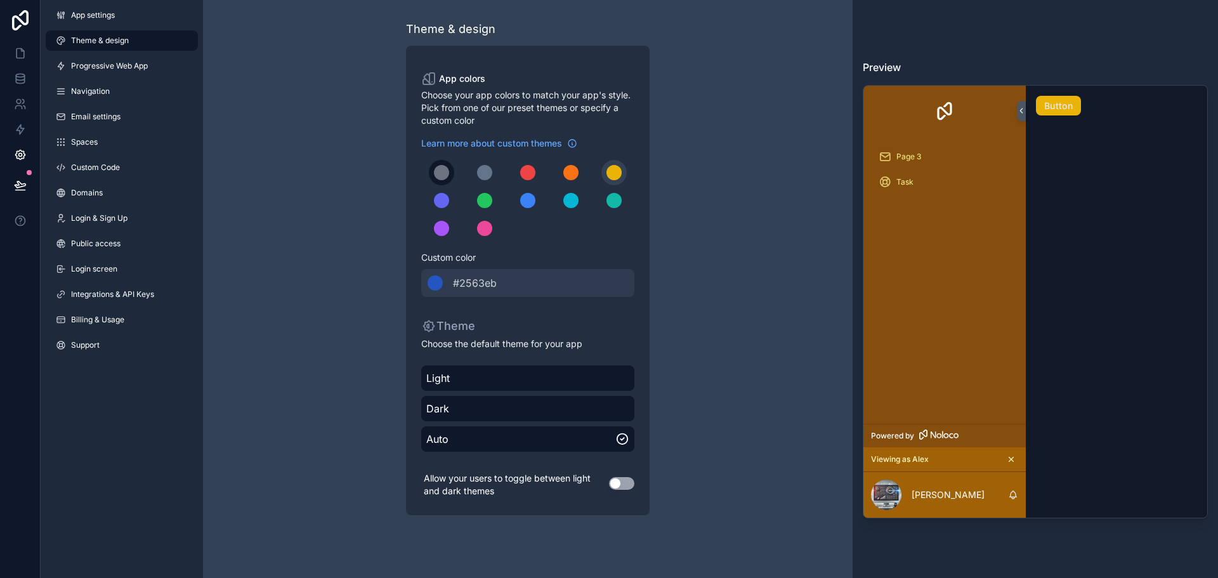
click at [452, 169] on button "scrollable content" at bounding box center [441, 172] width 25 height 25
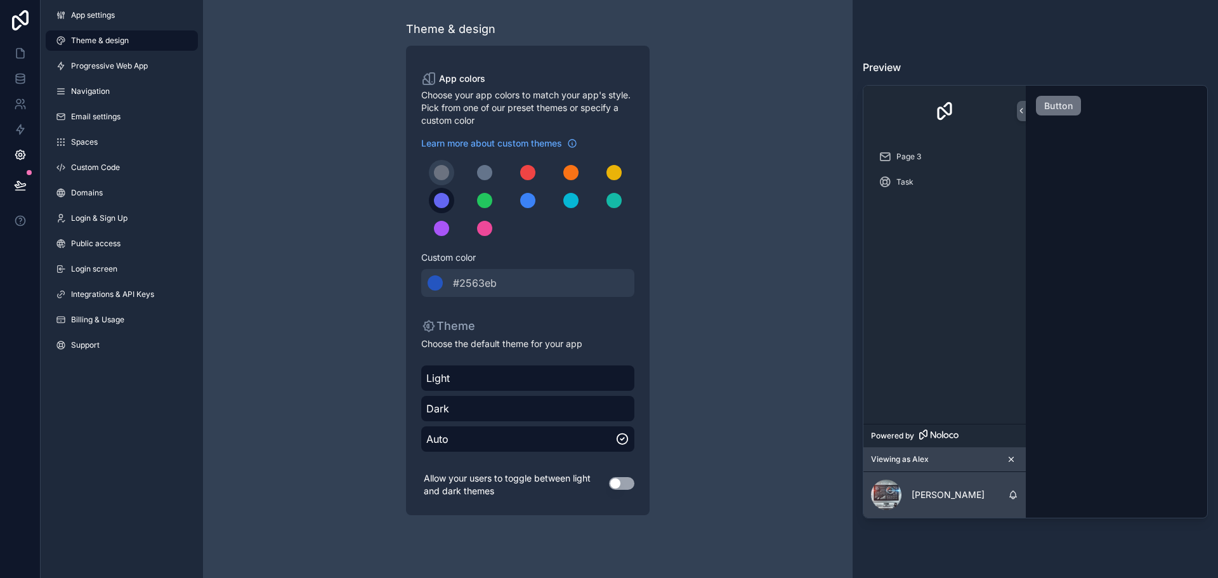
click at [431, 195] on button "scrollable content" at bounding box center [441, 200] width 25 height 25
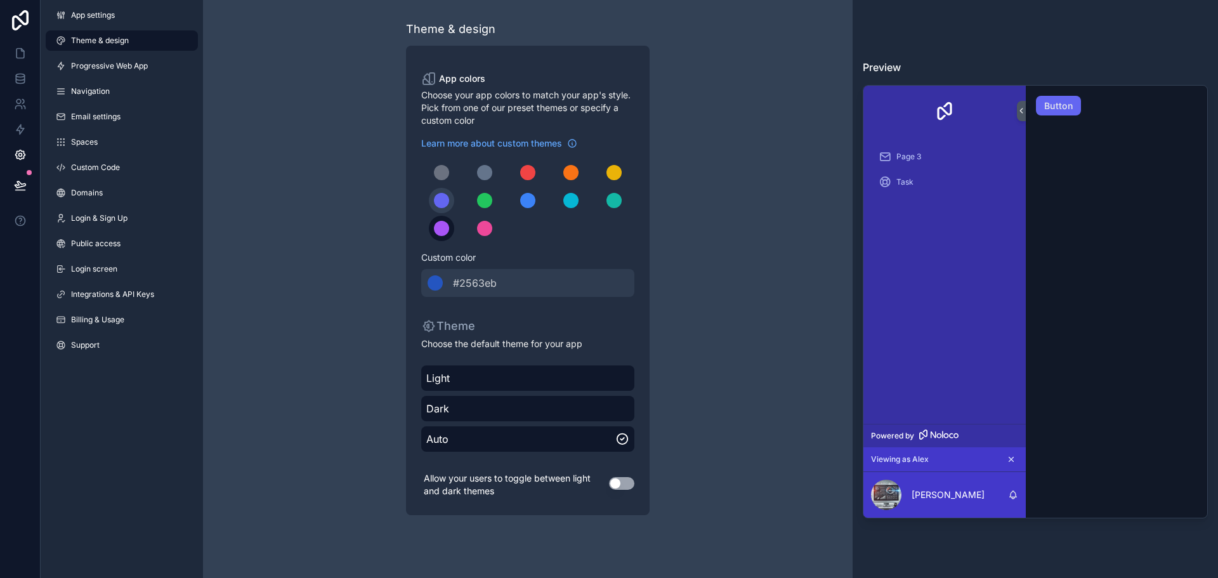
click at [438, 226] on div "scrollable content" at bounding box center [441, 228] width 15 height 15
